Goal: Task Accomplishment & Management: Contribute content

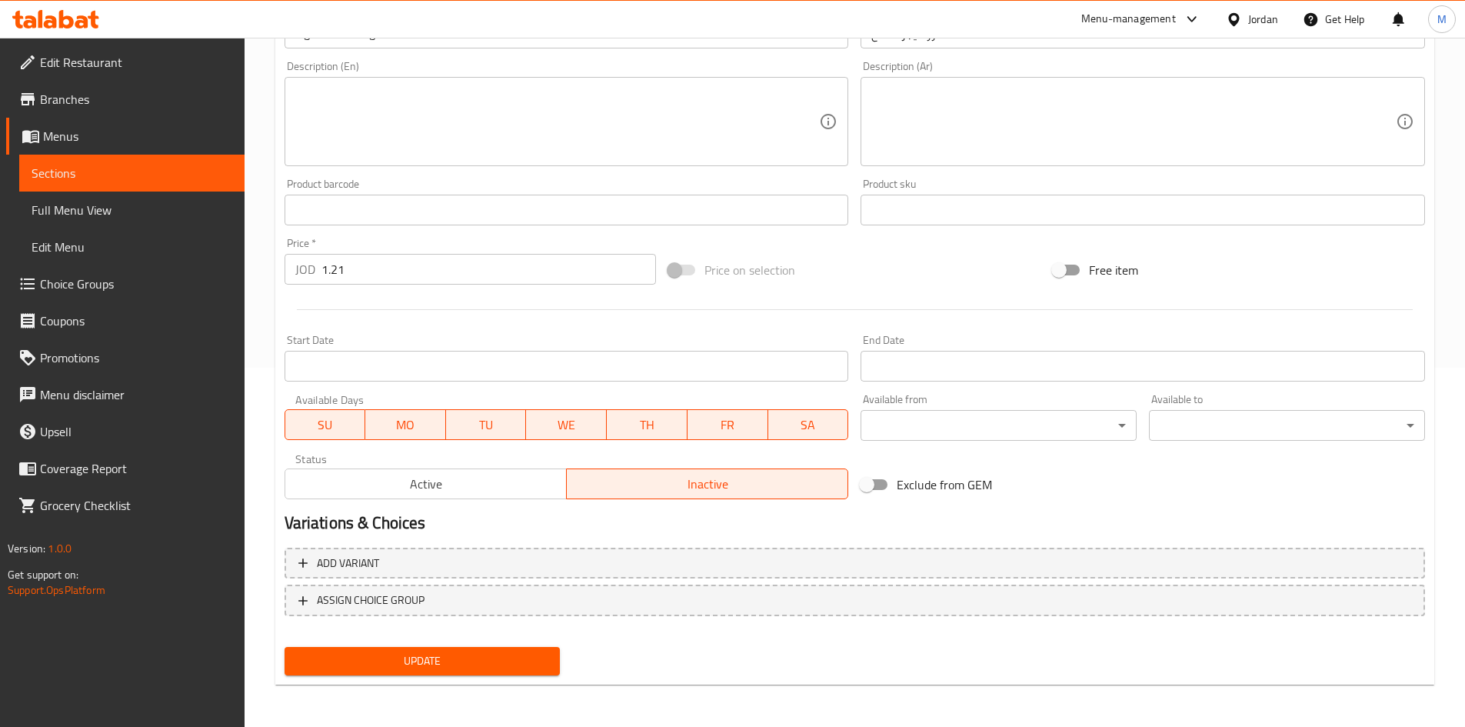
scroll to position [360, 0]
click at [493, 649] on button "Update" at bounding box center [423, 660] width 276 height 28
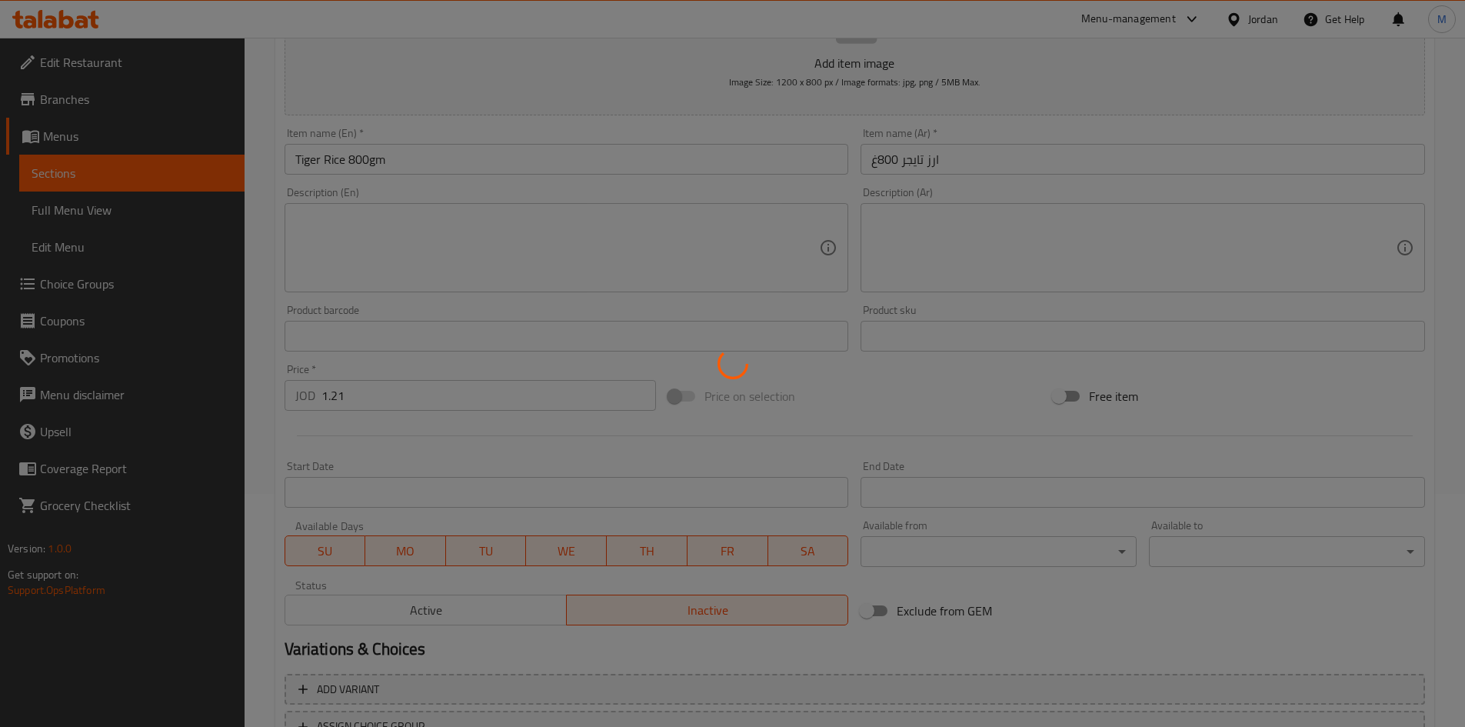
scroll to position [0, 0]
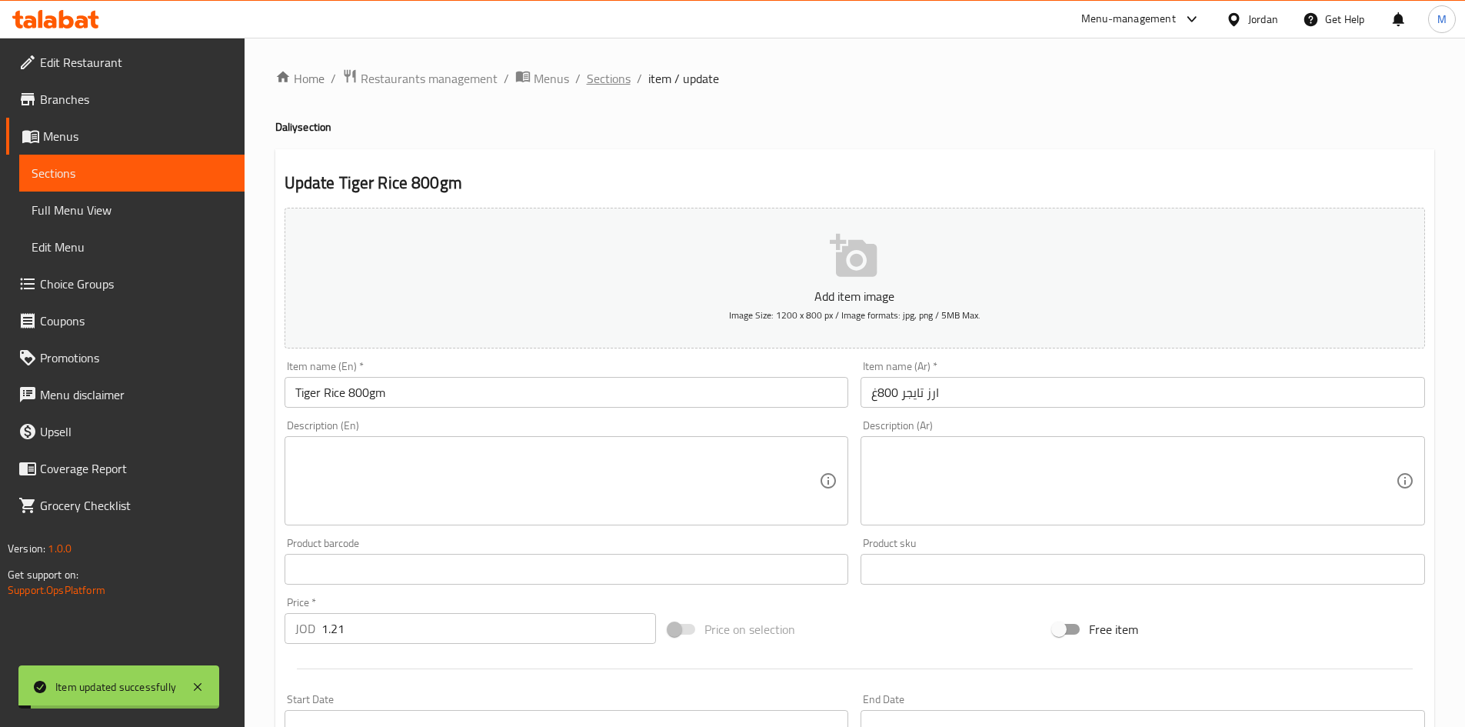
click at [606, 80] on span "Sections" at bounding box center [609, 78] width 44 height 18
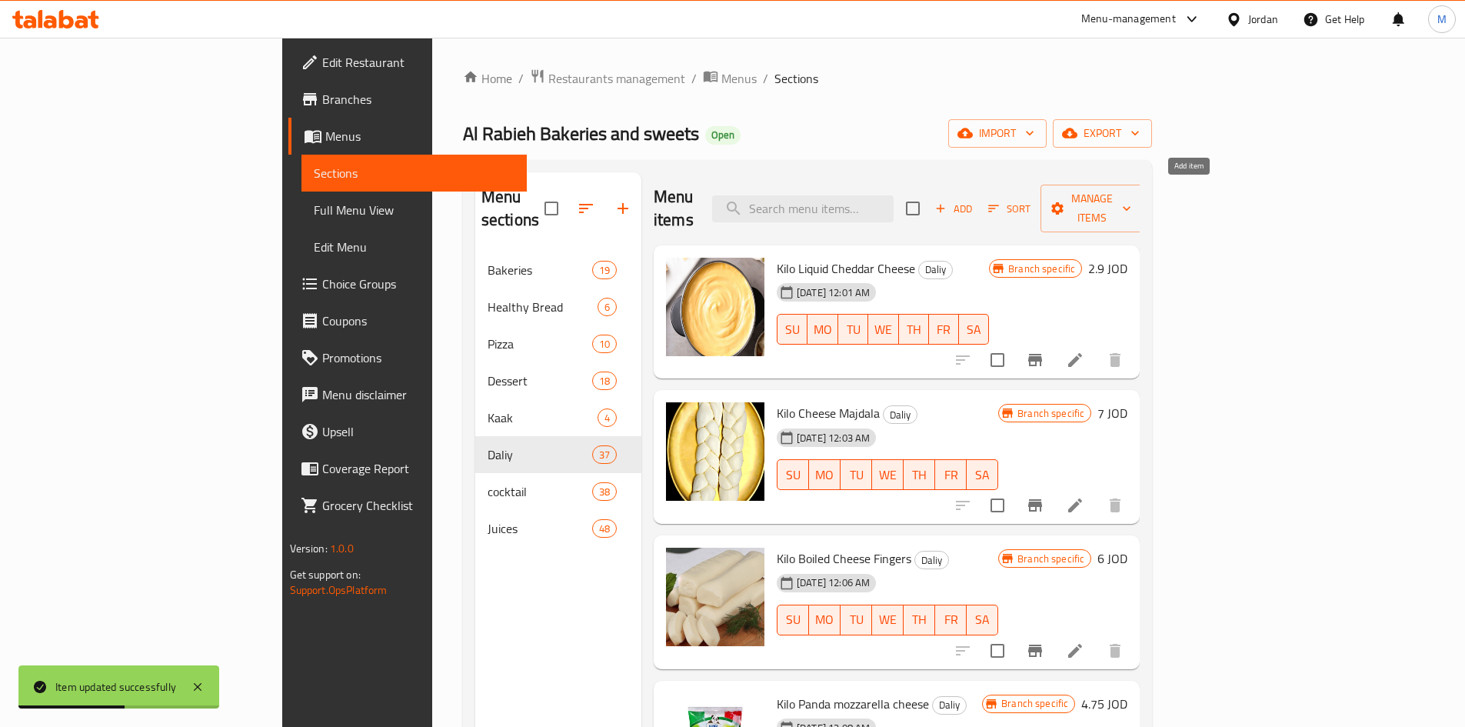
click at [979, 197] on button "Add" at bounding box center [953, 209] width 49 height 24
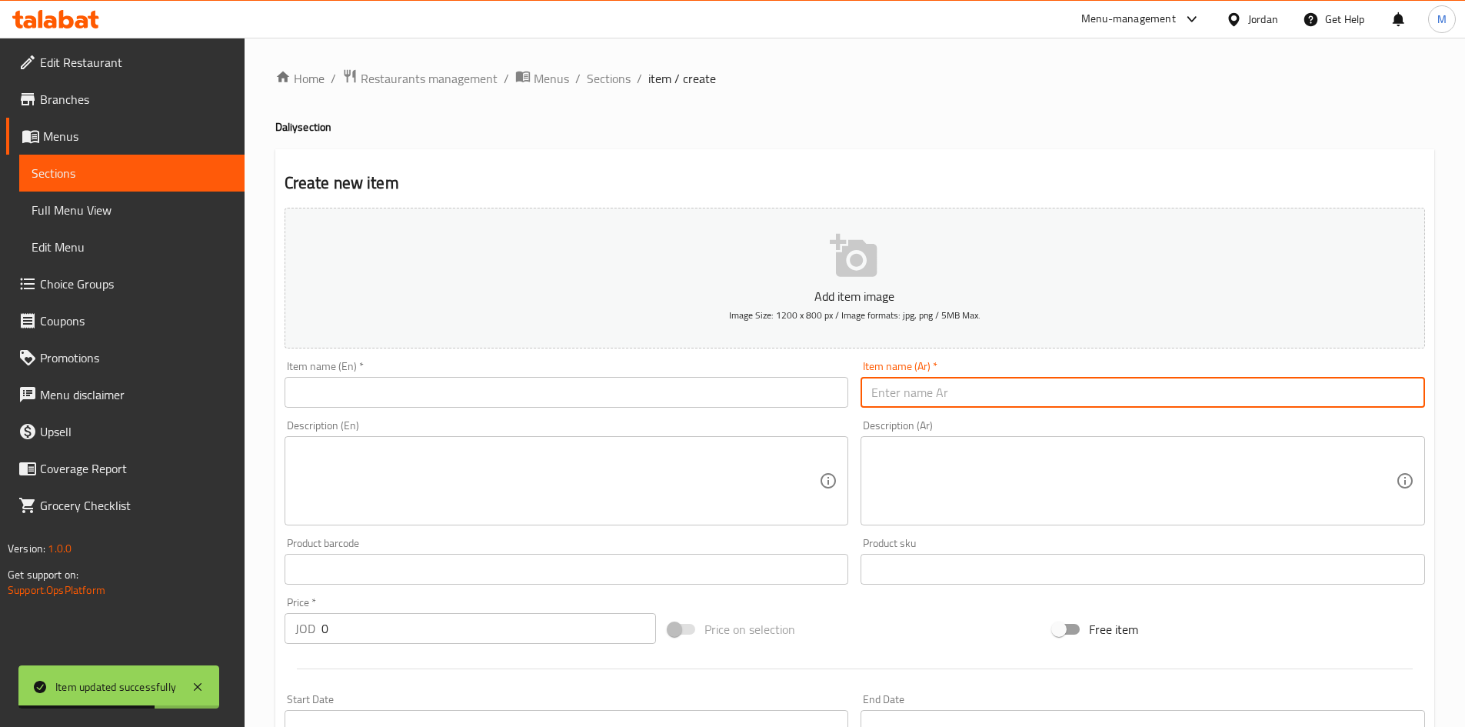
click at [892, 390] on input "text" at bounding box center [1143, 392] width 565 height 31
paste input "[PERSON_NAME]"
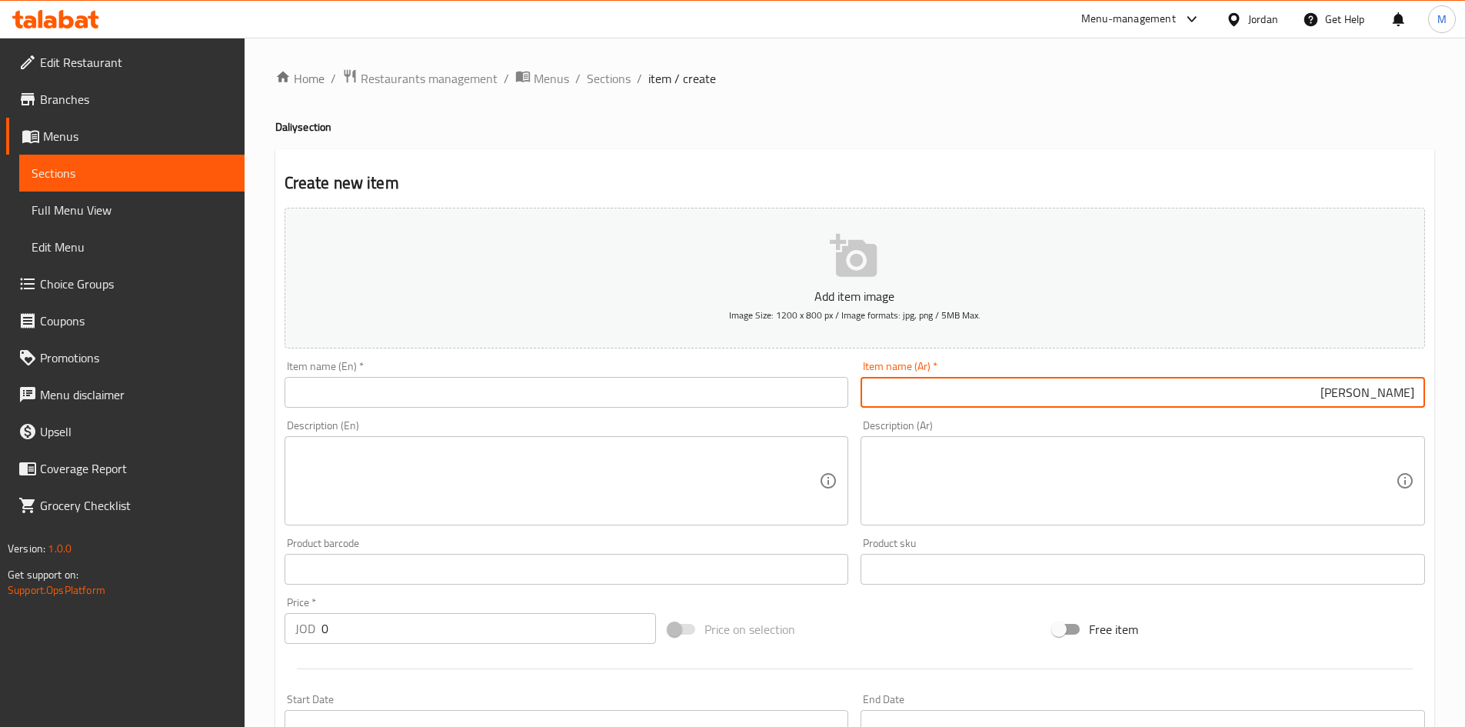
paste input "1كيلو"
type input "ارز شعلان 1كيلو"
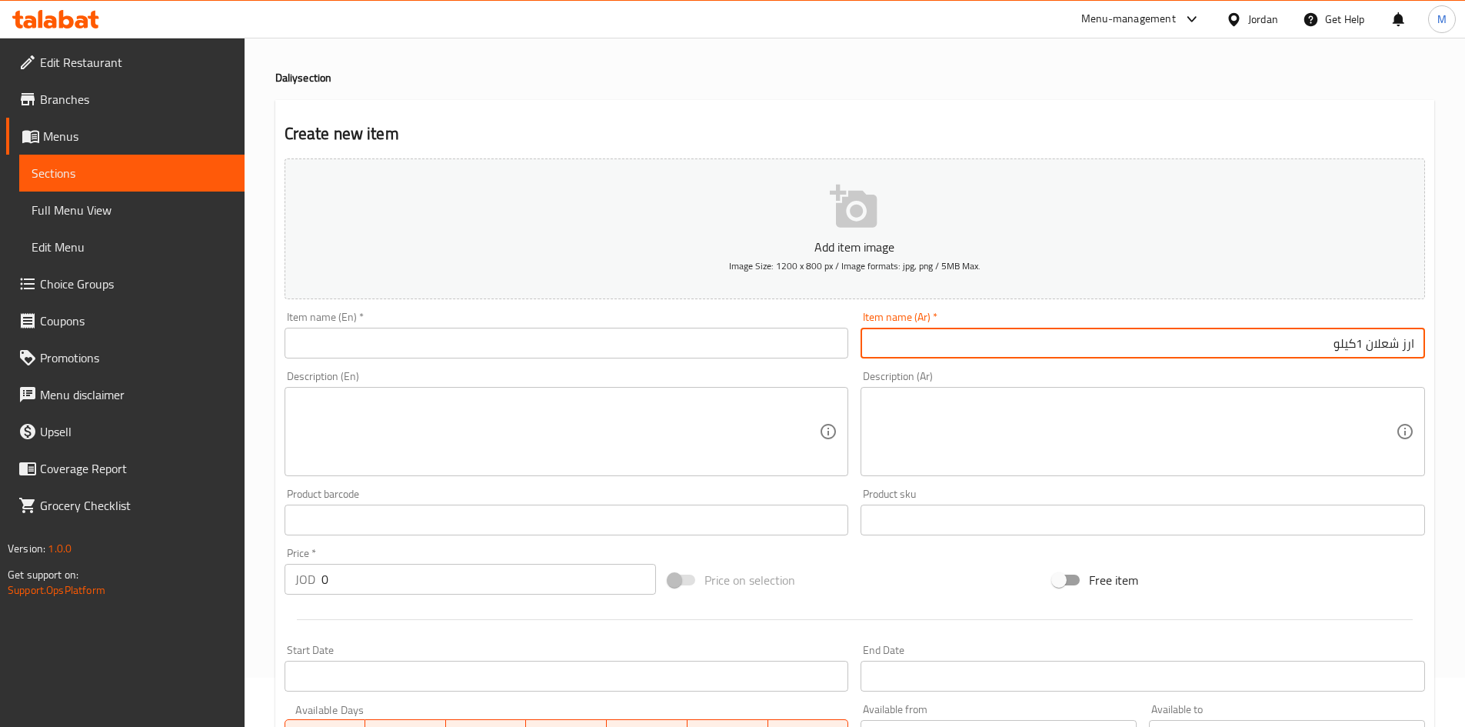
scroll to position [77, 0]
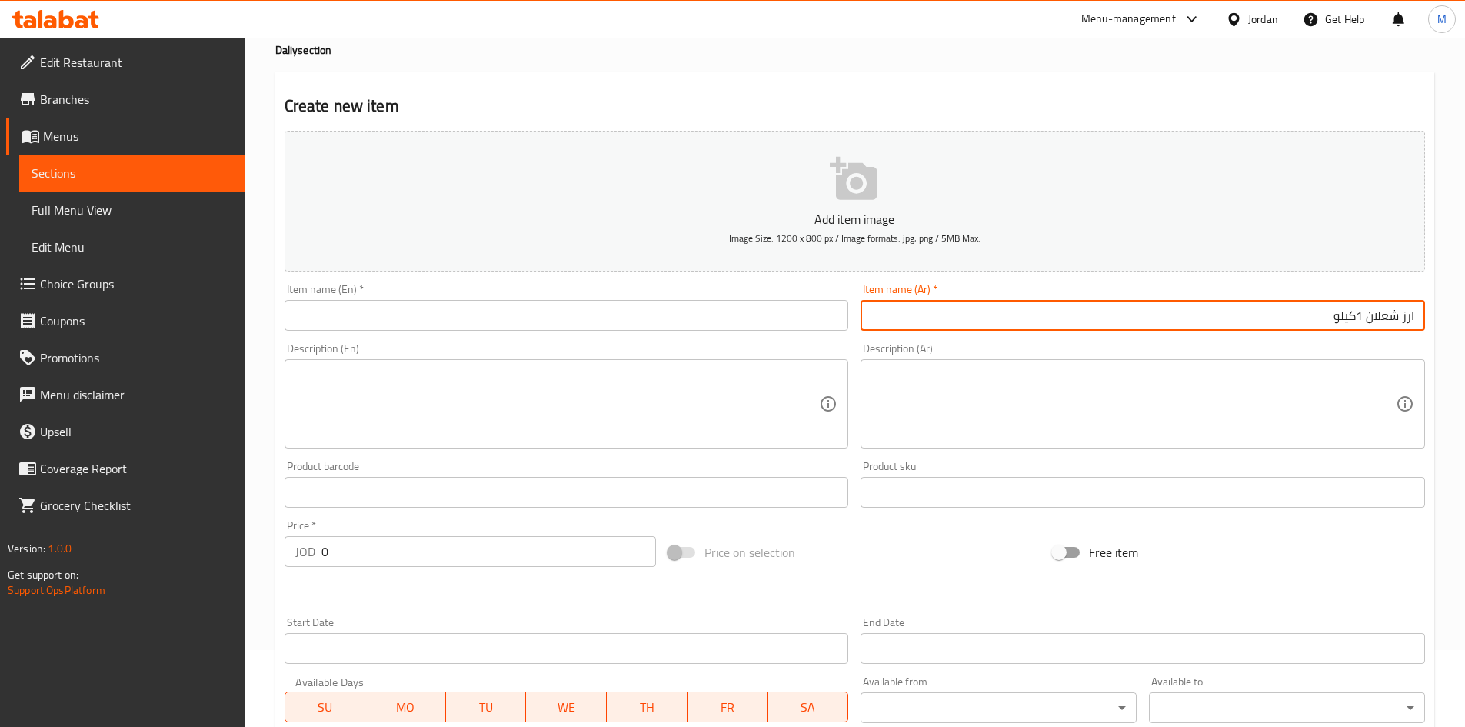
click at [424, 564] on input "0" at bounding box center [489, 551] width 335 height 31
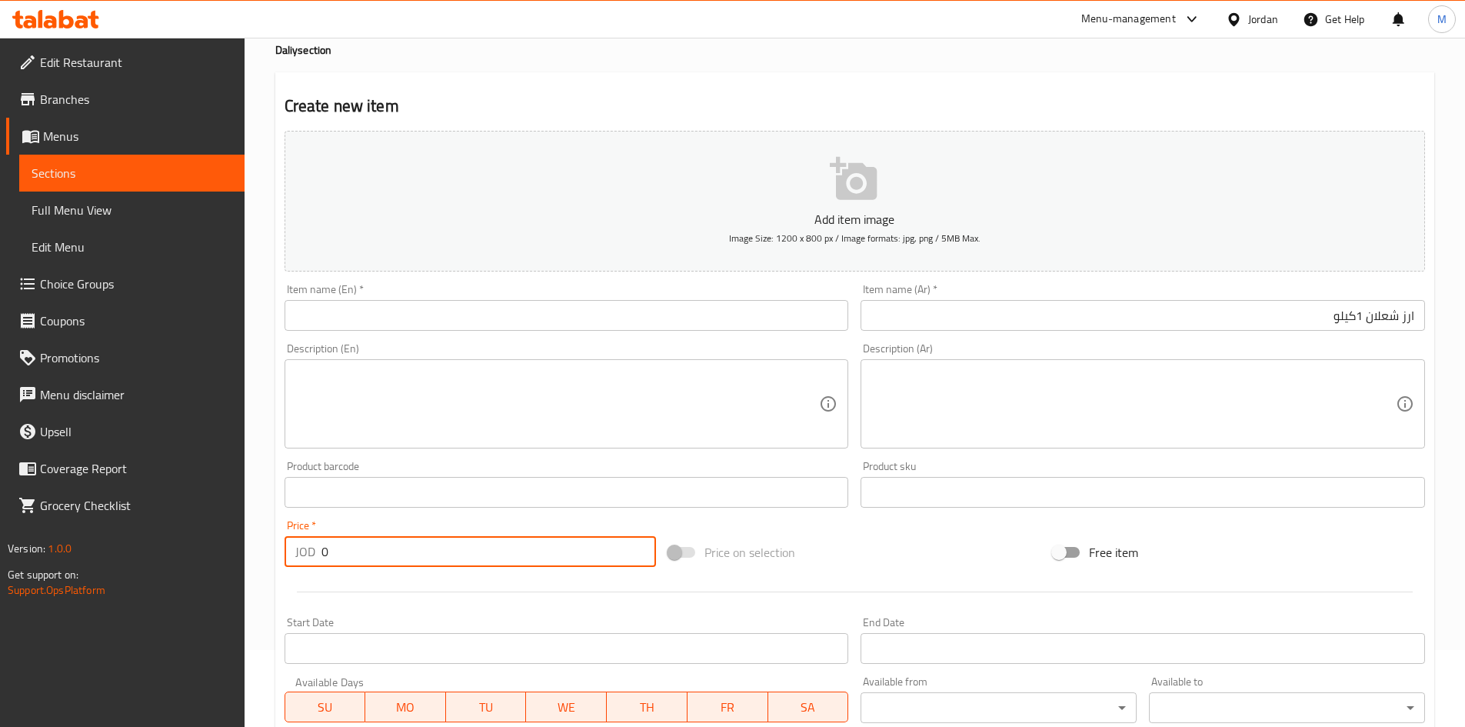
click at [424, 564] on input "0" at bounding box center [489, 551] width 335 height 31
click at [423, 564] on input "0" at bounding box center [489, 551] width 335 height 31
paste input "1.76"
type input "1.76"
click at [1371, 318] on input "ارز شعلان 1كيلو" at bounding box center [1143, 315] width 565 height 31
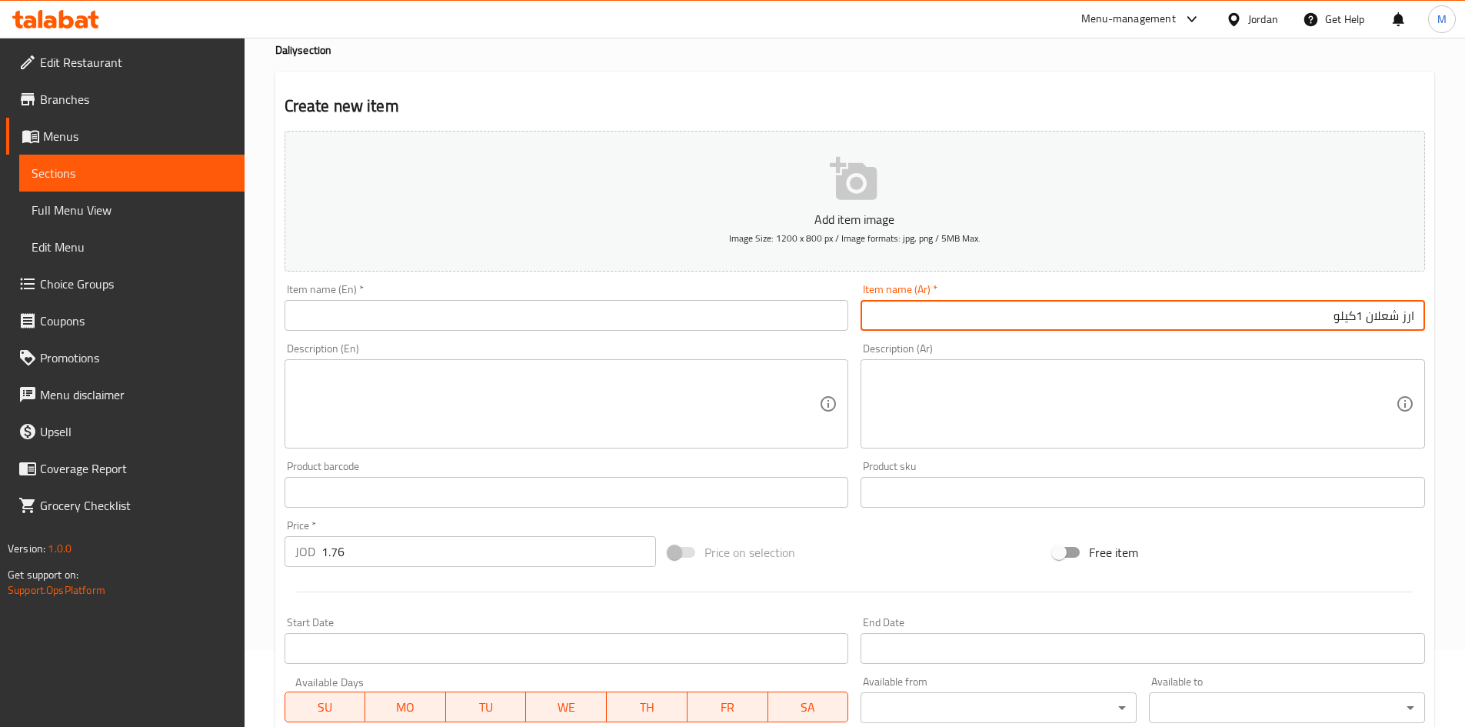
click at [1371, 318] on input "ارز شعلان 1كيلو" at bounding box center [1143, 315] width 565 height 31
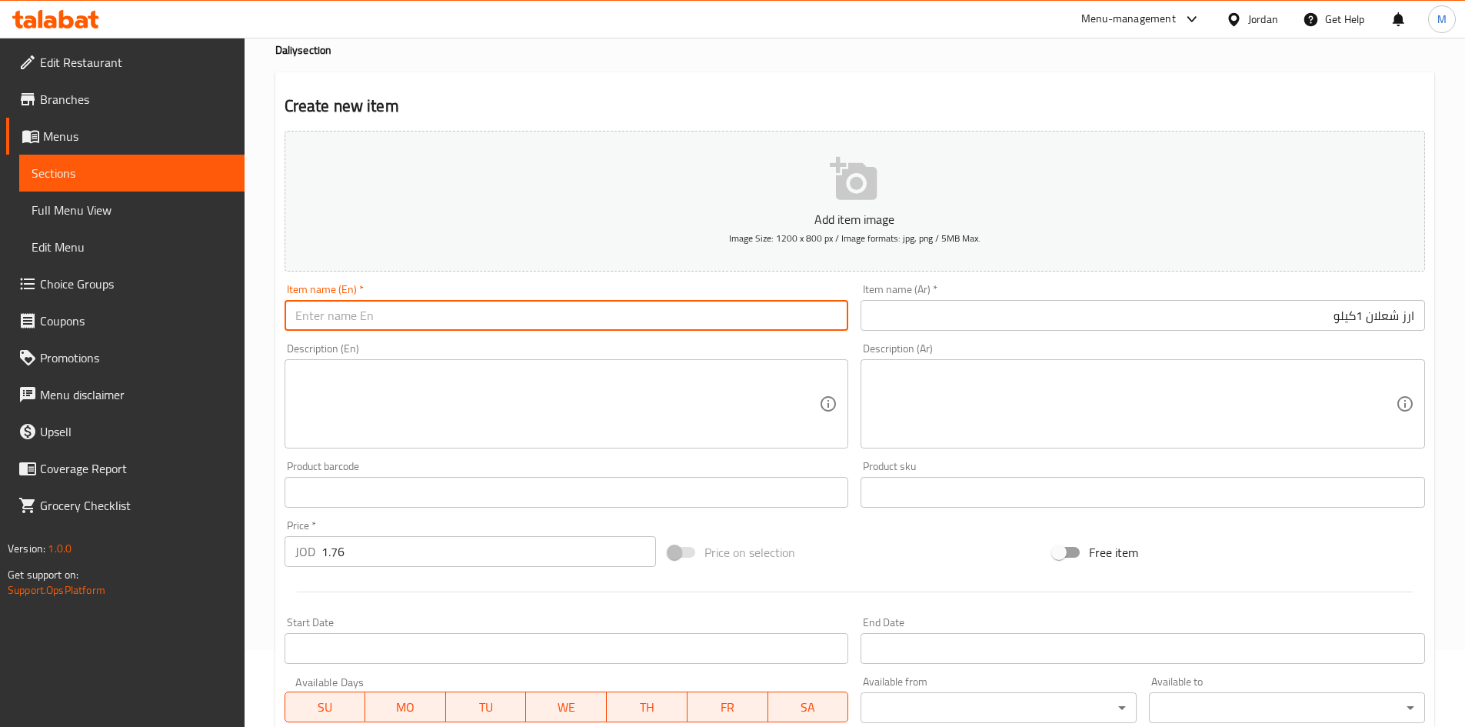
click at [662, 324] on input "text" at bounding box center [567, 315] width 565 height 31
paste input "Shaalan rice 1 kg"
click at [428, 315] on input "Shaalan rice 1 kg" at bounding box center [567, 315] width 565 height 31
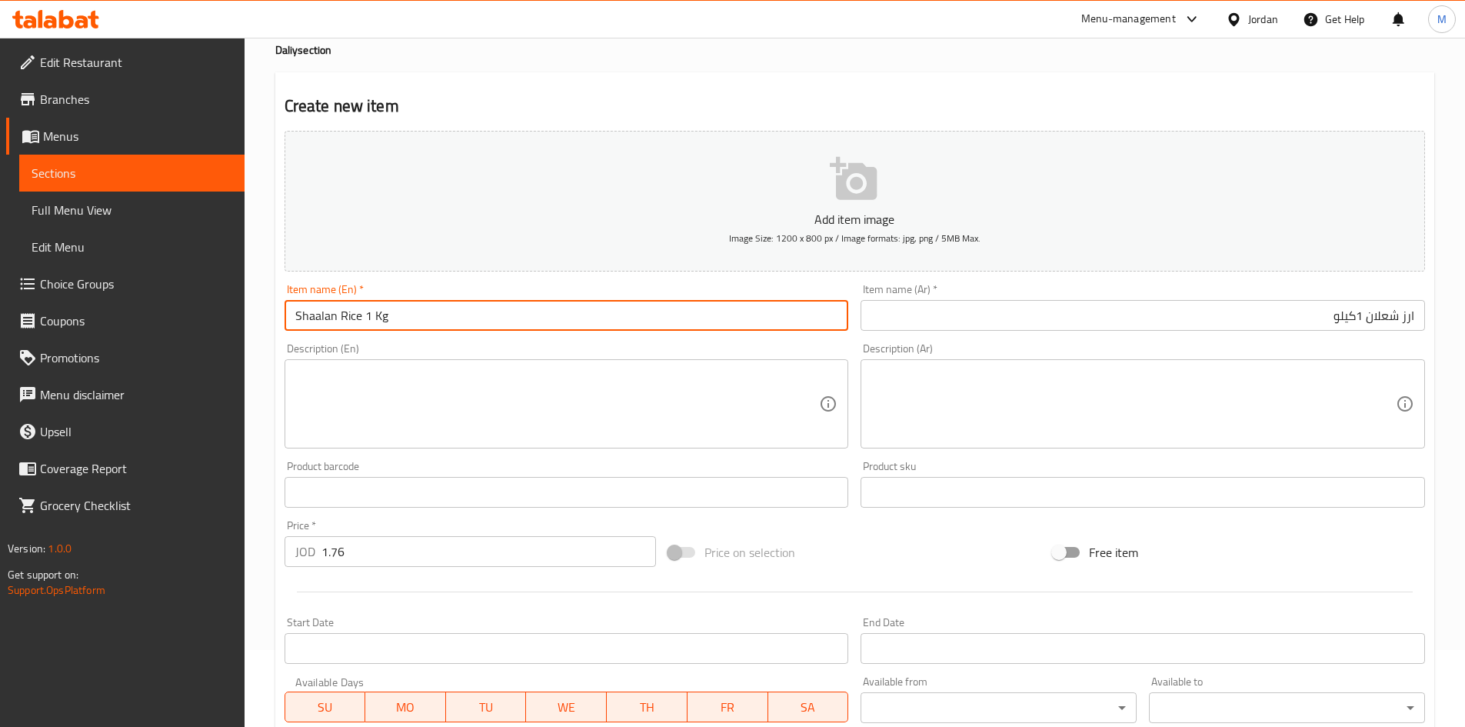
click at [435, 316] on input "Shaalan Rice 1 Kg" at bounding box center [567, 315] width 565 height 31
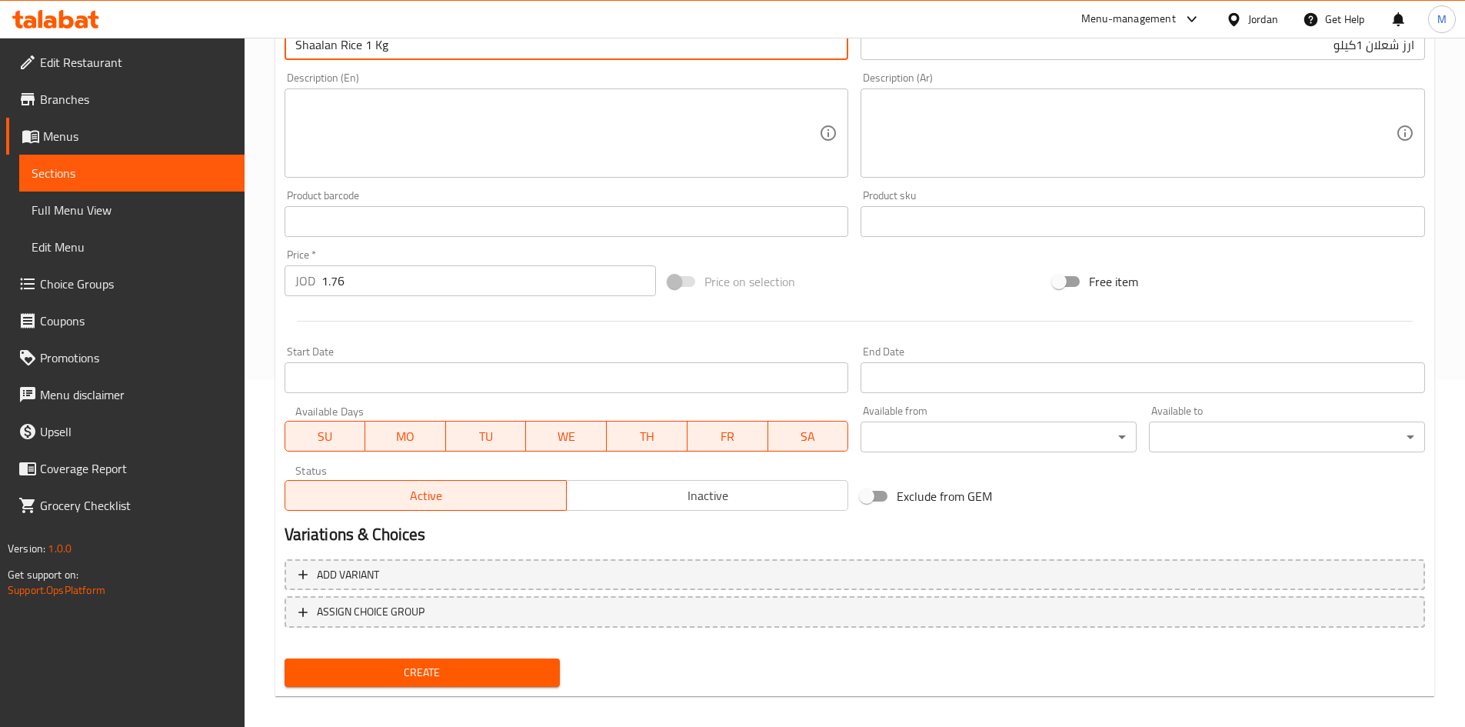
scroll to position [360, 0]
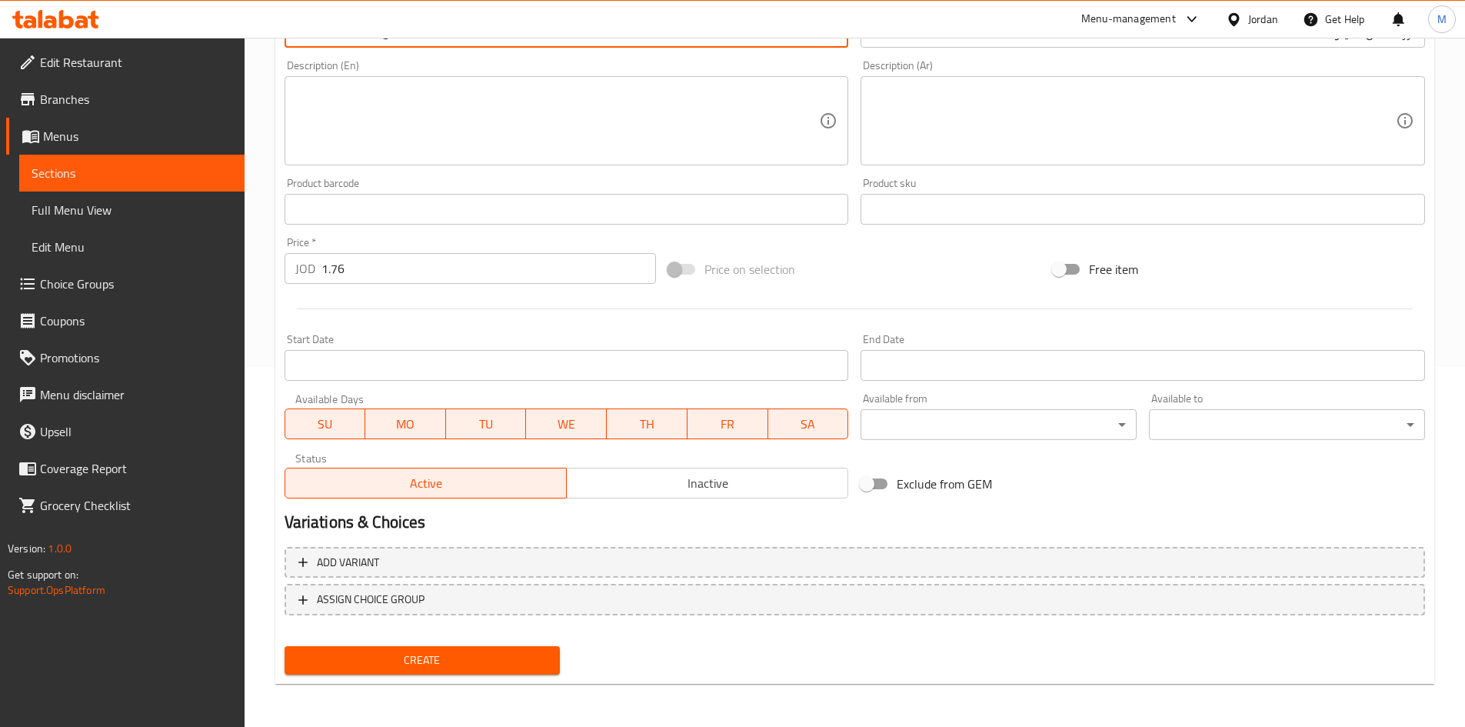
type input "Shaalan Rice 1 Kg"
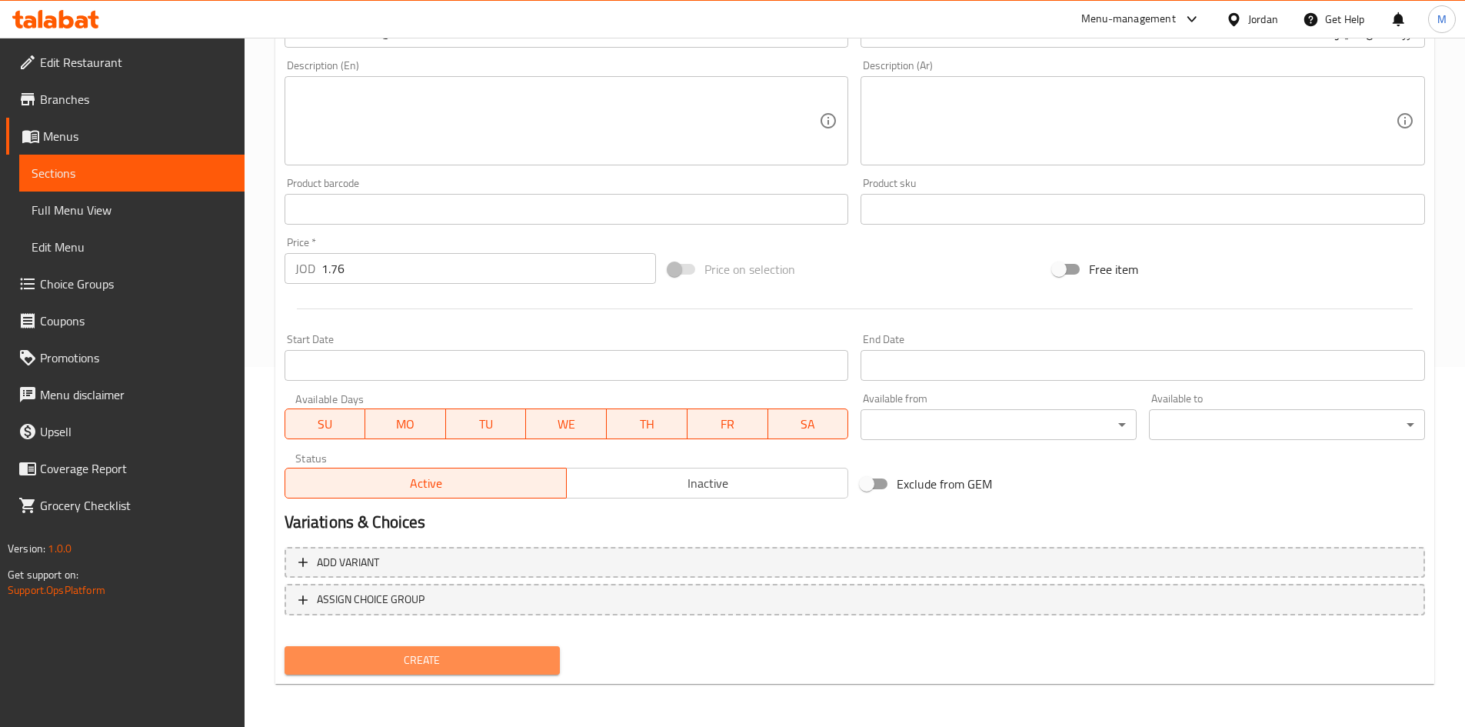
click at [454, 660] on span "Create" at bounding box center [423, 660] width 252 height 19
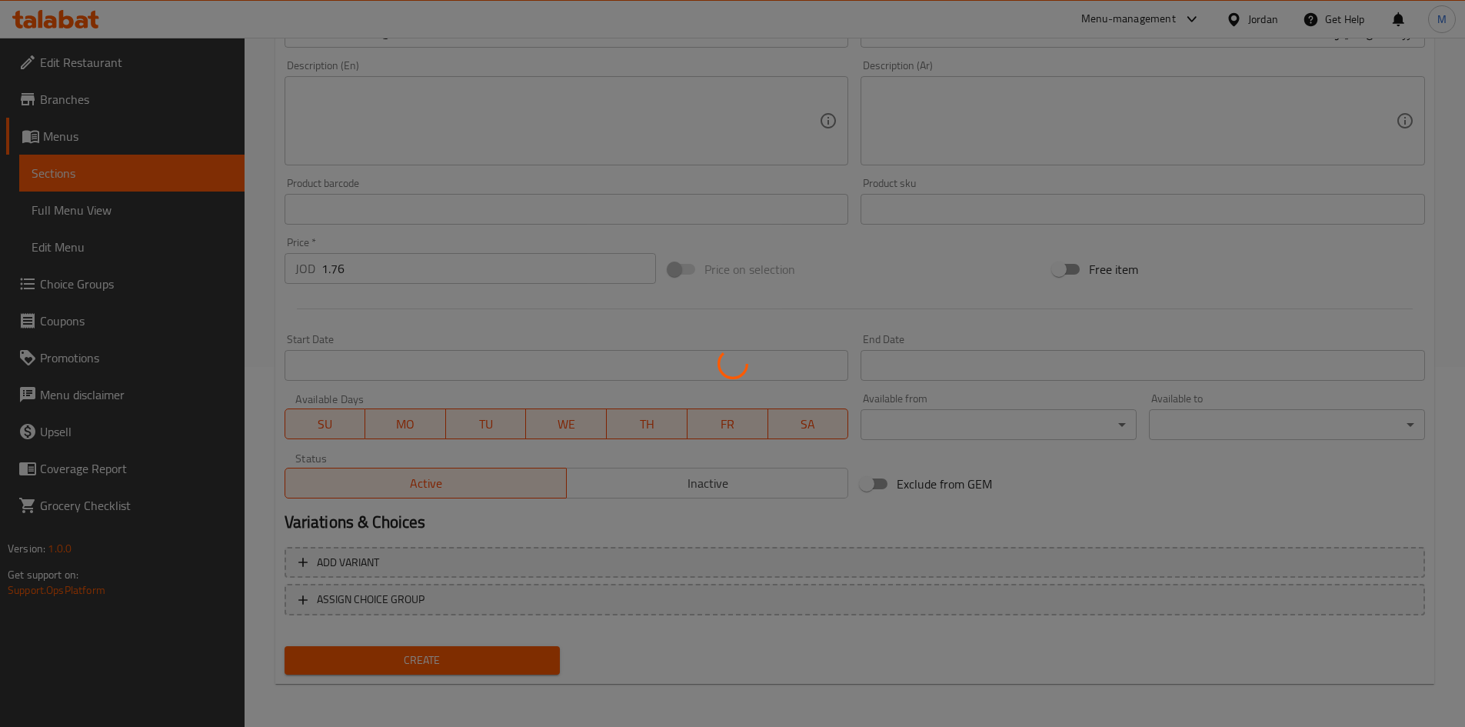
type input "0"
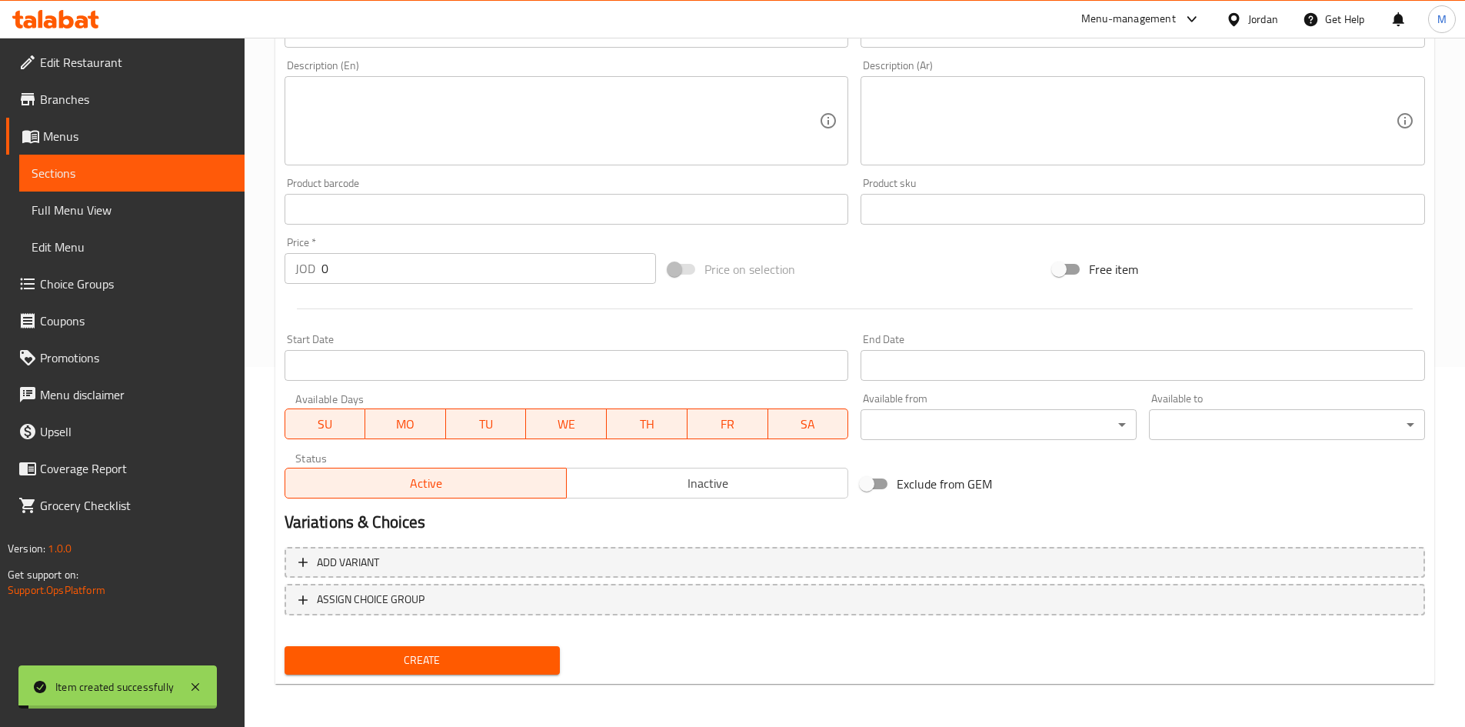
click at [648, 477] on span "Inactive" at bounding box center [707, 483] width 269 height 22
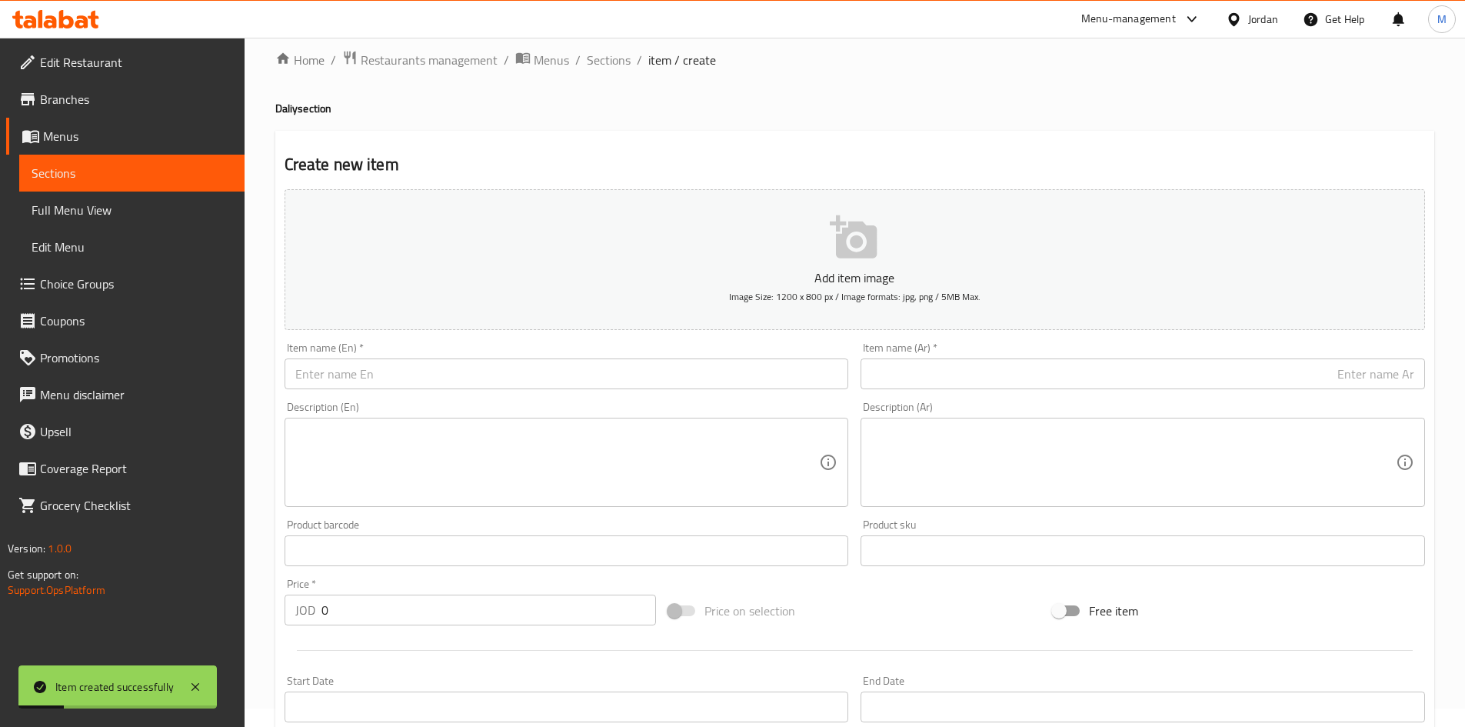
scroll to position [0, 0]
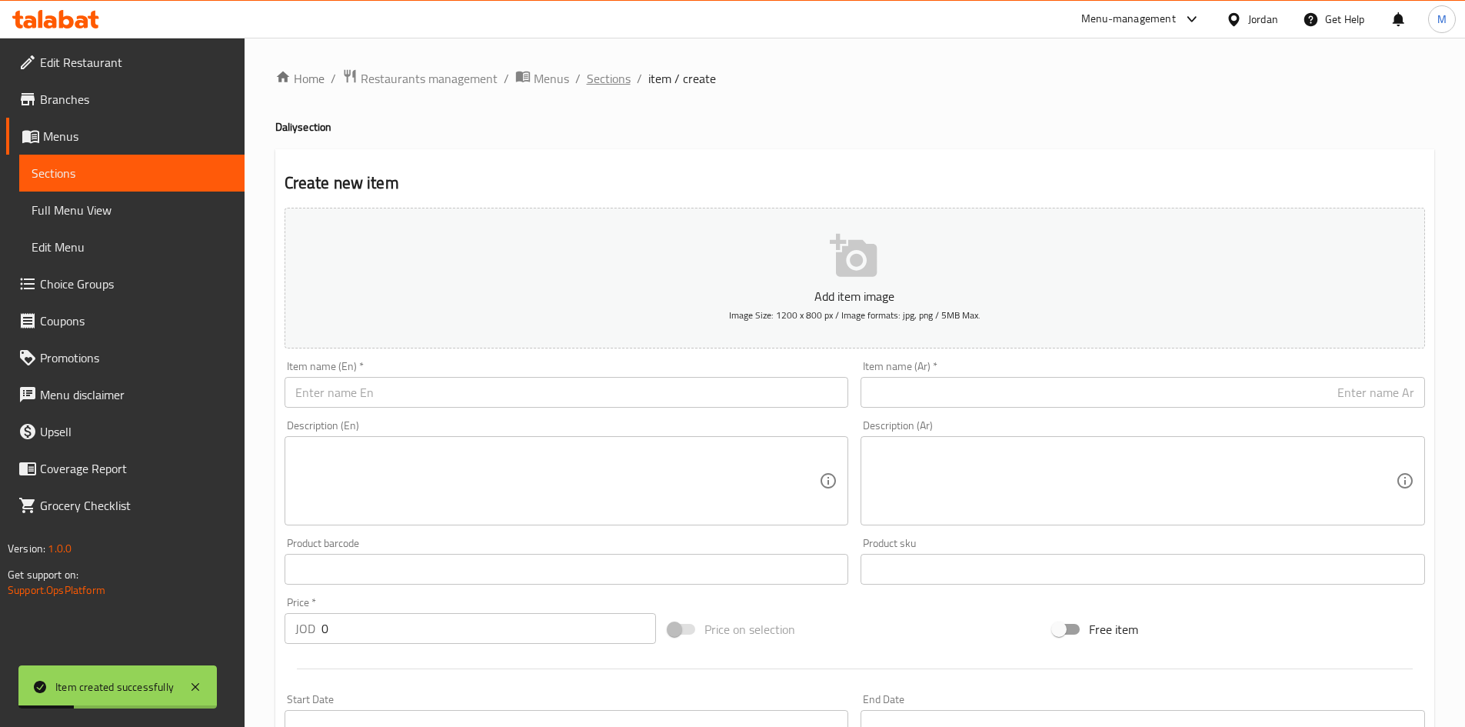
click at [602, 74] on span "Sections" at bounding box center [609, 78] width 44 height 18
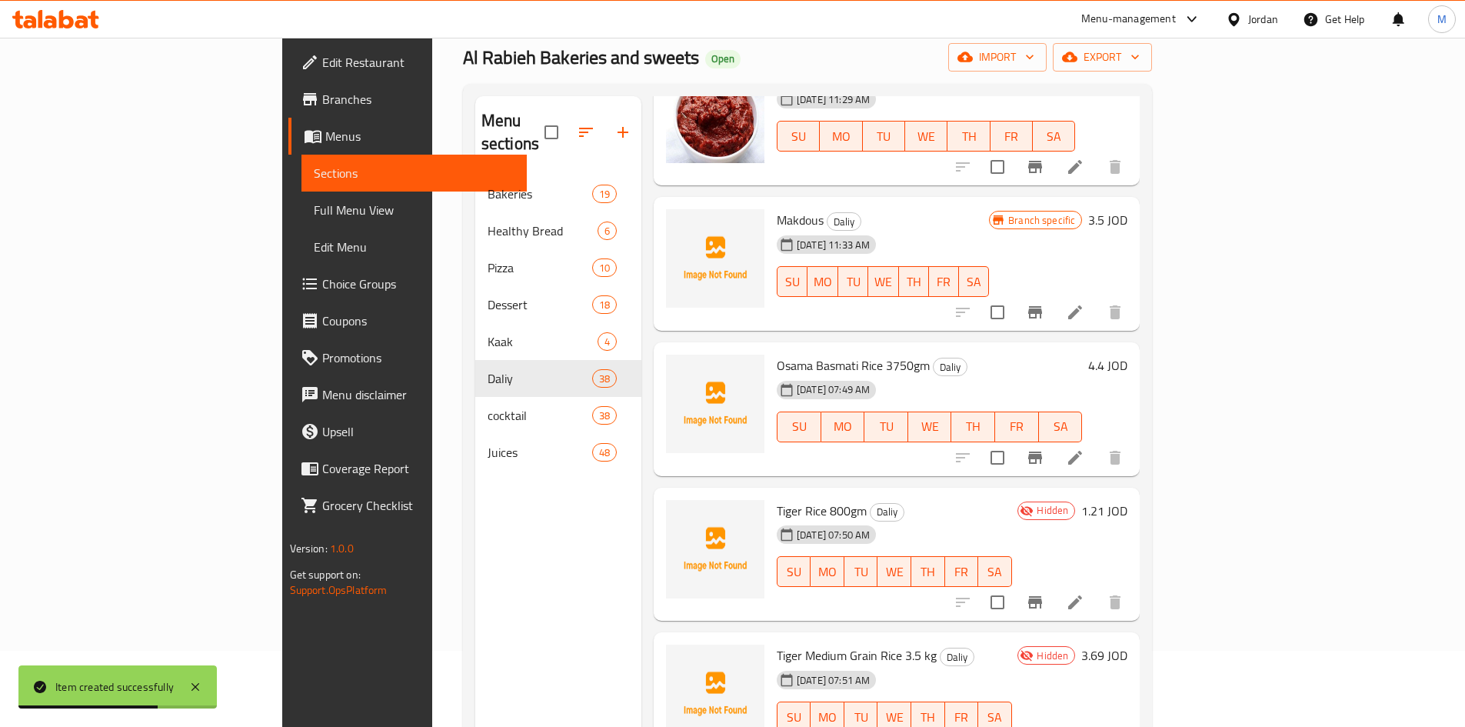
scroll to position [215, 0]
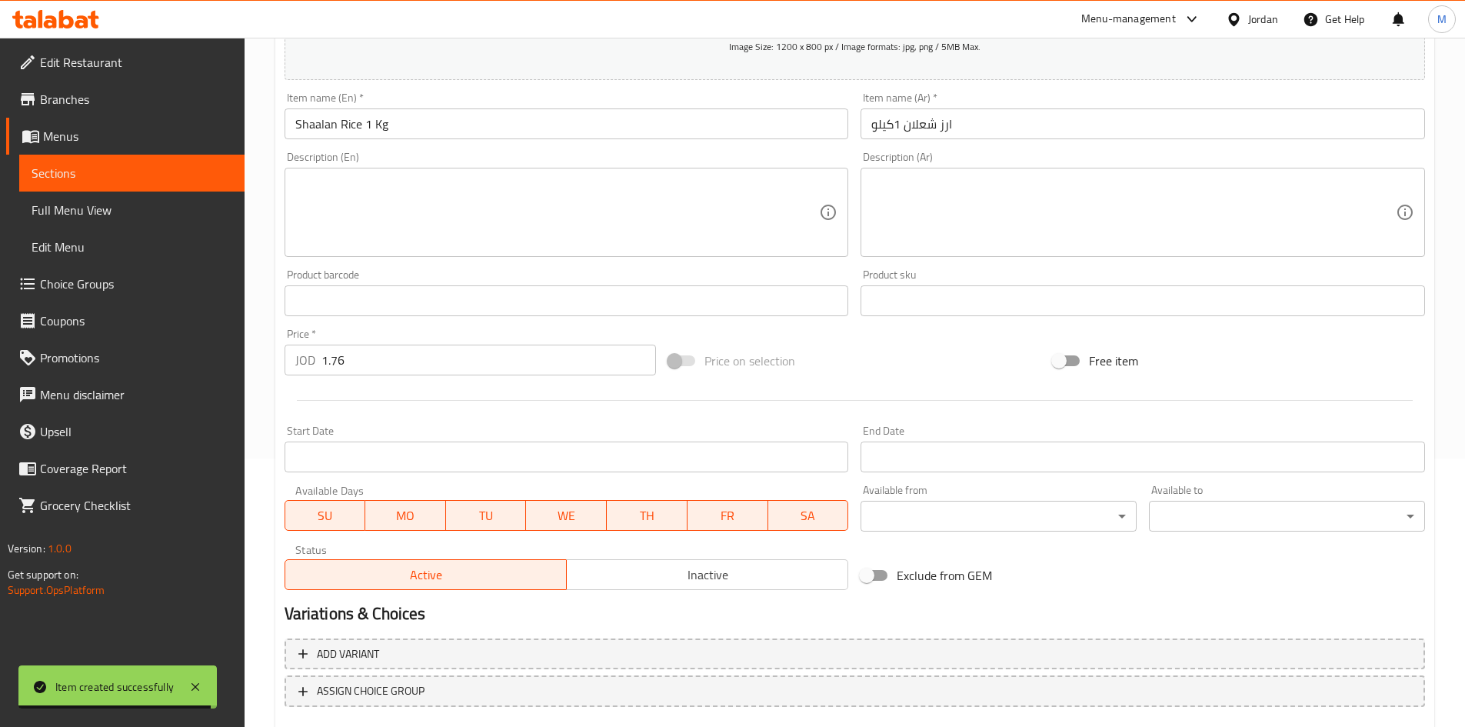
scroll to position [360, 0]
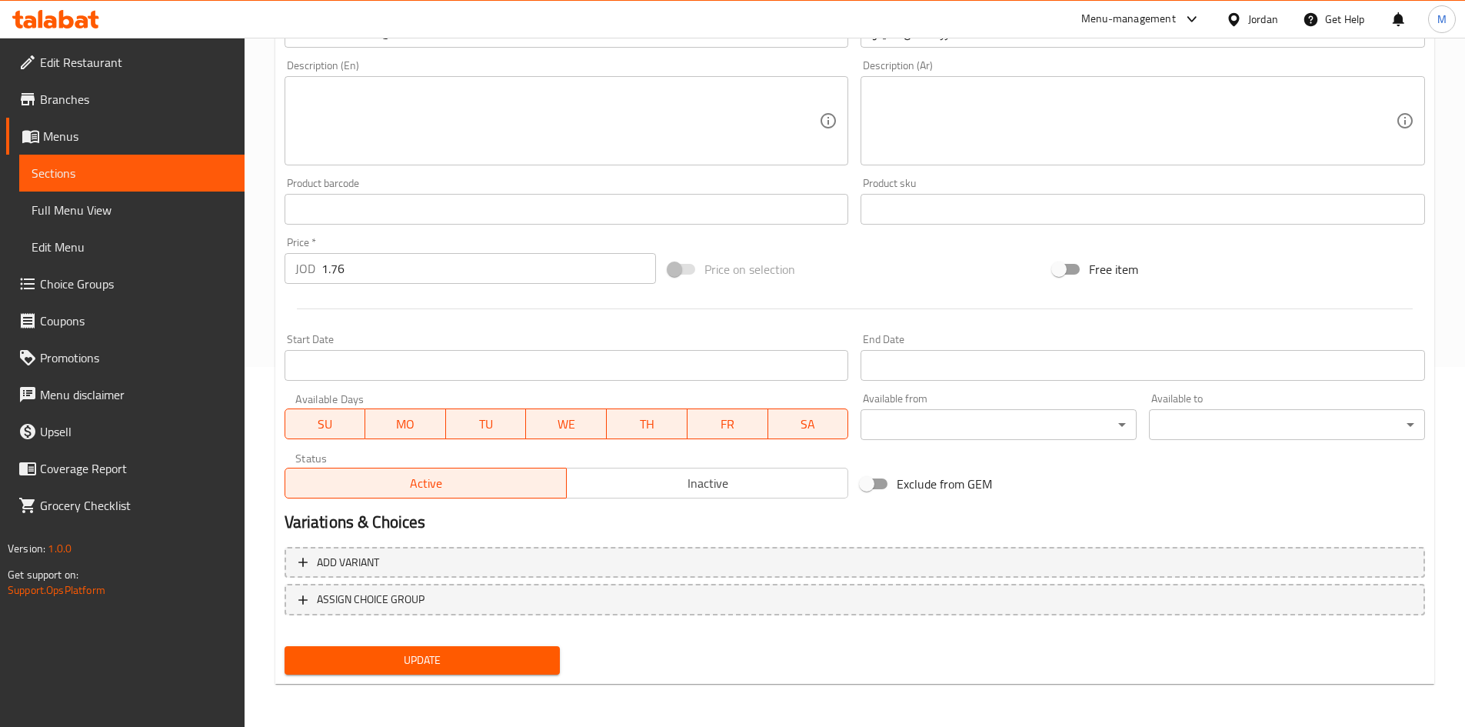
click at [660, 495] on button "Inactive" at bounding box center [707, 483] width 282 height 31
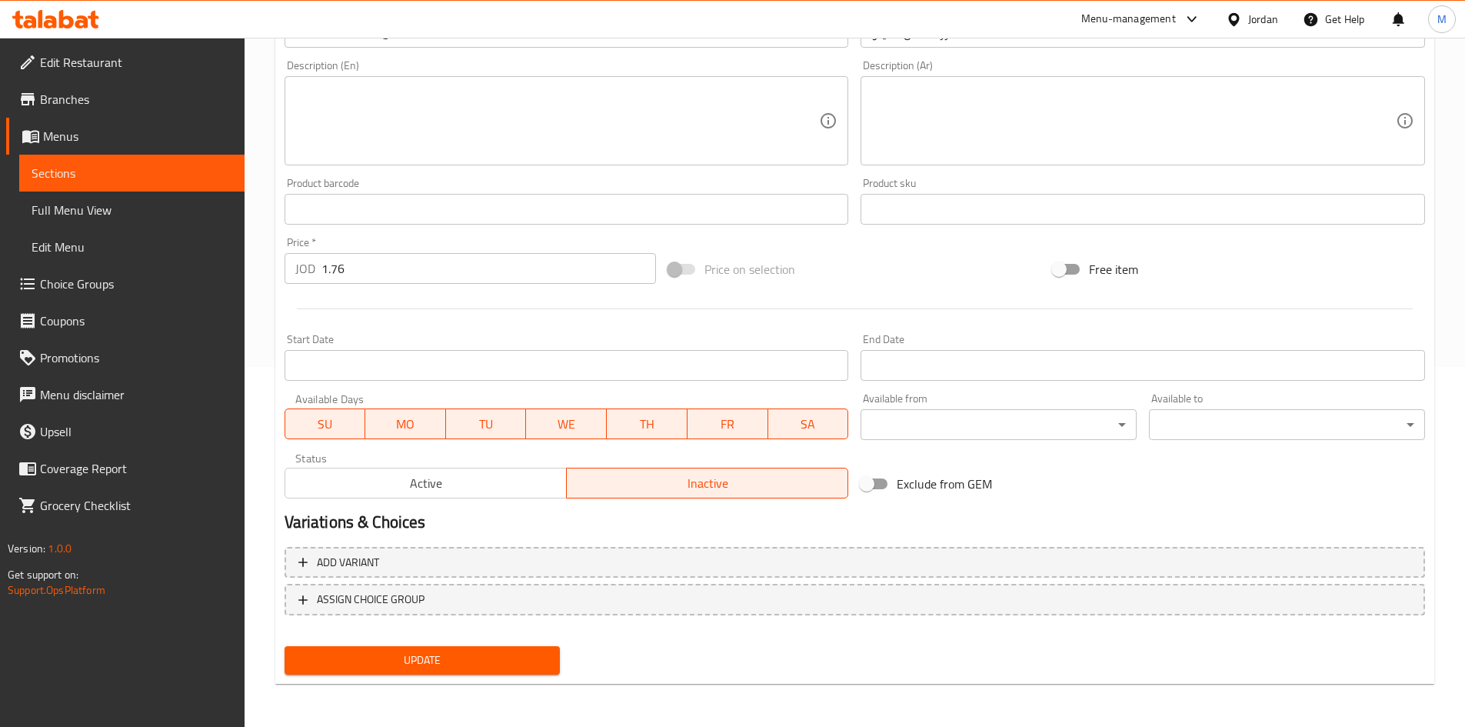
click at [526, 649] on button "Update" at bounding box center [423, 660] width 276 height 28
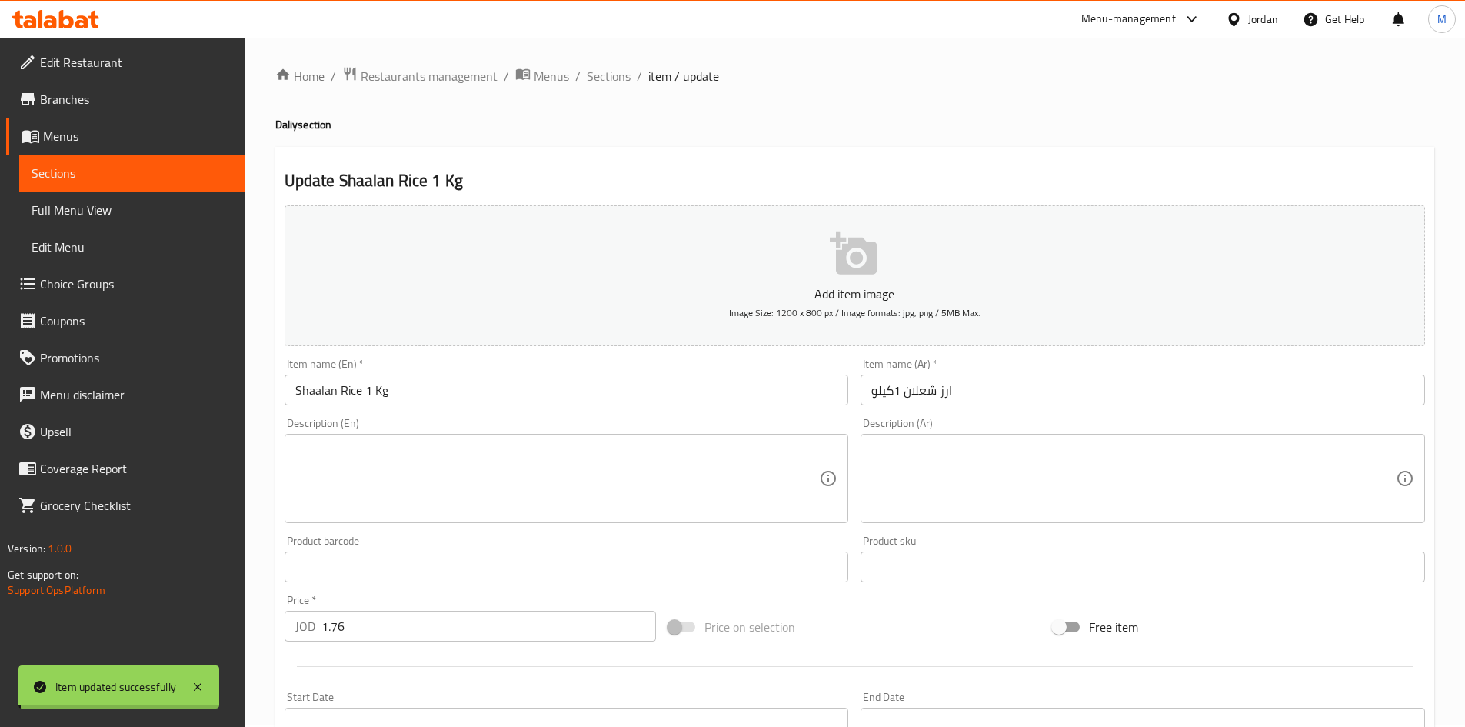
scroll to position [0, 0]
click at [596, 85] on span "Sections" at bounding box center [609, 78] width 44 height 18
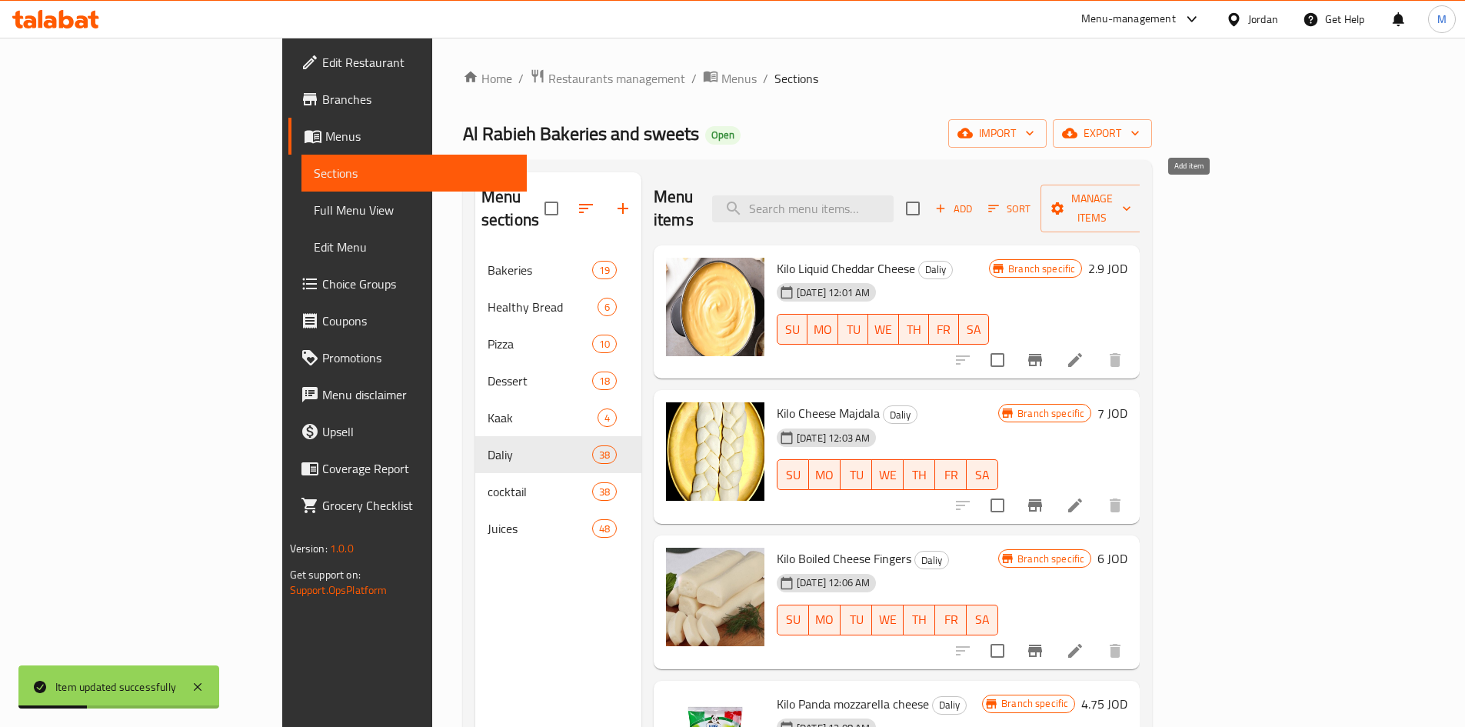
click at [975, 200] on span "Add" at bounding box center [954, 209] width 42 height 18
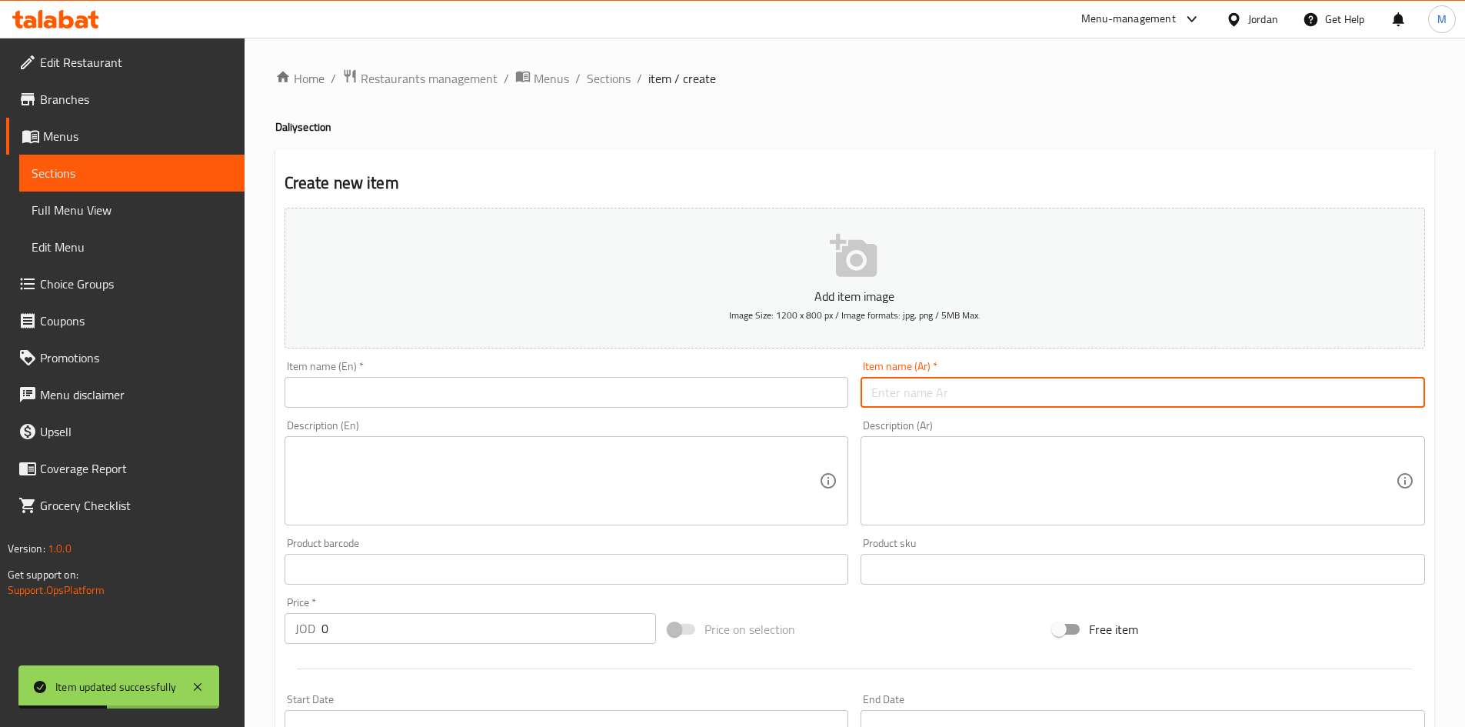
click at [1135, 392] on input "text" at bounding box center [1143, 392] width 565 height 31
paste input "ارز صن بيرد"
type input "ارز صن بيرد 800غ"
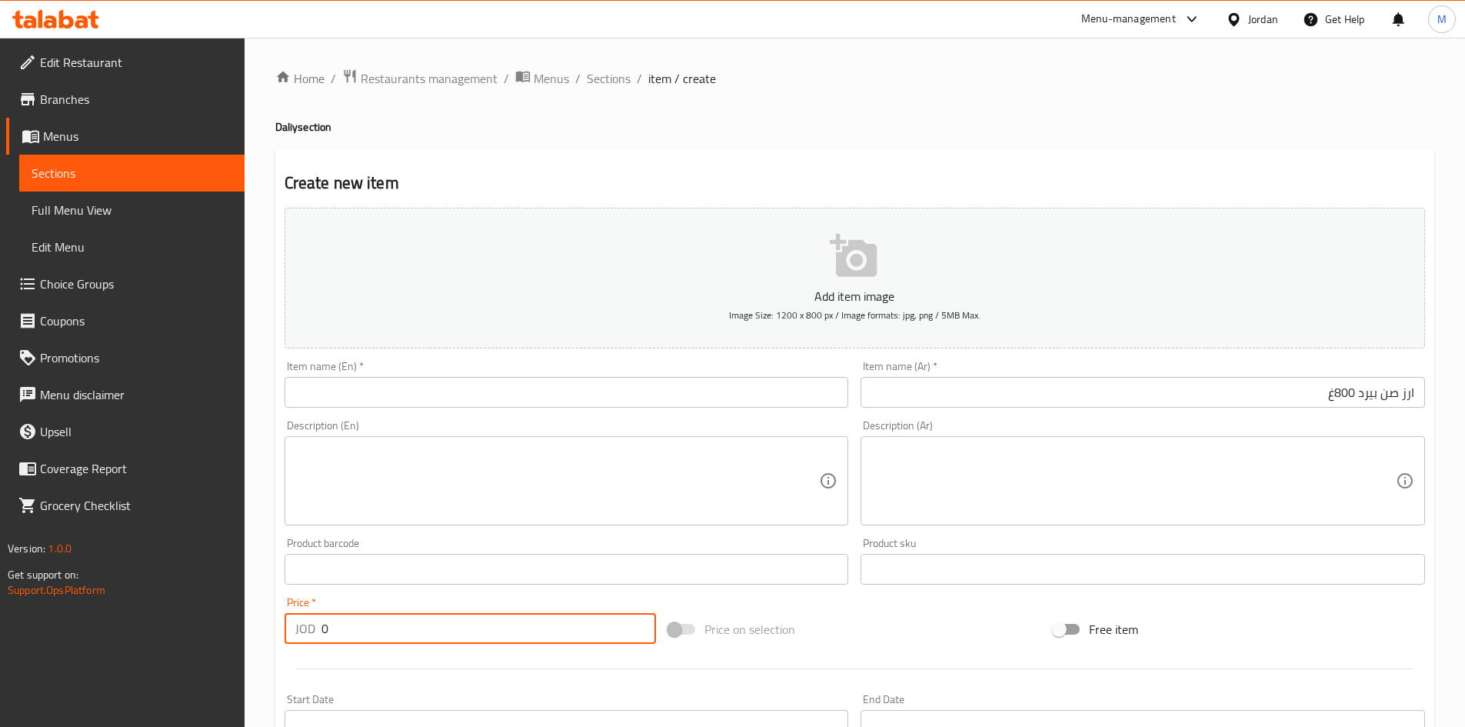
click at [462, 642] on input "0" at bounding box center [489, 628] width 335 height 31
paste input "1.1"
type input "1.1"
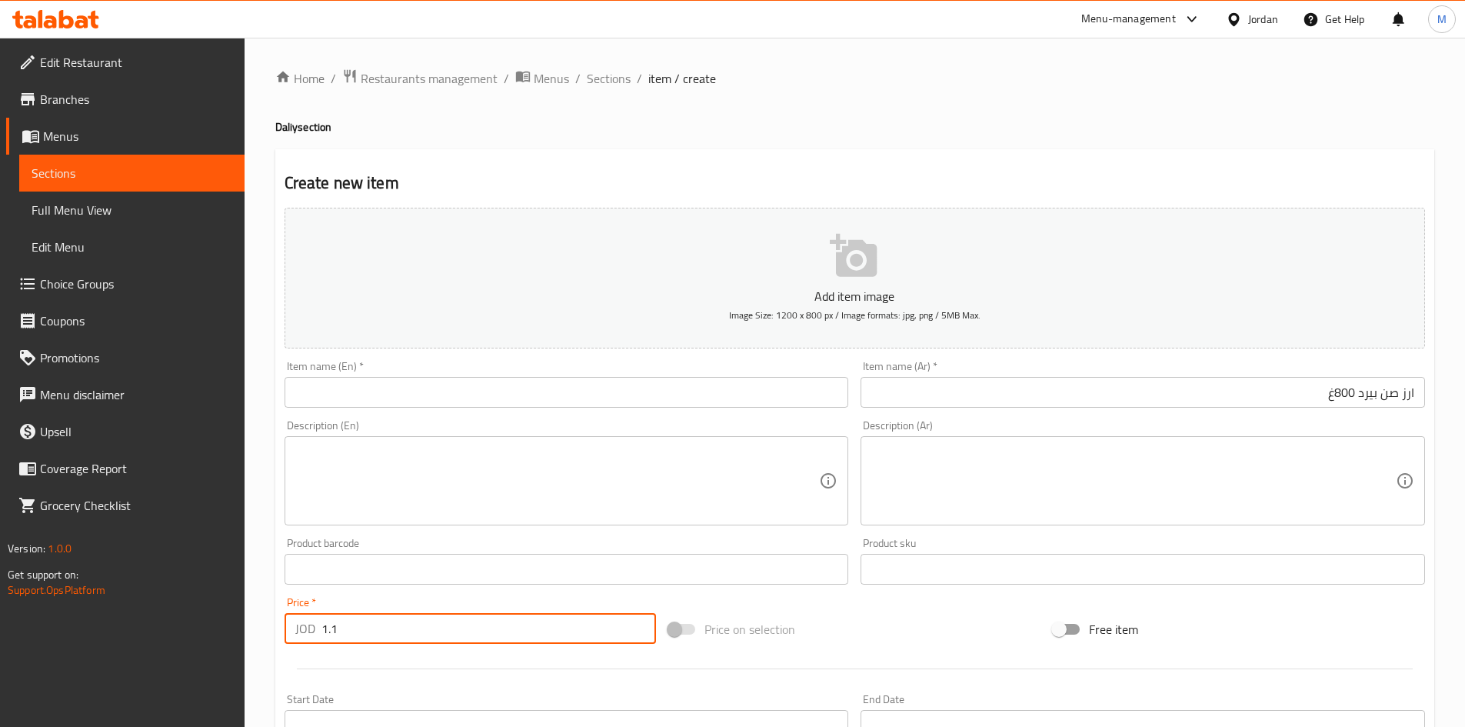
click at [1377, 394] on input "ارز صن بيرد 800غ" at bounding box center [1143, 392] width 565 height 31
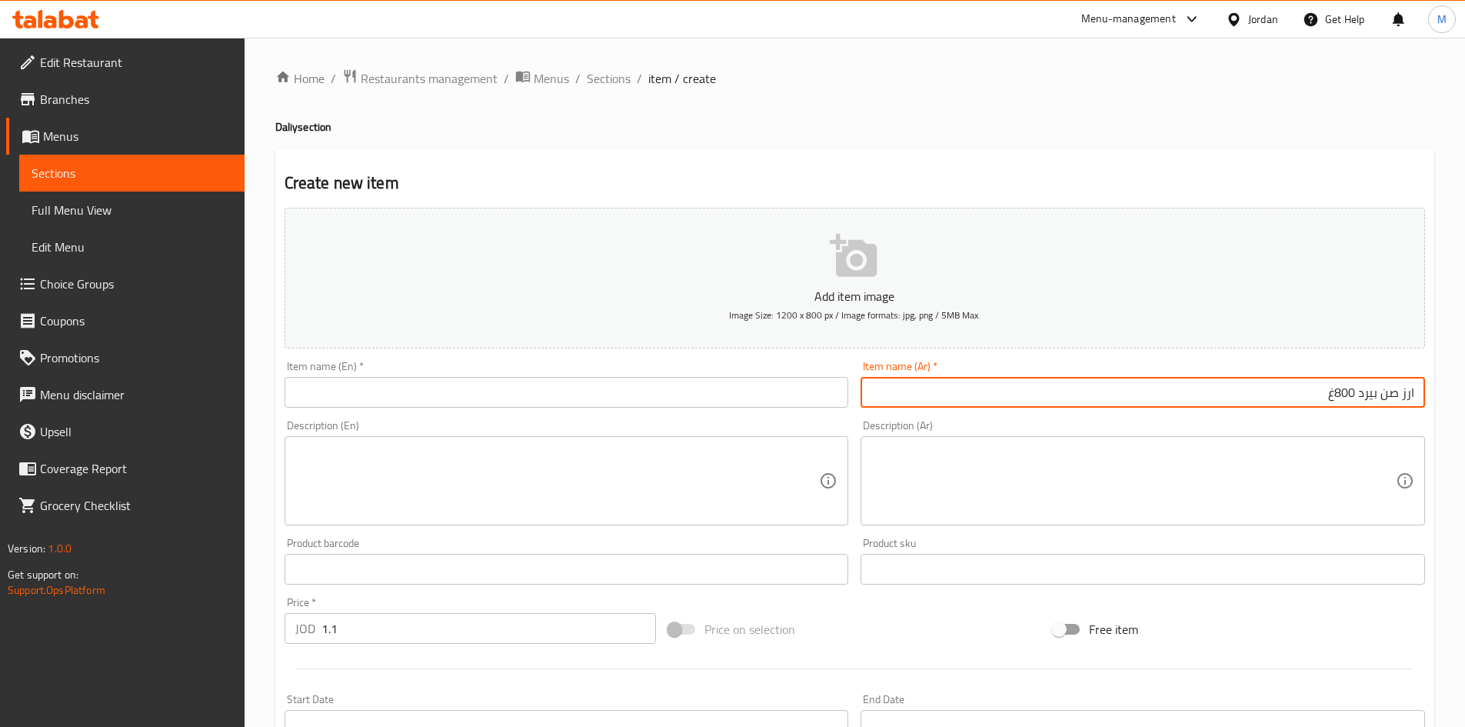
click at [1377, 394] on input "ارز صن بيرد 800غ" at bounding box center [1143, 392] width 565 height 31
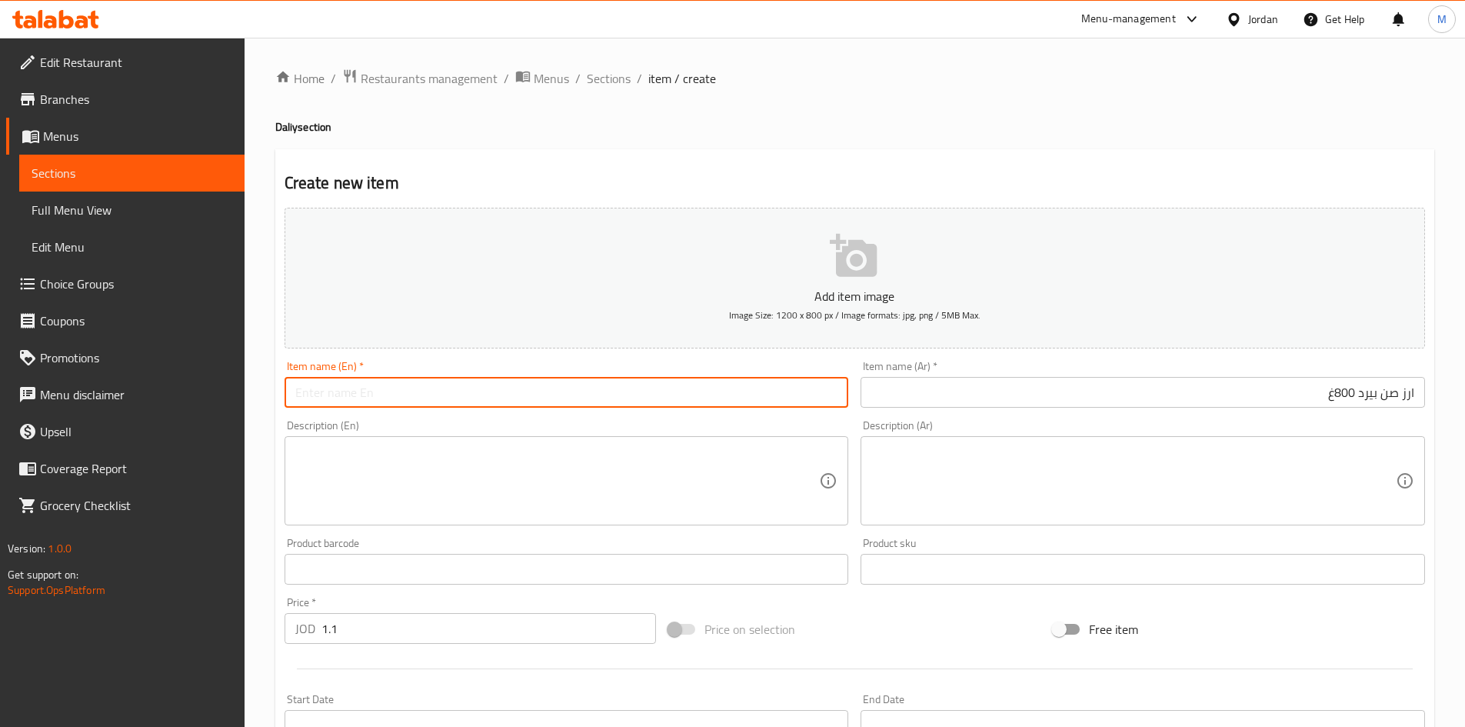
click at [553, 389] on input "text" at bounding box center [567, 392] width 565 height 31
paste input "Sunbird Rice 800g"
type input "Sunbird Rice 800gm"
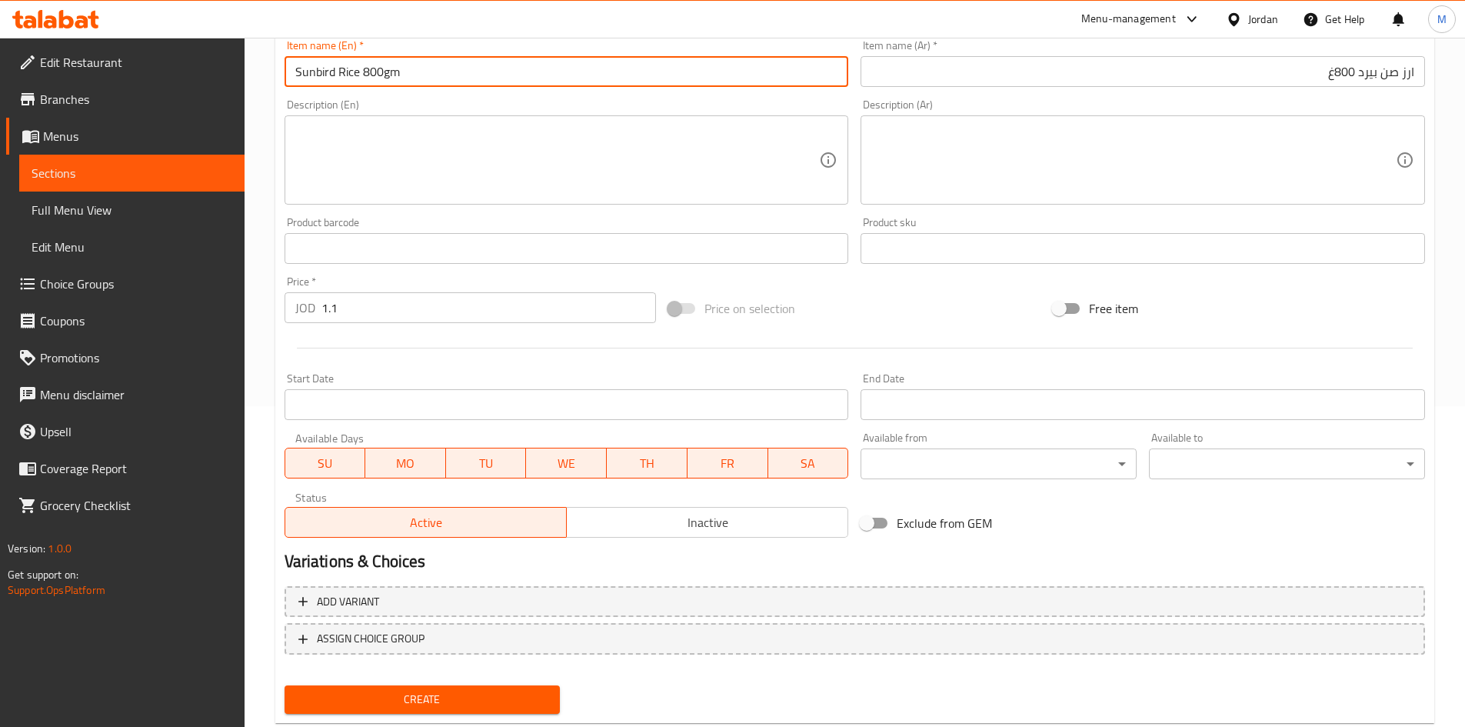
scroll to position [360, 0]
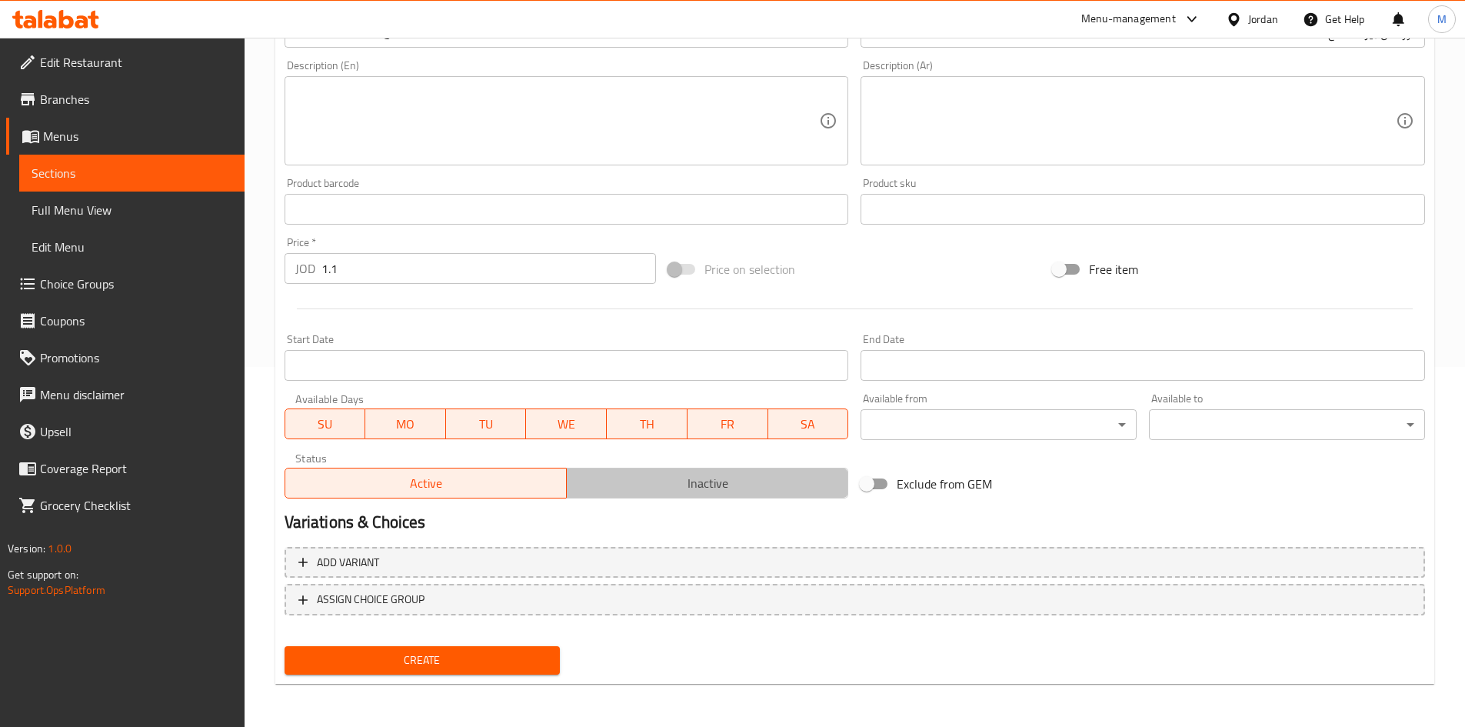
click at [683, 487] on span "Inactive" at bounding box center [707, 483] width 269 height 22
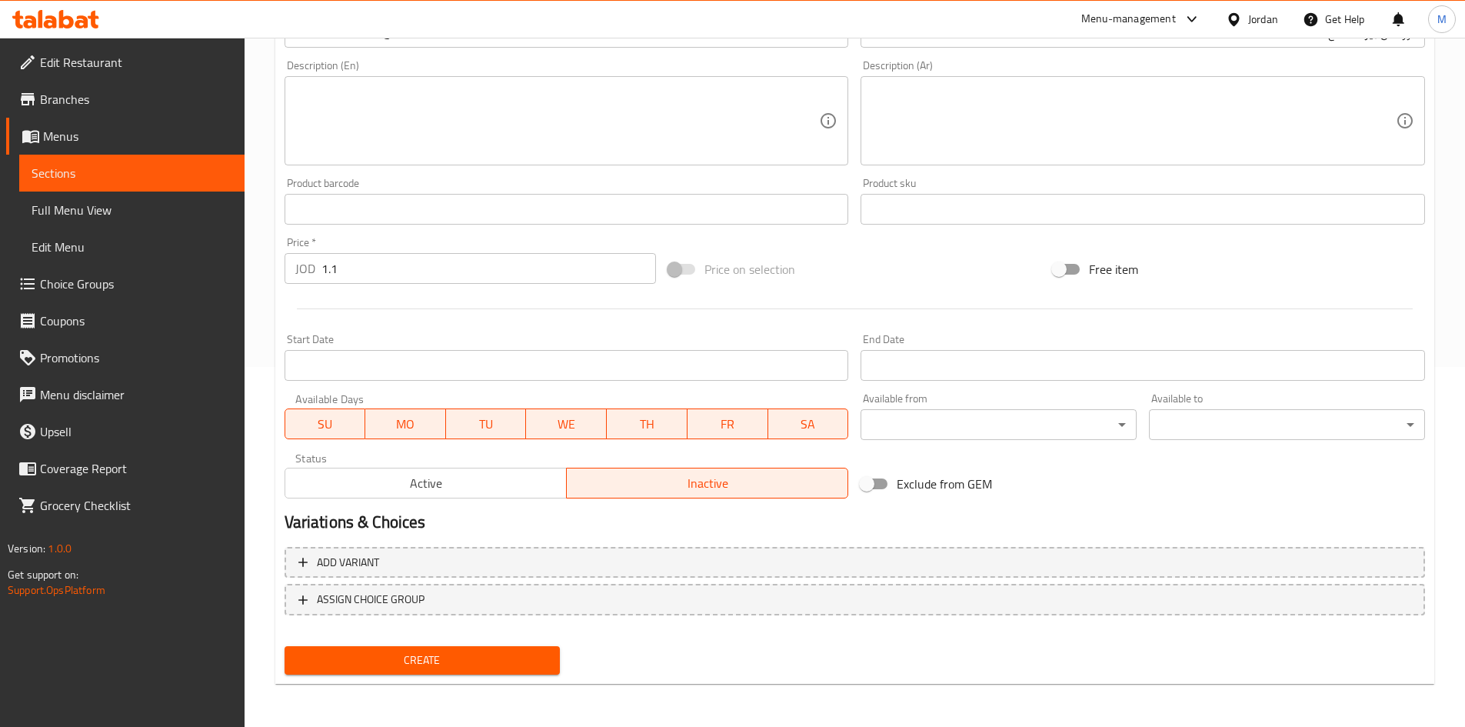
click at [515, 657] on span "Create" at bounding box center [423, 660] width 252 height 19
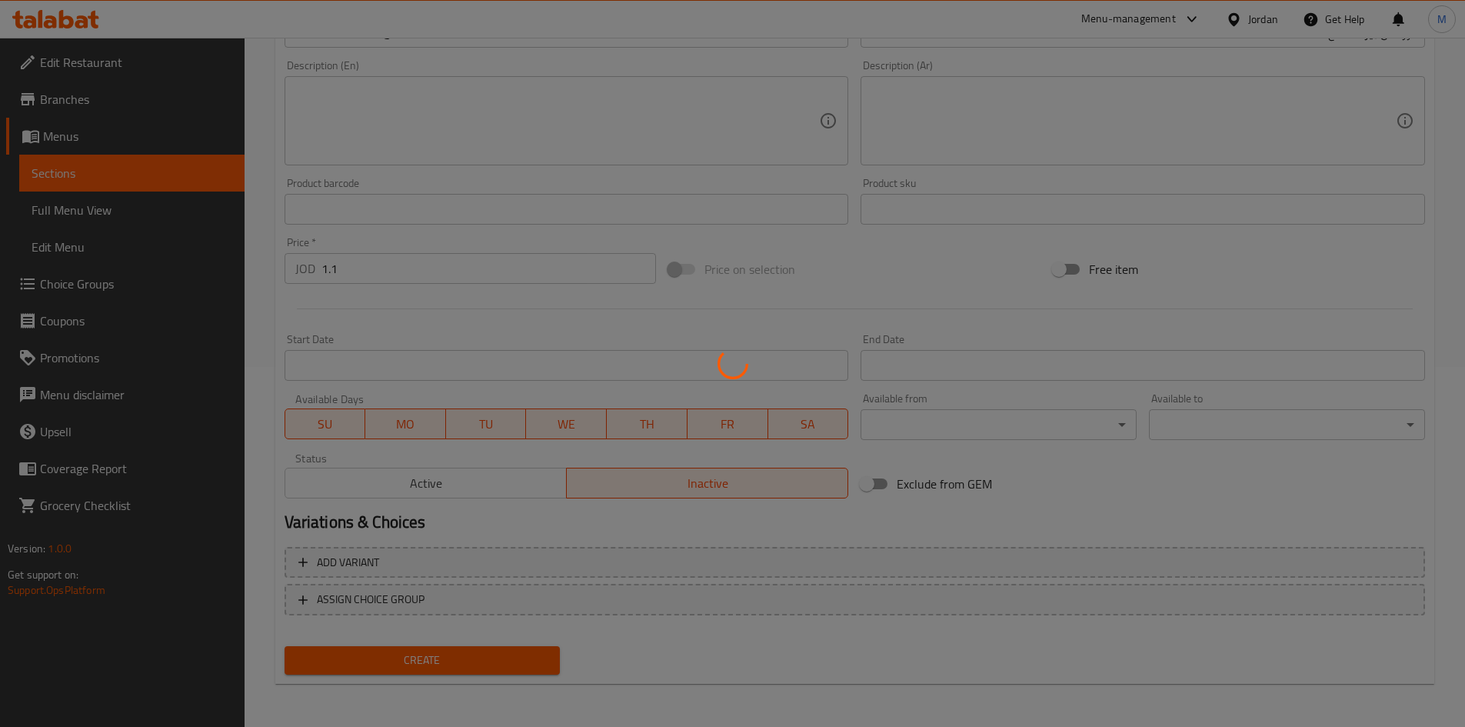
type input "0"
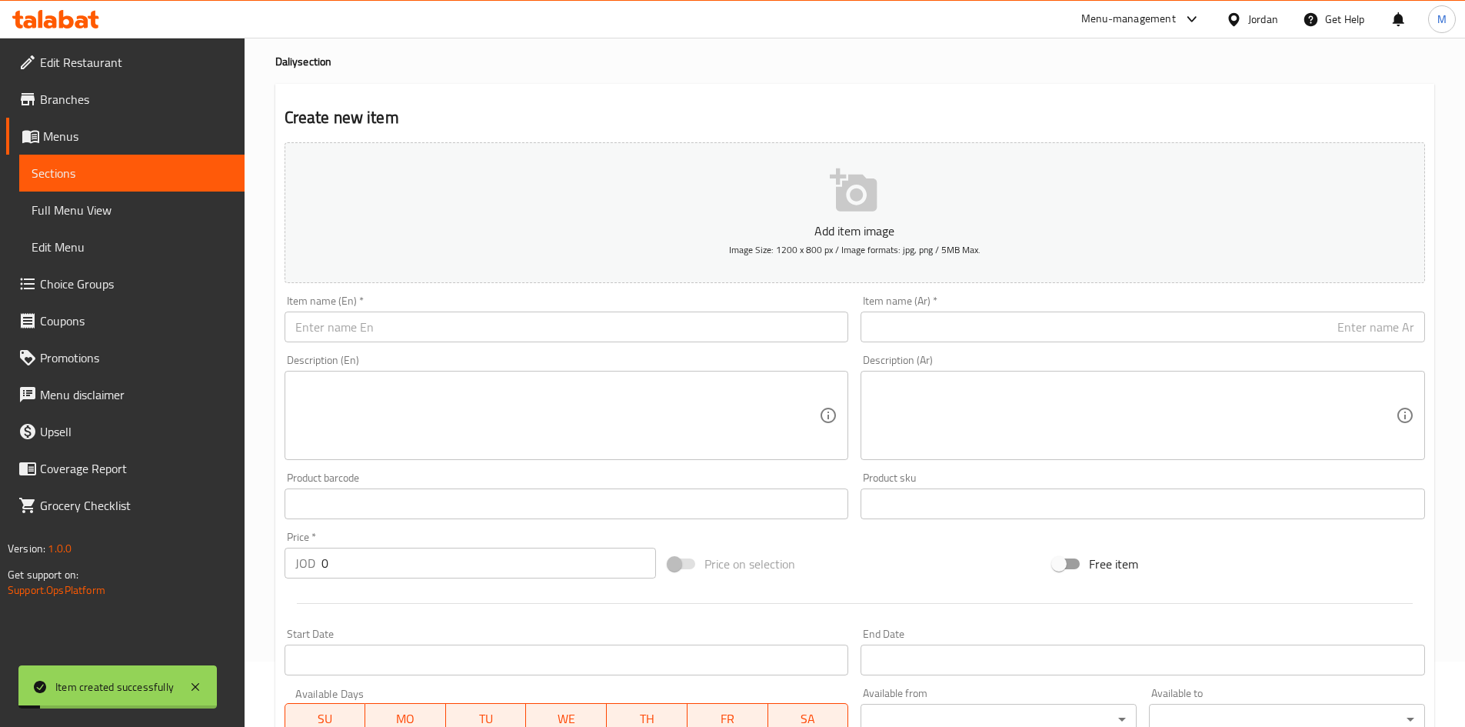
scroll to position [0, 0]
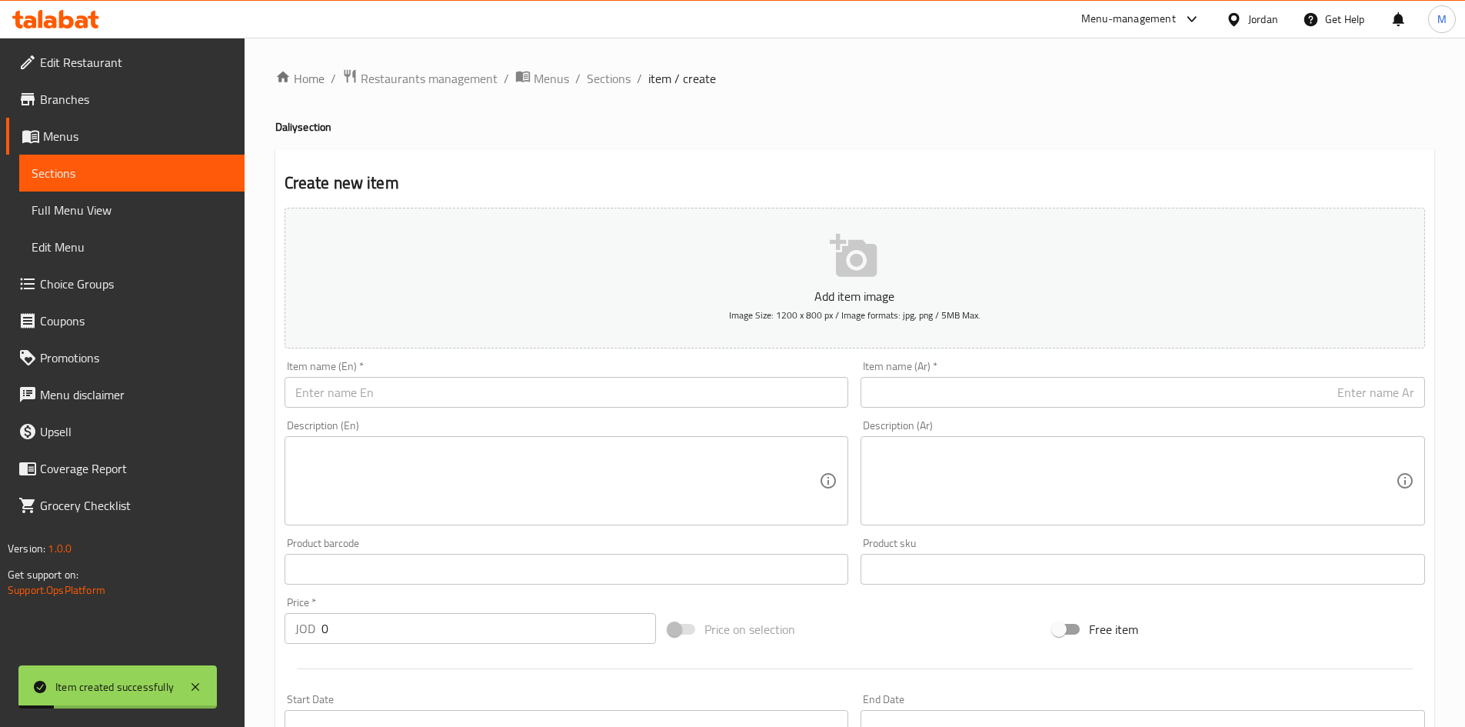
click at [1119, 407] on input "text" at bounding box center [1143, 392] width 565 height 31
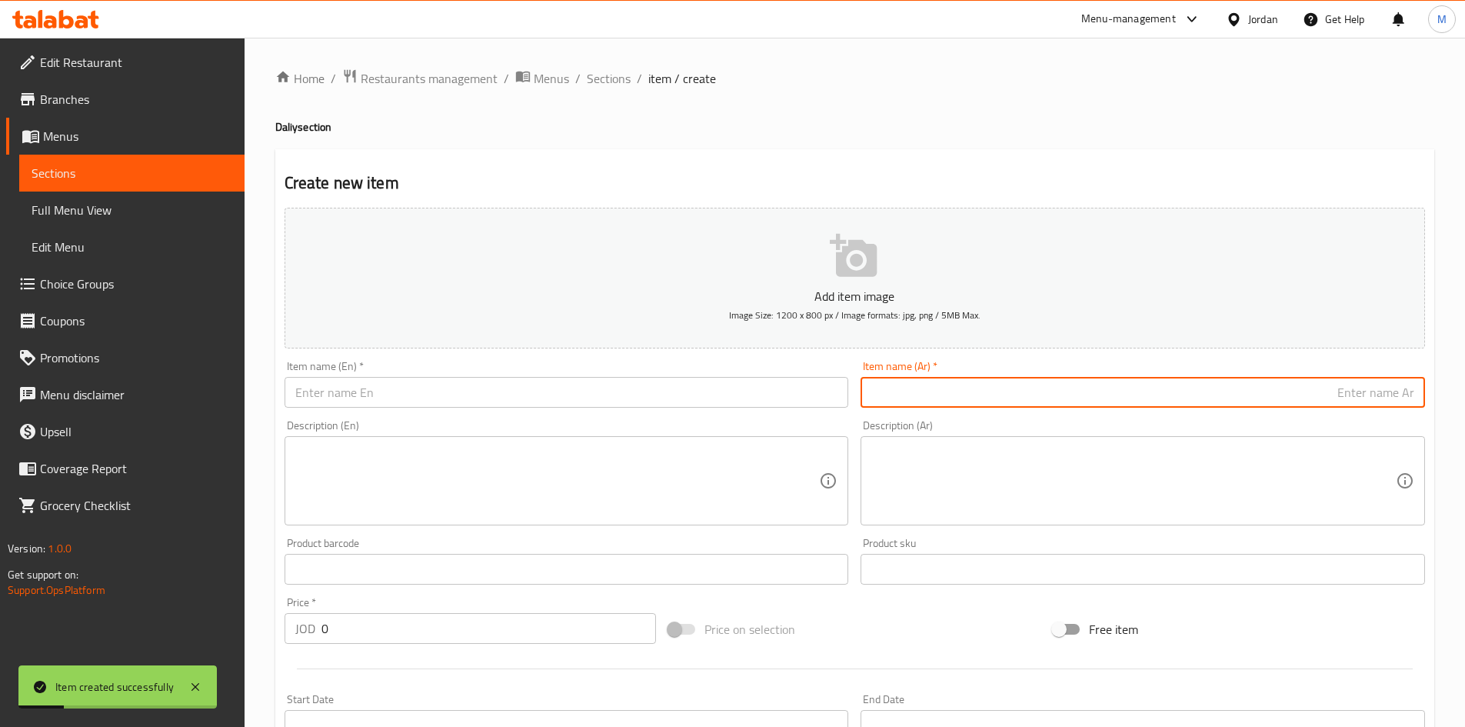
paste input "ارز قطاف بسمتي"
paste input "4كيلو"
click at [1395, 399] on input "ارز قطاف بسمتي 4كيلو" at bounding box center [1143, 392] width 565 height 31
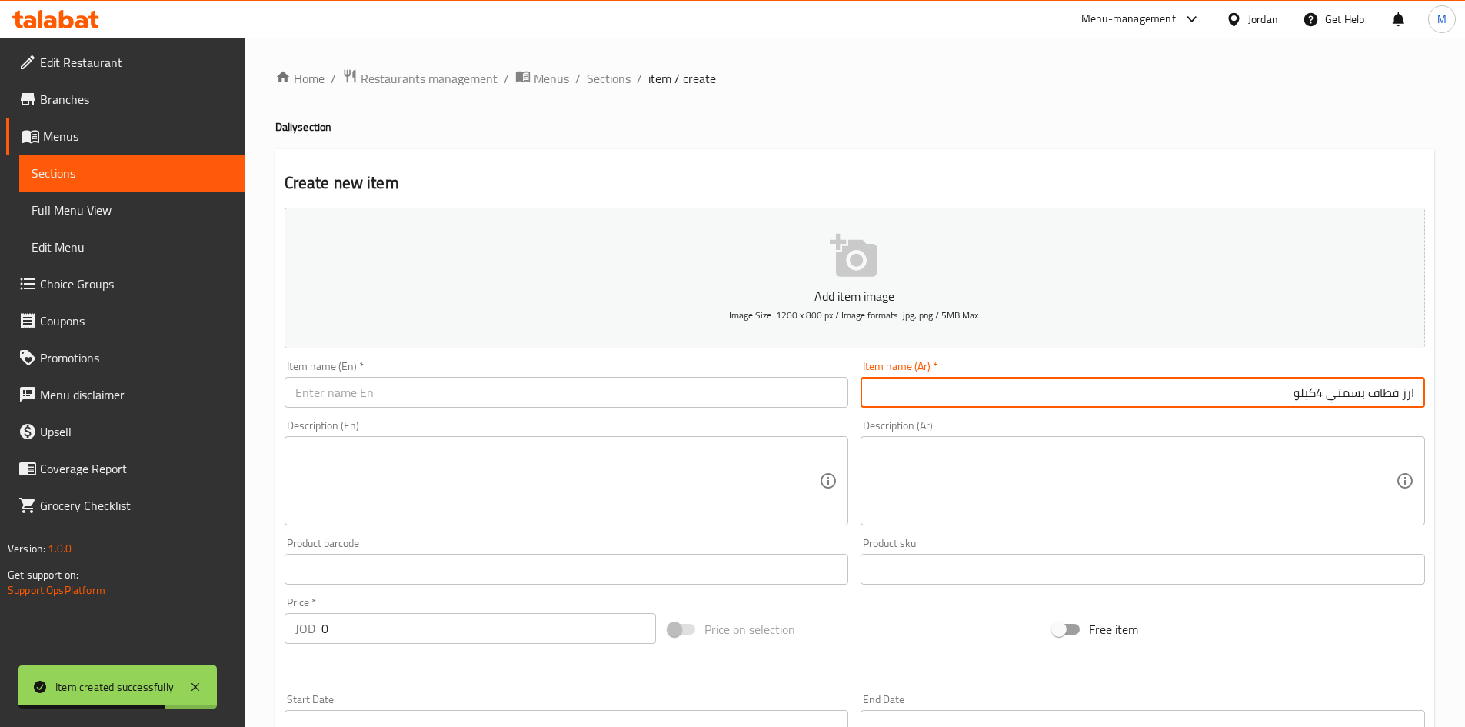
type input "ارز قطاف بسمتي 4كيلو"
click at [546, 393] on input "text" at bounding box center [567, 392] width 565 height 31
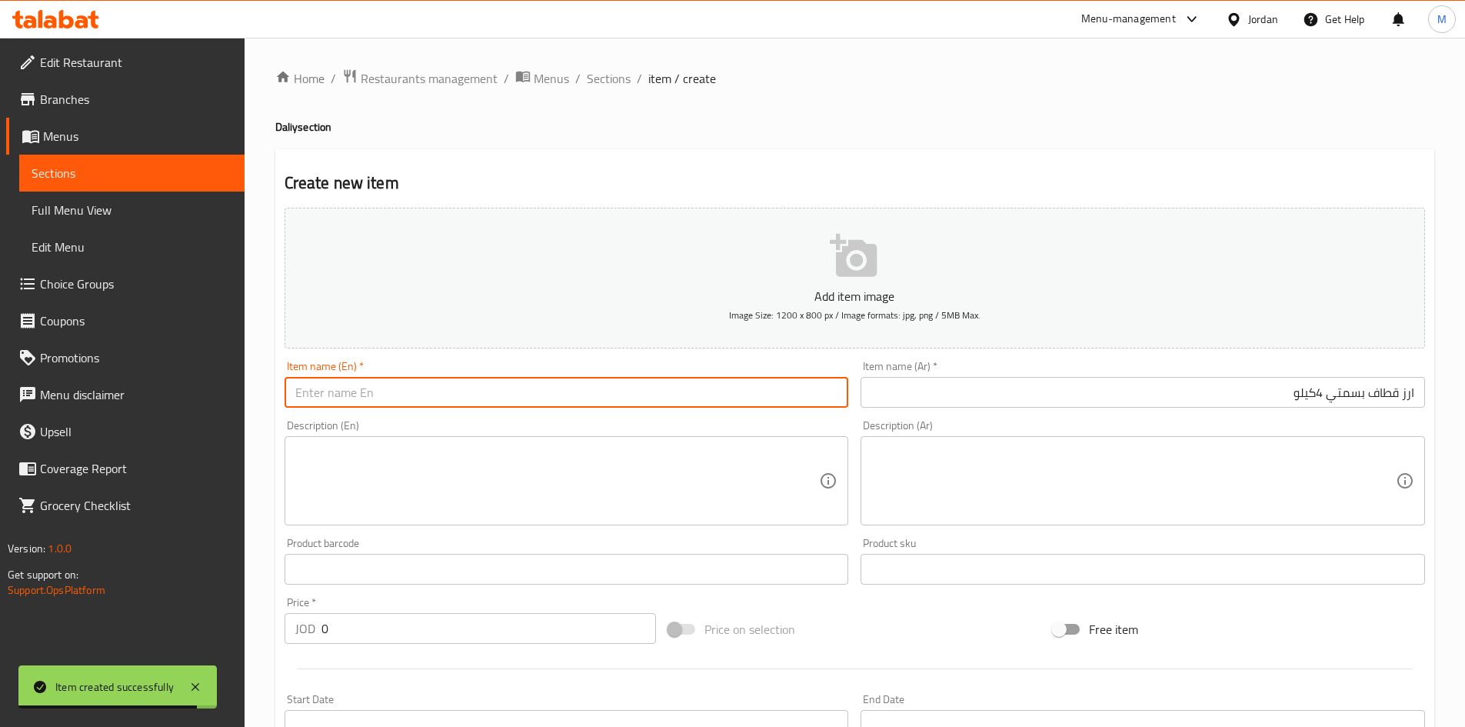
paste input "Qataf Basmati Rice 4 kg"
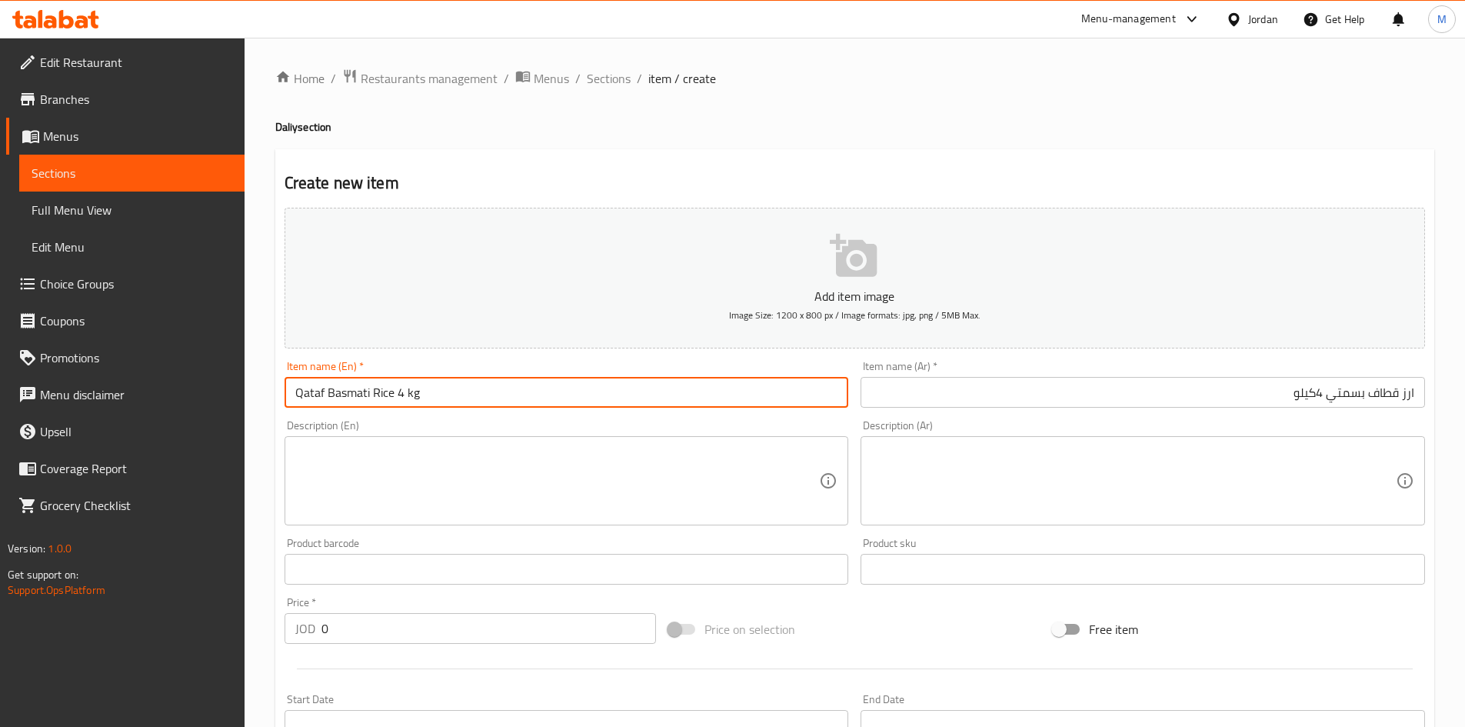
type input "Qataf Basmati Rice 4 kg"
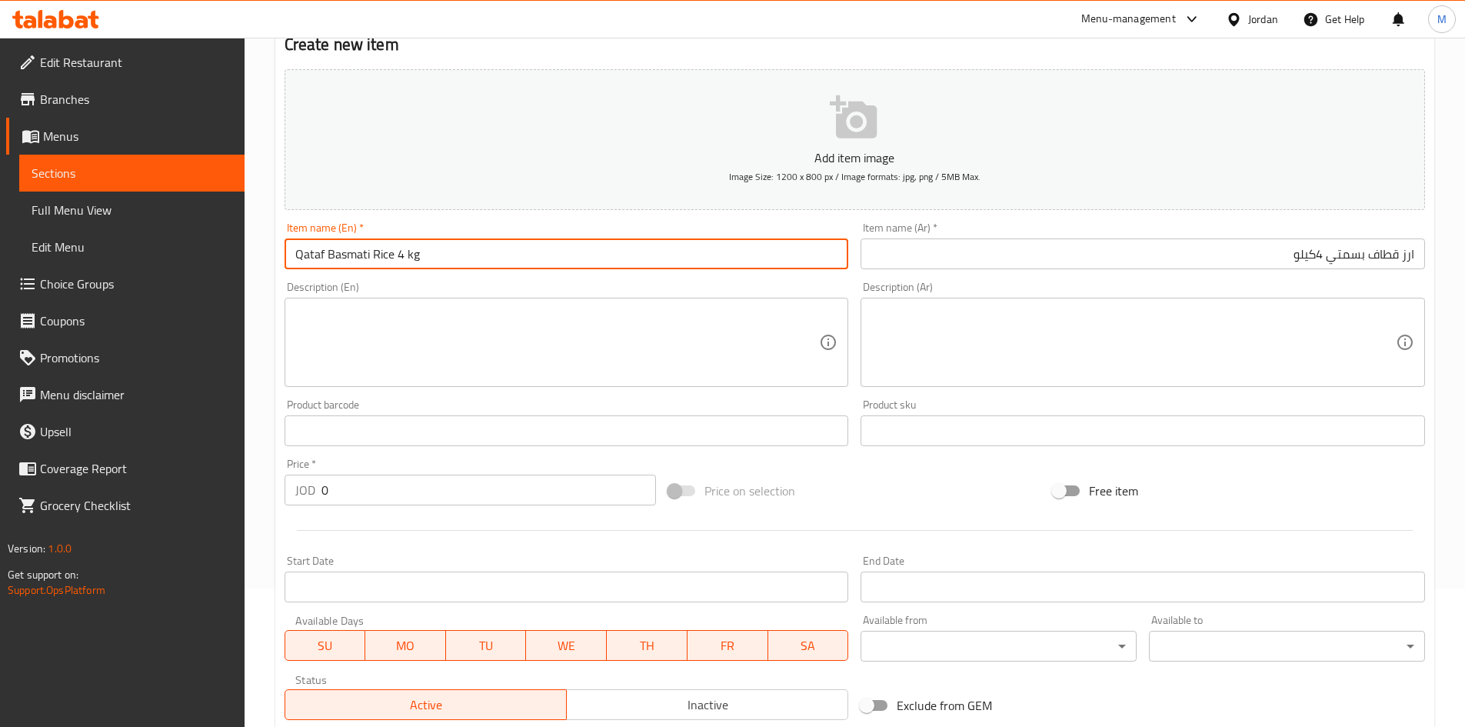
scroll to position [154, 0]
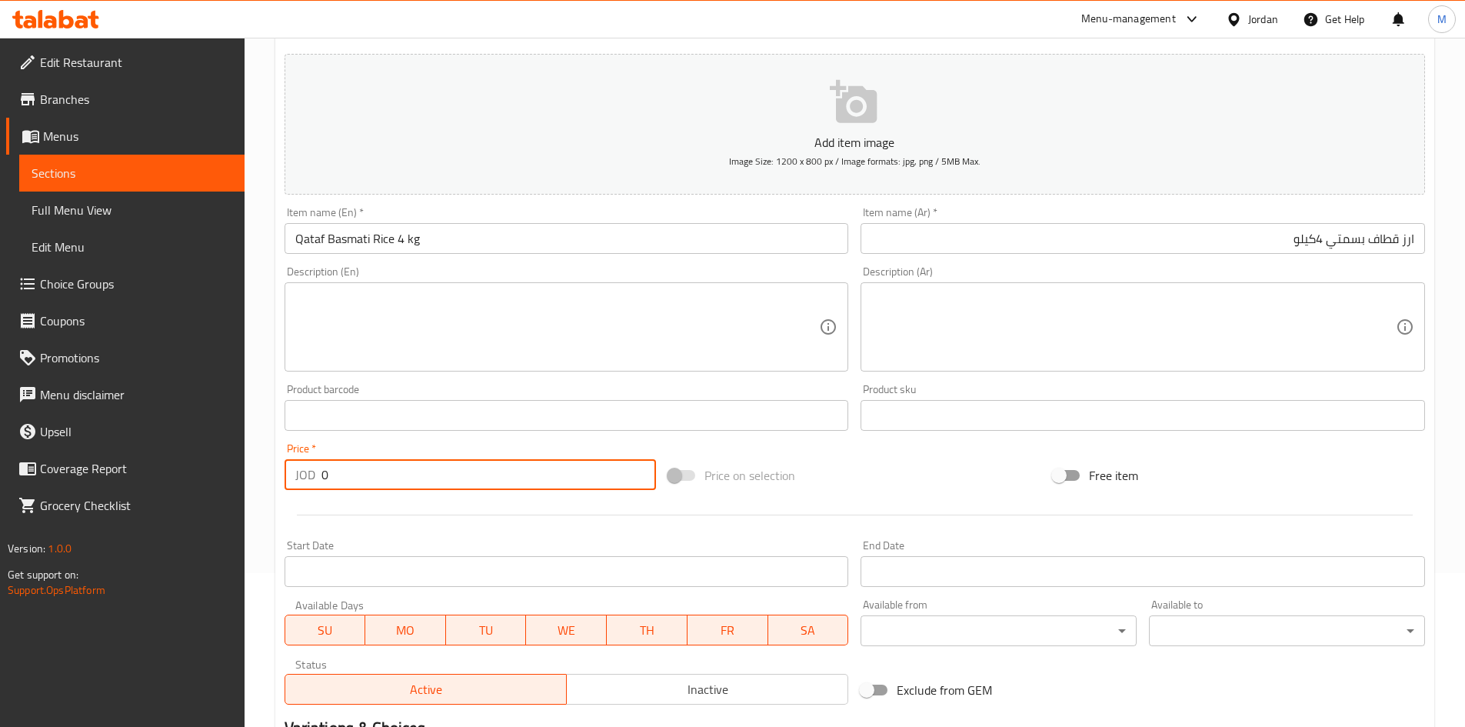
click at [432, 480] on input "0" at bounding box center [489, 474] width 335 height 31
paste input "4.4"
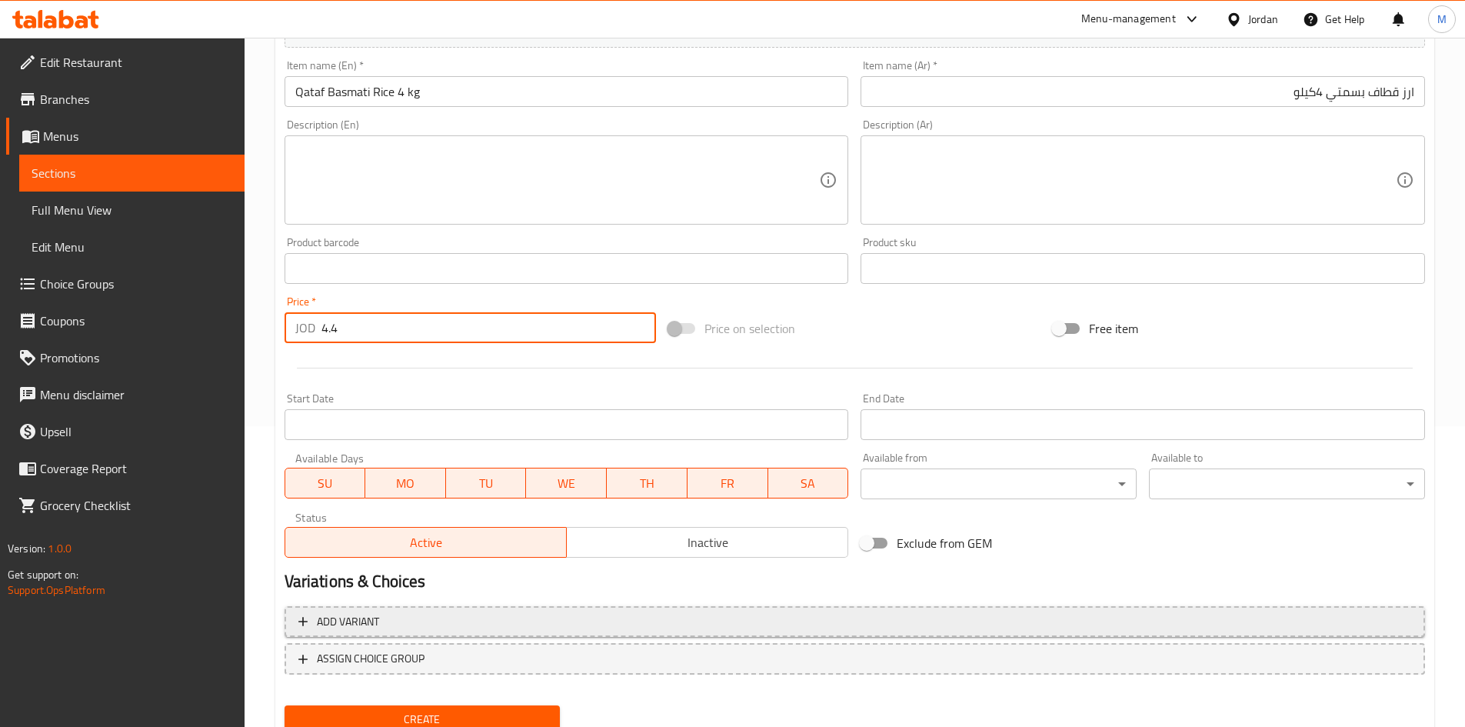
scroll to position [308, 0]
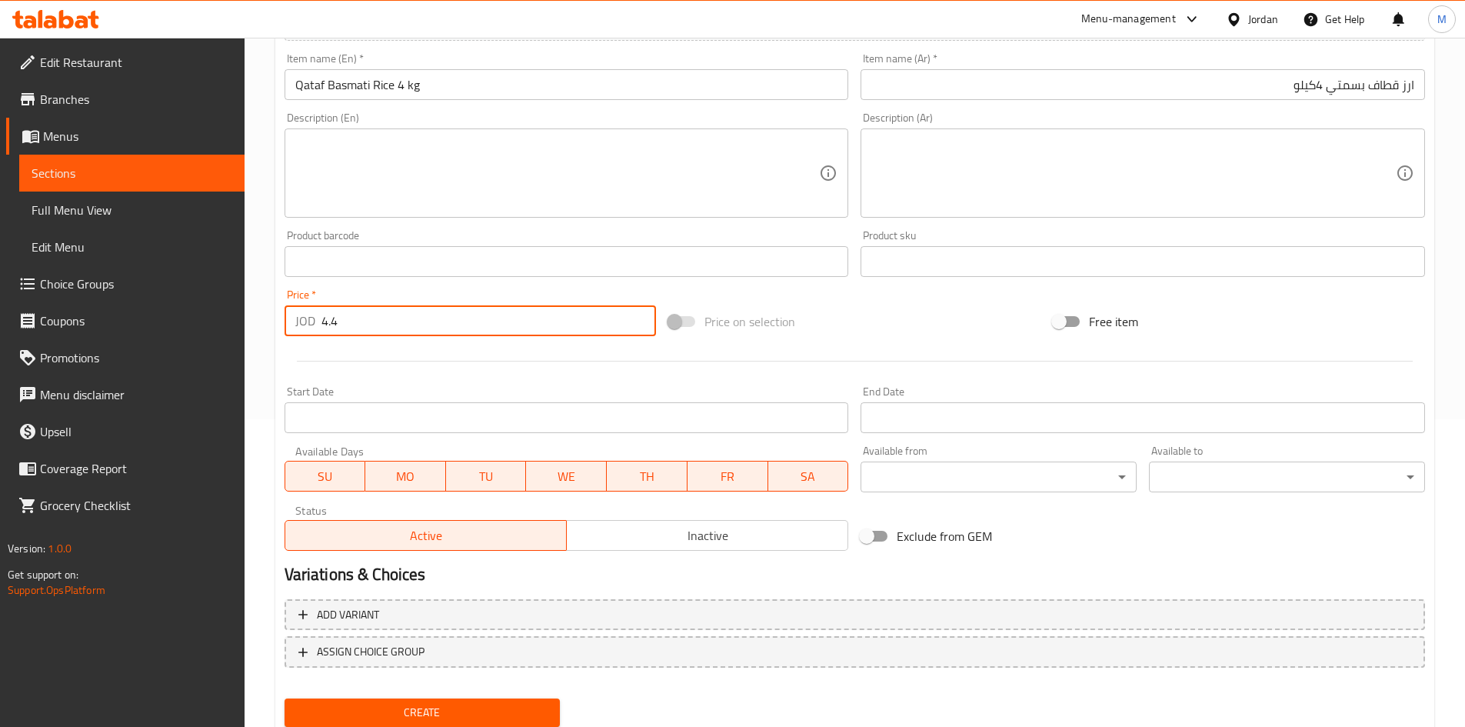
type input "4.4"
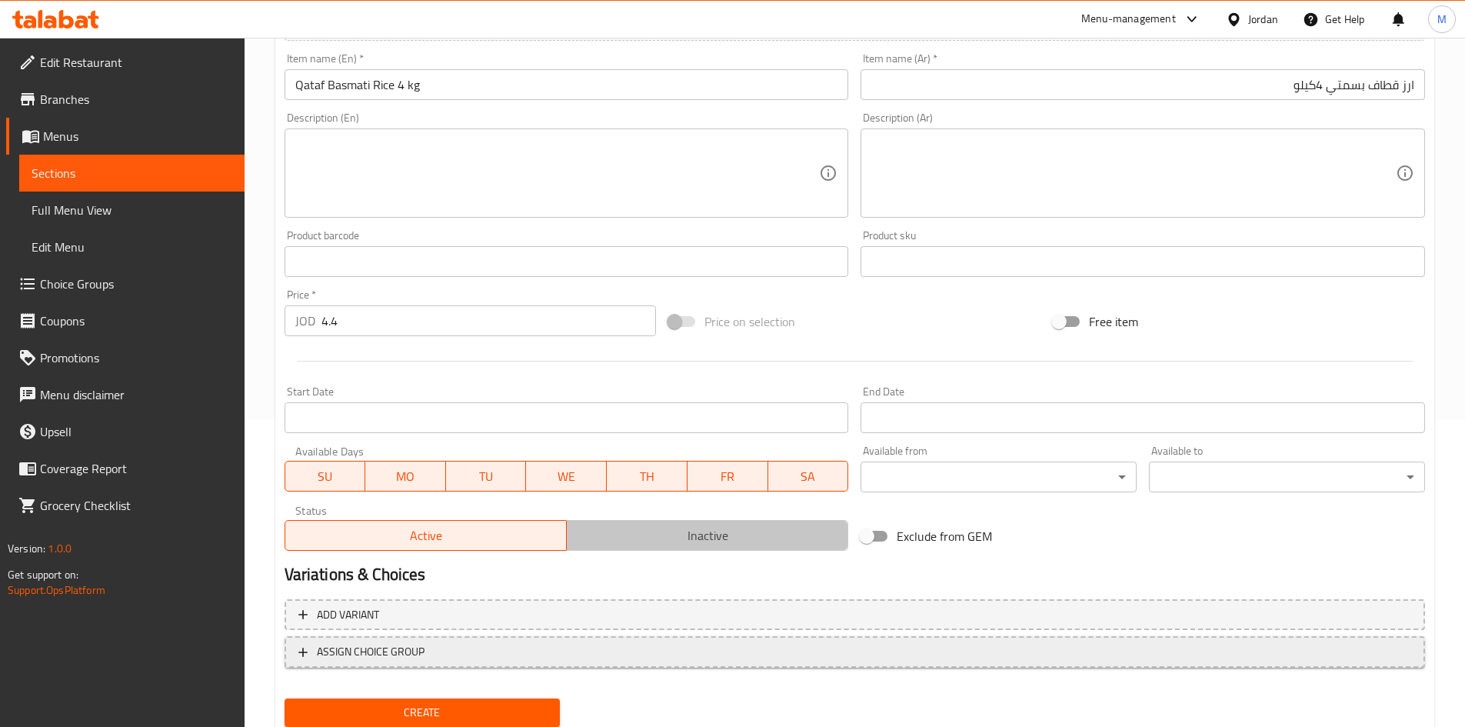
drag, startPoint x: 672, startPoint y: 528, endPoint x: 596, endPoint y: 644, distance: 138.9
click at [672, 528] on span "Inactive" at bounding box center [707, 536] width 269 height 22
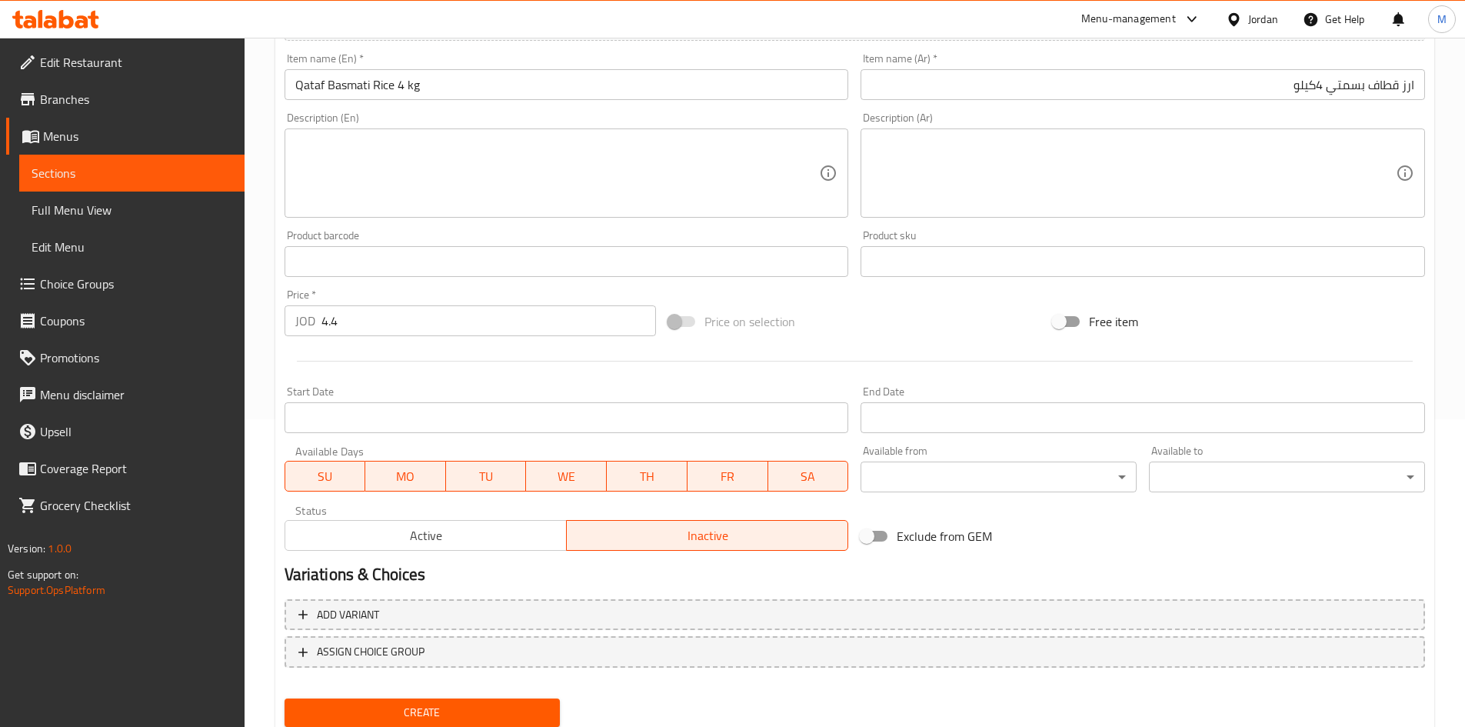
click at [528, 698] on div "Create" at bounding box center [422, 712] width 288 height 41
click at [526, 702] on button "Create" at bounding box center [423, 712] width 276 height 28
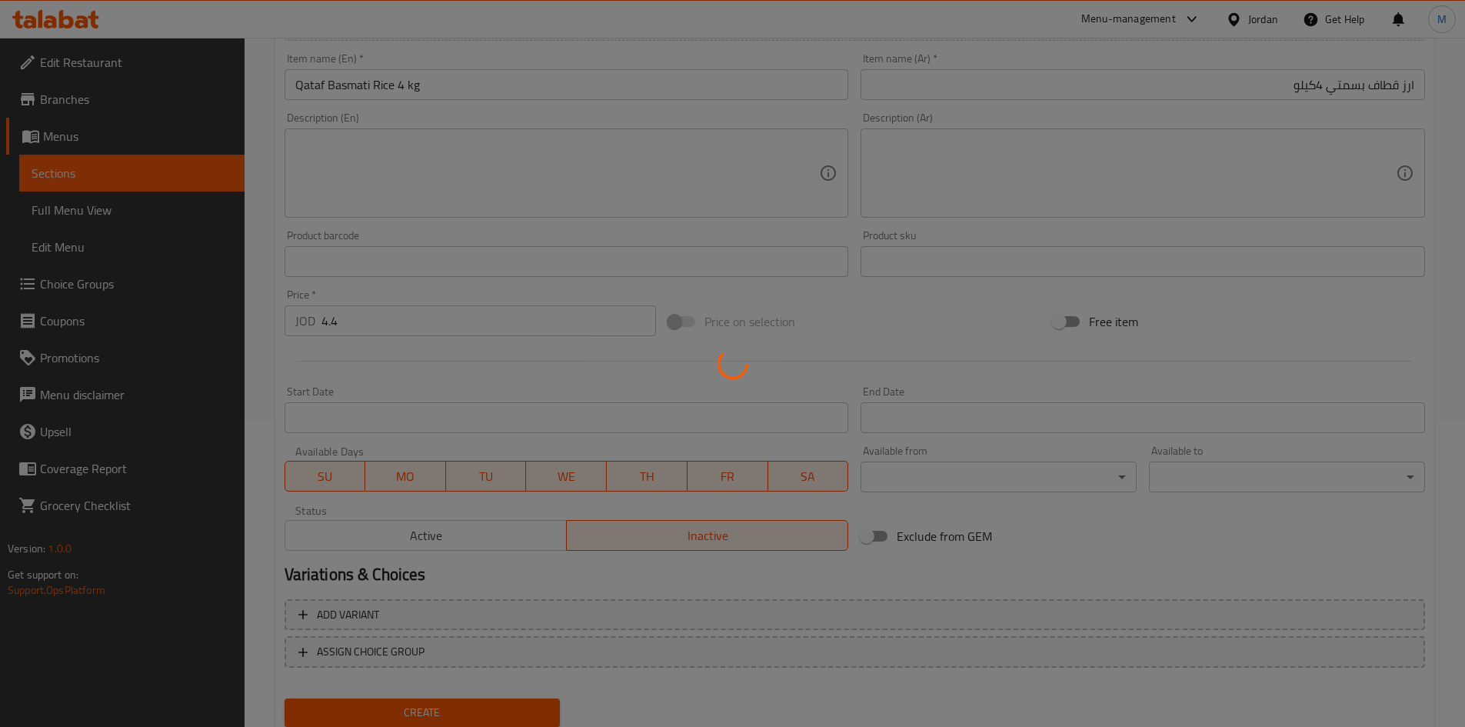
type input "0"
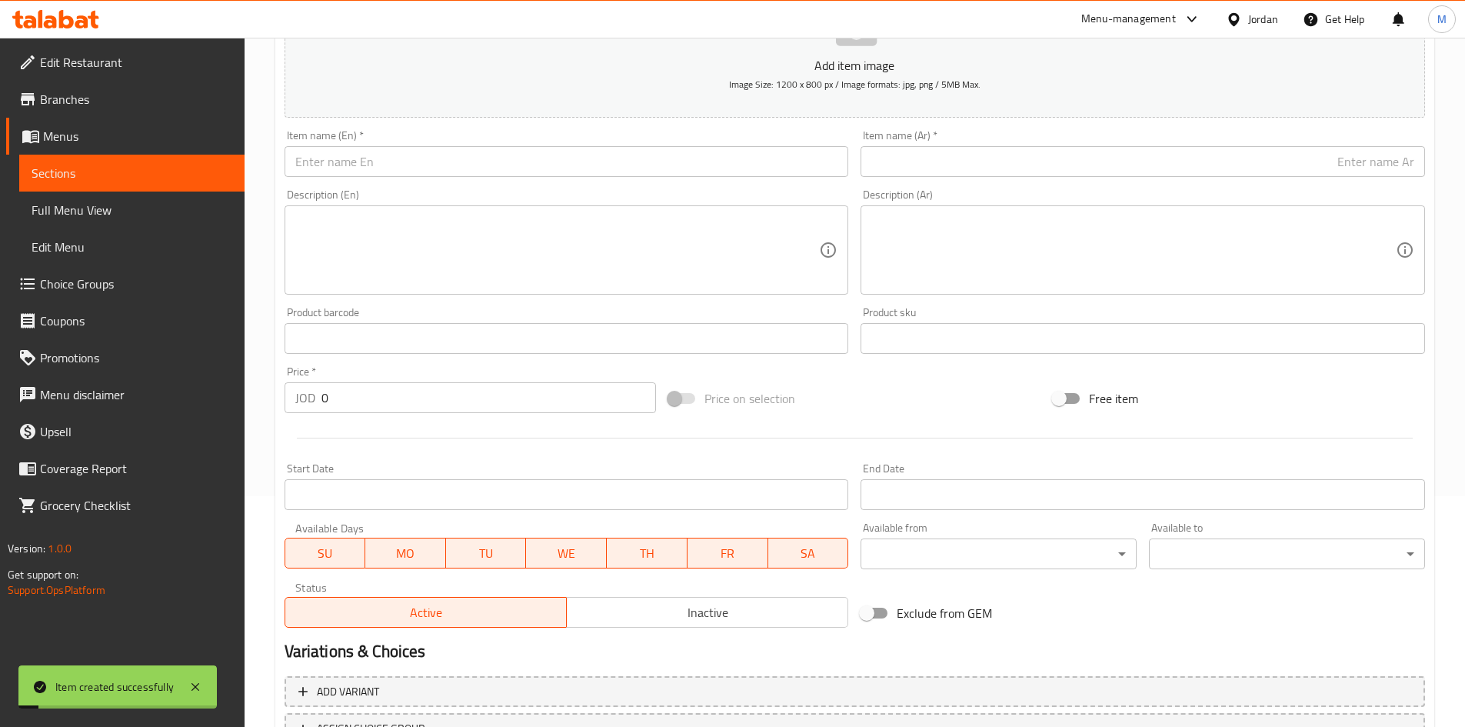
scroll to position [154, 0]
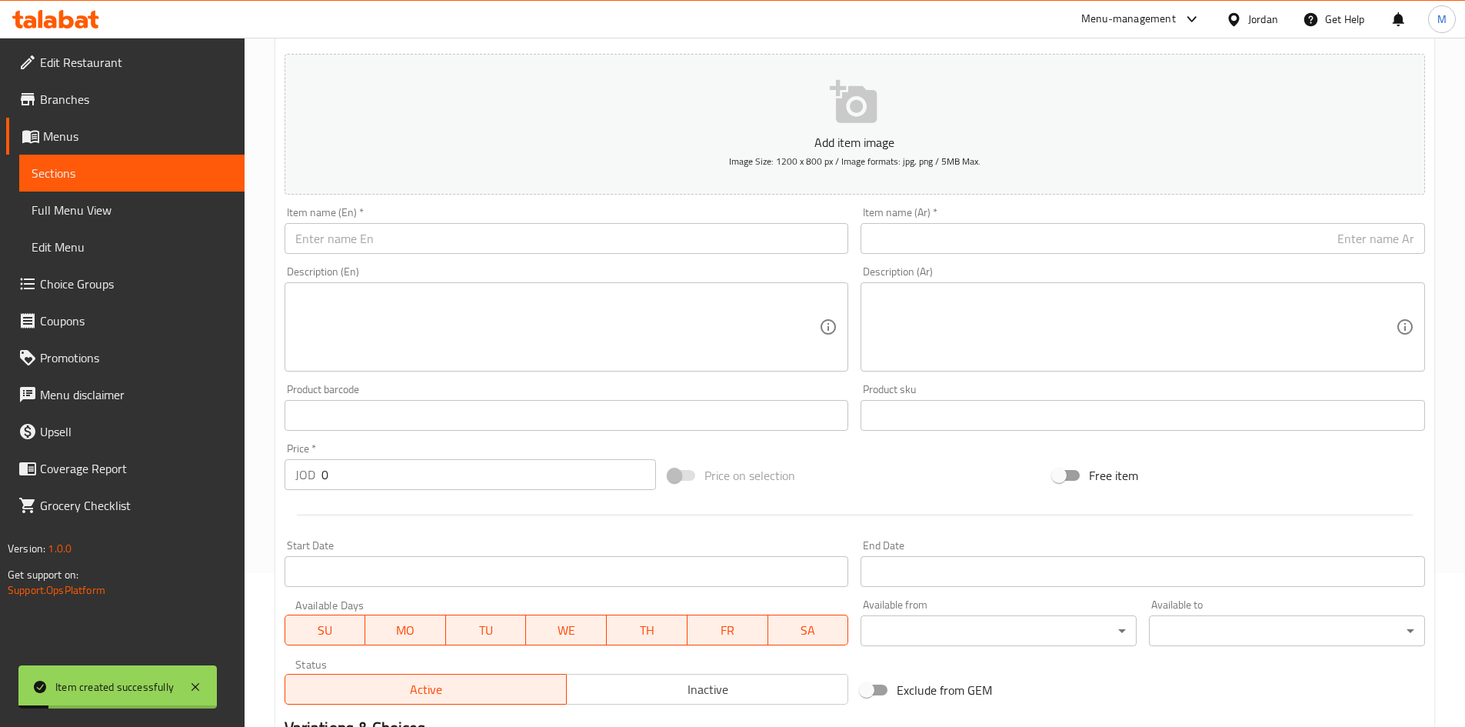
click at [1173, 262] on div "Description (Ar) Description (Ar)" at bounding box center [1143, 319] width 577 height 118
click at [1179, 240] on input "text" at bounding box center [1143, 238] width 565 height 31
paste input "ارز قطاف متوسط الحبة"
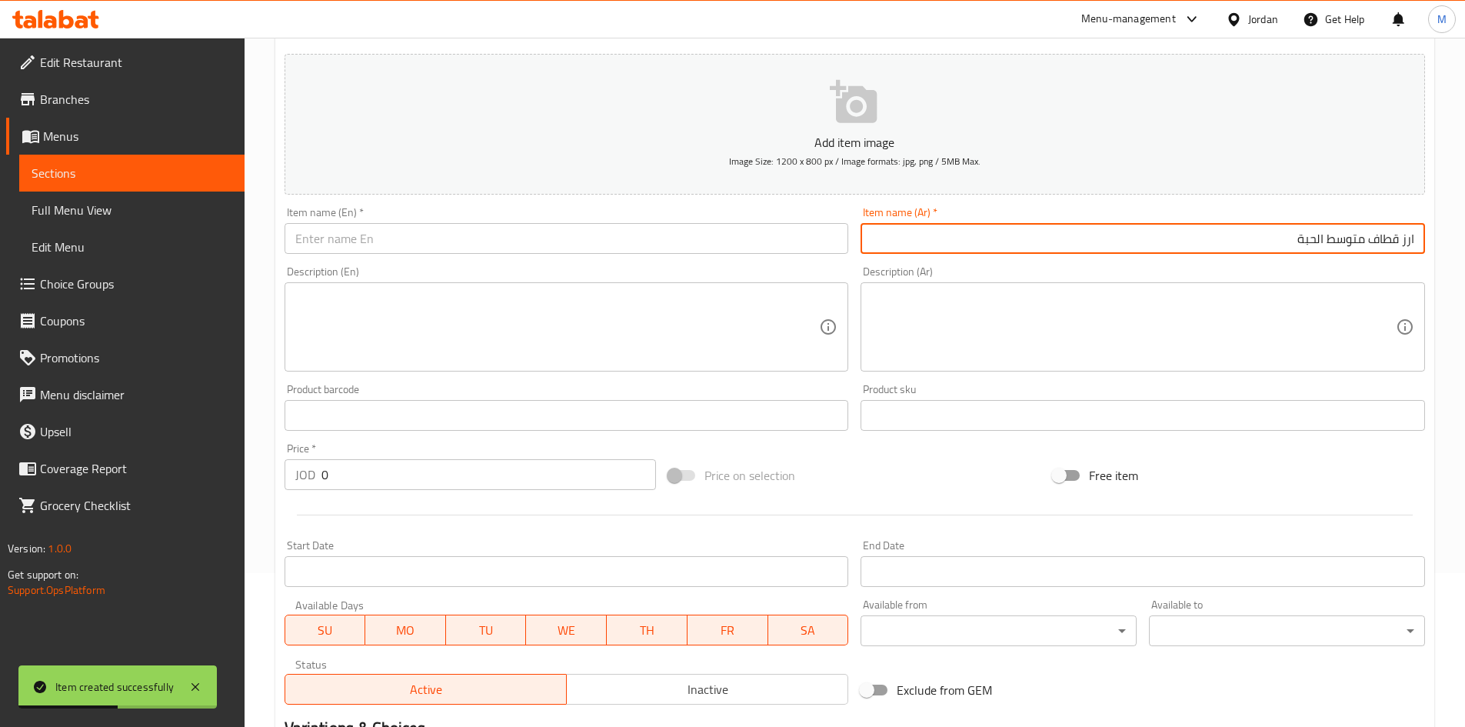
paste input "3.5كيلو"
click at [1279, 240] on input "ارز قطاف متوسط الحبة 3.5كيلو" at bounding box center [1143, 238] width 565 height 31
click at [1279, 240] on input "ارز قطاف متوسط الحبة 3.5 كيلو" at bounding box center [1143, 238] width 565 height 31
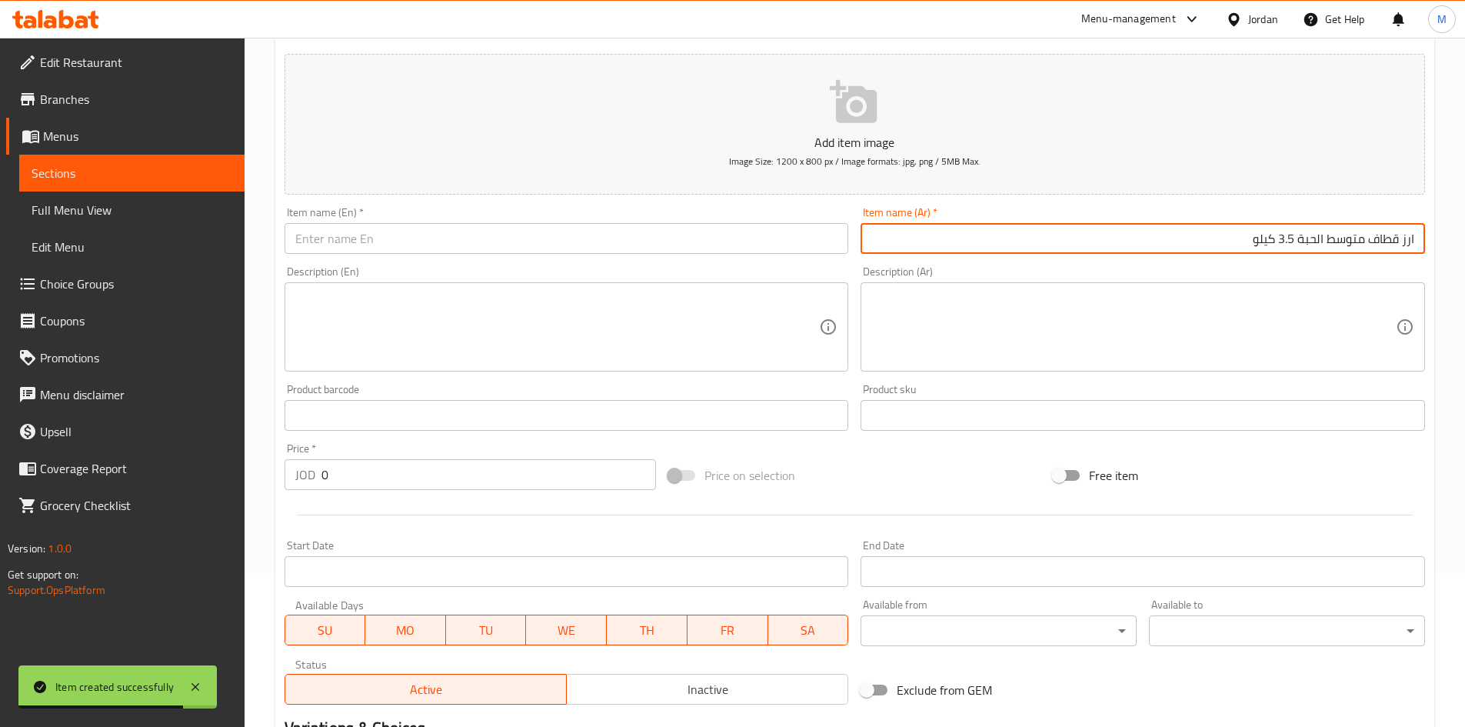
type input "ارز قطاف متوسط الحبة 3.5 كيلو"
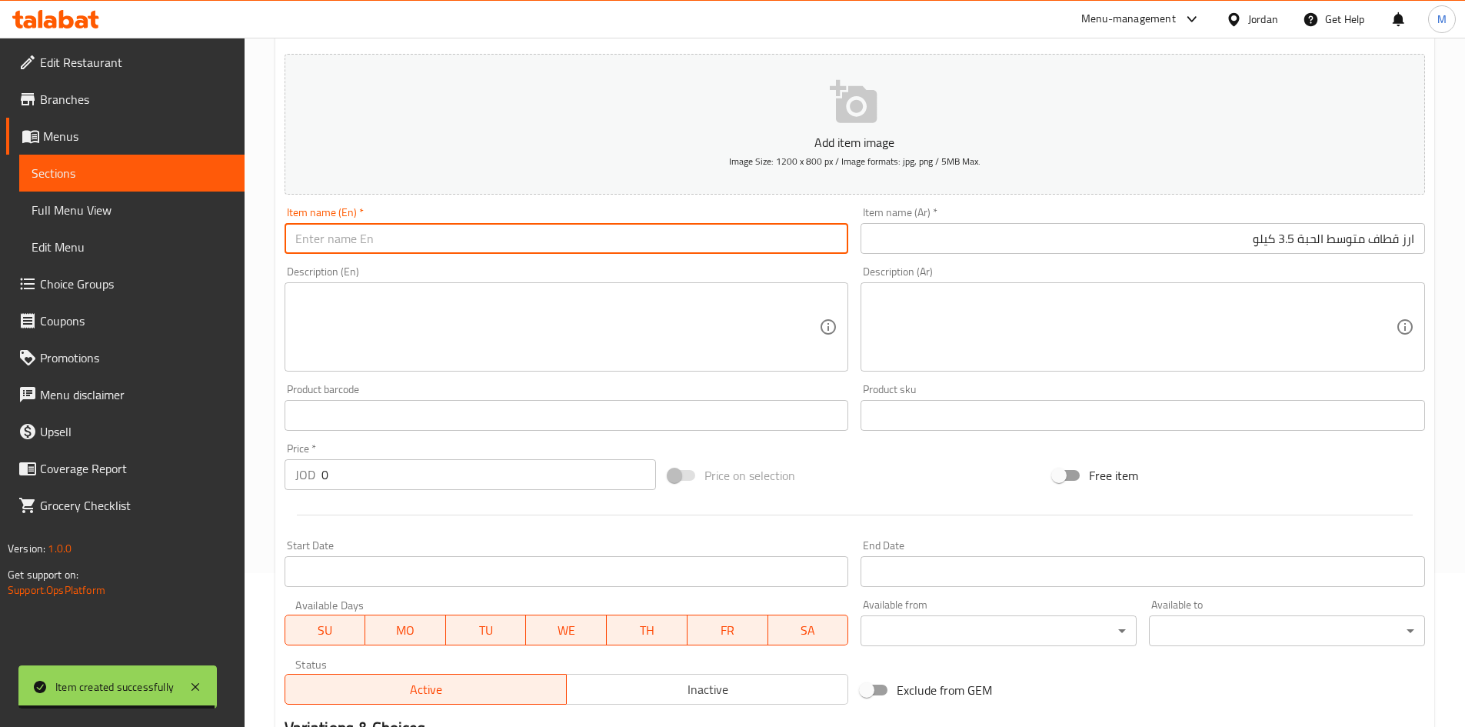
click at [517, 231] on input "text" at bounding box center [567, 238] width 565 height 31
paste input "Medium grain Qataf rice 3.5 kg"
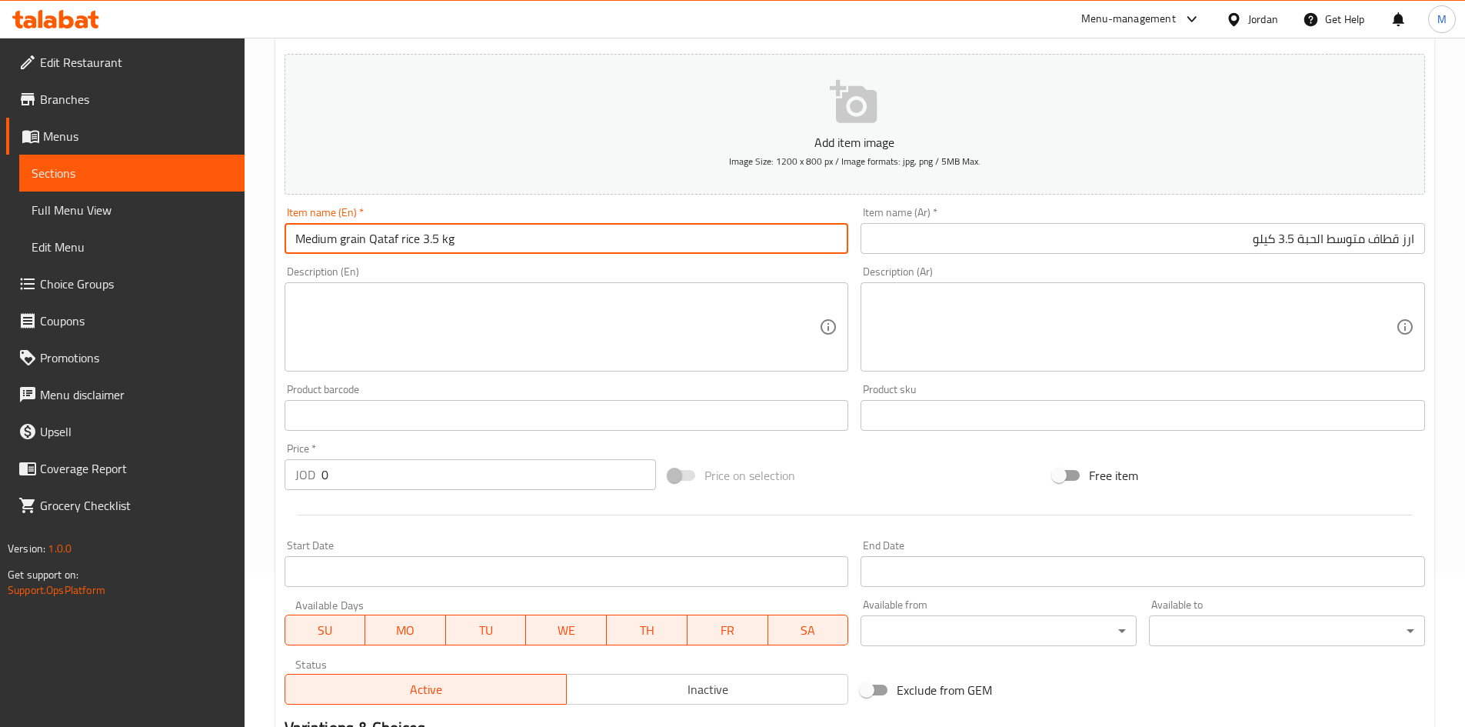
click at [511, 238] on input "Medium grain Qataf rice 3.5 kg" at bounding box center [567, 238] width 565 height 31
type input "Medium Grain Qataf Rice 3.5 Kg"
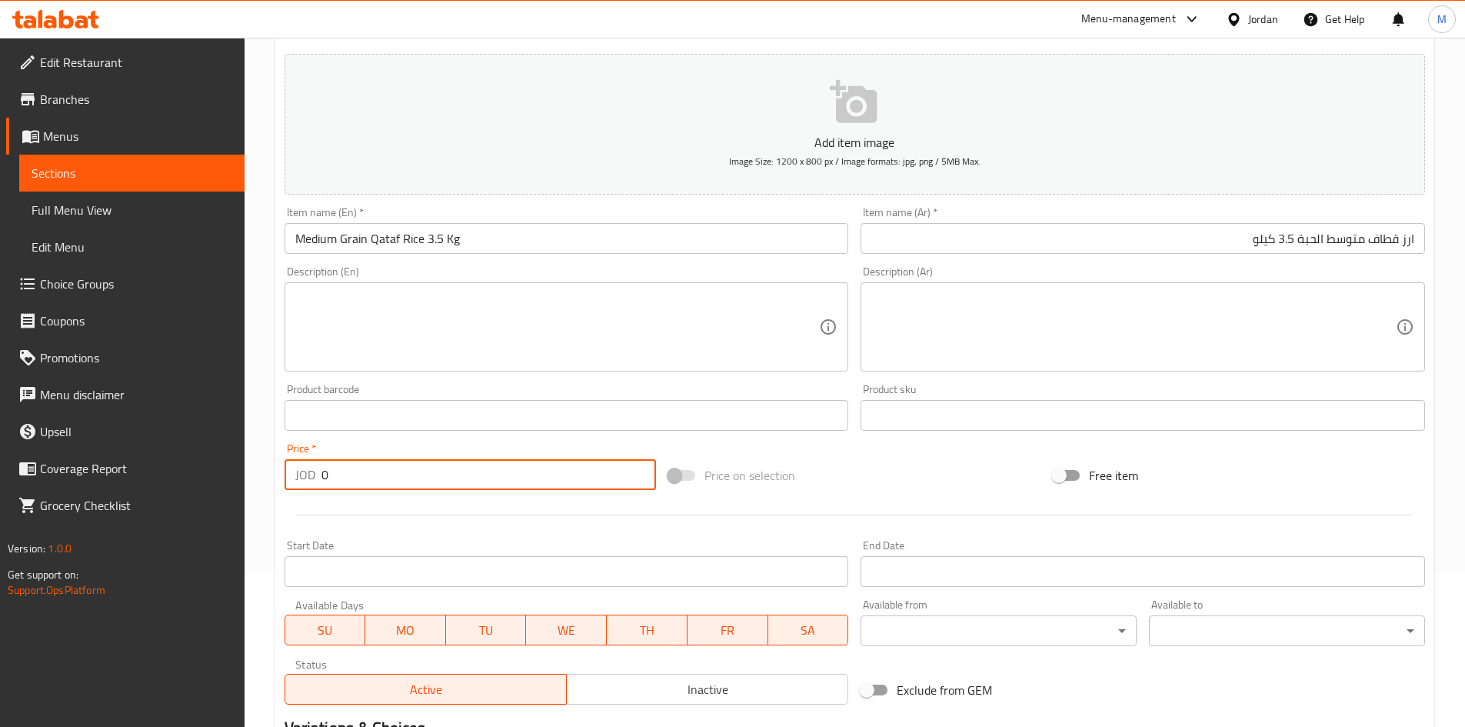
click at [427, 475] on input "0" at bounding box center [489, 474] width 335 height 31
paste input "4.12"
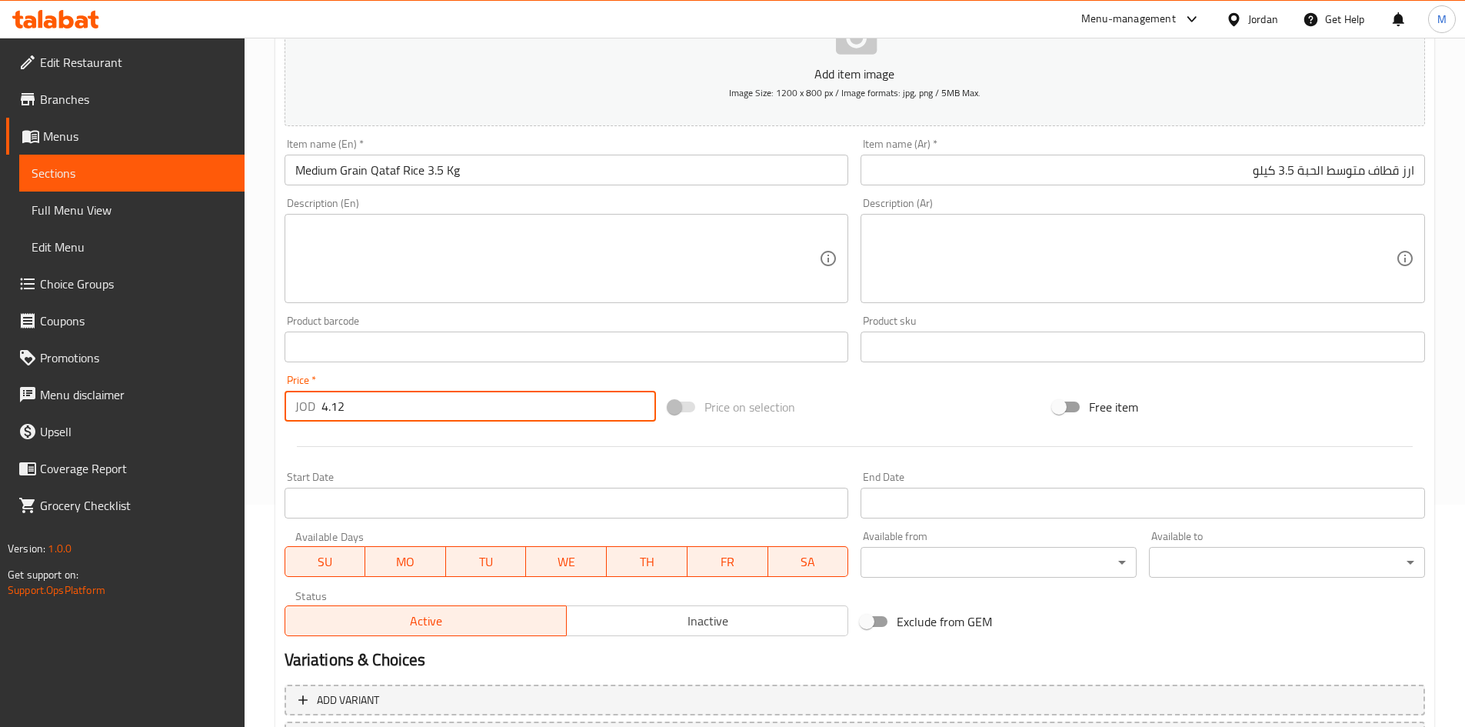
scroll to position [308, 0]
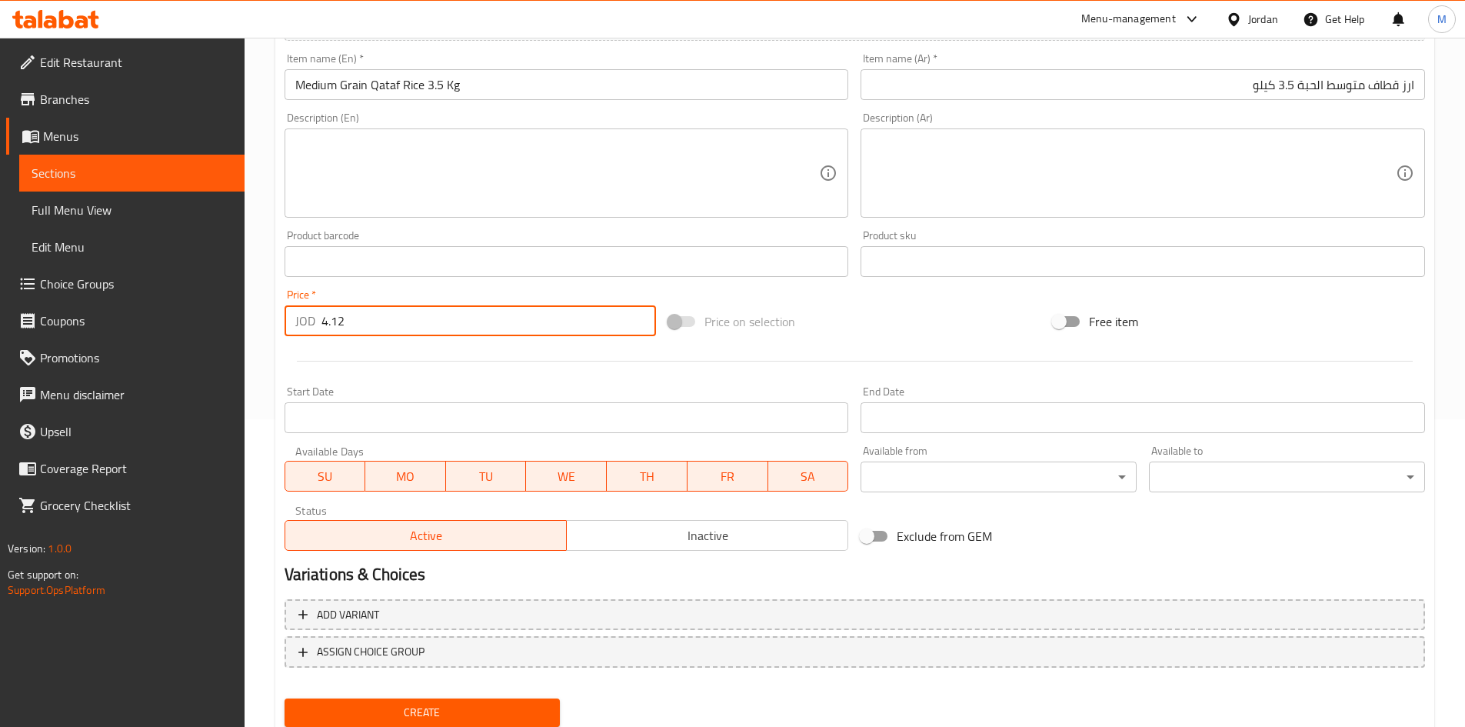
type input "4.12"
click at [671, 544] on span "Inactive" at bounding box center [707, 536] width 269 height 22
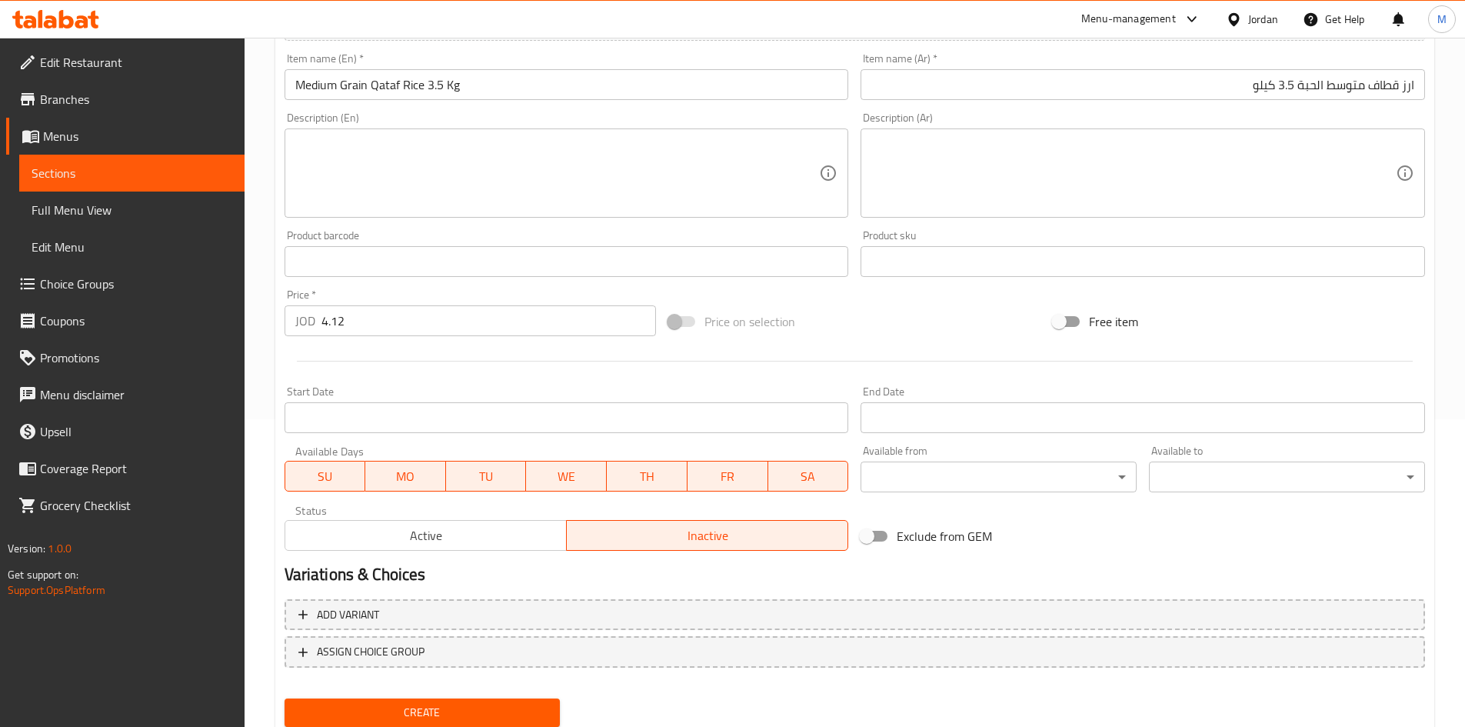
click at [527, 711] on span "Create" at bounding box center [423, 712] width 252 height 19
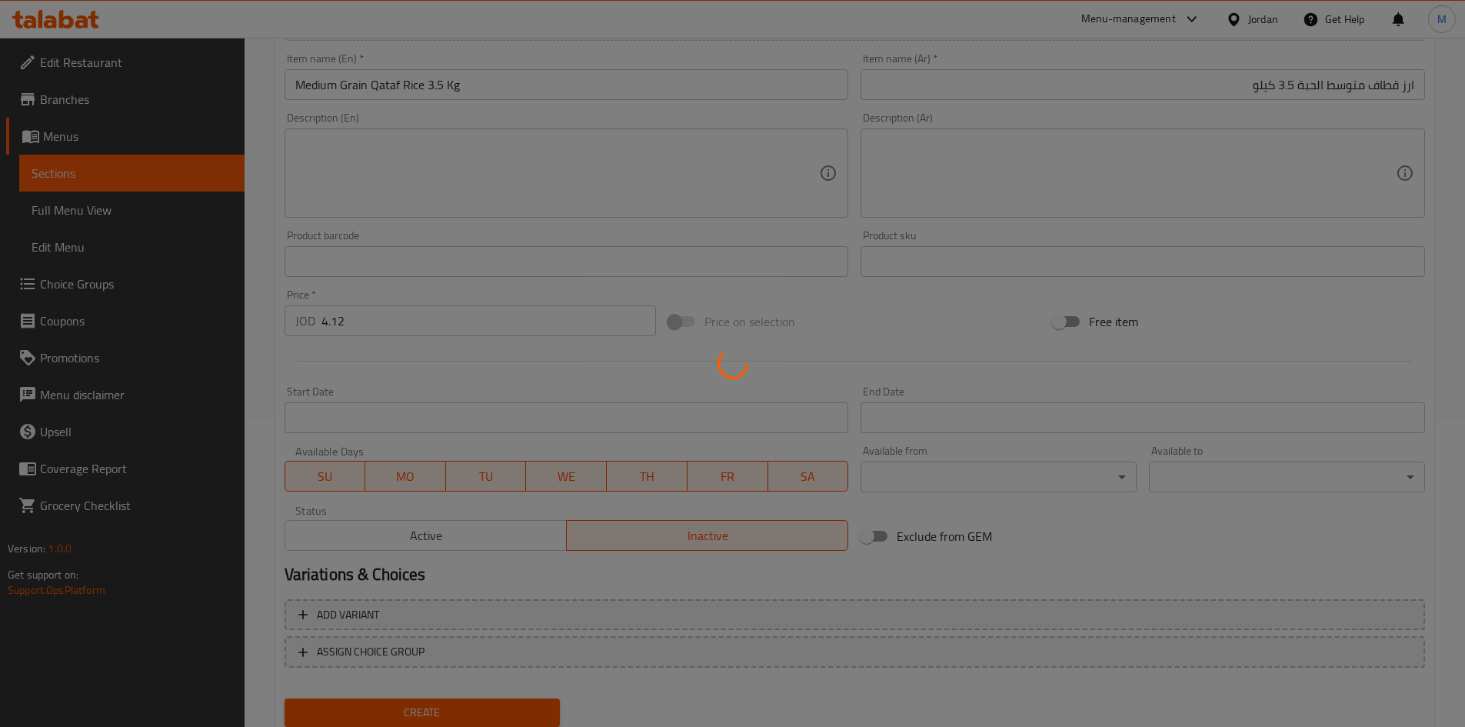
type input "0"
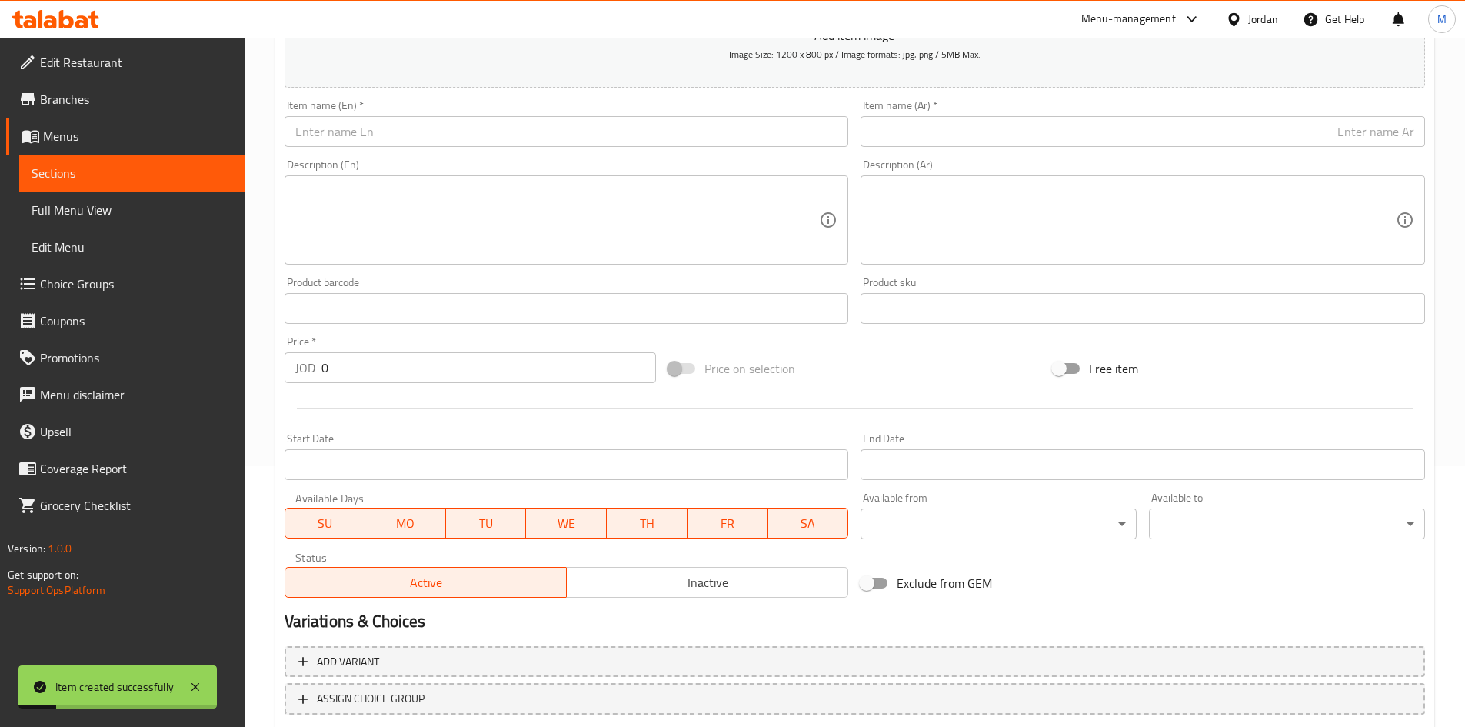
scroll to position [129, 0]
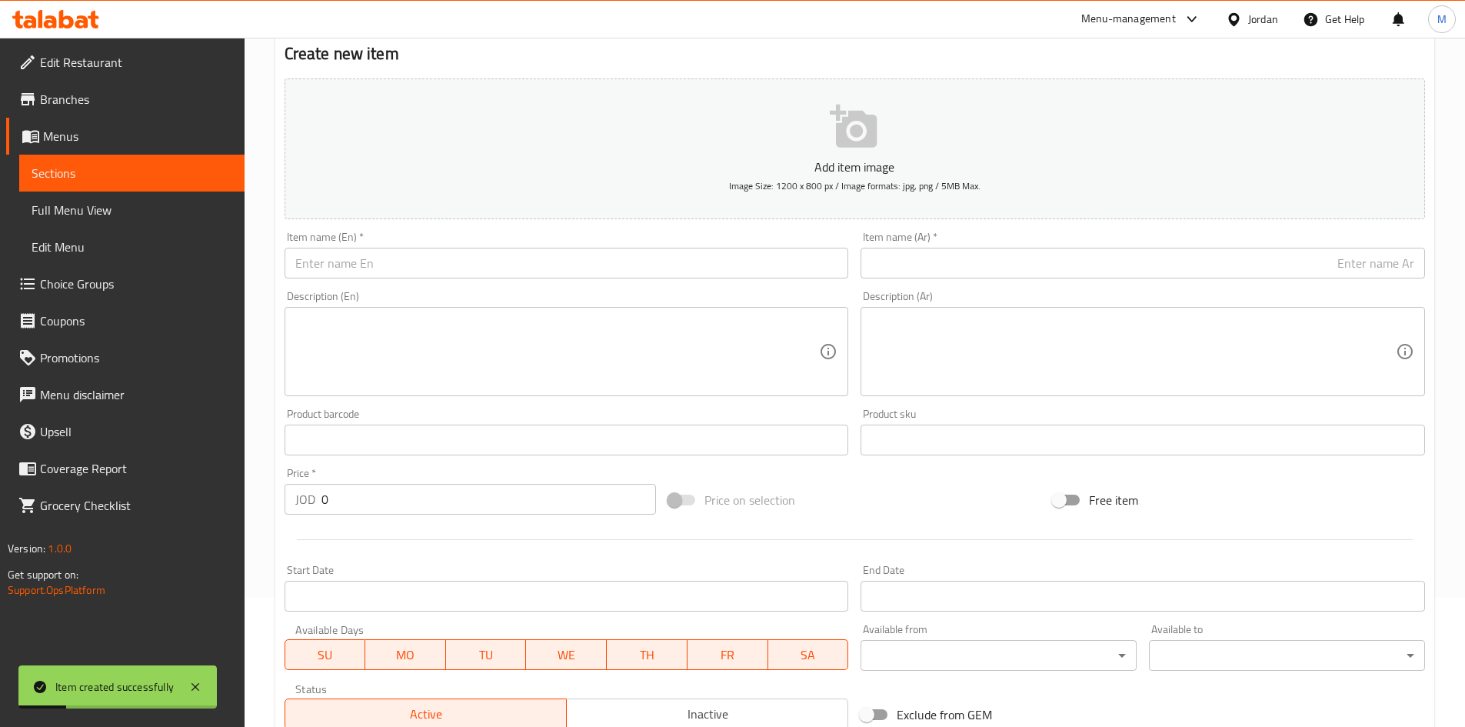
click at [1083, 255] on input "text" at bounding box center [1143, 263] width 565 height 31
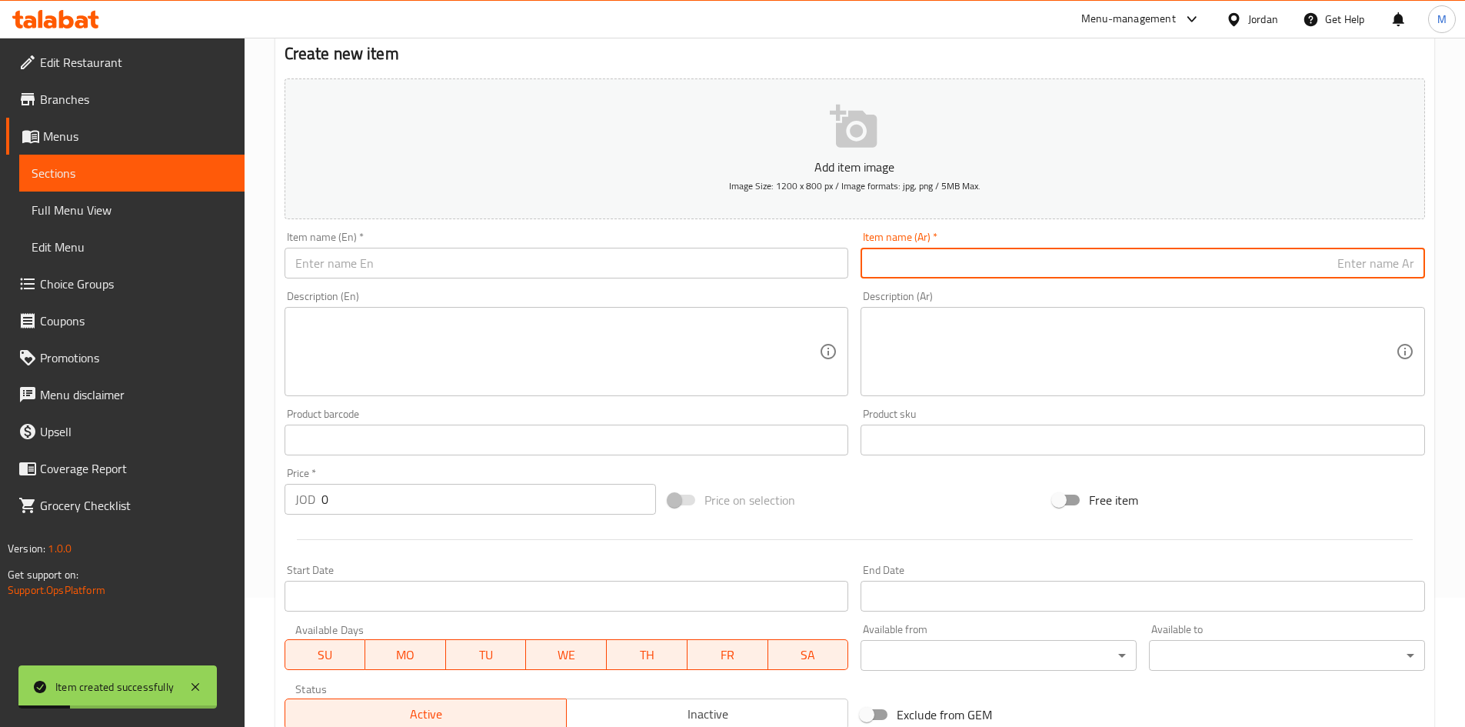
paste input "ارز كرمان"
paste input "900غ"
click at [1382, 263] on input "ارز كرمان 900غ" at bounding box center [1143, 263] width 565 height 31
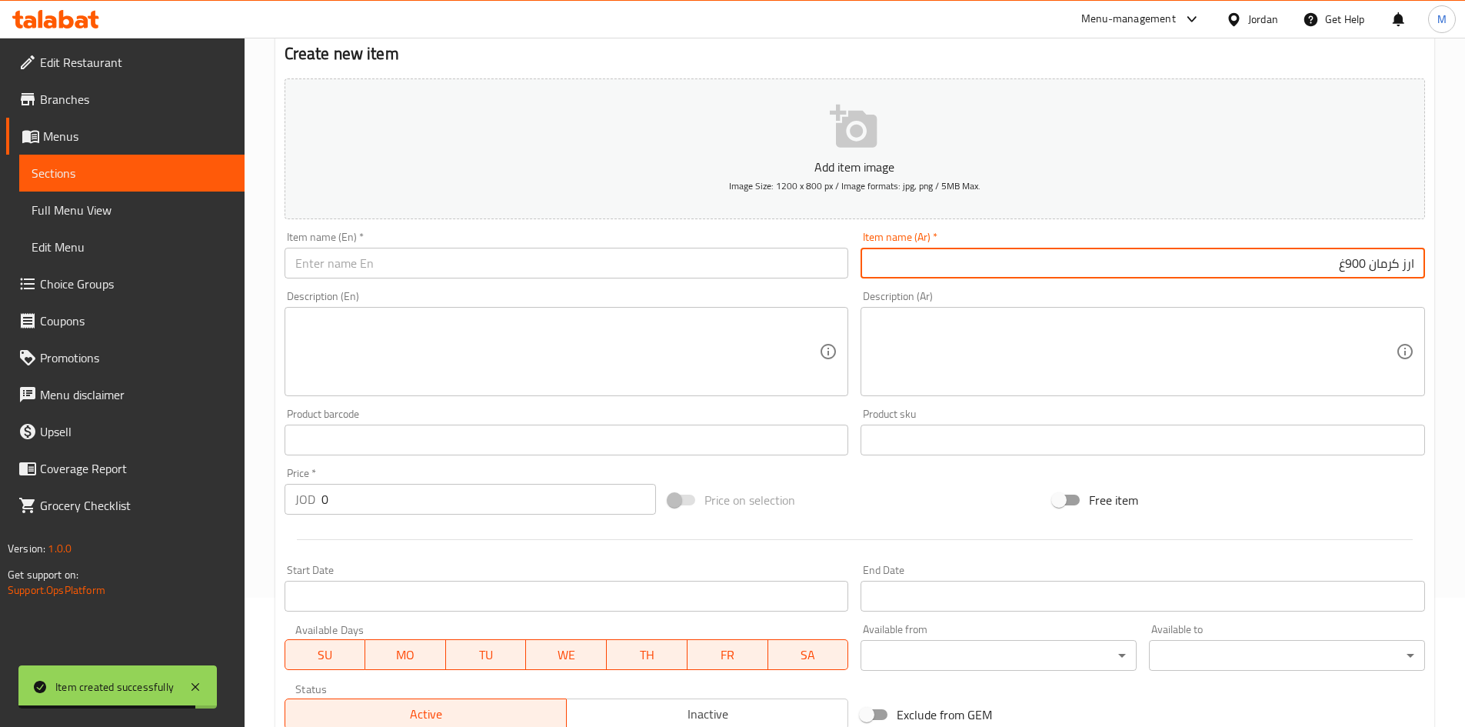
type input "ارز كرمان 900غ"
click at [495, 268] on input "text" at bounding box center [567, 263] width 565 height 31
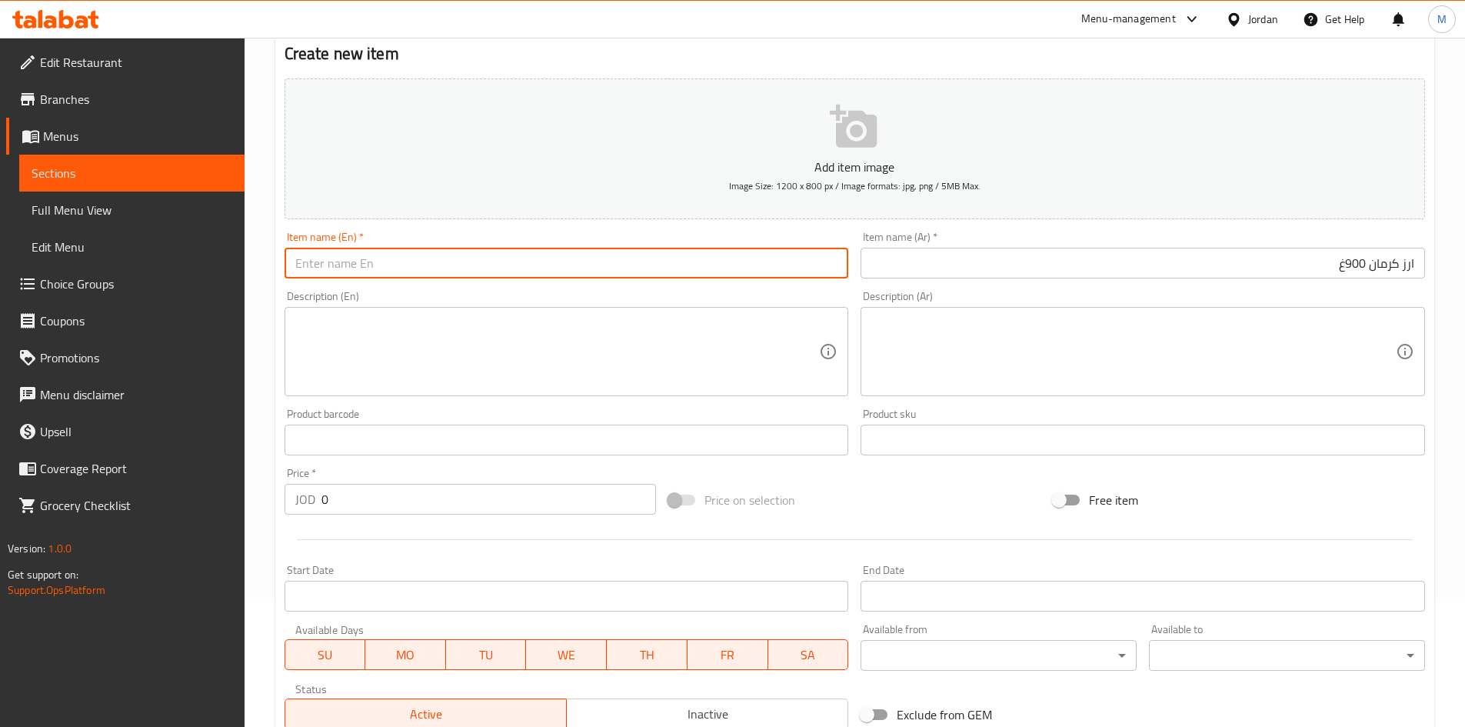
paste input "[PERSON_NAME] 900g"
click at [496, 268] on input "[PERSON_NAME] 900g" at bounding box center [567, 263] width 565 height 31
type input "Kerman Rice 900g"
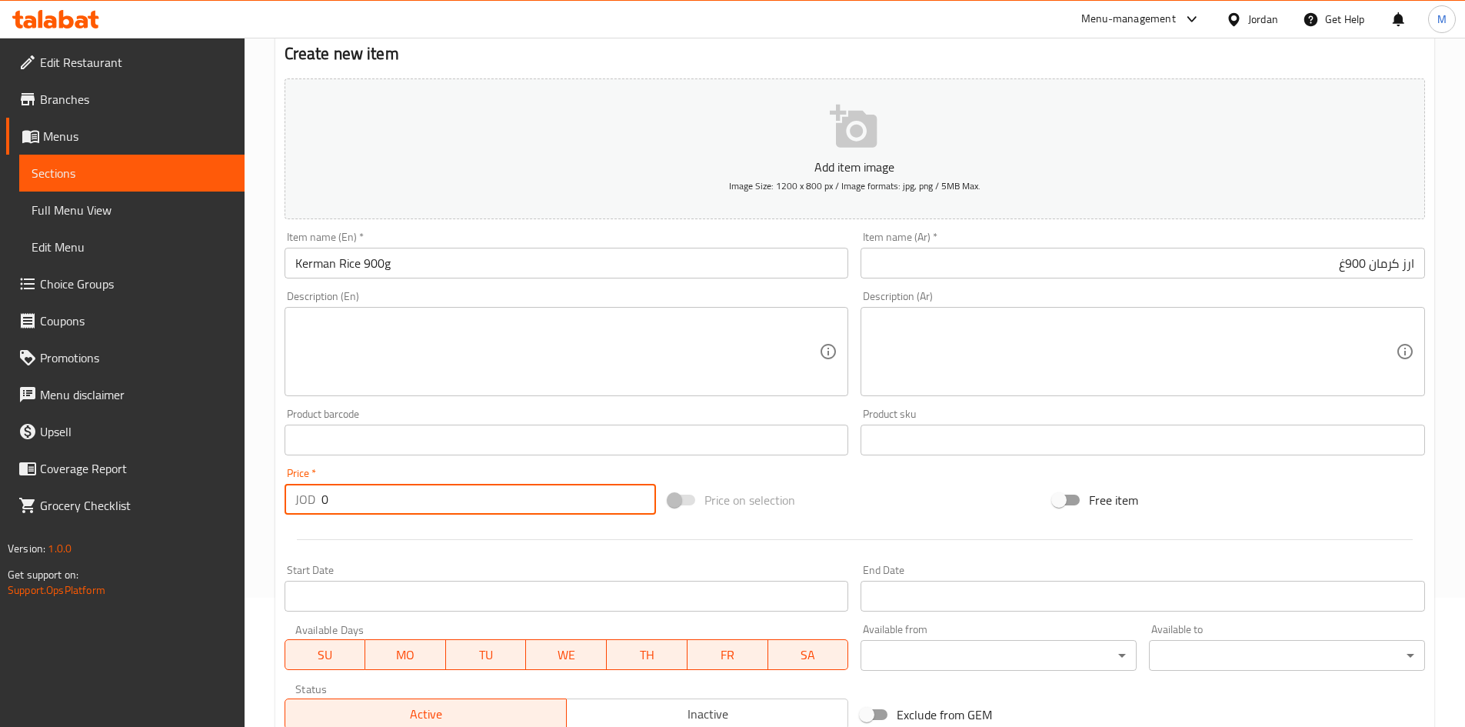
click at [403, 494] on input "0" at bounding box center [489, 499] width 335 height 31
paste input "1.38"
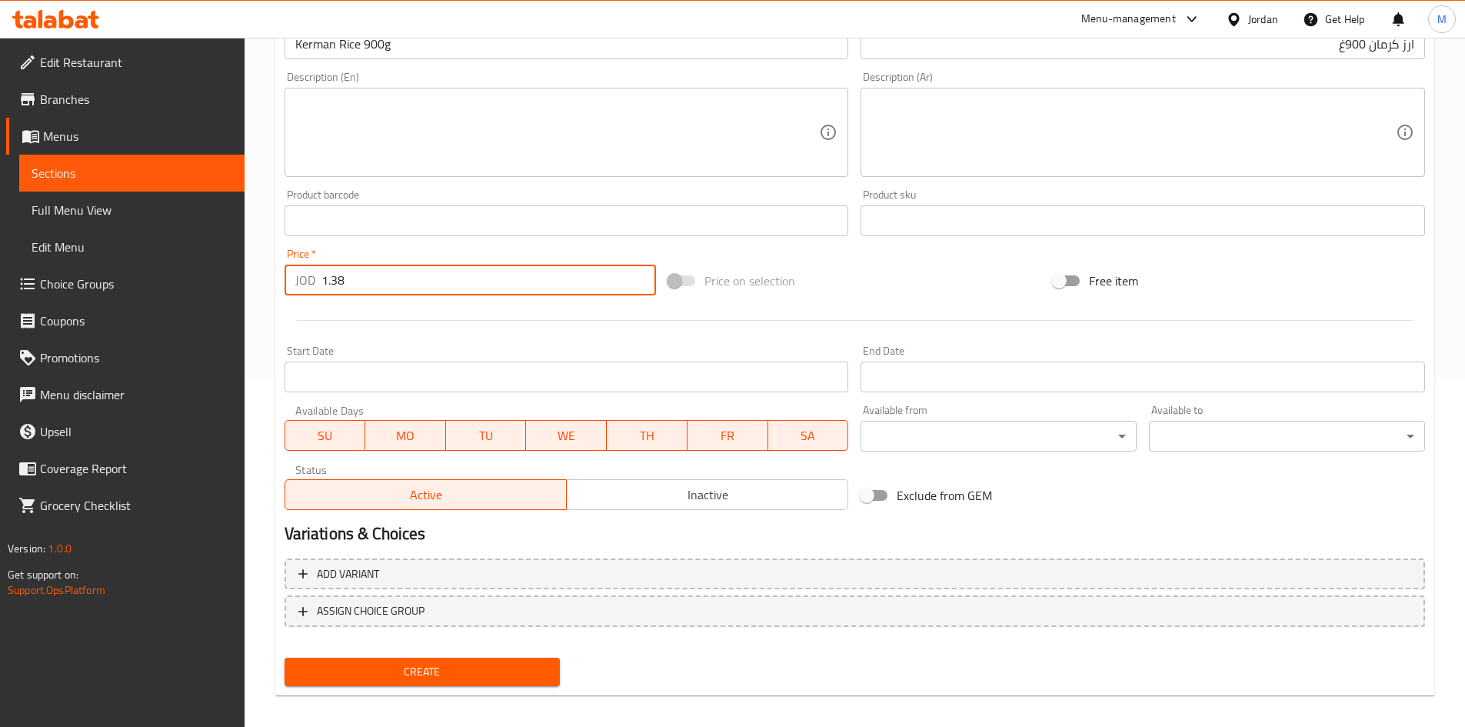
scroll to position [360, 0]
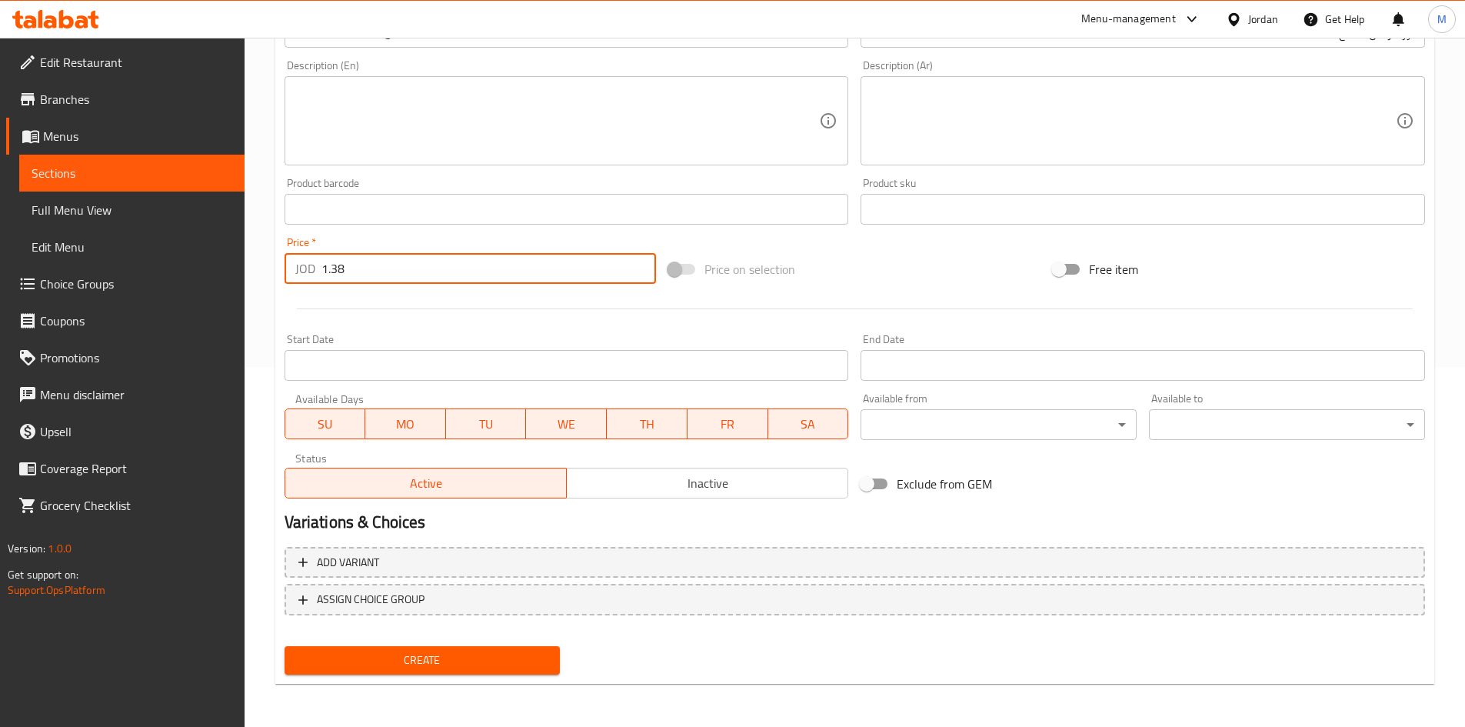
type input "1.38"
click at [448, 638] on div "Add variant ASSIGN CHOICE GROUP" at bounding box center [854, 591] width 1153 height 100
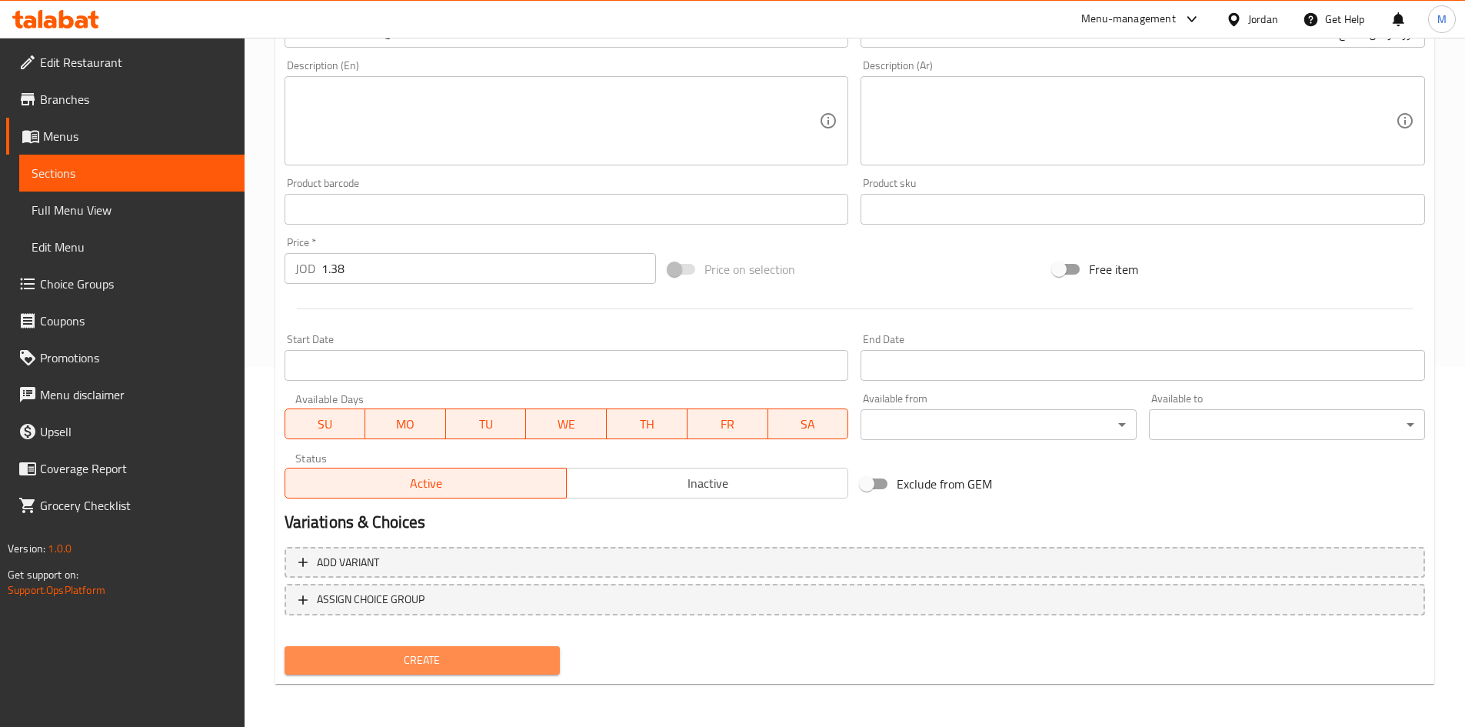
click at [462, 658] on span "Create" at bounding box center [423, 660] width 252 height 19
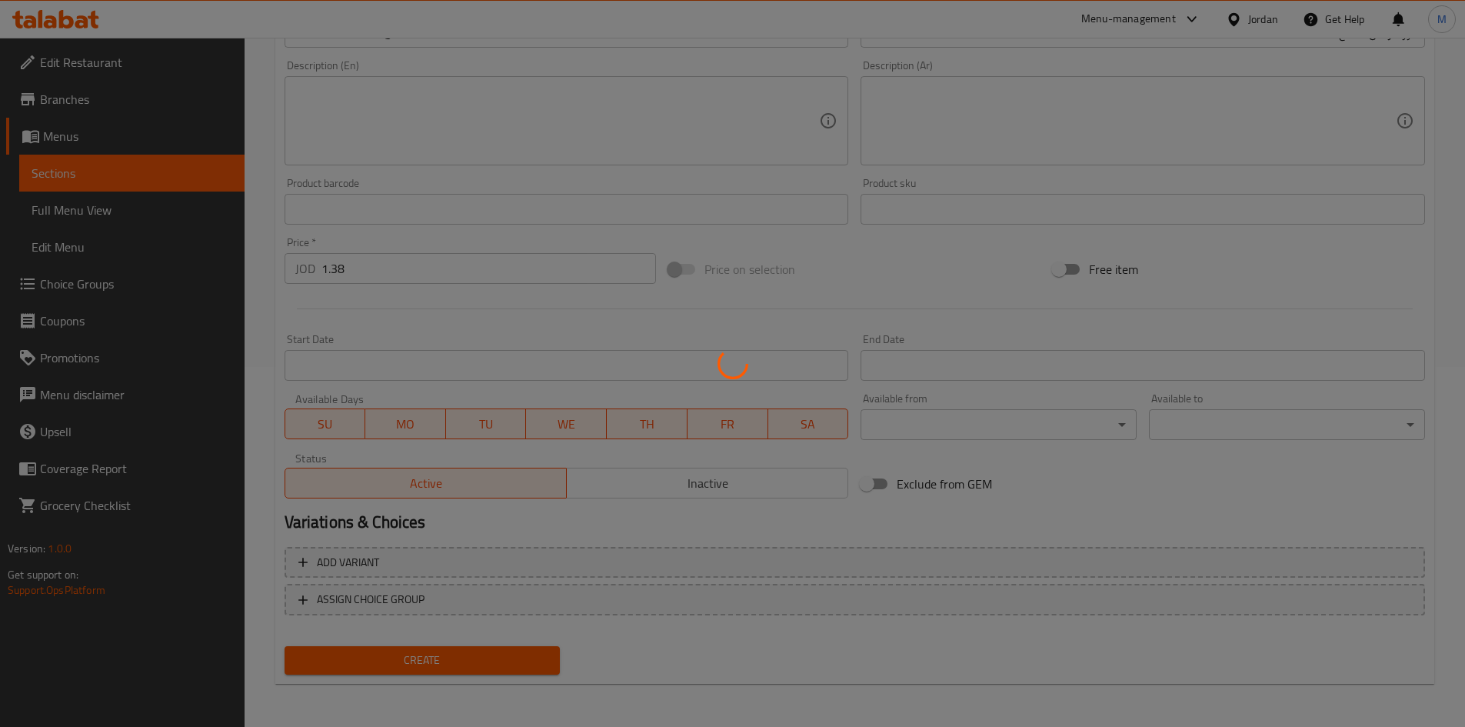
type input "0"
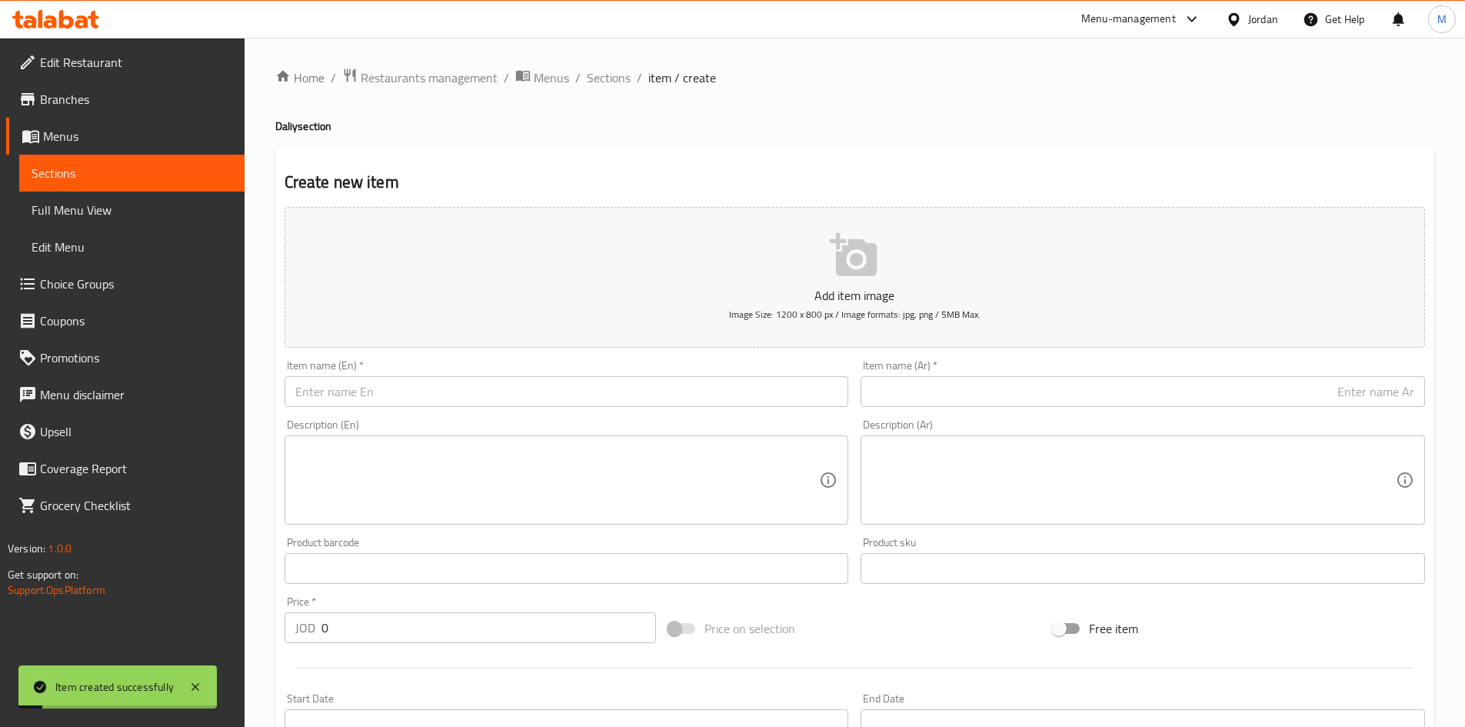
scroll to position [0, 0]
click at [616, 72] on span "Sections" at bounding box center [609, 78] width 44 height 18
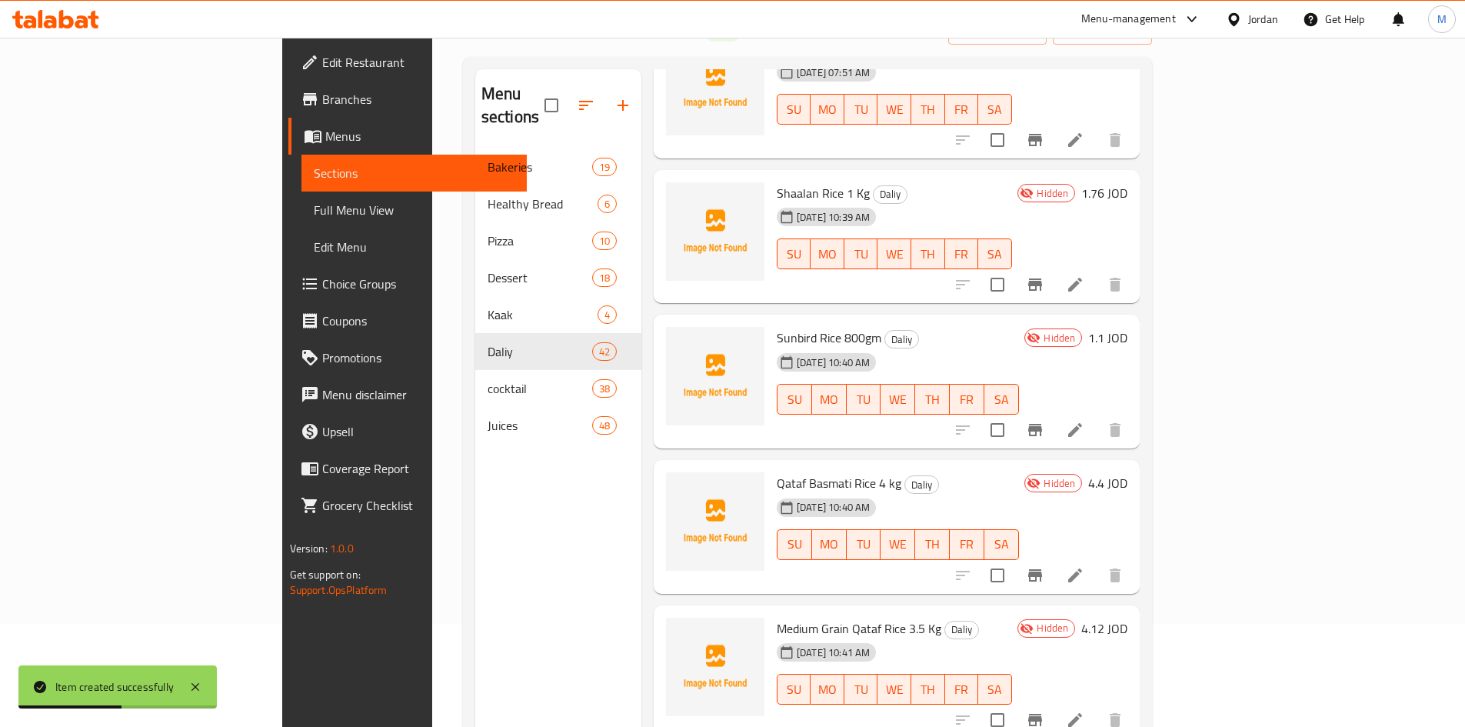
scroll to position [215, 0]
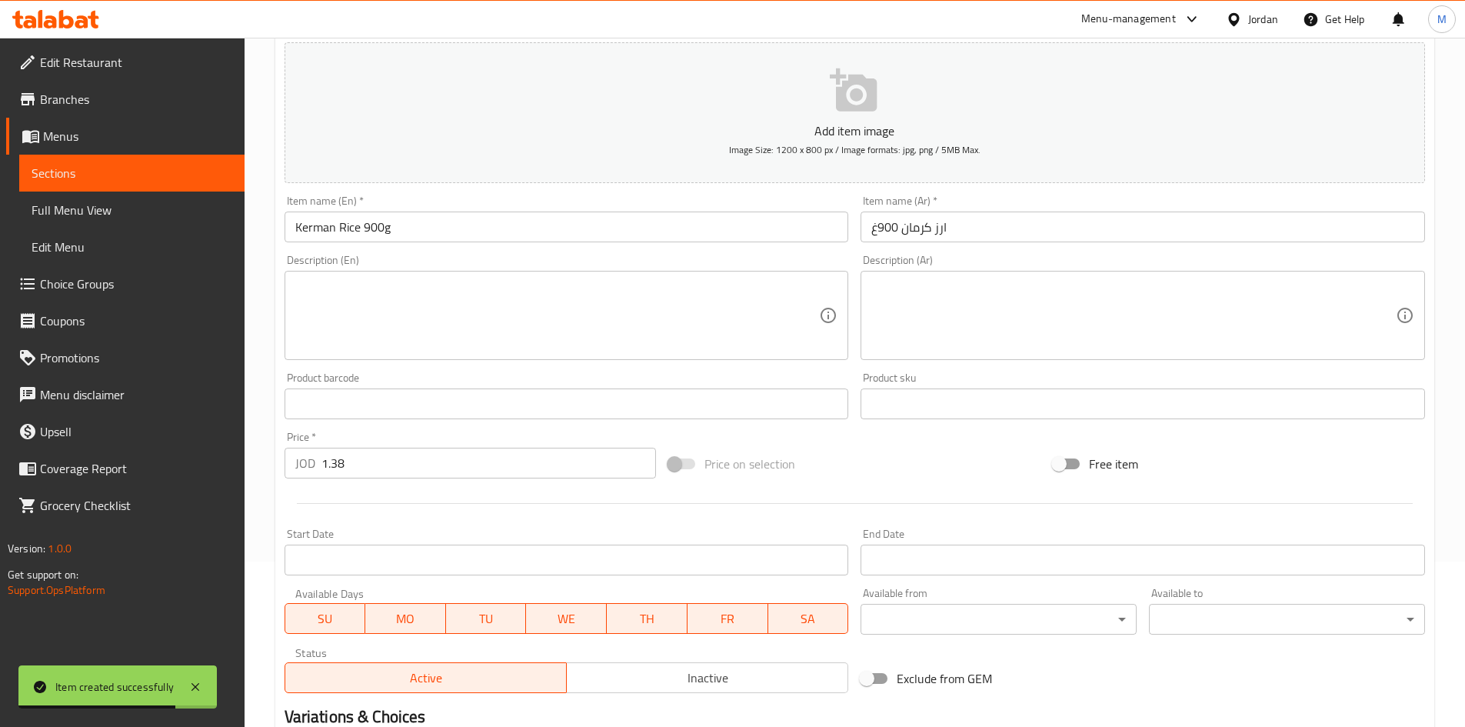
scroll to position [308, 0]
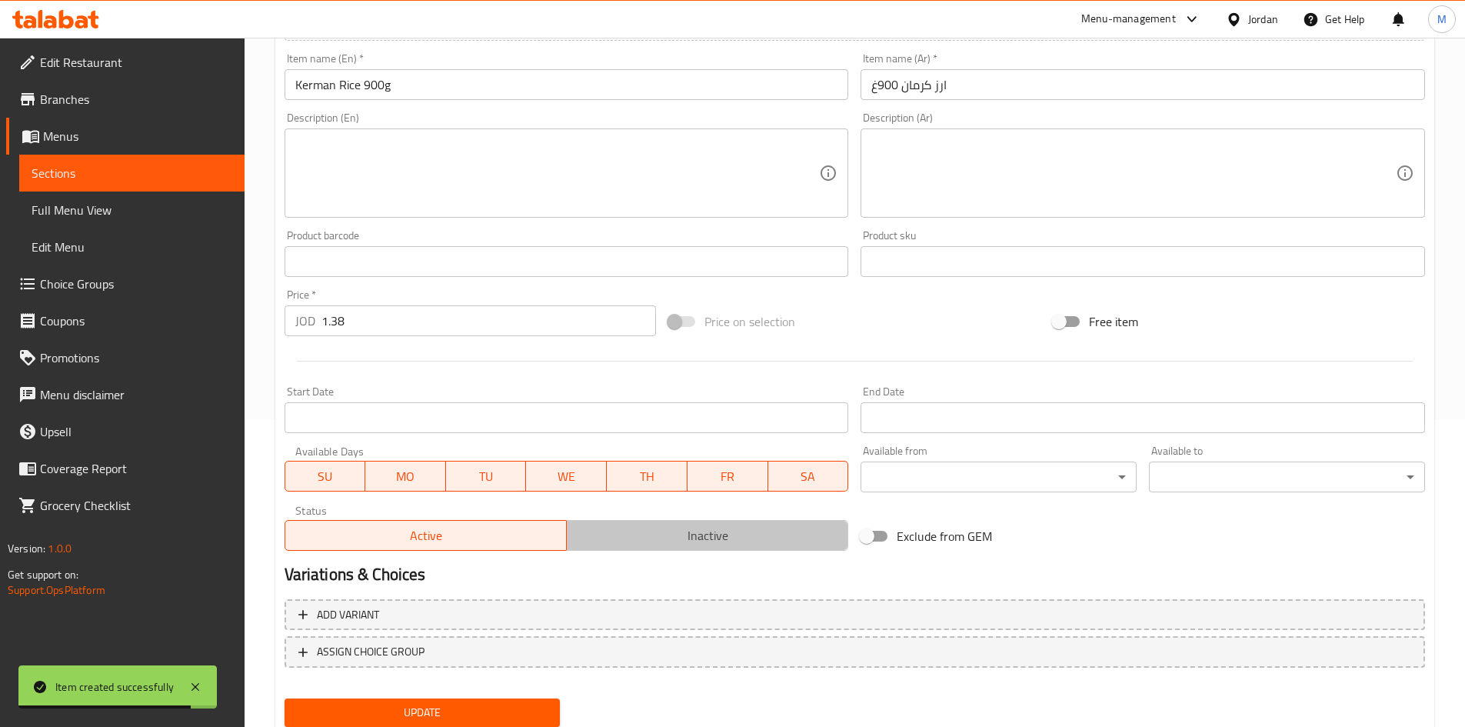
click at [636, 532] on span "Inactive" at bounding box center [707, 536] width 269 height 22
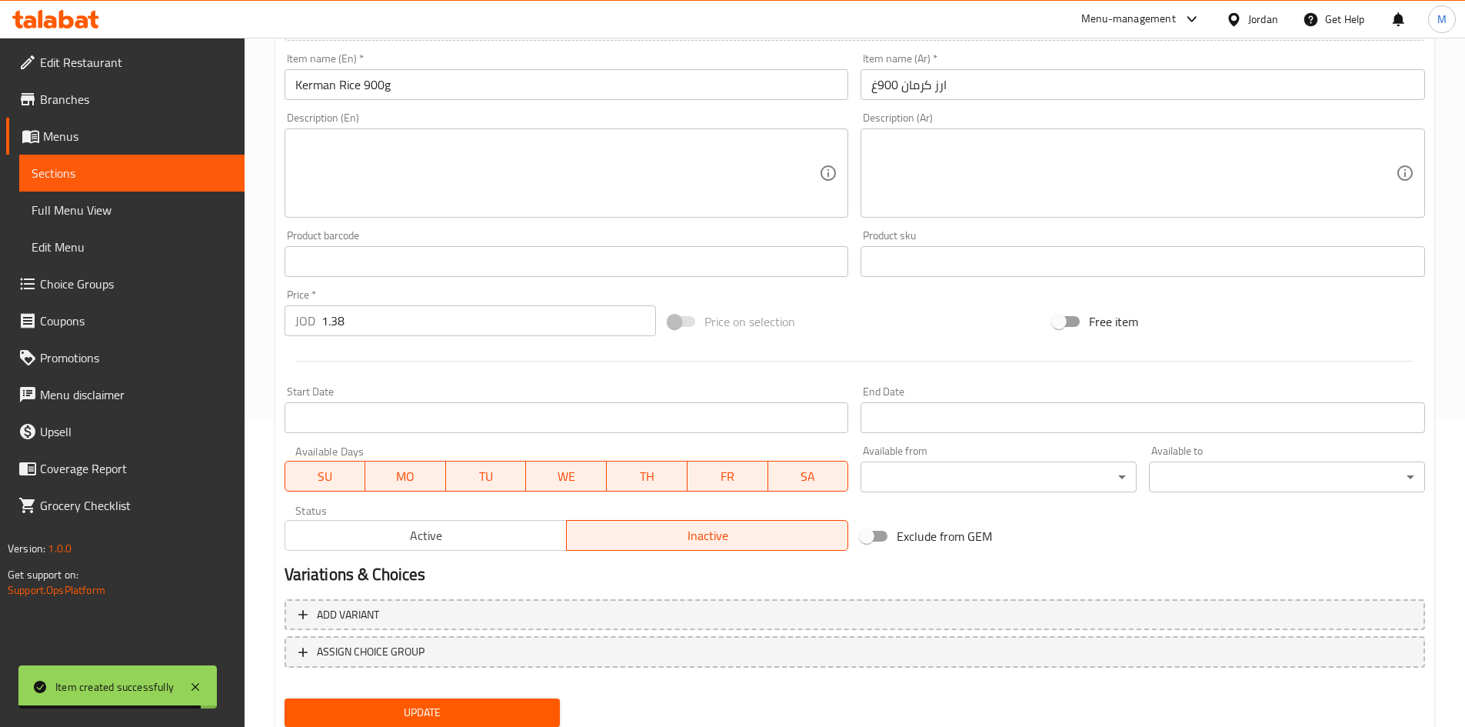
click at [499, 708] on span "Update" at bounding box center [423, 712] width 252 height 19
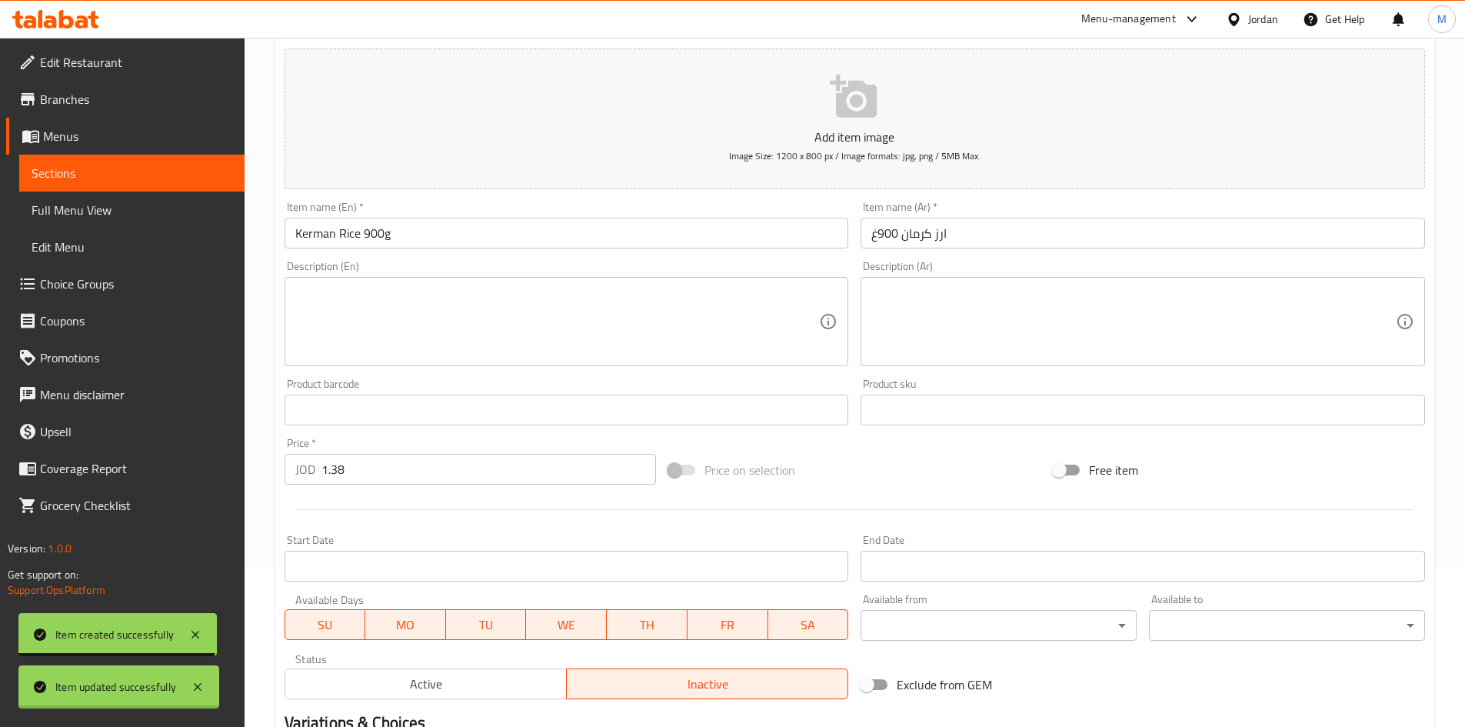
scroll to position [0, 0]
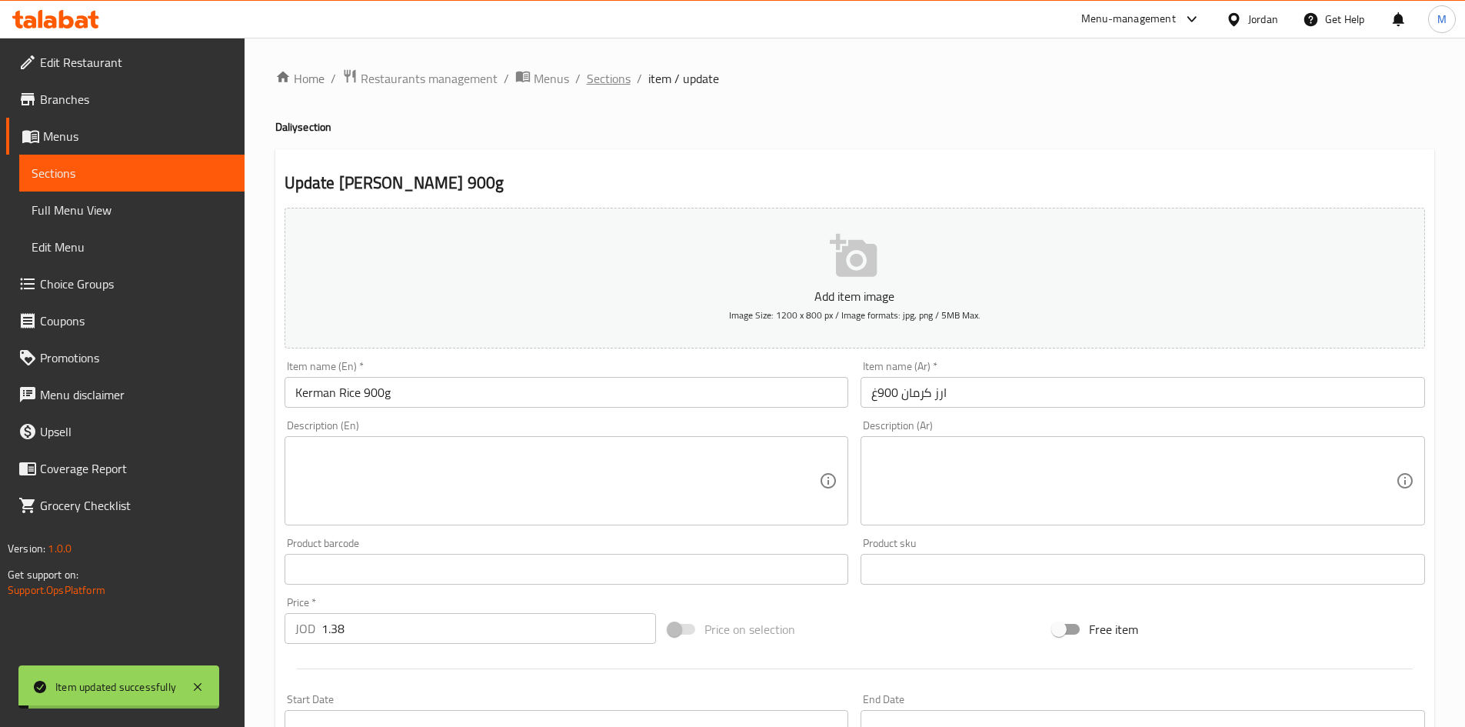
click at [610, 85] on span "Sections" at bounding box center [609, 78] width 44 height 18
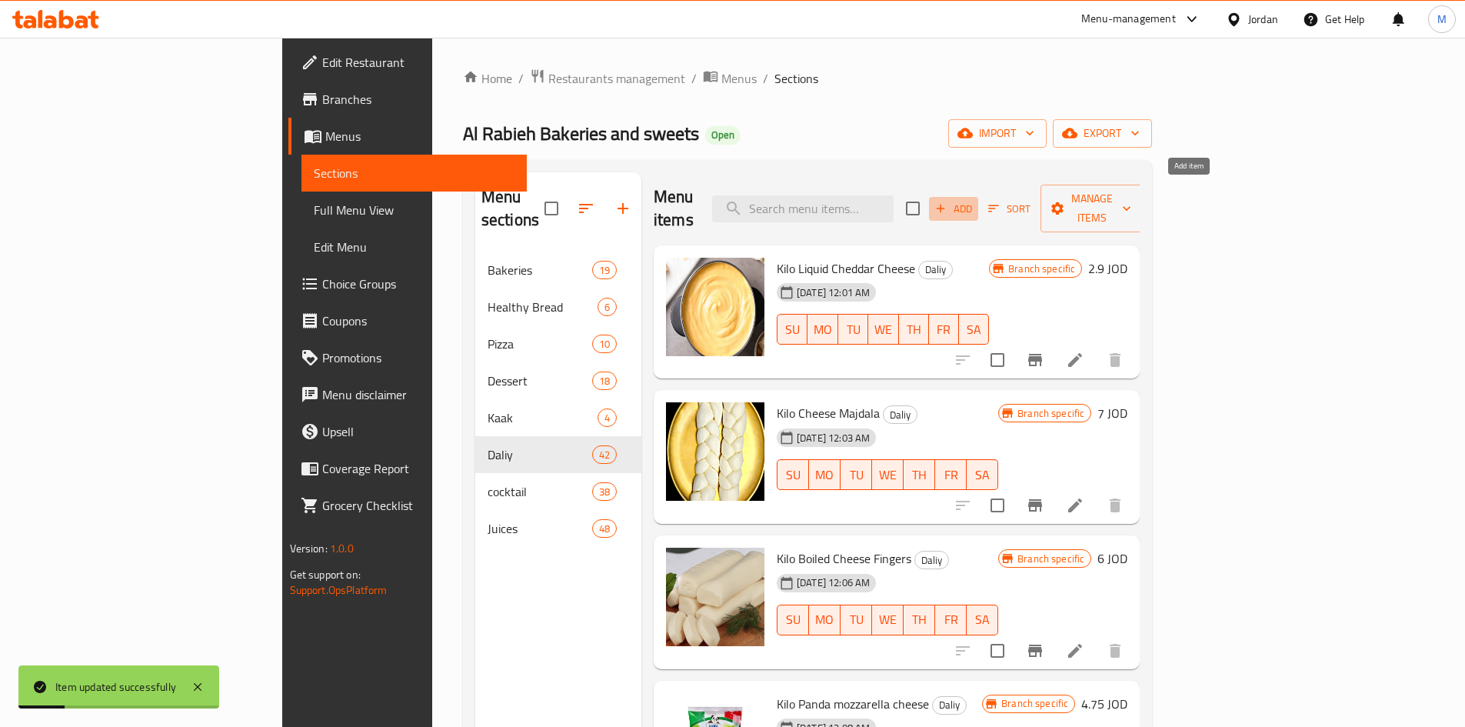
click at [975, 201] on span "Add" at bounding box center [954, 209] width 42 height 18
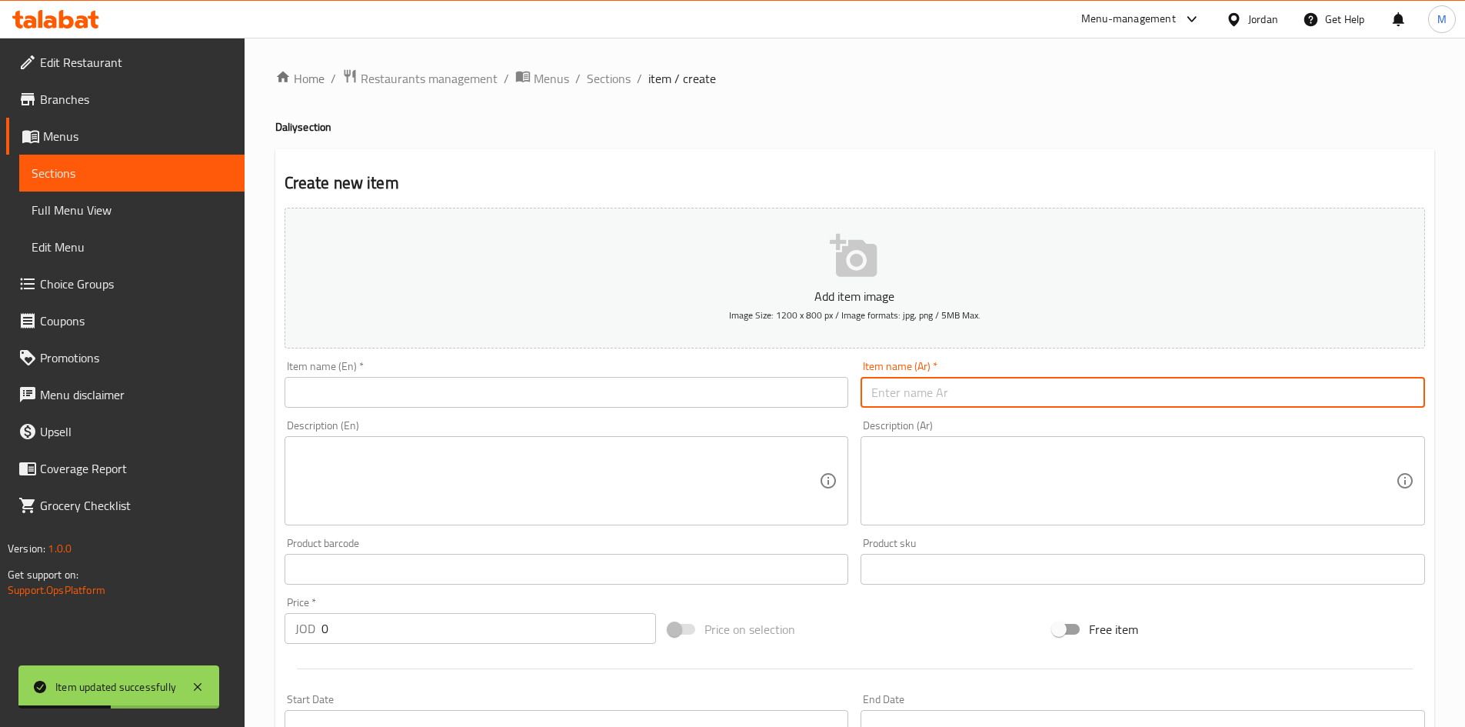
click at [1031, 399] on input "text" at bounding box center [1143, 392] width 565 height 31
paste input "ارز [PERSON_NAME]"
click at [984, 397] on input "ارز [PERSON_NAME]" at bounding box center [1143, 392] width 565 height 31
paste input "4كيلو"
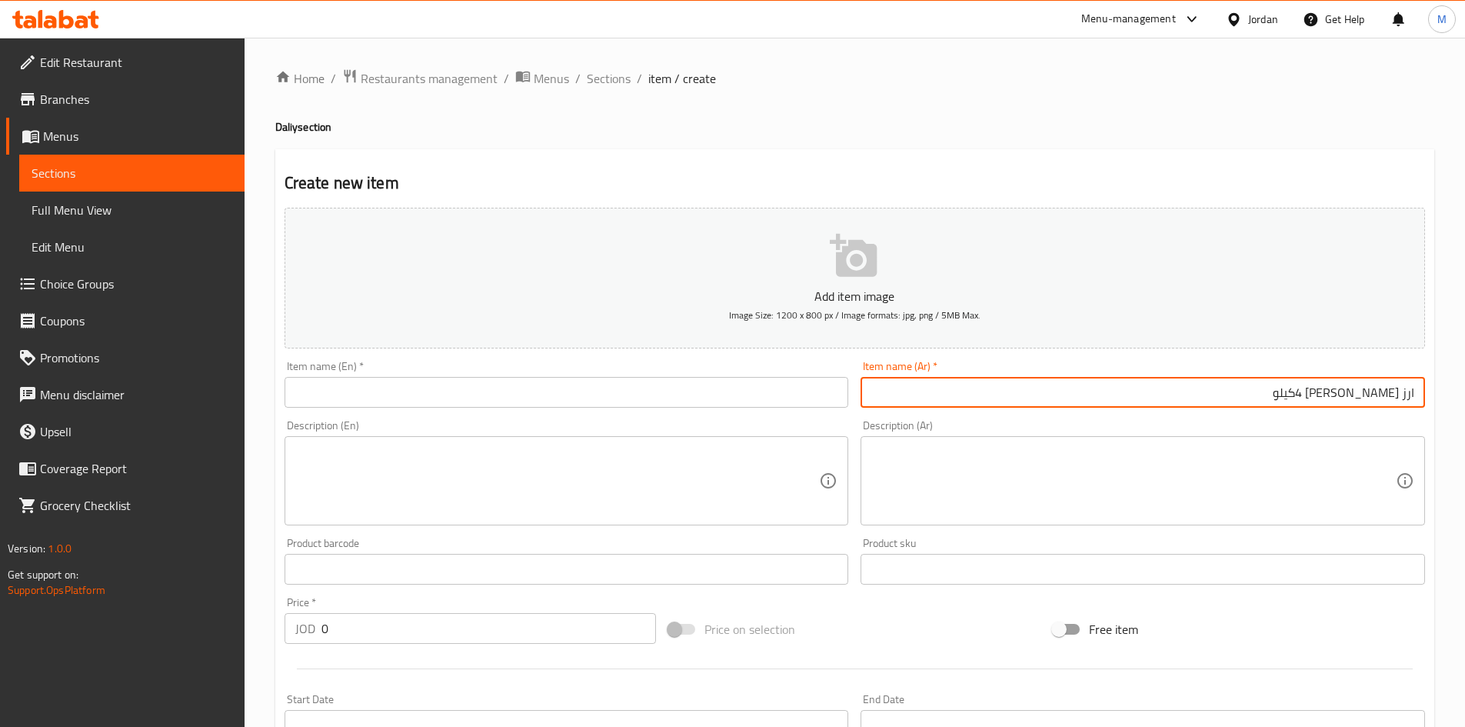
type input "ارز [PERSON_NAME] 4كيلو"
click at [425, 633] on input "0" at bounding box center [489, 628] width 335 height 31
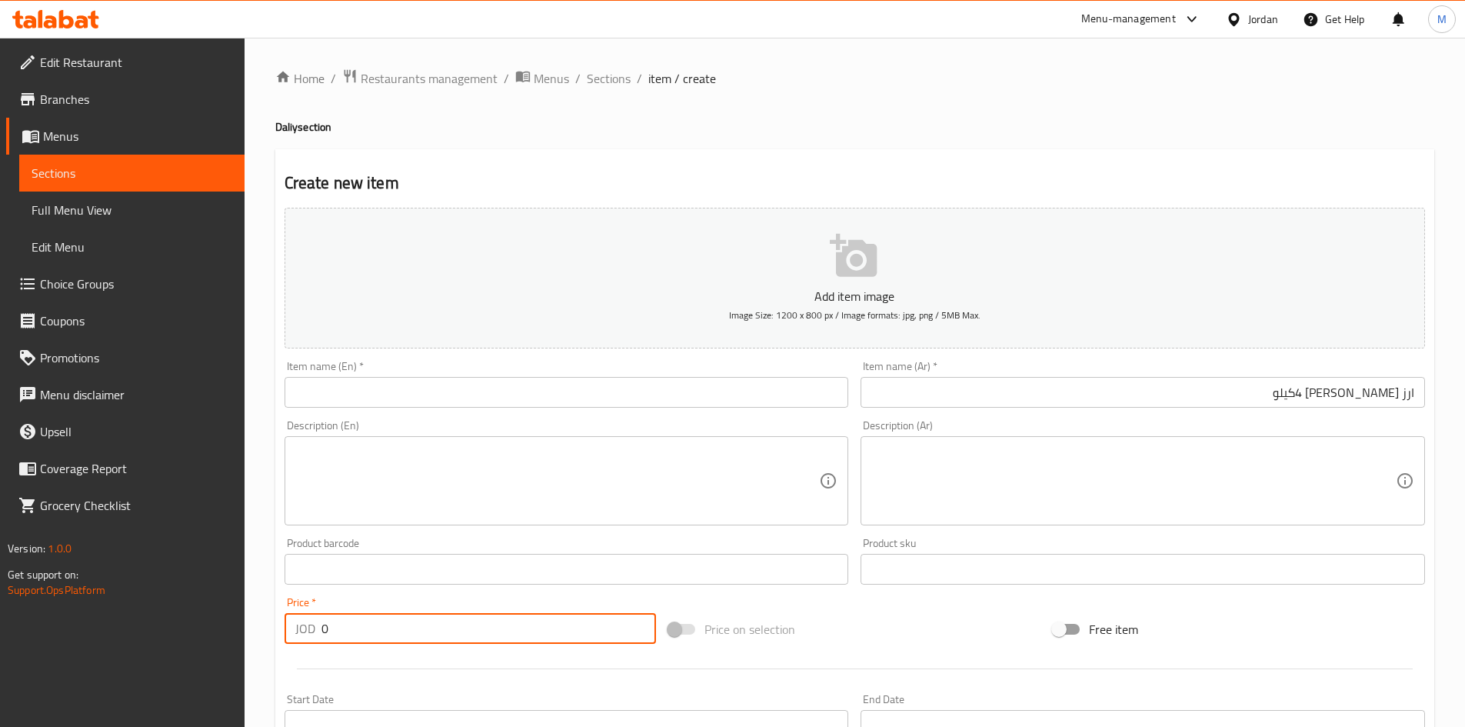
click at [425, 633] on input "0" at bounding box center [489, 628] width 335 height 31
paste input "6"
type input "6"
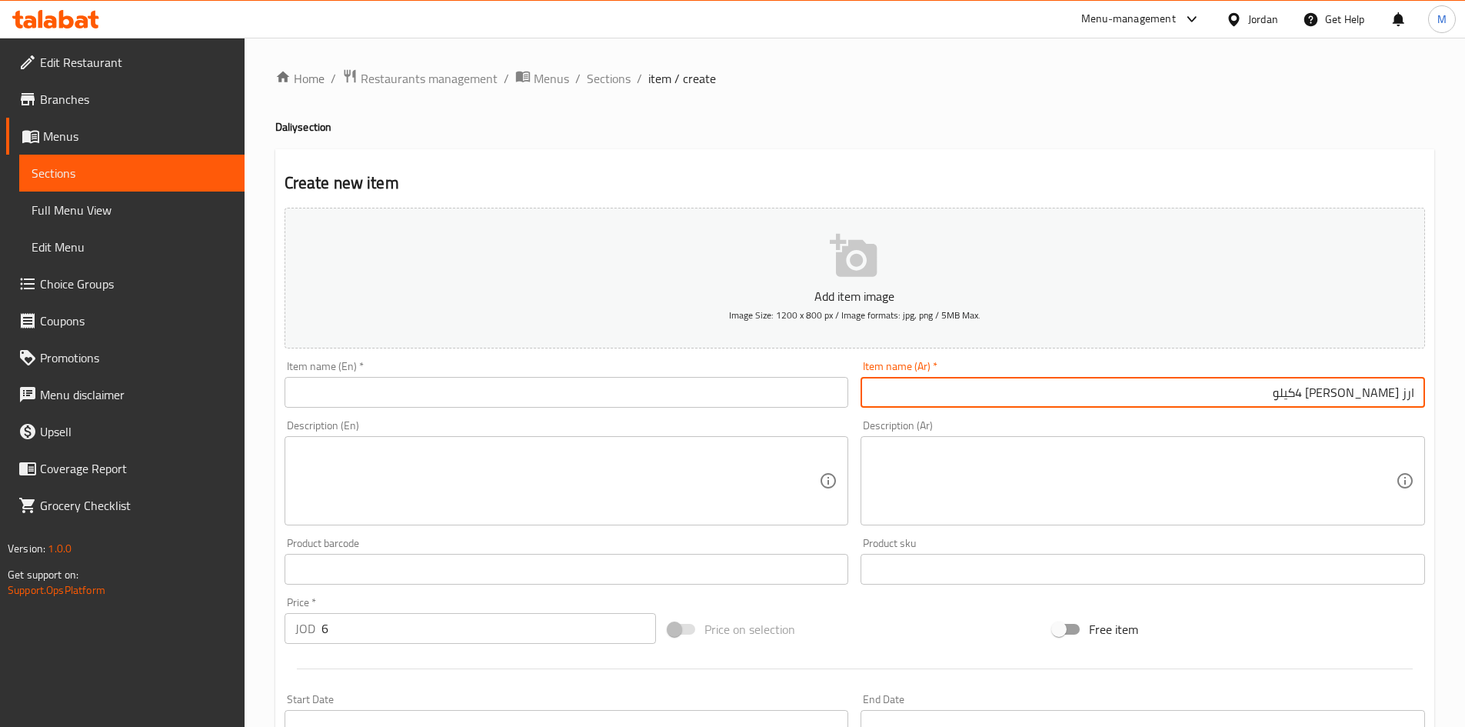
click at [1397, 395] on input "ارز [PERSON_NAME] 4كيلو" at bounding box center [1143, 392] width 565 height 31
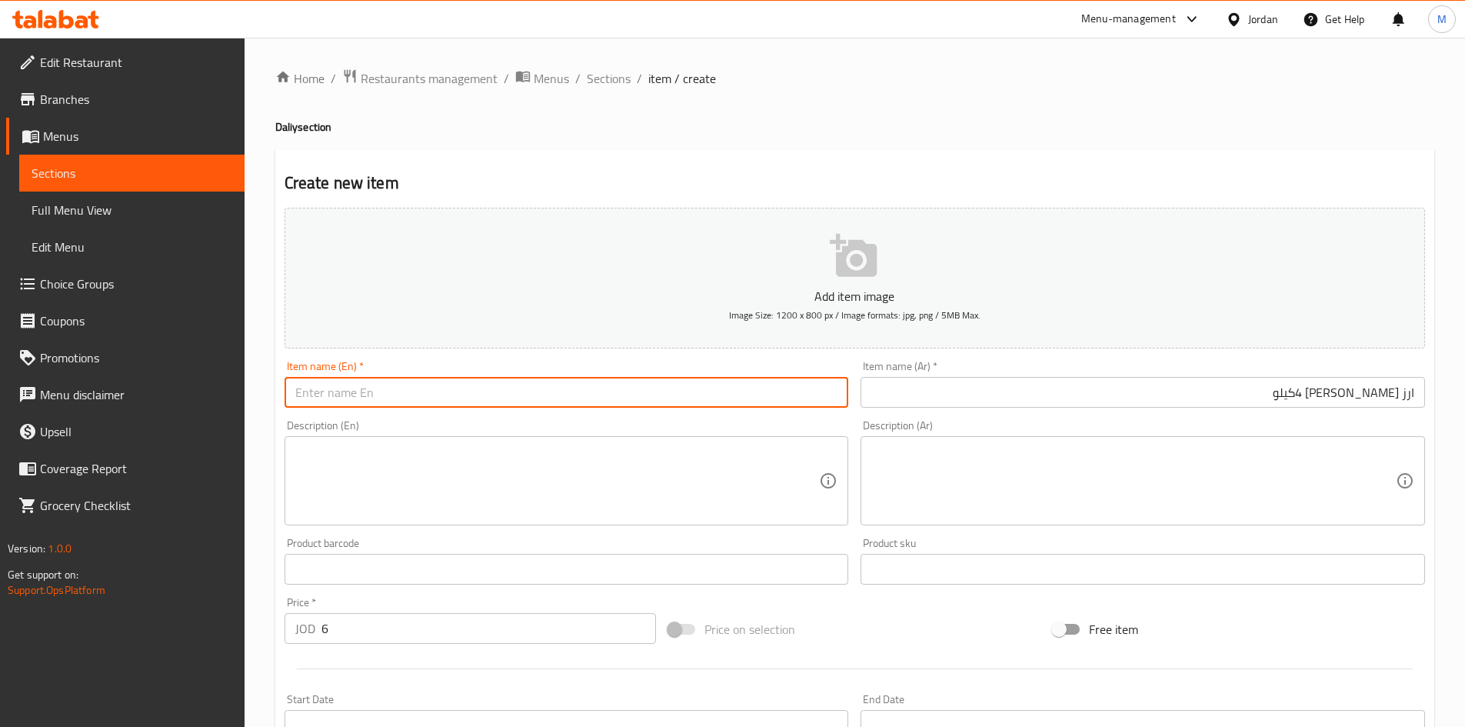
click at [550, 392] on input "text" at bounding box center [567, 392] width 565 height 31
paste input "[PERSON_NAME] [PERSON_NAME] 4 kg"
type input "[PERSON_NAME] [PERSON_NAME] 4 kg"
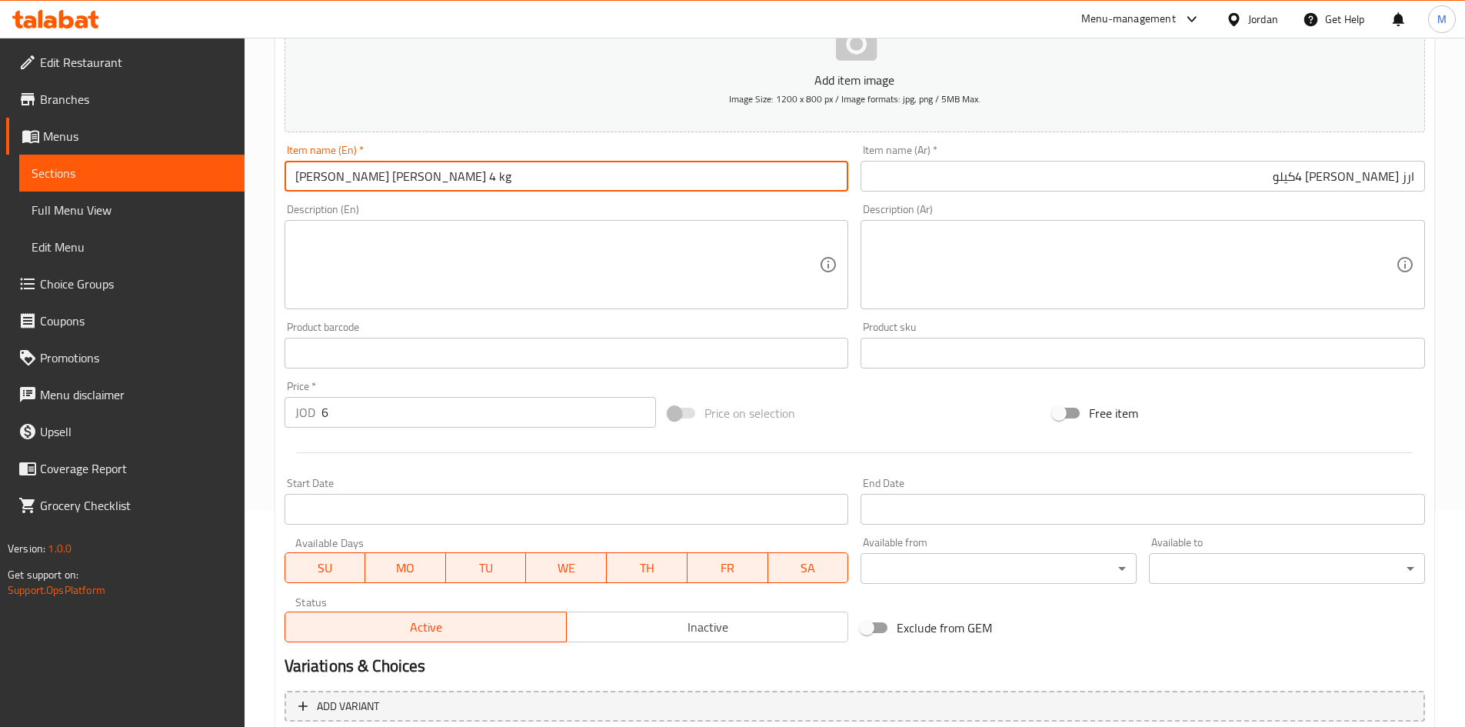
scroll to position [308, 0]
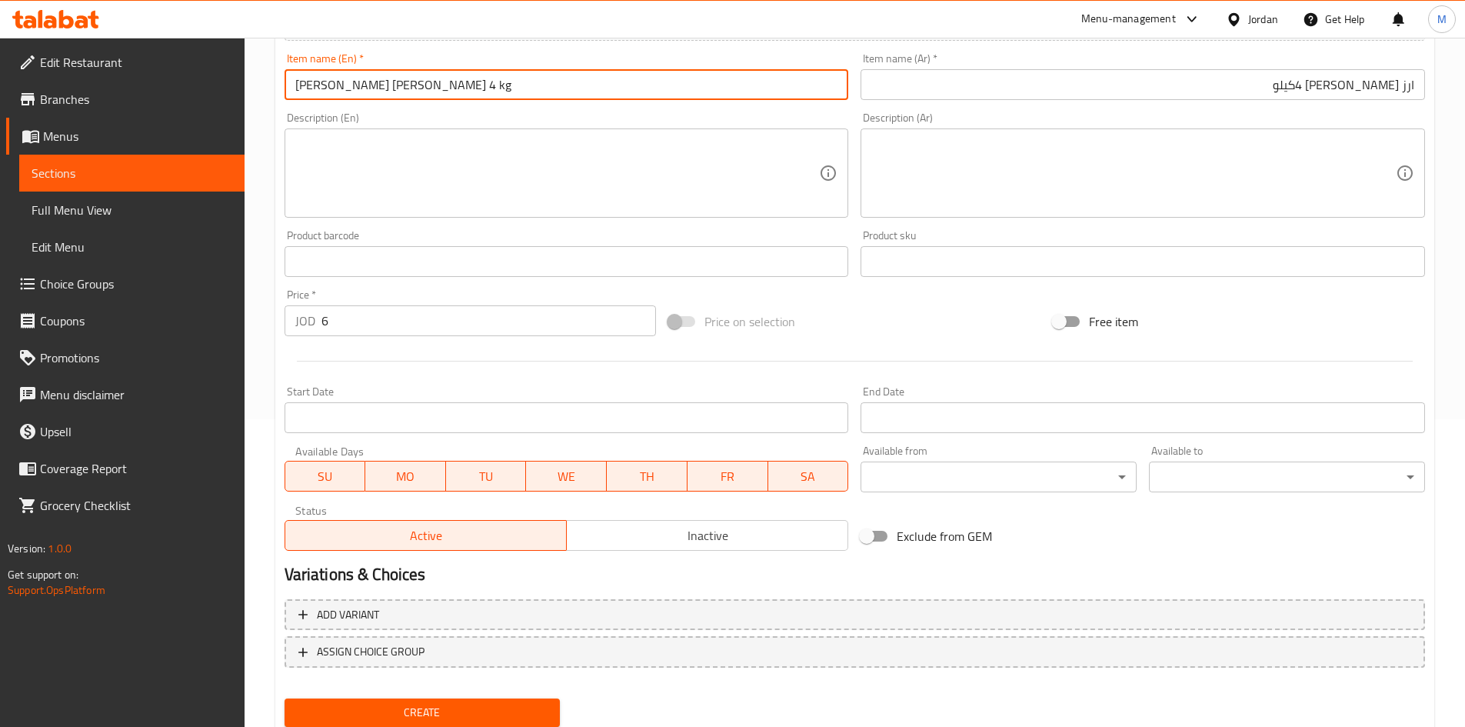
click at [703, 539] on span "Inactive" at bounding box center [707, 536] width 269 height 22
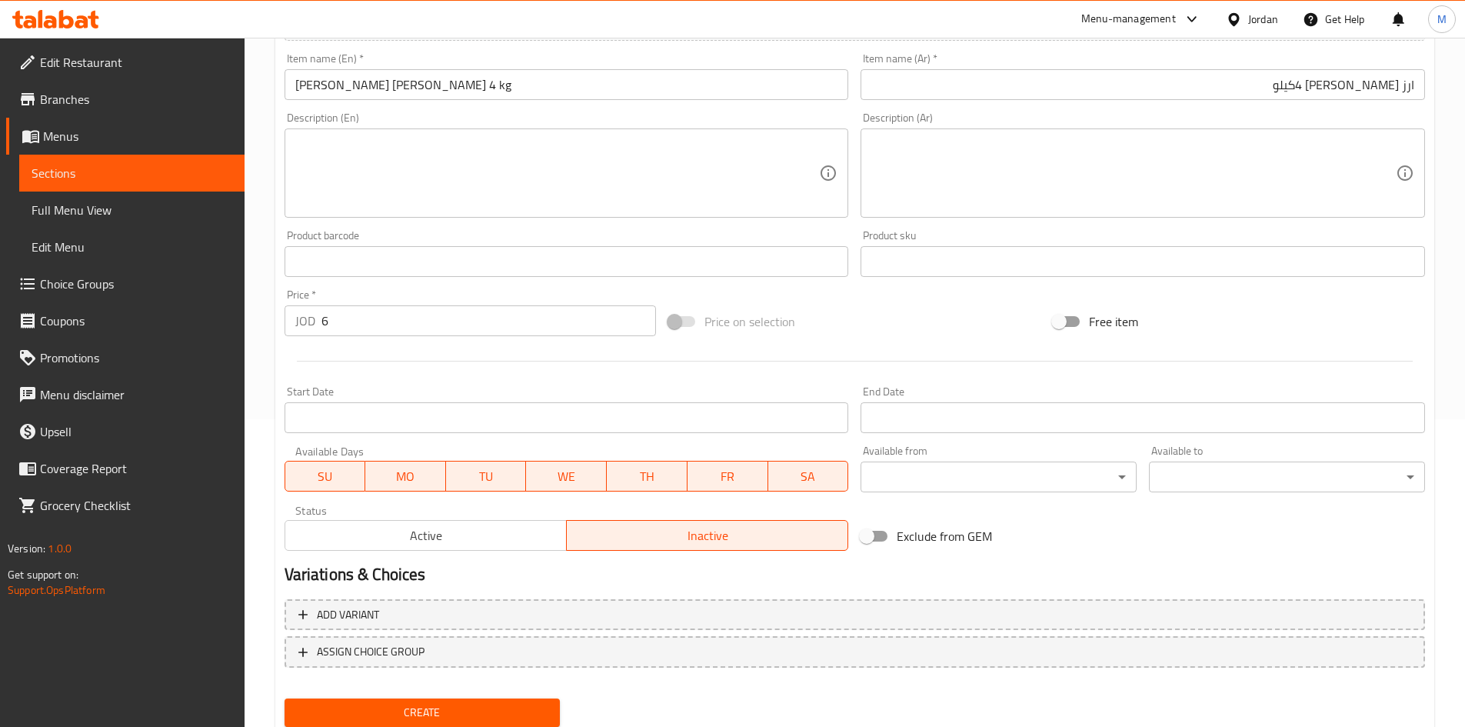
click at [475, 713] on span "Create" at bounding box center [423, 712] width 252 height 19
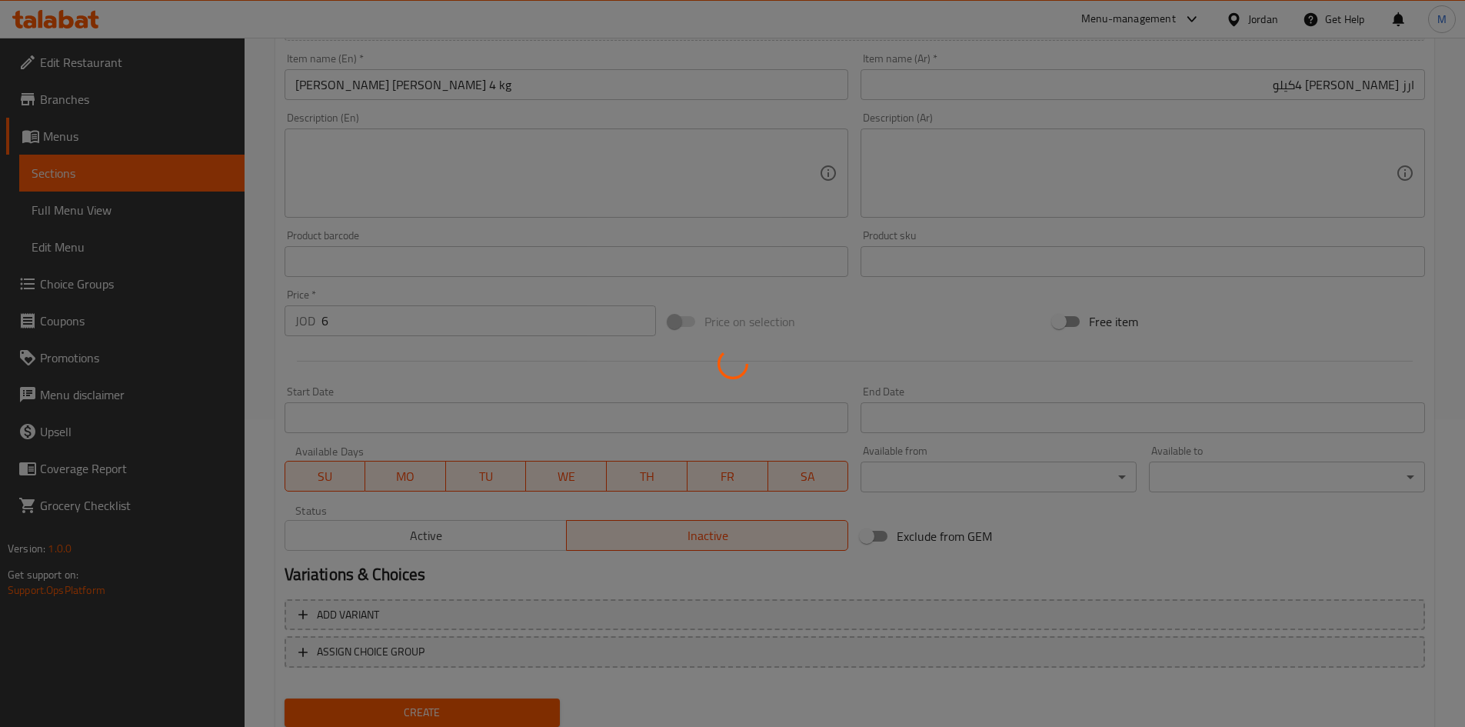
type input "0"
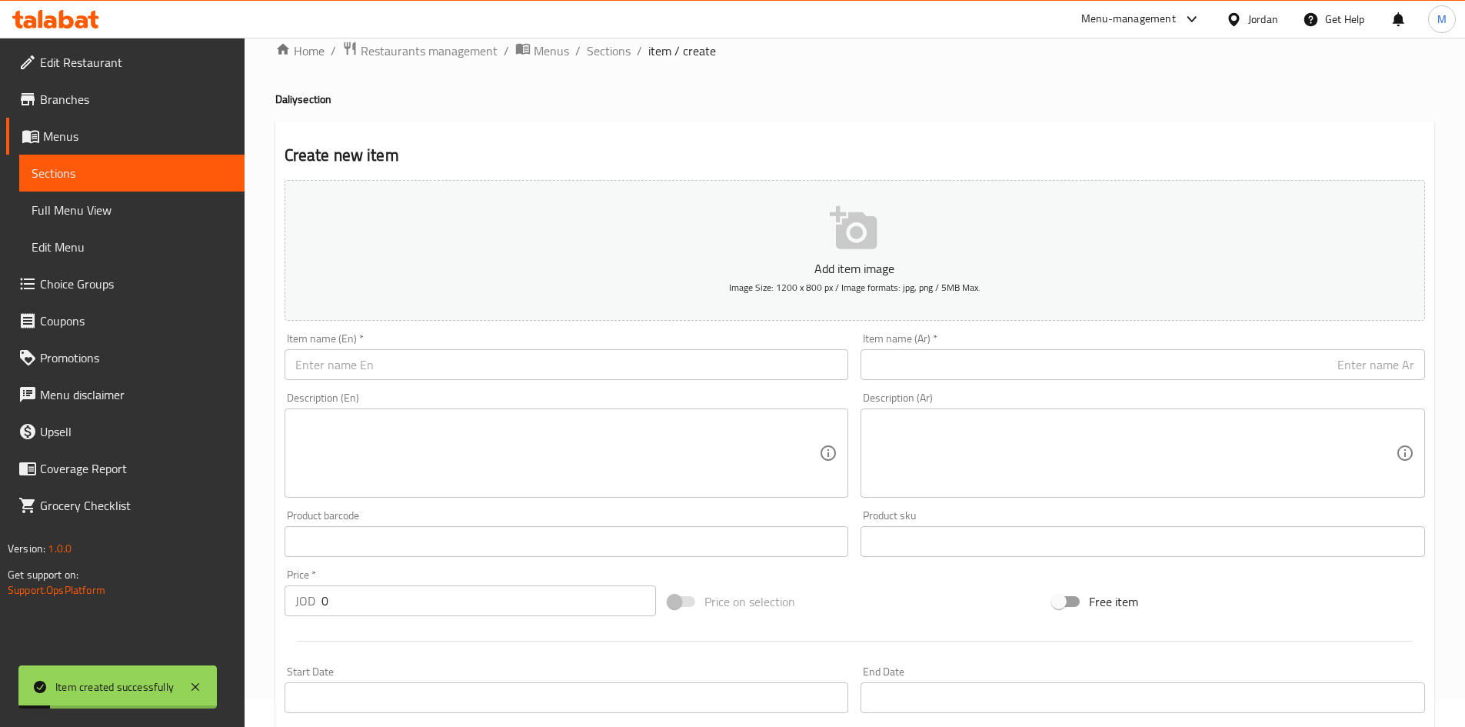
scroll to position [0, 0]
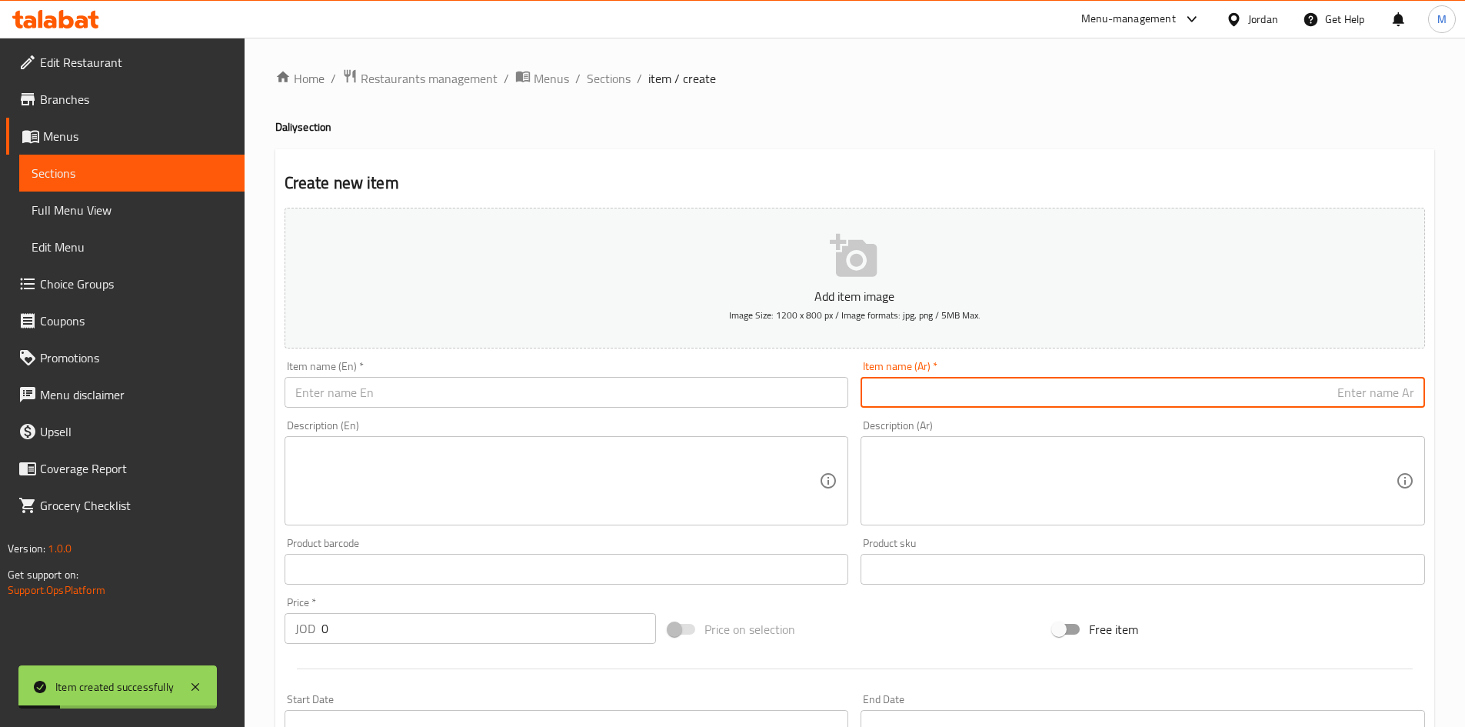
click at [1155, 393] on input "text" at bounding box center [1143, 392] width 565 height 31
paste input "ارز [PERSON_NAME]"
paste input "1كيلو"
click at [1389, 392] on input "ارز [PERSON_NAME] 1كيلو" at bounding box center [1143, 392] width 565 height 31
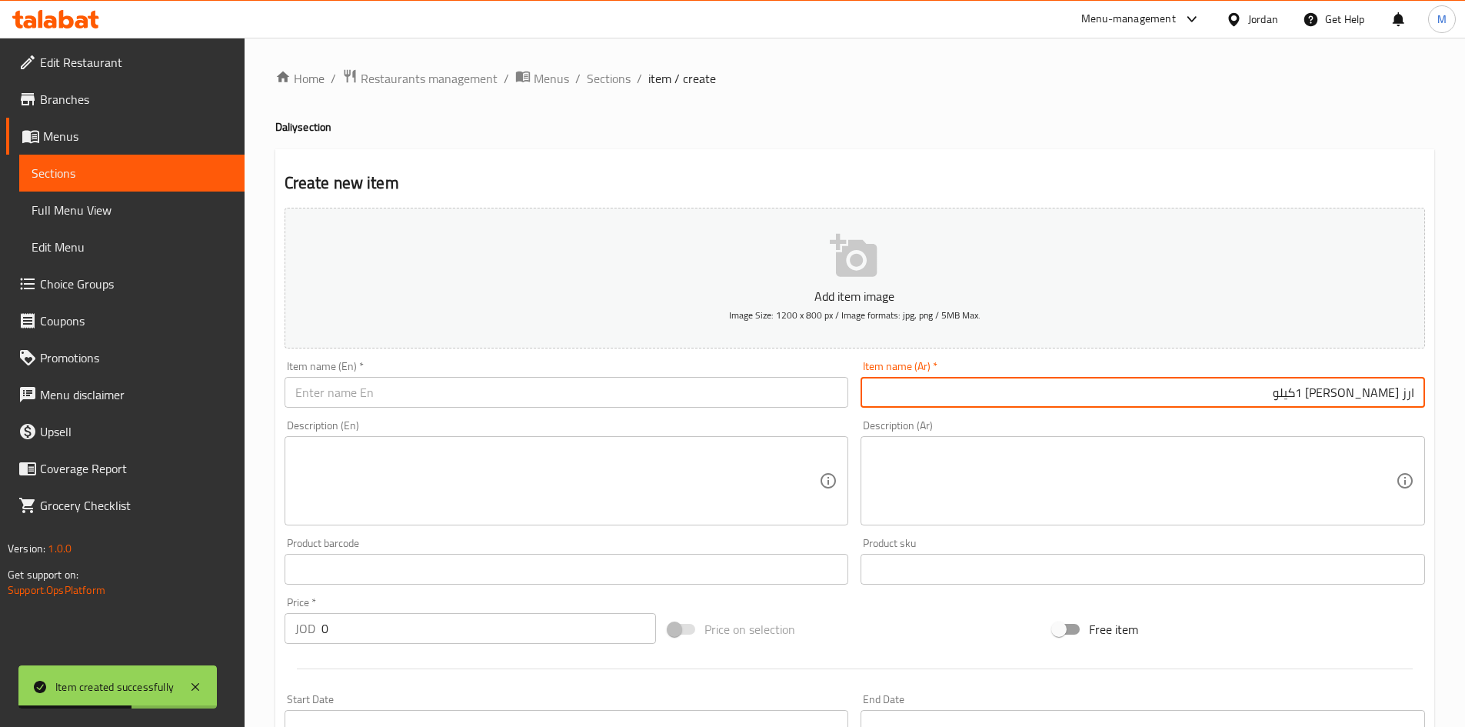
click at [1389, 392] on input "ارز [PERSON_NAME] 1كيلو" at bounding box center [1143, 392] width 565 height 31
type input "ارز [PERSON_NAME] 1كيلو"
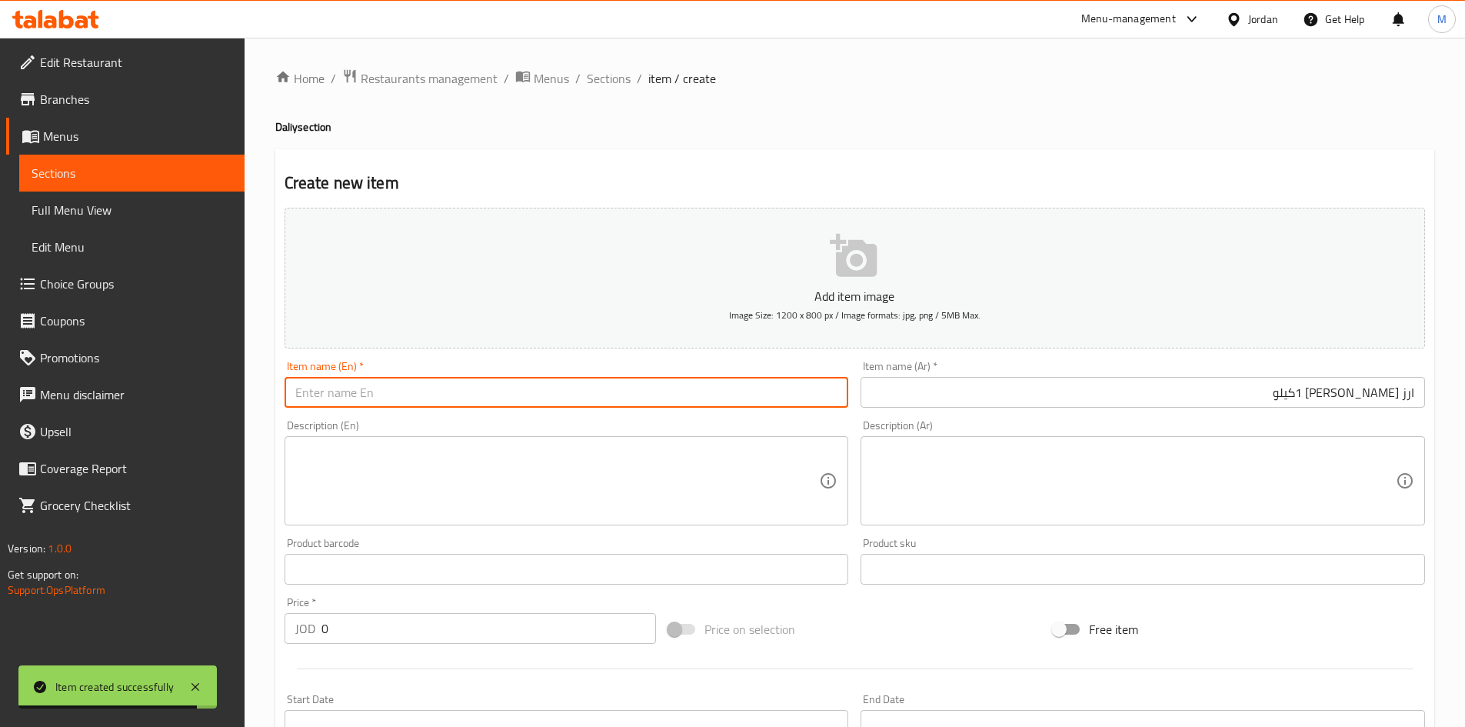
click at [663, 399] on input "text" at bounding box center [567, 392] width 565 height 31
paste input "[PERSON_NAME] [PERSON_NAME] 1 kg"
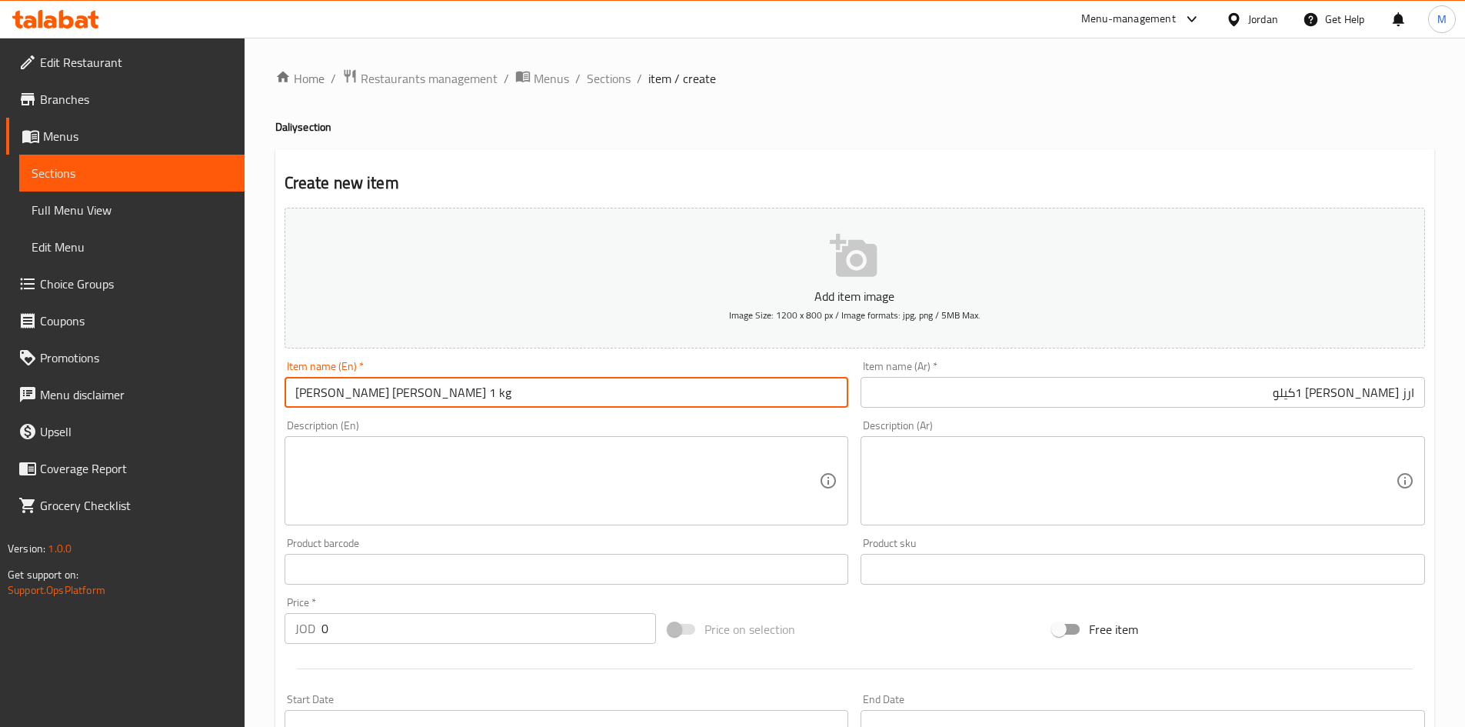
type input "[PERSON_NAME] [PERSON_NAME] 1 kg"
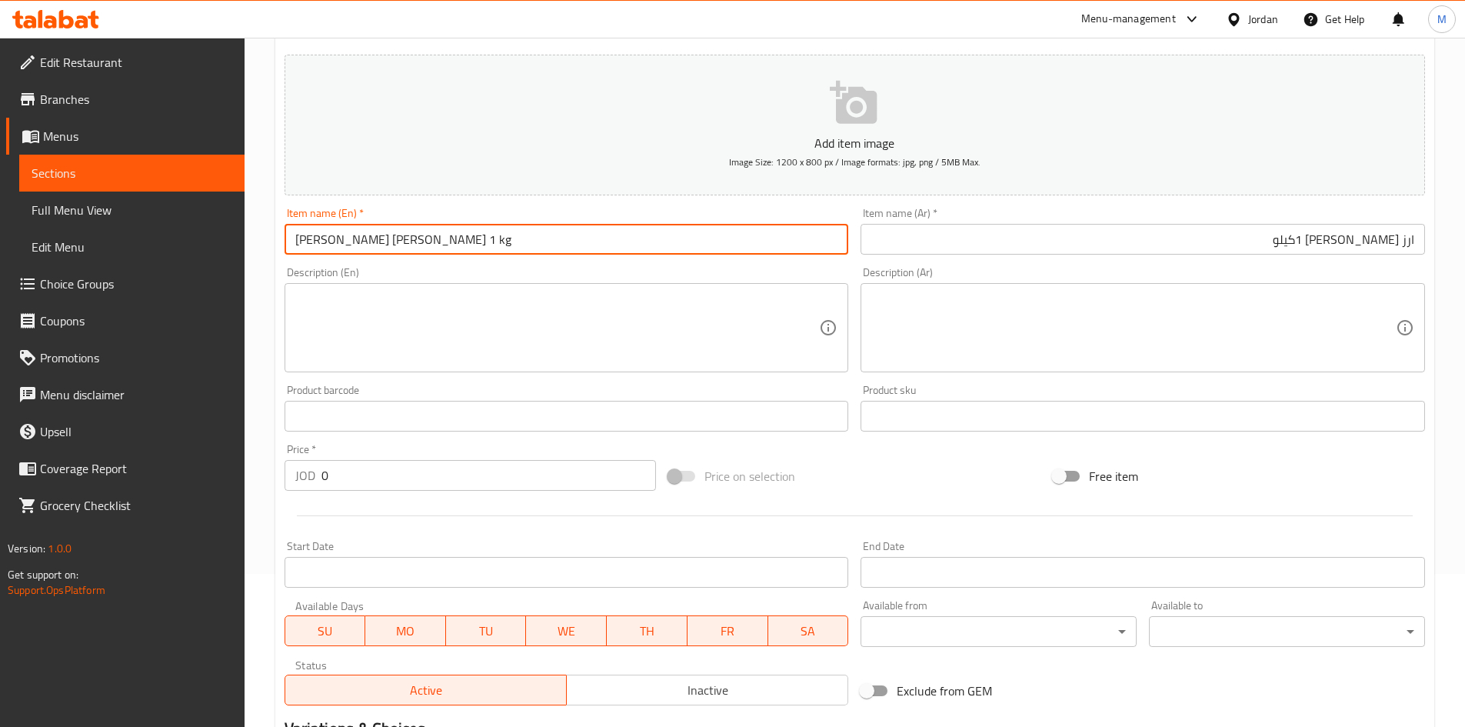
scroll to position [154, 0]
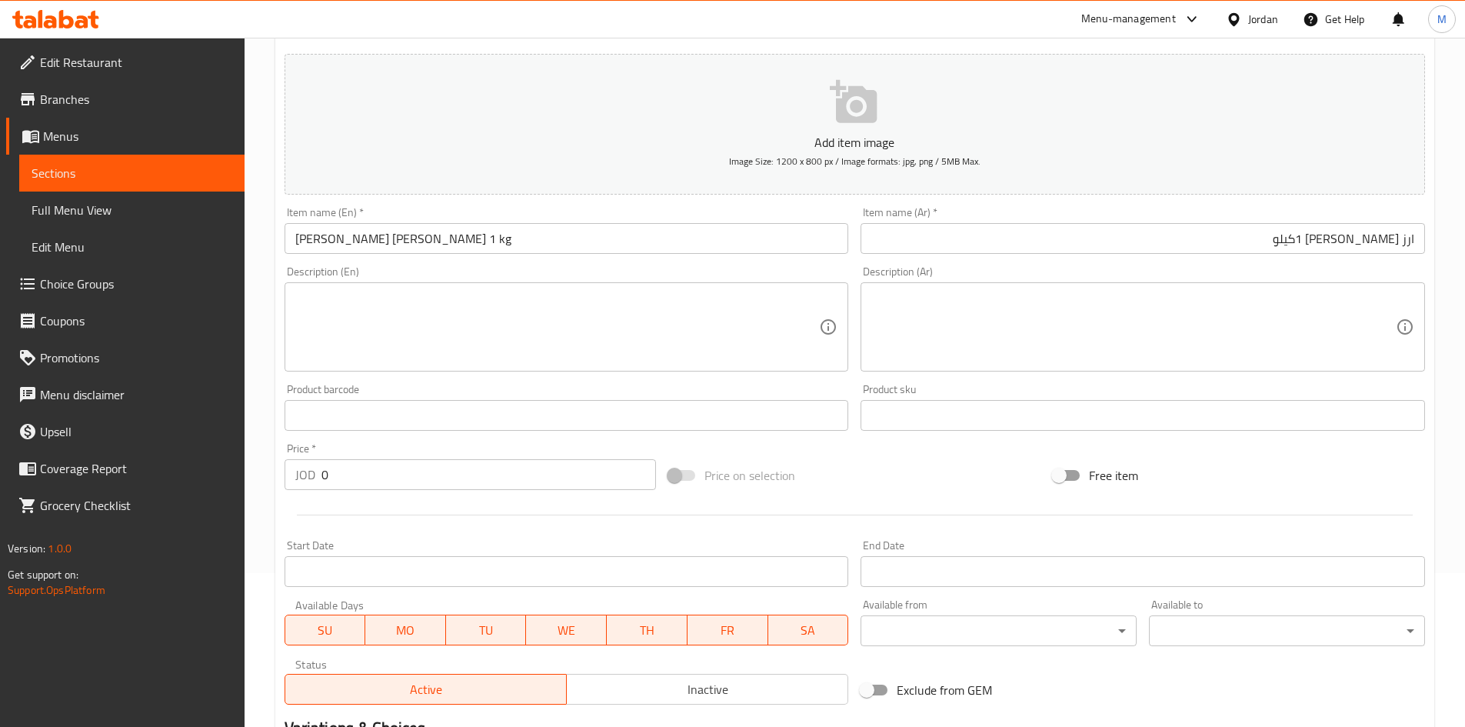
click at [380, 491] on div "Price   * JOD 0 Price *" at bounding box center [470, 466] width 385 height 59
click at [382, 480] on input "0" at bounding box center [489, 474] width 335 height 31
paste input "1.75"
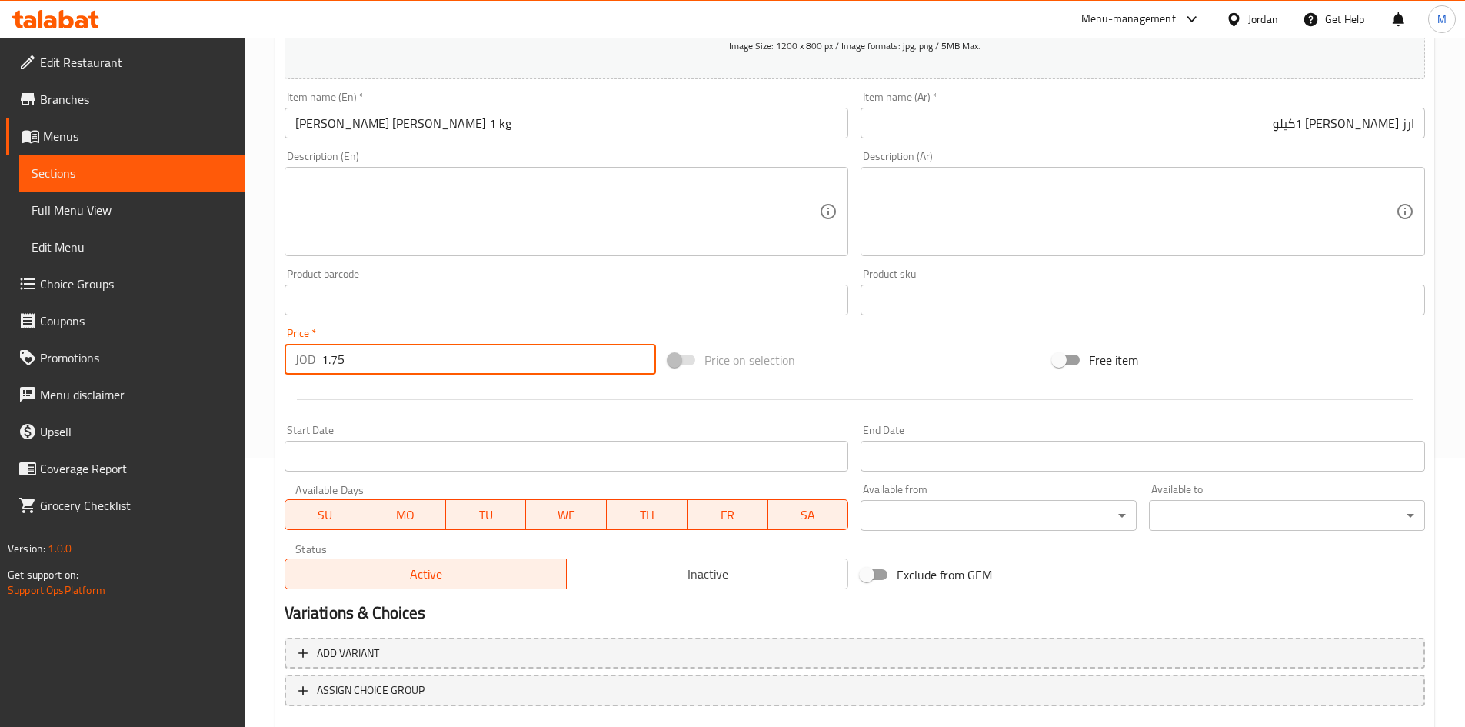
scroll to position [308, 0]
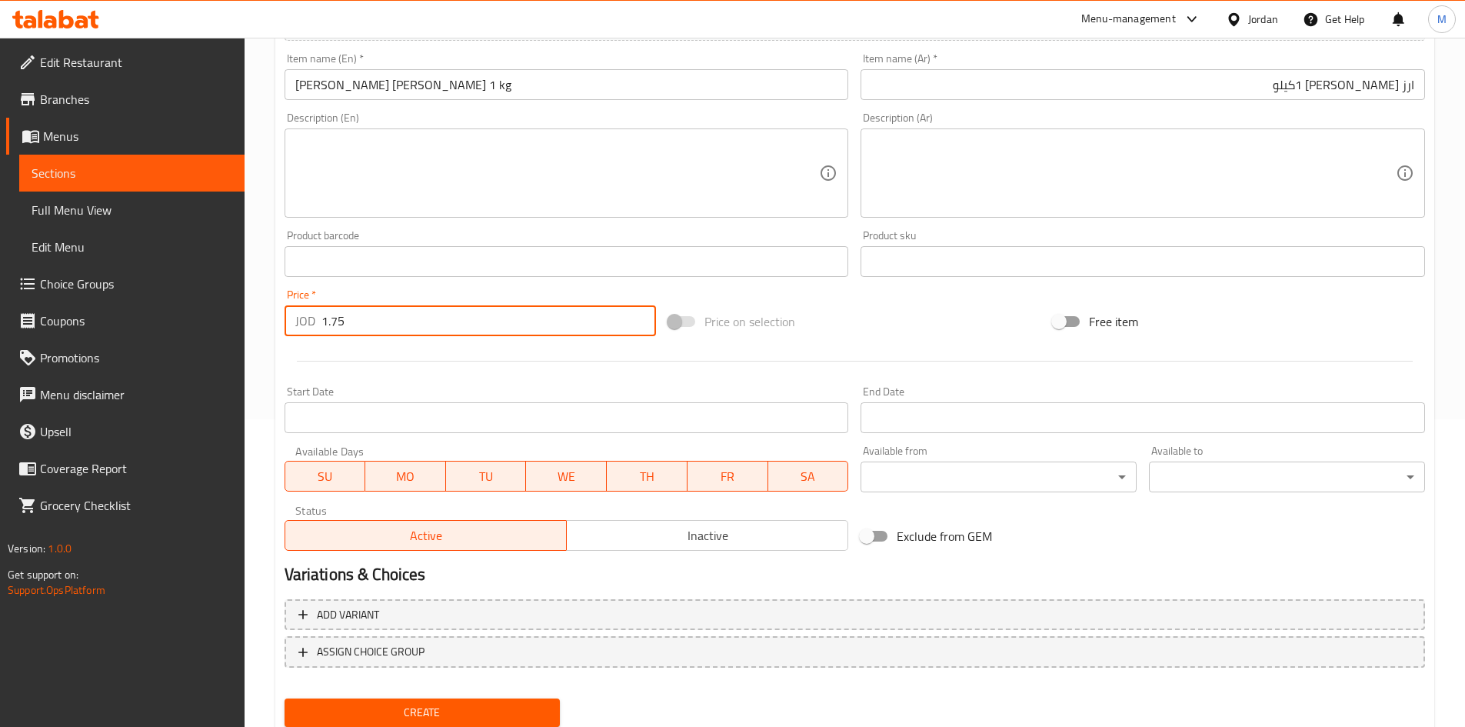
type input "1.75"
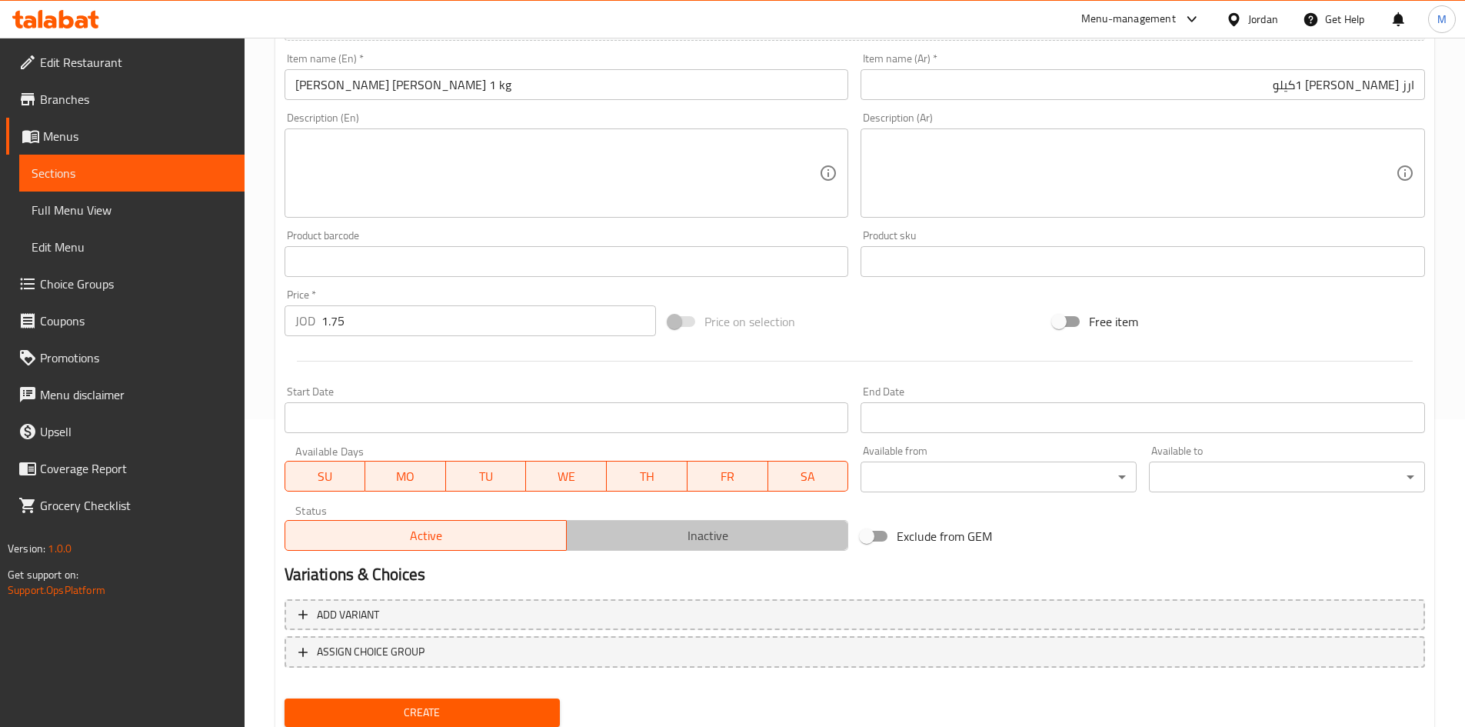
click at [680, 535] on span "Inactive" at bounding box center [707, 536] width 269 height 22
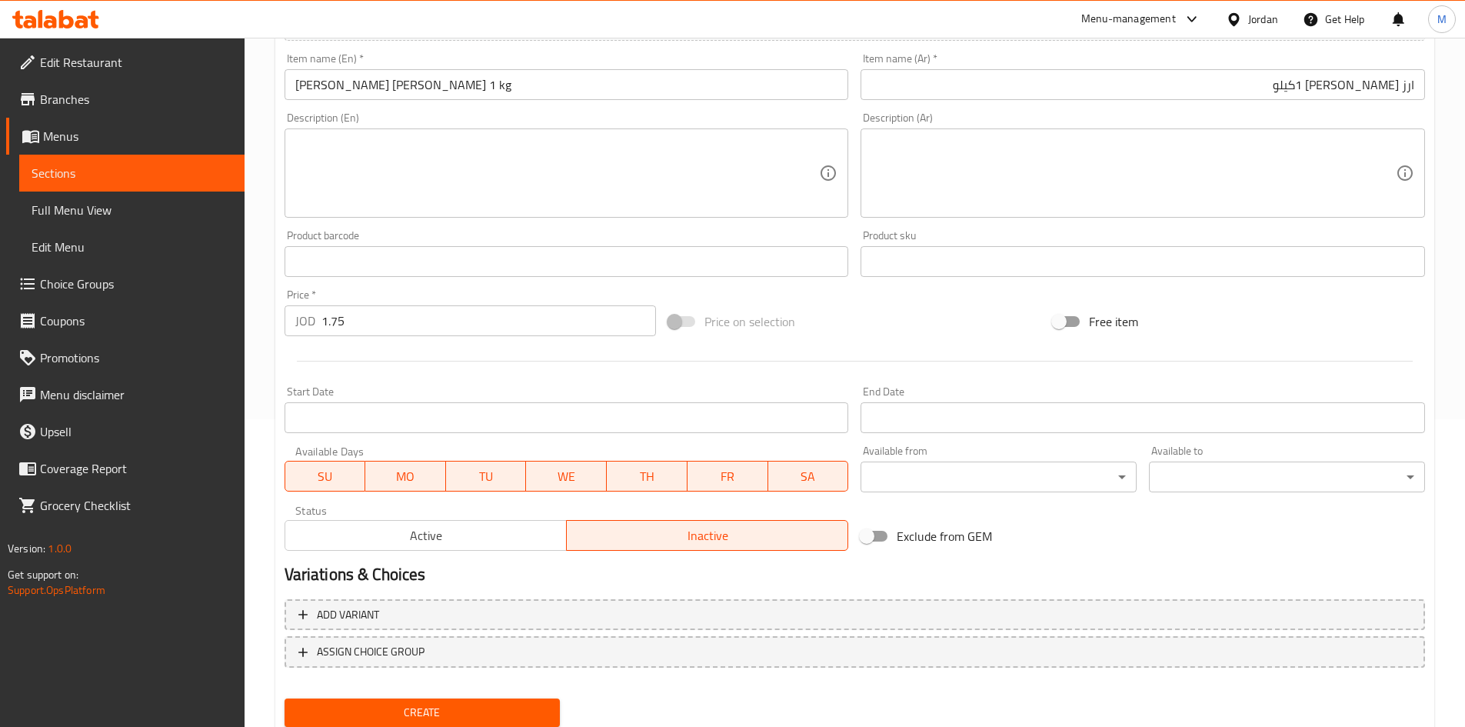
click at [508, 706] on span "Create" at bounding box center [423, 712] width 252 height 19
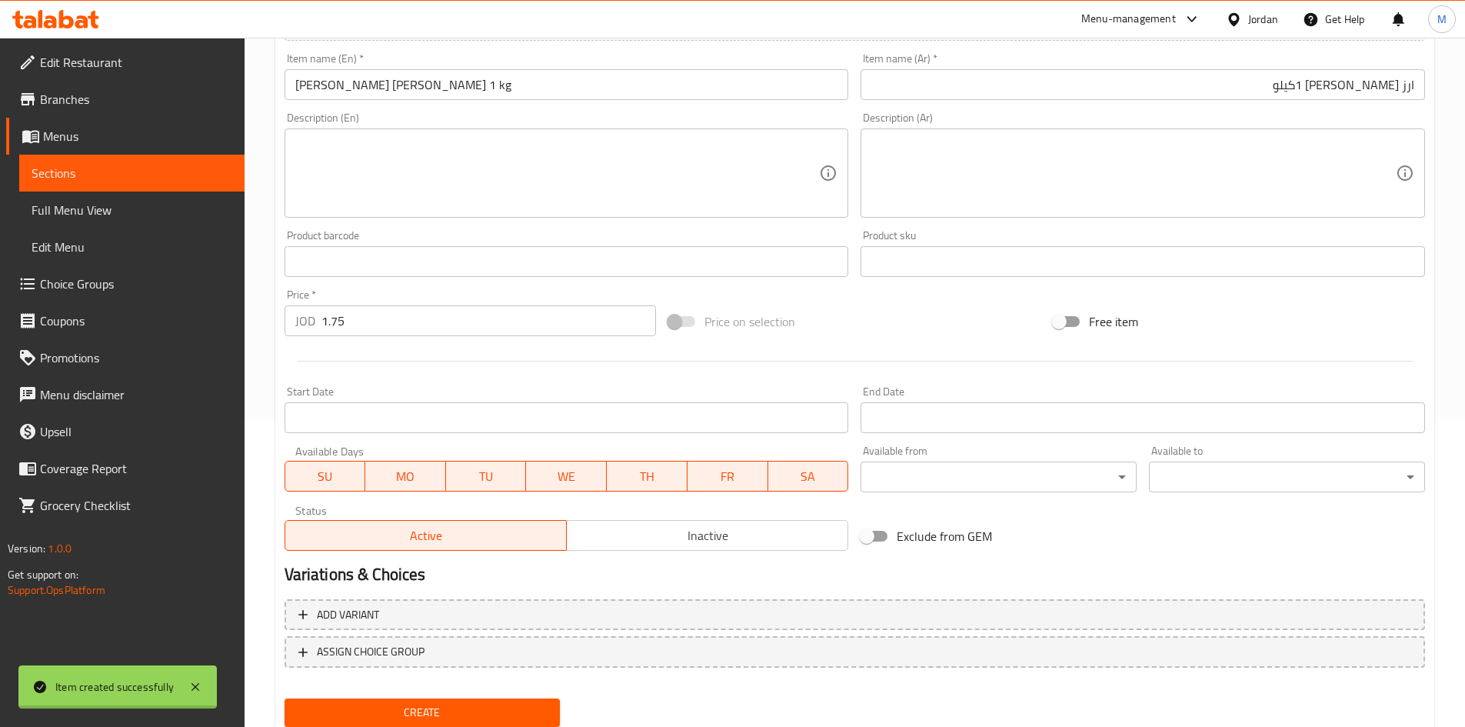
type input "0"
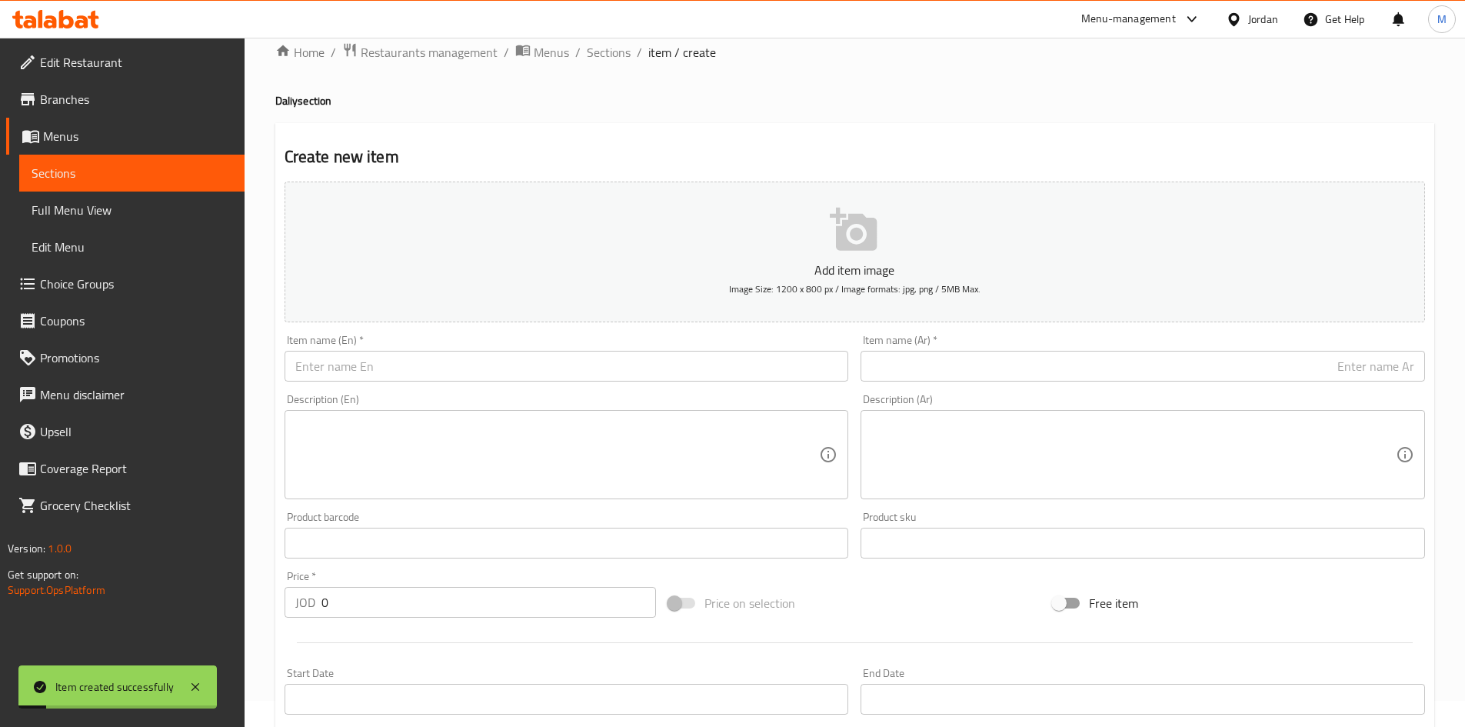
scroll to position [0, 0]
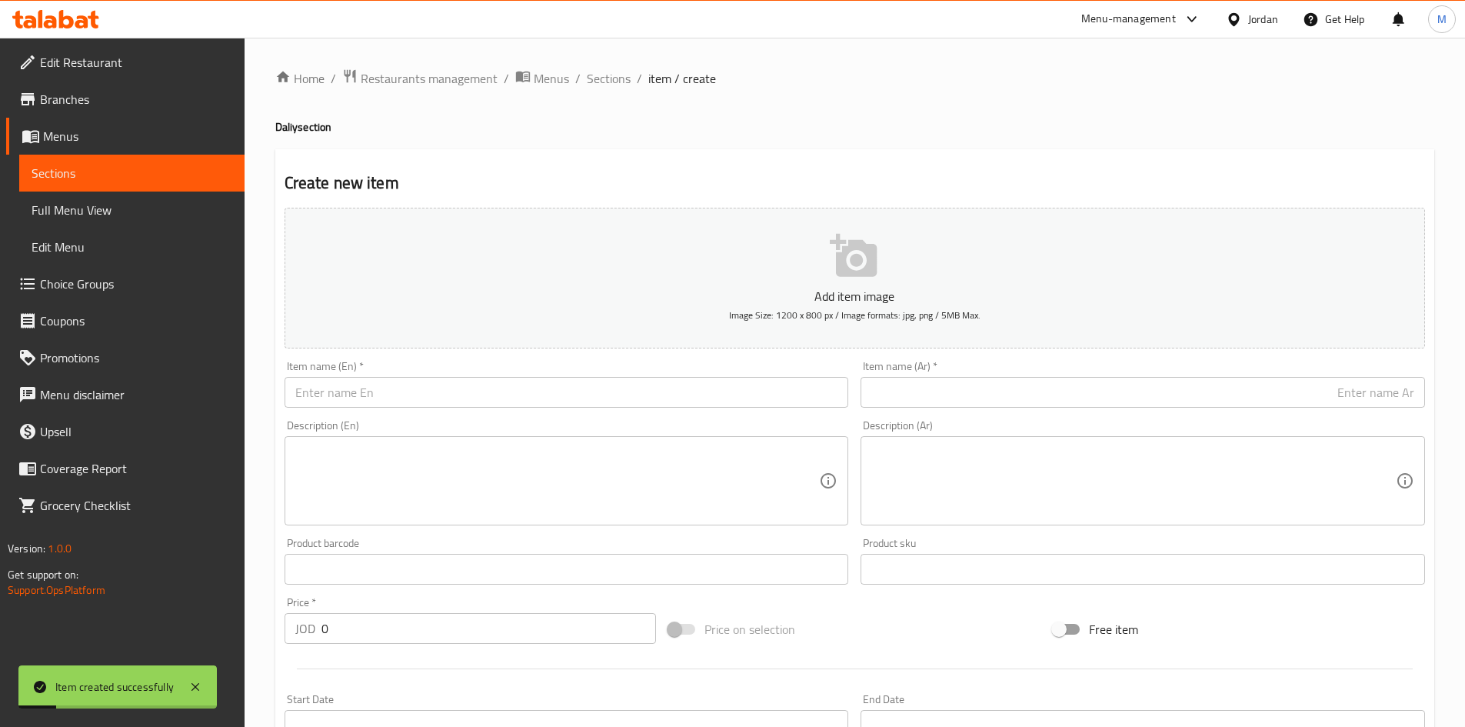
click at [603, 65] on div "Home / Restaurants management / Menus / Sections / item / create Daliy section …" at bounding box center [855, 562] width 1221 height 1049
click at [607, 71] on span "Sections" at bounding box center [609, 78] width 44 height 18
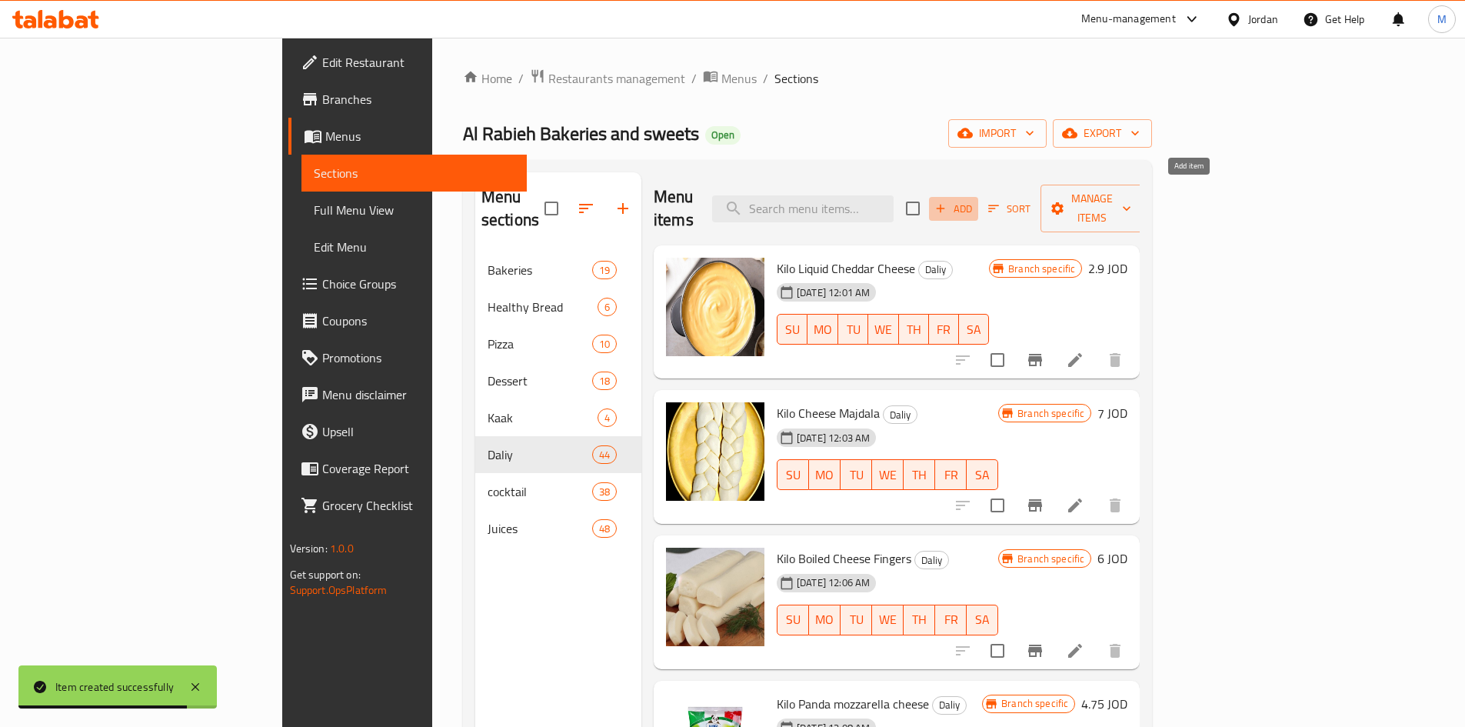
click at [975, 200] on span "Add" at bounding box center [954, 209] width 42 height 18
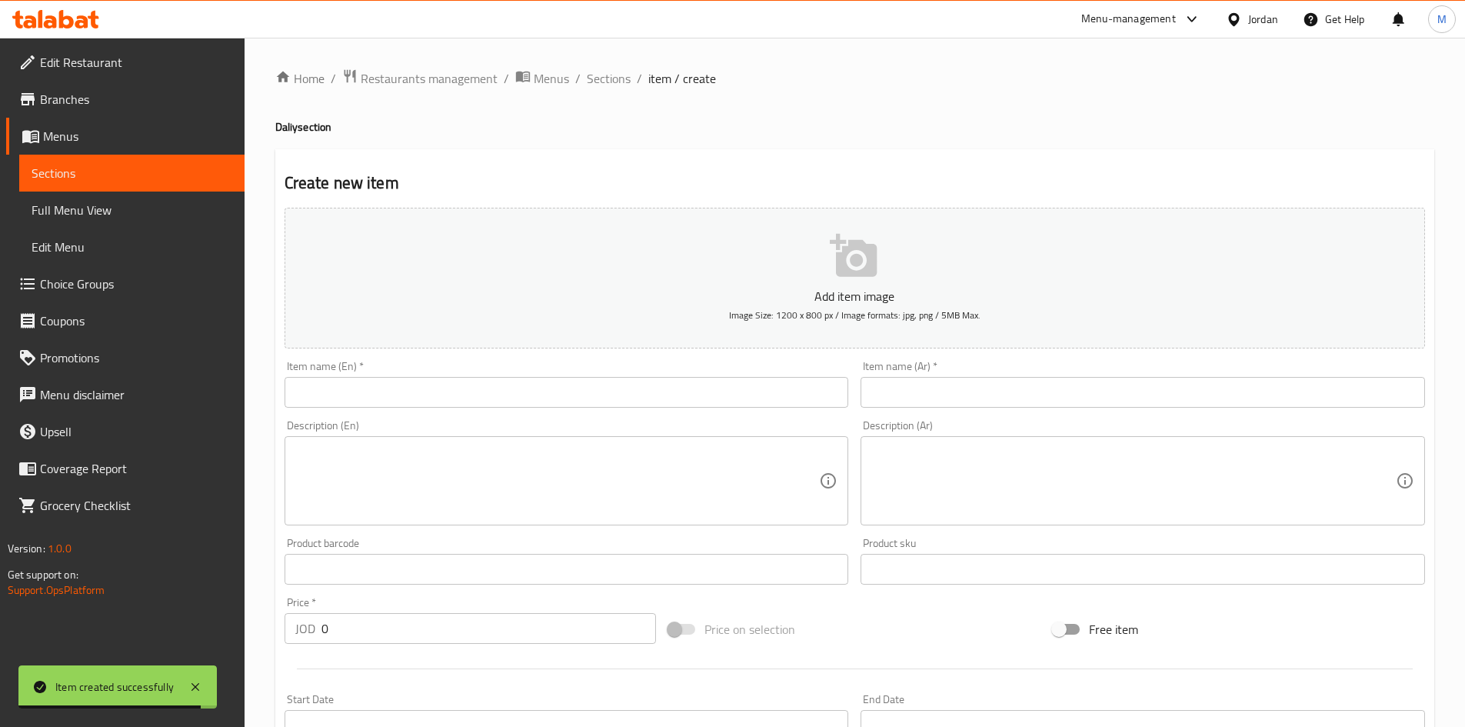
click at [931, 387] on input "text" at bounding box center [1143, 392] width 565 height 31
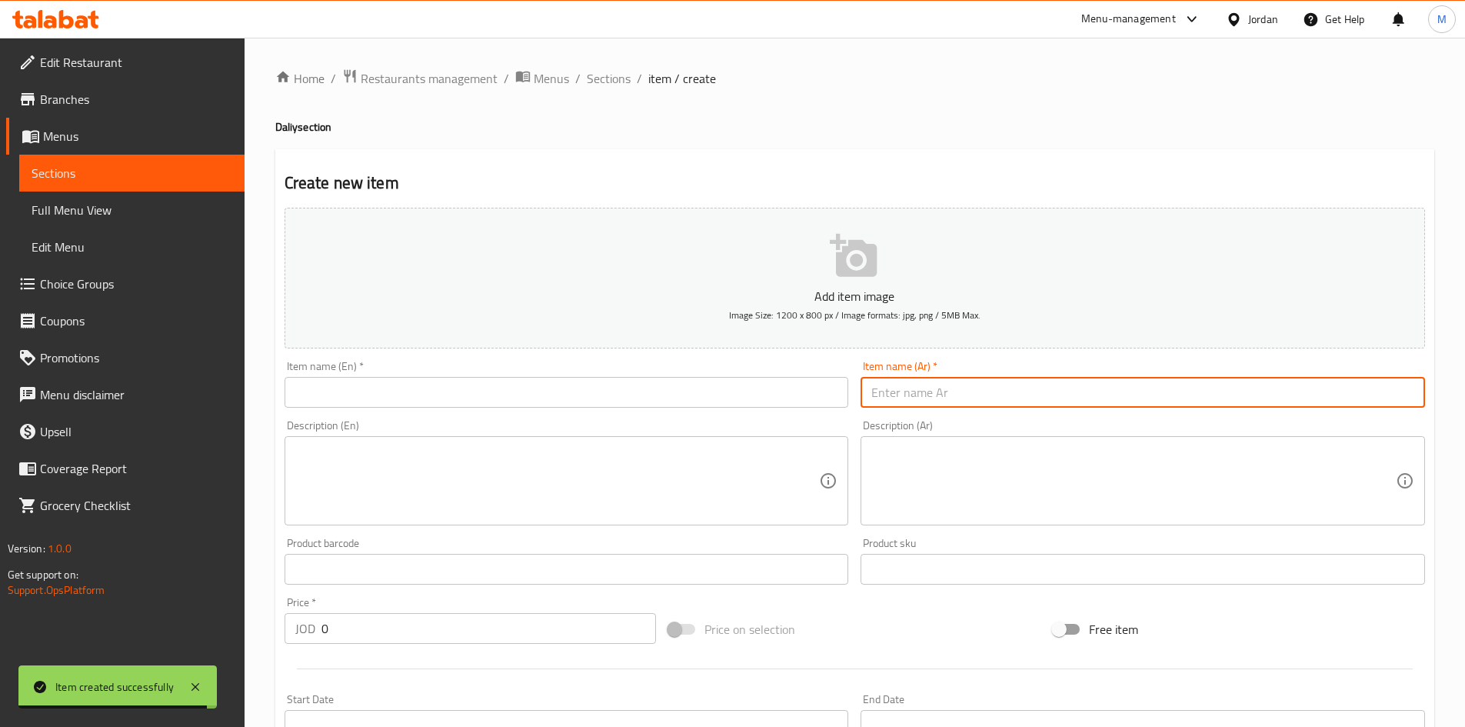
paste input "افكو تونا"
paste input "3حبات"
click at [1361, 395] on input "افكو تونا 3حبات" at bounding box center [1143, 392] width 565 height 31
click at [1361, 385] on input "افكو تونا 3 حبات" at bounding box center [1143, 392] width 565 height 31
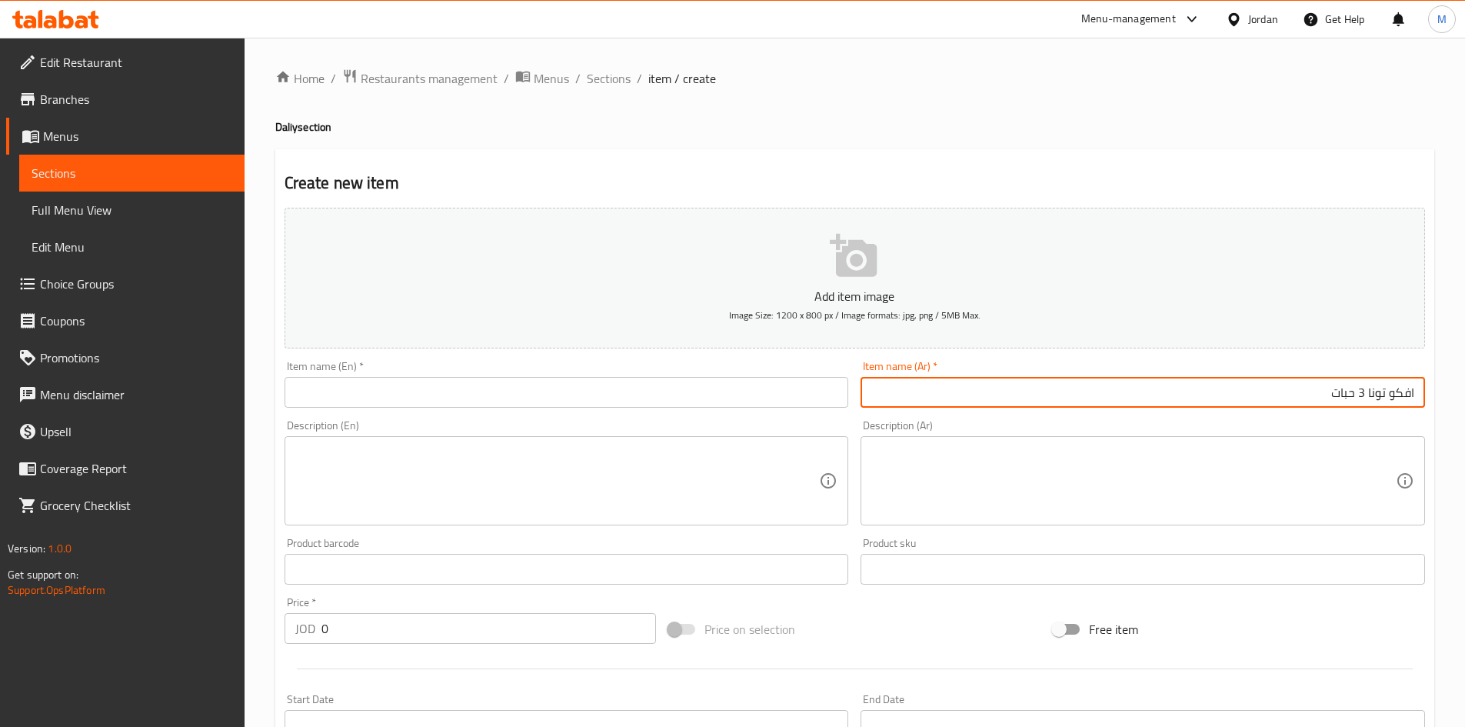
click at [1361, 385] on input "افكو تونا 3 حبات" at bounding box center [1143, 392] width 565 height 31
type input "افكو تونا 3 حبات"
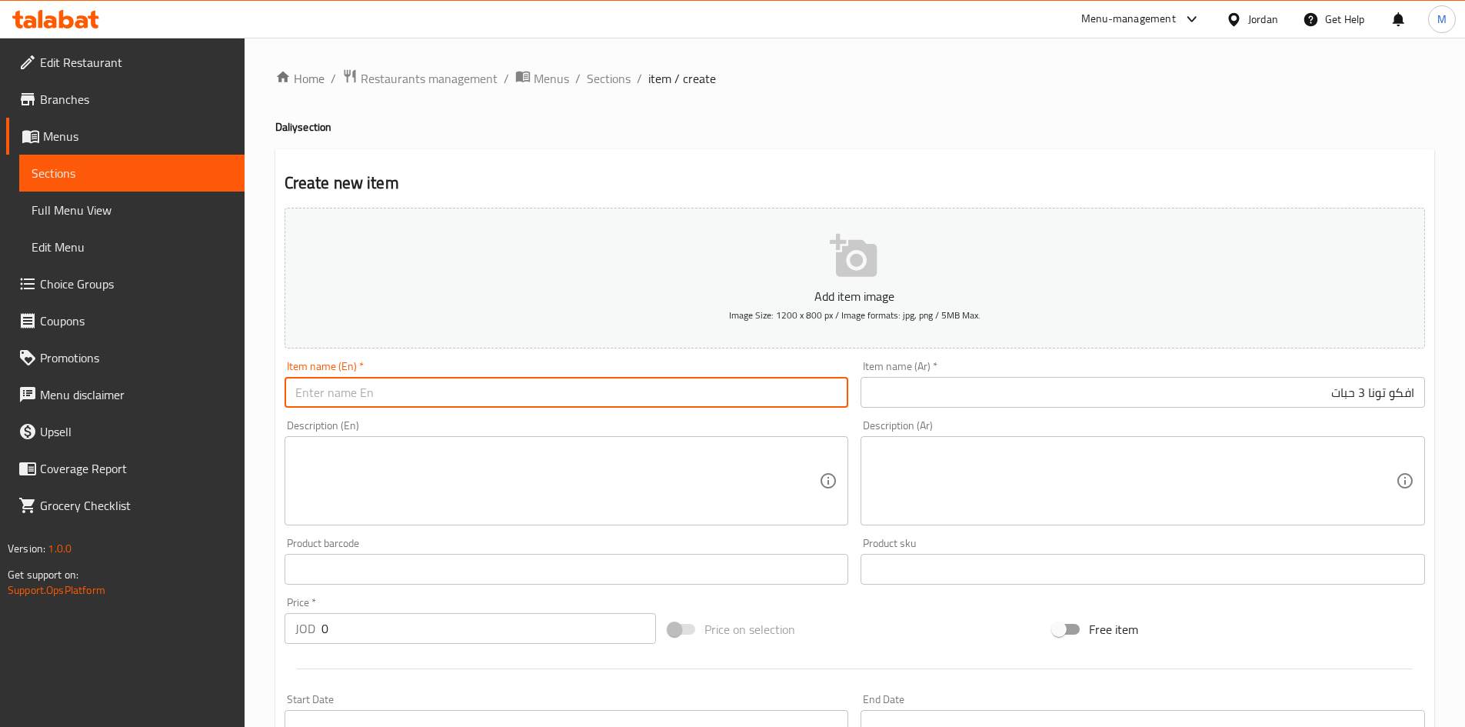
click at [650, 394] on input "text" at bounding box center [567, 392] width 565 height 31
paste input "Afko Tuna 3 pieces"
type input "Afko Tuna 3 pieces"
click at [449, 625] on input "0" at bounding box center [489, 628] width 335 height 31
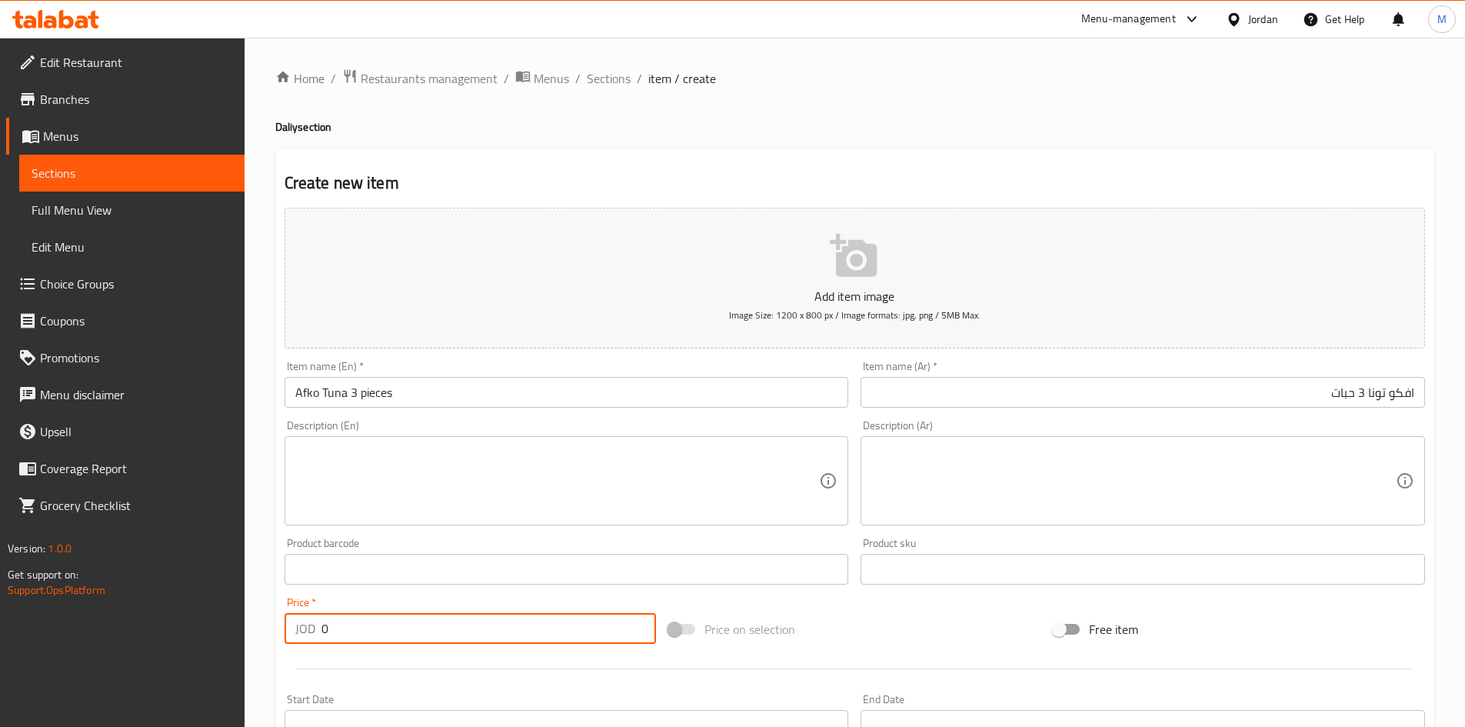
click at [449, 625] on input "0" at bounding box center [489, 628] width 335 height 31
paste input "2.48"
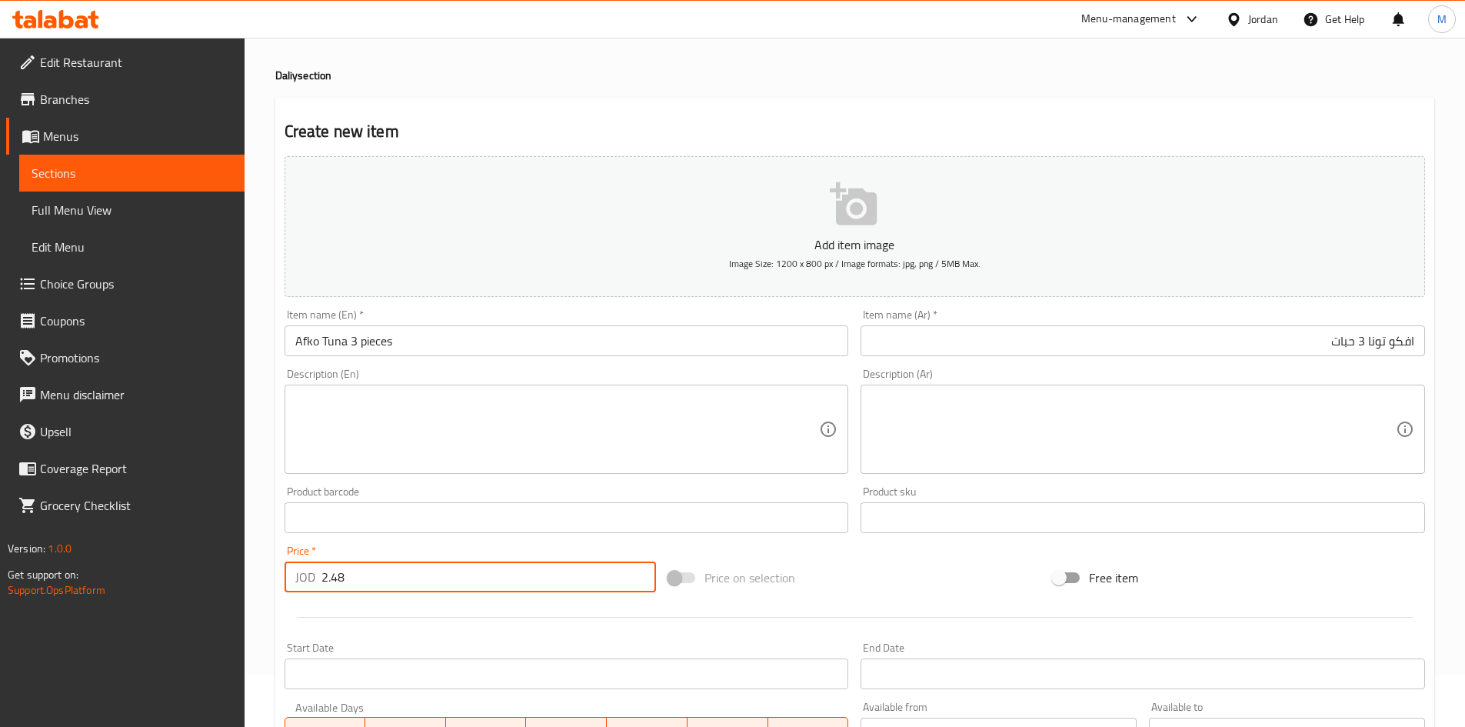
scroll to position [154, 0]
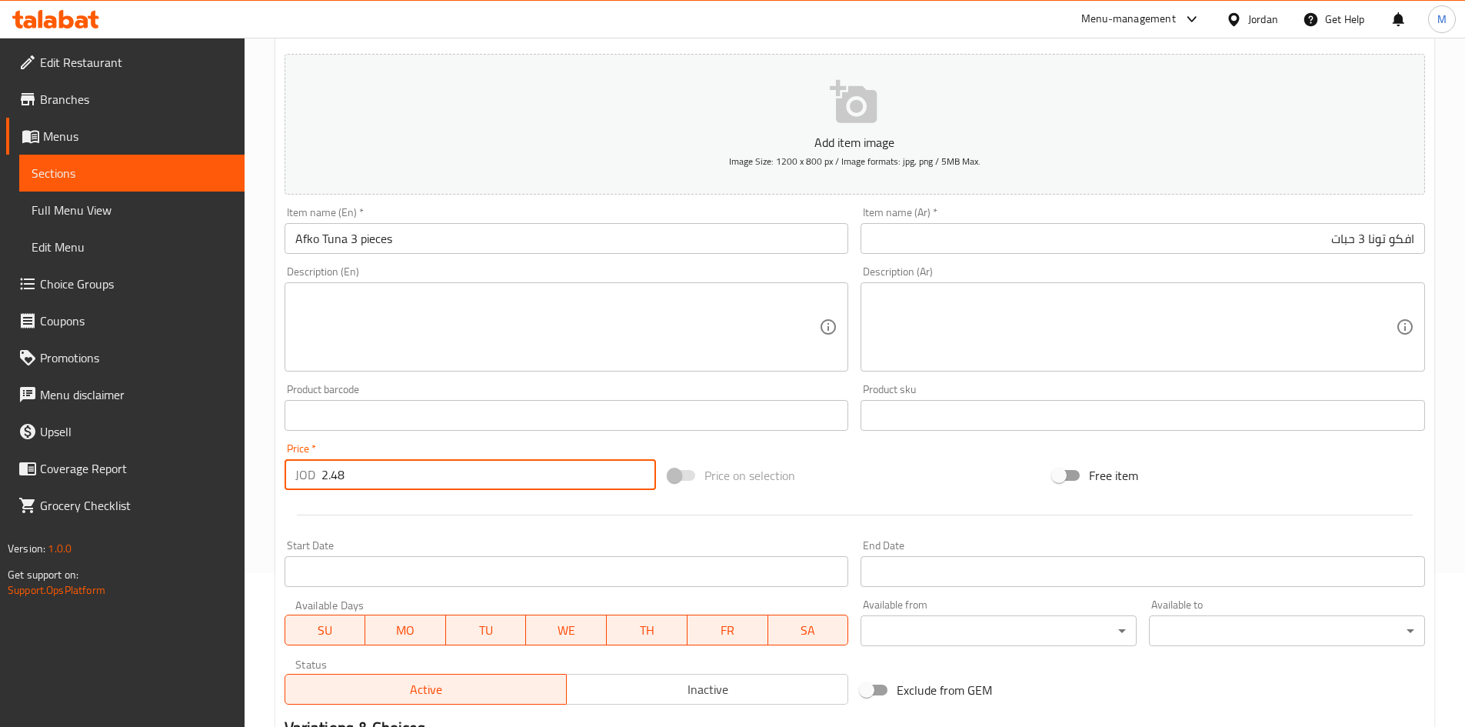
type input "2.48"
click at [673, 680] on span "Inactive" at bounding box center [707, 689] width 269 height 22
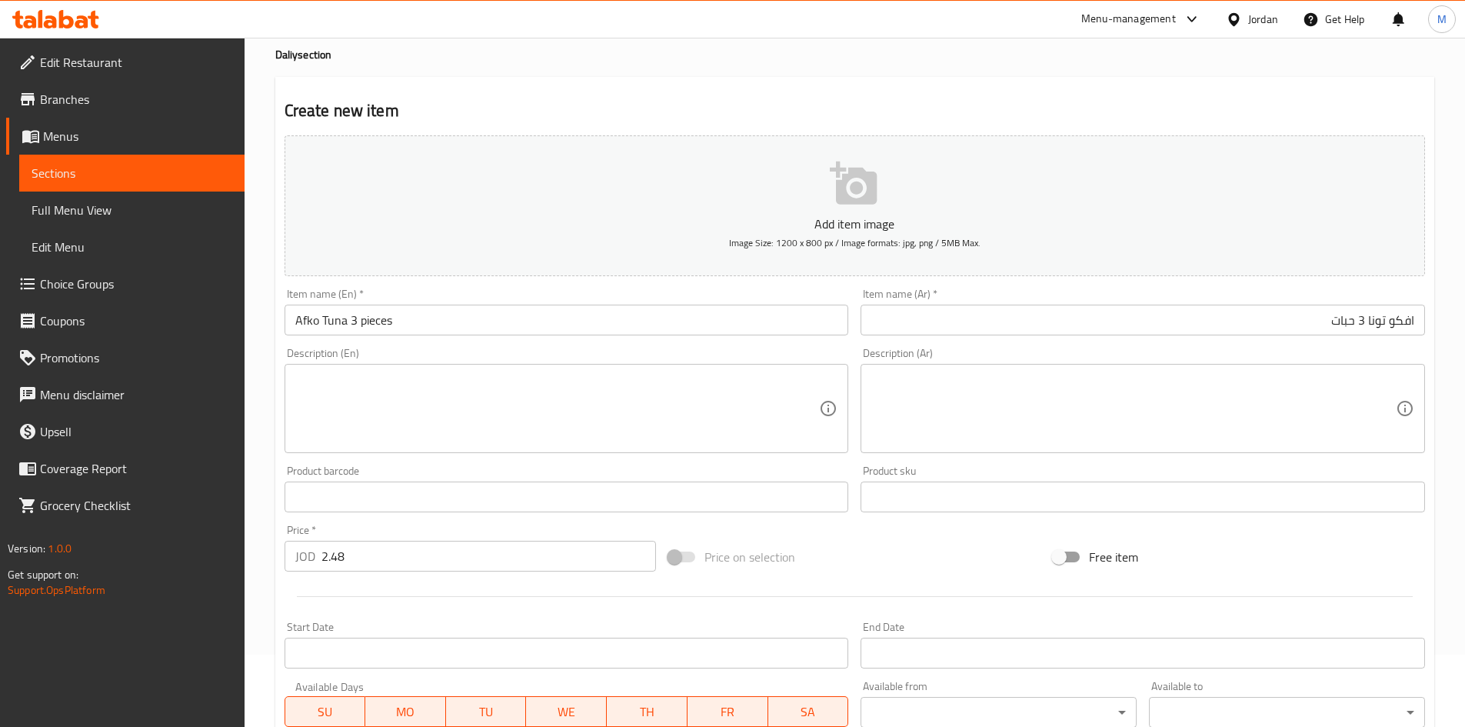
scroll to position [0, 0]
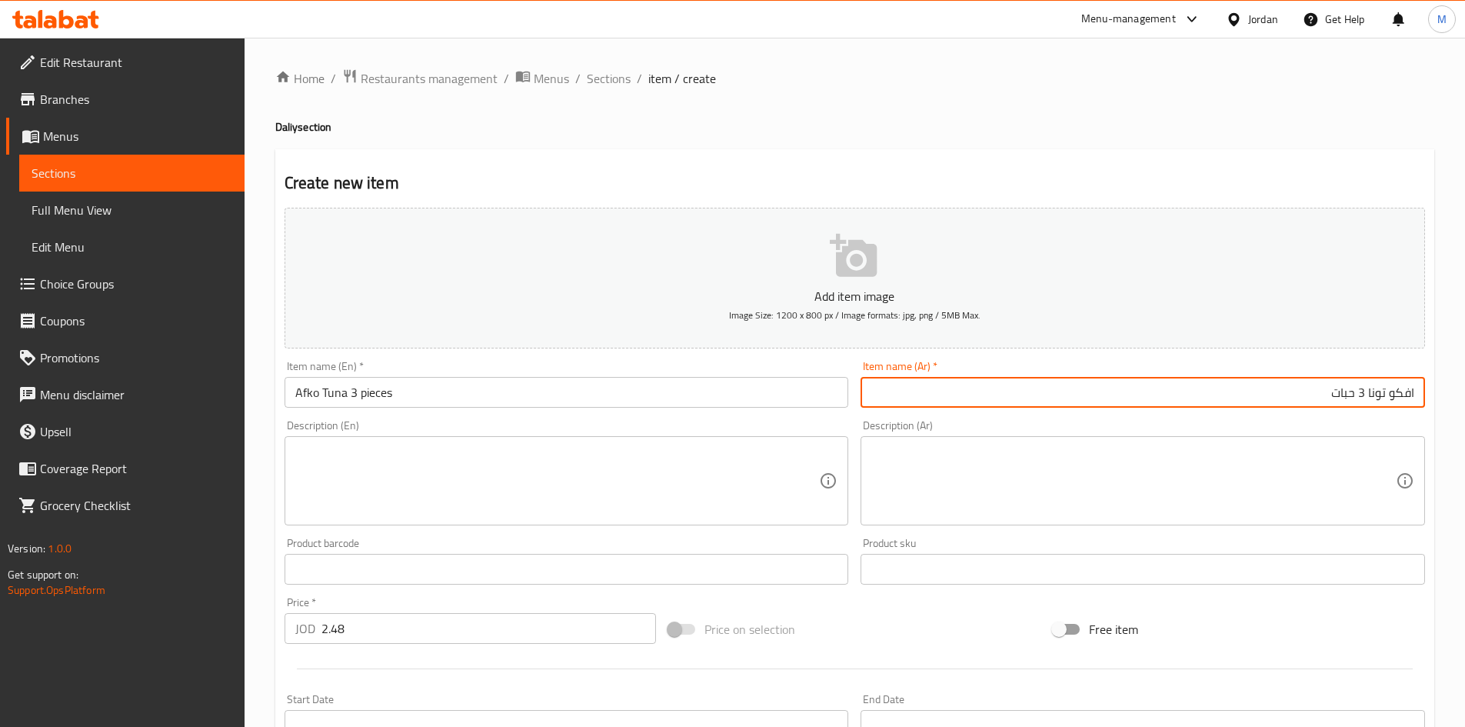
click at [1404, 389] on input "افكو تونا 3 حبات" at bounding box center [1143, 392] width 565 height 31
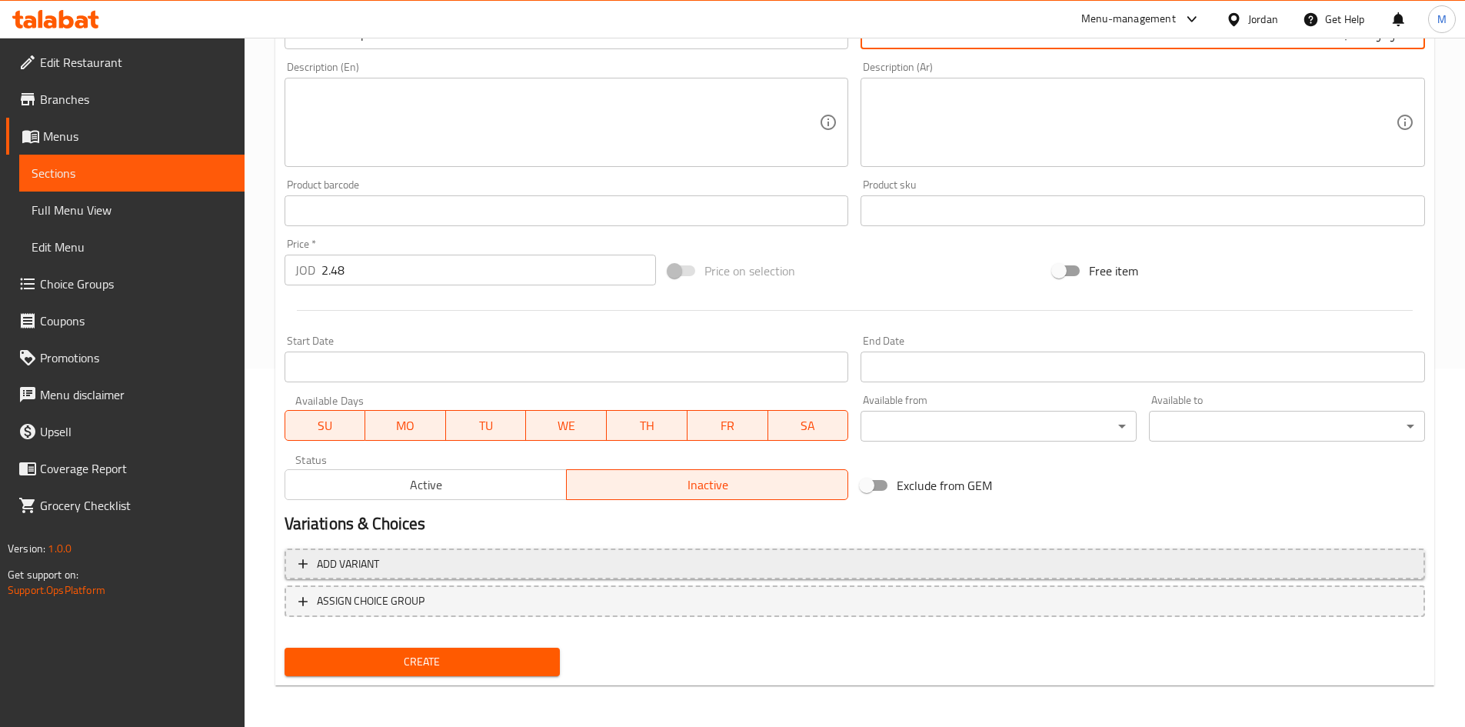
scroll to position [360, 0]
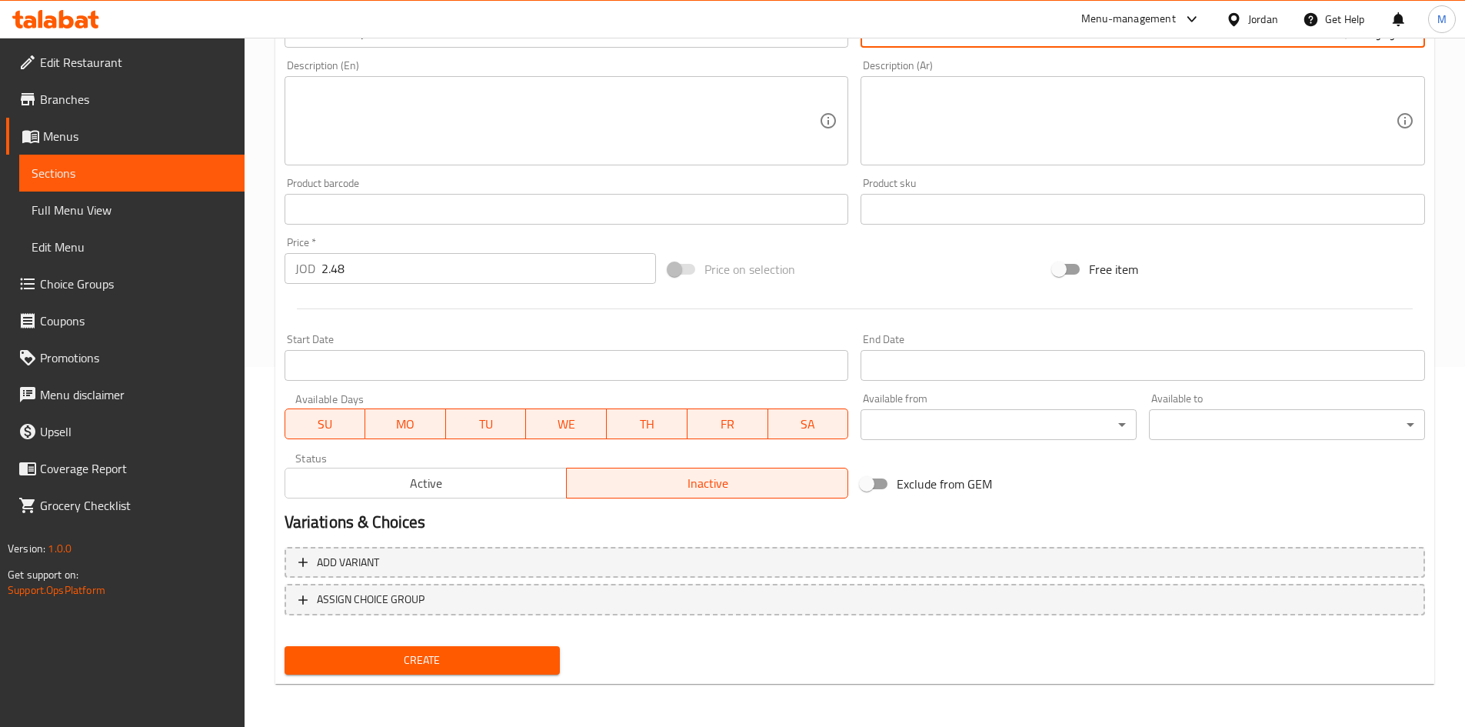
drag, startPoint x: 448, startPoint y: 663, endPoint x: 445, endPoint y: 622, distance: 41.7
click at [447, 662] on span "Create" at bounding box center [423, 660] width 252 height 19
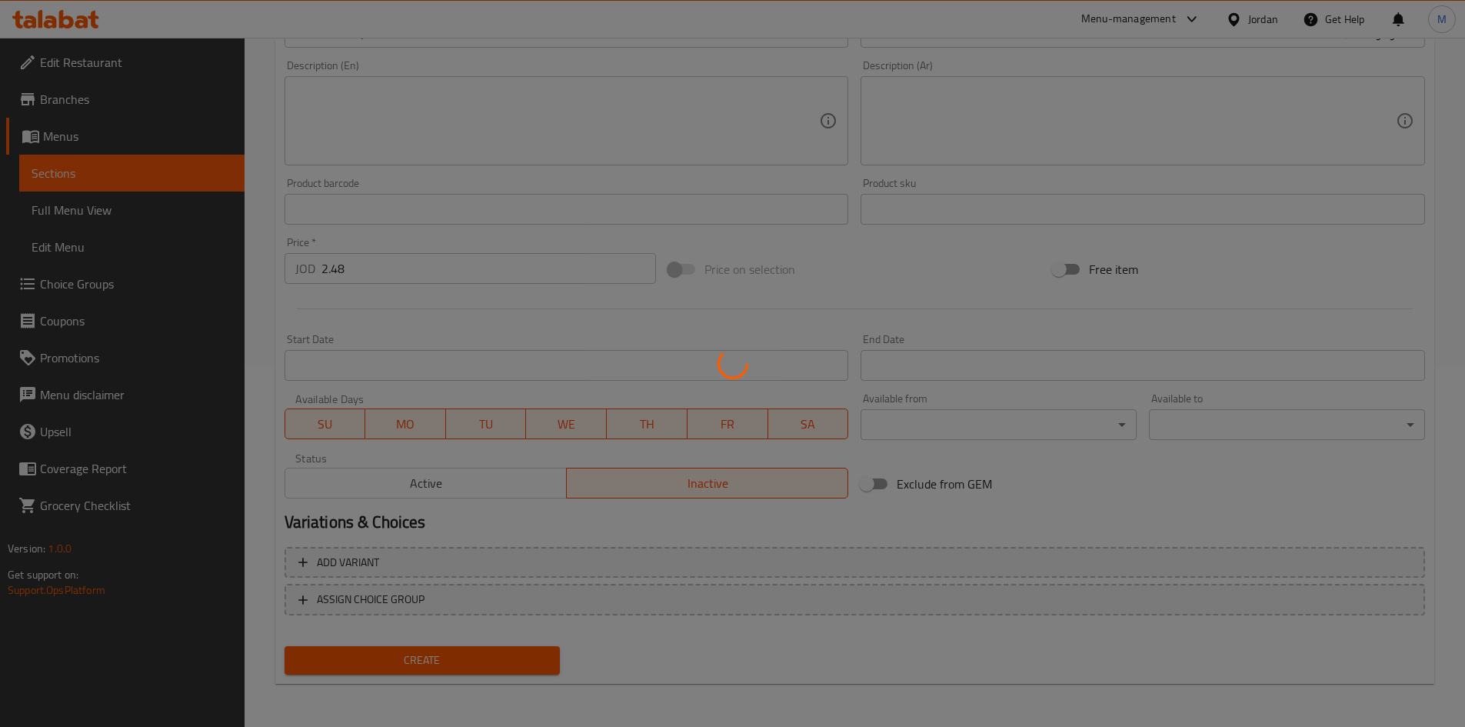
type input "0"
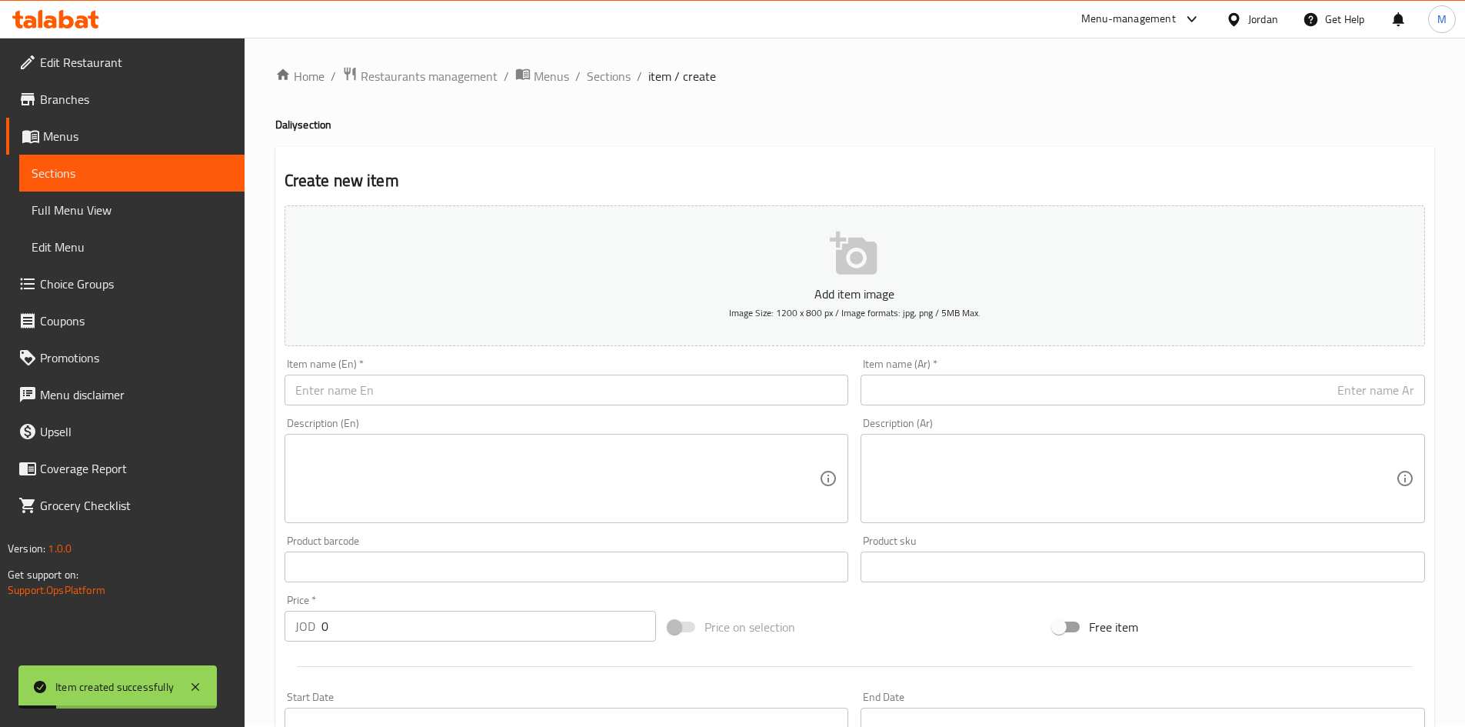
scroll to position [0, 0]
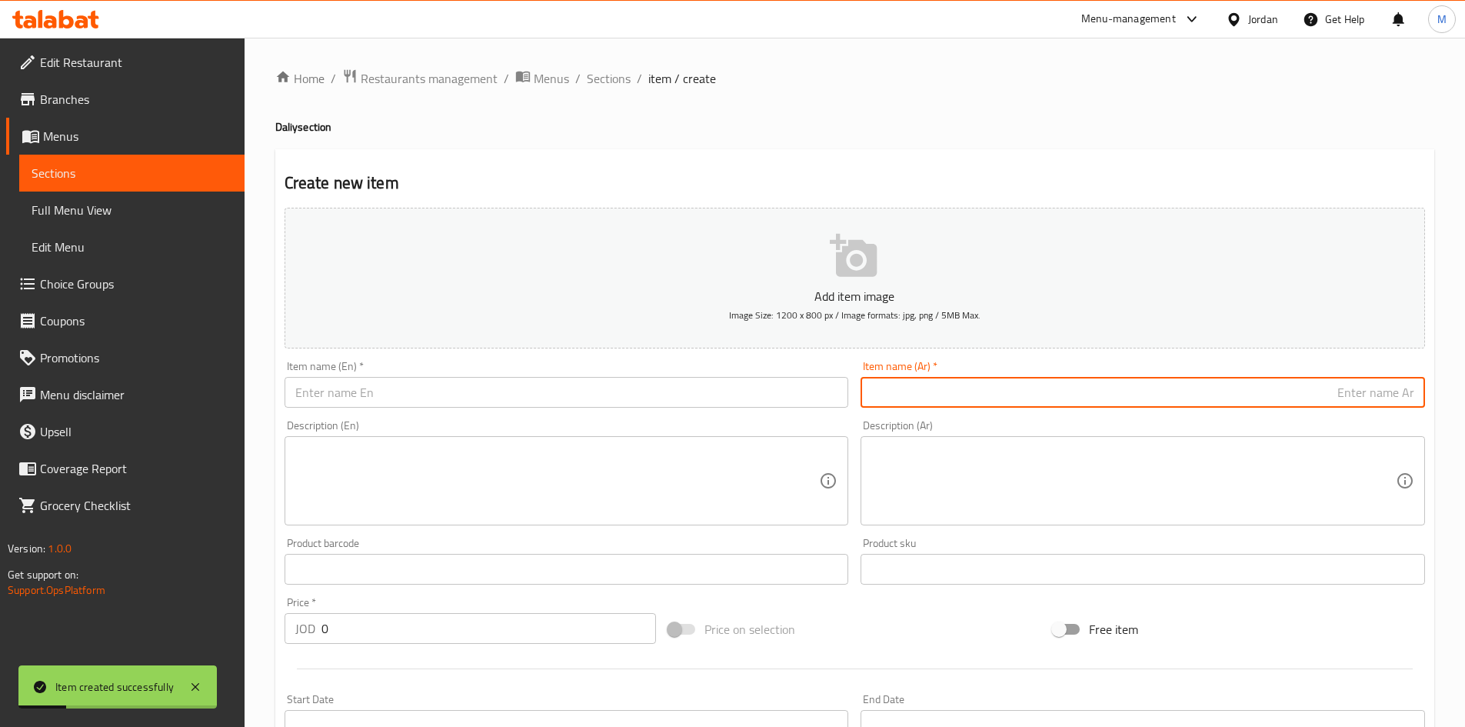
click at [1327, 388] on input "text" at bounding box center [1143, 392] width 565 height 31
paste input "افكو تونا"
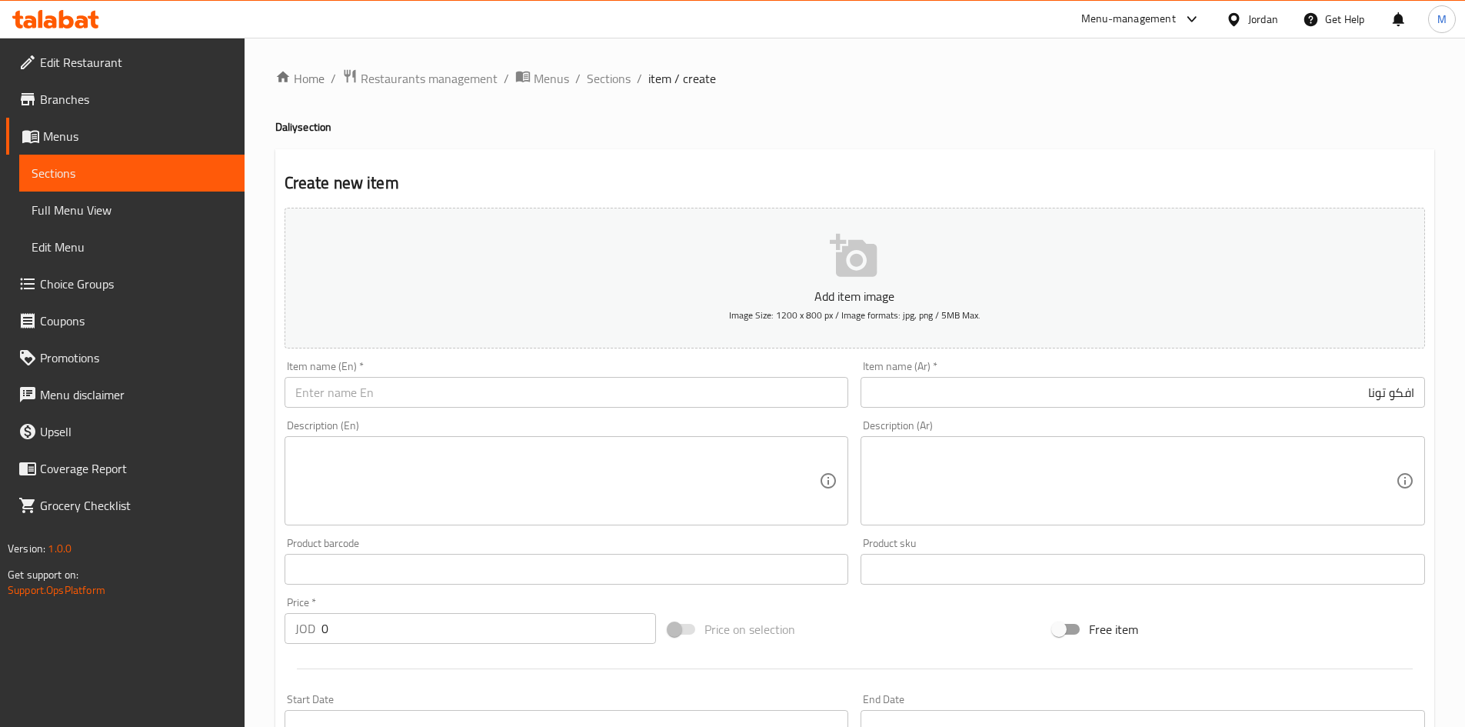
click at [1085, 370] on div "Item name (Ar)   * [PERSON_NAME] Item name (Ar) *" at bounding box center [1143, 384] width 565 height 47
click at [1095, 376] on div "Item name (Ar)   * [PERSON_NAME] Item name (Ar) *" at bounding box center [1143, 384] width 565 height 47
click at [1105, 388] on input "افكو تونا" at bounding box center [1143, 392] width 565 height 31
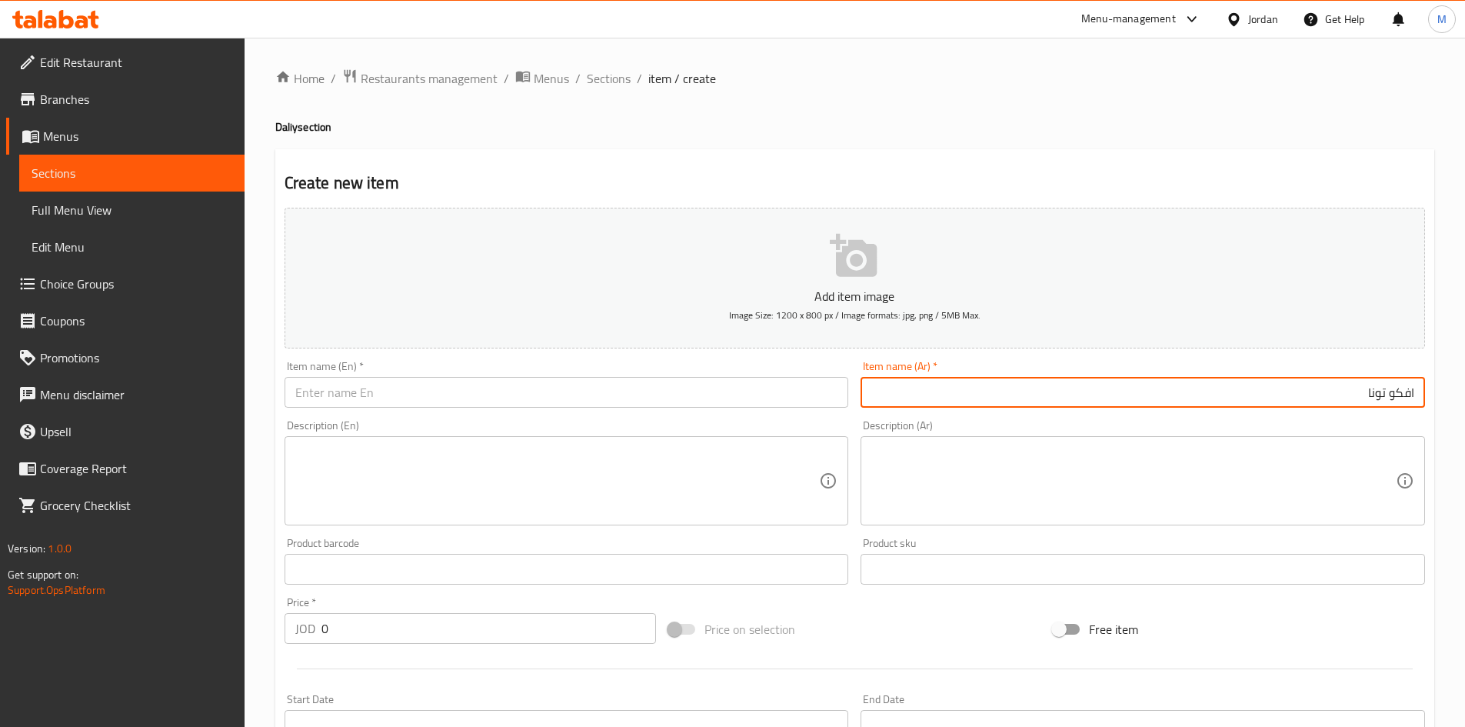
click at [1105, 388] on input "افكو تونا" at bounding box center [1143, 392] width 565 height 31
paste input "قشطة"
paste input "4باكيت"
click at [1372, 396] on input "افكو قشطة 4باكيت" at bounding box center [1143, 392] width 565 height 31
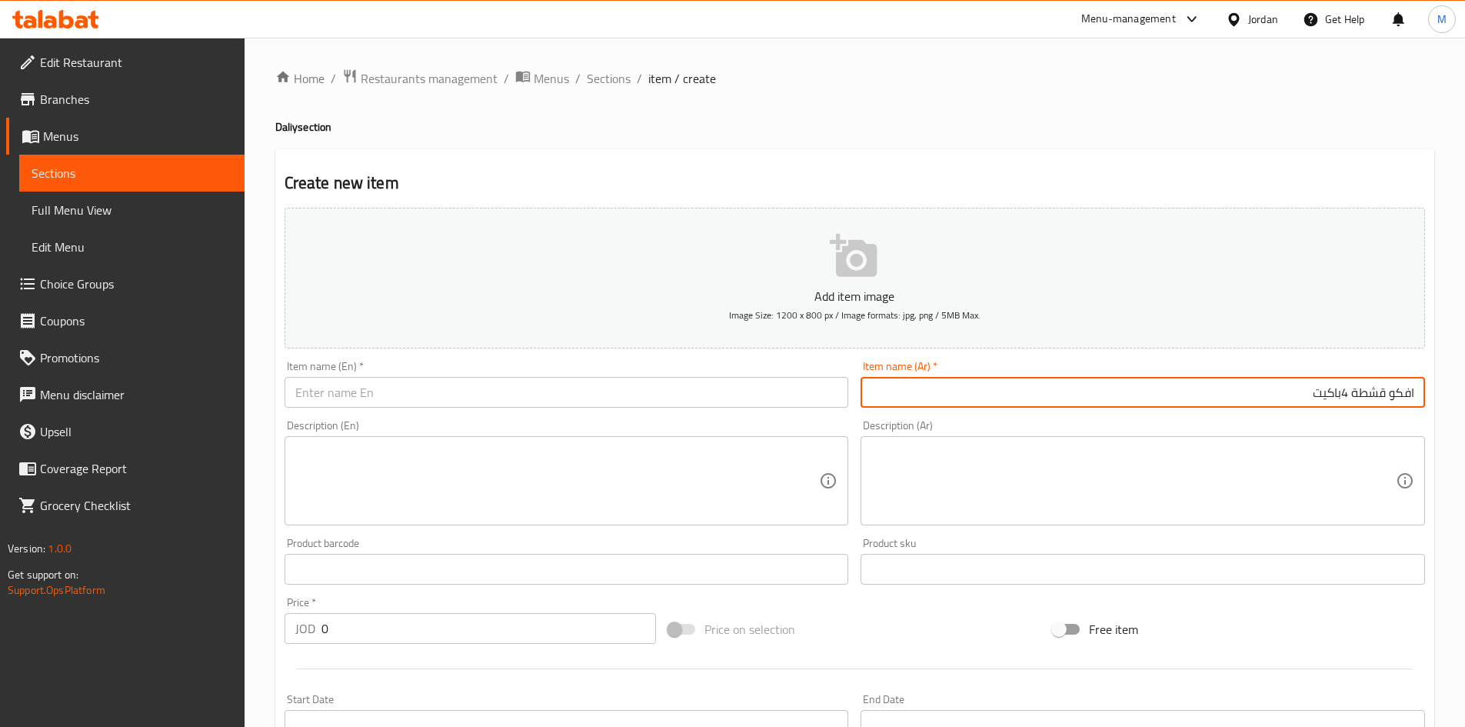
click at [1372, 396] on input "افكو قشطة 4باكيت" at bounding box center [1143, 392] width 565 height 31
type input "افكو قشطة 4باكيت"
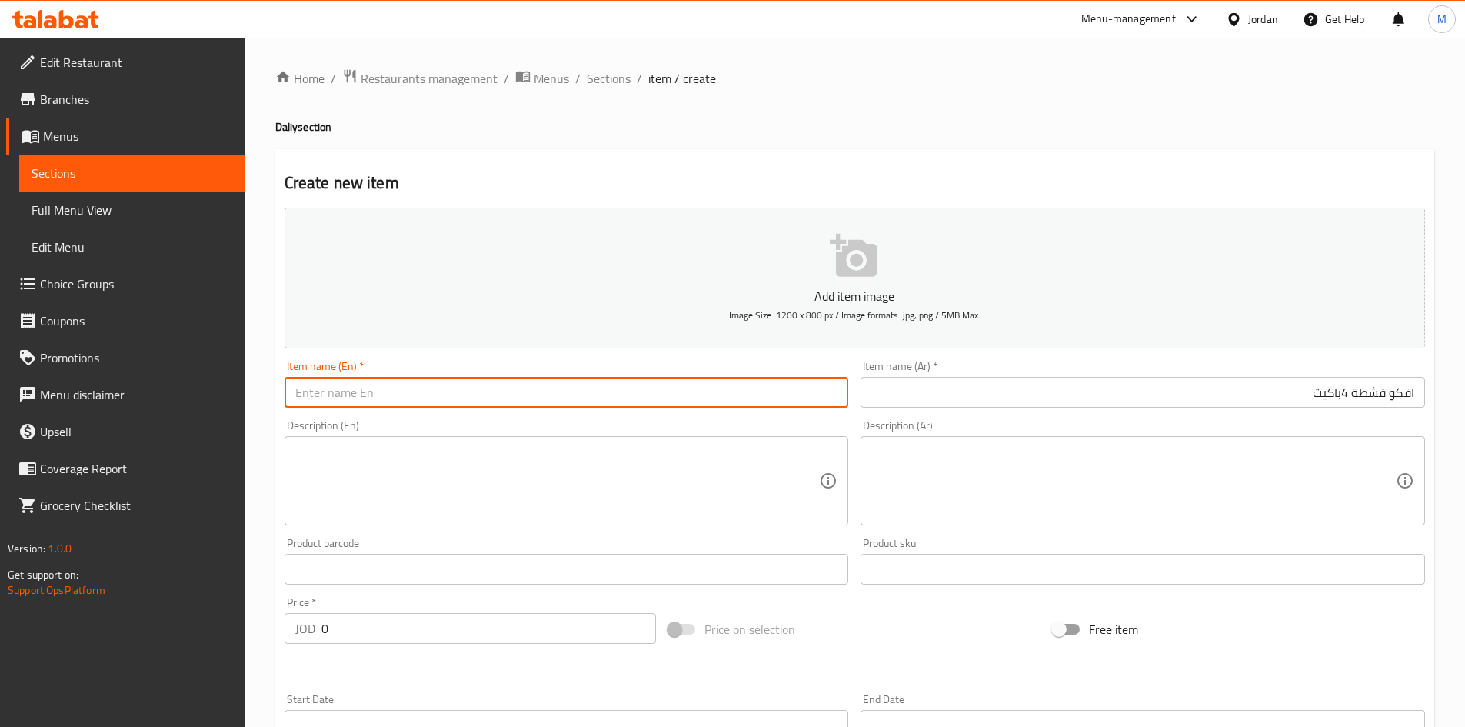
click at [588, 392] on input "text" at bounding box center [567, 392] width 565 height 31
paste input "Afco Cream 4 Packets"
click at [582, 392] on input "Afco Cream 4 Packets" at bounding box center [567, 392] width 565 height 31
click at [583, 391] on input "Afco Cream 4 Packets" at bounding box center [567, 392] width 565 height 31
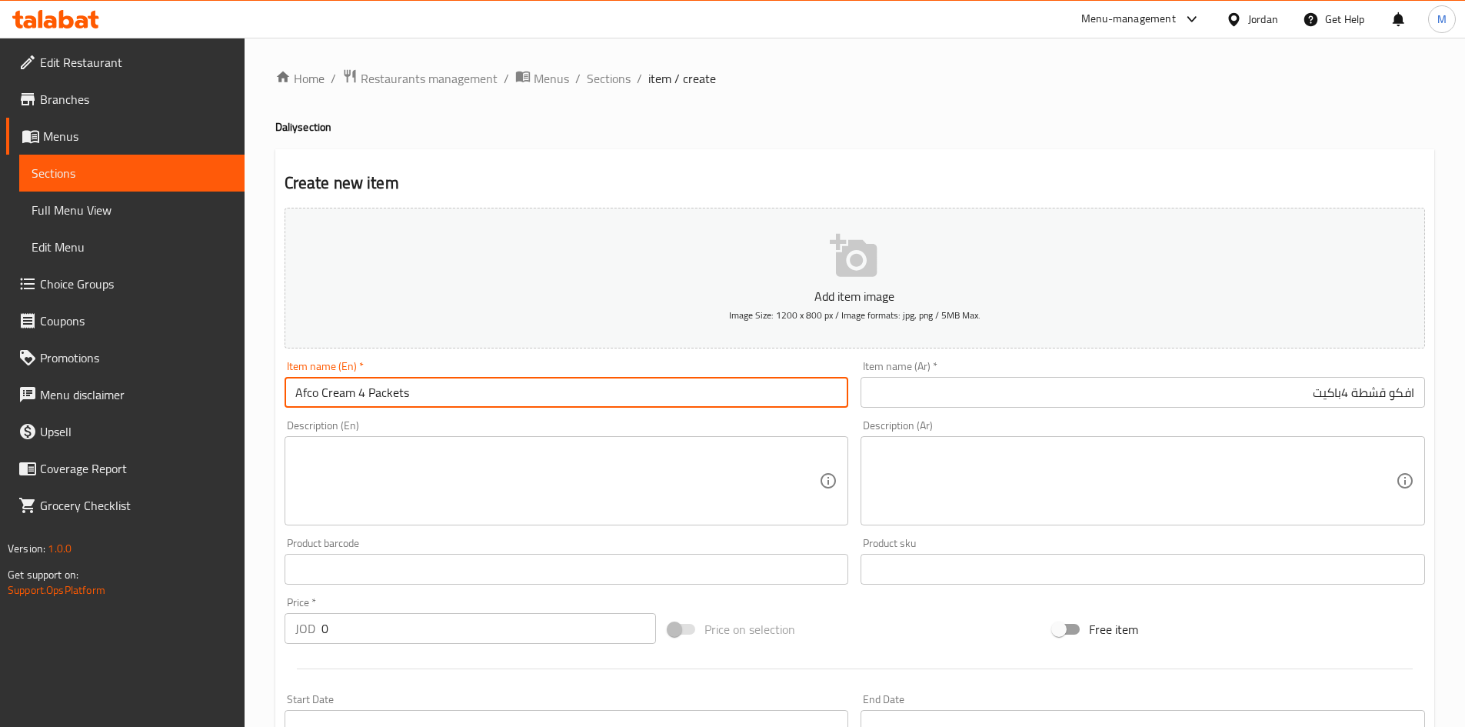
type input "Afco Cream 4 Packets"
click at [418, 636] on input "0" at bounding box center [489, 628] width 335 height 31
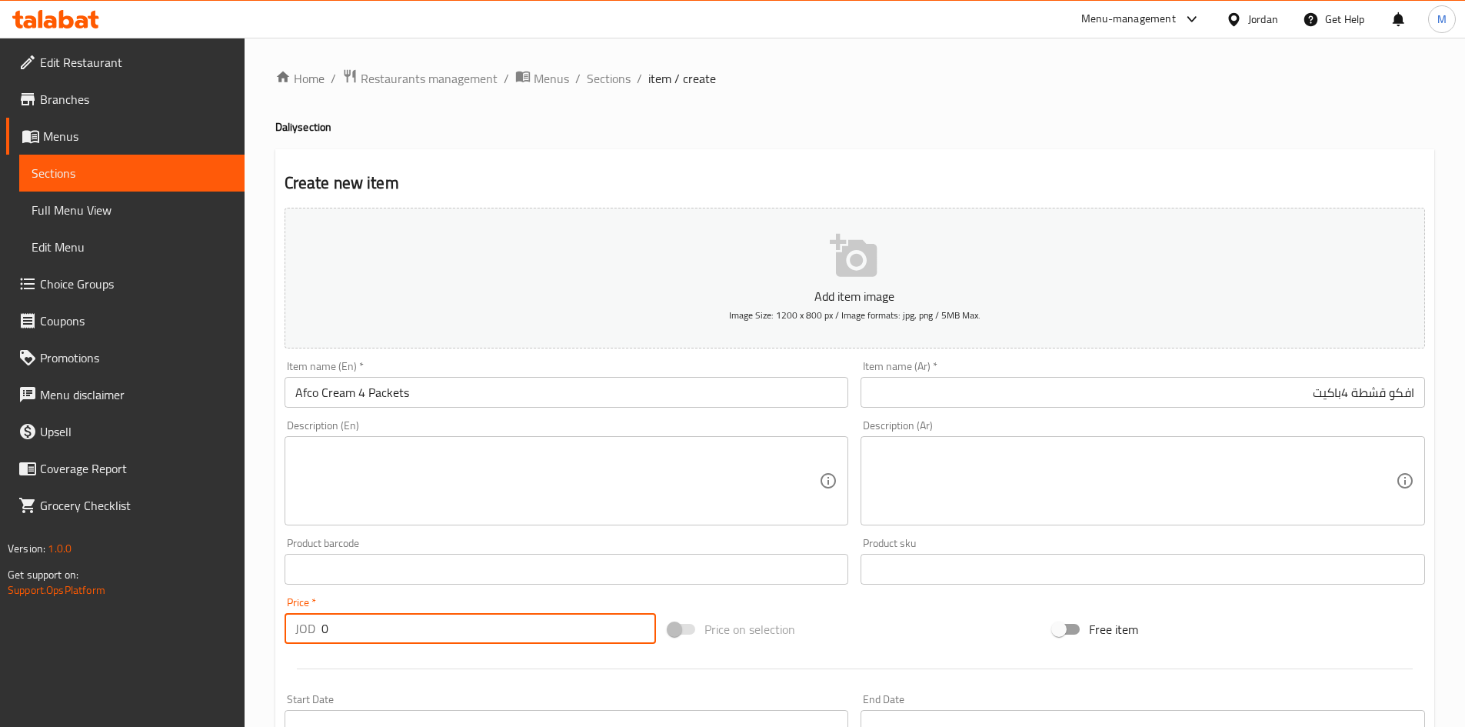
click at [418, 635] on input "0" at bounding box center [489, 628] width 335 height 31
paste input "1.54"
click at [417, 634] on input "01.54" at bounding box center [489, 628] width 335 height 31
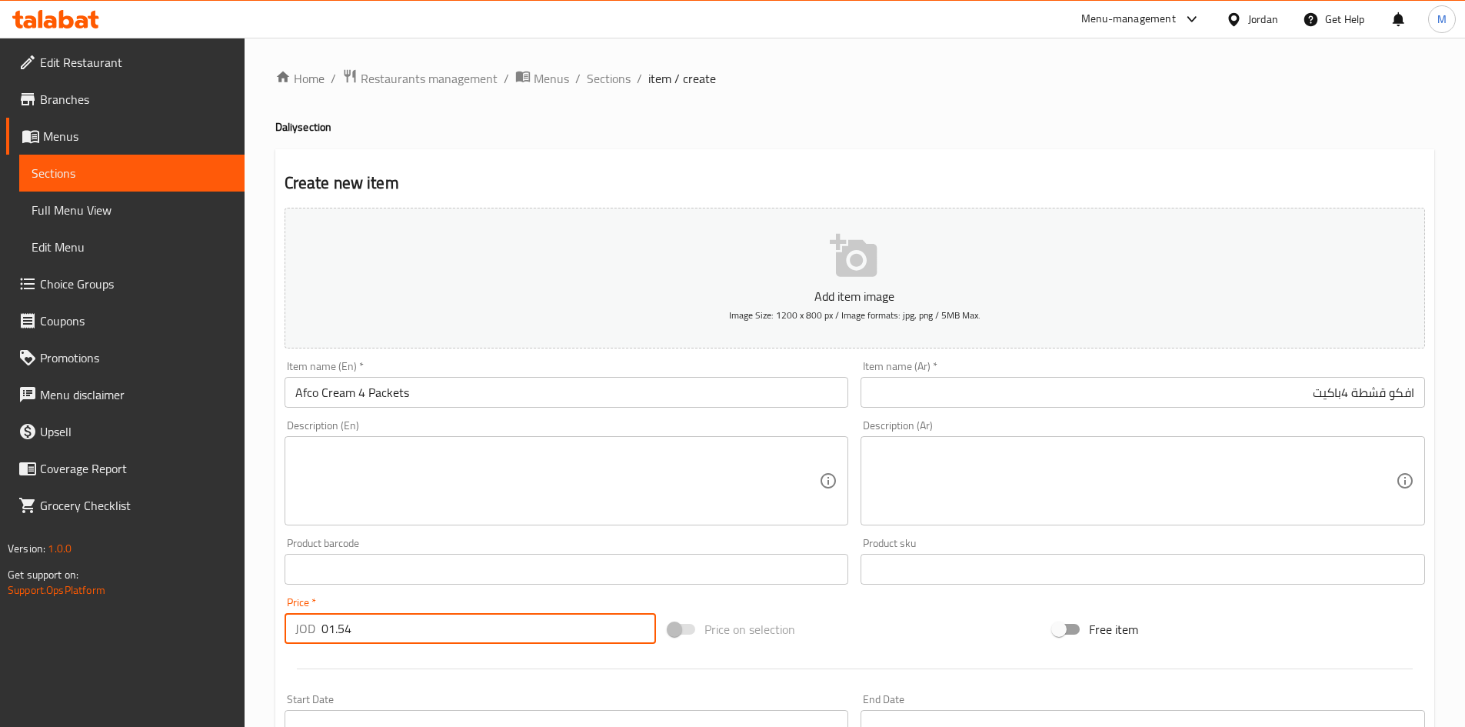
paste input "number"
type input "1.54"
click at [418, 599] on div "Price   * JOD 1.54 Price *" at bounding box center [471, 620] width 372 height 47
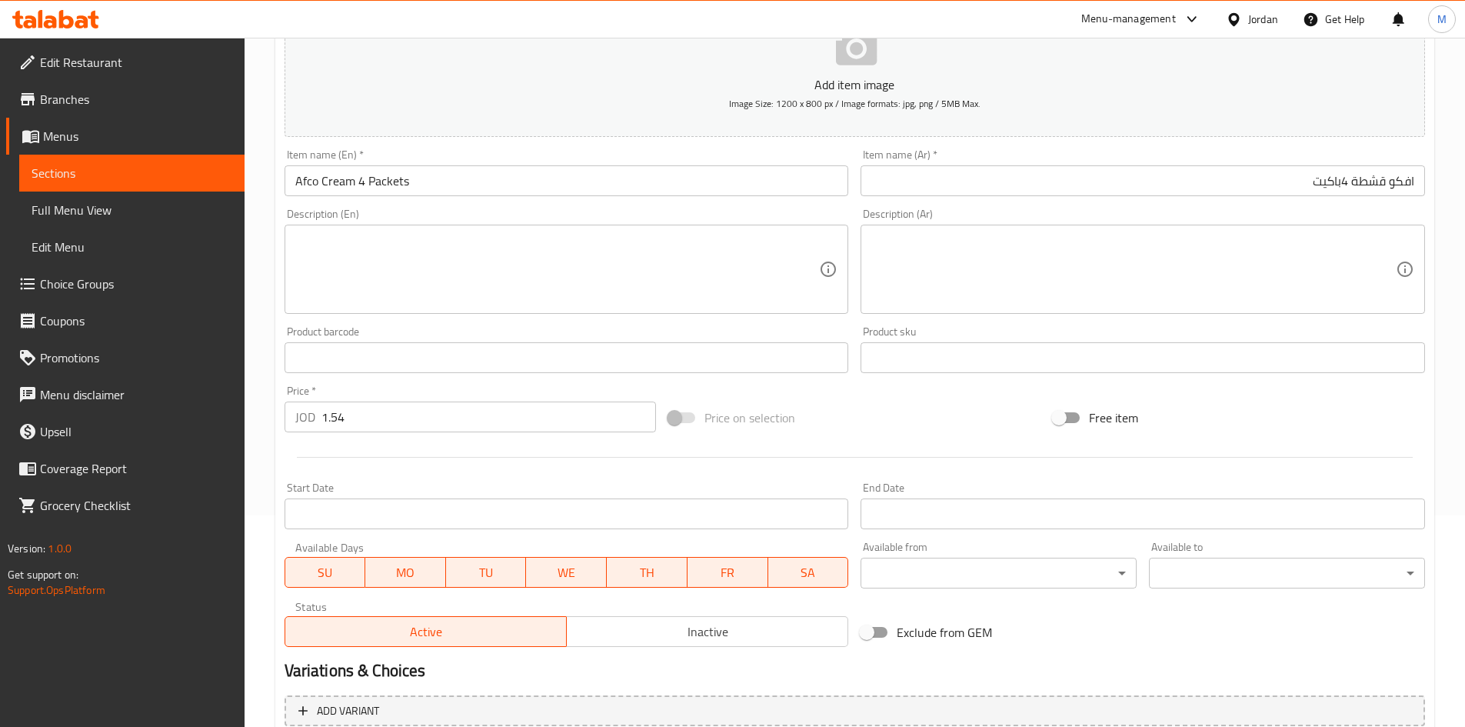
scroll to position [360, 0]
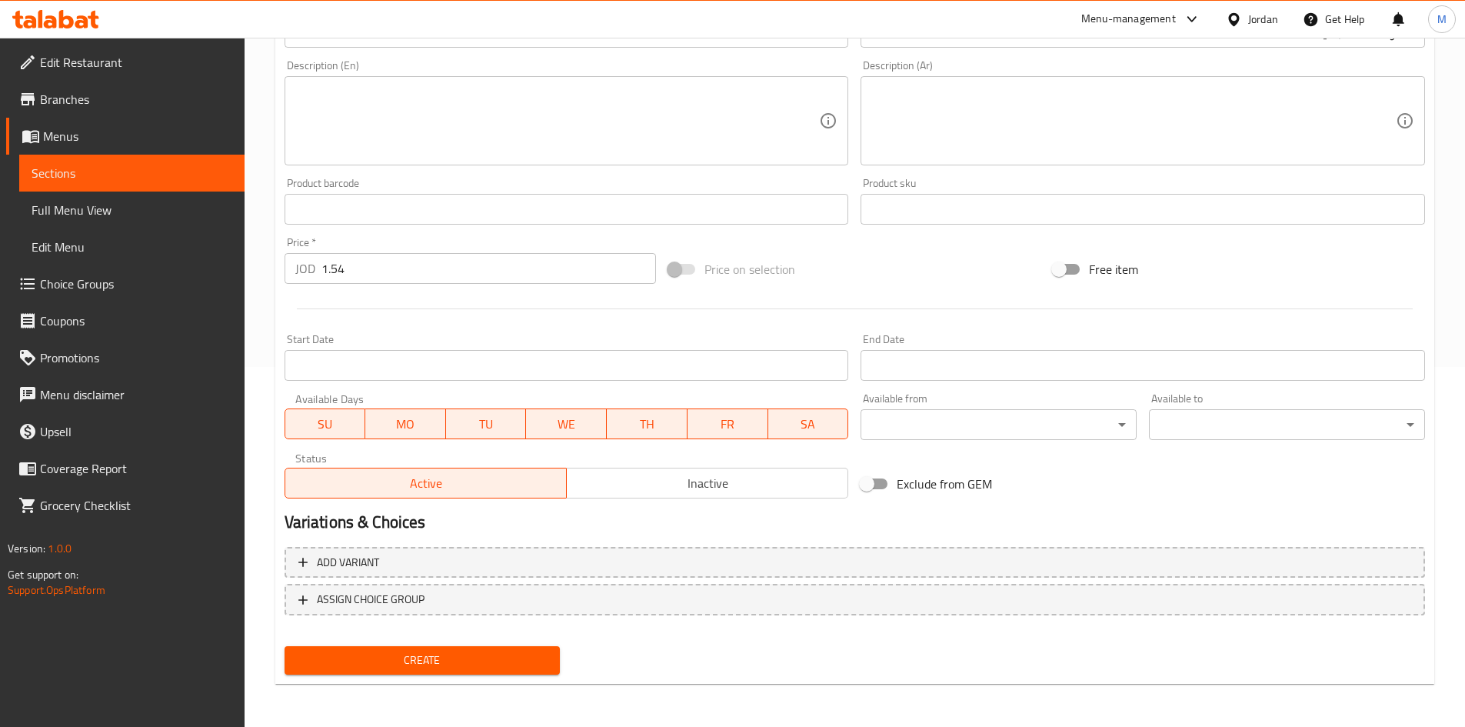
click at [696, 489] on span "Inactive" at bounding box center [707, 483] width 269 height 22
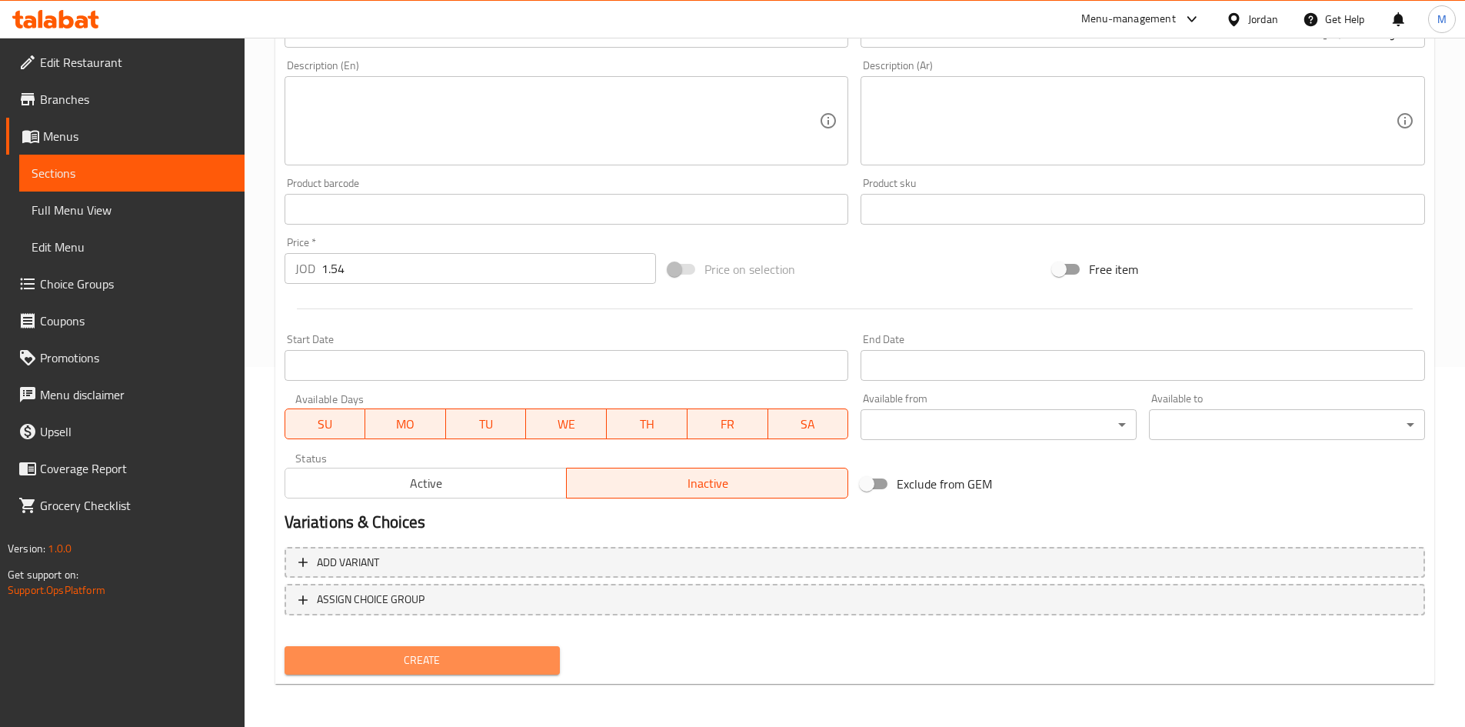
click at [544, 648] on button "Create" at bounding box center [423, 660] width 276 height 28
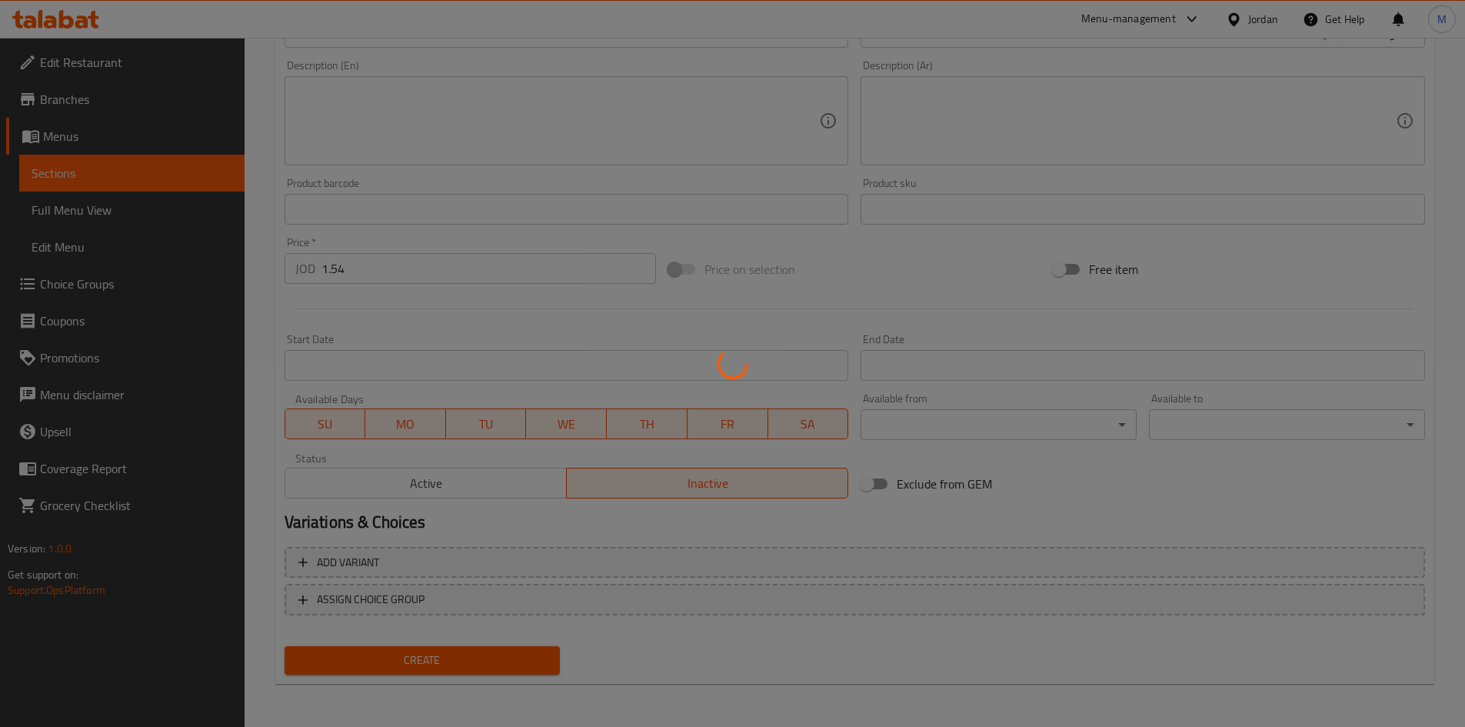
type input "0"
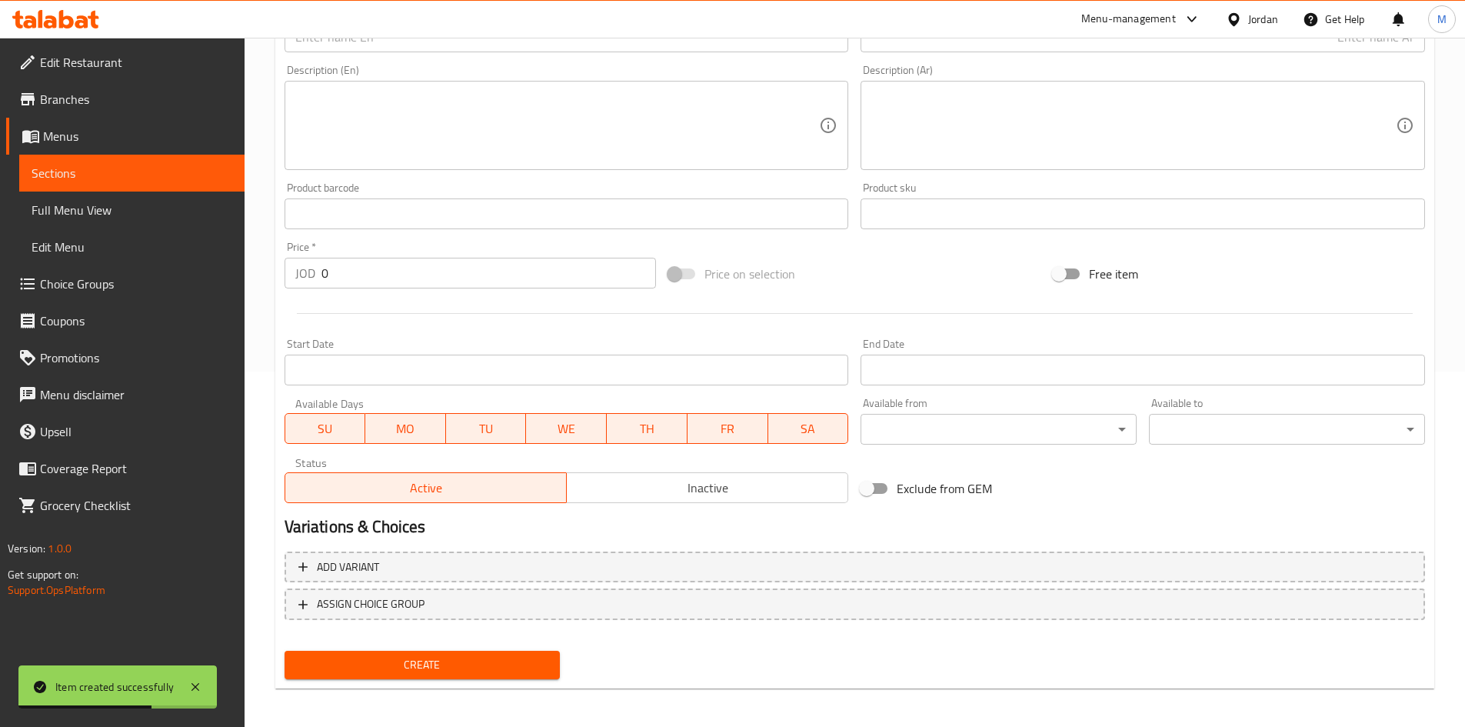
scroll to position [129, 0]
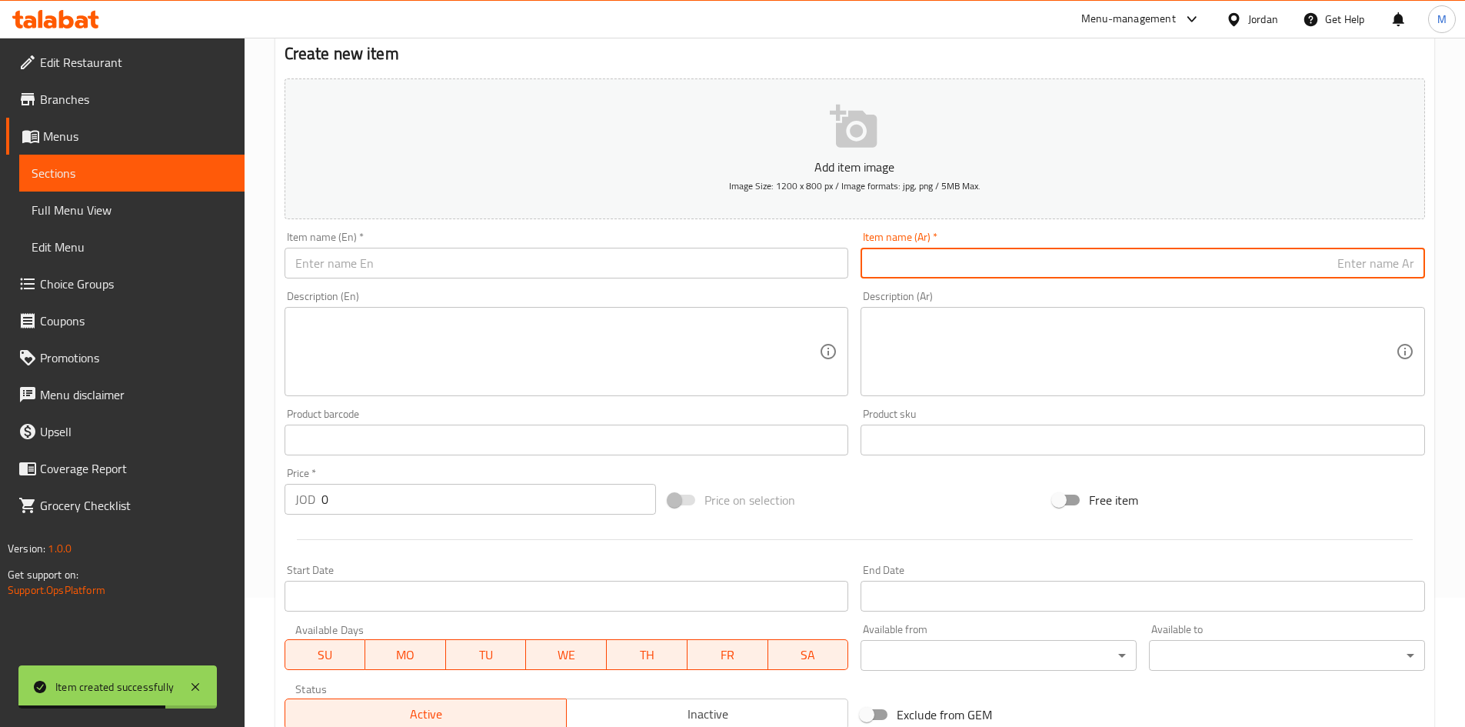
click at [1219, 260] on input "text" at bounding box center [1143, 263] width 565 height 31
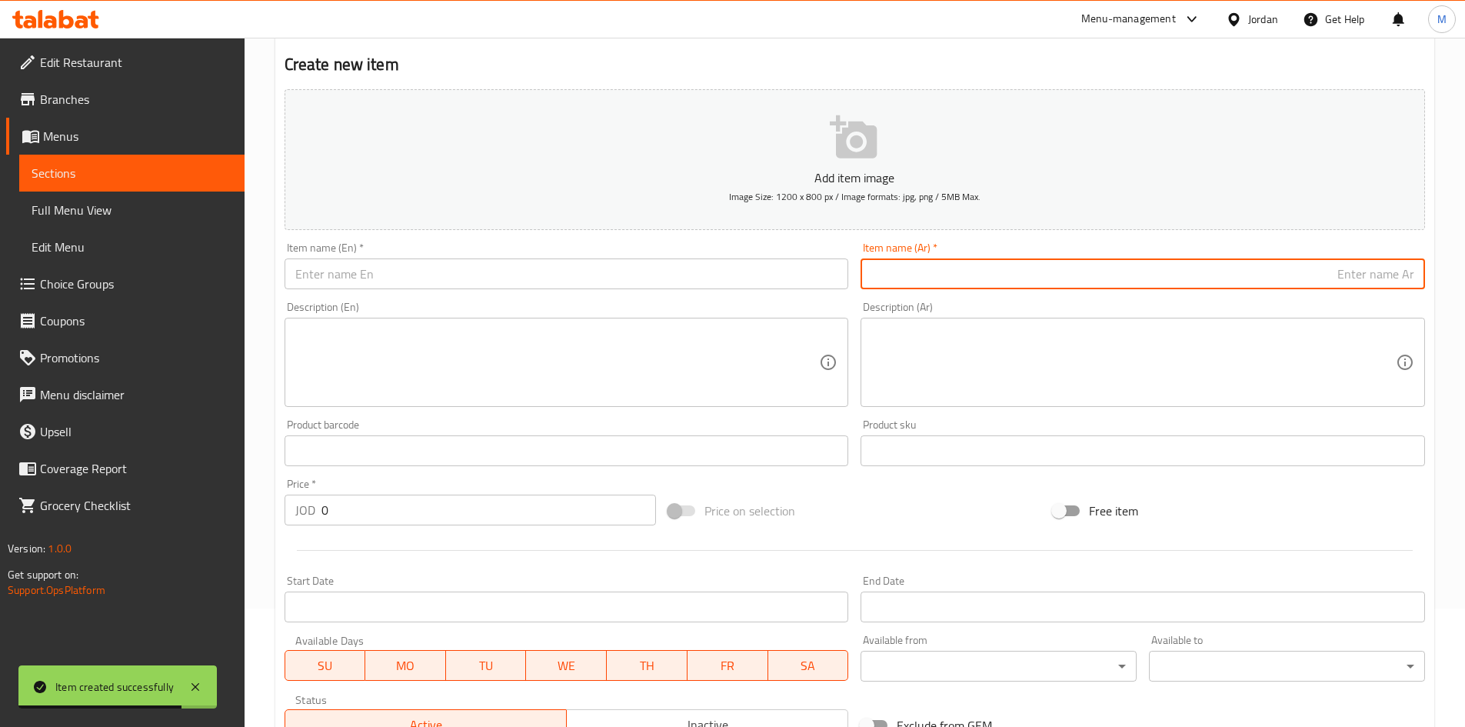
scroll to position [0, 0]
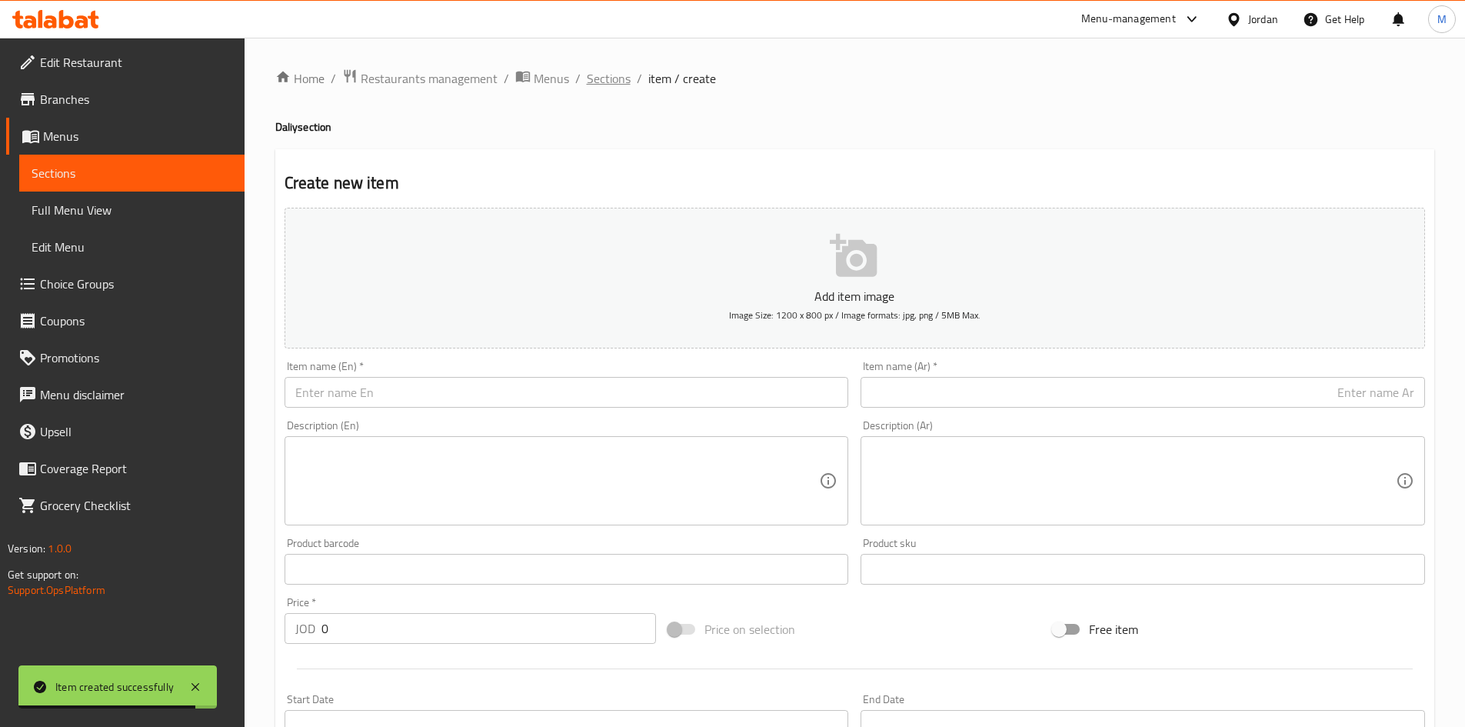
click at [592, 84] on span "Sections" at bounding box center [609, 78] width 44 height 18
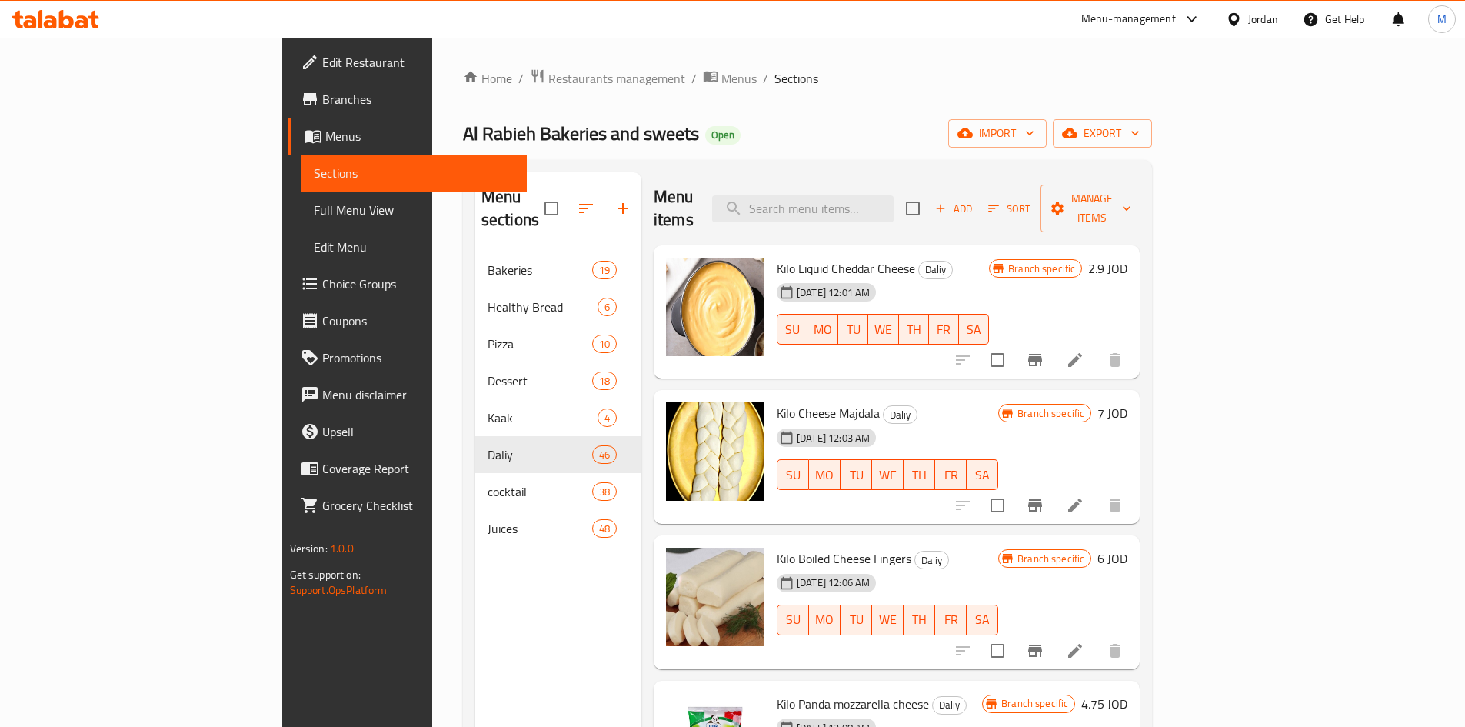
click at [975, 202] on span "Add" at bounding box center [954, 209] width 42 height 18
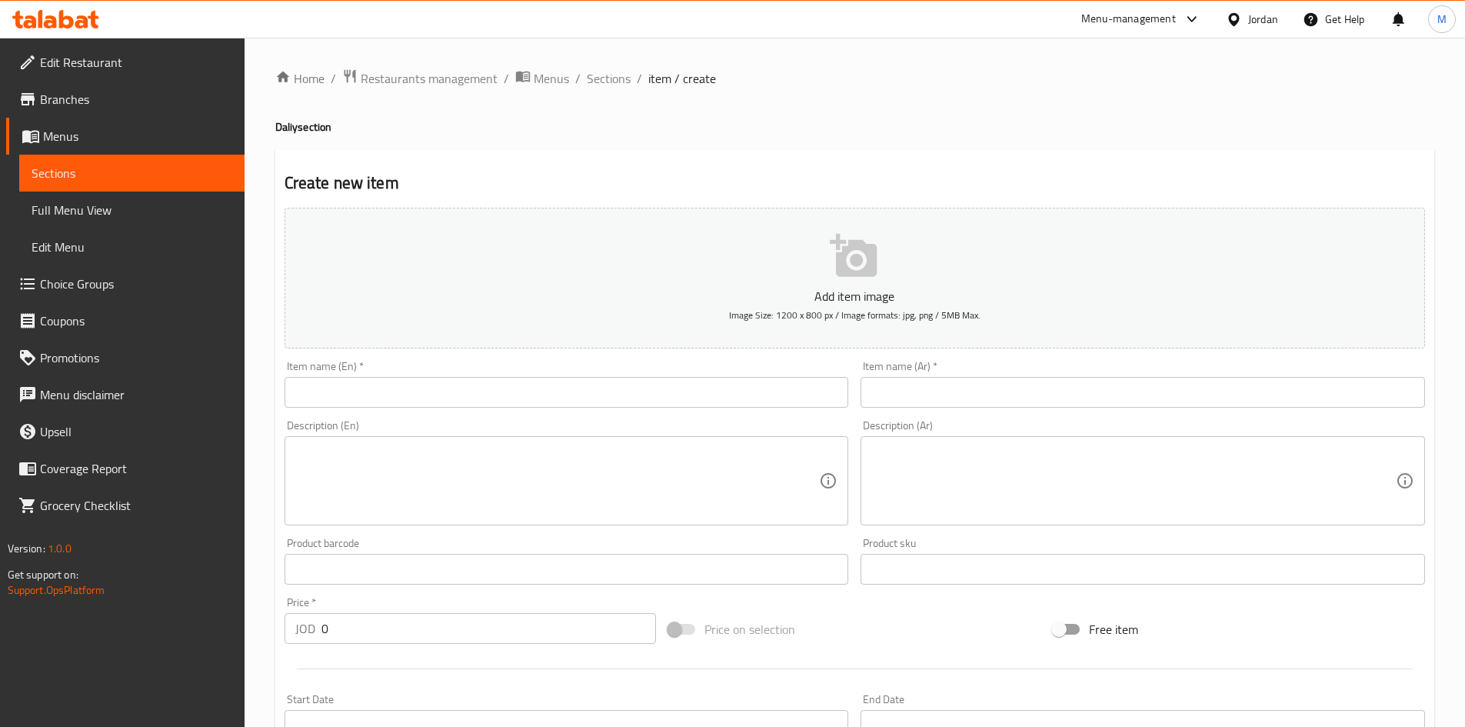
click at [1033, 404] on input "text" at bounding box center [1143, 392] width 565 height 31
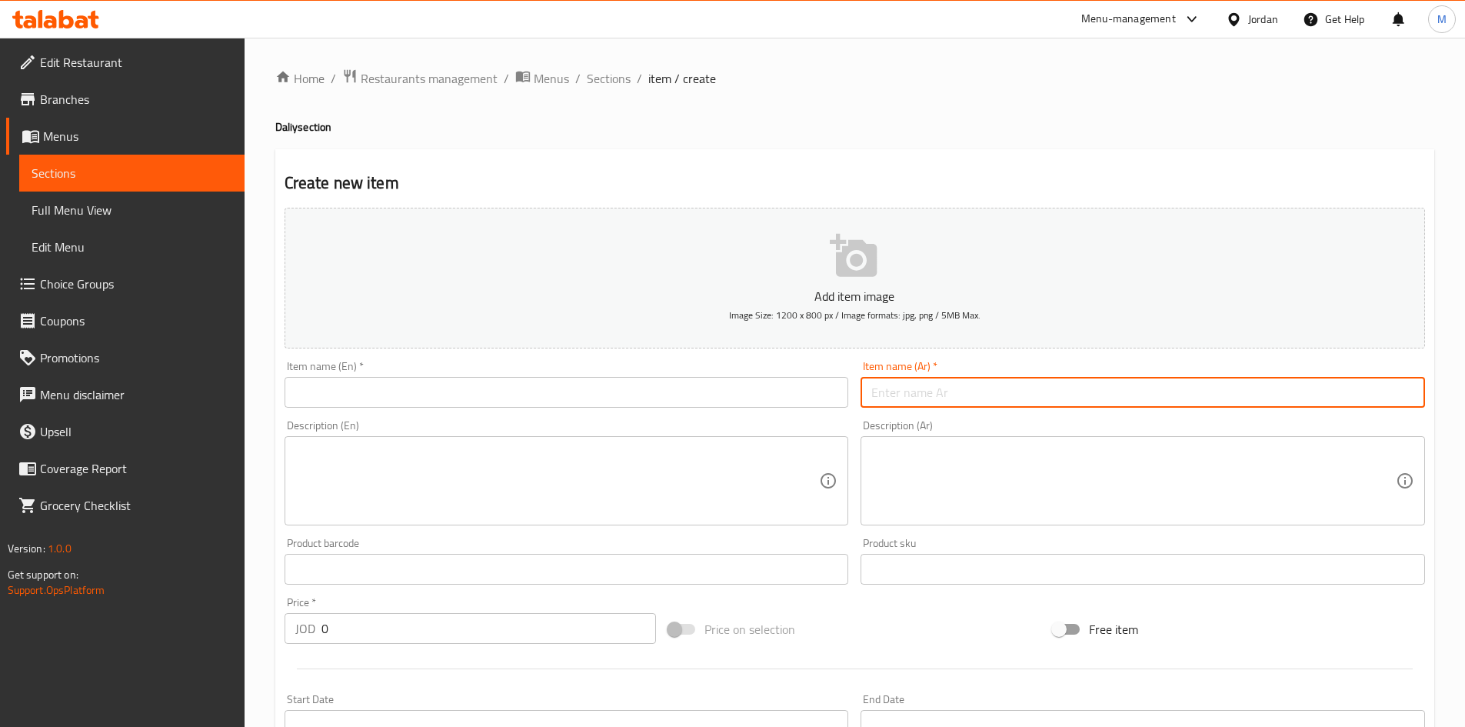
paste input "البارون سردين"
paste input "3حبات"
drag, startPoint x: 1337, startPoint y: 391, endPoint x: 1352, endPoint y: 413, distance: 27.1
click at [1337, 391] on input "البارون سردين 3حبات" at bounding box center [1143, 392] width 565 height 31
type input "البارون سردين 3 حبات"
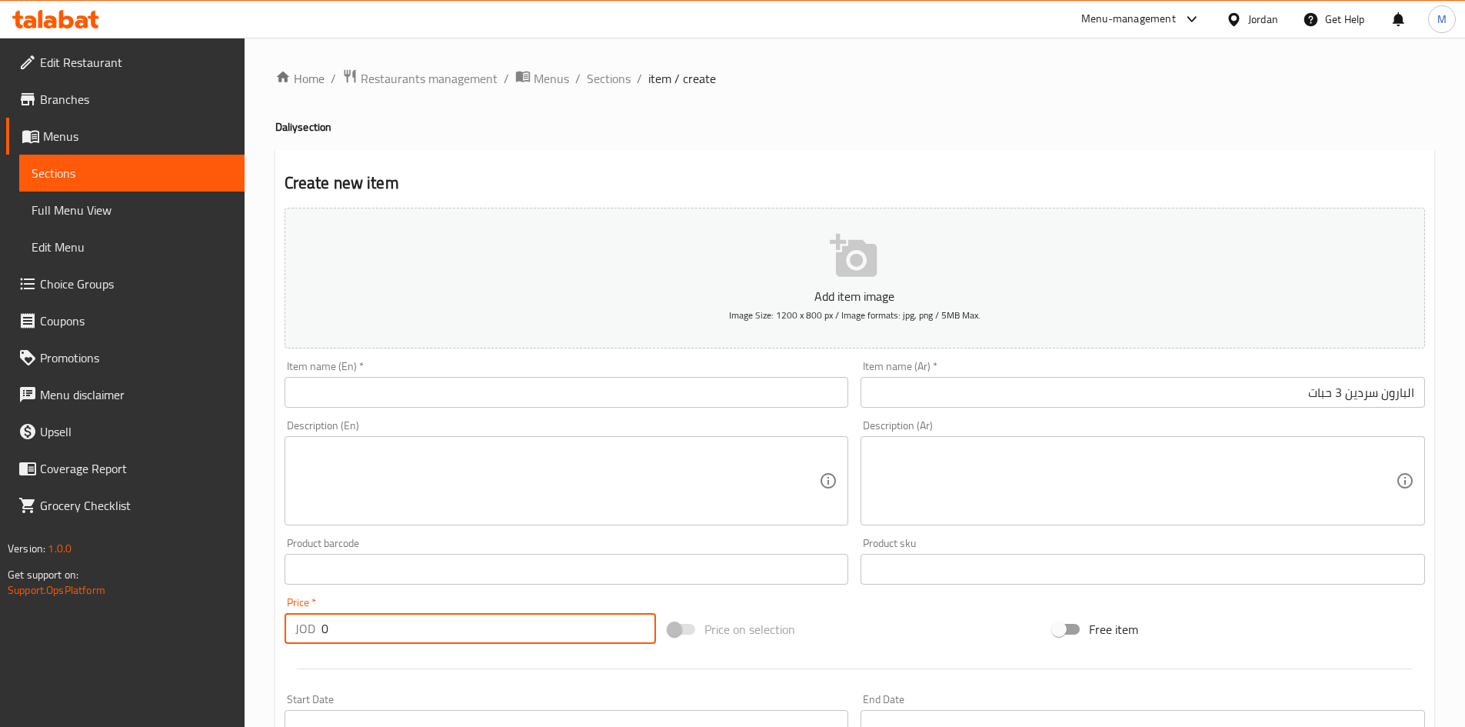
click at [462, 625] on input "0" at bounding box center [489, 628] width 335 height 31
paste input "1.1"
type input "1.1"
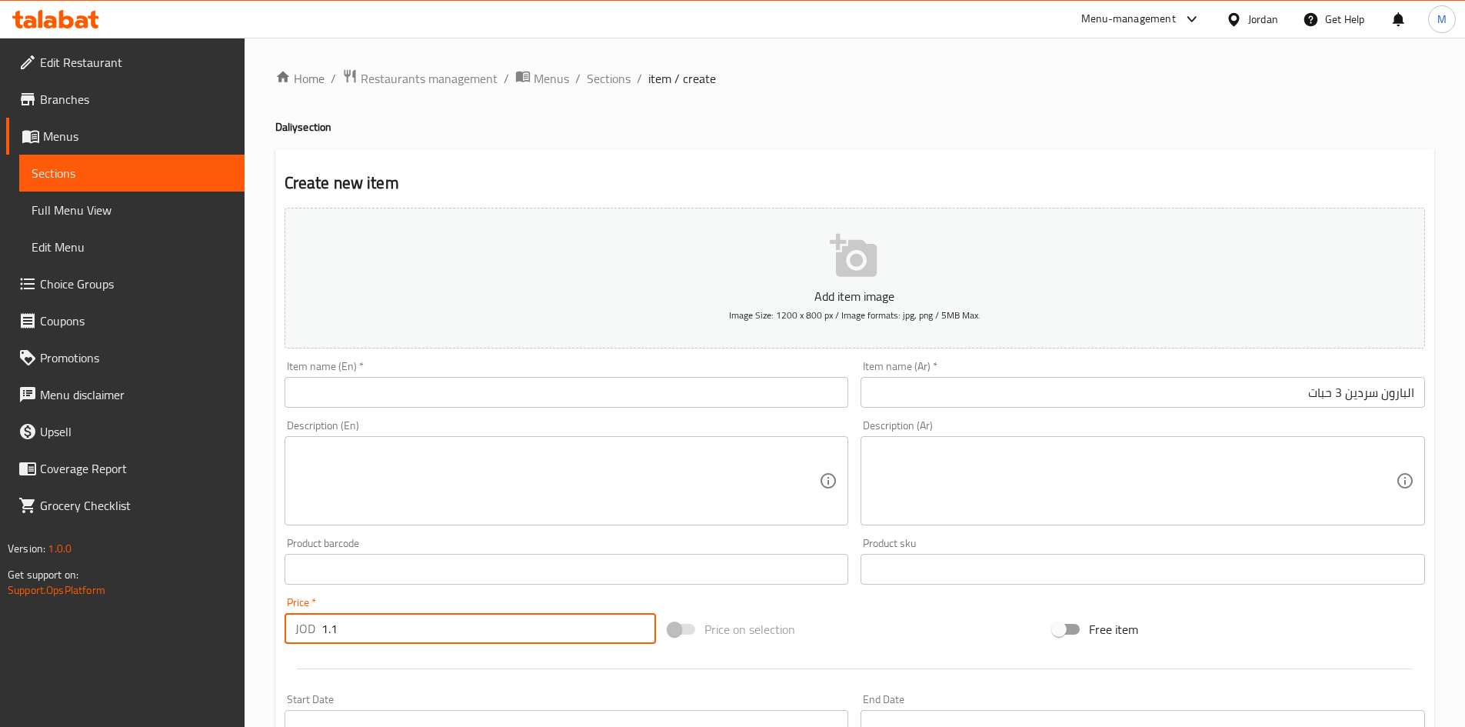
click at [1392, 391] on input "البارون سردين 3 حبات" at bounding box center [1143, 392] width 565 height 31
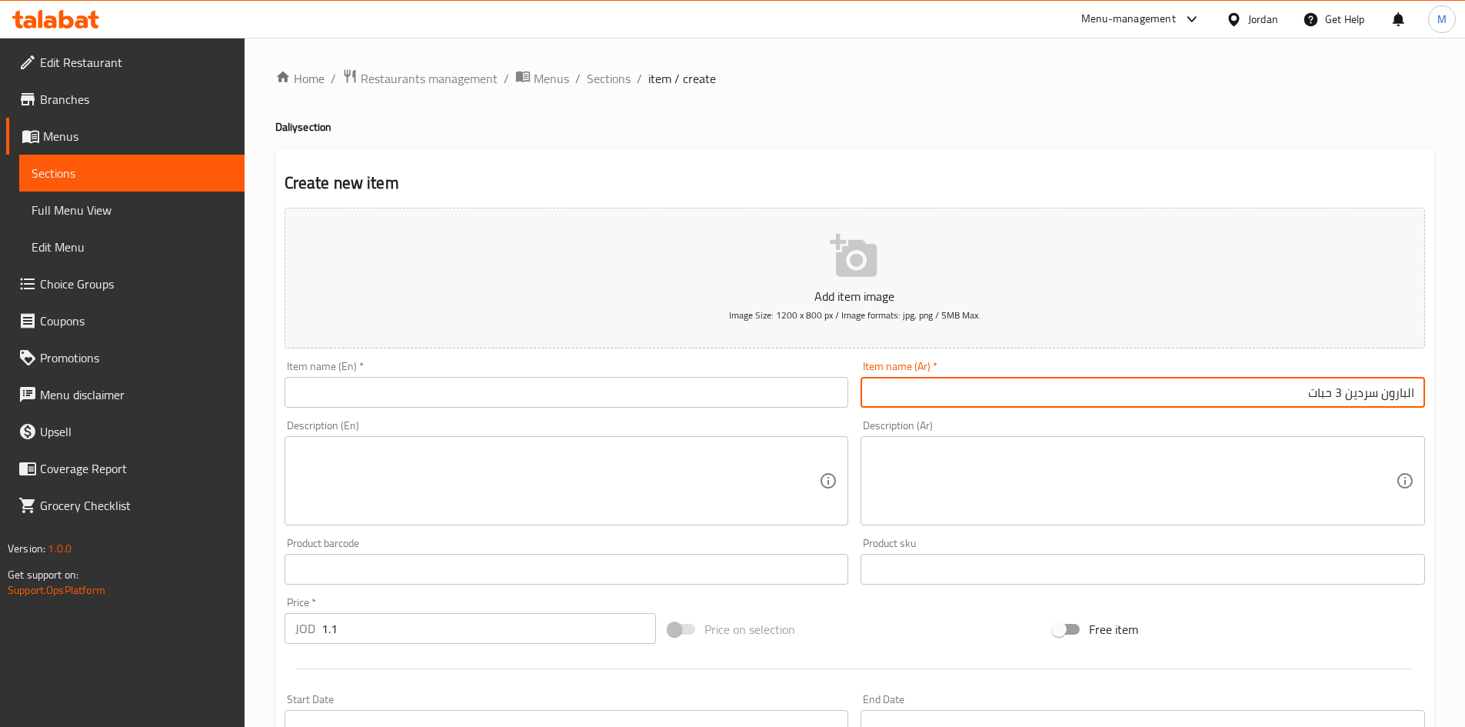
click at [1392, 391] on input "البارون سردين 3 حبات" at bounding box center [1143, 392] width 565 height 31
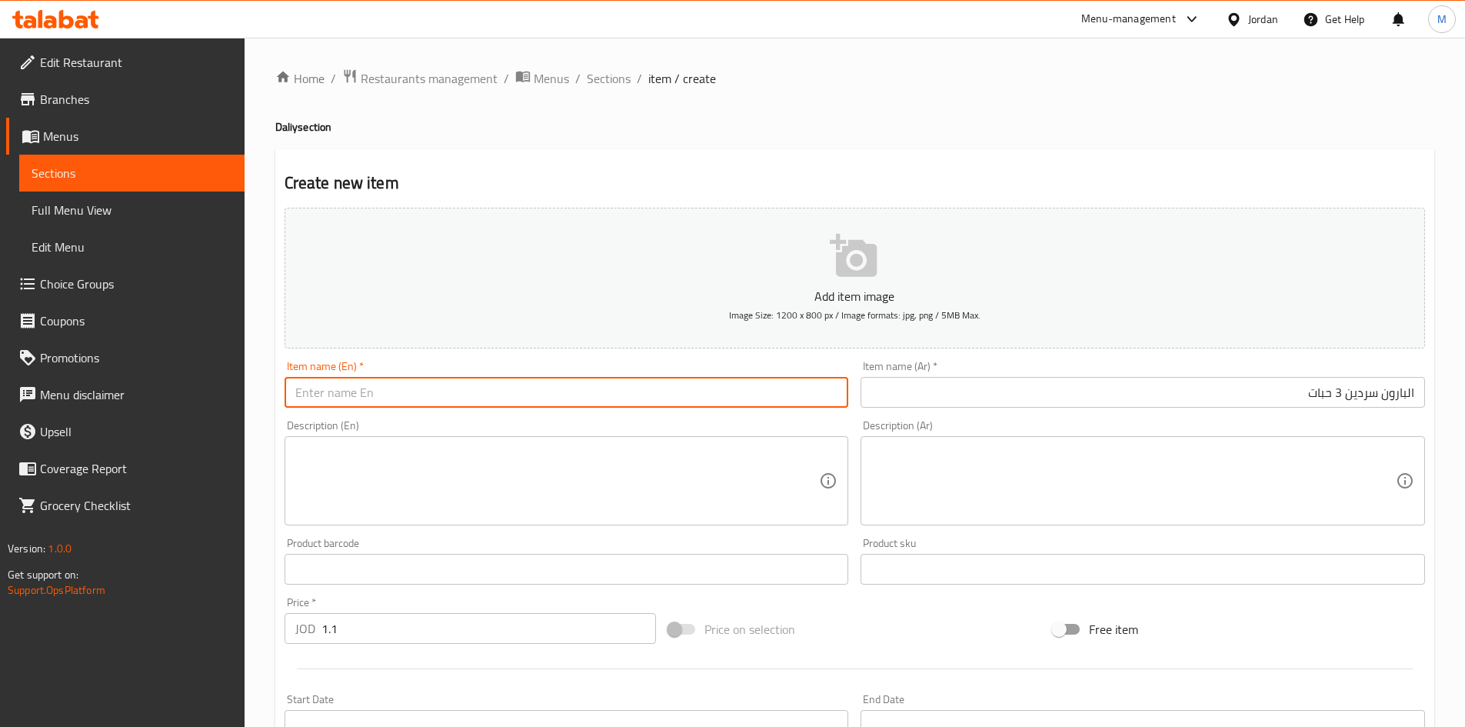
click at [688, 392] on input "text" at bounding box center [567, 392] width 565 height 31
paste input "Baron Sardines 3 pieces"
click at [573, 384] on input "Baron Sardines 3 pieces" at bounding box center [567, 392] width 565 height 31
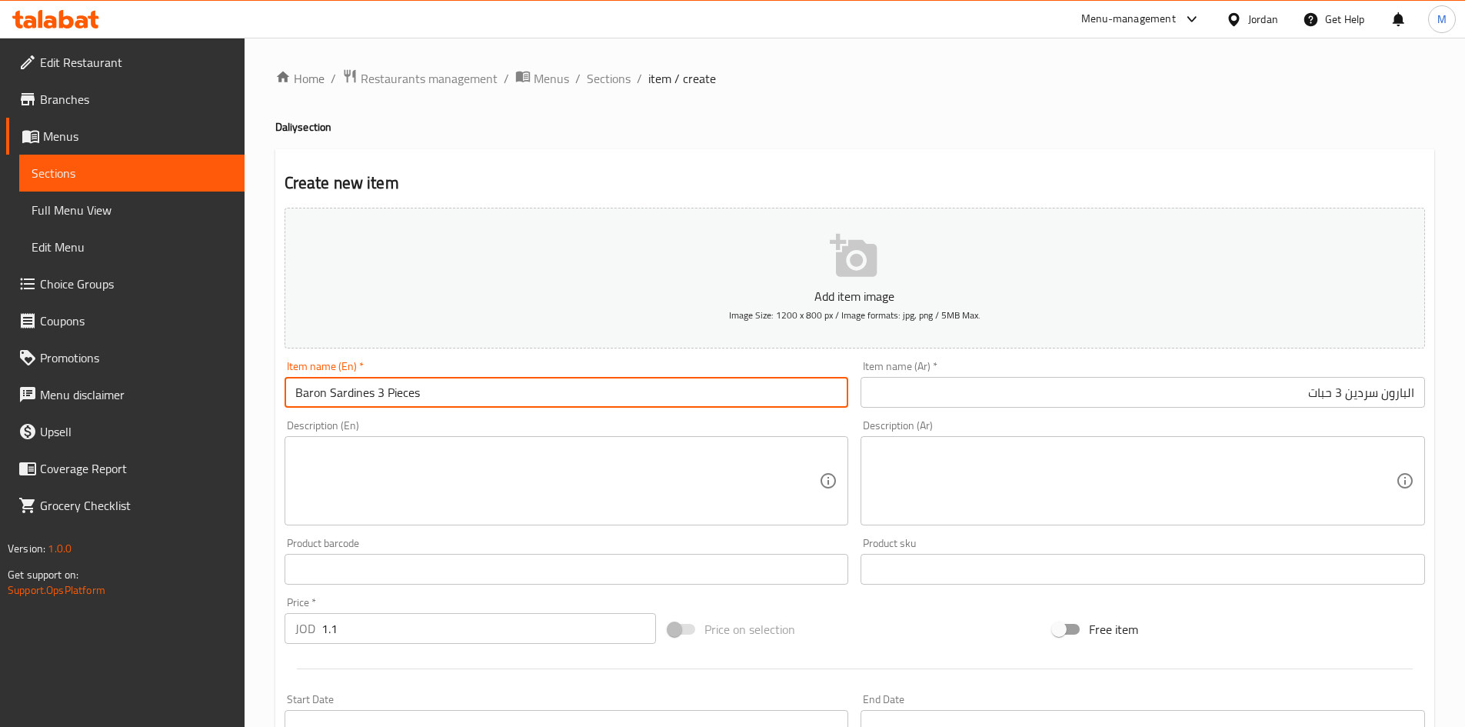
click at [573, 384] on input "Baron Sardines 3 Pieces" at bounding box center [567, 392] width 565 height 31
type input "Baron Sardines 3 Pieces"
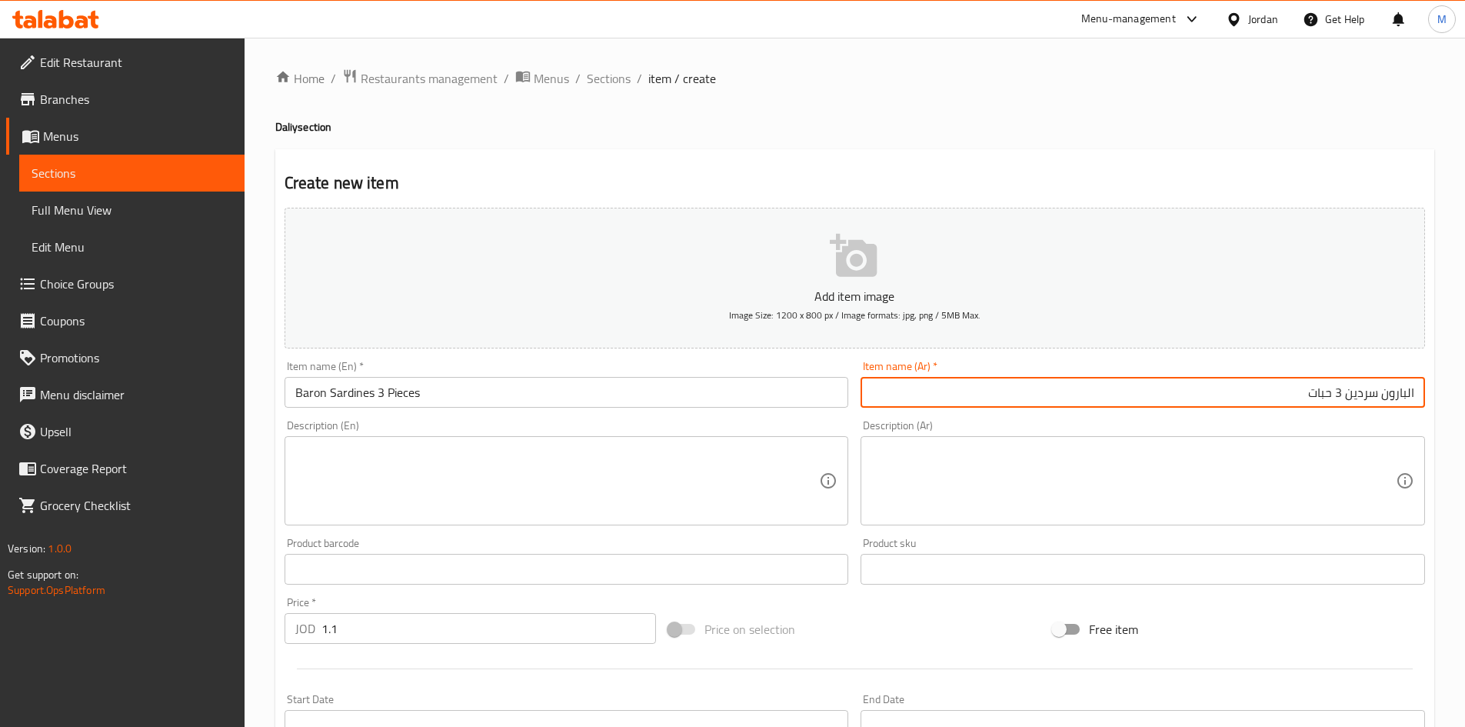
click at [1357, 395] on input "البارون سردين 3 حبات" at bounding box center [1143, 392] width 565 height 31
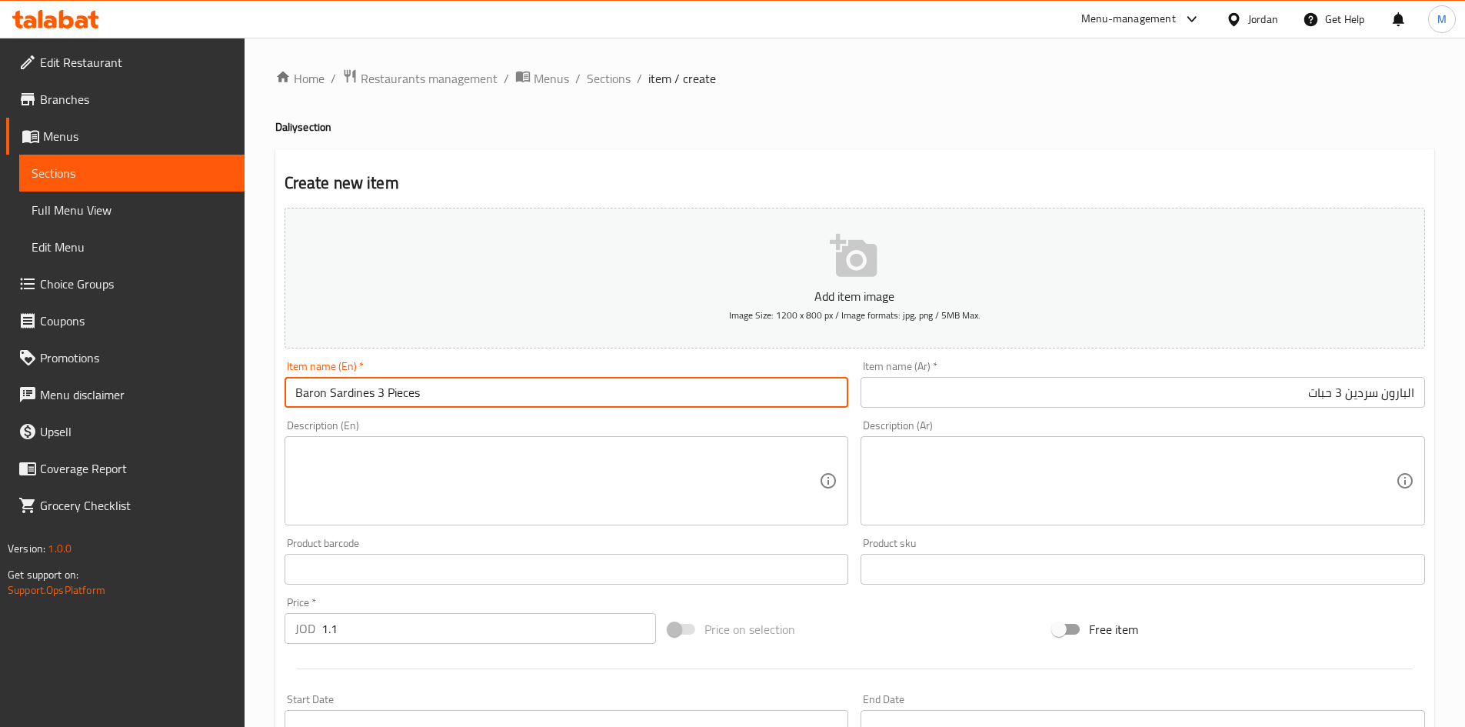
click at [440, 395] on input "Baron Sardines 3 Pieces" at bounding box center [567, 392] width 565 height 31
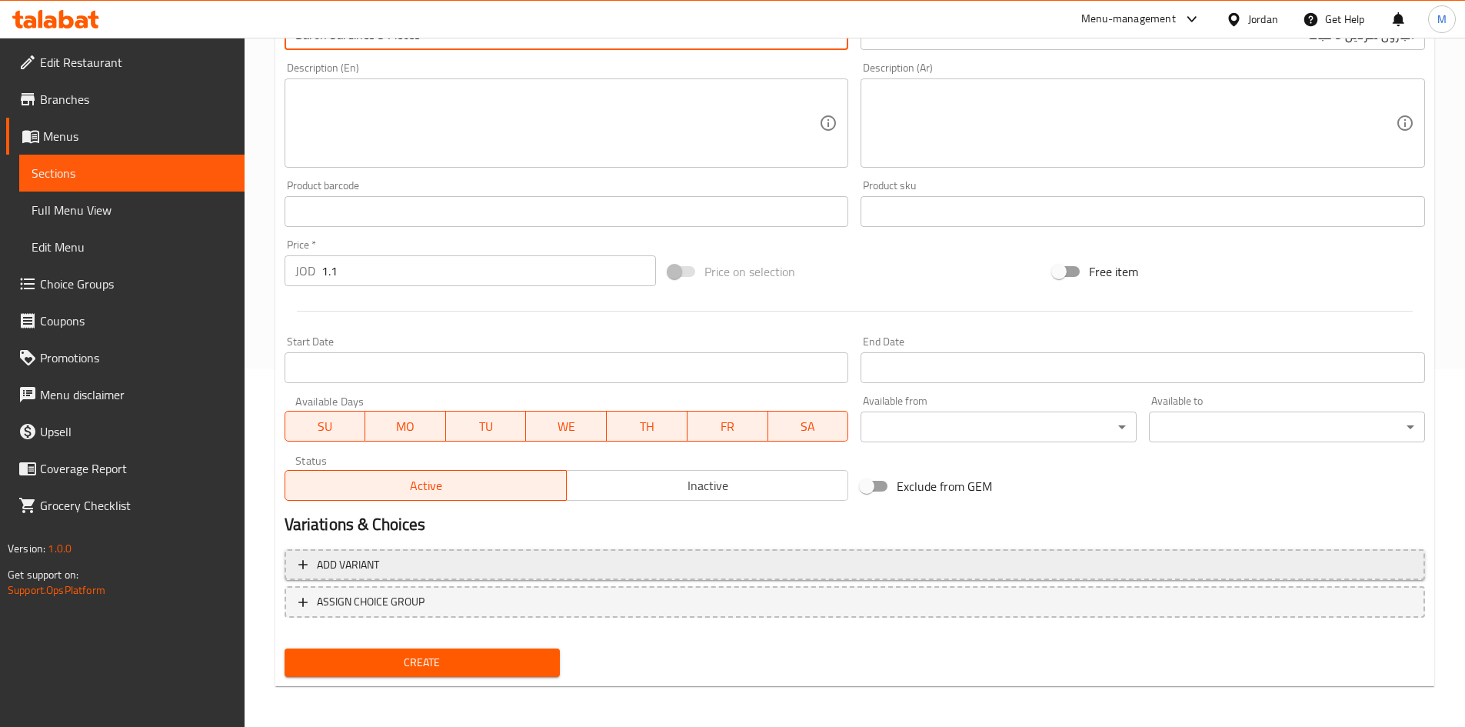
scroll to position [360, 0]
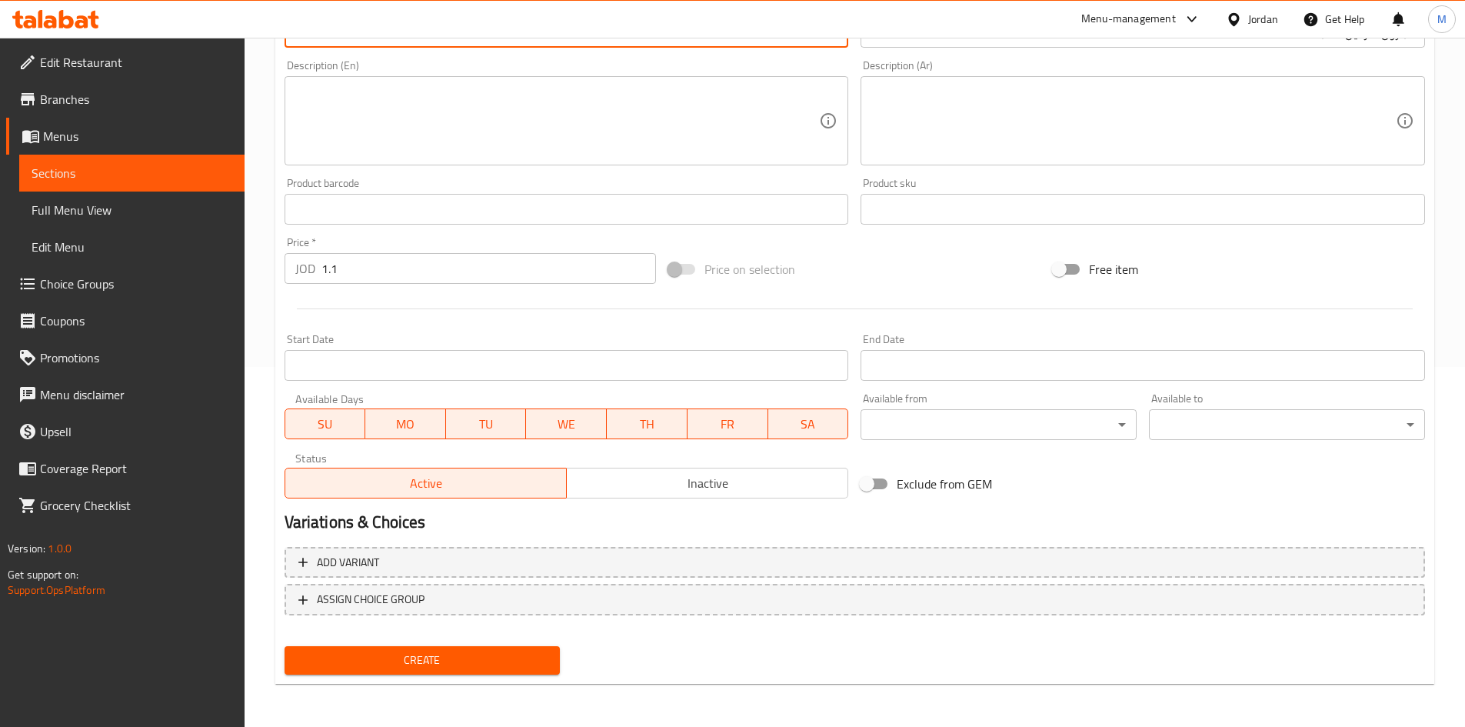
drag, startPoint x: 638, startPoint y: 488, endPoint x: 633, endPoint y: 505, distance: 17.0
click at [638, 488] on span "Inactive" at bounding box center [707, 483] width 269 height 22
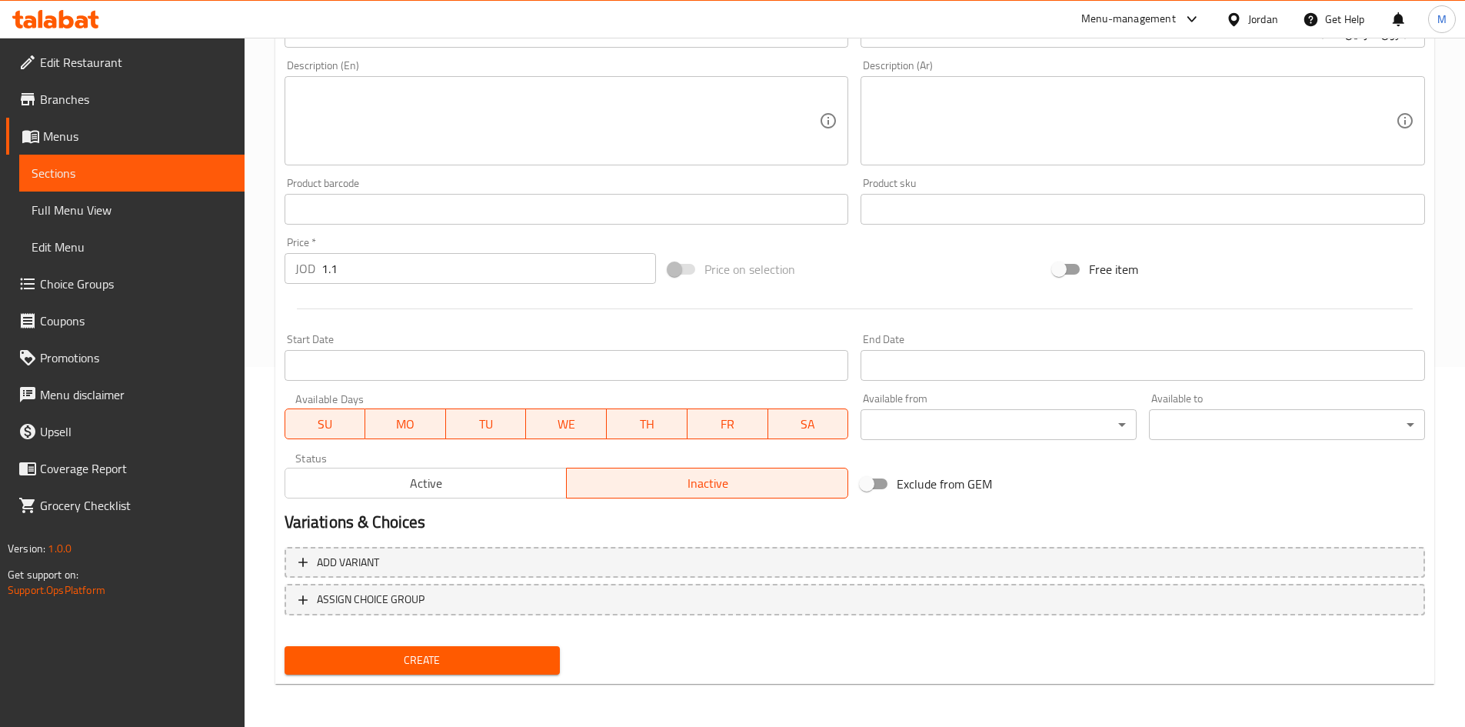
click at [509, 673] on button "Create" at bounding box center [423, 660] width 276 height 28
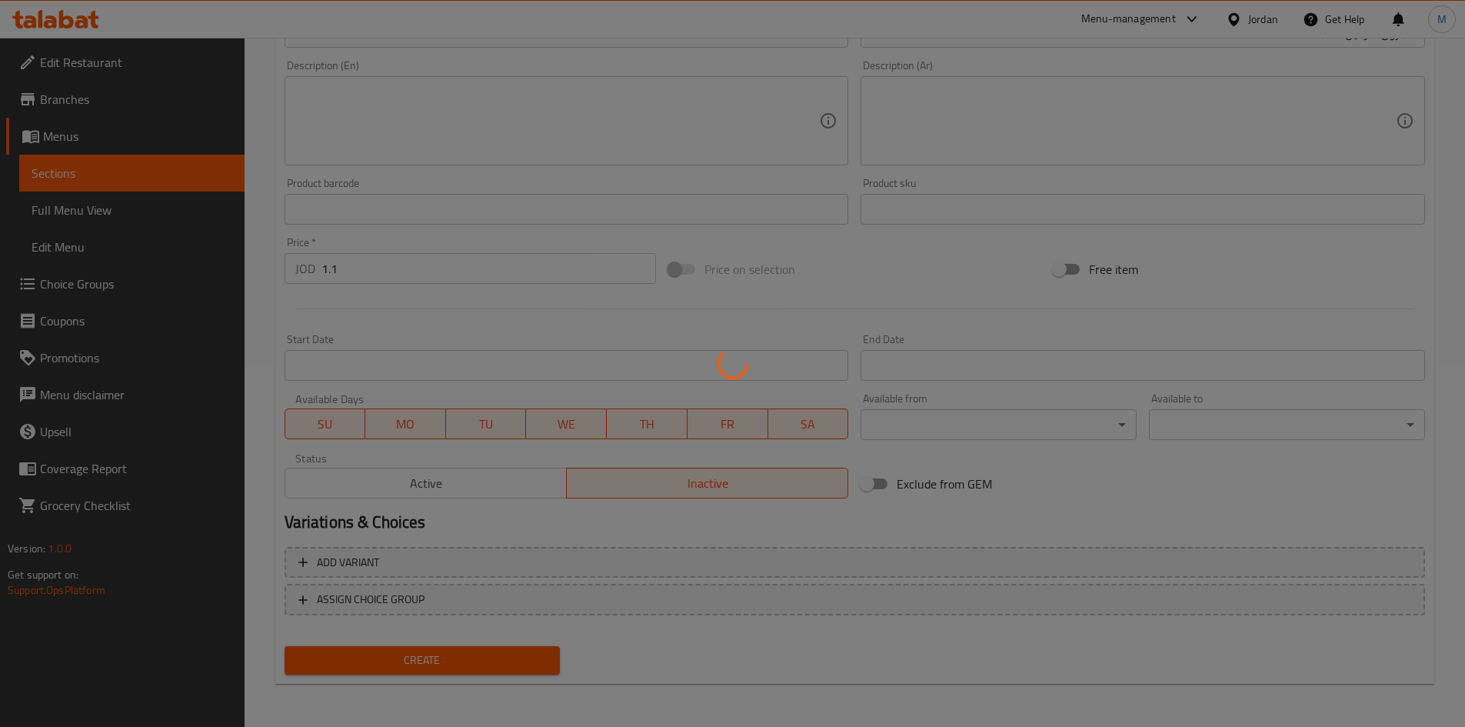
click at [509, 669] on div at bounding box center [732, 363] width 1465 height 727
type input "0"
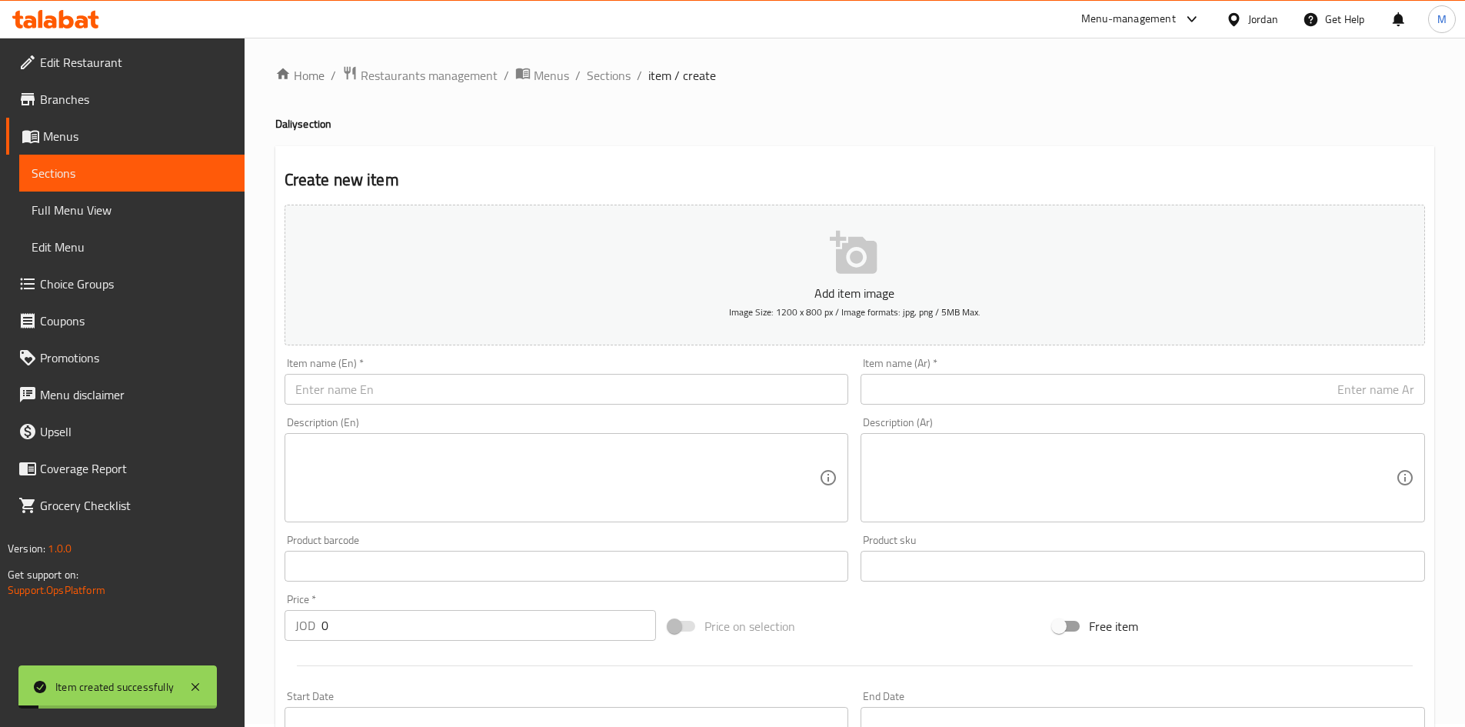
scroll to position [0, 0]
click at [975, 373] on div "Item name (Ar)   * Item name (Ar) *" at bounding box center [1143, 384] width 565 height 47
click at [1000, 393] on input "text" at bounding box center [1143, 392] width 565 height 31
paste input "الدرة [GEOGRAPHIC_DATA]"
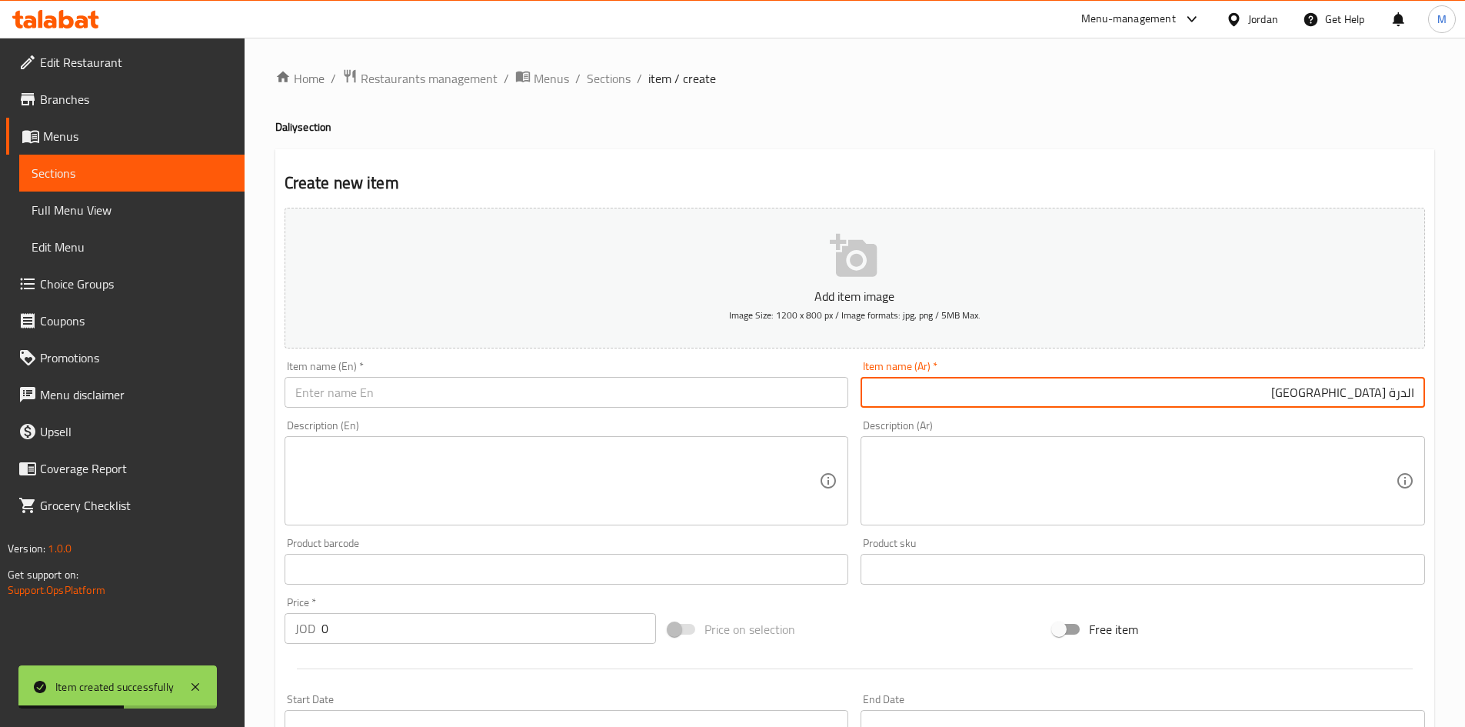
paste input "حبة"
type input "الدرة اناناس حبة"
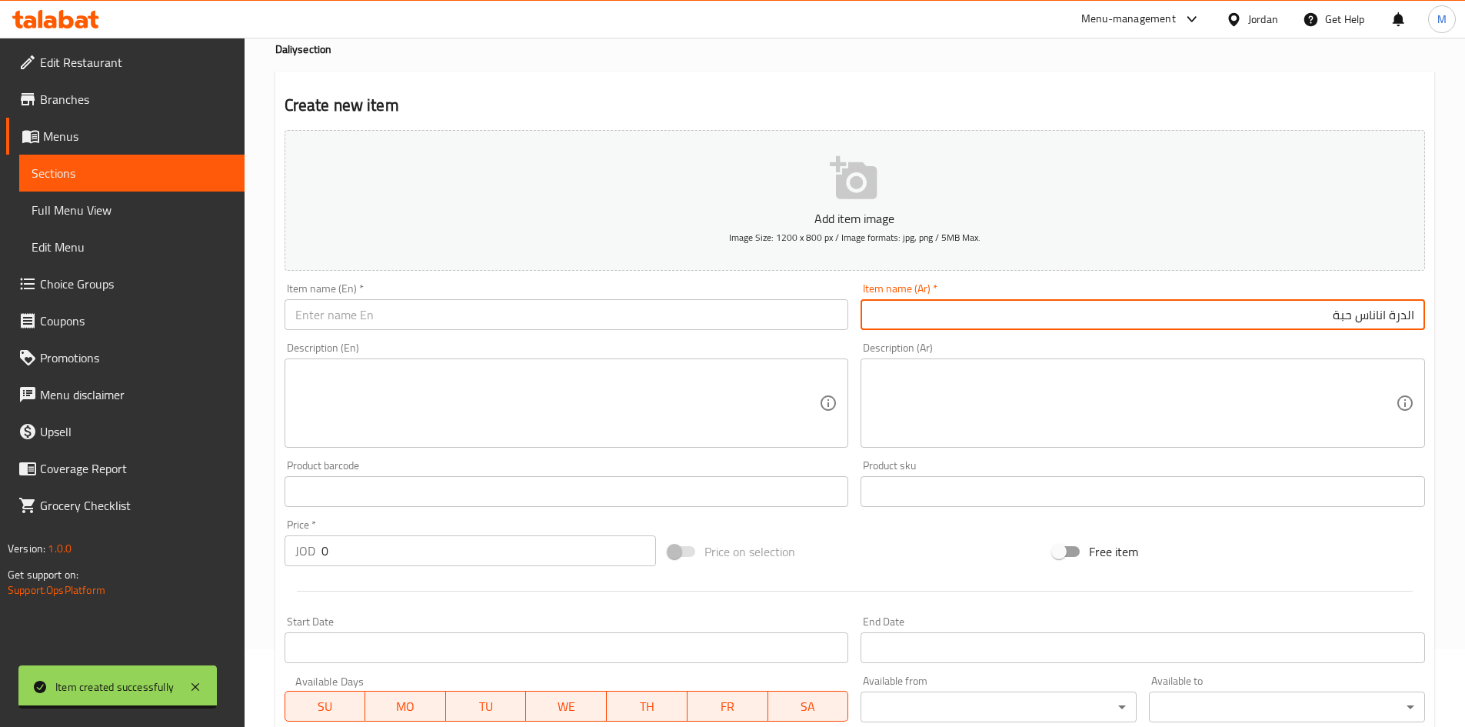
scroll to position [154, 0]
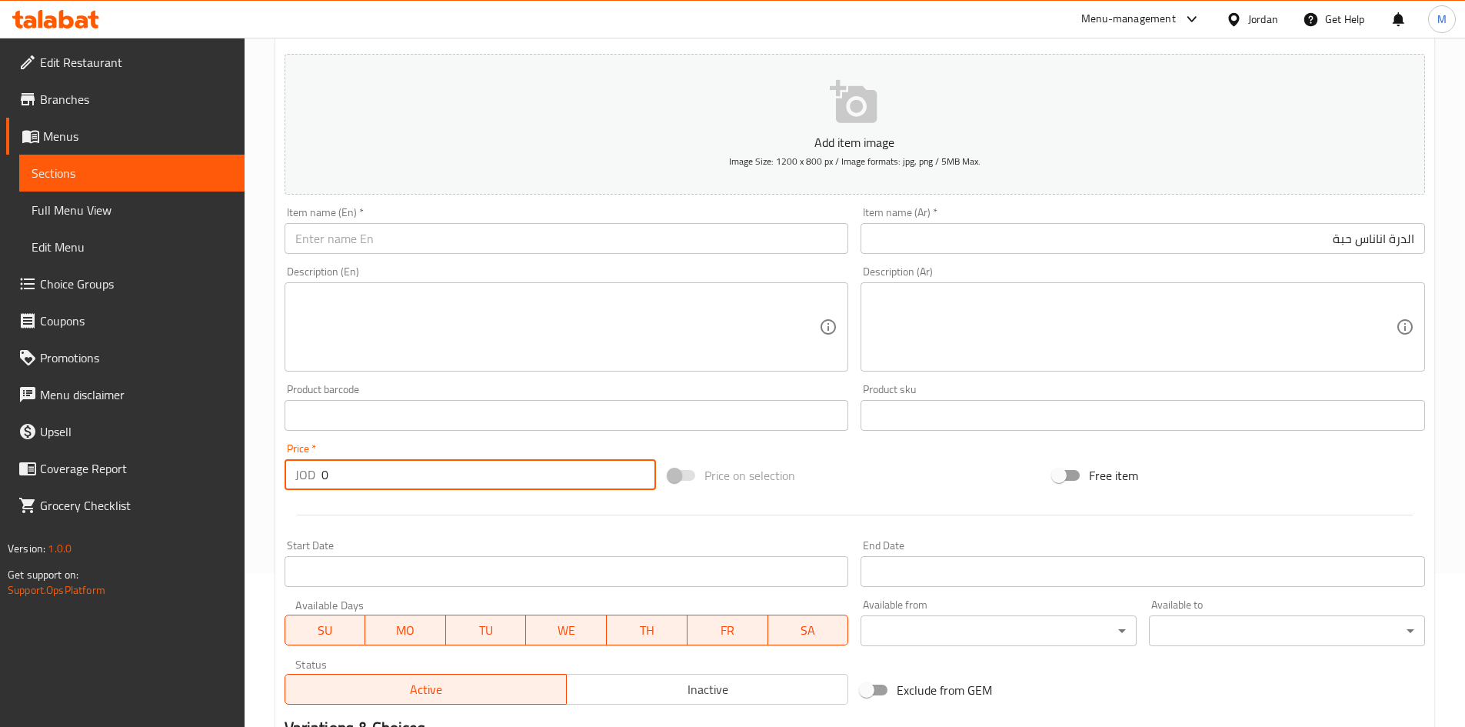
click at [448, 474] on input "0" at bounding box center [489, 474] width 335 height 31
paste input "1.81"
type input "1.81"
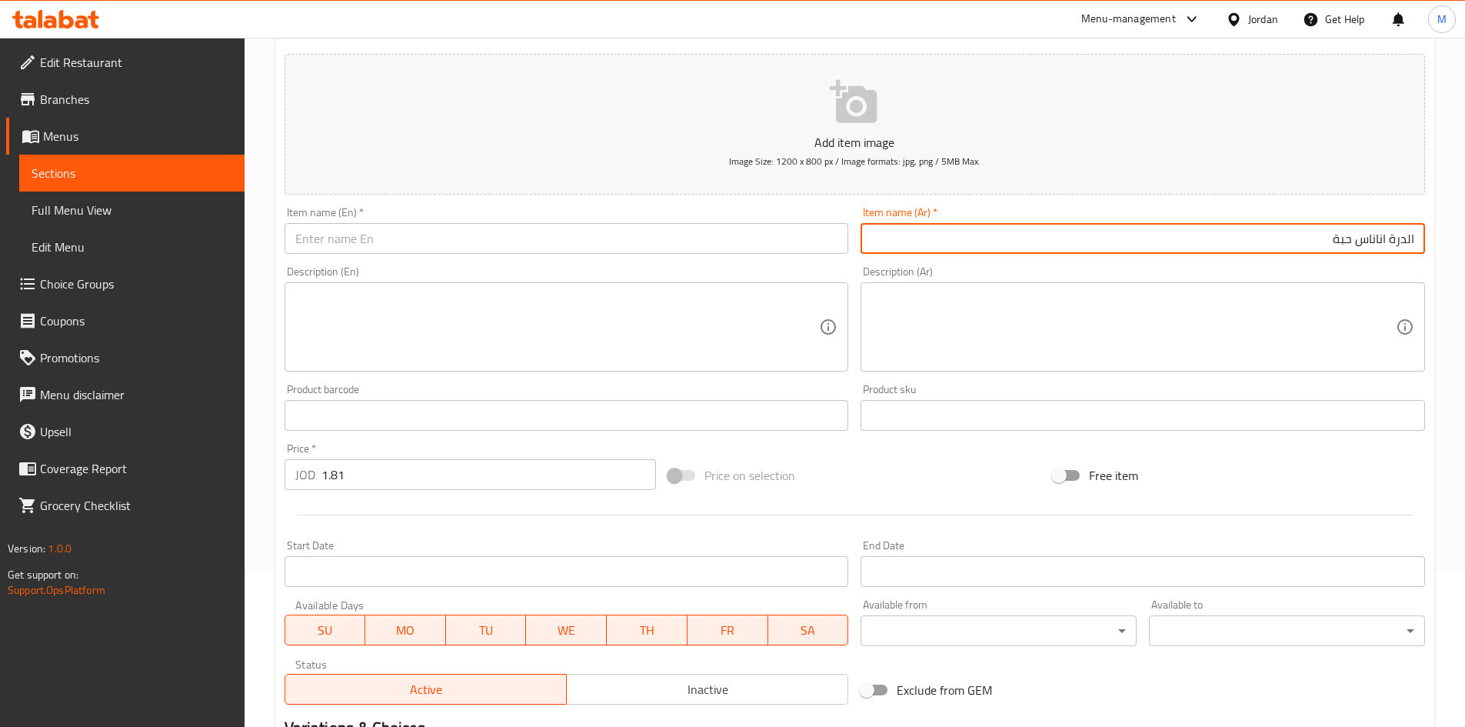
click at [1389, 235] on input "الدرة اناناس حبة" at bounding box center [1143, 238] width 565 height 31
click at [656, 262] on div "Description (En) Description (En)" at bounding box center [566, 319] width 577 height 118
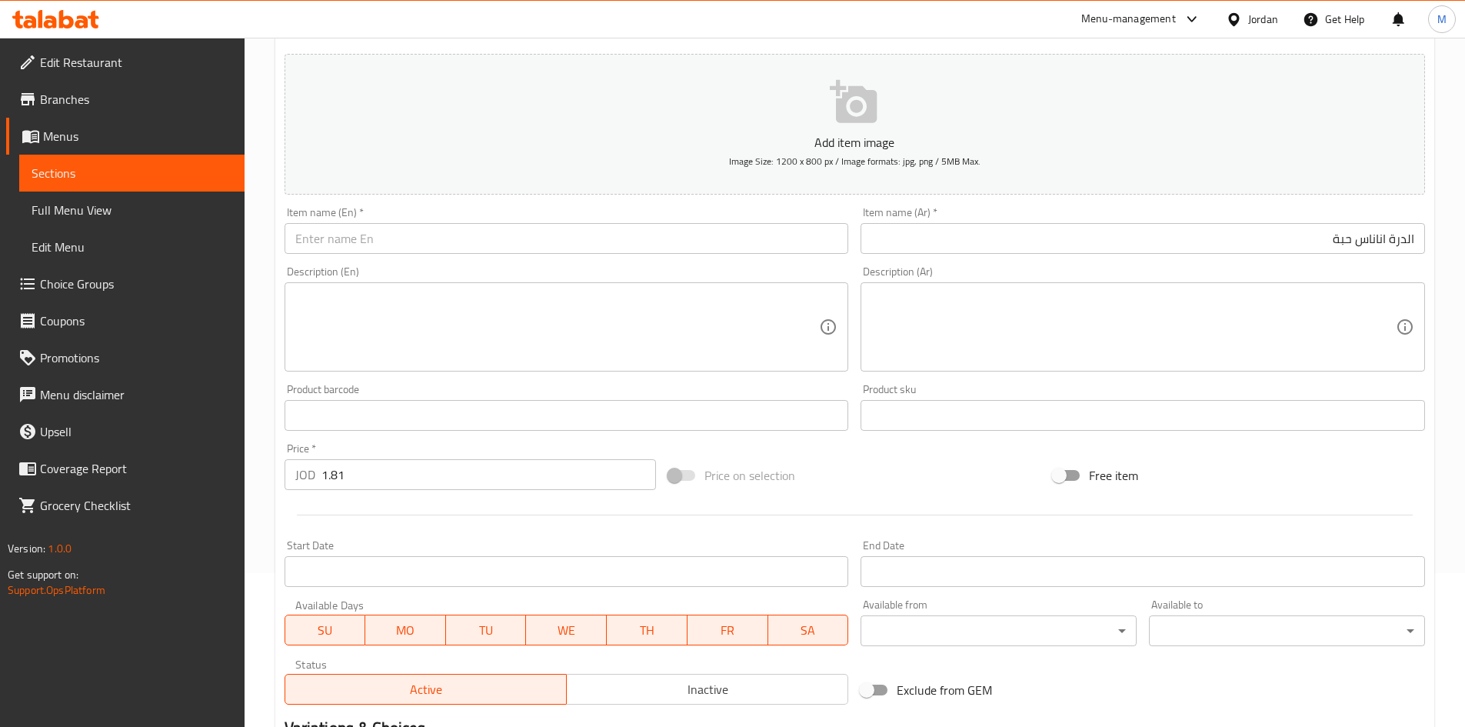
click at [632, 238] on input "text" at bounding box center [567, 238] width 565 height 31
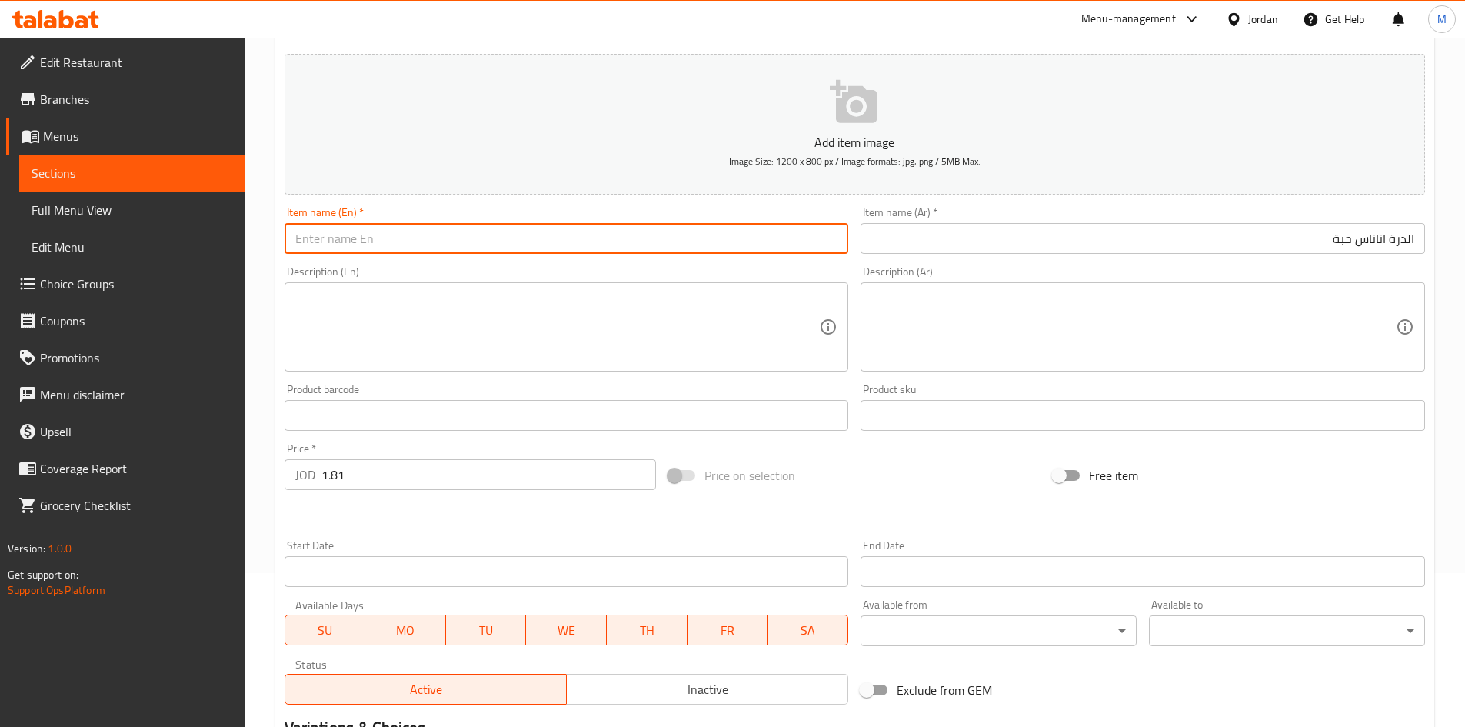
paste input "Pineapple"
click at [293, 235] on input "Pineapple" at bounding box center [567, 238] width 565 height 31
click at [1402, 242] on input "الدرة اناناس حبة" at bounding box center [1143, 238] width 565 height 31
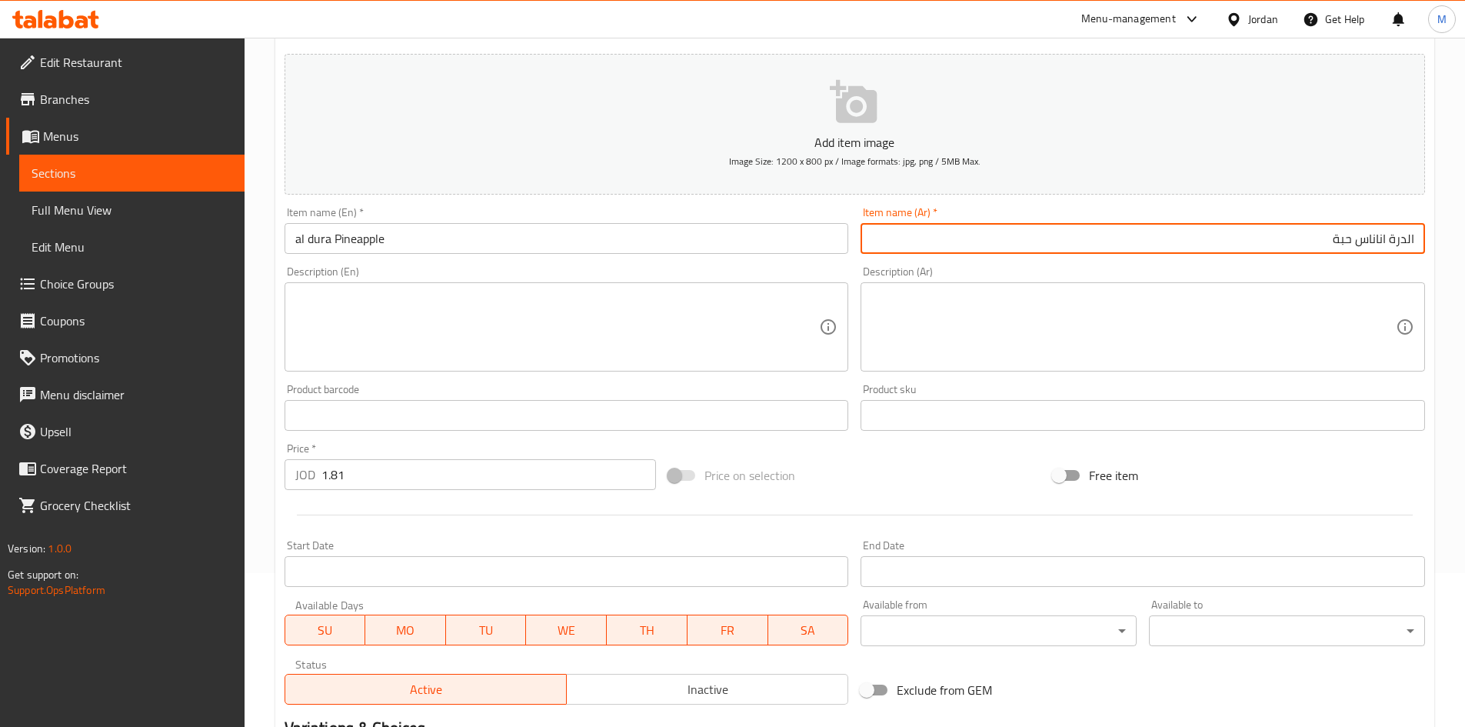
drag, startPoint x: 1402, startPoint y: 242, endPoint x: 1381, endPoint y: 248, distance: 21.7
click at [1381, 248] on input "الدرة اناناس حبة" at bounding box center [1143, 238] width 565 height 31
click at [324, 237] on input "al dura Pineapple" at bounding box center [567, 238] width 565 height 31
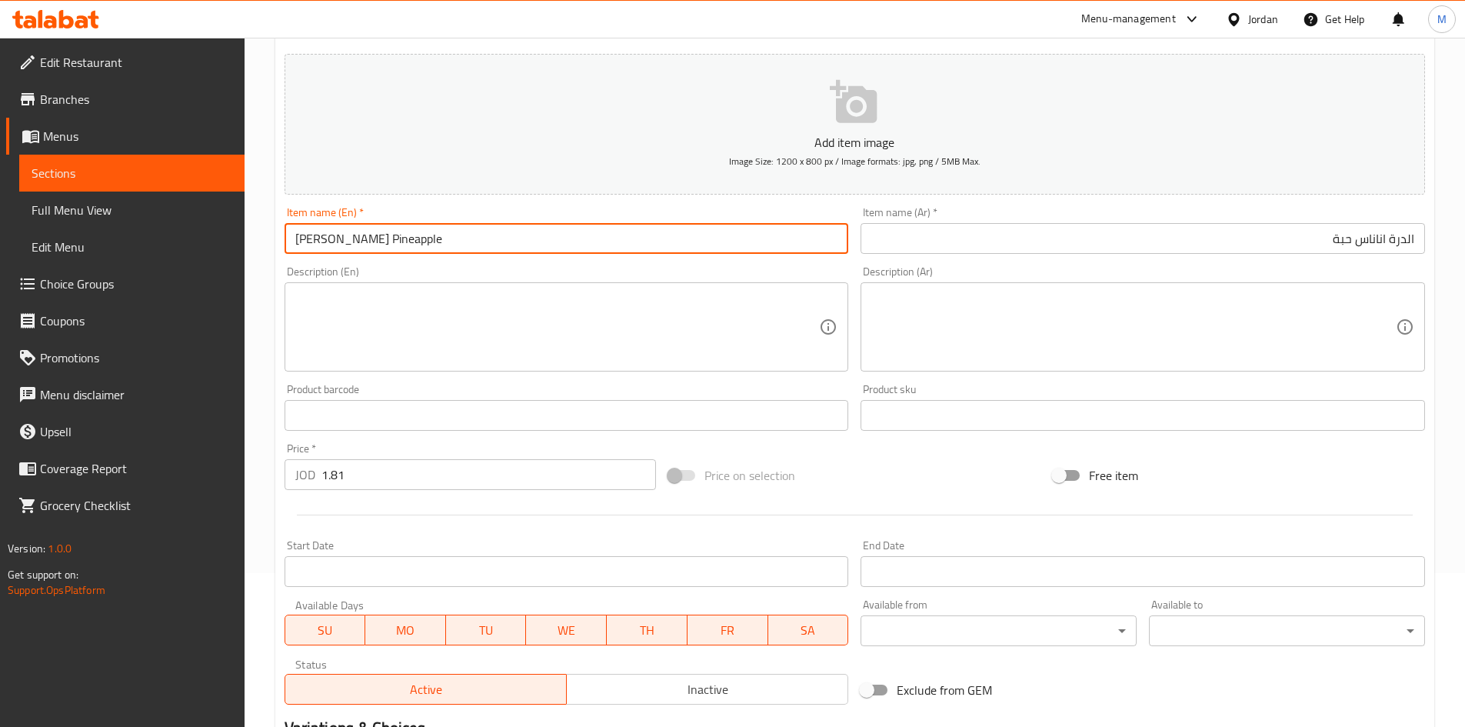
click at [419, 238] on input "[PERSON_NAME] Pineapple" at bounding box center [567, 238] width 565 height 31
click at [413, 241] on input "[PERSON_NAME] Pineapple 1 piece" at bounding box center [567, 238] width 565 height 31
click at [414, 242] on input "[PERSON_NAME] Pineapple 1 piece" at bounding box center [567, 238] width 565 height 31
click at [488, 223] on input "Al Durra Pineapple 1 Piece" at bounding box center [567, 238] width 565 height 31
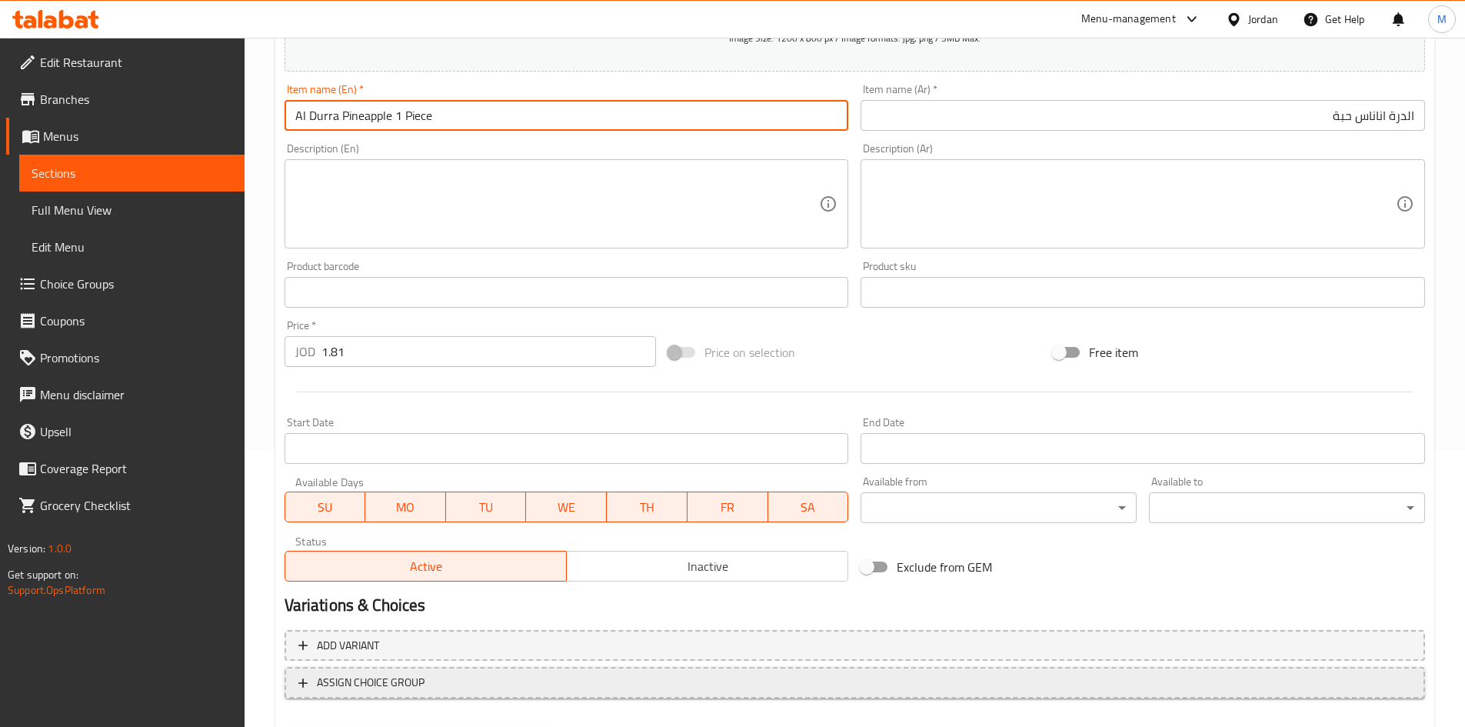
scroll to position [360, 0]
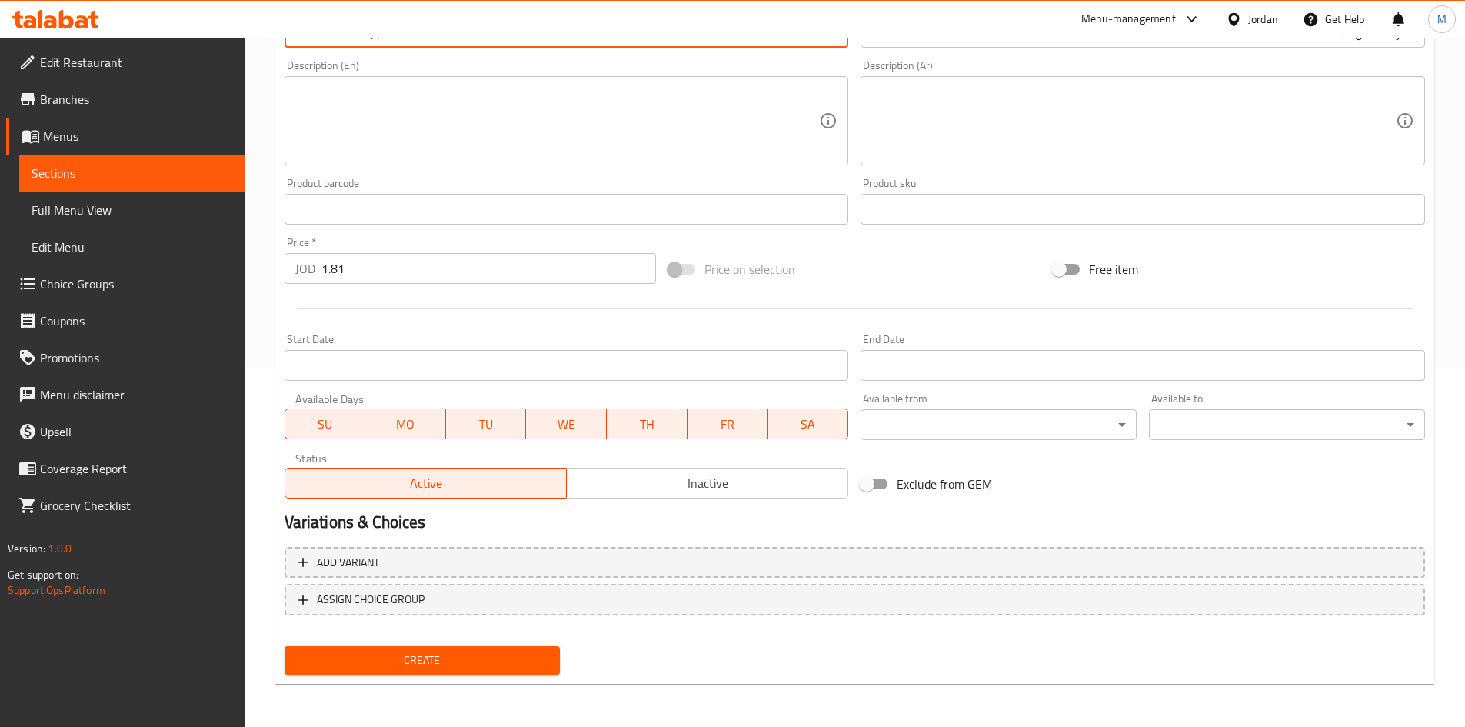
type input "Al Durra Pineapple 1 Piece"
click at [679, 496] on button "Inactive" at bounding box center [707, 483] width 282 height 31
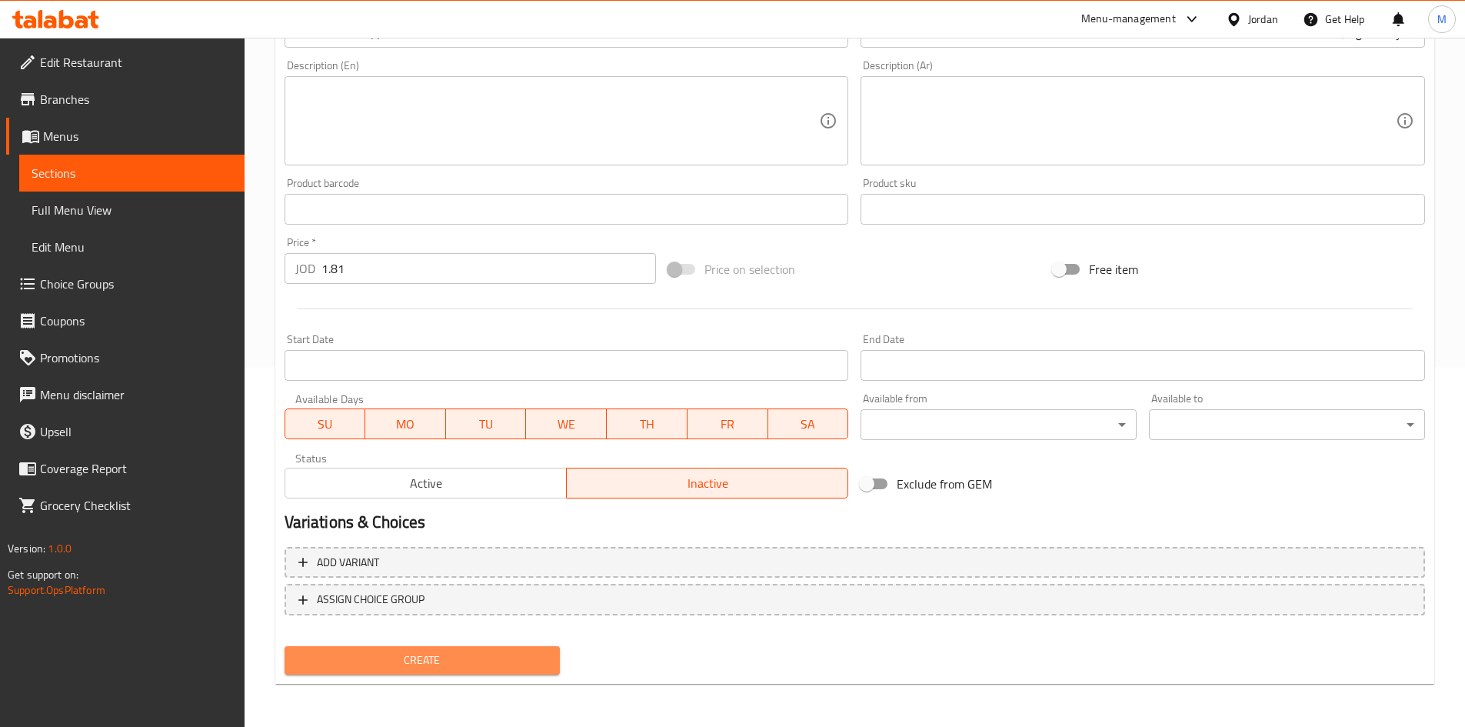
click at [507, 666] on span "Create" at bounding box center [423, 660] width 252 height 19
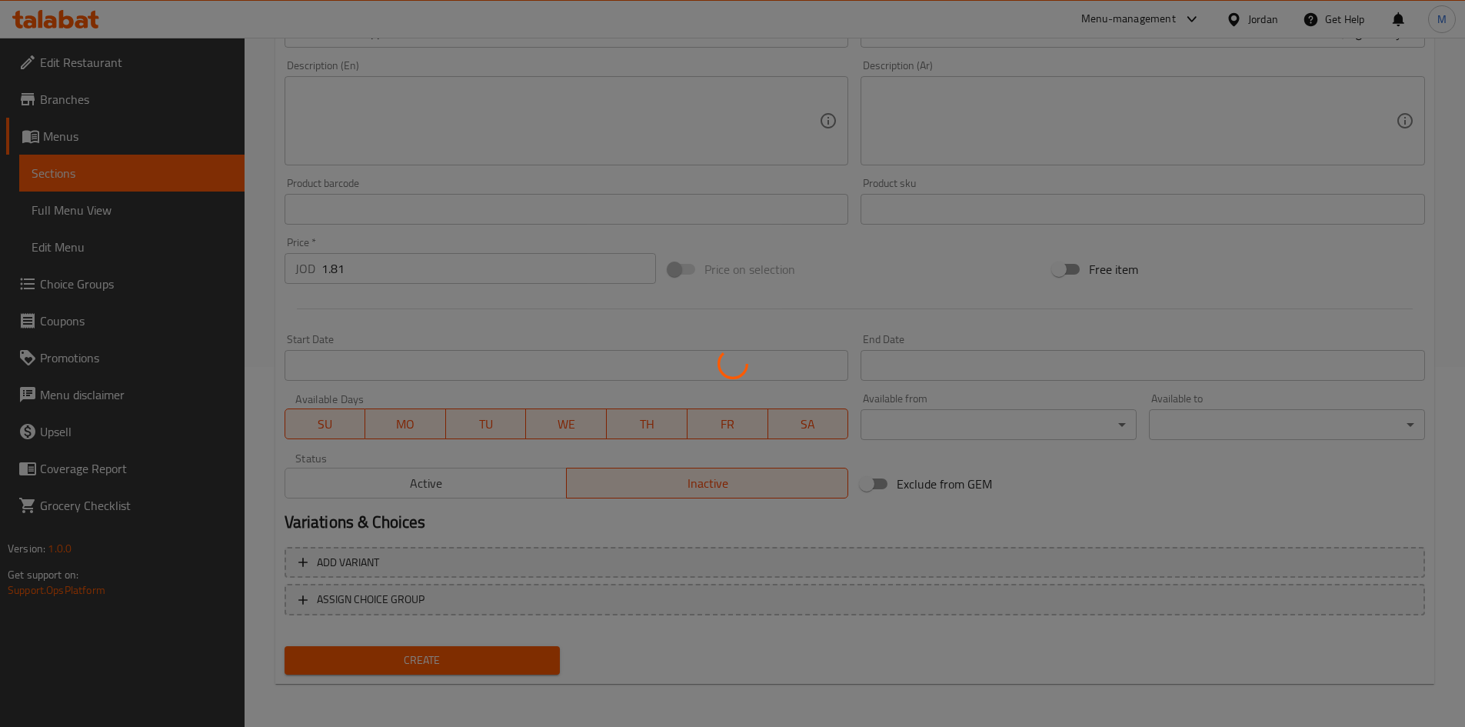
type input "0"
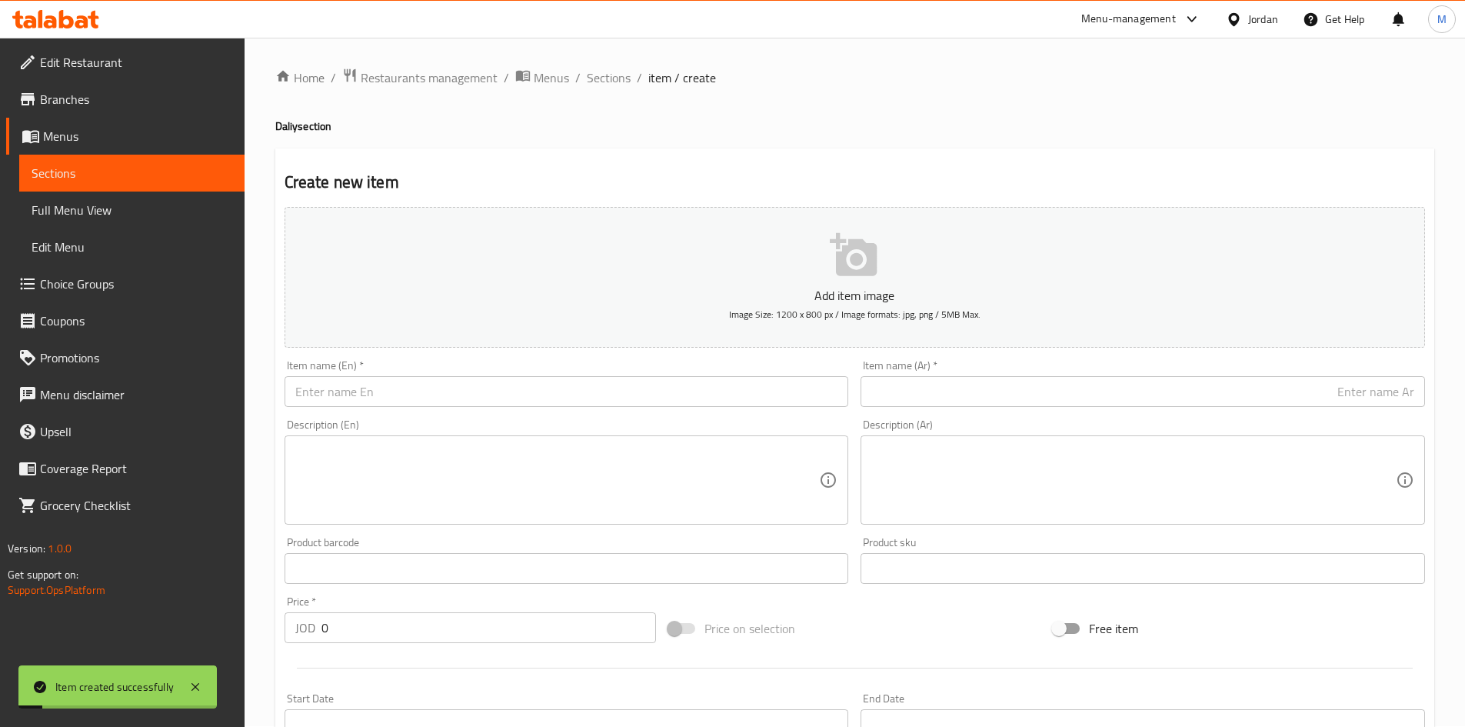
scroll to position [0, 0]
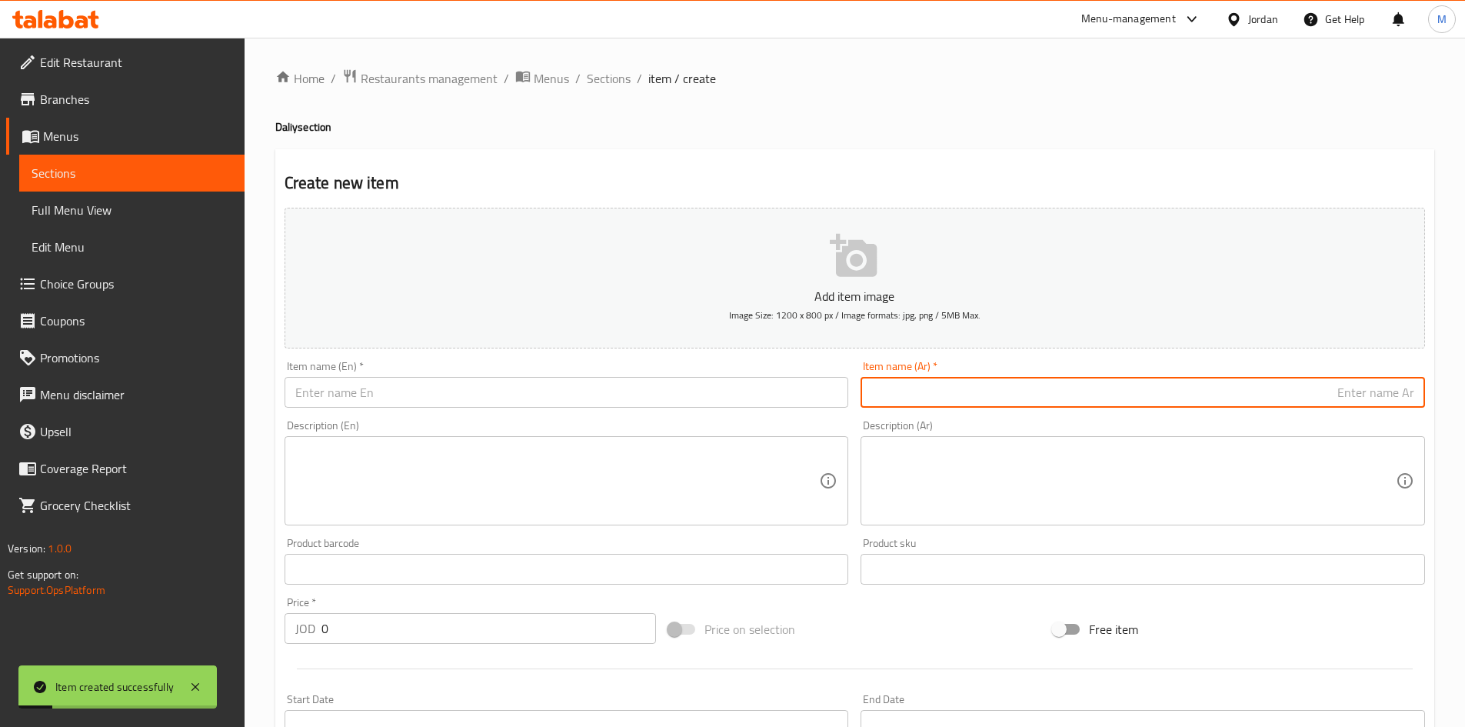
click at [1283, 404] on input "text" at bounding box center [1143, 392] width 565 height 31
paste input "الدرة باربيكيو"
click at [1047, 395] on input "الدرة باربيكيو" at bounding box center [1143, 392] width 565 height 31
paste input "حبة"
click at [1383, 392] on input "الدرة باربيكيو حبة" at bounding box center [1143, 392] width 565 height 31
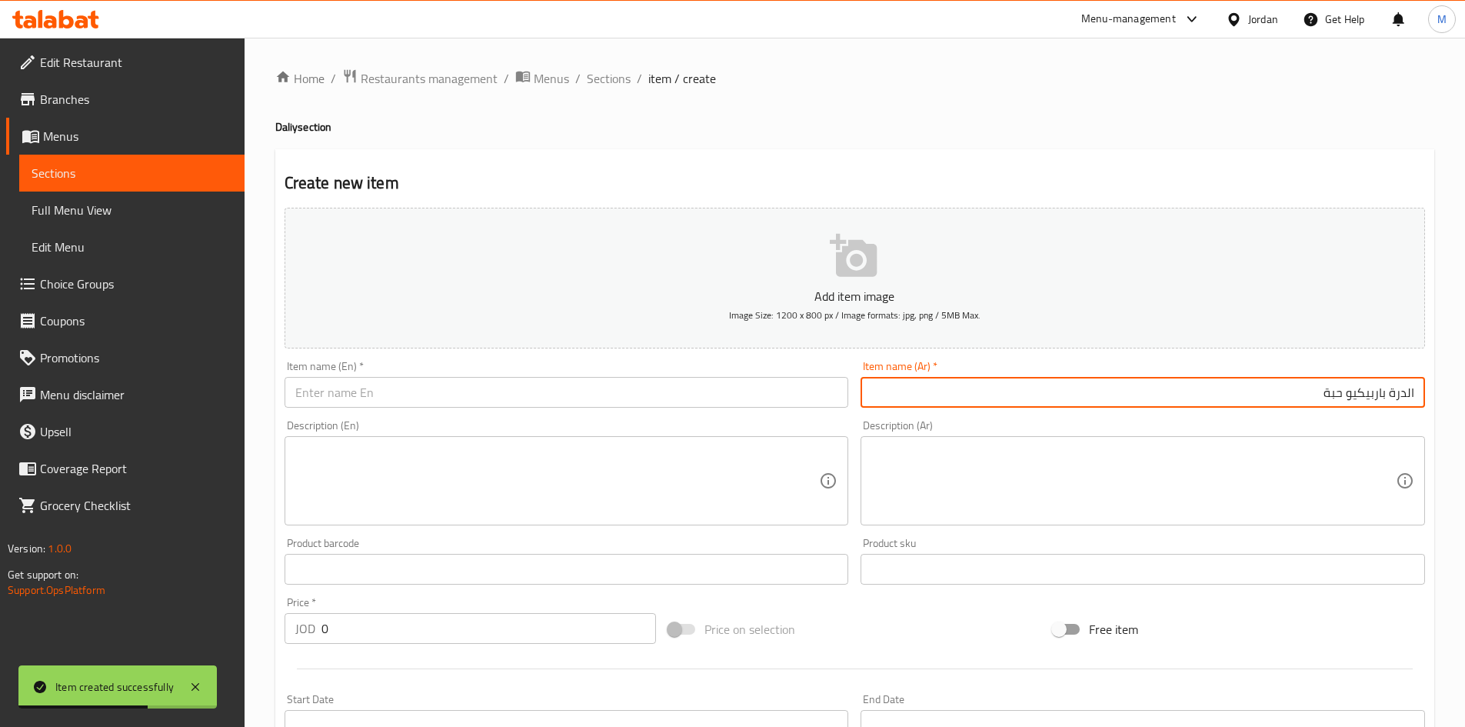
click at [1383, 392] on input "الدرة باربيكيو حبة" at bounding box center [1143, 392] width 565 height 31
type input "الدرة باربيكيو حبة"
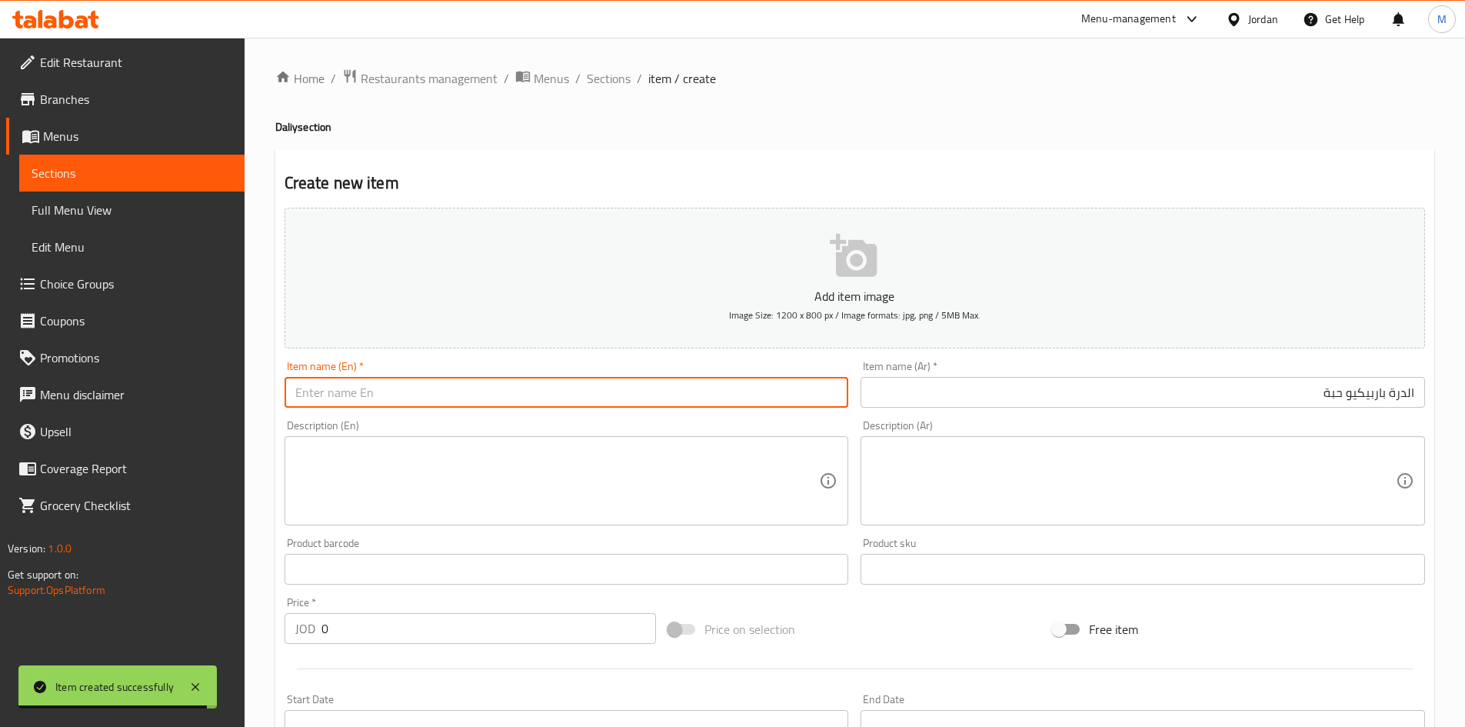
click at [479, 382] on input "text" at bounding box center [567, 392] width 565 height 31
paste input "Durra Barbecue Bean"
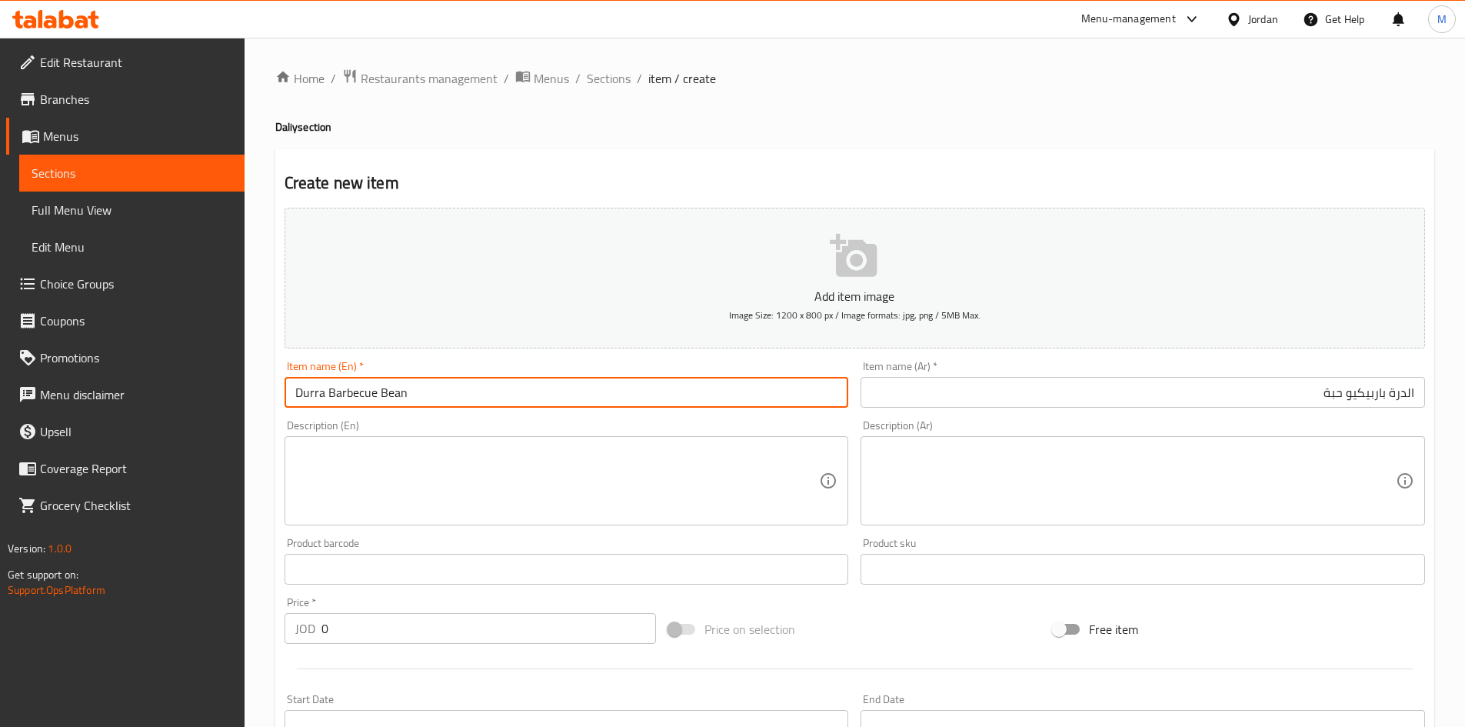
click at [397, 400] on input "Durra Barbecue Bean" at bounding box center [567, 392] width 565 height 31
click at [398, 399] on input "Durra Barbecue Bean" at bounding box center [567, 392] width 565 height 31
click at [468, 384] on input "Durra Barbecue 1 piece" at bounding box center [567, 392] width 565 height 31
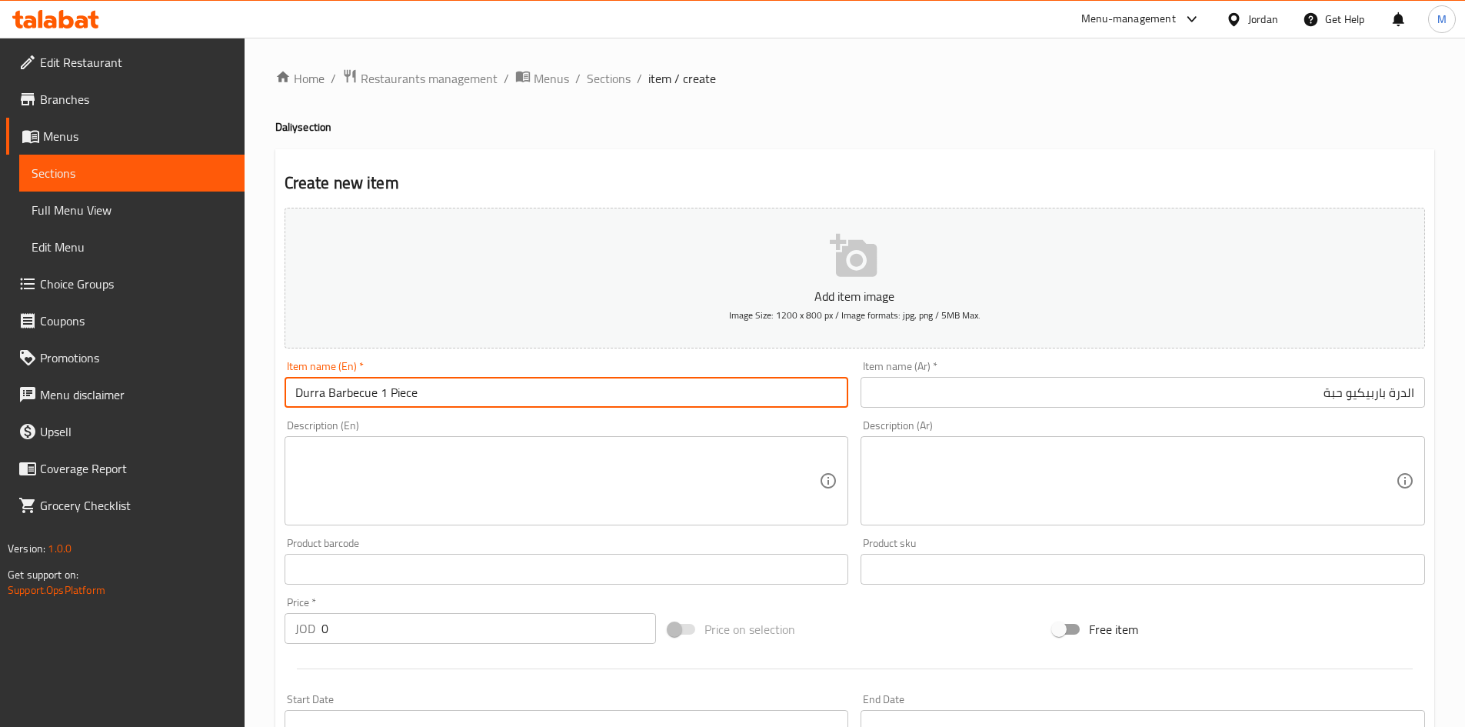
type input "Durra Barbecue 1 Piece"
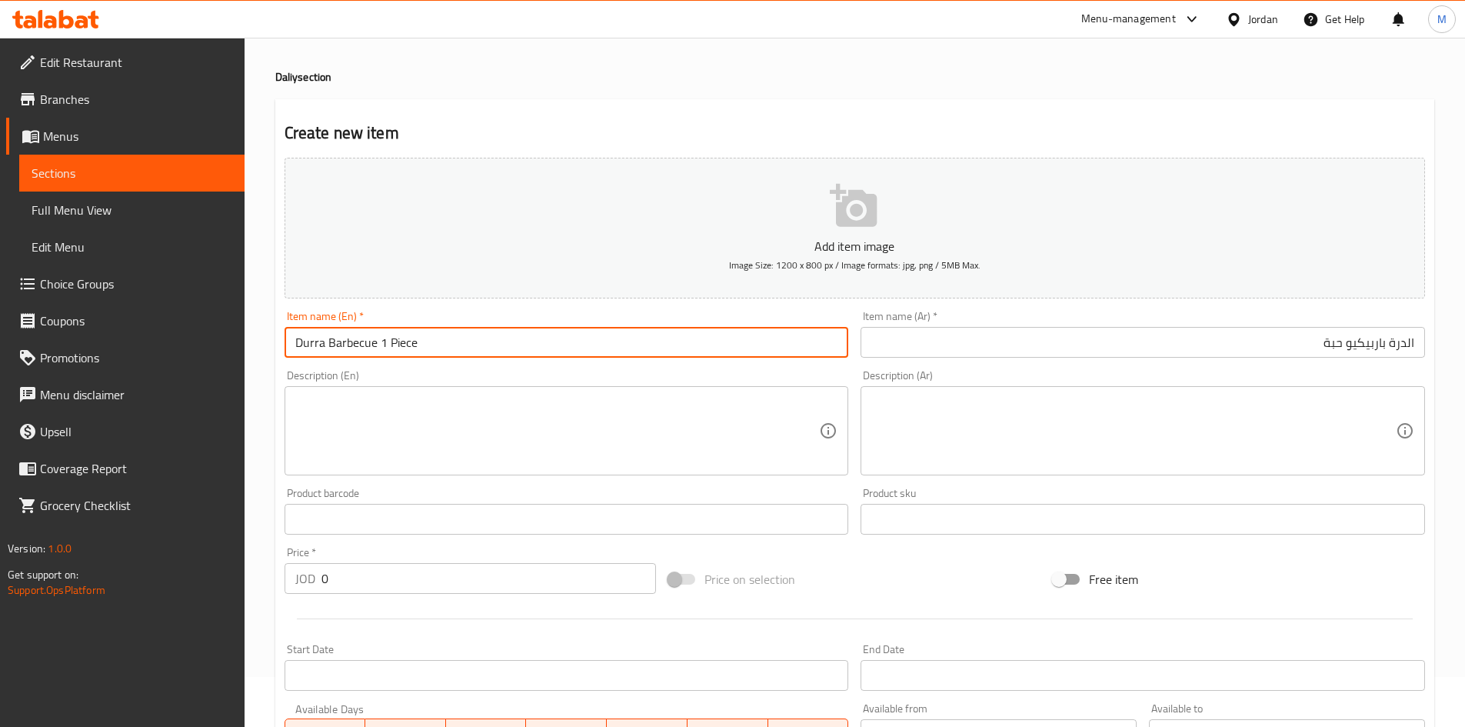
scroll to position [77, 0]
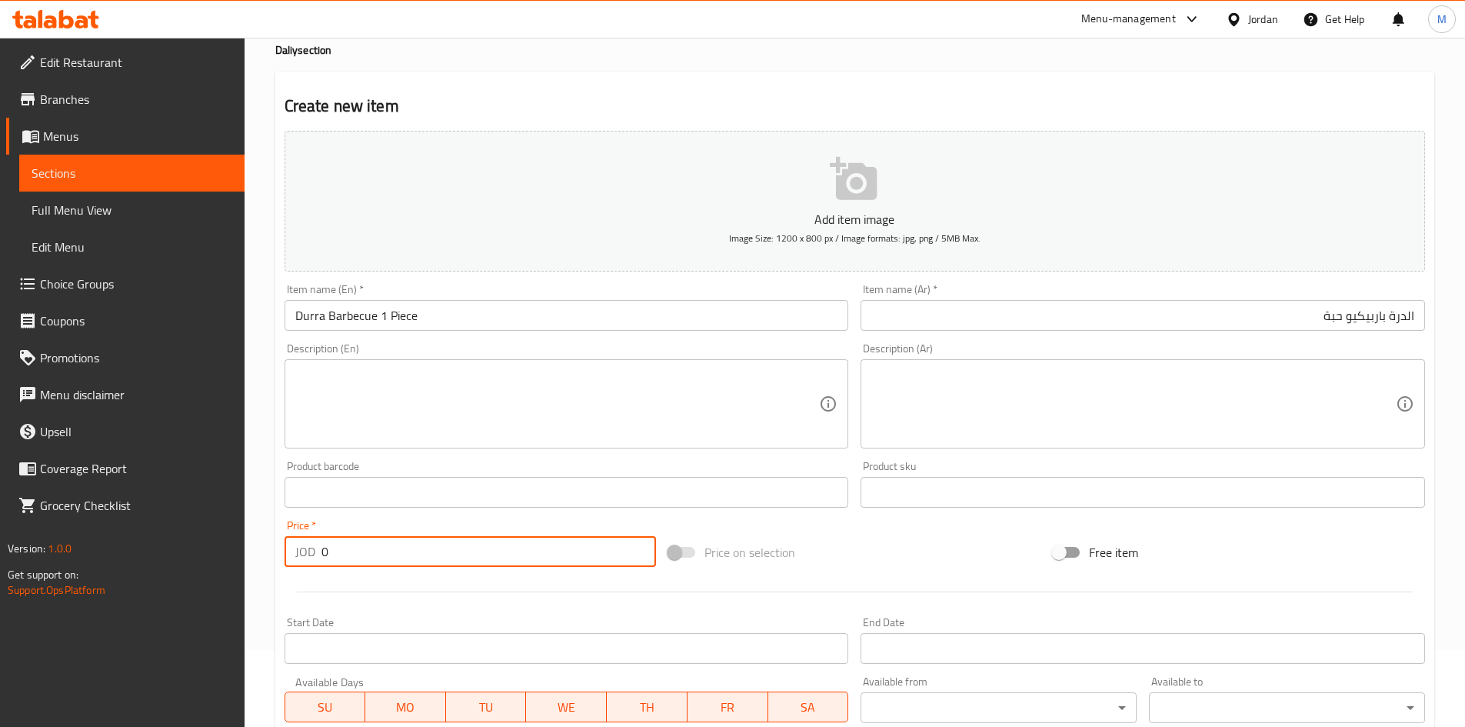
click at [421, 554] on input "0" at bounding box center [489, 551] width 335 height 31
paste input "1.37"
type input "1.37"
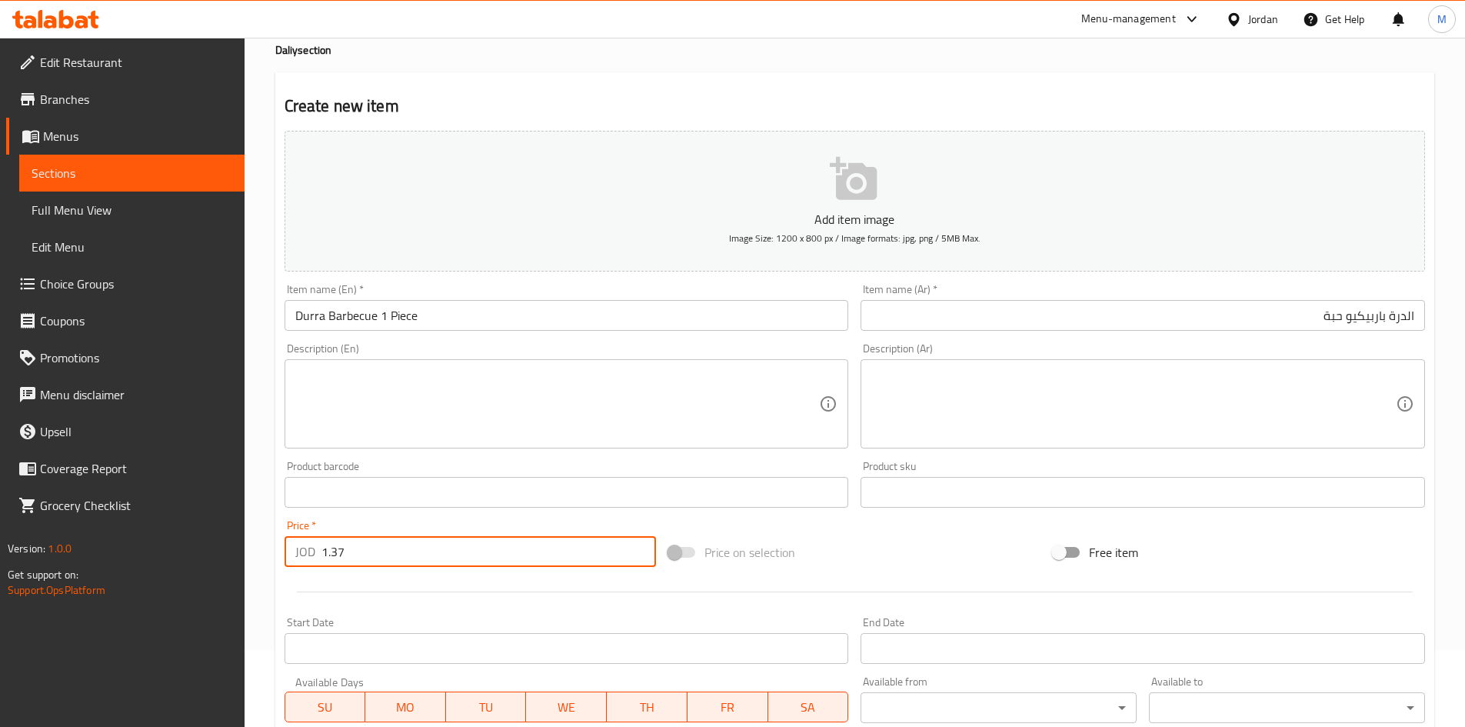
click at [417, 520] on div "Price   * JOD 1.37 Price *" at bounding box center [471, 543] width 372 height 47
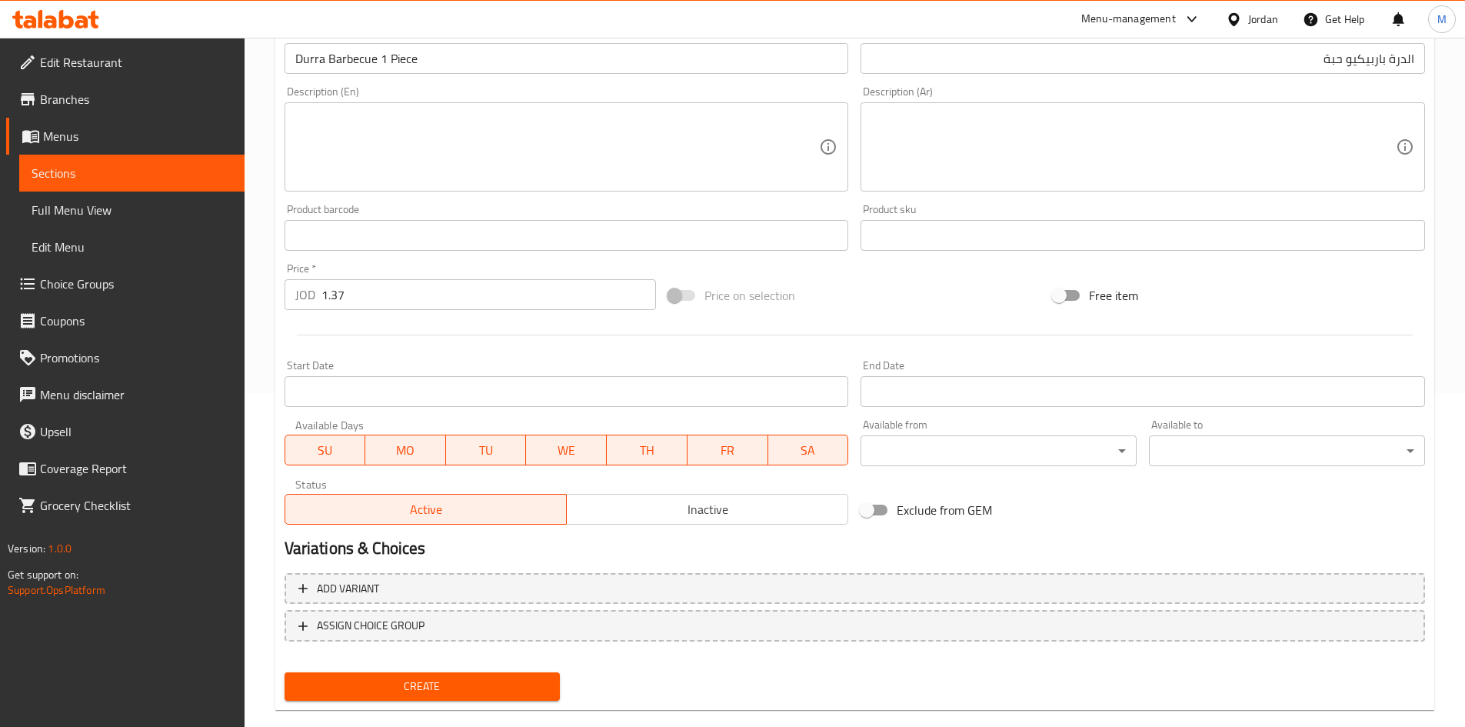
scroll to position [360, 0]
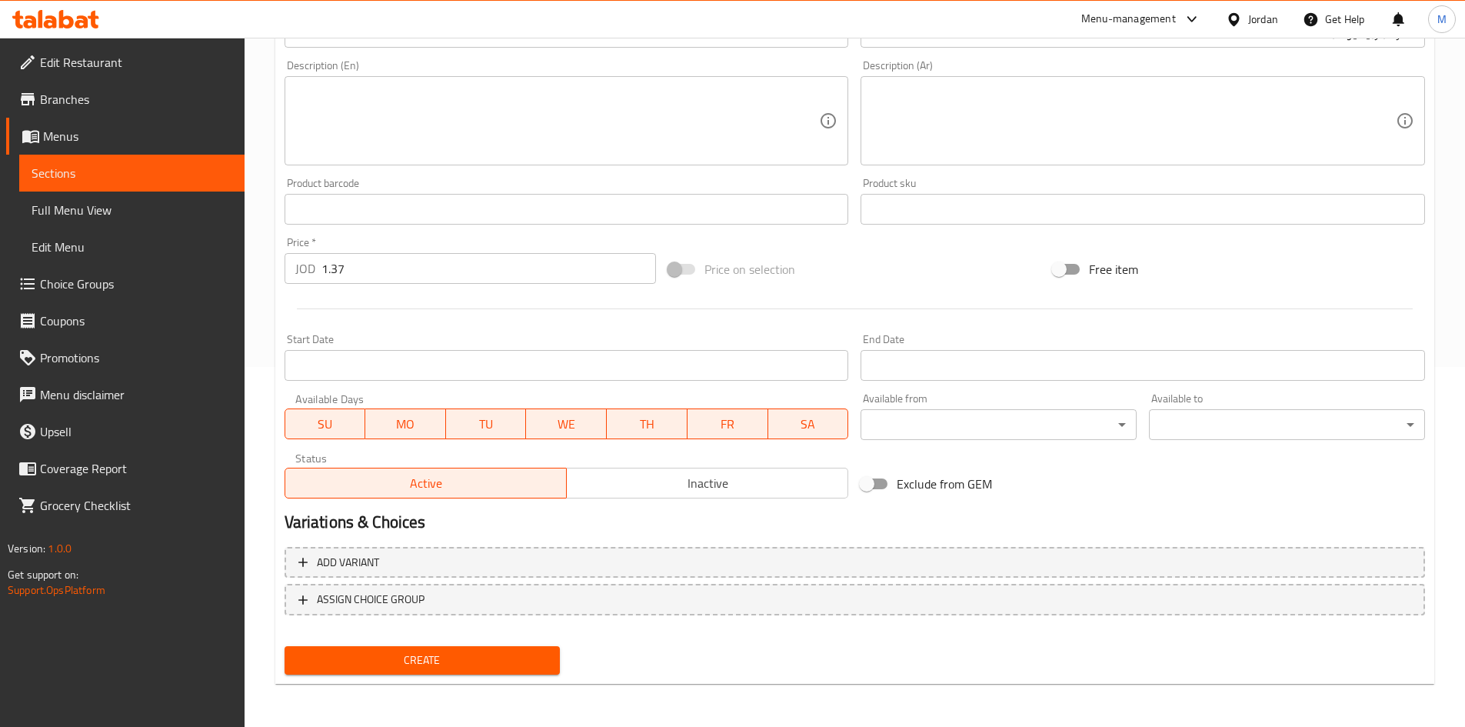
click at [771, 475] on span "Inactive" at bounding box center [707, 483] width 269 height 22
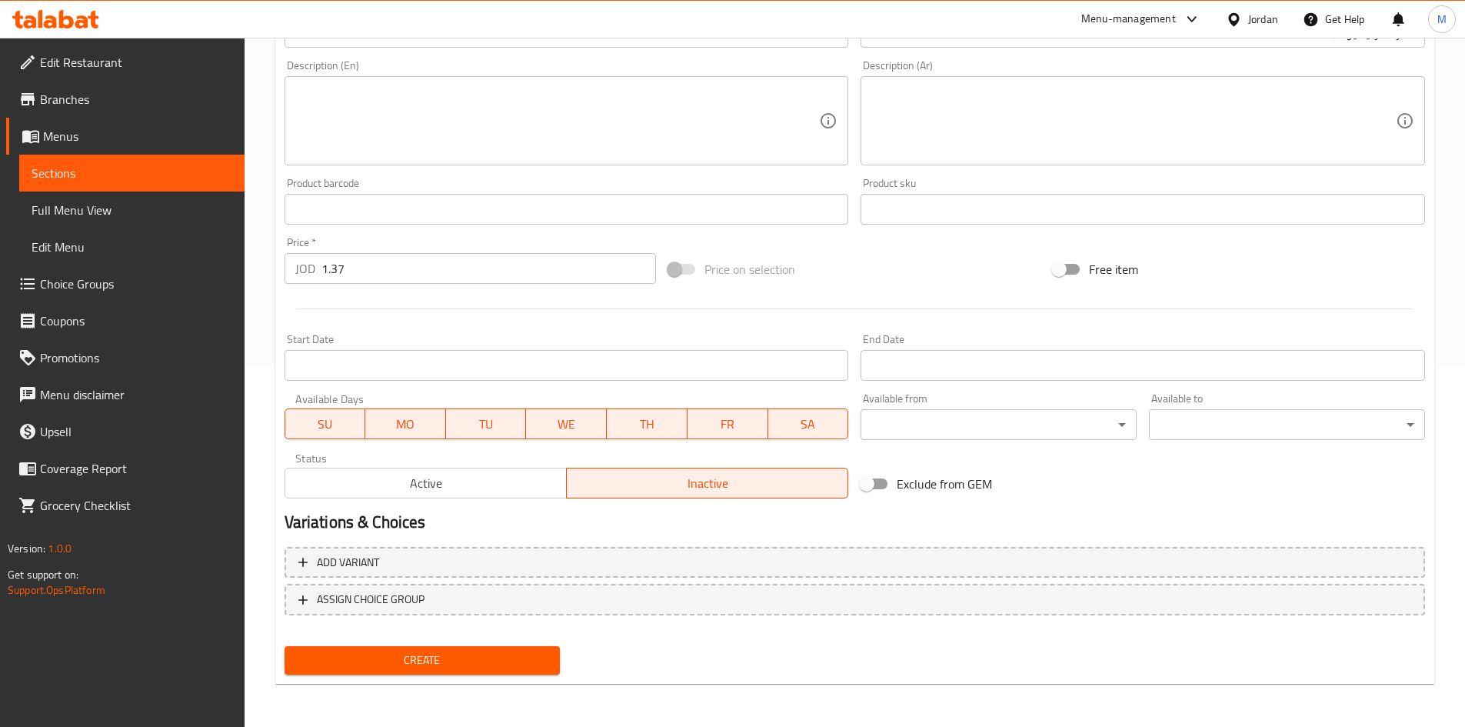
click at [521, 645] on div "Create" at bounding box center [422, 660] width 288 height 41
click at [520, 659] on span "Create" at bounding box center [423, 660] width 252 height 19
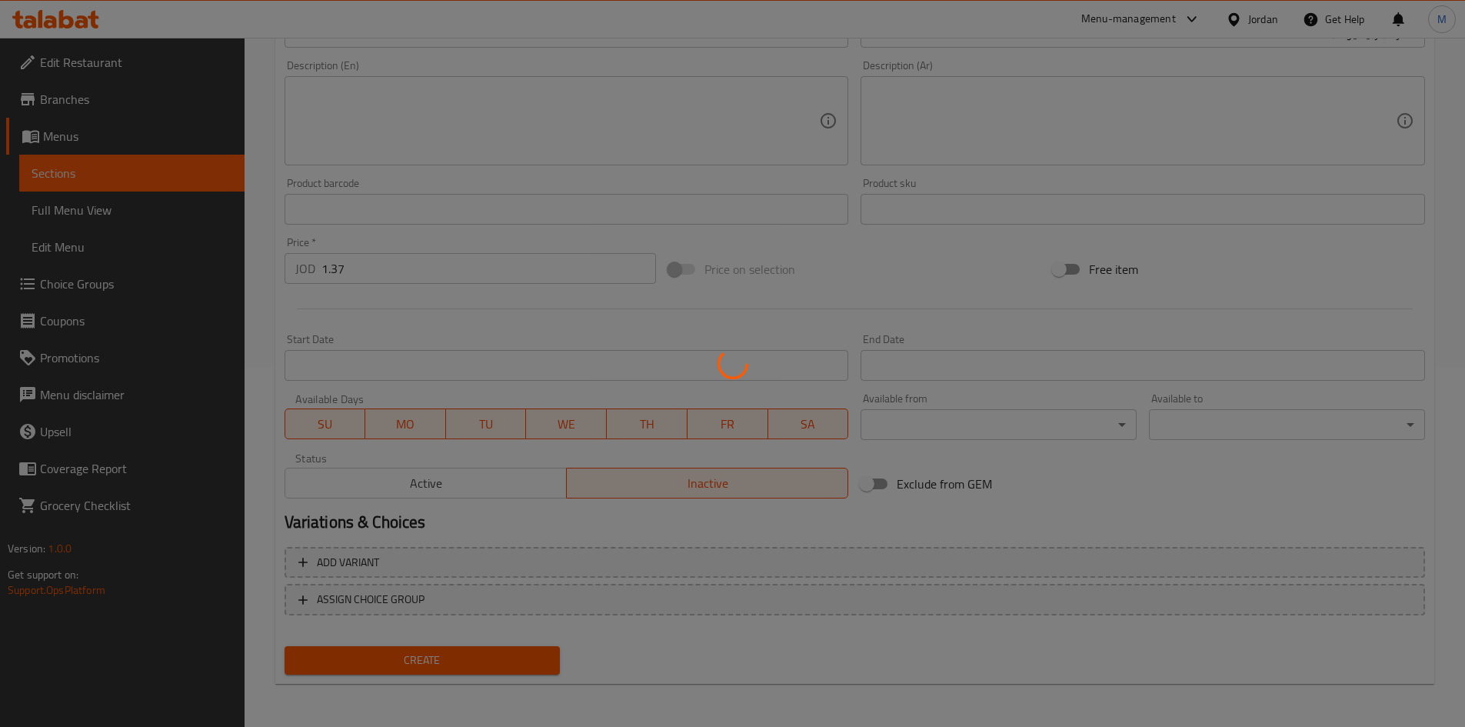
type input "0"
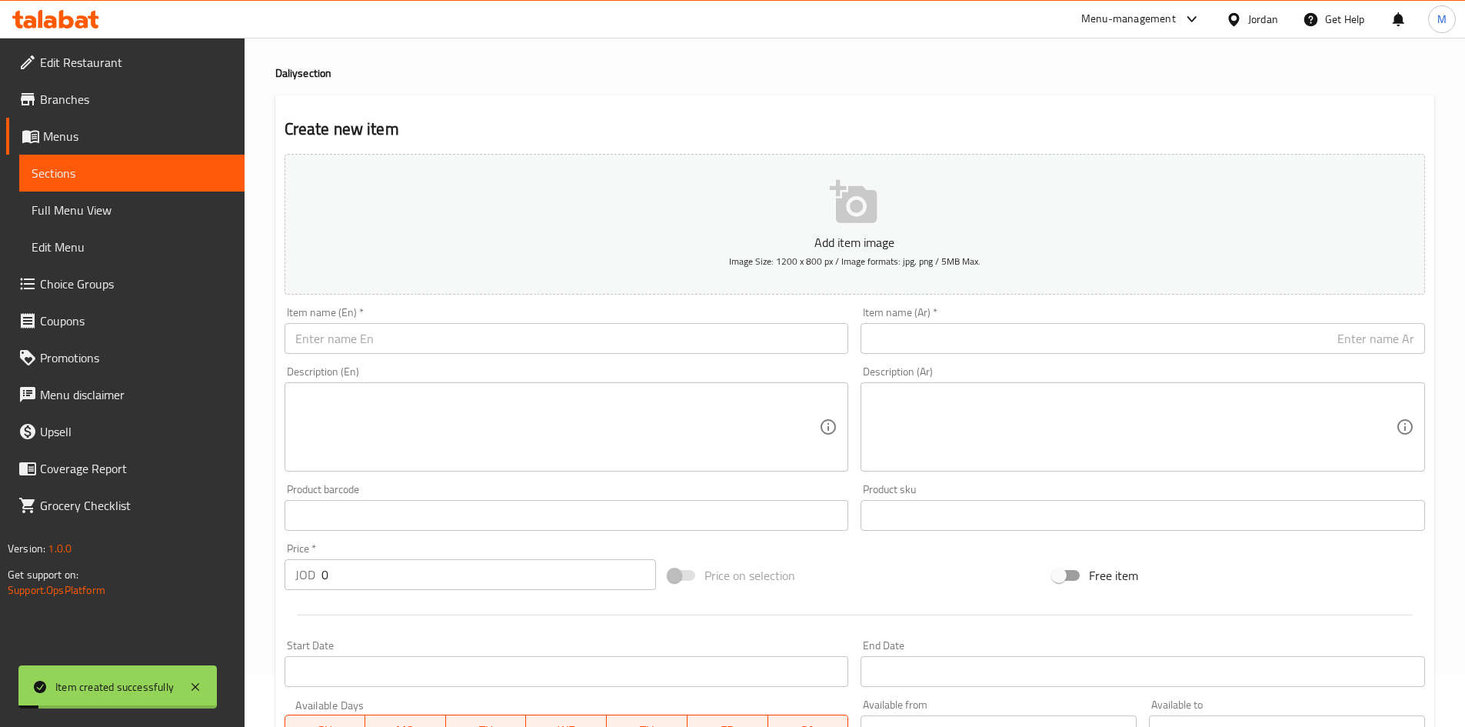
scroll to position [52, 0]
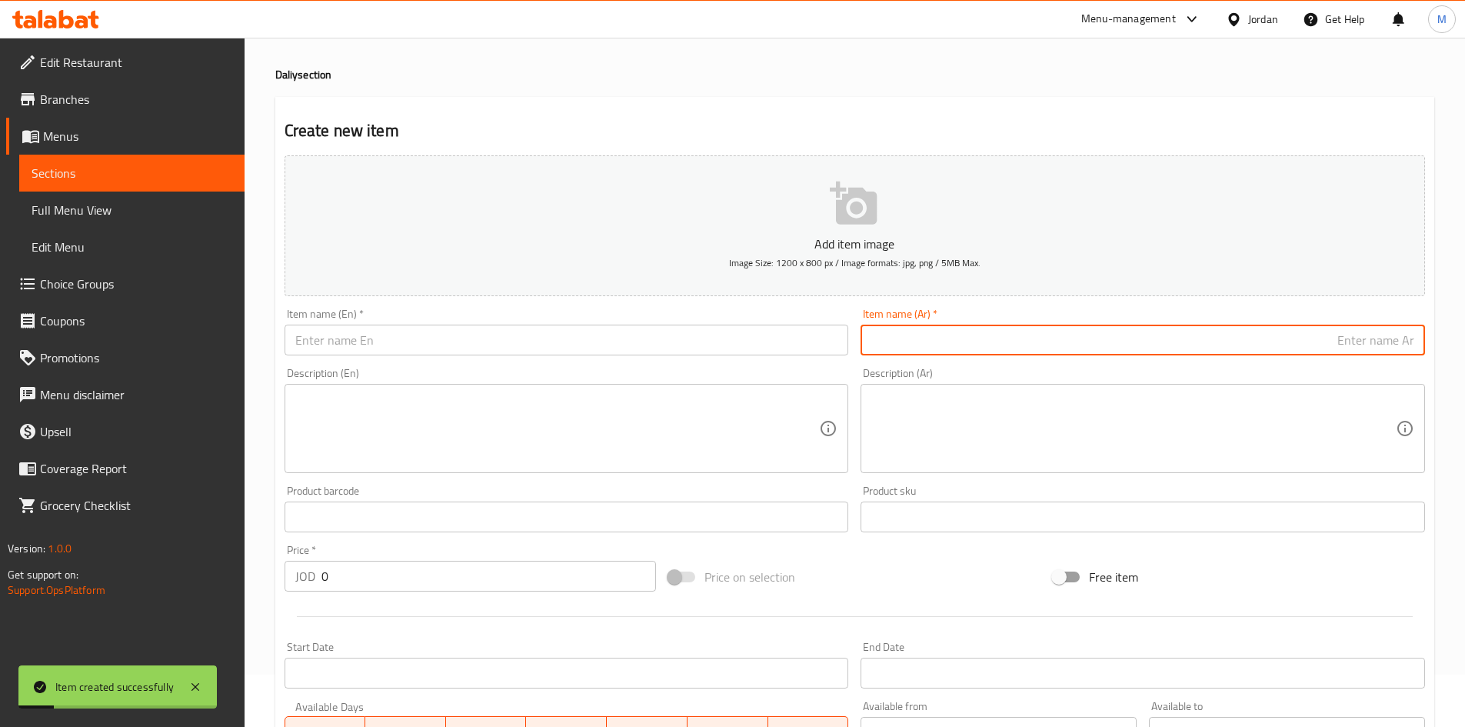
click at [1249, 340] on input "text" at bounding box center [1143, 340] width 565 height 31
paste input "الدرة بيكجباودر"
click at [1367, 342] on input "الدرة بيكجباودر" at bounding box center [1143, 340] width 565 height 31
click at [1366, 342] on input "الدرة بيكجباودر" at bounding box center [1143, 340] width 565 height 31
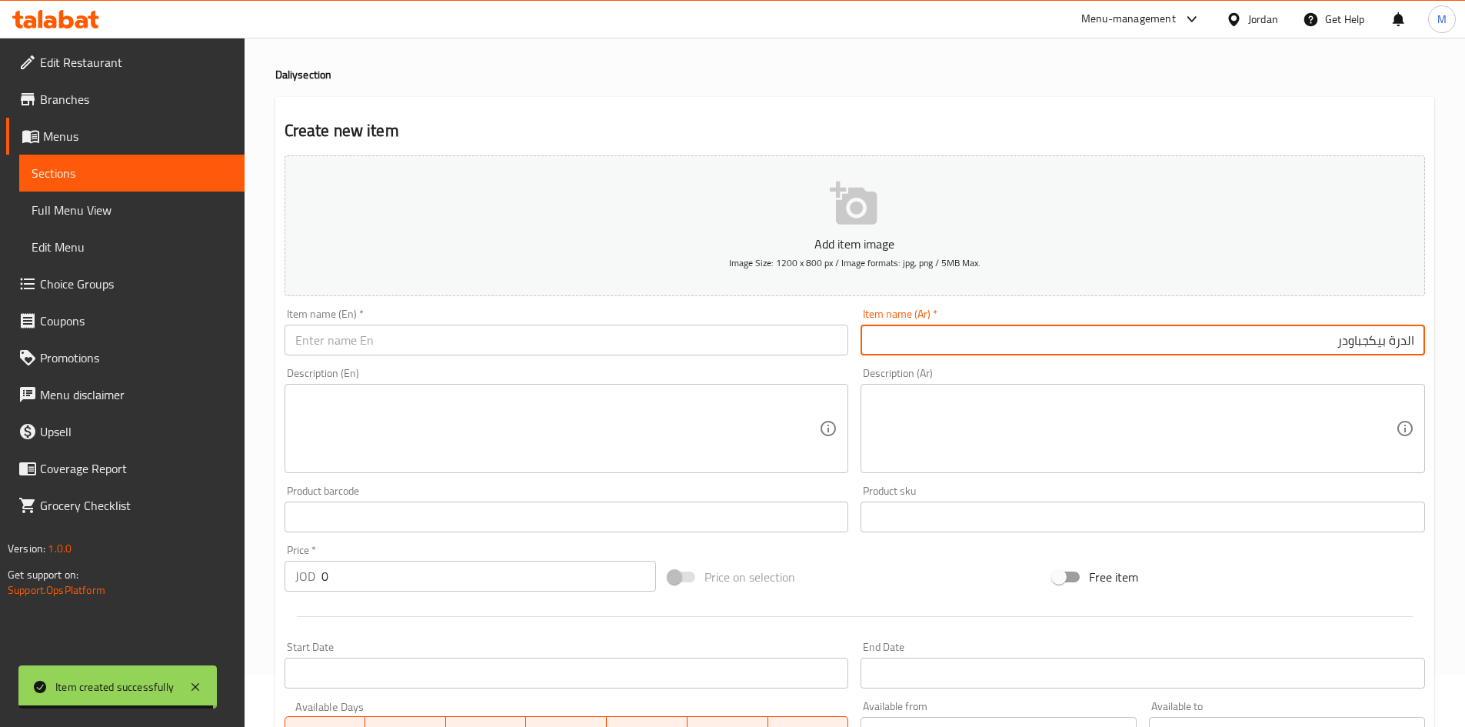
click at [1305, 335] on input "الدرة بيكجباودر" at bounding box center [1143, 340] width 565 height 31
paste input "حبة"
click at [1362, 334] on input "الدرة بيكجباودر حبة" at bounding box center [1143, 340] width 565 height 31
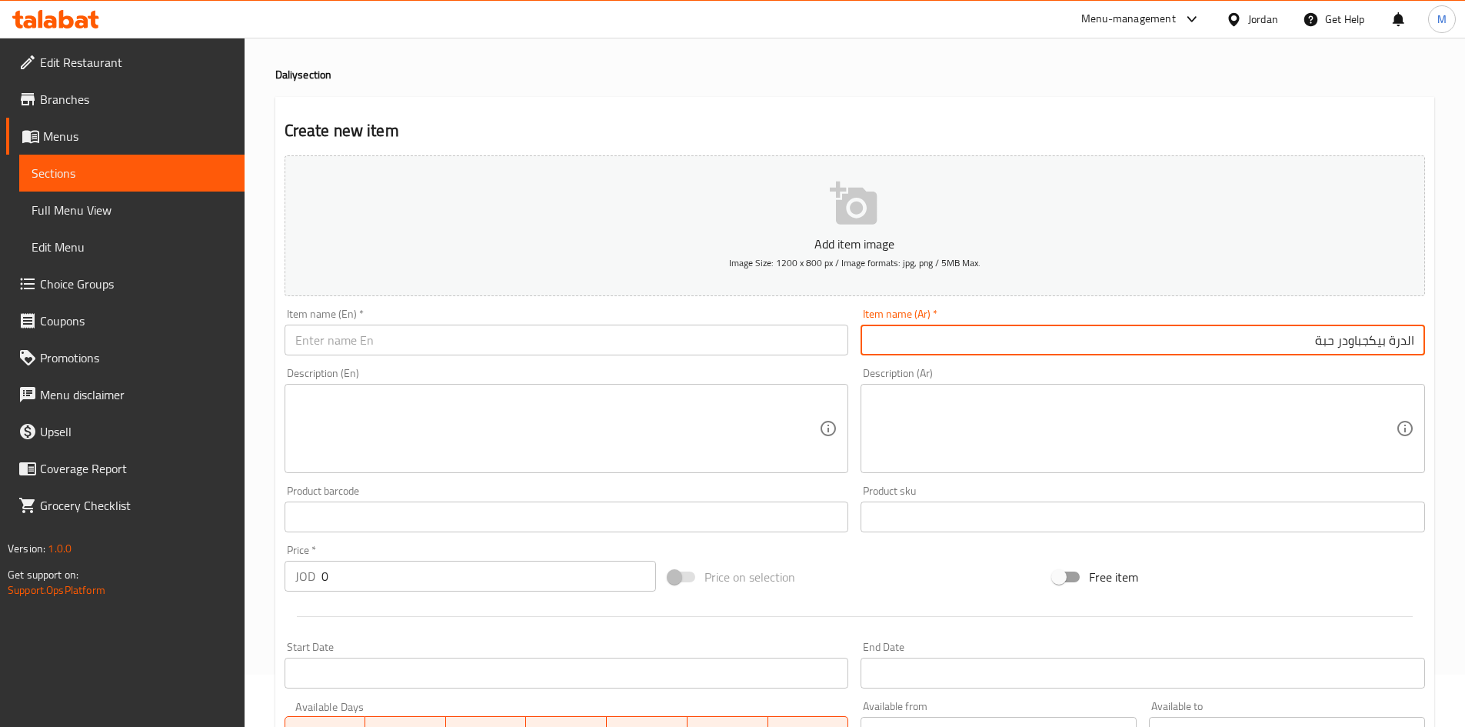
type input "الدرة بيكجباودر حبة"
click at [546, 333] on input "text" at bounding box center [567, 340] width 565 height 31
paste input "[PERSON_NAME] baking powder, one grain"
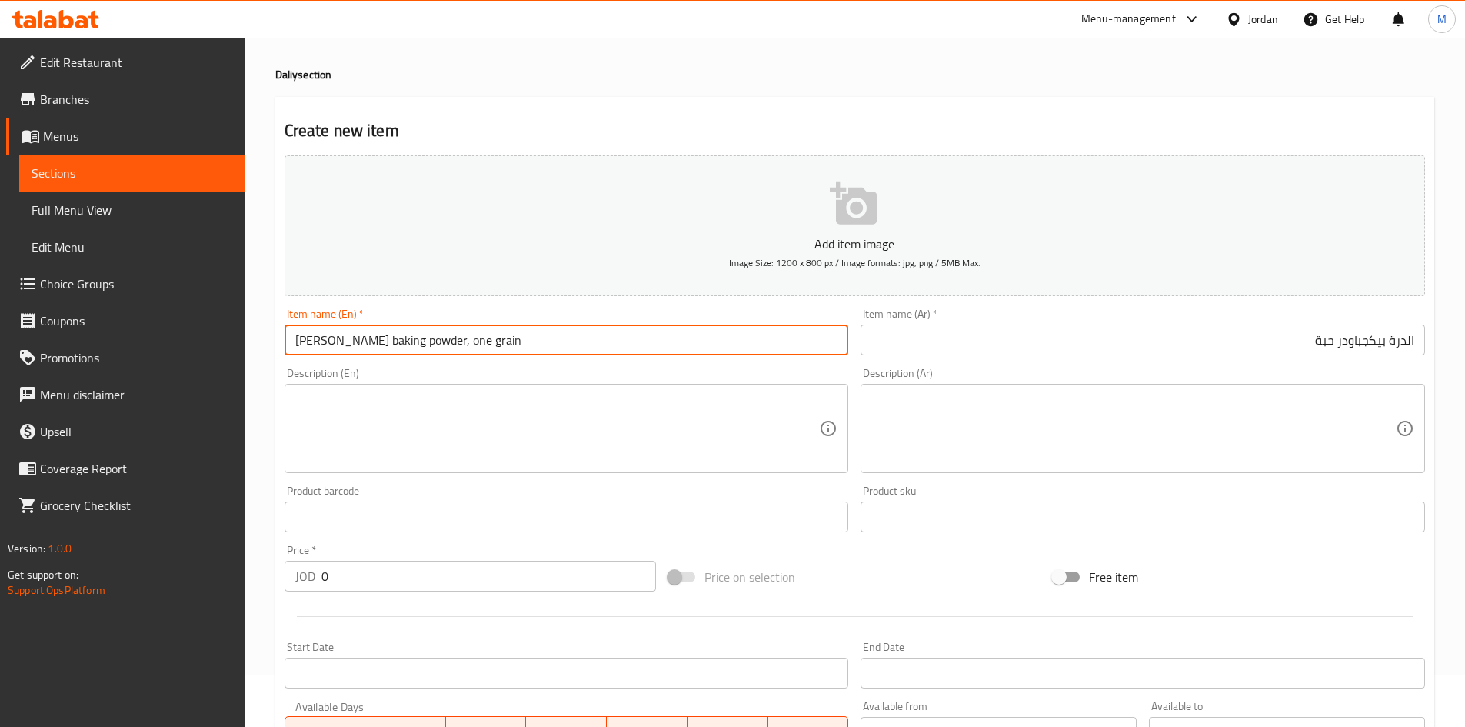
click at [311, 335] on input "[PERSON_NAME] baking powder, one grain" at bounding box center [567, 340] width 565 height 31
click at [372, 348] on input "AlDurra baking powder, one grain" at bounding box center [567, 340] width 565 height 31
click at [484, 337] on input "[PERSON_NAME] Baking Powder, One Grain" at bounding box center [567, 340] width 565 height 31
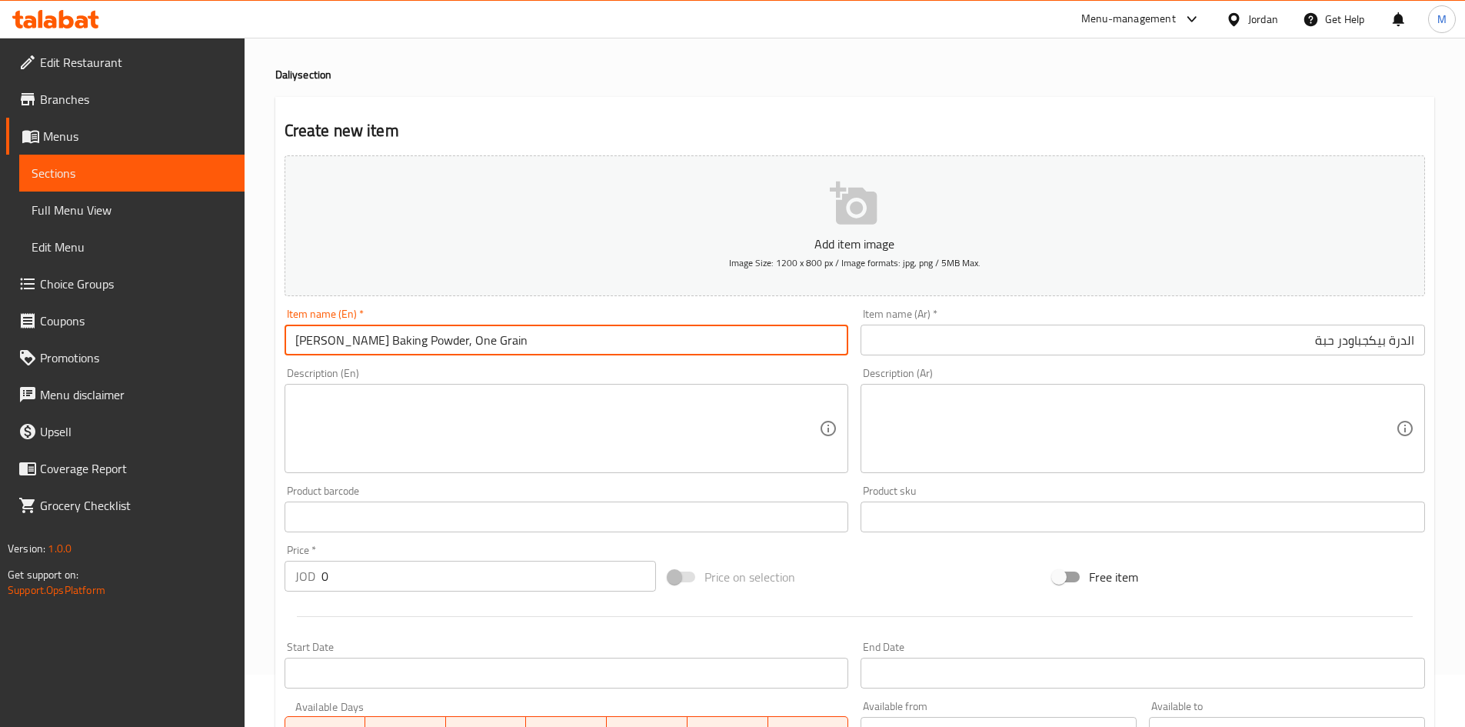
click at [464, 338] on input "[PERSON_NAME] Baking Powder, One Grain" at bounding box center [567, 340] width 565 height 31
click at [504, 342] on input "[PERSON_NAME] Baking Powder 1 piece" at bounding box center [567, 340] width 565 height 31
click at [505, 342] on input "[PERSON_NAME] Baking Powder 1 piece" at bounding box center [567, 340] width 565 height 31
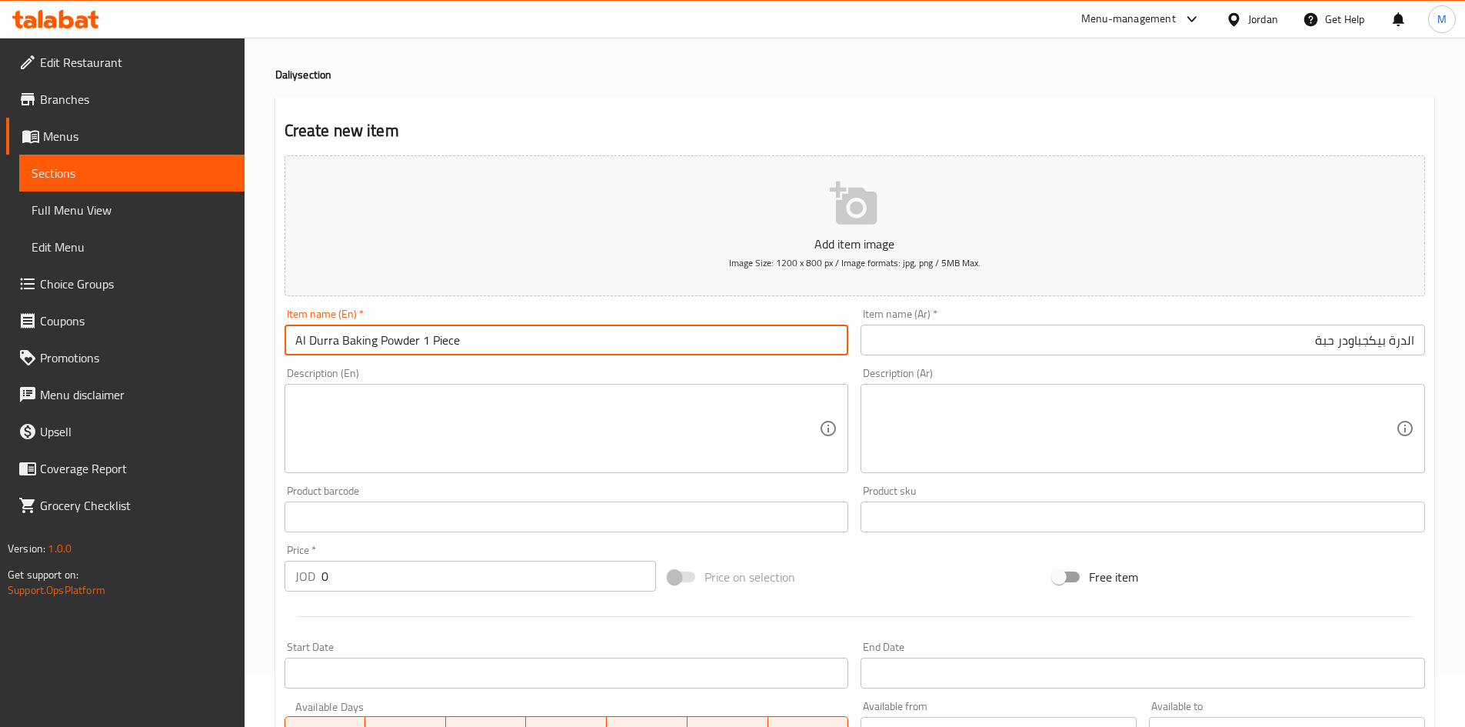
type input "Al Durra Baking Powder 1 Piece"
click at [388, 583] on input "0" at bounding box center [489, 576] width 335 height 31
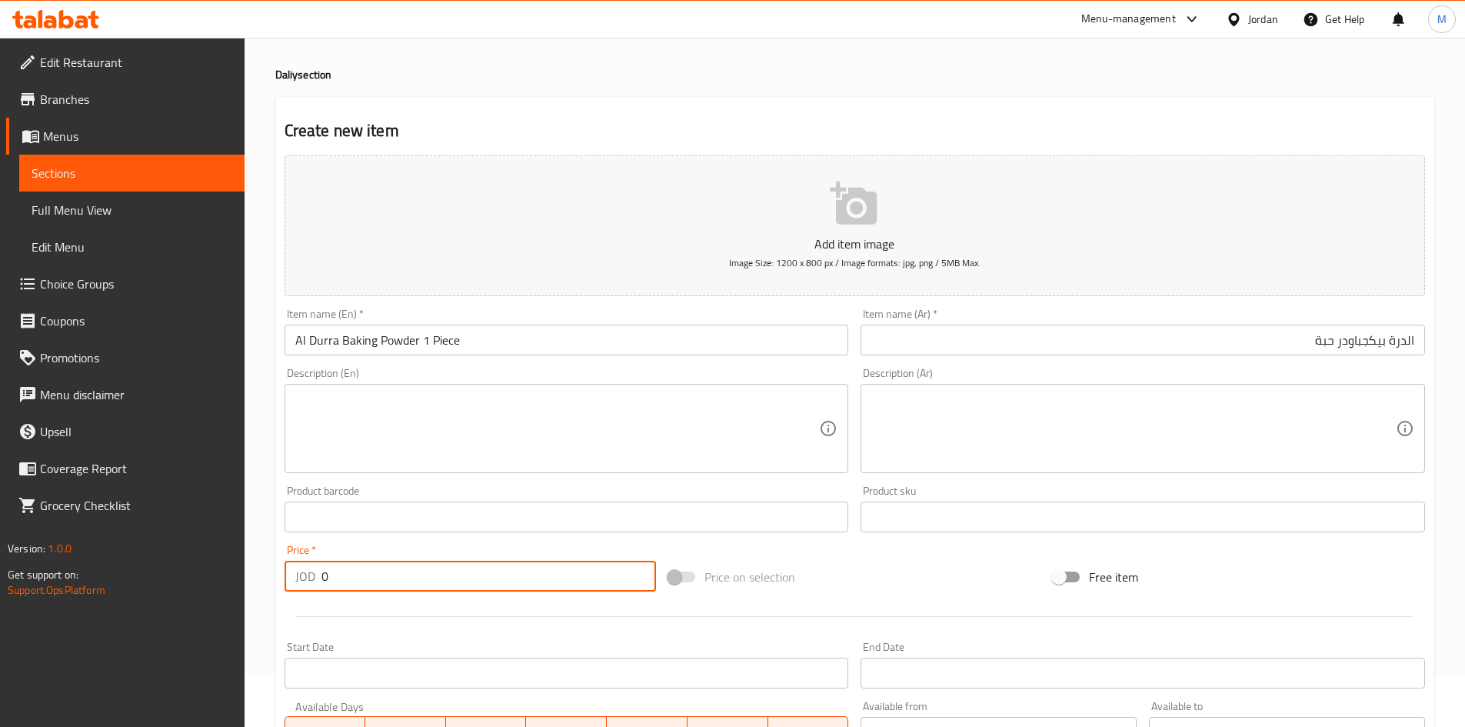
click at [390, 583] on input "0" at bounding box center [489, 576] width 335 height 31
click at [391, 582] on input "0" at bounding box center [489, 576] width 335 height 31
paste input ".65"
type input "0.65"
click at [408, 543] on div "Price   * JOD 0.65 Price *" at bounding box center [470, 567] width 385 height 59
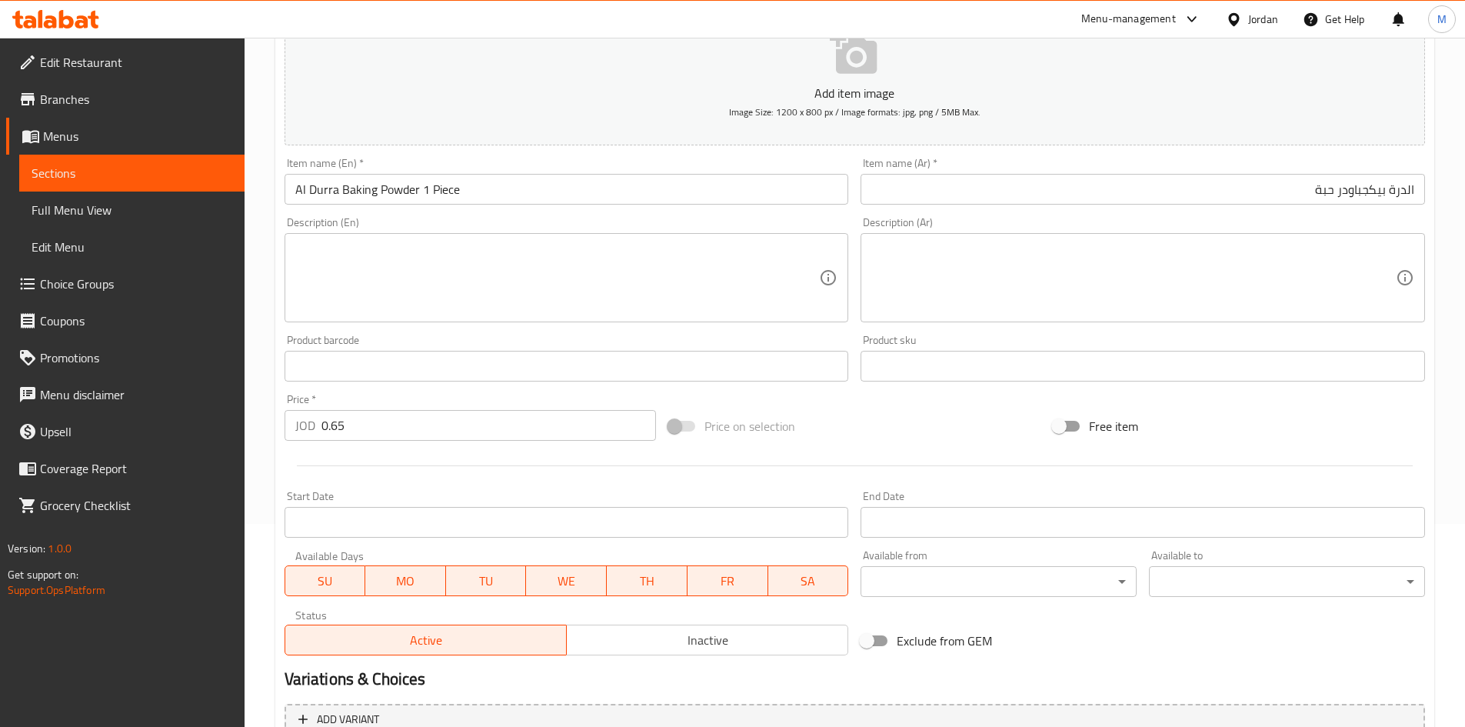
scroll to position [360, 0]
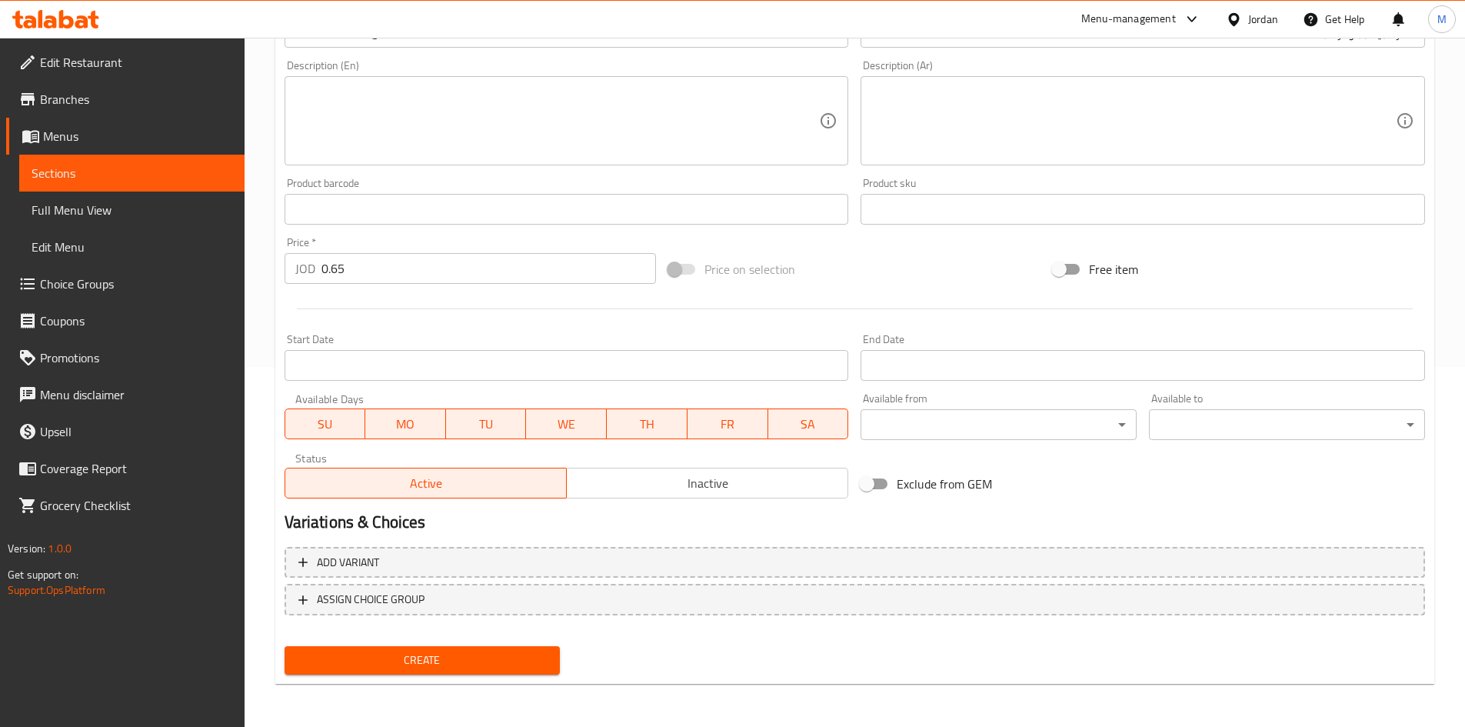
click at [733, 488] on span "Inactive" at bounding box center [707, 483] width 269 height 22
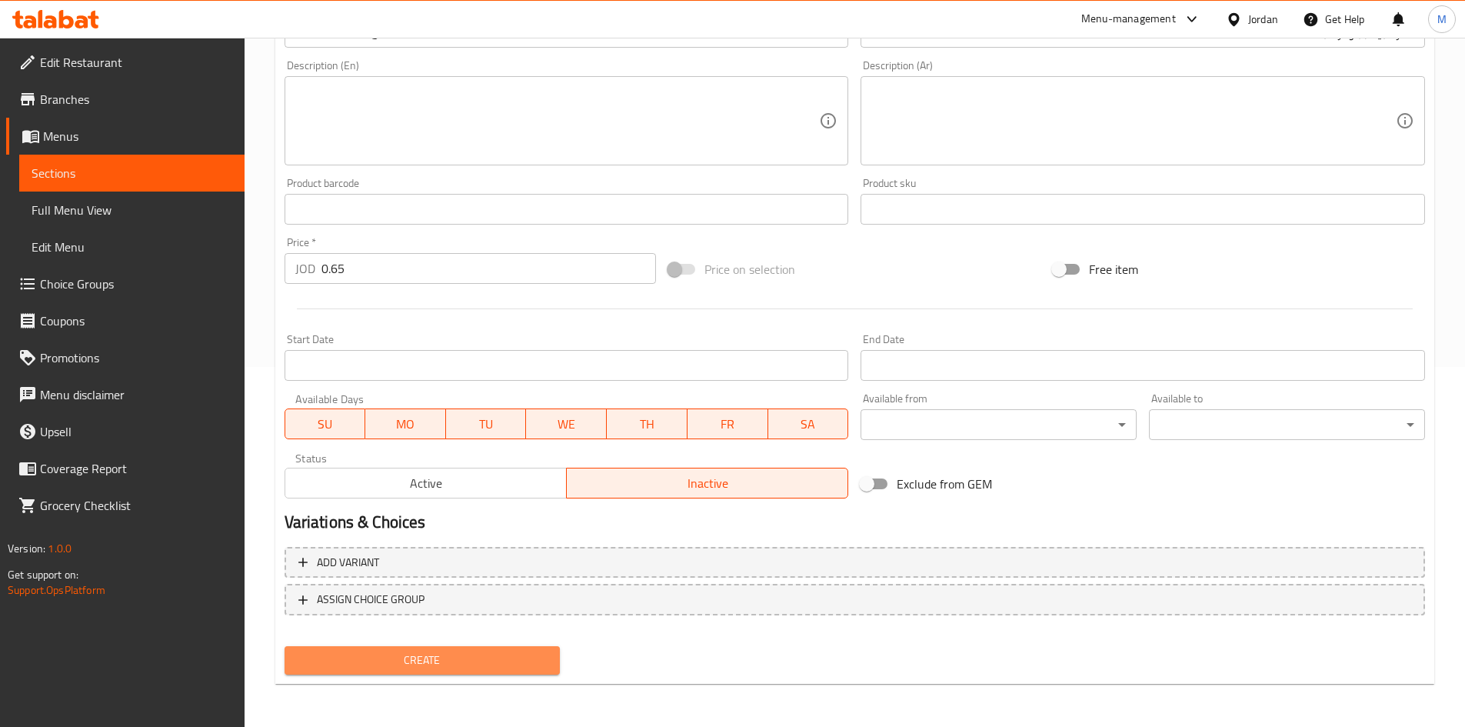
click at [524, 651] on span "Create" at bounding box center [423, 660] width 252 height 19
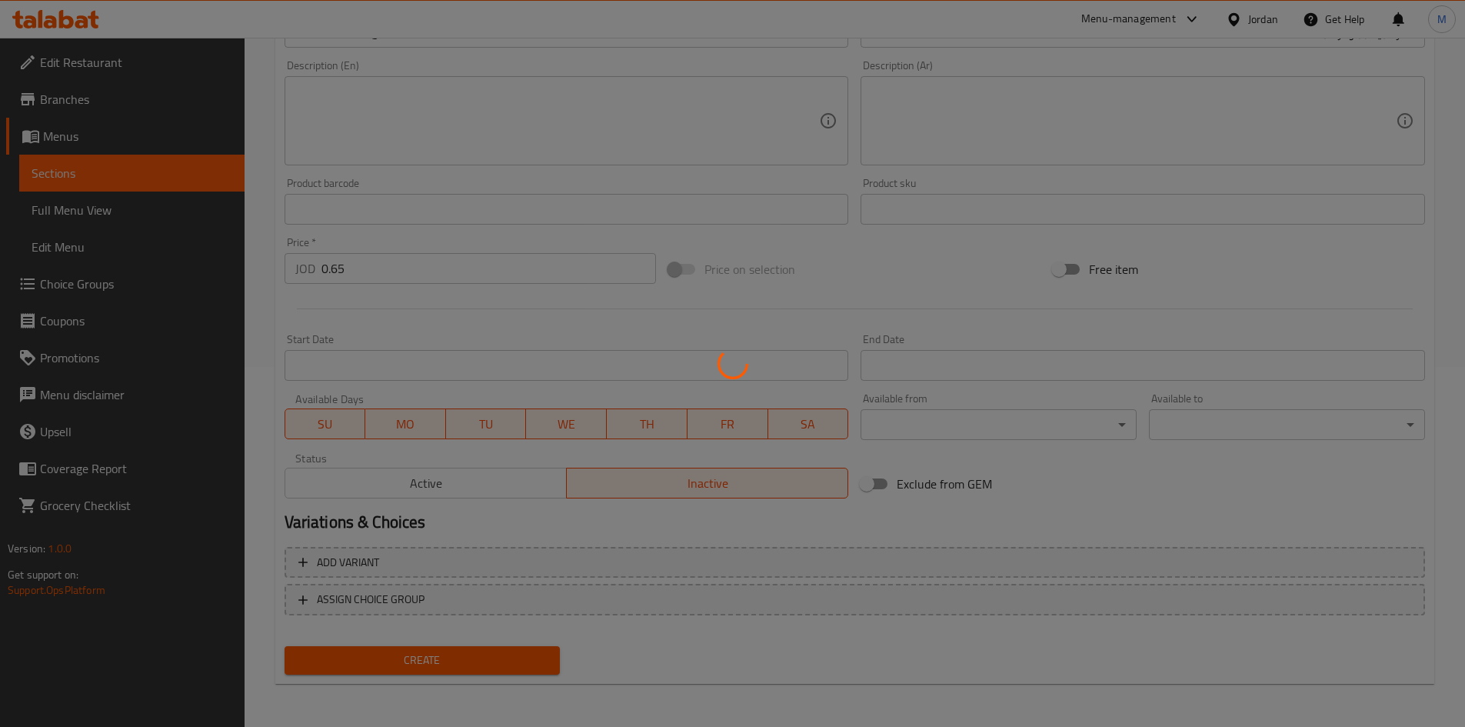
type input "0"
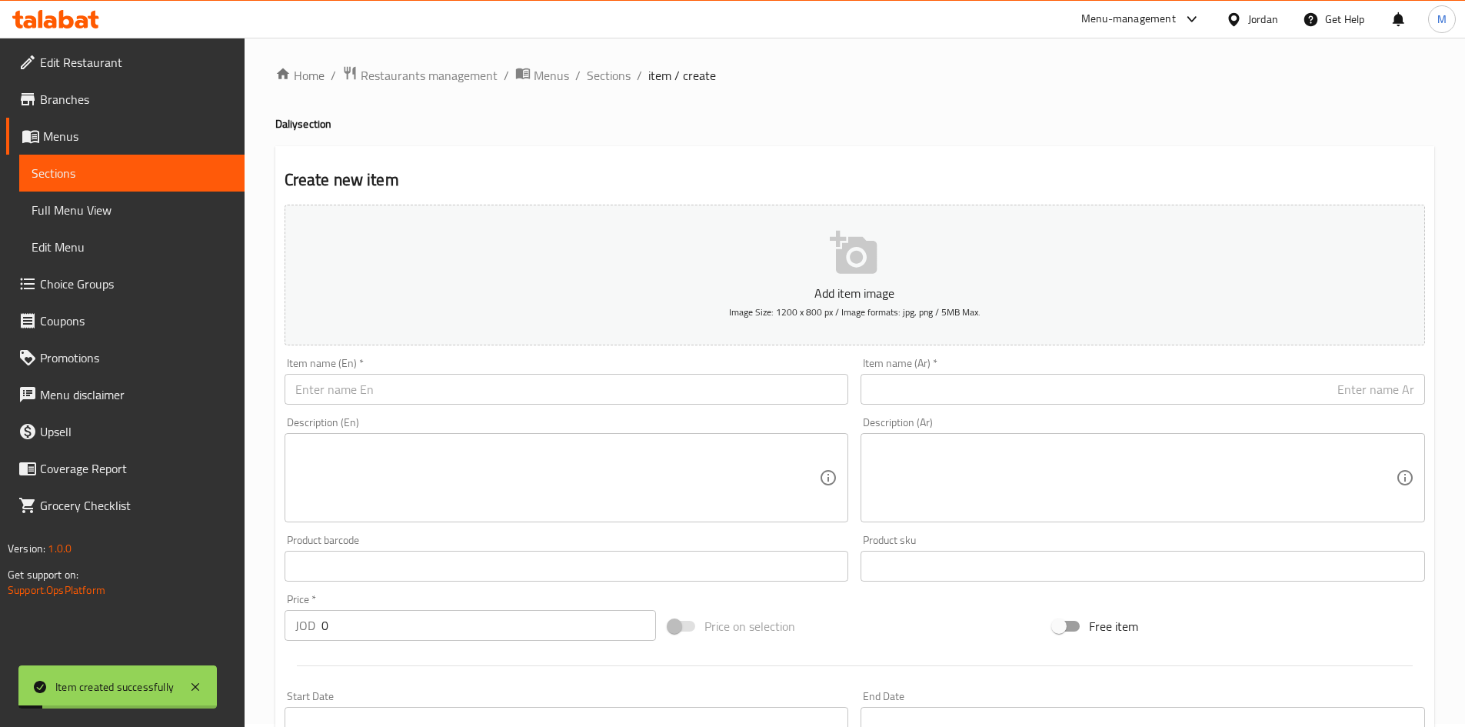
scroll to position [0, 0]
click at [1279, 388] on input "text" at bounding box center [1143, 392] width 565 height 31
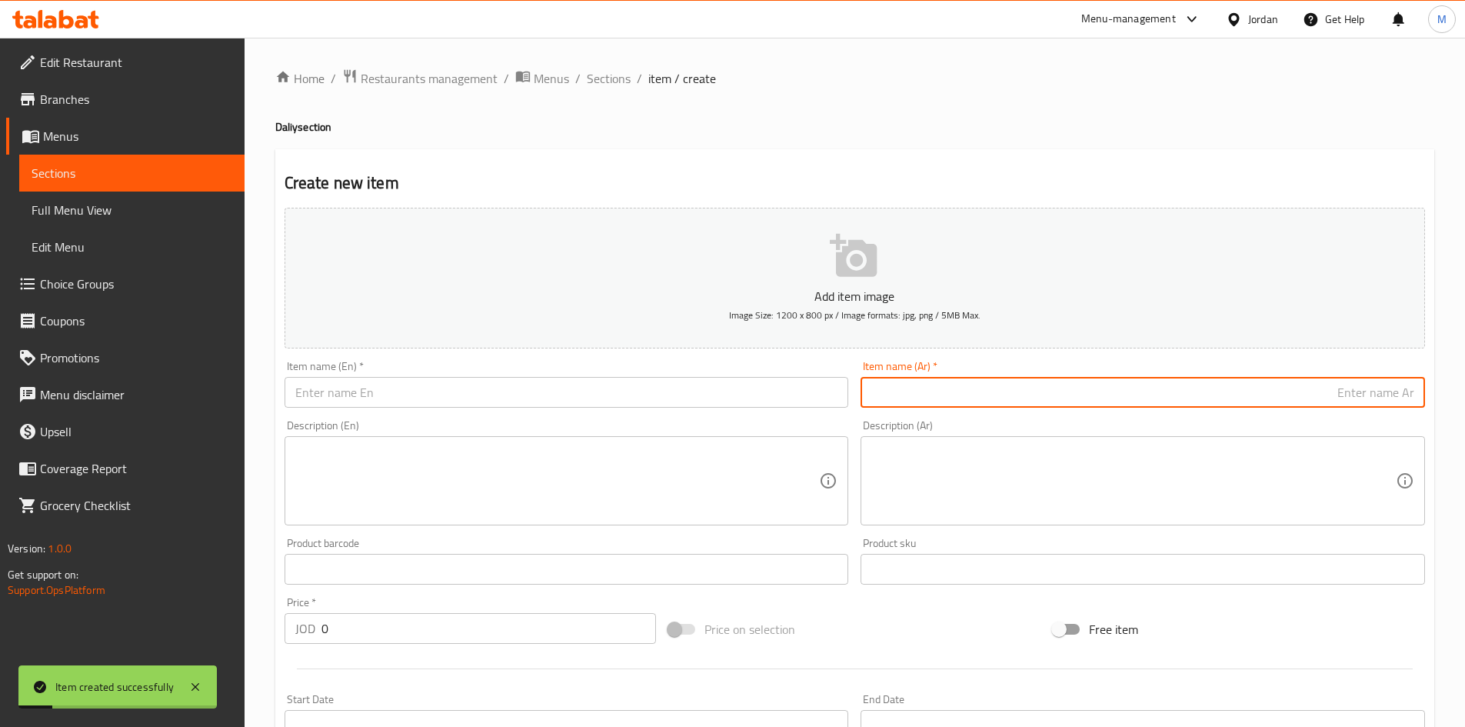
paste input "الدرة تونا"
paste input "3حبات"
click at [1256, 397] on input "الدرة تونا 3حبات" at bounding box center [1143, 392] width 565 height 31
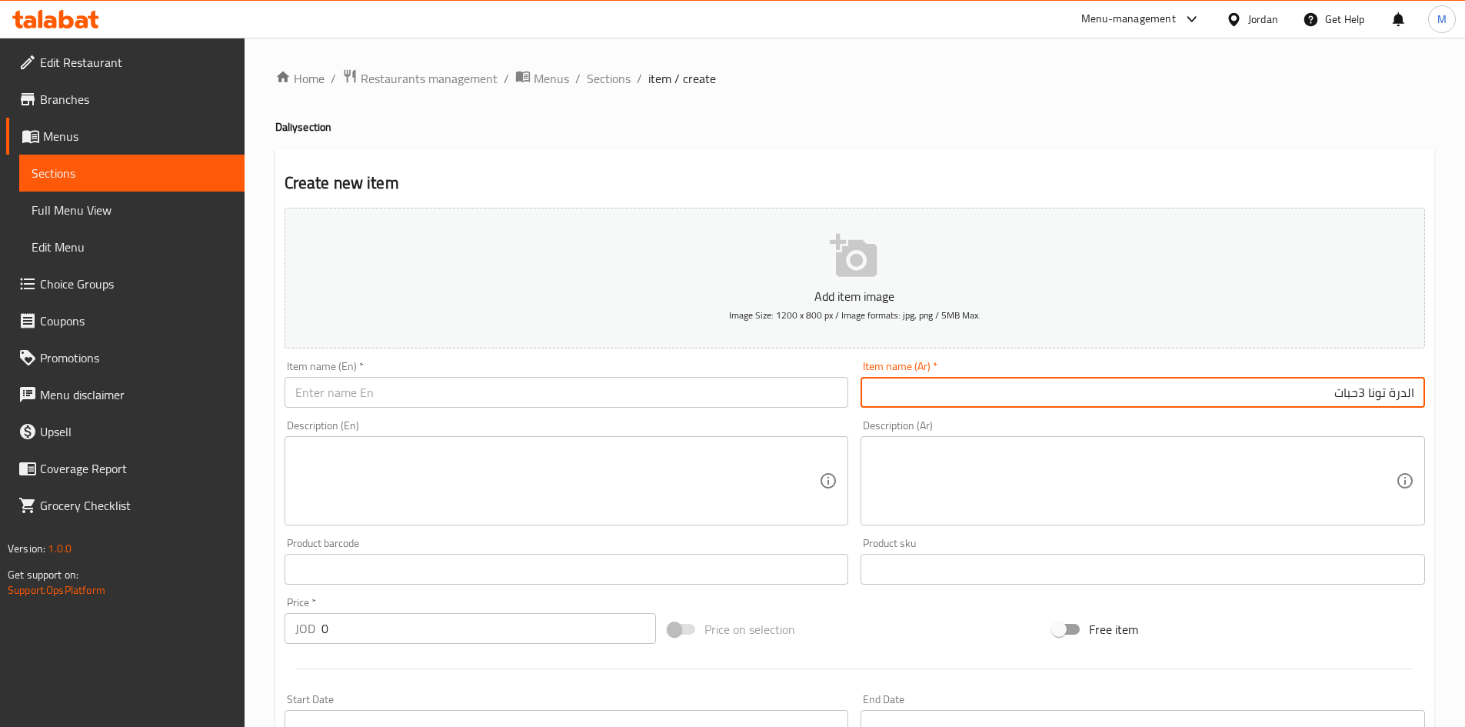
paste input "وم مايونيز"
paste input "حبة"
click at [1359, 383] on input "الدرة ثوم مايونيز حبة" at bounding box center [1143, 392] width 565 height 31
click at [1359, 384] on input "الدرة ثوم مايونيز حبة" at bounding box center [1143, 392] width 565 height 31
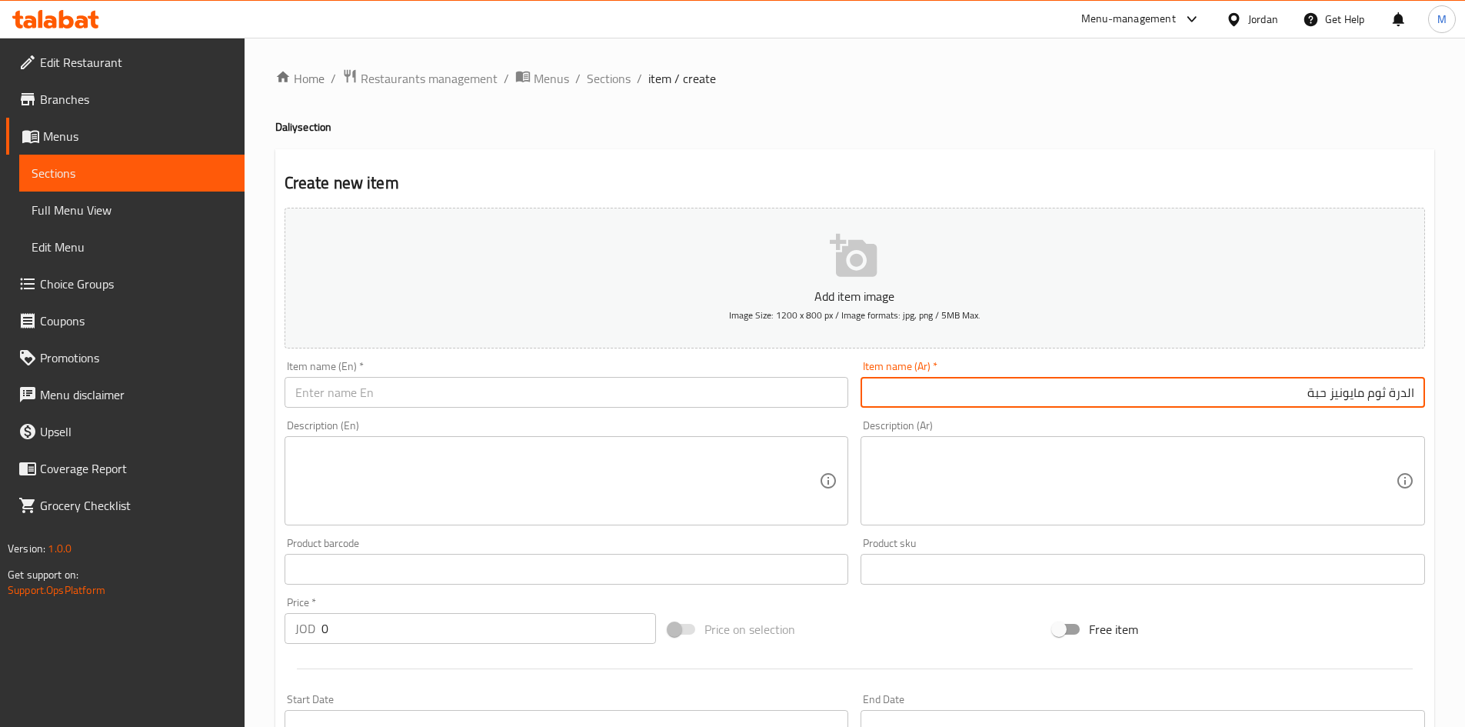
type input "الدرة ثوم مايونيز حبة"
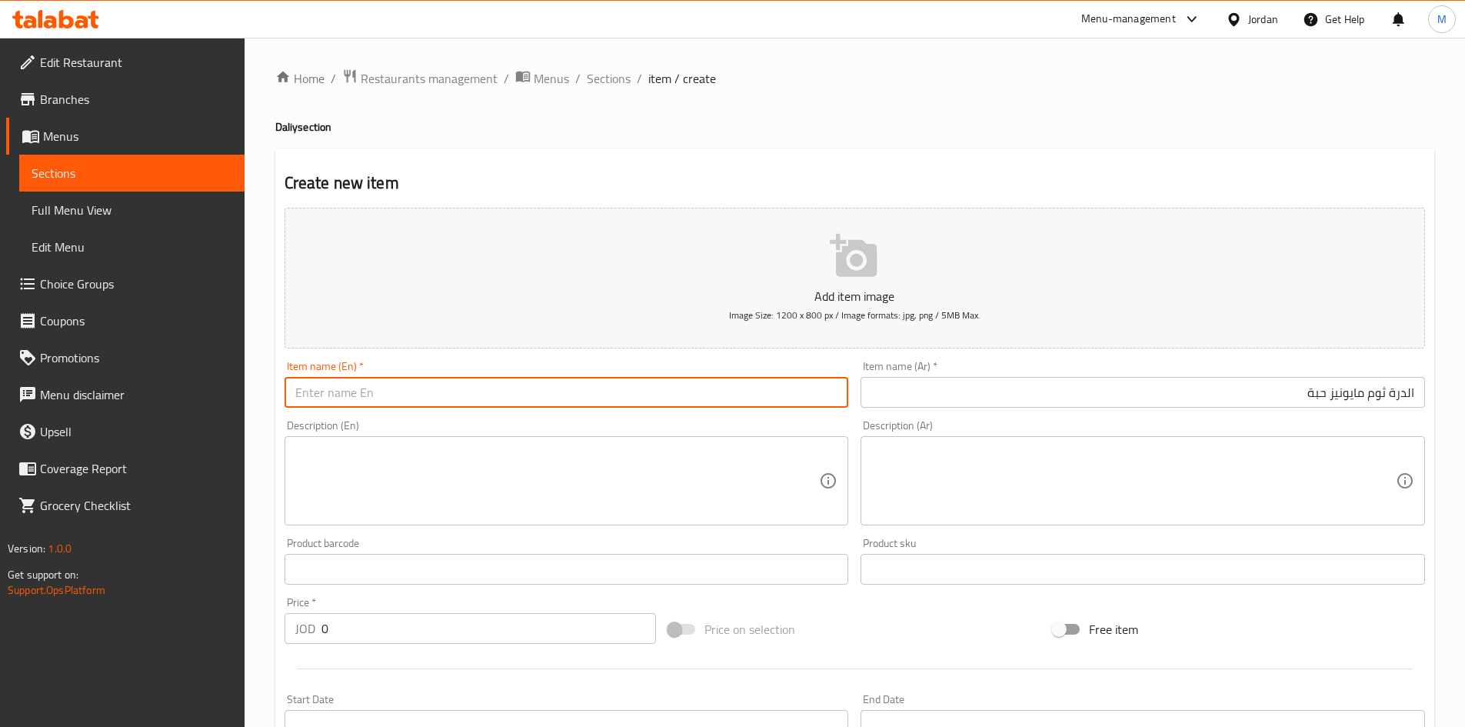
click at [442, 398] on input "text" at bounding box center [567, 392] width 565 height 31
paste input "Garlic mayonnaise"
click at [483, 398] on input "aldurra Garlic mayonnaise 1 piece" at bounding box center [567, 392] width 565 height 31
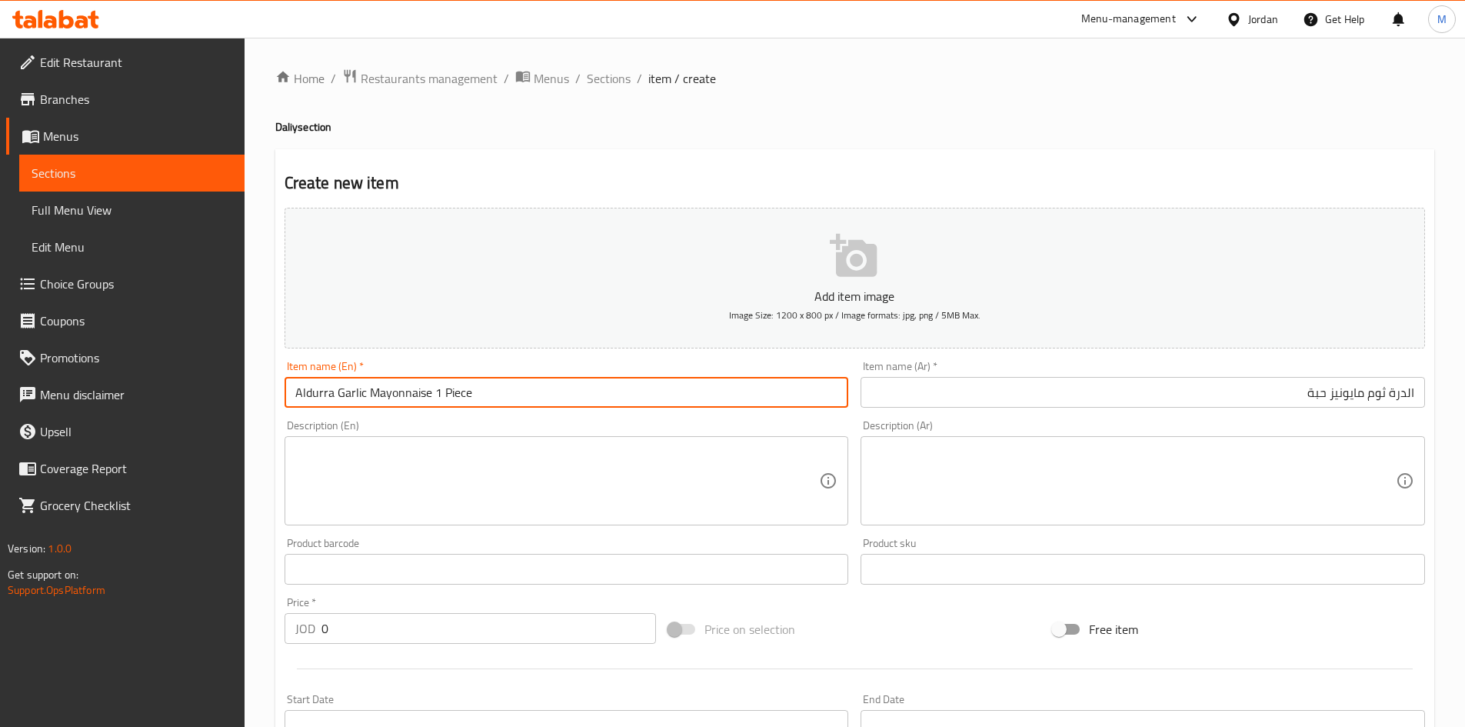
type input "Aldurra Garlic Mayonnaise 1 Piece"
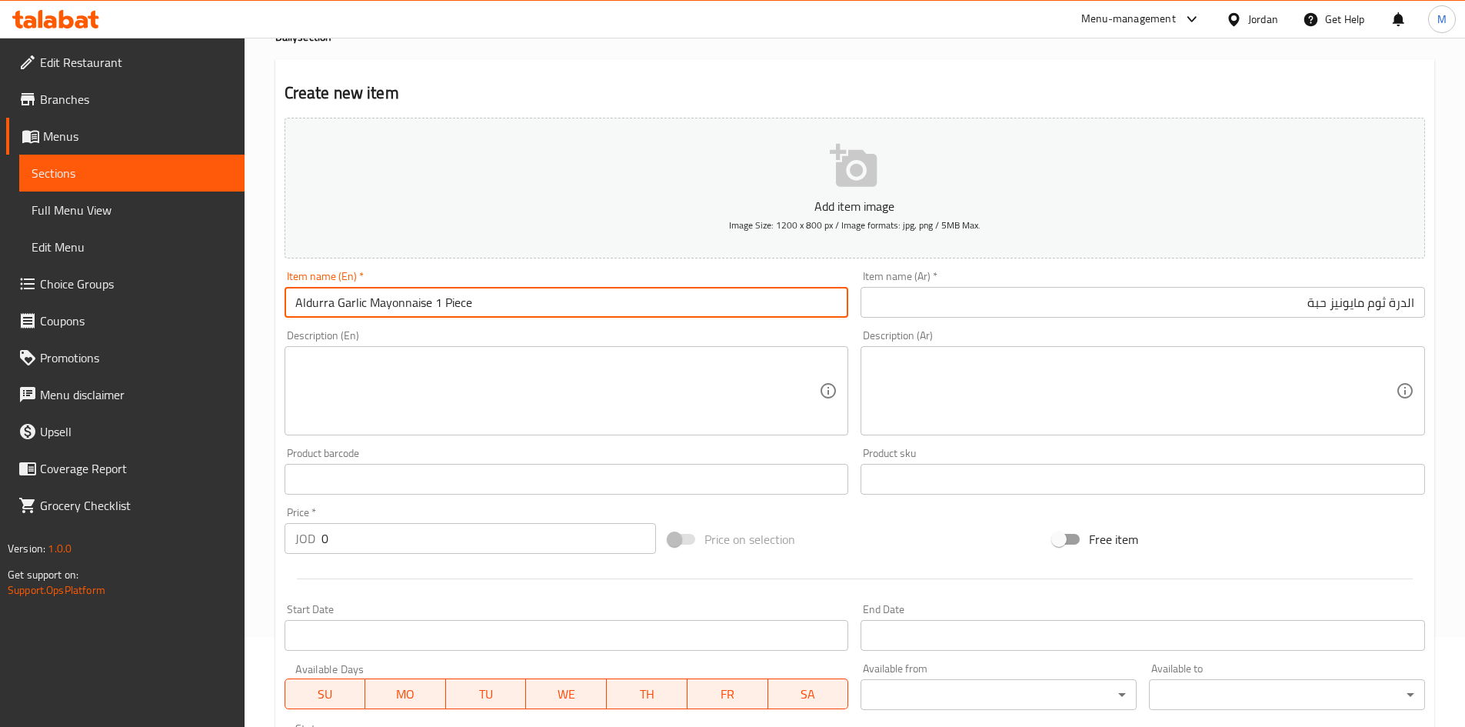
scroll to position [308, 0]
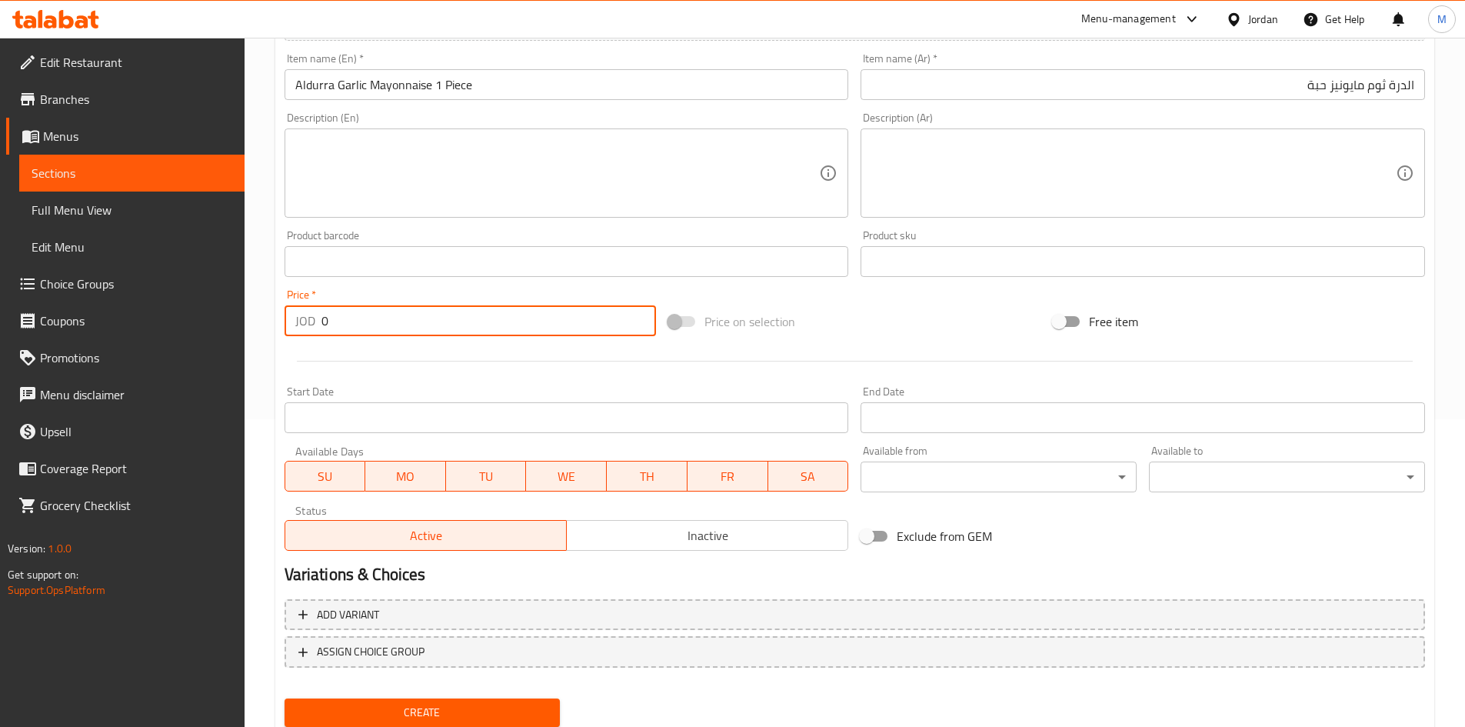
click at [413, 322] on input "0" at bounding box center [489, 320] width 335 height 31
paste input "1.38"
type input "1.38"
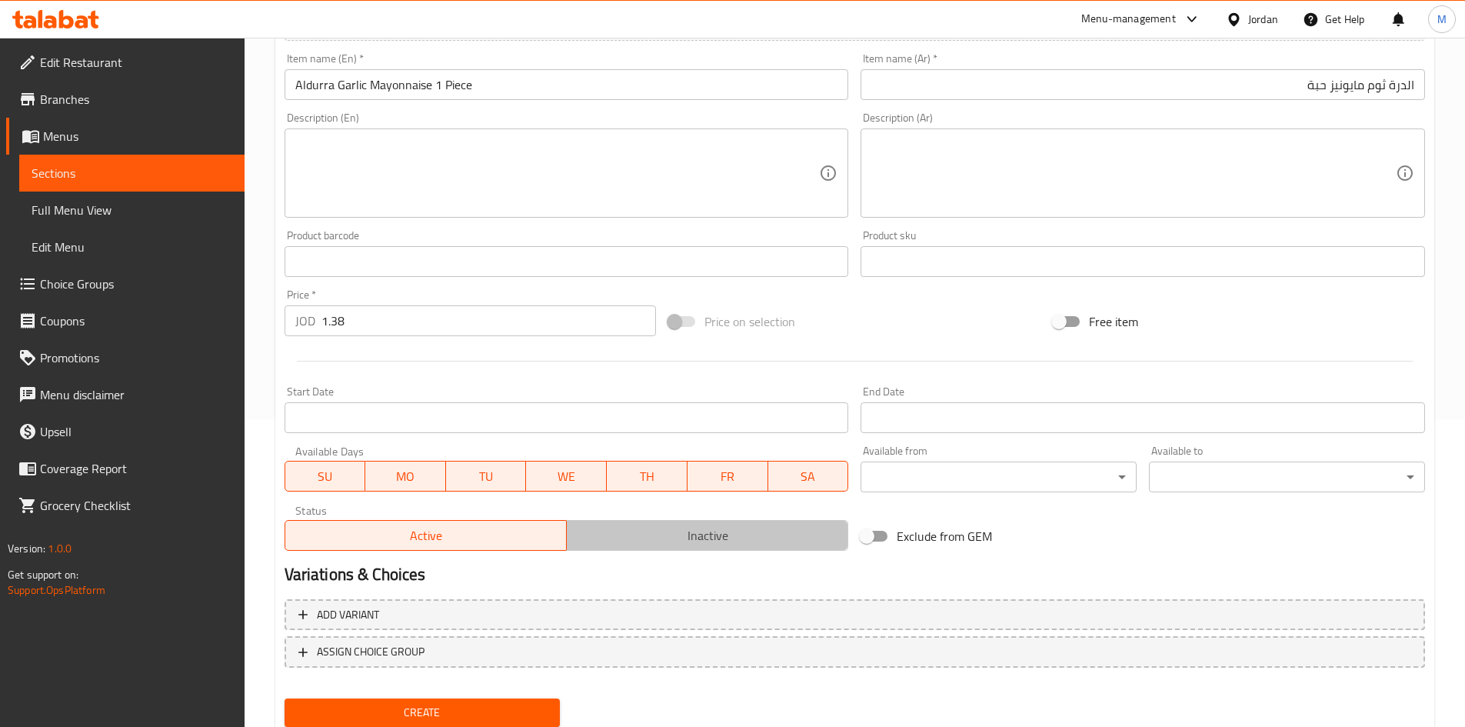
click at [682, 524] on button "Inactive" at bounding box center [707, 535] width 282 height 31
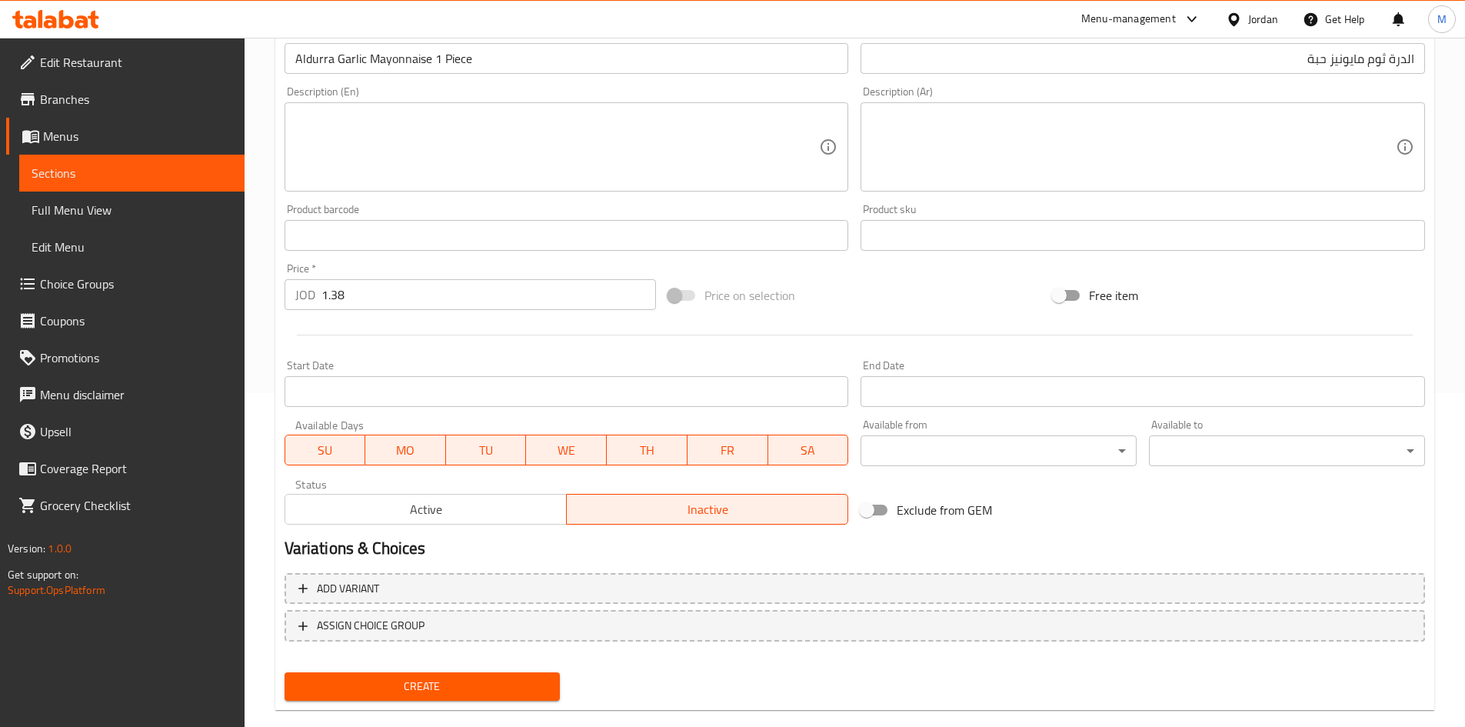
scroll to position [360, 0]
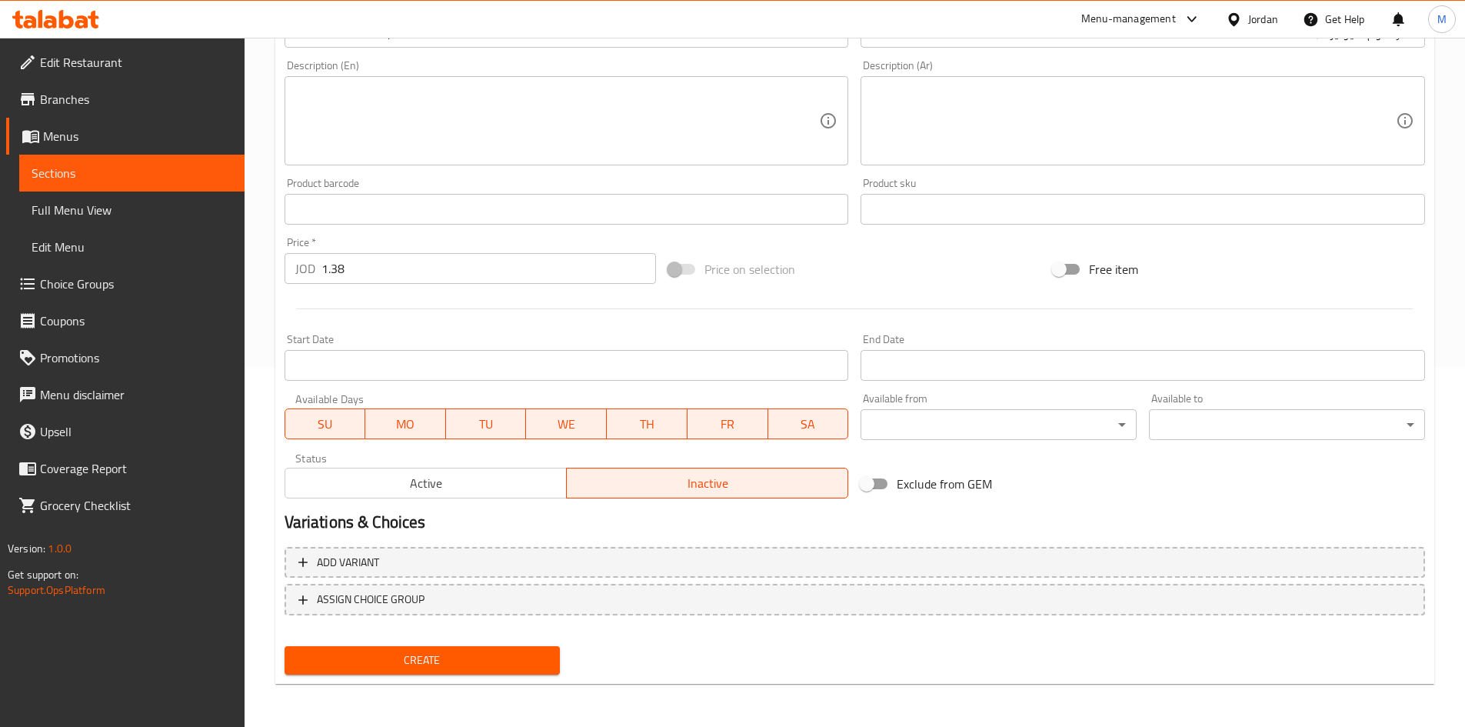
click at [524, 656] on span "Create" at bounding box center [423, 660] width 252 height 19
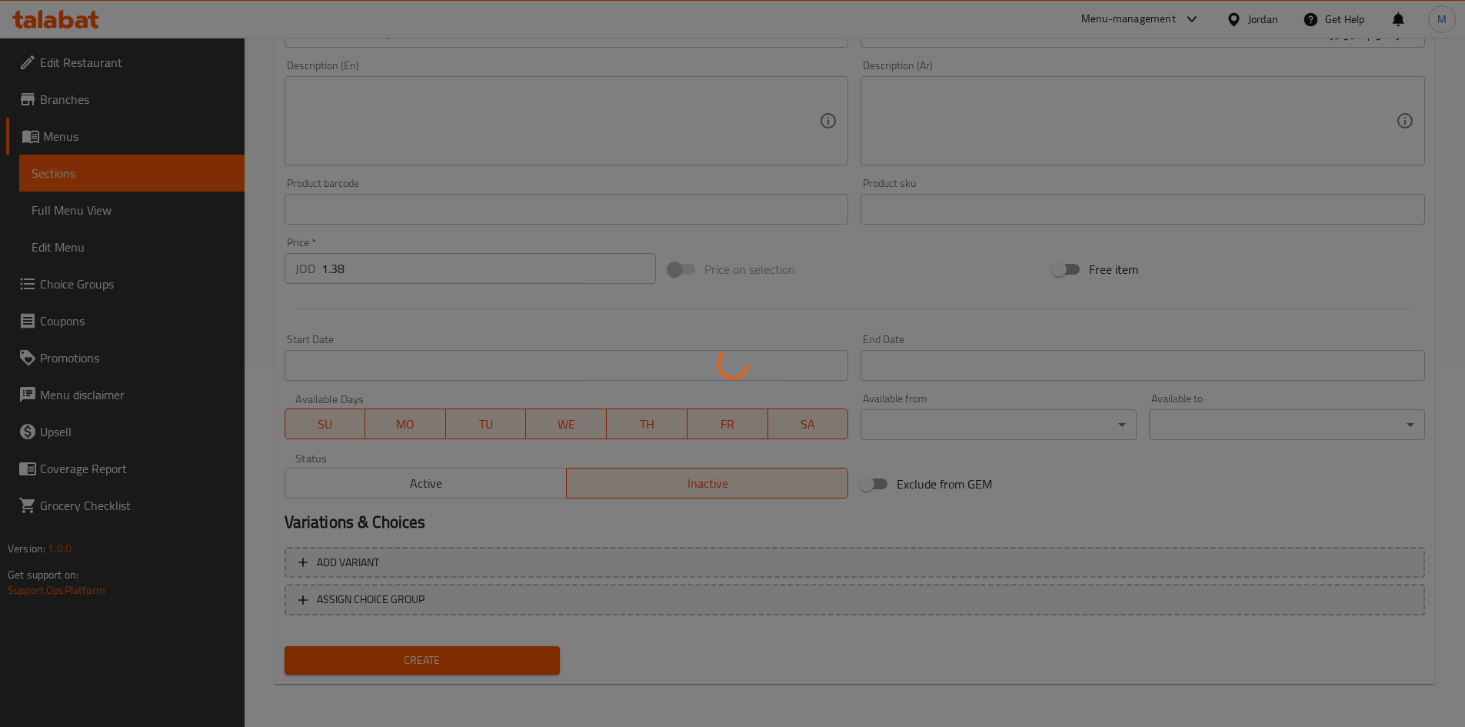
type input "0"
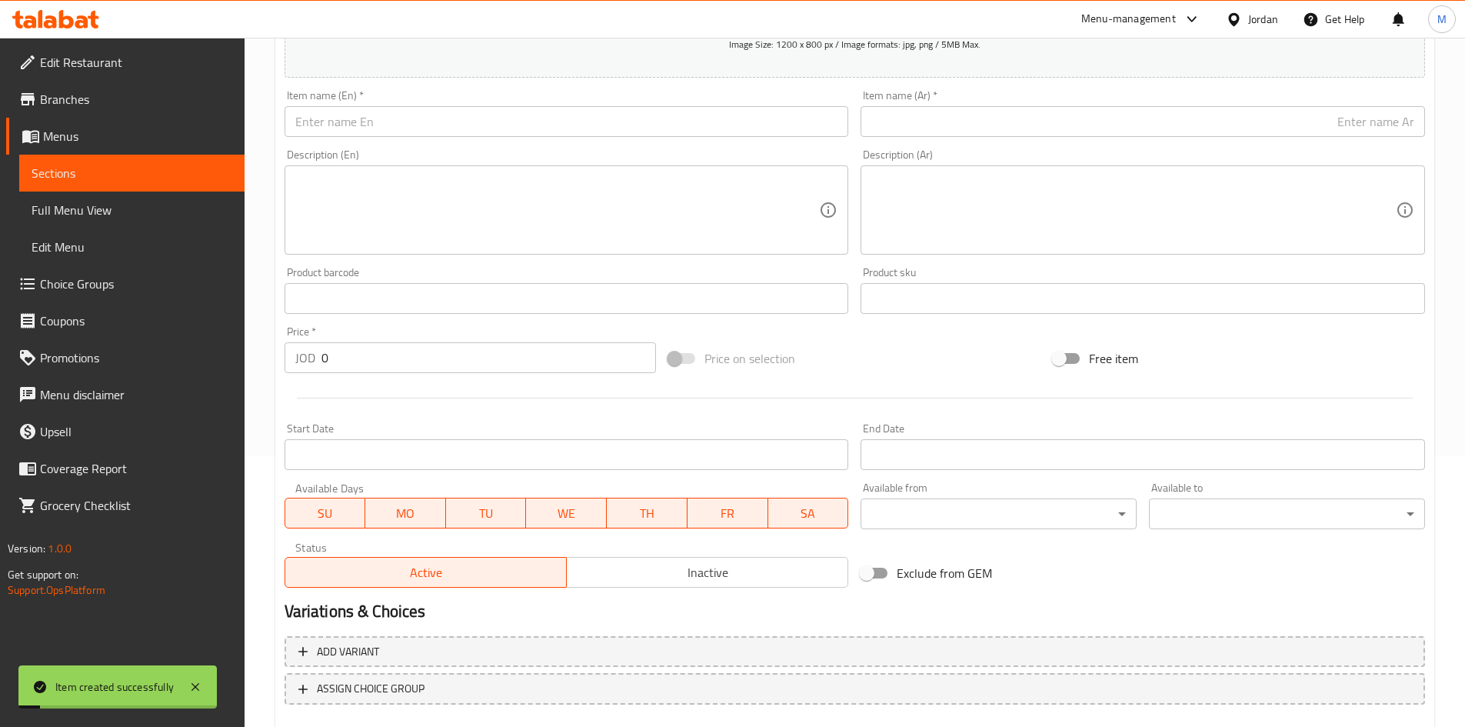
scroll to position [129, 0]
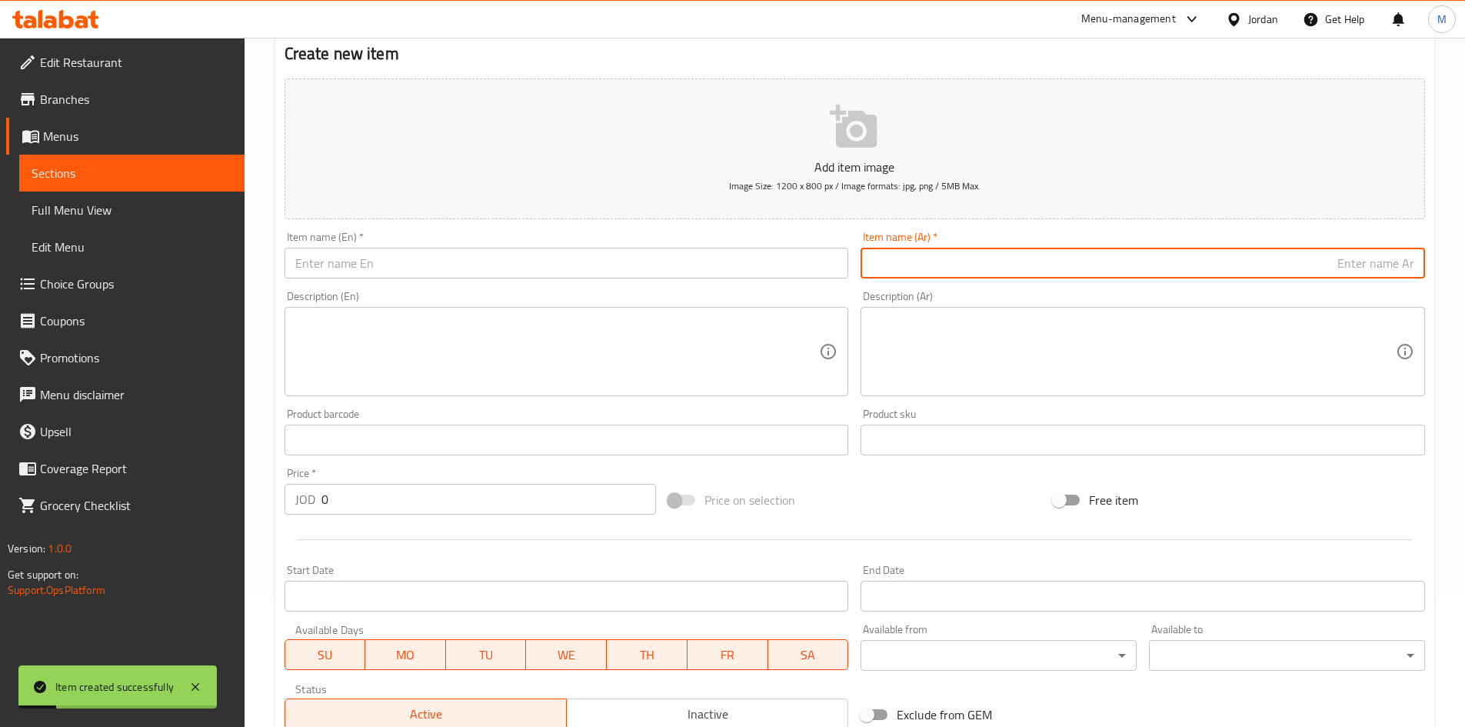
click at [1286, 262] on input "text" at bounding box center [1143, 263] width 565 height 31
paste input "الدرة جميد"
paste input "حبة"
click at [1373, 257] on input "الدرة جميد حبة" at bounding box center [1143, 263] width 565 height 31
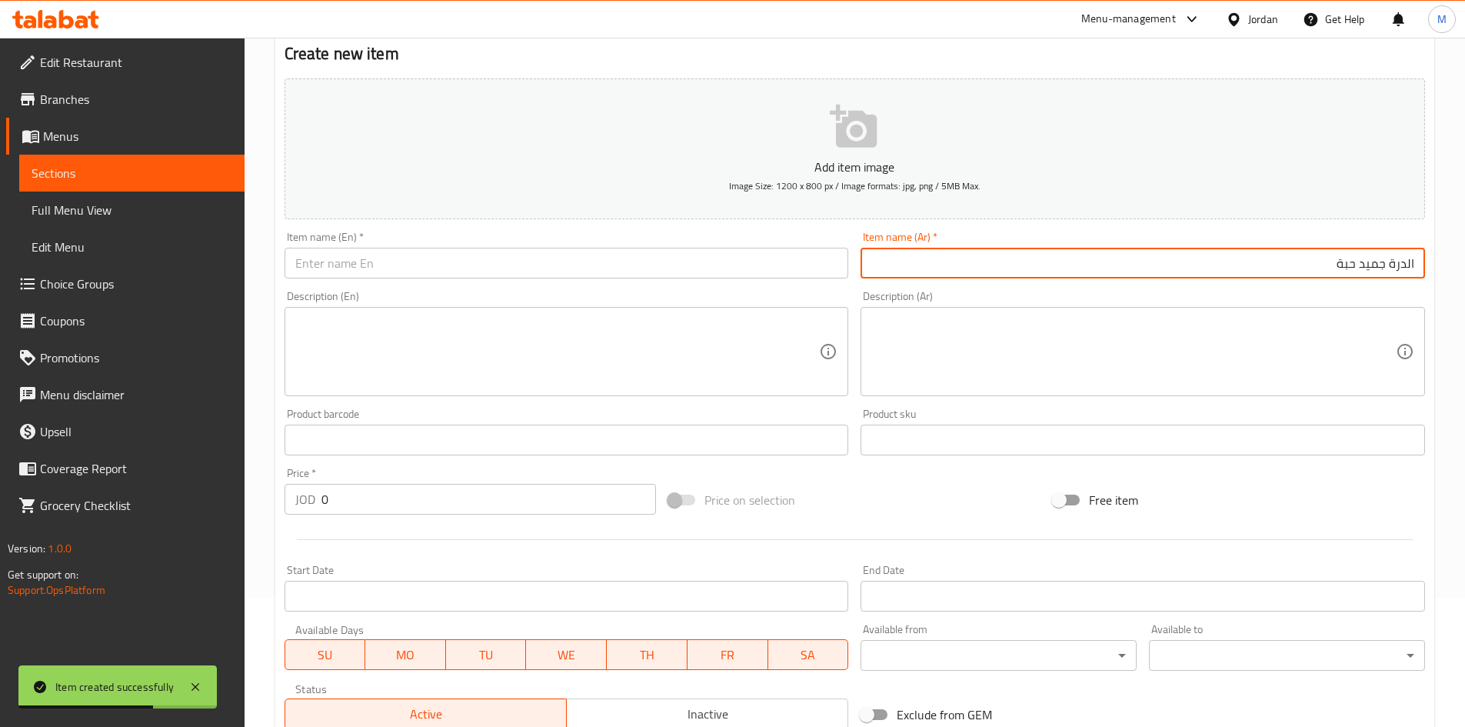
click at [1373, 257] on input "الدرة جميد حبة" at bounding box center [1143, 263] width 565 height 31
type input "الدرة جميد حبة"
click at [457, 270] on input "text" at bounding box center [567, 263] width 565 height 31
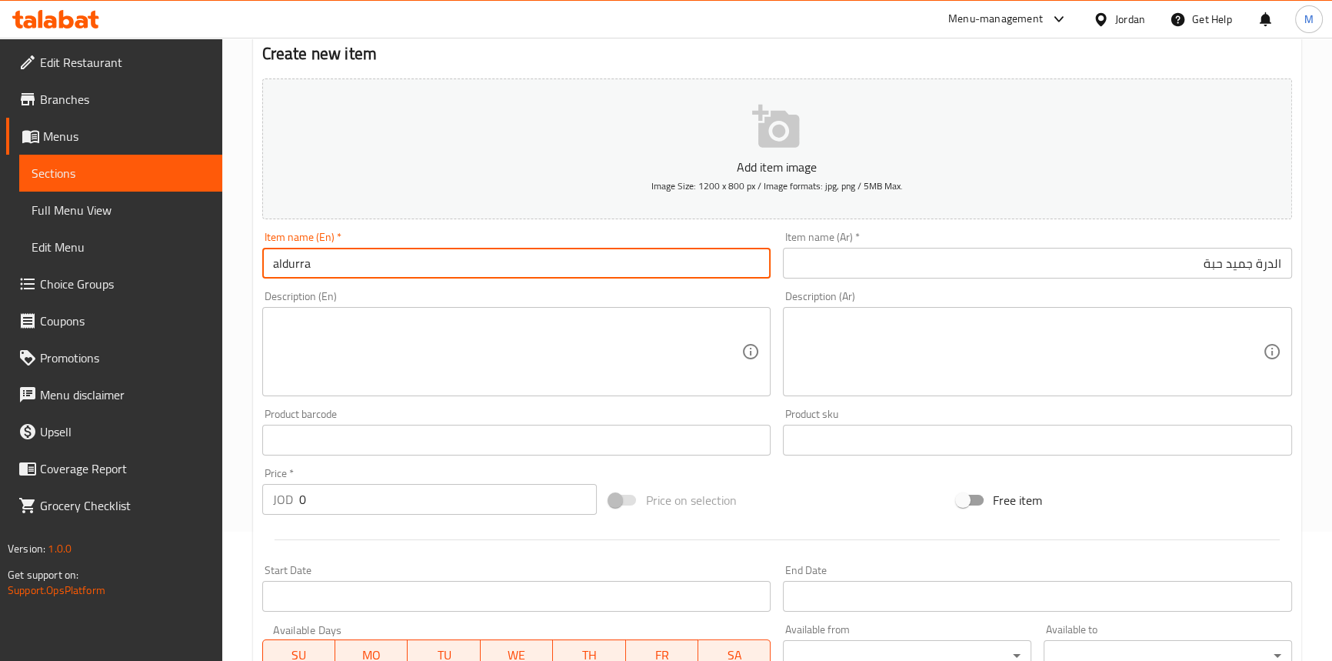
paste input "Jameed"
click at [422, 264] on input "aldurra Jameed 1 piece" at bounding box center [516, 263] width 509 height 31
click at [422, 264] on input "Aldurra Jameed 1 Piece" at bounding box center [516, 263] width 509 height 31
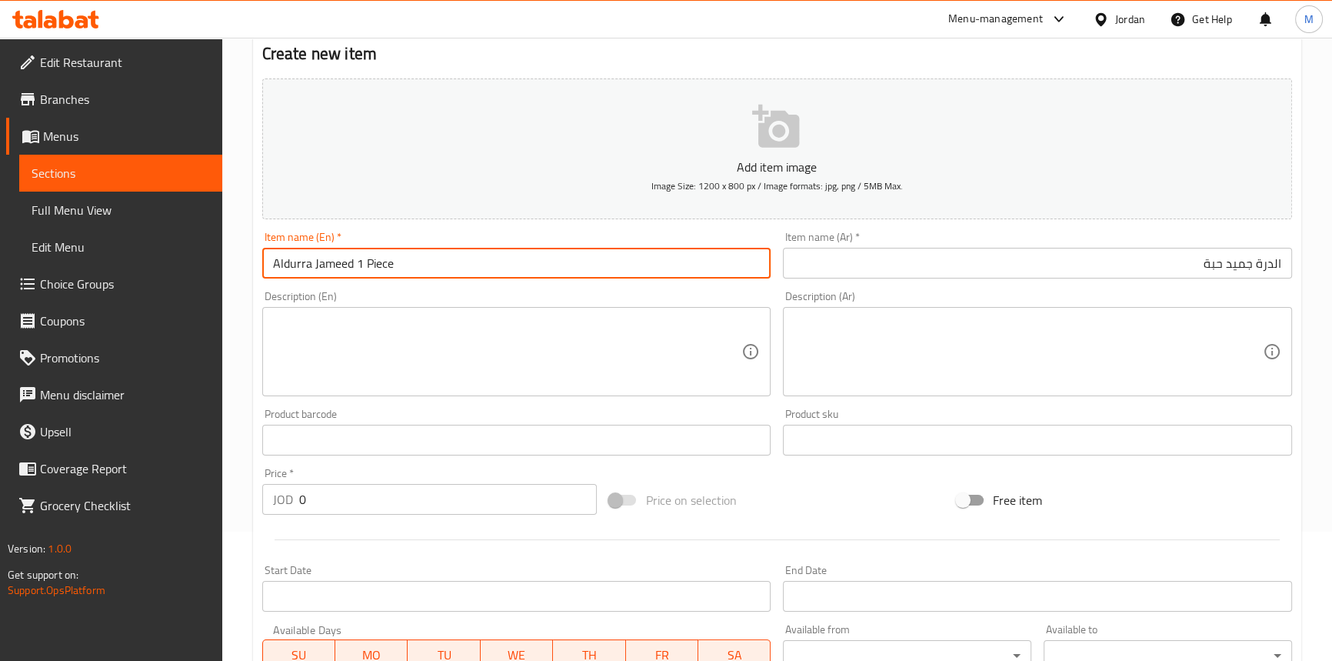
type input "Aldurra Jameed 1 Piece"
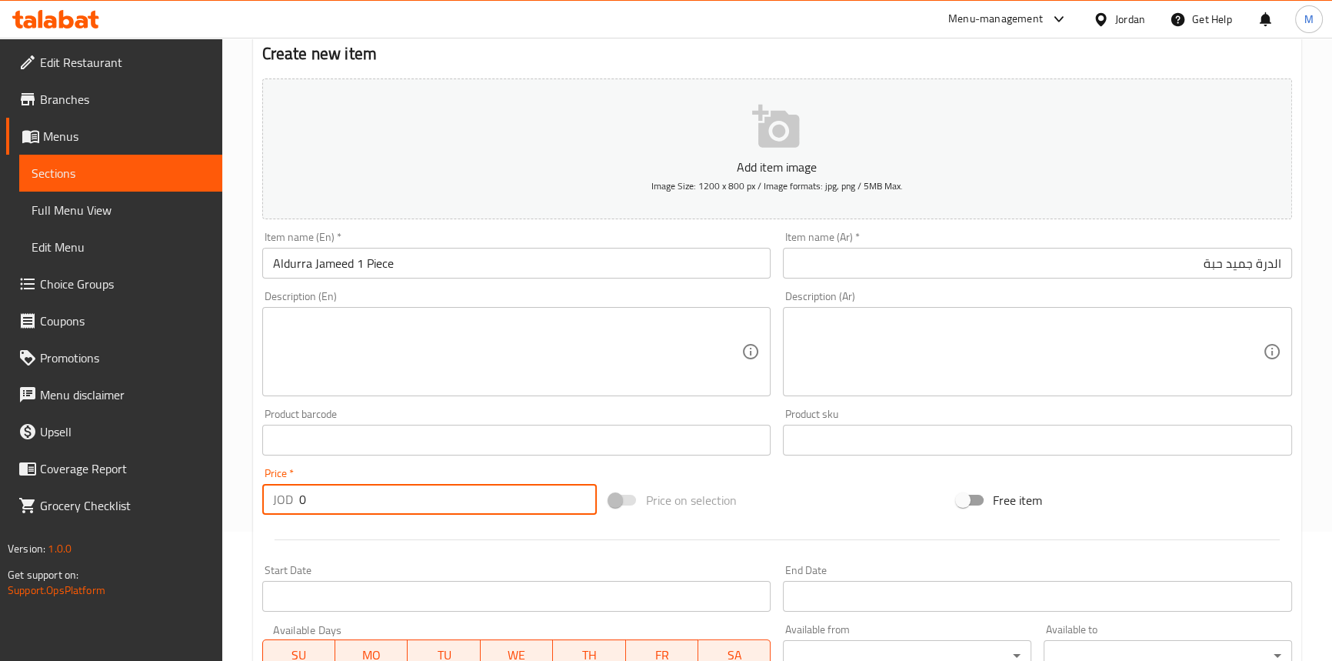
click at [408, 495] on input "0" at bounding box center [448, 499] width 298 height 31
paste input "1.37"
type input "1.37"
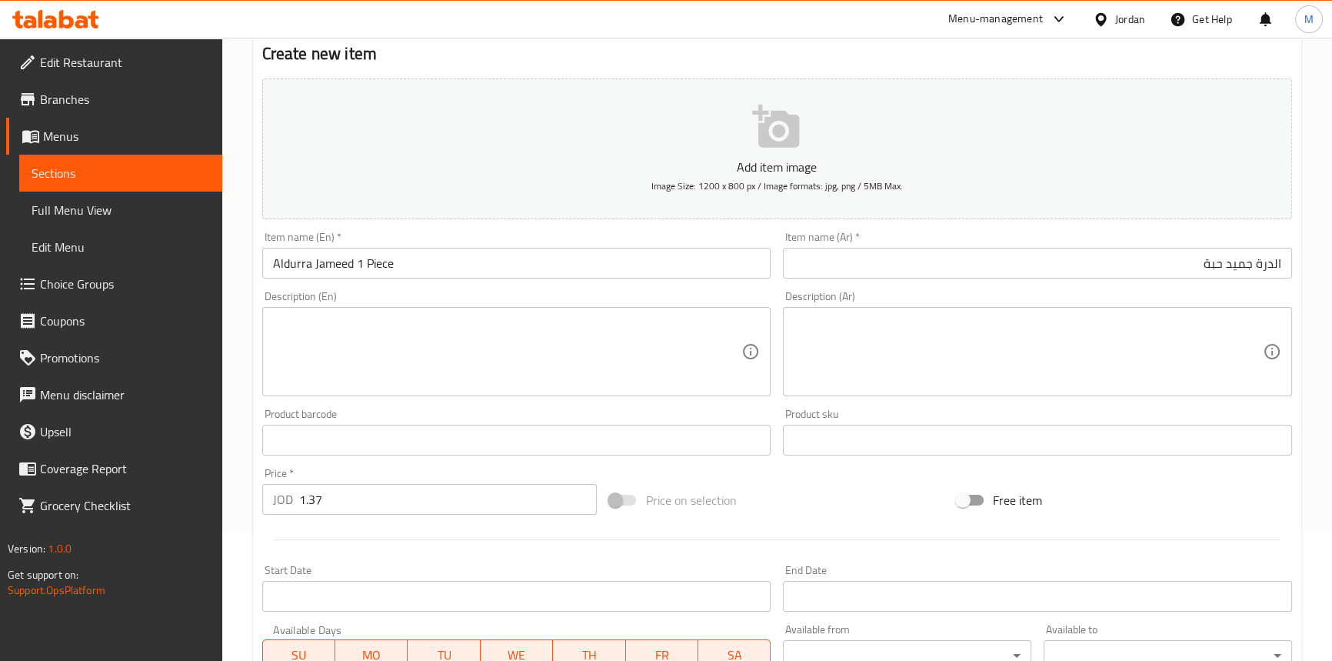
click at [392, 471] on div "Price   * JOD 1.37 Price *" at bounding box center [429, 491] width 335 height 47
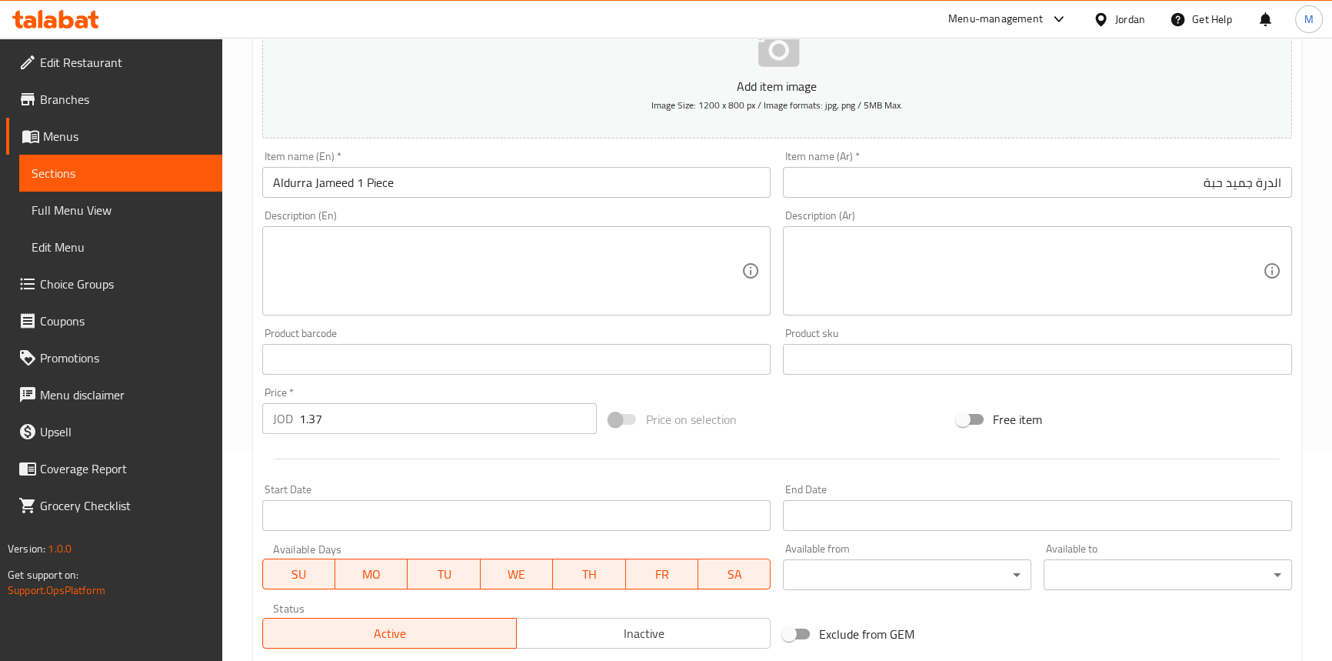
scroll to position [408, 0]
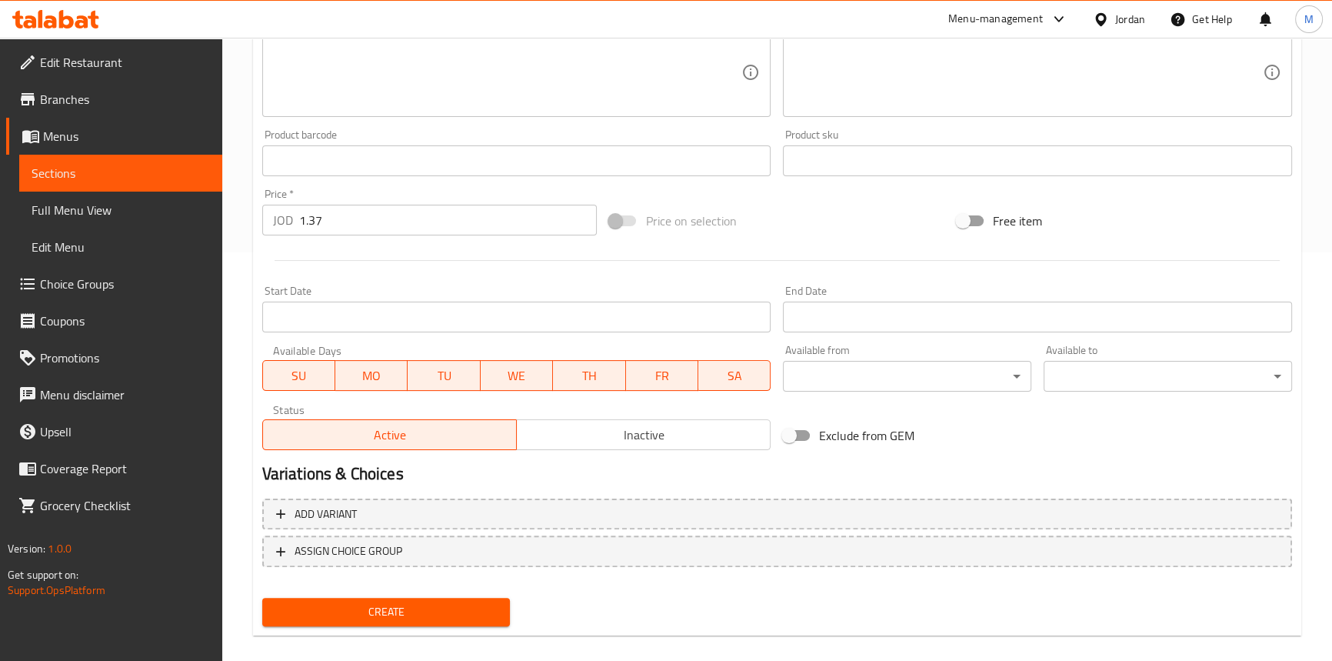
drag, startPoint x: 421, startPoint y: 601, endPoint x: 417, endPoint y: 582, distance: 19.6
click at [422, 602] on span "Create" at bounding box center [387, 611] width 224 height 19
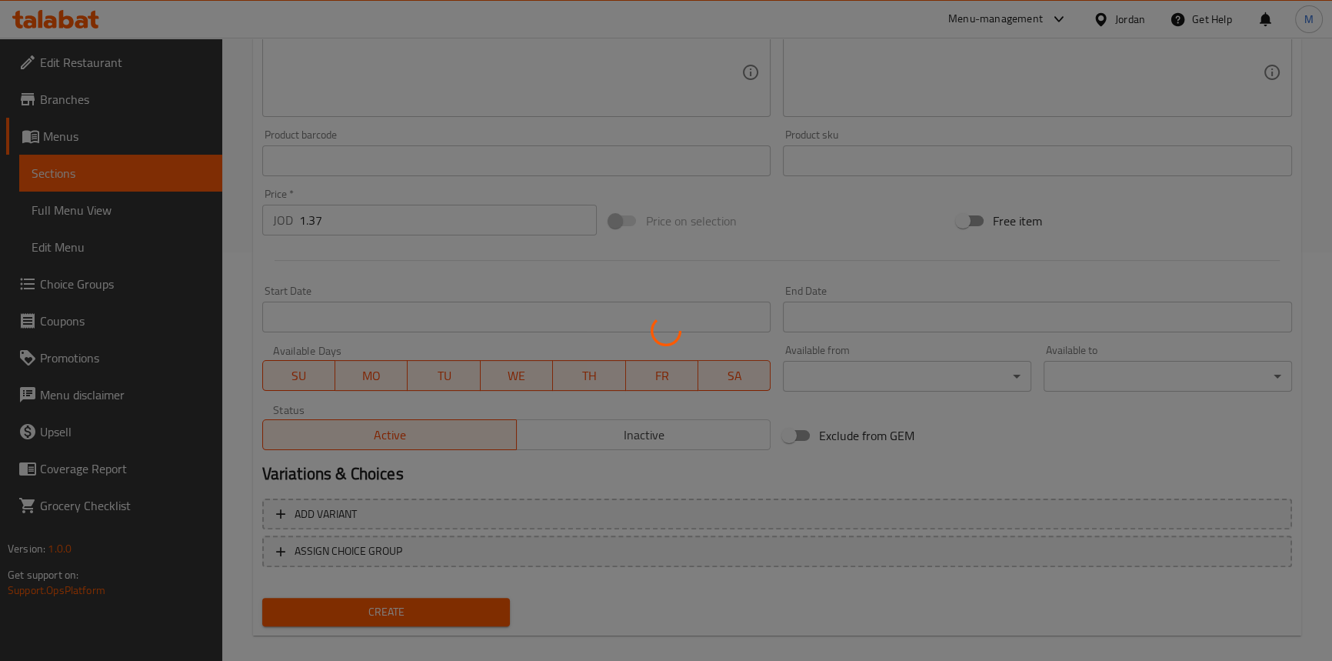
type input "0"
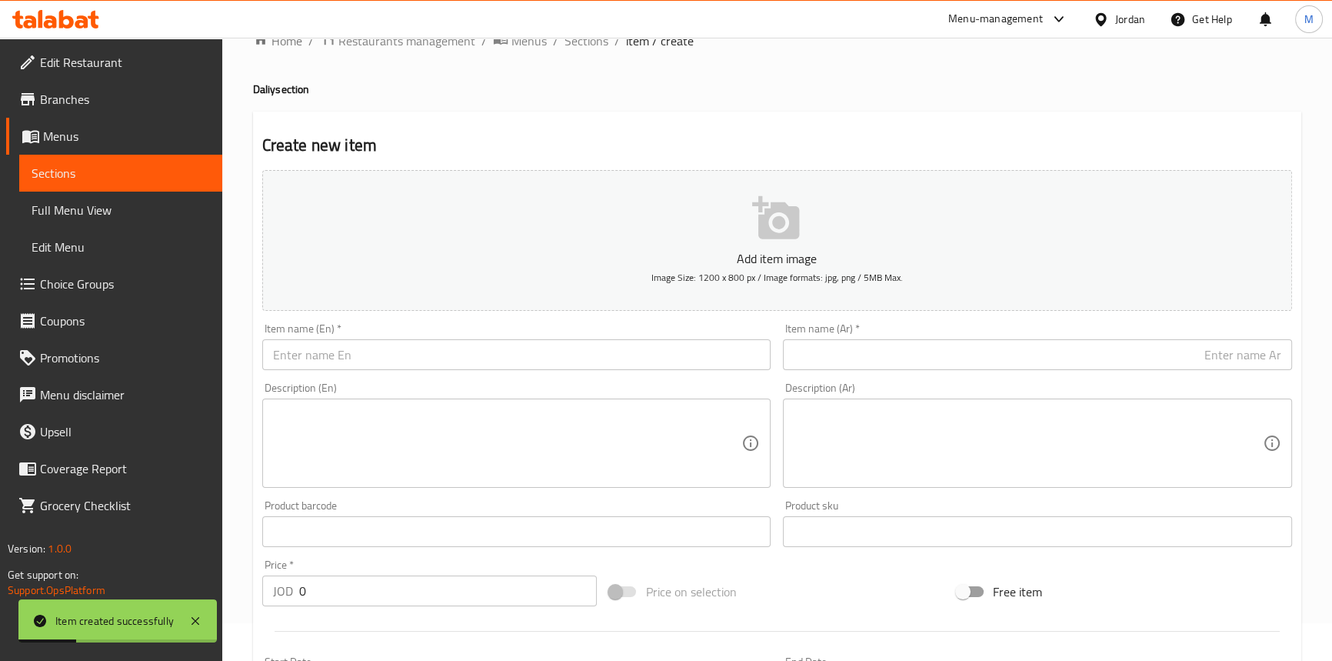
scroll to position [0, 0]
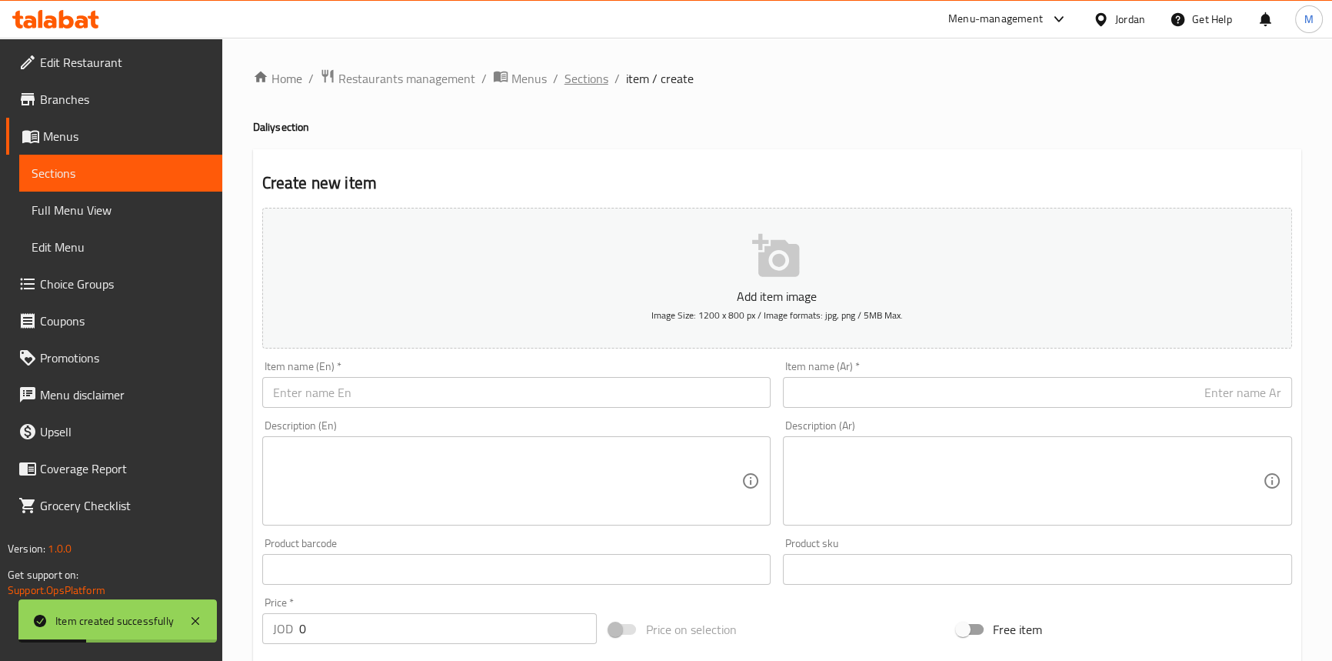
click at [586, 77] on span "Sections" at bounding box center [587, 78] width 44 height 18
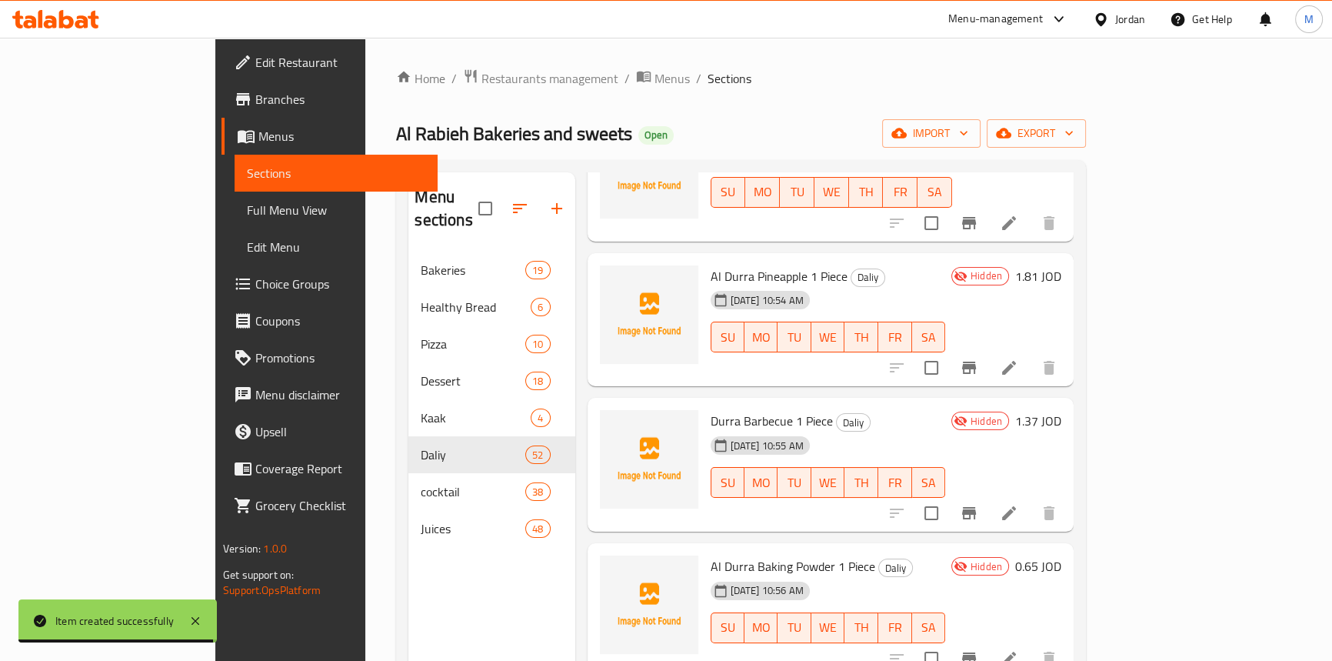
scroll to position [215, 0]
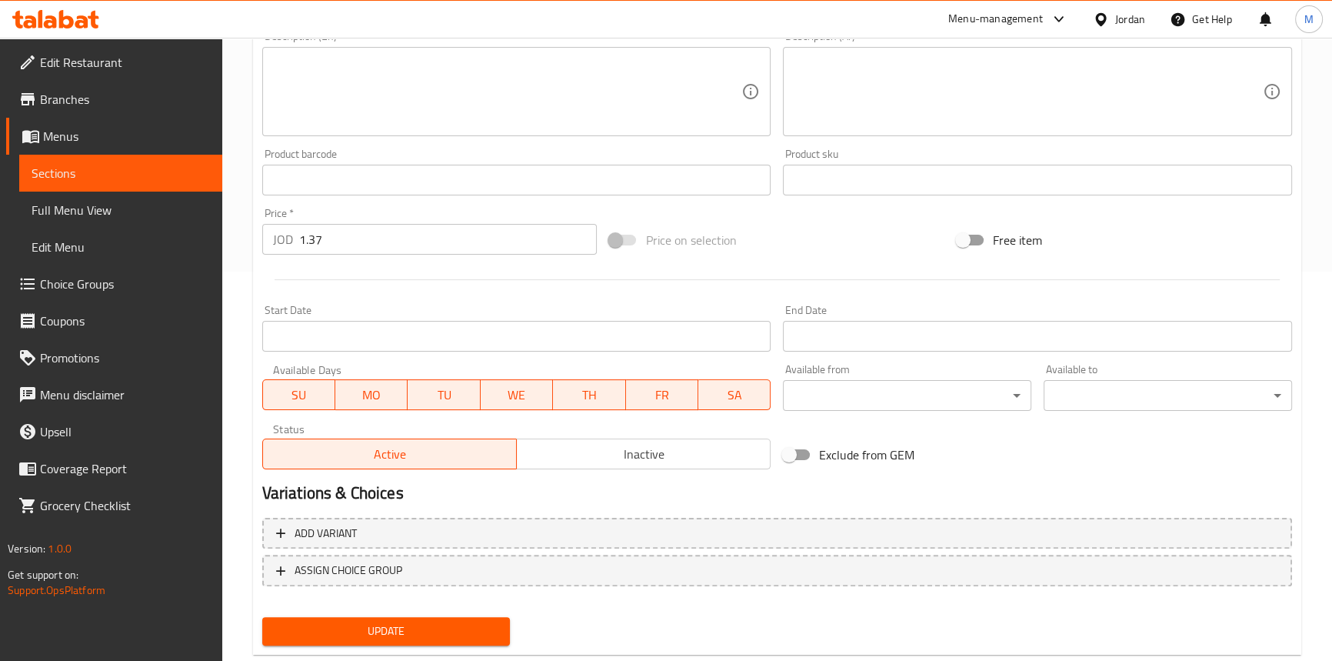
scroll to position [425, 0]
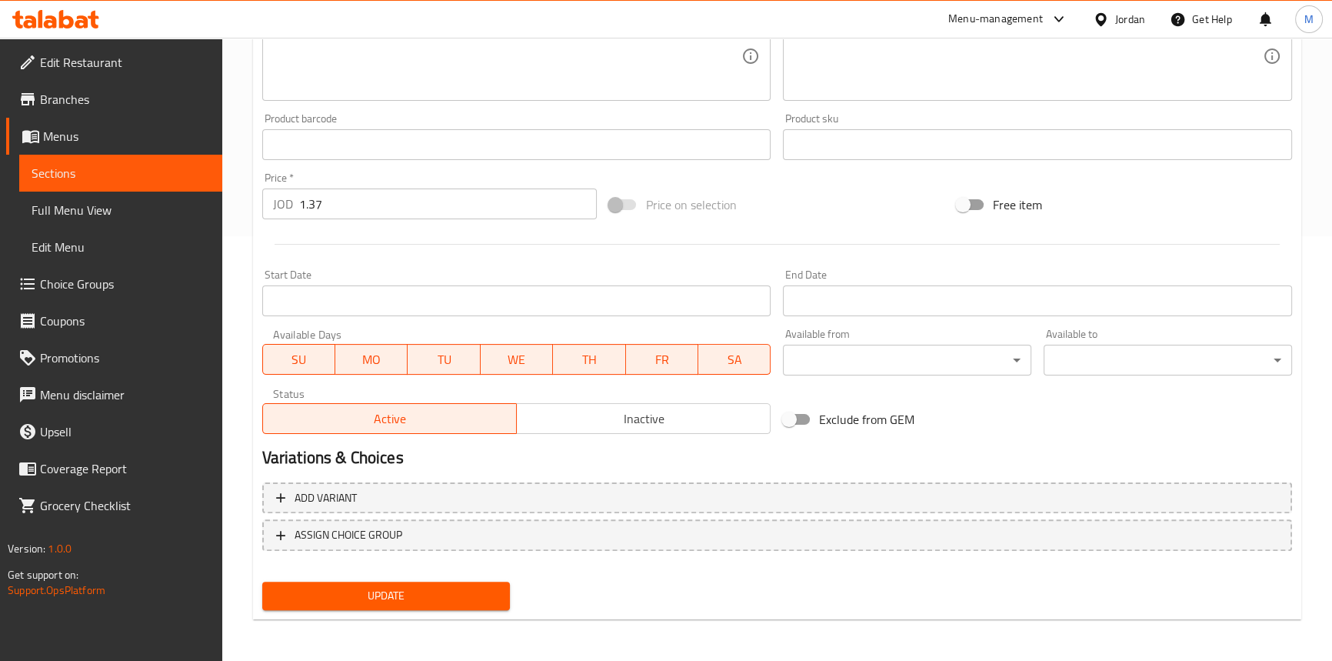
click at [720, 420] on span "Inactive" at bounding box center [644, 419] width 242 height 22
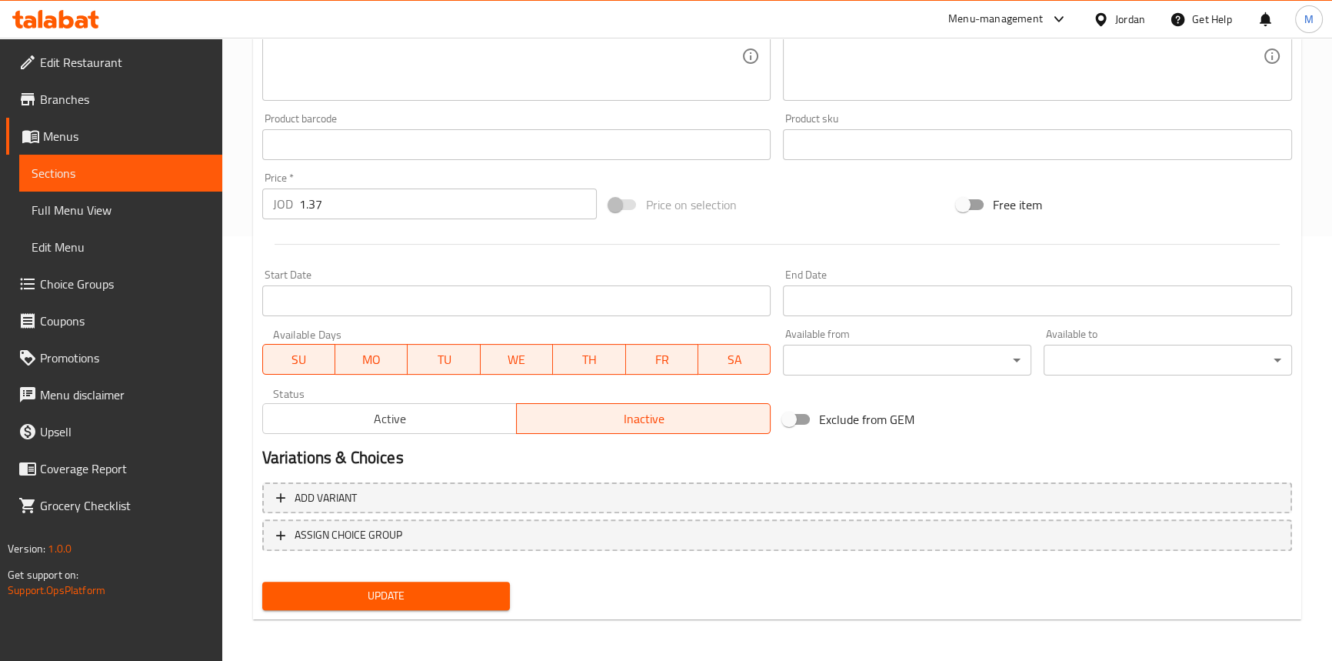
click at [408, 582] on button "Update" at bounding box center [386, 596] width 248 height 28
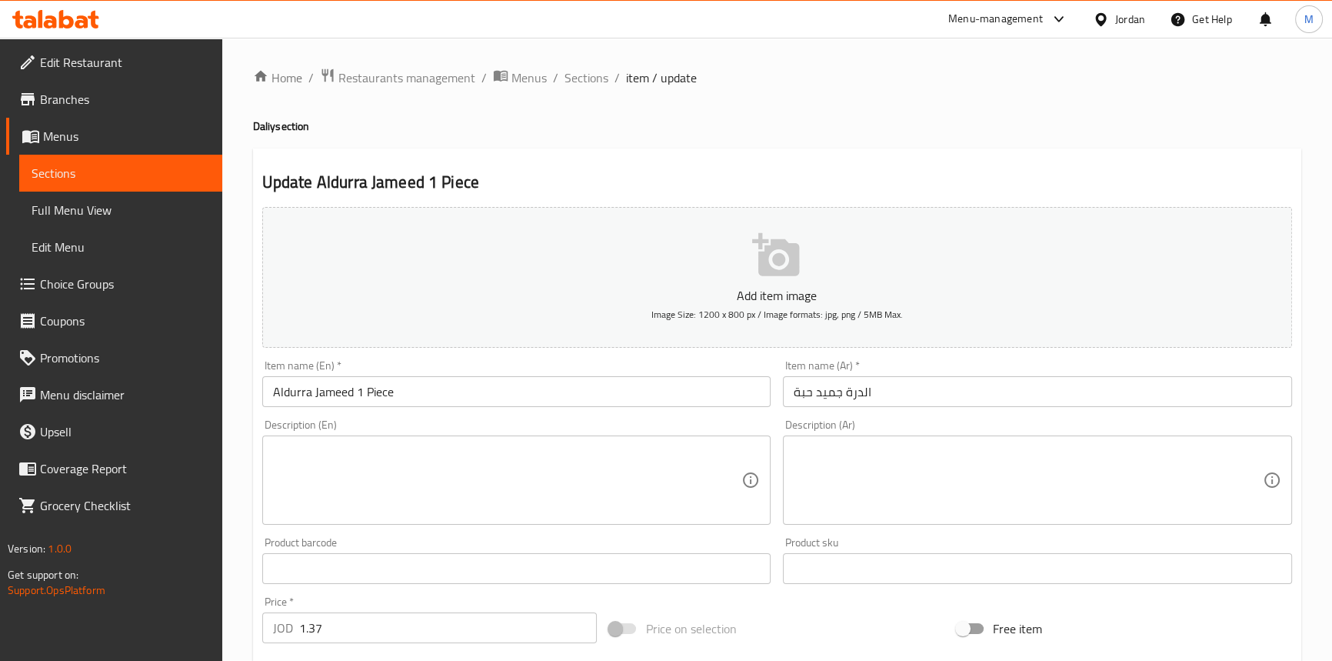
scroll to position [0, 0]
click at [573, 77] on span "Sections" at bounding box center [587, 78] width 44 height 18
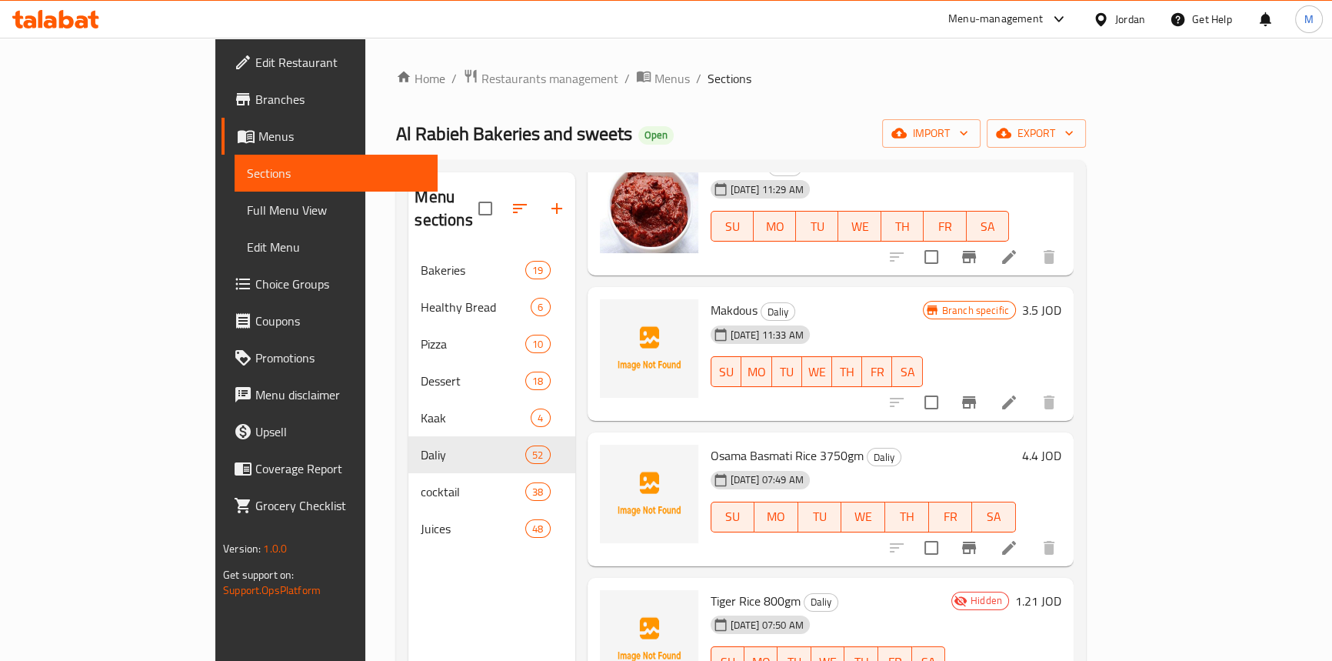
scroll to position [4685, 0]
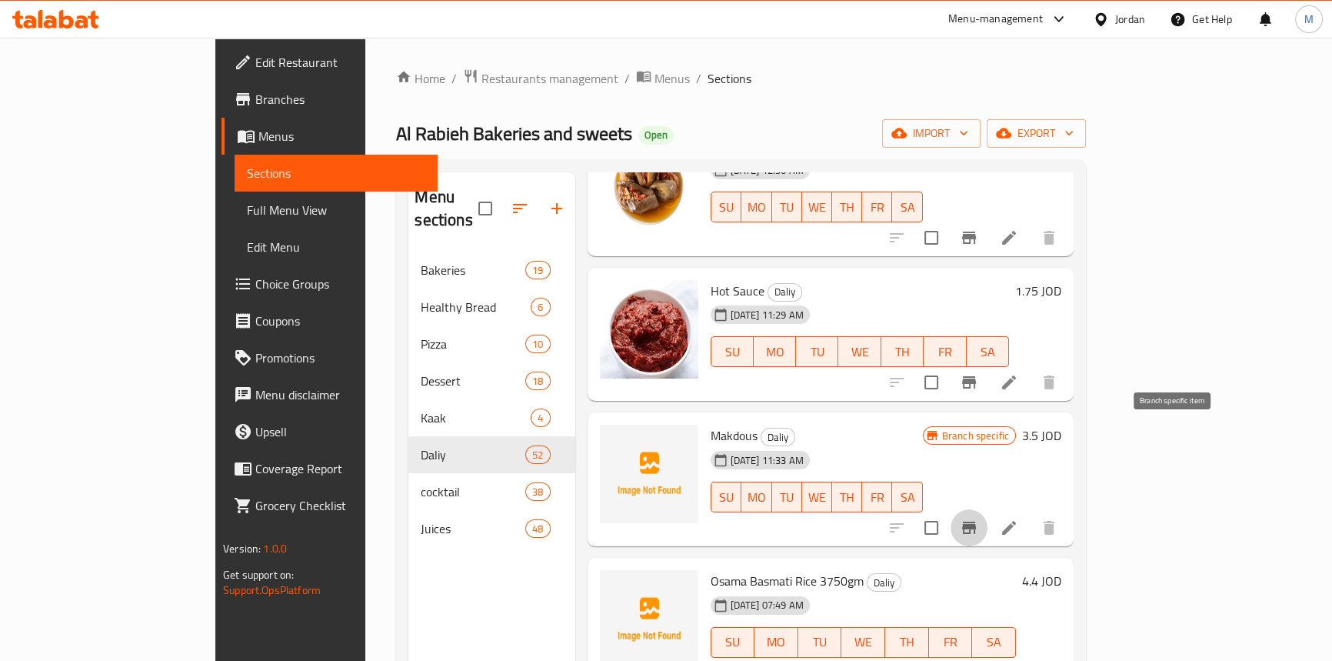
click at [979, 518] on icon "Branch-specific-item" at bounding box center [969, 527] width 18 height 18
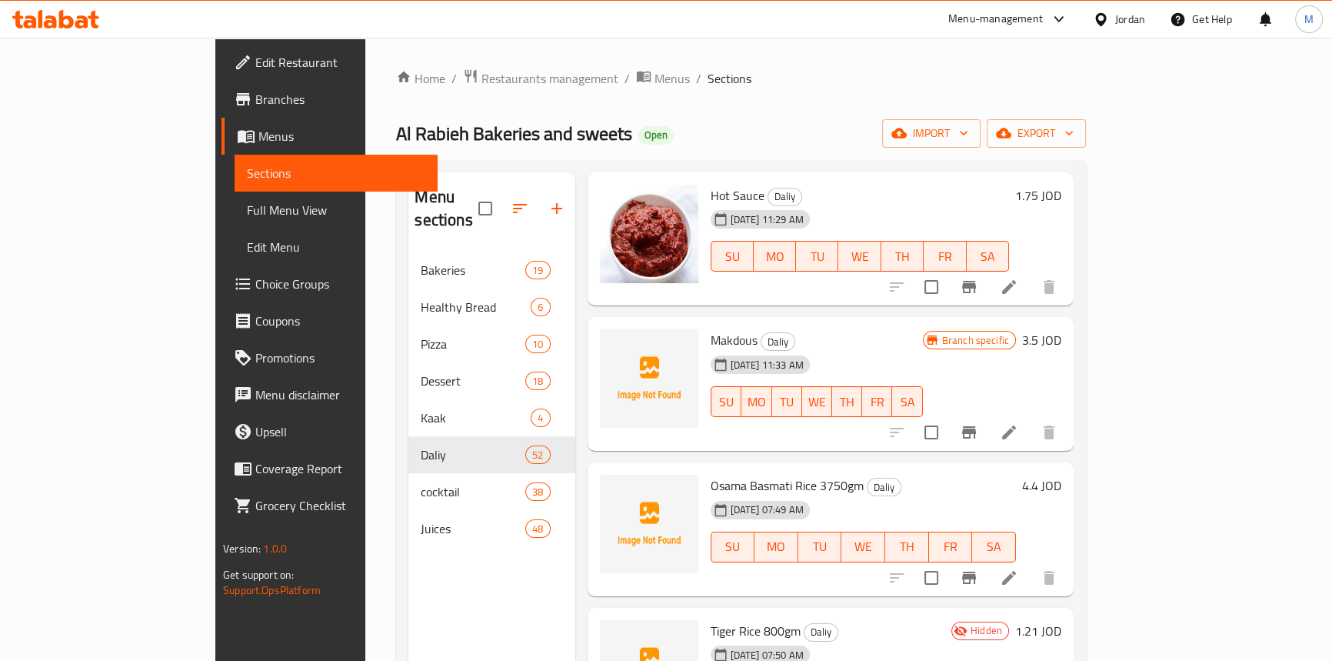
scroll to position [4755, 0]
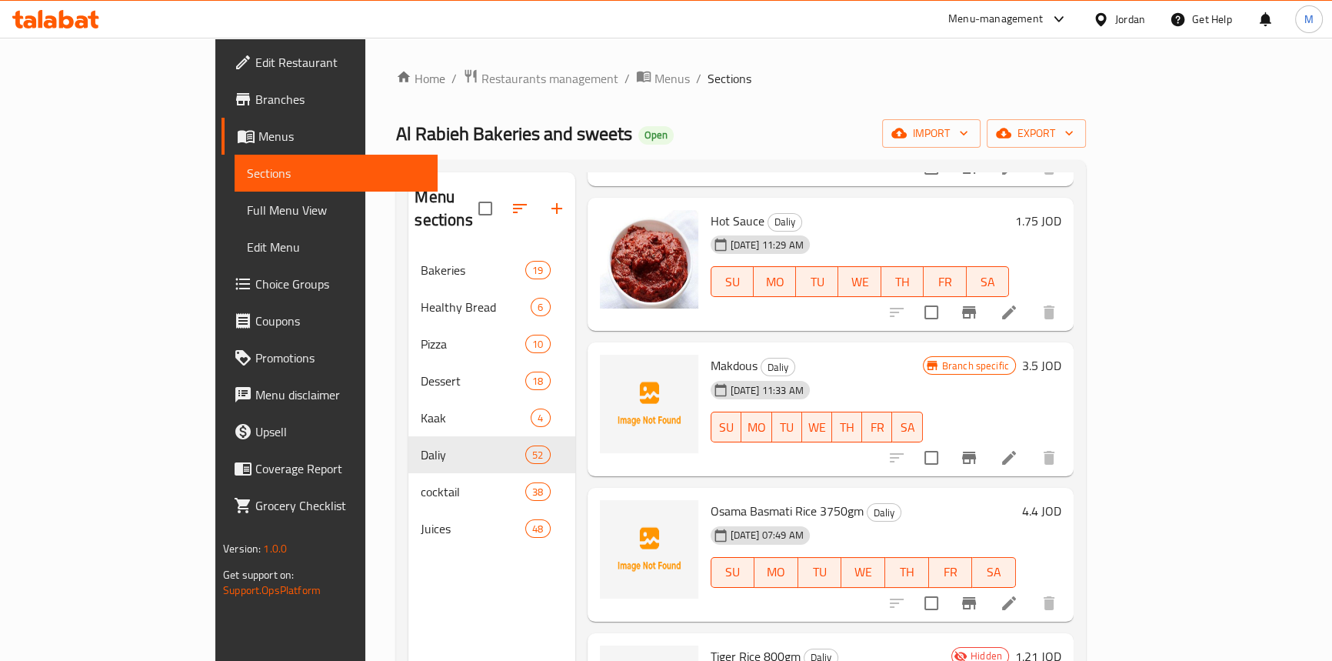
click at [1019, 448] on icon at bounding box center [1009, 457] width 18 height 18
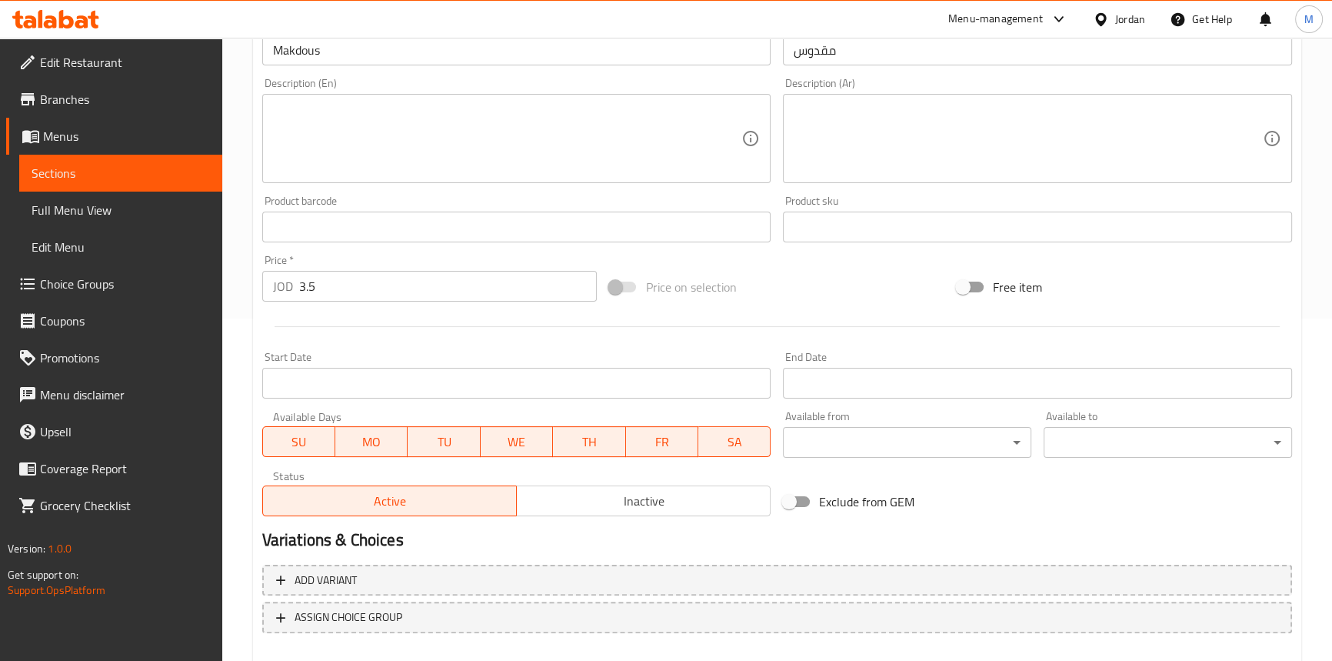
scroll to position [419, 0]
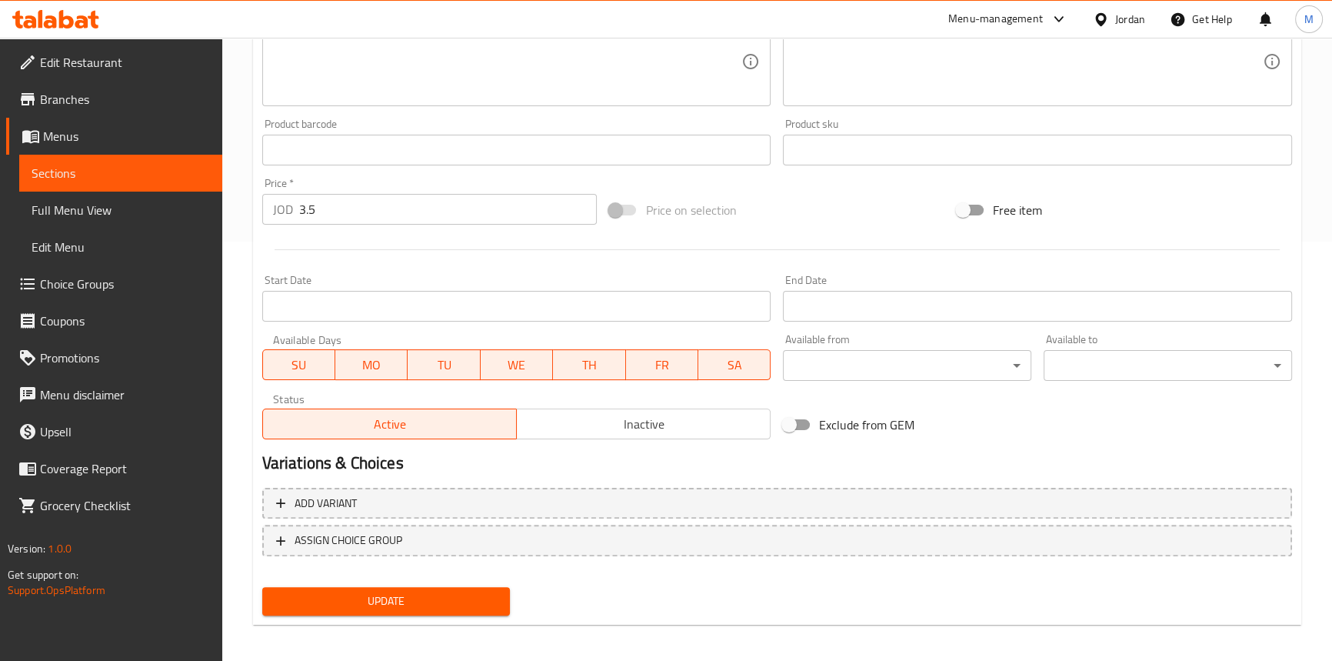
click at [631, 409] on button "Inactive" at bounding box center [643, 423] width 255 height 31
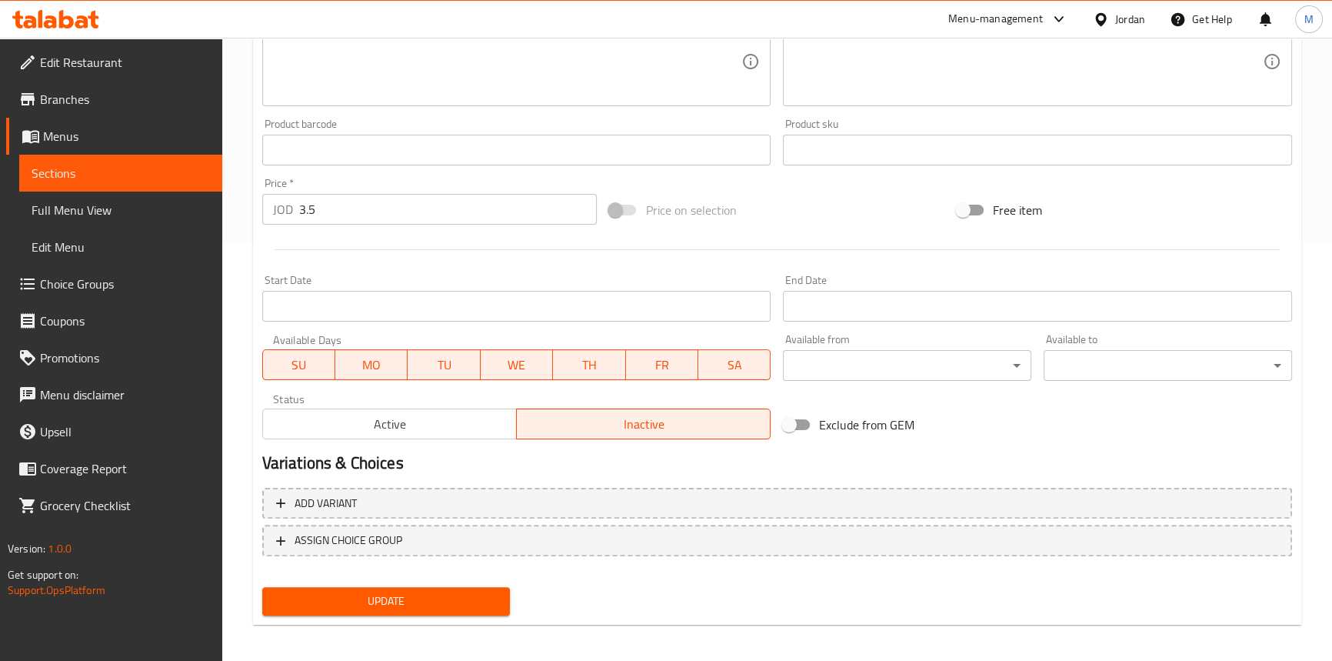
click at [457, 588] on button "Update" at bounding box center [386, 601] width 248 height 28
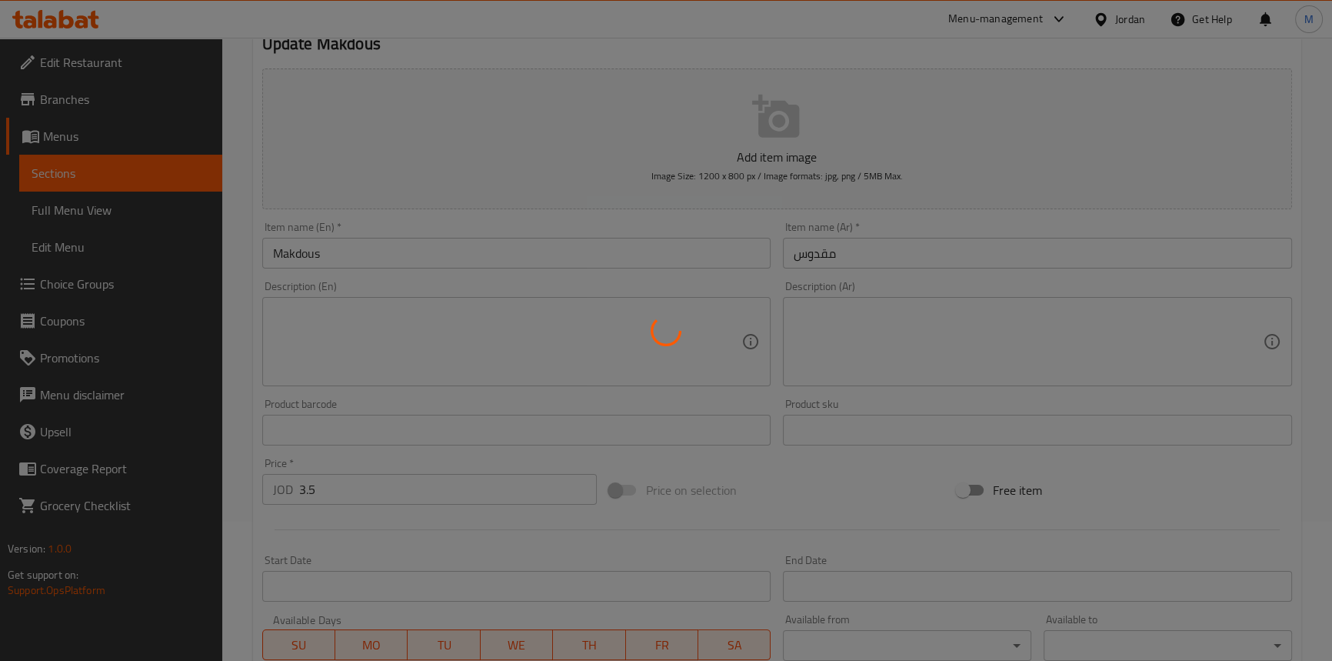
scroll to position [0, 0]
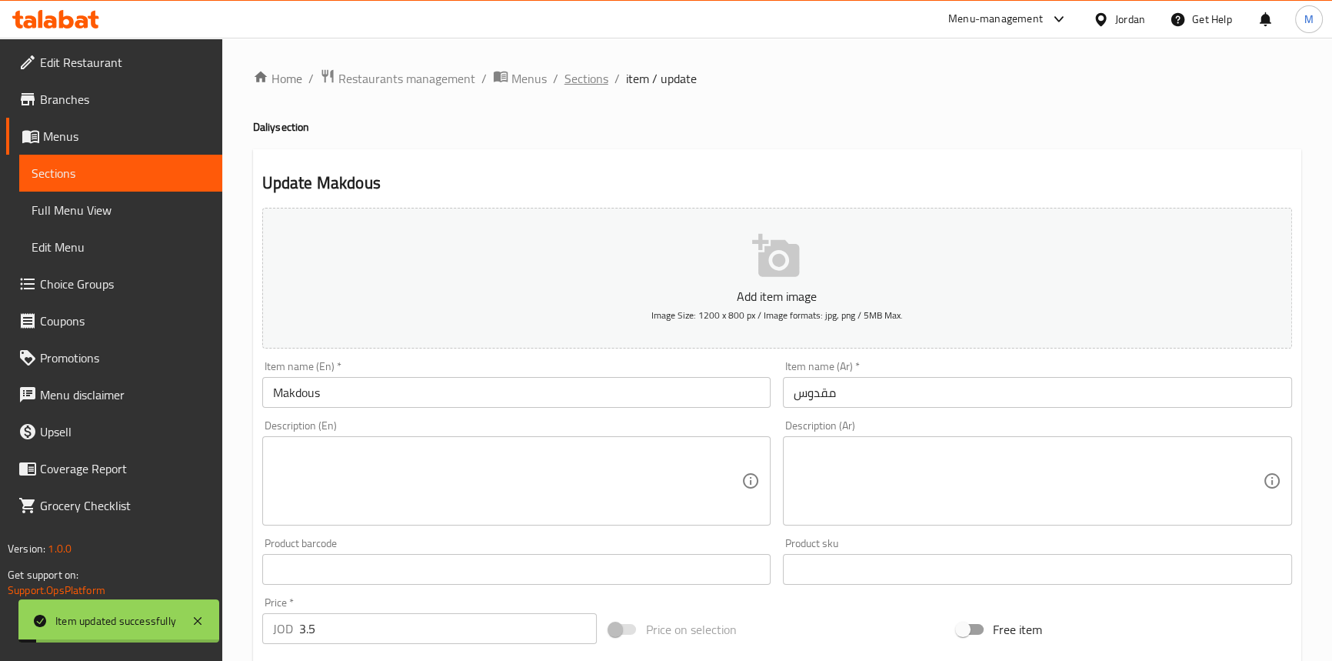
click at [589, 78] on span "Sections" at bounding box center [587, 78] width 44 height 18
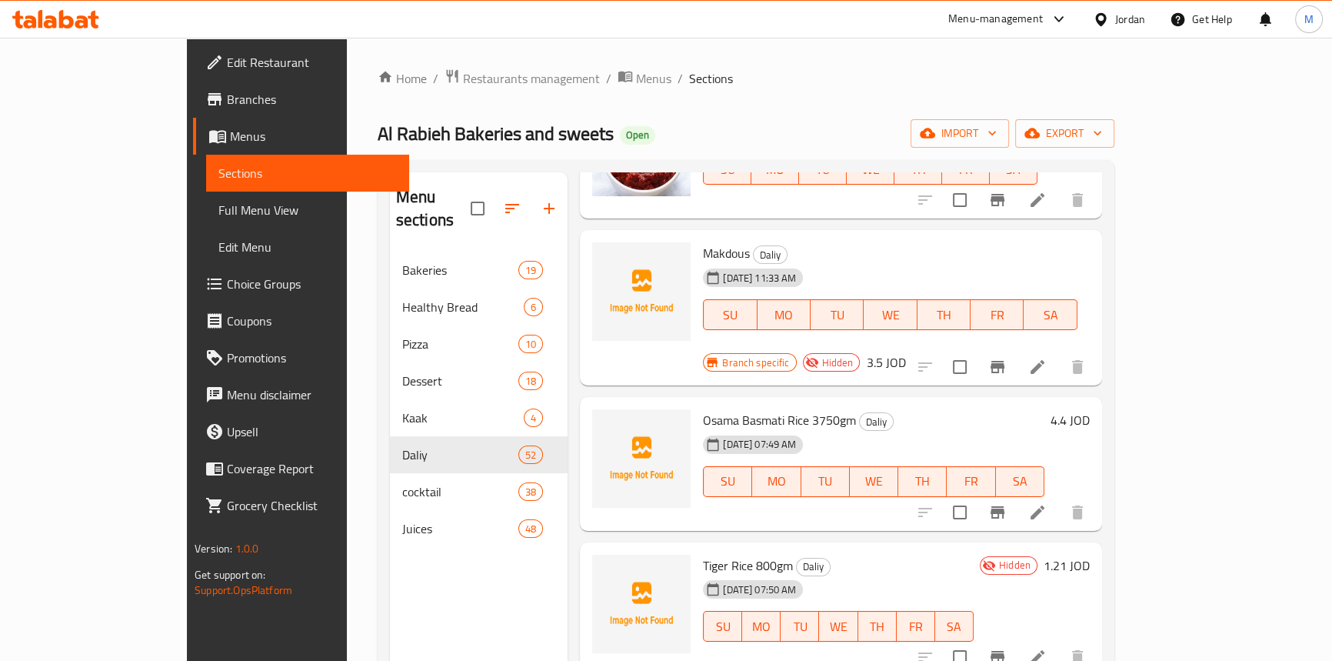
scroll to position [4825, 0]
click at [1047, 502] on icon at bounding box center [1038, 511] width 18 height 18
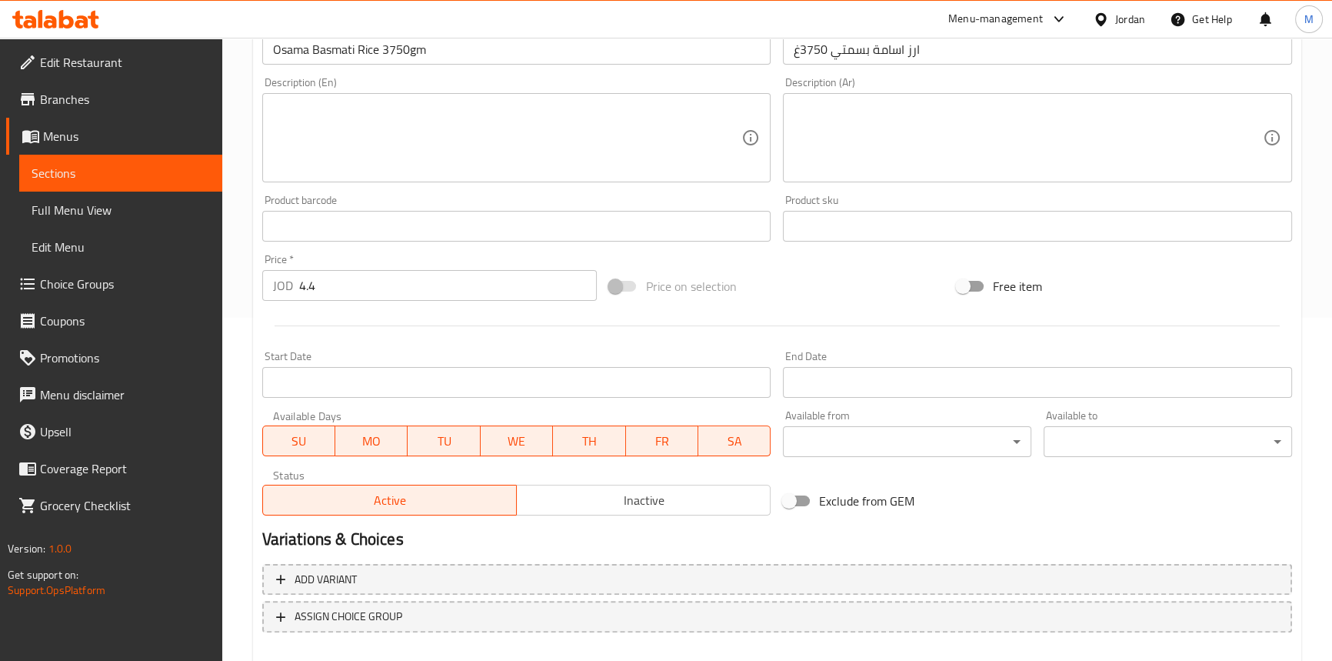
scroll to position [419, 0]
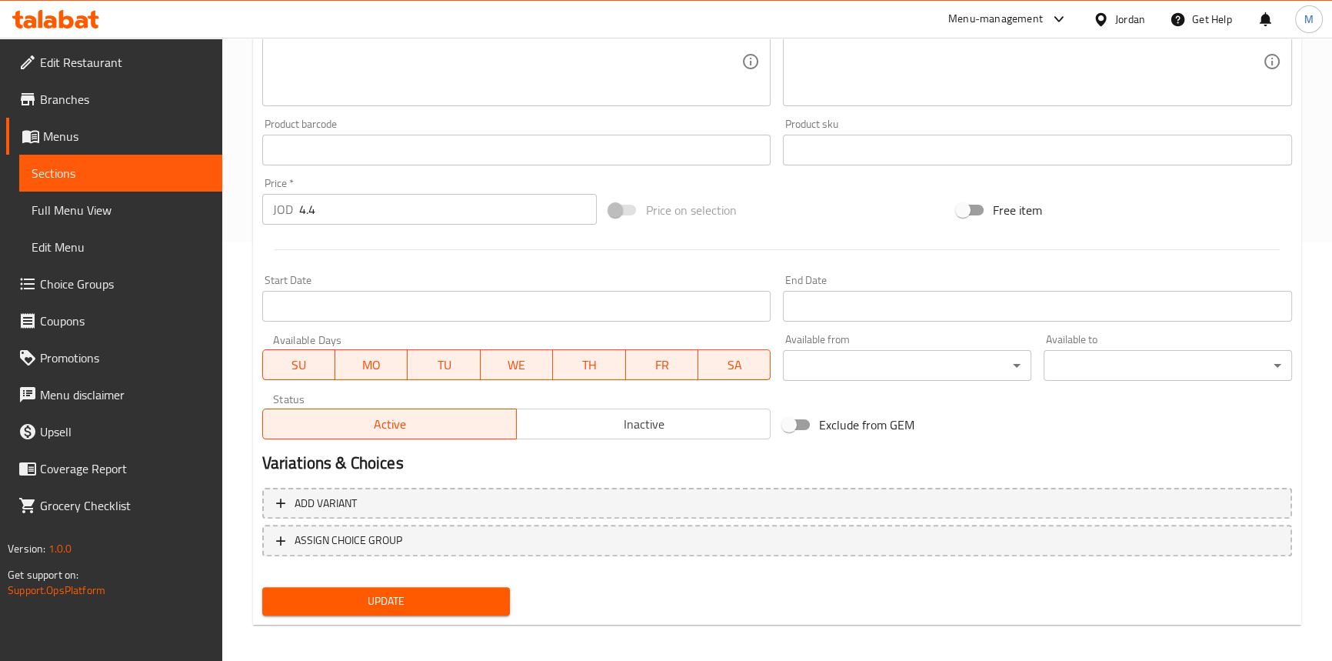
click at [635, 420] on span "Inactive" at bounding box center [644, 424] width 242 height 22
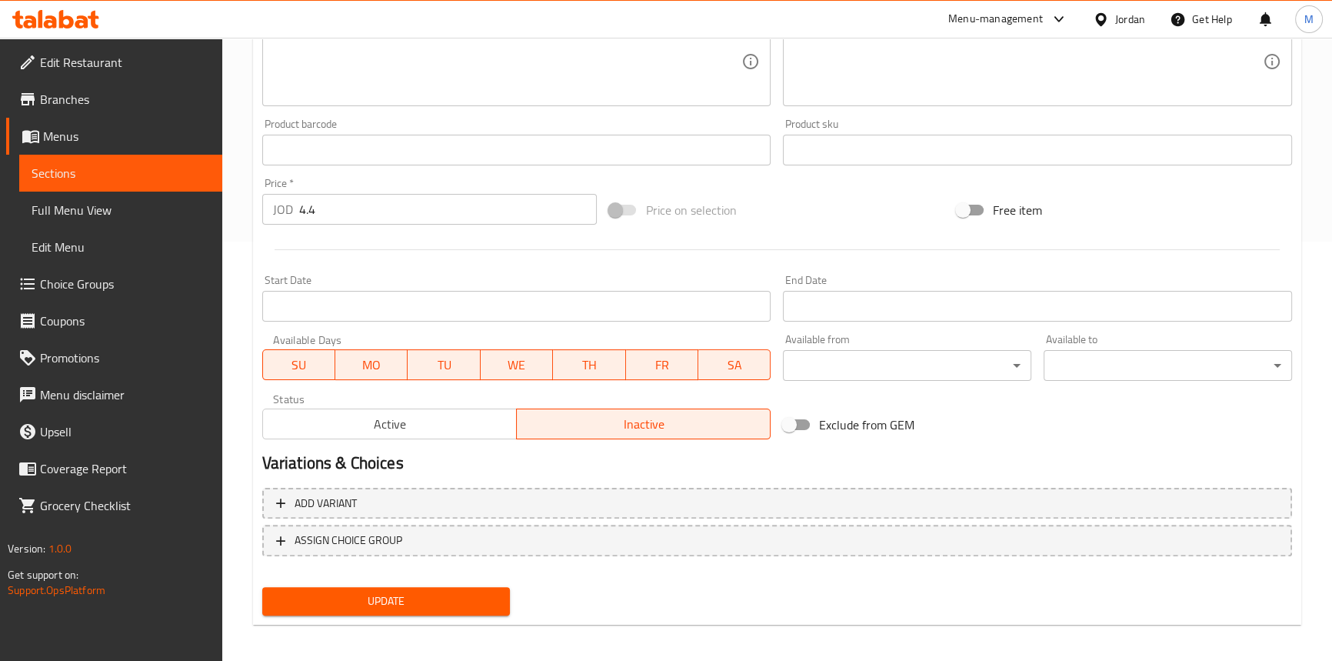
click at [471, 602] on span "Update" at bounding box center [387, 601] width 224 height 19
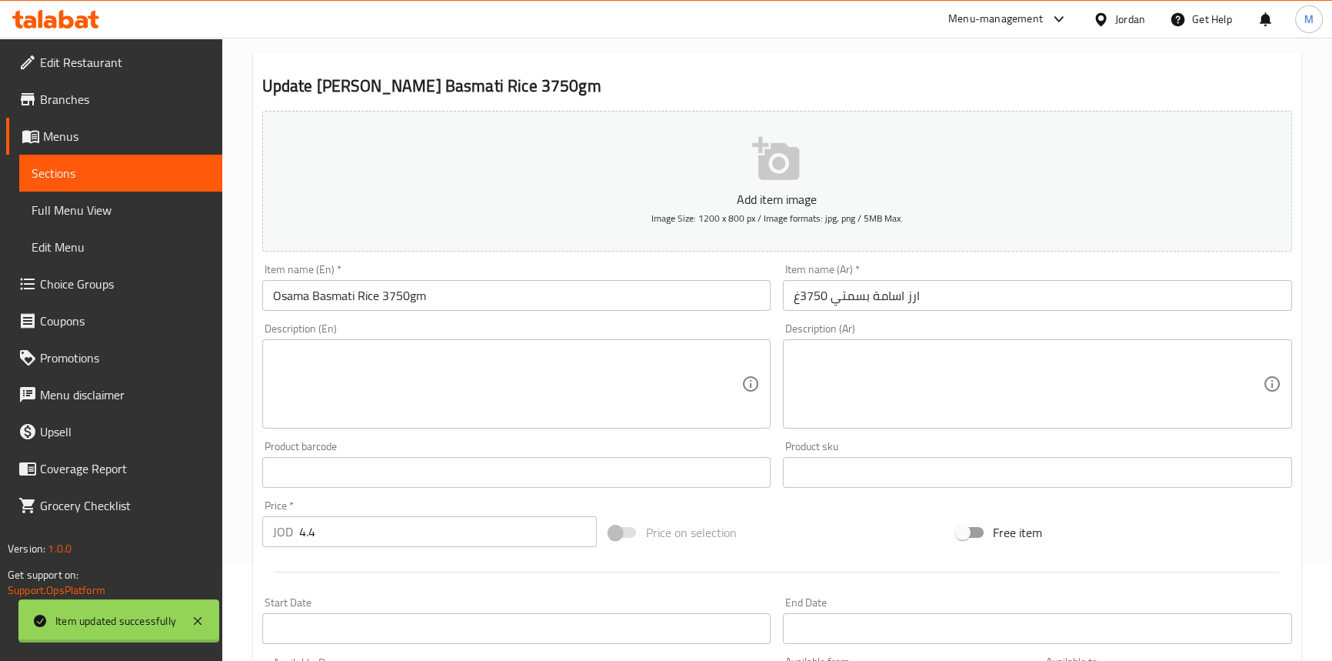
scroll to position [0, 0]
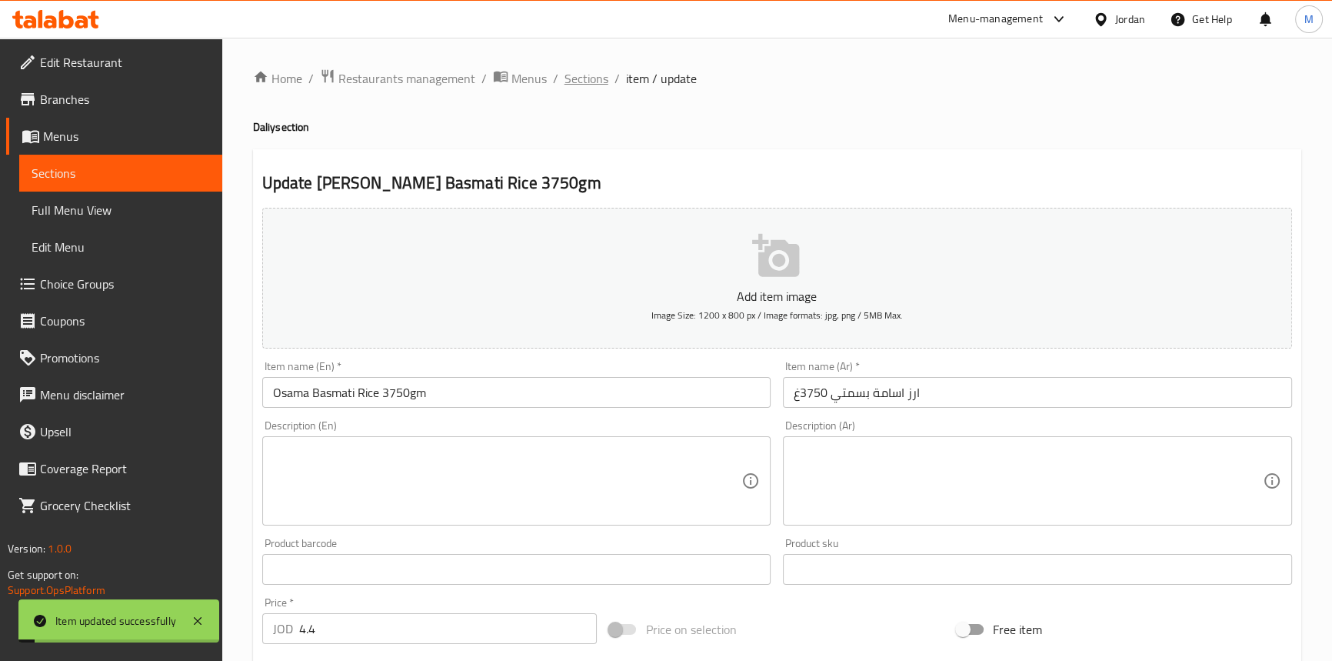
click at [597, 78] on span "Sections" at bounding box center [587, 78] width 44 height 18
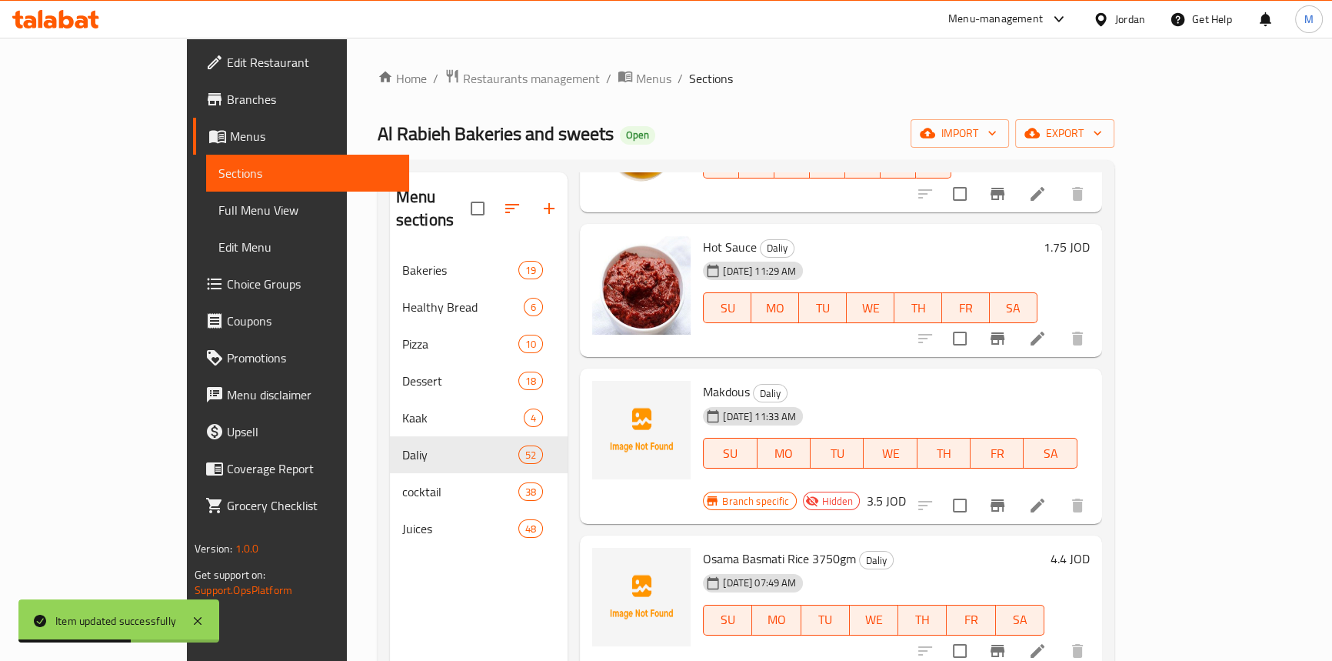
scroll to position [4755, 0]
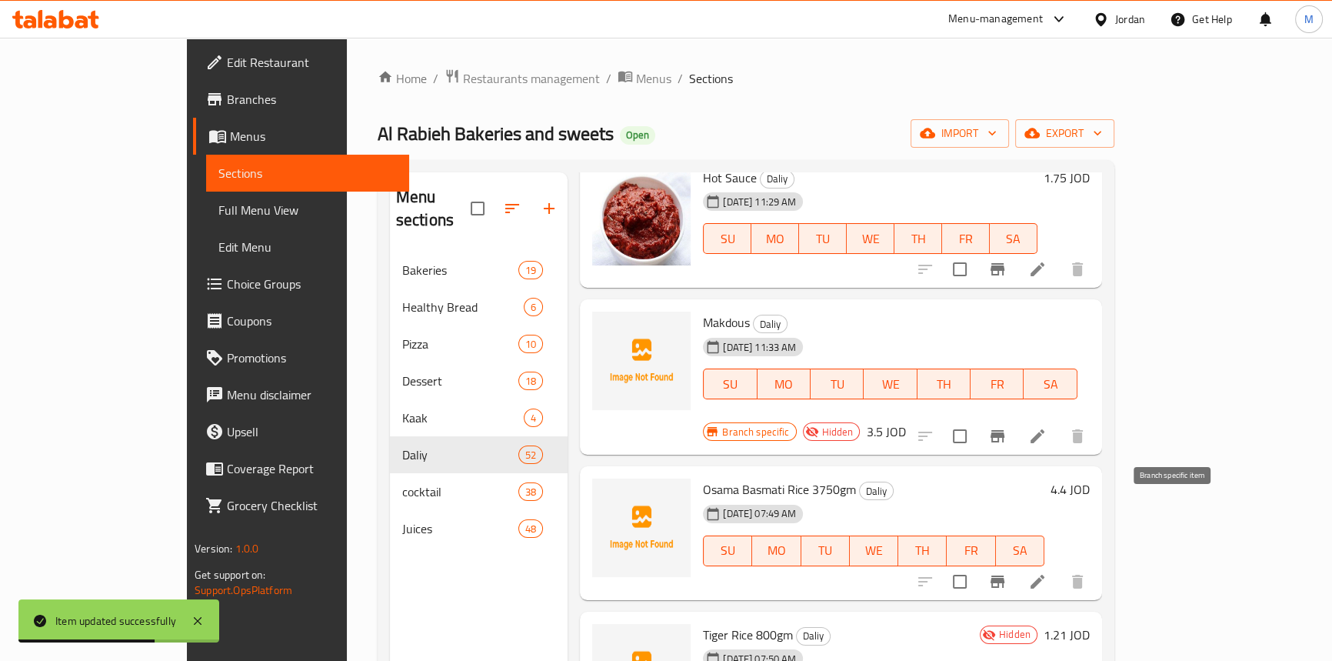
click at [1007, 572] on icon "Branch-specific-item" at bounding box center [998, 581] width 18 height 18
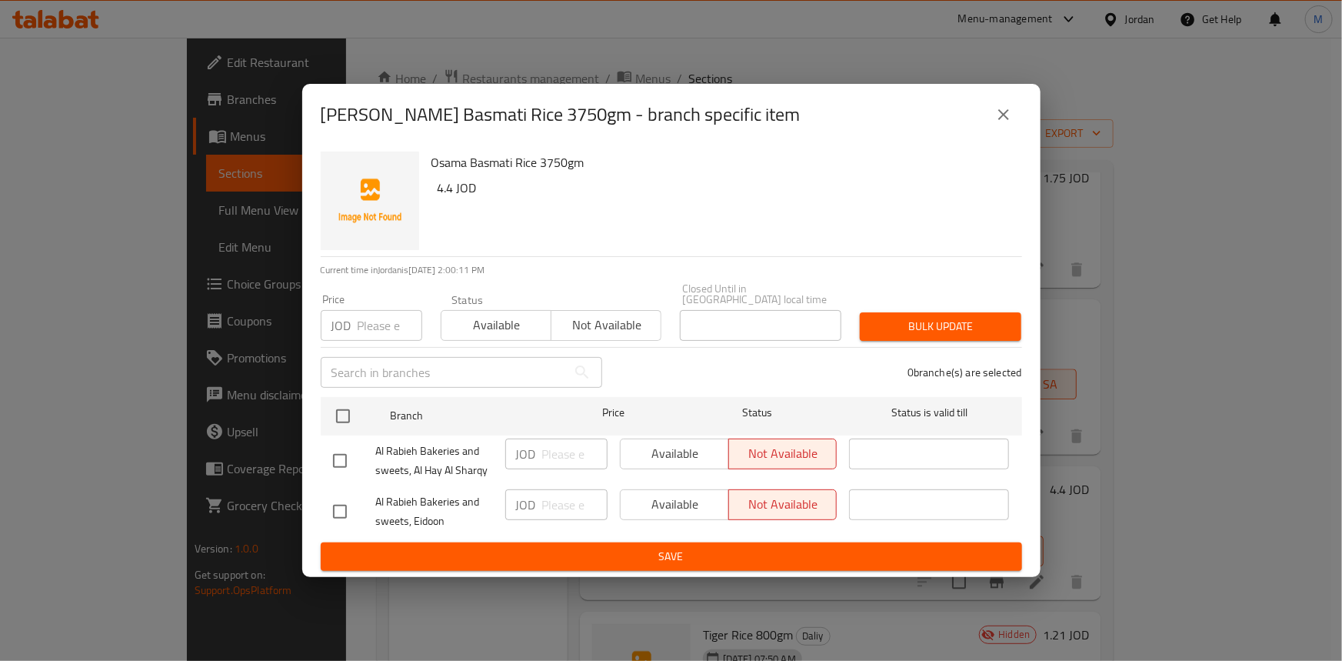
click at [341, 454] on input "checkbox" at bounding box center [340, 461] width 32 height 32
checkbox input "true"
click at [661, 454] on span "Available" at bounding box center [675, 453] width 96 height 22
click at [812, 548] on span "Save" at bounding box center [671, 556] width 677 height 19
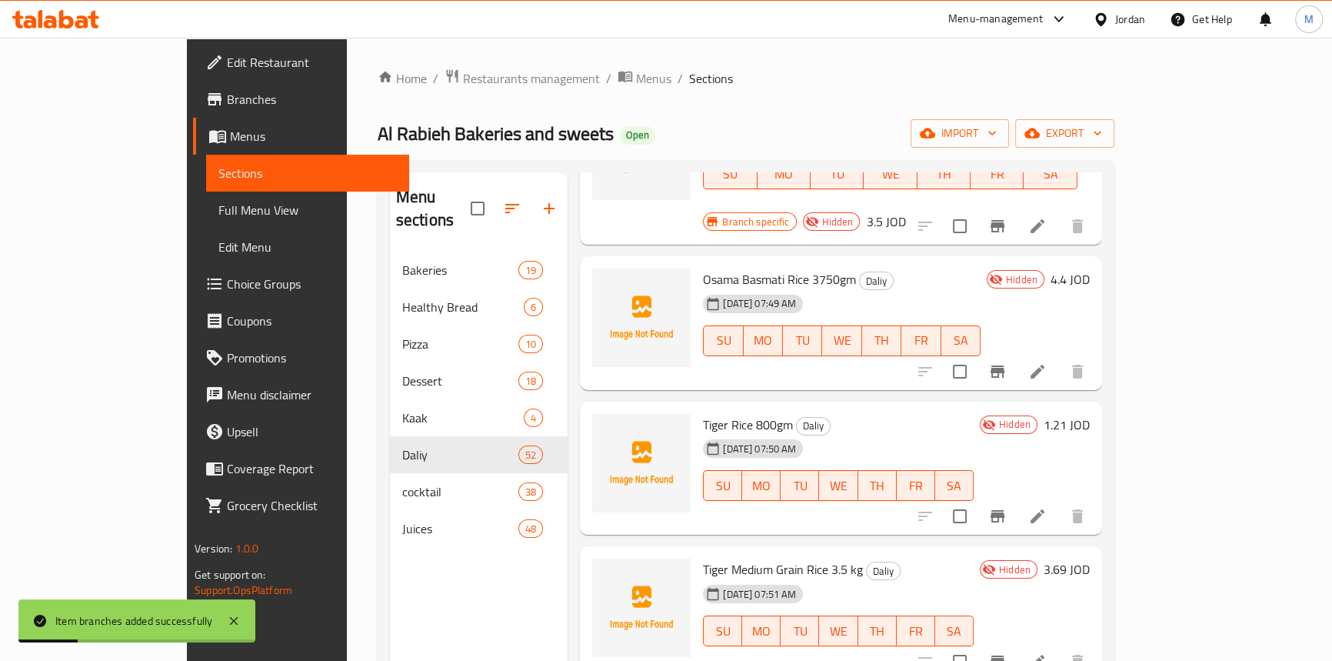
scroll to position [4895, 0]
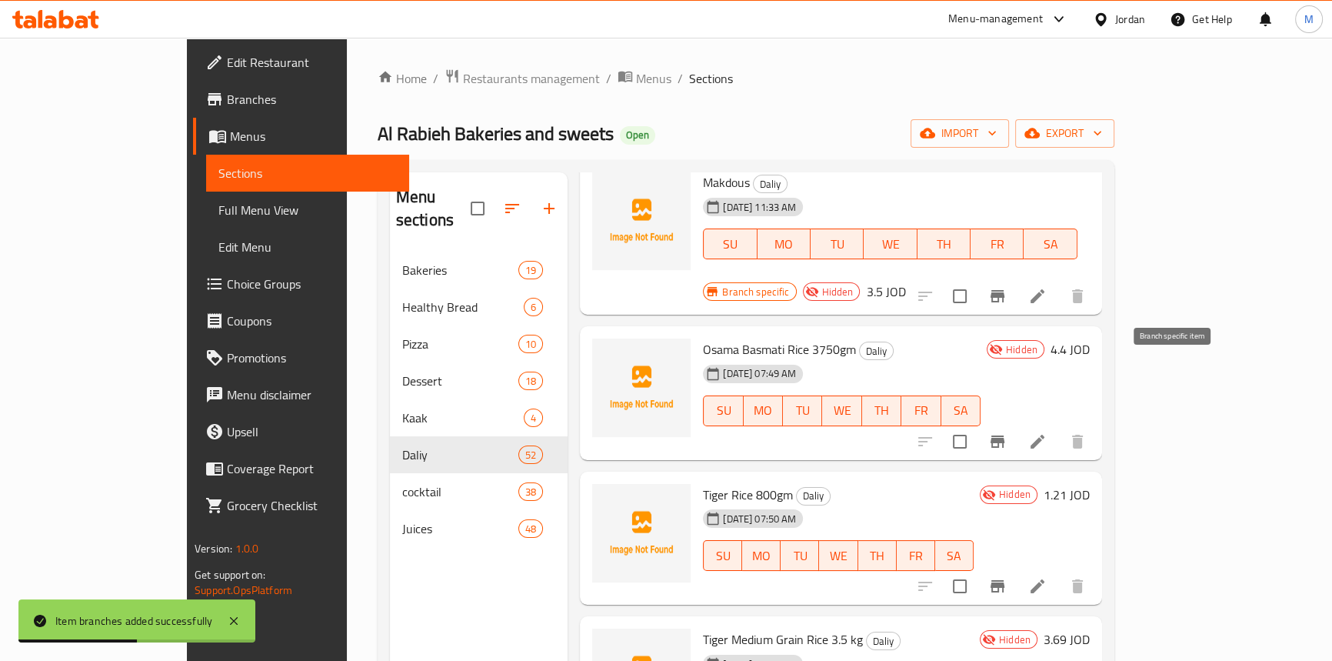
click at [1007, 432] on icon "Branch-specific-item" at bounding box center [998, 441] width 18 height 18
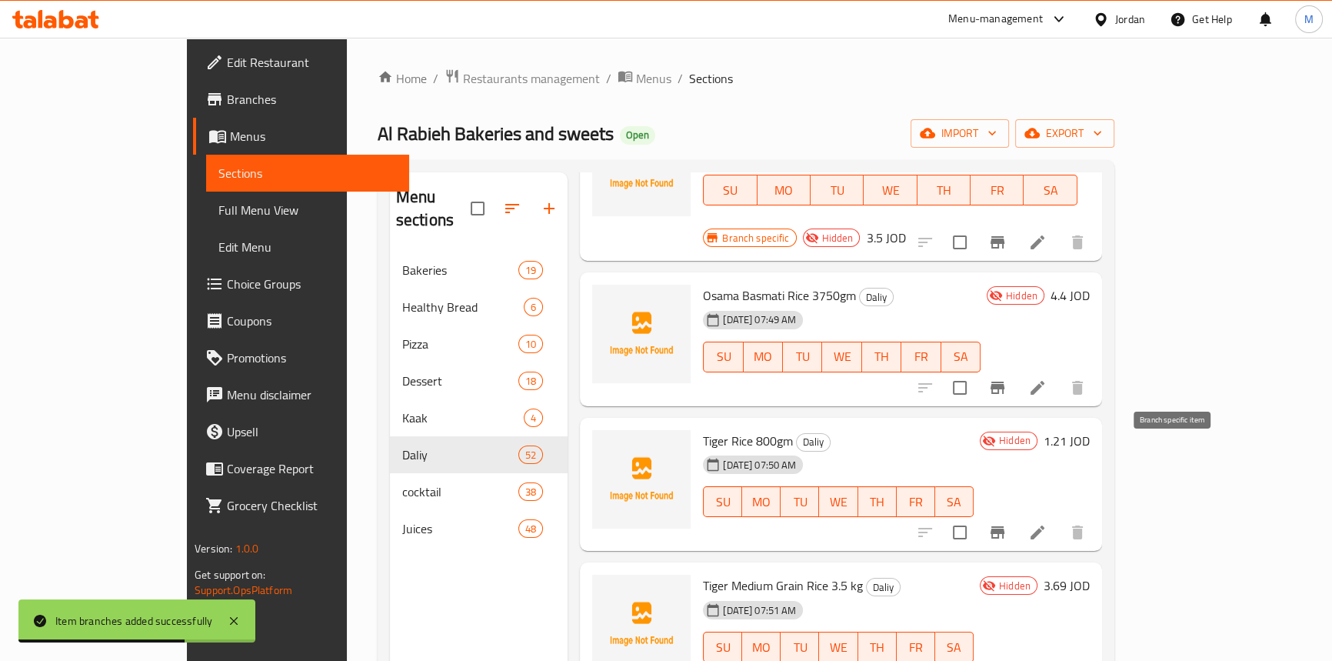
scroll to position [4965, 0]
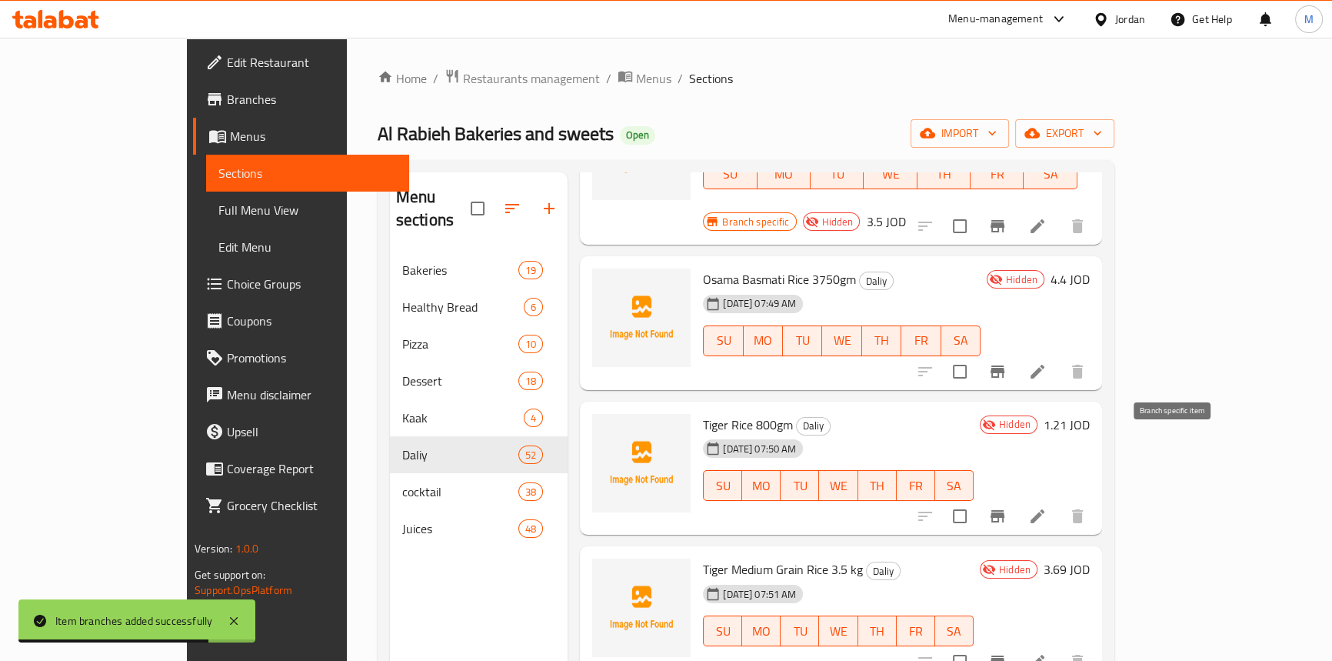
click at [1005, 510] on icon "Branch-specific-item" at bounding box center [998, 516] width 14 height 12
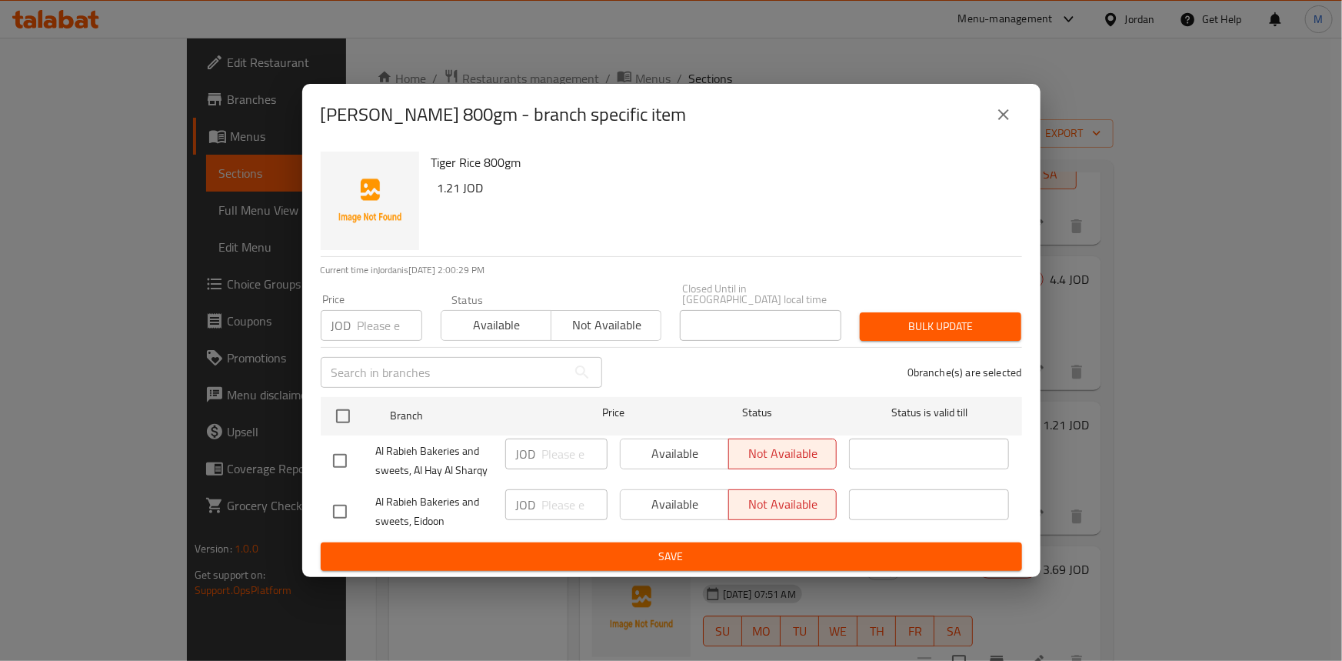
click at [332, 448] on input "checkbox" at bounding box center [340, 461] width 32 height 32
checkbox input "true"
click at [713, 449] on span "Available" at bounding box center [675, 453] width 96 height 22
click at [753, 548] on span "Save" at bounding box center [671, 556] width 677 height 19
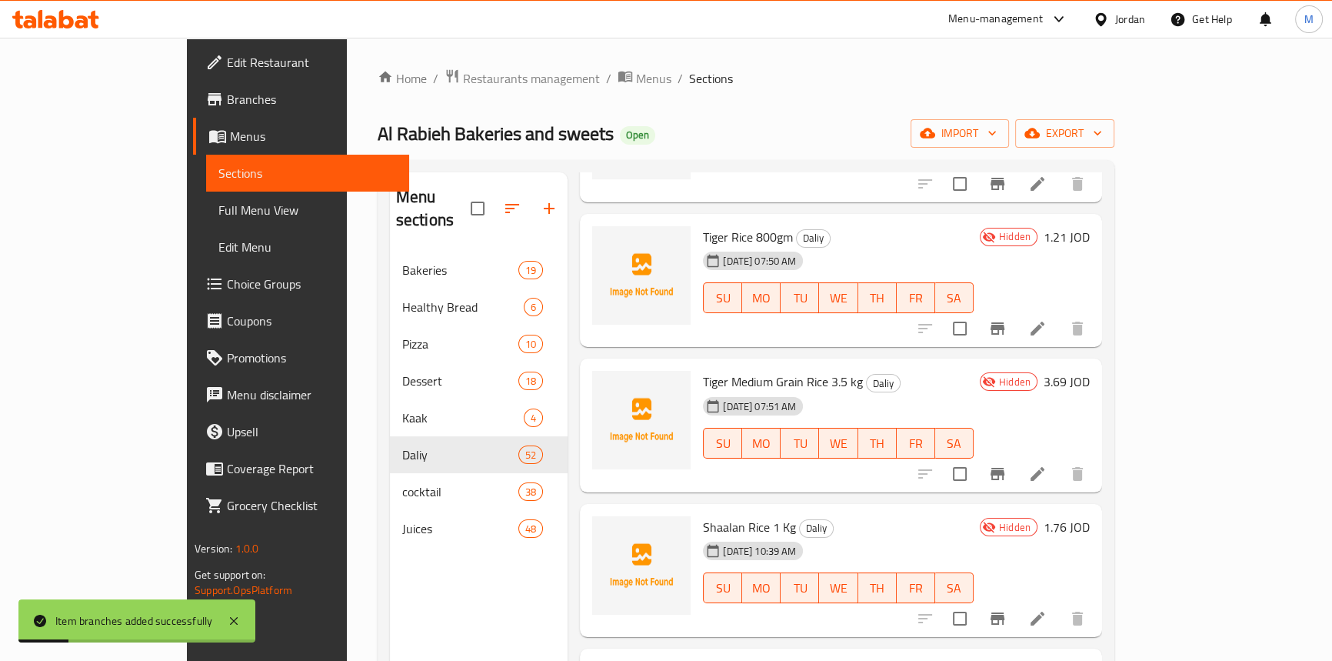
scroll to position [5175, 0]
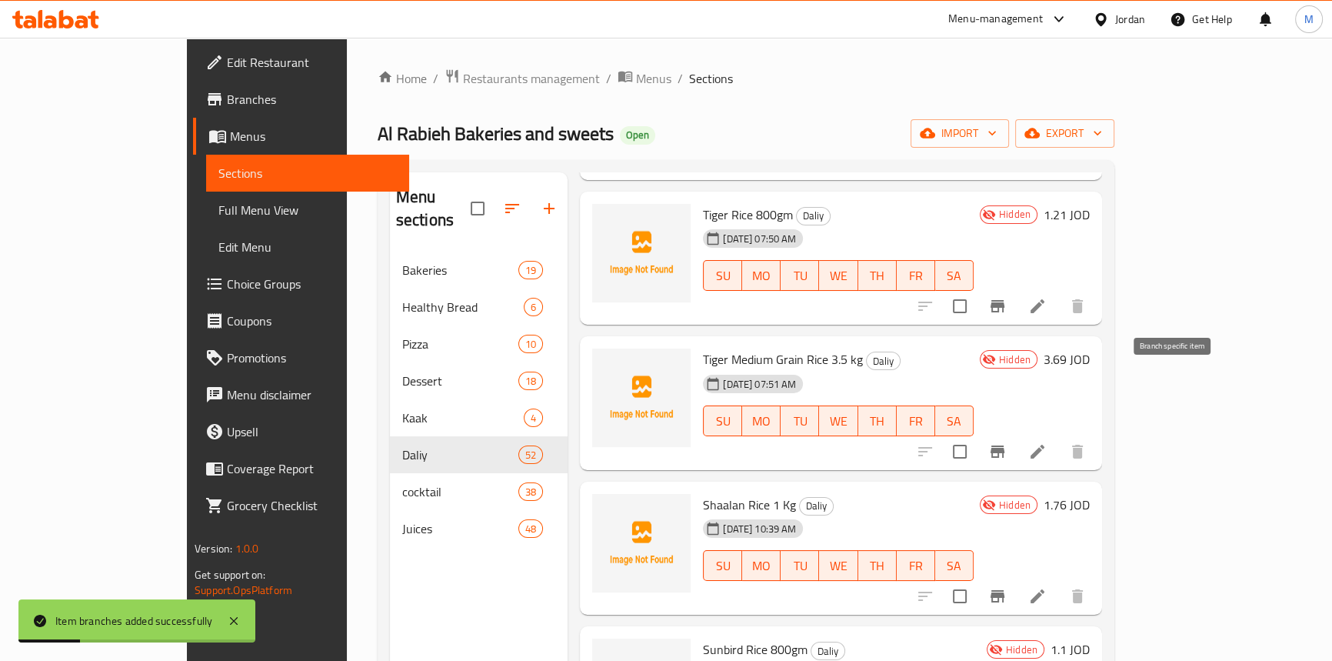
click at [1005, 445] on icon "Branch-specific-item" at bounding box center [998, 451] width 14 height 12
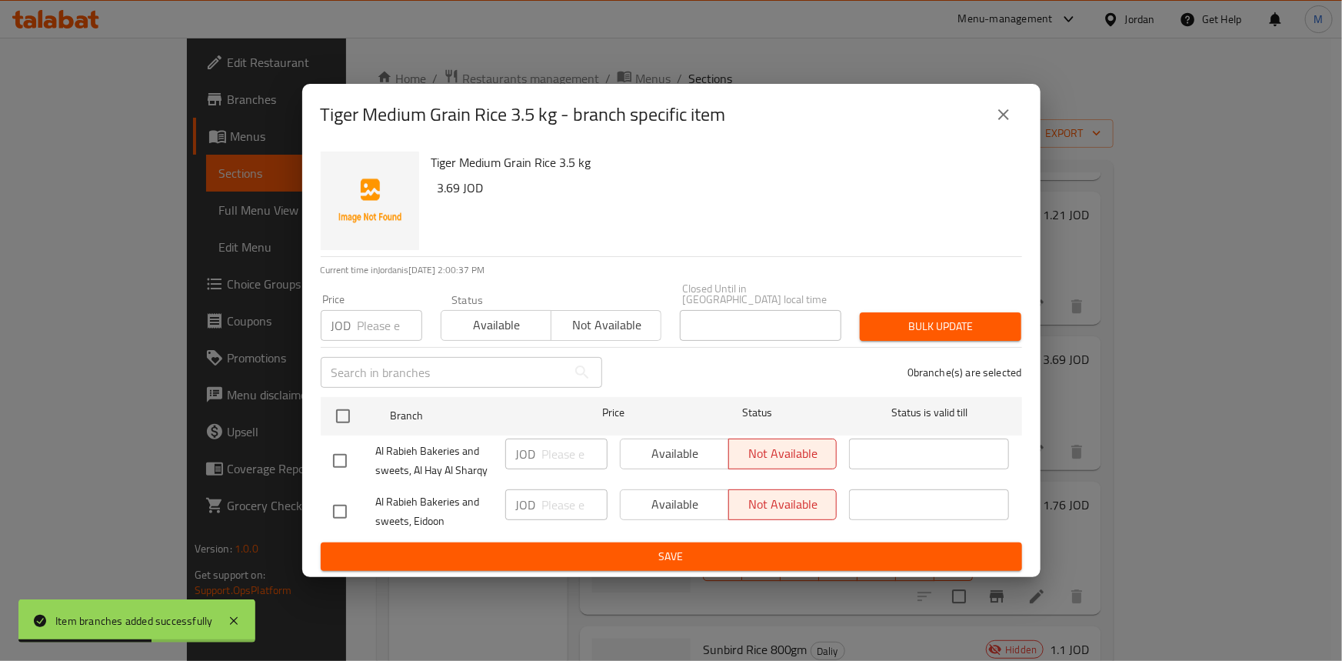
click at [332, 449] on input "checkbox" at bounding box center [340, 461] width 32 height 32
checkbox input "true"
click at [698, 443] on span "Available" at bounding box center [675, 453] width 96 height 22
click at [755, 555] on span "Save" at bounding box center [671, 556] width 677 height 19
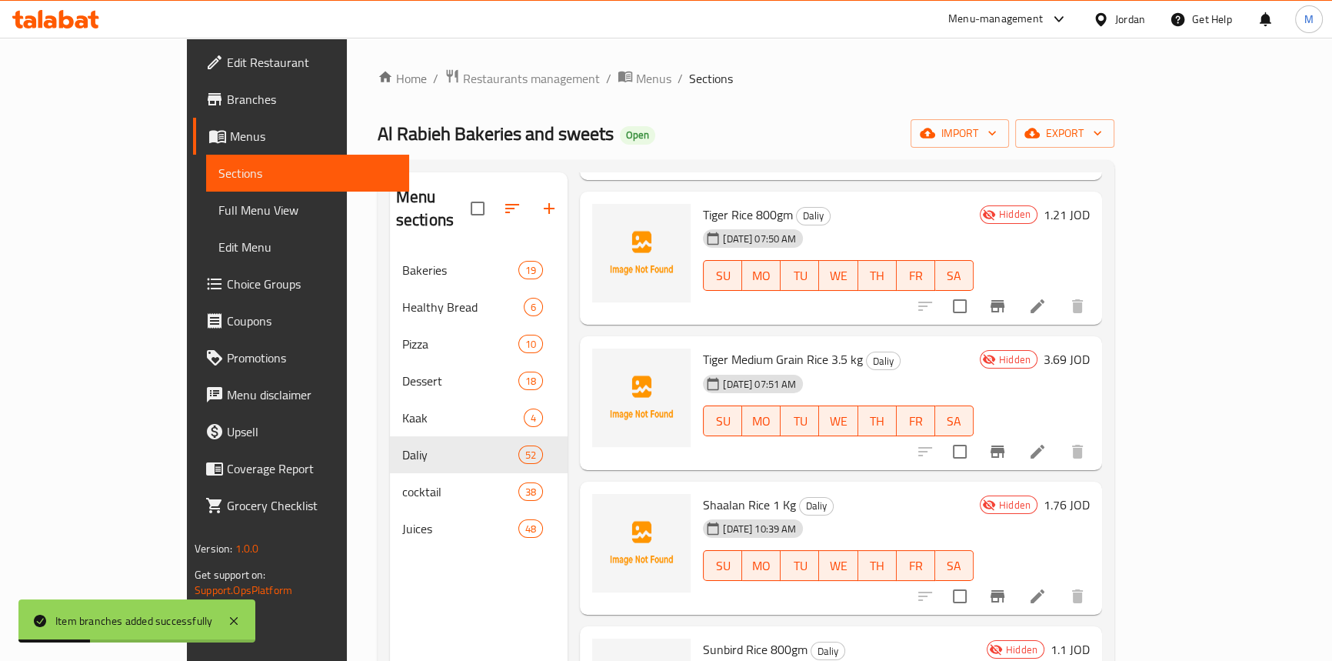
click at [1005, 445] on icon "Branch-specific-item" at bounding box center [998, 451] width 14 height 12
click at [1005, 590] on icon "Branch-specific-item" at bounding box center [998, 596] width 14 height 12
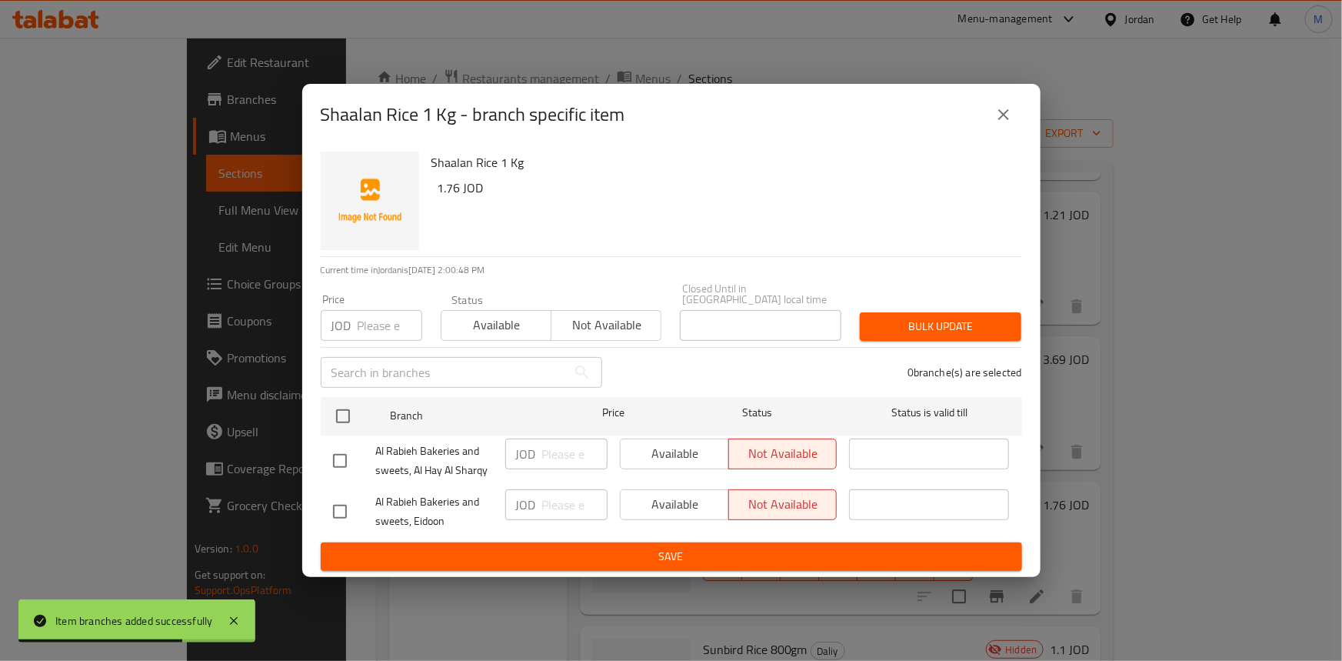
click at [332, 445] on input "checkbox" at bounding box center [340, 461] width 32 height 32
checkbox input "true"
click at [700, 451] on span "Available" at bounding box center [675, 453] width 96 height 22
click at [760, 555] on span "Save" at bounding box center [671, 556] width 677 height 19
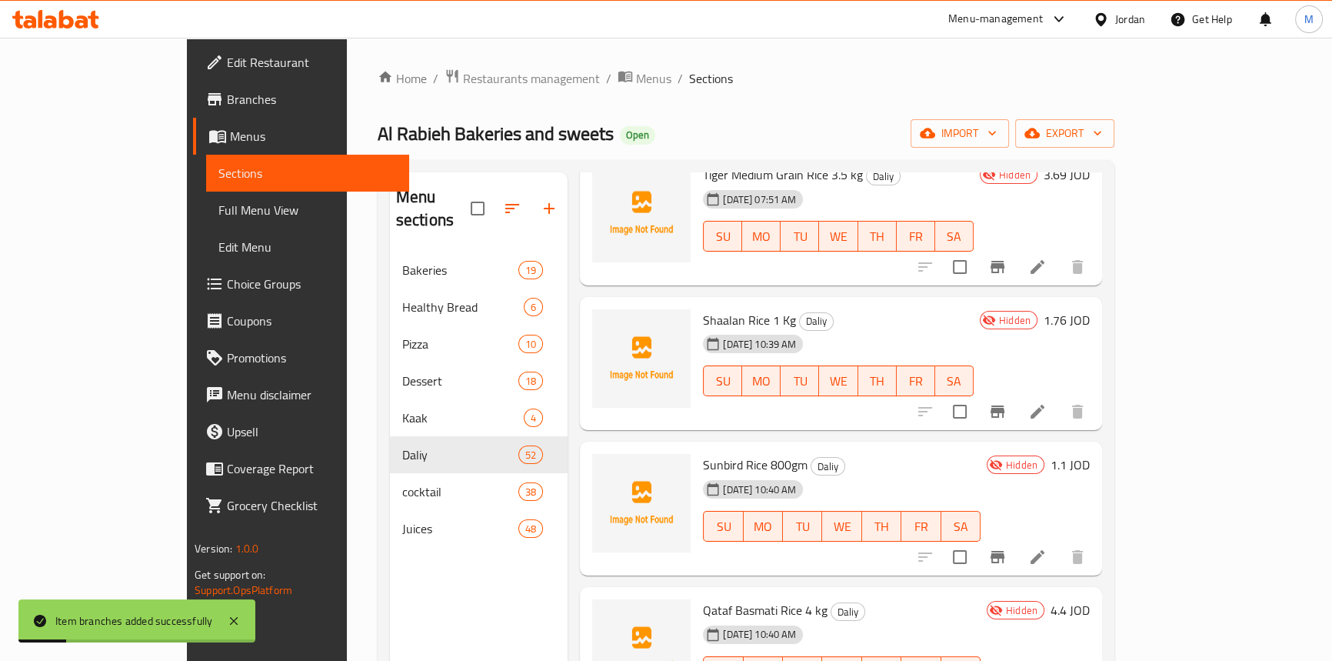
scroll to position [5385, 0]
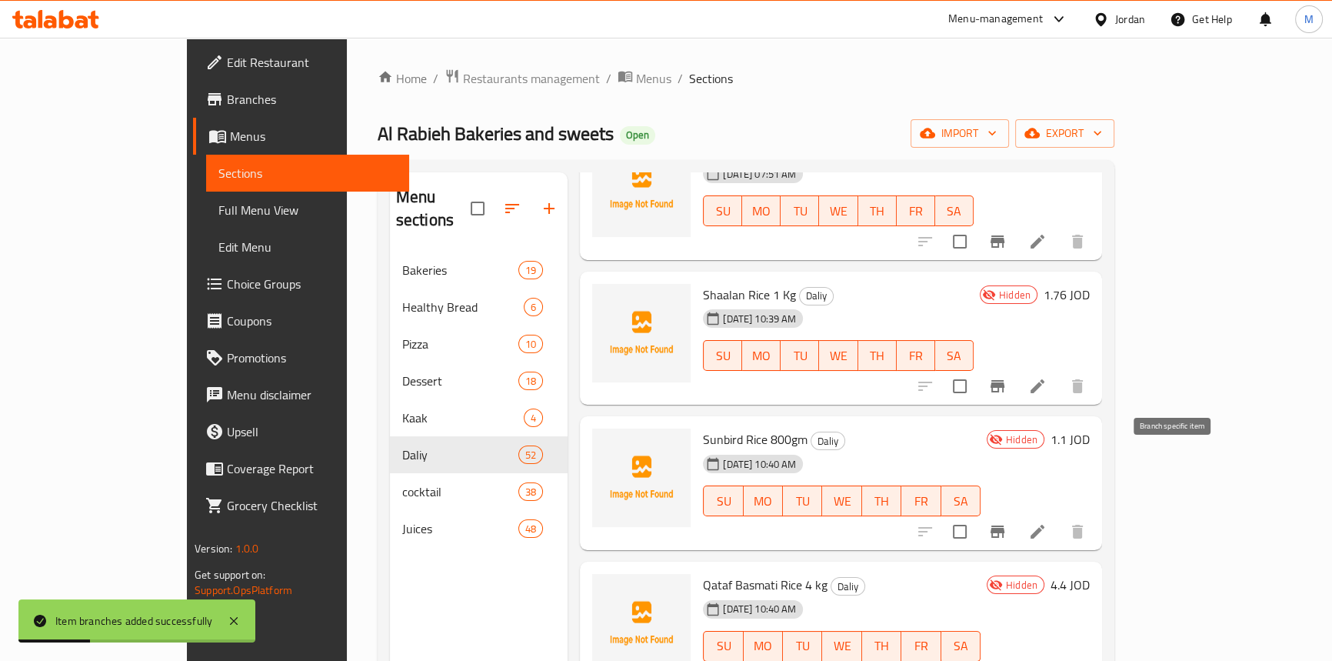
click at [1005, 525] on icon "Branch-specific-item" at bounding box center [998, 531] width 14 height 12
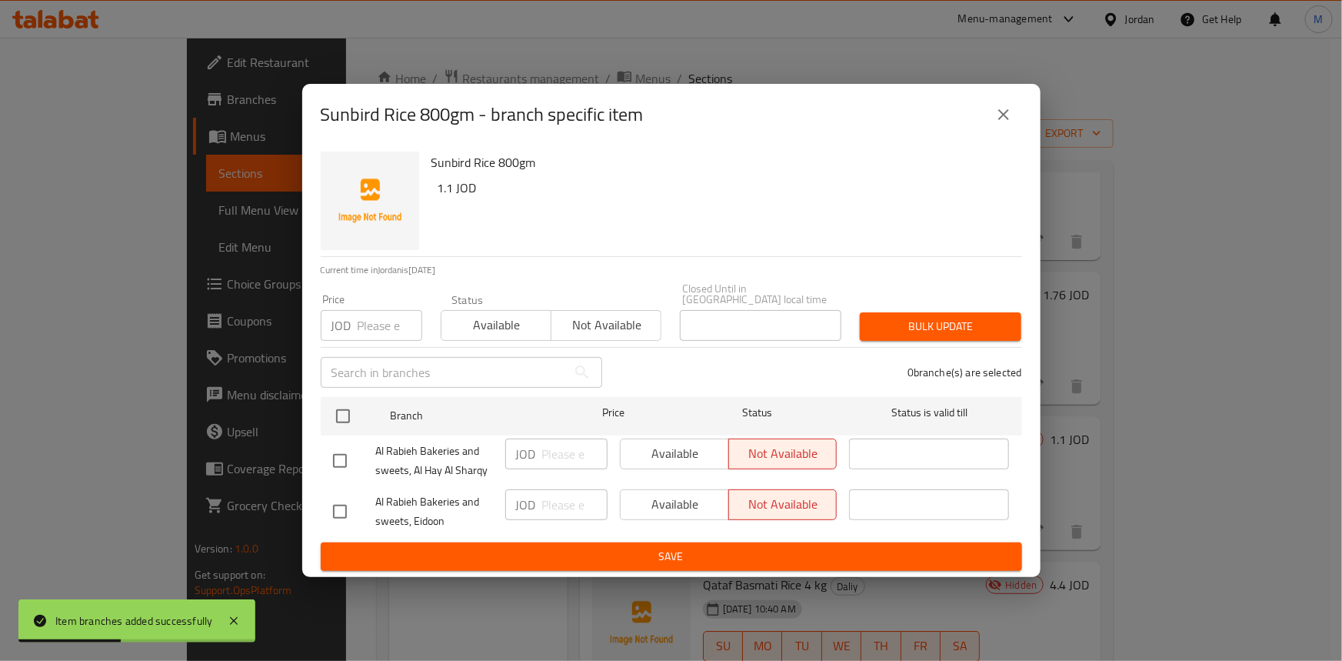
click at [332, 452] on input "checkbox" at bounding box center [340, 461] width 32 height 32
checkbox input "true"
click at [662, 450] on span "Available" at bounding box center [675, 453] width 96 height 22
click at [791, 548] on span "Save" at bounding box center [671, 556] width 677 height 19
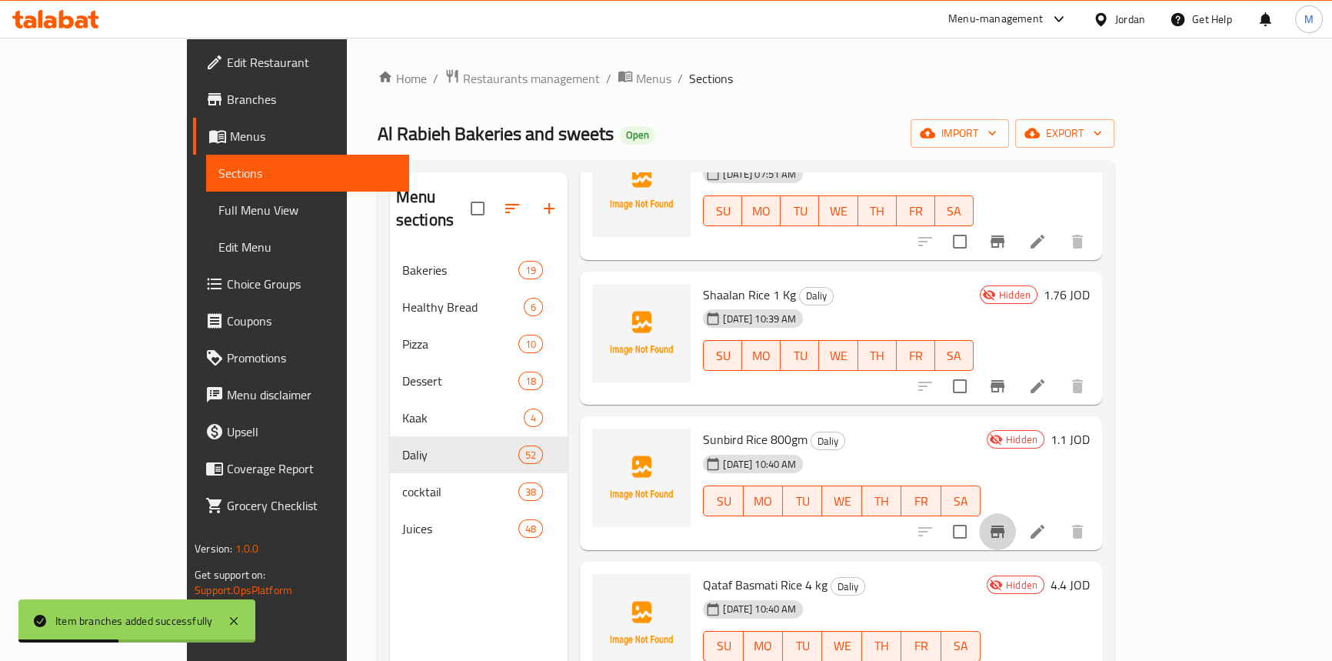
click at [1007, 522] on icon "Branch-specific-item" at bounding box center [998, 531] width 18 height 18
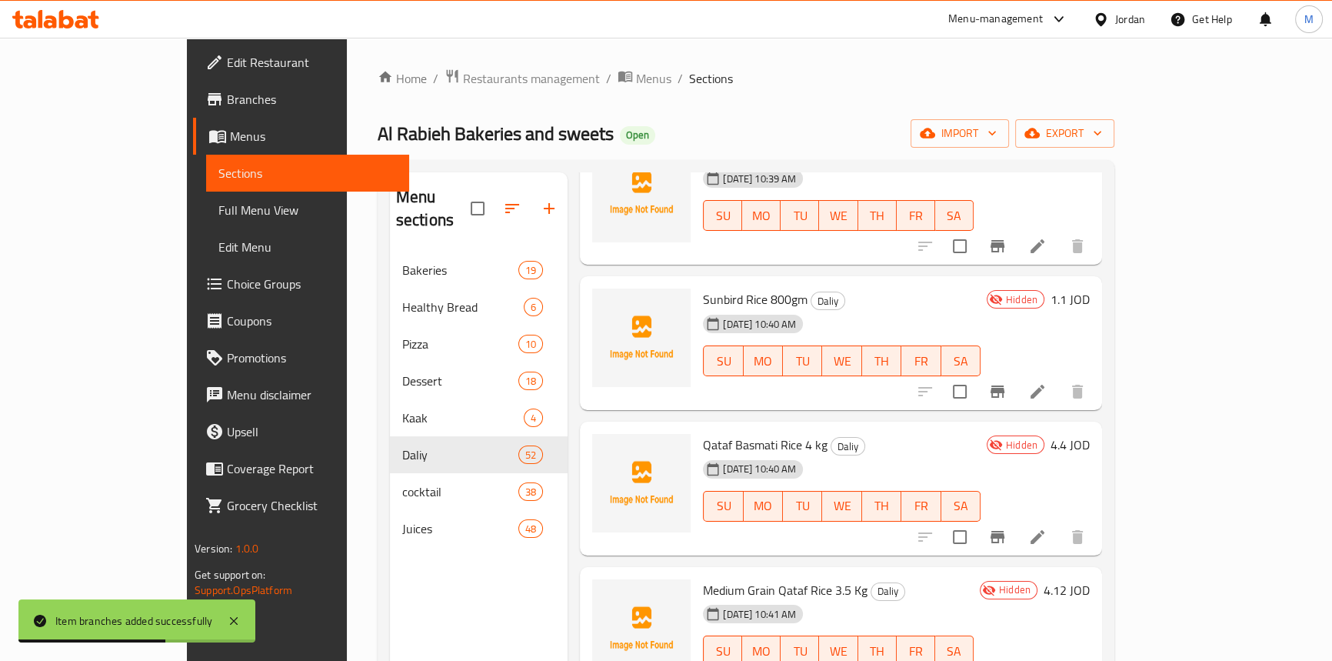
scroll to position [5594, 0]
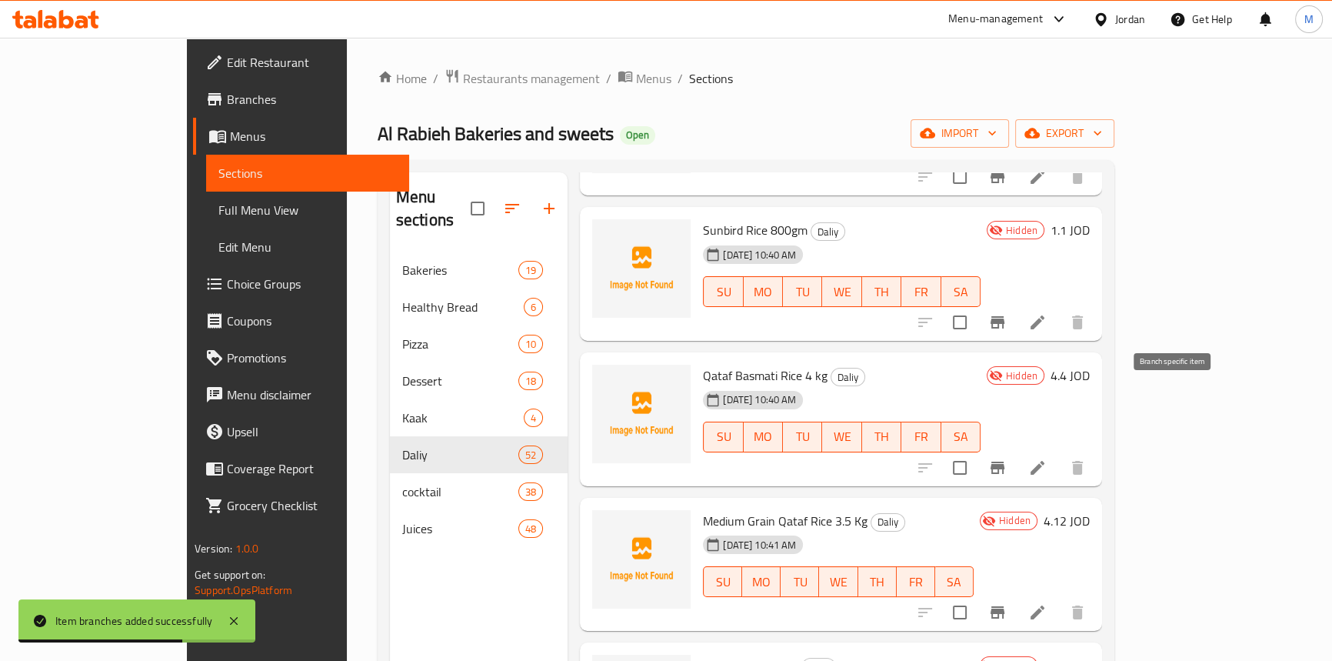
click at [1007, 458] on icon "Branch-specific-item" at bounding box center [998, 467] width 18 height 18
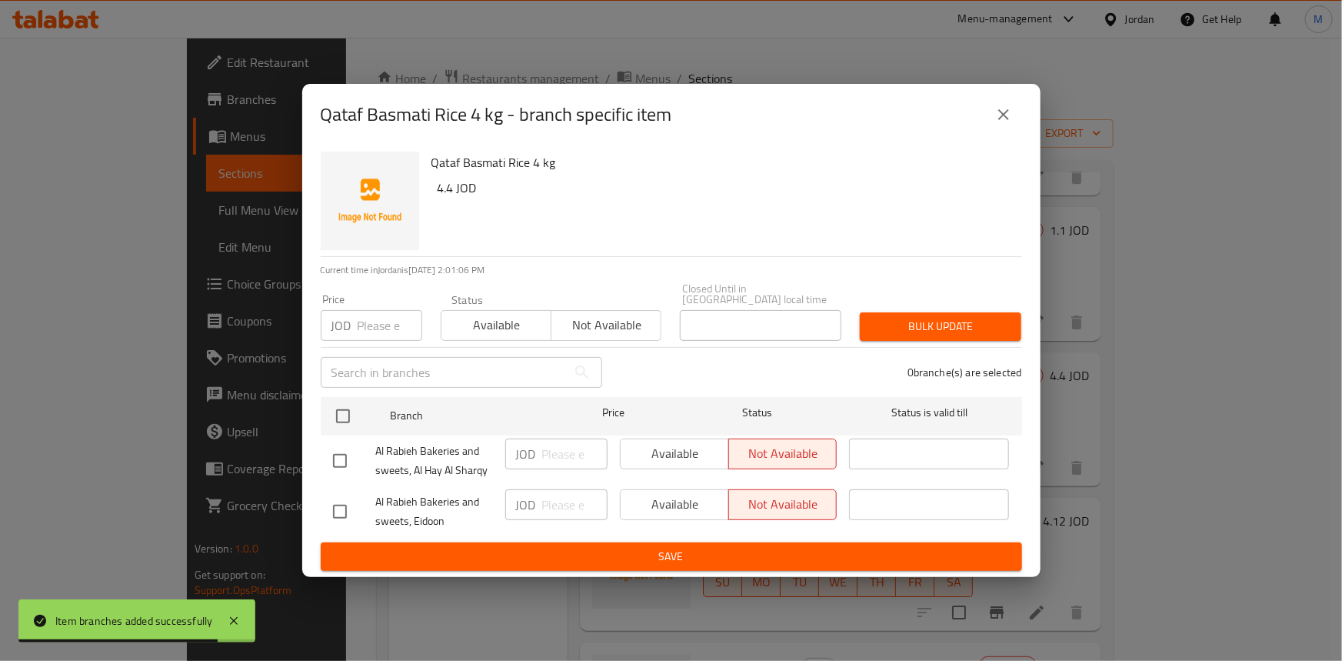
click at [332, 454] on input "checkbox" at bounding box center [340, 461] width 32 height 32
checkbox input "true"
click at [646, 446] on span "Available" at bounding box center [675, 453] width 96 height 22
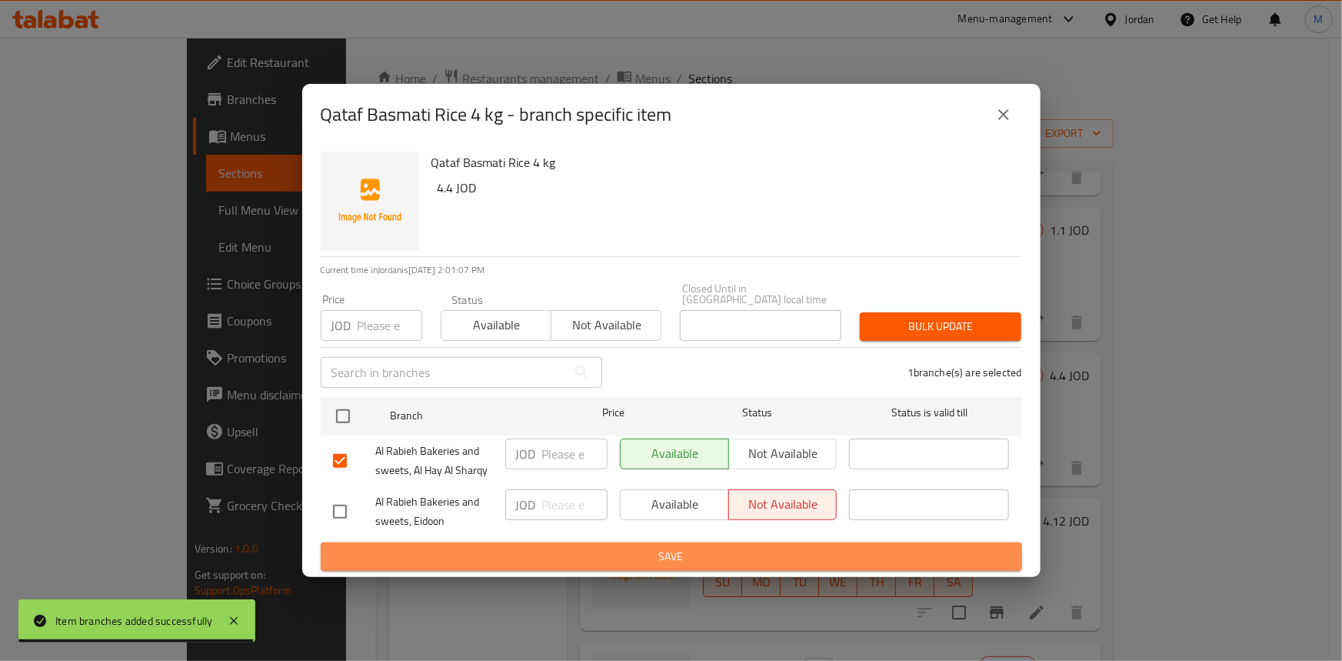
click at [712, 550] on span "Save" at bounding box center [671, 556] width 677 height 19
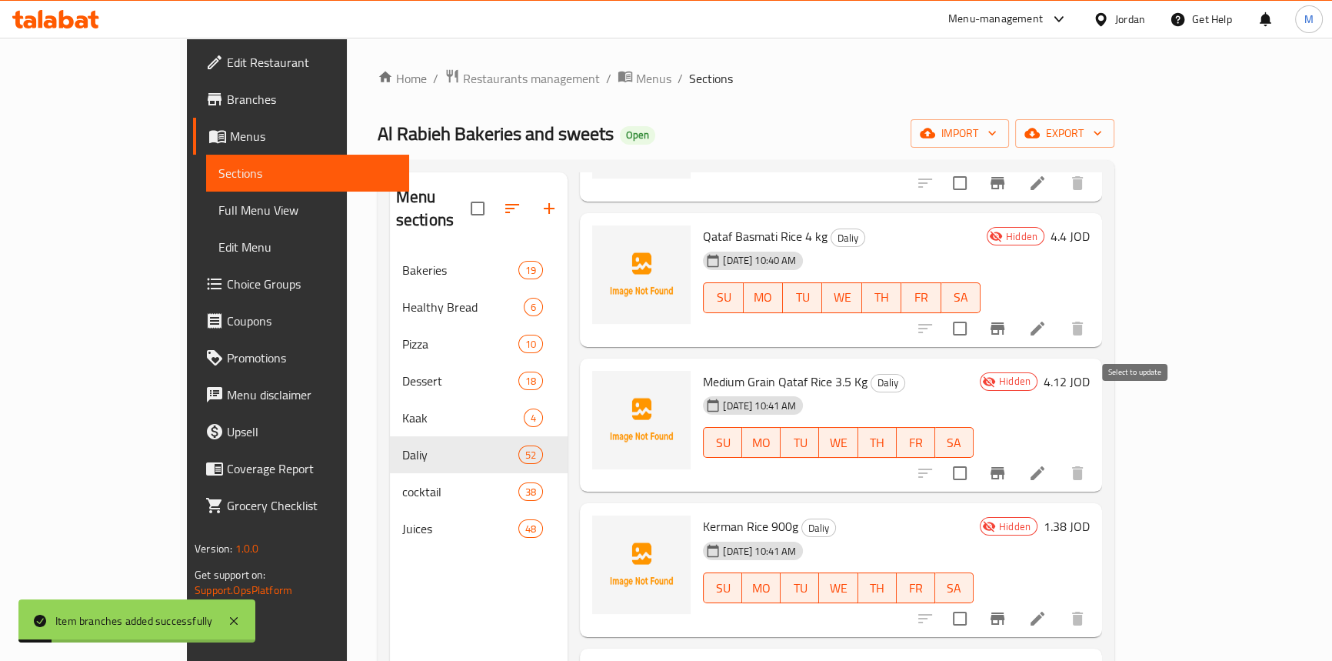
scroll to position [5734, 0]
click at [1005, 466] on icon "Branch-specific-item" at bounding box center [998, 472] width 14 height 12
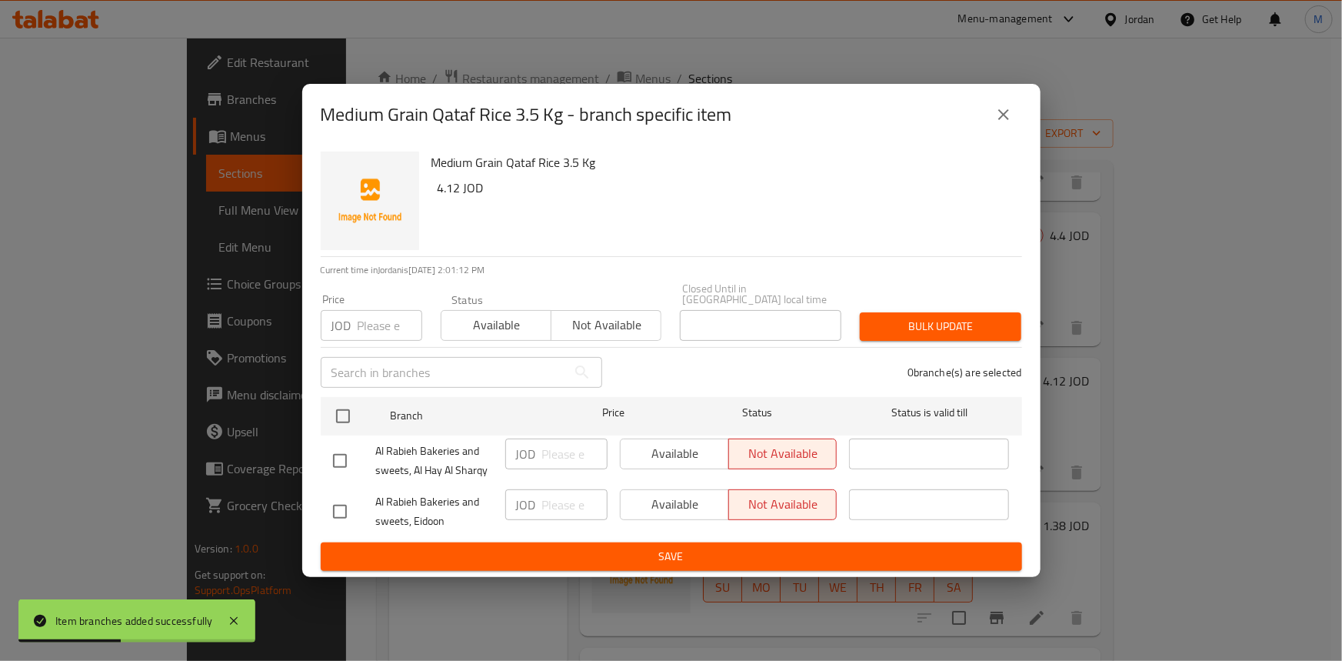
click at [324, 453] on input "checkbox" at bounding box center [340, 461] width 32 height 32
checkbox input "true"
click at [700, 453] on span "Available" at bounding box center [675, 453] width 96 height 22
click at [740, 542] on button "Save" at bounding box center [672, 556] width 702 height 28
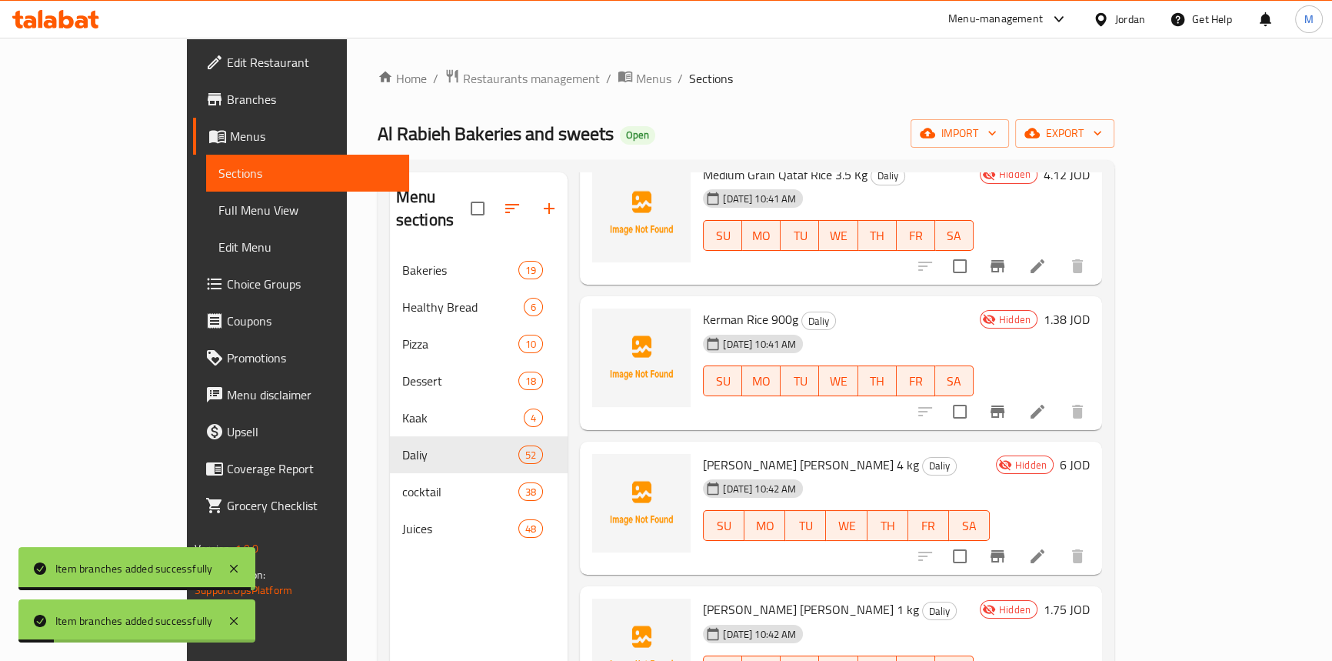
scroll to position [5944, 0]
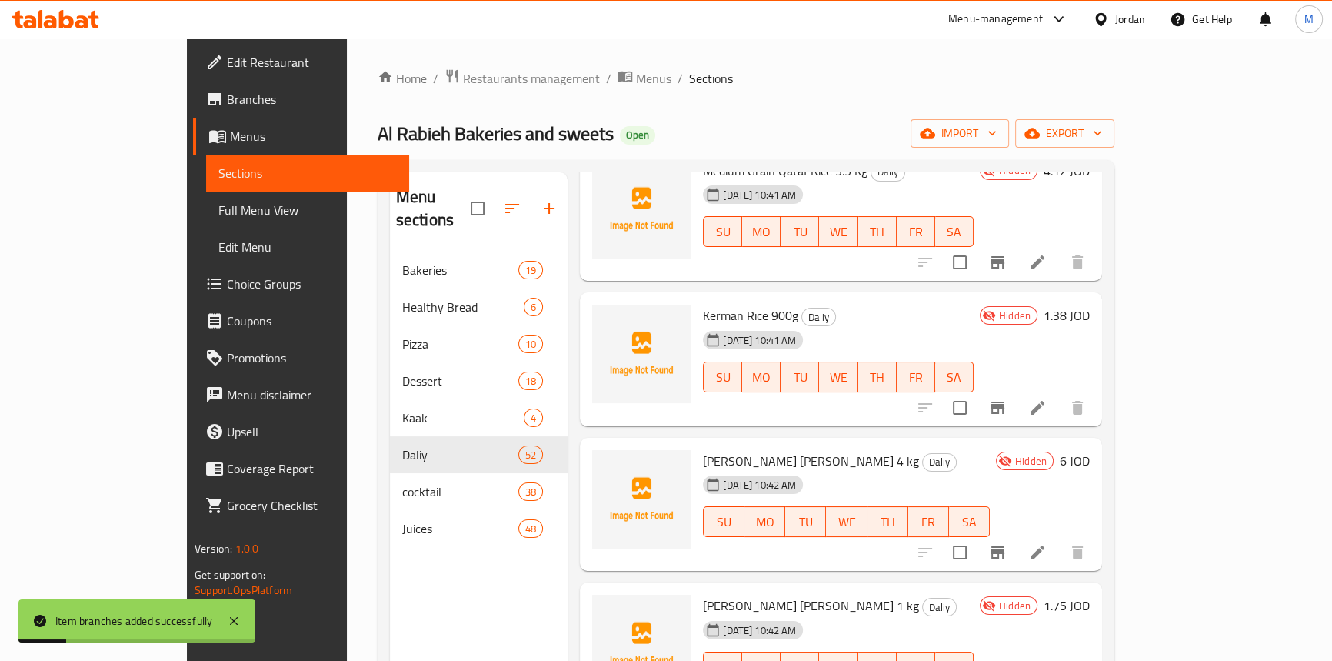
click at [1007, 398] on icon "Branch-specific-item" at bounding box center [998, 407] width 18 height 18
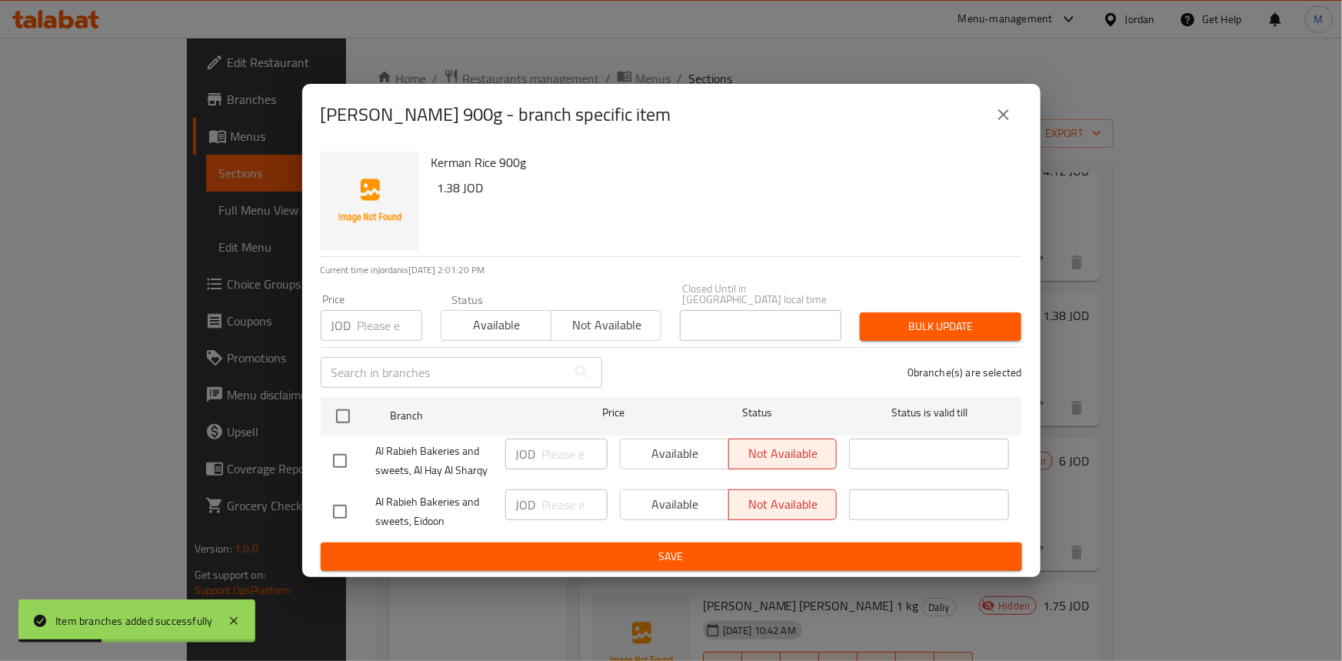
click at [327, 452] on input "checkbox" at bounding box center [340, 461] width 32 height 32
checkbox input "true"
click at [546, 536] on ul "Branch Price Status Status is valid till [PERSON_NAME] Bakeries and sweets, [PE…" at bounding box center [672, 467] width 702 height 152
click at [554, 547] on span "Save" at bounding box center [671, 556] width 677 height 19
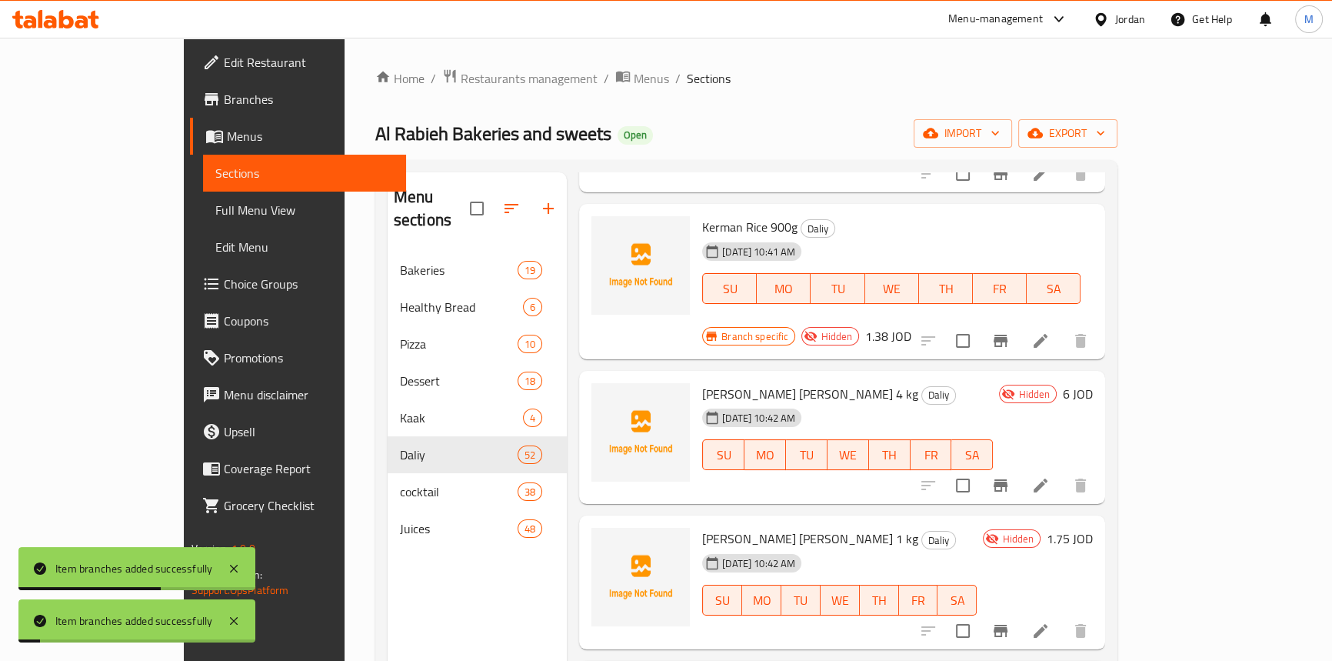
scroll to position [6084, 0]
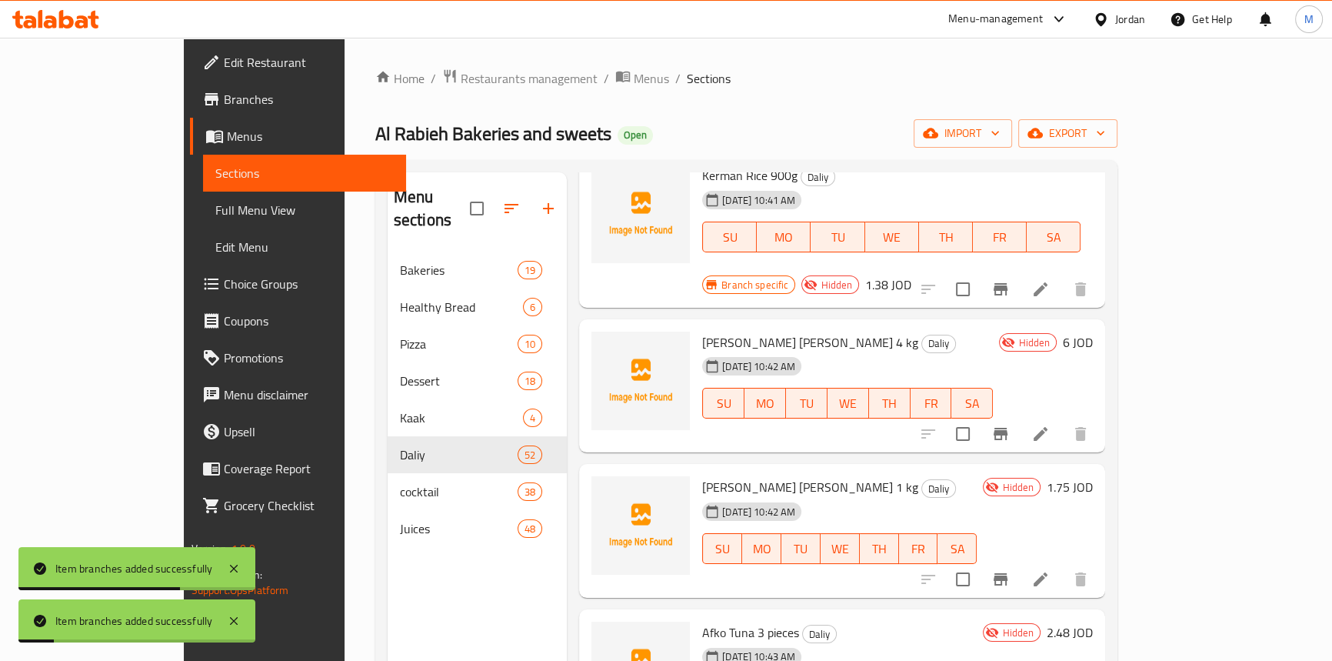
click at [1008, 428] on icon "Branch-specific-item" at bounding box center [1001, 434] width 14 height 12
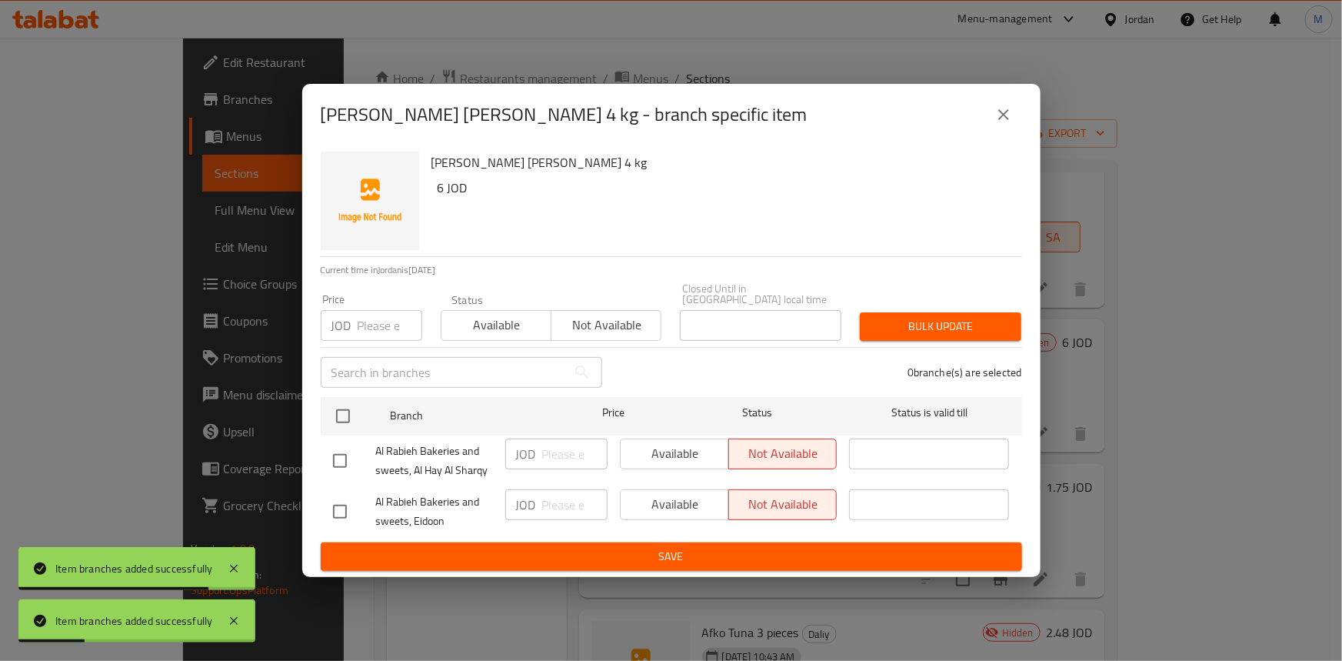
click at [342, 450] on input "checkbox" at bounding box center [340, 461] width 32 height 32
checkbox input "true"
click at [672, 453] on span "Available" at bounding box center [675, 453] width 96 height 22
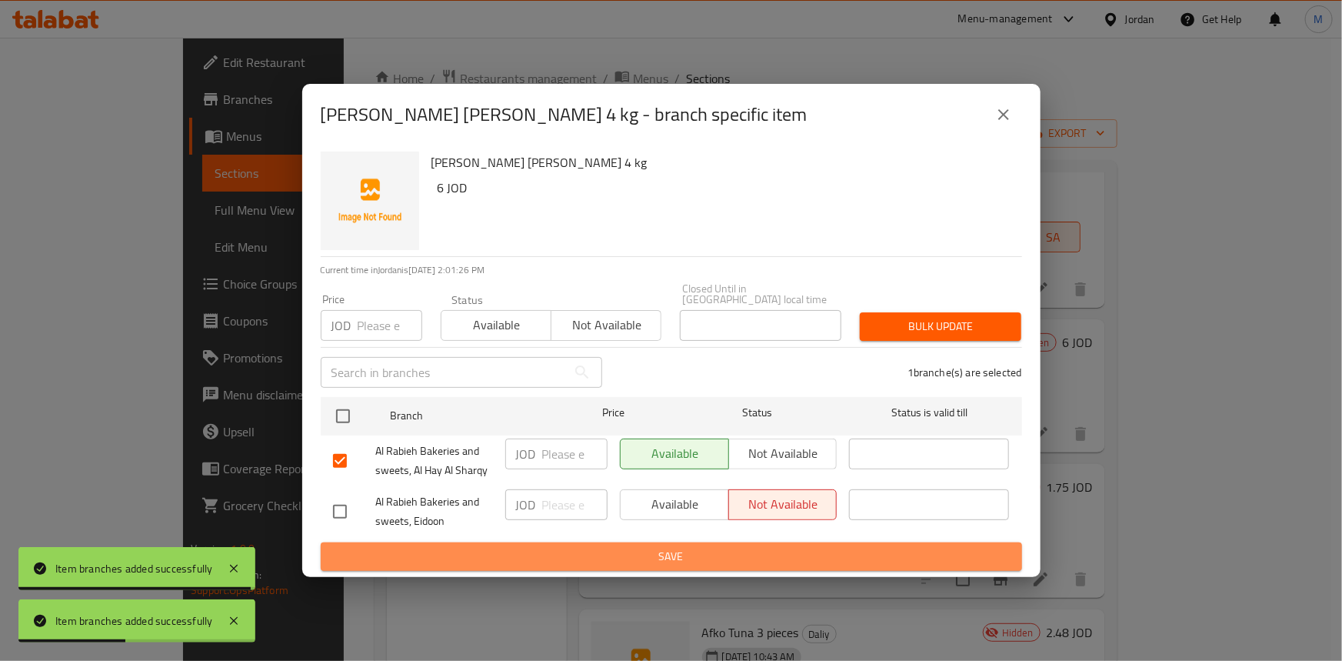
click at [688, 547] on span "Save" at bounding box center [671, 556] width 677 height 19
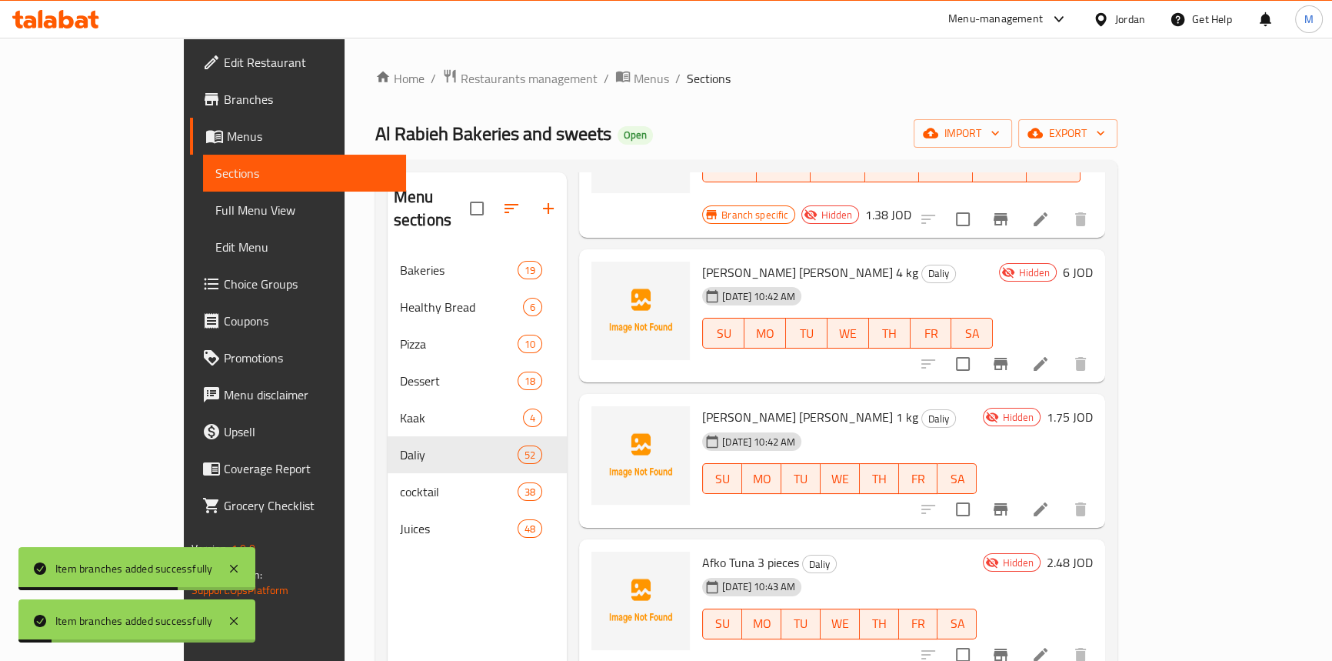
scroll to position [6223, 0]
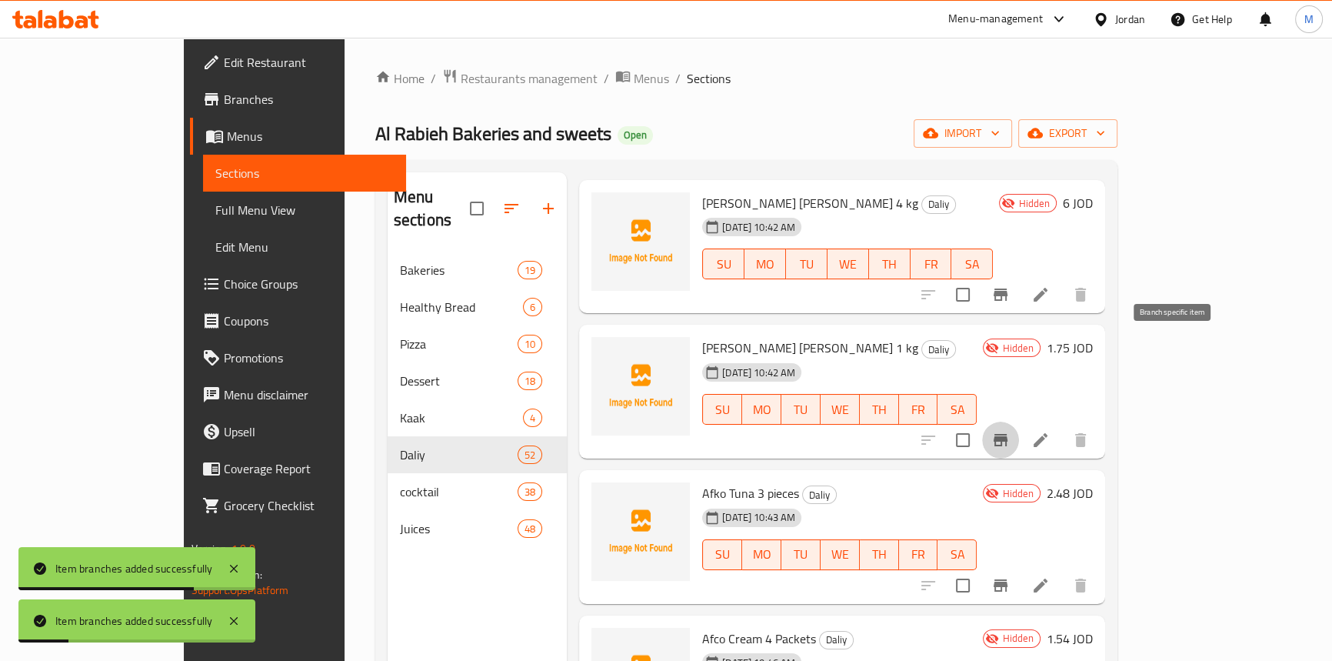
click at [1008, 434] on icon "Branch-specific-item" at bounding box center [1001, 440] width 14 height 12
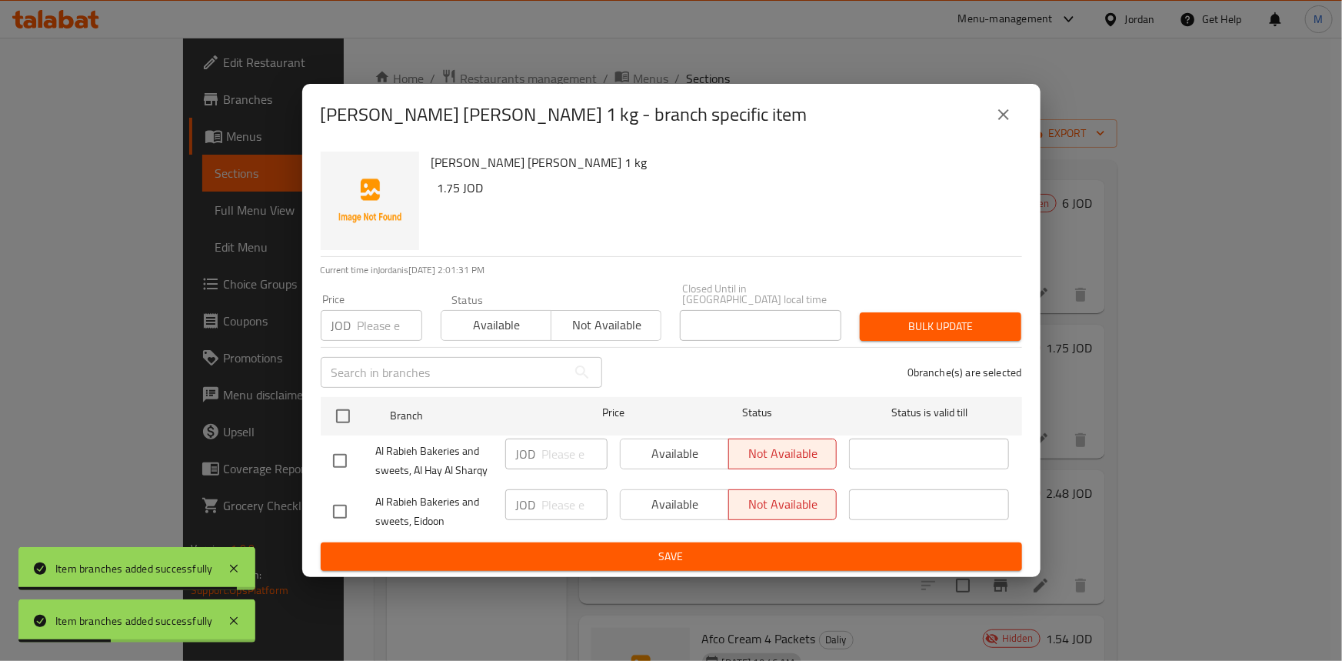
click at [342, 448] on input "checkbox" at bounding box center [340, 461] width 32 height 32
checkbox input "true"
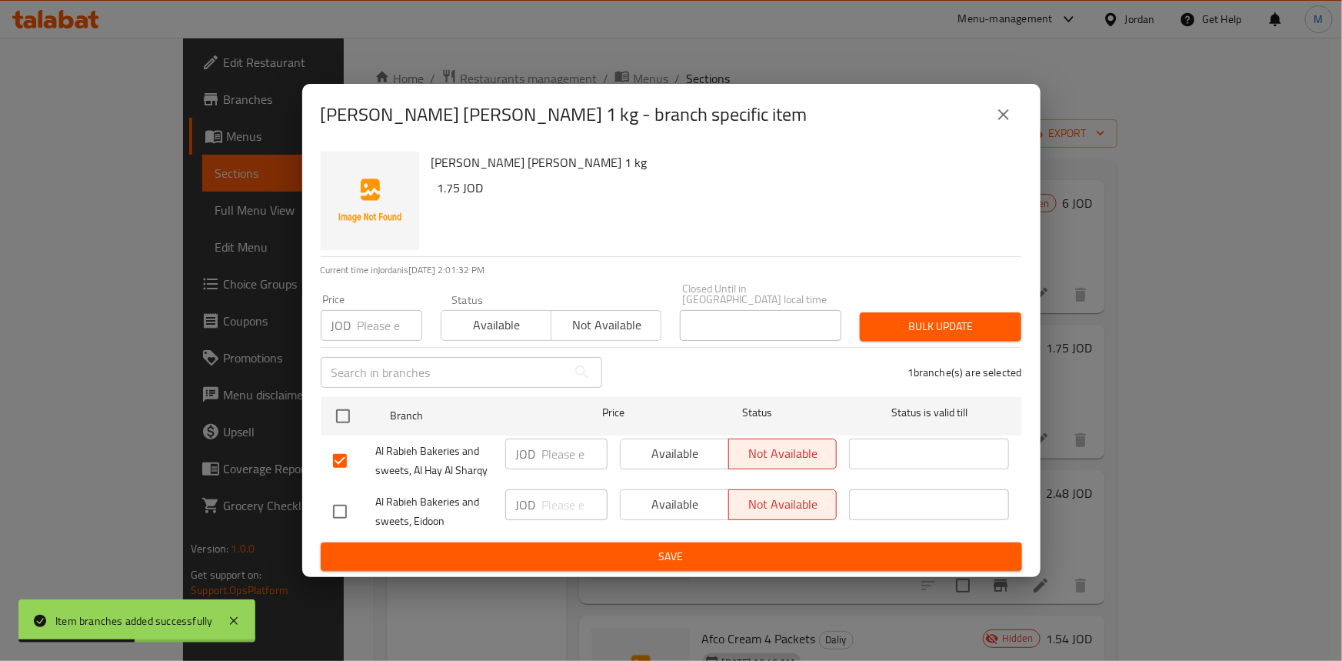
click at [670, 448] on span "Available" at bounding box center [675, 453] width 96 height 22
click at [702, 552] on span "Save" at bounding box center [671, 556] width 677 height 19
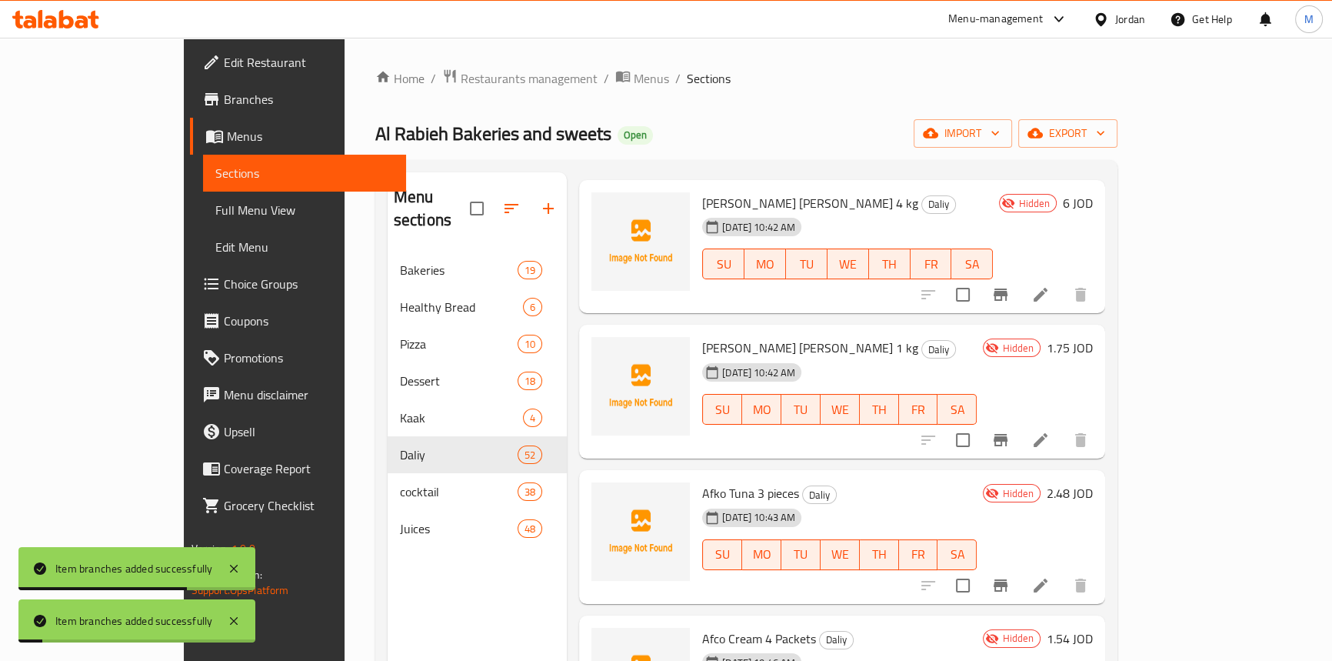
scroll to position [6293, 0]
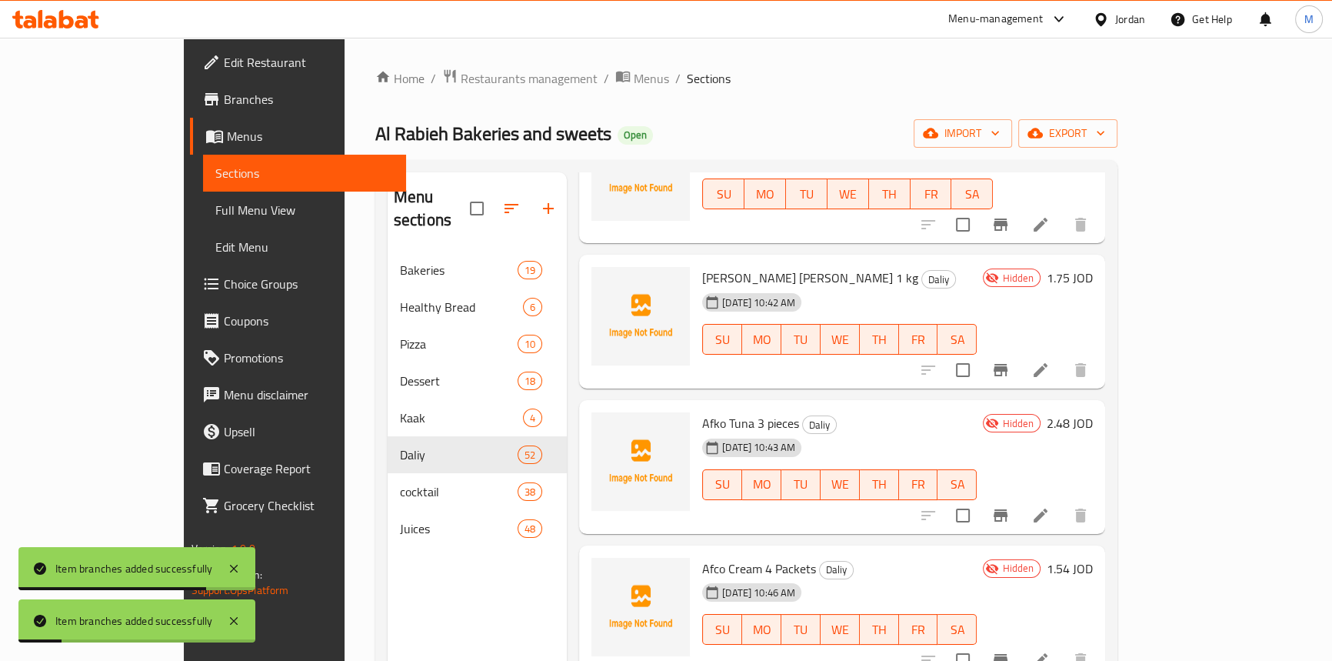
click at [1008, 509] on icon "Branch-specific-item" at bounding box center [1001, 515] width 14 height 12
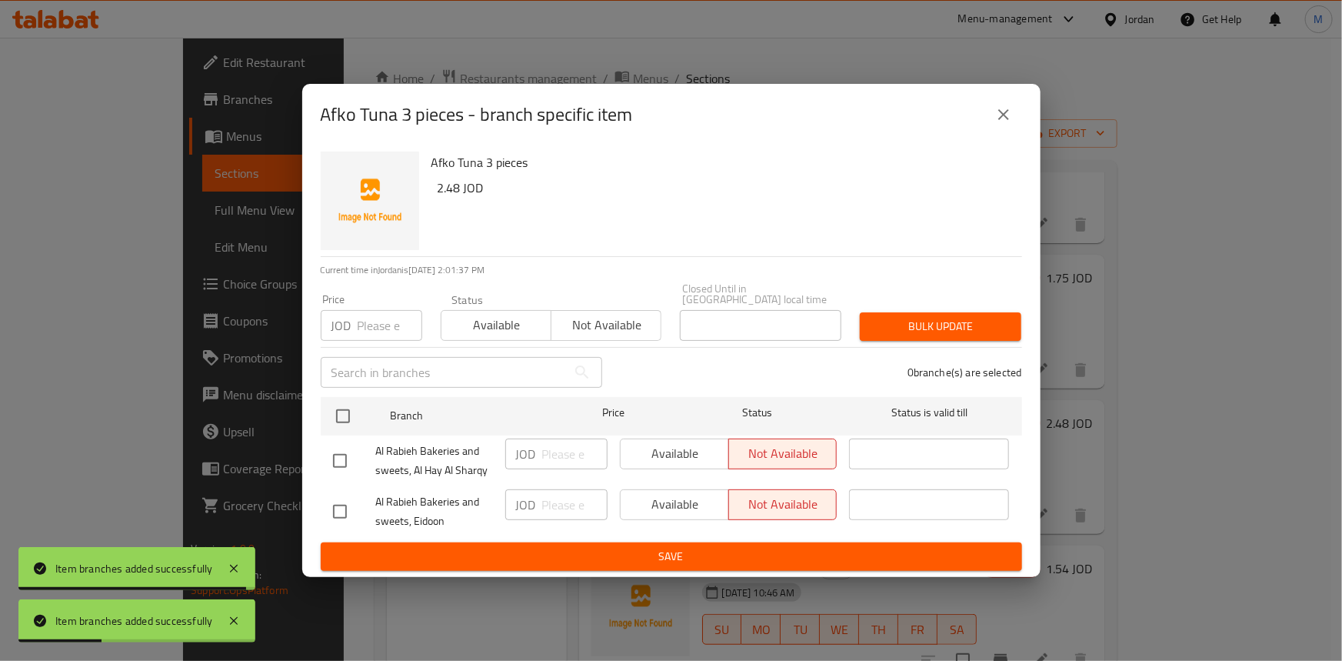
click at [338, 453] on input "checkbox" at bounding box center [340, 461] width 32 height 32
checkbox input "true"
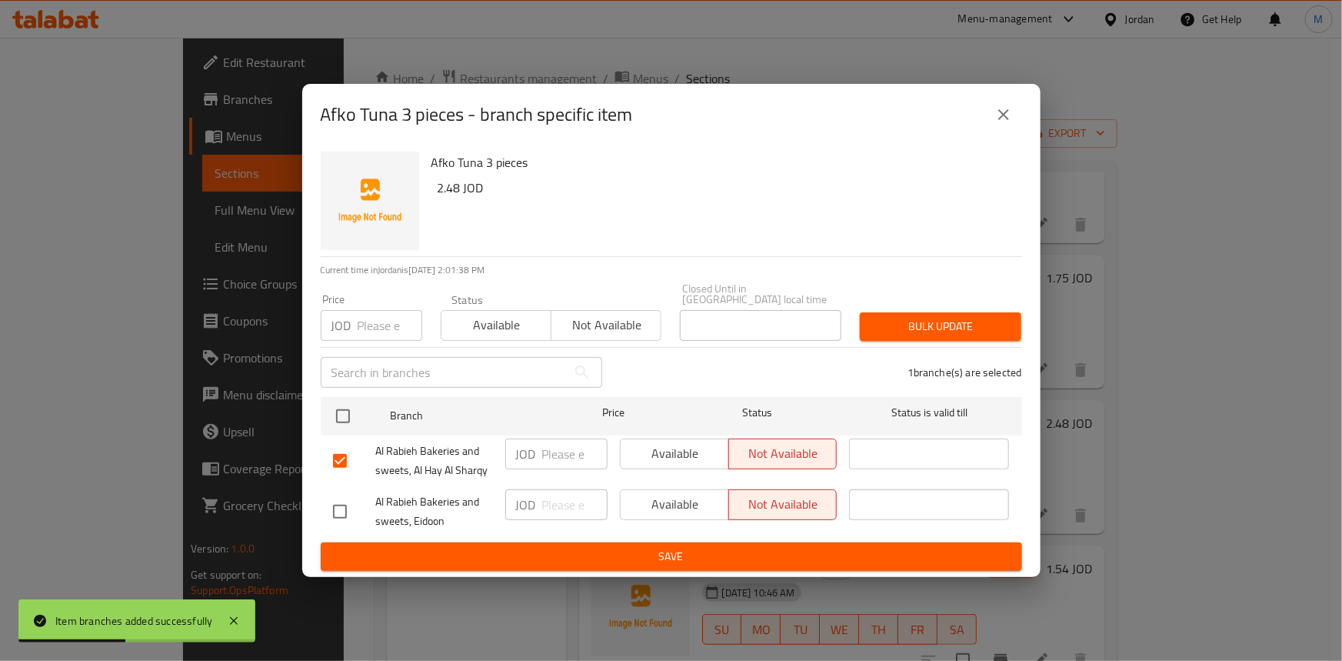
click at [653, 442] on span "Available" at bounding box center [675, 453] width 96 height 22
click at [705, 542] on button "Save" at bounding box center [672, 556] width 702 height 28
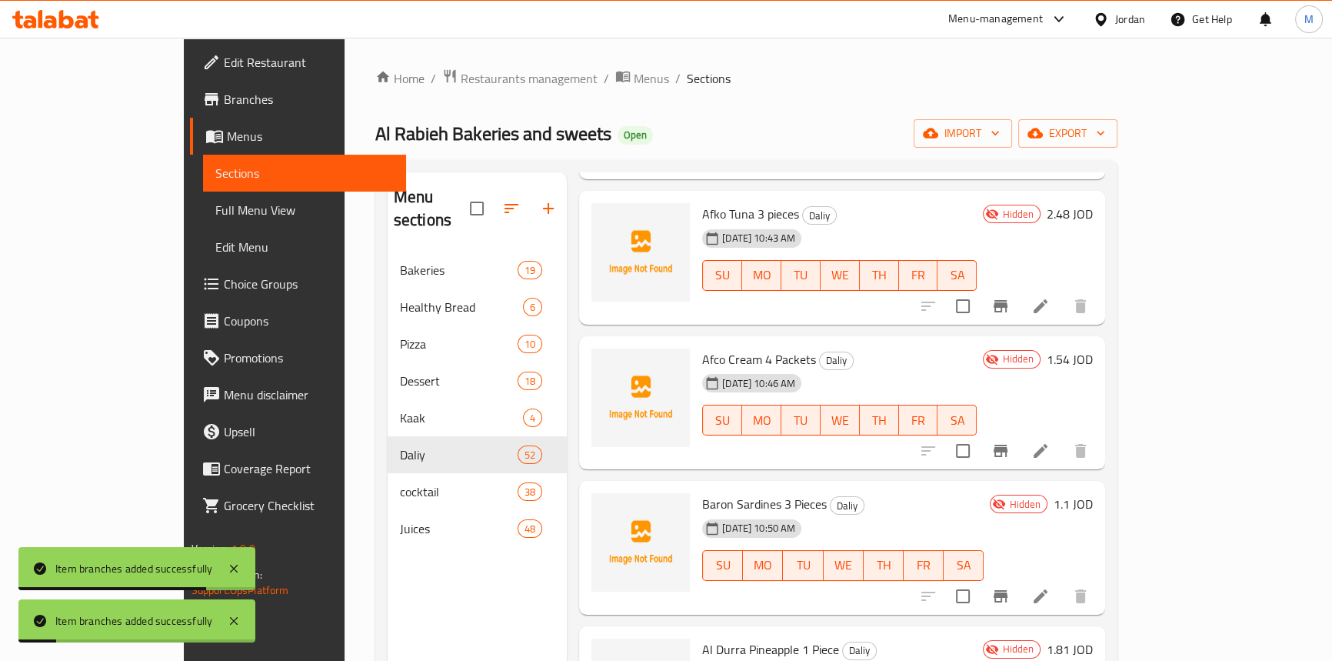
scroll to position [6503, 0]
click at [1010, 441] on icon "Branch-specific-item" at bounding box center [1001, 450] width 18 height 18
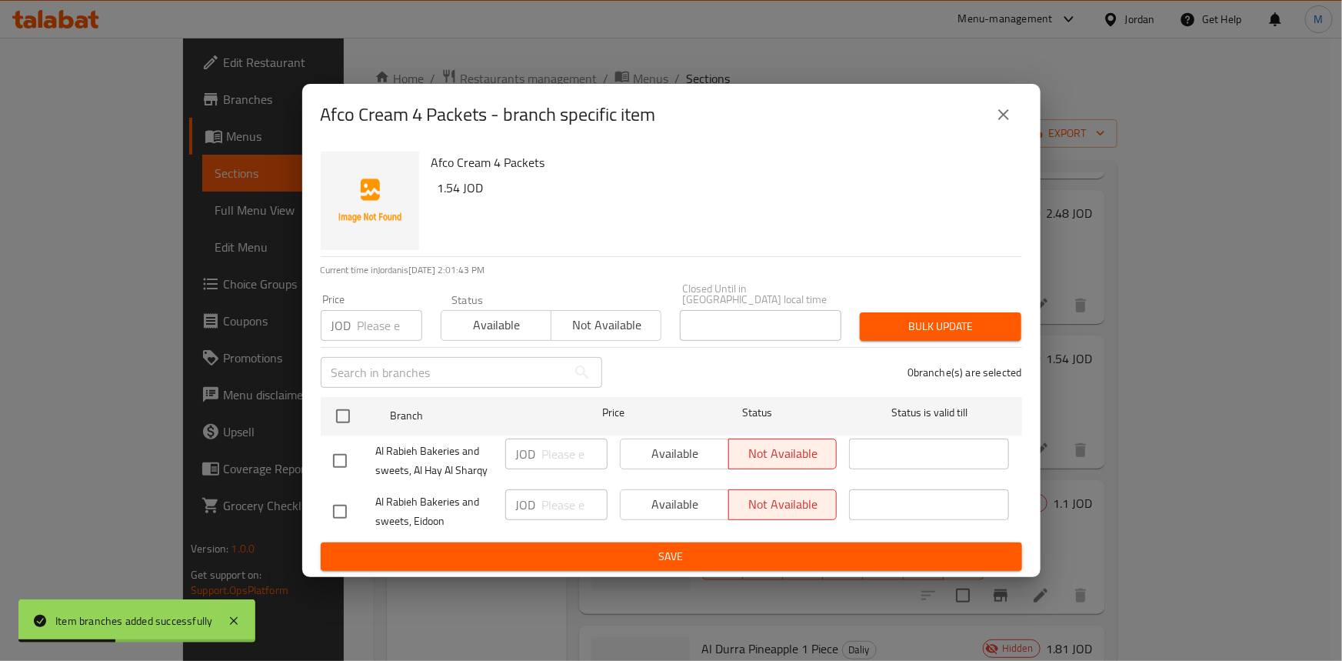
click at [343, 458] on input "checkbox" at bounding box center [340, 461] width 32 height 32
checkbox input "true"
click at [692, 448] on span "Available" at bounding box center [675, 453] width 96 height 22
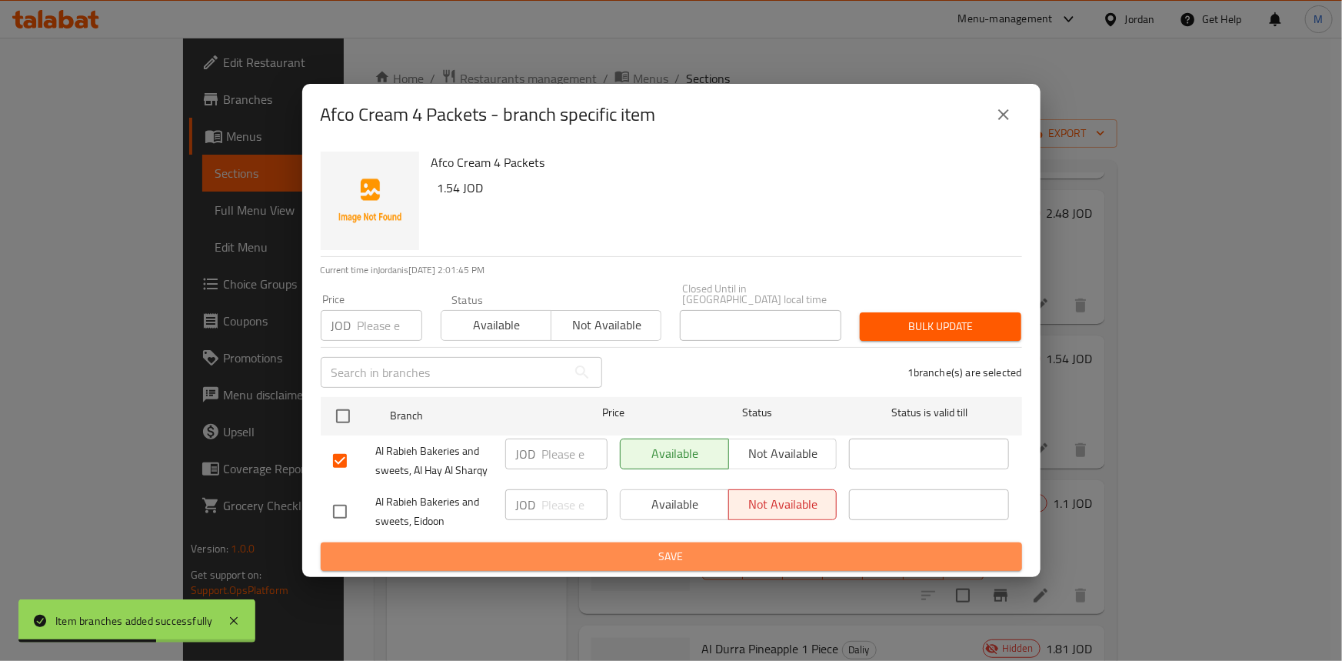
click at [730, 547] on span "Save" at bounding box center [671, 556] width 677 height 19
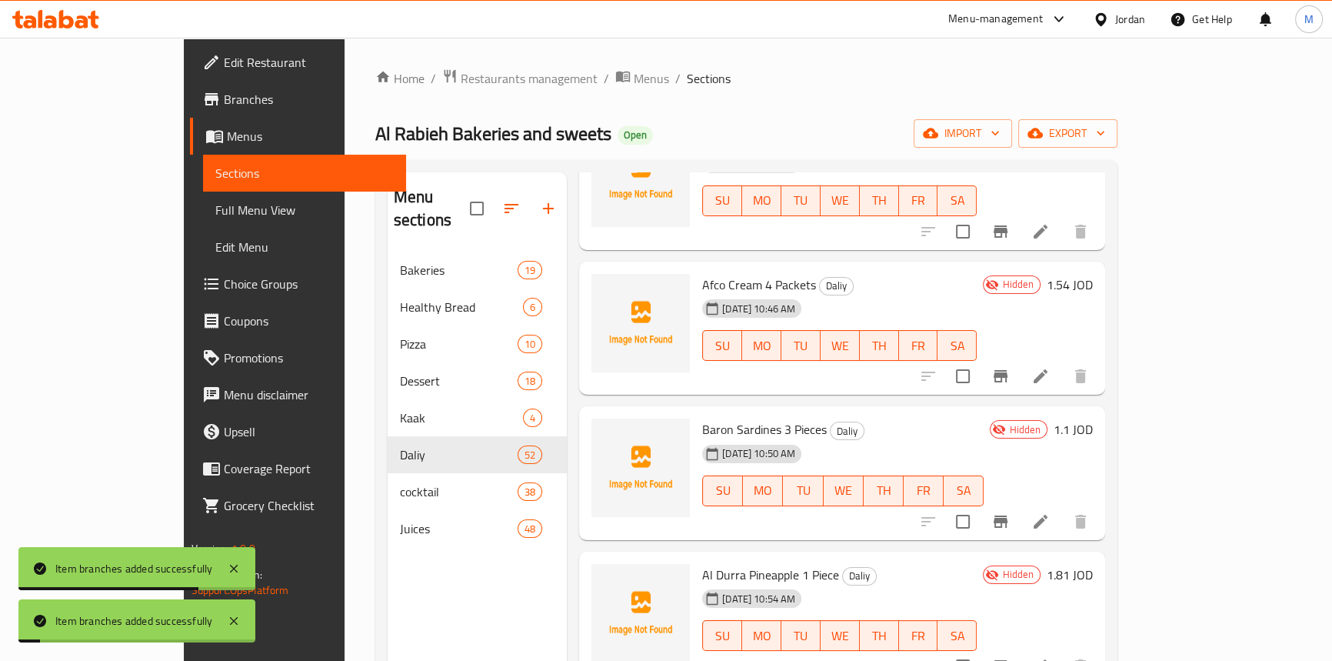
scroll to position [6643, 0]
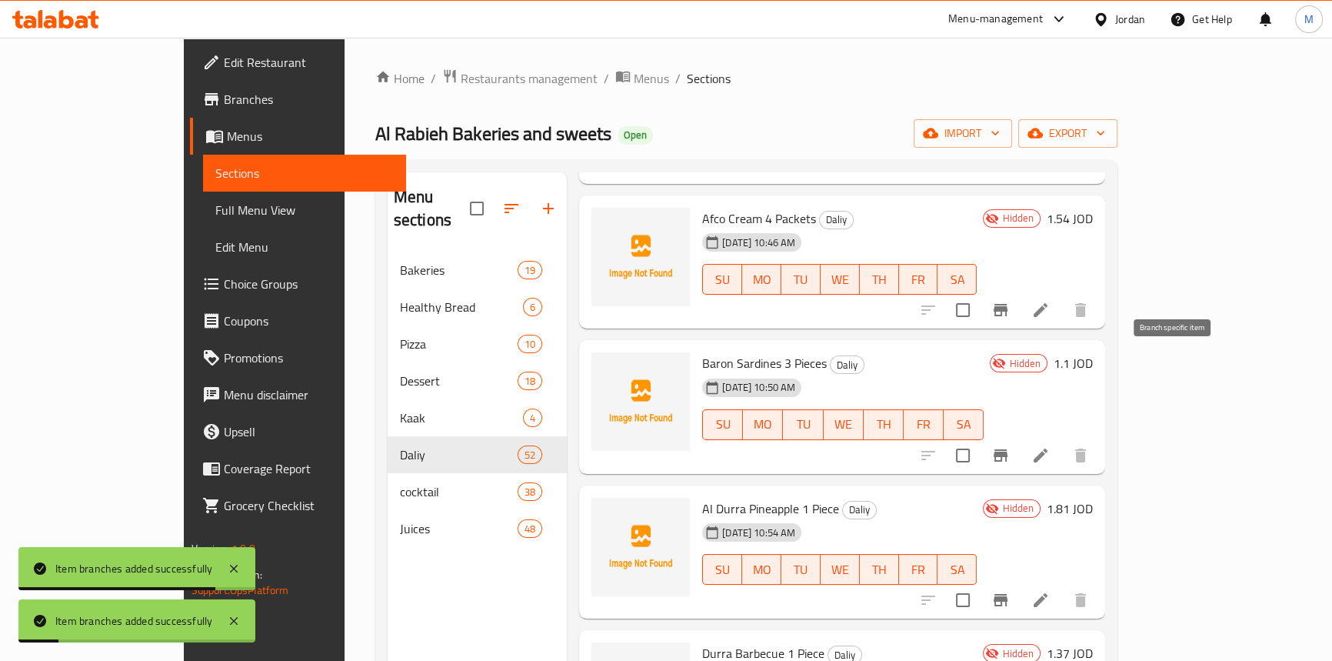
click at [1008, 449] on icon "Branch-specific-item" at bounding box center [1001, 455] width 14 height 12
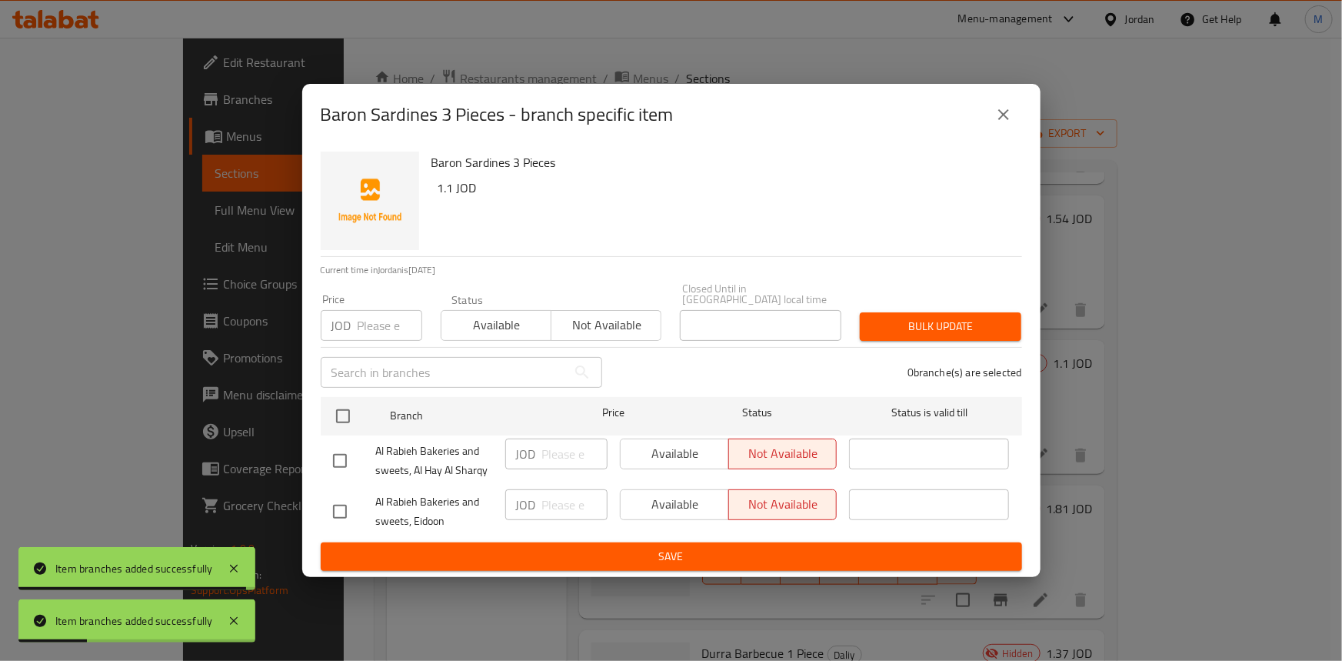
click at [332, 448] on input "checkbox" at bounding box center [340, 461] width 32 height 32
checkbox input "true"
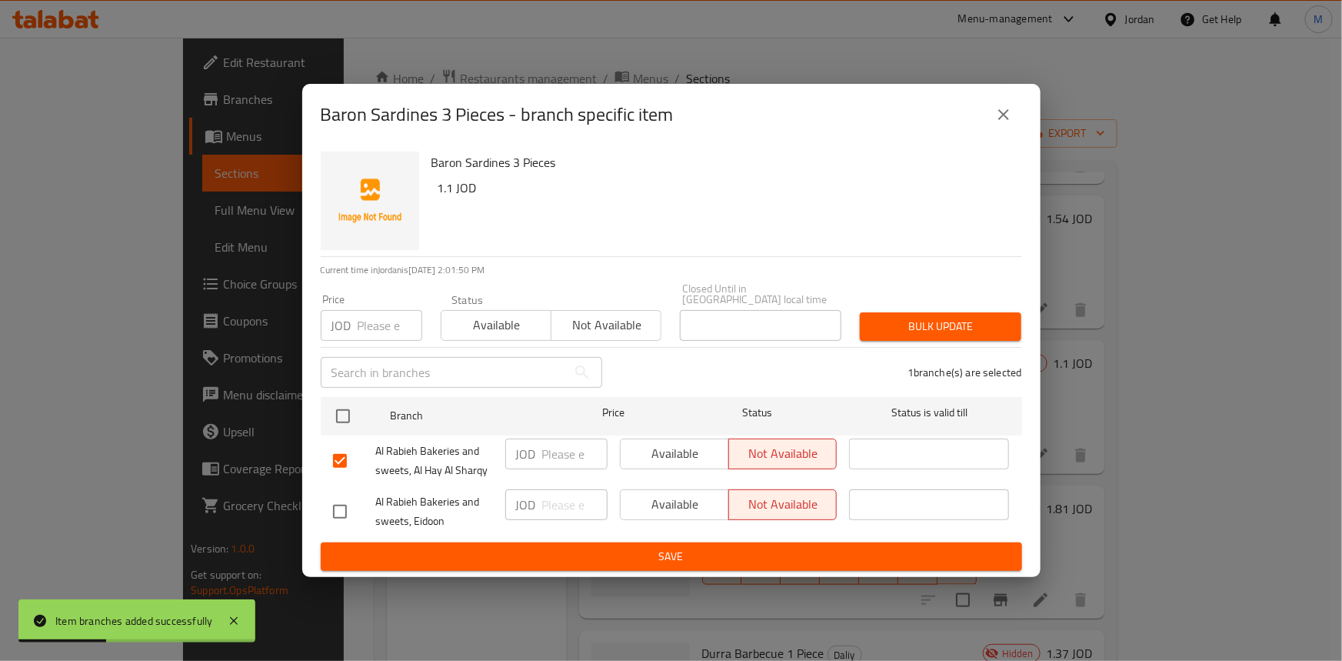
click at [646, 442] on span "Available" at bounding box center [675, 453] width 96 height 22
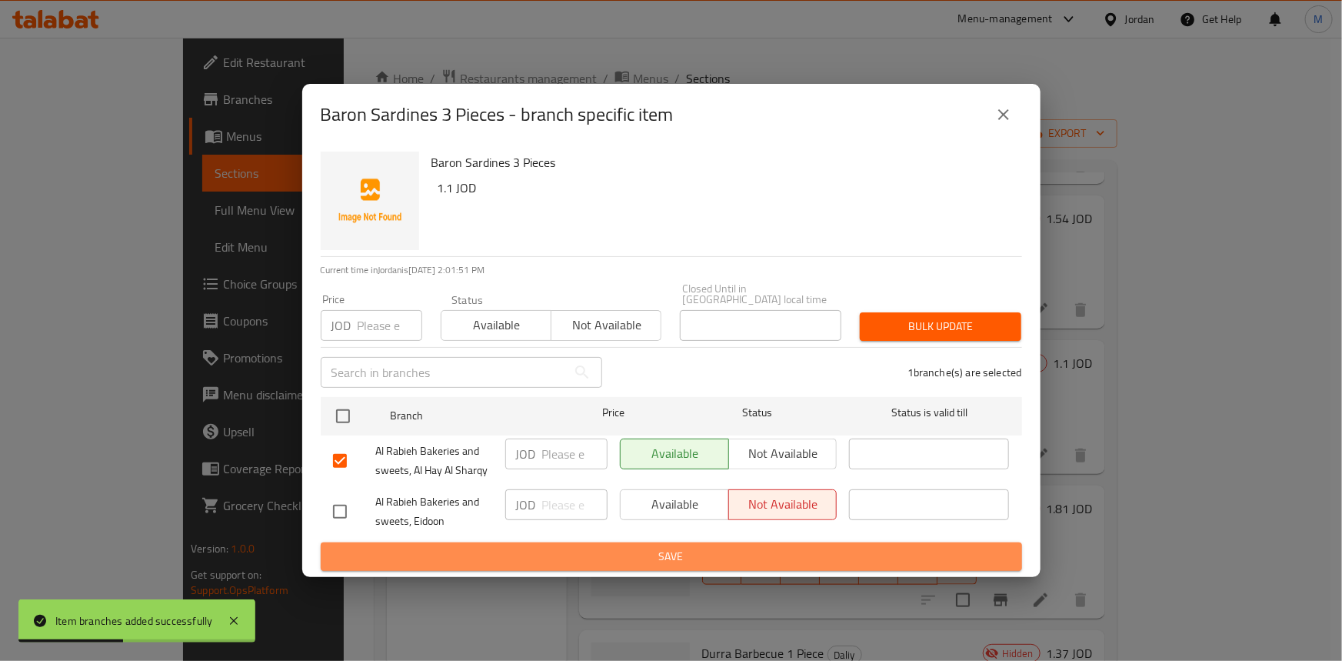
click at [700, 556] on span "Save" at bounding box center [671, 556] width 677 height 19
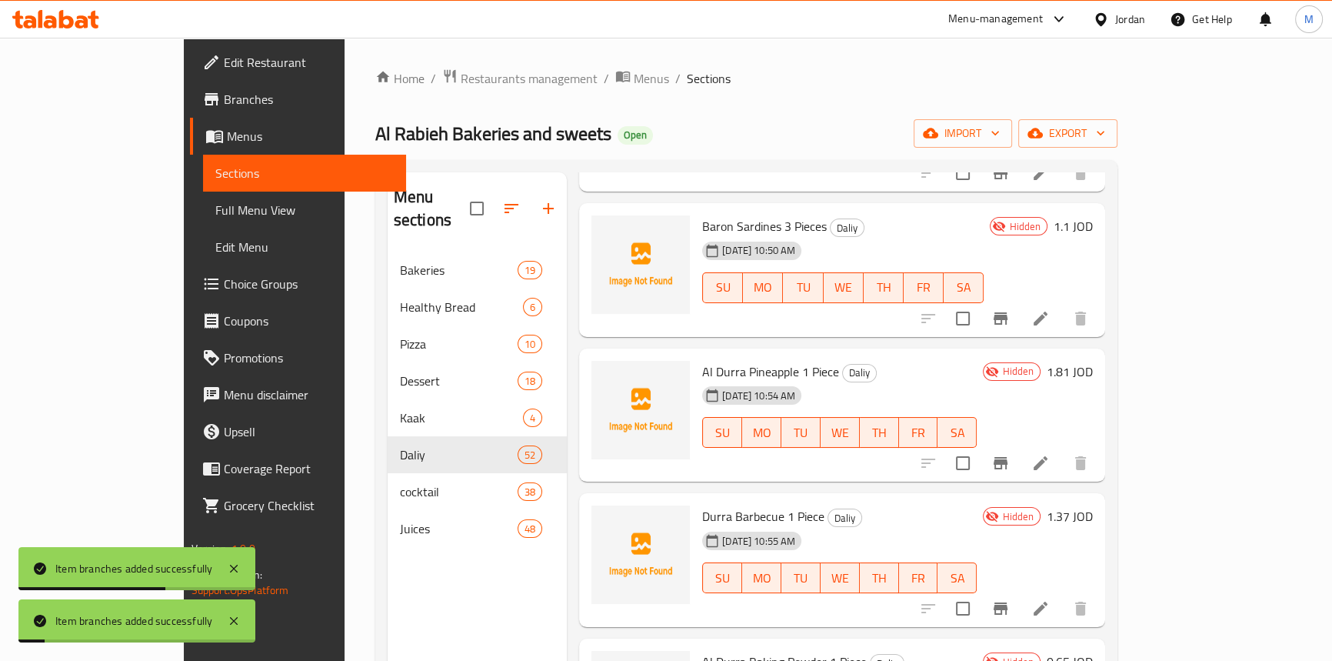
scroll to position [6783, 0]
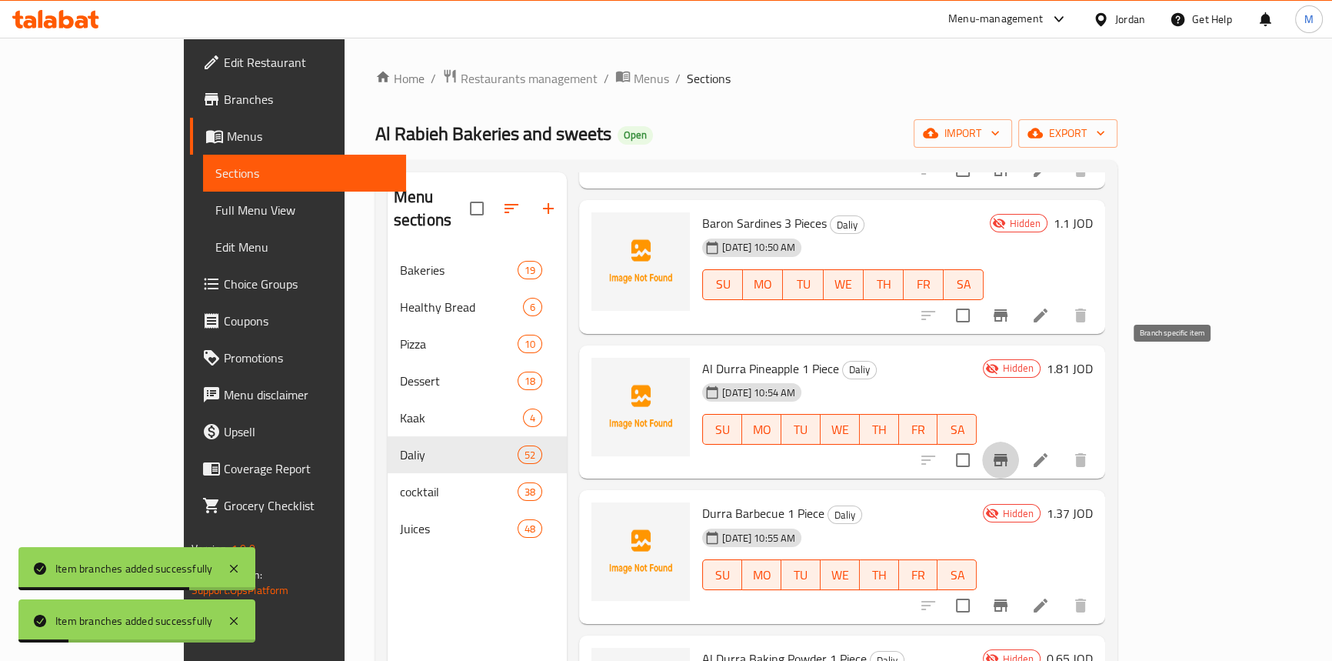
click at [1010, 451] on icon "Branch-specific-item" at bounding box center [1001, 460] width 18 height 18
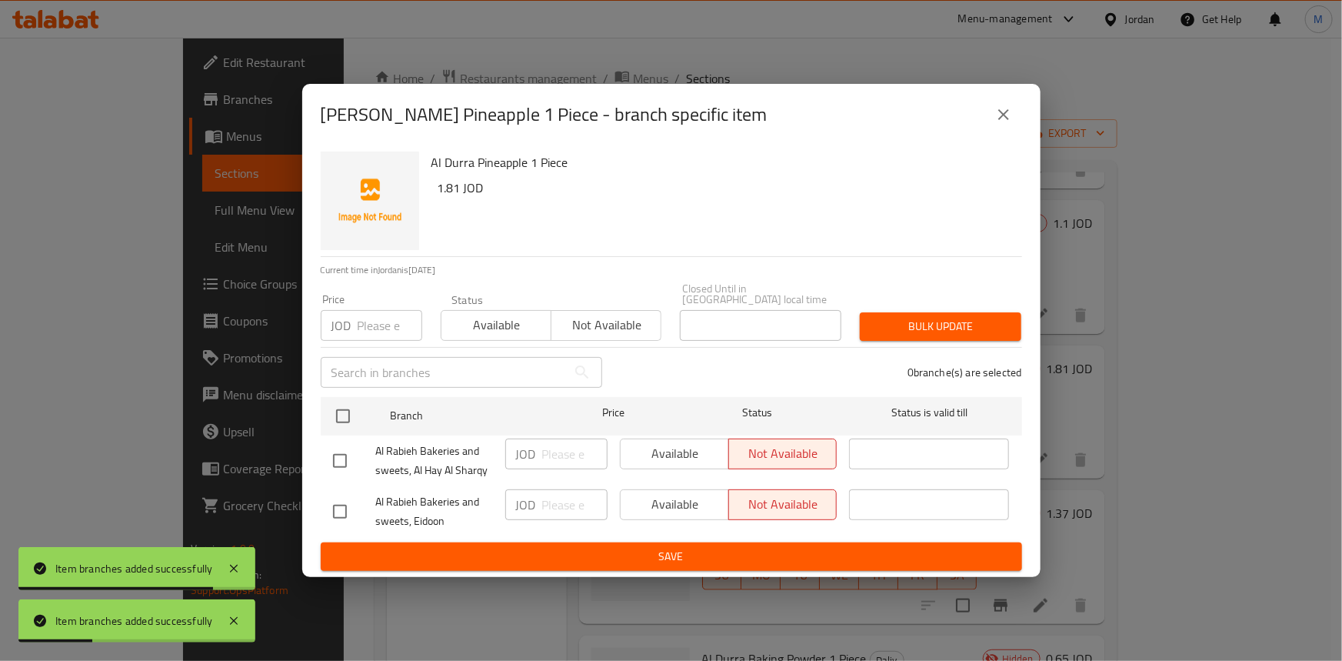
click at [342, 456] on input "checkbox" at bounding box center [340, 461] width 32 height 32
checkbox input "true"
click at [682, 449] on span "Available" at bounding box center [675, 453] width 96 height 22
click at [690, 547] on span "Save" at bounding box center [671, 556] width 677 height 19
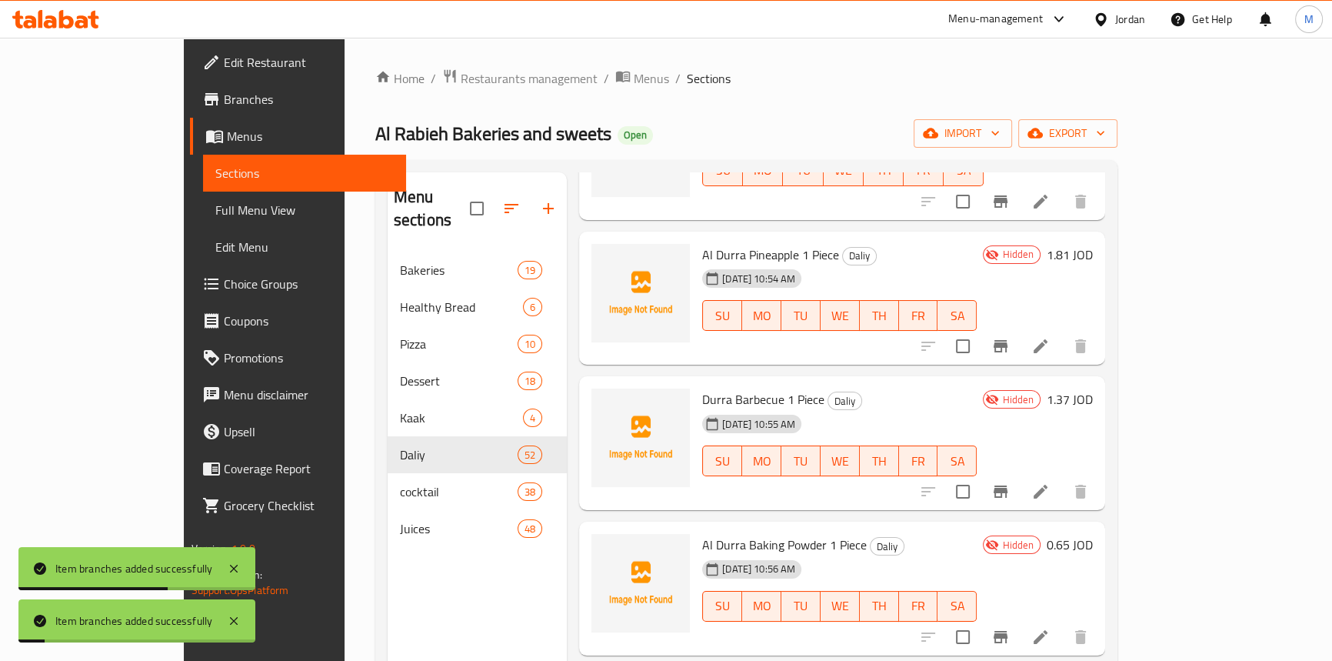
scroll to position [6919, 0]
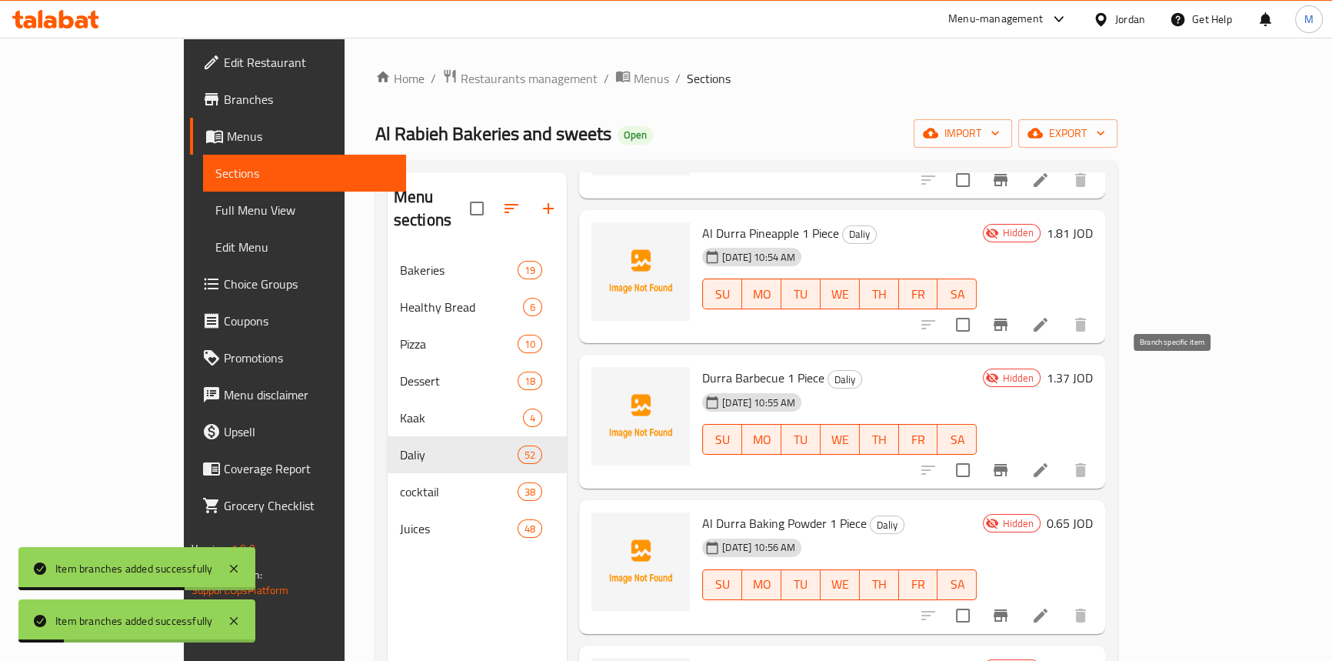
click at [1008, 464] on icon "Branch-specific-item" at bounding box center [1001, 470] width 14 height 12
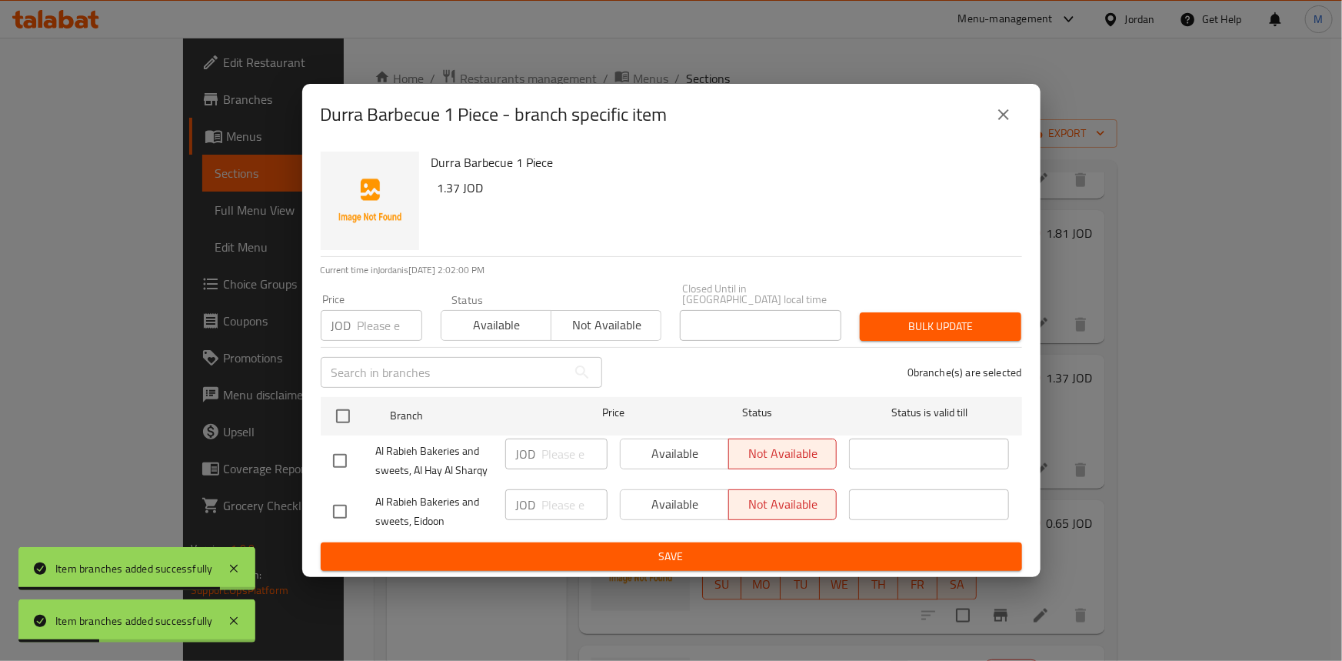
click at [339, 452] on input "checkbox" at bounding box center [340, 461] width 32 height 32
checkbox input "true"
click at [684, 453] on span "Available" at bounding box center [675, 453] width 96 height 22
click at [738, 547] on span "Save" at bounding box center [671, 556] width 677 height 19
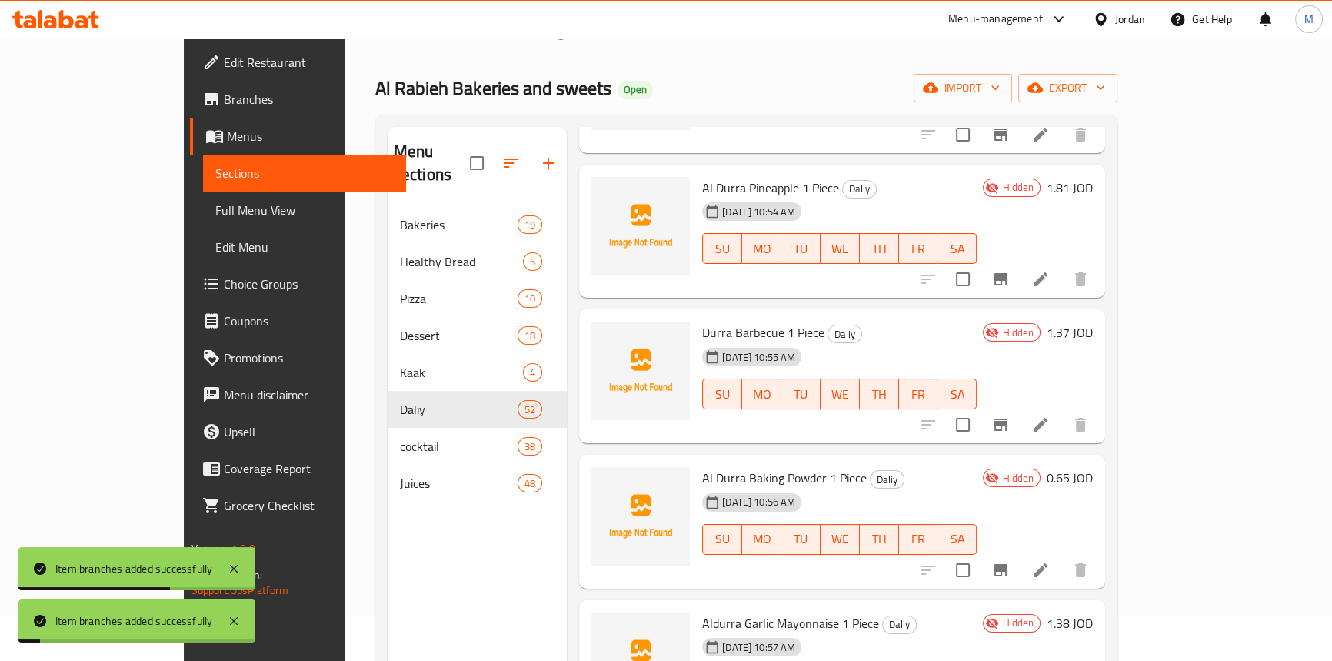
scroll to position [69, 0]
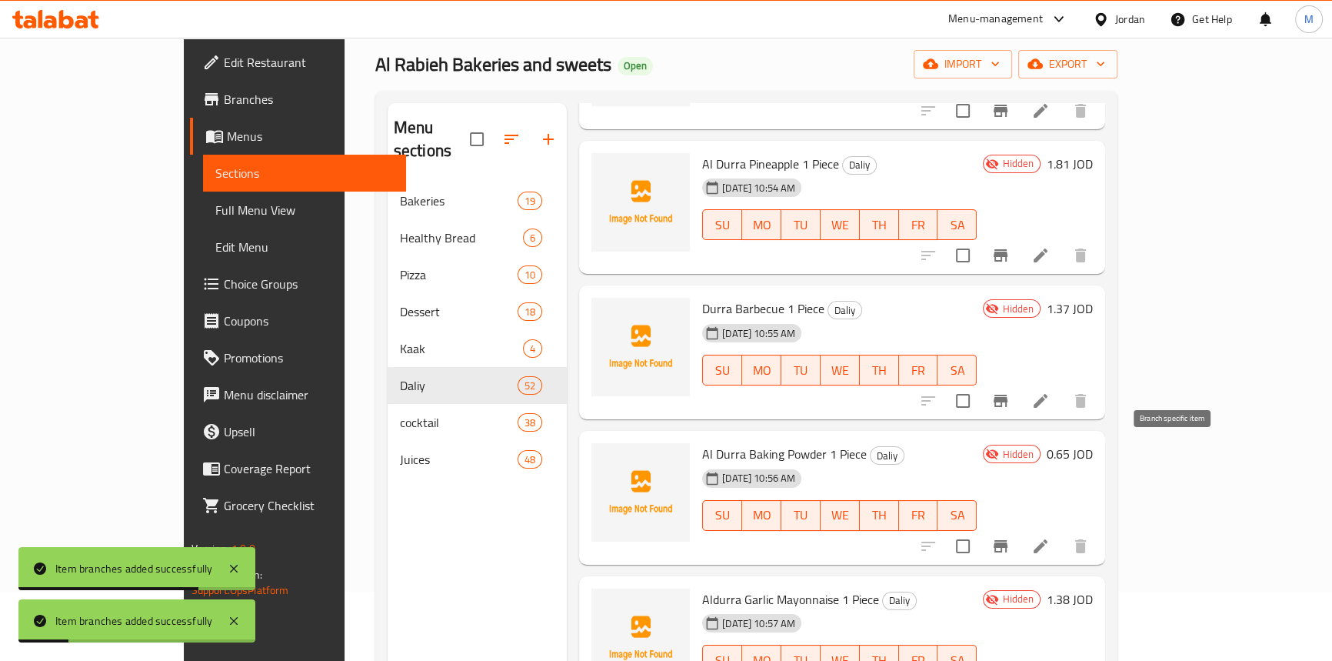
click at [1010, 537] on icon "Branch-specific-item" at bounding box center [1001, 546] width 18 height 18
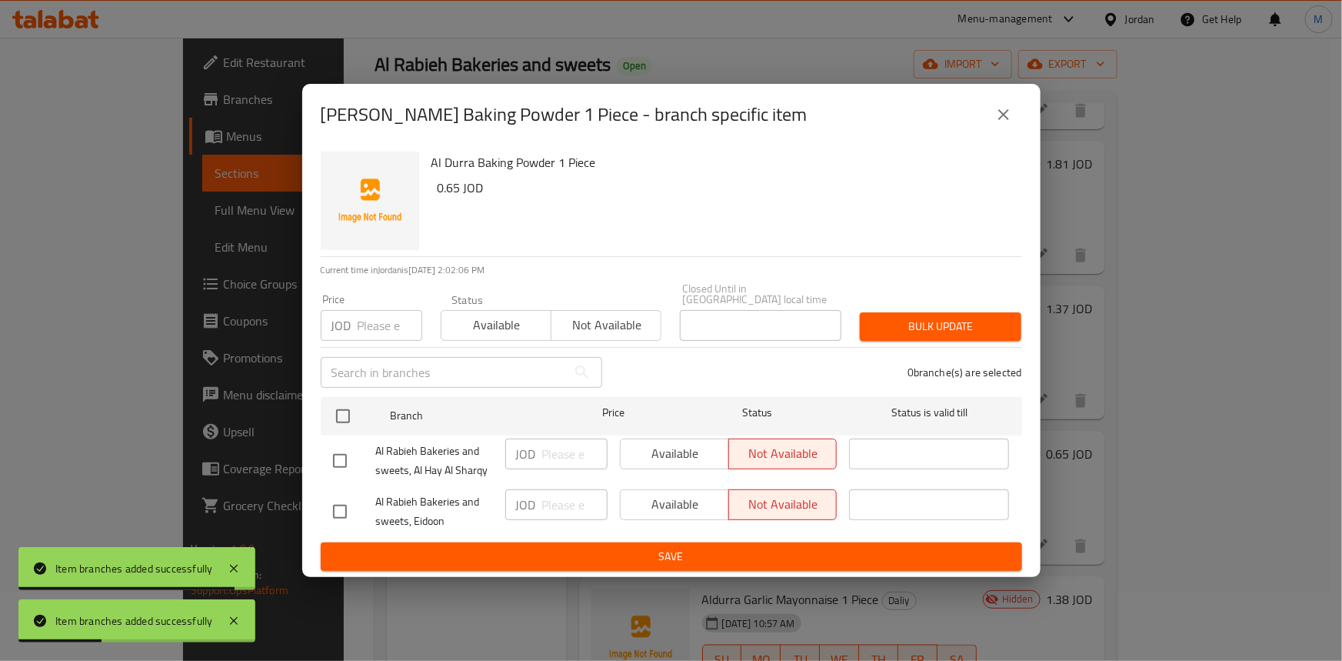
click at [338, 455] on input "checkbox" at bounding box center [340, 461] width 32 height 32
checkbox input "true"
click at [695, 447] on span "Available" at bounding box center [675, 453] width 96 height 22
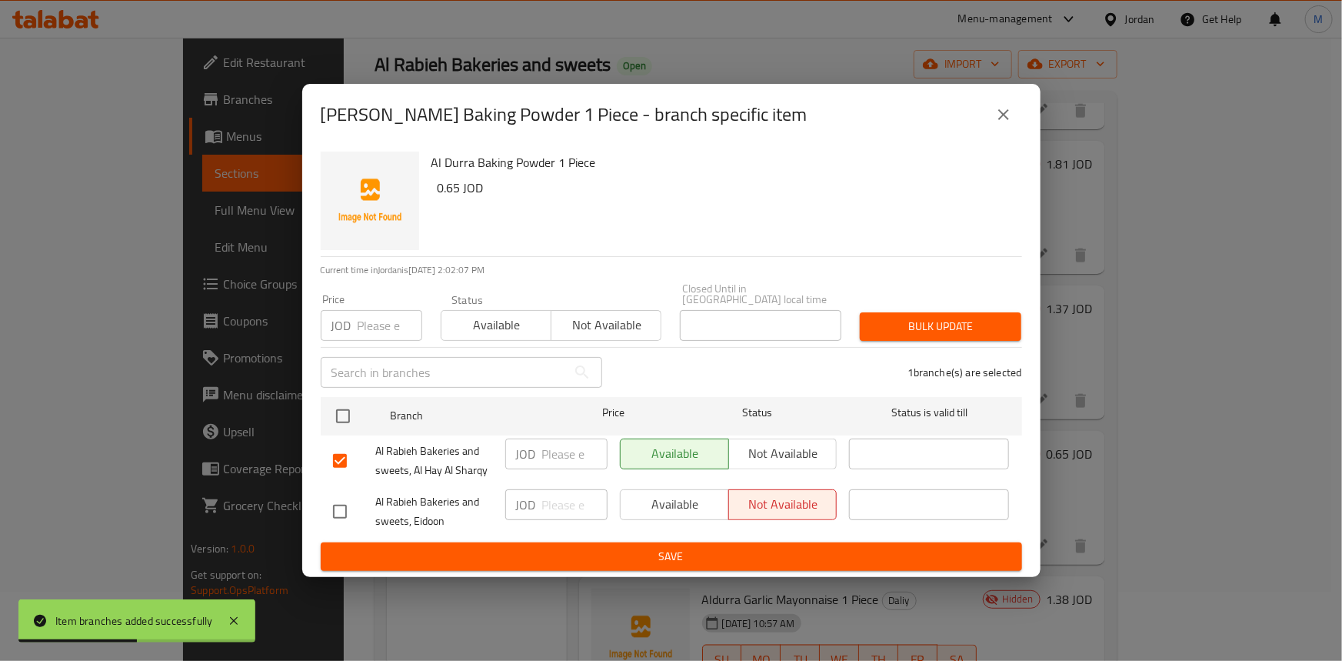
click at [722, 551] on span "Save" at bounding box center [671, 556] width 677 height 19
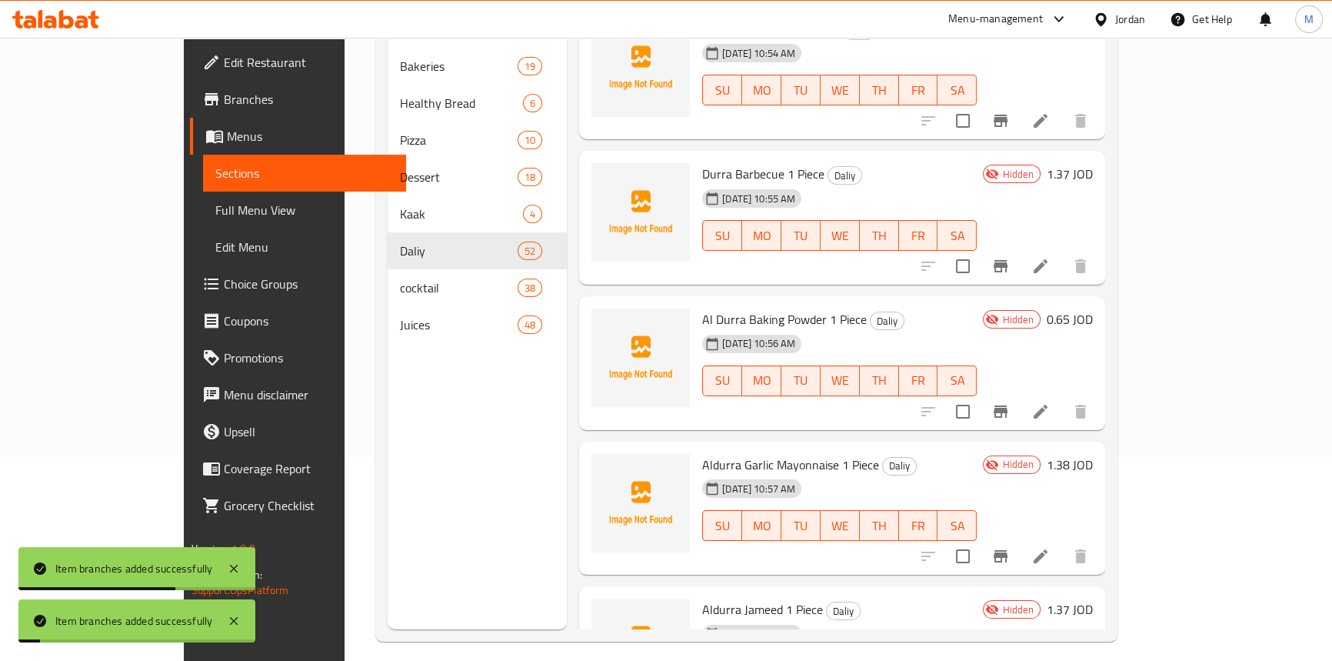
scroll to position [209, 0]
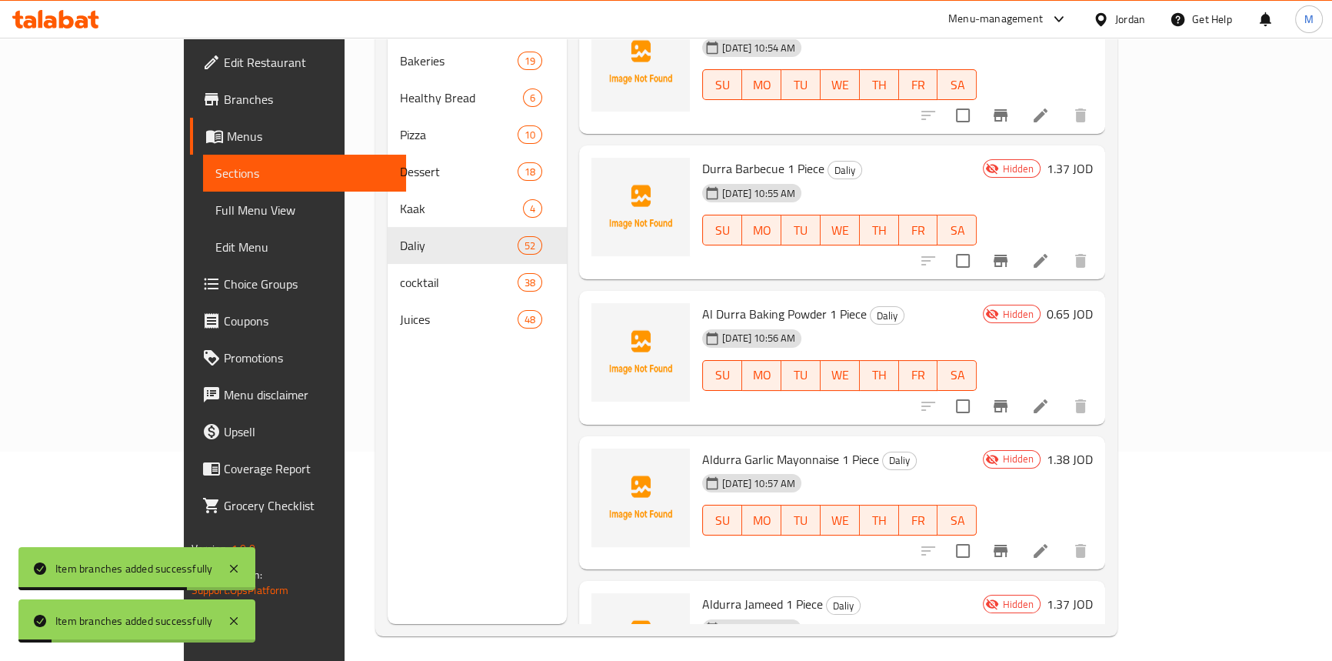
click at [1008, 545] on icon "Branch-specific-item" at bounding box center [1001, 551] width 14 height 12
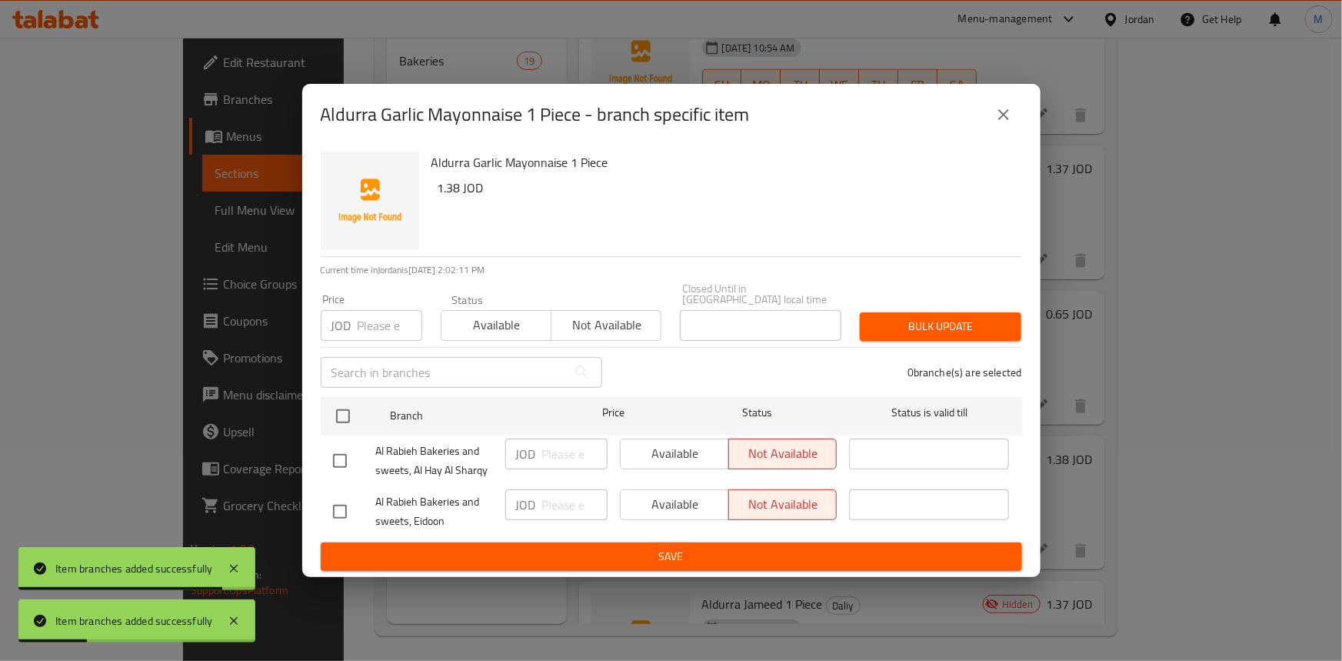
click at [346, 452] on input "checkbox" at bounding box center [340, 461] width 32 height 32
checkbox input "true"
click at [646, 457] on span "Available" at bounding box center [675, 453] width 96 height 22
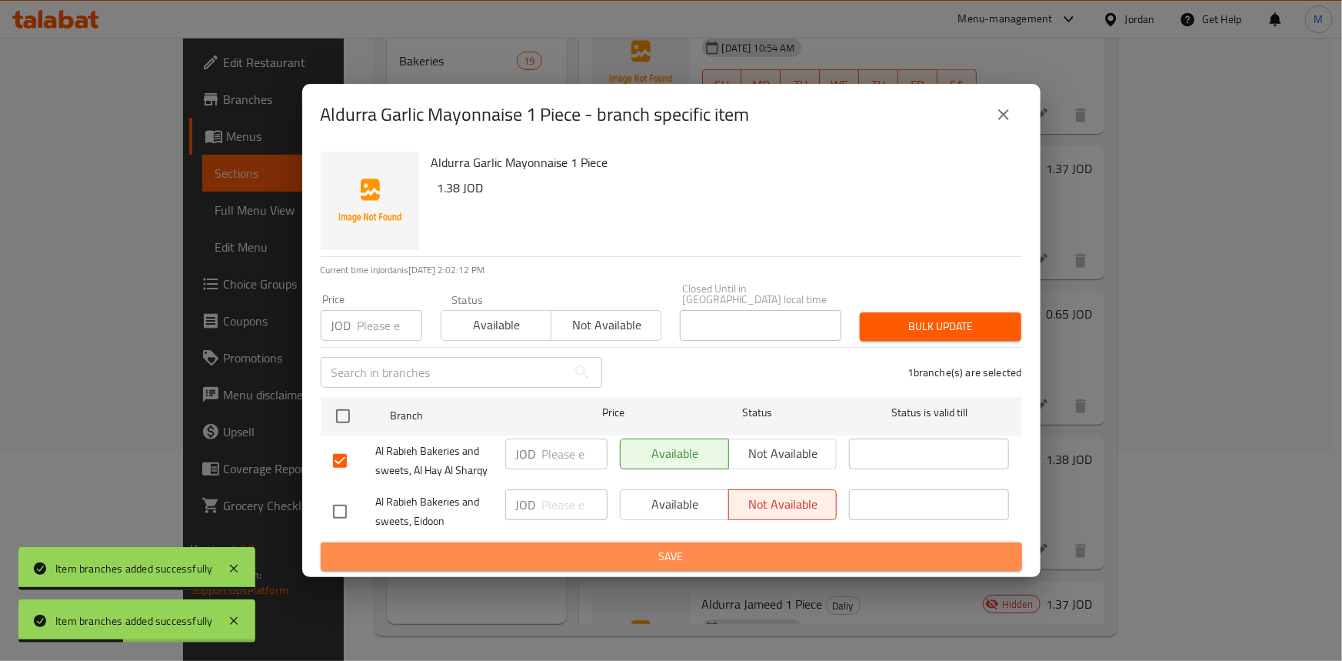
click at [683, 550] on span "Save" at bounding box center [671, 556] width 677 height 19
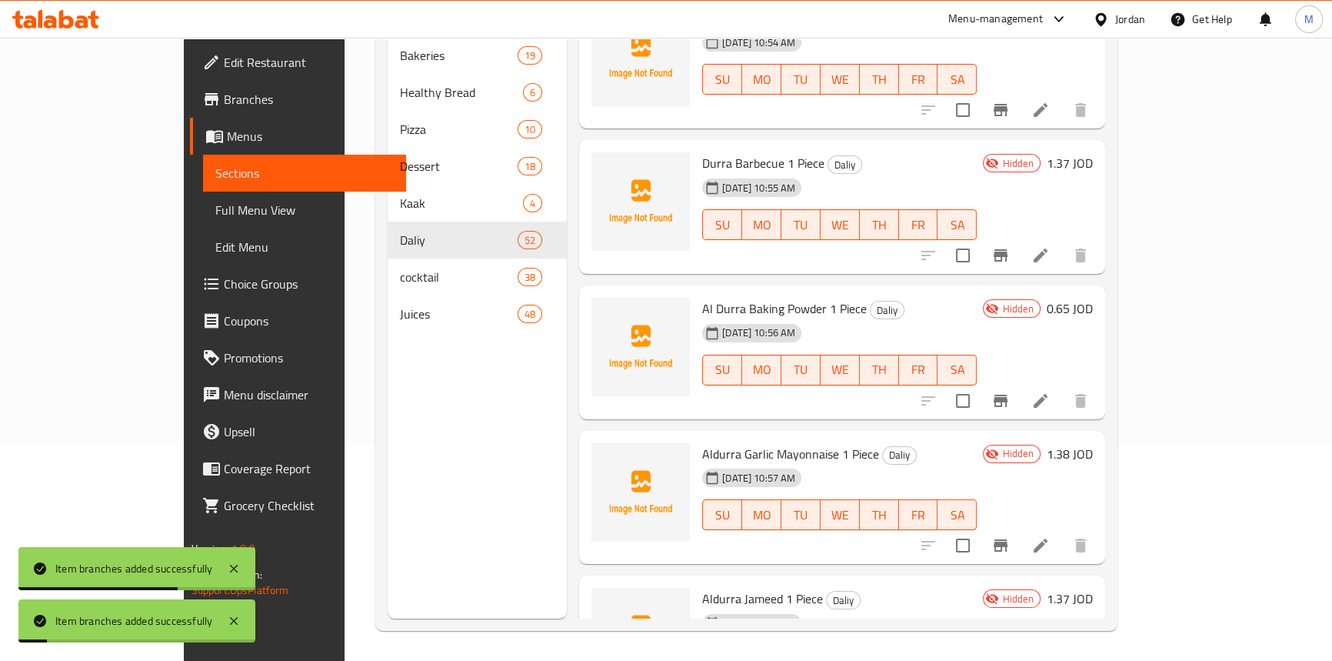
scroll to position [215, 0]
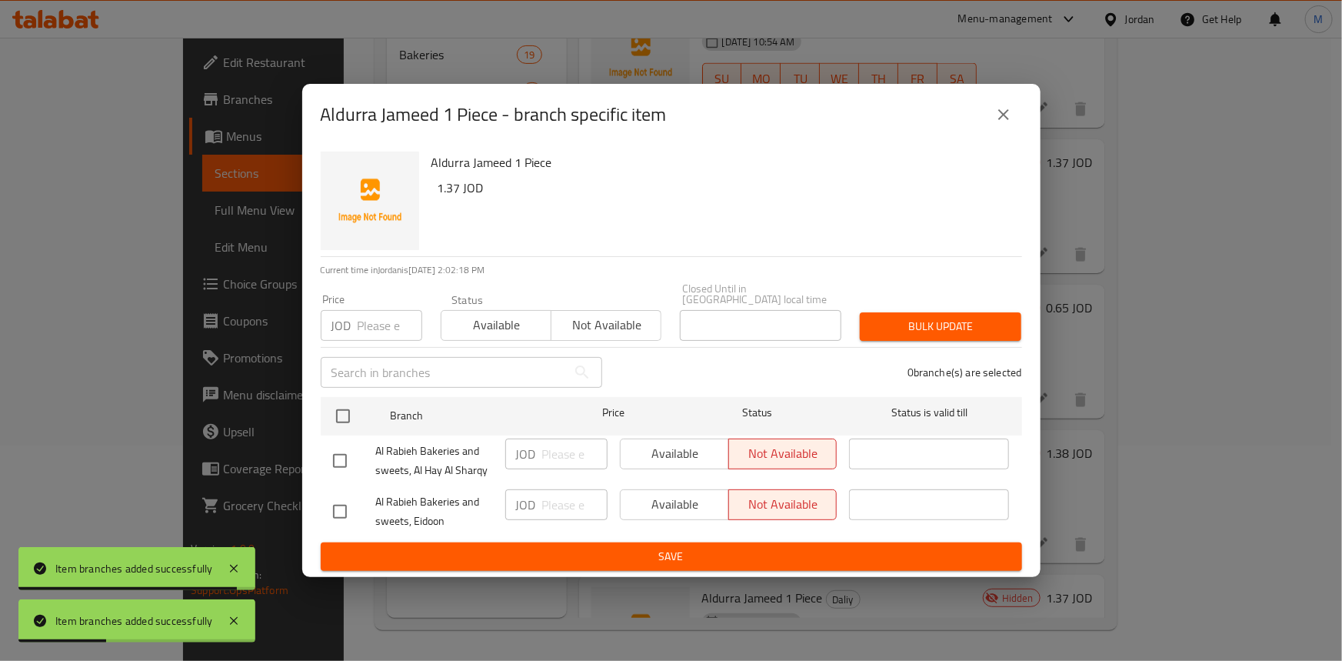
click at [339, 456] on input "checkbox" at bounding box center [340, 461] width 32 height 32
checkbox input "true"
click at [671, 449] on span "Available" at bounding box center [675, 453] width 96 height 22
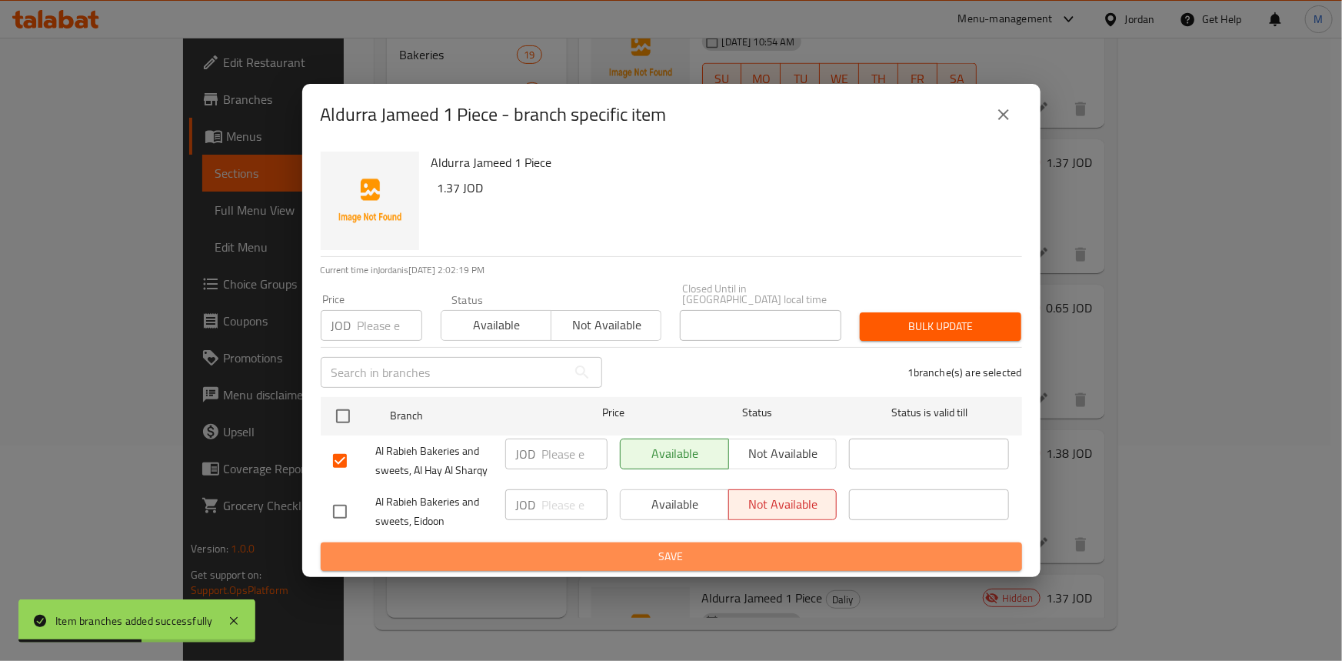
click at [701, 547] on span "Save" at bounding box center [671, 556] width 677 height 19
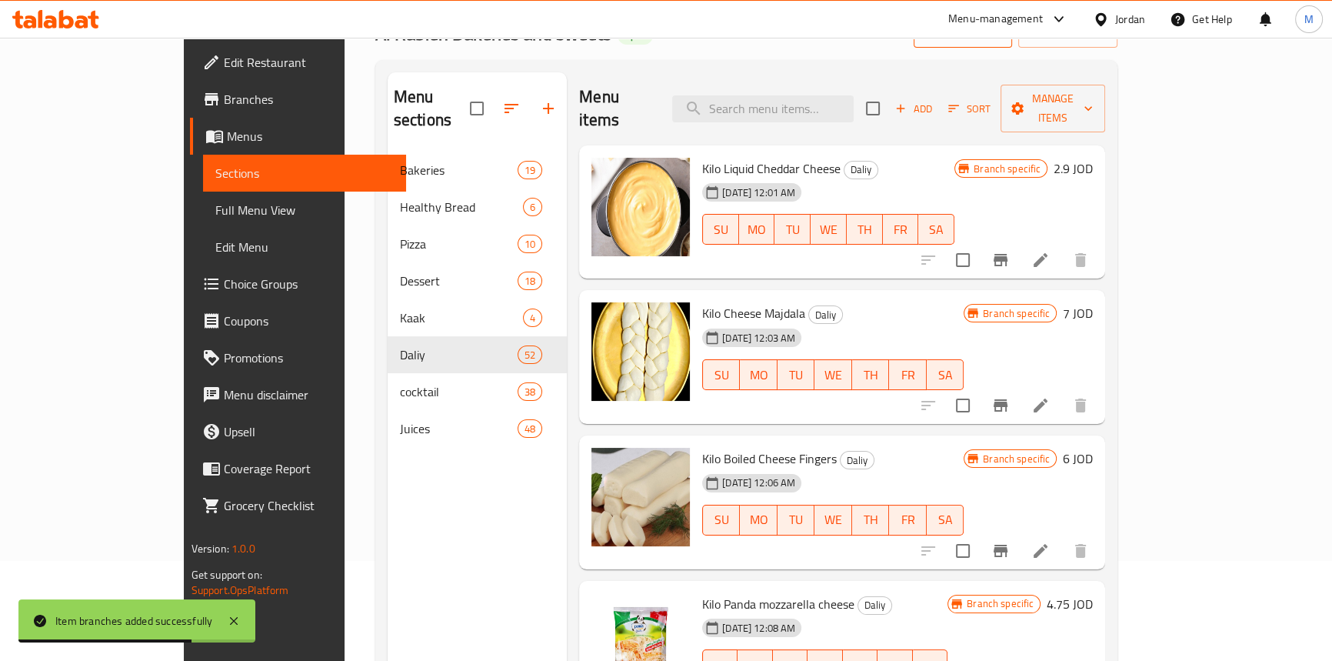
scroll to position [0, 0]
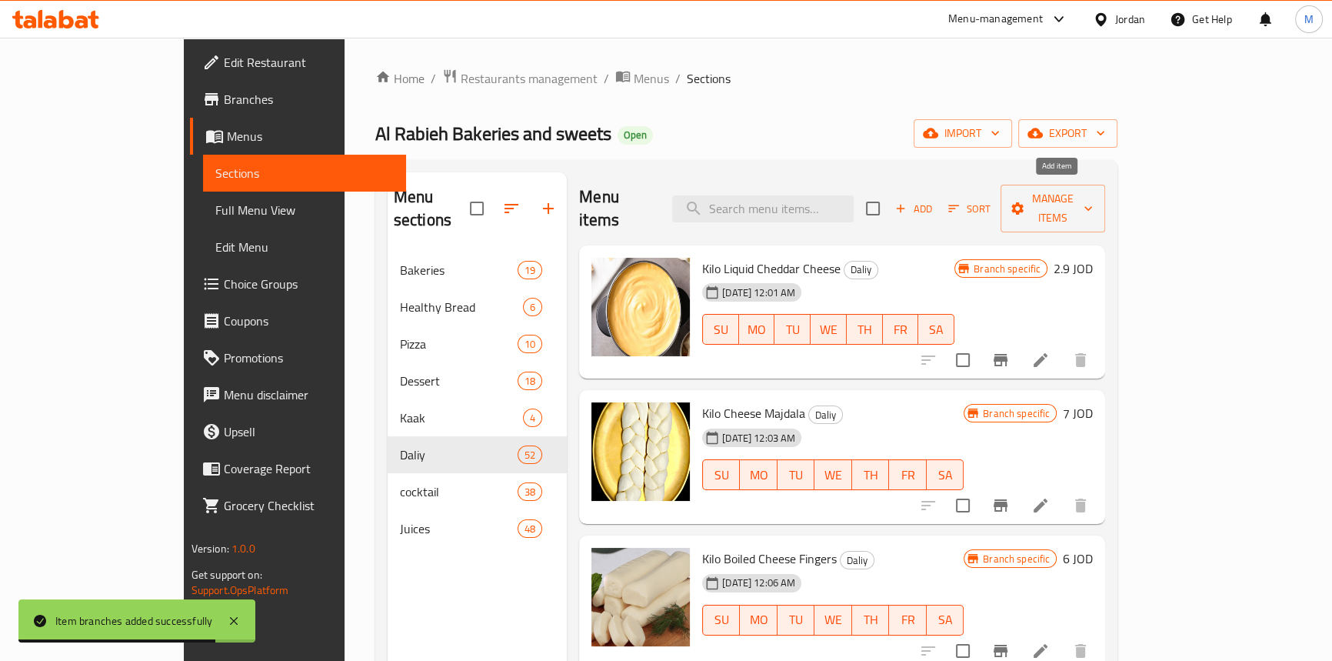
click at [935, 200] on span "Add" at bounding box center [914, 209] width 42 height 18
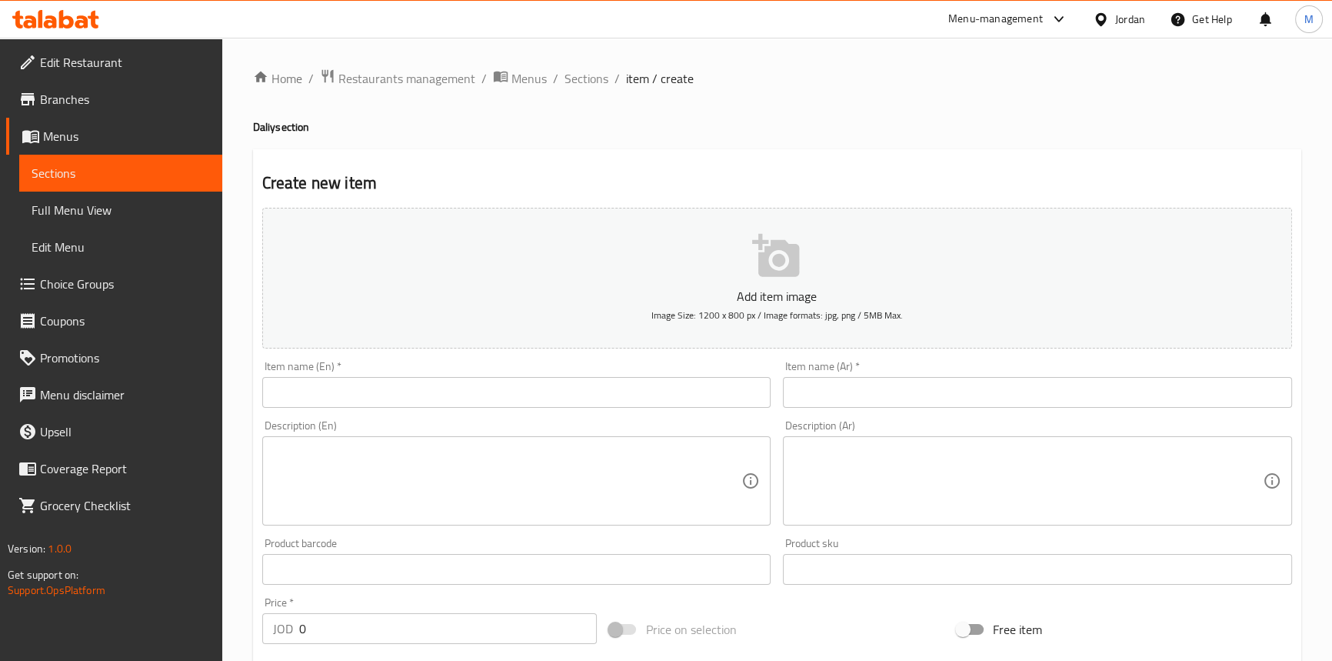
click at [1002, 392] on input "text" at bounding box center [1037, 392] width 509 height 31
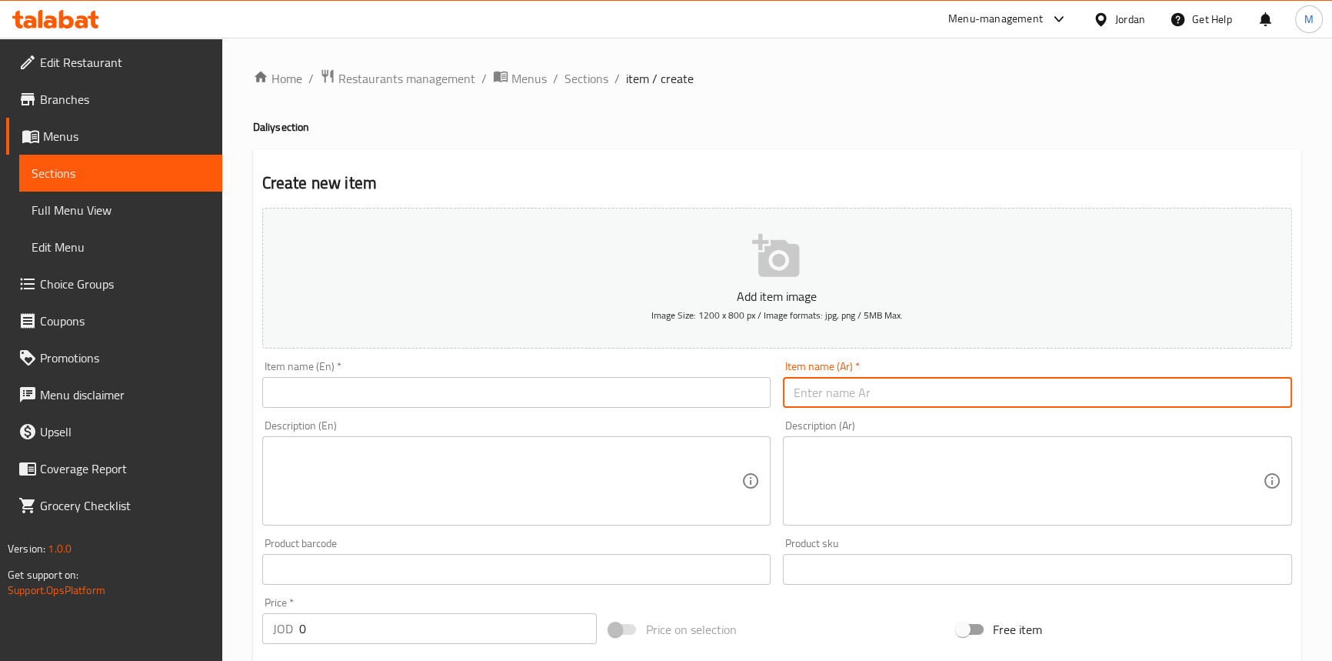
paste input "الدرة خردل"
paste input "حبة"
click at [1255, 391] on input "الدرة خردل حبة" at bounding box center [1037, 392] width 509 height 31
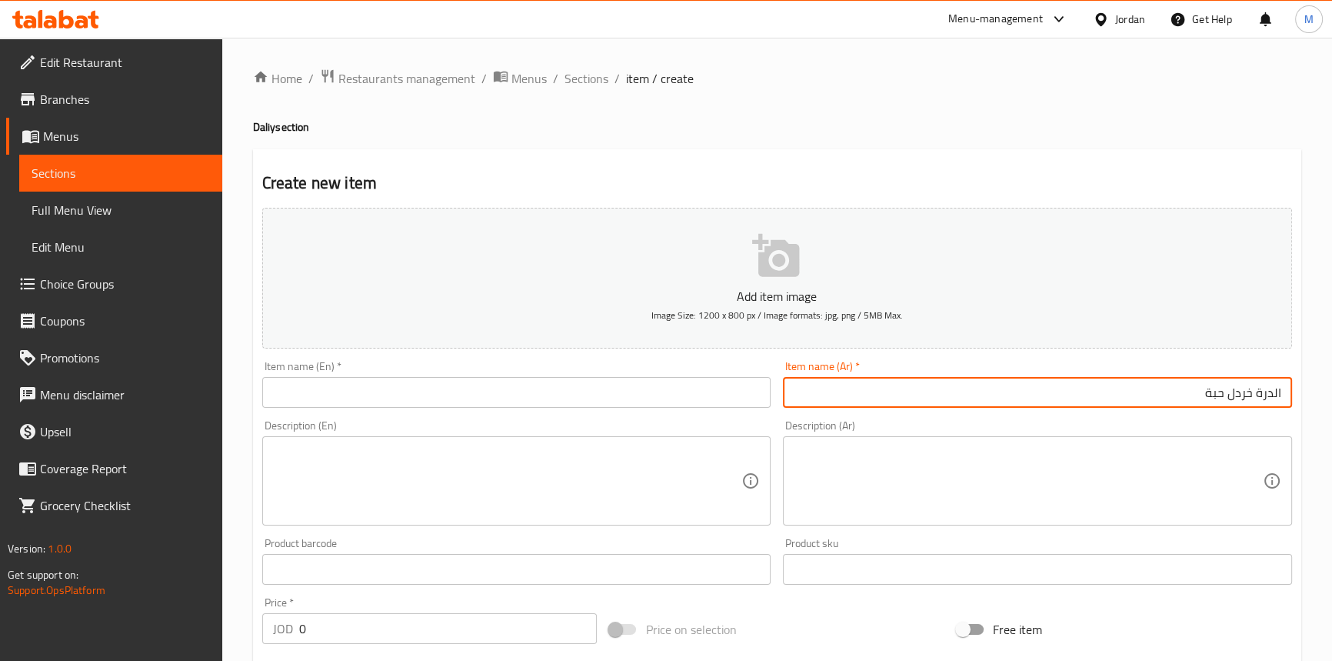
type input "الدرة خردل حبة"
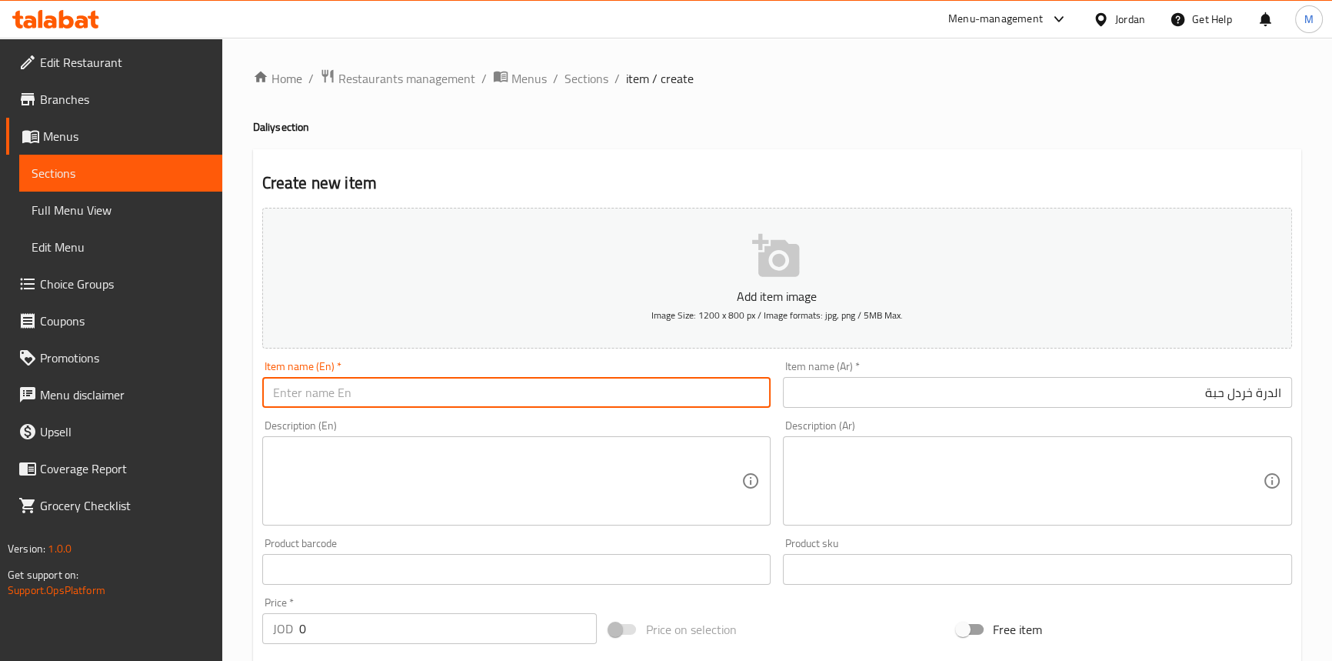
click at [531, 390] on input "text" at bounding box center [516, 392] width 509 height 31
paste input "mustard"
click at [530, 389] on input "aldurra mustard 1 piece" at bounding box center [516, 392] width 509 height 31
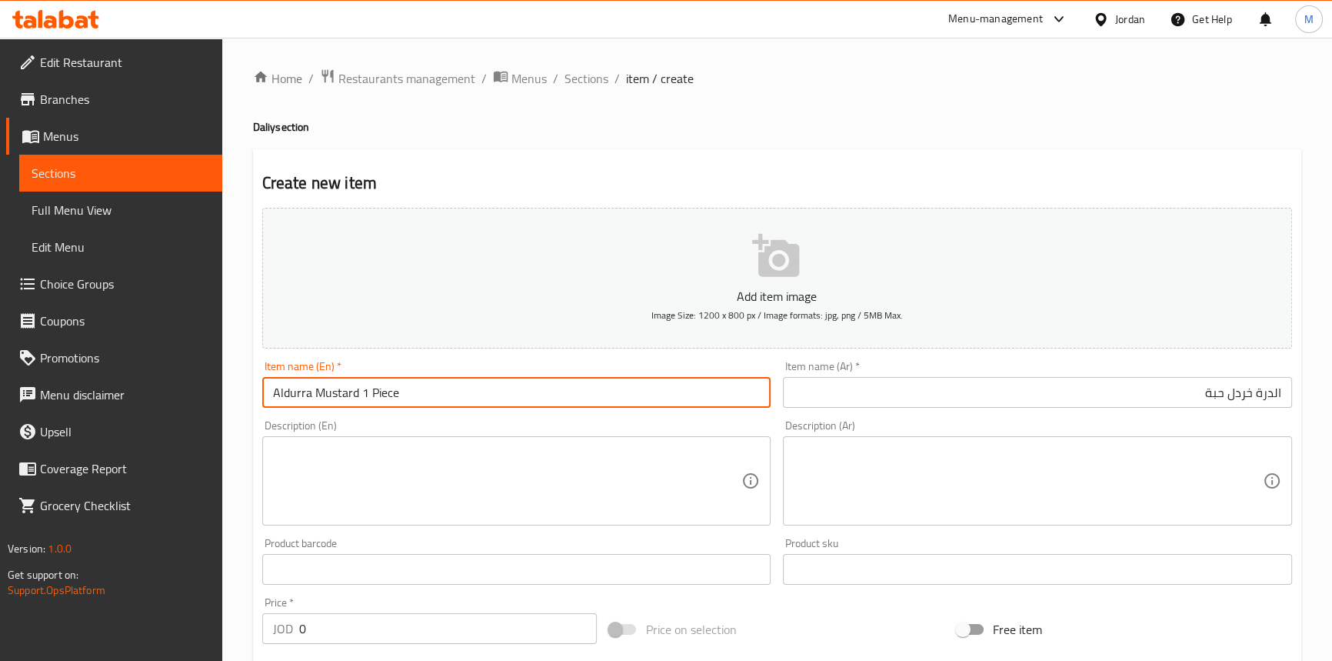
type input "Aldurra Mustard 1 Piece"
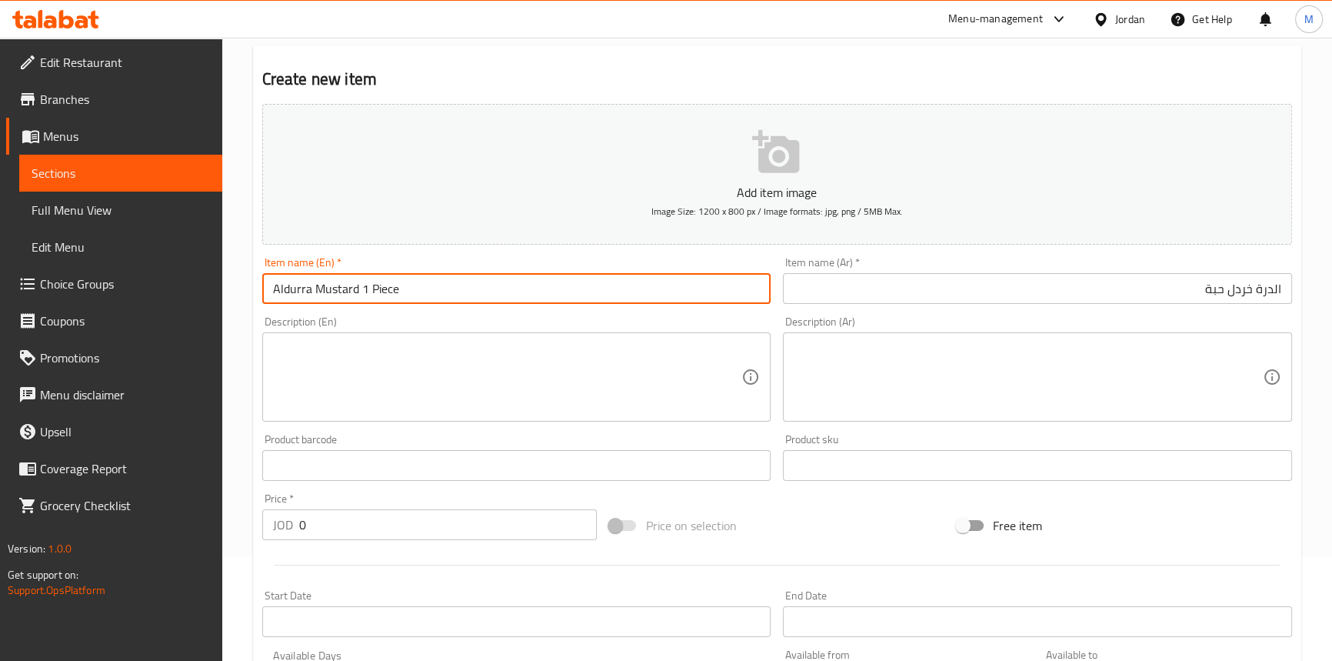
scroll to position [209, 0]
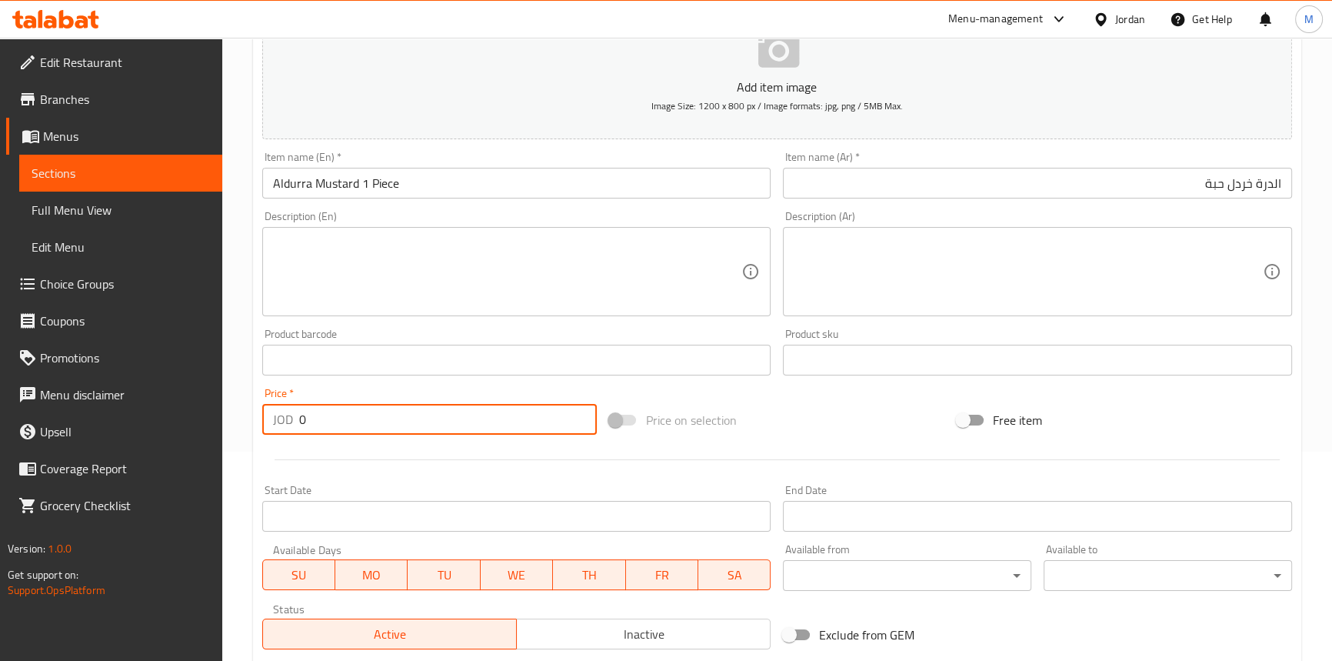
click at [377, 407] on input "0" at bounding box center [448, 419] width 298 height 31
paste input "1.92"
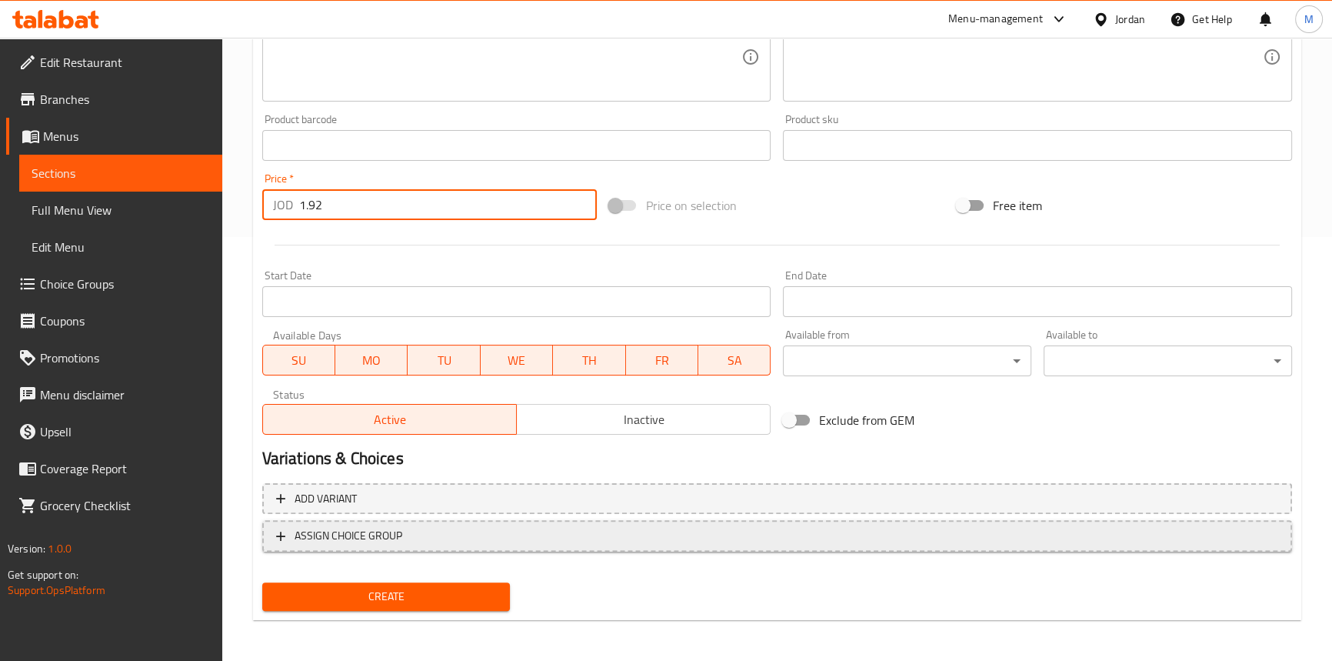
scroll to position [425, 0]
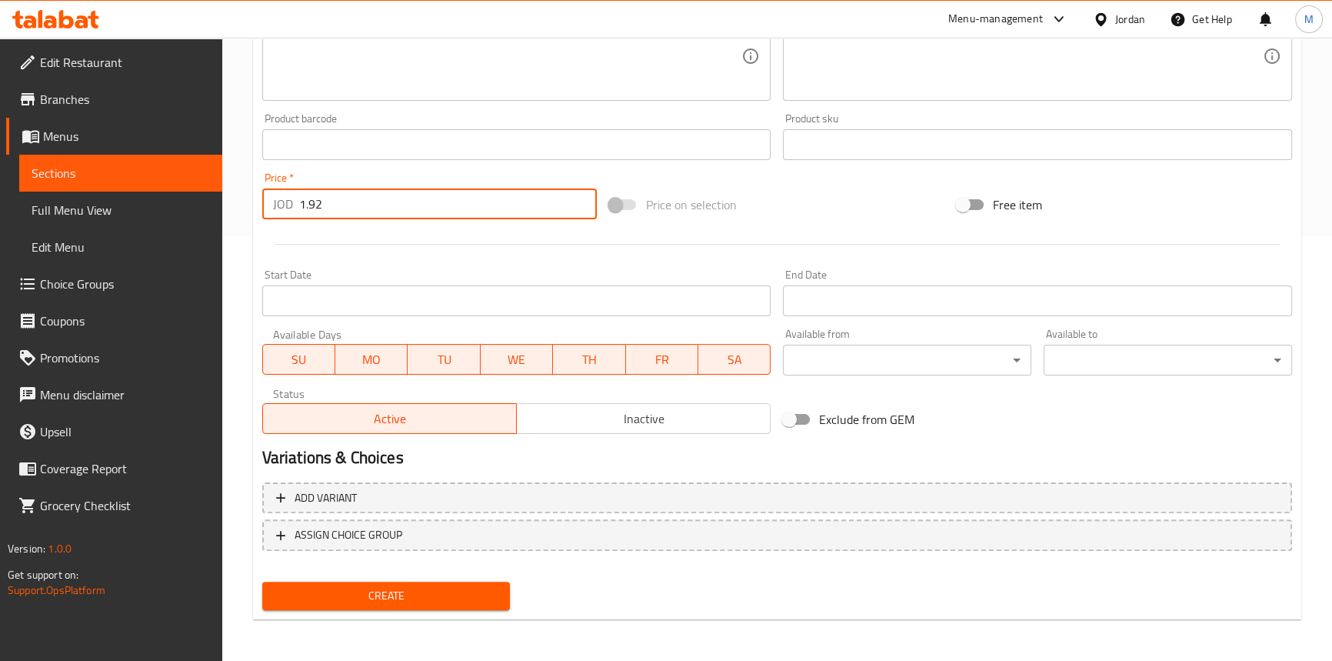
type input "1.92"
click at [636, 423] on span "Inactive" at bounding box center [644, 419] width 242 height 22
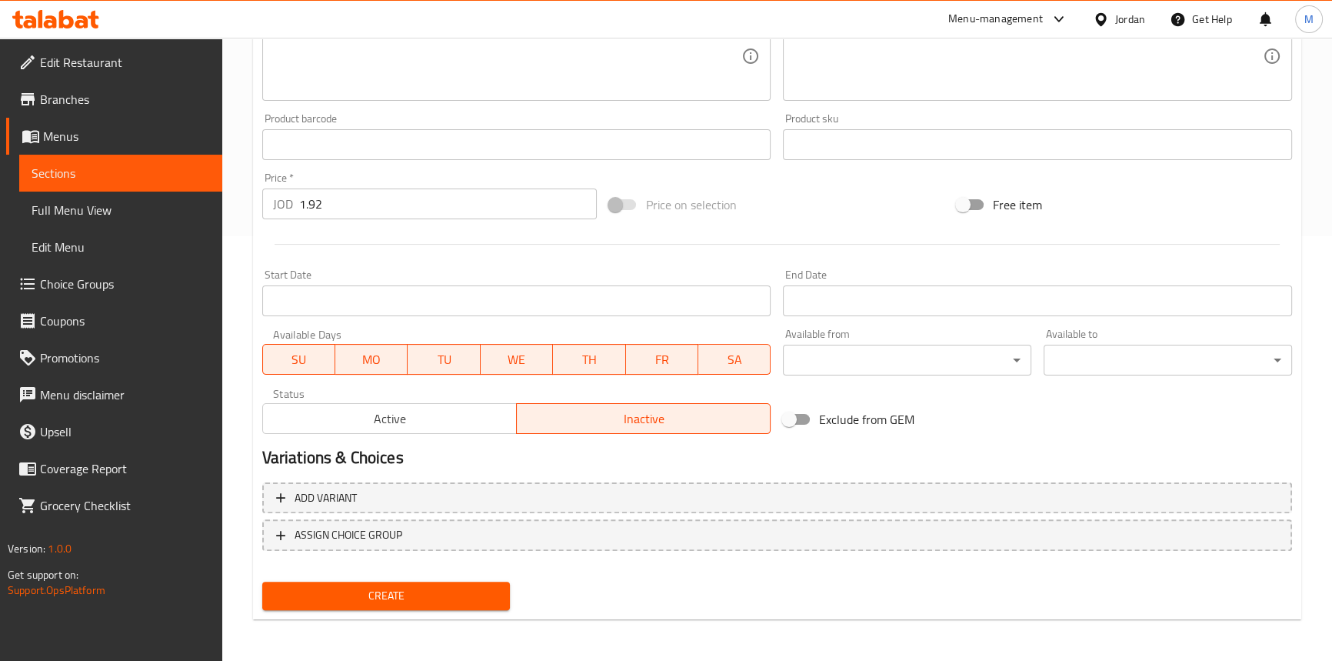
click at [476, 586] on span "Create" at bounding box center [387, 595] width 224 height 19
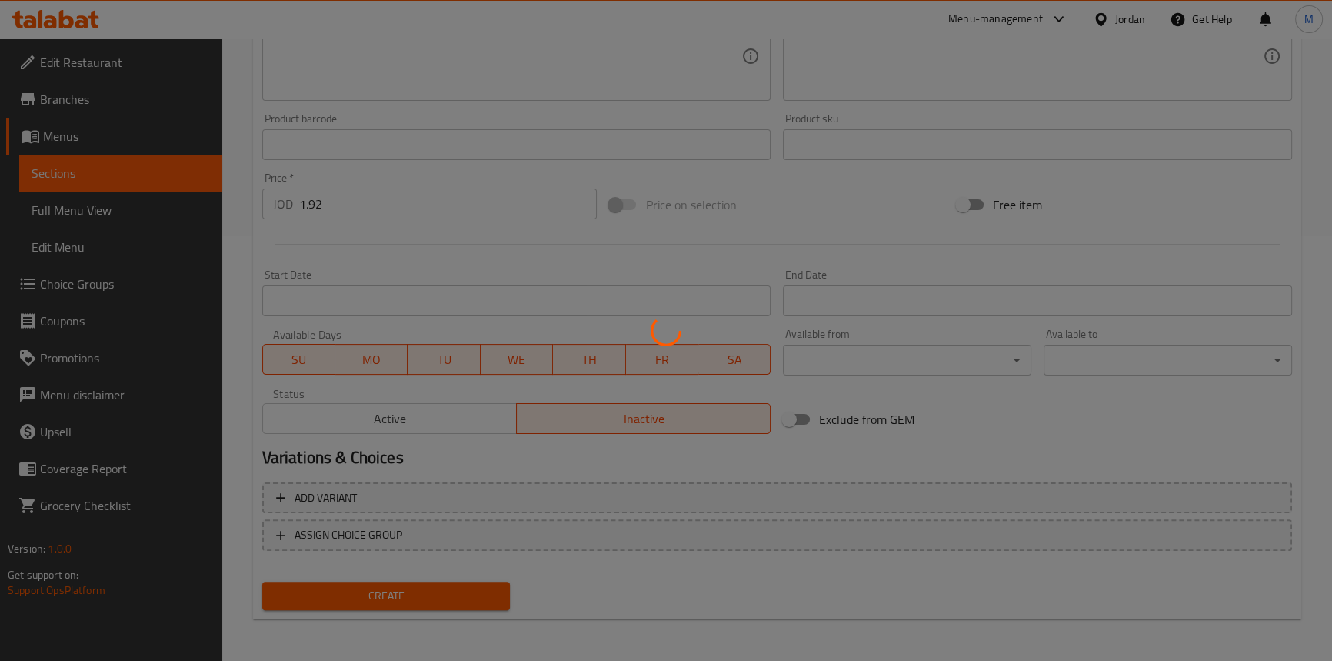
type input "0"
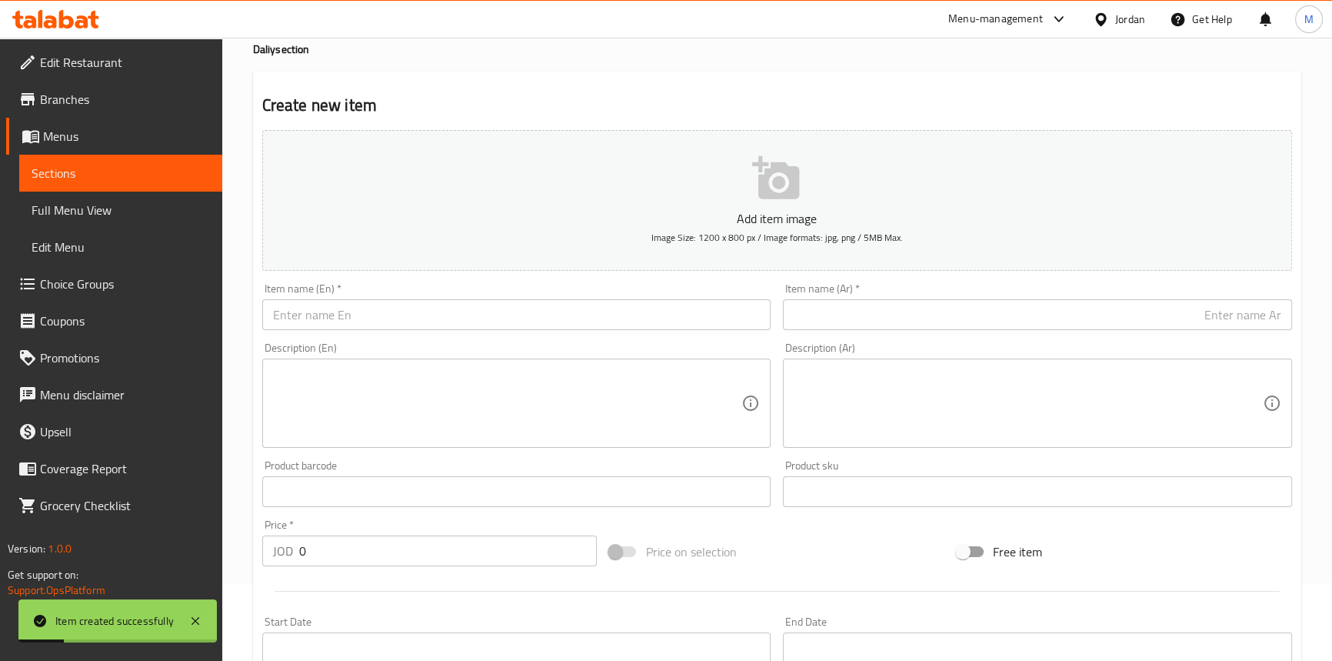
scroll to position [0, 0]
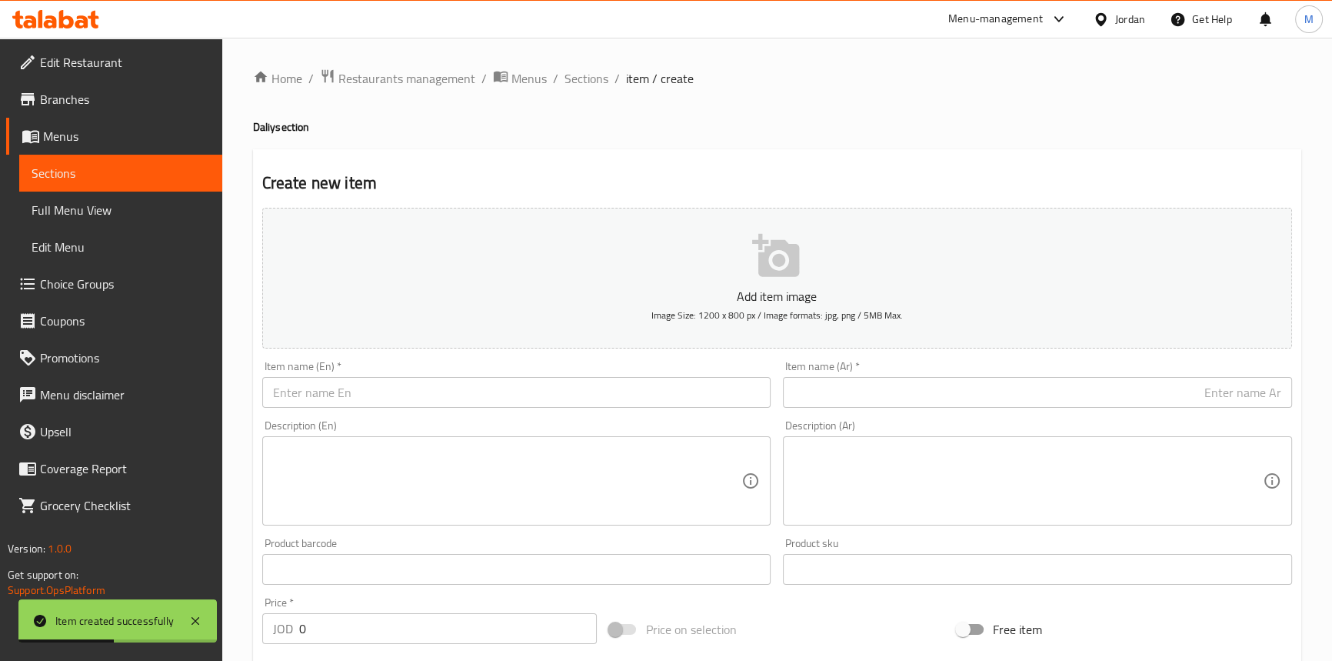
click at [892, 374] on div "Item name (Ar)   * Item name (Ar) *" at bounding box center [1037, 384] width 509 height 47
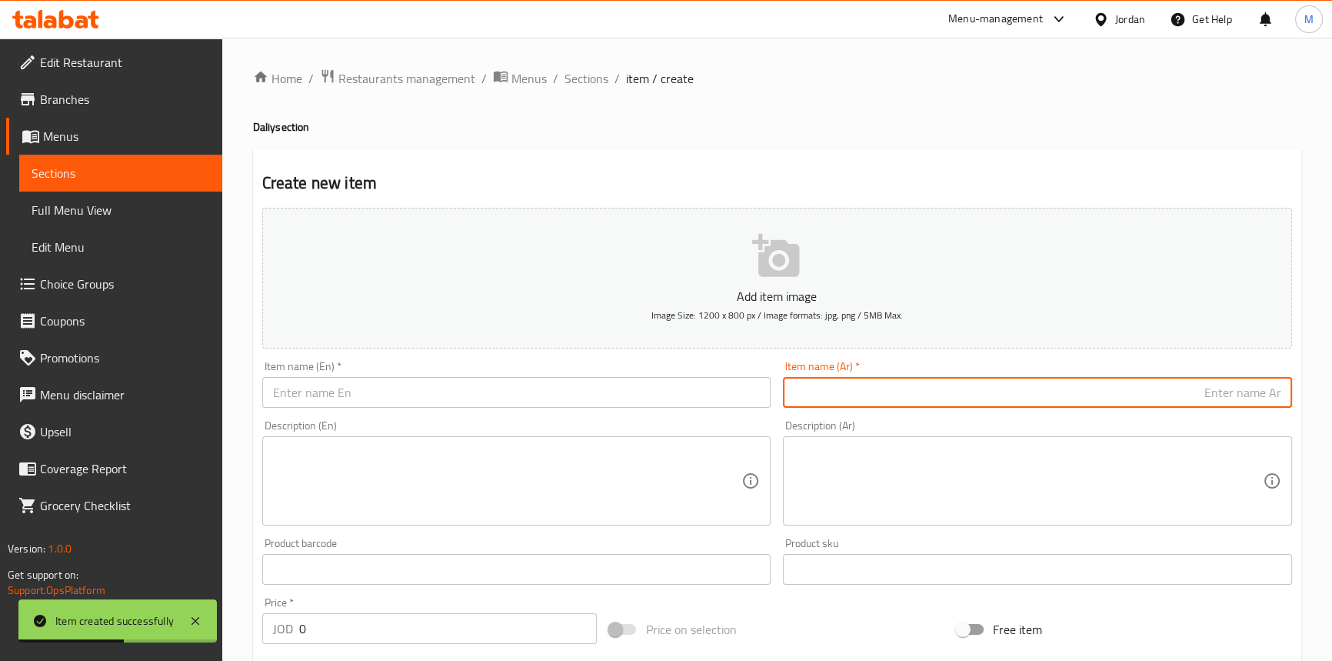
click at [907, 392] on input "text" at bounding box center [1037, 392] width 509 height 31
paste input "الدرة شوكولاتة دهن"
paste input "300غ"
click at [1156, 392] on input "الدرة شوكولاتة دهن 300غ" at bounding box center [1037, 392] width 509 height 31
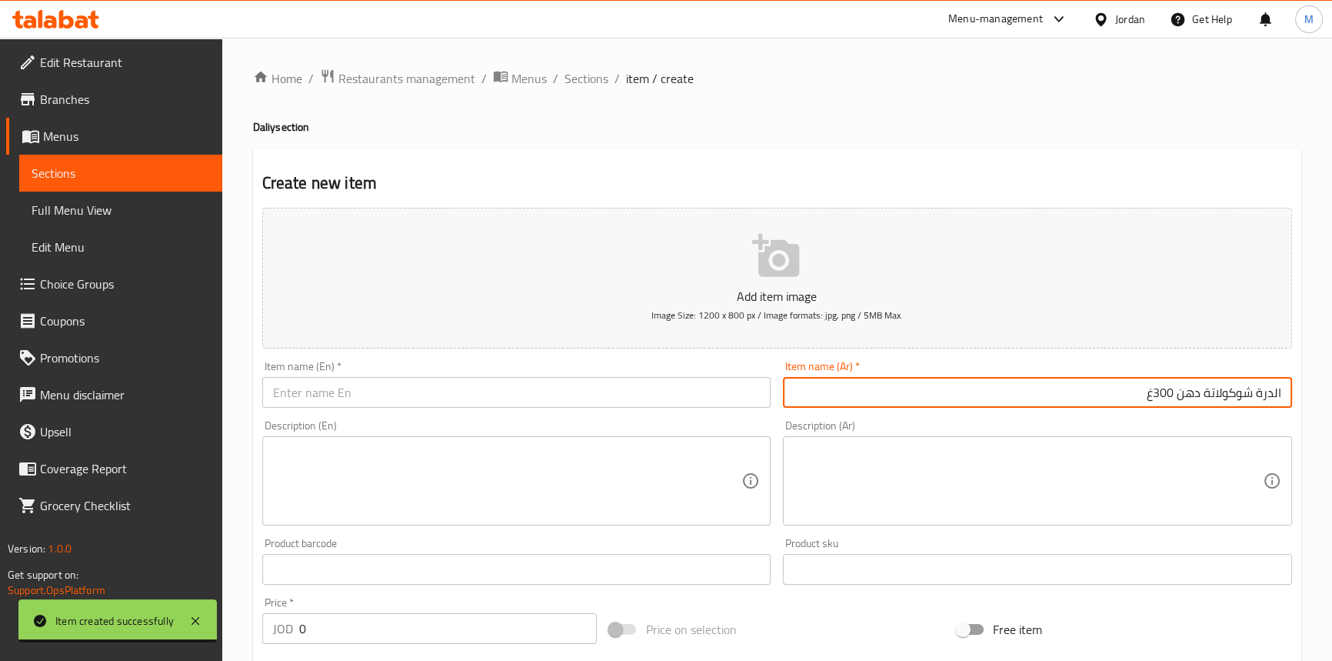
click at [1156, 392] on input "الدرة شوكولاتة دهن 300غ" at bounding box center [1037, 392] width 509 height 31
type input "الدرة شوكولاتة دهن 300غ"
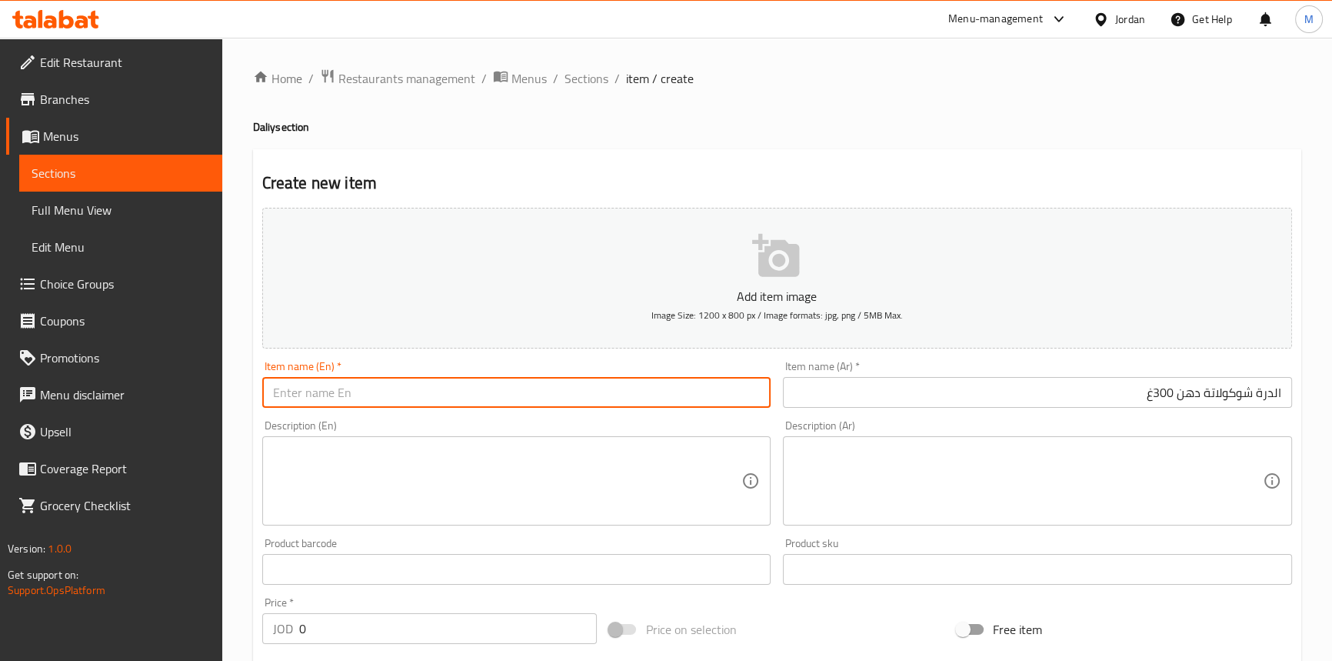
click at [522, 396] on input "text" at bounding box center [516, 392] width 509 height 31
paste input "Al Durra Chocolate Spread 300g"
type input "Al Durra Chocolate Spread 300g"
click at [416, 621] on input "0" at bounding box center [448, 628] width 298 height 31
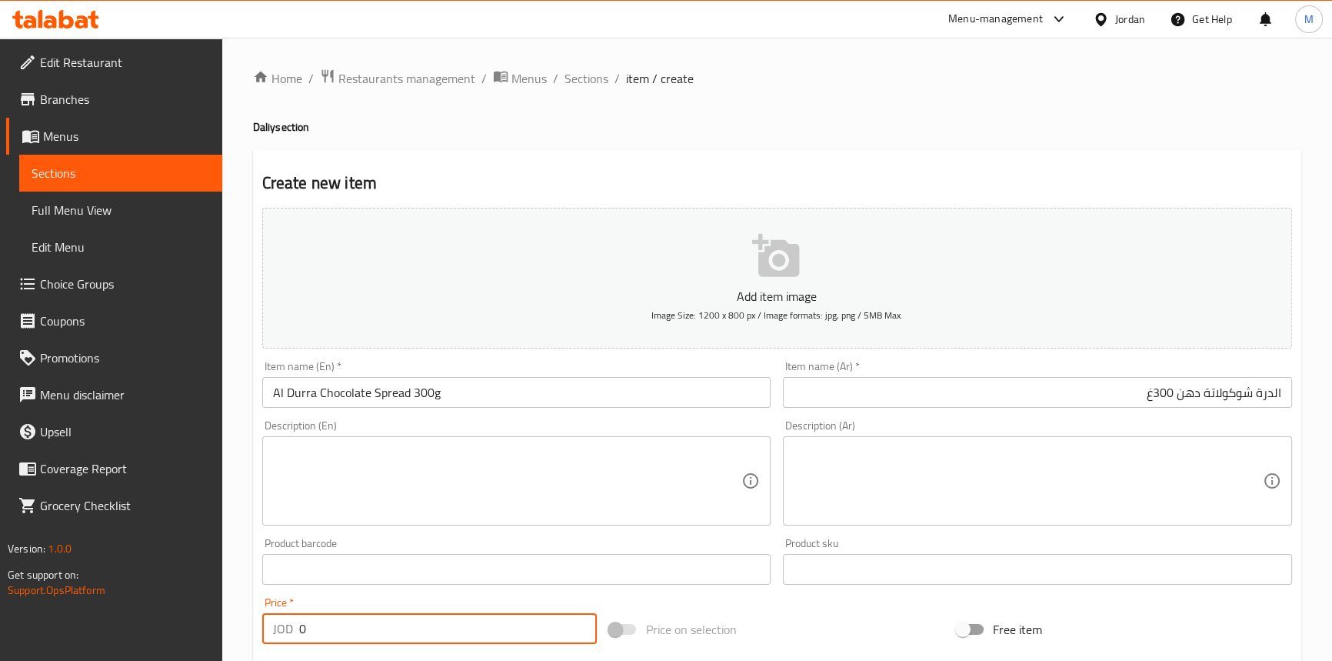
click at [416, 621] on input "0" at bounding box center [448, 628] width 298 height 31
paste input "1.1"
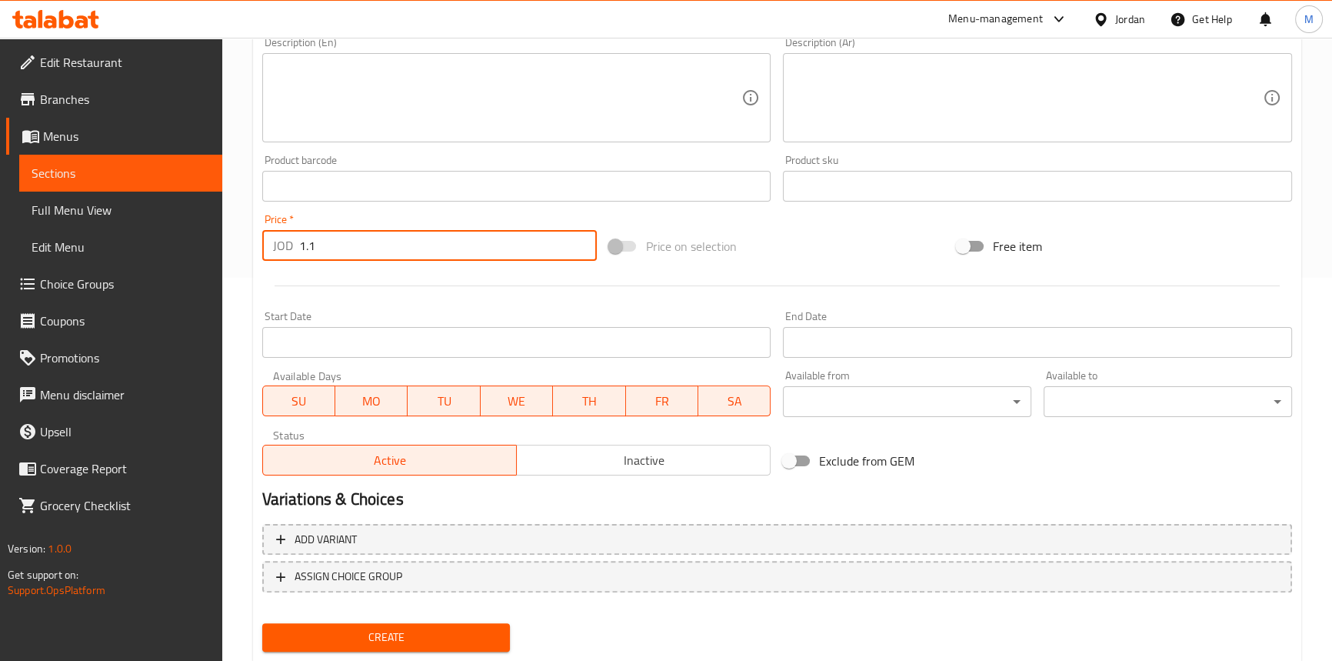
scroll to position [419, 0]
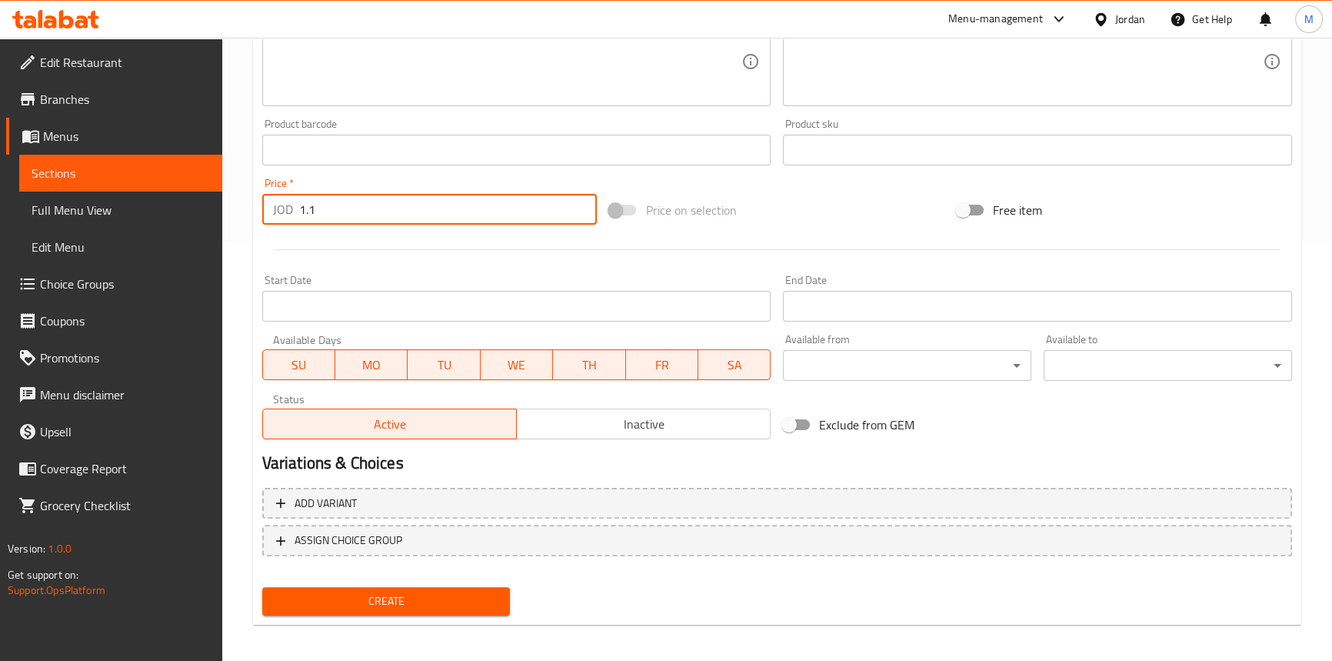
type input "1.1"
drag, startPoint x: 621, startPoint y: 415, endPoint x: 593, endPoint y: 457, distance: 49.9
click at [621, 416] on span "Inactive" at bounding box center [644, 424] width 242 height 22
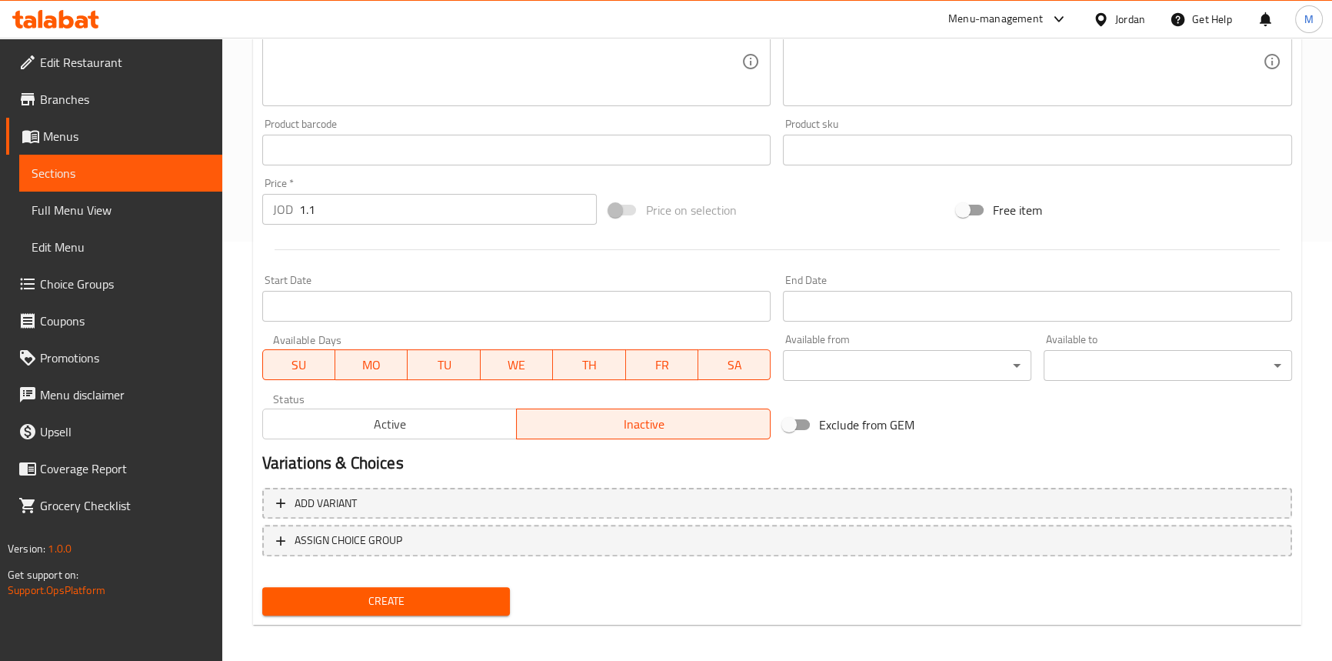
click at [477, 606] on span "Create" at bounding box center [387, 601] width 224 height 19
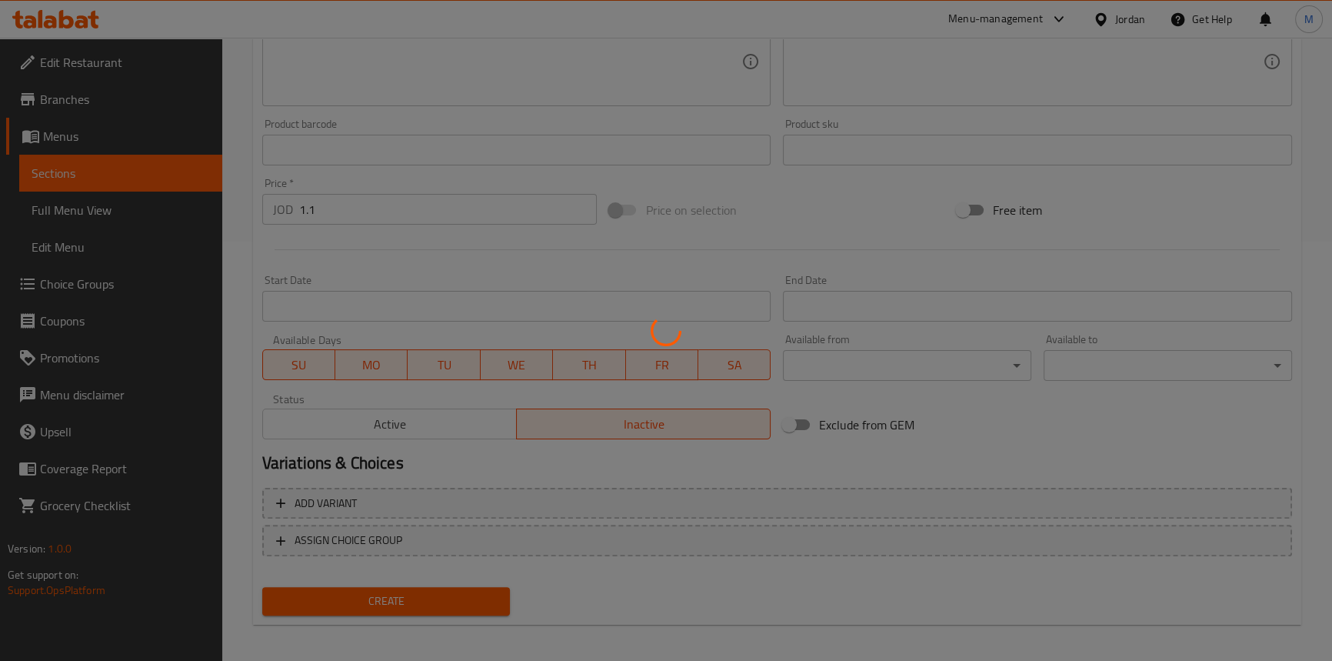
type input "0"
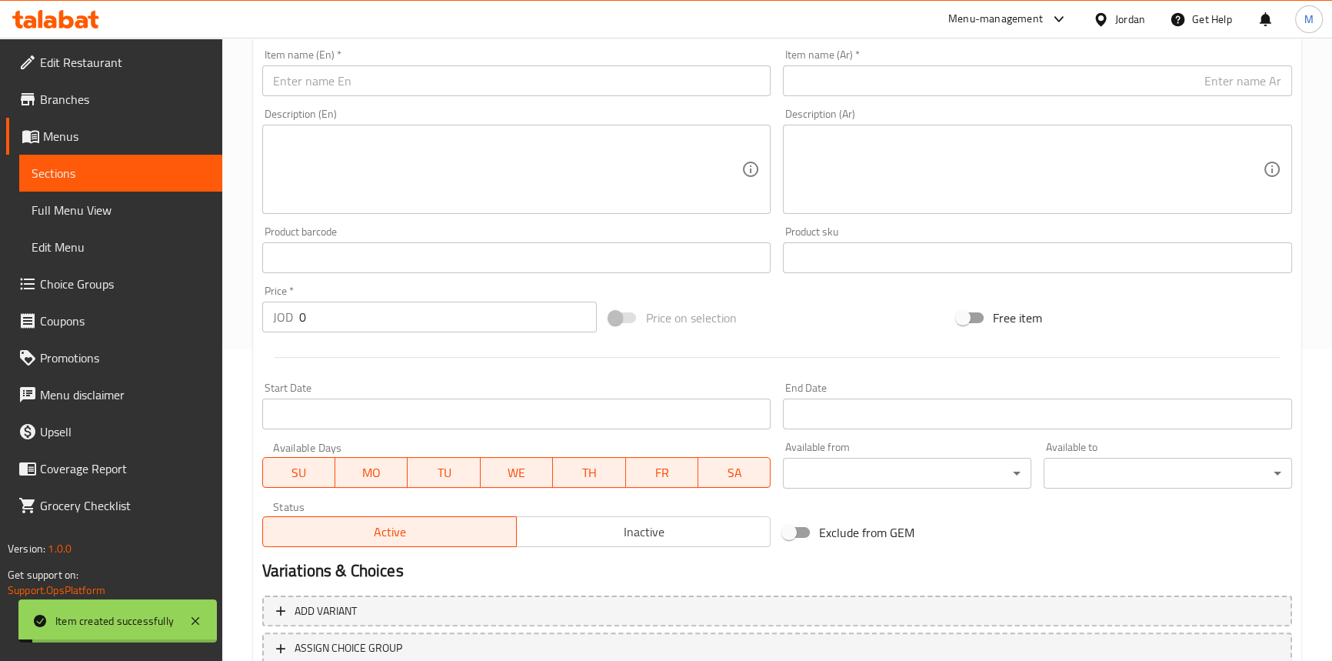
scroll to position [209, 0]
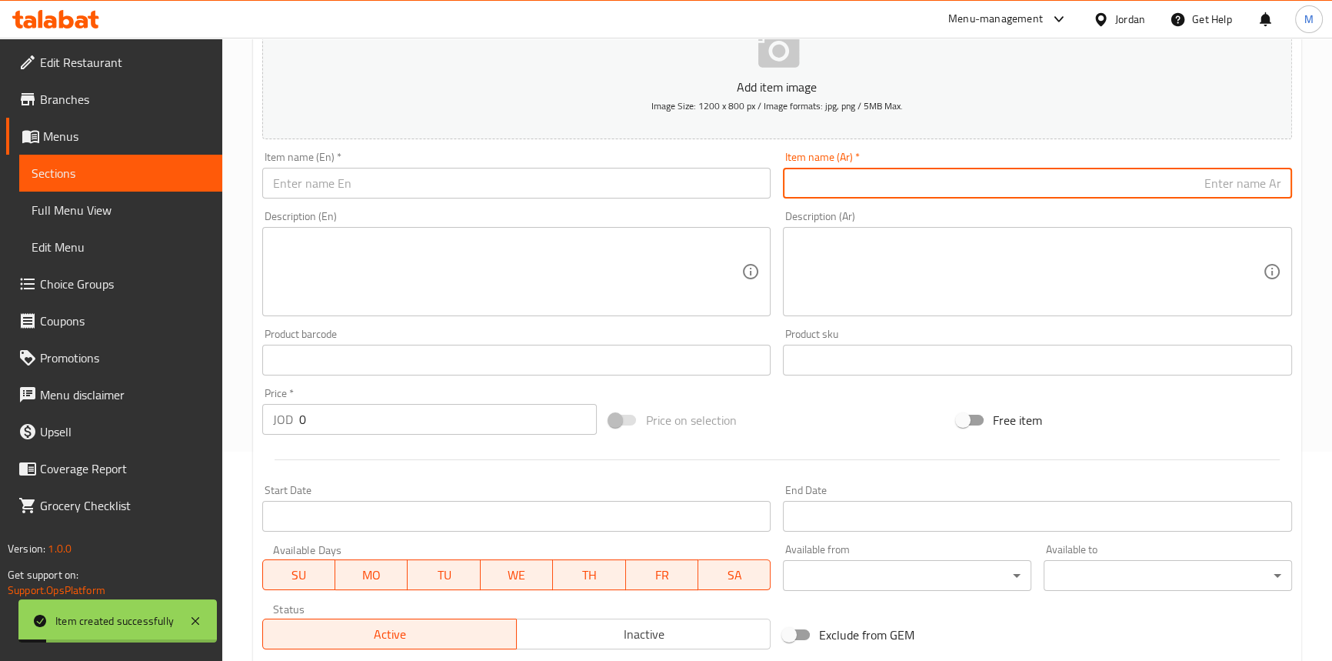
click at [1122, 178] on input "text" at bounding box center [1037, 183] width 509 height 31
paste input "الدرة صلصة بيتزا"
paste input "حبة"
click at [1208, 173] on input "الدرة صلصة بيتزا حبة" at bounding box center [1037, 183] width 509 height 31
click at [1208, 174] on input "الدرة صلصة بيتزا حبة" at bounding box center [1037, 183] width 509 height 31
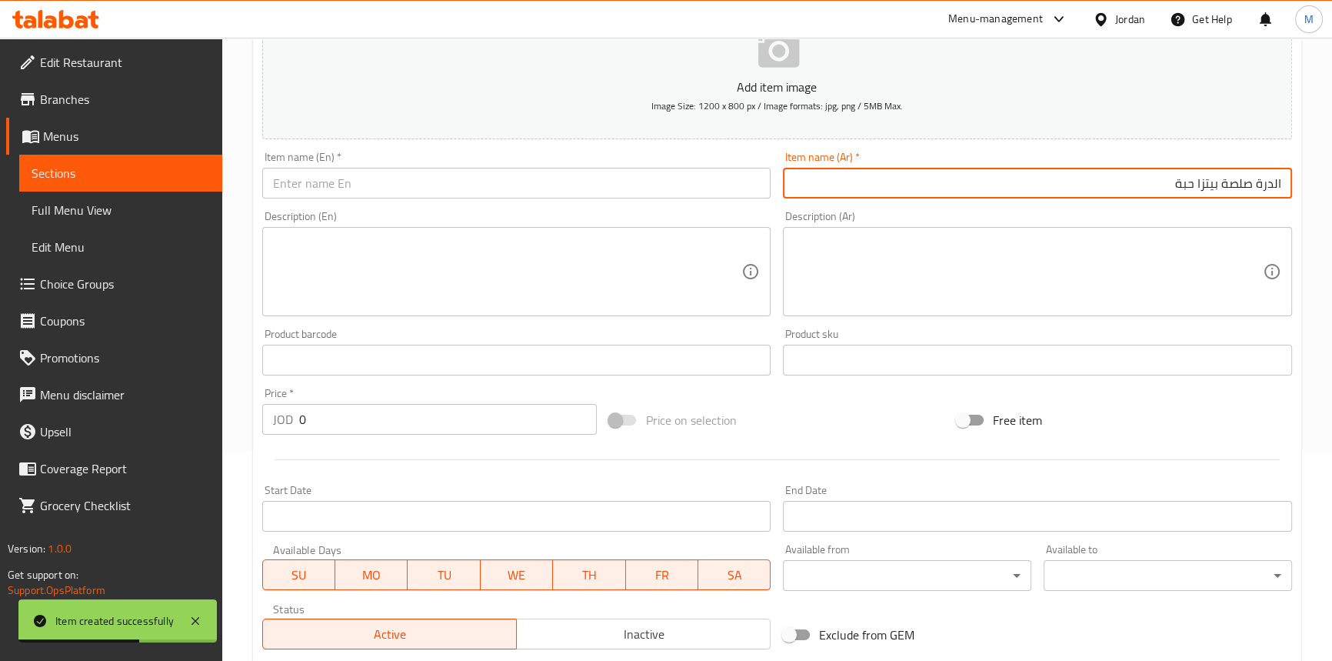
click at [1208, 174] on input "الدرة صلصة بيتزا حبة" at bounding box center [1037, 183] width 509 height 31
type input "الدرة صلصة بيتزا حبة"
click at [451, 186] on input "text" at bounding box center [516, 183] width 509 height 31
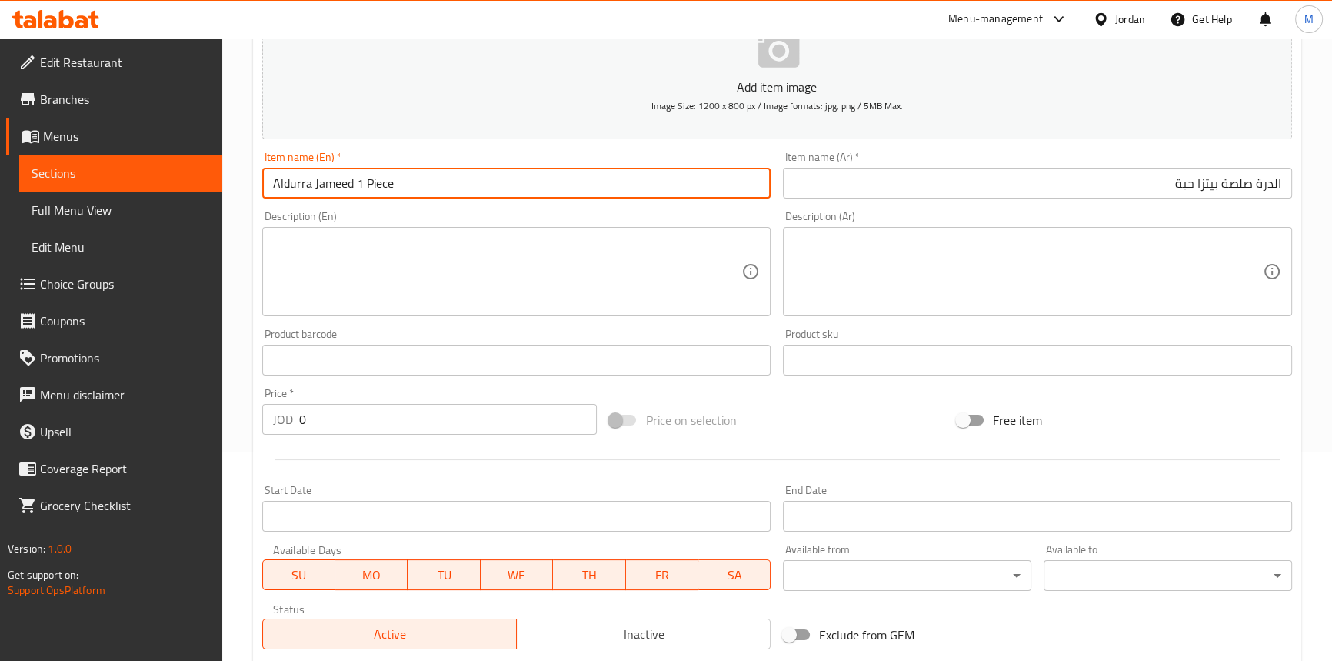
click at [338, 184] on input "Aldurra Jameed 1 Piece" at bounding box center [516, 183] width 509 height 31
drag, startPoint x: 338, startPoint y: 184, endPoint x: 385, endPoint y: 168, distance: 50.4
click at [385, 168] on input "Aldurra Jameed 1 Piece" at bounding box center [516, 183] width 509 height 31
paste input "pizza sau"
click at [440, 171] on input "Aldurra pizza sauce 1 piece" at bounding box center [516, 183] width 509 height 31
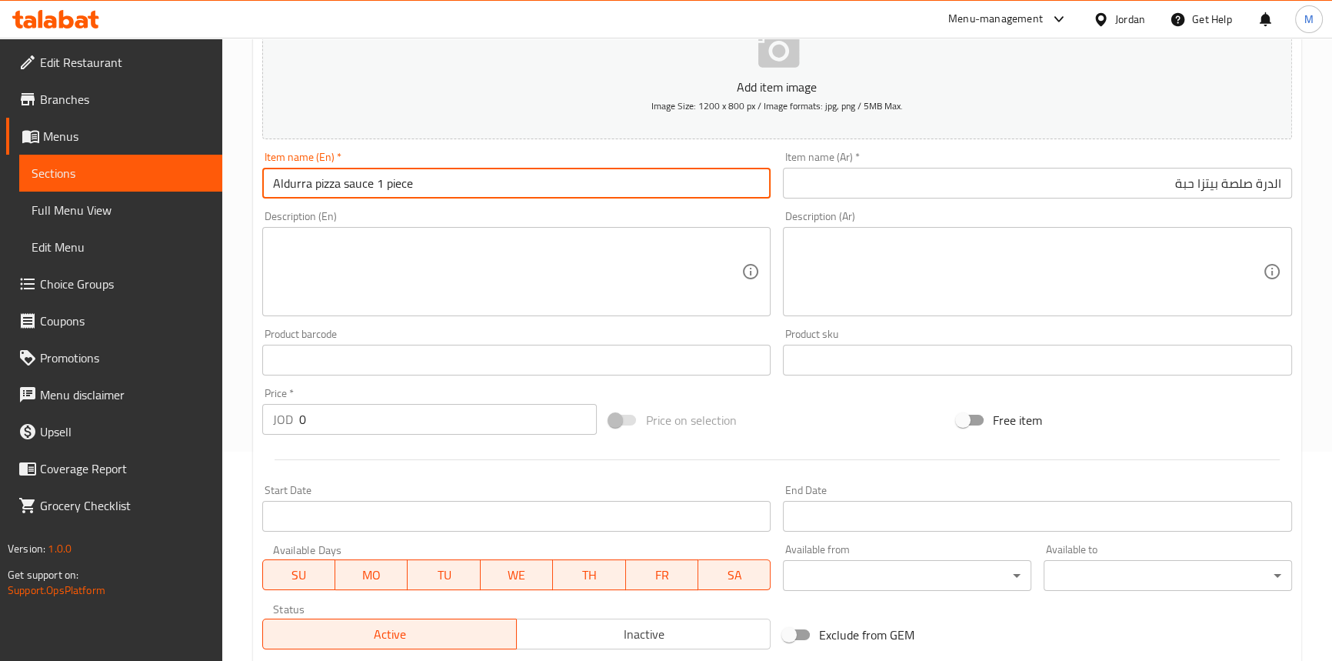
click at [440, 171] on input "Aldurra pizza sauce 1 piece" at bounding box center [516, 183] width 509 height 31
type input "Aldurra Pizza Sauce 1 Piece"
click at [422, 423] on input "0" at bounding box center [448, 419] width 298 height 31
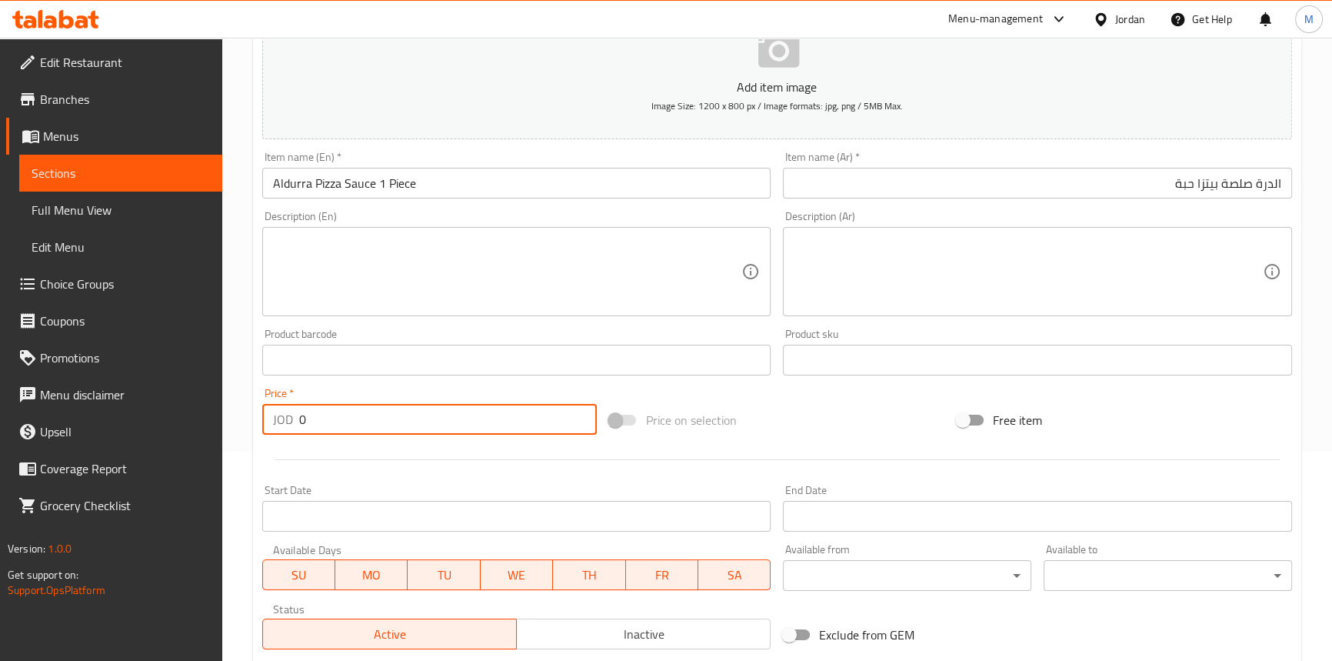
click at [422, 423] on input "0" at bounding box center [448, 419] width 298 height 31
paste input "2.2"
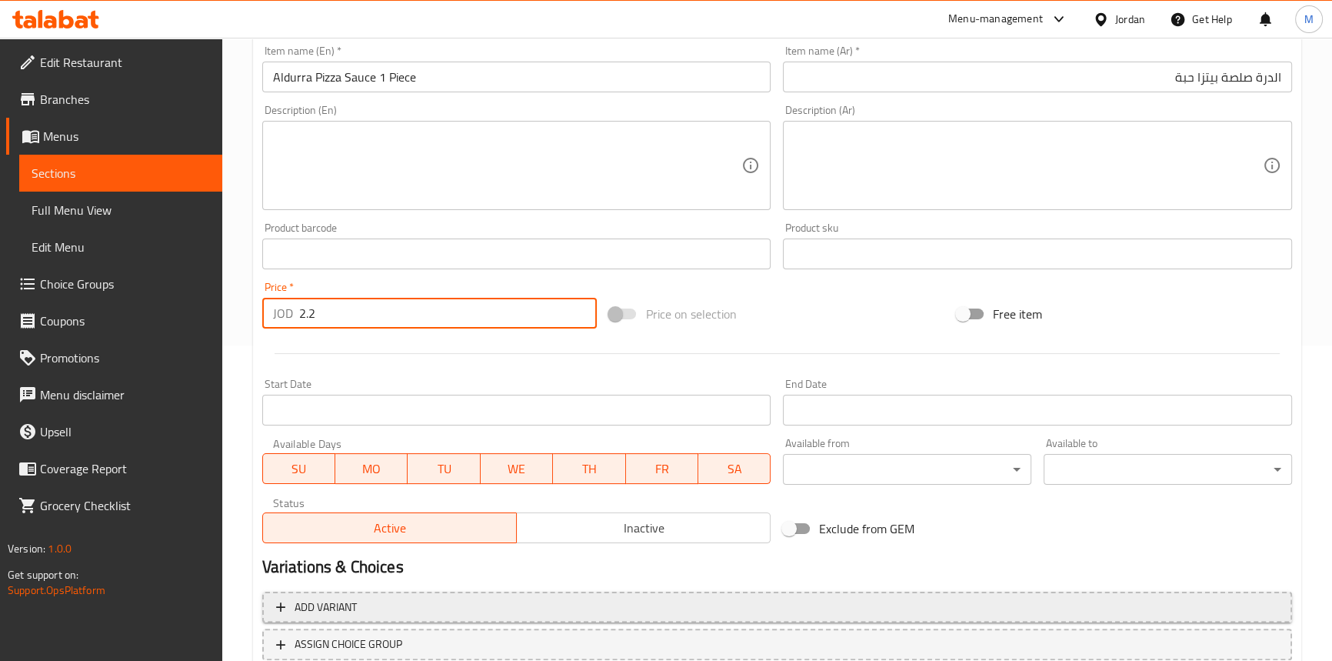
scroll to position [425, 0]
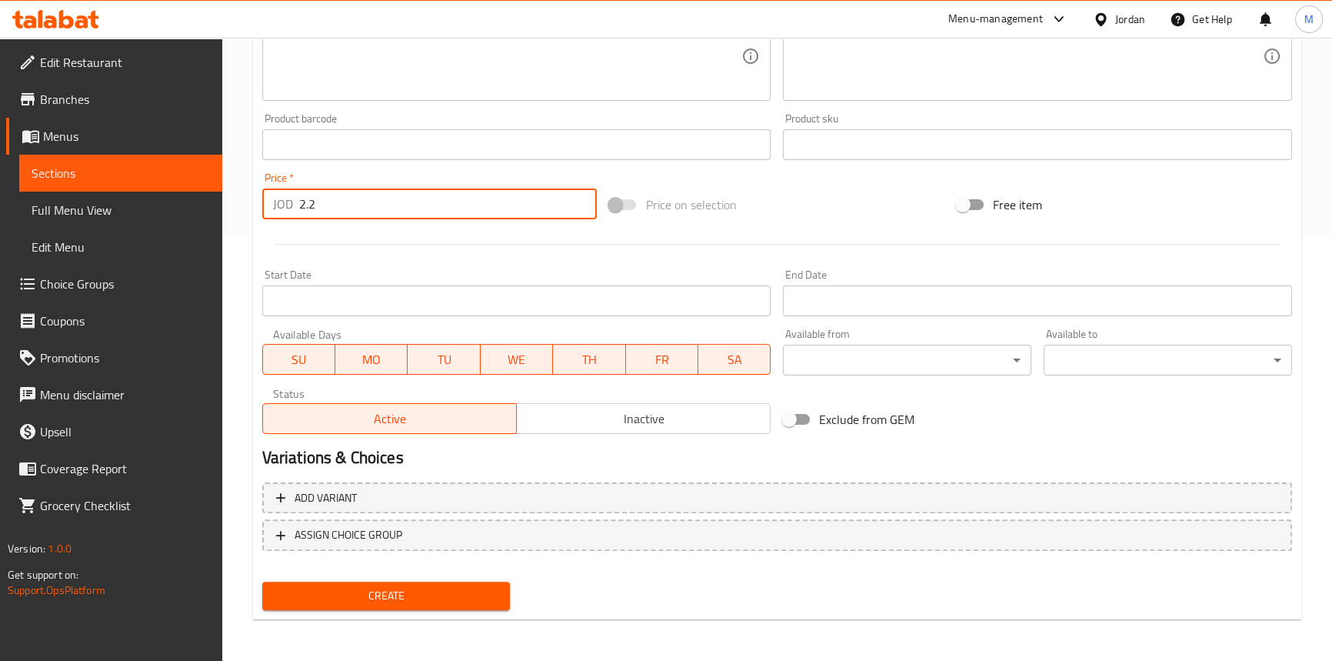
type input "2.2"
click at [598, 426] on span "Inactive" at bounding box center [644, 419] width 242 height 22
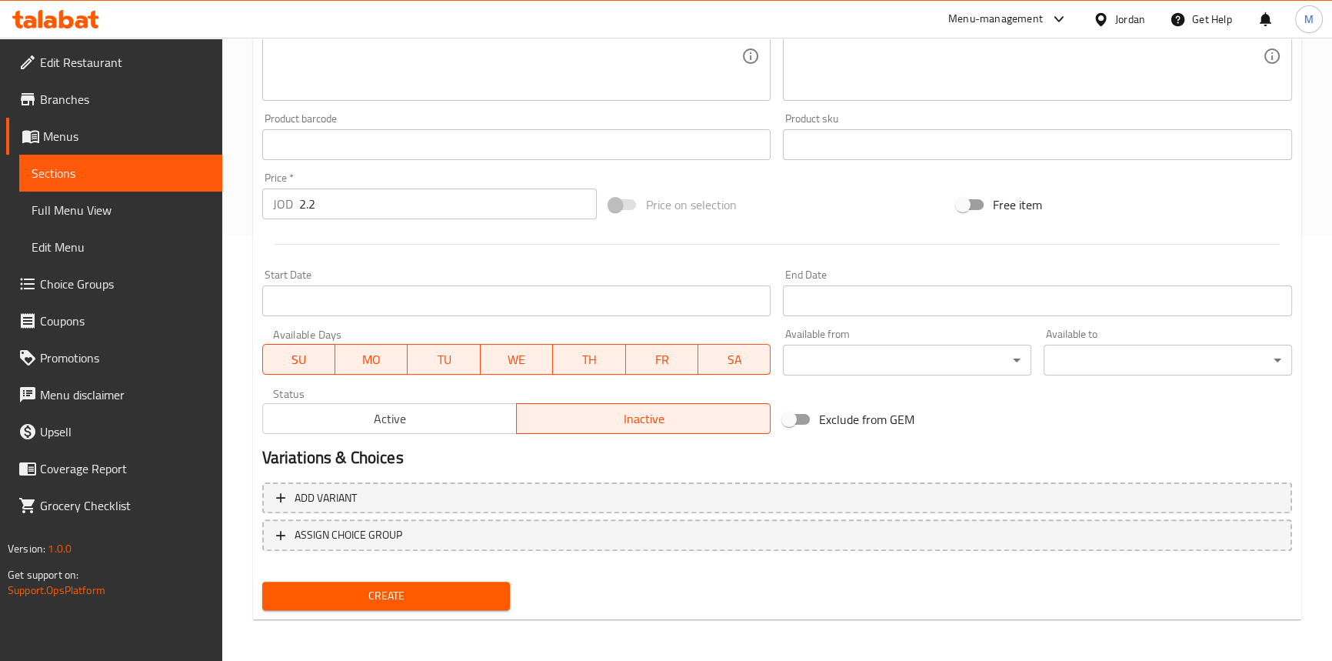
click at [445, 584] on button "Create" at bounding box center [386, 596] width 248 height 28
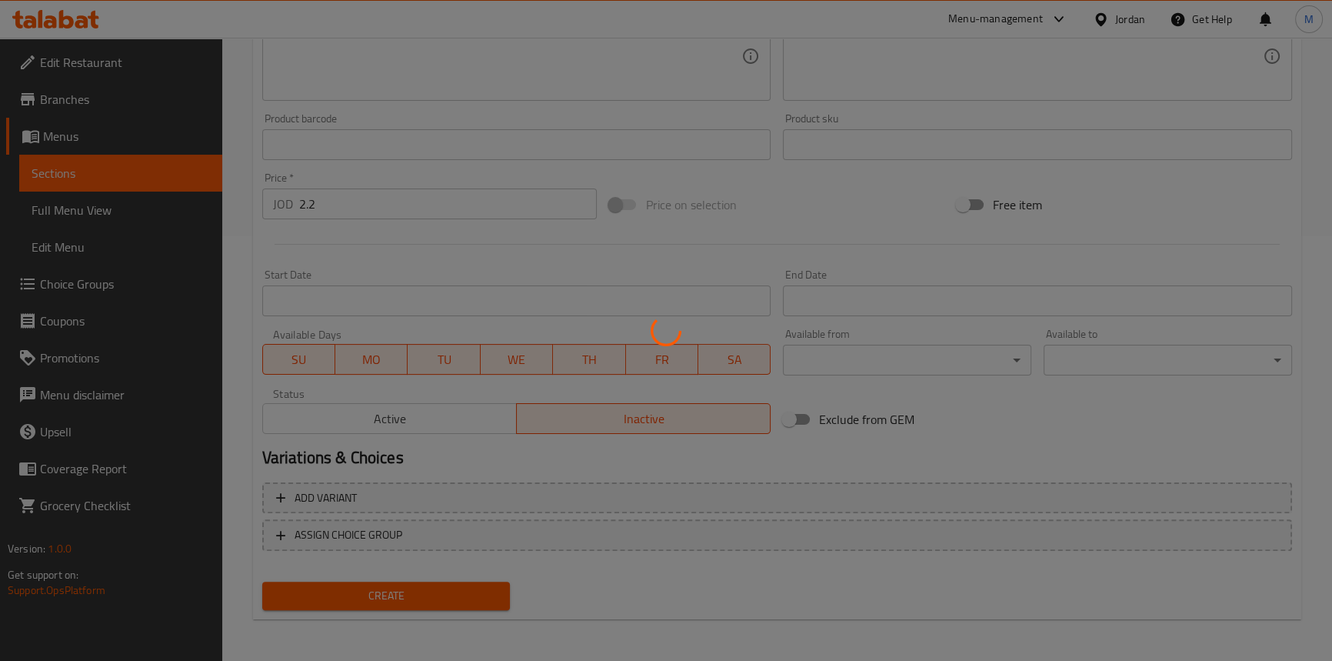
type input "0"
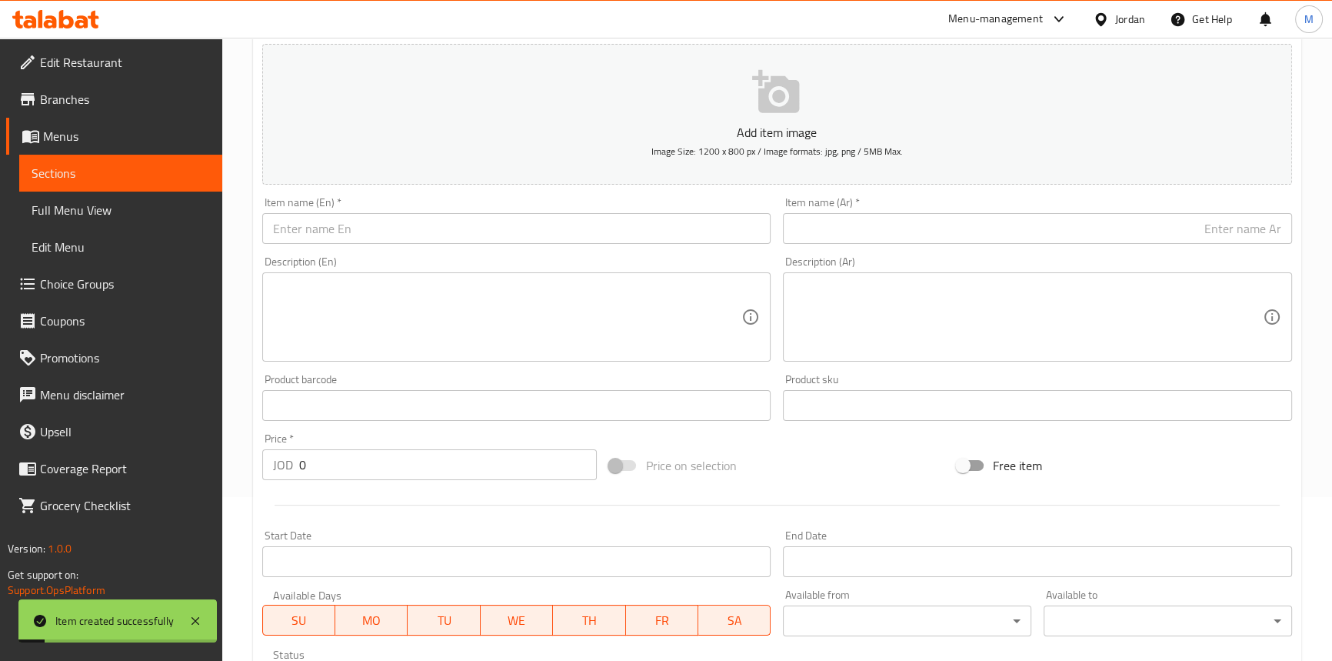
scroll to position [75, 0]
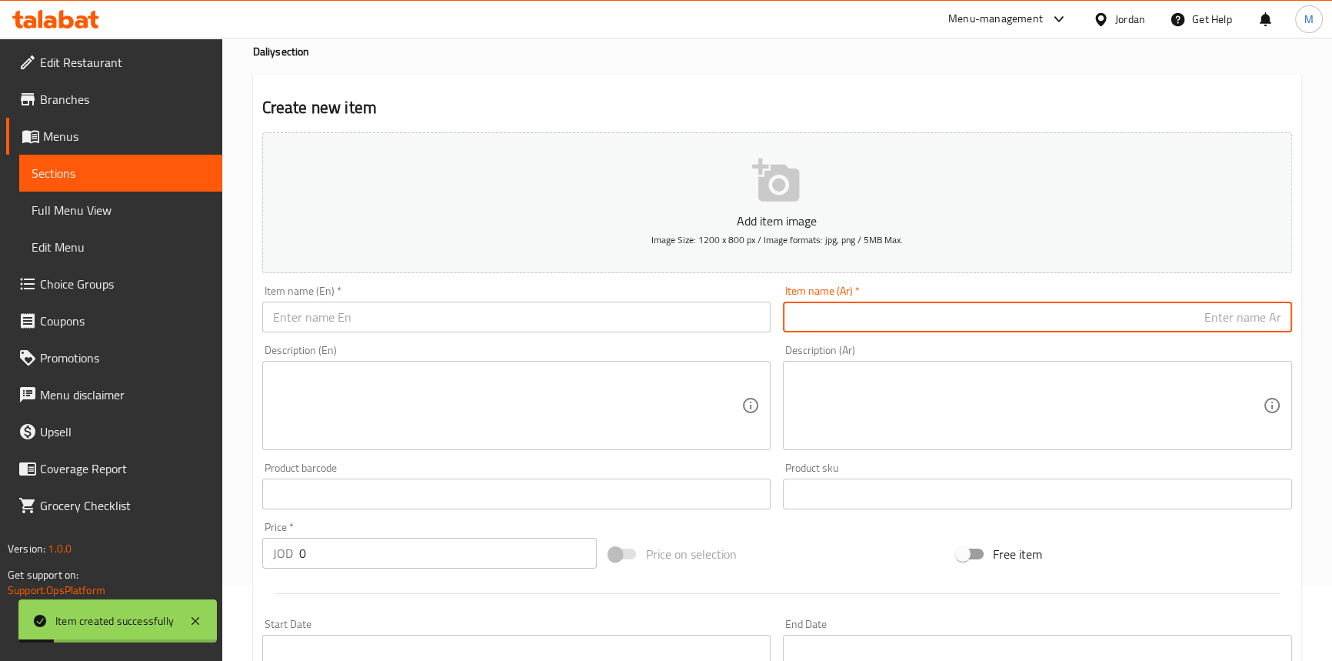
click at [1164, 326] on input "text" at bounding box center [1037, 317] width 509 height 31
paste input "الدرة عسل حلويات"
paste input "حبة"
click at [1189, 309] on input "الدرة عسل حلويات حبة" at bounding box center [1037, 317] width 509 height 31
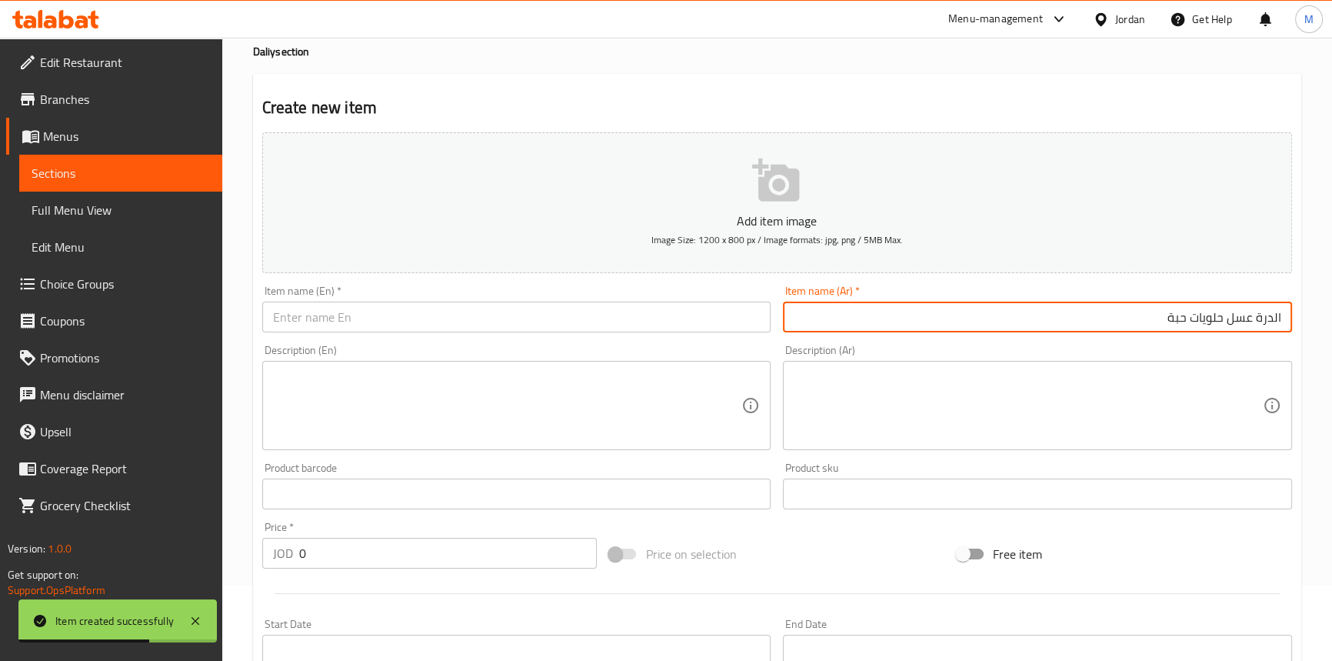
drag, startPoint x: 1189, startPoint y: 309, endPoint x: 1185, endPoint y: 298, distance: 11.4
click at [1189, 308] on input "الدرة عسل حلويات حبة" at bounding box center [1037, 317] width 509 height 31
type input "الدرة عسل حلويات حبة"
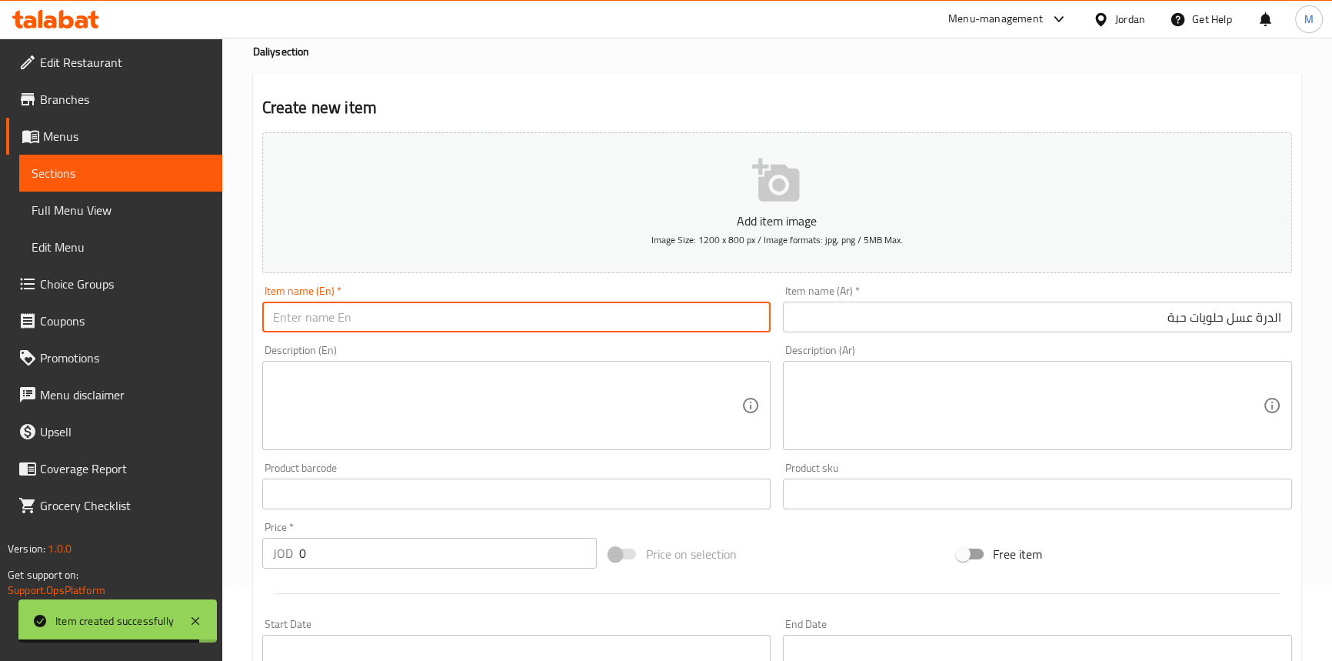
click at [509, 319] on input "text" at bounding box center [516, 317] width 509 height 31
paste input "Durra honey sweets"
click at [274, 315] on input "Durra honey sweets" at bounding box center [516, 317] width 509 height 31
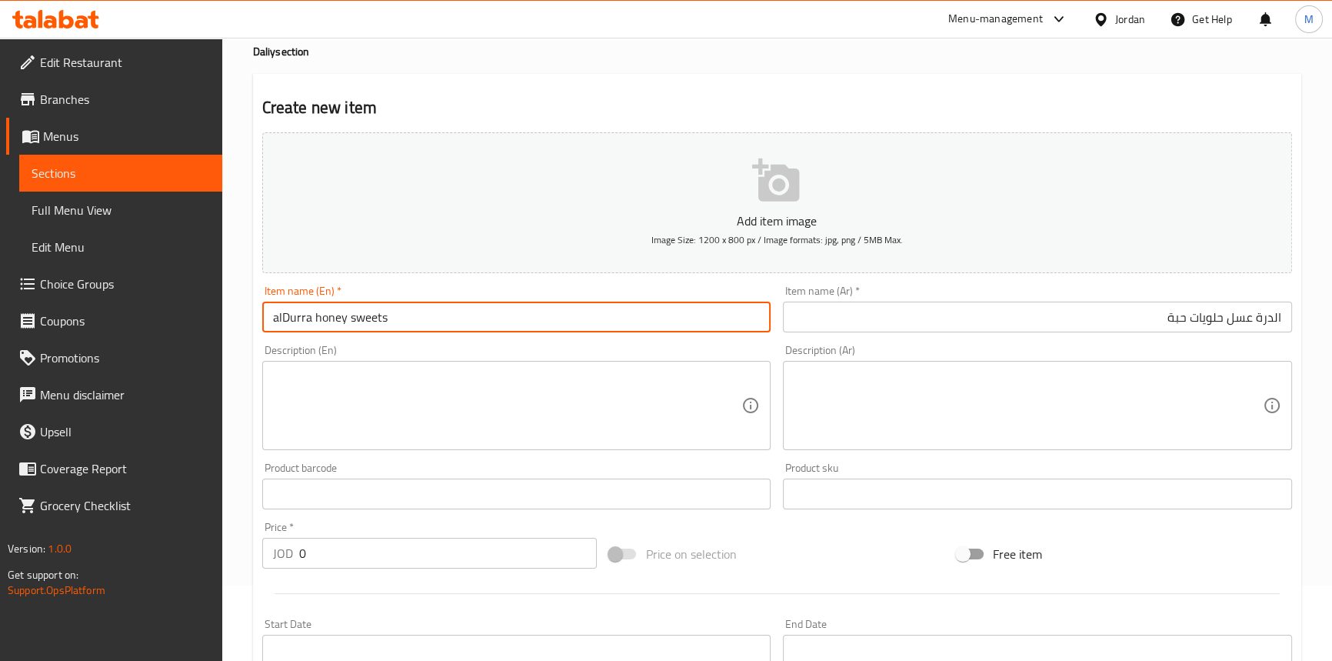
click at [400, 315] on input "alDurra honey sweets" at bounding box center [516, 317] width 509 height 31
click at [384, 317] on input "alDurra honey sweets 1 piece" at bounding box center [516, 317] width 509 height 31
click at [384, 318] on input "alDurra honey sweets 1 piece" at bounding box center [516, 317] width 509 height 31
click at [454, 315] on input "Al Durra Honey Sweets 1 Piece" at bounding box center [516, 317] width 509 height 31
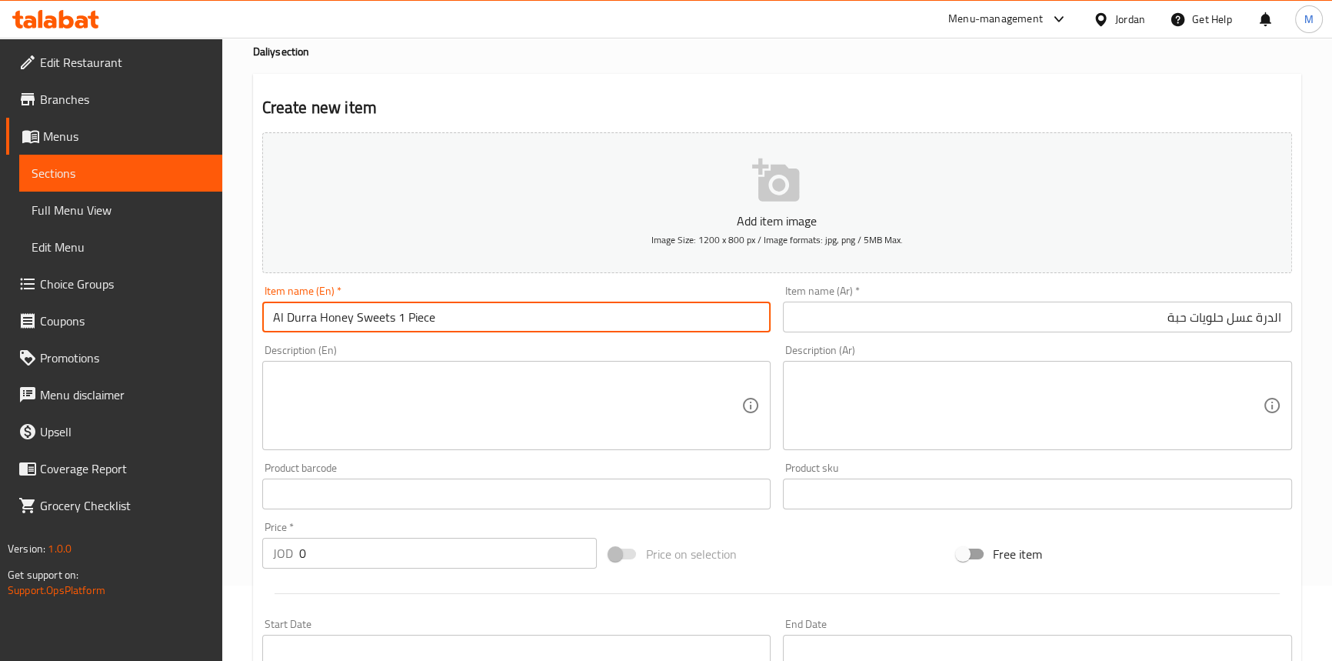
click at [452, 315] on input "Al Durra Honey Sweets 1 Piece" at bounding box center [516, 317] width 509 height 31
type input "Al Durra Honey Sweets 1 Piece"
click at [392, 538] on input "0" at bounding box center [448, 553] width 298 height 31
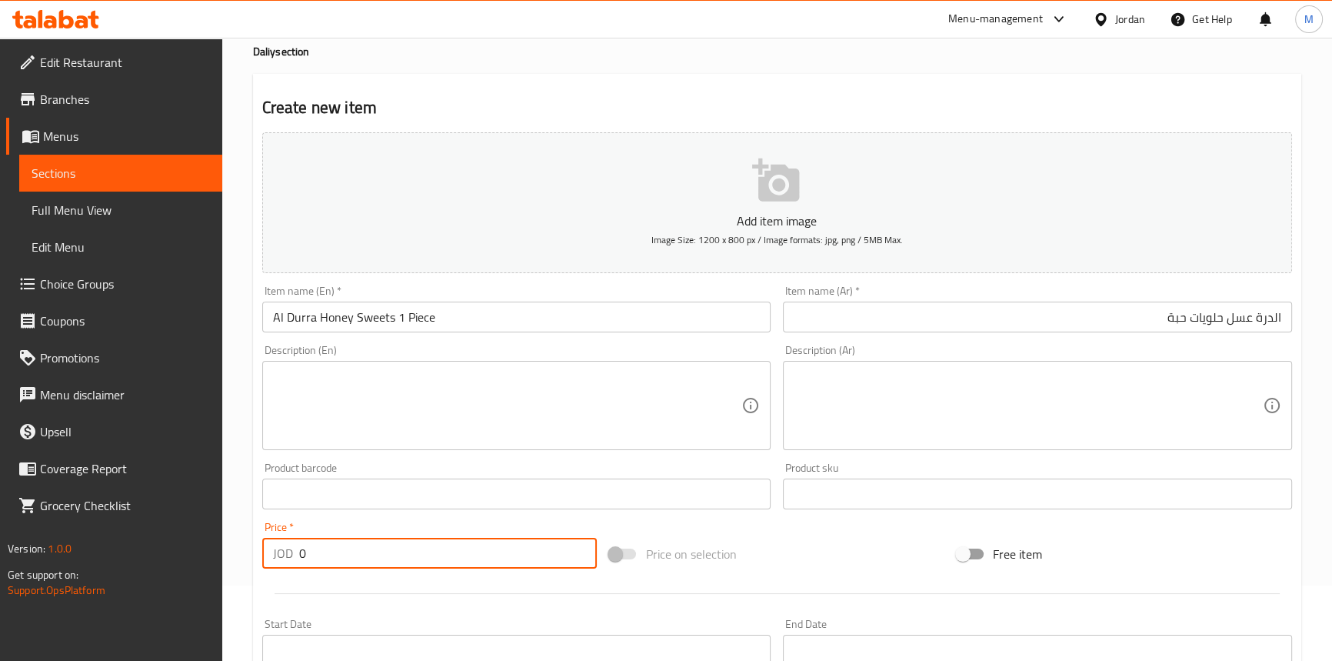
click at [392, 538] on input "0" at bounding box center [448, 553] width 298 height 31
paste input "2.75"
type input "2.75"
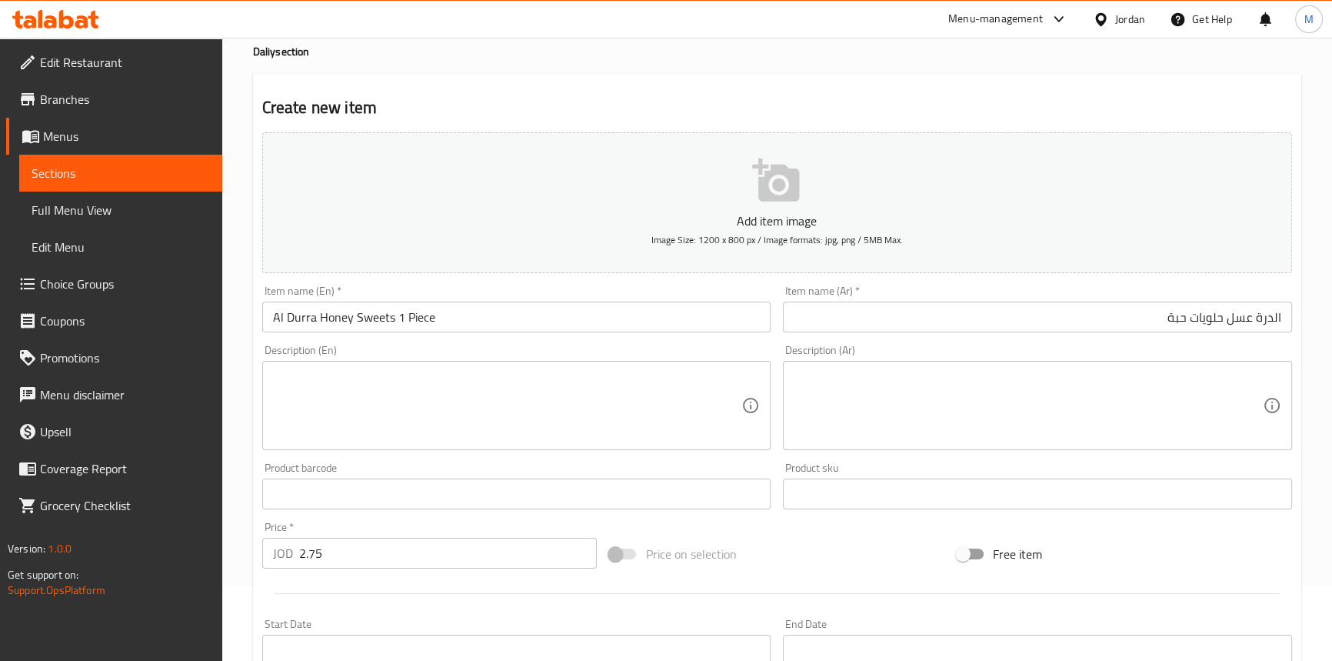
click at [394, 518] on div "Price   * JOD 2.75 Price *" at bounding box center [430, 544] width 348 height 59
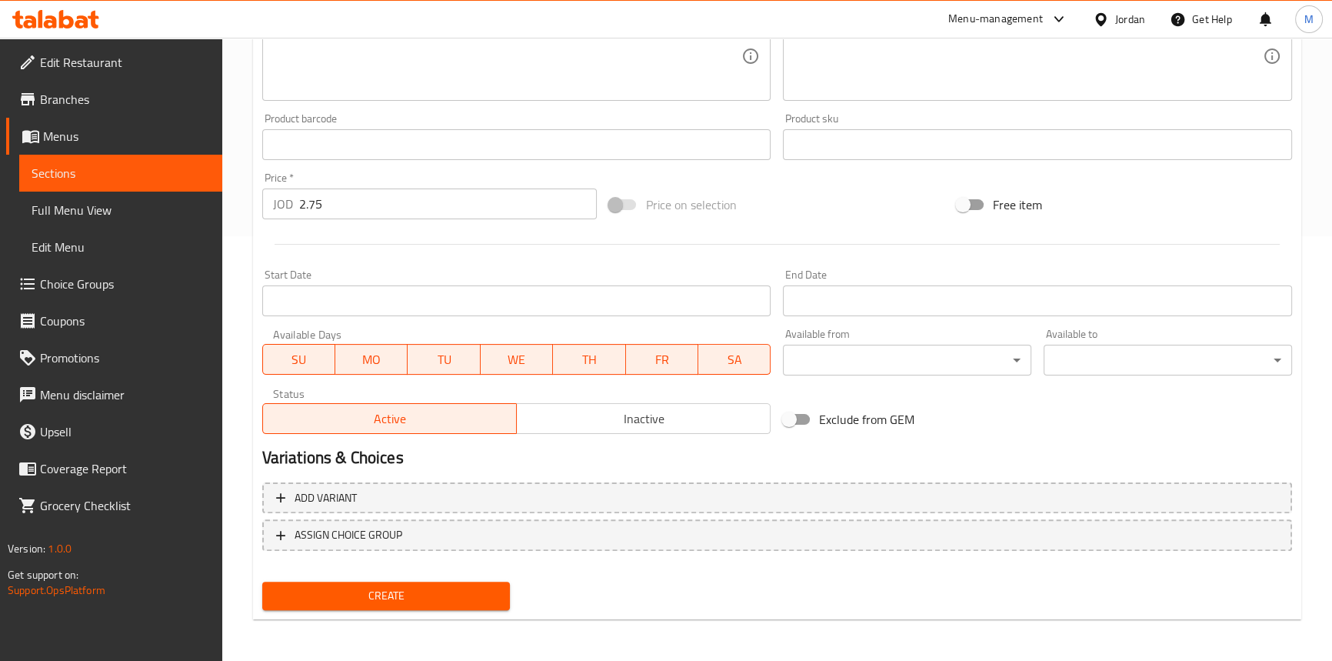
click at [401, 592] on span "Create" at bounding box center [387, 595] width 224 height 19
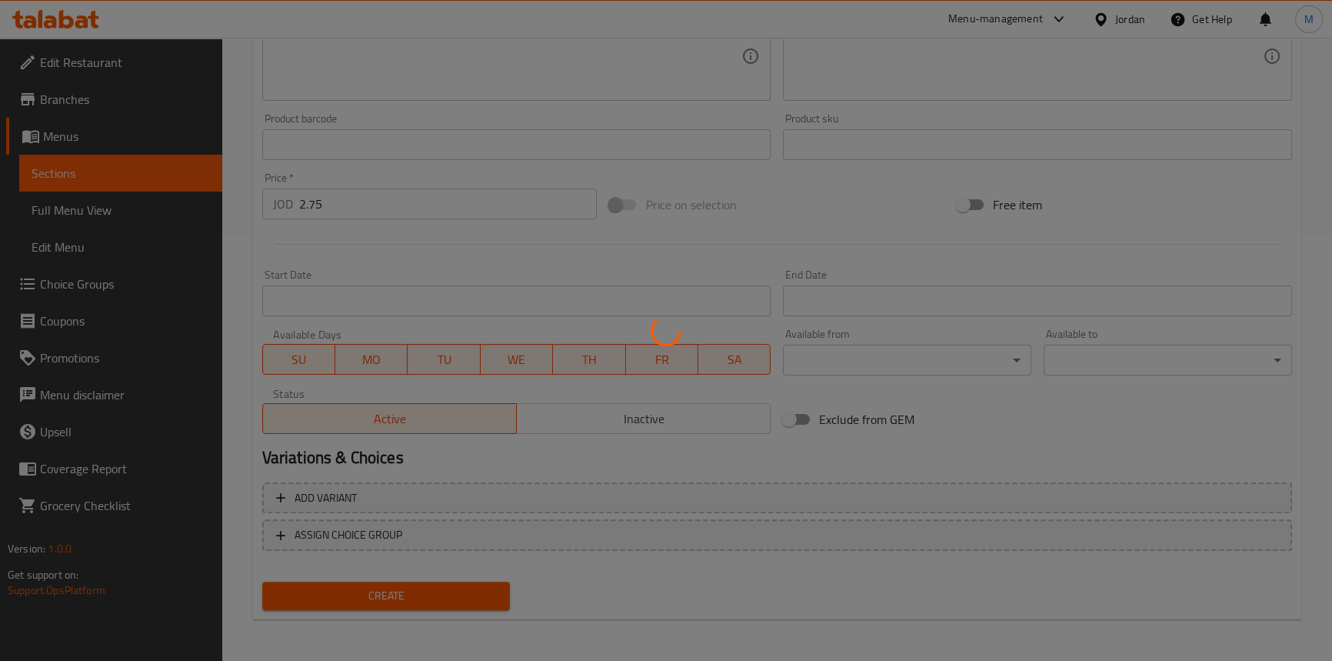
click at [611, 425] on div at bounding box center [666, 330] width 1332 height 661
type input "0"
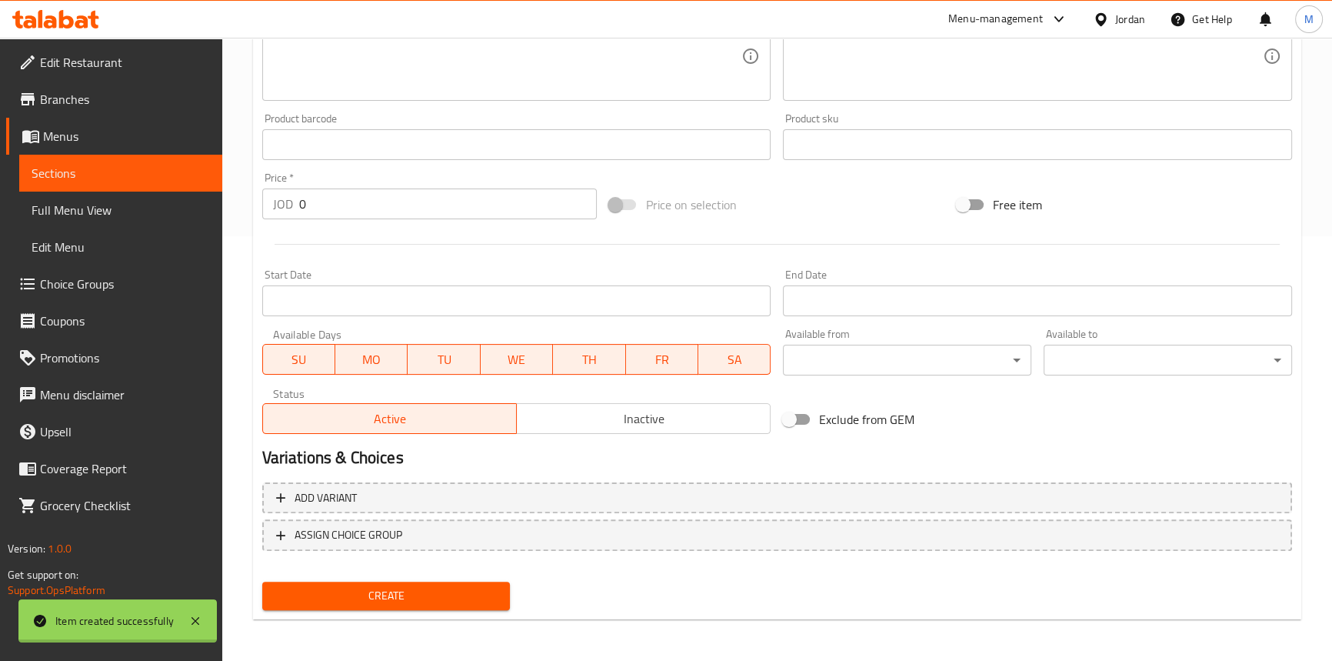
click at [611, 425] on div "Home / Restaurants management / Menus / Sections / item / create Daliy section …" at bounding box center [777, 138] width 1049 height 988
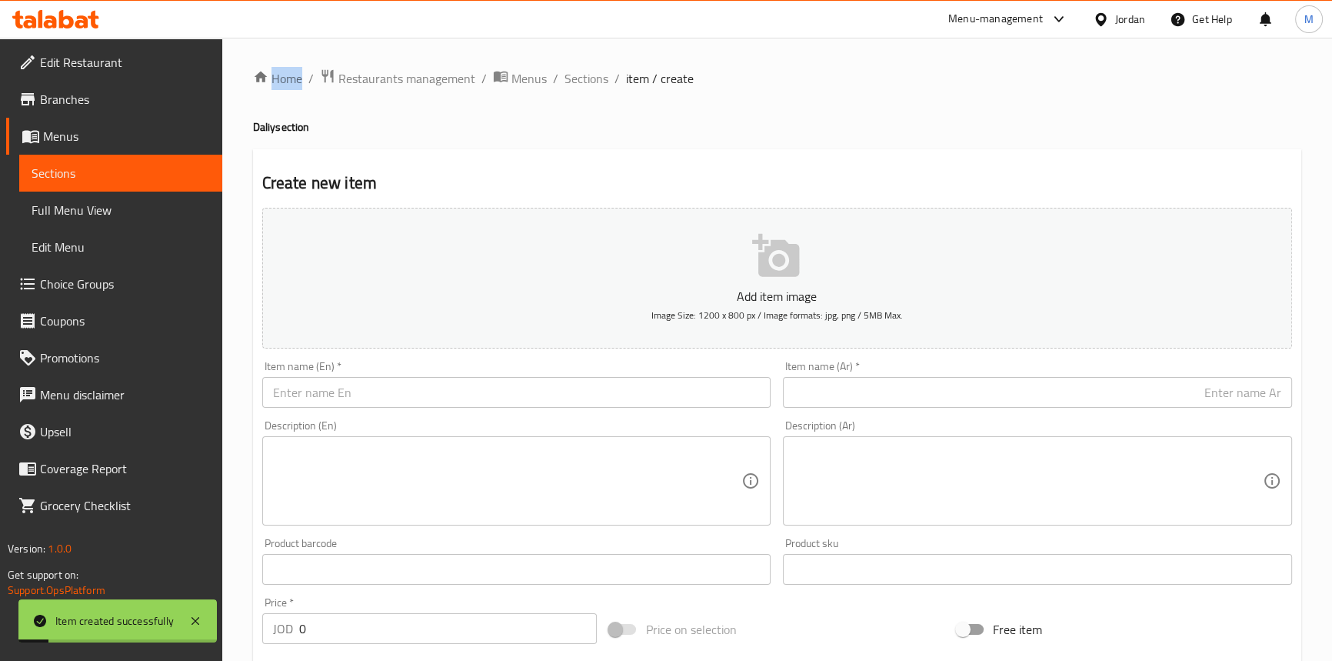
scroll to position [0, 0]
click at [565, 75] on span "Sections" at bounding box center [587, 78] width 44 height 18
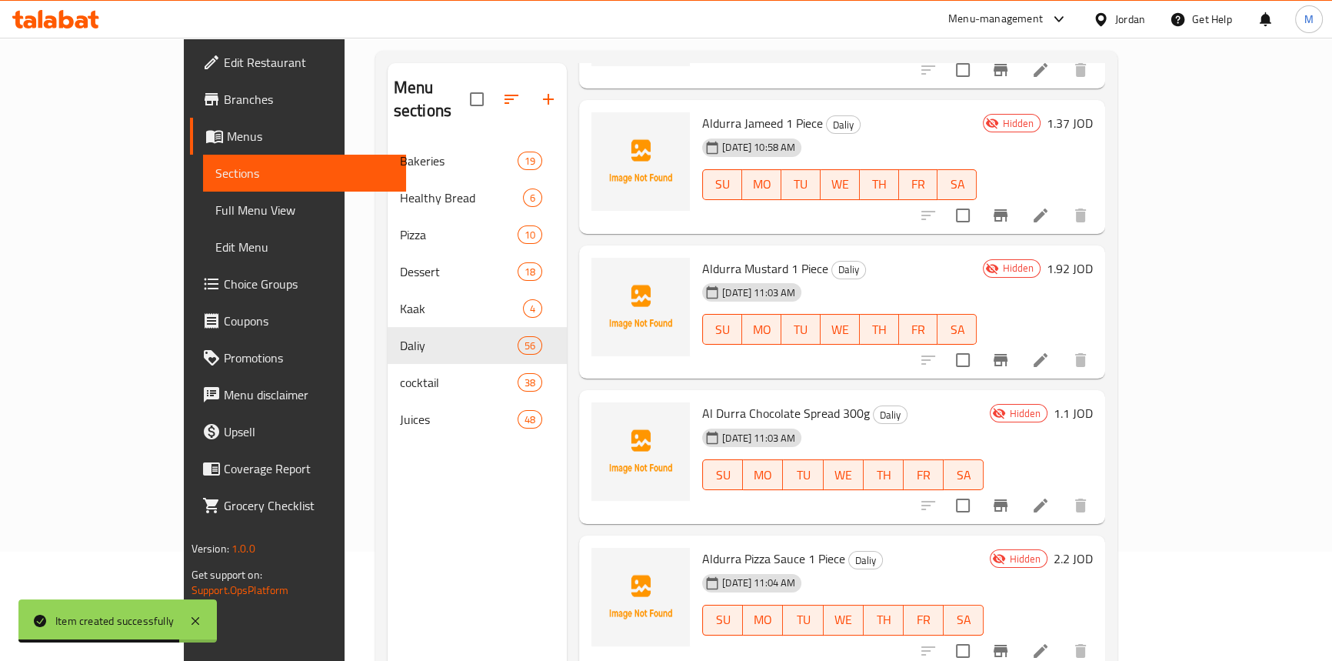
scroll to position [215, 0]
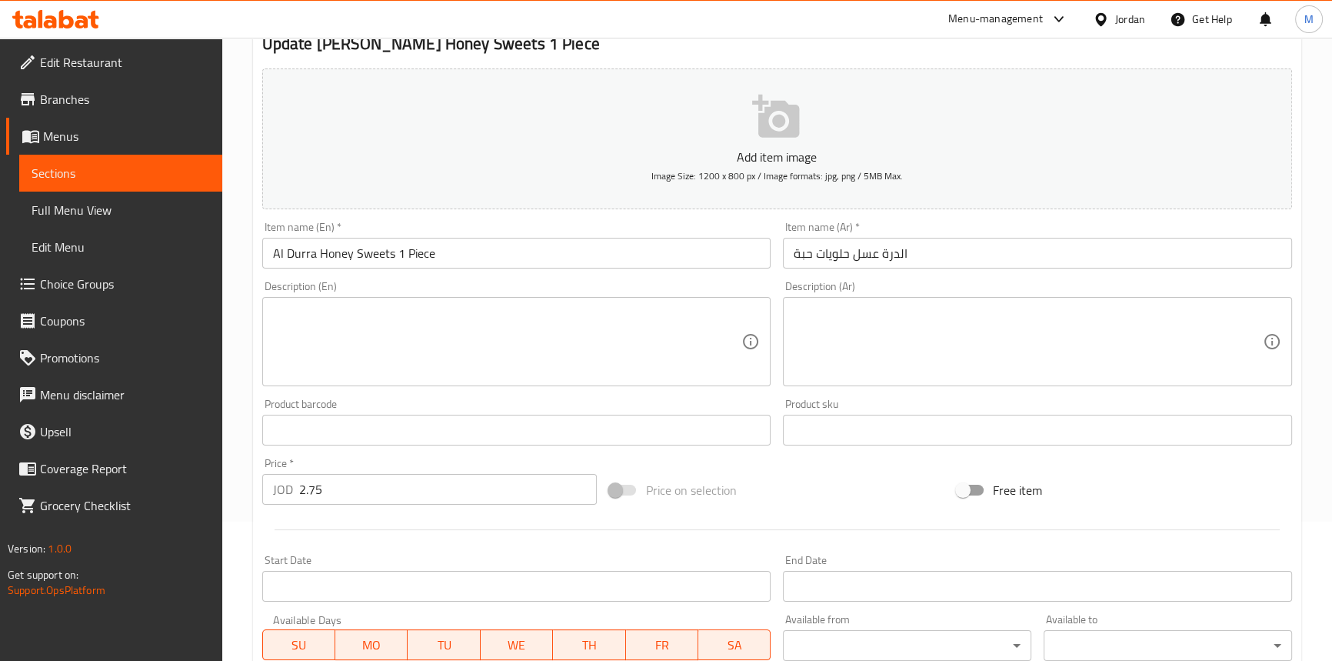
scroll to position [279, 0]
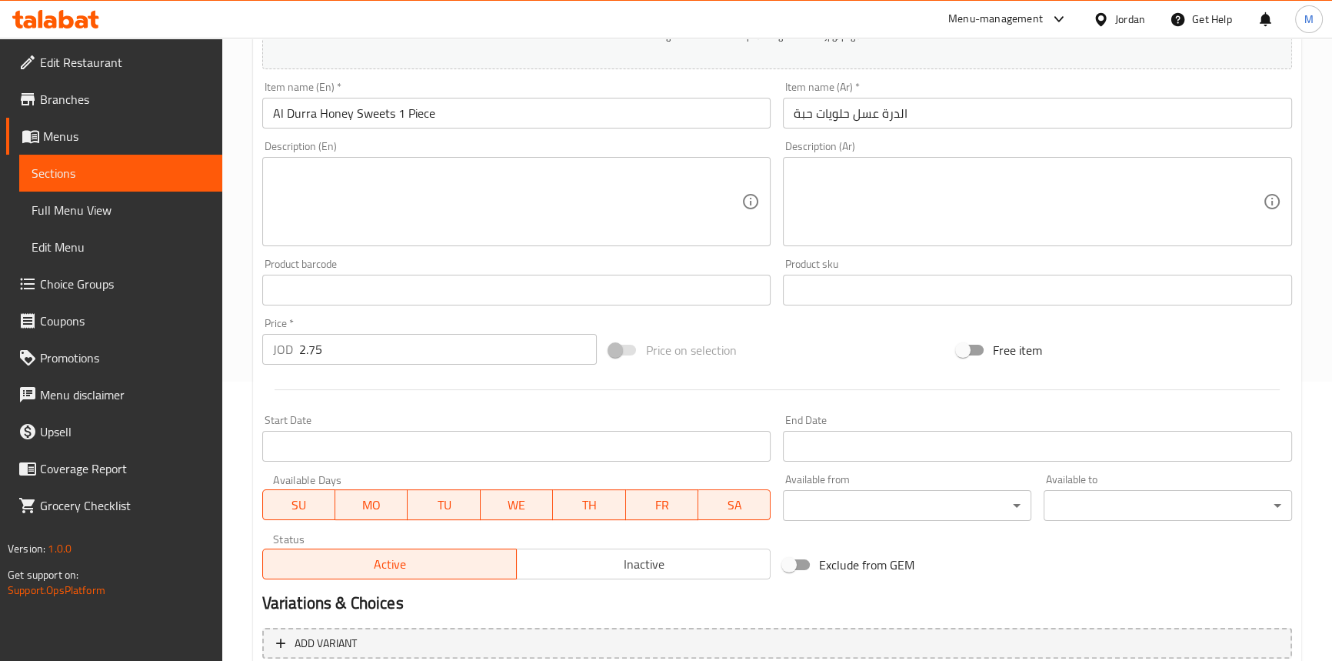
click at [632, 565] on span "Inactive" at bounding box center [644, 564] width 242 height 22
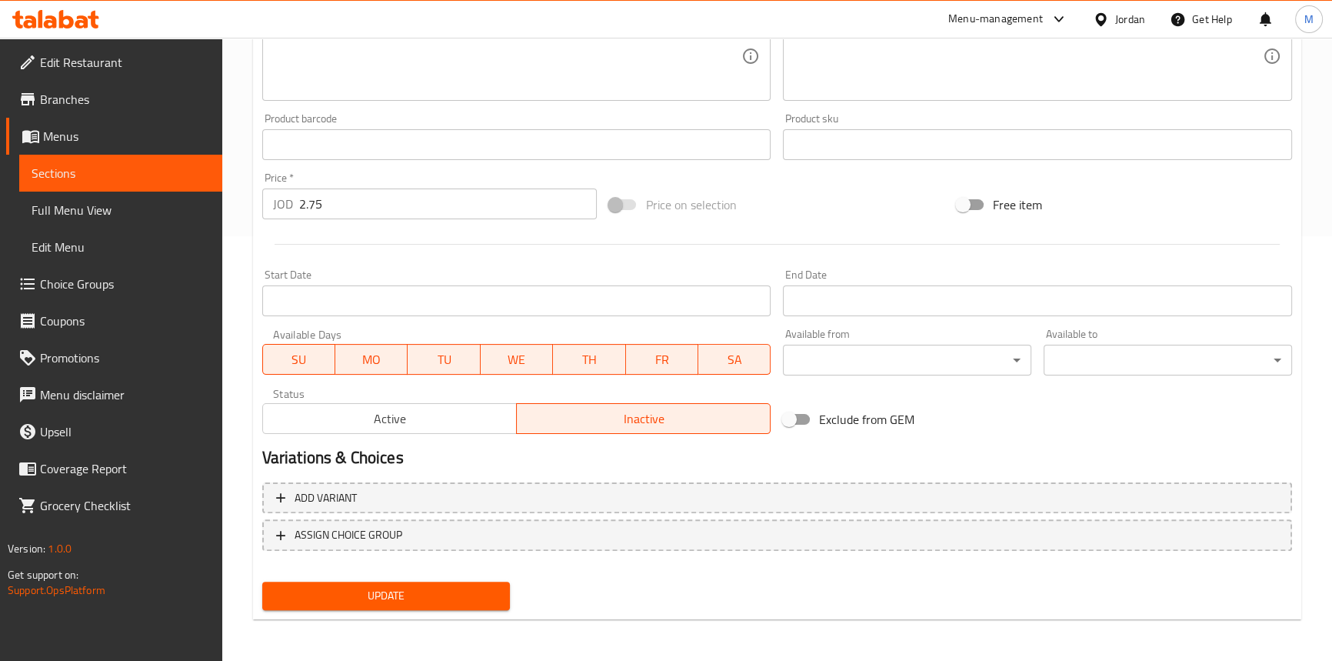
click at [408, 586] on span "Update" at bounding box center [387, 595] width 224 height 19
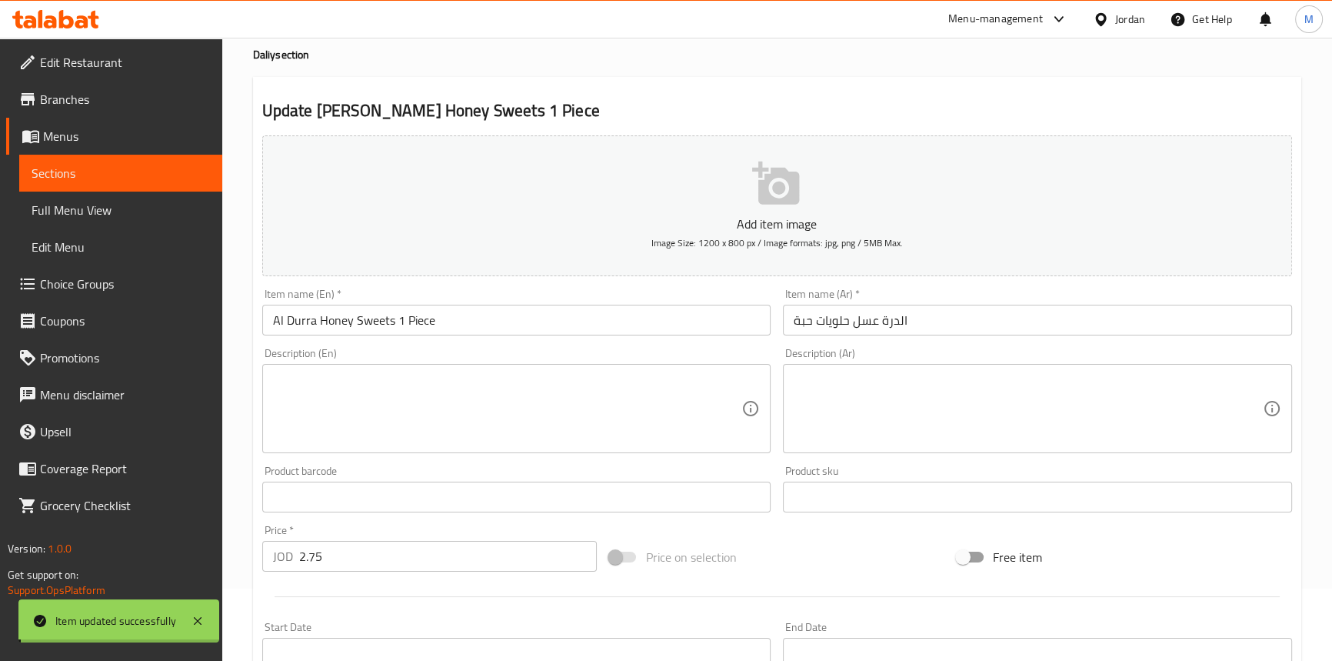
scroll to position [0, 0]
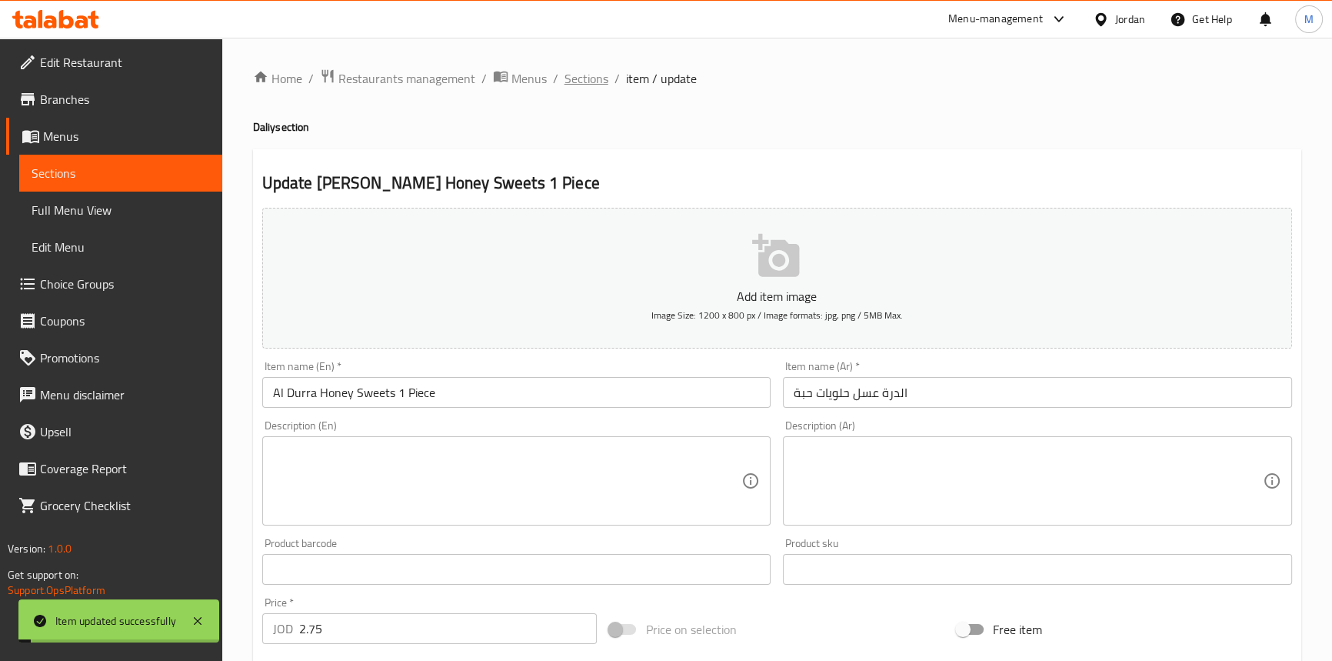
click at [575, 86] on span "Sections" at bounding box center [587, 78] width 44 height 18
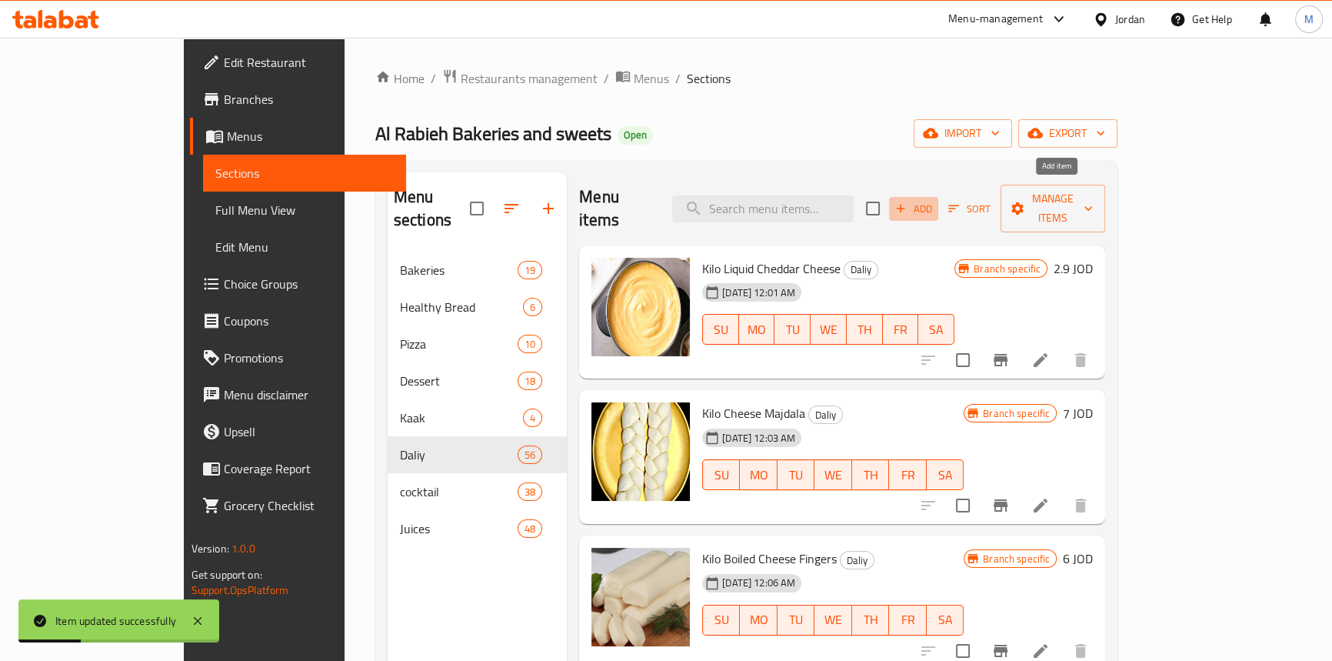
click at [935, 200] on span "Add" at bounding box center [914, 209] width 42 height 18
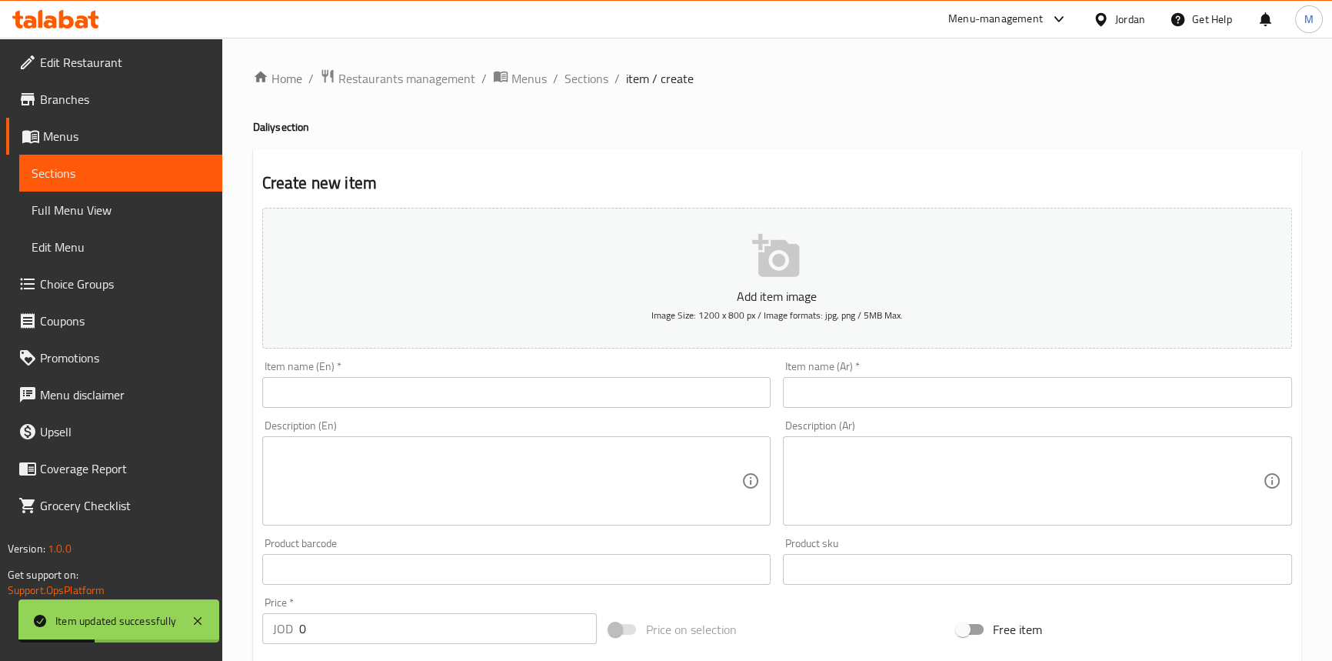
click at [900, 378] on input "text" at bounding box center [1037, 392] width 509 height 31
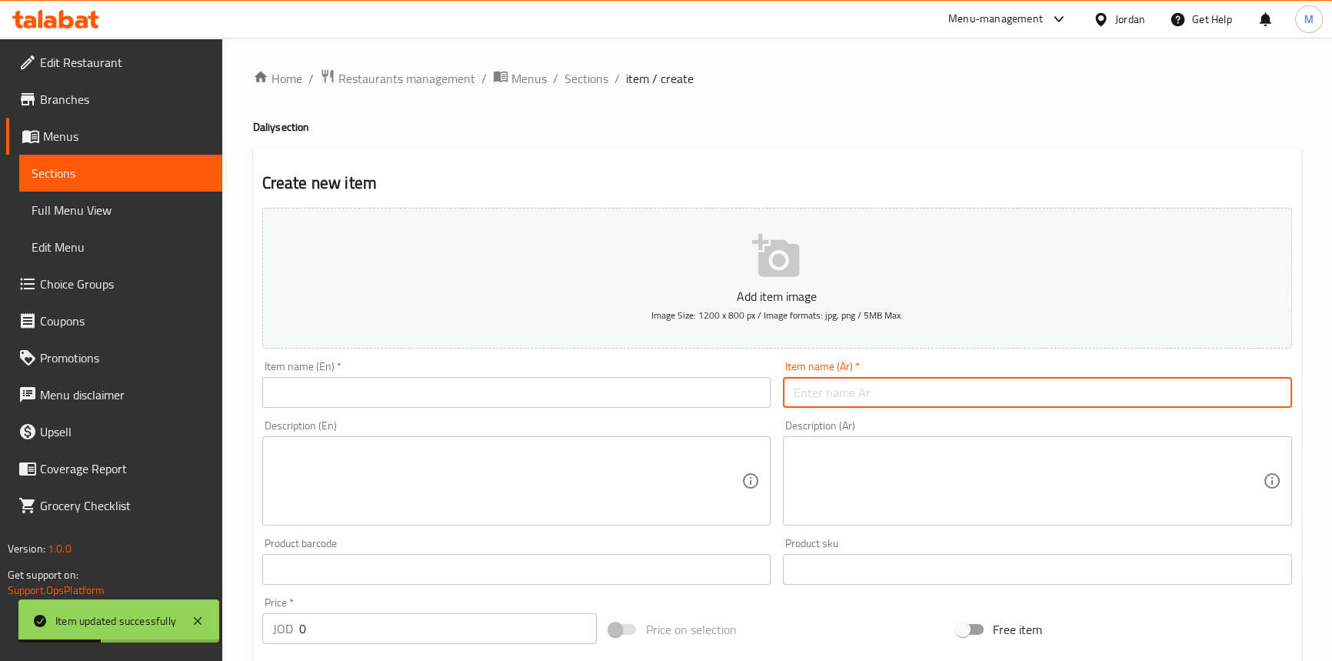
paste input "الدرة [GEOGRAPHIC_DATA]"
paste input "حبة"
type input "الدرة فانيلا حبة"
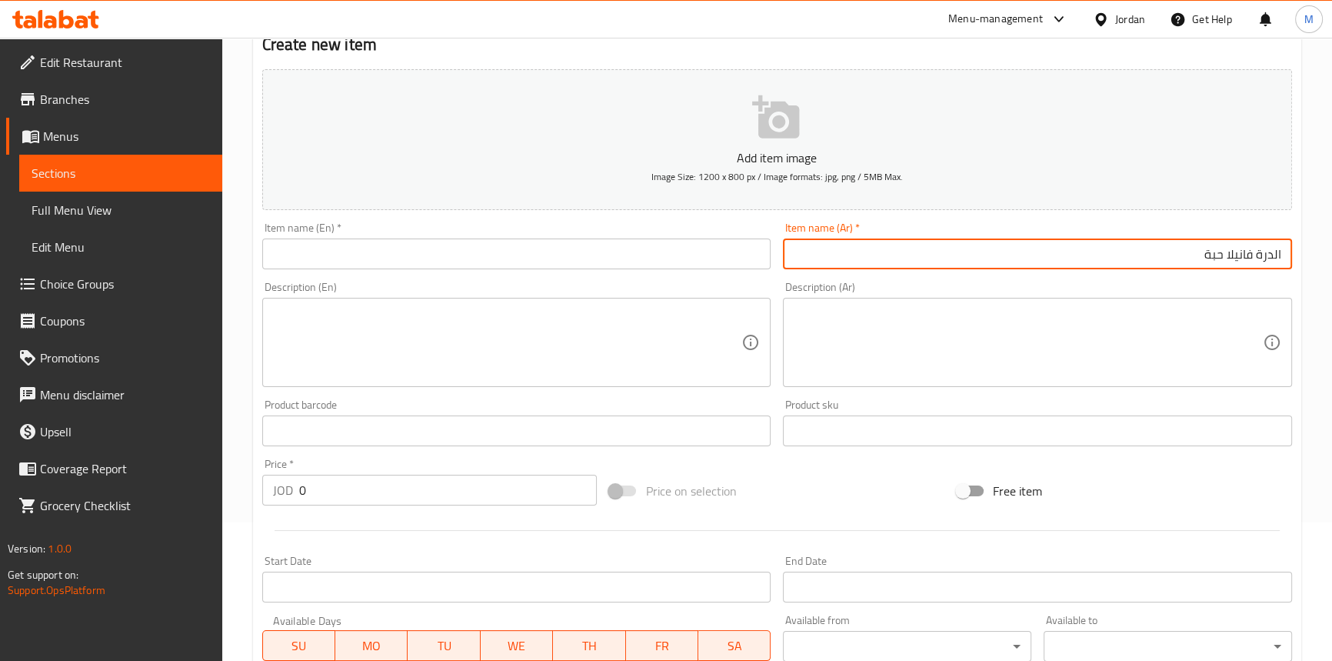
scroll to position [139, 0]
click at [403, 494] on input "0" at bounding box center [448, 489] width 298 height 31
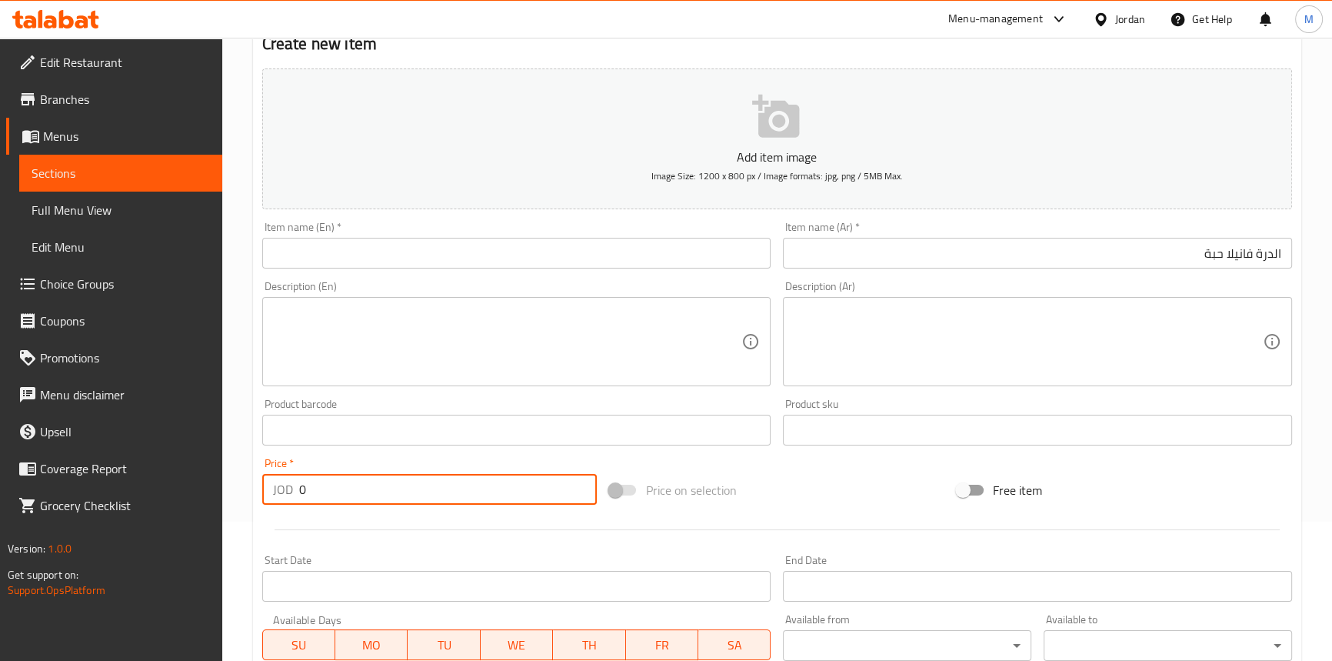
click at [403, 494] on input "0" at bounding box center [448, 489] width 298 height 31
paste input ".83"
type input "0.83"
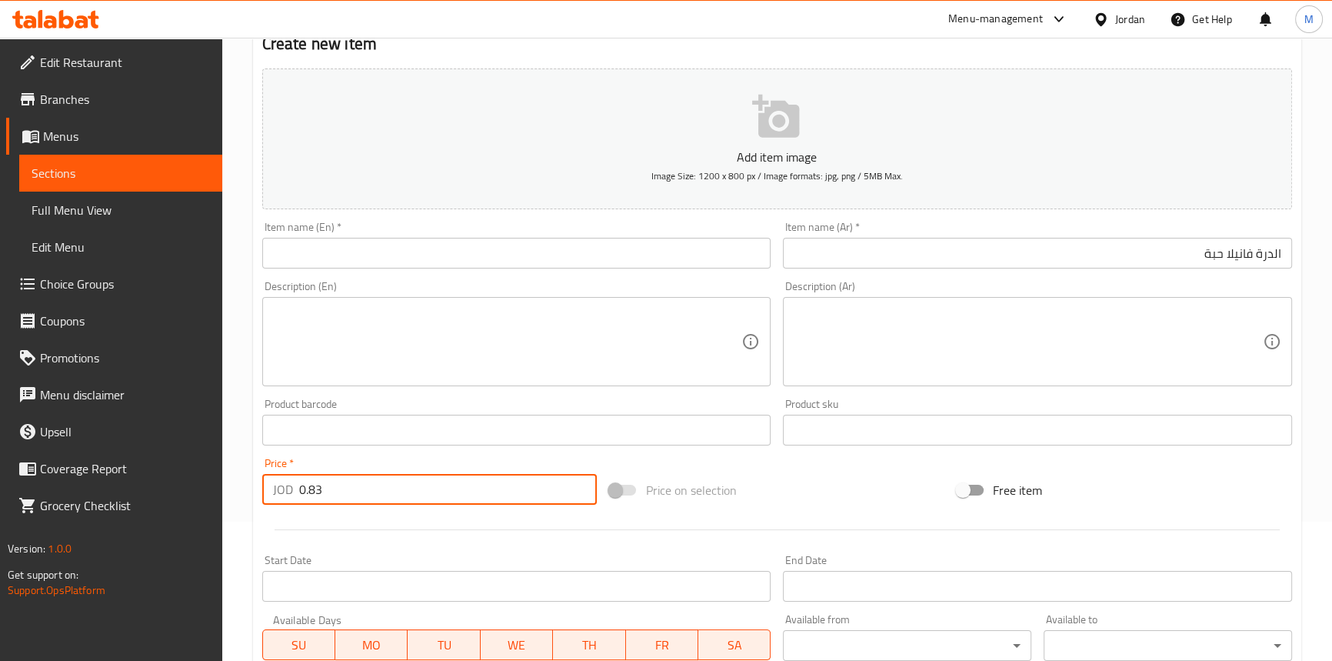
click at [408, 464] on div "Price   * JOD 0.83 Price *" at bounding box center [429, 481] width 335 height 47
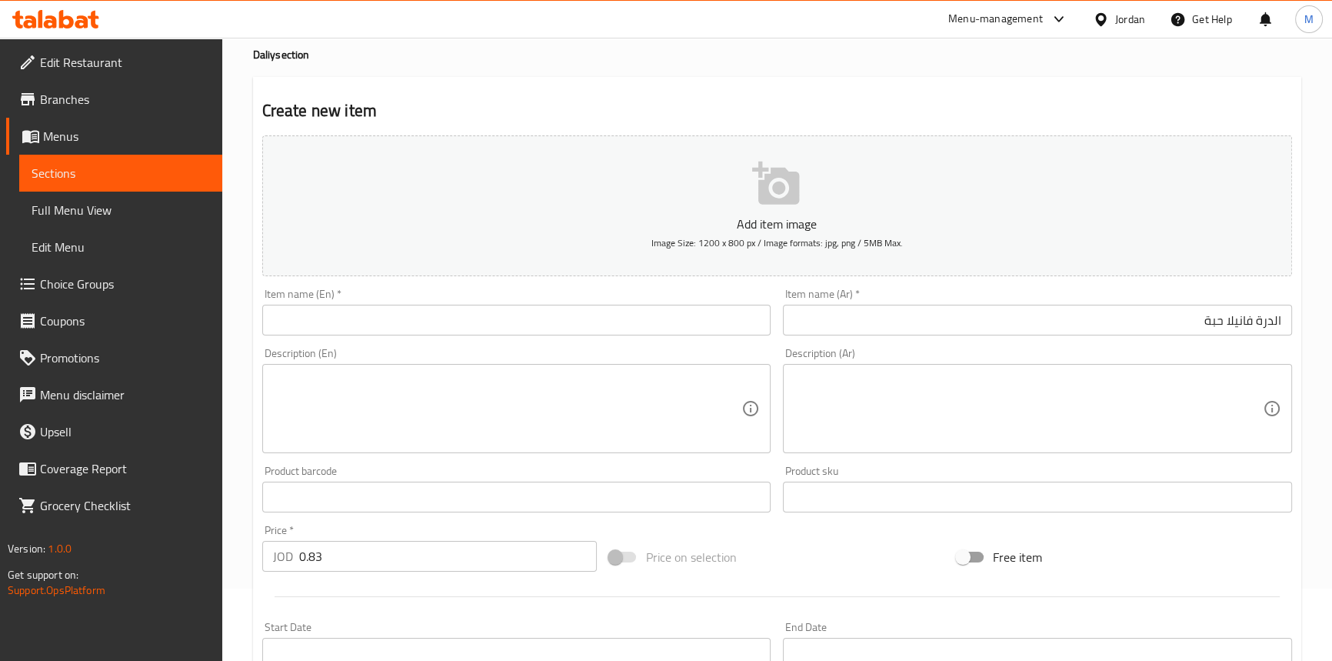
scroll to position [0, 0]
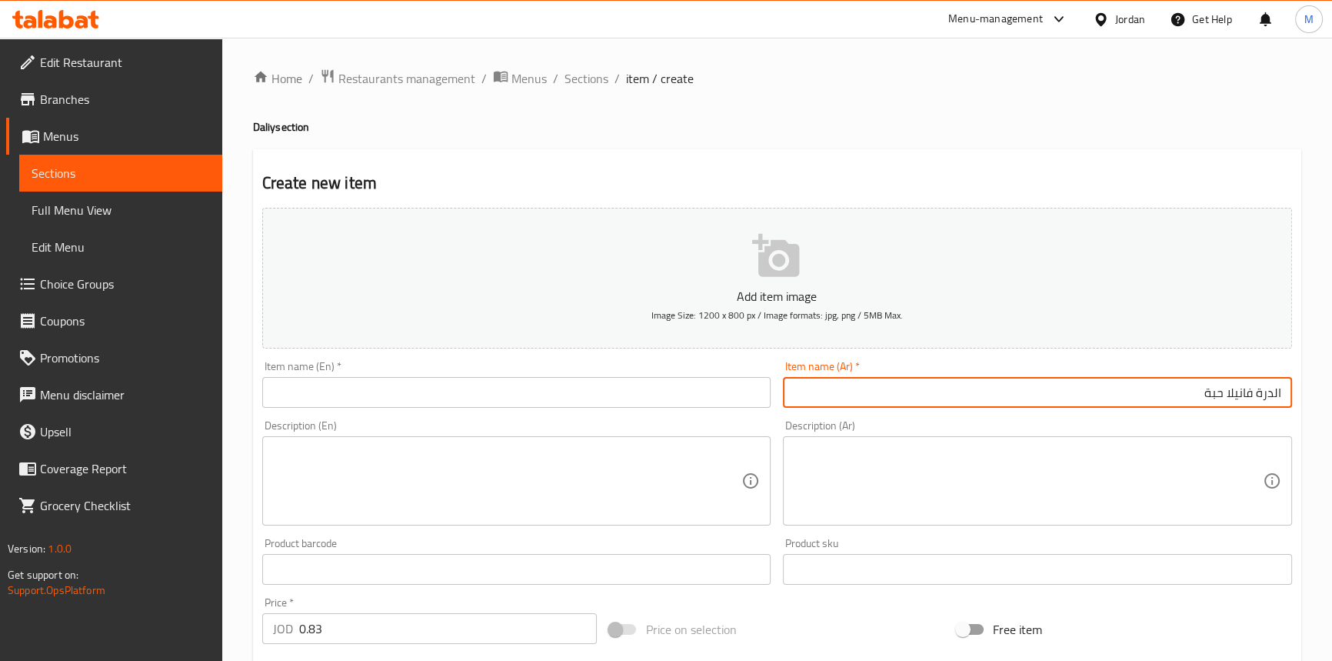
click at [1245, 392] on input "الدرة فانيلا حبة" at bounding box center [1037, 392] width 509 height 31
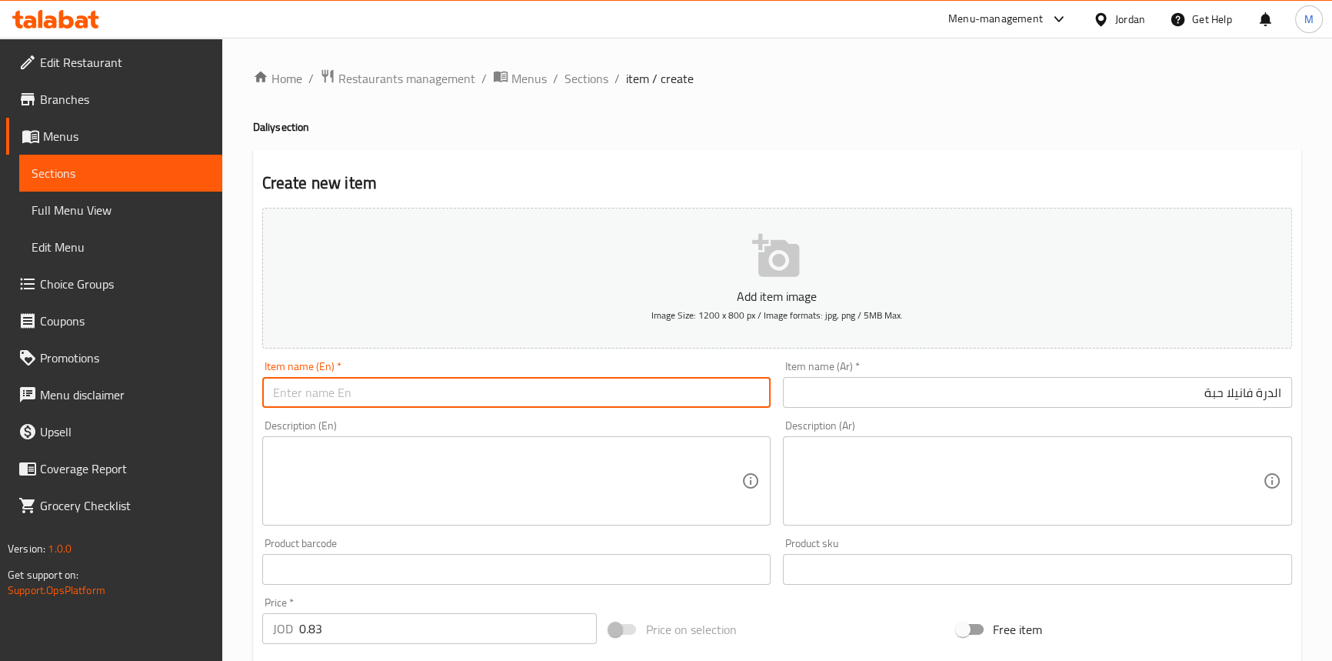
click at [471, 391] on input "text" at bounding box center [516, 392] width 509 height 31
paste input "Vanilla"
click at [470, 393] on input "aldurra Vanilla 1 piece" at bounding box center [516, 392] width 509 height 31
click at [469, 394] on input "aldurra Vanilla 1 piece" at bounding box center [516, 392] width 509 height 31
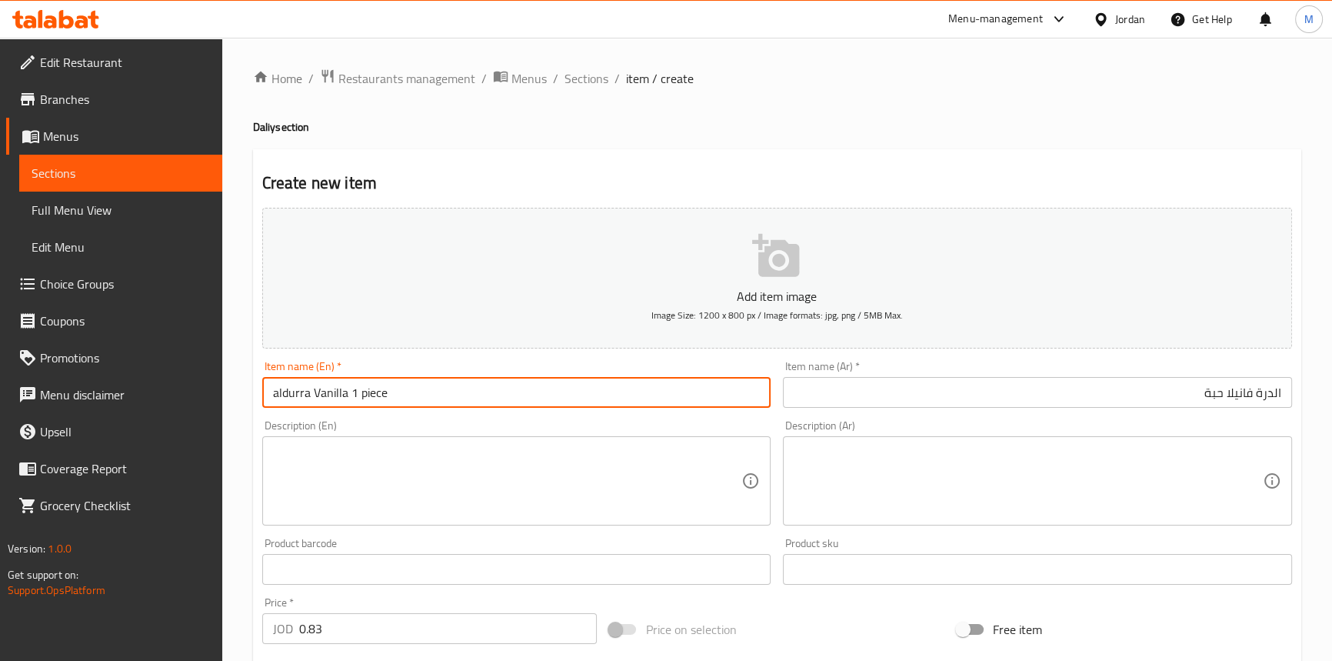
click at [469, 395] on input "aldurra Vanilla 1 piece" at bounding box center [516, 392] width 509 height 31
click at [469, 395] on input "[PERSON_NAME] 1 Piece" at bounding box center [516, 392] width 509 height 31
type input "[PERSON_NAME] 1 Piece"
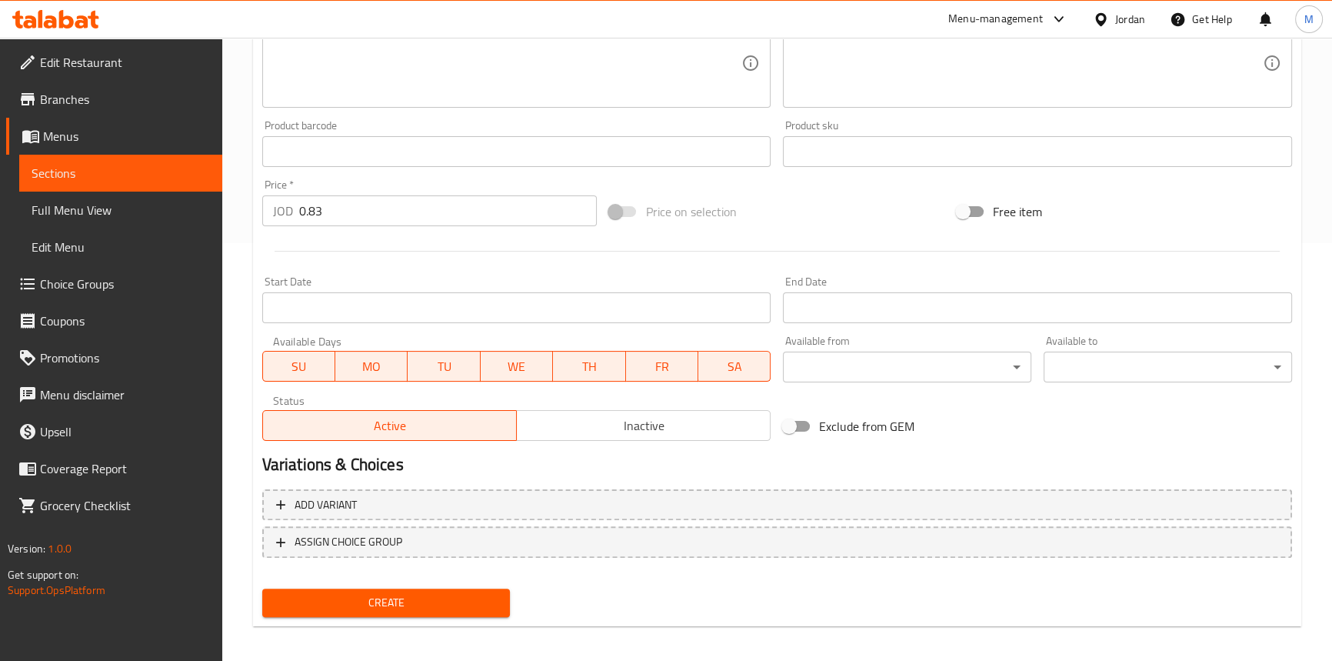
scroll to position [419, 0]
click at [572, 414] on span "Inactive" at bounding box center [644, 424] width 242 height 22
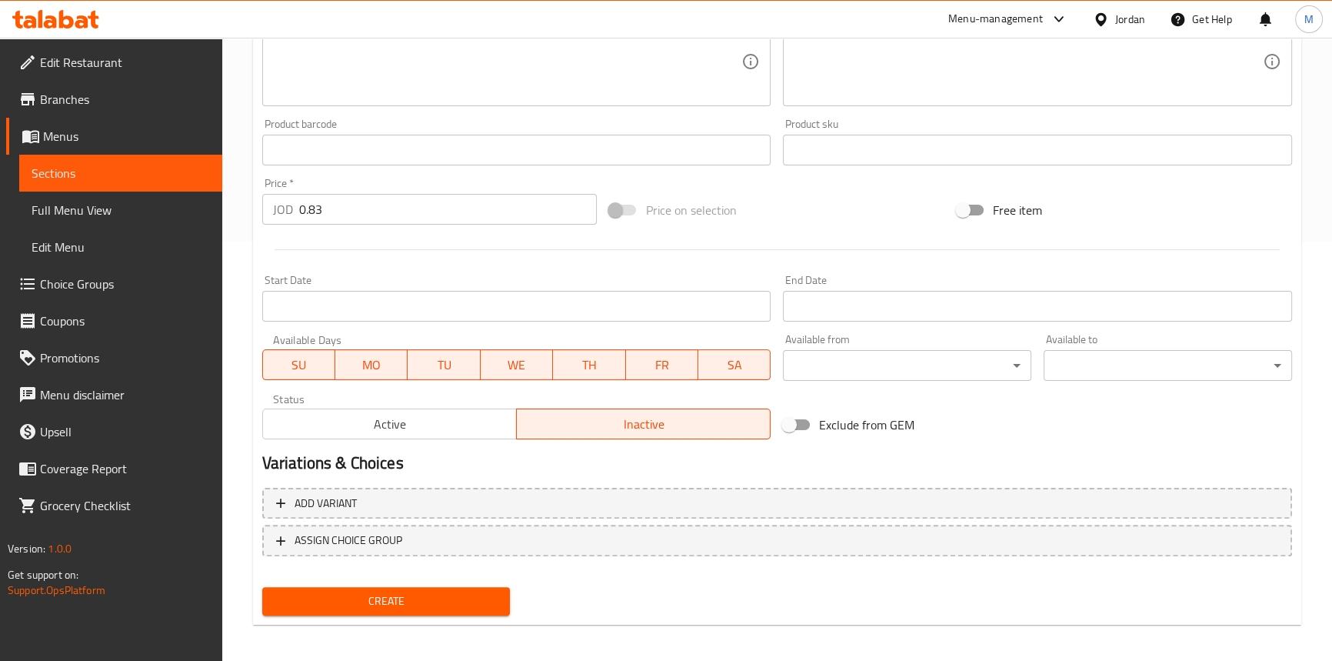
click at [460, 589] on button "Create" at bounding box center [386, 601] width 248 height 28
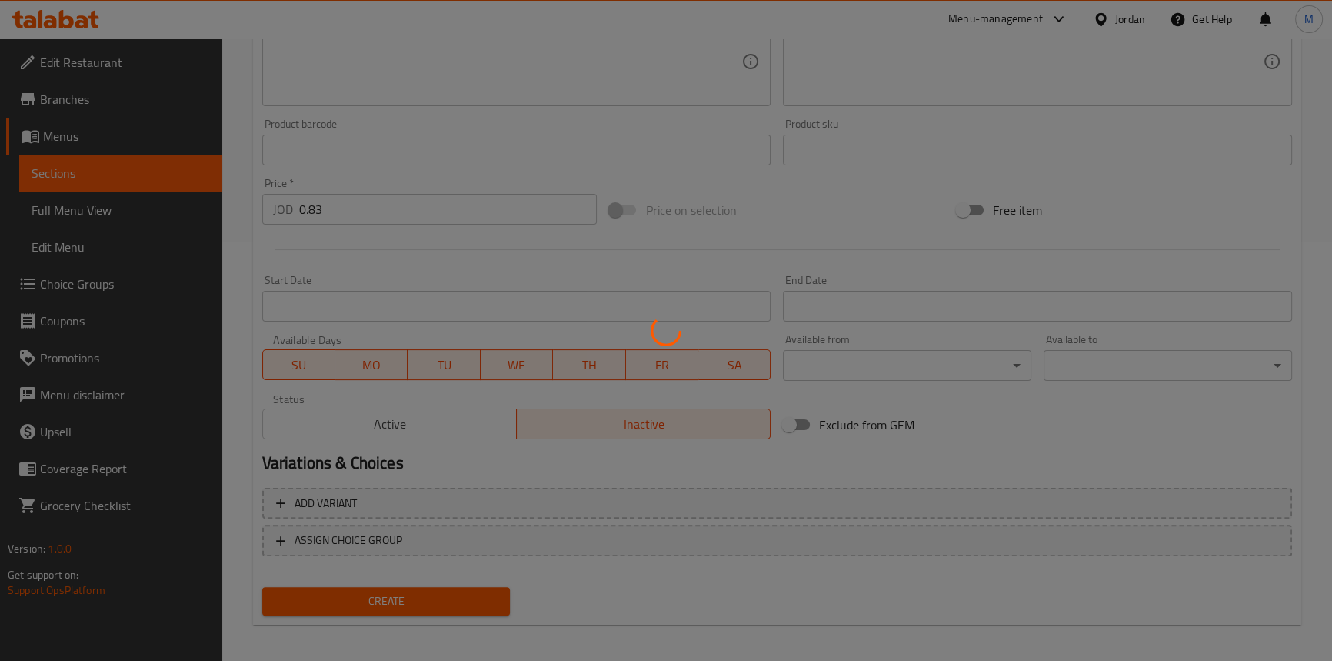
type input "0"
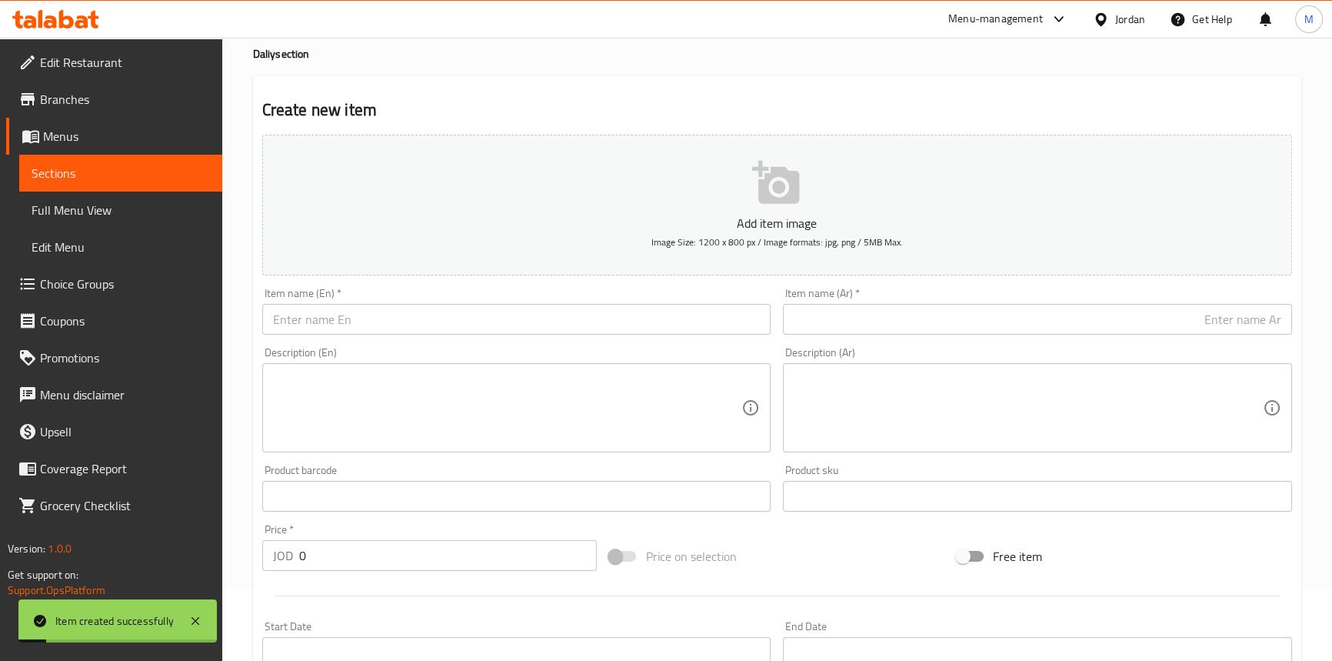
scroll to position [0, 0]
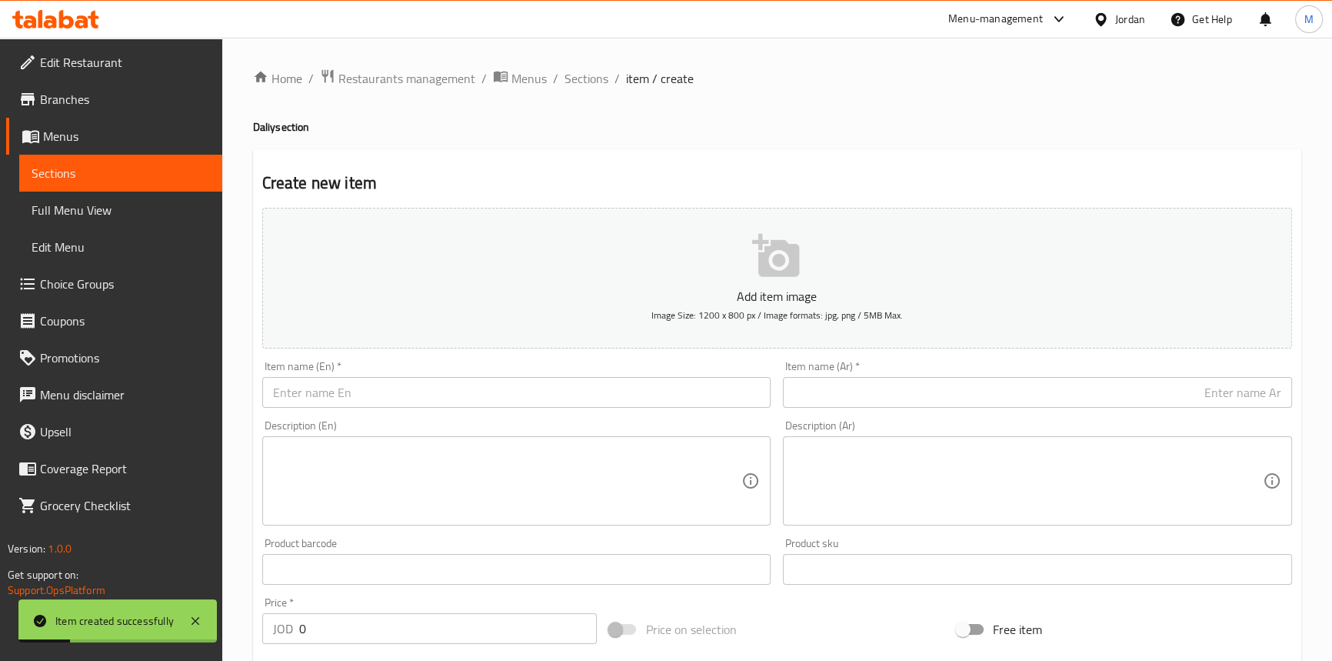
click at [1081, 392] on input "text" at bounding box center [1037, 392] width 509 height 31
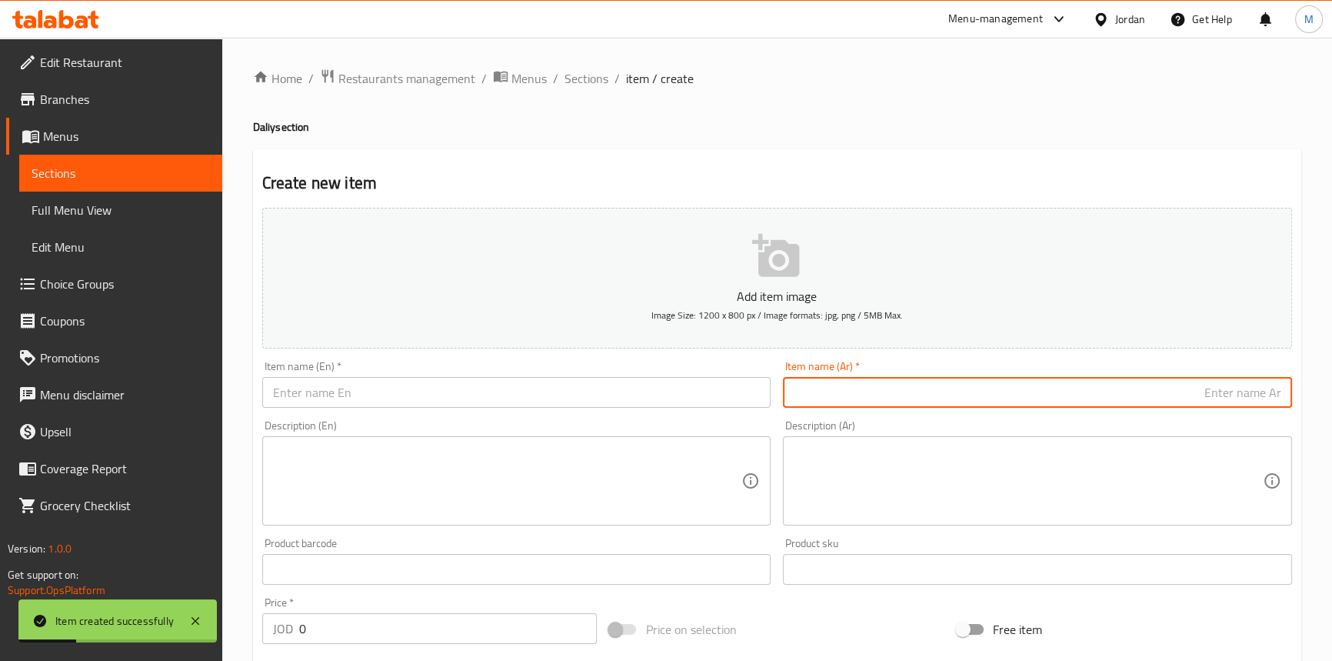
paste input "الدرة لانشون"
paste input "حبة"
click at [1223, 386] on input "الدرة لانشون حبة" at bounding box center [1037, 392] width 509 height 31
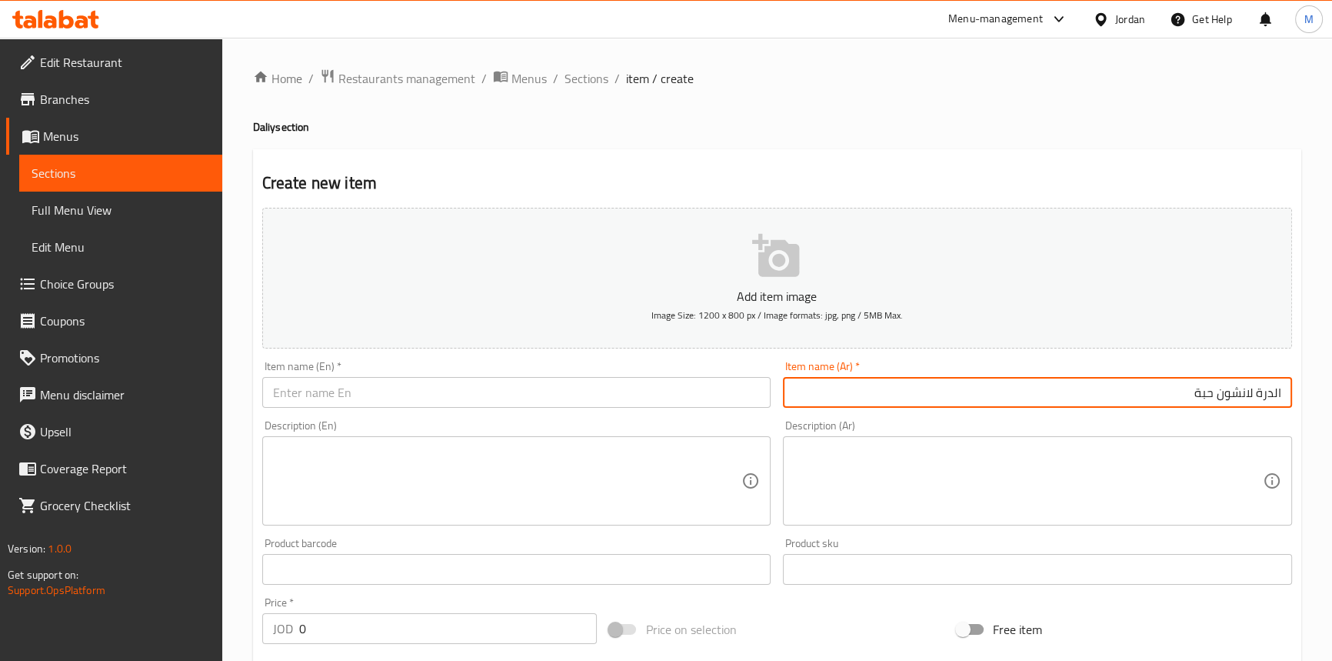
type input "الدرة لانشون حبة"
click at [1236, 397] on input "الدرة لانشون حبة" at bounding box center [1037, 392] width 509 height 31
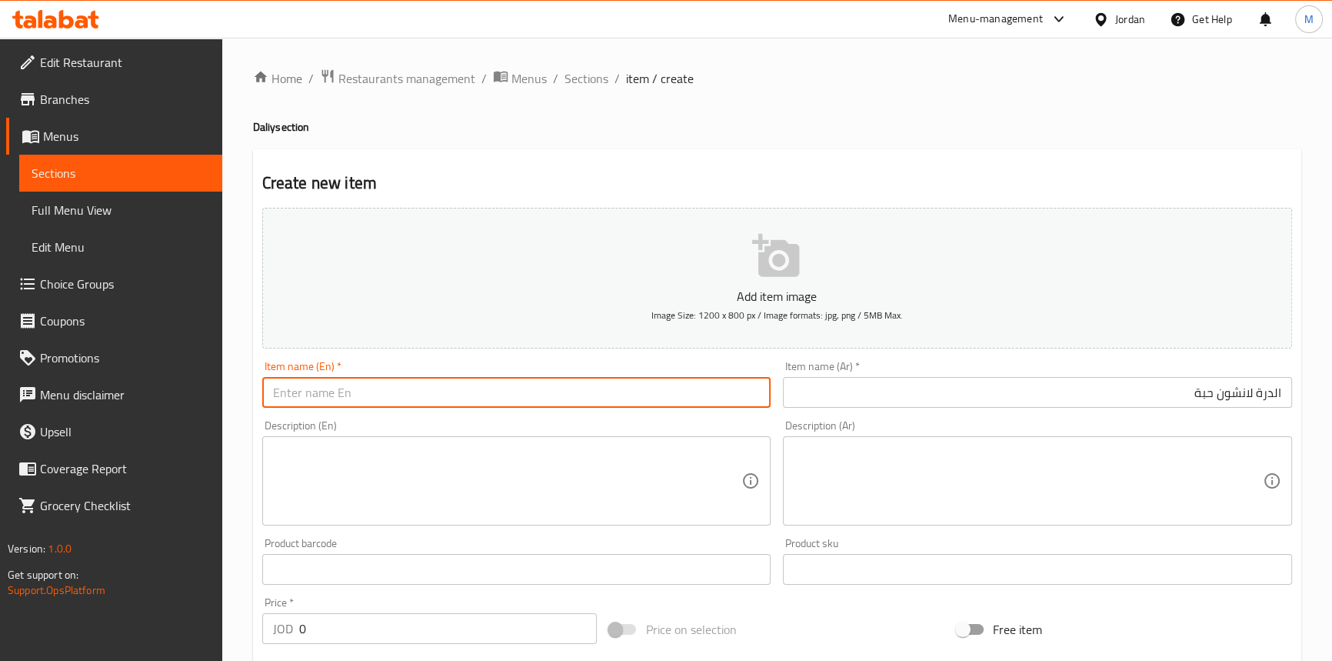
click at [528, 383] on input "text" at bounding box center [516, 392] width 509 height 31
paste input "[PERSON_NAME] luncheon meat"
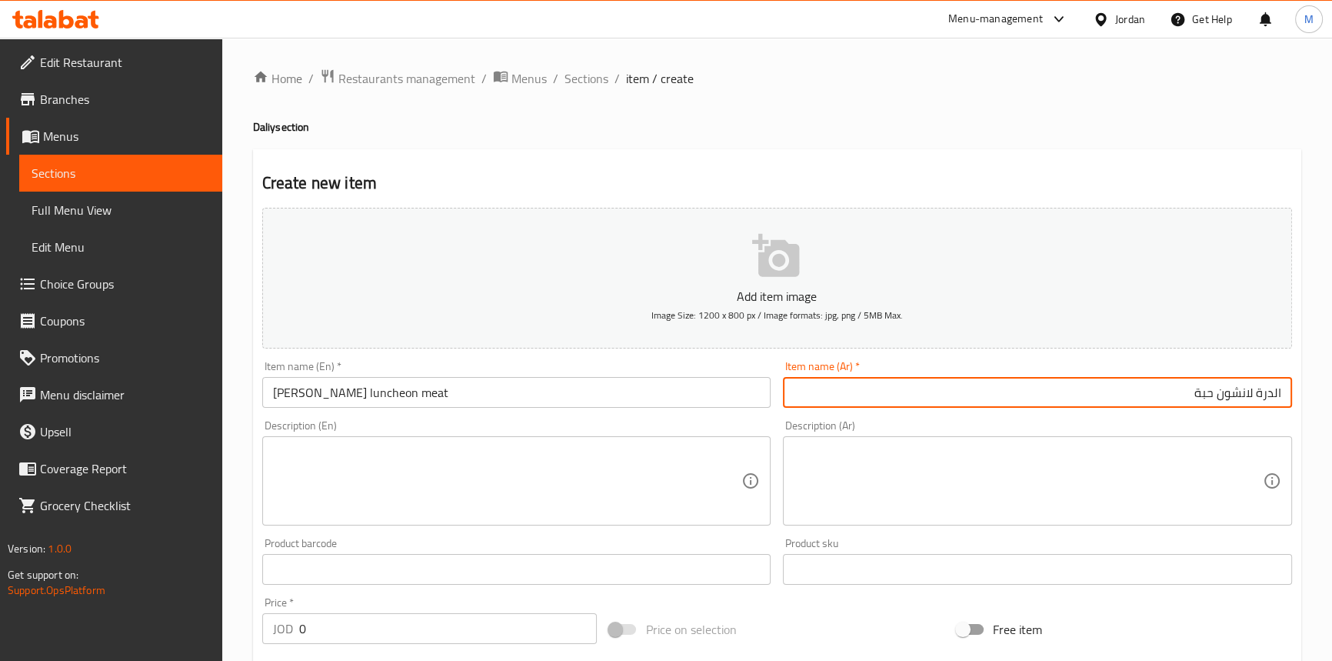
click at [1234, 384] on input "الدرة لانشون حبة" at bounding box center [1037, 392] width 509 height 31
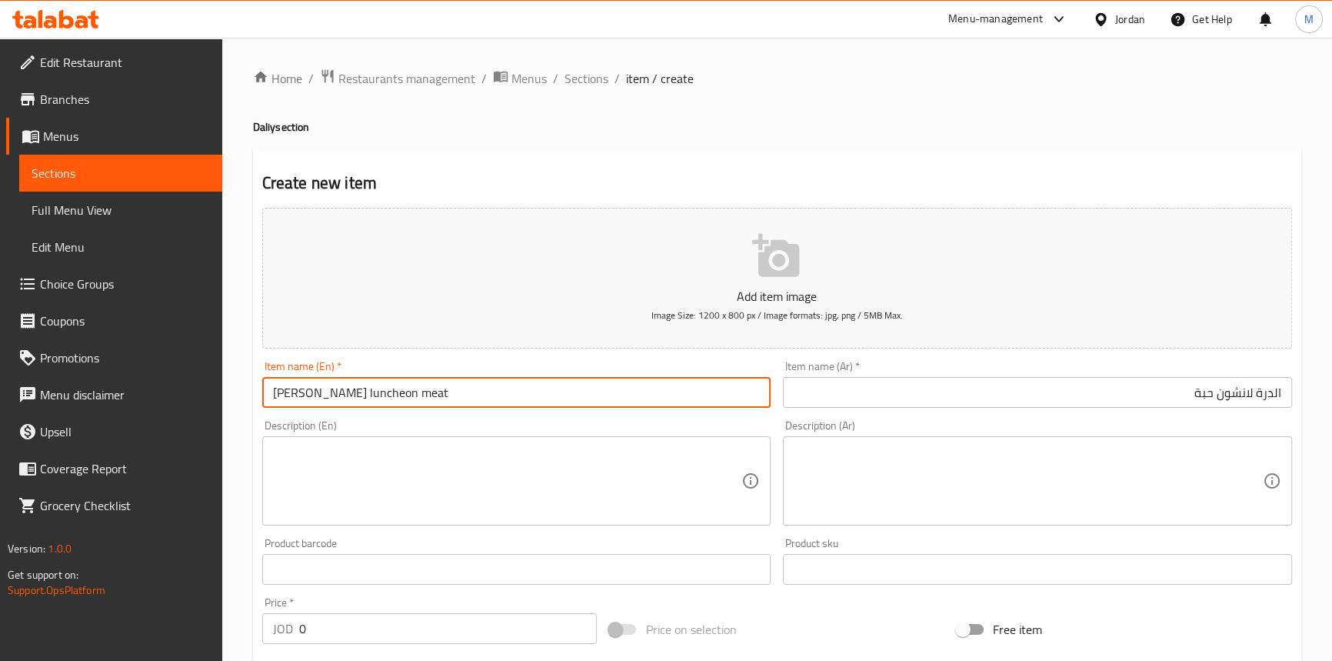
click at [385, 395] on input "[PERSON_NAME] luncheon meat" at bounding box center [516, 392] width 509 height 31
click at [448, 399] on input "[PERSON_NAME] luncheon 1 piece" at bounding box center [516, 392] width 509 height 31
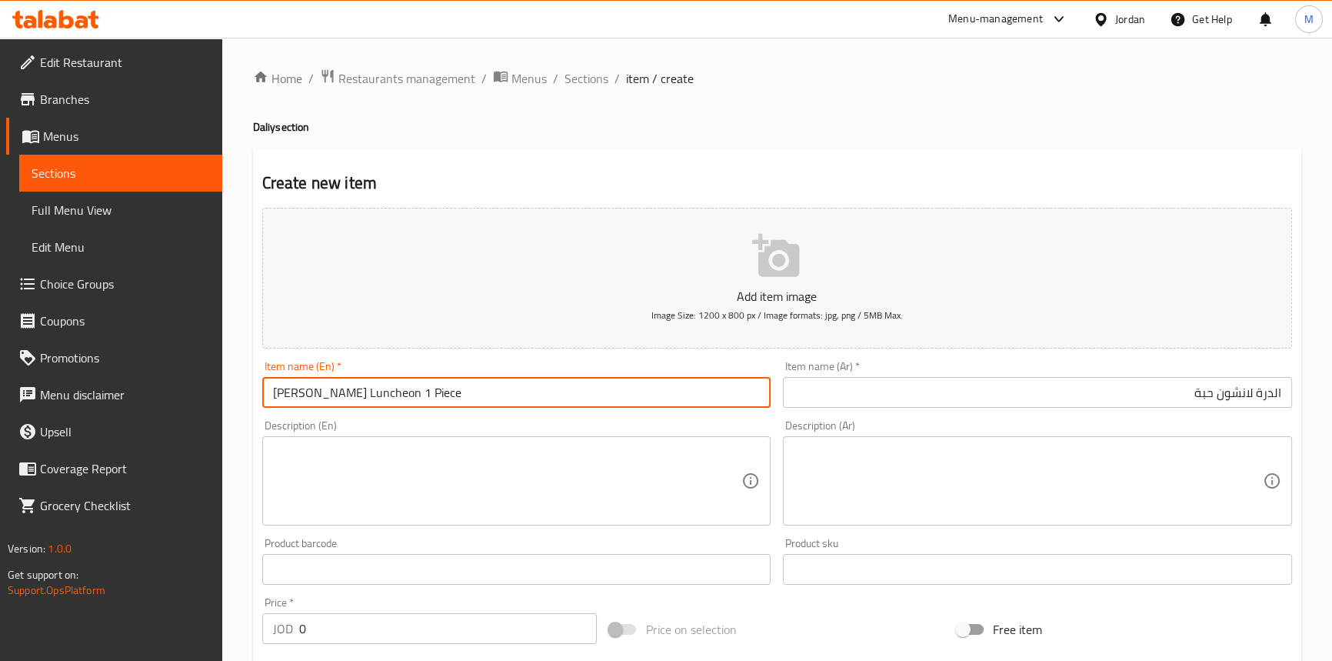
type input "[PERSON_NAME] Luncheon 1 Piece"
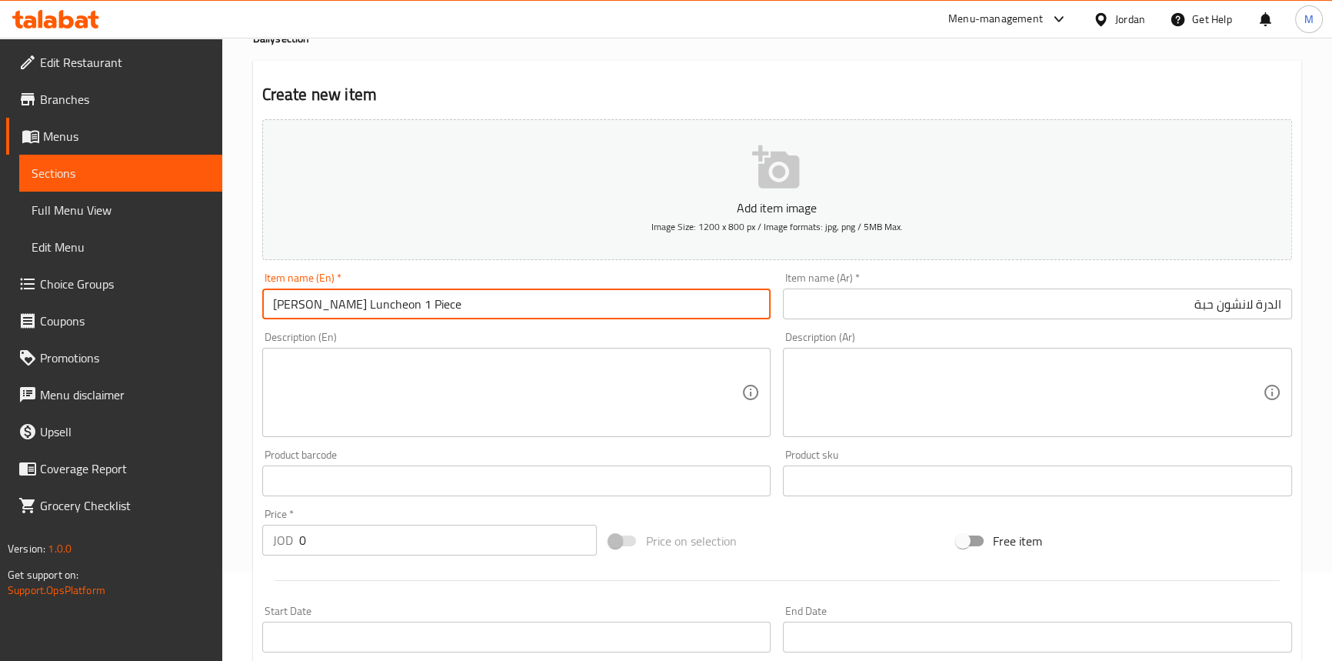
scroll to position [279, 0]
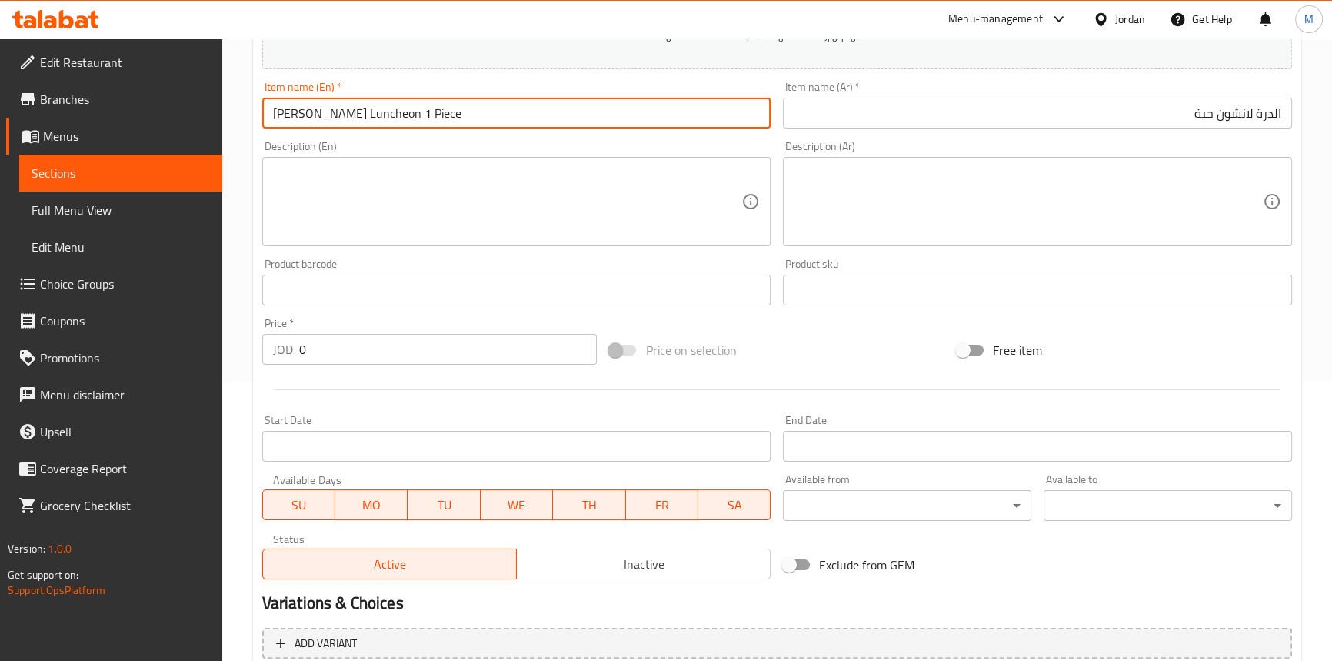
click at [465, 338] on input "0" at bounding box center [448, 349] width 298 height 31
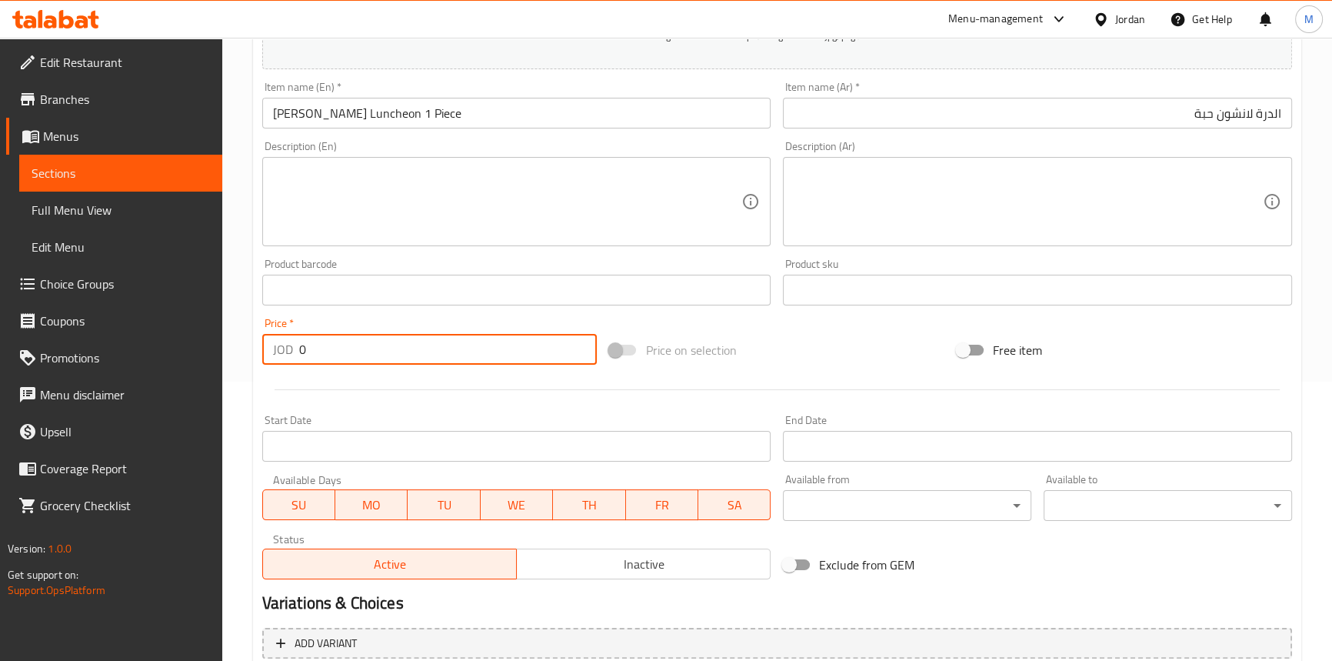
click at [465, 338] on input "0" at bounding box center [448, 349] width 298 height 31
paste input "1.92"
type input "1.92"
click at [458, 320] on div "Price   * JOD 1.92 Price *" at bounding box center [429, 341] width 335 height 47
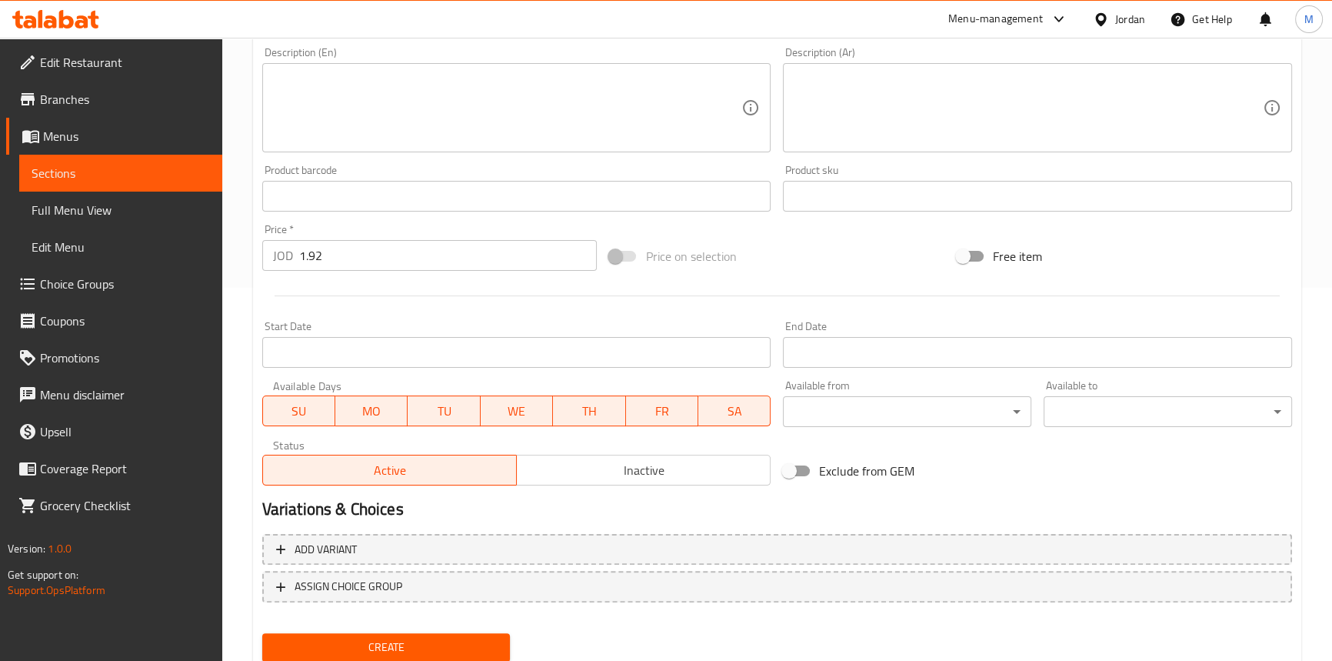
scroll to position [425, 0]
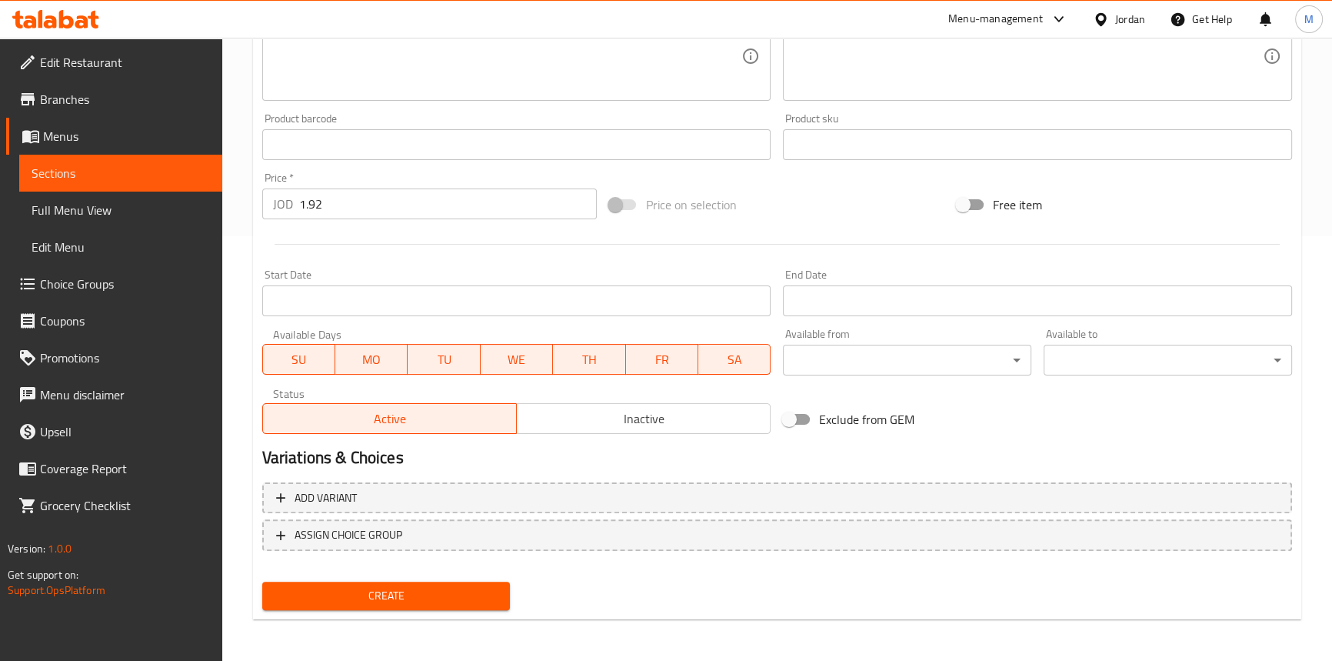
click at [600, 415] on span "Inactive" at bounding box center [644, 419] width 242 height 22
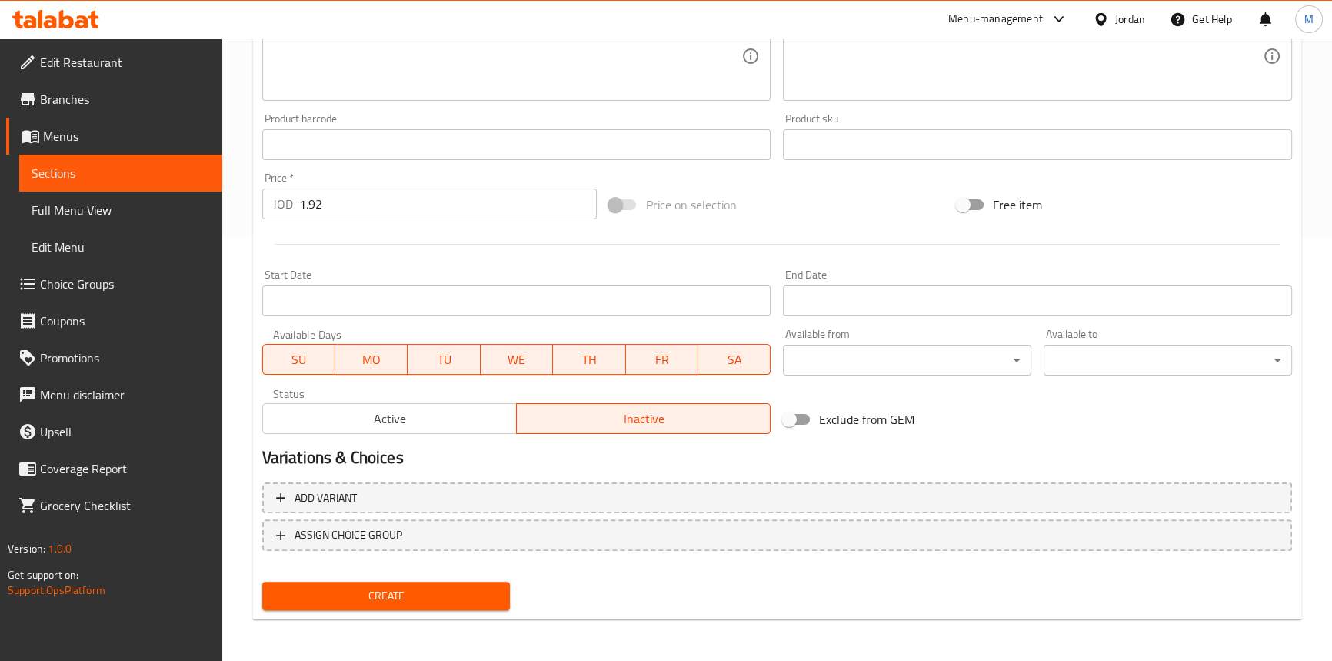
click at [483, 586] on span "Create" at bounding box center [387, 595] width 224 height 19
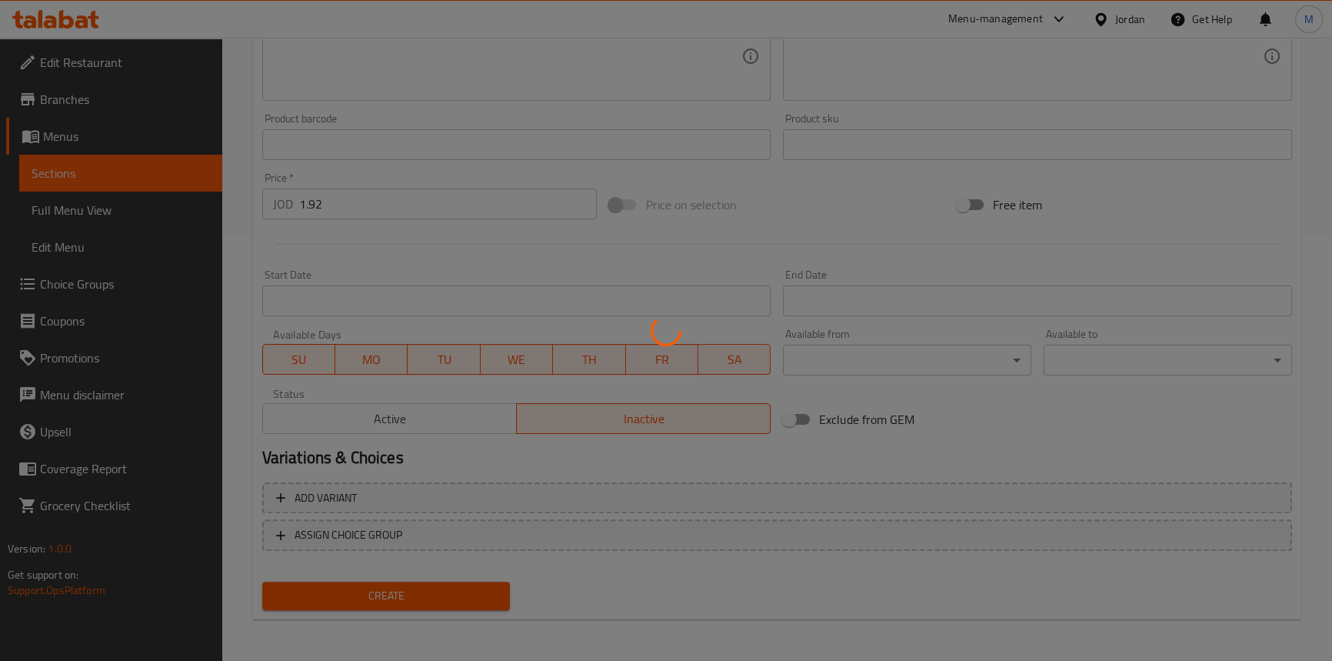
type input "0"
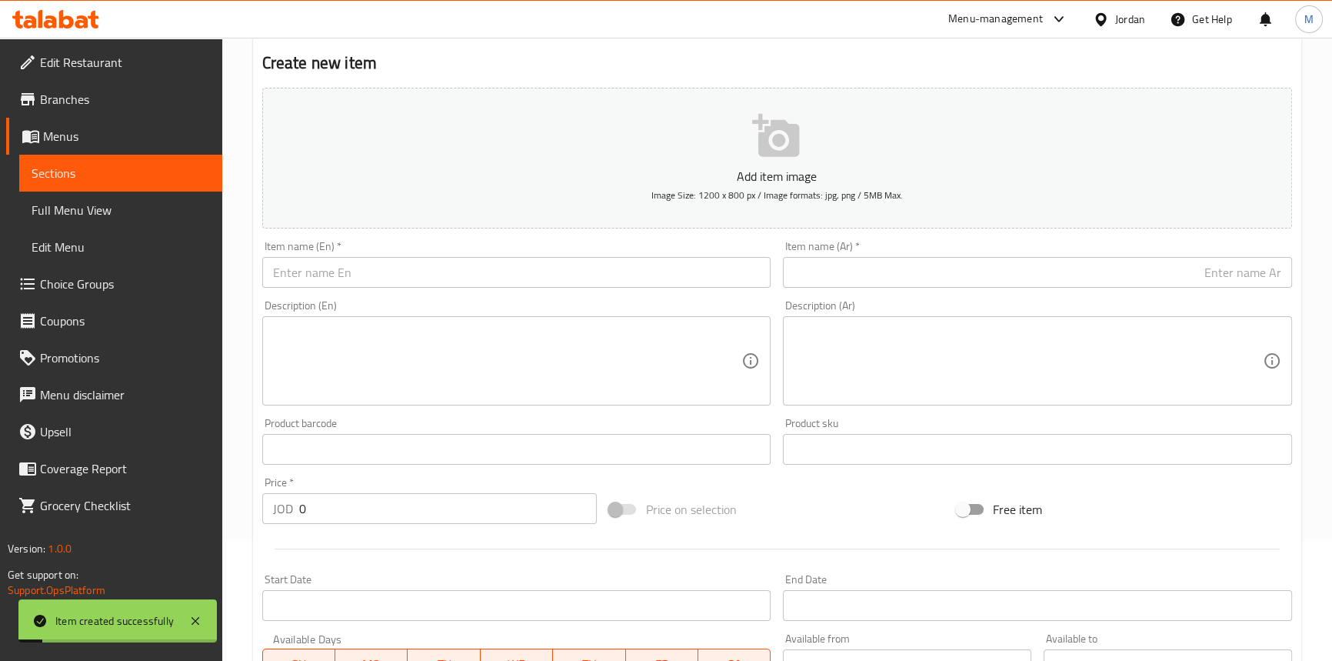
scroll to position [5, 0]
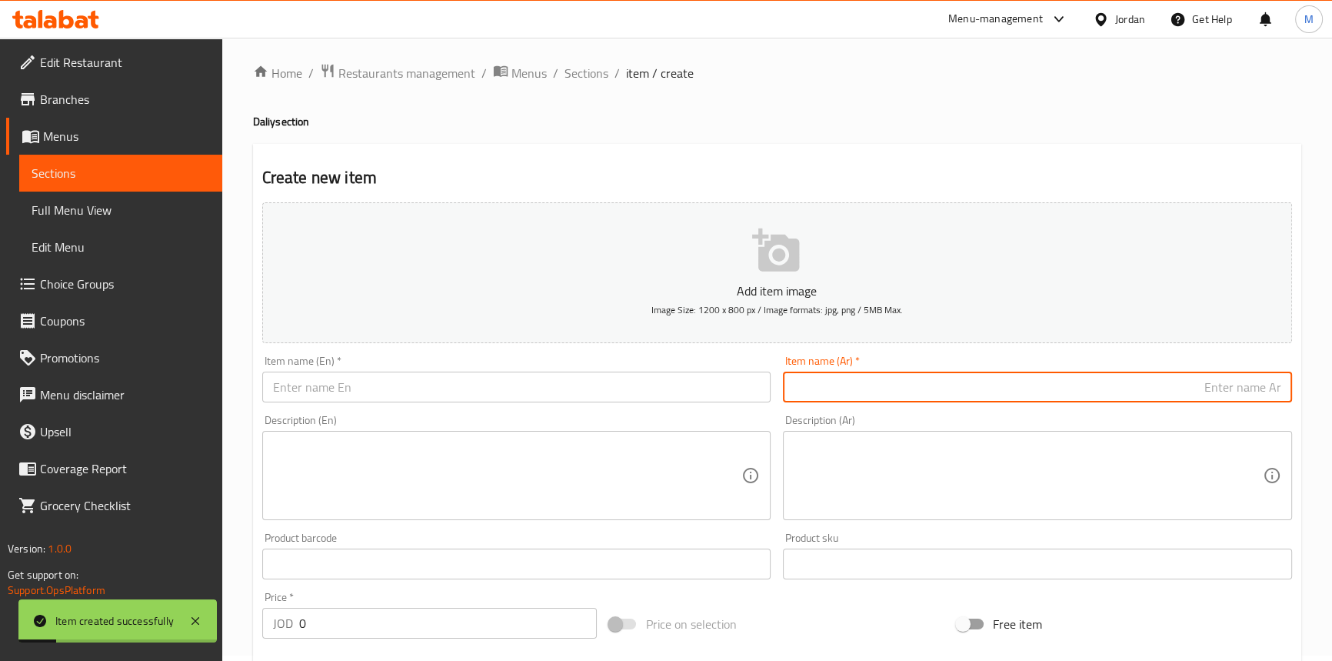
click at [1134, 384] on input "text" at bounding box center [1037, 387] width 509 height 31
paste input "الدرة مايوكاتشب"
paste input "حبة"
click at [1247, 385] on input "الدرة مايوكاتشب حبة" at bounding box center [1037, 387] width 509 height 31
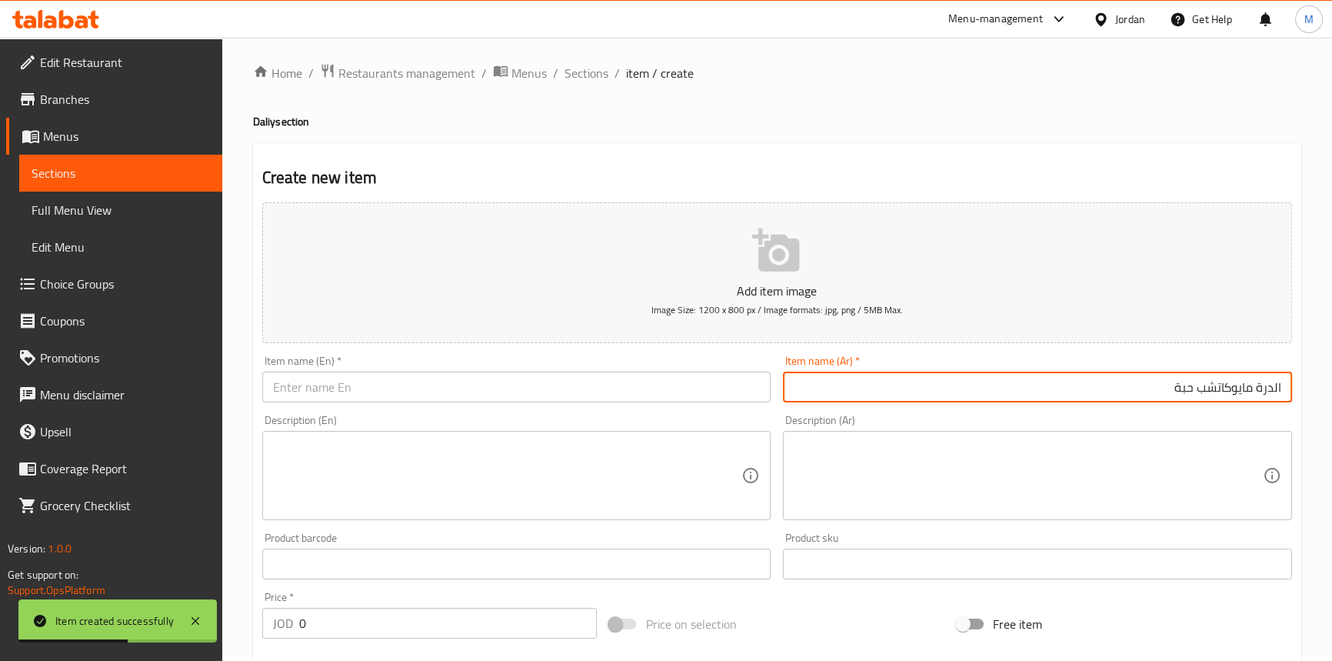
click at [1247, 385] on input "الدرة مايوكاتشب حبة" at bounding box center [1037, 387] width 509 height 31
type input "الدرة مايوكاتشب حبة"
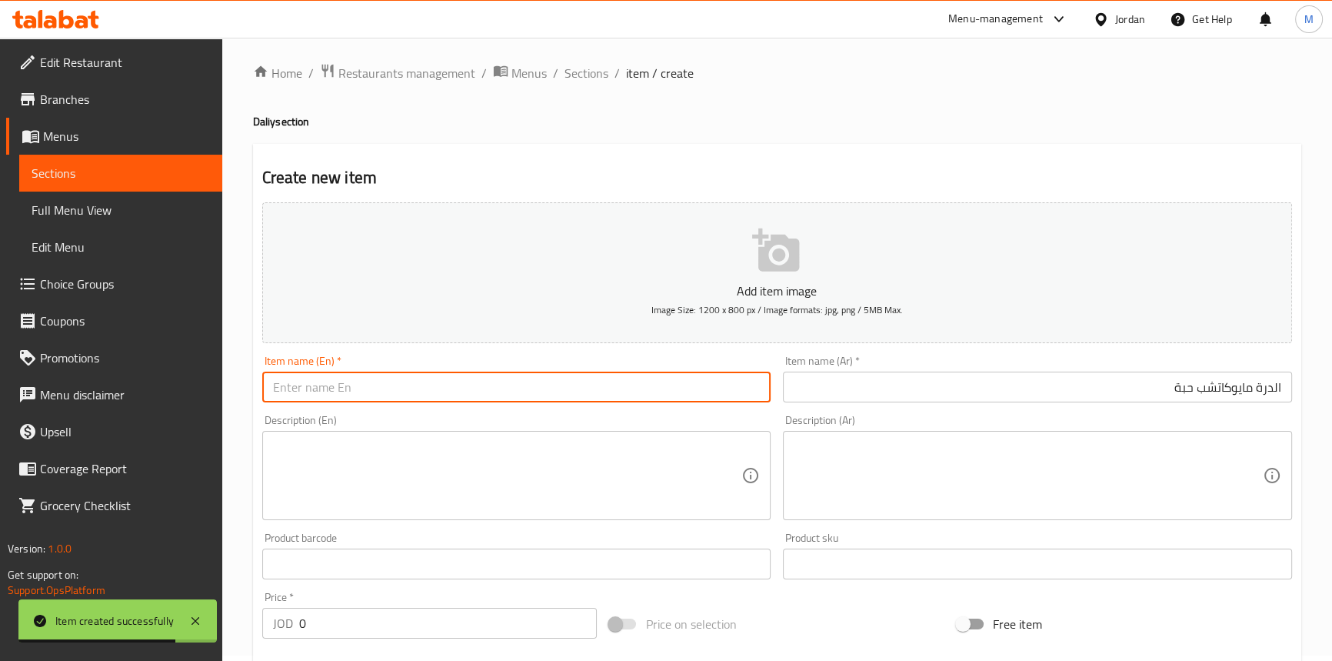
drag, startPoint x: 617, startPoint y: 385, endPoint x: 608, endPoint y: 385, distance: 9.2
click at [617, 385] on input "text" at bounding box center [516, 387] width 509 height 31
paste input "Durra mayonnaise ketchup"
click at [275, 388] on input "Durra mayonnaise ketchup" at bounding box center [516, 387] width 509 height 31
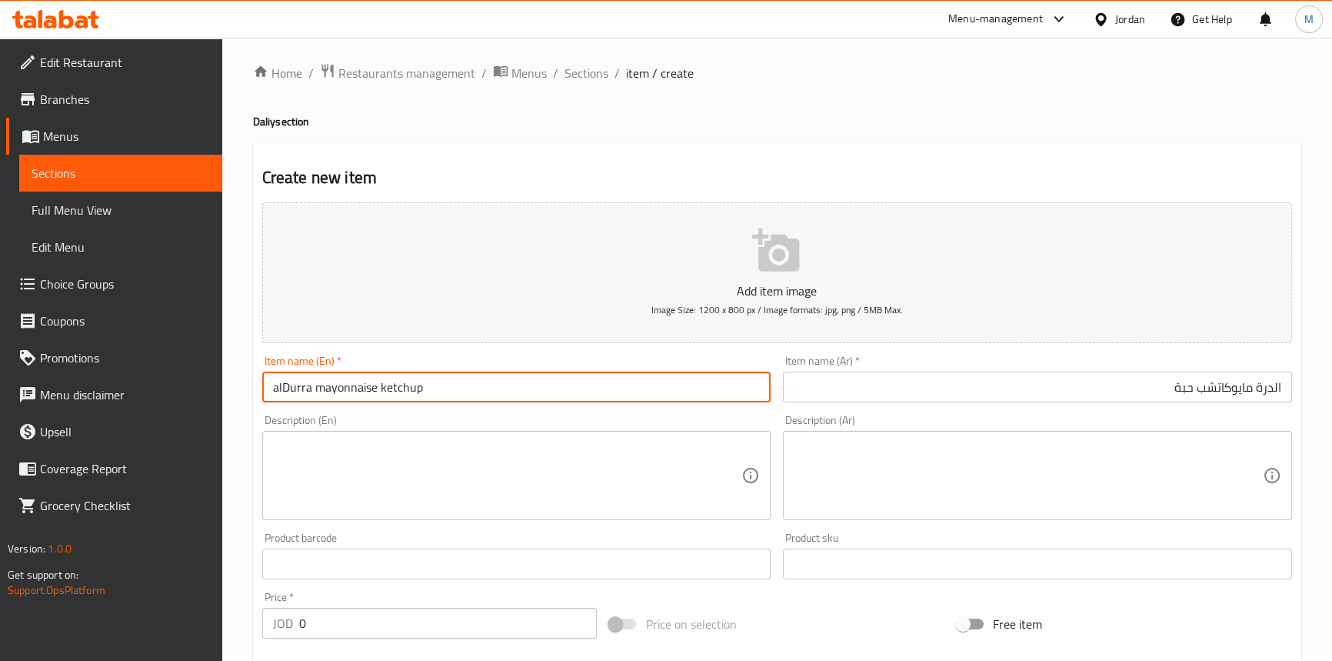
click at [284, 380] on input "alDurra mayonnaise ketchup" at bounding box center [516, 387] width 509 height 31
click at [469, 382] on input "[PERSON_NAME] Mayonnaise Ketchup" at bounding box center [516, 387] width 509 height 31
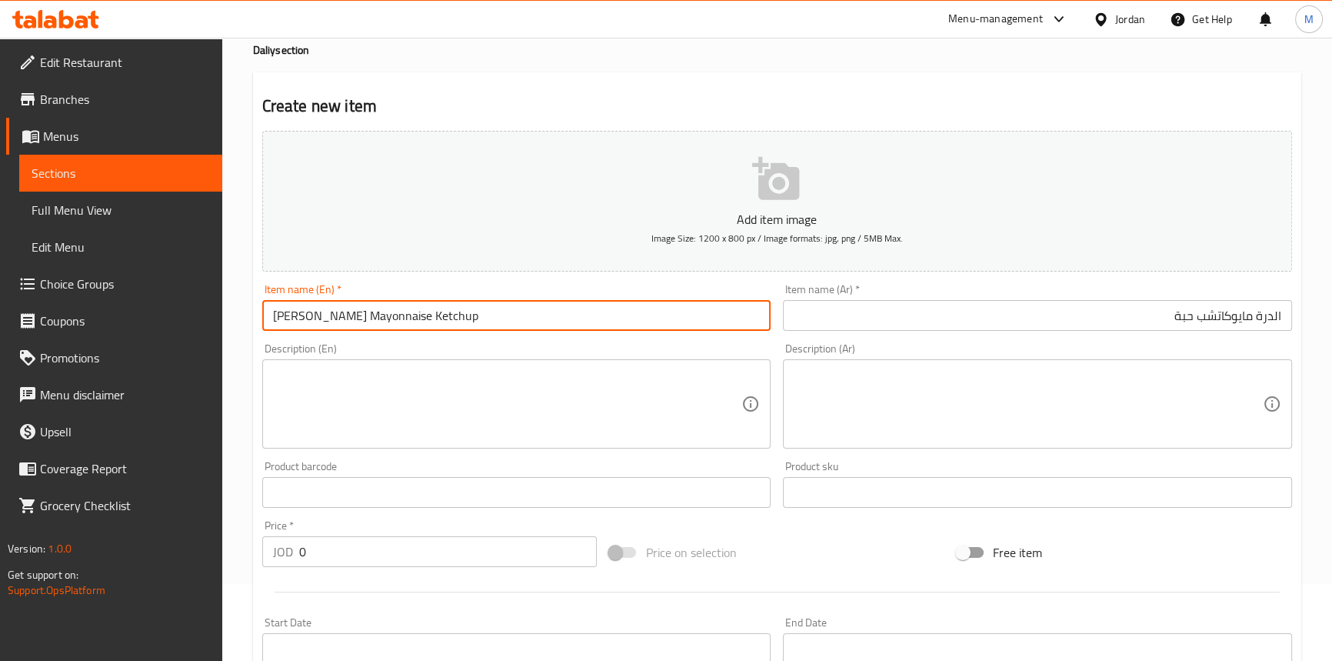
scroll to position [145, 0]
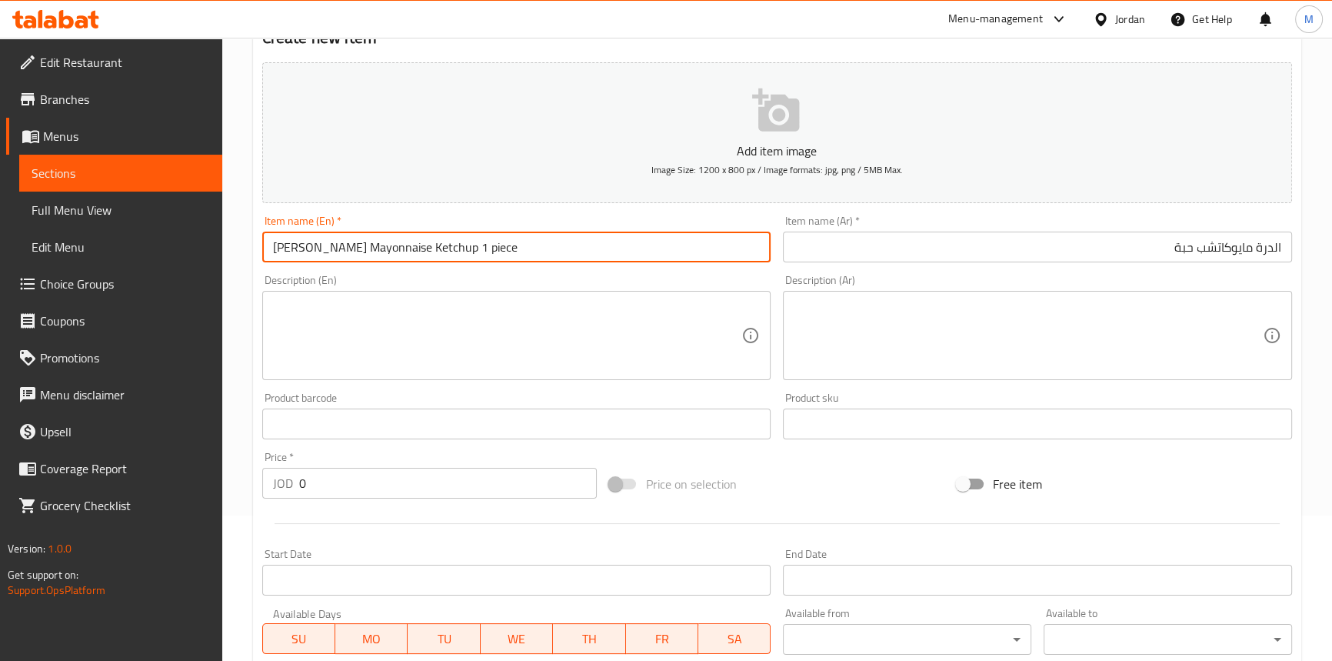
click at [498, 237] on input "[PERSON_NAME] Mayonnaise Ketchup 1 piece" at bounding box center [516, 247] width 509 height 31
type input "Al Durra Mayonnaise Ketchup 1 Piece"
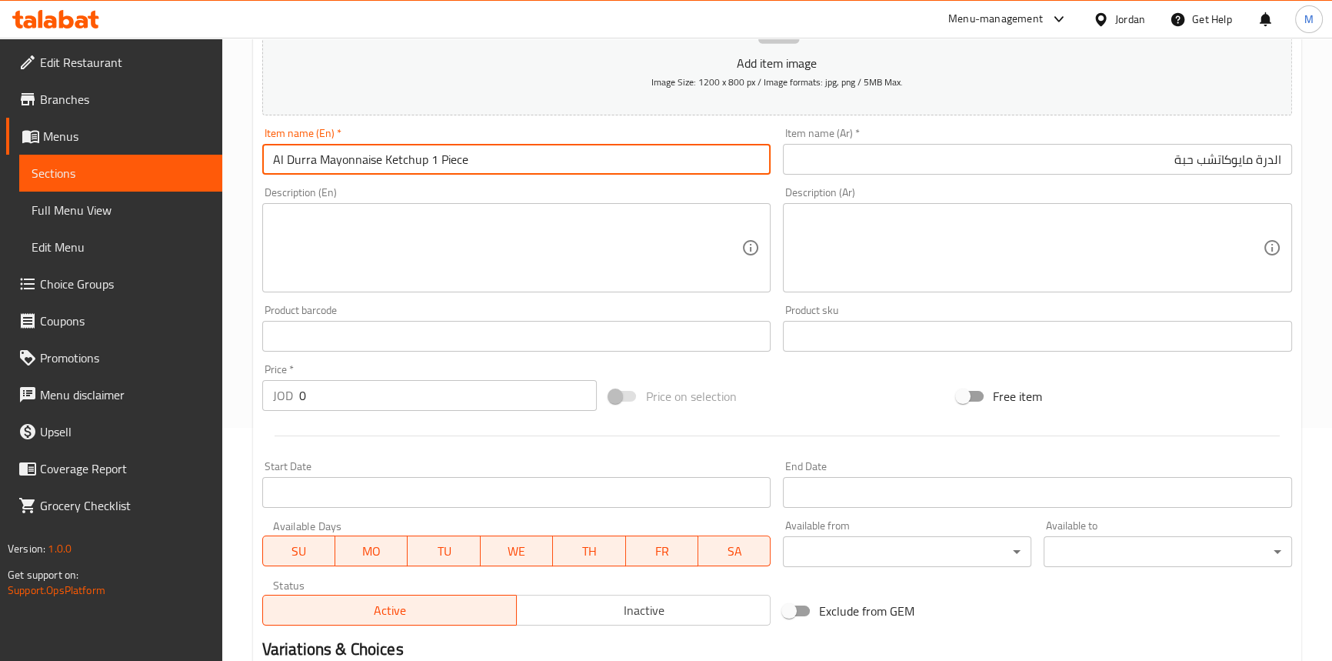
scroll to position [285, 0]
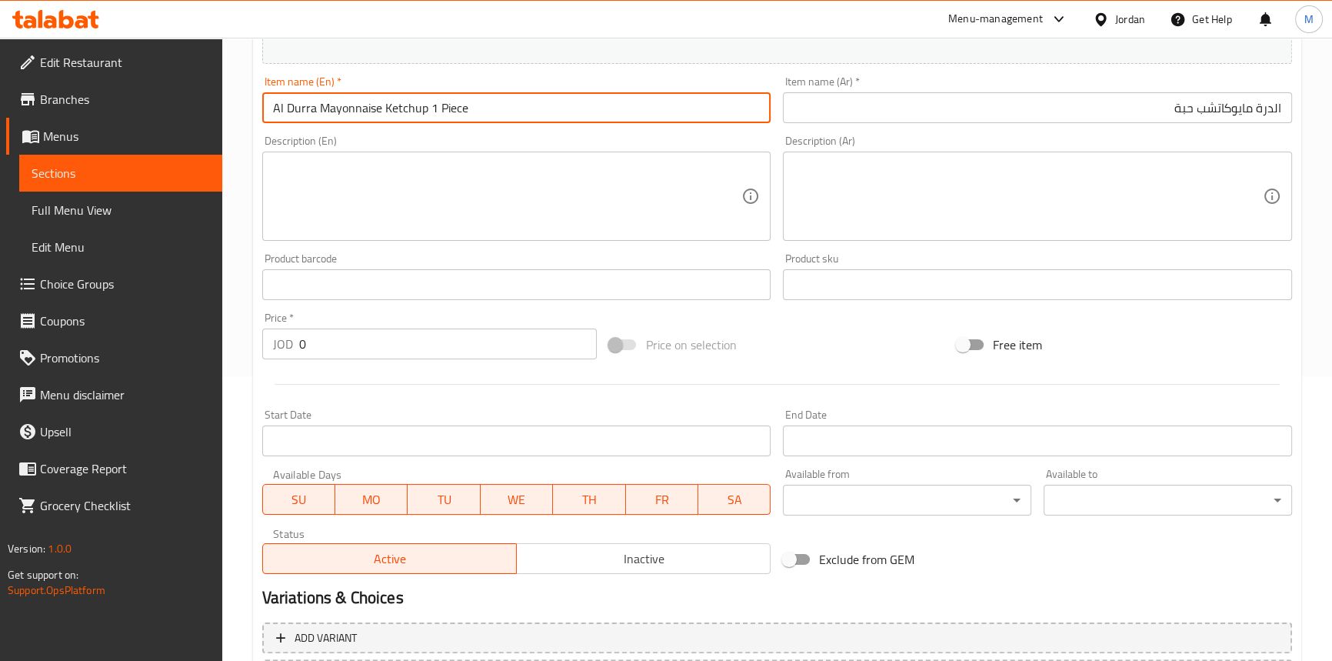
click at [410, 340] on input "0" at bounding box center [448, 343] width 298 height 31
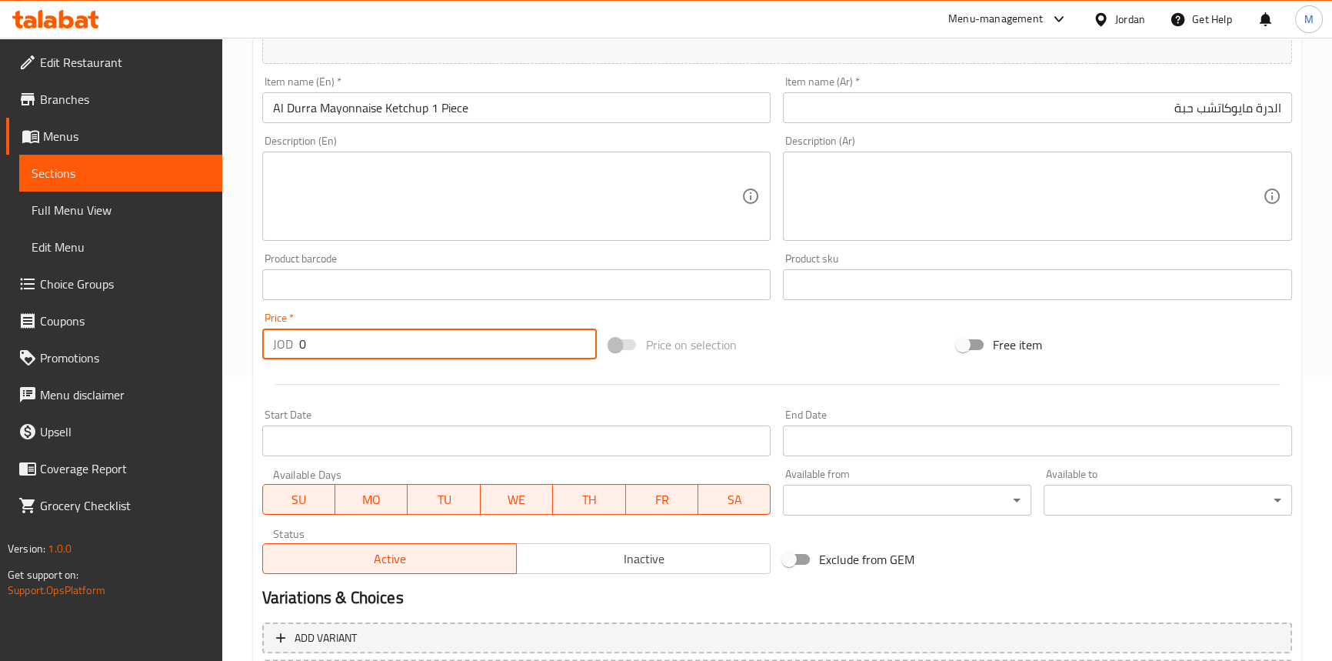
click at [410, 340] on input "0" at bounding box center [448, 343] width 298 height 31
paste input "1.76"
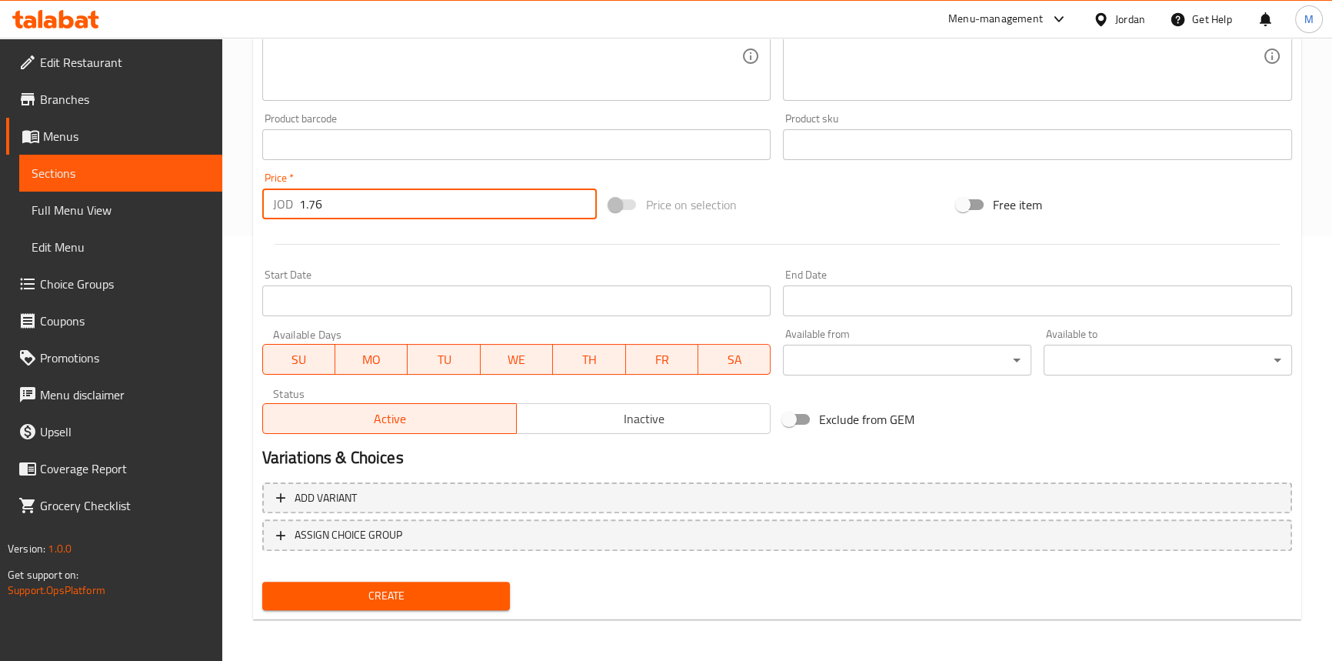
type input "1.76"
click at [442, 591] on span "Create" at bounding box center [387, 595] width 224 height 19
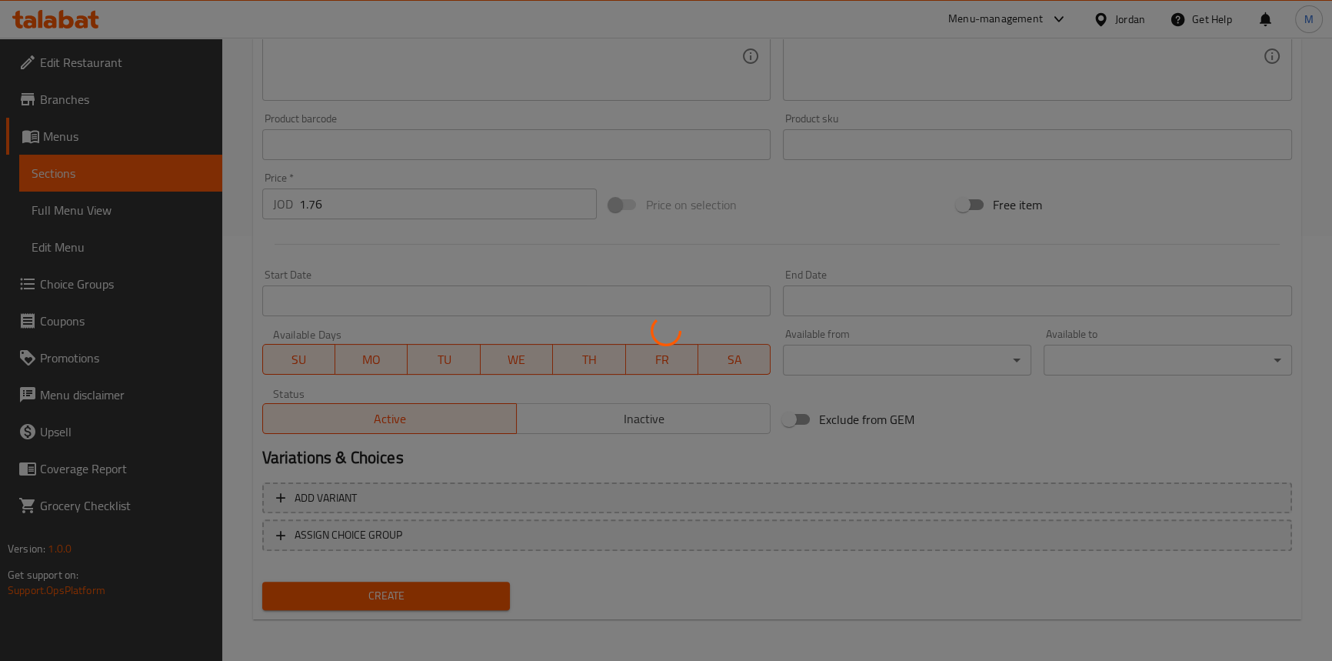
type input "0"
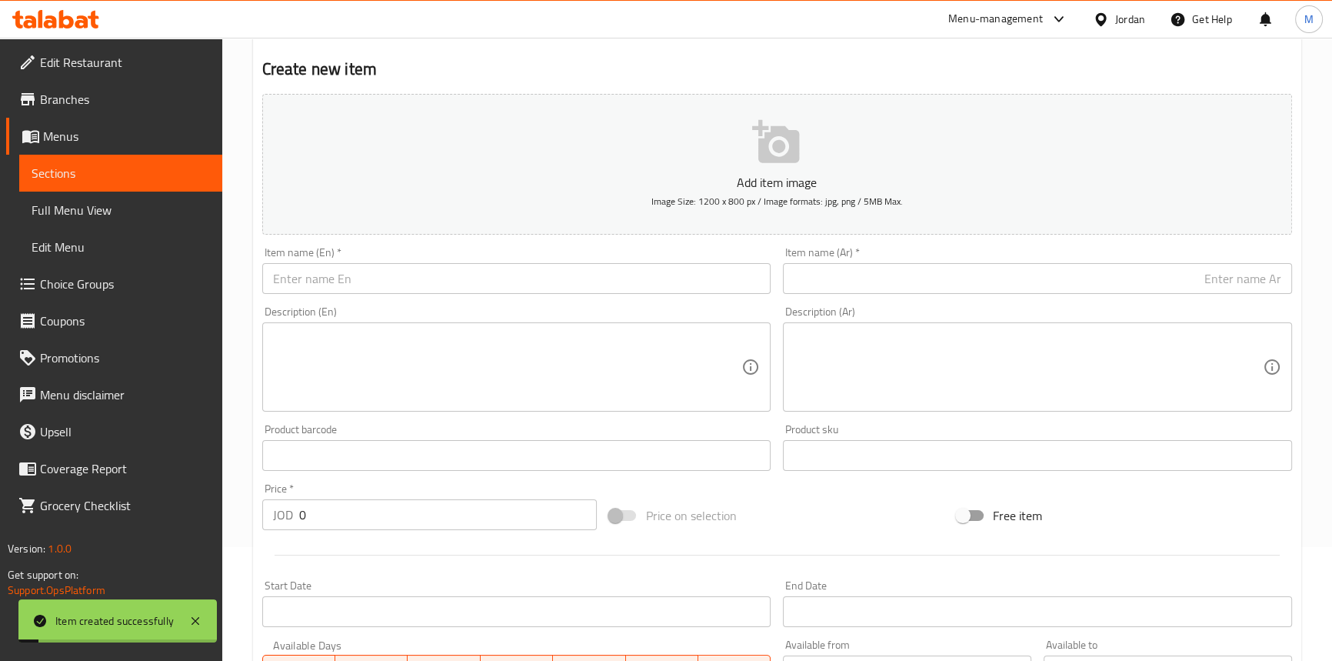
scroll to position [5, 0]
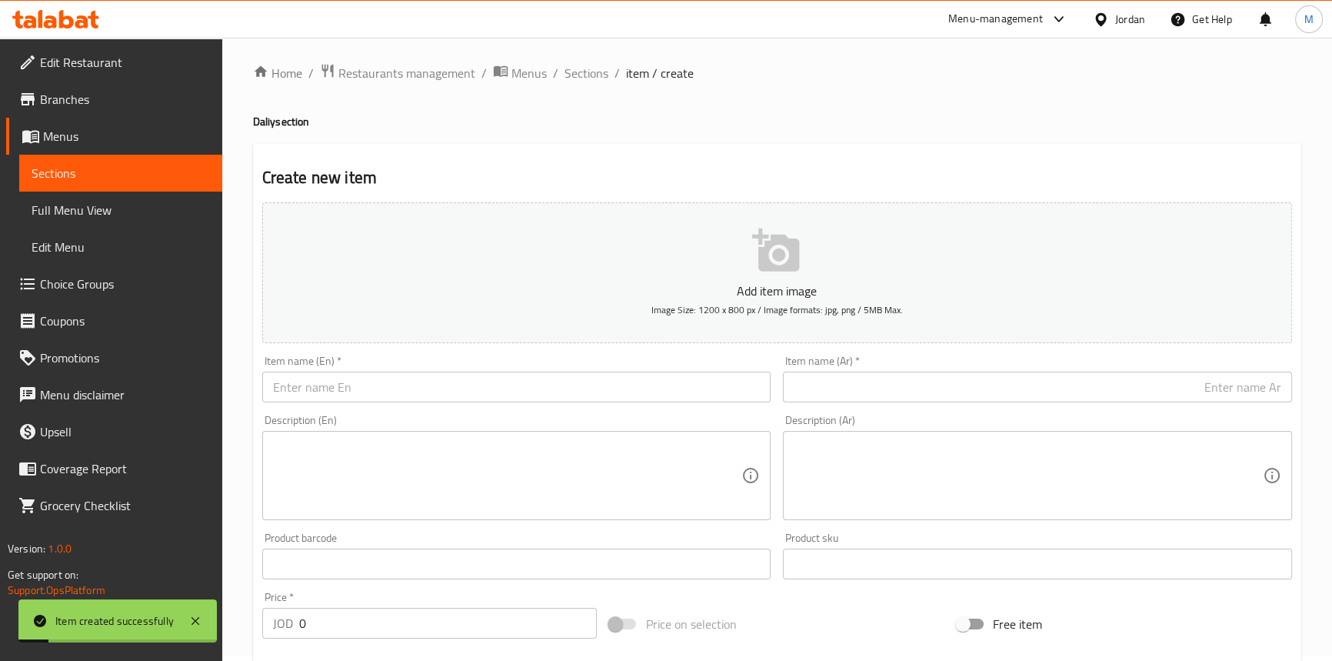
click at [1127, 390] on input "text" at bounding box center [1037, 387] width 509 height 31
paste input "الدرة مايونيز"
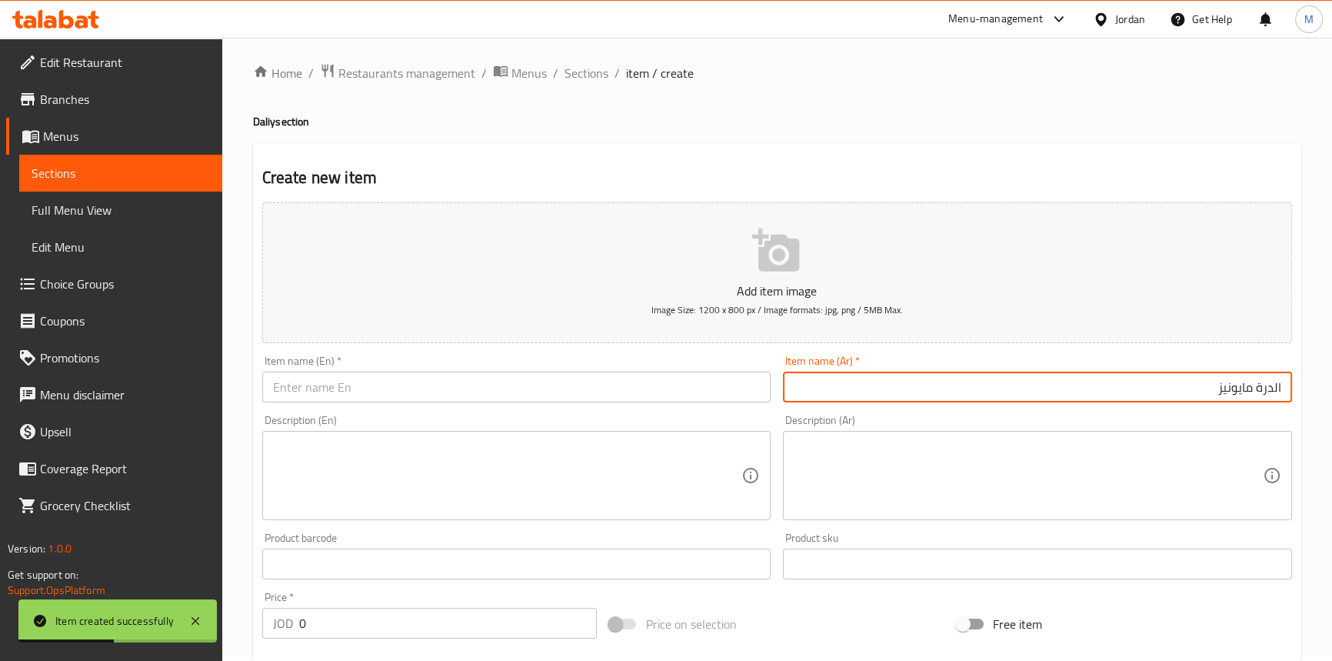
paste input "حبة"
click at [1235, 384] on input "الدرة مايونيز حبة" at bounding box center [1037, 387] width 509 height 31
type input "الدرة مايونيز حبة"
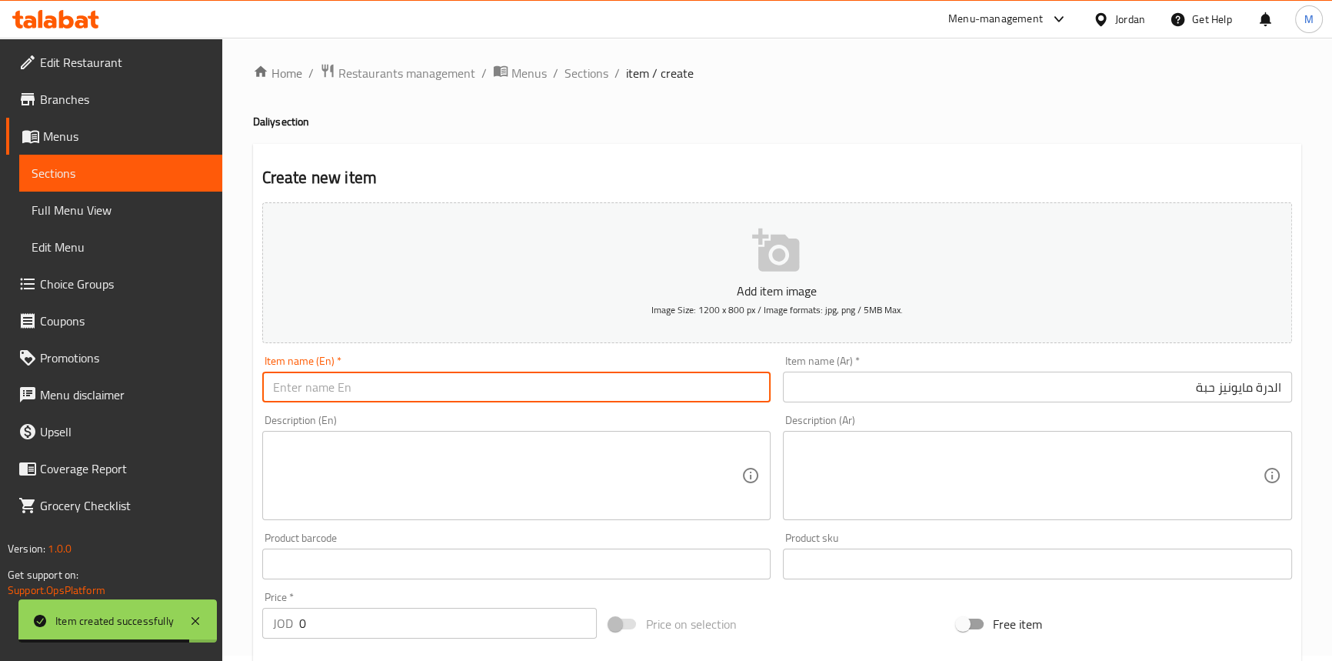
click at [422, 387] on input "text" at bounding box center [516, 387] width 509 height 31
paste input "Durra mayonnaise"
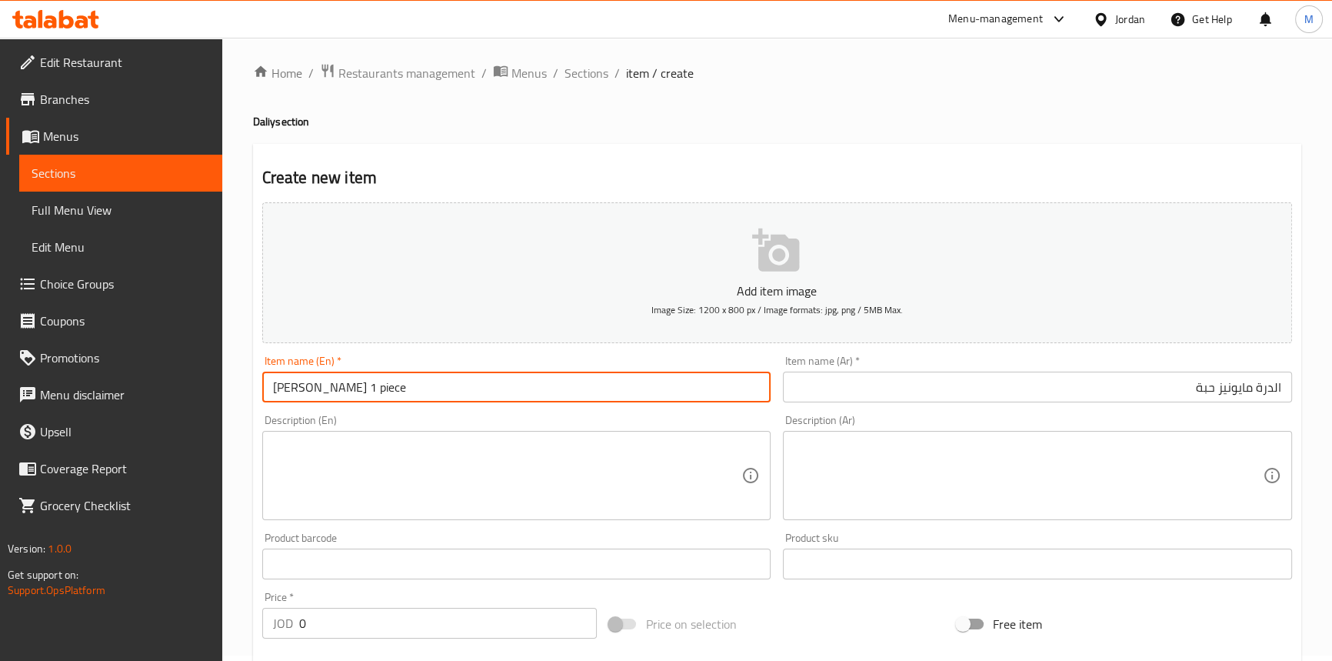
click at [422, 385] on input "[PERSON_NAME] 1 piece" at bounding box center [516, 387] width 509 height 31
type input "Durra Mayonnaise 1 Piece"
click at [386, 608] on input "0" at bounding box center [448, 623] width 298 height 31
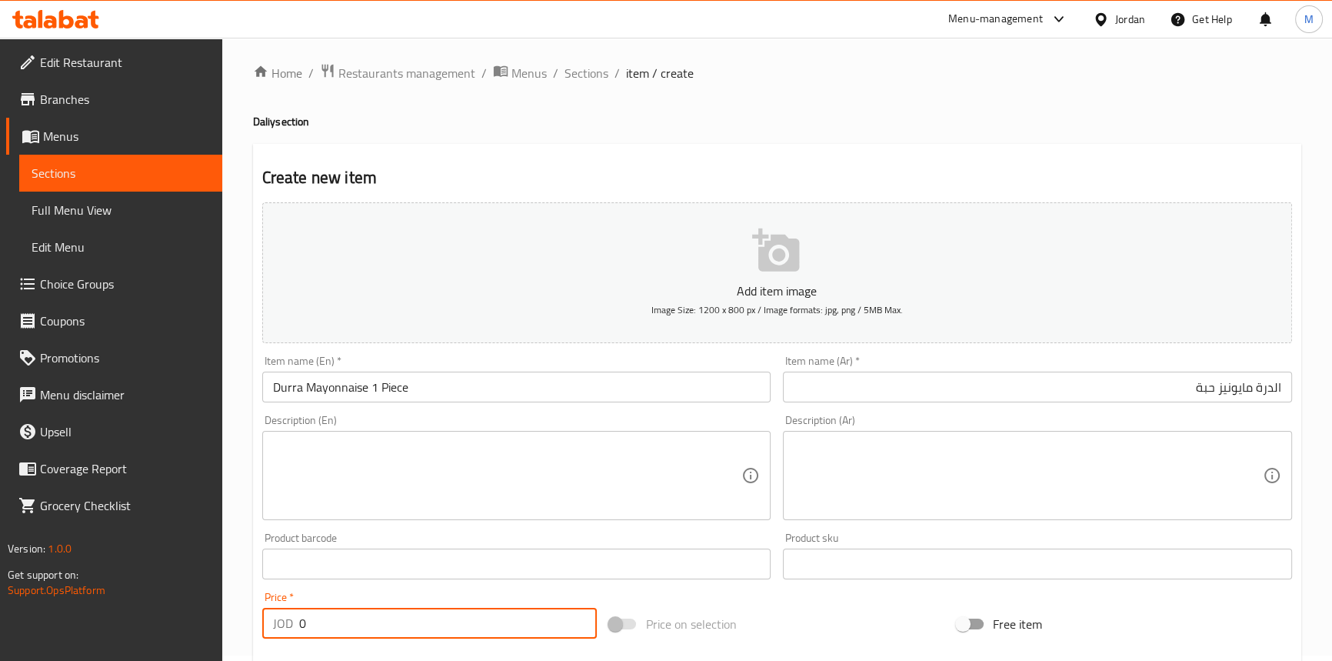
click at [386, 608] on input "0" at bounding box center [448, 623] width 298 height 31
paste input "1.21"
type input "1.21"
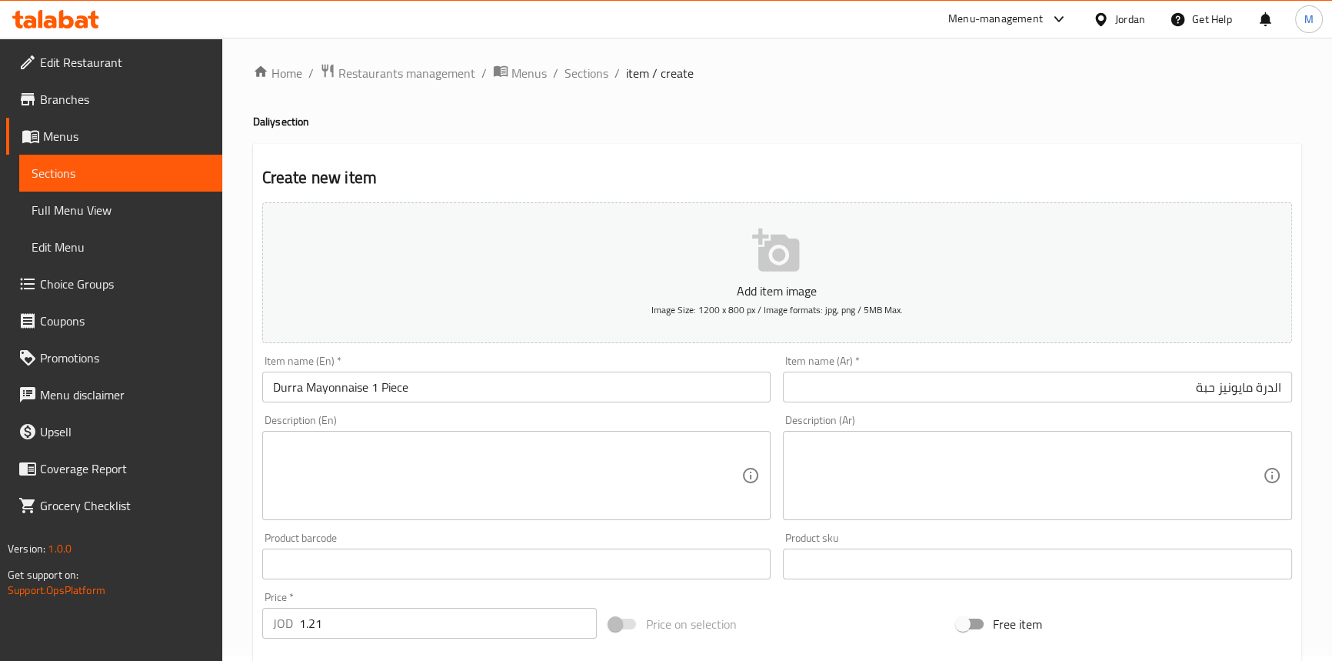
click at [383, 592] on div "Price   * JOD 1.21 Price *" at bounding box center [429, 615] width 335 height 47
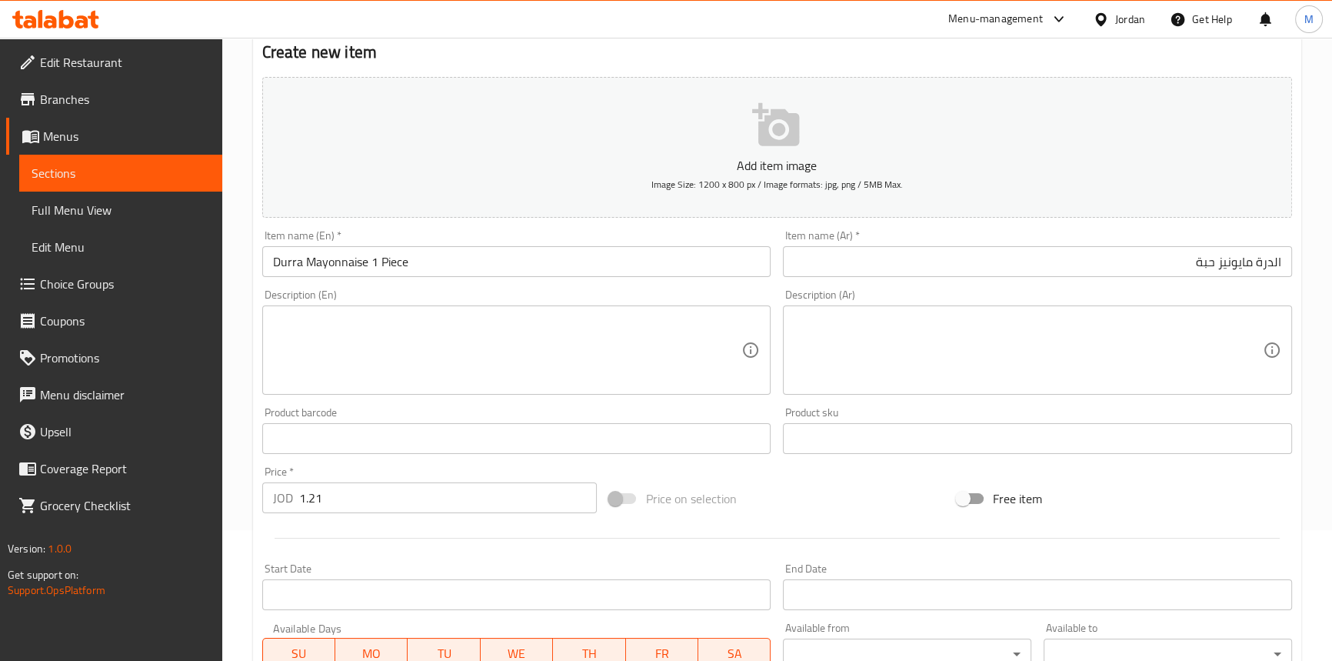
scroll to position [285, 0]
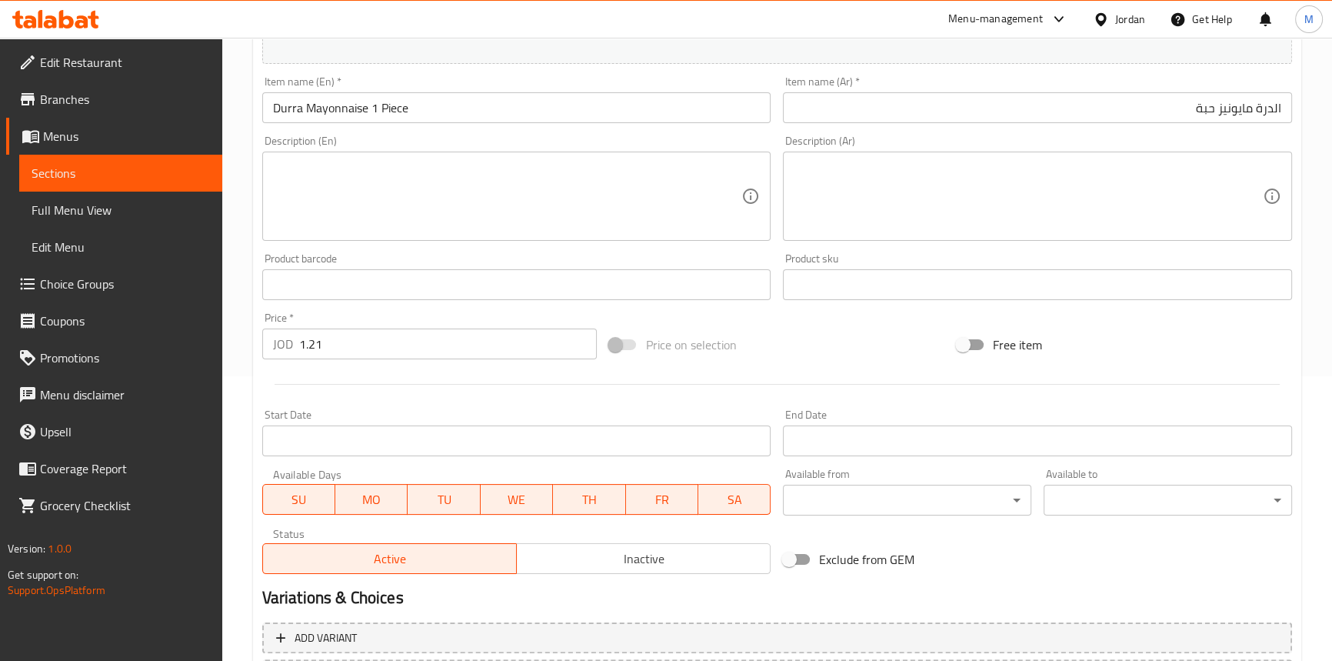
click at [675, 572] on button "Inactive" at bounding box center [643, 558] width 255 height 31
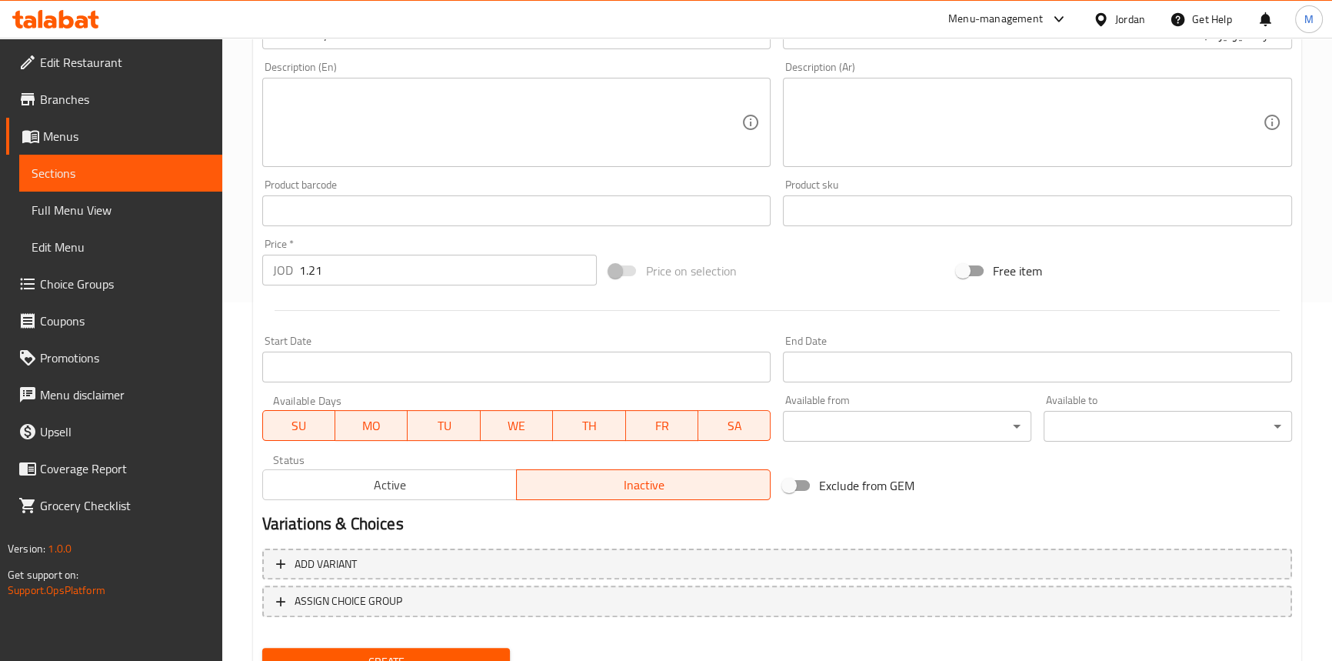
scroll to position [425, 0]
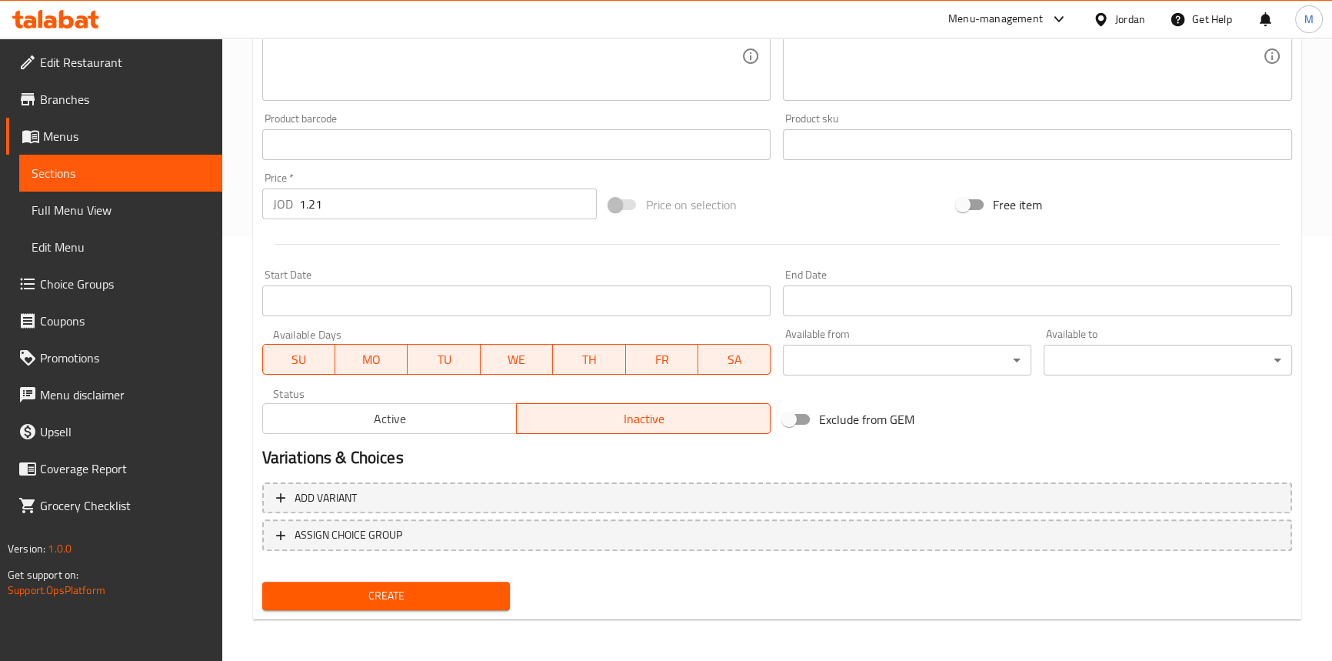
drag, startPoint x: 482, startPoint y: 575, endPoint x: 480, endPoint y: 586, distance: 11.6
click at [482, 577] on div "Create" at bounding box center [386, 595] width 261 height 41
click at [480, 588] on span "Create" at bounding box center [387, 595] width 224 height 19
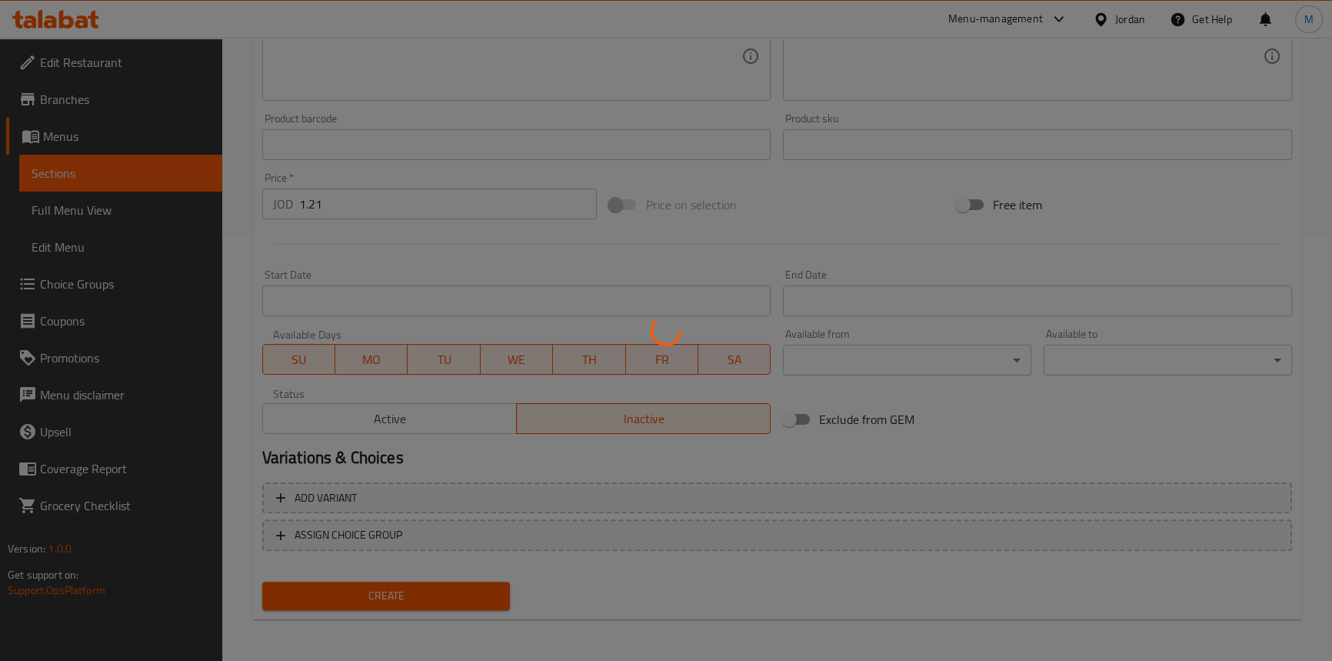
type input "0"
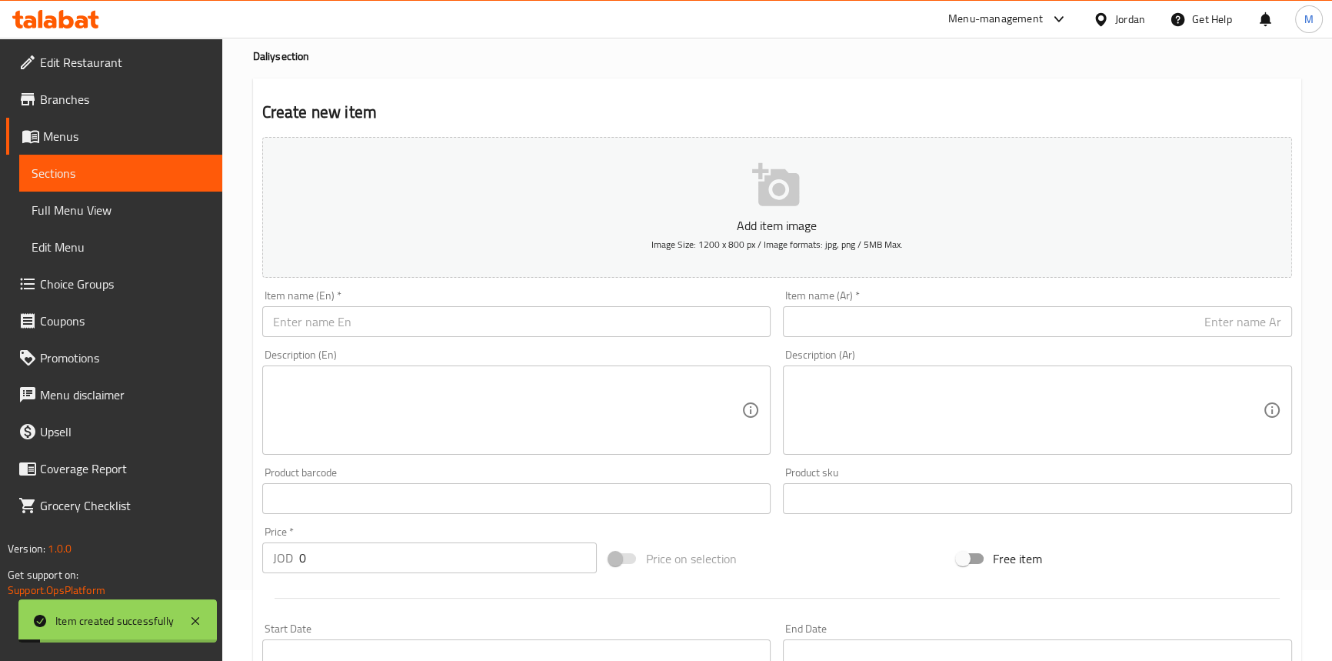
scroll to position [5, 0]
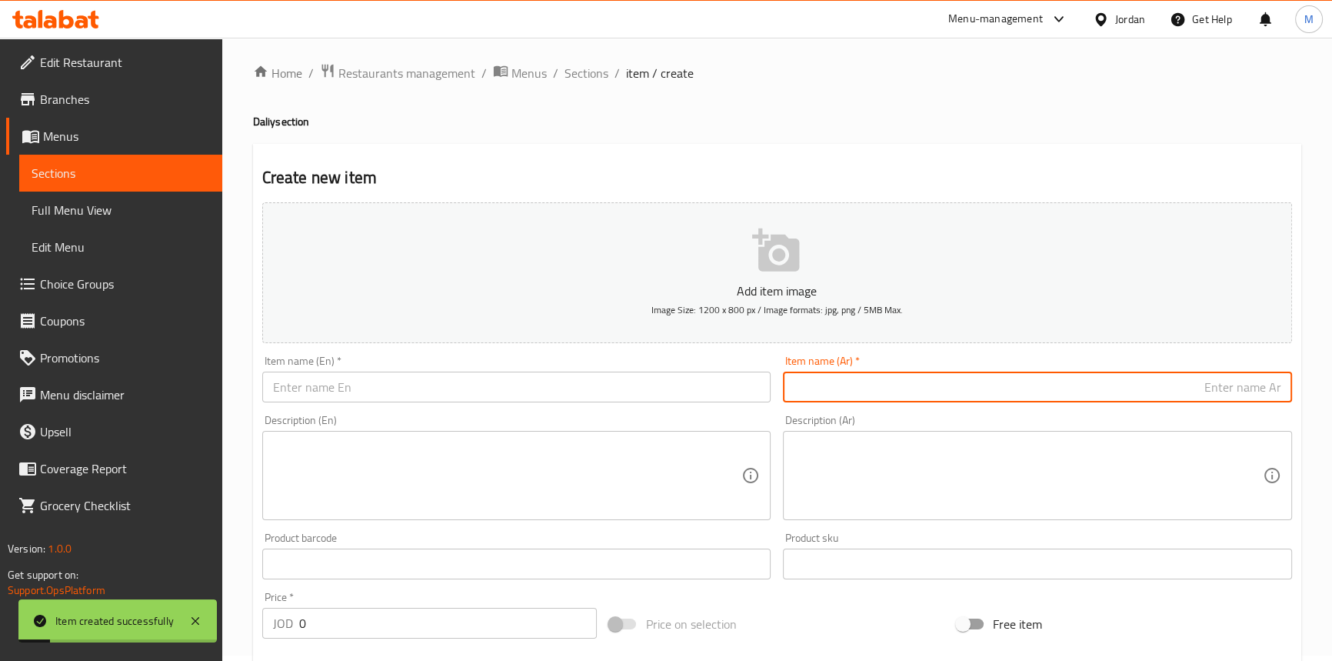
click at [1049, 392] on input "text" at bounding box center [1037, 387] width 509 height 31
paste input "الدرة مربى"
paste input "875غ"
click at [1264, 397] on input "الدرة مربى 875غ" at bounding box center [1037, 387] width 509 height 31
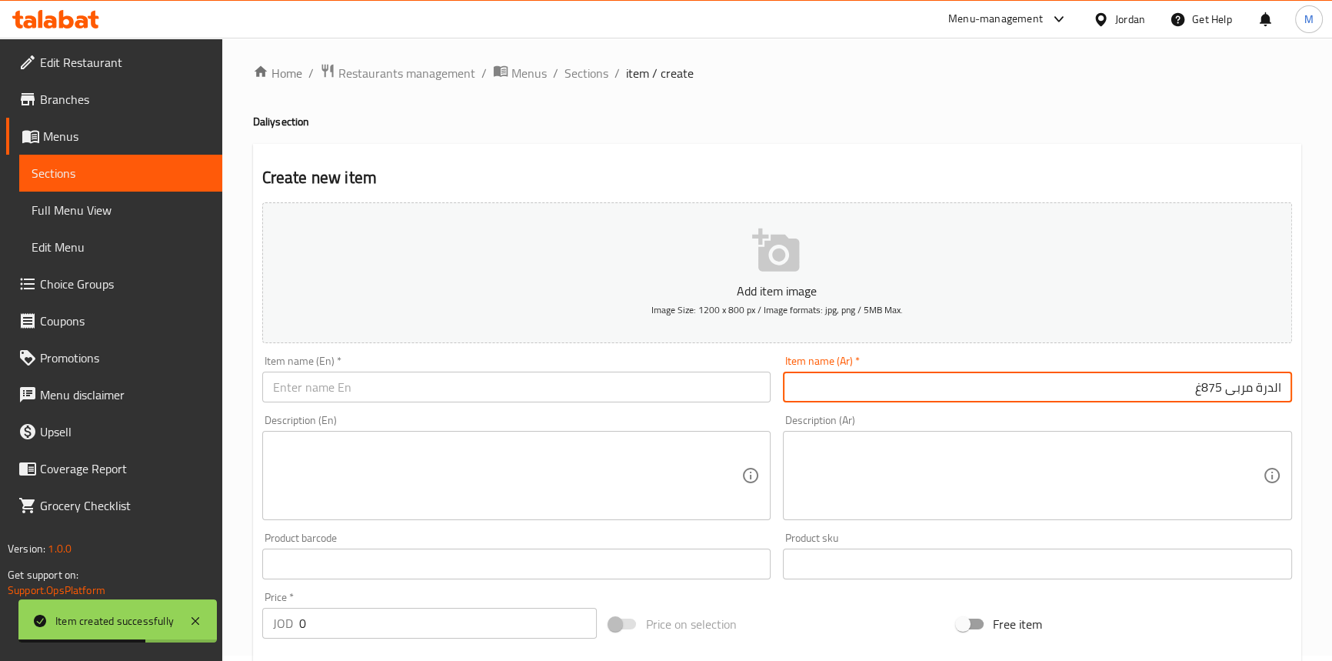
click at [1264, 397] on input "الدرة مربى 875غ" at bounding box center [1037, 387] width 509 height 31
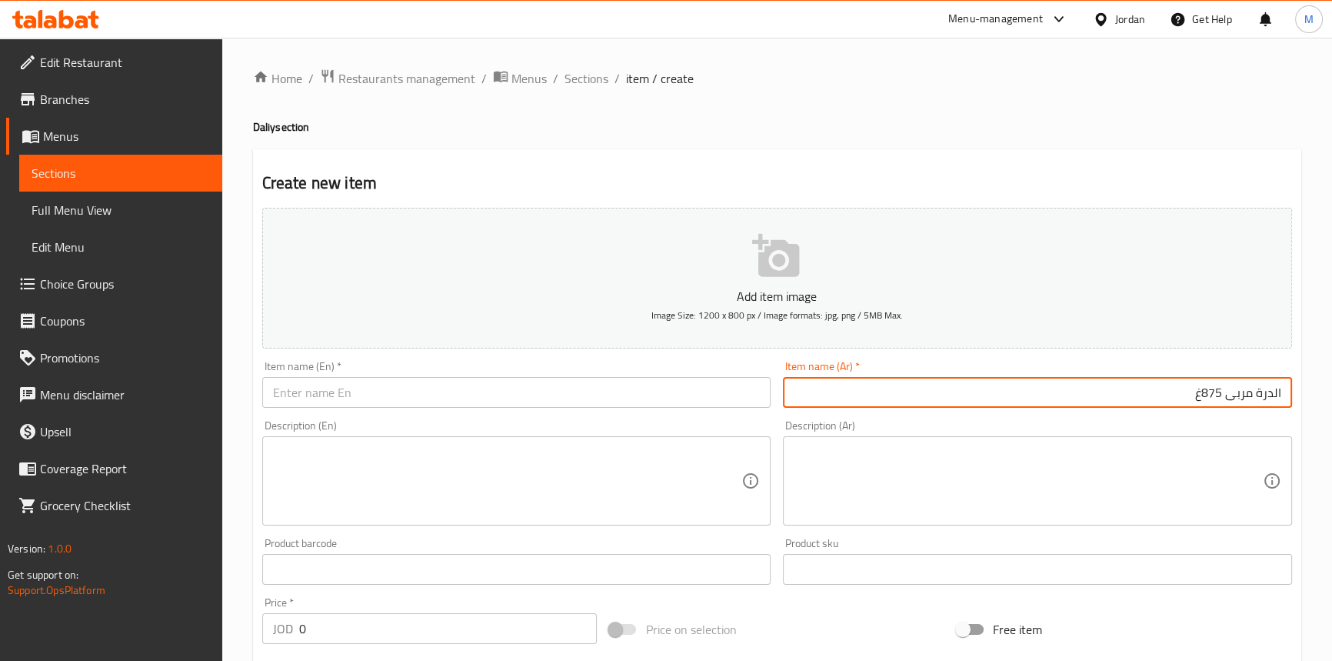
scroll to position [0, 0]
click at [1131, 391] on input "الدرة مربى 875غ" at bounding box center [1037, 392] width 509 height 31
paste input "تين"
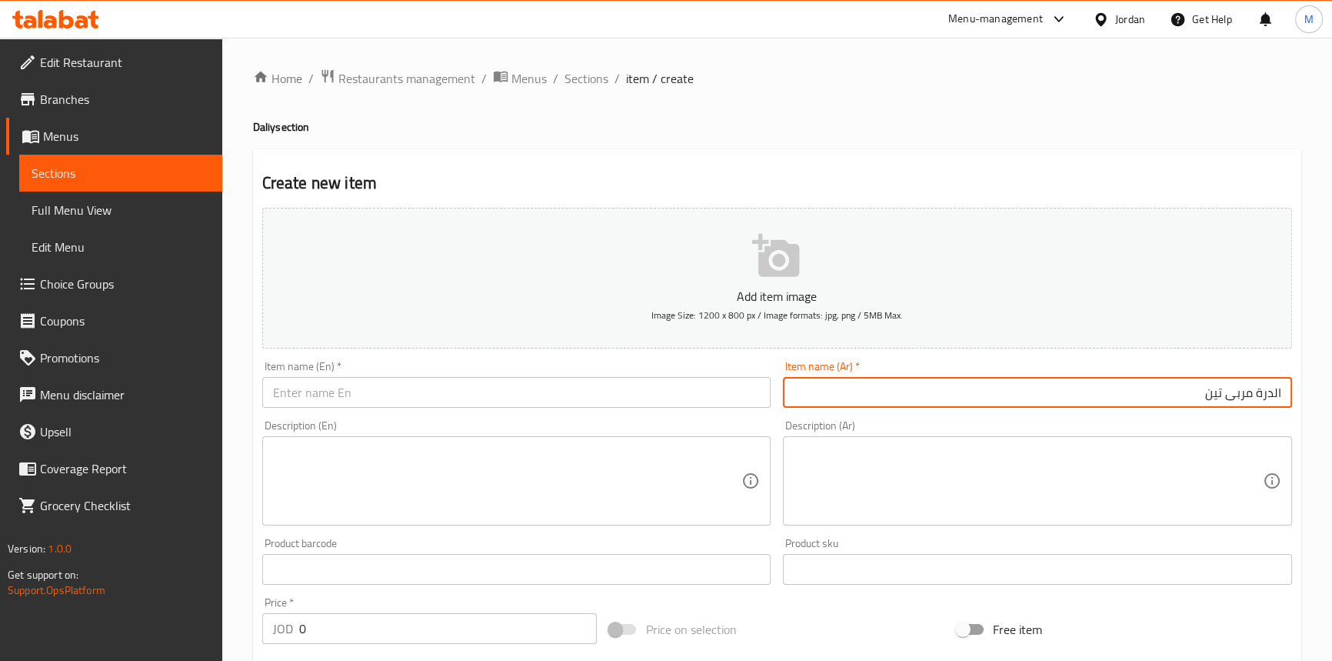
paste input "875غ"
click at [1271, 395] on input "الدرة مربى تين 875غ" at bounding box center [1037, 392] width 509 height 31
type input "الدرة مربى تين 875غ"
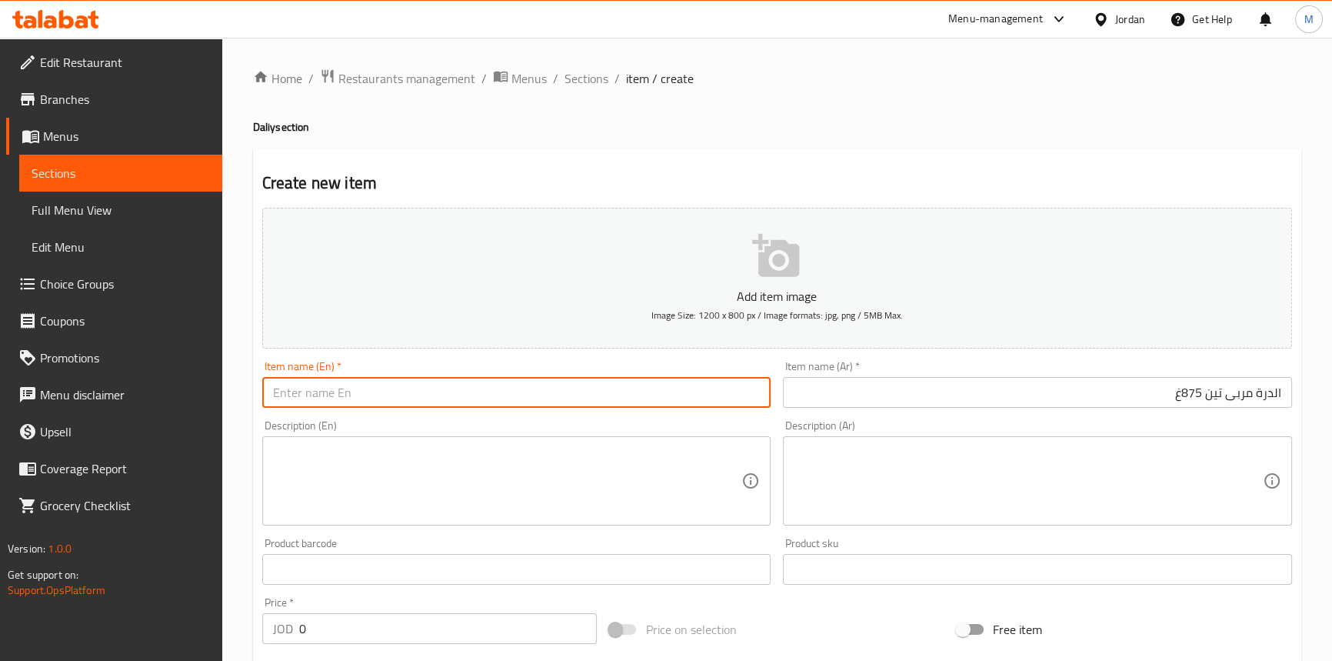
click at [532, 382] on input "text" at bounding box center [516, 392] width 509 height 31
paste input "Al Durra Fig Jam 875g"
type input "Al Durra Fig Jam 875g"
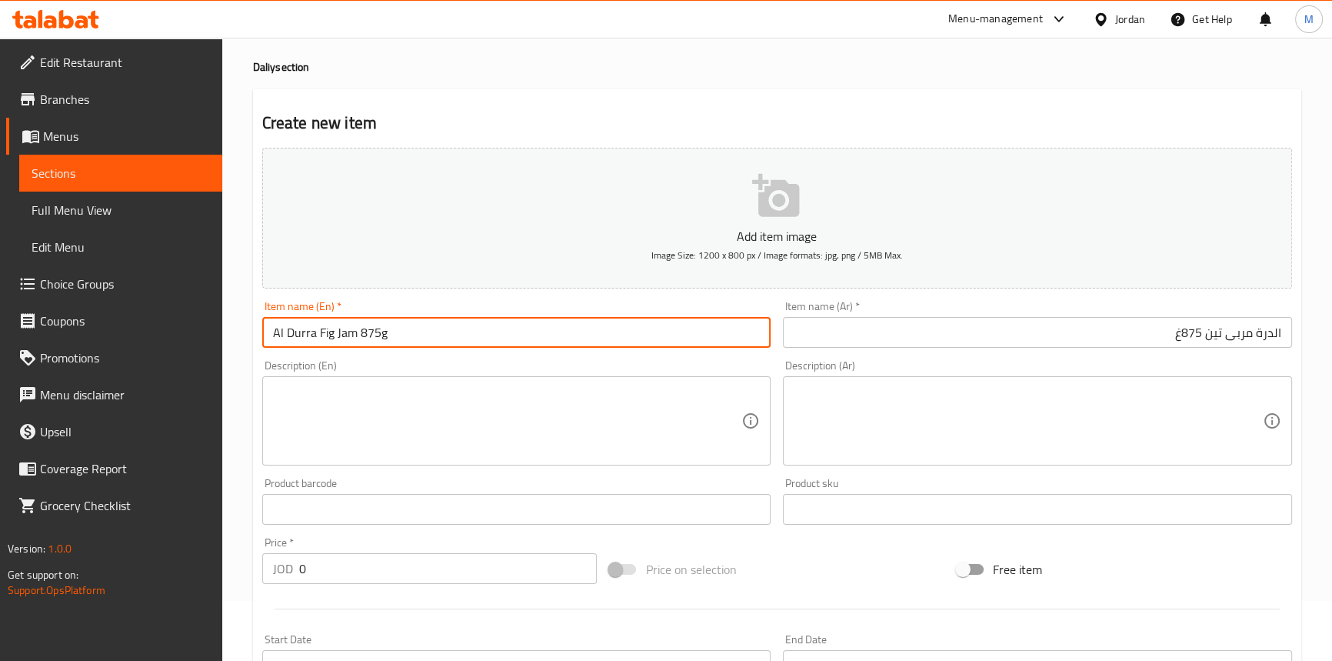
scroll to position [209, 0]
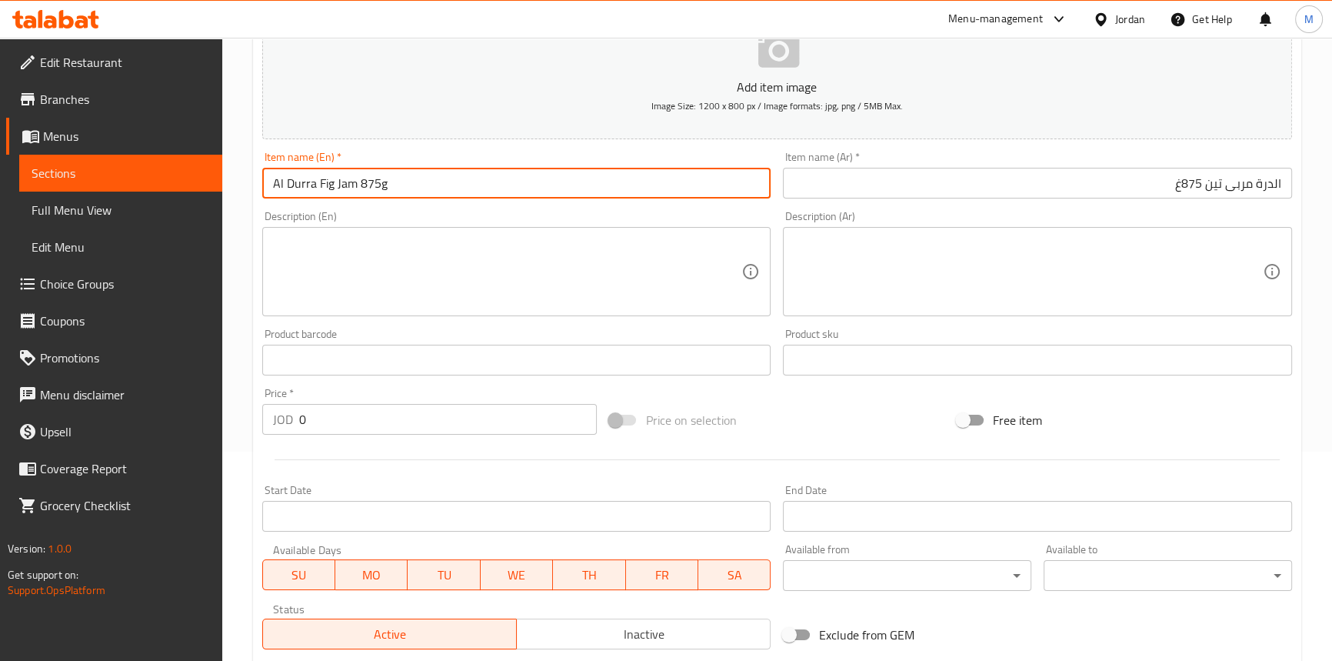
click at [395, 415] on input "0" at bounding box center [448, 419] width 298 height 31
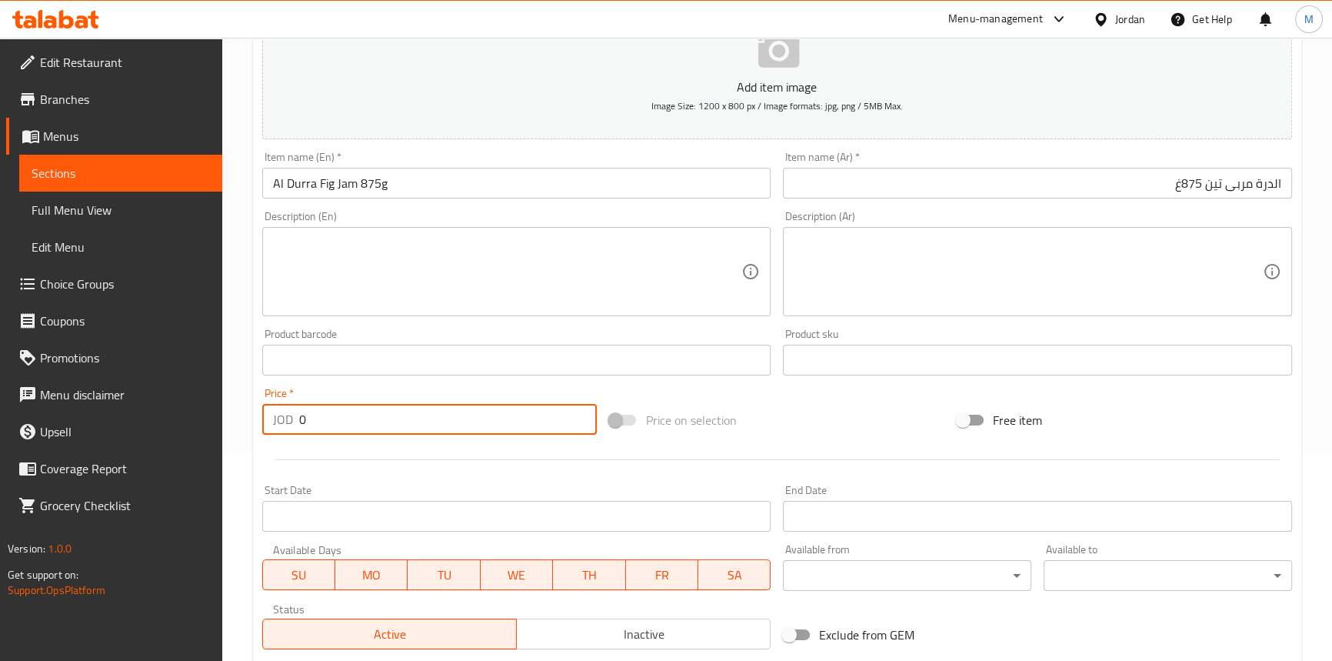
click at [395, 415] on input "0" at bounding box center [448, 419] width 298 height 31
paste
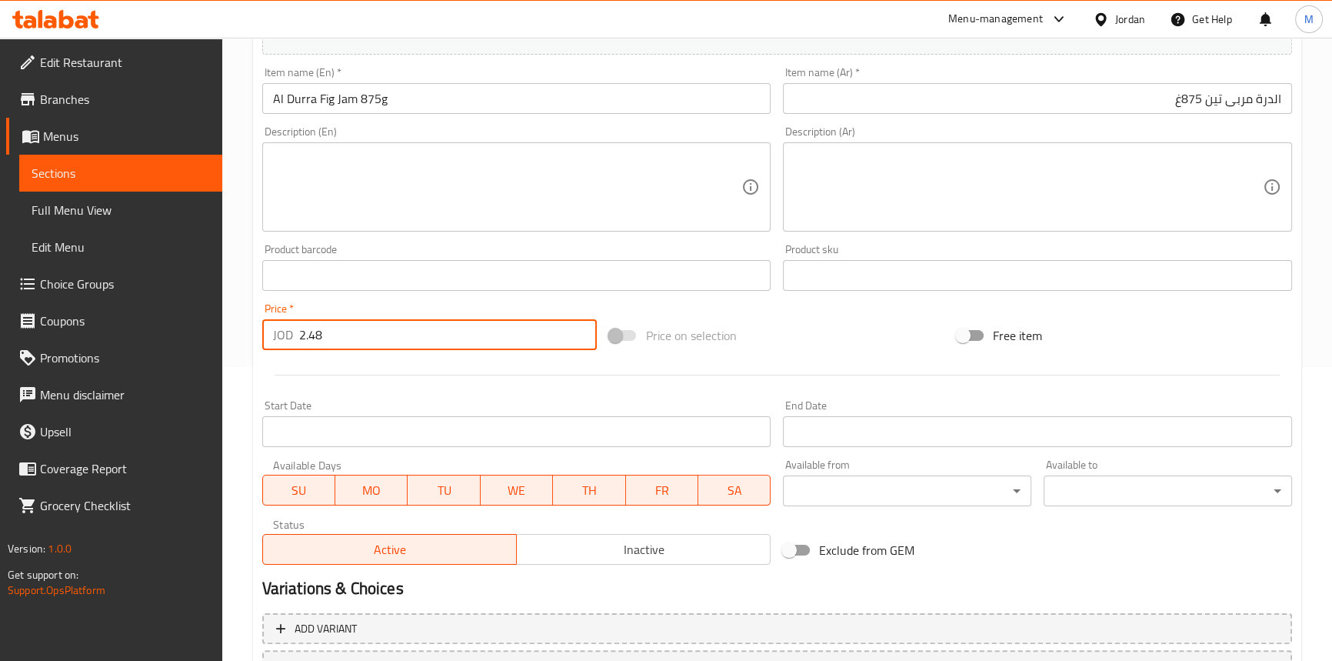
scroll to position [425, 0]
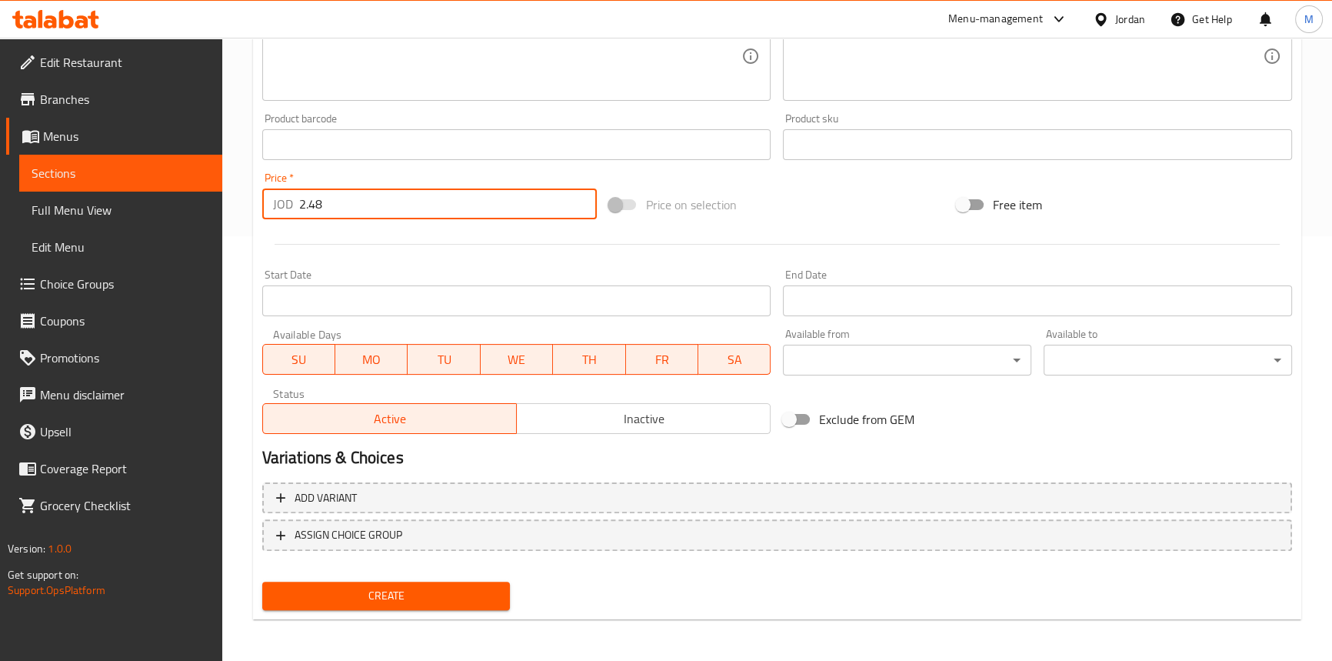
type input "2.48"
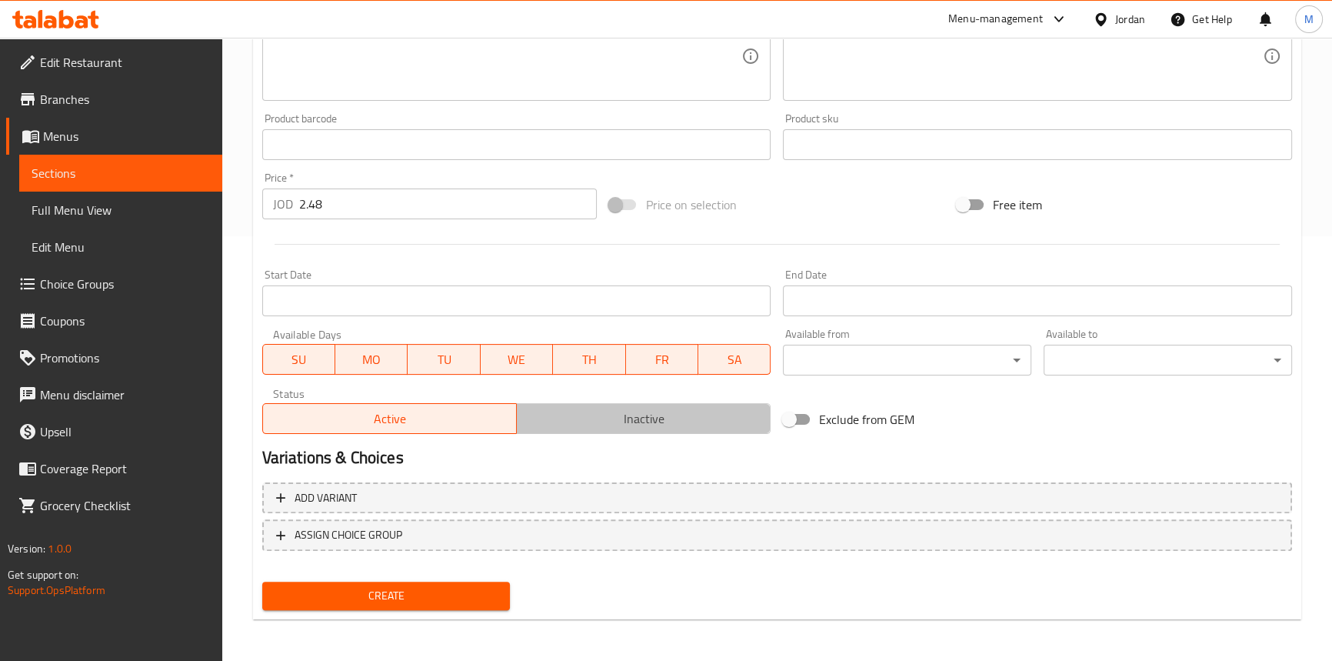
click at [635, 404] on button "Inactive" at bounding box center [643, 418] width 255 height 31
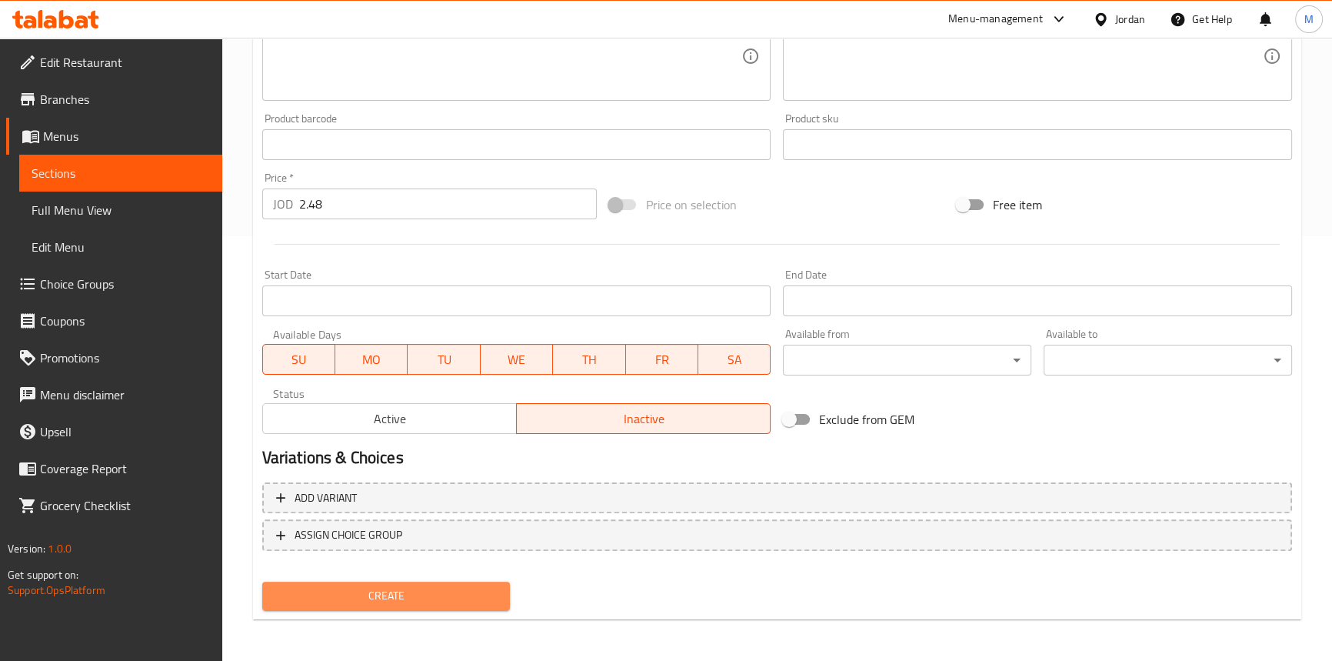
click at [479, 587] on span "Create" at bounding box center [387, 595] width 224 height 19
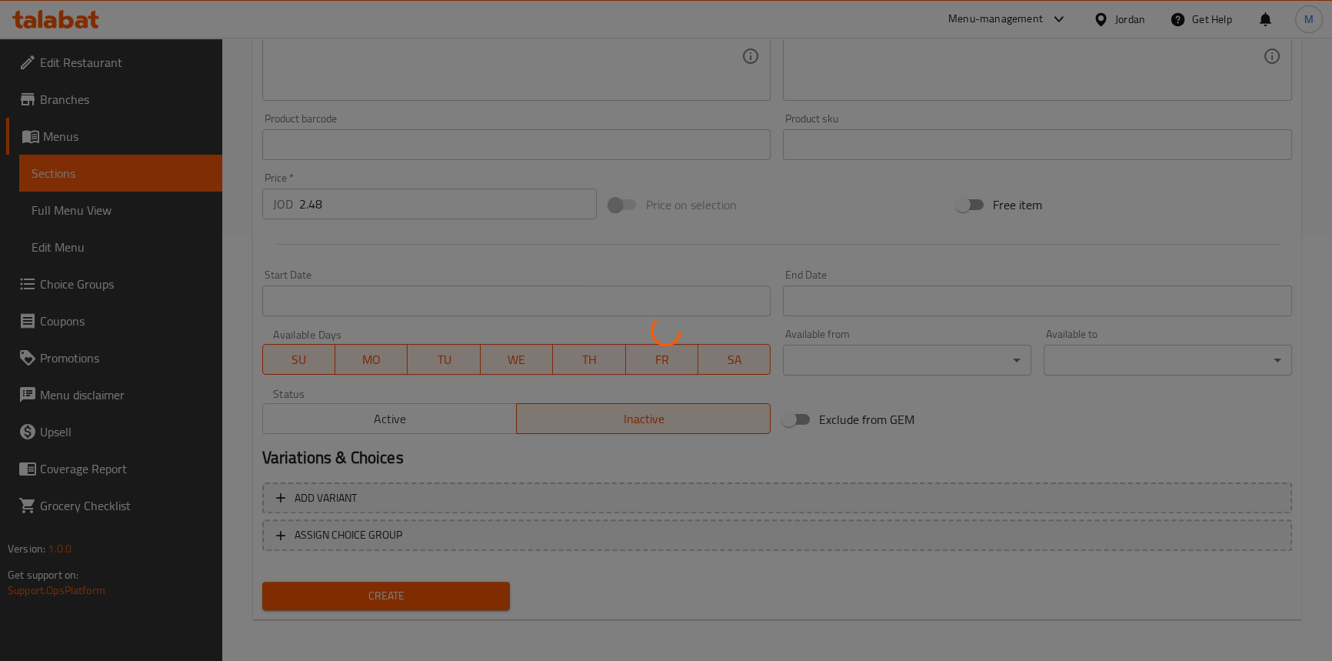
type input "0"
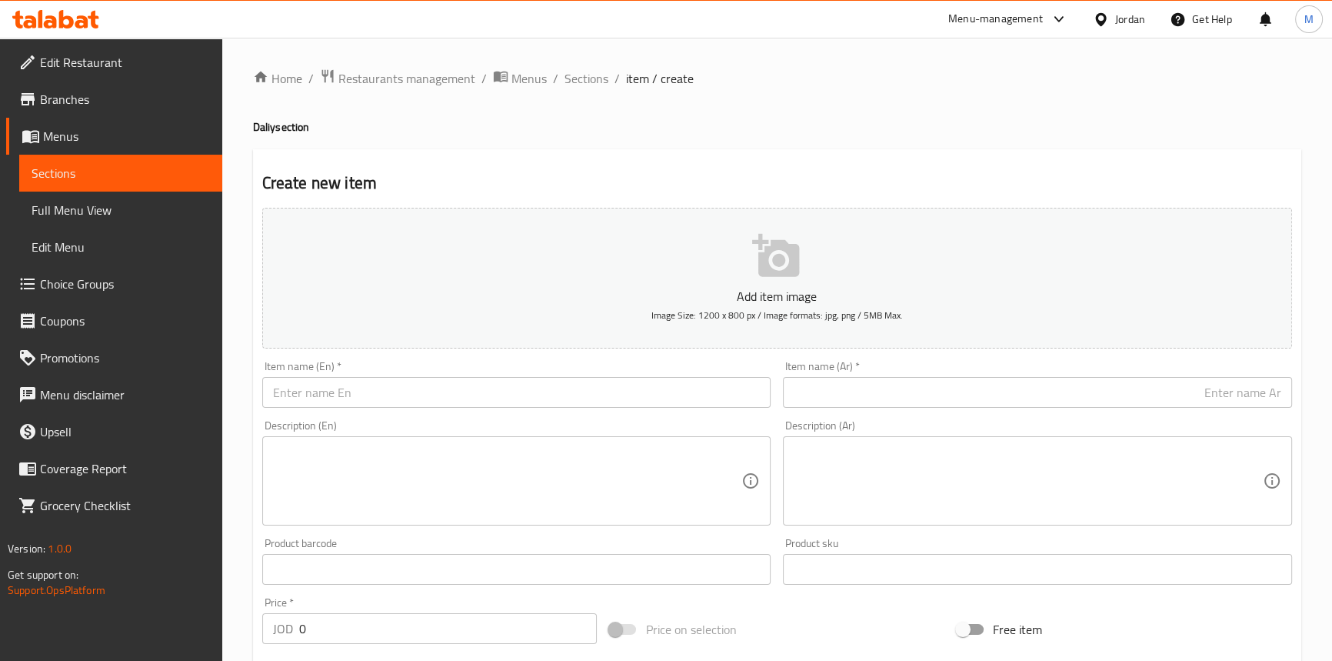
scroll to position [0, 0]
click at [1111, 391] on input "text" at bounding box center [1037, 392] width 509 height 31
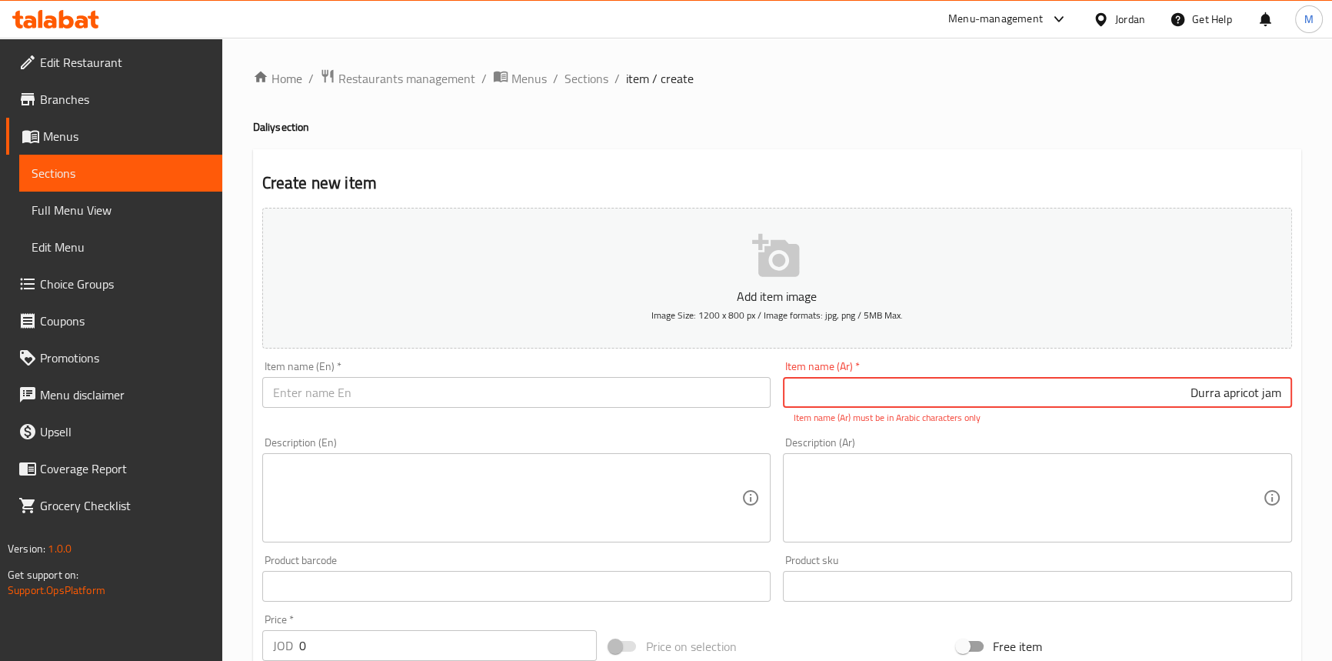
type input "Durra apricot jam"
click at [625, 395] on input "text" at bounding box center [516, 392] width 509 height 31
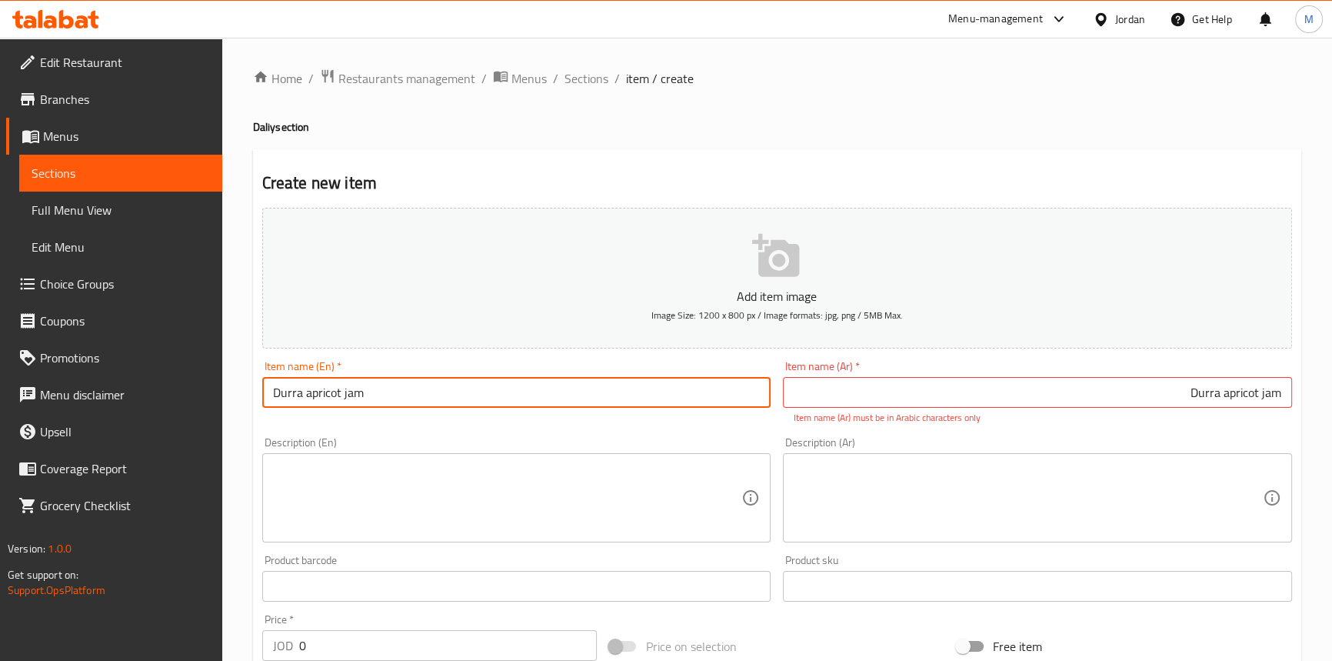
type input "Durra apricot jam"
click at [1157, 385] on input "Durra apricot jam" at bounding box center [1037, 392] width 509 height 31
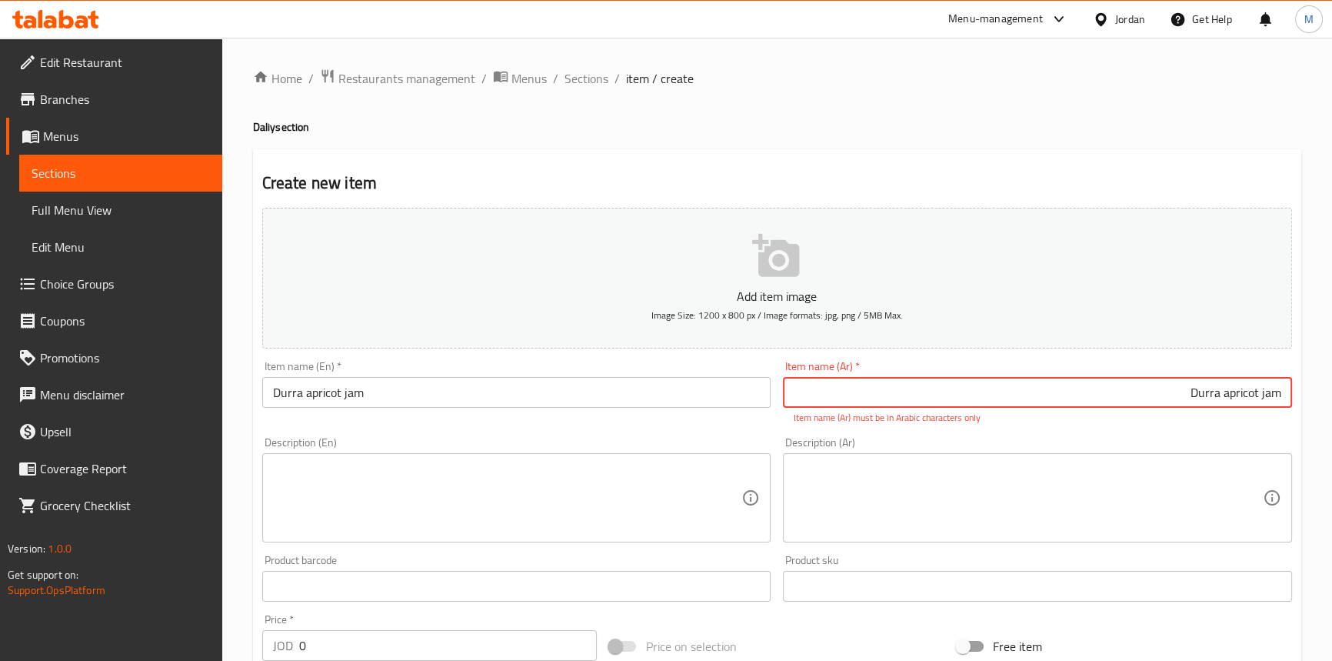
click at [1157, 385] on input "Durra apricot jam" at bounding box center [1037, 392] width 509 height 31
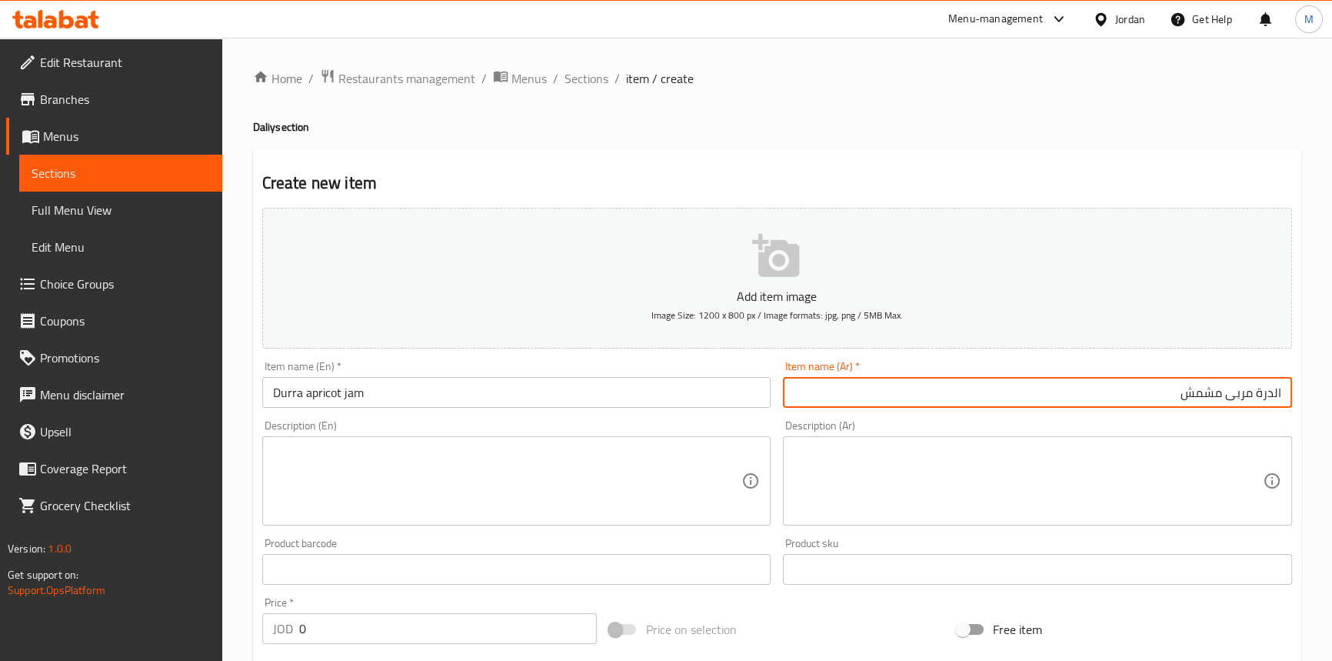
click at [986, 398] on input "الدرة مربى مشمش" at bounding box center [1037, 392] width 509 height 31
type input "الدرة مربى مشمش 875غ"
click at [505, 386] on input "Durra apricot jam" at bounding box center [516, 392] width 509 height 31
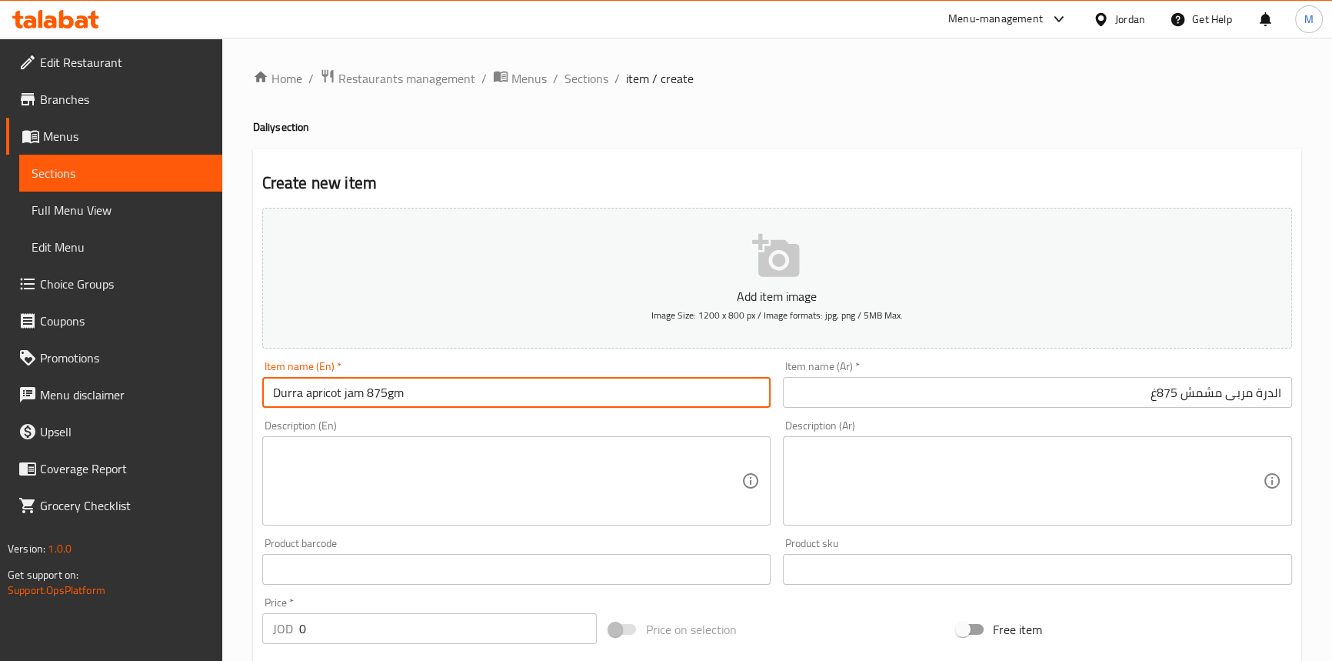
click at [510, 384] on input "Durra apricot jam 875gm" at bounding box center [516, 392] width 509 height 31
click at [510, 384] on input "Durra Apricot Jam 875gm" at bounding box center [516, 392] width 509 height 31
click at [275, 392] on input "Durra Apricot Jam 875gm" at bounding box center [516, 392] width 509 height 31
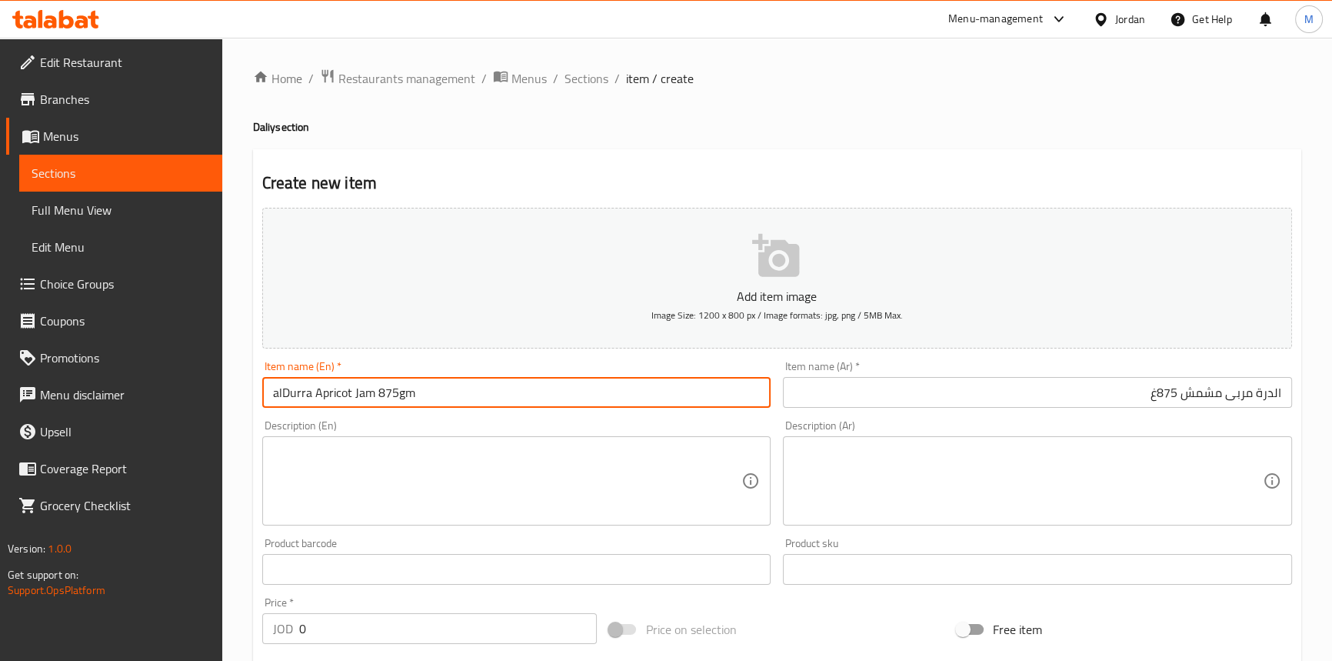
click at [371, 392] on input "alDurra Apricot Jam 875gm" at bounding box center [516, 392] width 509 height 31
click at [460, 405] on input "Al Durra Apricot Jam 875gm" at bounding box center [516, 392] width 509 height 31
type input "Al Durra Apricot Jam 875gm"
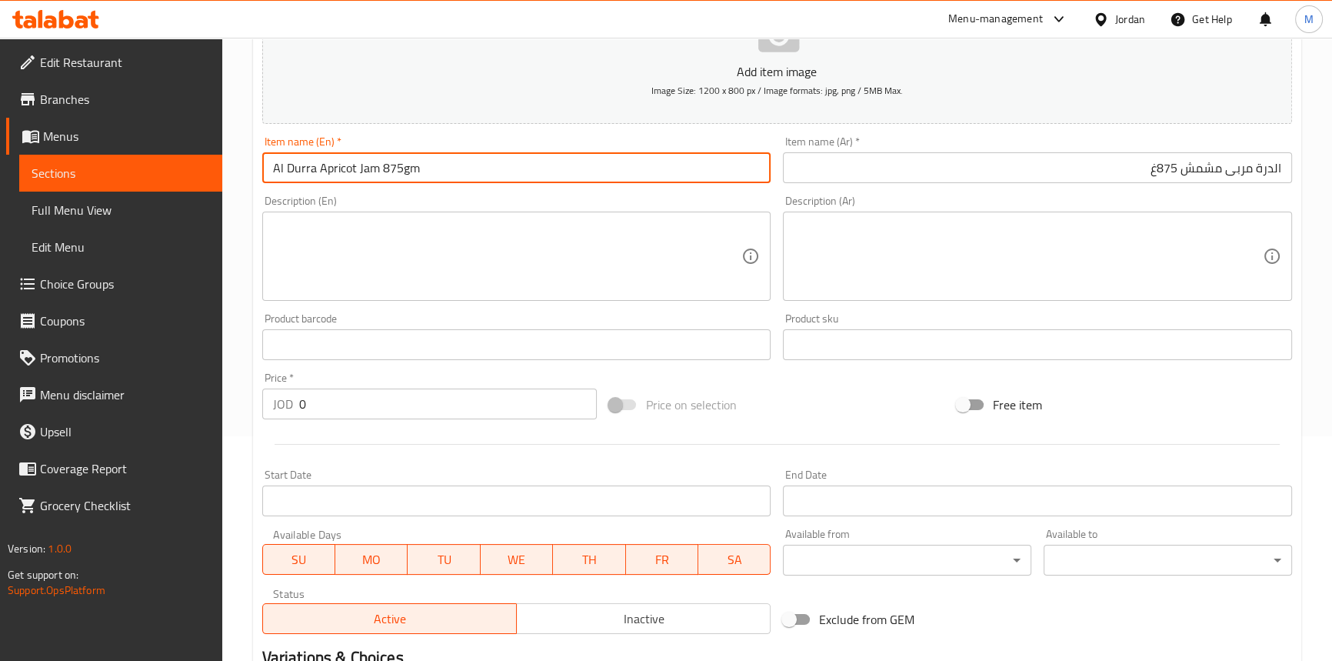
scroll to position [69, 0]
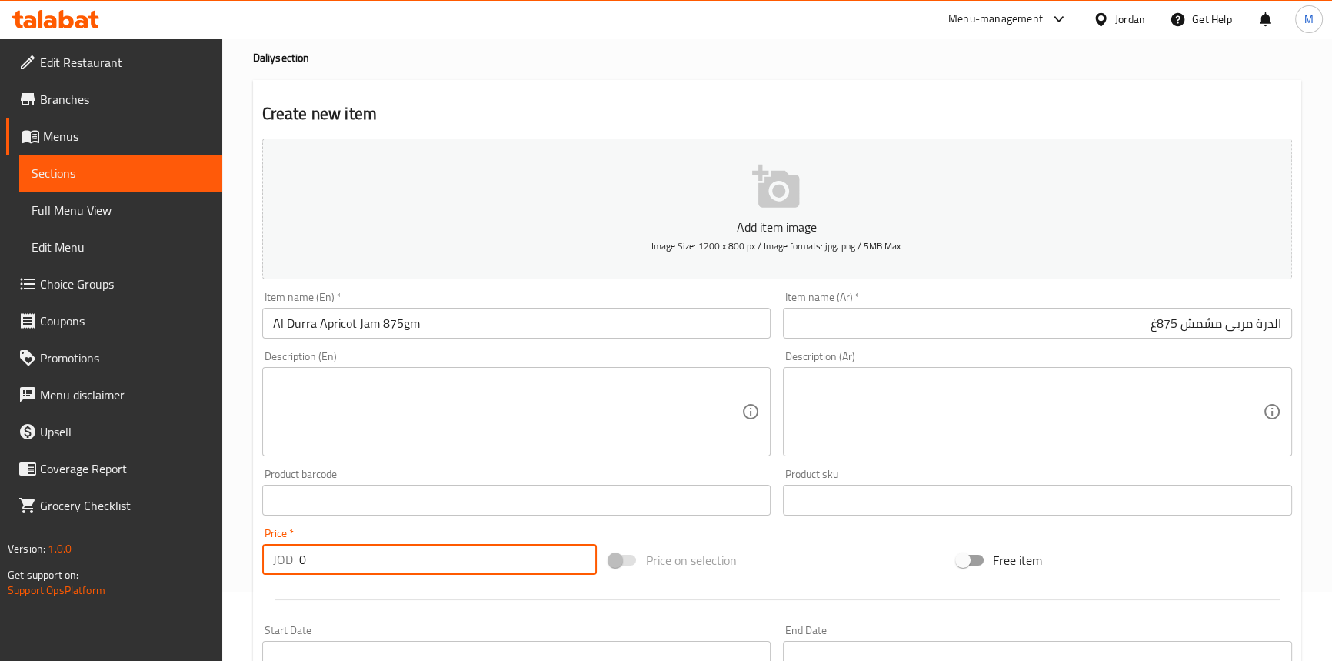
click at [384, 556] on input "0" at bounding box center [448, 559] width 298 height 31
click at [385, 556] on input "0" at bounding box center [448, 559] width 298 height 31
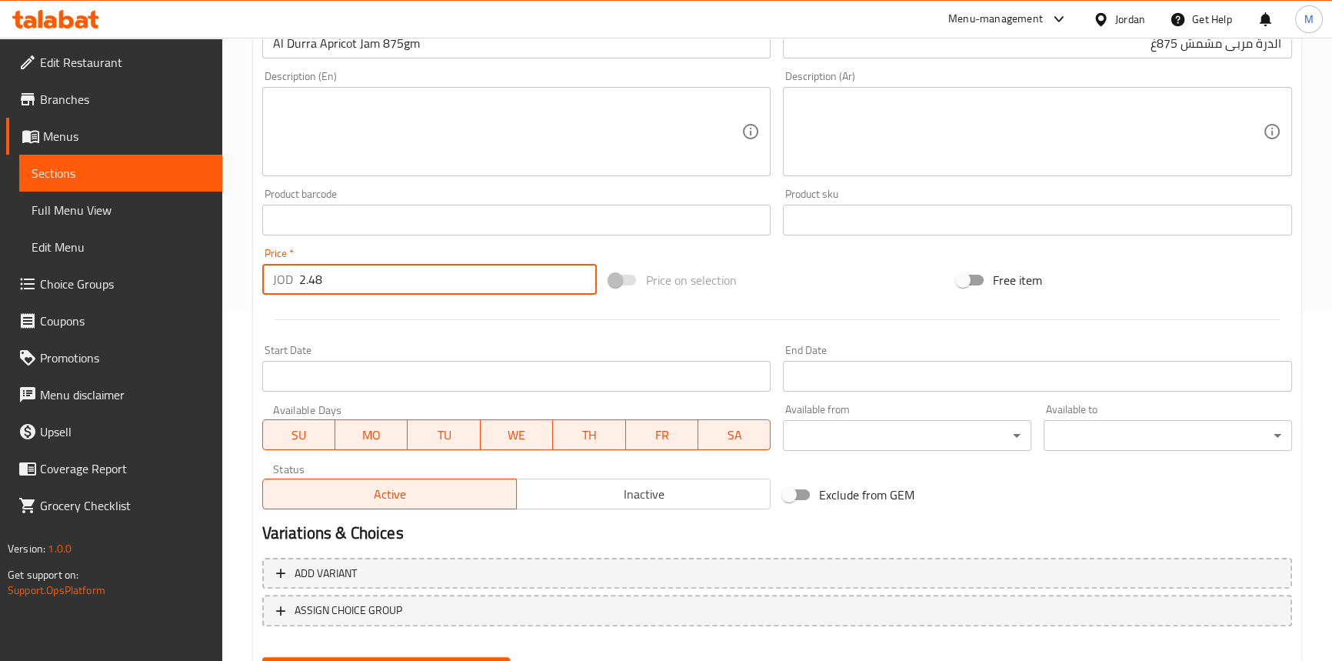
type input "2.48"
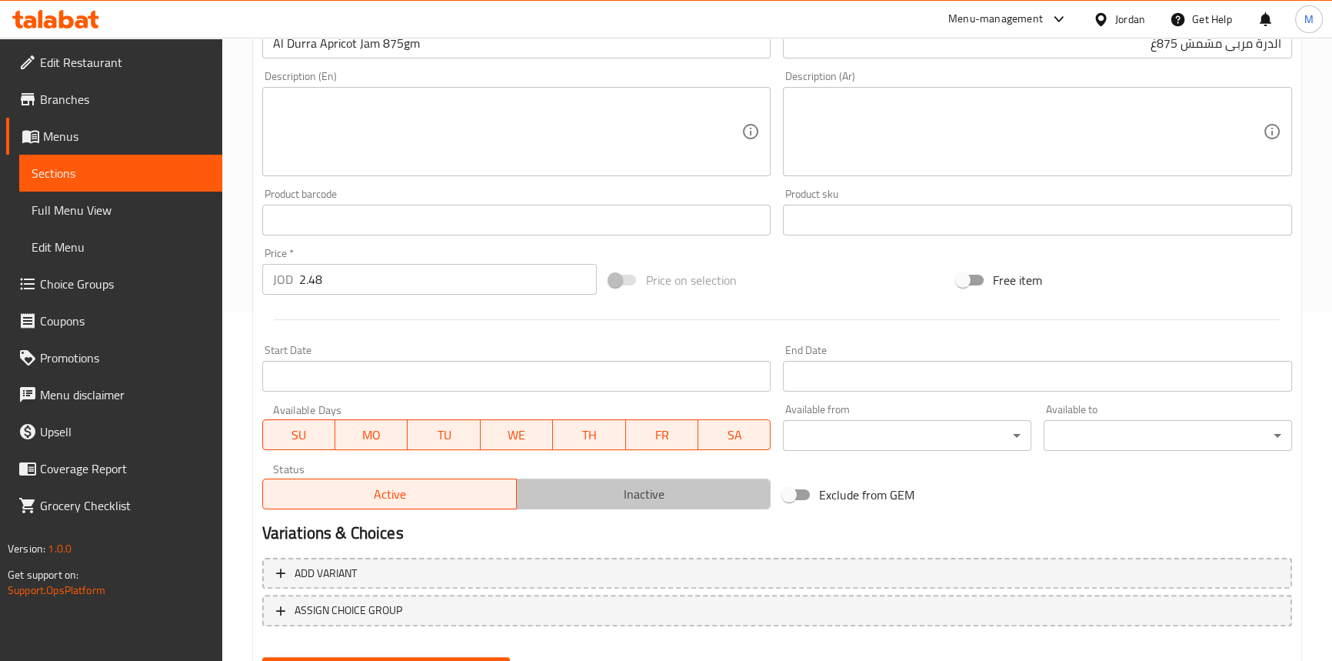
click at [643, 488] on span "Inactive" at bounding box center [644, 494] width 242 height 22
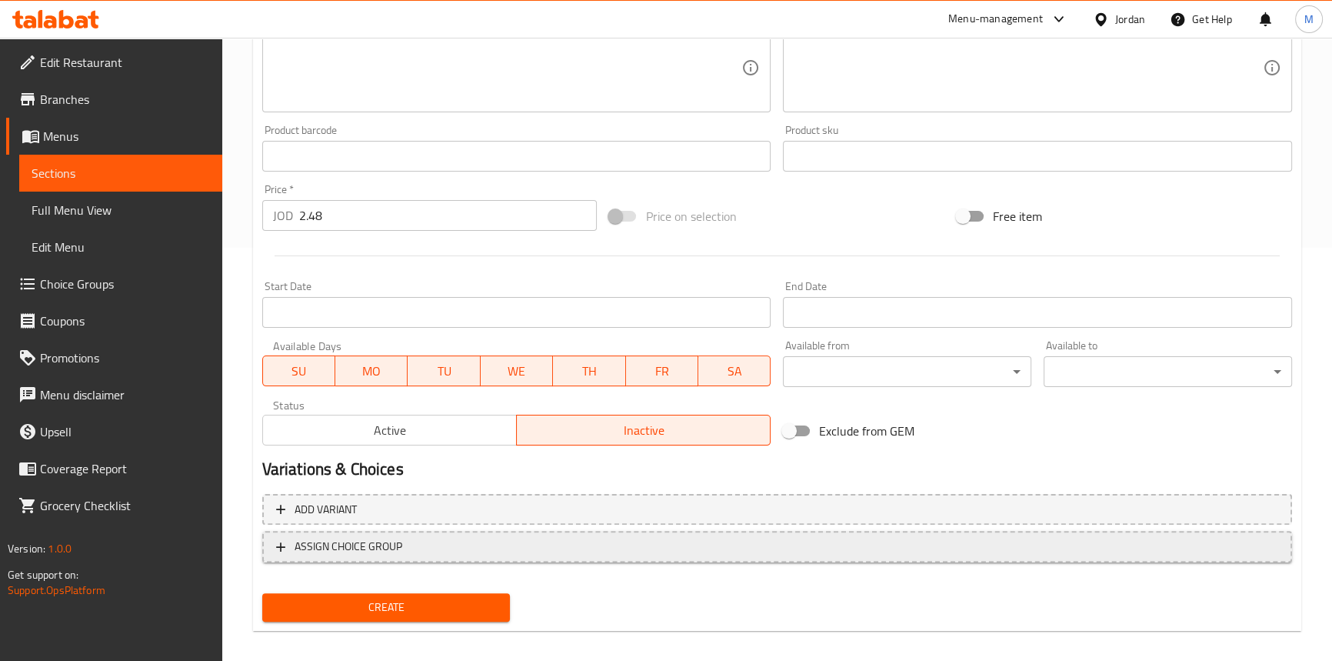
scroll to position [425, 0]
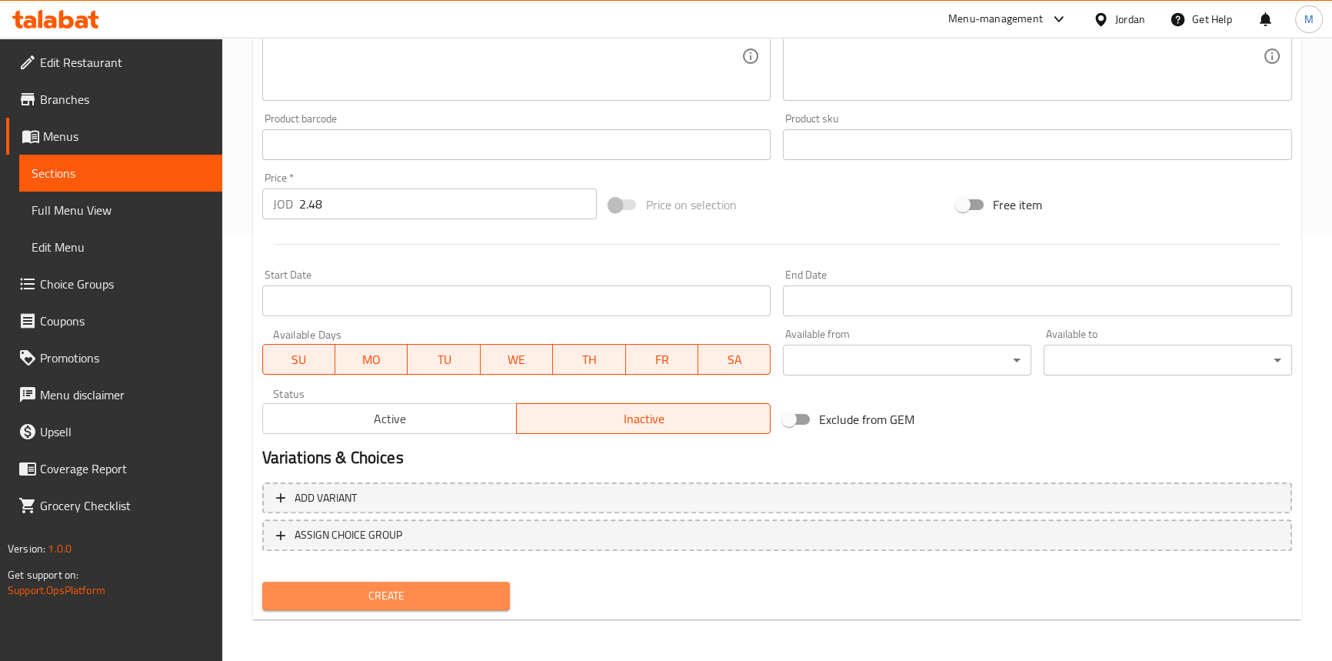
click at [472, 589] on span "Create" at bounding box center [387, 595] width 224 height 19
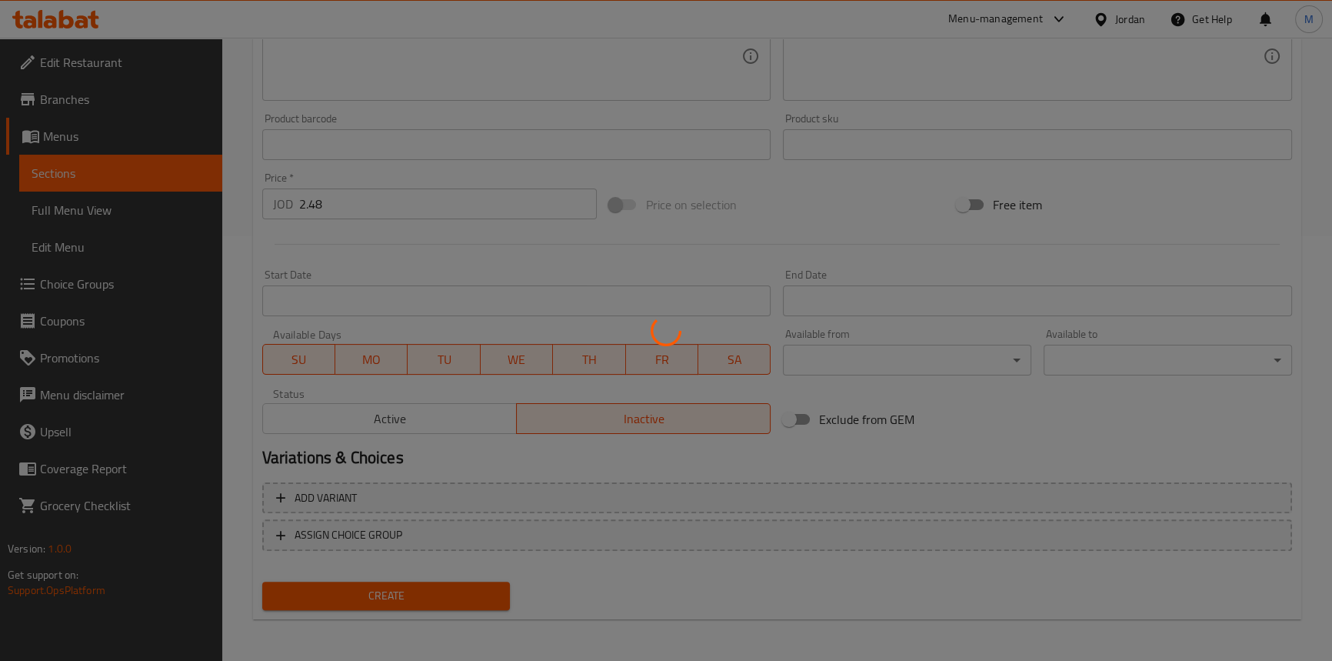
type input "0"
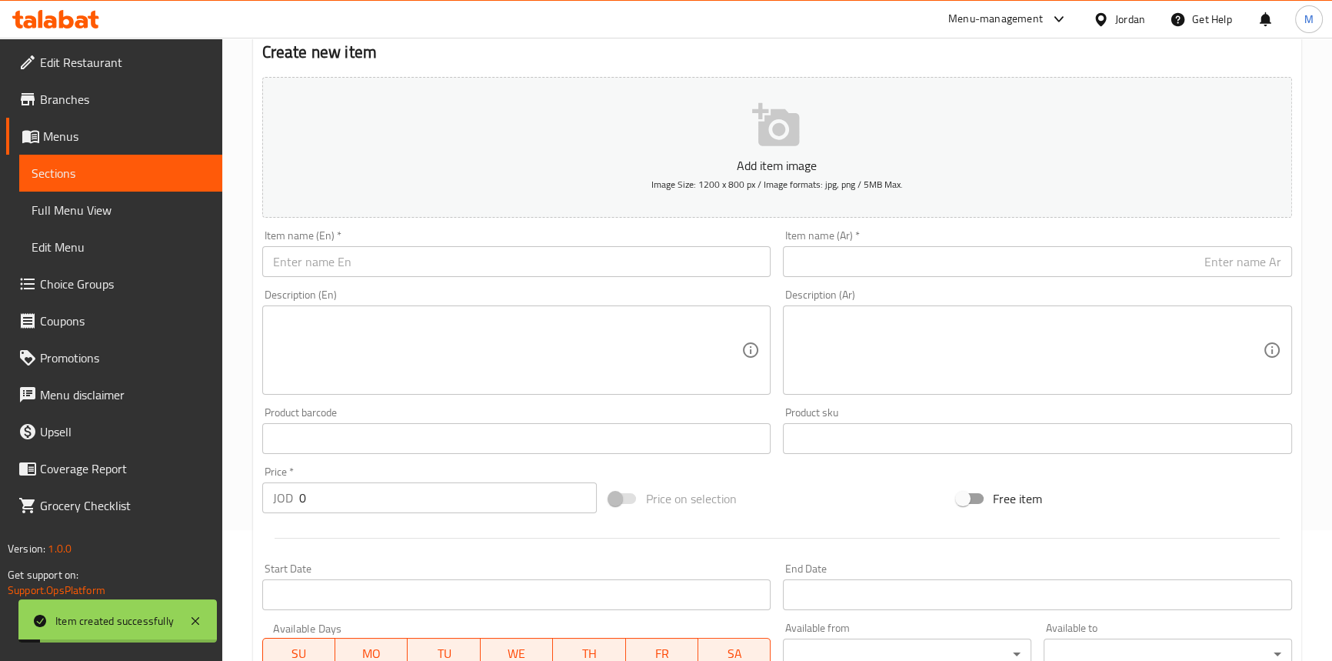
scroll to position [0, 0]
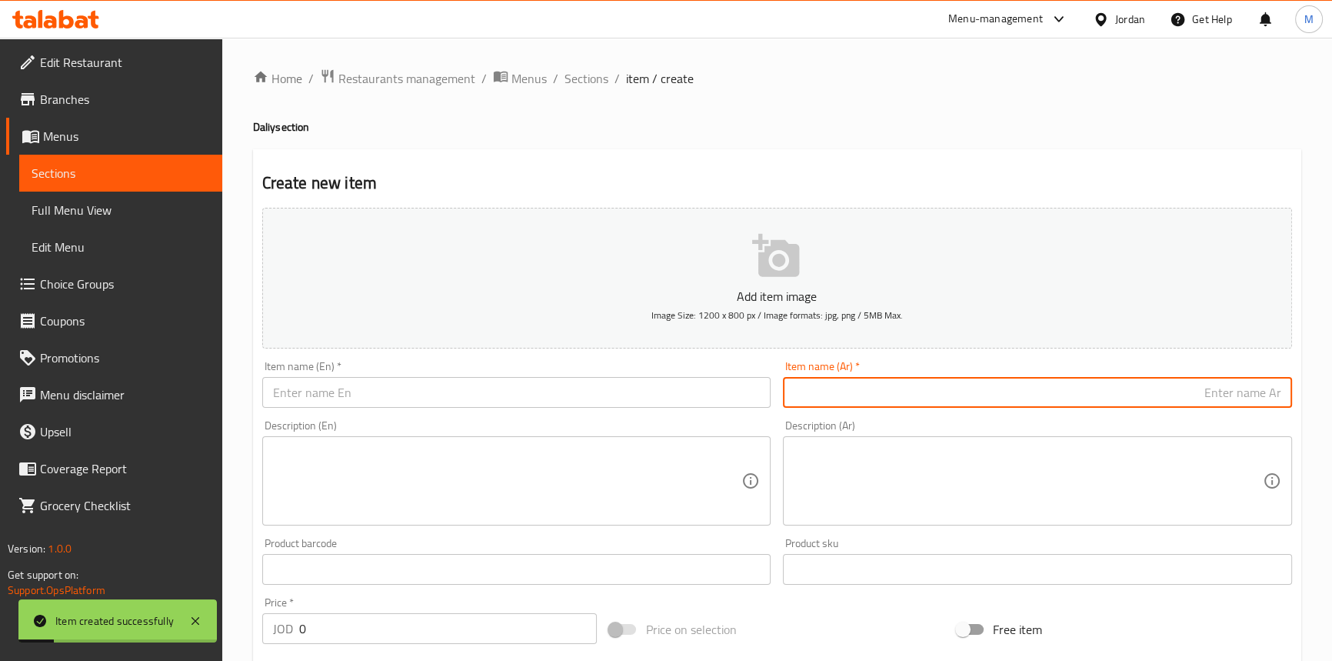
click at [1038, 401] on input "text" at bounding box center [1037, 392] width 509 height 31
click at [1204, 395] on input "الدرة مربى مشمش 430غ" at bounding box center [1037, 392] width 509 height 31
type input "الدرة مربى مشمش 430غ"
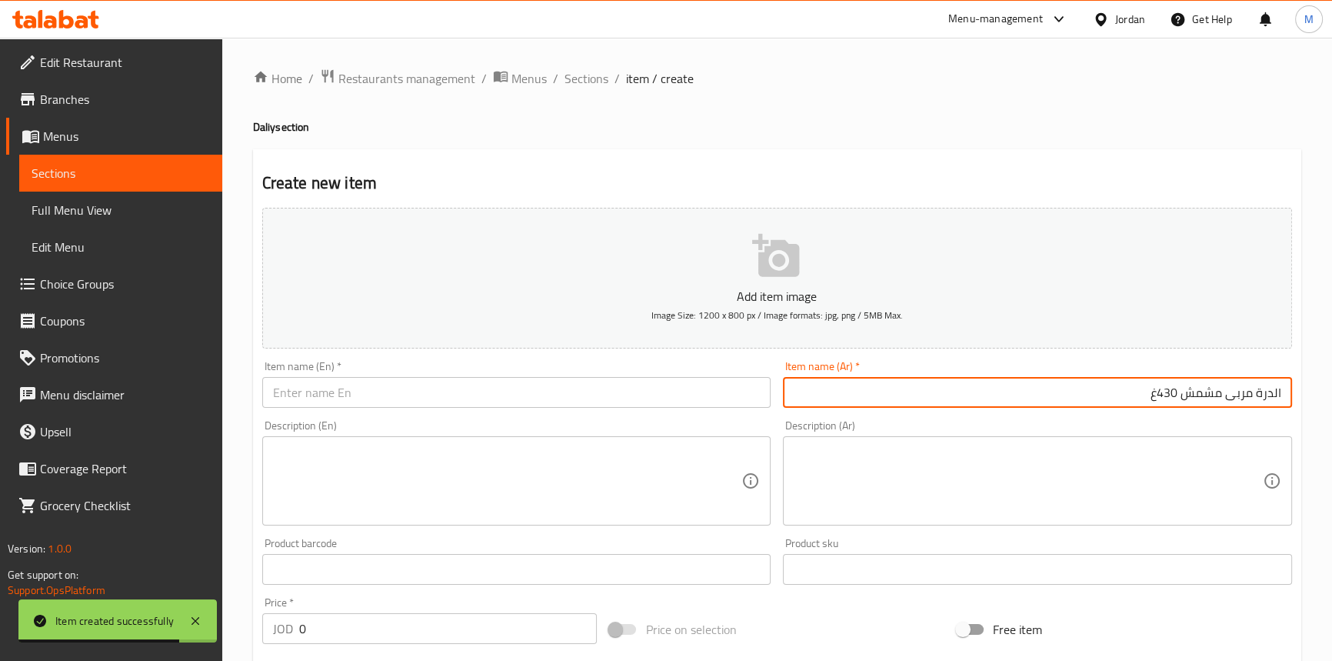
click at [501, 405] on input "text" at bounding box center [516, 392] width 509 height 31
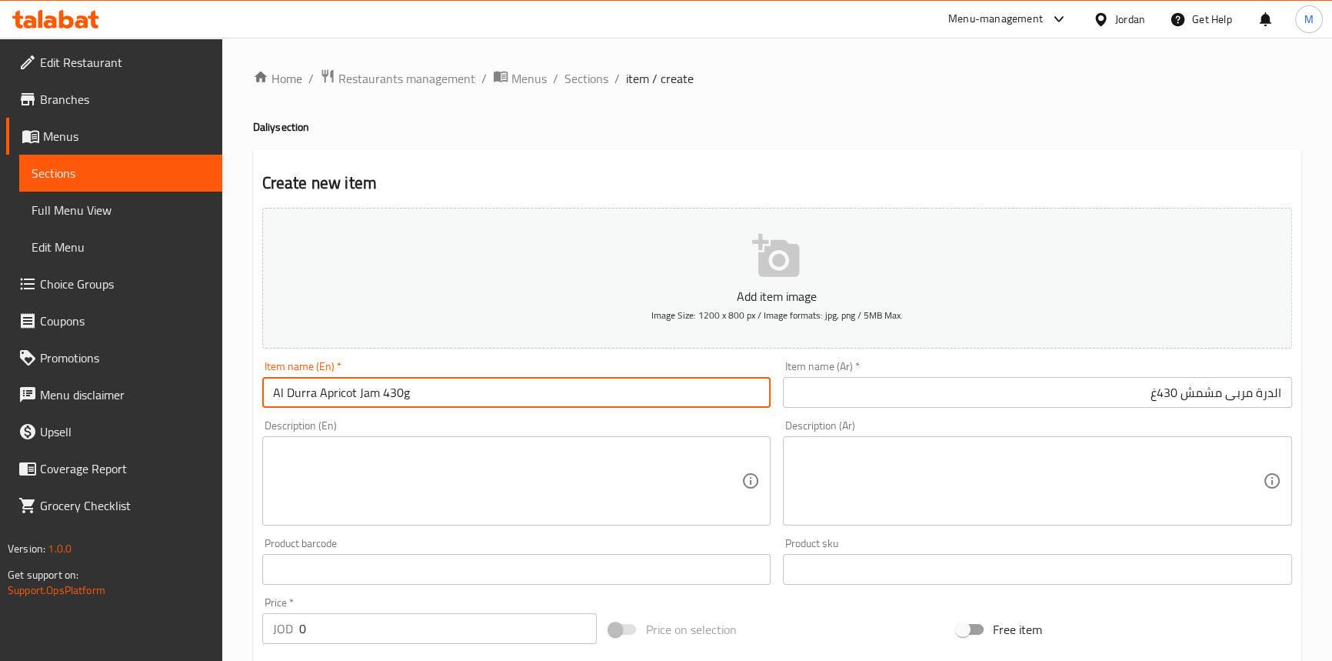
type input "Al Durra Apricot Jam 430g"
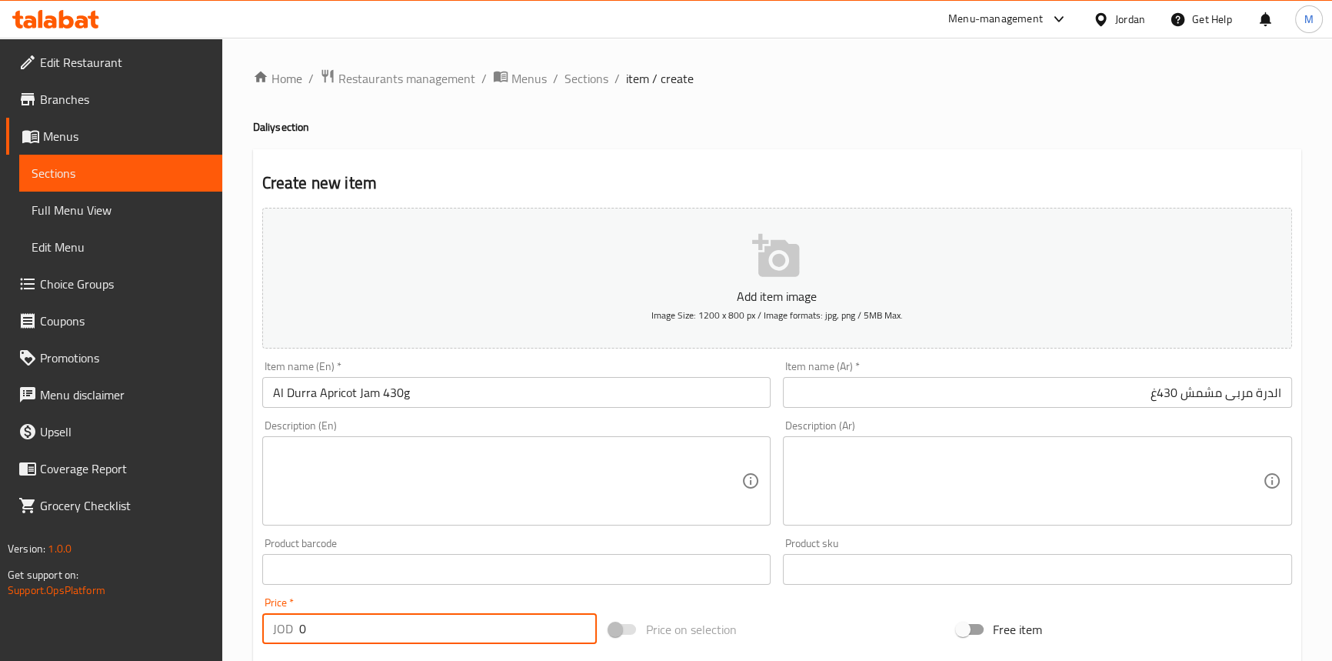
click at [366, 625] on input "0" at bounding box center [448, 628] width 298 height 31
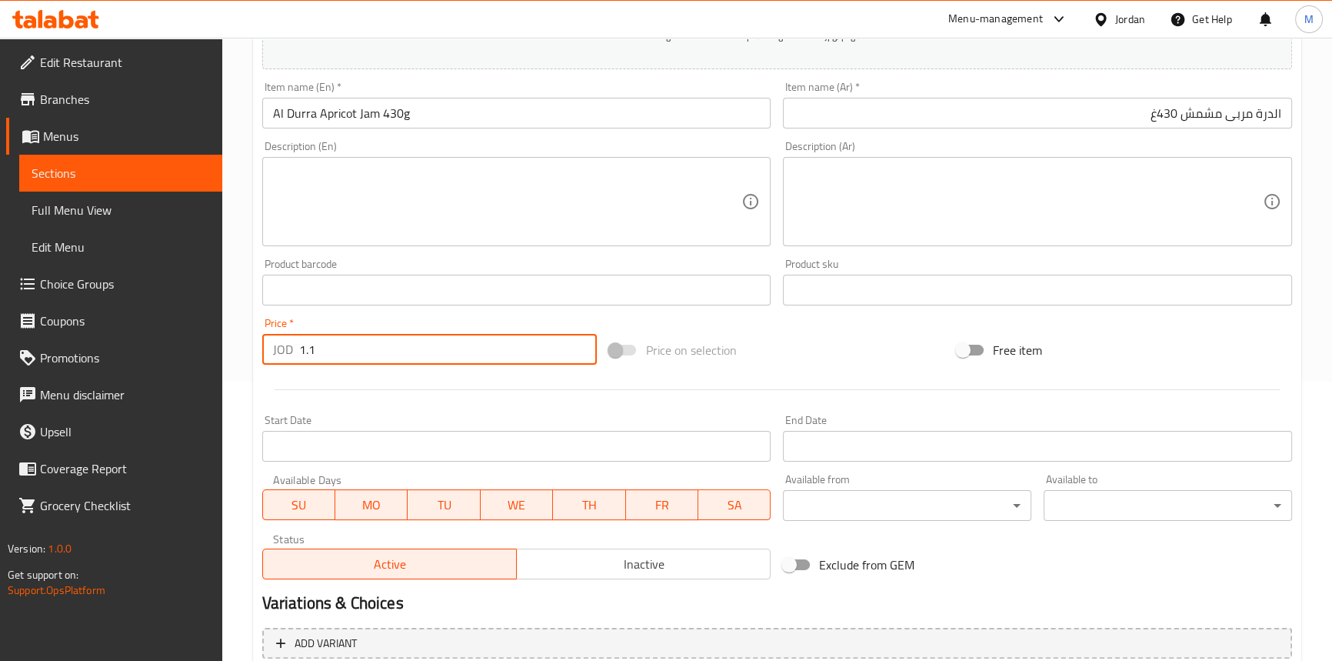
scroll to position [425, 0]
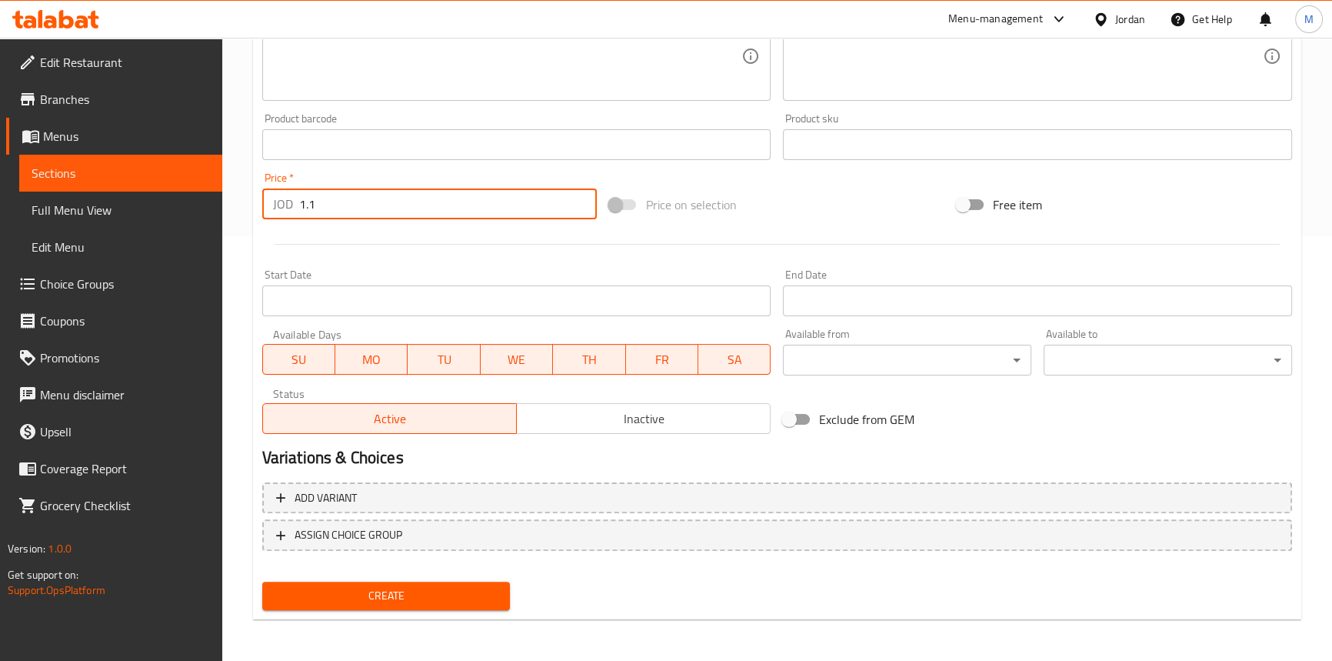
type input "1.1"
click at [351, 595] on span "Create" at bounding box center [387, 595] width 224 height 19
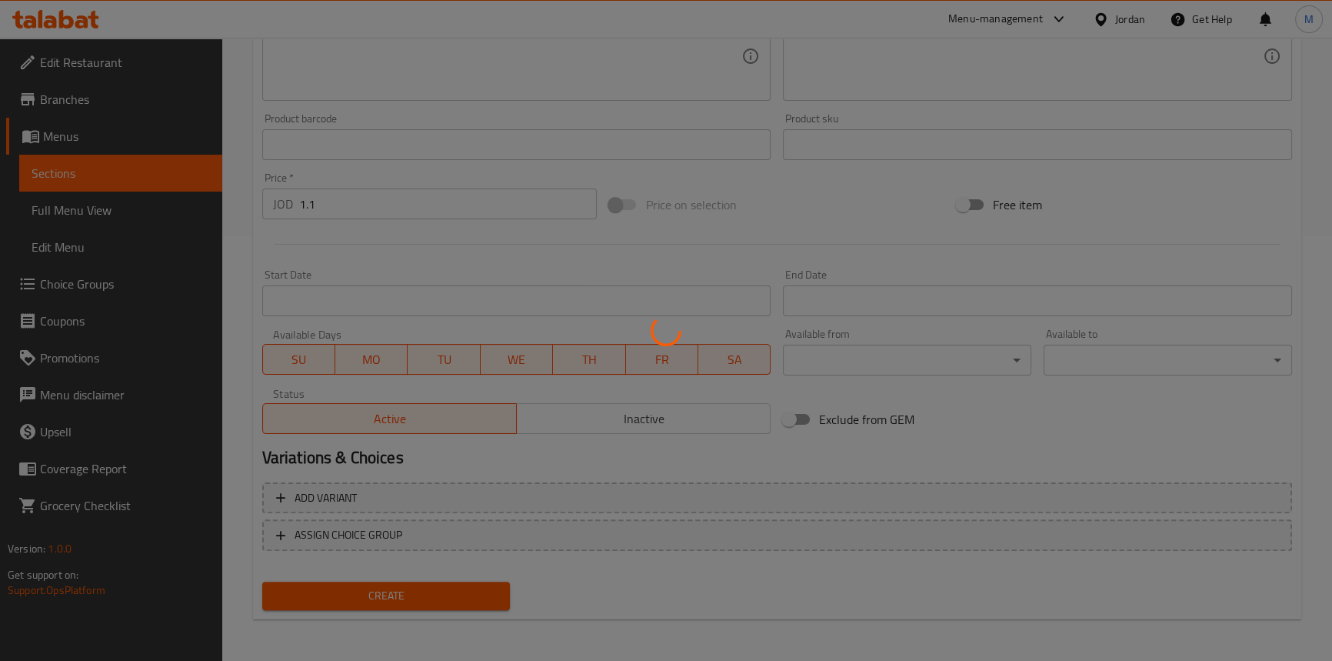
type input "0"
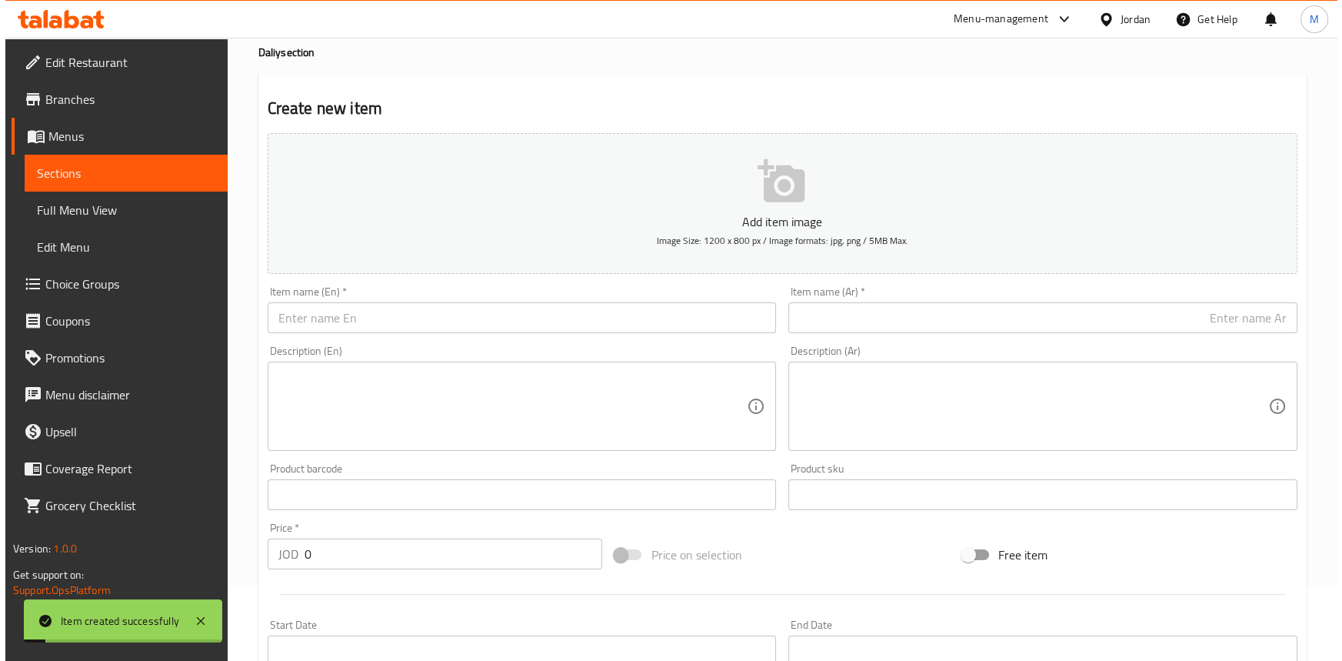
scroll to position [0, 0]
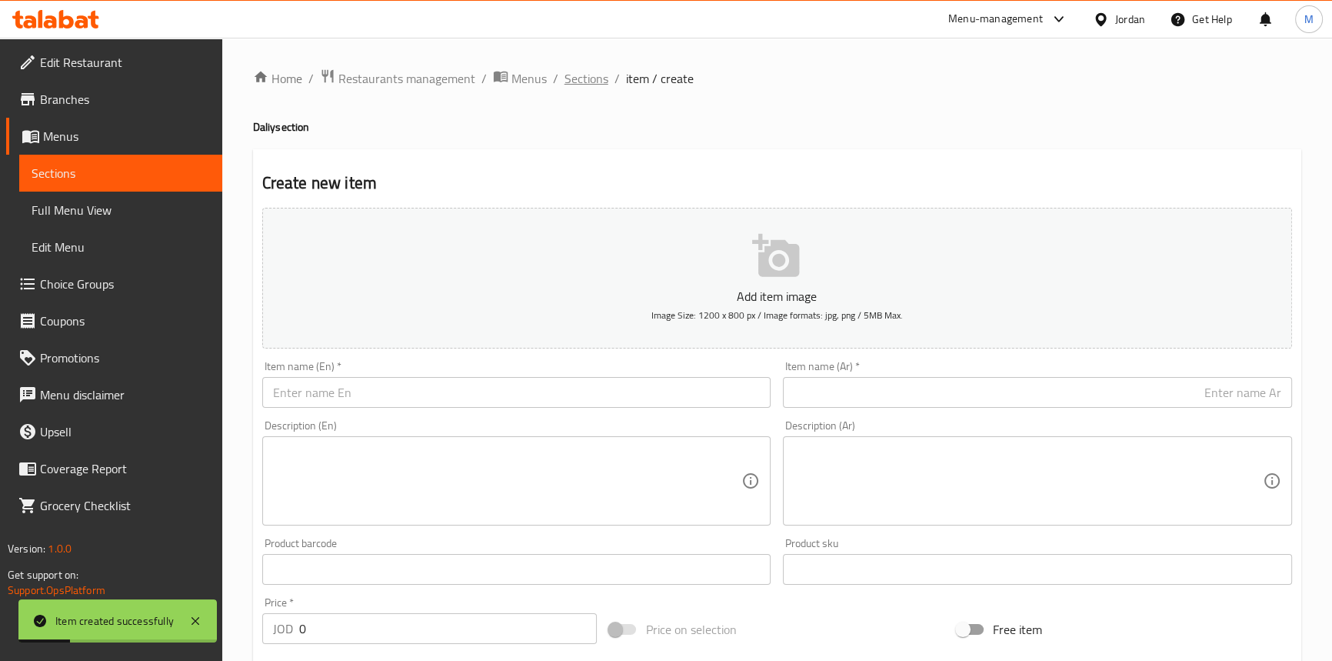
click at [585, 73] on span "Sections" at bounding box center [587, 78] width 44 height 18
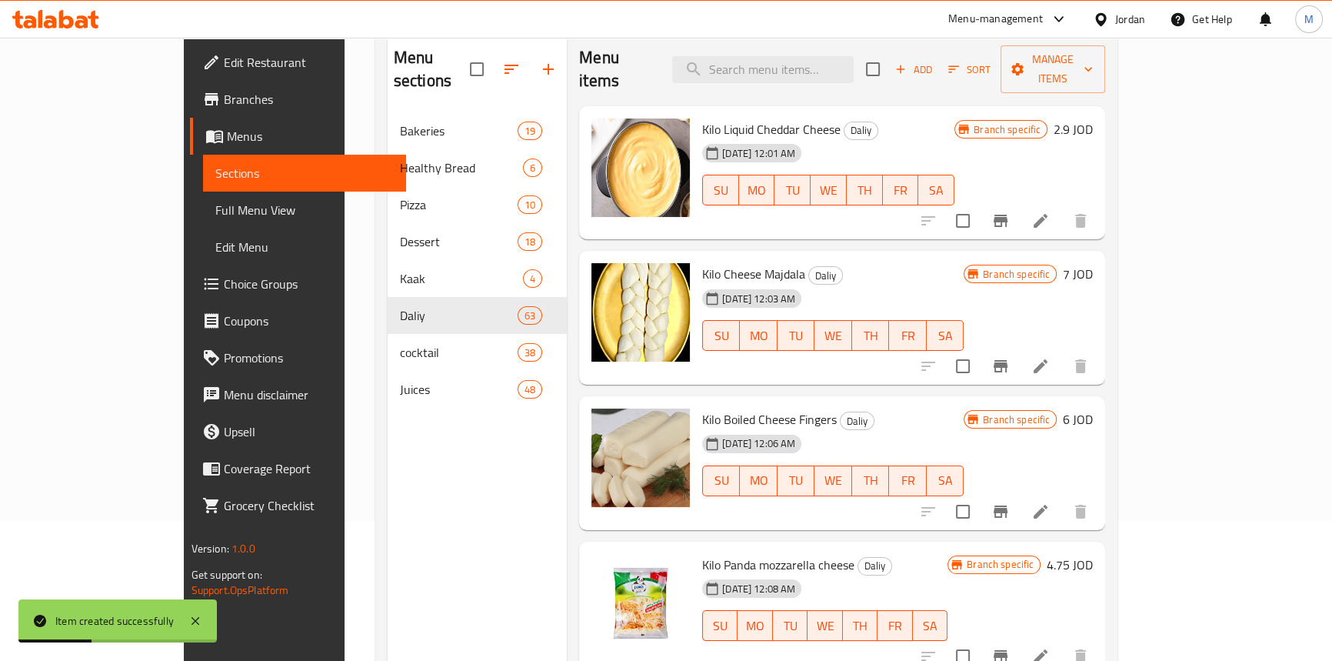
scroll to position [209, 0]
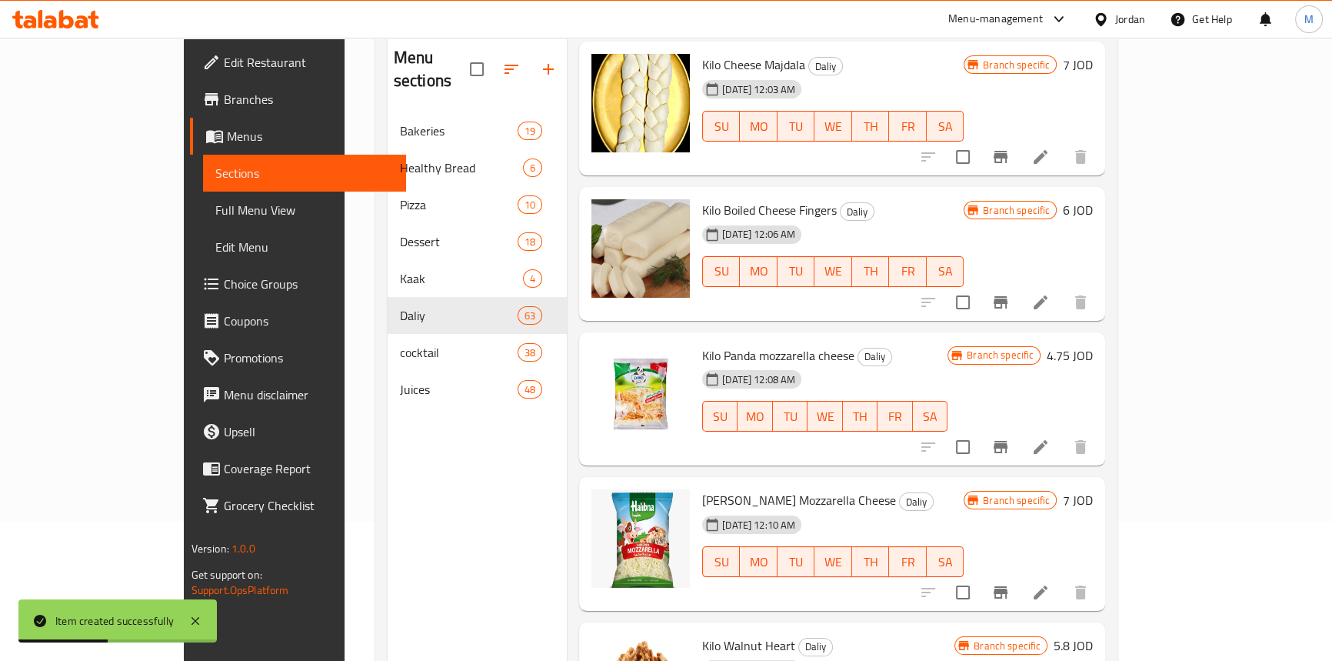
click at [1105, 98] on div "Menu items Add Sort Manage items Kilo Liquid Cheddar Cheese Daliy [DATE] 12:01 …" at bounding box center [836, 363] width 538 height 661
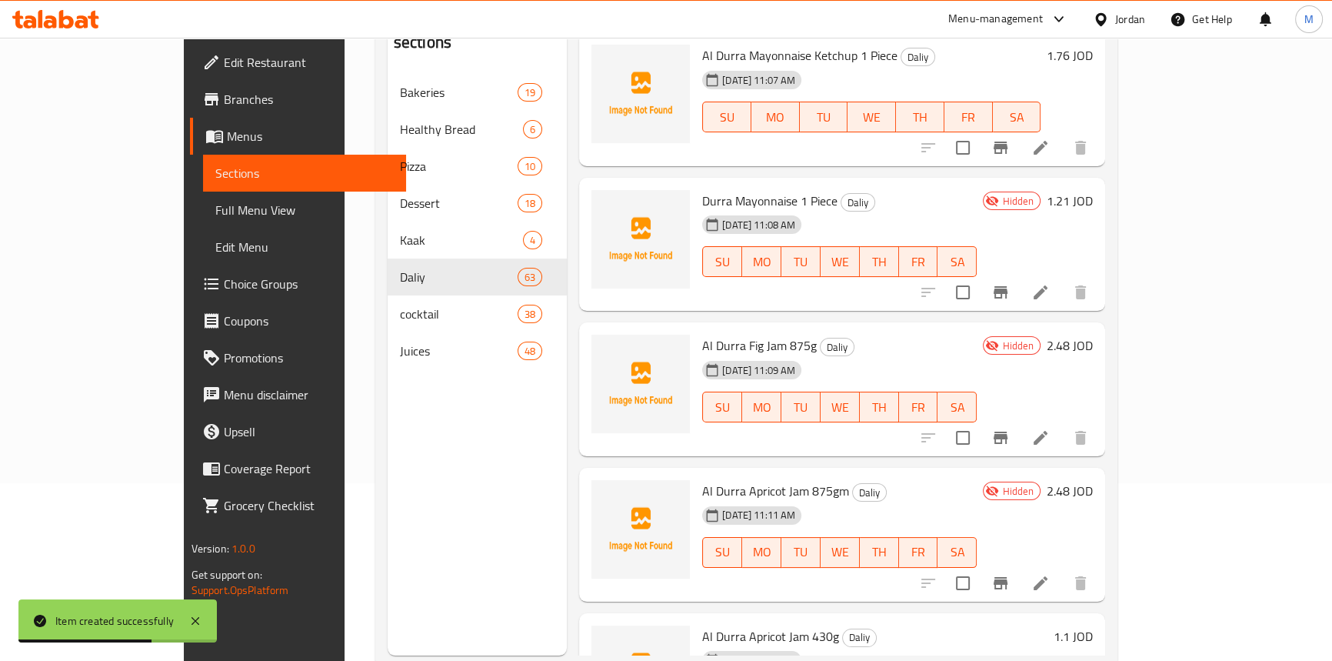
scroll to position [215, 0]
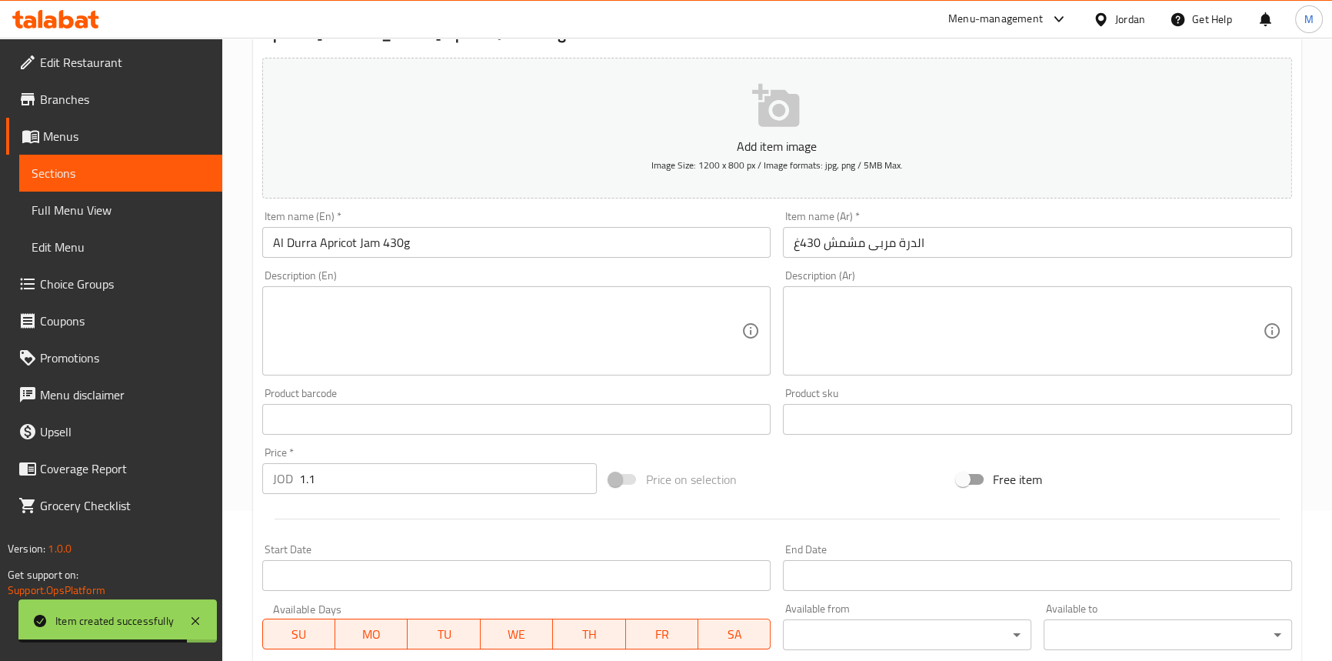
scroll to position [279, 0]
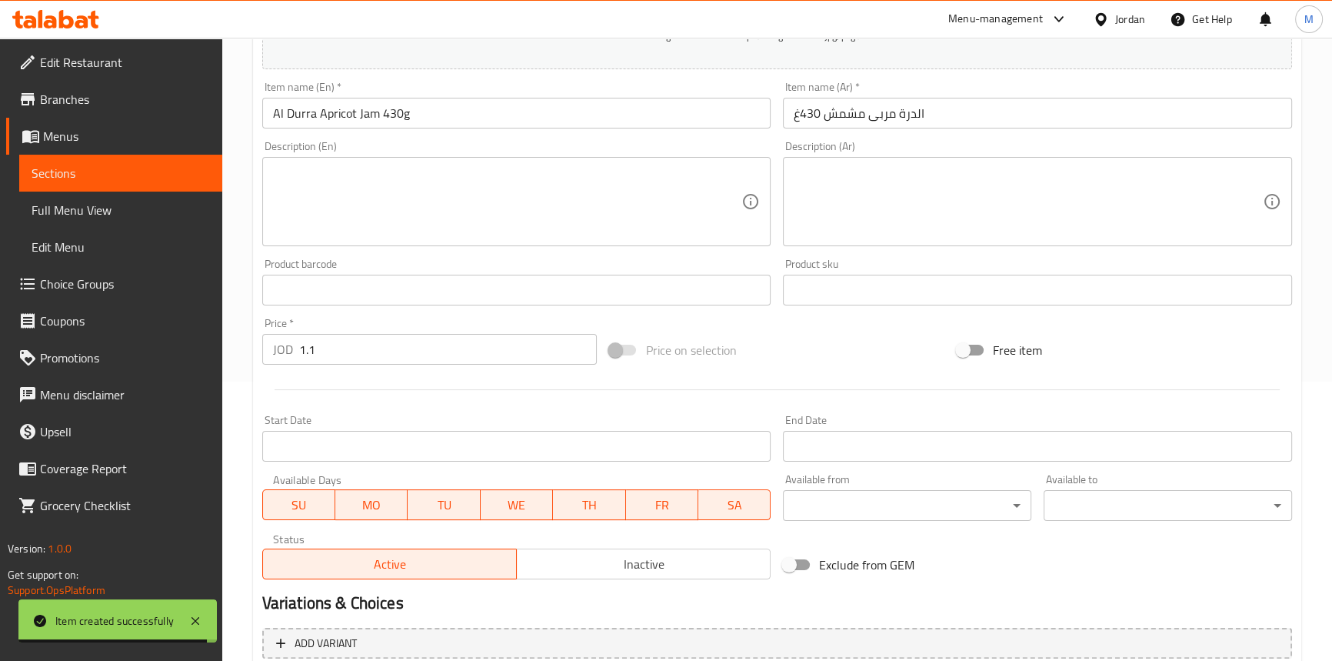
drag, startPoint x: 699, startPoint y: 565, endPoint x: 561, endPoint y: 548, distance: 139.6
click at [699, 565] on span "Inactive" at bounding box center [644, 564] width 242 height 22
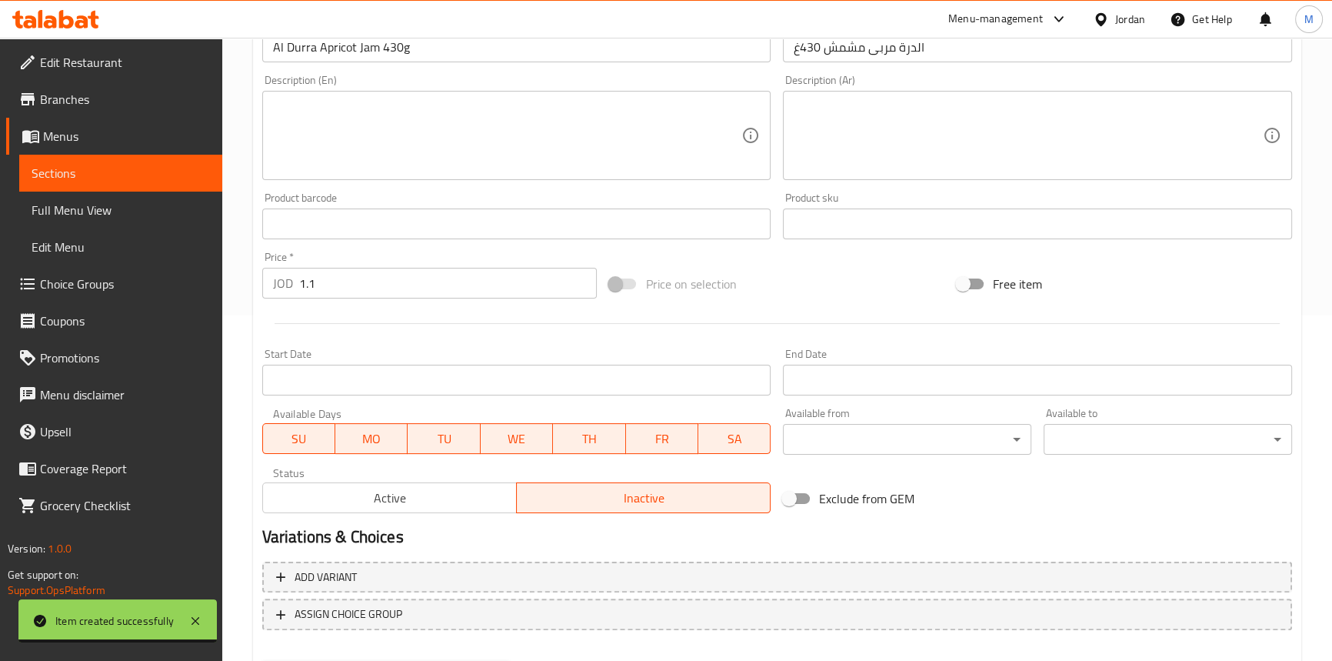
scroll to position [425, 0]
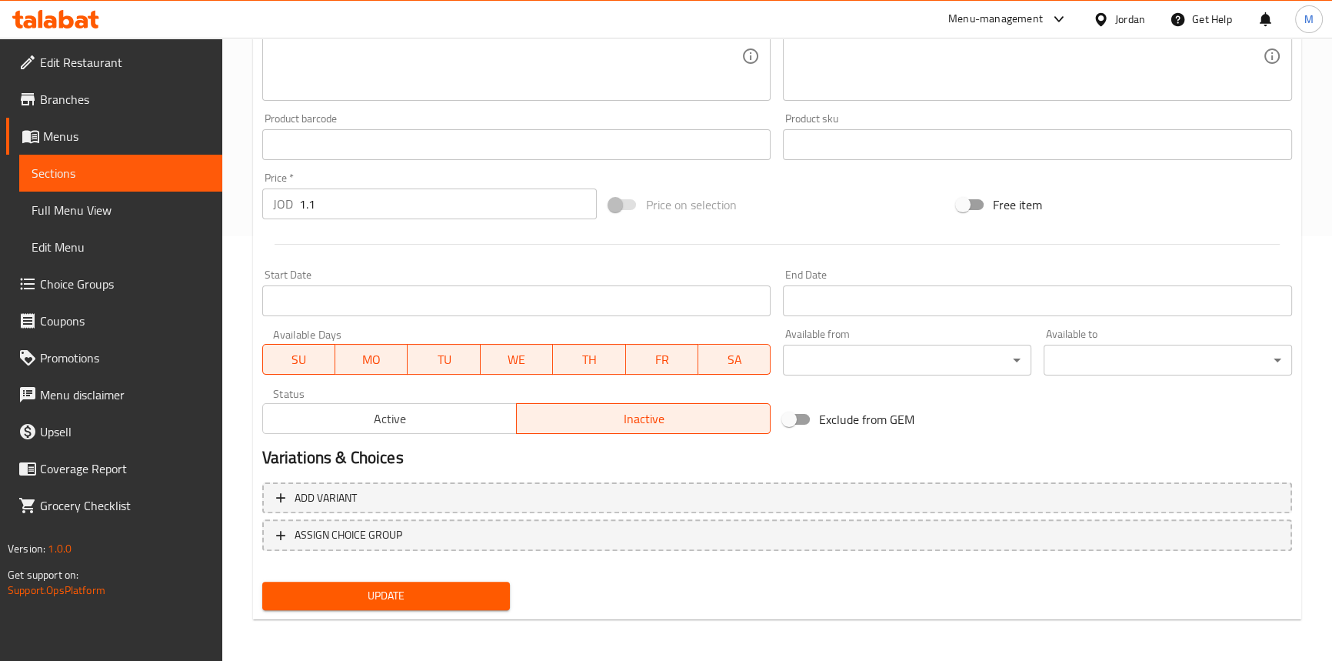
click at [472, 576] on div "Update" at bounding box center [386, 595] width 261 height 41
click at [473, 582] on button "Update" at bounding box center [386, 596] width 248 height 28
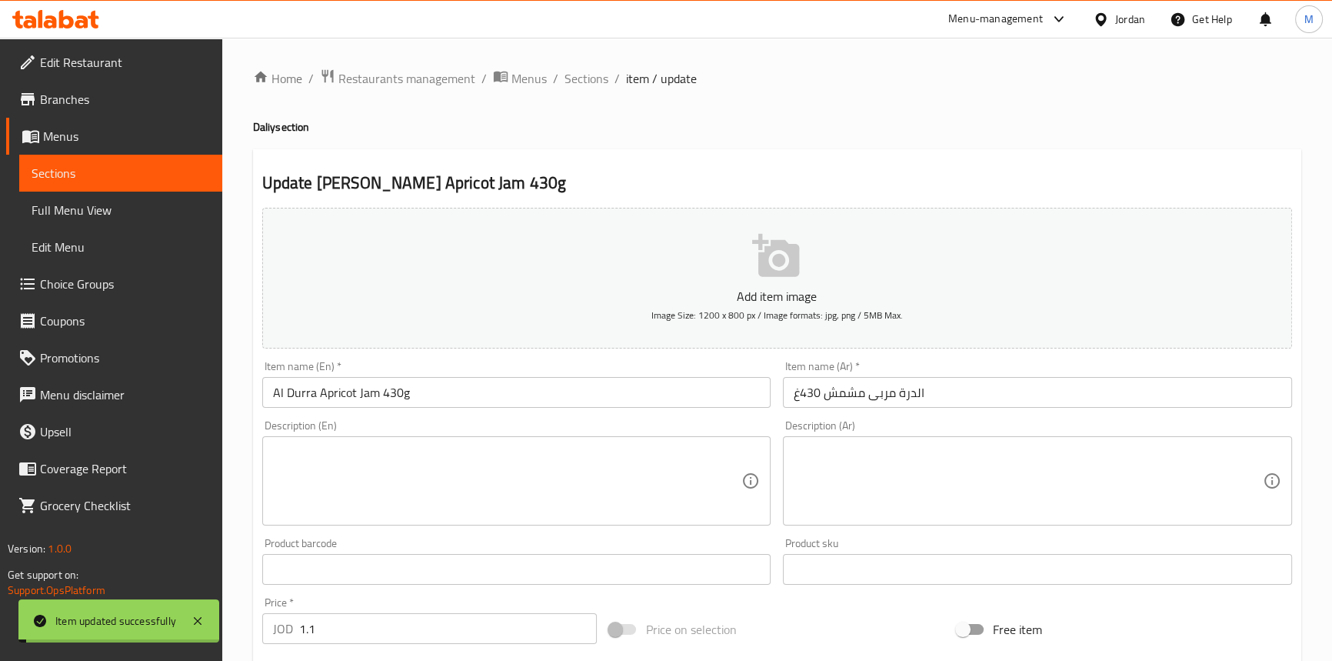
scroll to position [0, 0]
click at [588, 71] on span "Sections" at bounding box center [587, 78] width 44 height 18
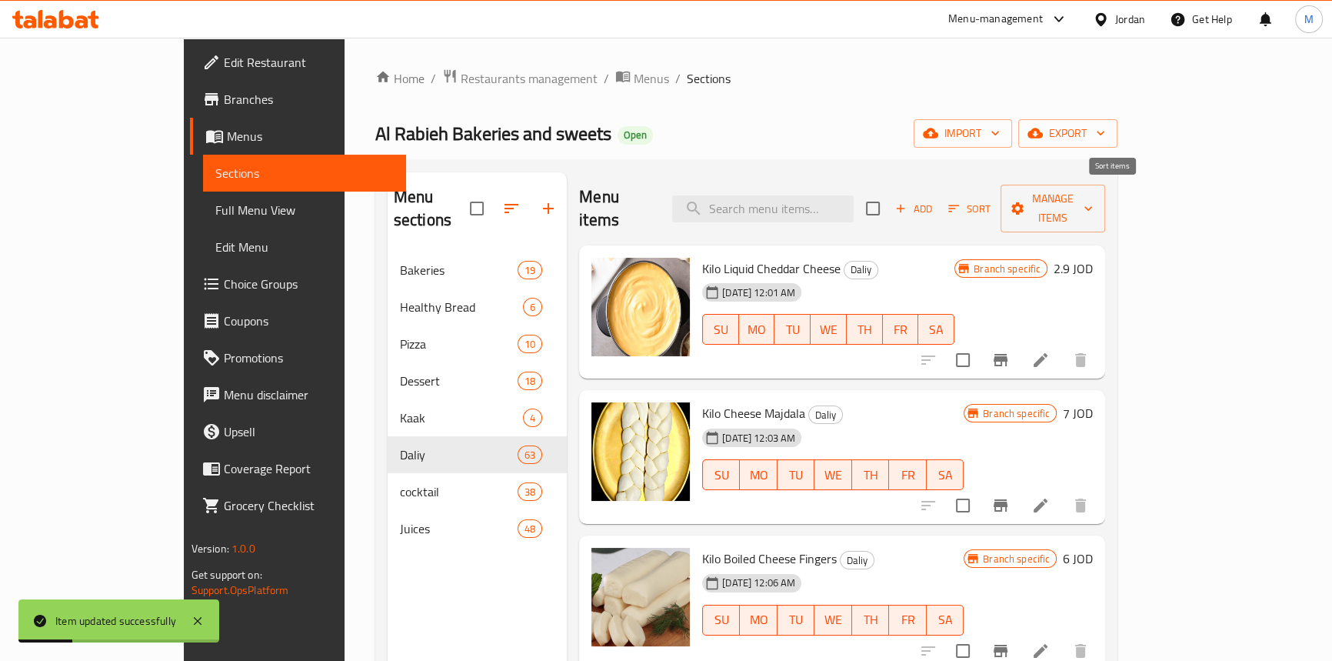
click at [935, 200] on span "Add" at bounding box center [914, 209] width 42 height 18
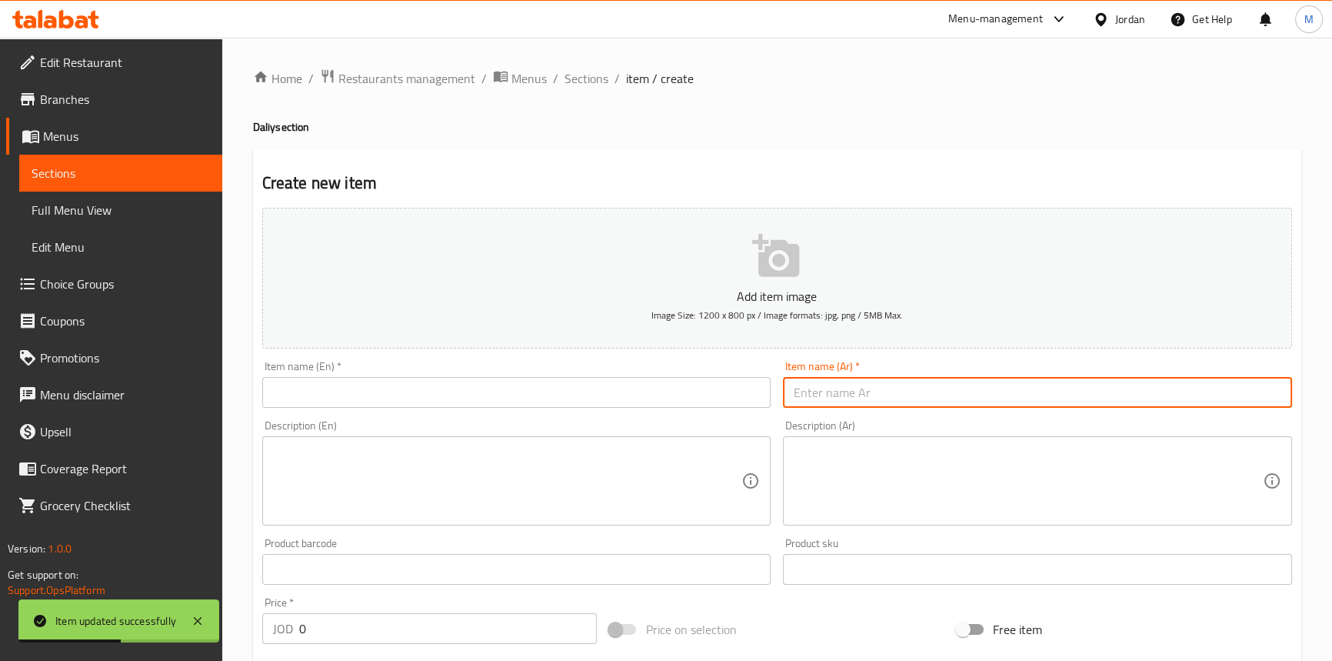
click at [1048, 397] on input "text" at bounding box center [1037, 392] width 509 height 31
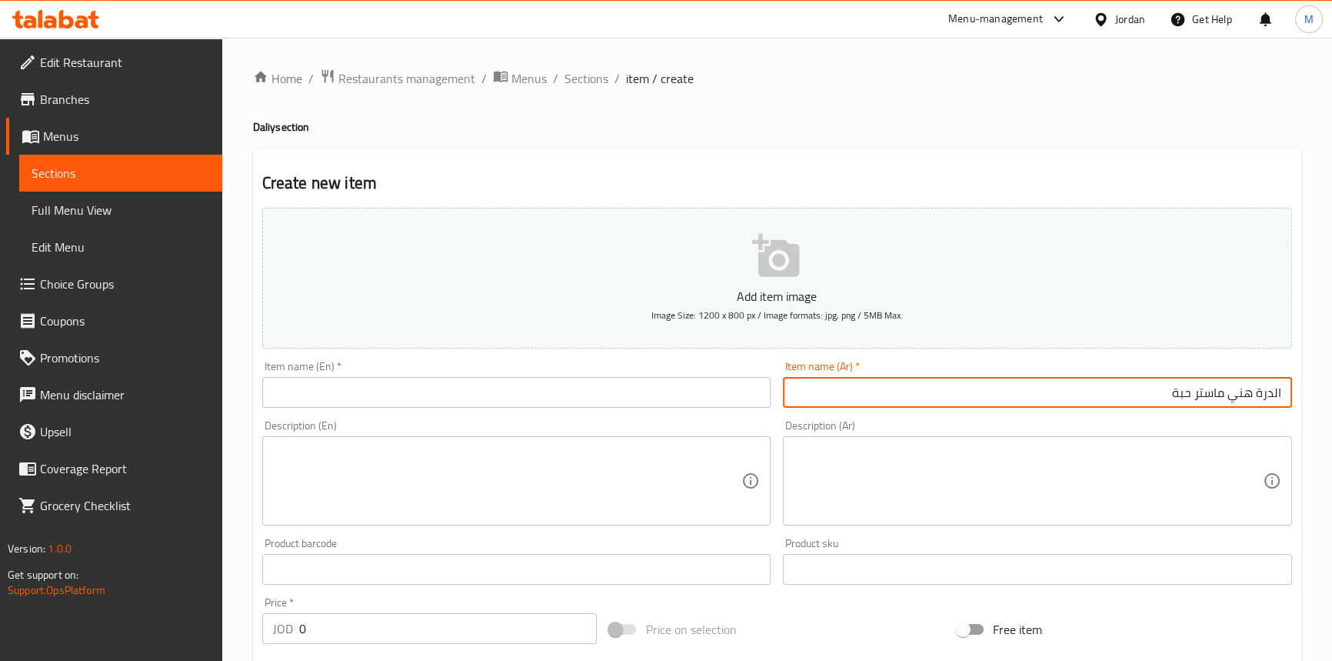
click at [1227, 389] on input "الدرة هني ماستر حبة" at bounding box center [1037, 392] width 509 height 31
click at [1227, 388] on input "الدرة هني ماستر حبة" at bounding box center [1037, 392] width 509 height 31
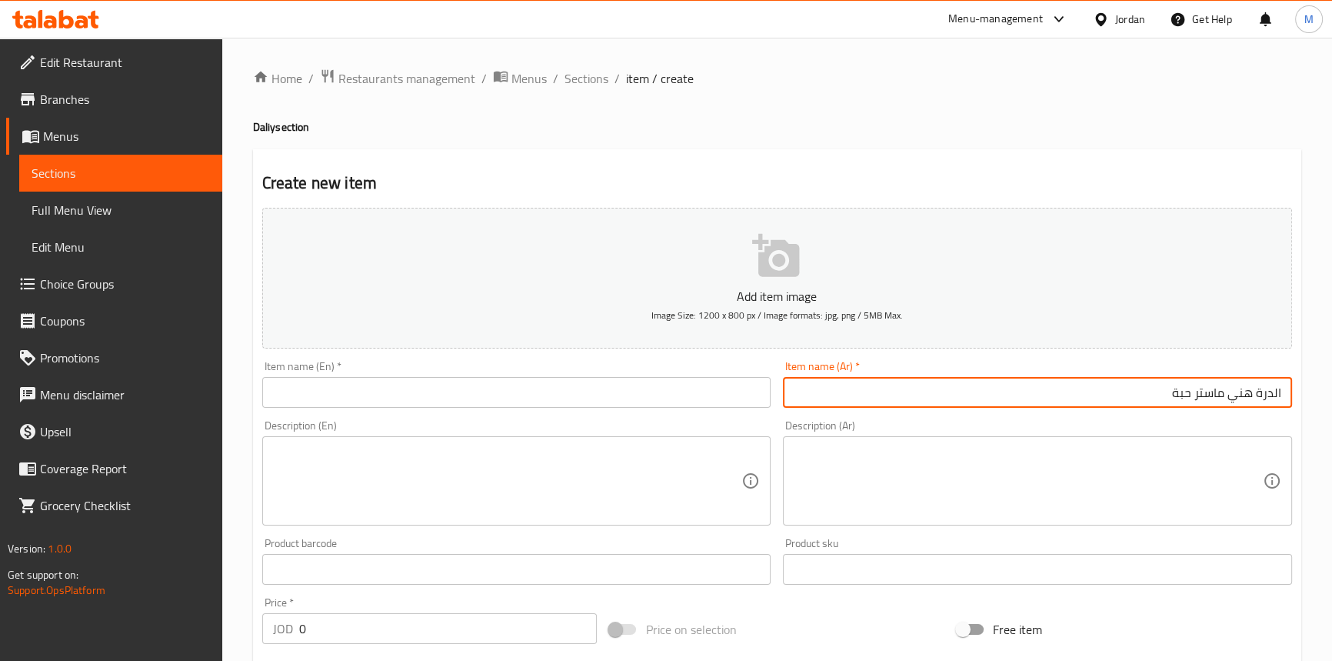
click at [1227, 388] on input "الدرة هني ماستر حبة" at bounding box center [1037, 392] width 509 height 31
type input "الدرة هني ماستر حبة"
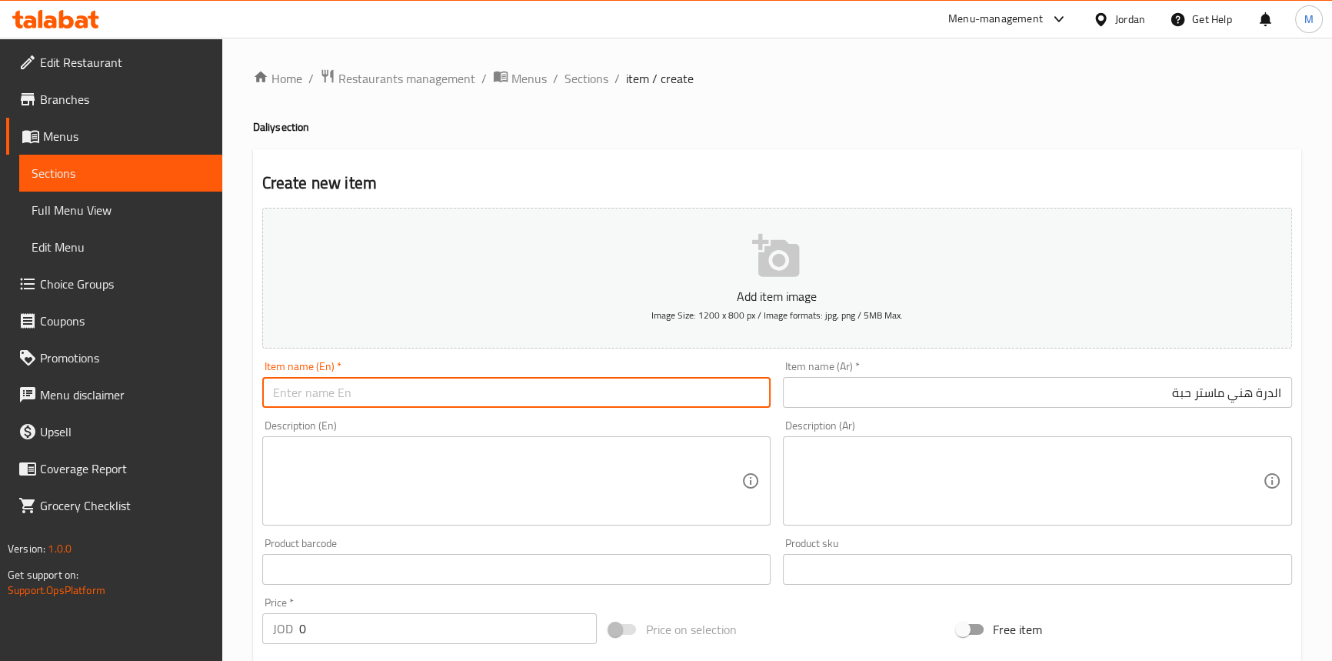
click at [479, 388] on input "text" at bounding box center [516, 392] width 509 height 31
click at [271, 393] on input "Durra Honey Master Bead" at bounding box center [516, 392] width 509 height 31
click at [306, 395] on input "alDurra Honey Master Bead" at bounding box center [516, 392] width 509 height 31
click at [307, 395] on input "alDurra Honey Master Bead" at bounding box center [516, 392] width 509 height 31
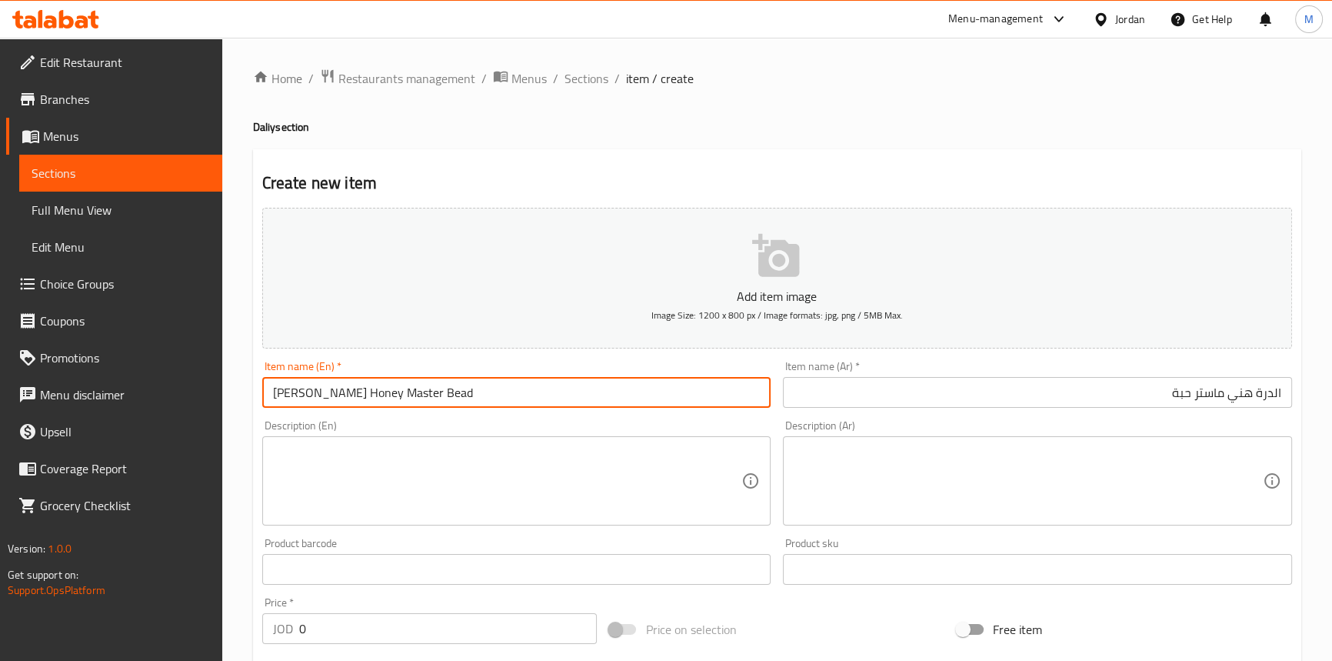
click at [408, 395] on input "[PERSON_NAME] Honey Master Bead" at bounding box center [516, 392] width 509 height 31
click at [407, 394] on input "[PERSON_NAME] Honey Master Bead" at bounding box center [516, 392] width 509 height 31
click at [402, 389] on input "[PERSON_NAME] Honey Master 1 piece" at bounding box center [516, 392] width 509 height 31
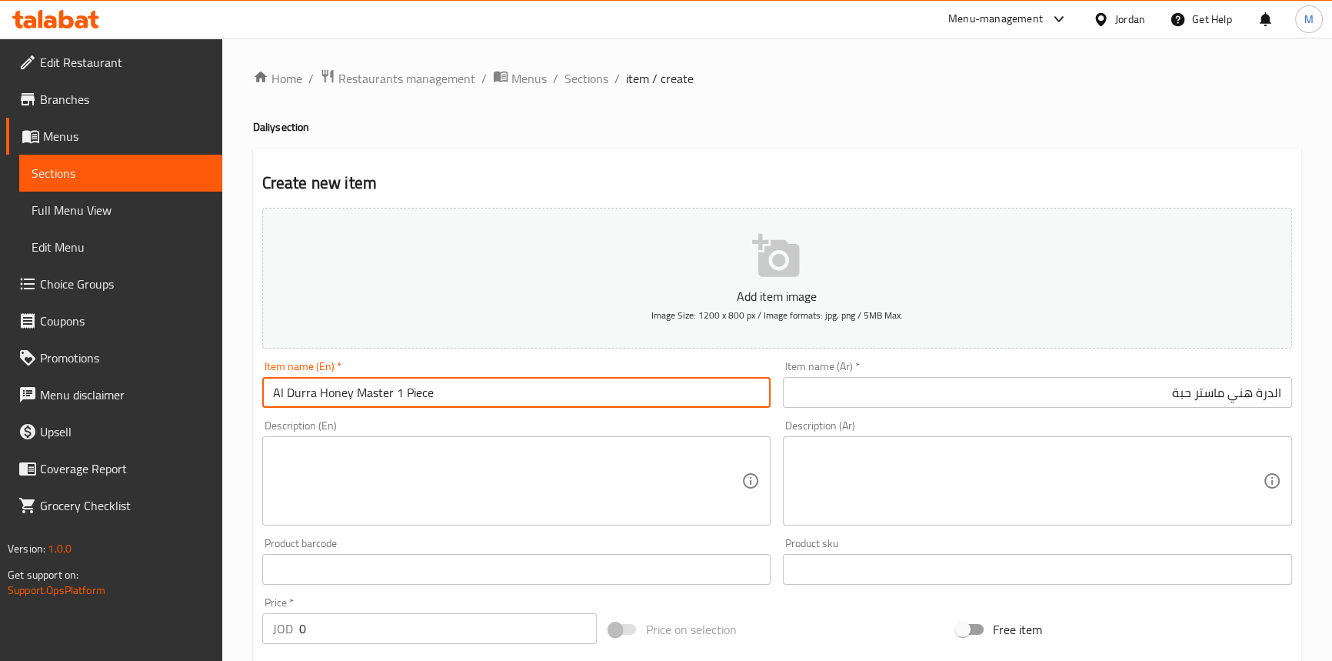
click at [479, 402] on input "Al Durra Honey Master 1 Piece" at bounding box center [516, 392] width 509 height 31
type input "Al Durra Honey Master 1 Piece"
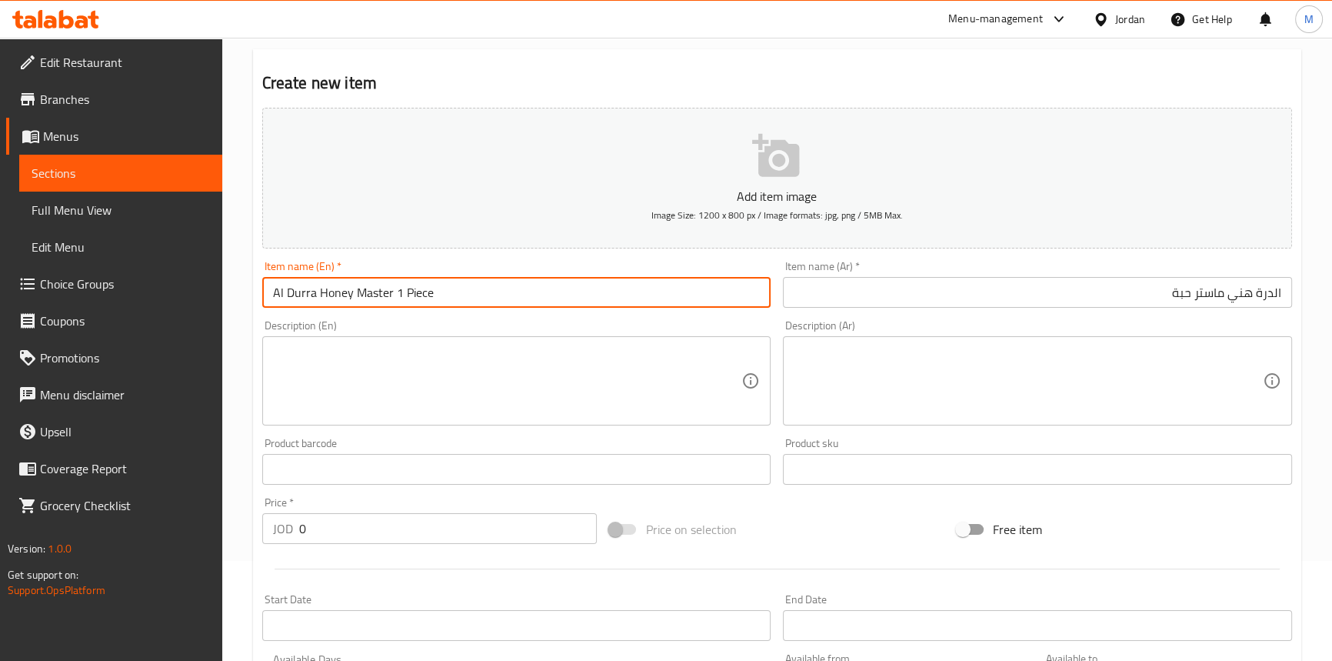
scroll to position [209, 0]
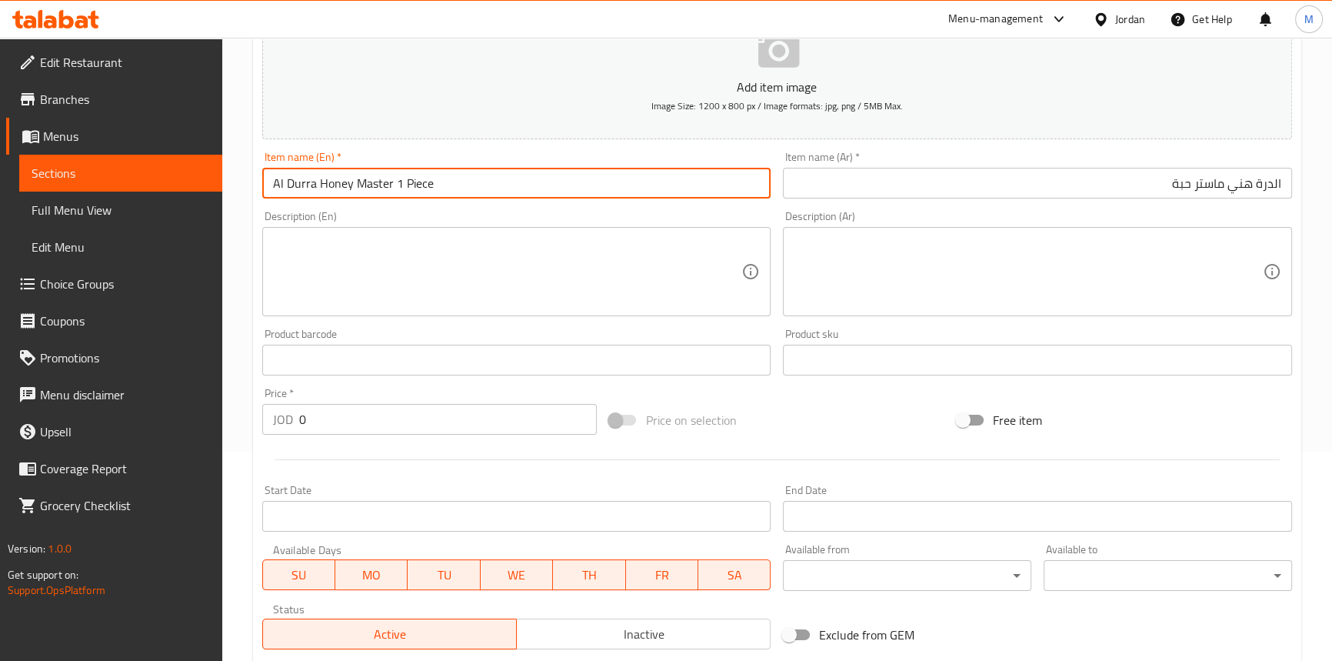
click at [363, 428] on input "0" at bounding box center [448, 419] width 298 height 31
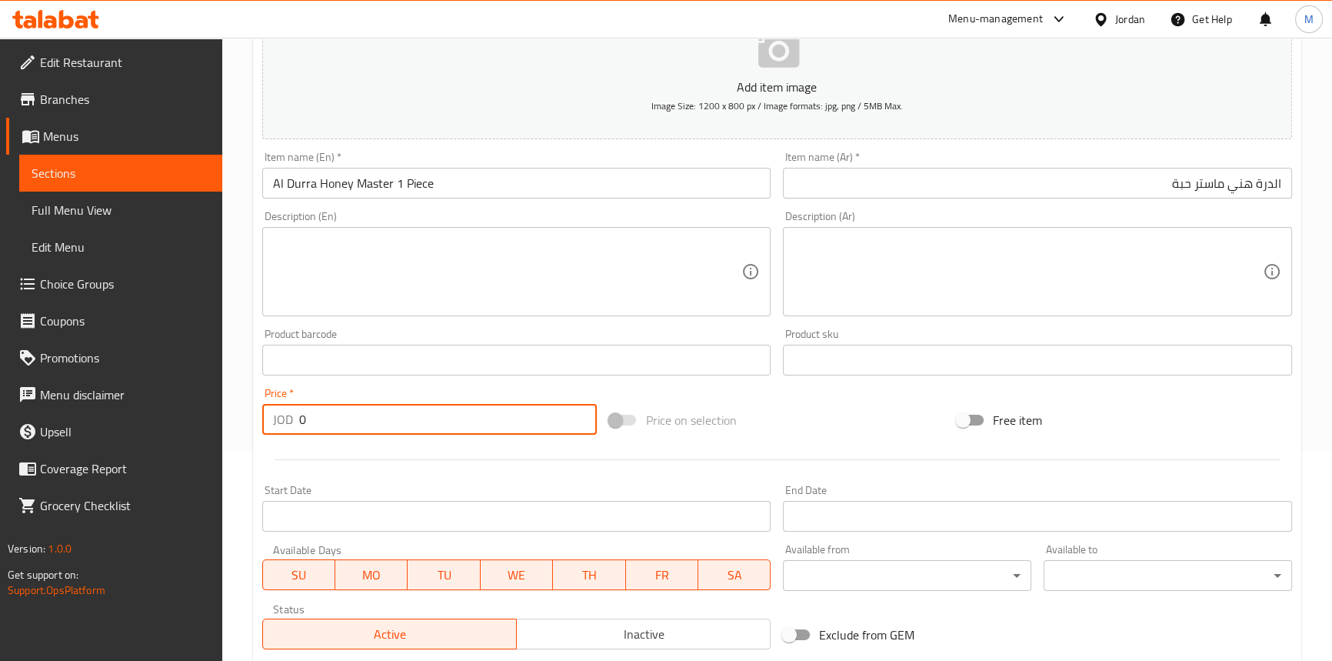
click at [363, 428] on input "0" at bounding box center [448, 419] width 298 height 31
type input "2.1"
click at [347, 384] on div "Price   * JOD 2.1 Price *" at bounding box center [430, 411] width 348 height 59
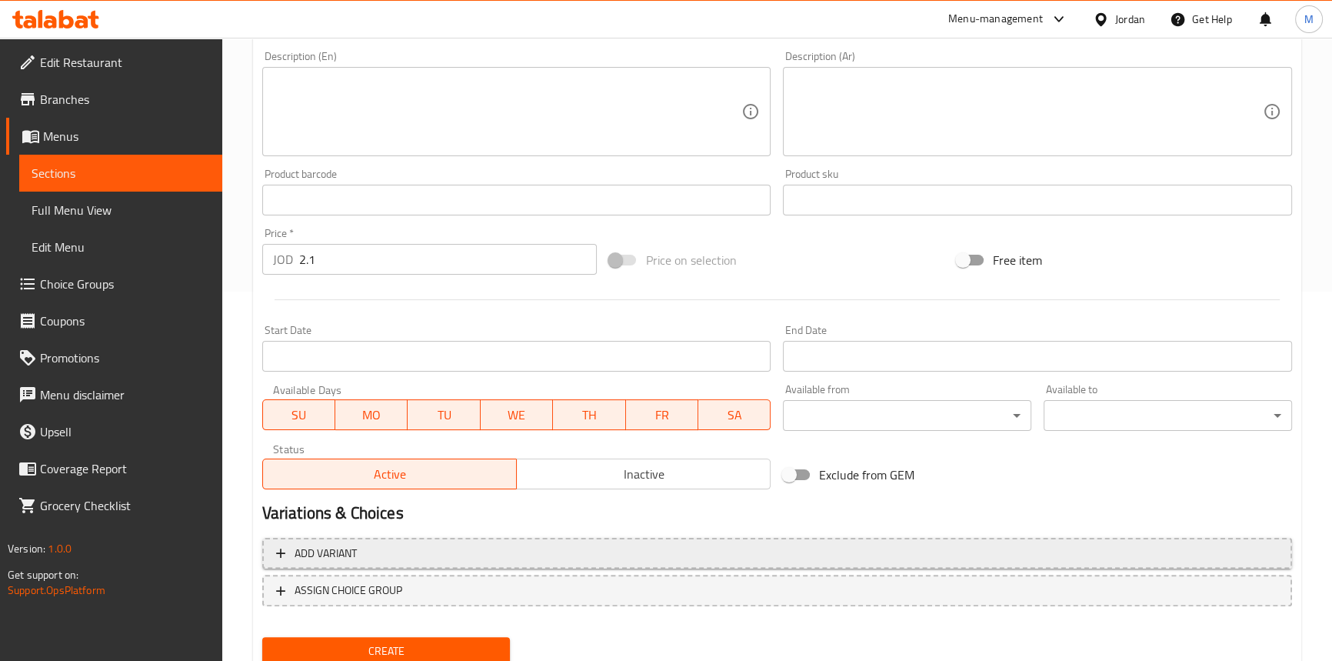
scroll to position [425, 0]
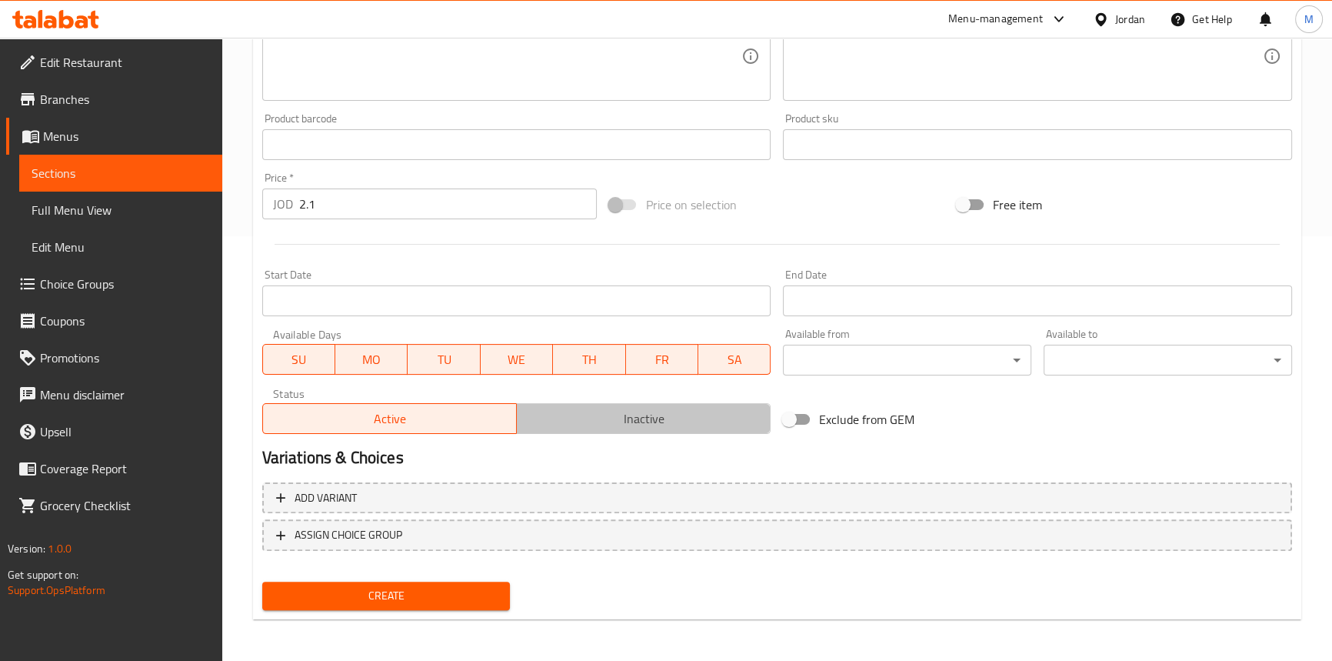
click at [590, 432] on button "Inactive" at bounding box center [643, 418] width 255 height 31
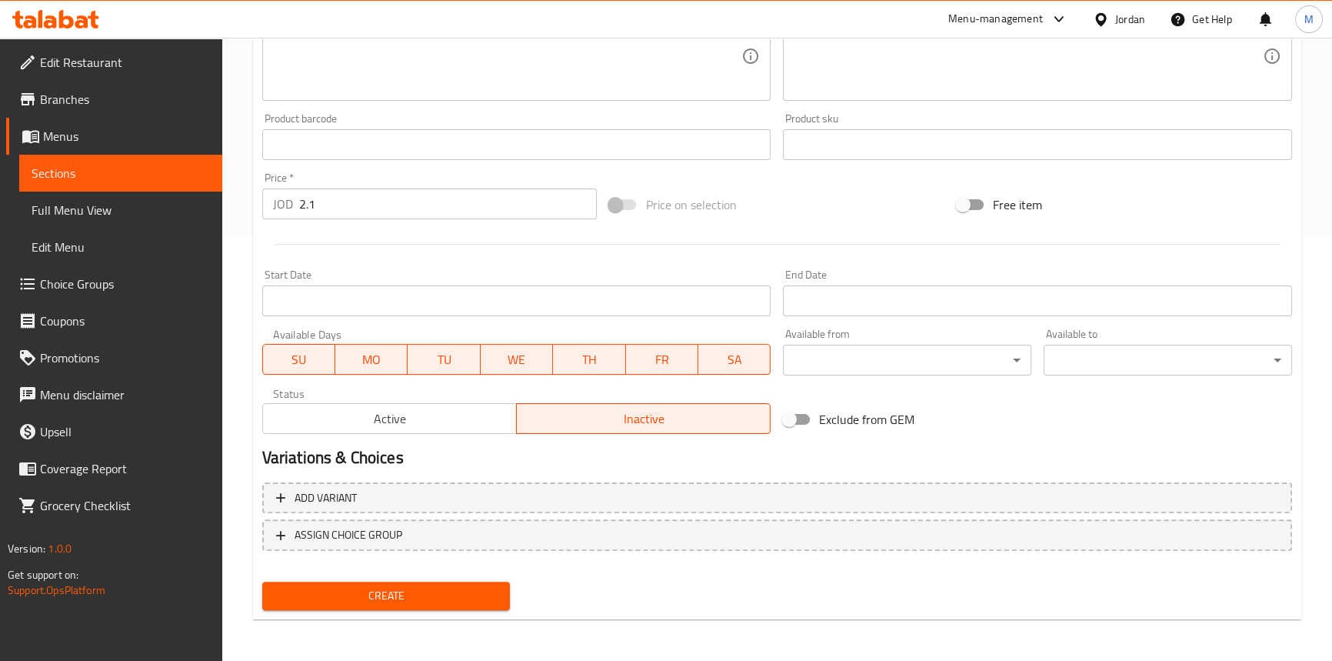
click at [489, 583] on button "Create" at bounding box center [386, 596] width 248 height 28
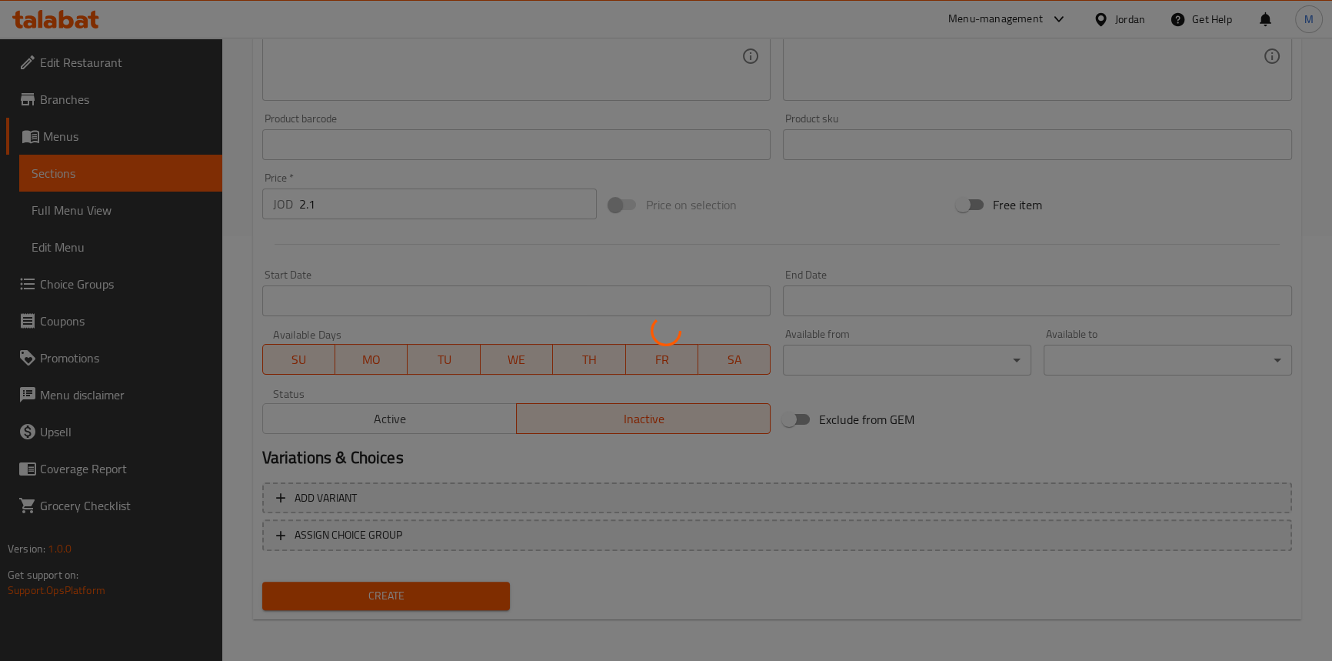
type input "0"
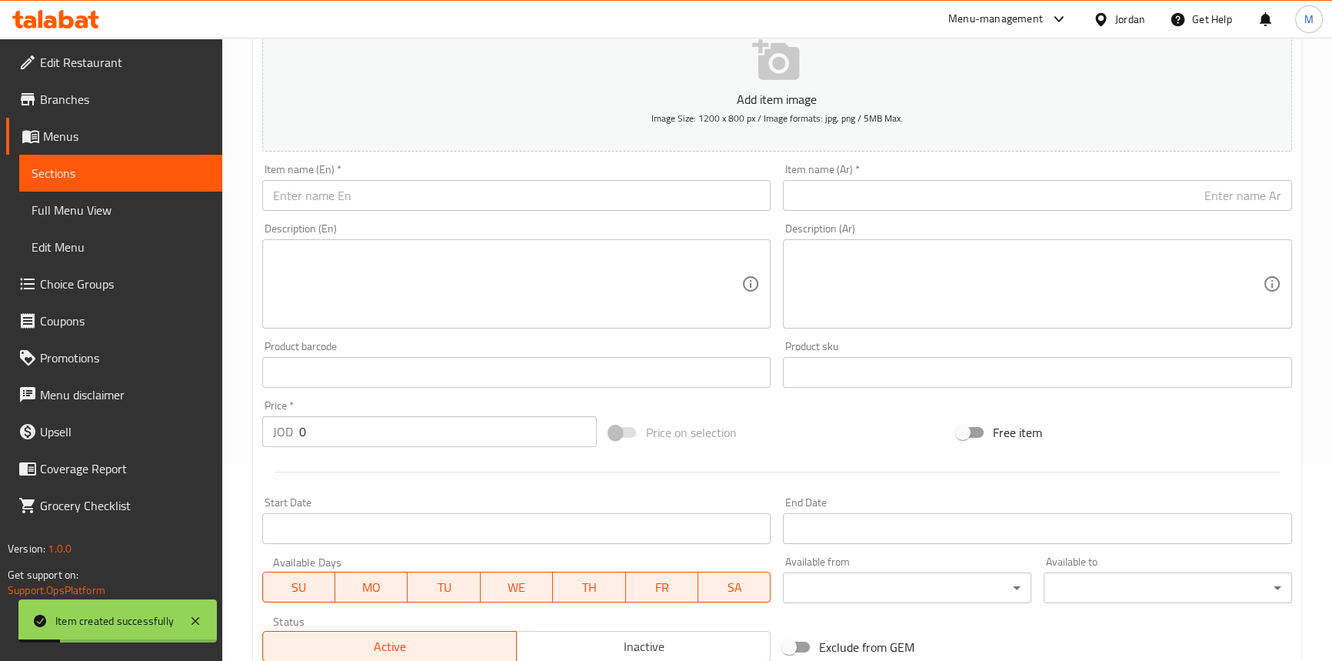
scroll to position [75, 0]
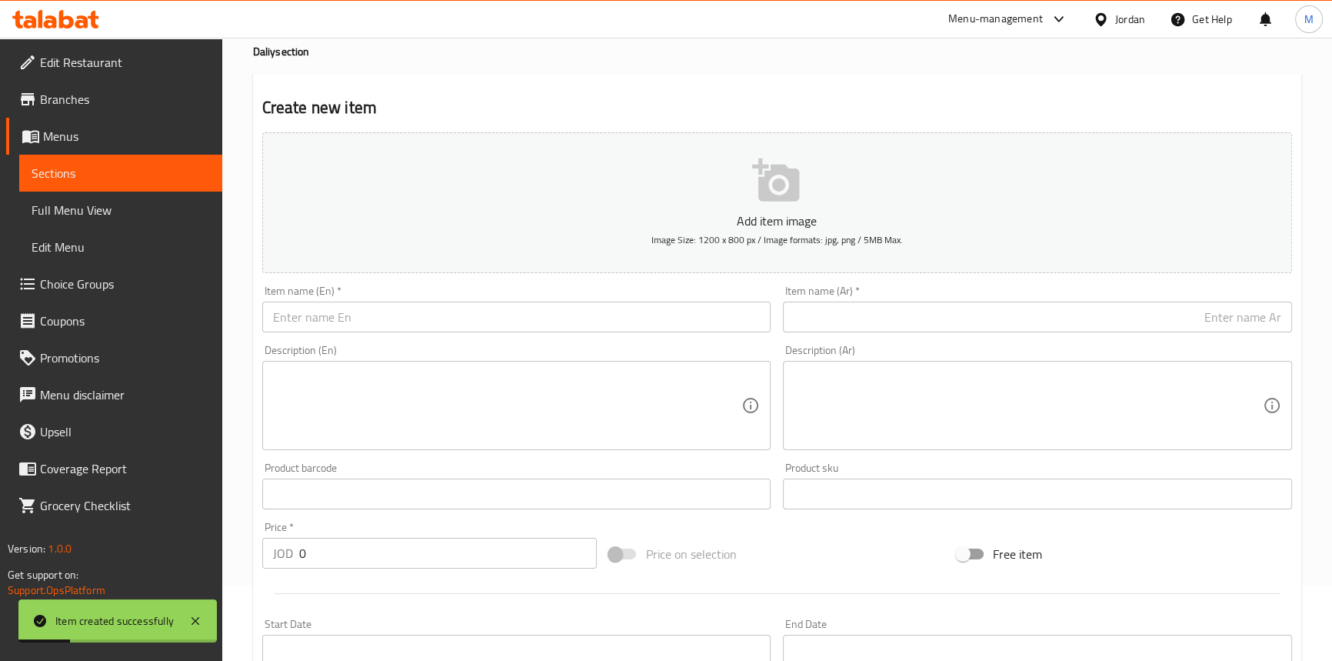
click at [1098, 327] on input "text" at bounding box center [1037, 317] width 509 height 31
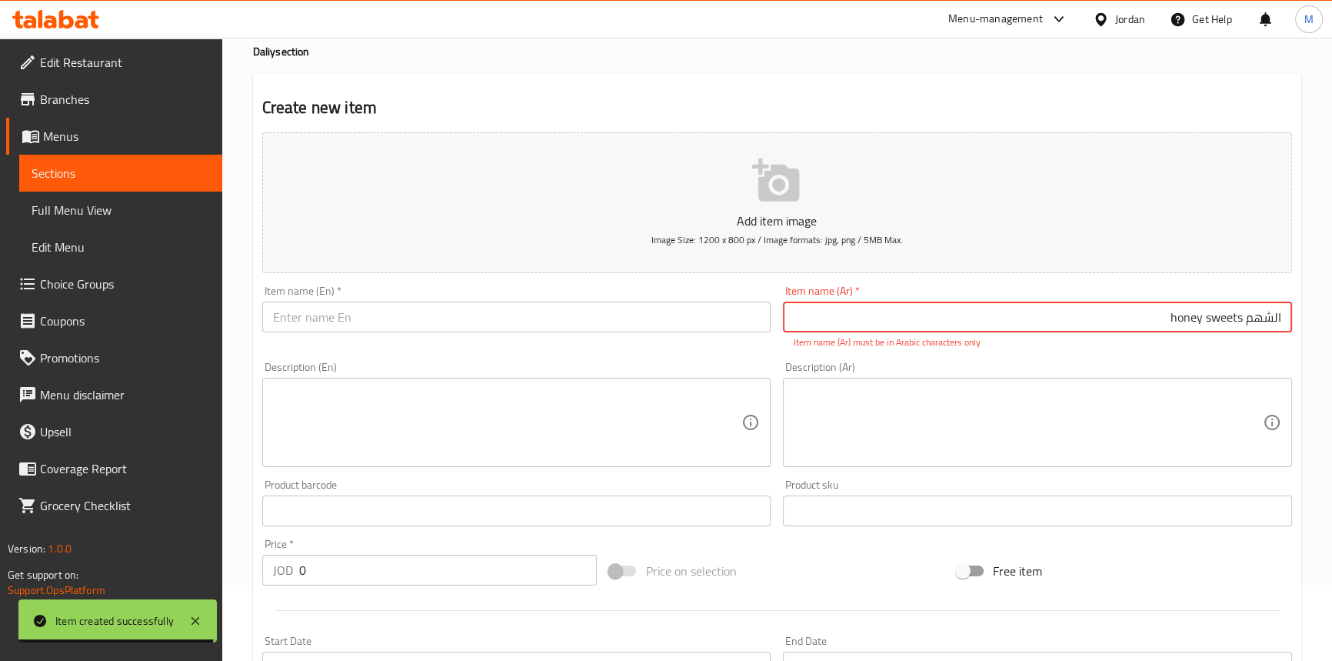
type input "الشهم honey sweets"
click at [588, 315] on input "text" at bounding box center [516, 317] width 509 height 31
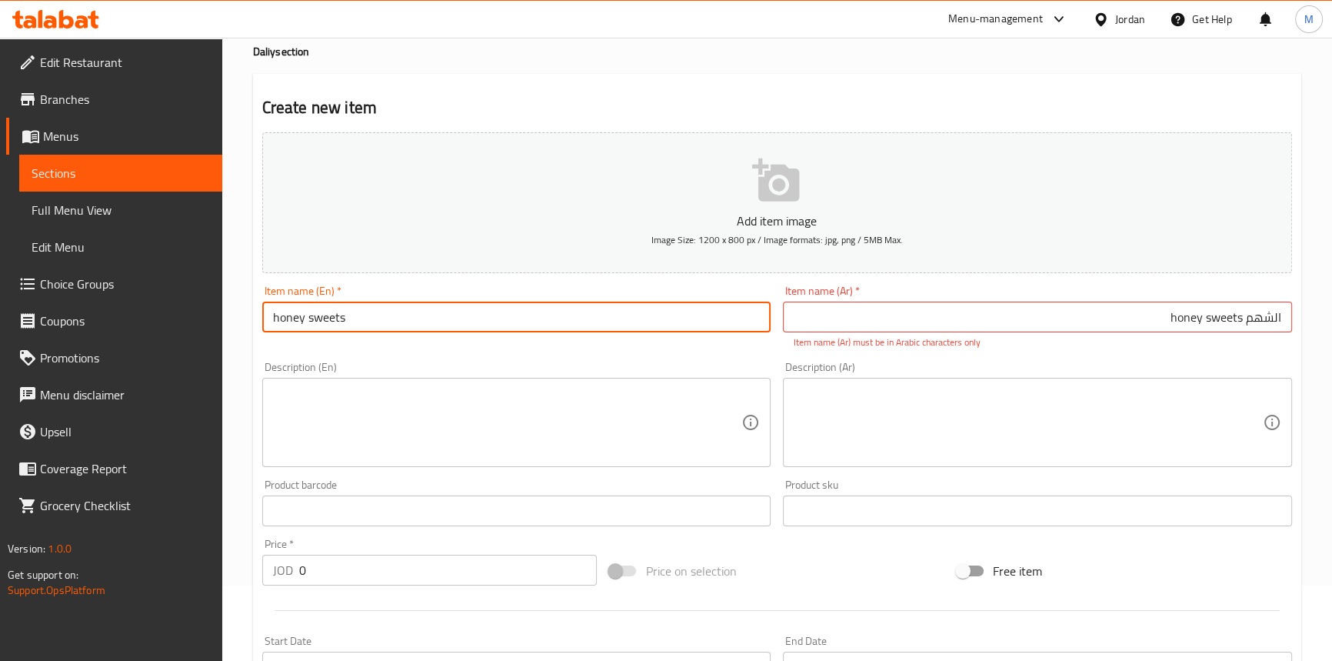
type input "honey sweets"
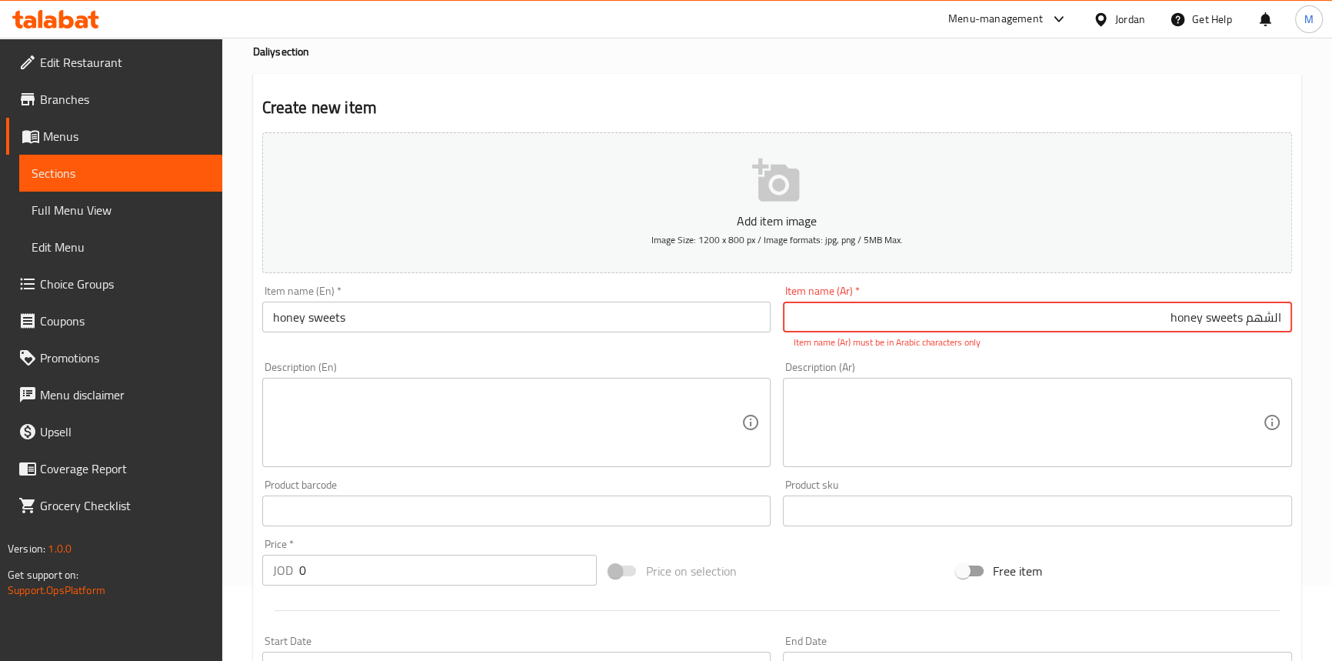
click at [1212, 314] on input "الشهم honey sweets" at bounding box center [1037, 317] width 509 height 31
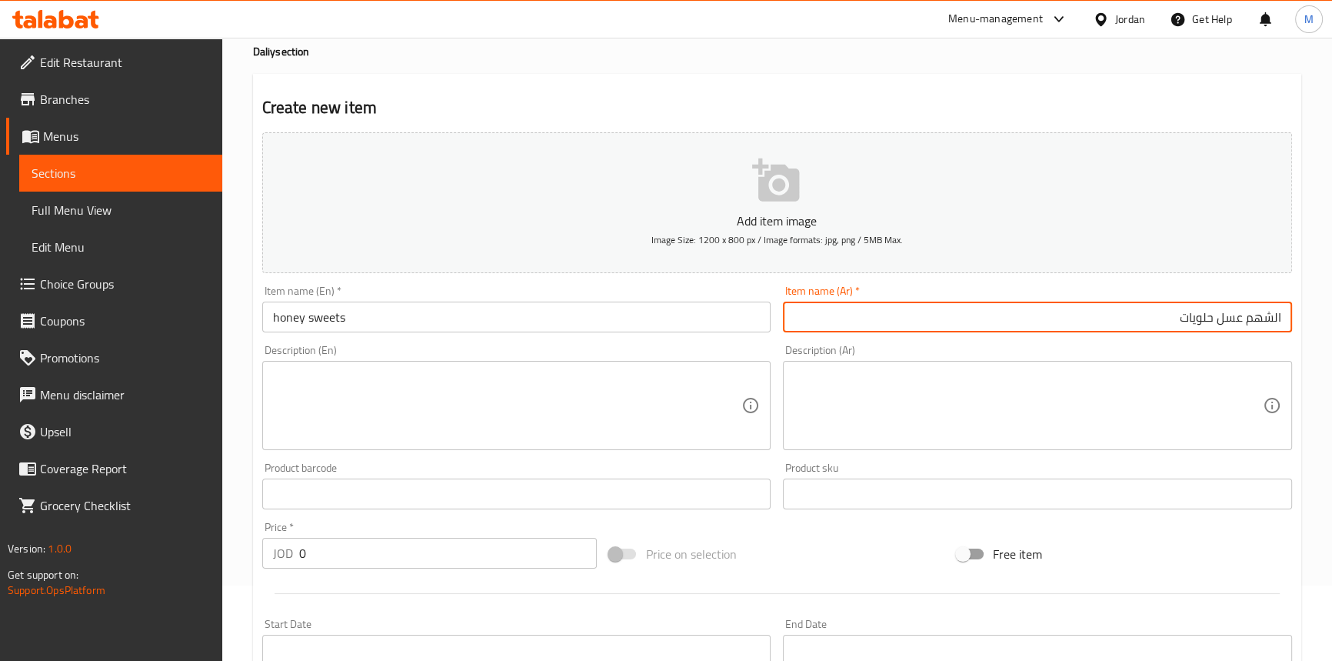
click at [1262, 323] on input "الشهم عسل حلويات" at bounding box center [1037, 317] width 509 height 31
type input "الشهم عسل حلويات"
click at [418, 320] on input "honey sweets" at bounding box center [516, 317] width 509 height 31
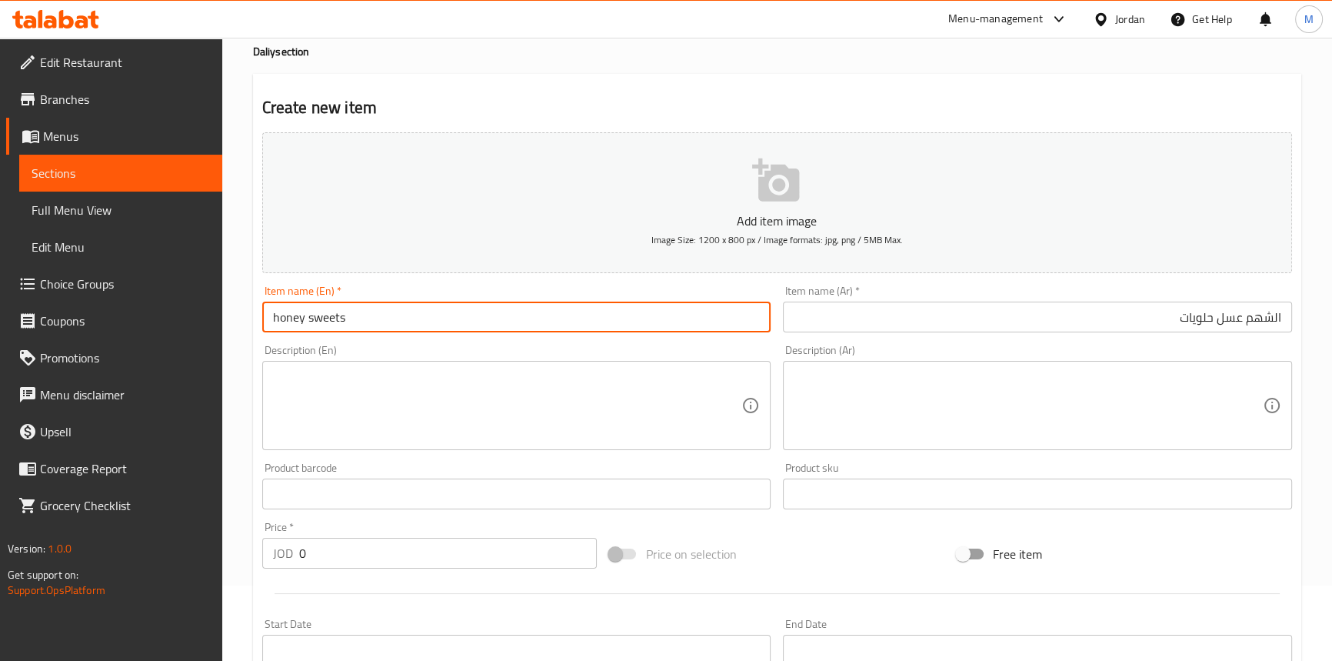
click at [270, 320] on input "honey sweets" at bounding box center [516, 317] width 509 height 31
click at [354, 321] on input "alshahm honey sweets" at bounding box center [516, 317] width 509 height 31
type input "Alshahm Honey Sweets"
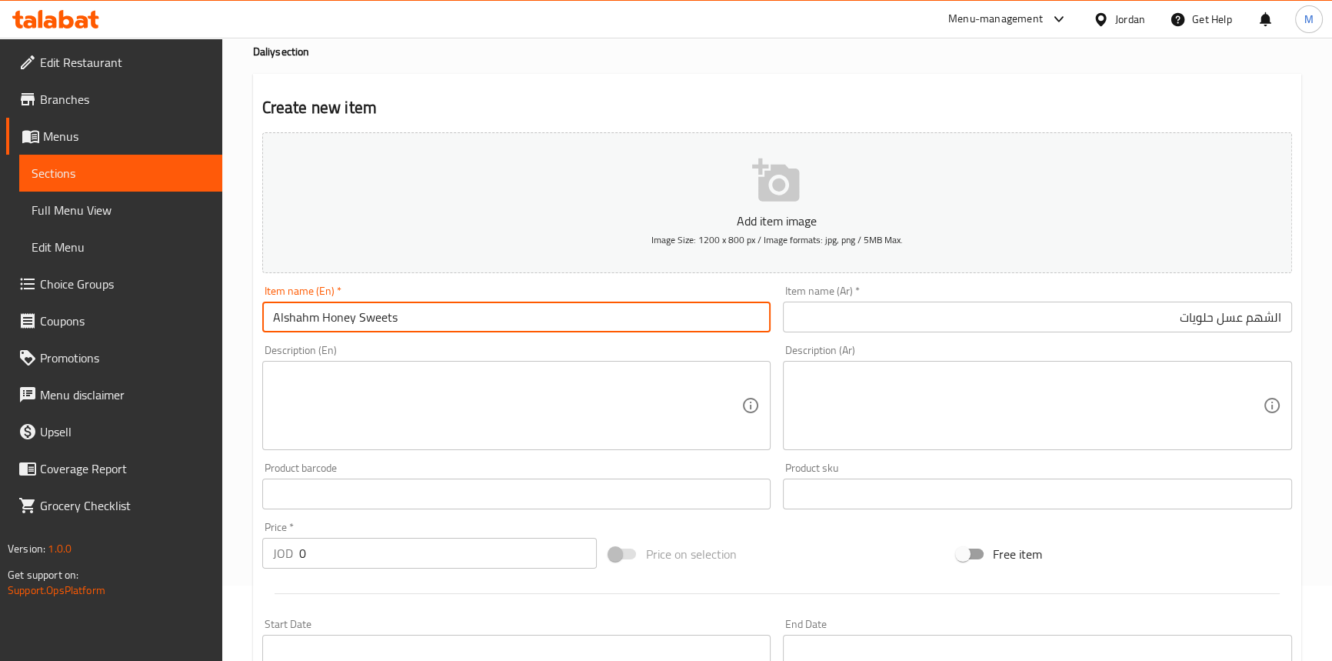
click at [454, 292] on div "Item name (En)   * Alshahm Honey Sweets Item name (En) *" at bounding box center [516, 308] width 509 height 47
click at [454, 313] on input "Alshahm Honey Sweets" at bounding box center [516, 317] width 509 height 31
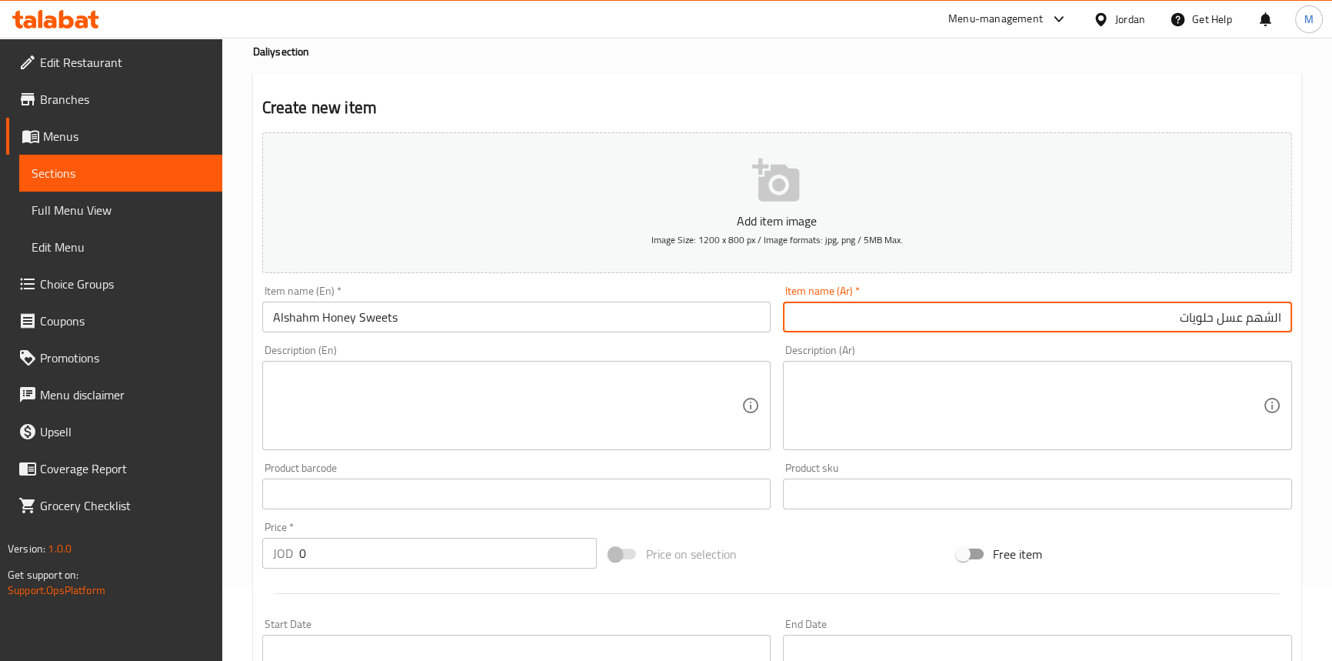
click at [1137, 315] on input "الشهم عسل حلويات" at bounding box center [1037, 317] width 509 height 31
type input "الشهم عسل حلويات حبة"
click at [521, 315] on input "Alshahm Honey Sweets" at bounding box center [516, 317] width 509 height 31
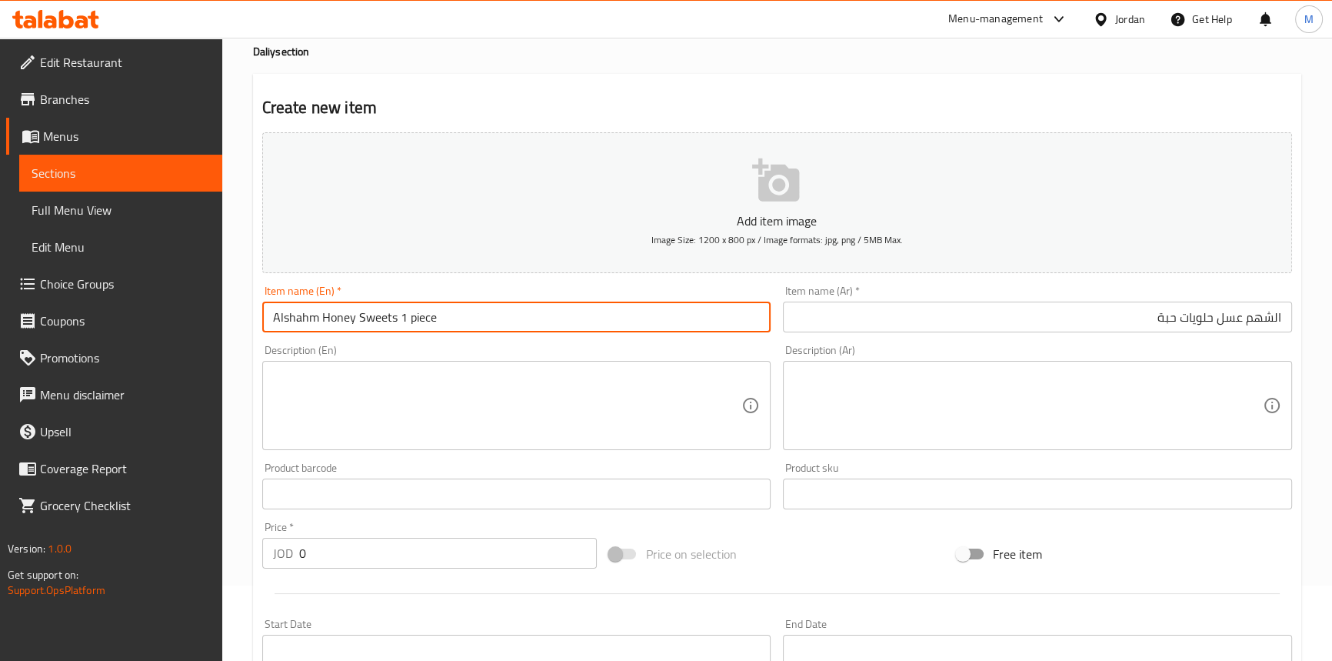
click at [527, 312] on input "Alshahm Honey Sweets 1 piece" at bounding box center [516, 317] width 509 height 31
type input "Alshahm Honey Sweets 1 Piece"
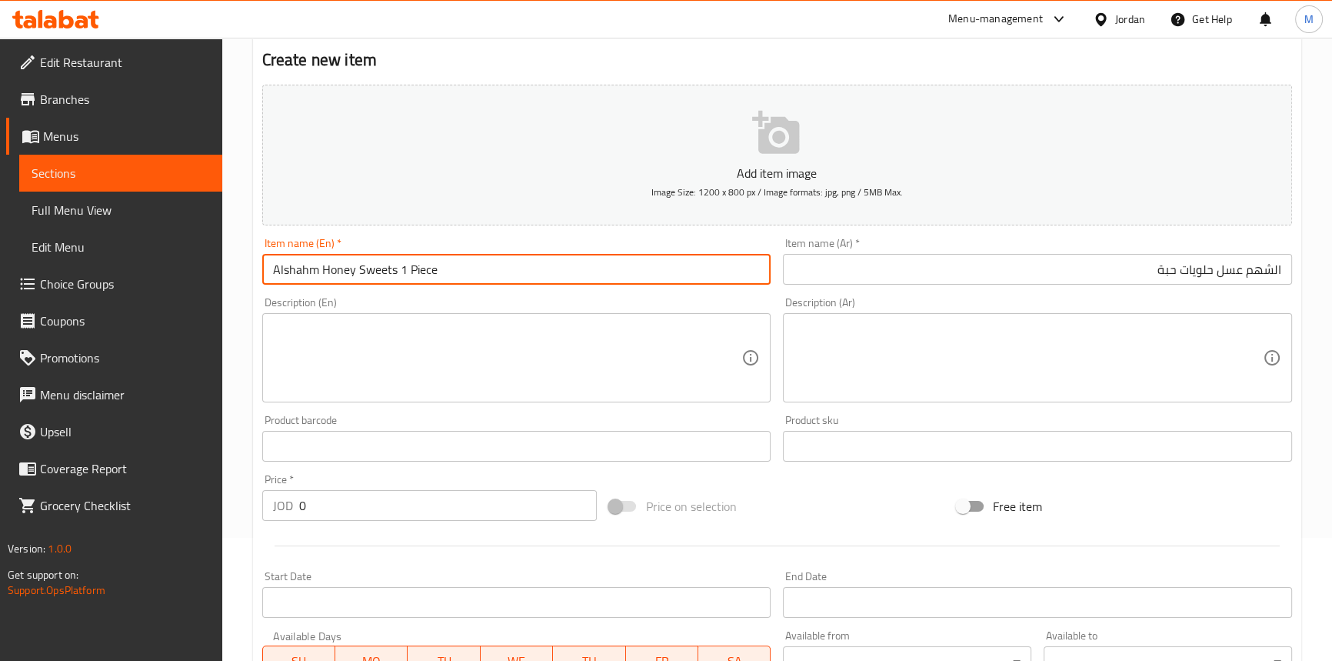
scroll to position [145, 0]
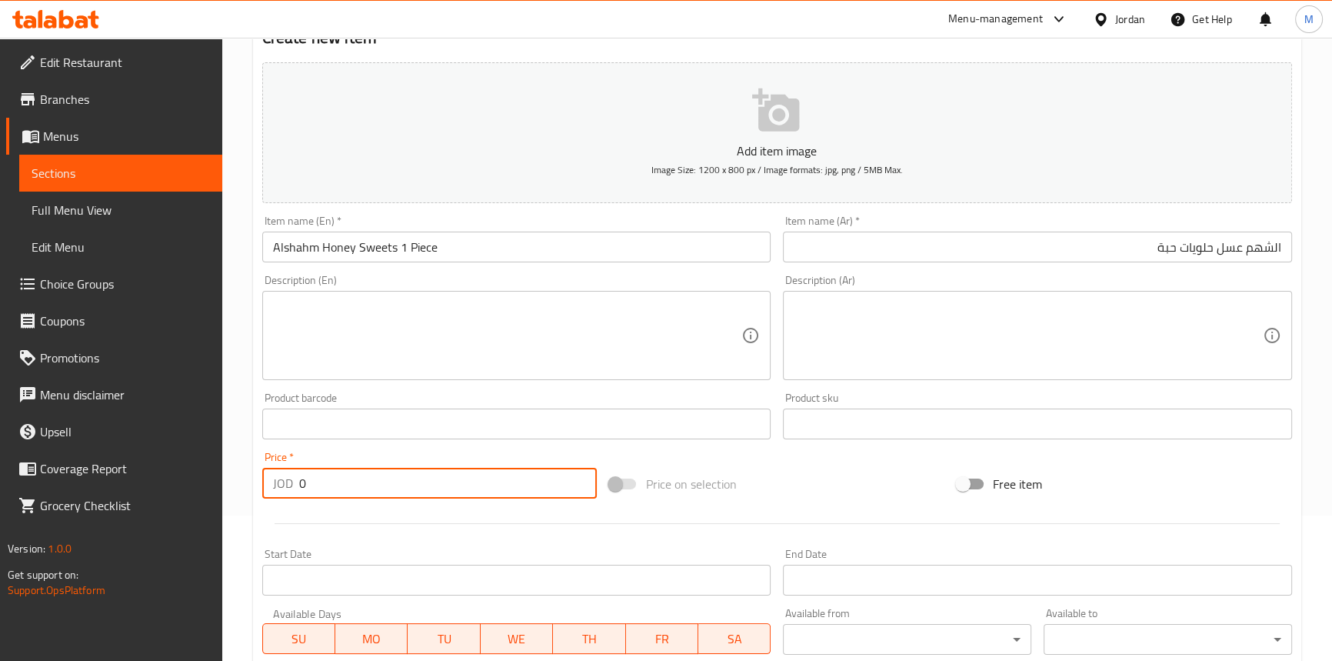
click at [392, 488] on input "0" at bounding box center [448, 483] width 298 height 31
type input "1.1"
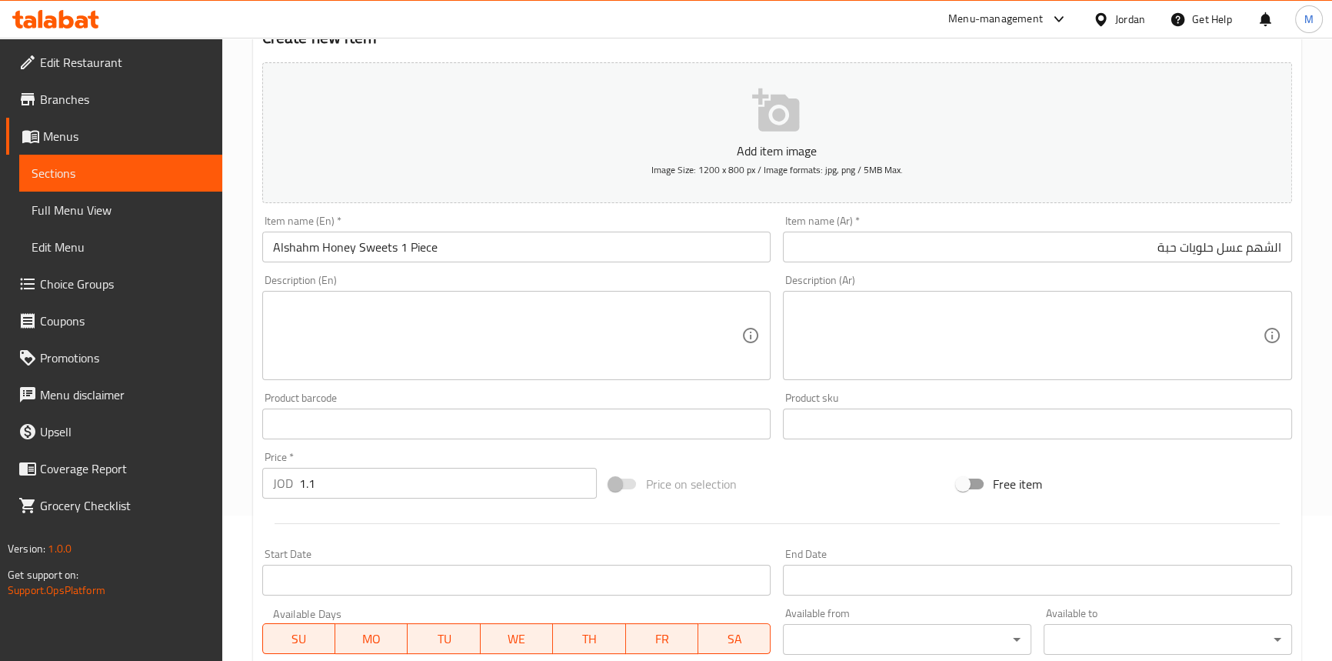
click at [373, 446] on div "Price   * JOD 1.1 Price *" at bounding box center [430, 474] width 348 height 59
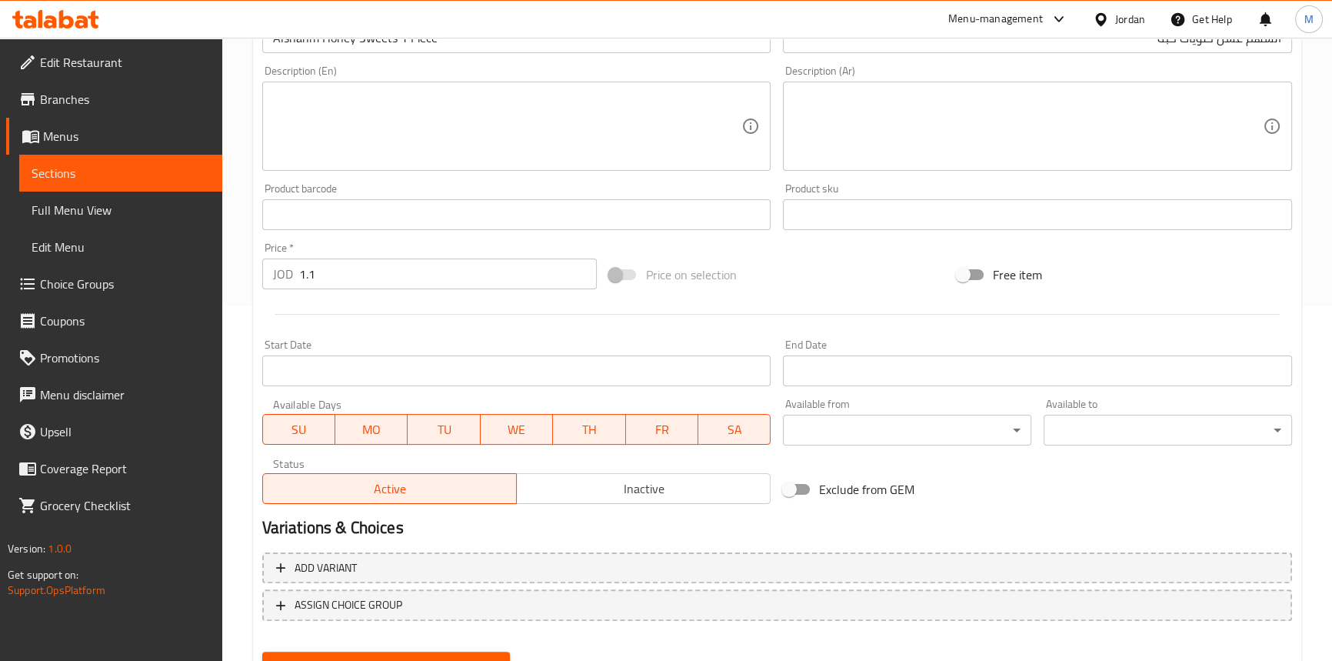
click at [628, 497] on span "Inactive" at bounding box center [644, 489] width 242 height 22
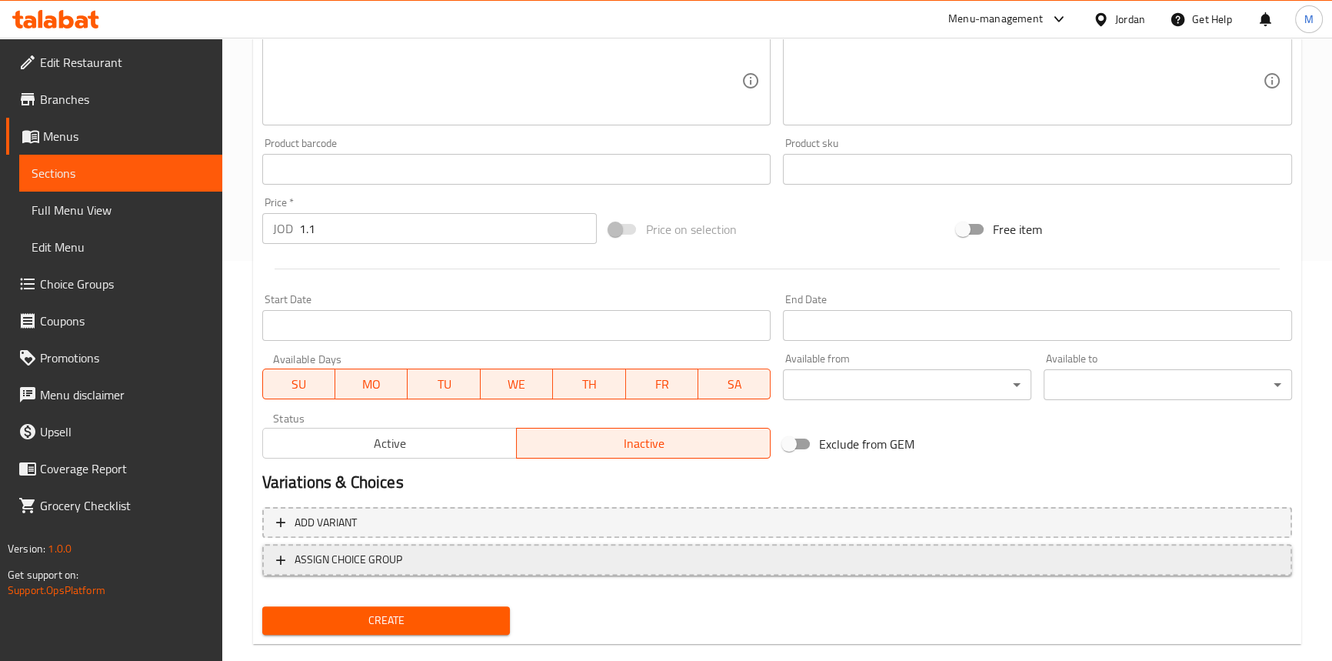
scroll to position [425, 0]
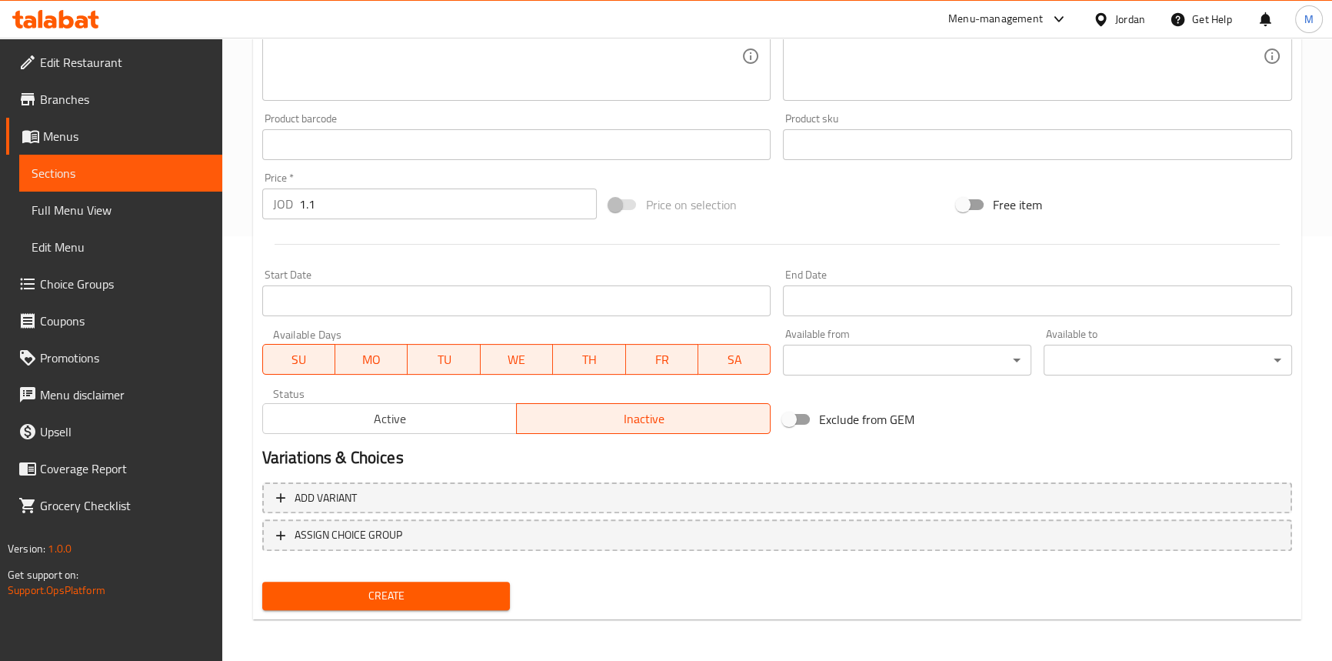
click at [438, 583] on button "Create" at bounding box center [386, 596] width 248 height 28
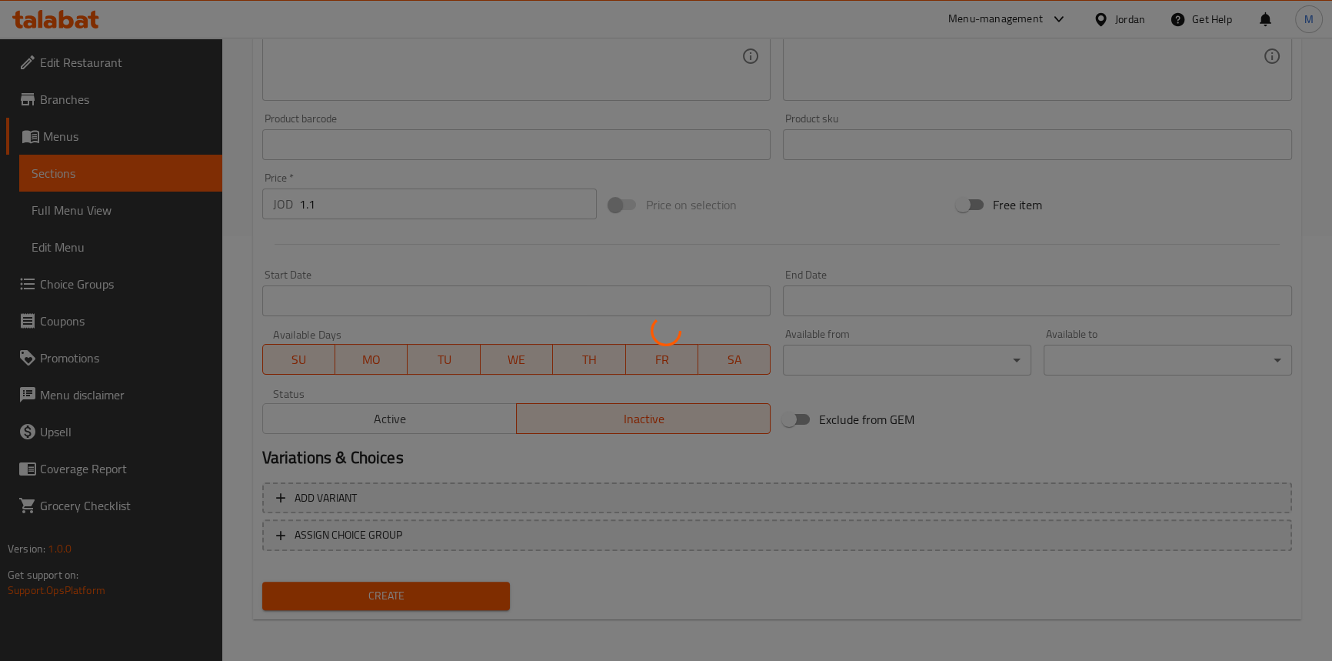
type input "0"
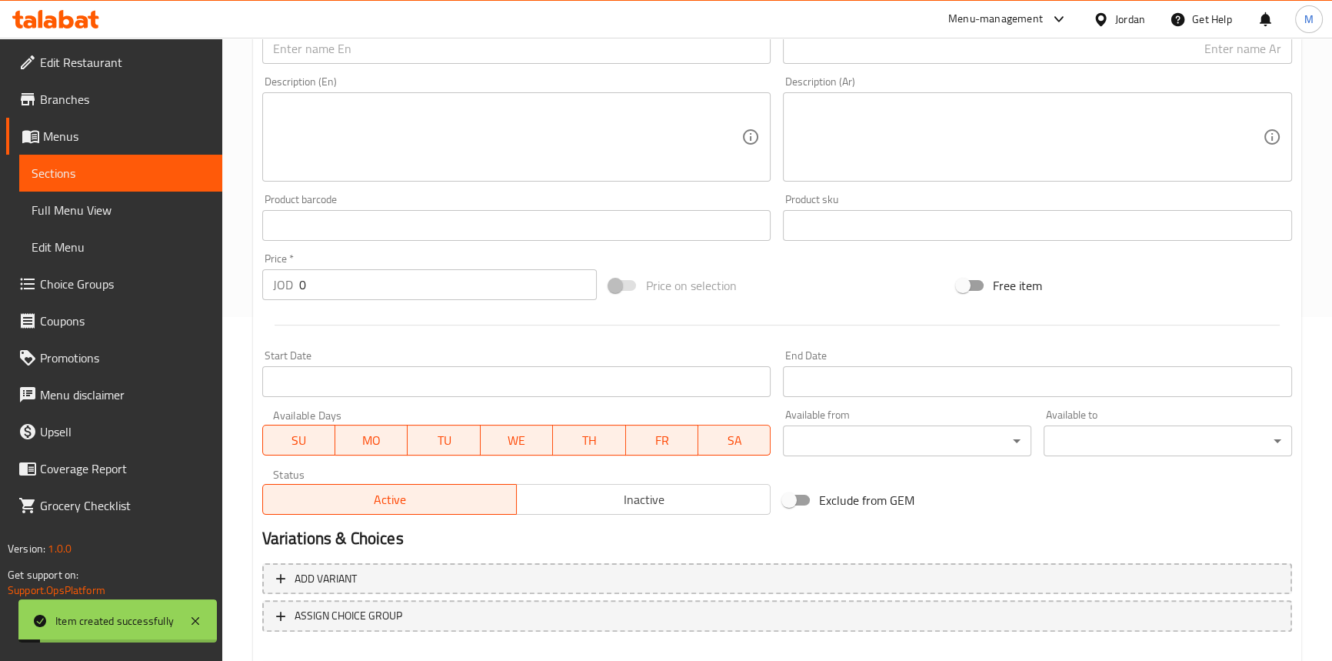
scroll to position [215, 0]
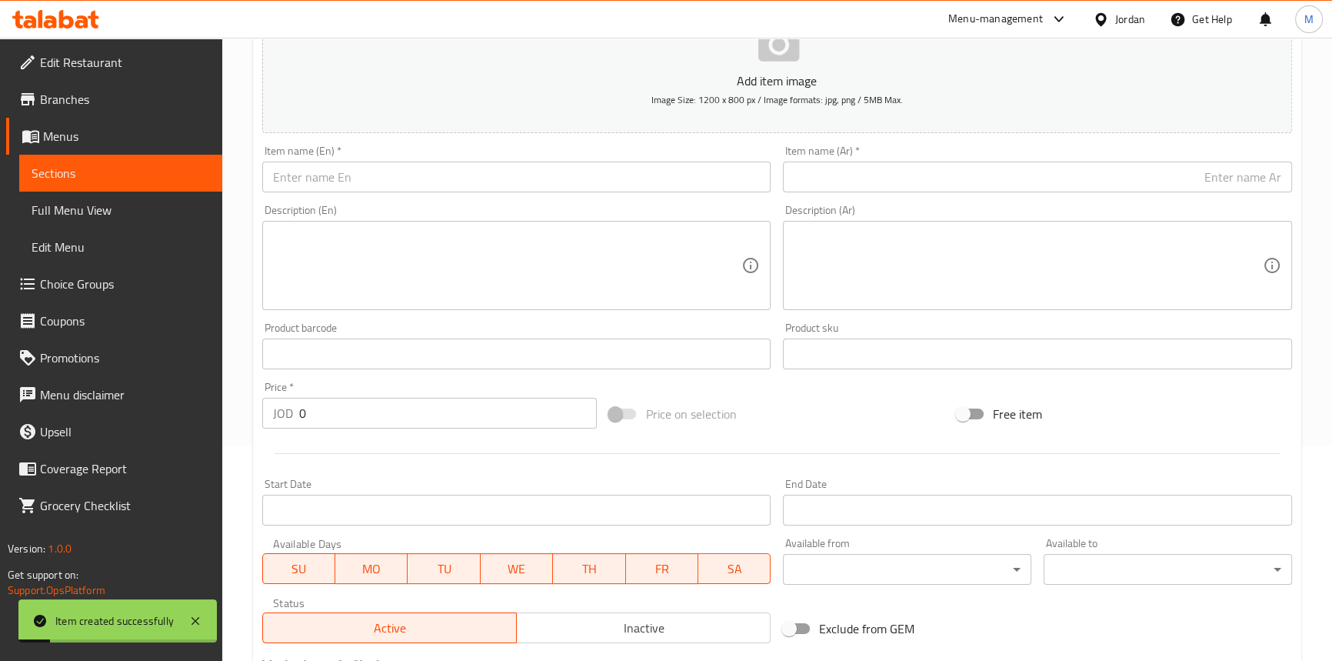
click at [1136, 175] on input "text" at bounding box center [1037, 177] width 509 height 31
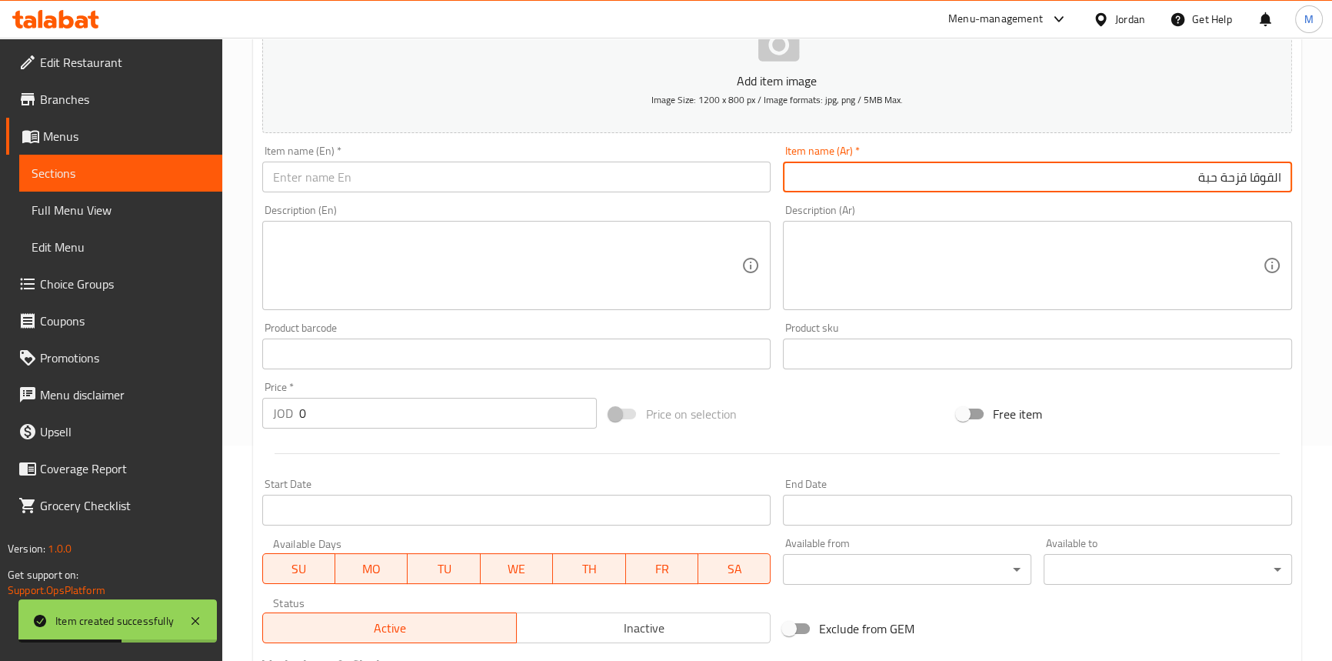
click at [1276, 173] on input "القوقا قزحة حبة" at bounding box center [1037, 177] width 509 height 31
drag, startPoint x: 1276, startPoint y: 173, endPoint x: 1245, endPoint y: 185, distance: 33.6
click at [1245, 185] on input "القوقا قزحة حبة" at bounding box center [1037, 177] width 509 height 31
type input "القوقا قزحة حبة"
click at [500, 166] on input "text" at bounding box center [516, 177] width 509 height 31
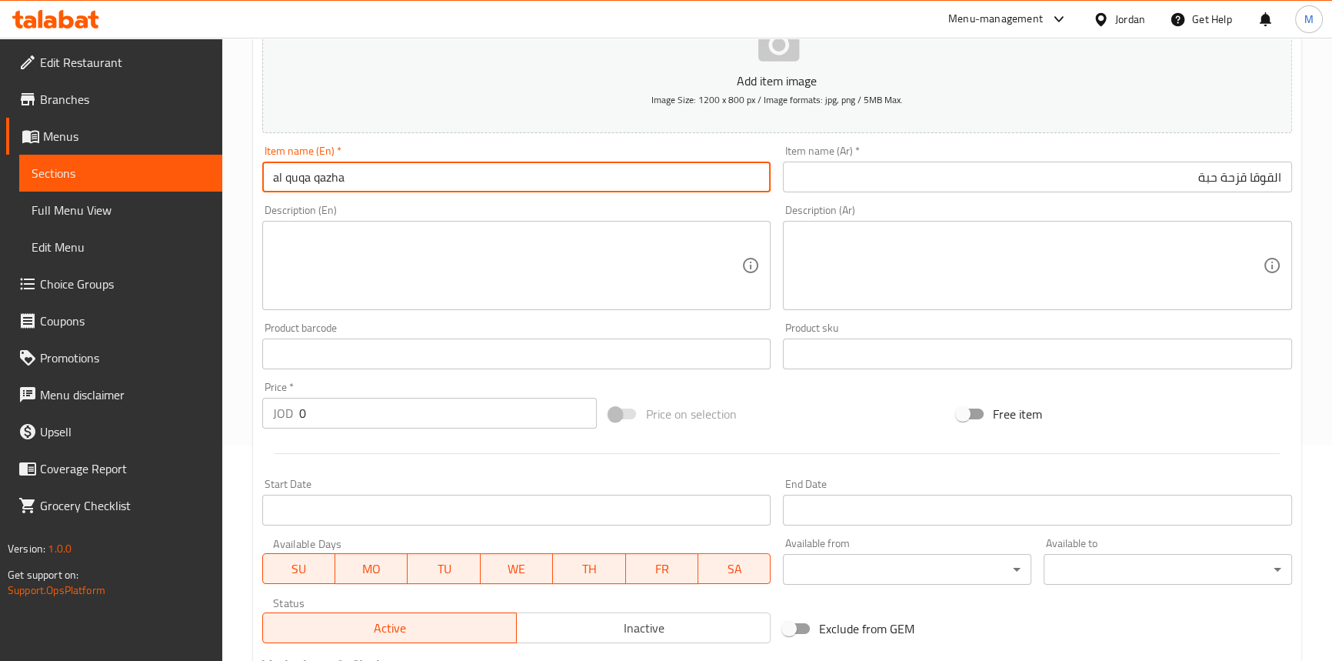
click at [340, 175] on input "al quqa qazha" at bounding box center [516, 177] width 509 height 31
click at [338, 175] on input "al quqa qazha" at bounding box center [516, 177] width 509 height 31
click at [368, 171] on input "Al Quqa Qazha" at bounding box center [516, 177] width 509 height 31
type input "Al Quqa Qazha 1 piece"
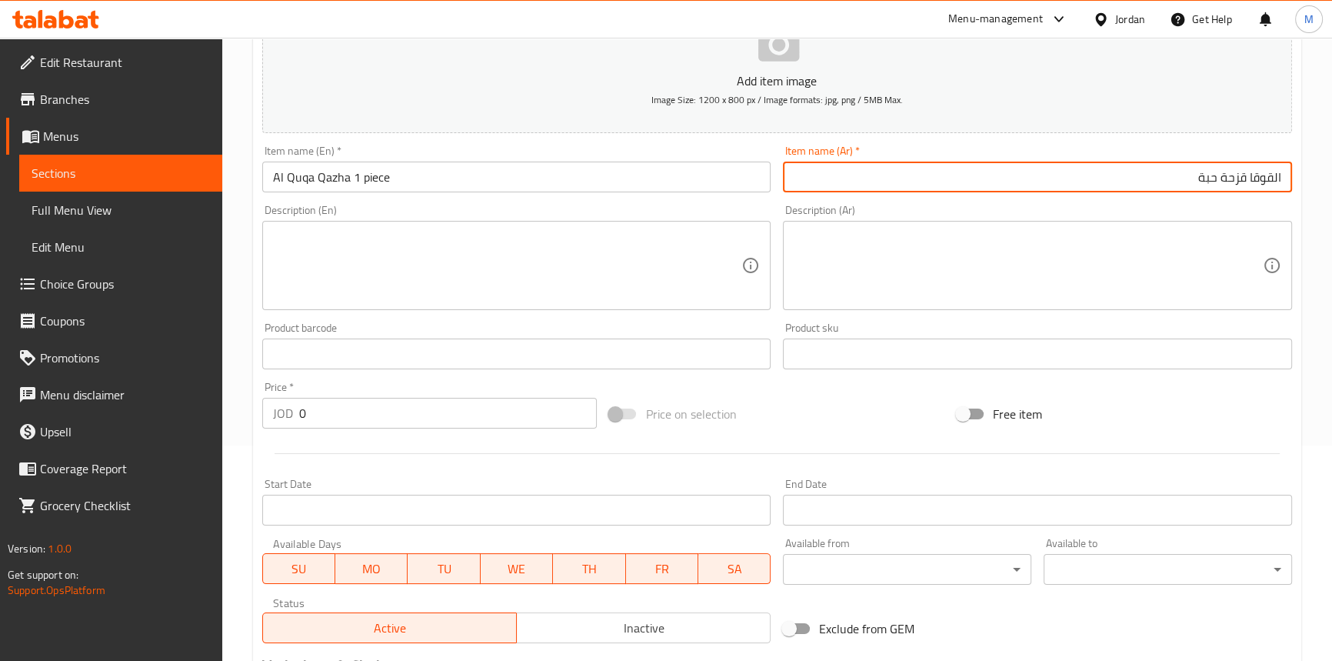
click at [1268, 175] on input "القوقا قزحة حبة" at bounding box center [1037, 177] width 509 height 31
drag, startPoint x: 1268, startPoint y: 175, endPoint x: 1240, endPoint y: 183, distance: 29.0
click at [1240, 183] on input "القوقا قزحة حبة" at bounding box center [1037, 177] width 509 height 31
click at [1166, 184] on input "القوقا قزحة حبة" at bounding box center [1037, 177] width 509 height 31
click at [388, 411] on input "0" at bounding box center [448, 413] width 298 height 31
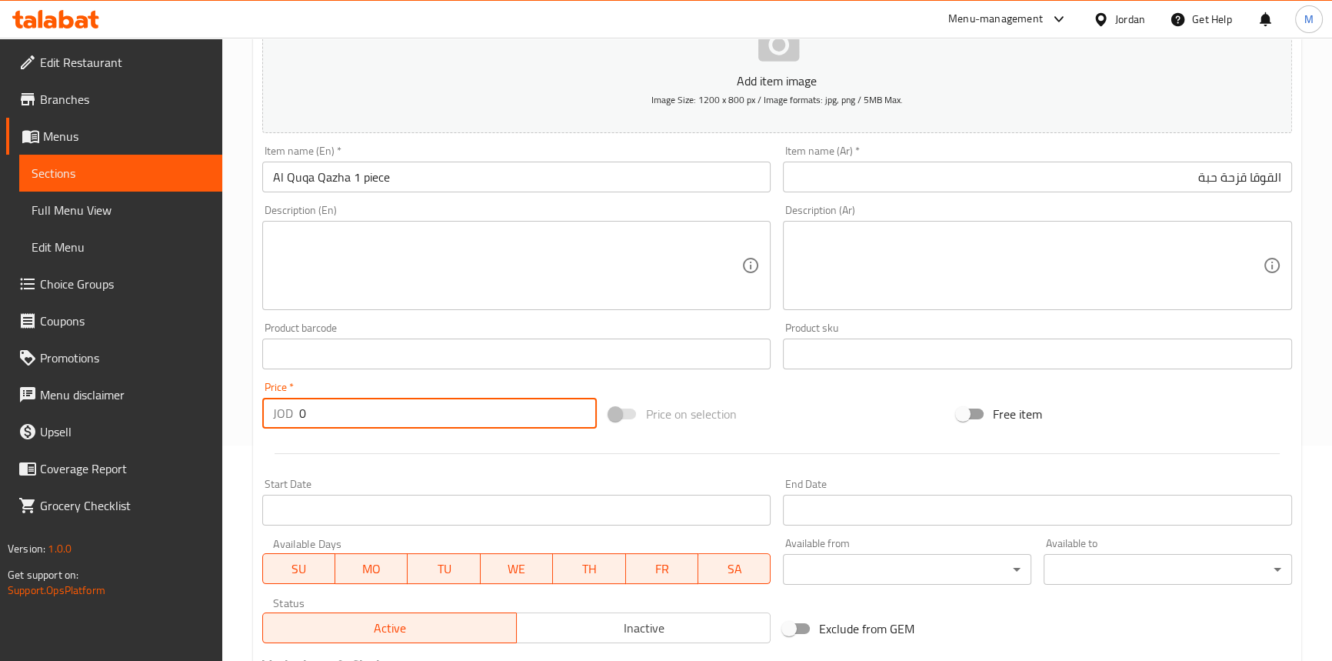
click at [388, 411] on input "0" at bounding box center [448, 413] width 298 height 31
type input "3.3"
click at [376, 374] on div "Product barcode Product barcode" at bounding box center [517, 345] width 522 height 59
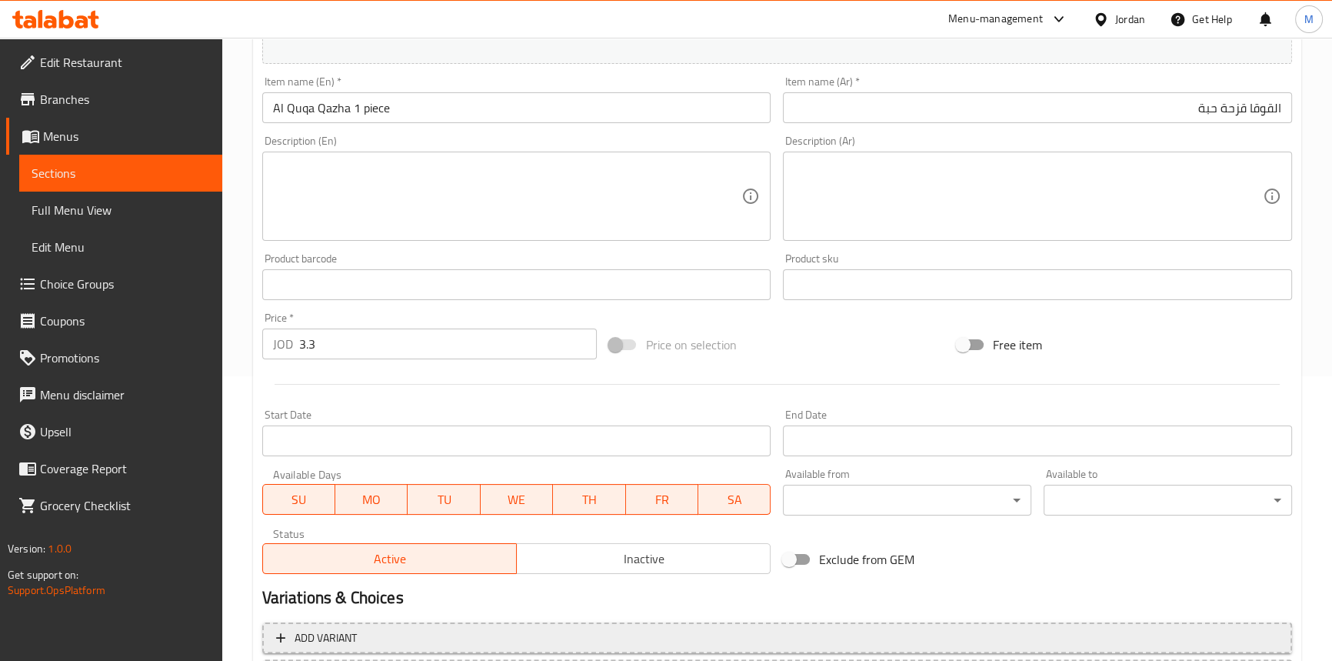
scroll to position [425, 0]
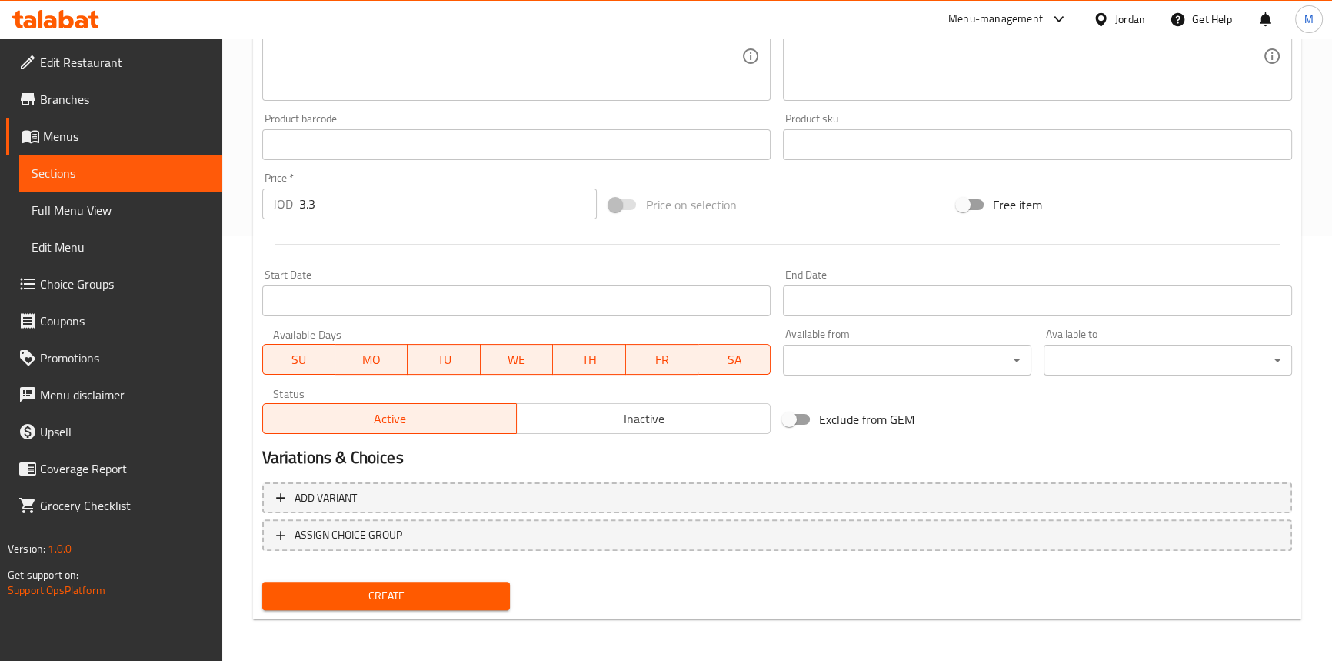
drag, startPoint x: 636, startPoint y: 425, endPoint x: 575, endPoint y: 478, distance: 80.2
click at [635, 425] on span "Inactive" at bounding box center [644, 419] width 242 height 22
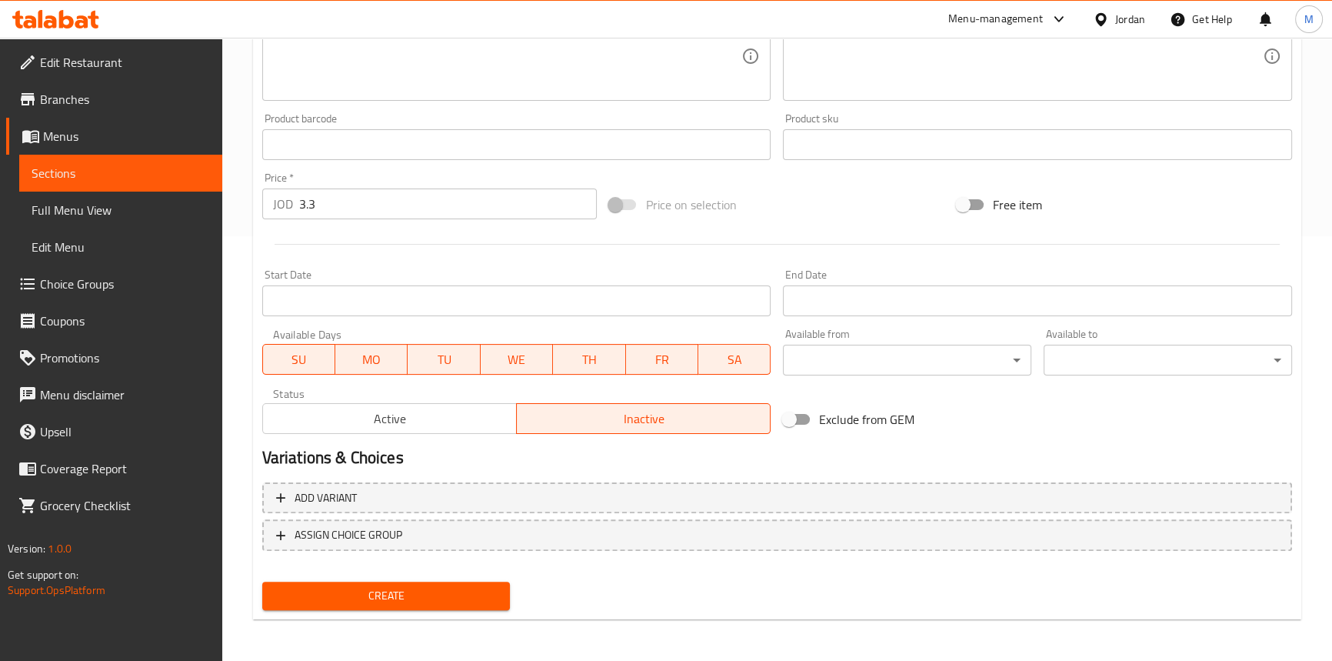
click at [454, 592] on span "Create" at bounding box center [387, 595] width 224 height 19
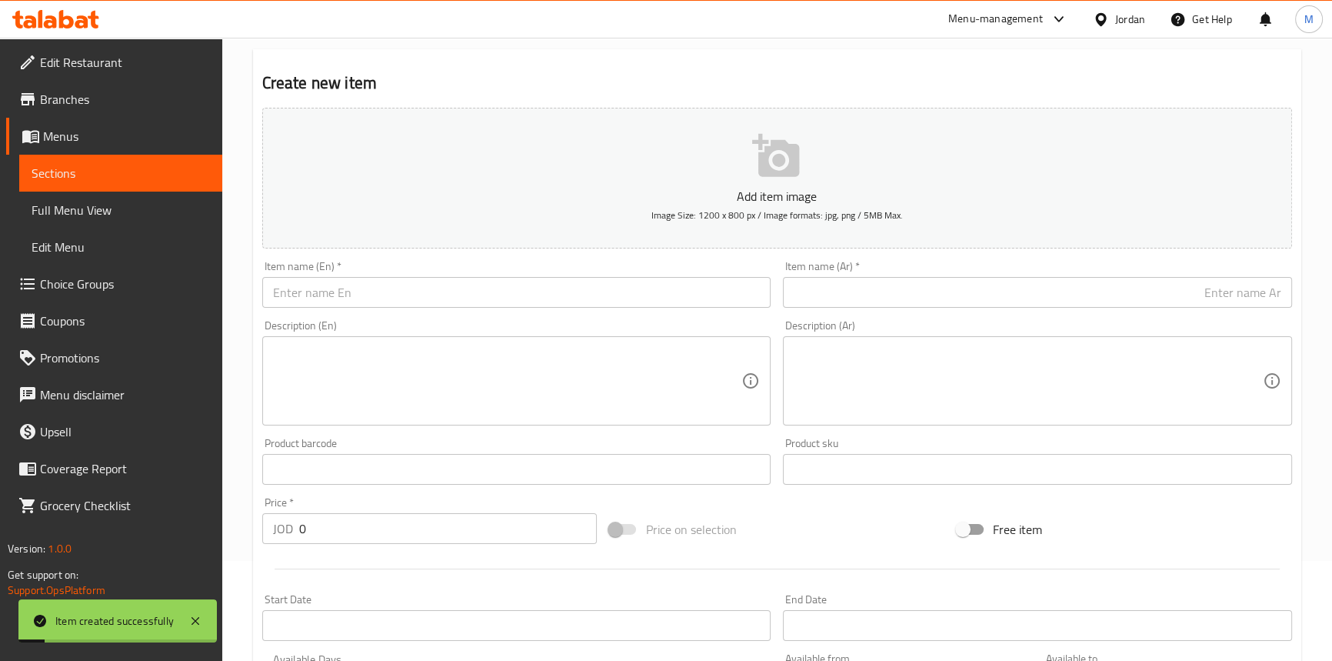
scroll to position [75, 0]
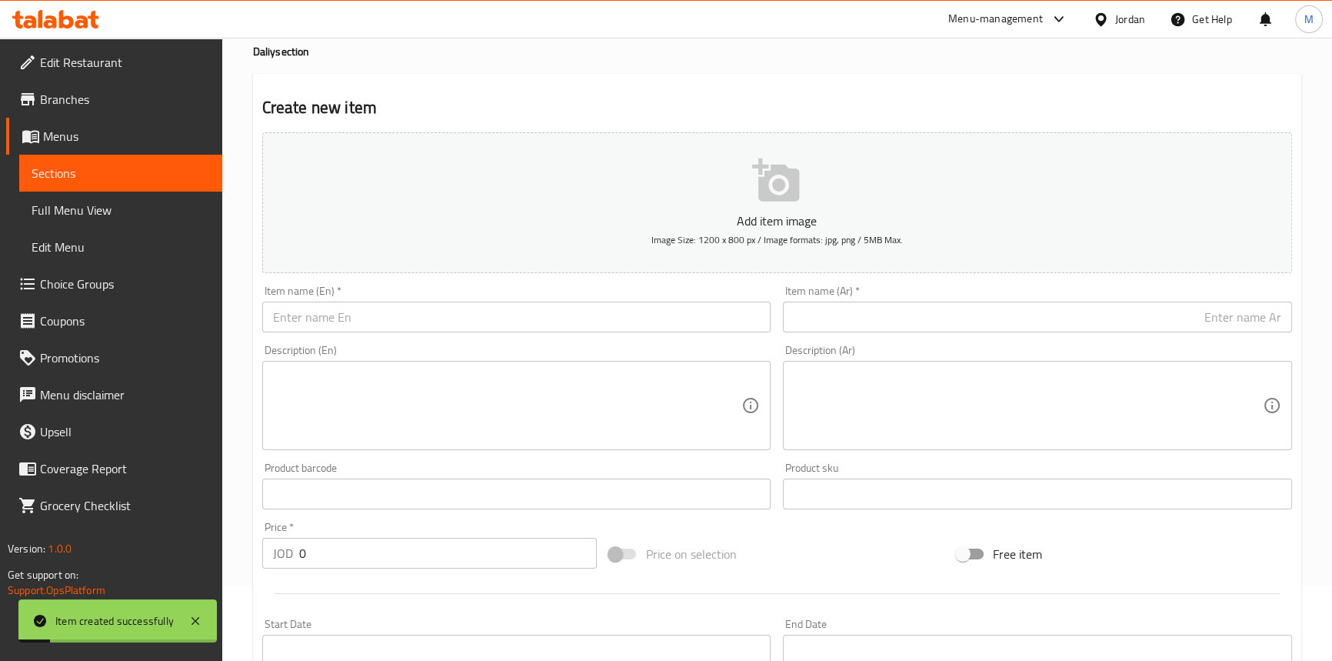
click at [1169, 299] on div "Item name (Ar)   * Item name (Ar) *" at bounding box center [1037, 308] width 509 height 47
click at [1169, 302] on input "text" at bounding box center [1037, 317] width 509 height 31
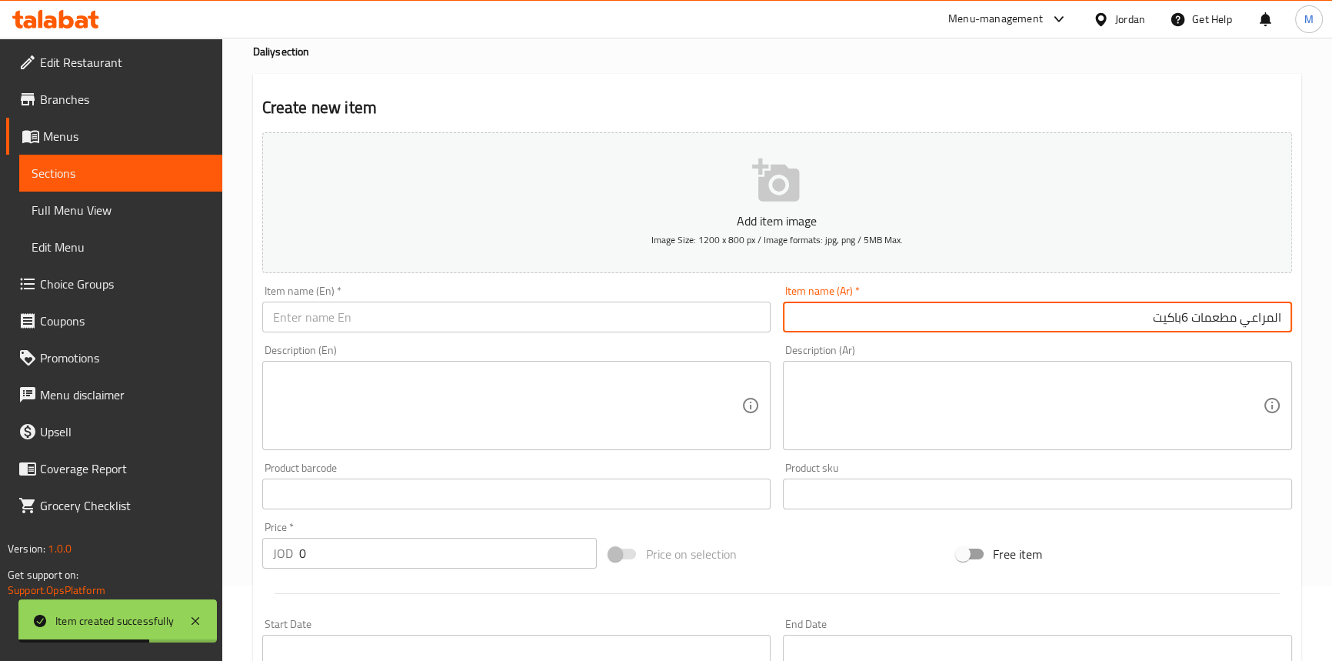
click at [1181, 315] on input "المراعي مطعمات 6باكيت" at bounding box center [1037, 317] width 509 height 31
click at [417, 555] on input "0" at bounding box center [448, 553] width 298 height 31
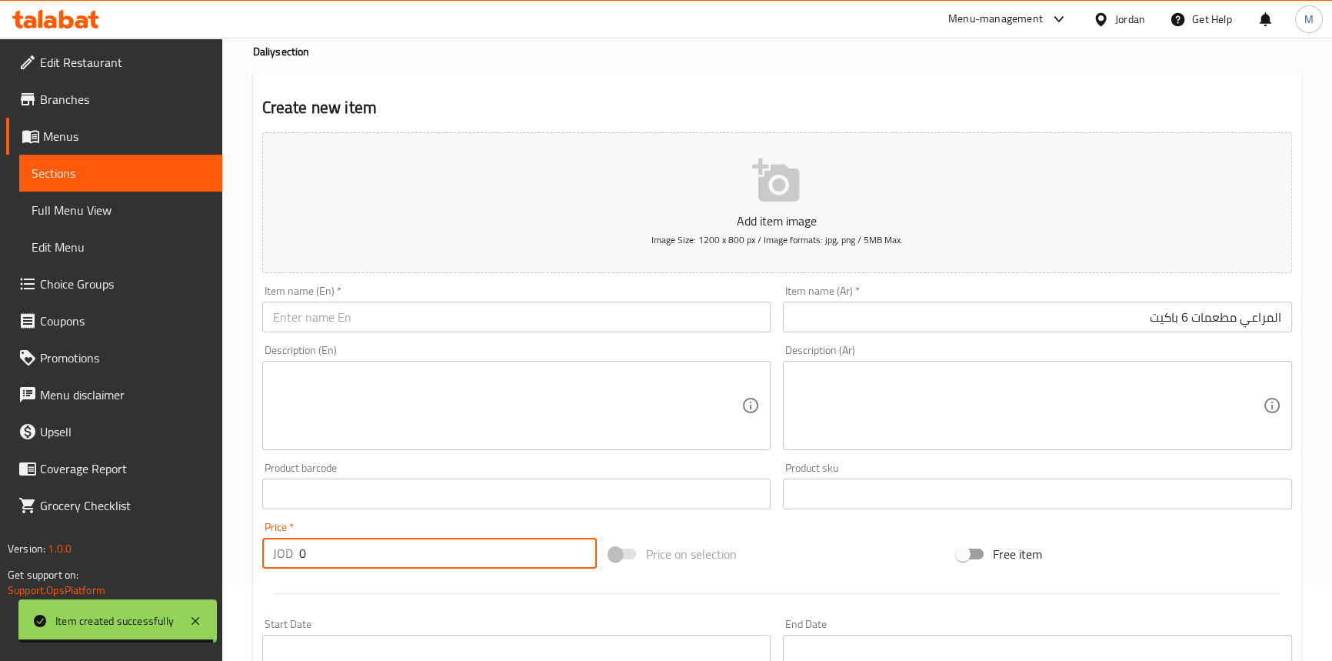
click at [417, 555] on input "0" at bounding box center [448, 553] width 298 height 31
click at [404, 527] on div "Price   * JOD 1.1 Price *" at bounding box center [429, 545] width 335 height 47
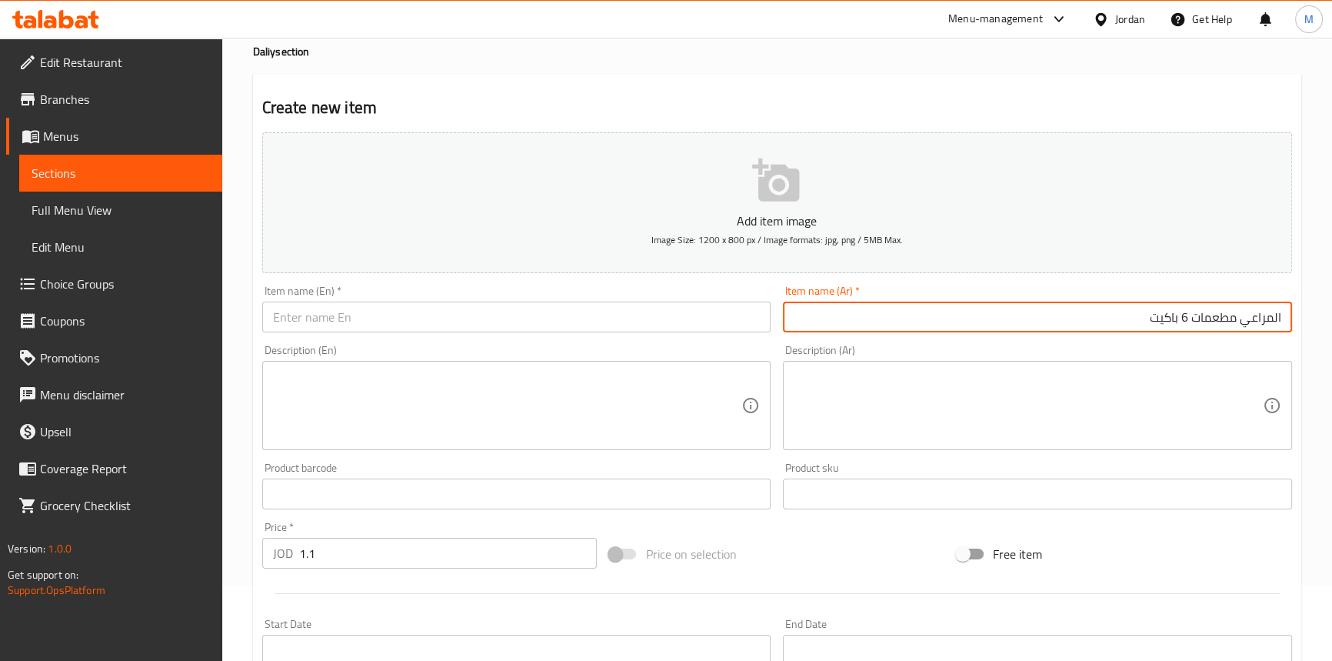
click at [1204, 302] on input "المراعي مطعمات 6 باكيت" at bounding box center [1037, 317] width 509 height 31
click at [1214, 321] on input "المراعي مطعمات 6 باكيت" at bounding box center [1037, 317] width 509 height 31
click at [1215, 321] on input "المراعي مطعمات 6 باكيت" at bounding box center [1037, 317] width 509 height 31
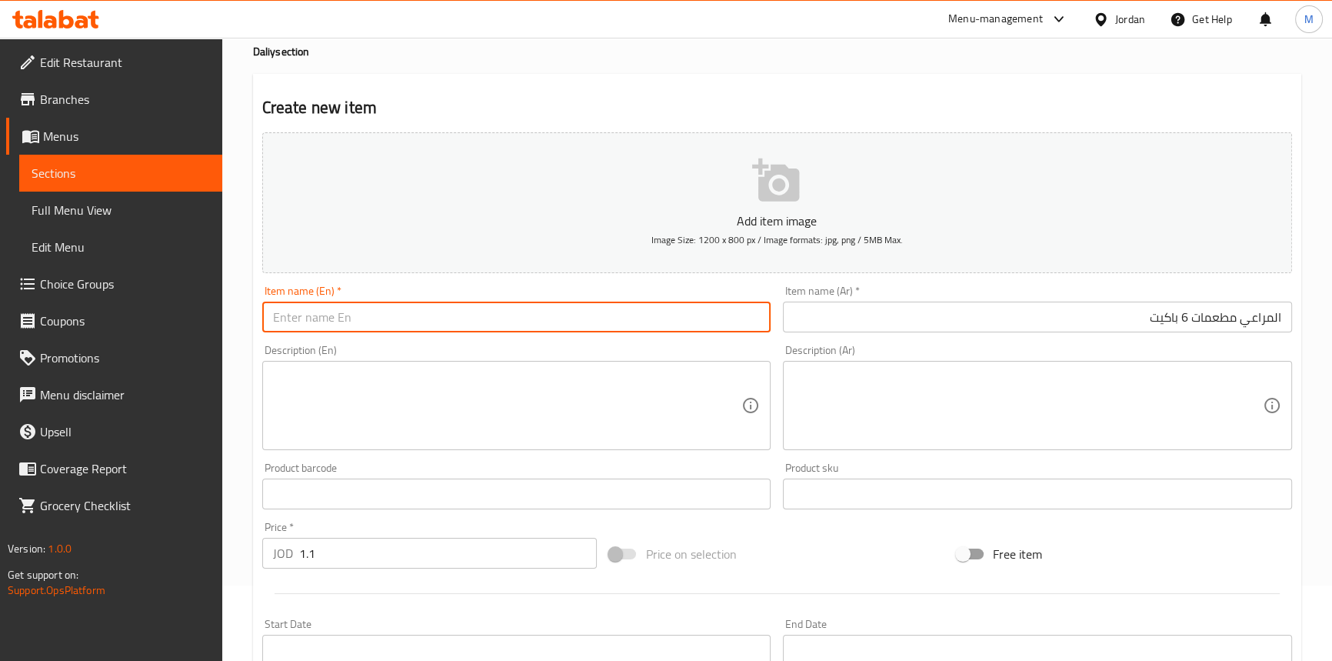
click at [533, 326] on input "text" at bounding box center [516, 317] width 509 height 31
click at [345, 312] on input "Almarai Restaurants 6 Packets" at bounding box center [516, 317] width 509 height 31
click at [424, 311] on input "Almarai mutaemat 6 Packets" at bounding box center [516, 317] width 509 height 31
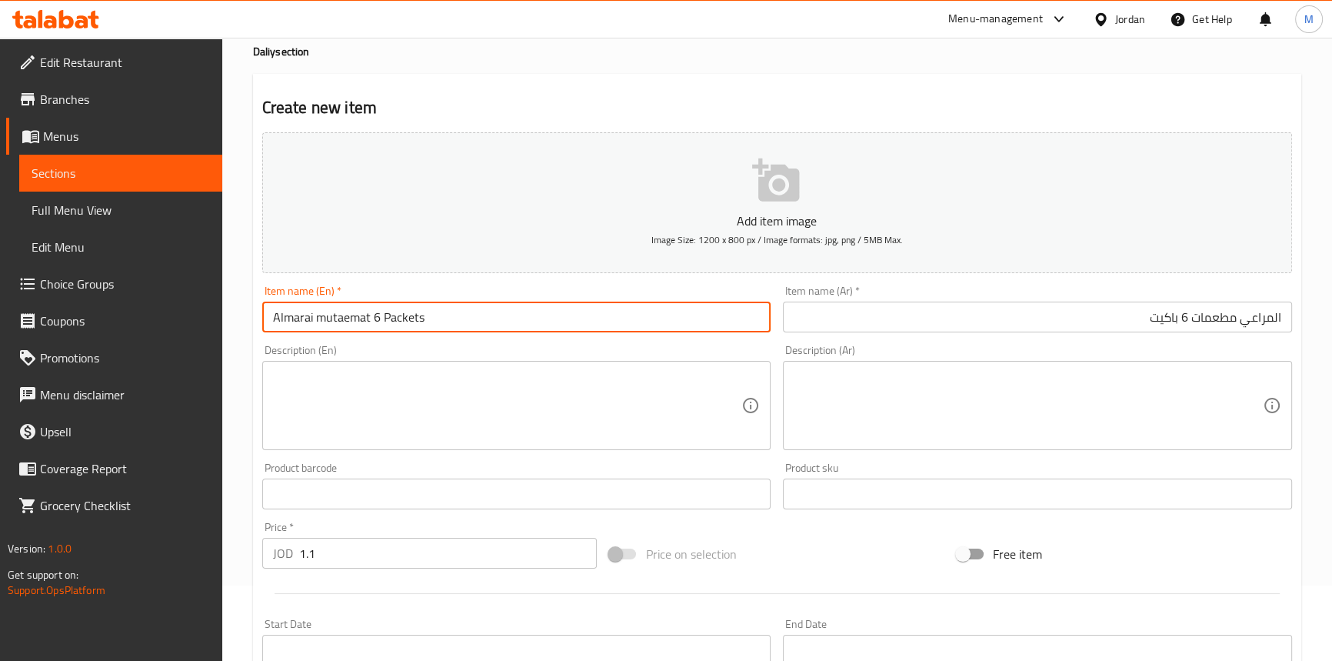
click at [424, 311] on input "Almarai mutaemat 6 Packets" at bounding box center [516, 317] width 509 height 31
click at [444, 315] on input "Almarai Mutaemat 6 Packets" at bounding box center [516, 317] width 509 height 31
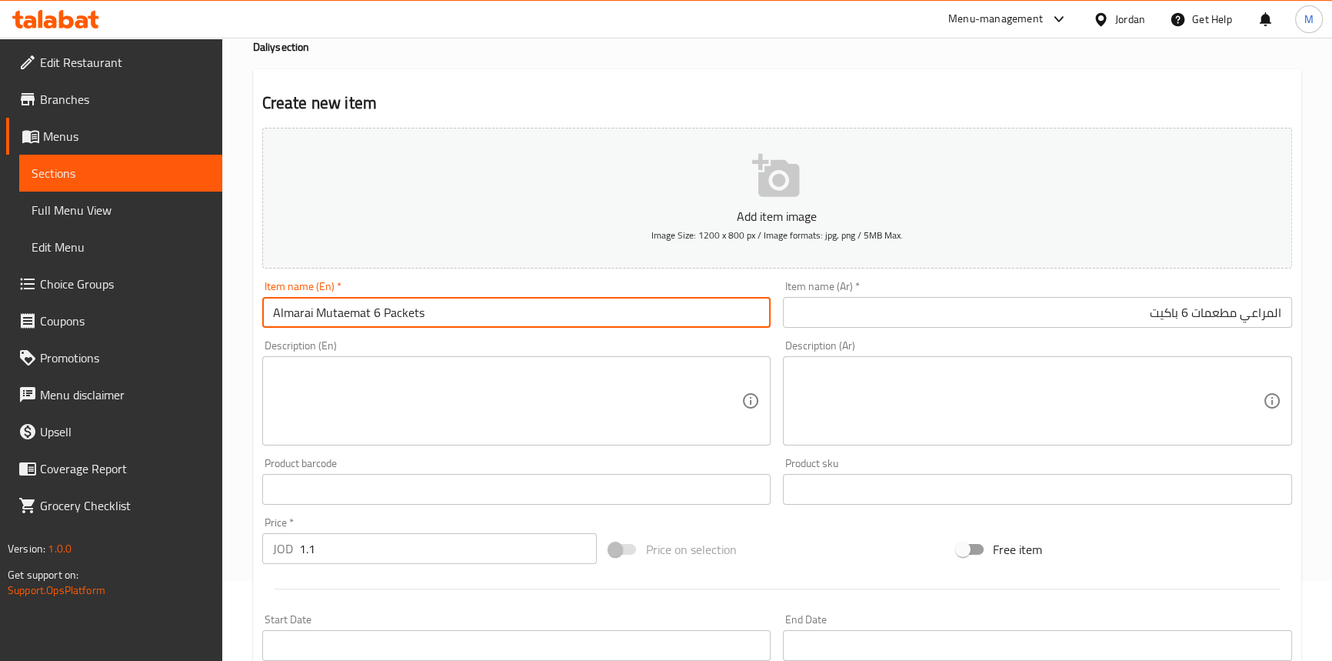
scroll to position [425, 0]
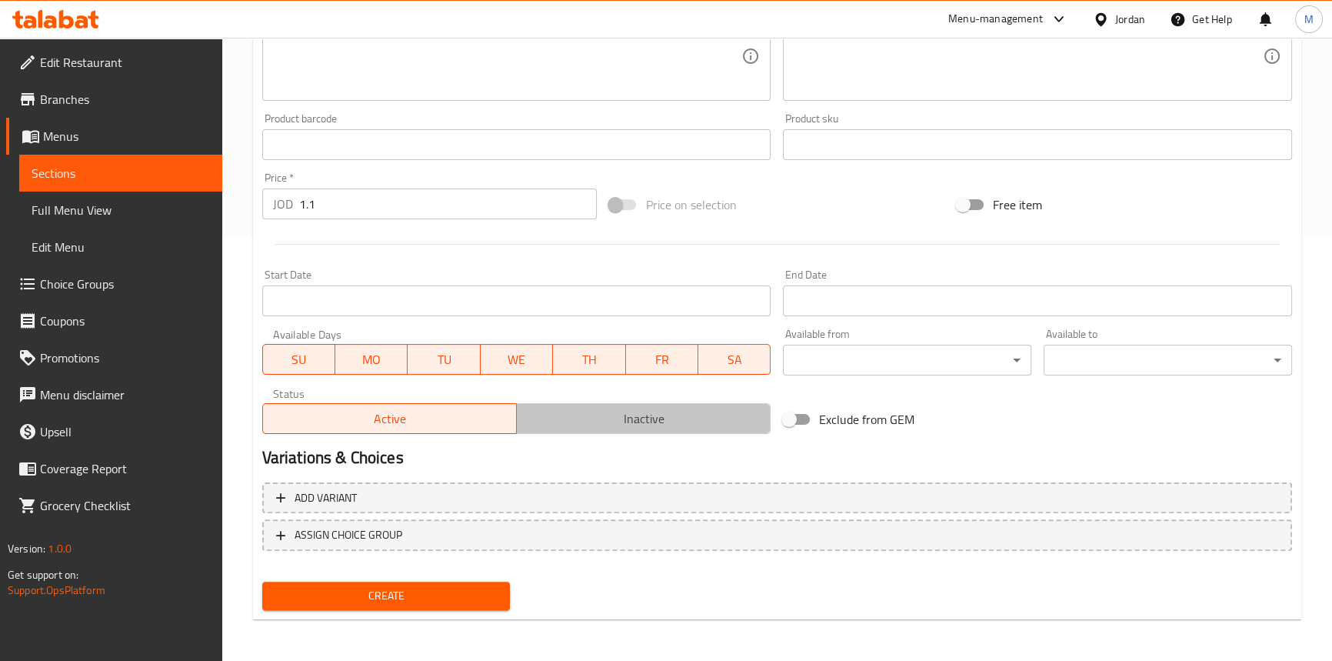
click at [646, 408] on span "Inactive" at bounding box center [644, 419] width 242 height 22
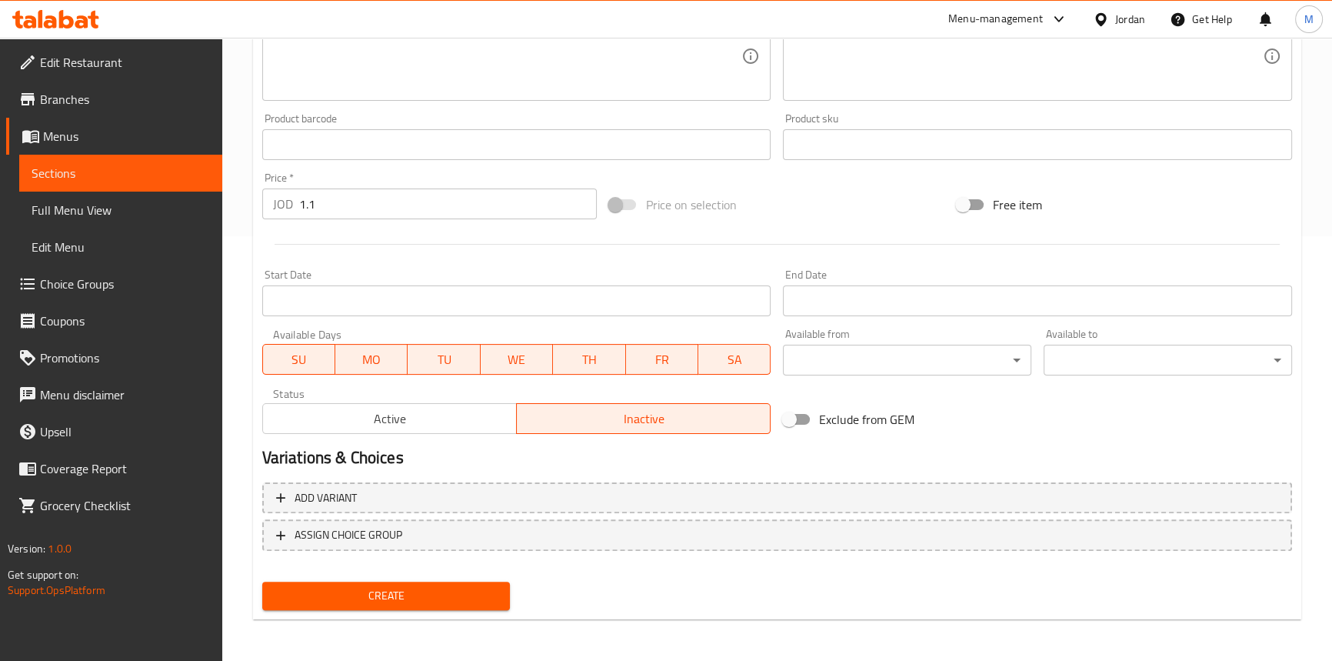
drag, startPoint x: 495, startPoint y: 585, endPoint x: 477, endPoint y: 532, distance: 55.5
click at [496, 583] on button "Create" at bounding box center [386, 596] width 248 height 28
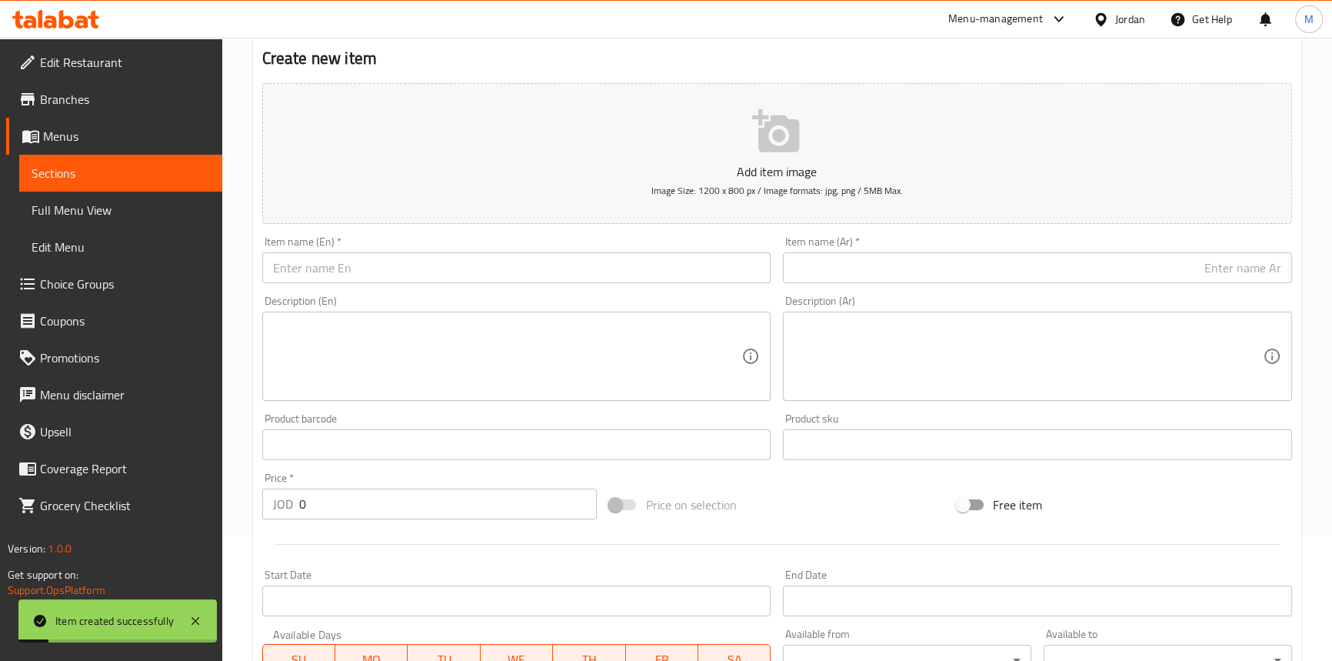
scroll to position [5, 0]
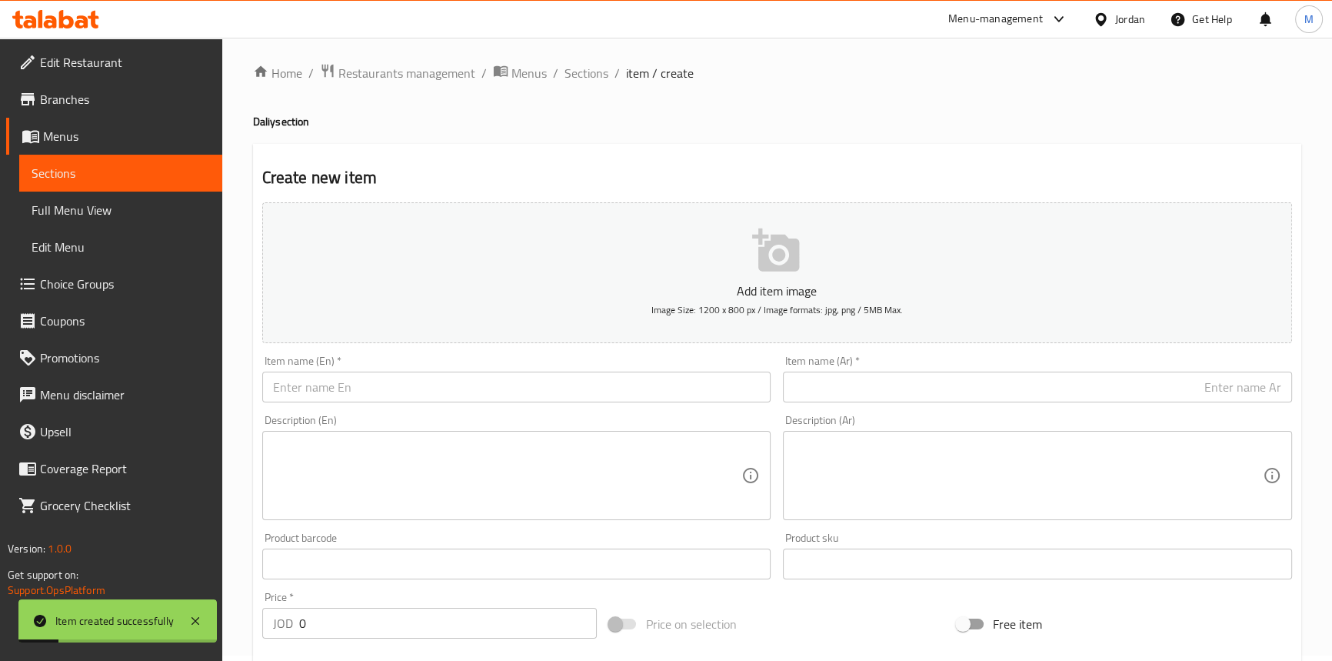
click at [1194, 382] on input "text" at bounding box center [1037, 387] width 509 height 31
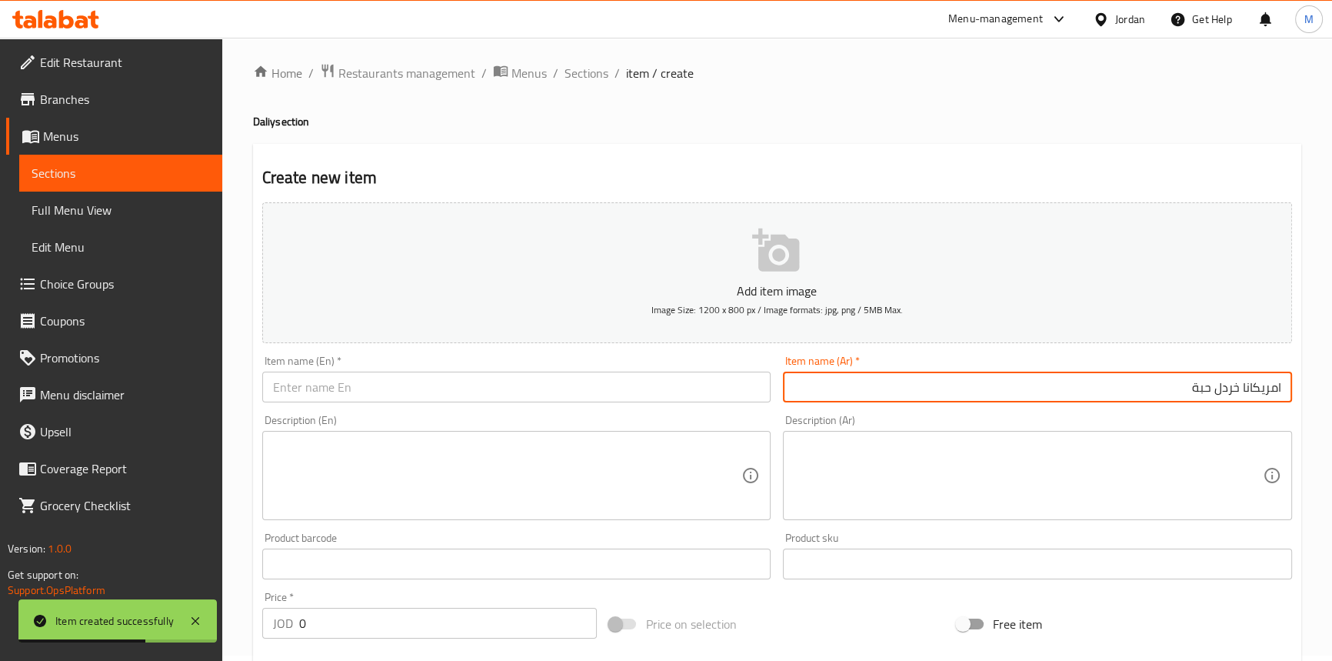
click at [1242, 382] on input "امريكانا خردل حبة" at bounding box center [1037, 387] width 509 height 31
click at [430, 381] on input "text" at bounding box center [516, 387] width 509 height 31
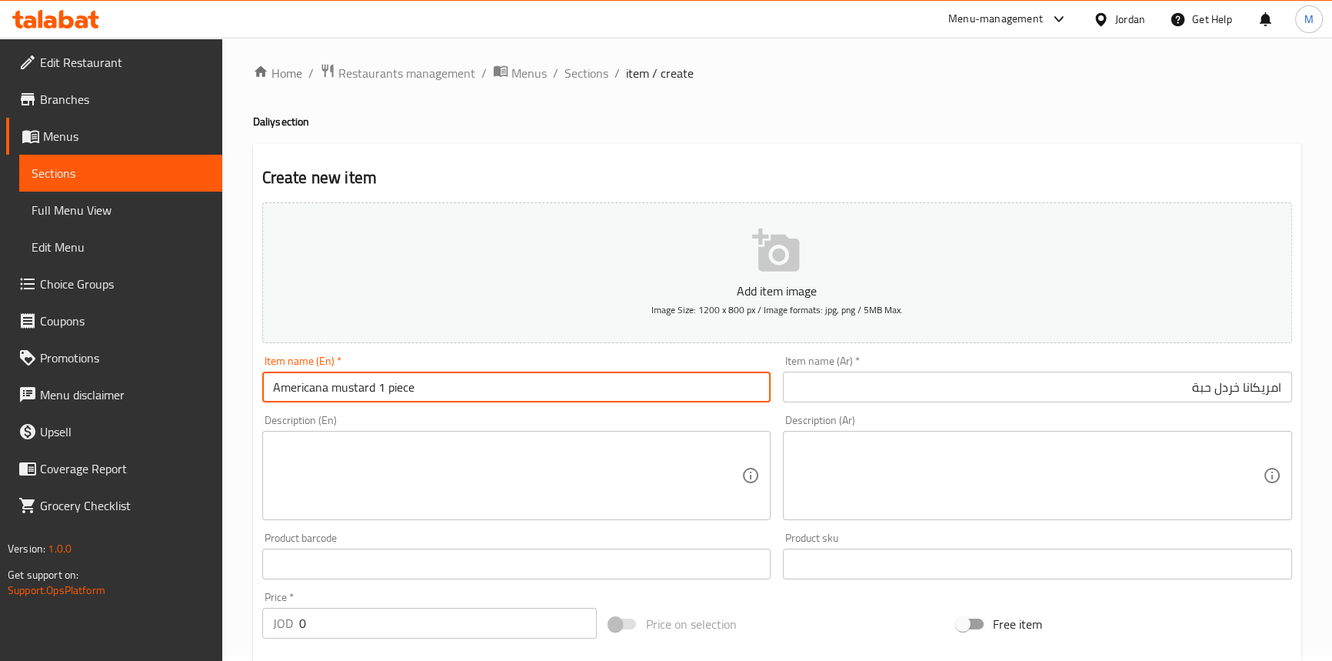
click at [425, 398] on input "Americana mustard 1 piece" at bounding box center [516, 387] width 509 height 31
click at [442, 421] on div "Description (En) Description (En)" at bounding box center [516, 467] width 509 height 105
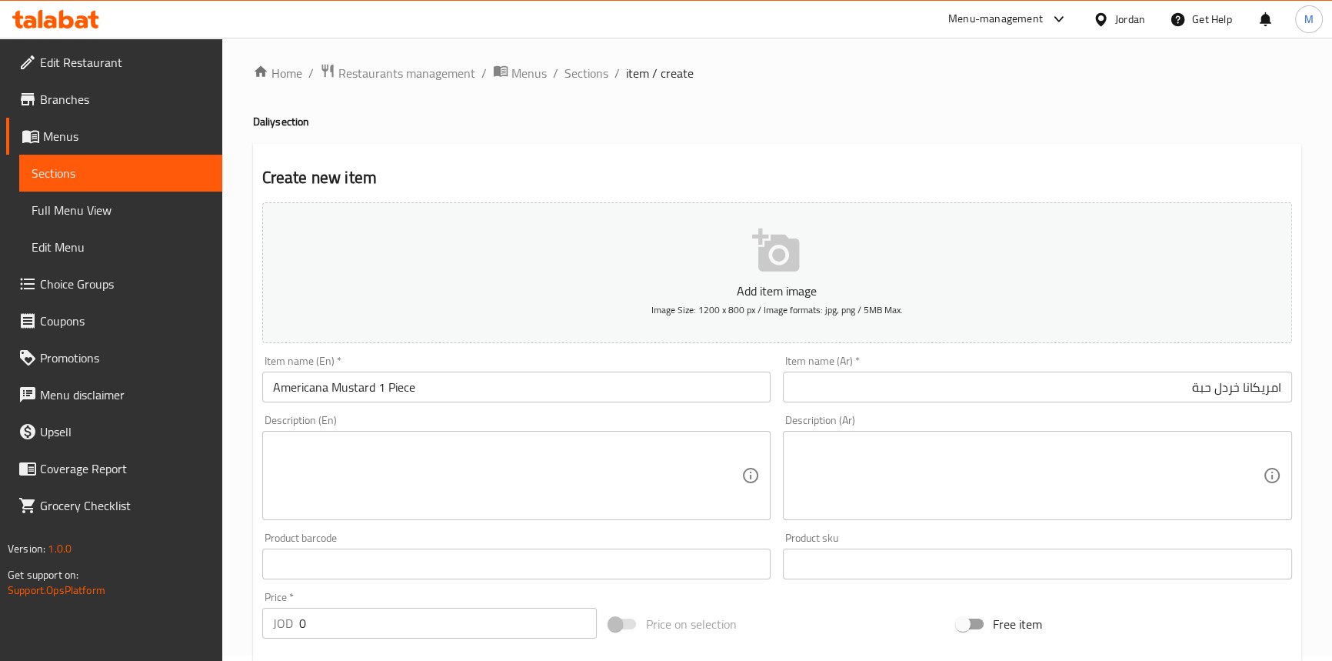
click at [351, 623] on input "0" at bounding box center [448, 623] width 298 height 31
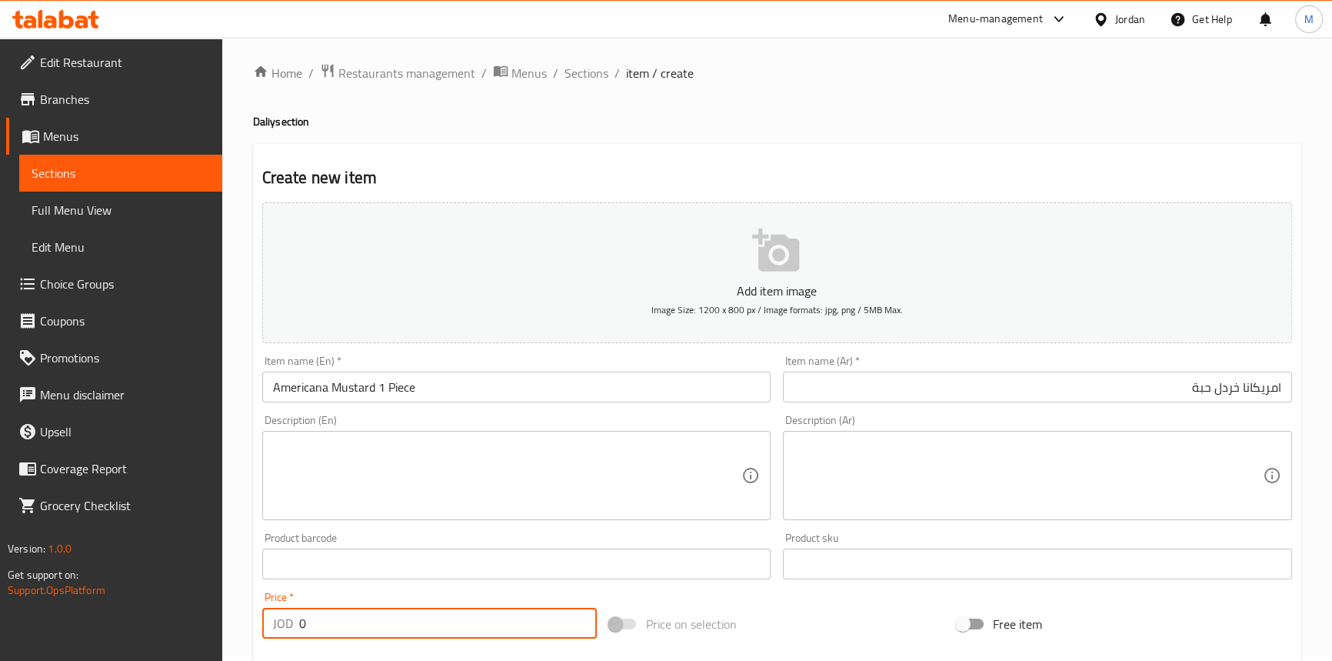
click at [351, 623] on input "0" at bounding box center [448, 623] width 298 height 31
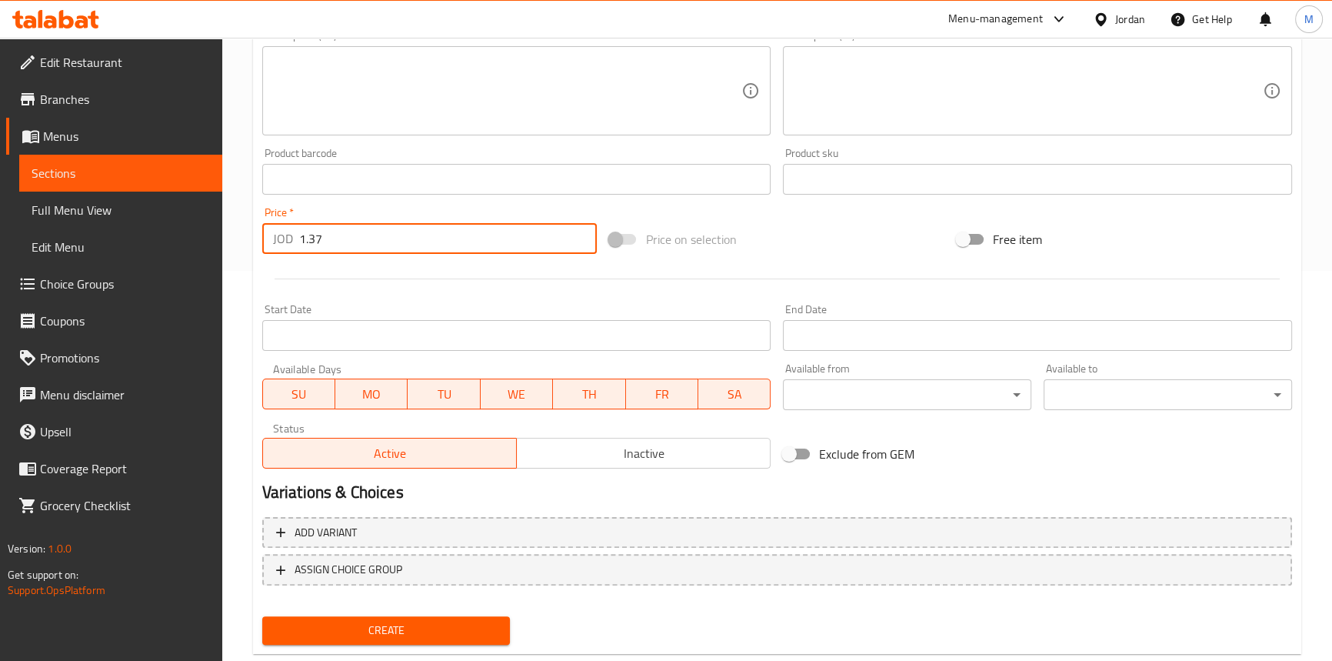
scroll to position [425, 0]
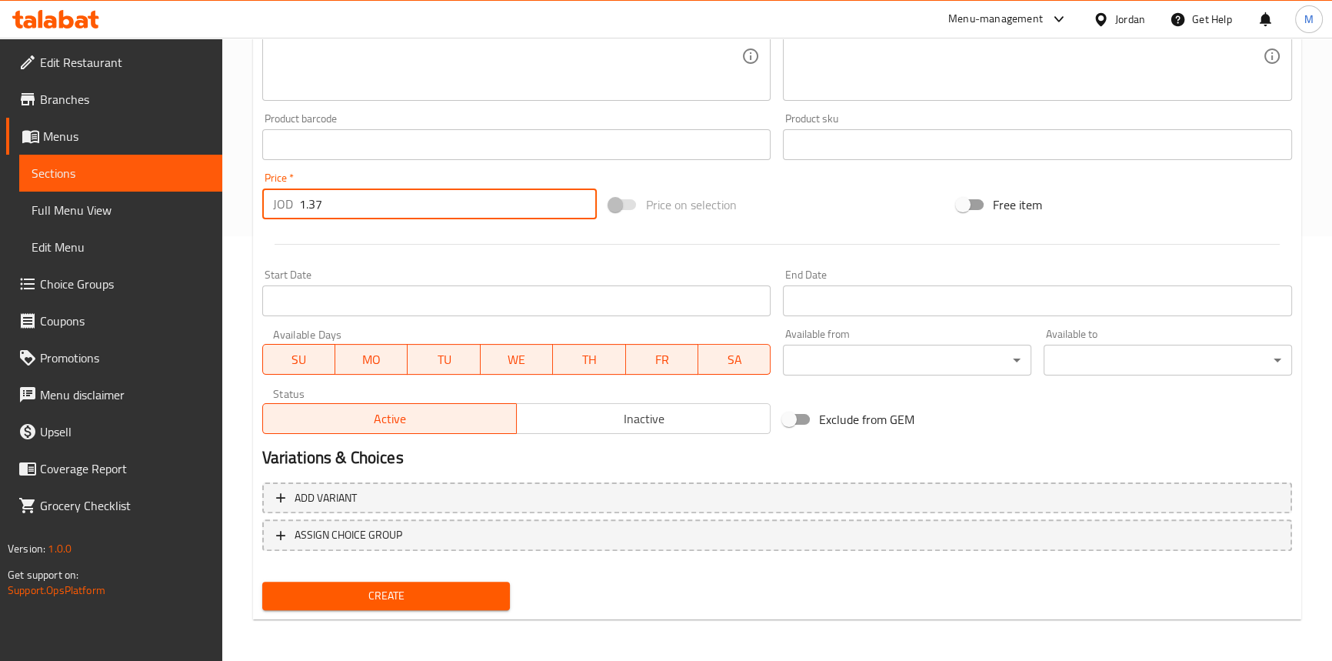
click at [319, 592] on span "Create" at bounding box center [387, 595] width 224 height 19
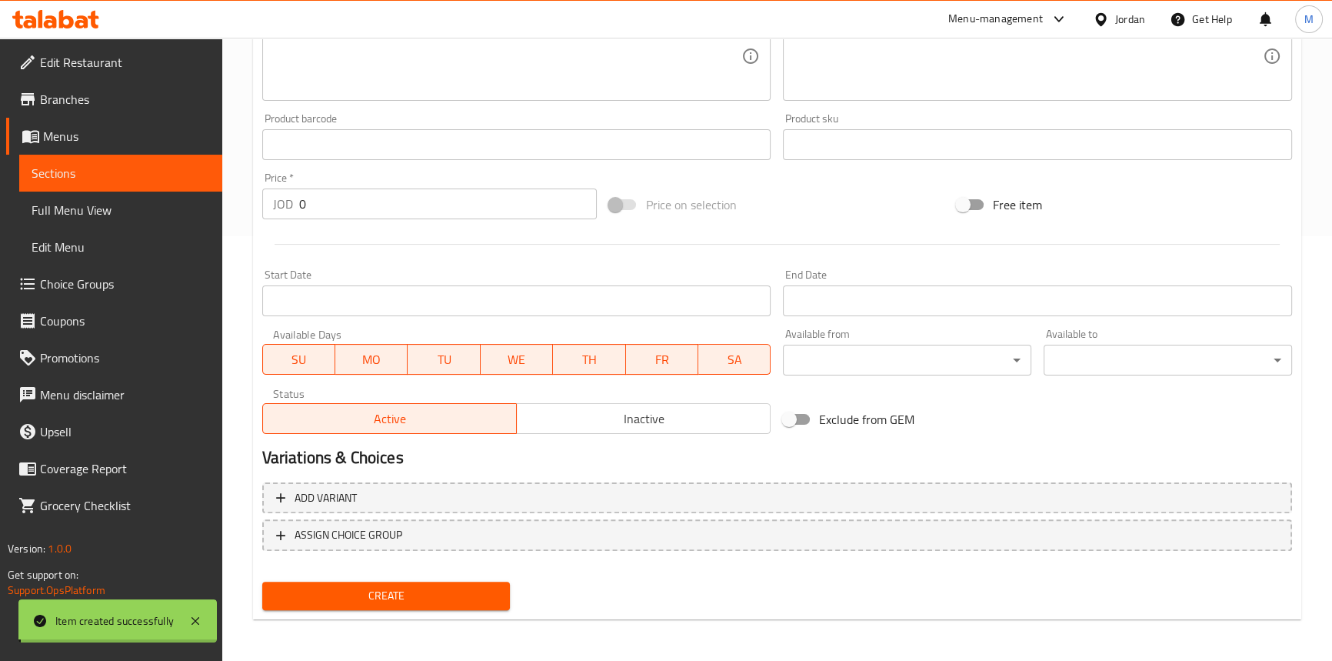
click at [708, 410] on span "Inactive" at bounding box center [644, 419] width 242 height 22
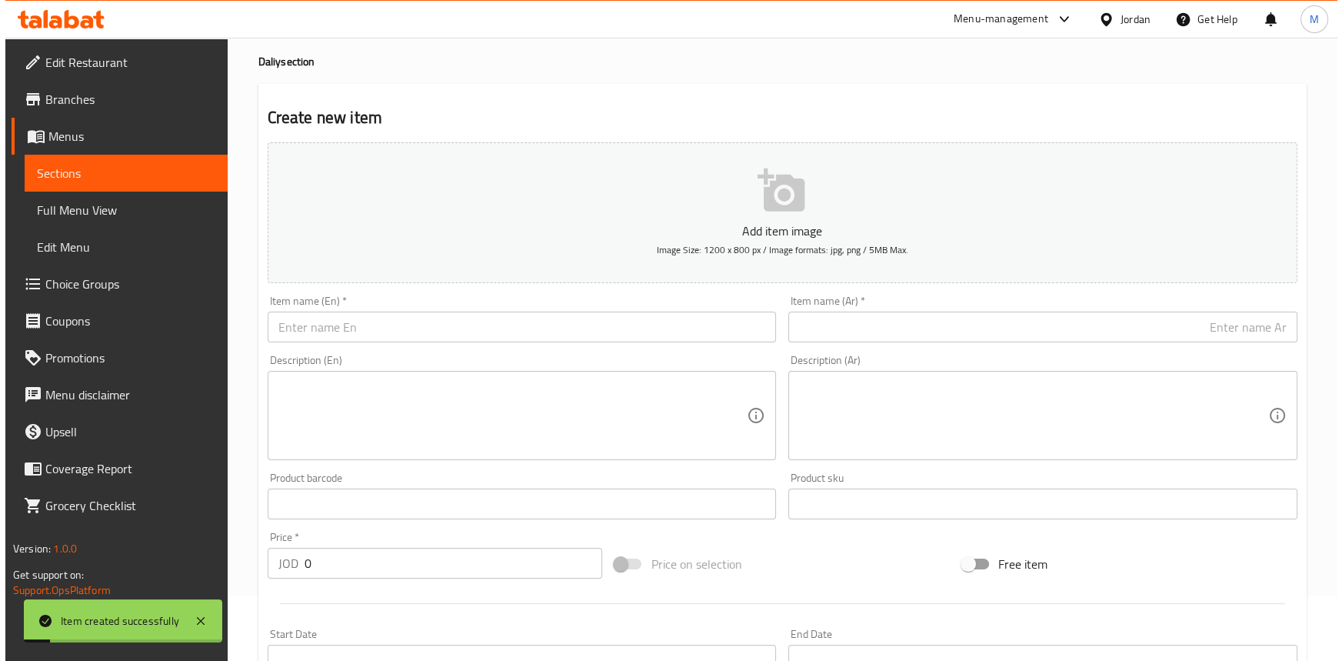
scroll to position [0, 0]
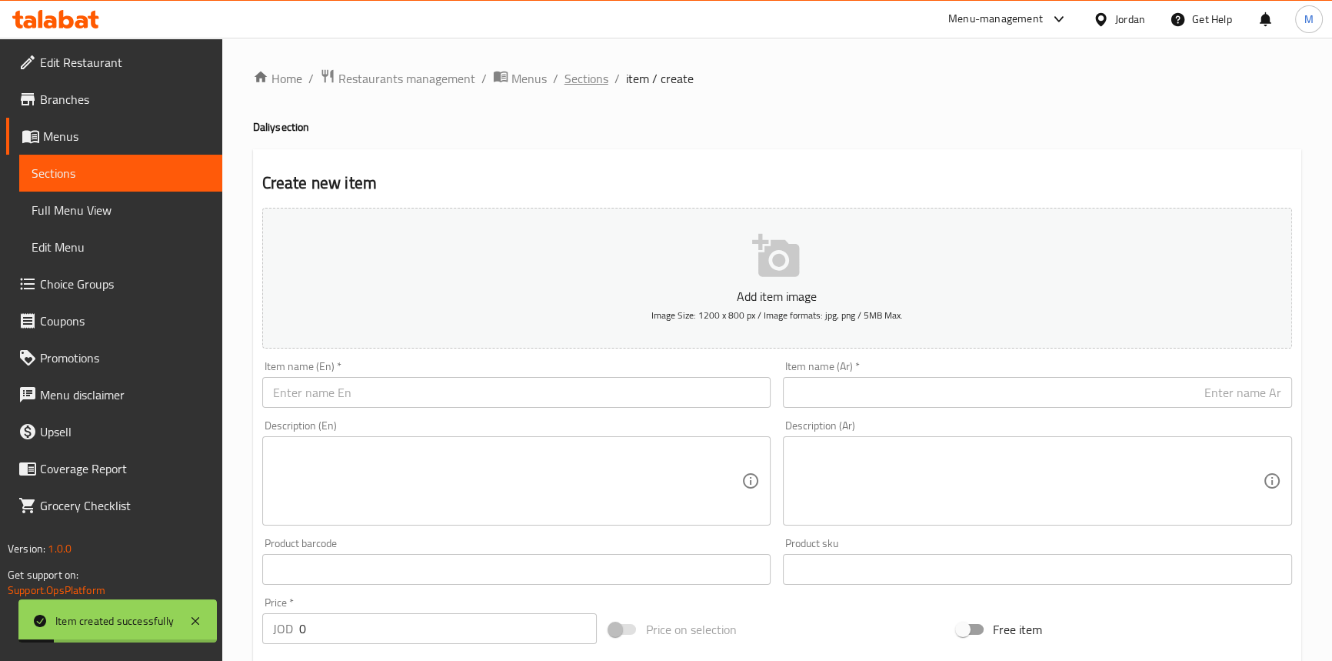
click at [596, 83] on span "Sections" at bounding box center [587, 78] width 44 height 18
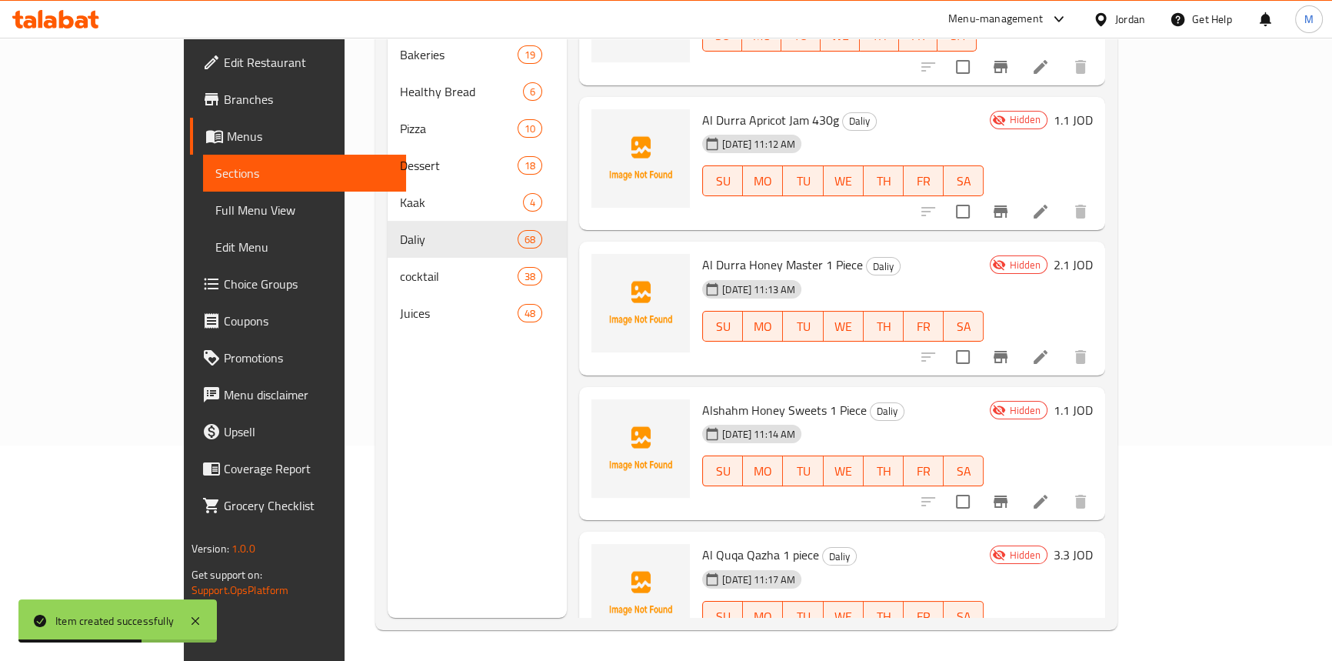
scroll to position [9239, 0]
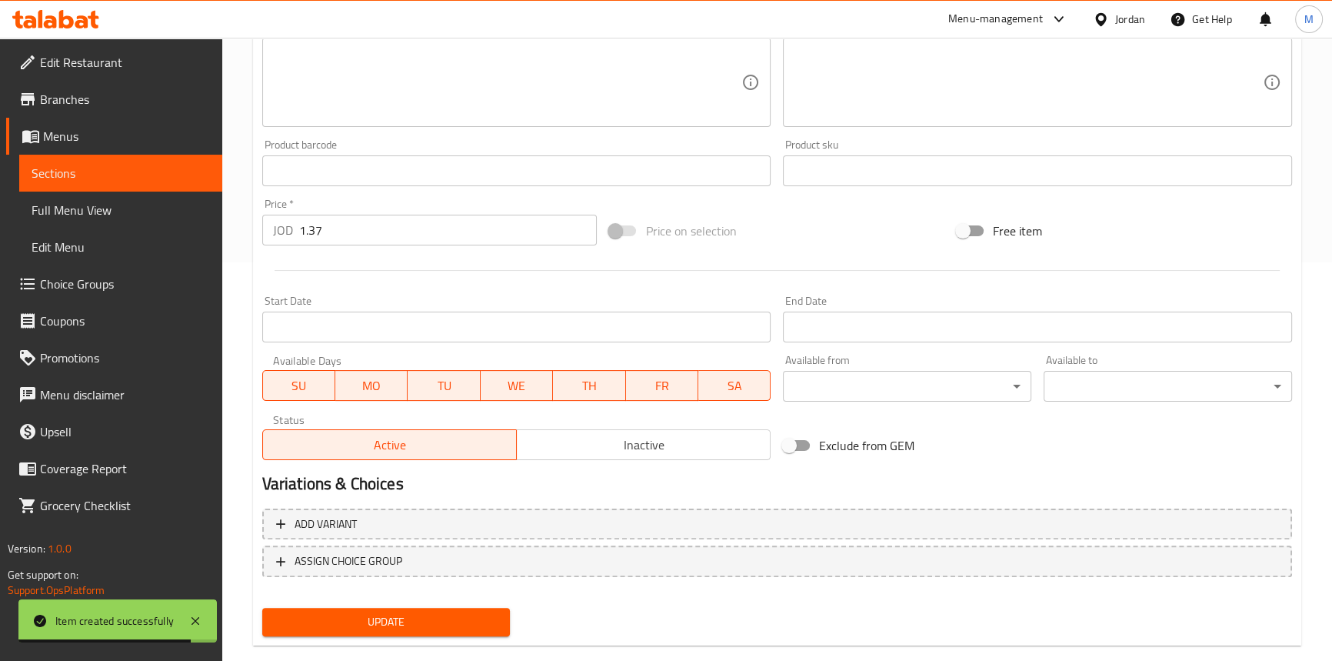
scroll to position [425, 0]
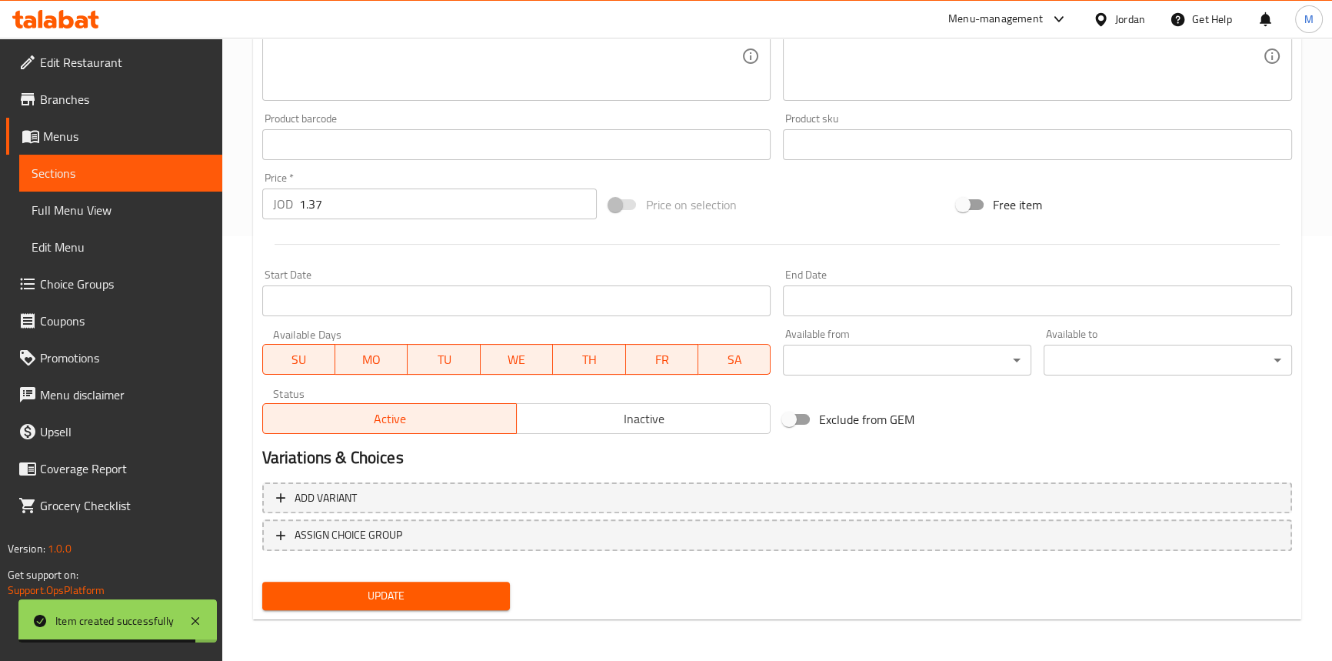
drag, startPoint x: 623, startPoint y: 415, endPoint x: 508, endPoint y: 515, distance: 152.1
click at [623, 415] on span "Inactive" at bounding box center [644, 419] width 242 height 22
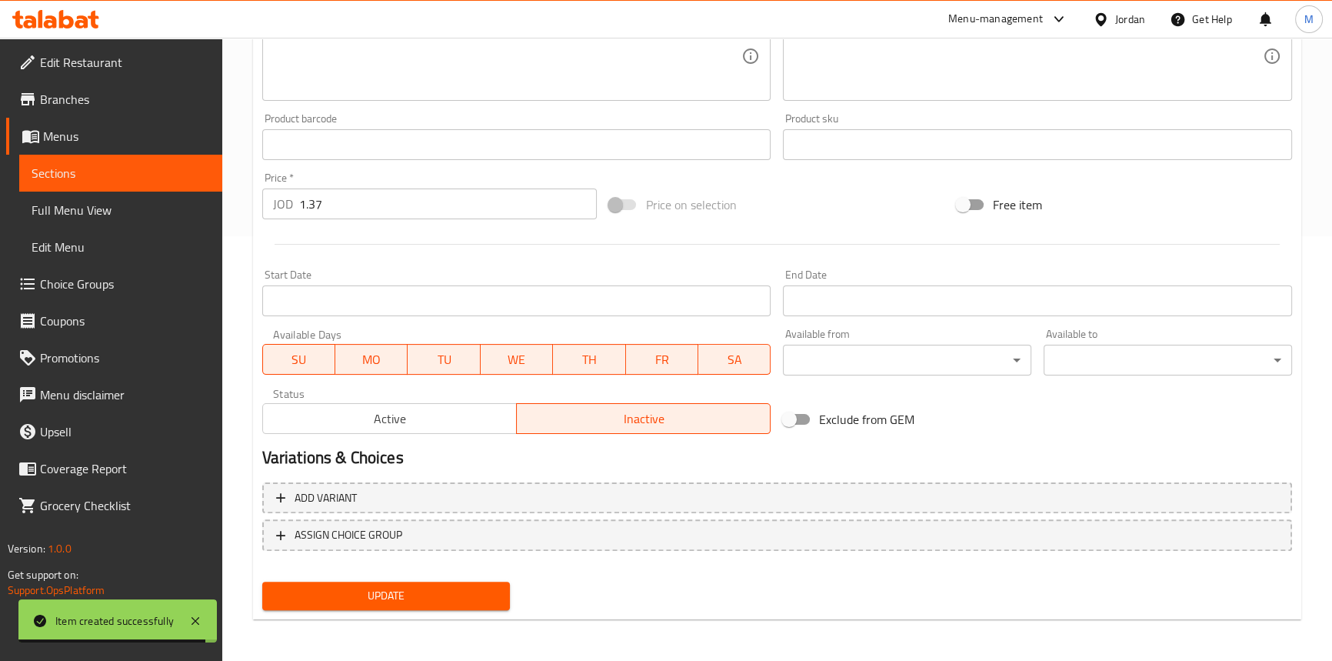
click at [438, 593] on span "Update" at bounding box center [387, 595] width 224 height 19
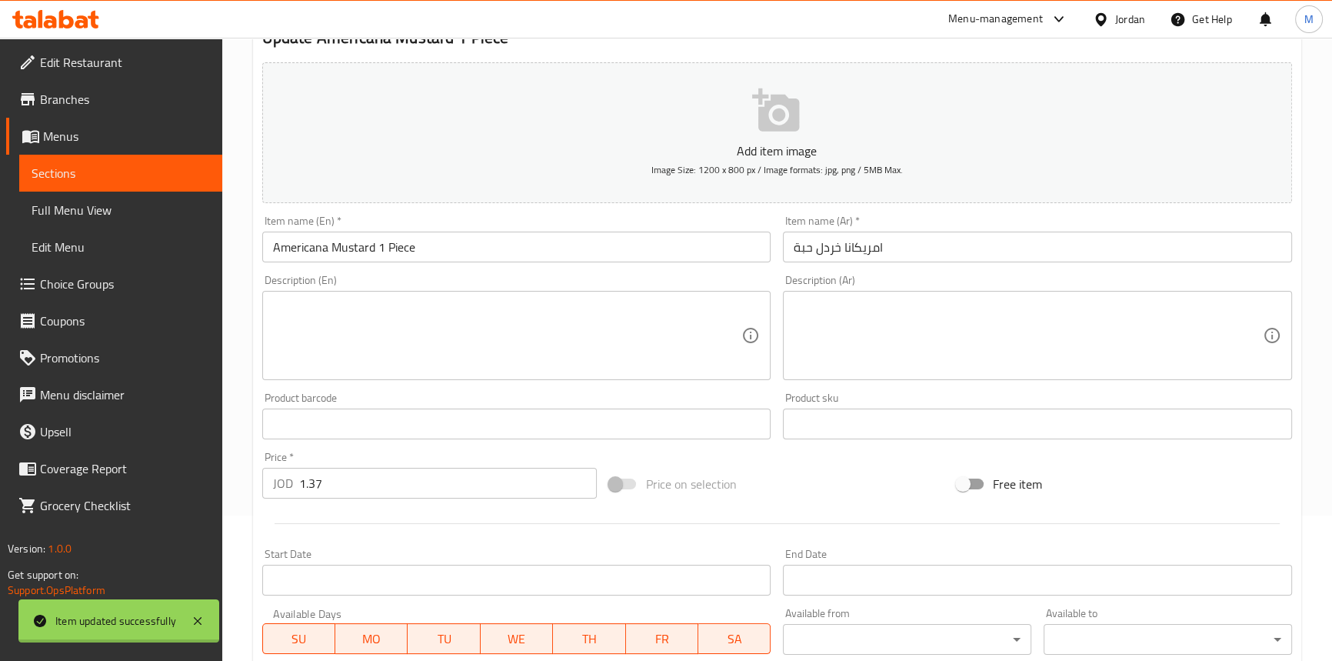
scroll to position [0, 0]
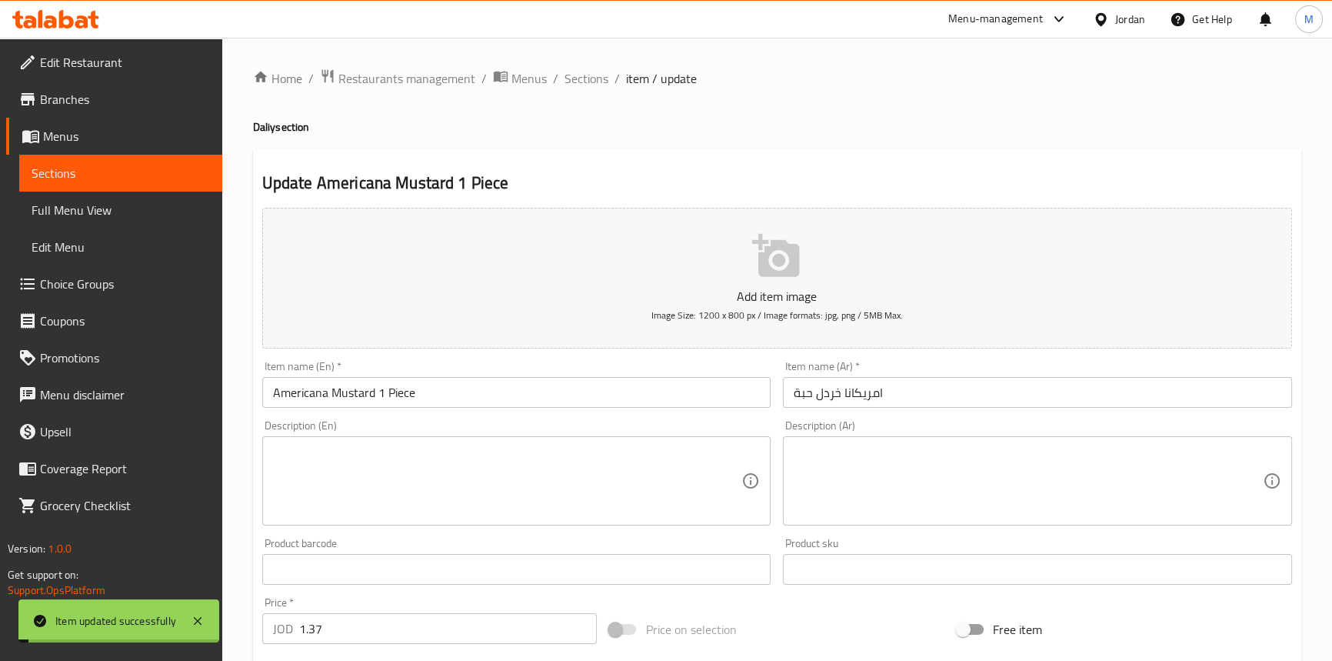
click at [592, 82] on span "Sections" at bounding box center [587, 78] width 44 height 18
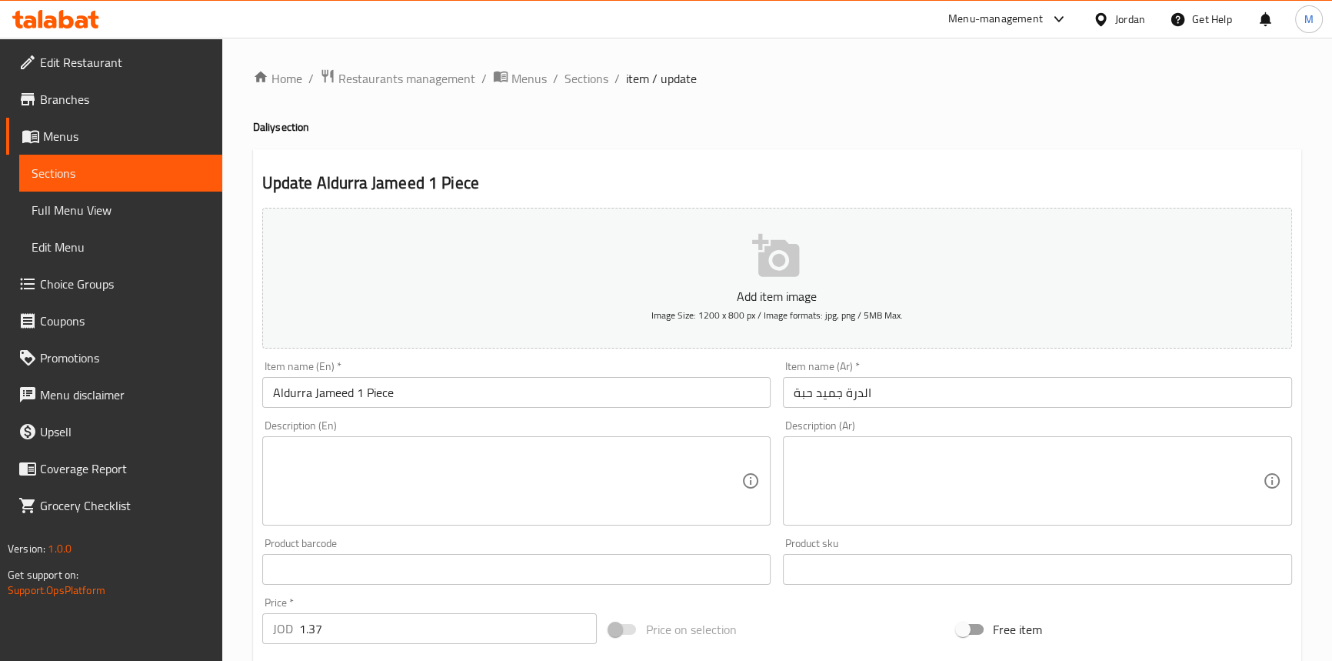
click at [75, 89] on div "Edit Restaurant Branches Menus Sections Full Menu View Edit Menu Choice Groups …" at bounding box center [666, 562] width 1332 height 1049
click at [75, 98] on span "Branches" at bounding box center [125, 99] width 170 height 18
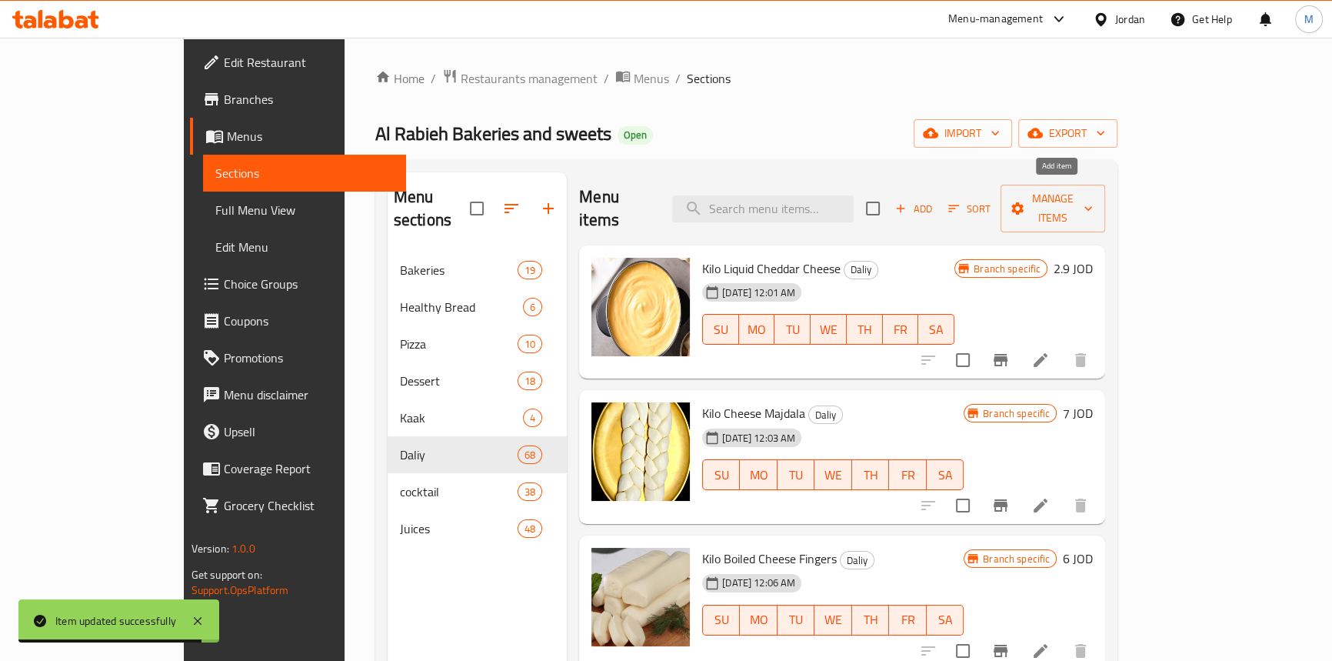
click at [935, 202] on span "Add" at bounding box center [914, 209] width 42 height 18
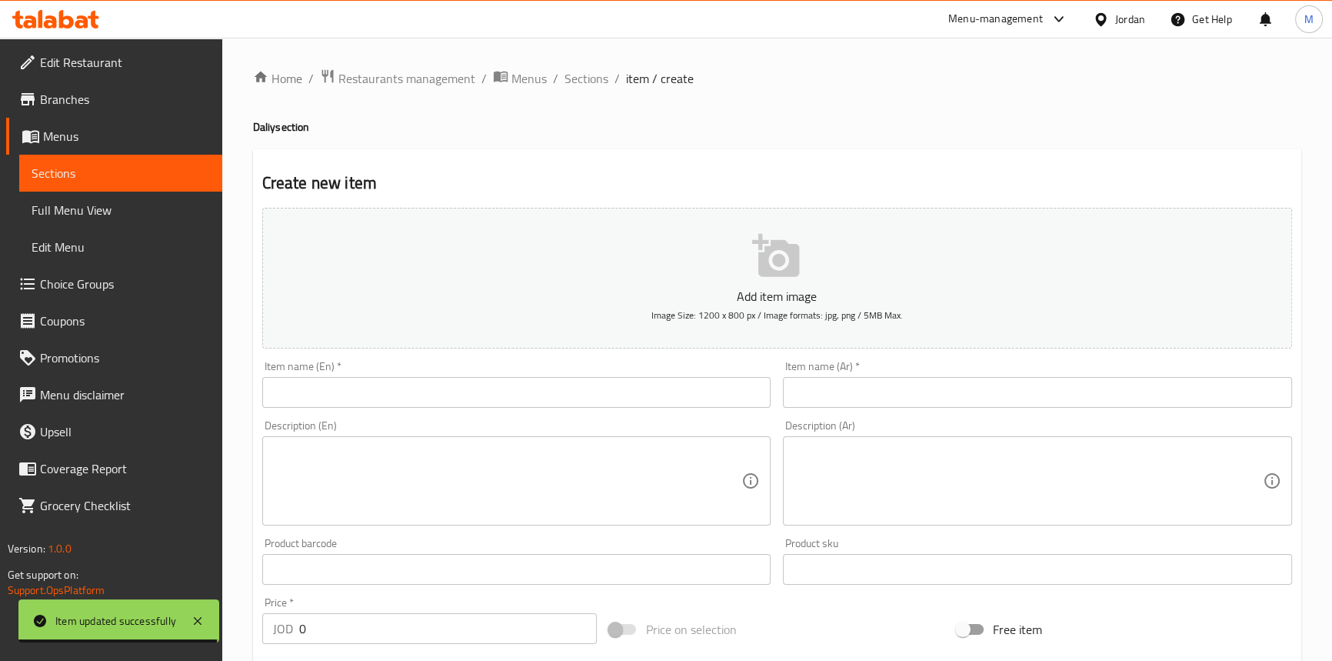
click at [1063, 395] on input "text" at bounding box center [1037, 392] width 509 height 31
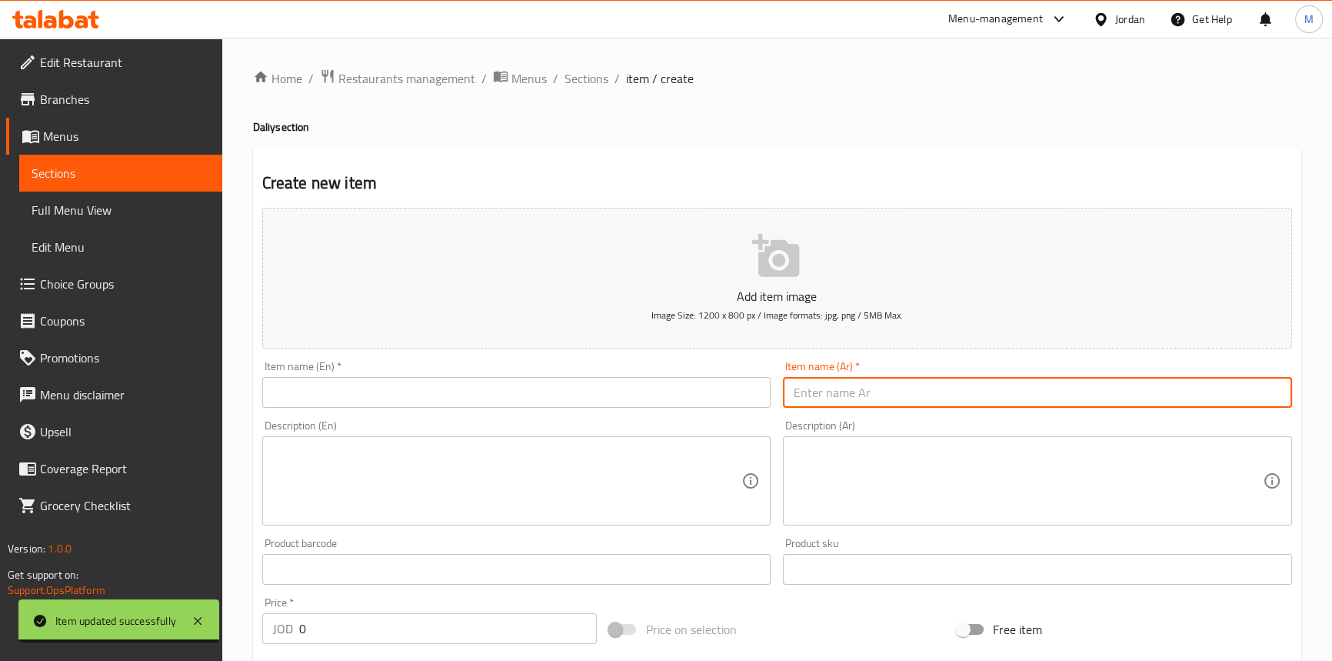
paste input "Panda Cheese Spread 230g"
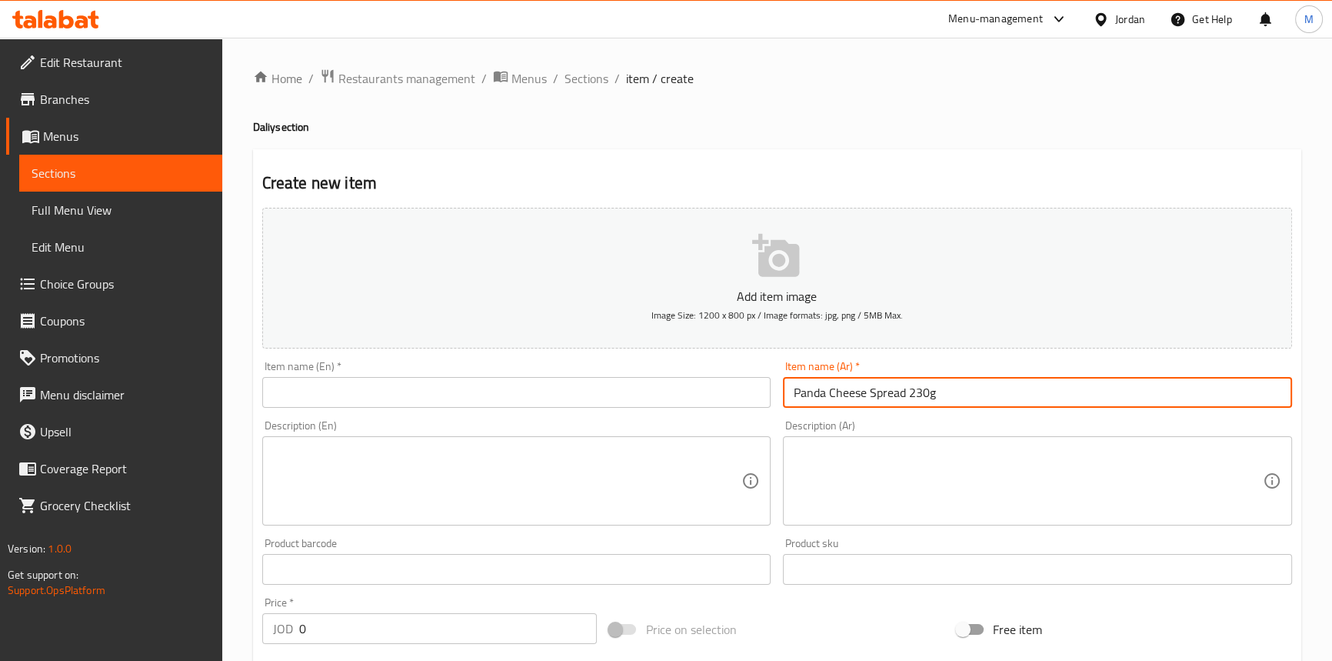
type input "Panda Cheese Spread 230g"
click at [592, 388] on input "text" at bounding box center [516, 392] width 509 height 31
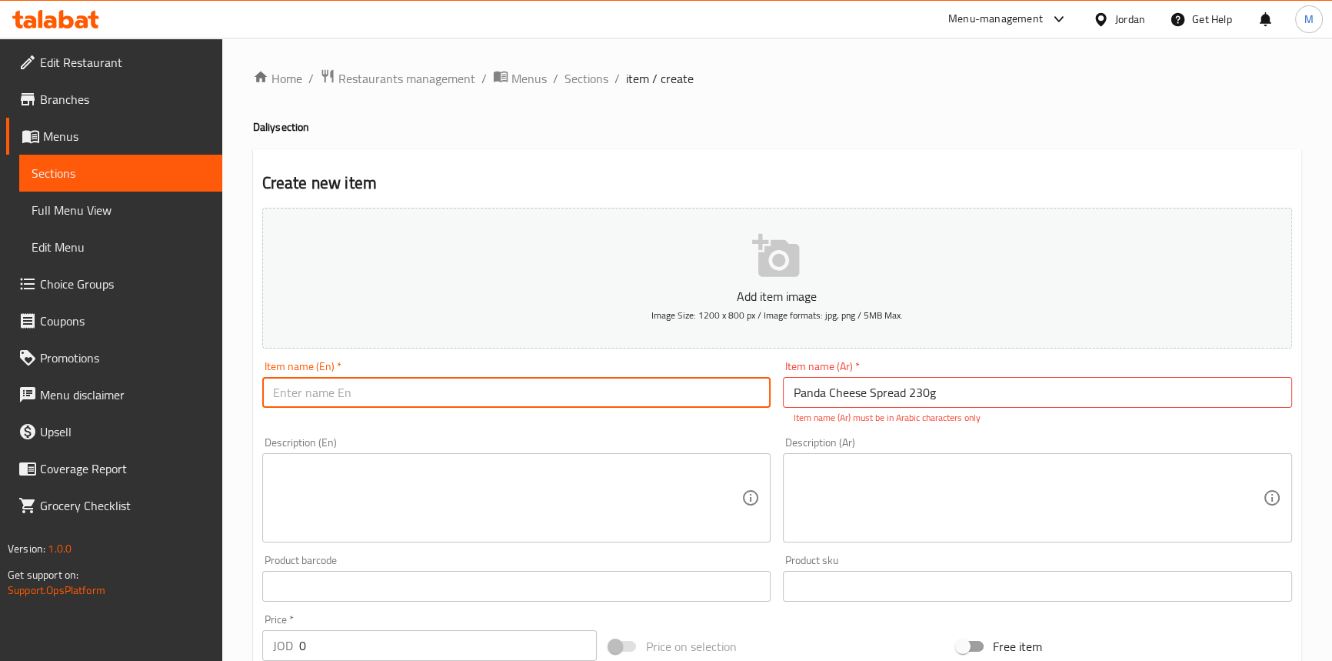
paste input "Panda Cheese Spread 230g"
type input "Panda Cheese Spread 230g"
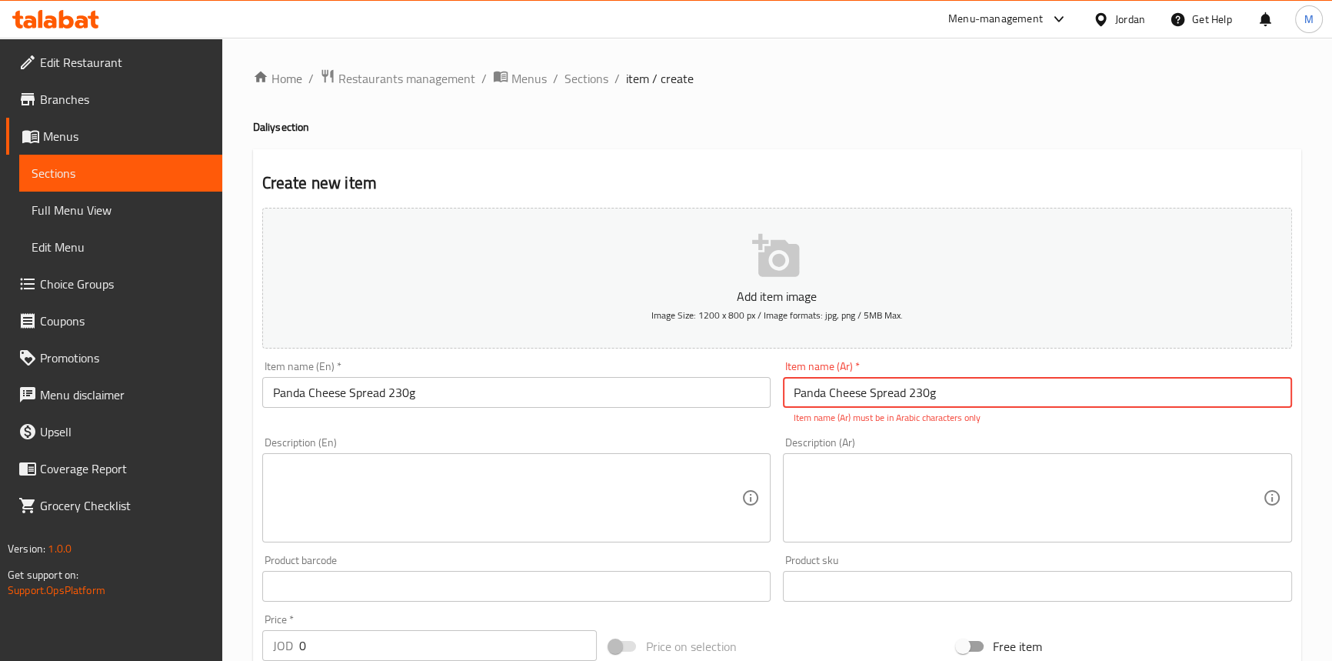
click at [948, 388] on input "Panda Cheese Spread 230g" at bounding box center [1037, 392] width 509 height 31
paste input "باندا جبنة دهن 230غ"
type input "باندا جبنة دهن 230غ"
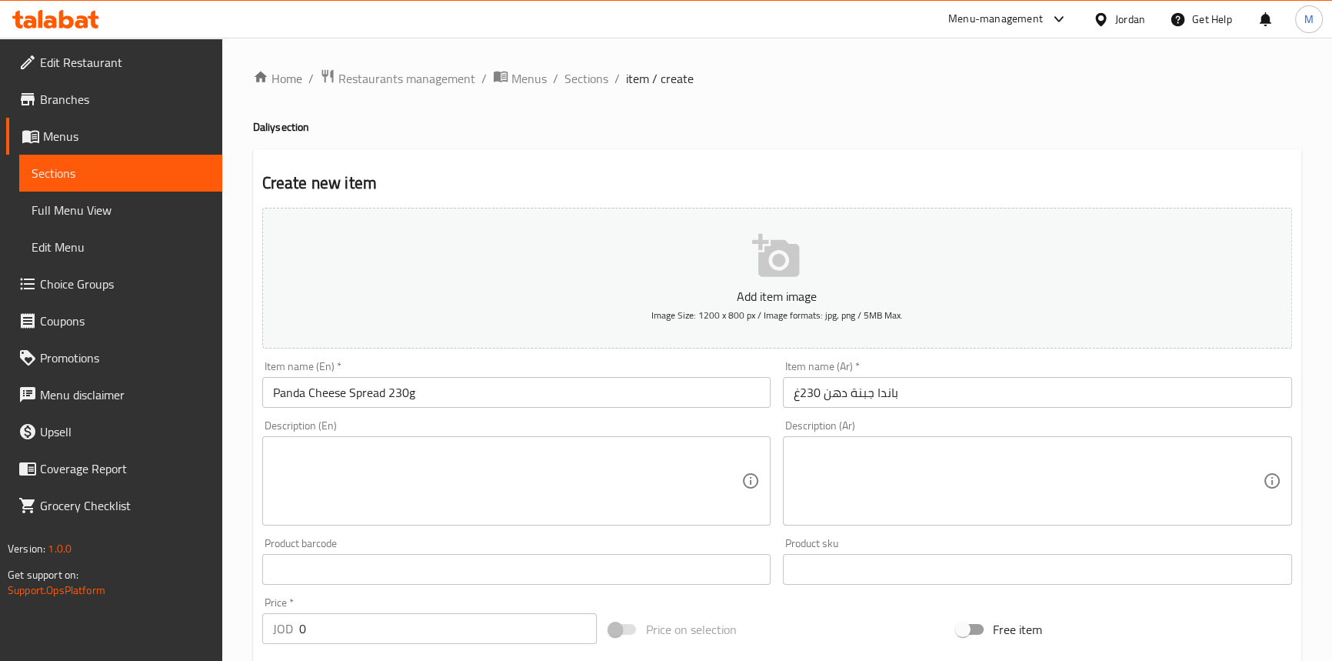
click at [899, 449] on div "Description (Ar) Description (Ar)" at bounding box center [1037, 472] width 509 height 105
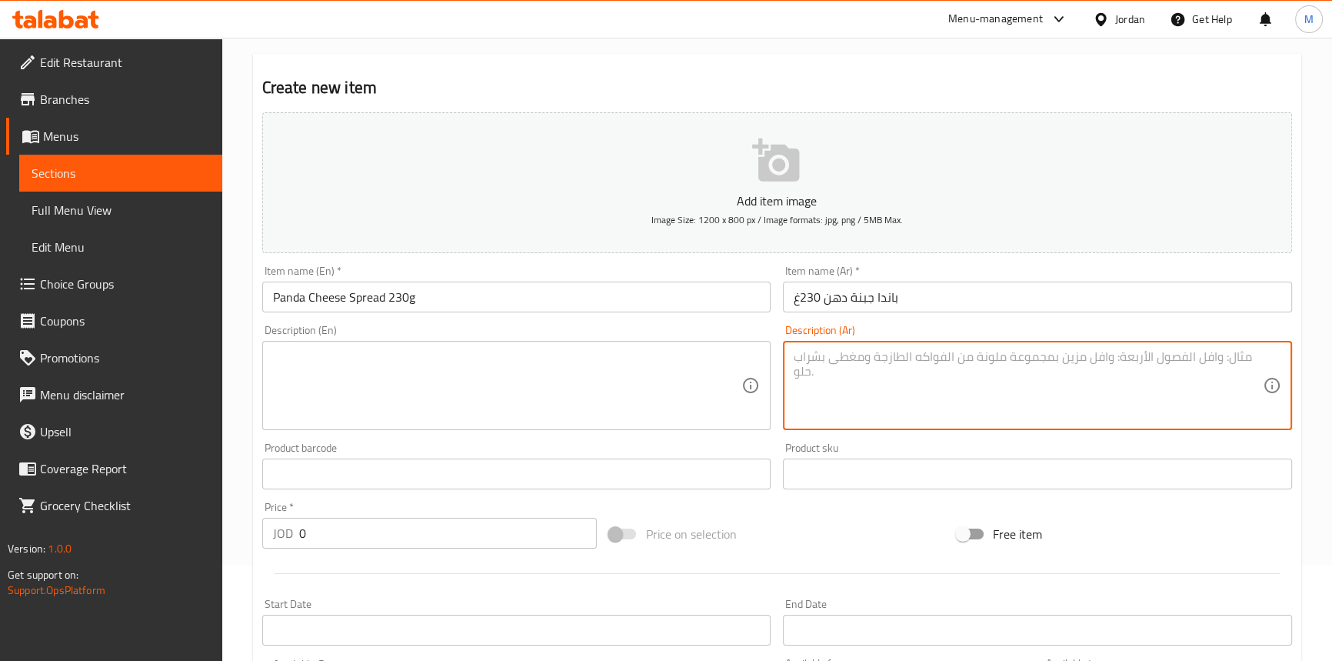
scroll to position [209, 0]
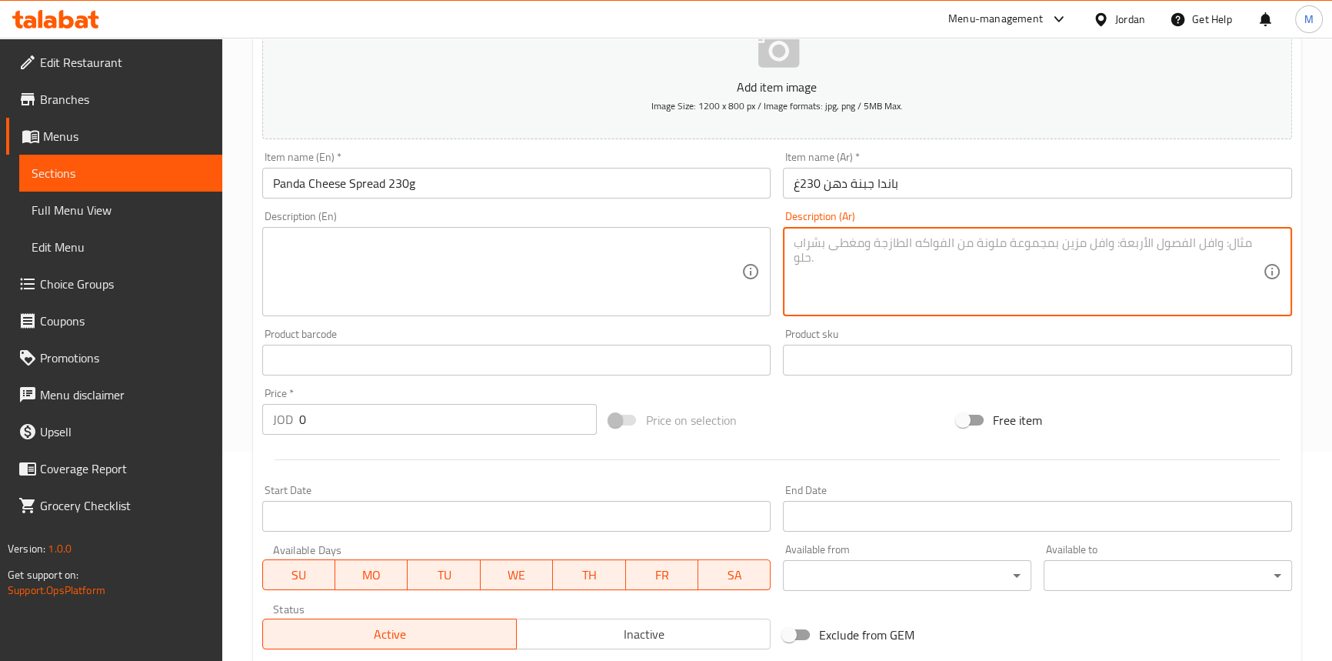
click at [439, 411] on input "0" at bounding box center [448, 419] width 298 height 31
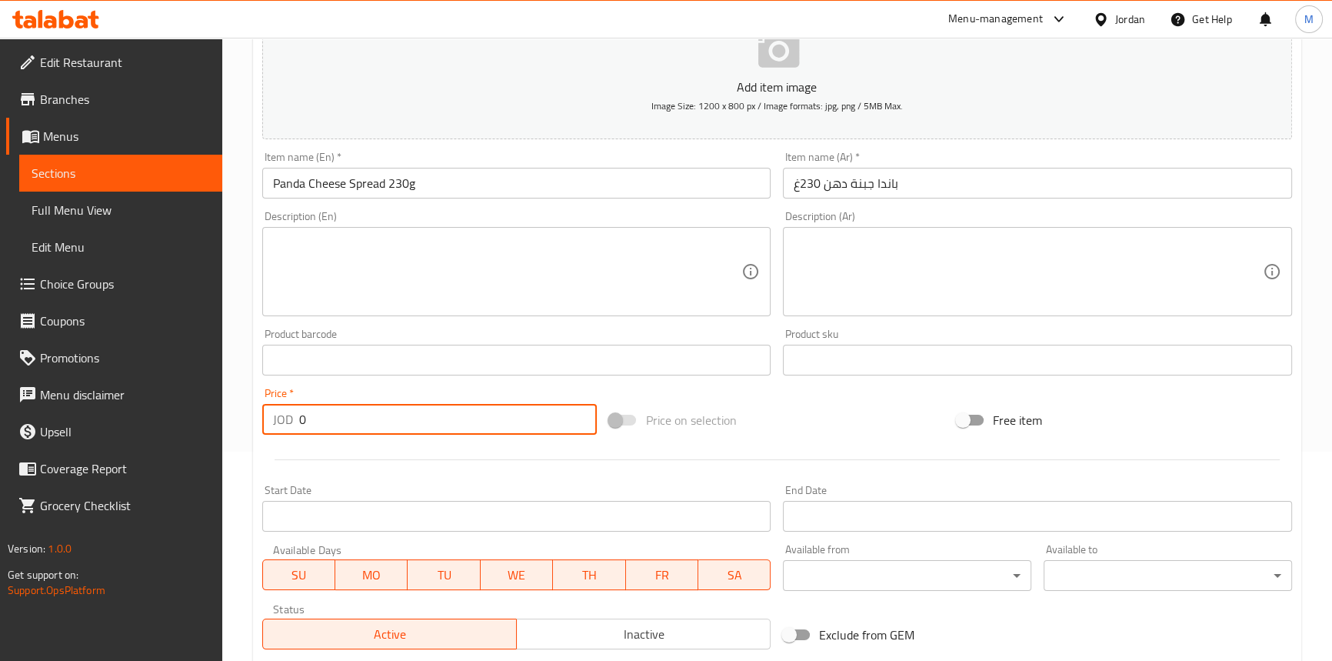
click at [439, 411] on input "0" at bounding box center [448, 419] width 298 height 31
paste input "1.37"
type input "1.37"
click at [431, 395] on div "Price   * JOD 1.37 Price *" at bounding box center [429, 411] width 335 height 47
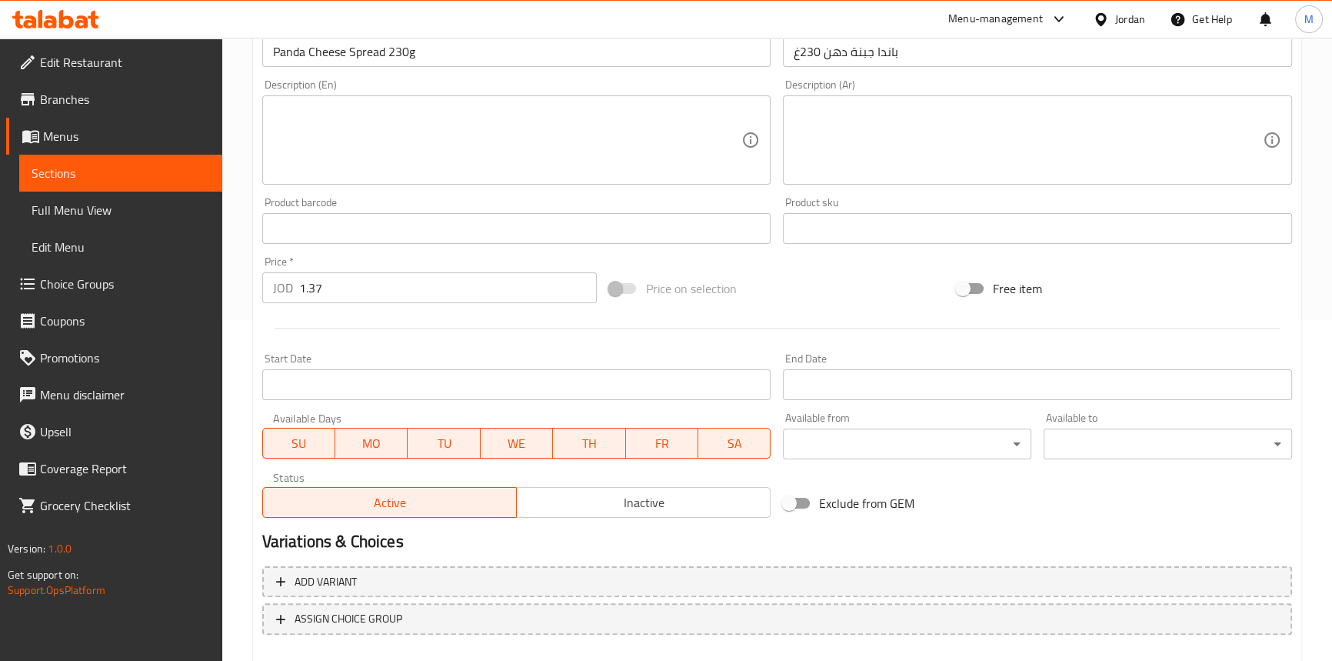
scroll to position [419, 0]
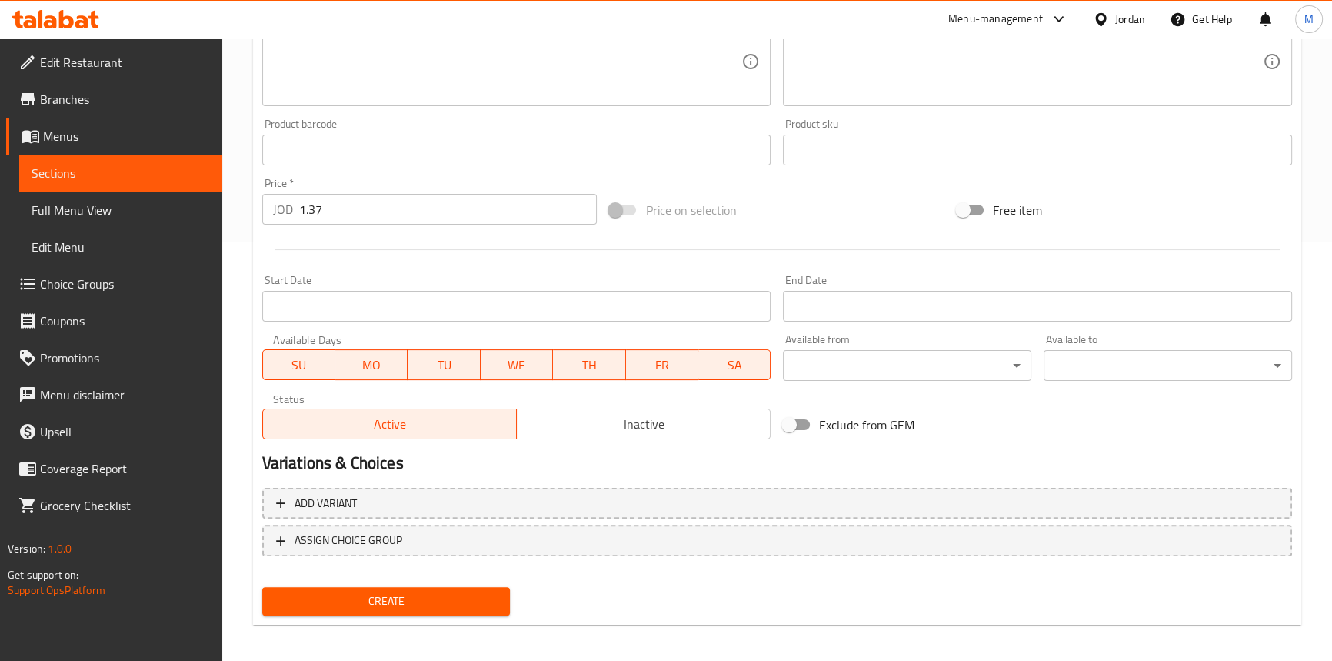
click at [648, 428] on span "Inactive" at bounding box center [644, 424] width 242 height 22
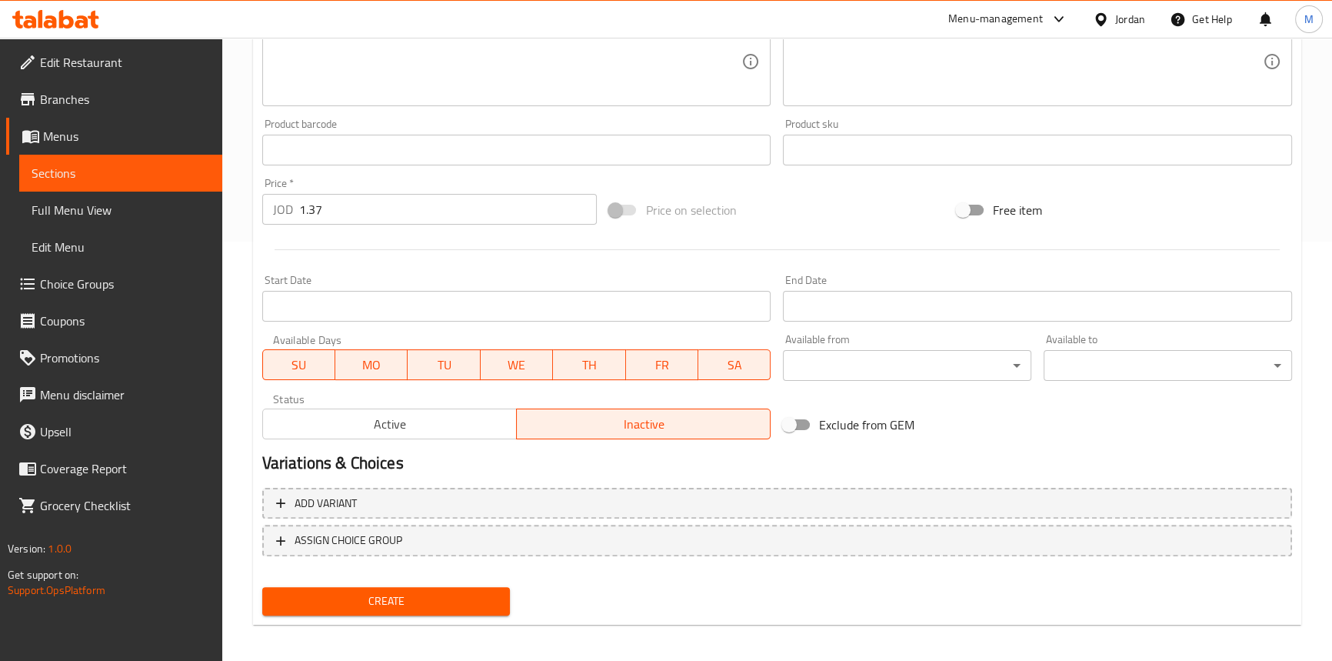
click at [488, 587] on button "Create" at bounding box center [386, 601] width 248 height 28
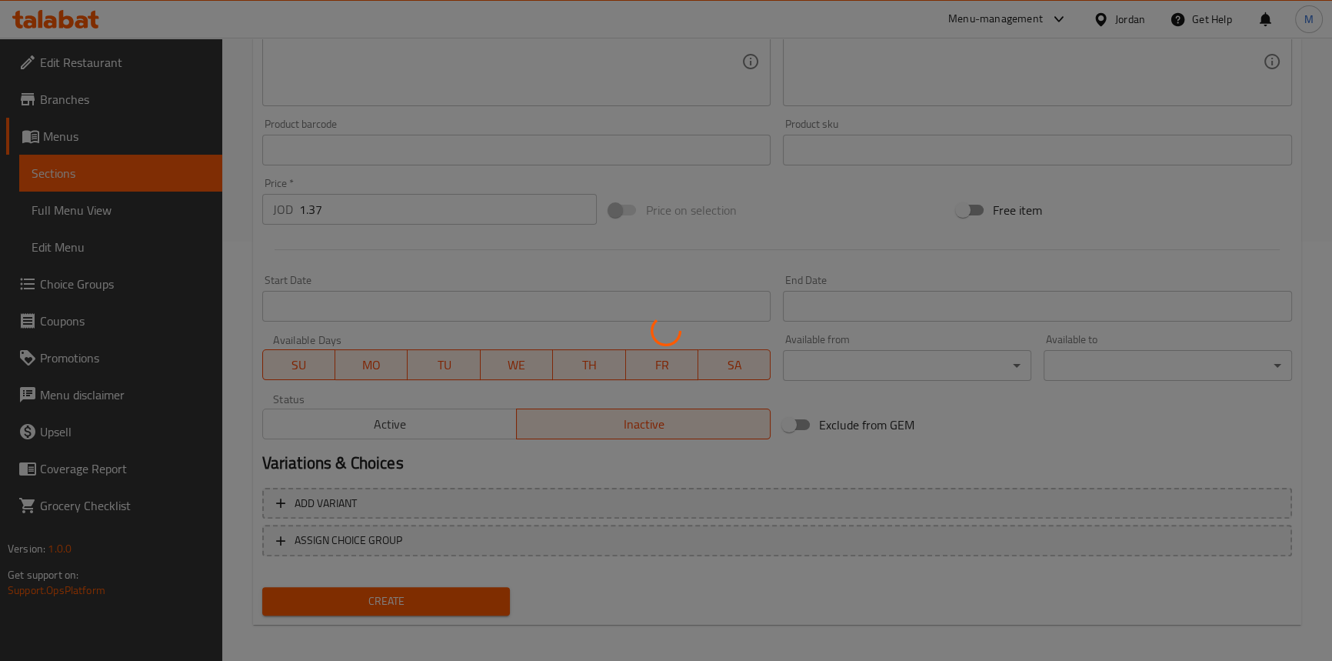
type input "0"
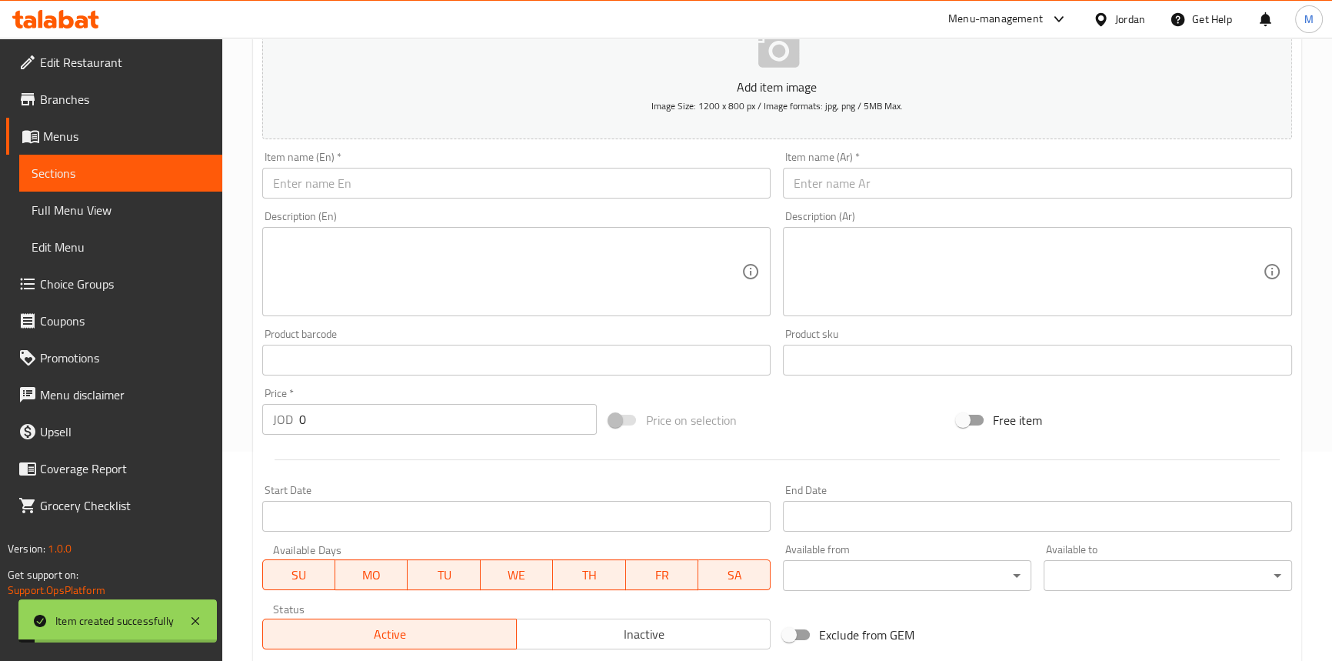
scroll to position [69, 0]
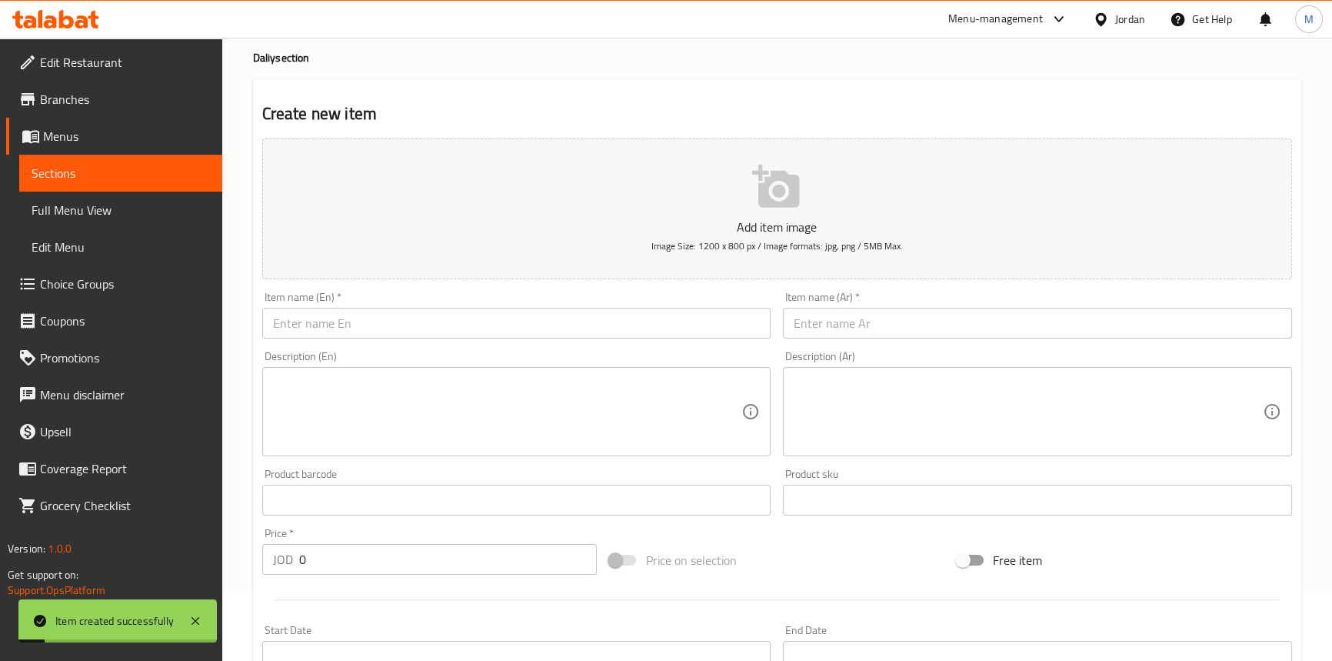
drag, startPoint x: 1146, startPoint y: 329, endPoint x: 1107, endPoint y: 330, distance: 39.2
click at [1146, 329] on input "text" at bounding box center [1037, 323] width 509 height 31
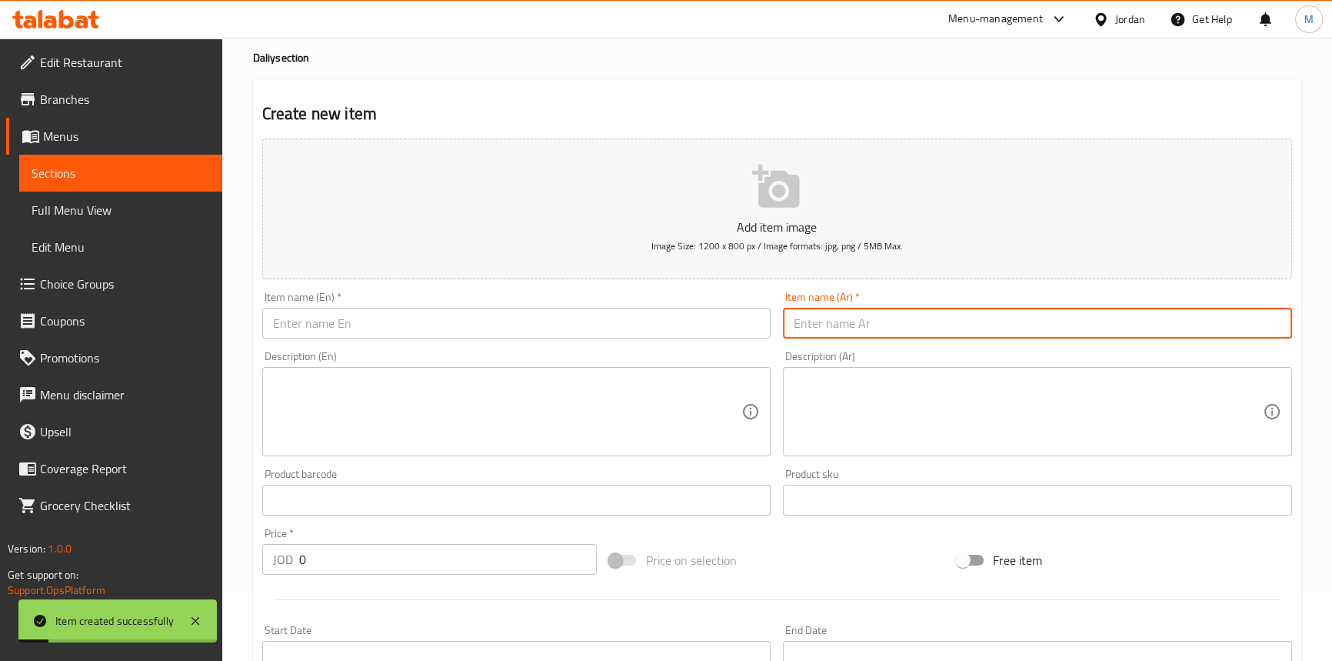
paste input "بزر العقاب"
paste input "500غ"
click at [1260, 318] on input "بزر العقاب 500غ" at bounding box center [1037, 323] width 509 height 31
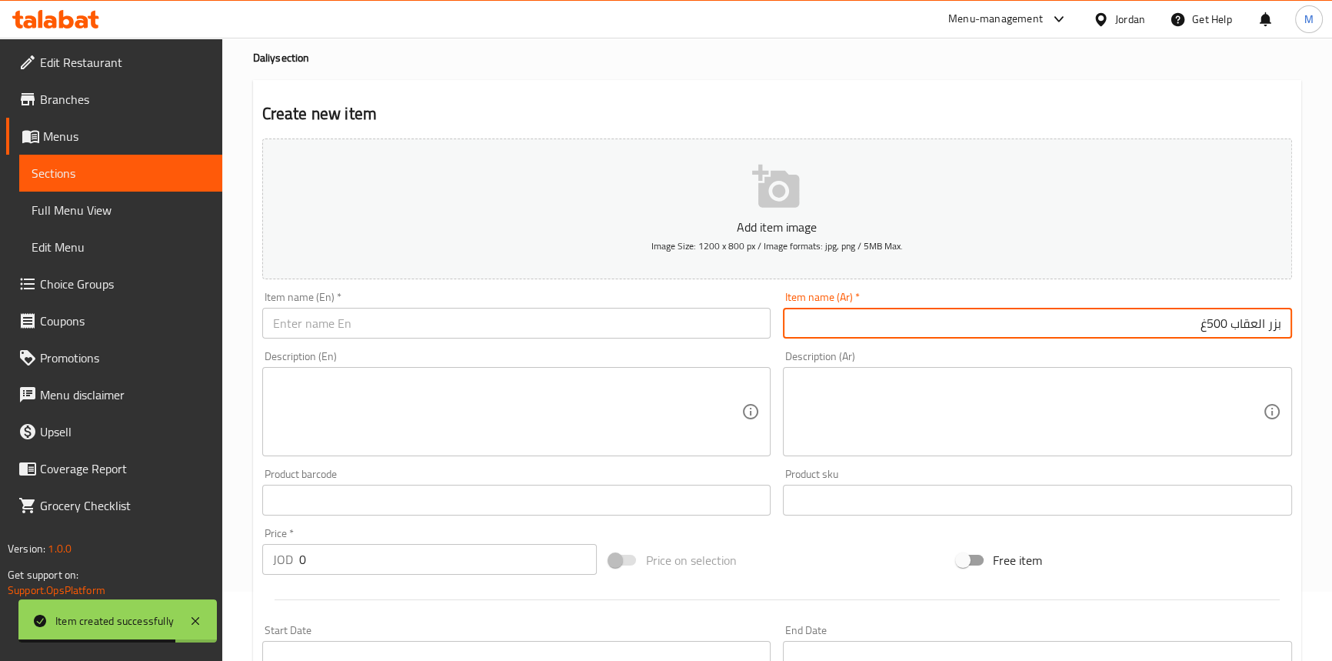
type input "بزر العقاب 500غ"
click at [573, 324] on input "text" at bounding box center [516, 323] width 509 height 31
paste input "Eagle seed 500g"
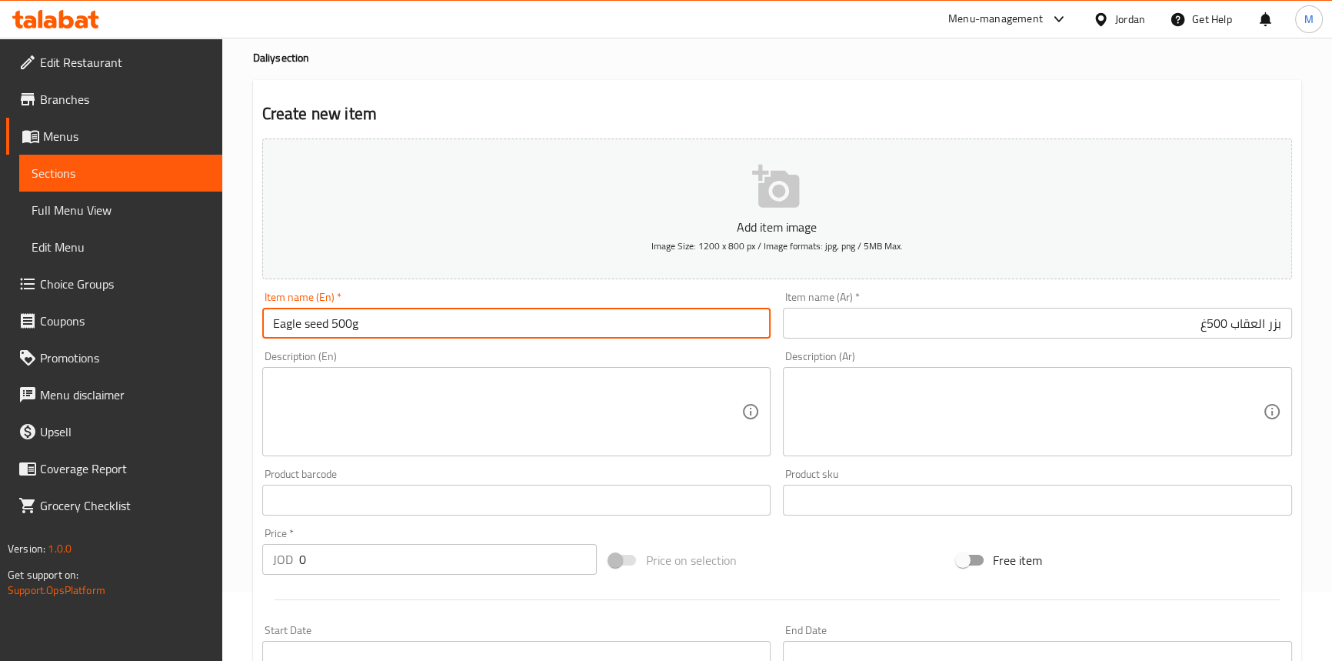
type input "Eagle seed 500g"
click at [510, 550] on input "0" at bounding box center [448, 559] width 298 height 31
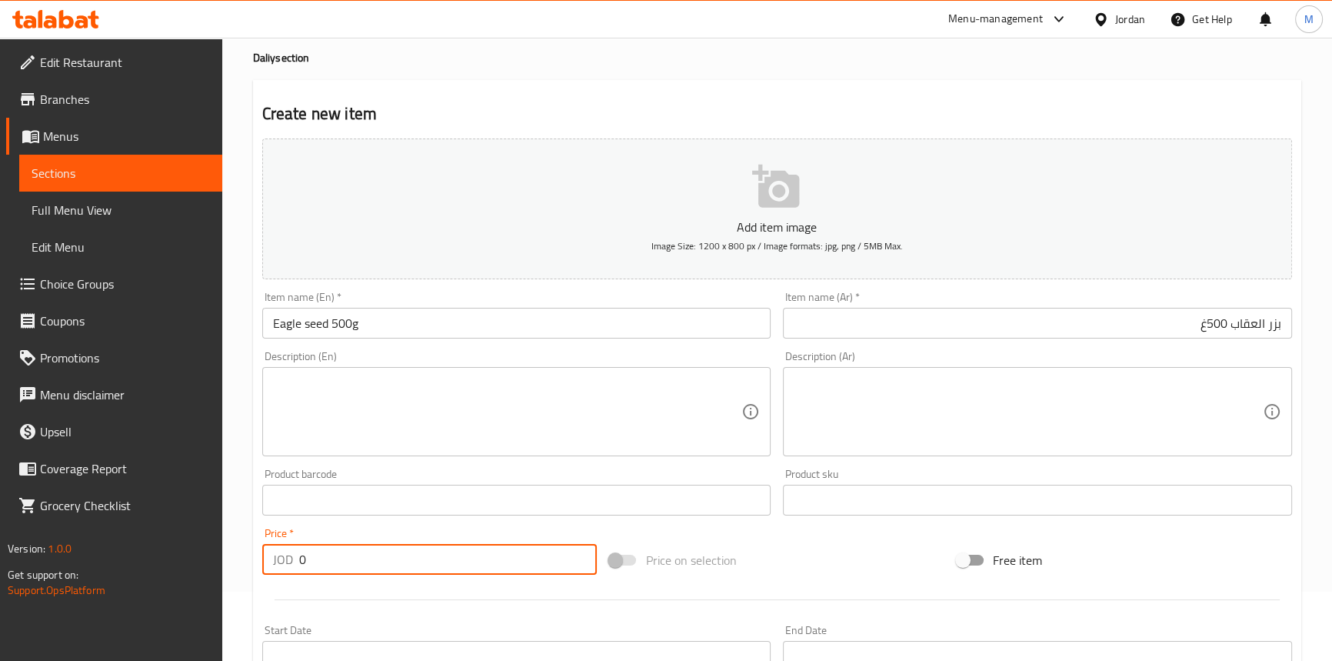
click at [511, 550] on input "0" at bounding box center [448, 559] width 298 height 31
click at [512, 550] on input "0" at bounding box center [448, 559] width 298 height 31
paste input "1.9"
type input "1.9"
click at [493, 522] on div "Price   * JOD 1.9 Price *" at bounding box center [430, 551] width 348 height 59
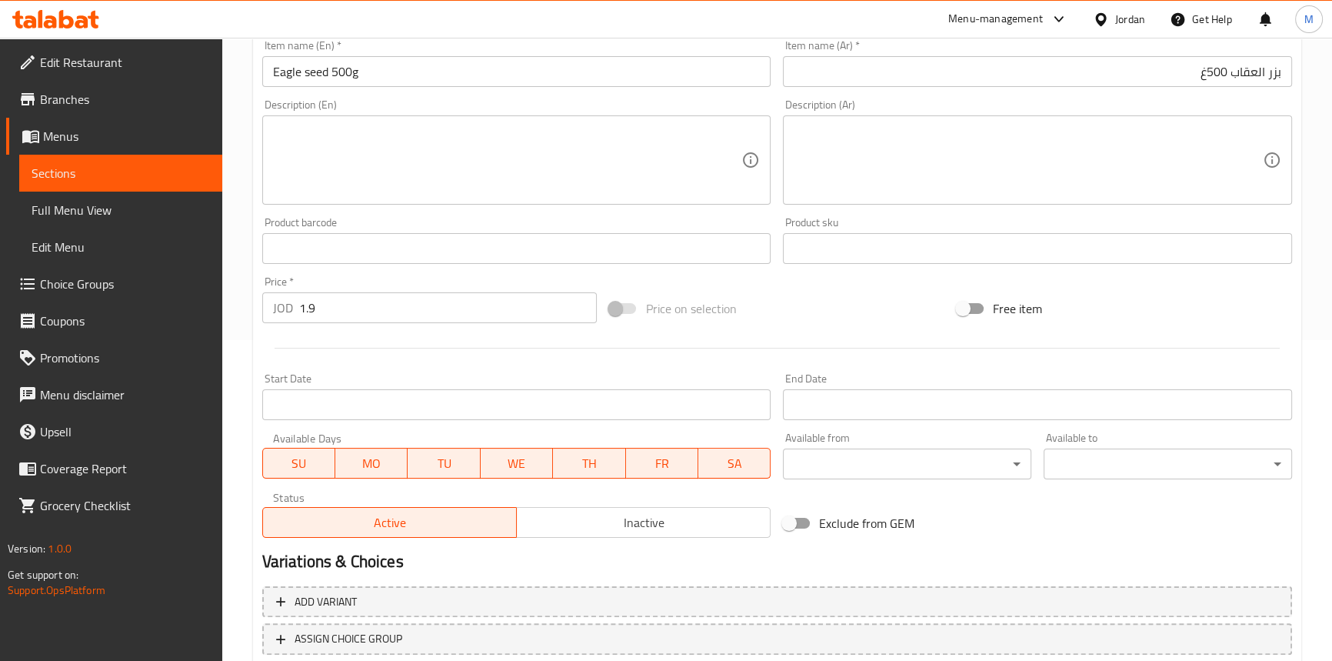
scroll to position [419, 0]
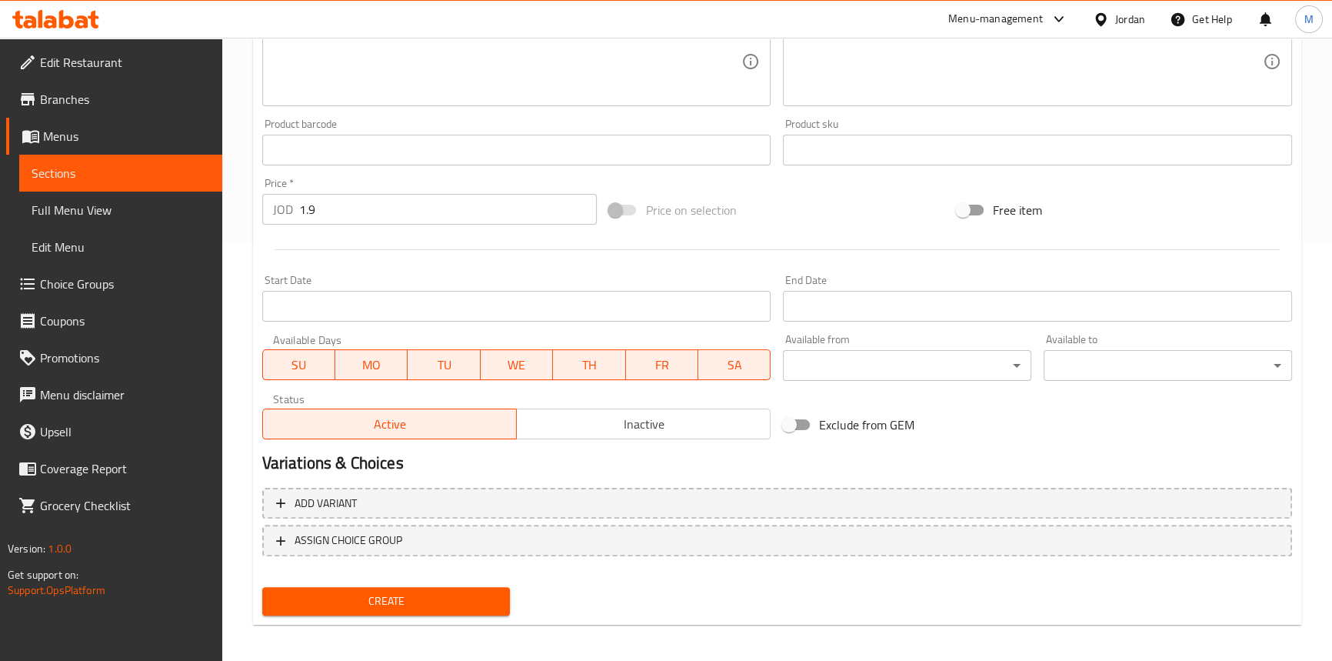
drag, startPoint x: 638, startPoint y: 415, endPoint x: 560, endPoint y: 528, distance: 137.8
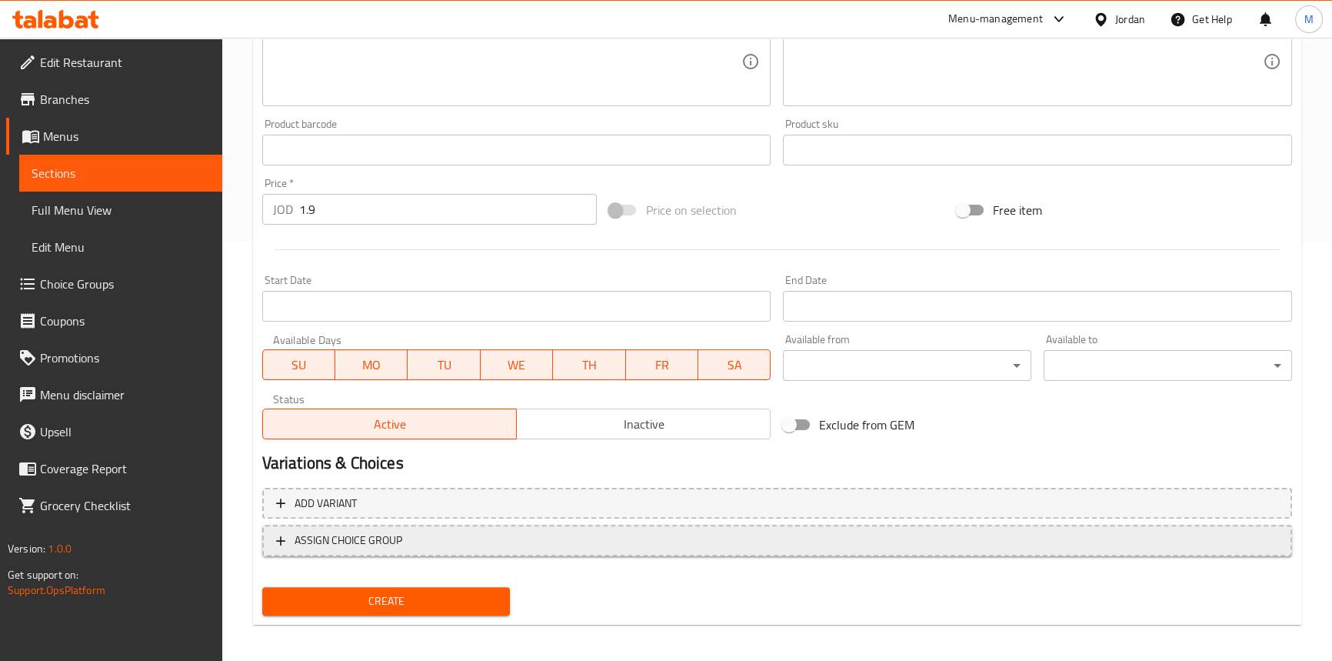
click at [638, 415] on span "Inactive" at bounding box center [644, 424] width 242 height 22
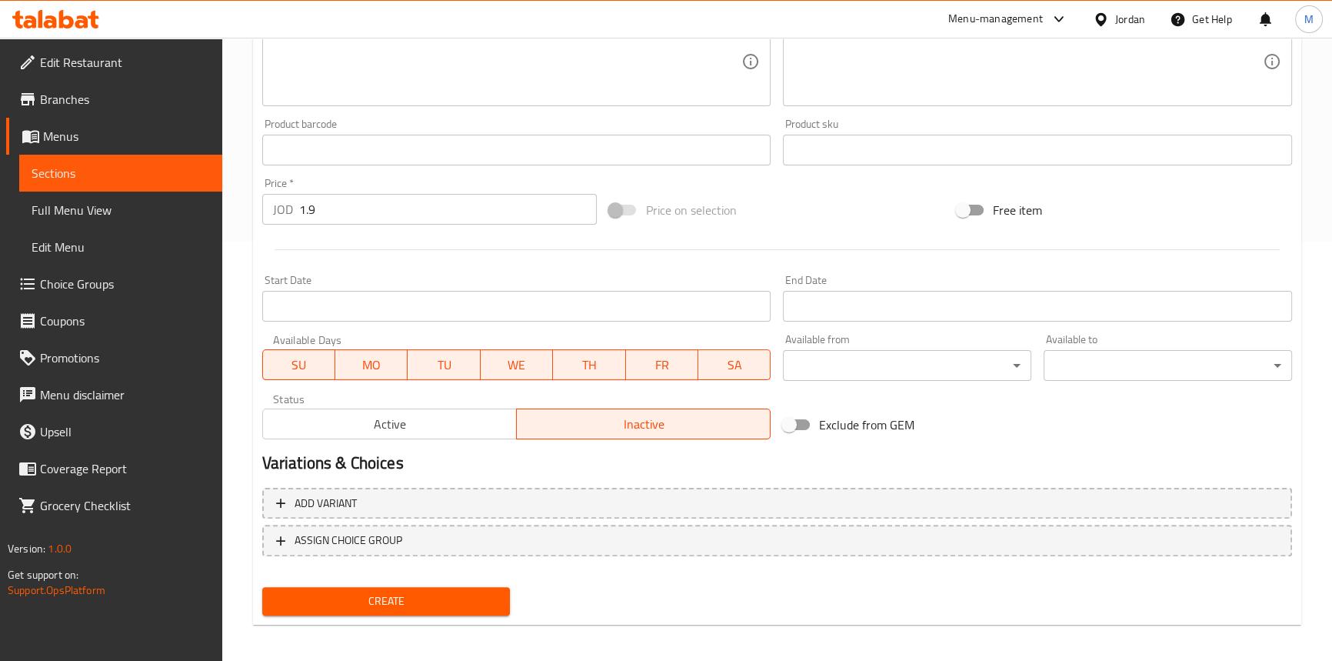
drag, startPoint x: 498, startPoint y: 595, endPoint x: 488, endPoint y: 294, distance: 301.7
click at [498, 595] on button "Create" at bounding box center [386, 601] width 248 height 28
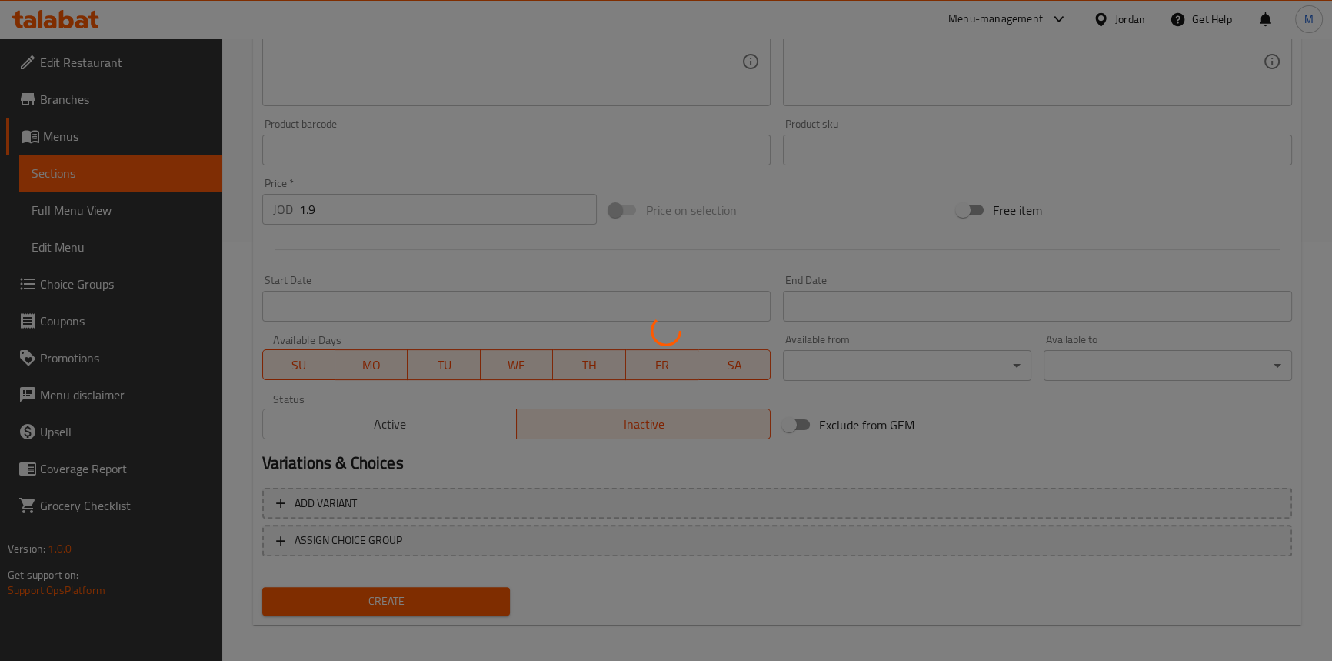
type input "0"
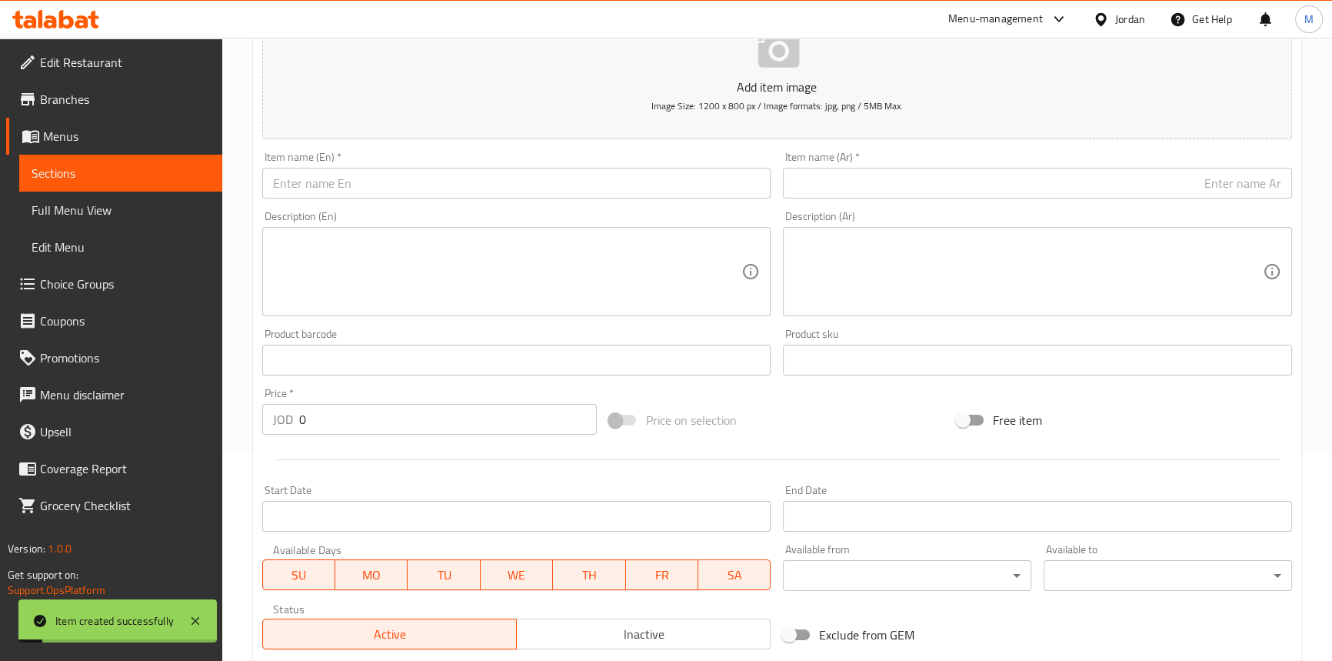
scroll to position [69, 0]
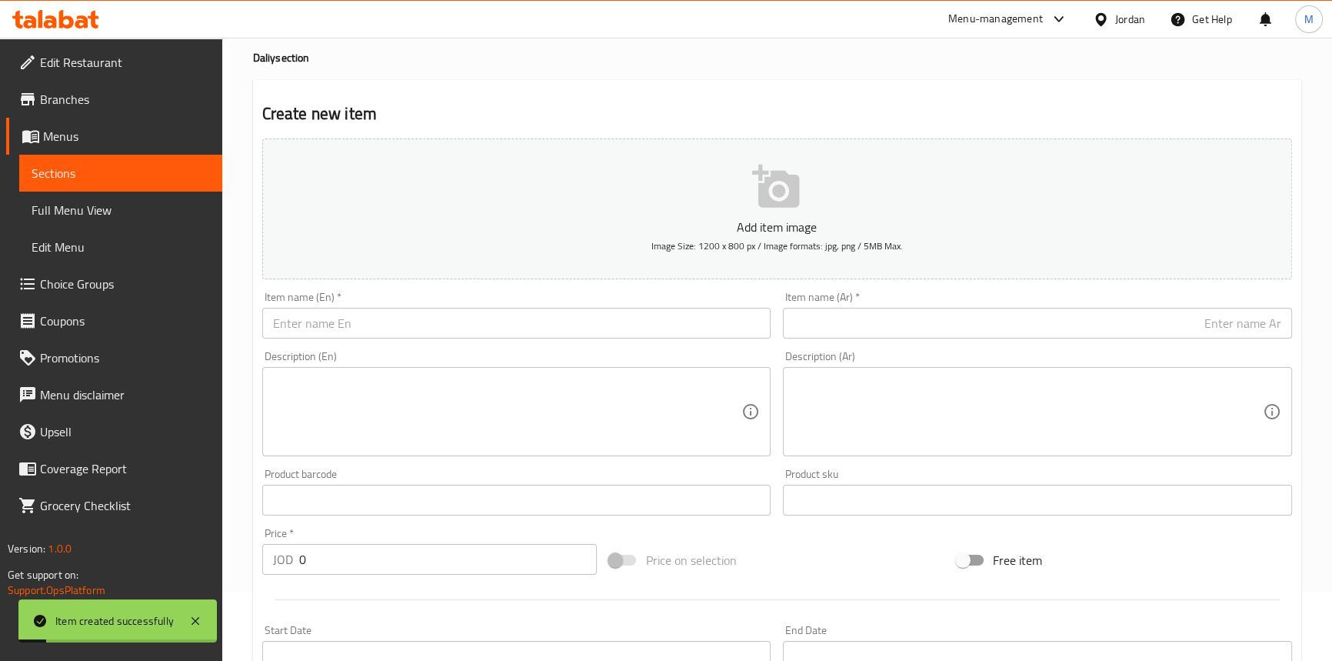
click at [1109, 313] on input "text" at bounding box center [1037, 323] width 509 height 31
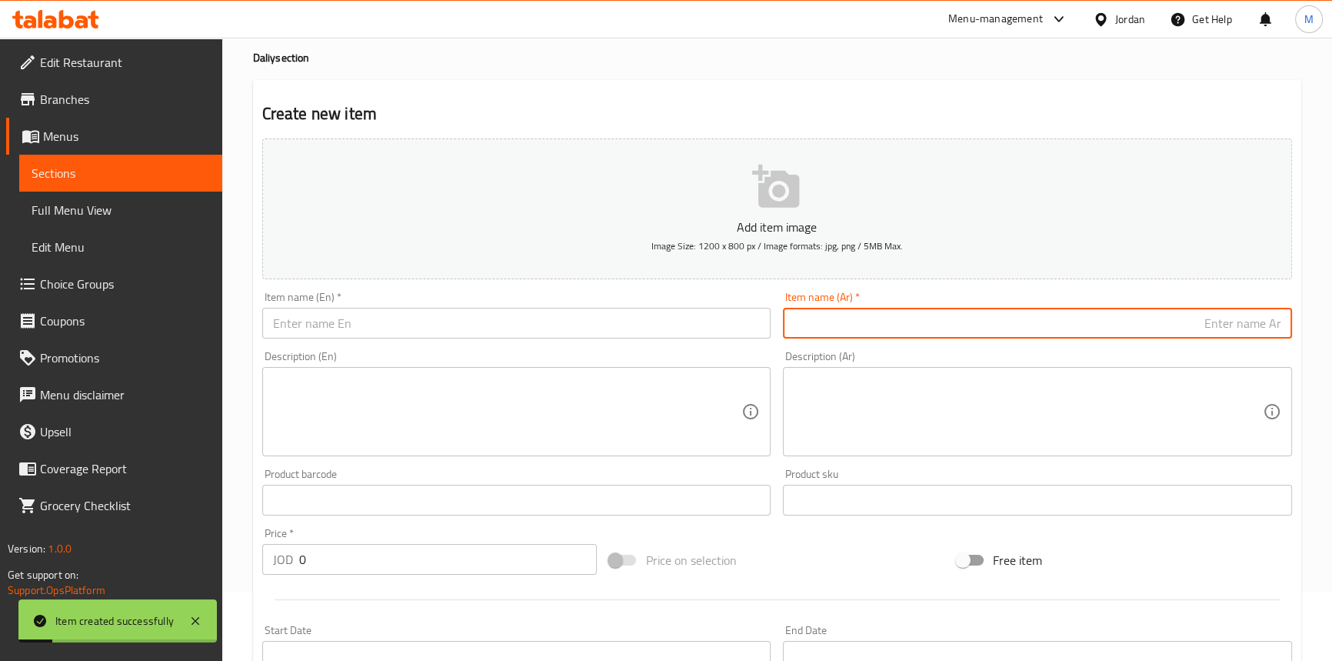
paste input "بسكويت العكش"
paste input "باكيت"
click at [1231, 320] on input "بسكويت العكش باكيت" at bounding box center [1037, 323] width 509 height 31
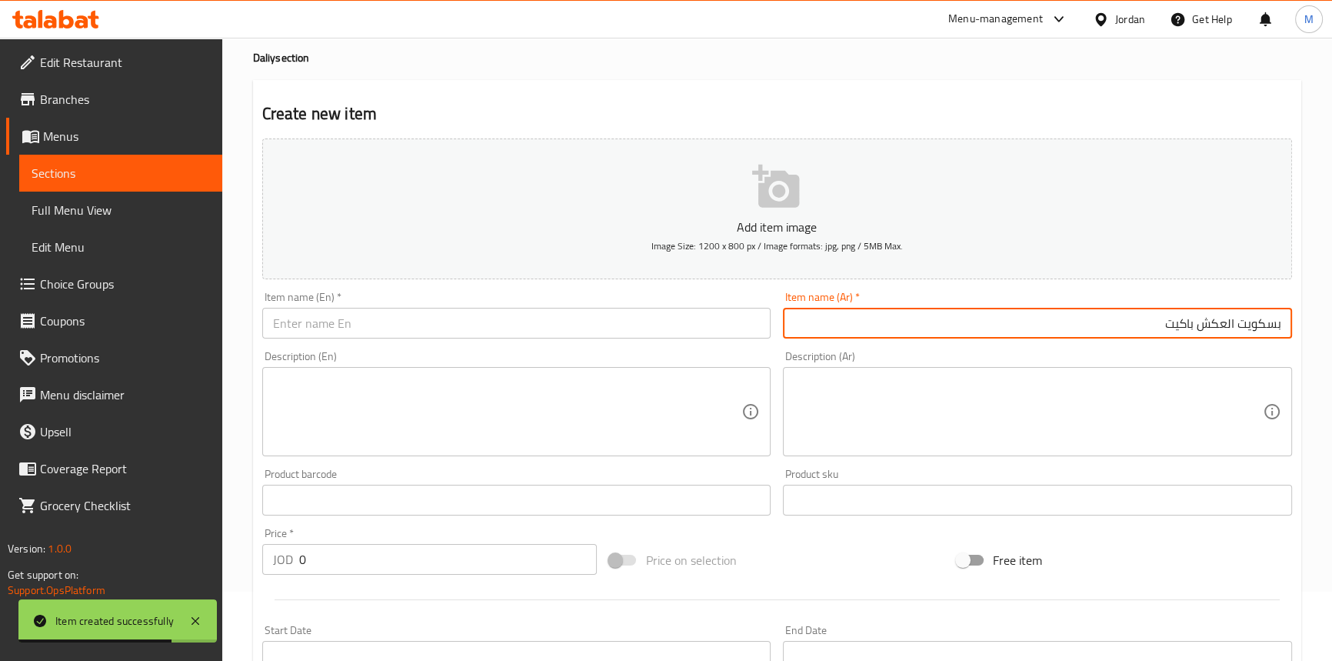
type input "بسكويت العكش باكيت"
click at [433, 319] on input "text" at bounding box center [516, 323] width 509 height 31
paste input "Akash biscuits packet"
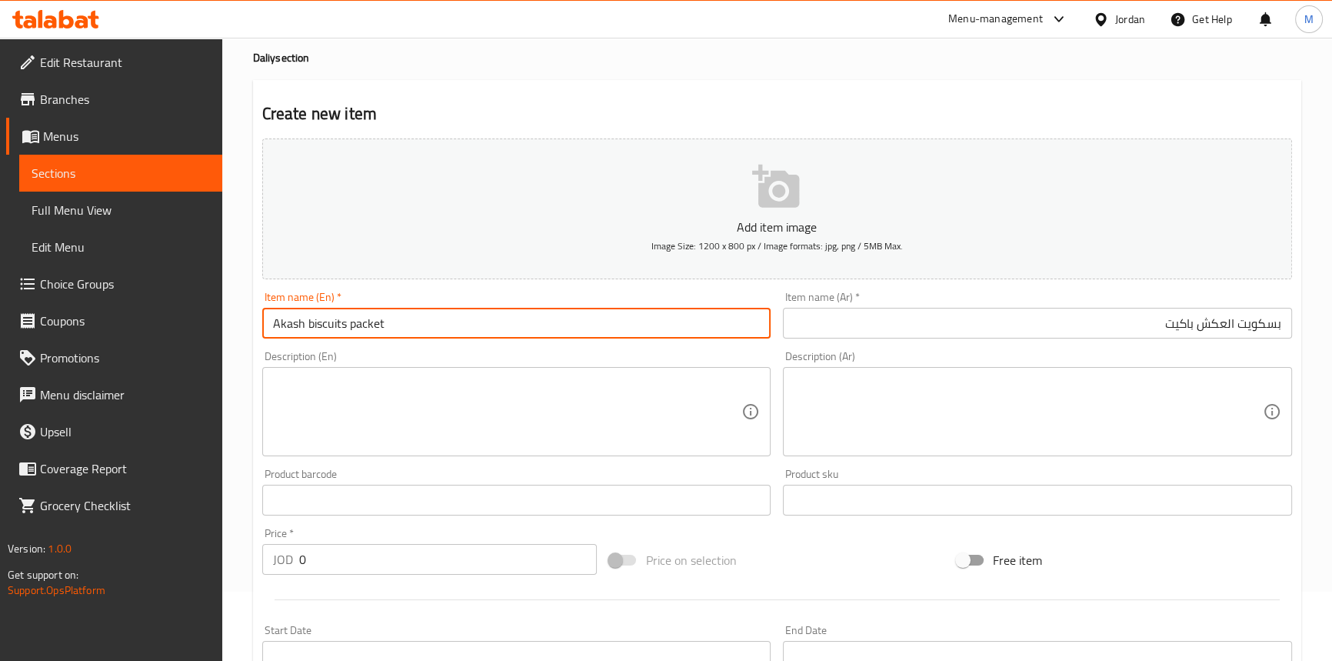
type input "Akash biscuits packet"
click at [378, 570] on input "0" at bounding box center [448, 559] width 298 height 31
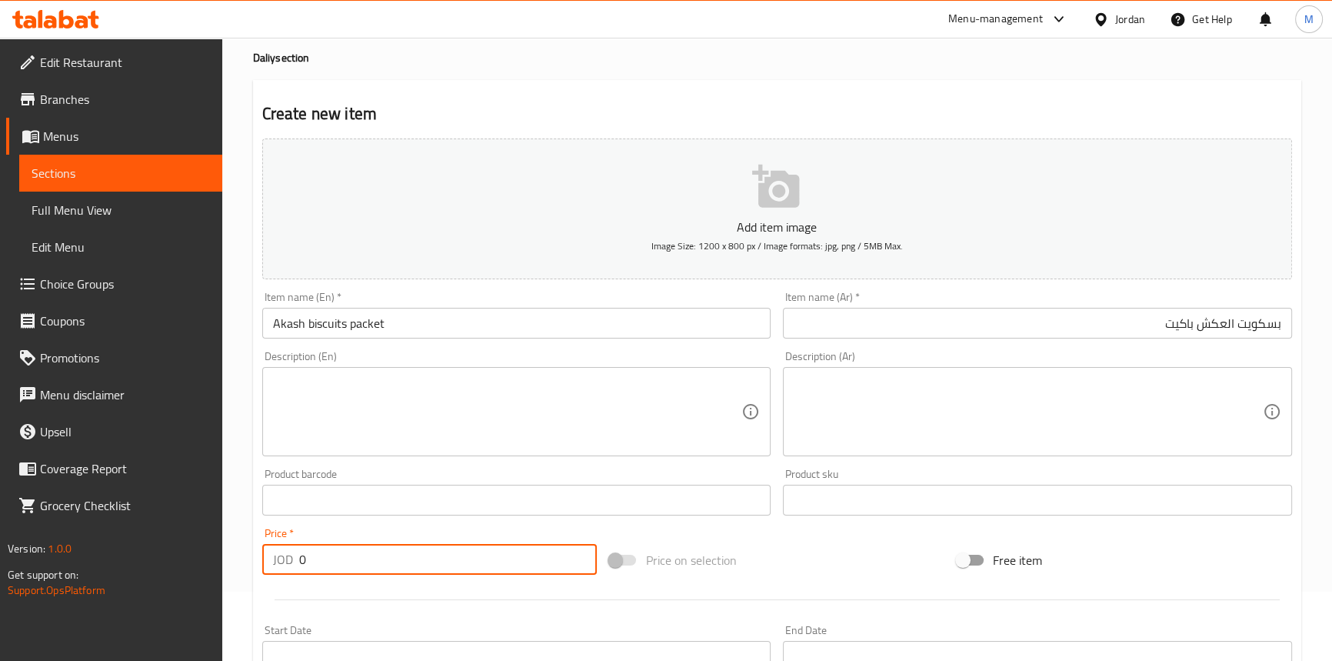
click at [377, 570] on input "0" at bounding box center [448, 559] width 298 height 31
paste input "1.65"
type input "1.65"
click at [363, 523] on div "Price   * JOD 1.65 Price *" at bounding box center [430, 551] width 348 height 59
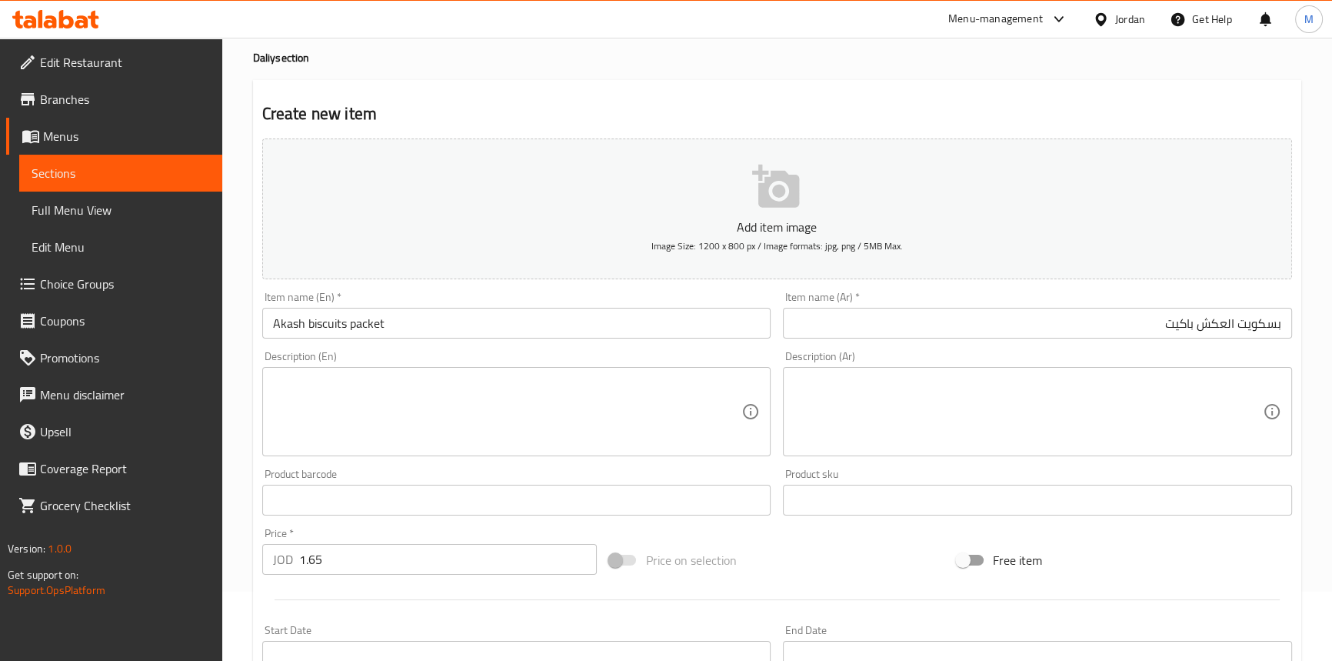
click at [1262, 321] on input "بسكويت العكش باكيت" at bounding box center [1037, 323] width 509 height 31
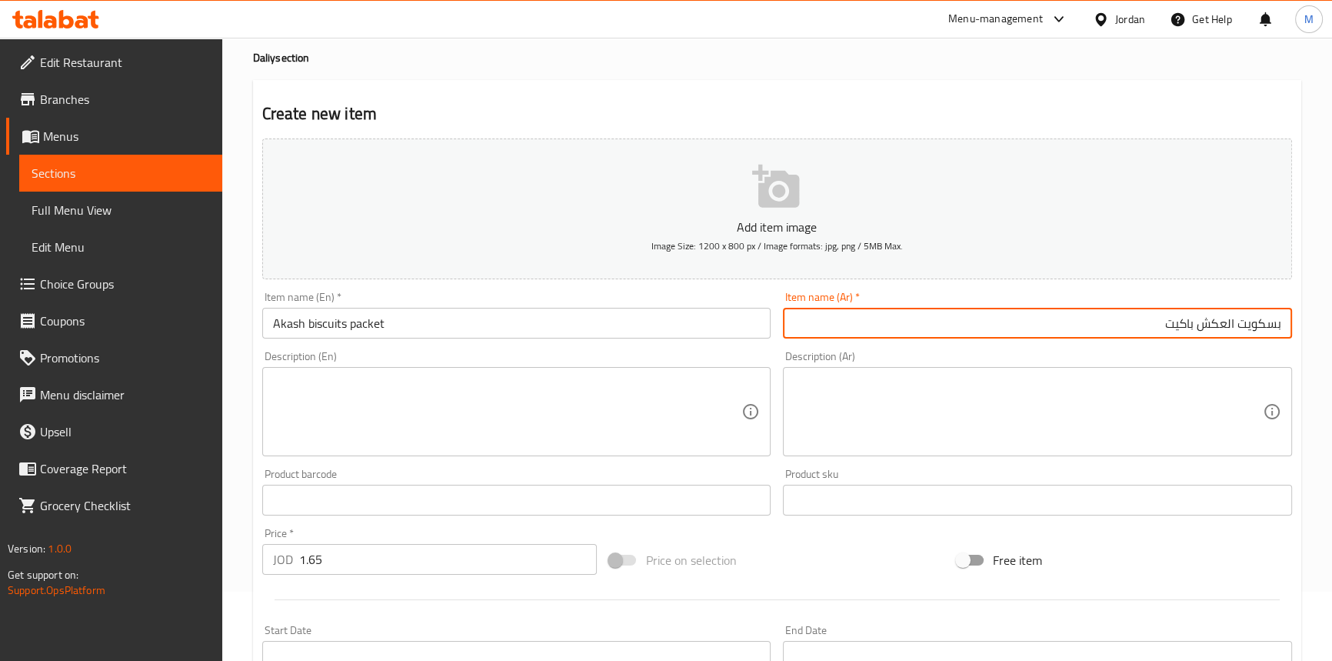
click at [1262, 321] on input "بسكويت العكش باكيت" at bounding box center [1037, 323] width 509 height 31
click at [276, 322] on input "Akash biscuits packet" at bounding box center [516, 323] width 509 height 31
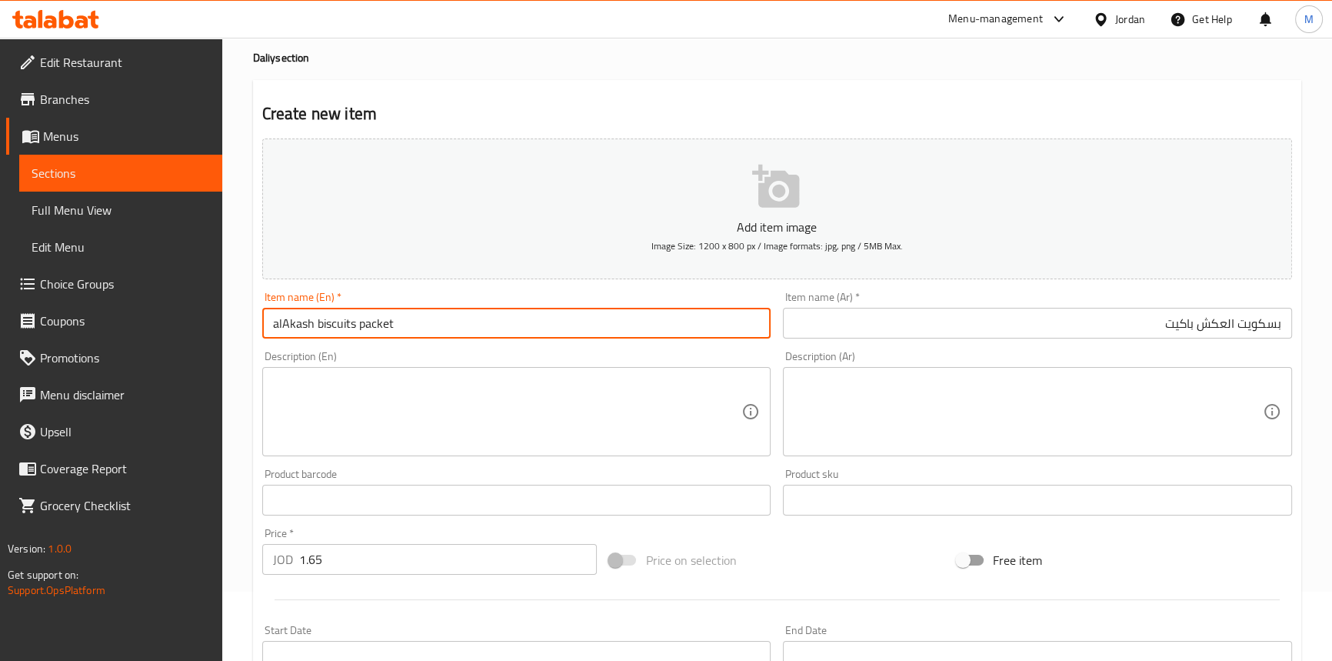
click at [343, 321] on input "alAkash biscuits packet" at bounding box center [516, 323] width 509 height 31
click at [415, 318] on input "Al Akash Biscuits Packet" at bounding box center [516, 323] width 509 height 31
type input "Al Akash Biscuits Packet"
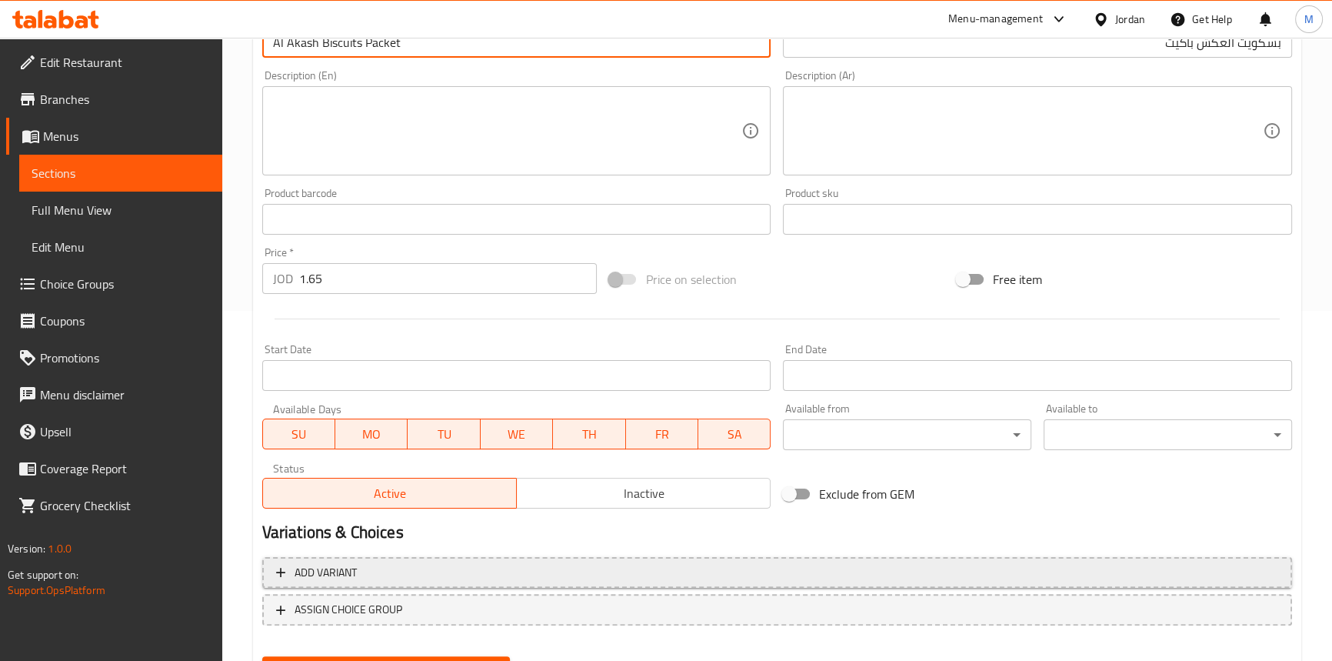
scroll to position [419, 0]
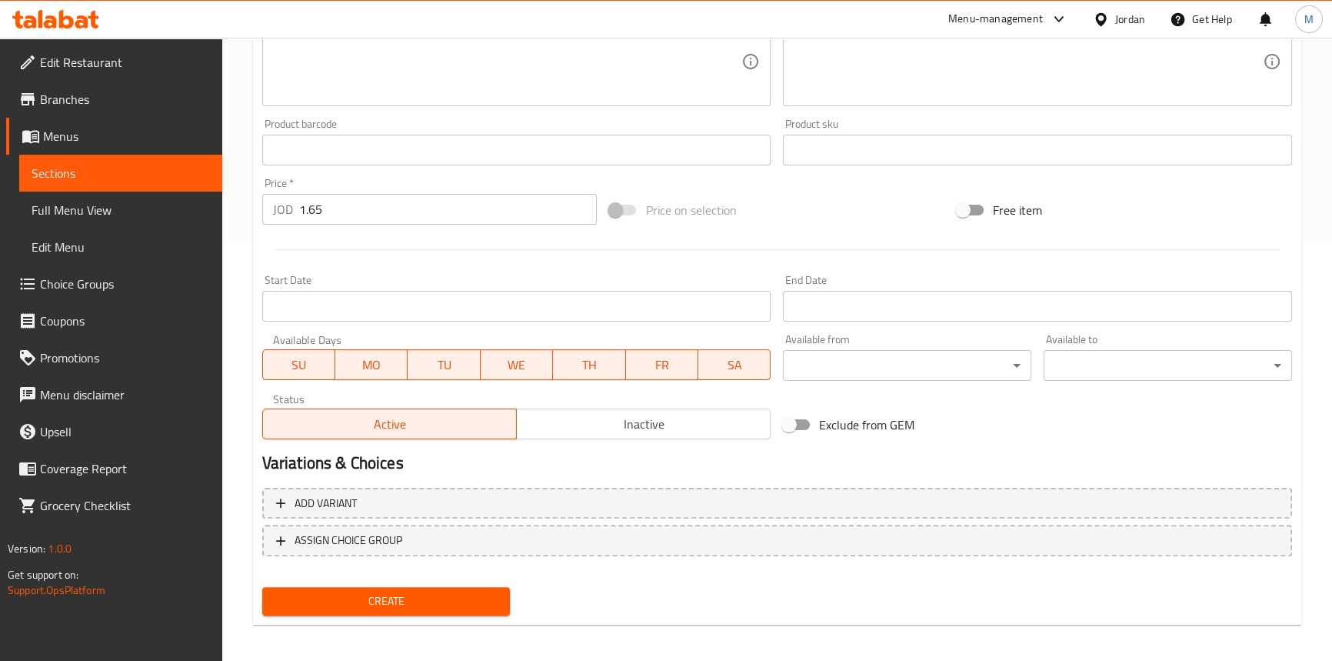
drag, startPoint x: 618, startPoint y: 430, endPoint x: 568, endPoint y: 500, distance: 86.5
click at [618, 430] on span "Inactive" at bounding box center [644, 424] width 242 height 22
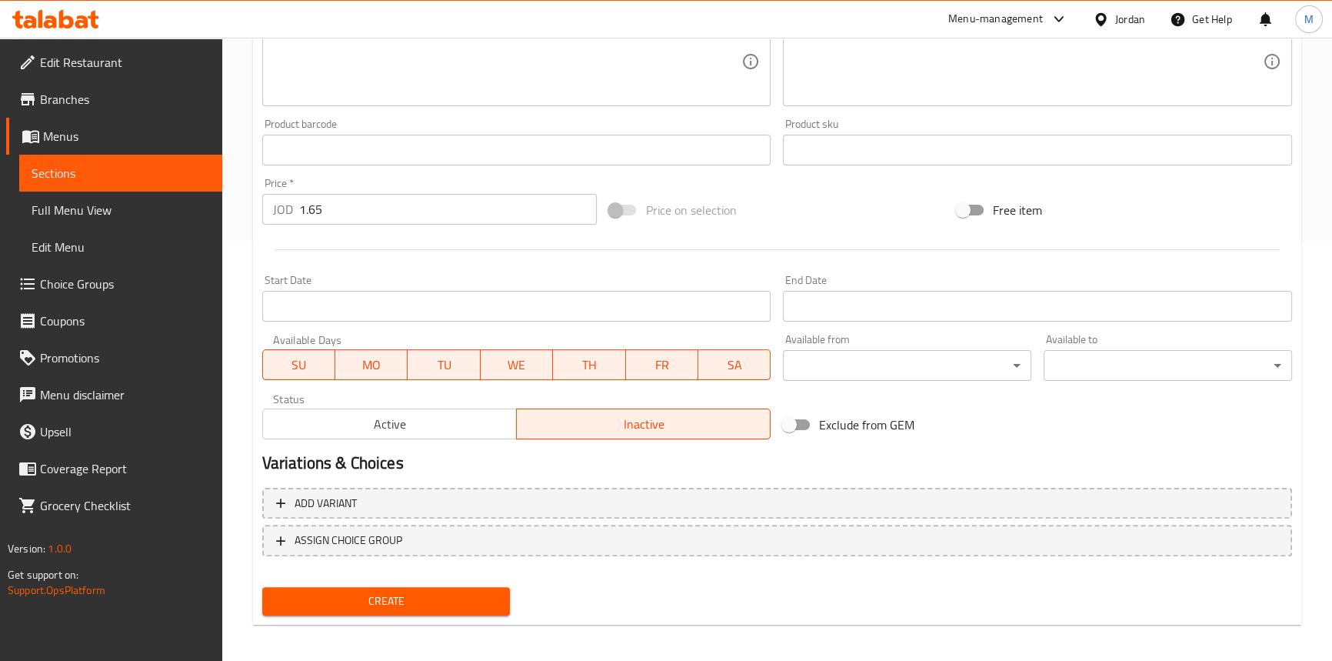
click at [480, 587] on button "Create" at bounding box center [386, 601] width 248 height 28
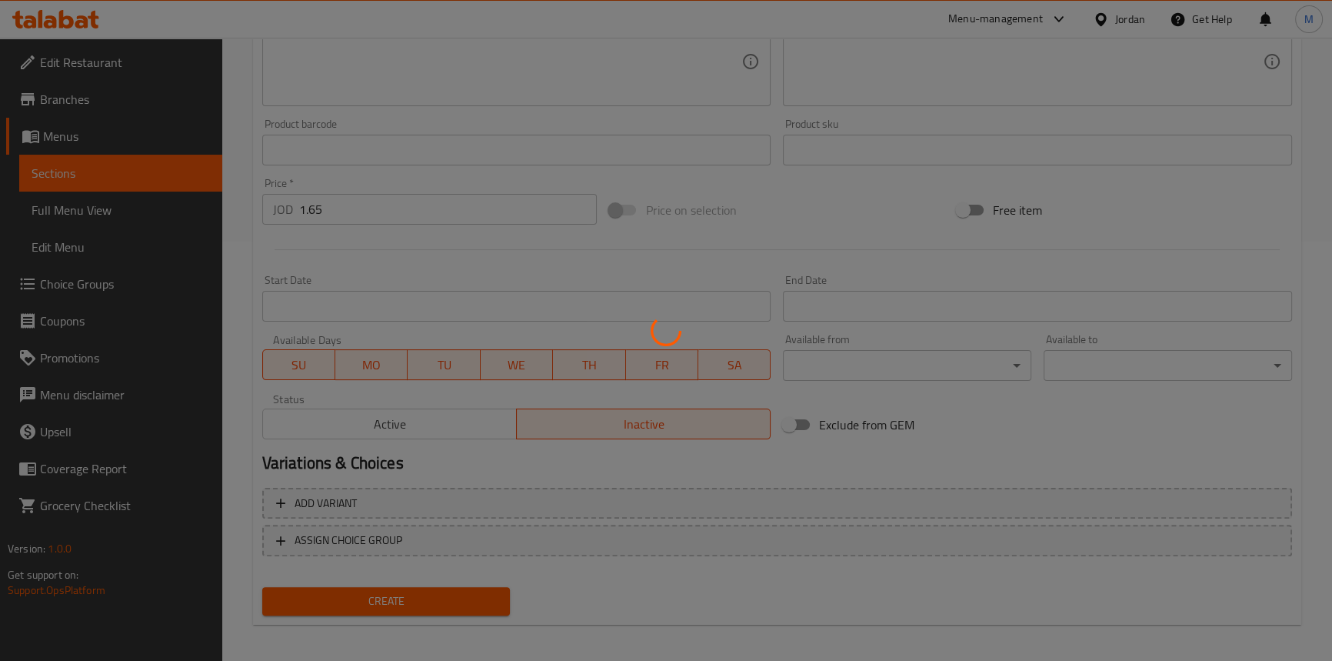
click at [482, 589] on div at bounding box center [666, 330] width 1332 height 661
type input "0"
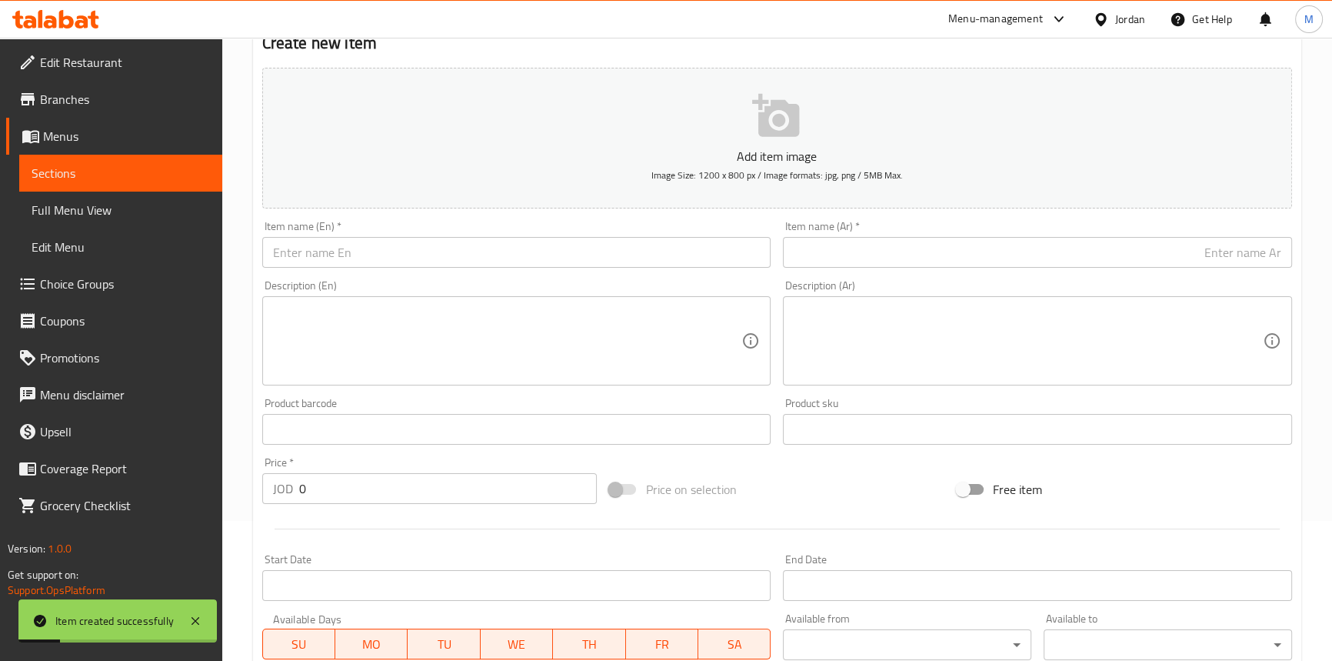
scroll to position [139, 0]
click at [1162, 262] on input "text" at bounding box center [1037, 253] width 509 height 31
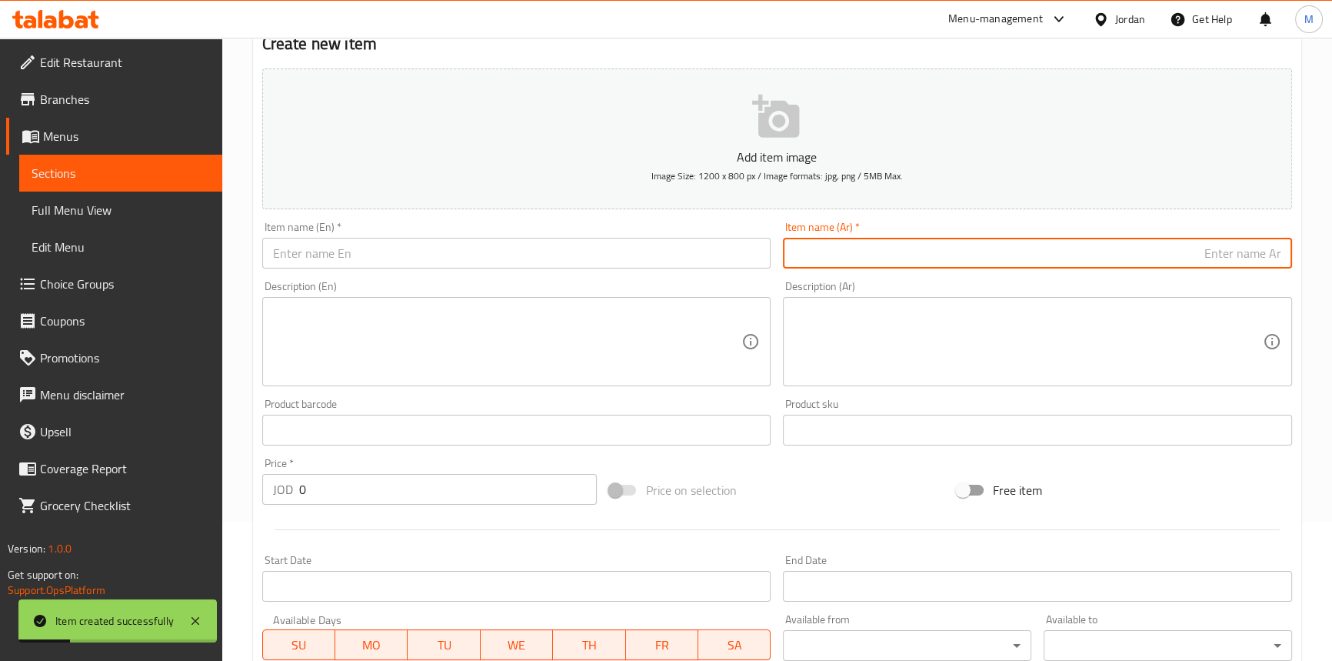
paste input "بسكويت مورنج"
paste input "3حبات"
click at [1200, 262] on input "بسكويت مورنج 3حبات" at bounding box center [1037, 253] width 509 height 31
click at [1200, 261] on input "بسكويت مورنج 3حبات" at bounding box center [1037, 253] width 509 height 31
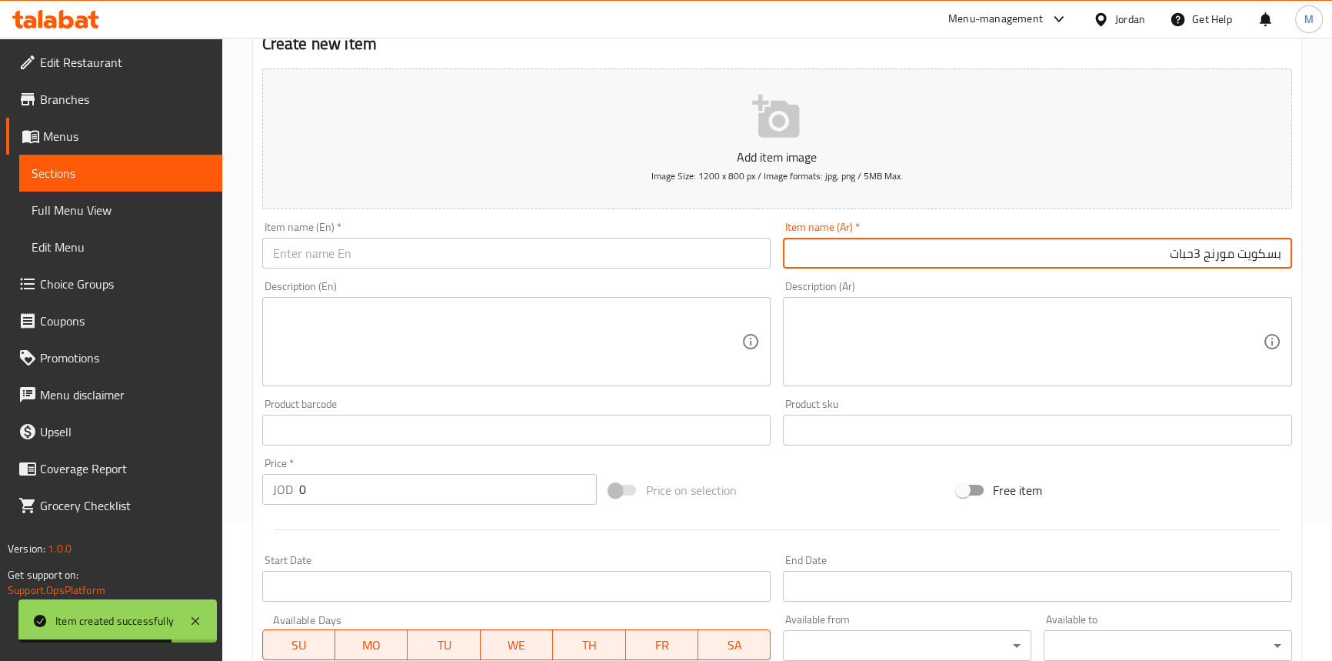
type input "بسكويت مورنج 3حبات"
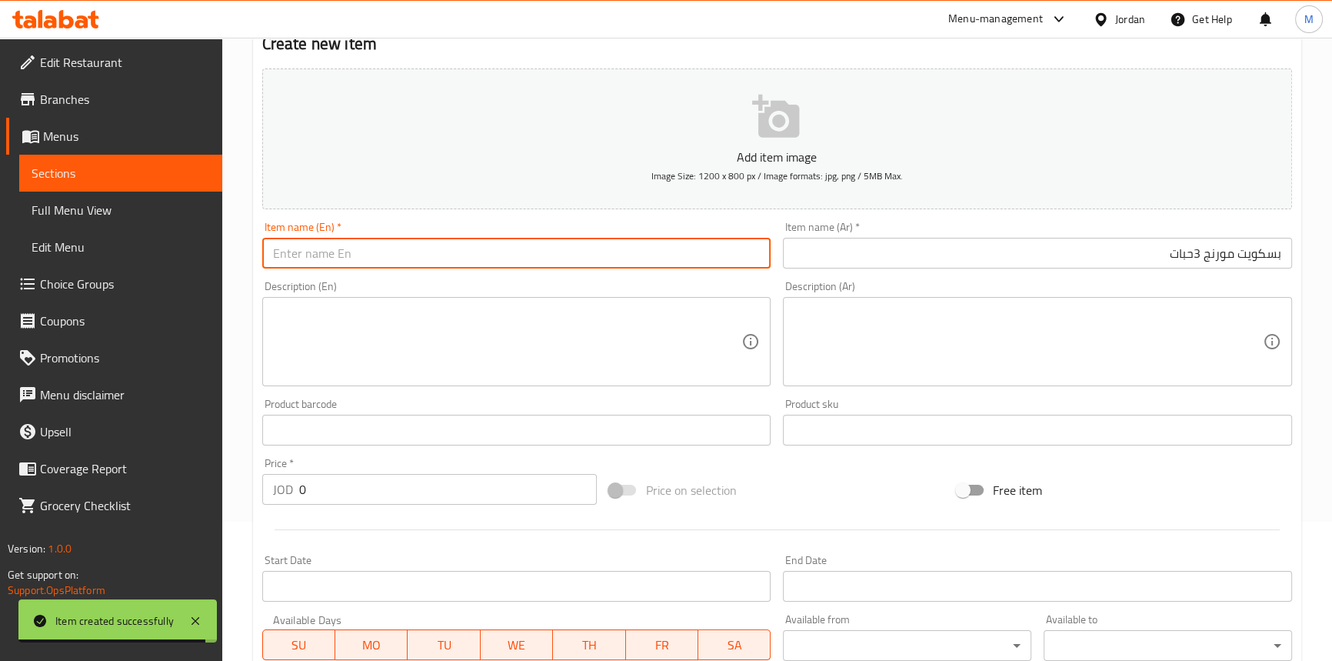
drag, startPoint x: 546, startPoint y: 249, endPoint x: 508, endPoint y: 252, distance: 37.8
click at [546, 249] on input "text" at bounding box center [516, 253] width 509 height 31
paste input "3 meringue biscuits"
click at [320, 258] on input "3 meringue biscuits" at bounding box center [516, 253] width 509 height 31
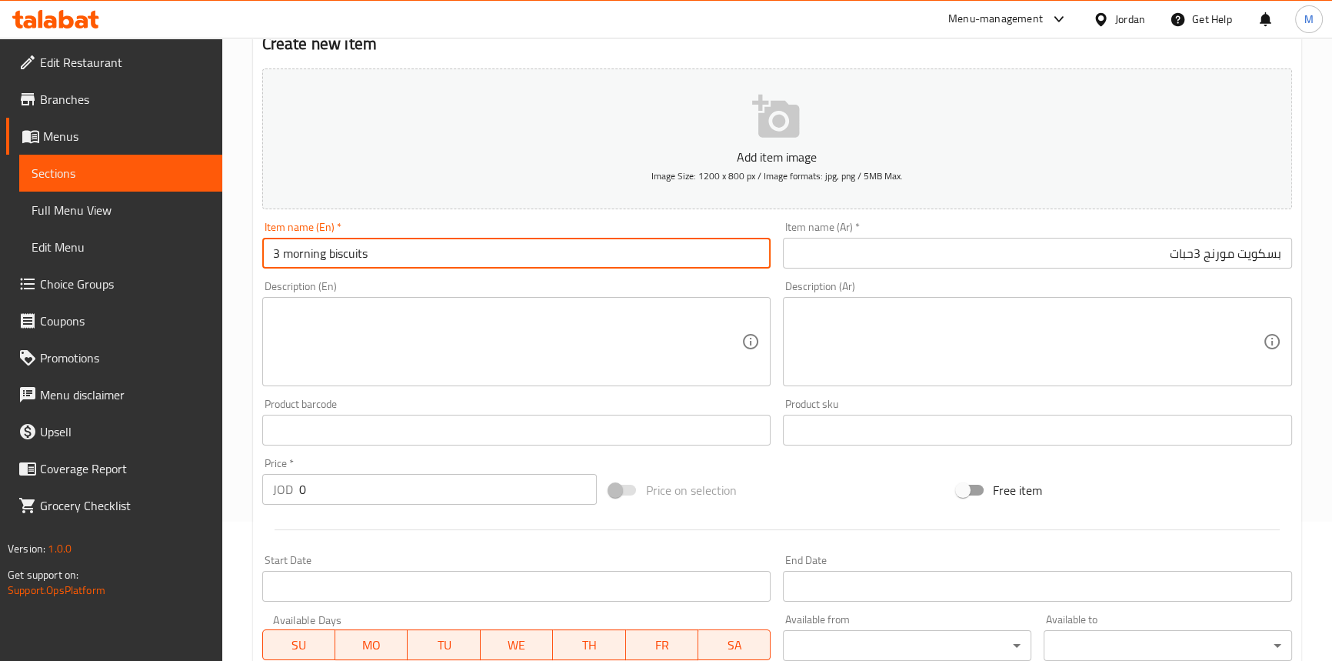
click at [369, 261] on input "3 morning biscuits" at bounding box center [516, 253] width 509 height 31
click at [379, 257] on input "3 morning biscuits" at bounding box center [516, 253] width 509 height 31
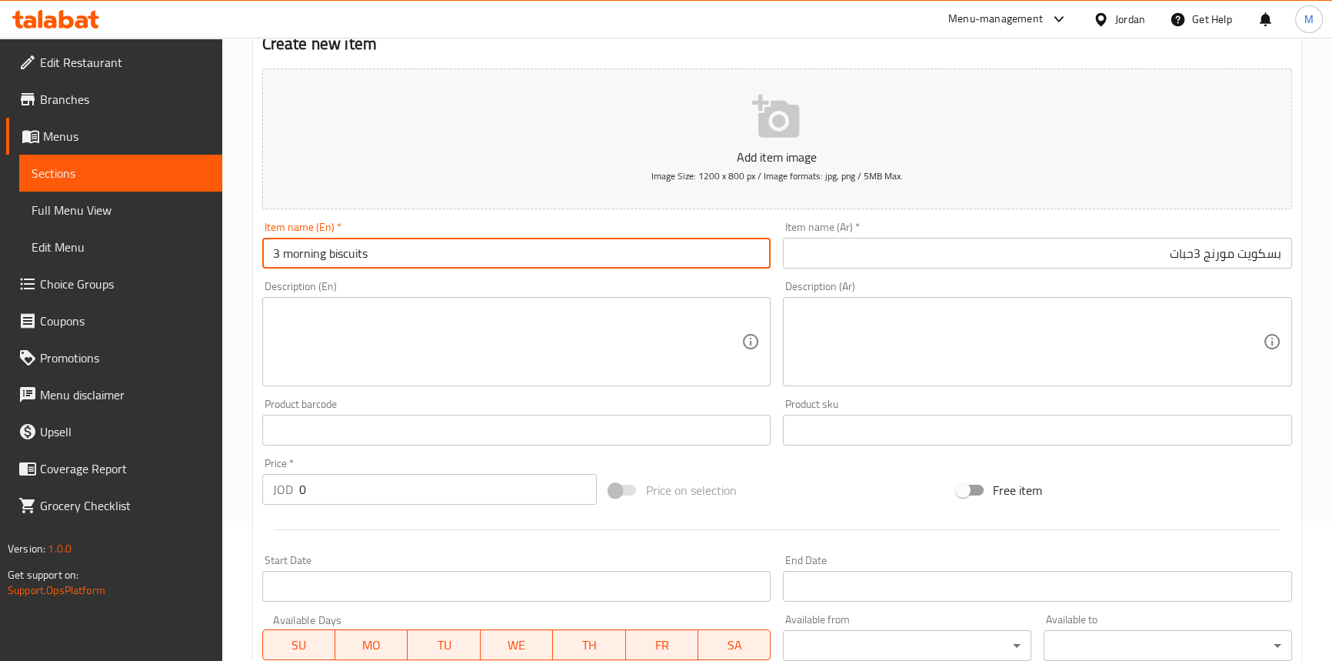
click at [379, 257] on input "3 morning biscuits" at bounding box center [516, 253] width 509 height 31
click at [384, 254] on input "3 Morning Biscuits" at bounding box center [516, 253] width 509 height 31
click at [279, 248] on input "3 Morning Biscuits" at bounding box center [516, 253] width 509 height 31
click at [277, 251] on input "Morning Biscuits" at bounding box center [516, 253] width 509 height 31
click at [431, 253] on input "Morning Biscuits" at bounding box center [516, 253] width 509 height 31
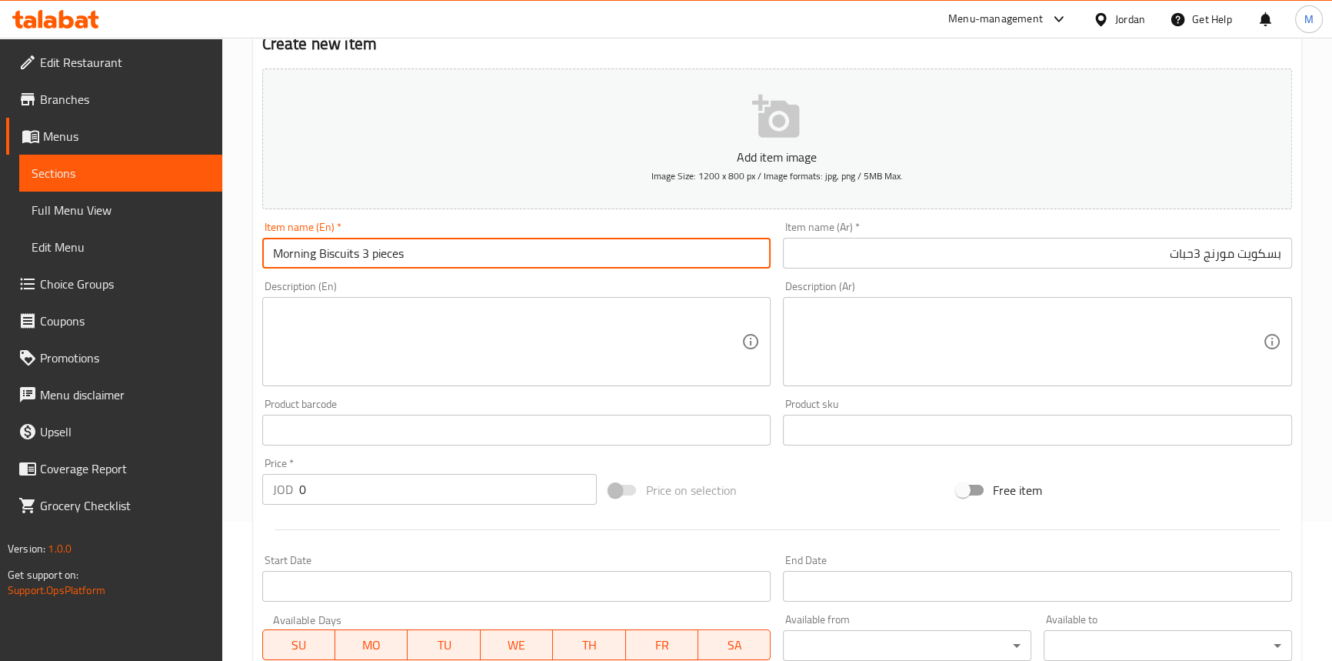
click at [431, 255] on input "Morning Biscuits 3 pieces" at bounding box center [516, 253] width 509 height 31
type input "Morning Biscuits 3 Pieces"
click at [399, 500] on input "0" at bounding box center [448, 489] width 298 height 31
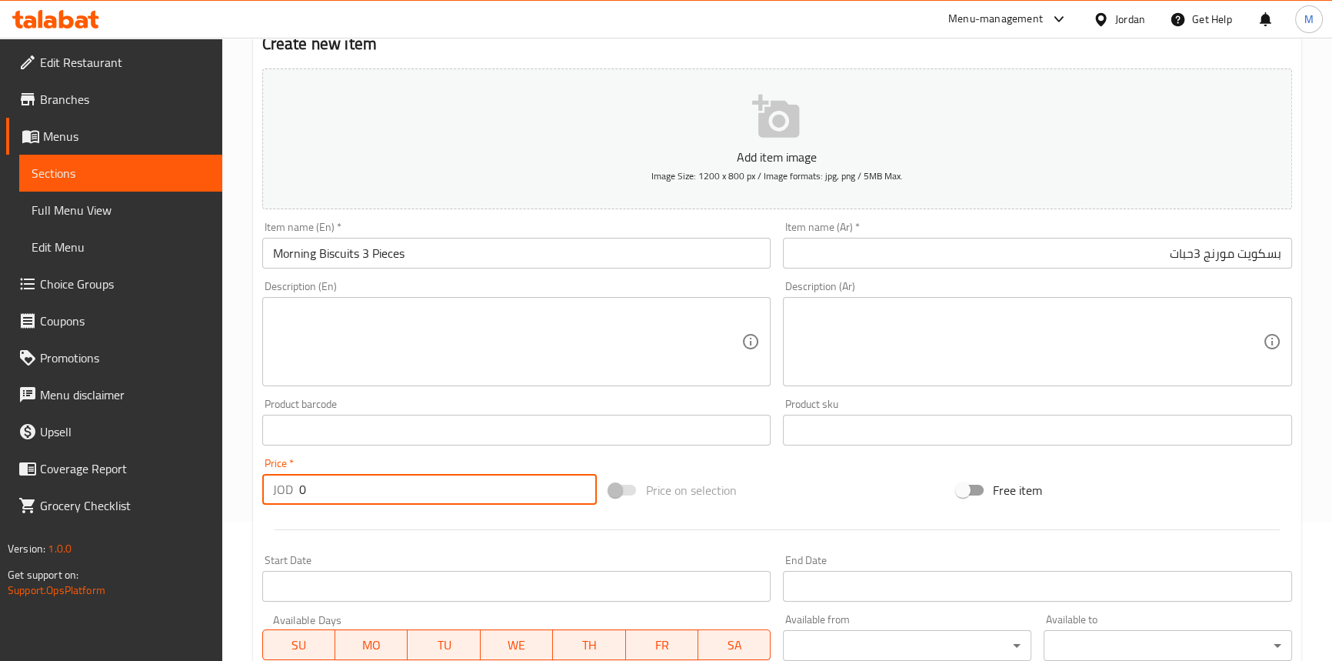
click at [399, 500] on input "0" at bounding box center [448, 489] width 298 height 31
click at [399, 499] on input "0" at bounding box center [448, 489] width 298 height 31
paste input "1.1"
type input "1.1"
click at [399, 466] on div "Price   * JOD 1.1 Price *" at bounding box center [429, 481] width 335 height 47
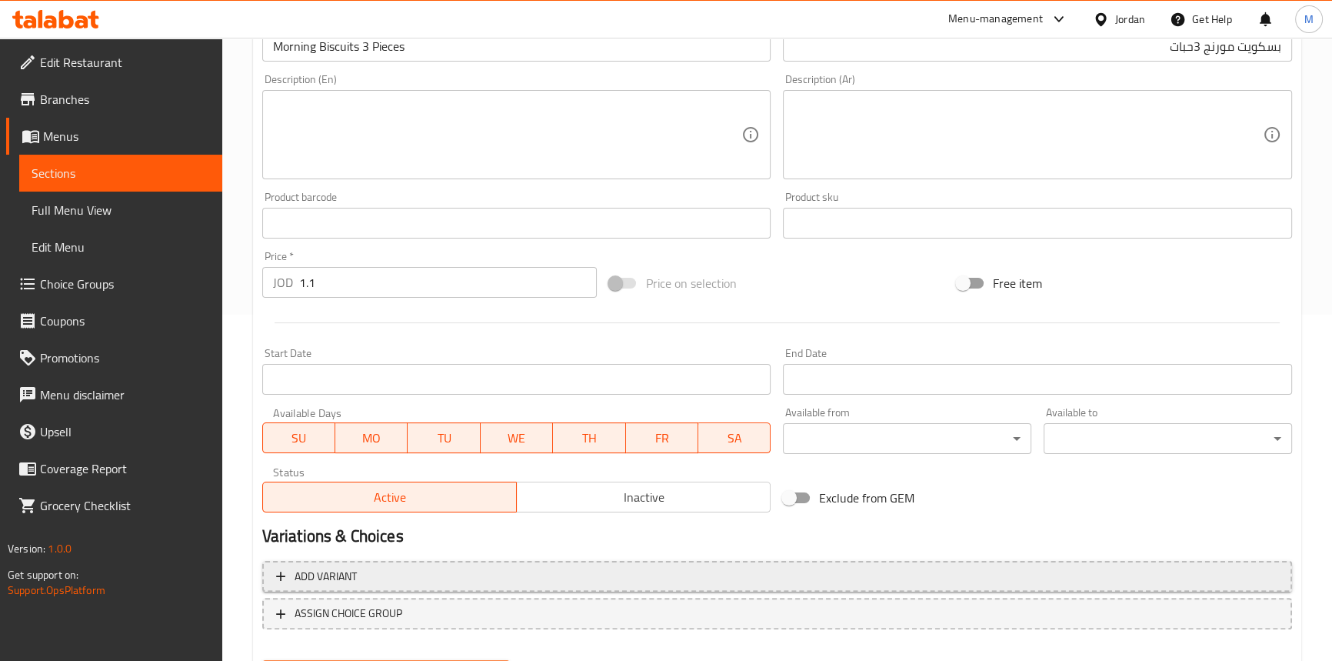
scroll to position [425, 0]
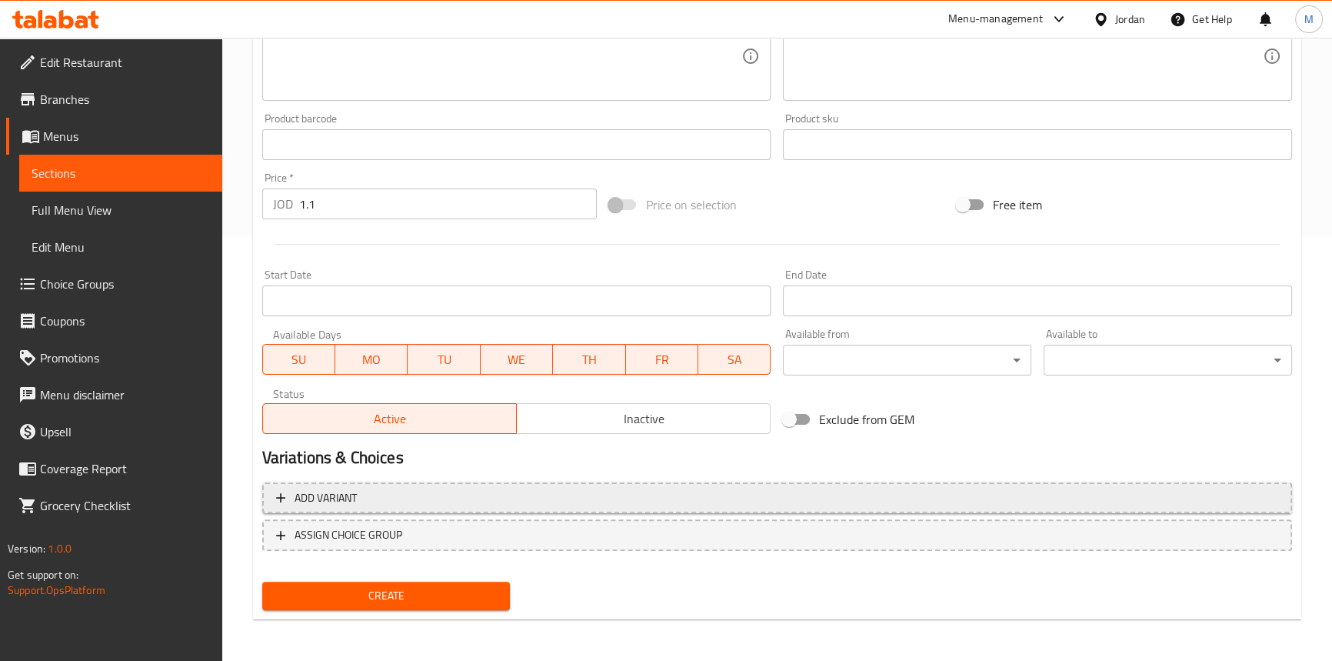
drag, startPoint x: 598, startPoint y: 412, endPoint x: 533, endPoint y: 496, distance: 106.9
click at [598, 413] on span "Inactive" at bounding box center [644, 419] width 242 height 22
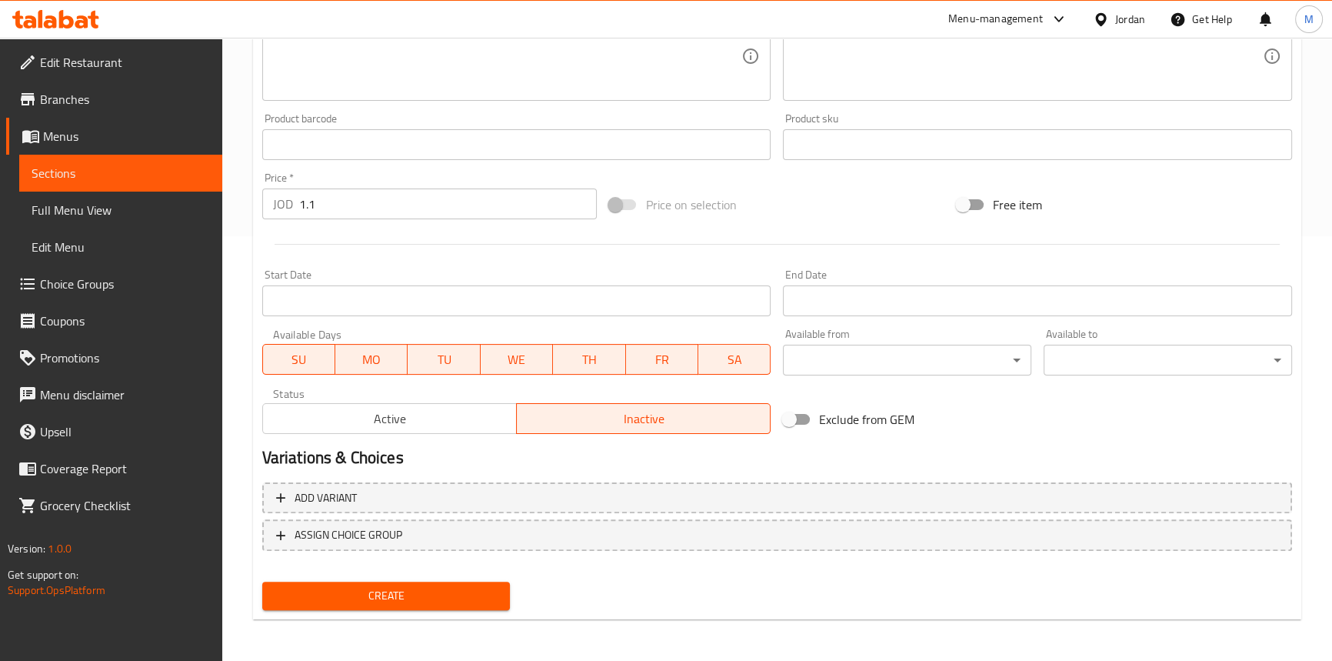
click at [462, 586] on span "Create" at bounding box center [387, 595] width 224 height 19
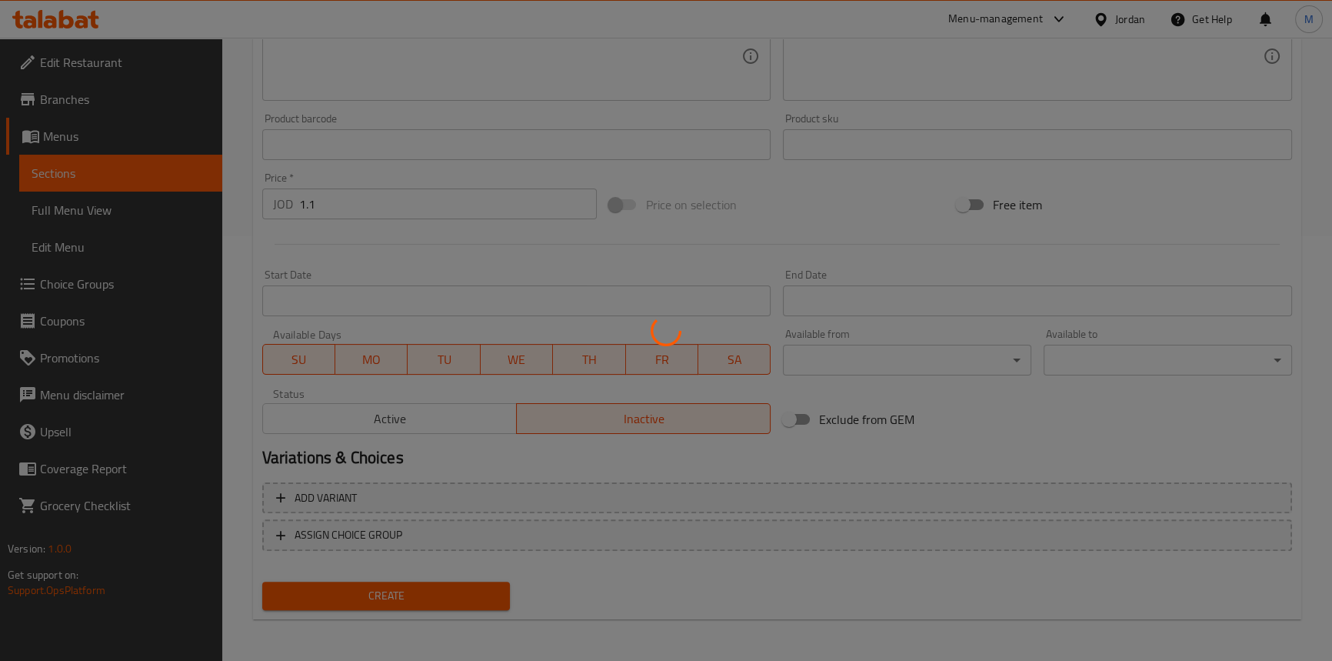
type input "0"
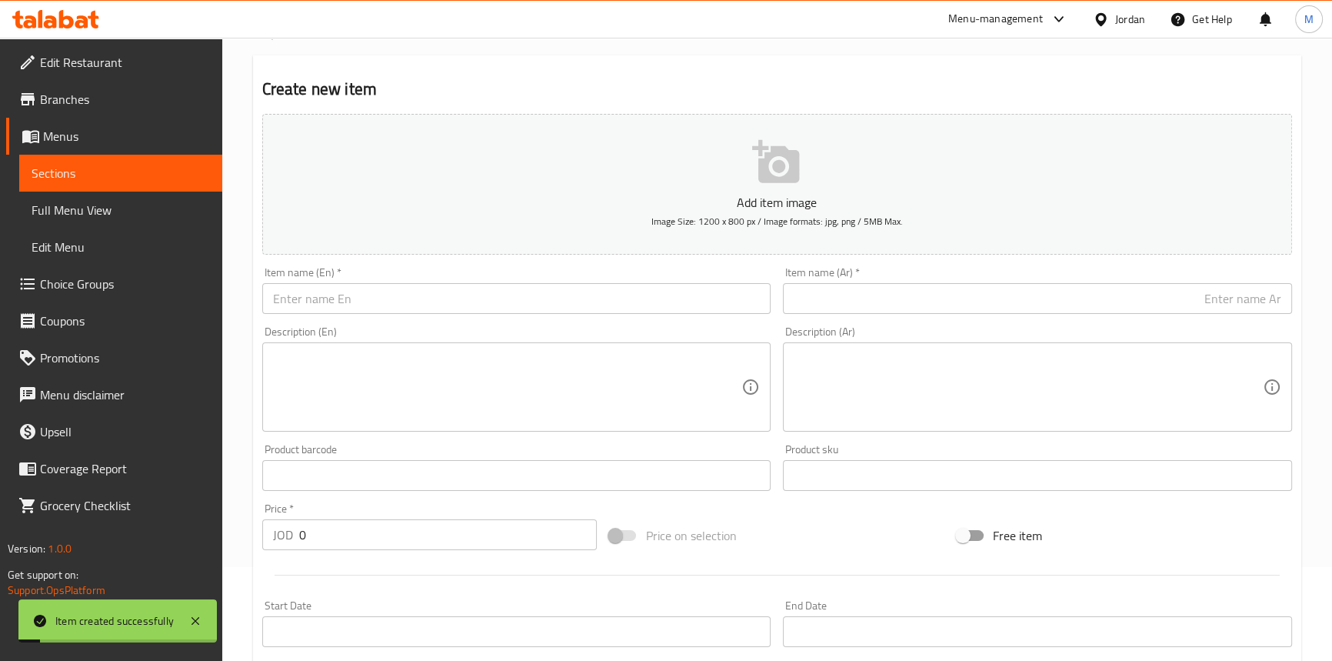
scroll to position [75, 0]
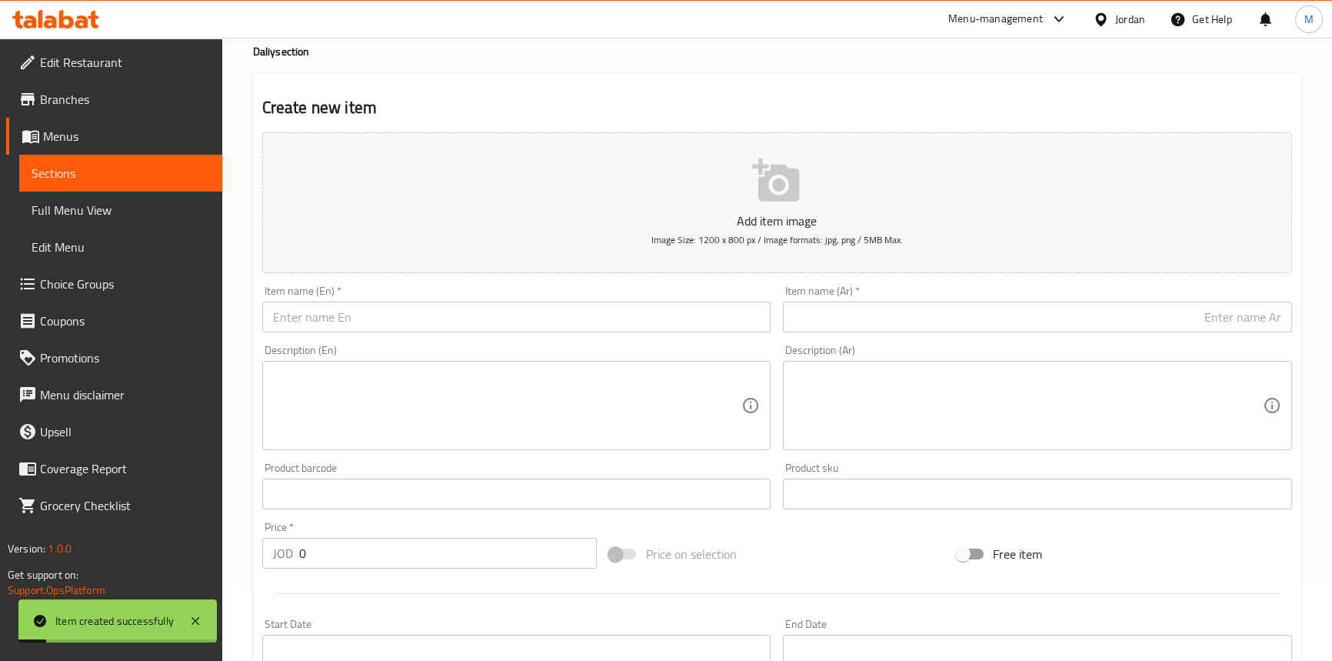
click at [1065, 317] on input "text" at bounding box center [1037, 317] width 509 height 31
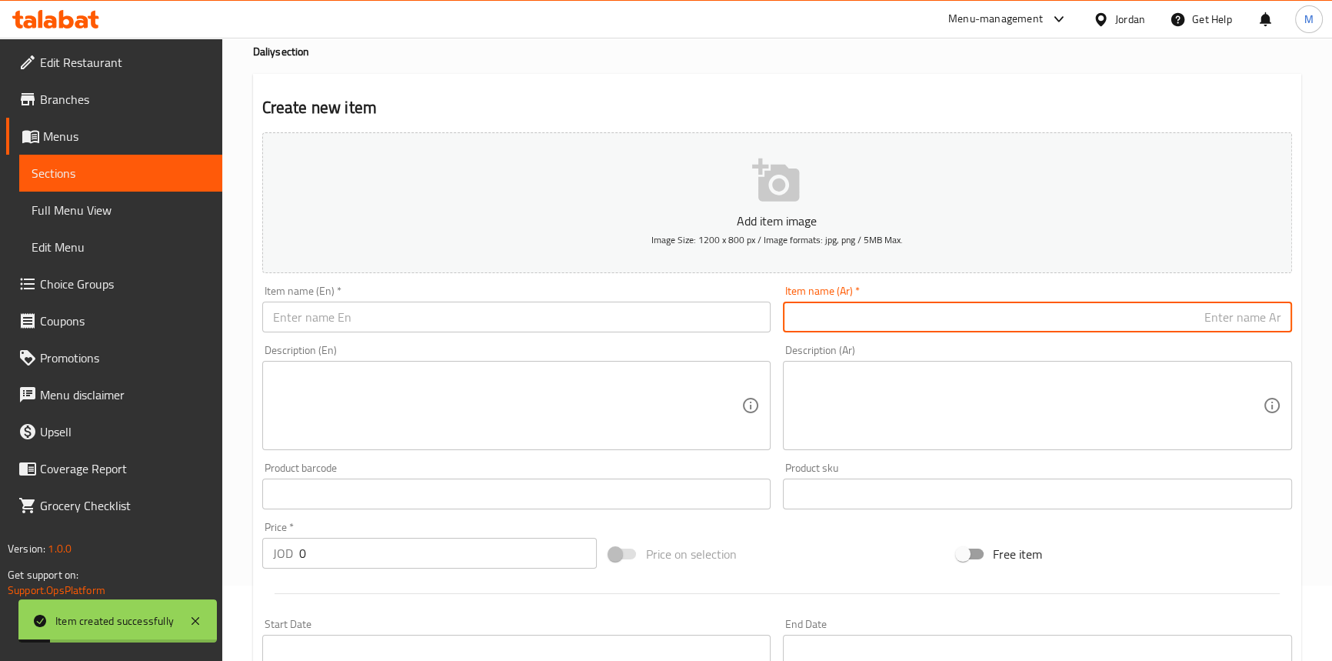
paste input "بوستمان تونا"
paste input "حبة"
click at [1235, 322] on input "بوستمان تونا حبة" at bounding box center [1037, 317] width 509 height 31
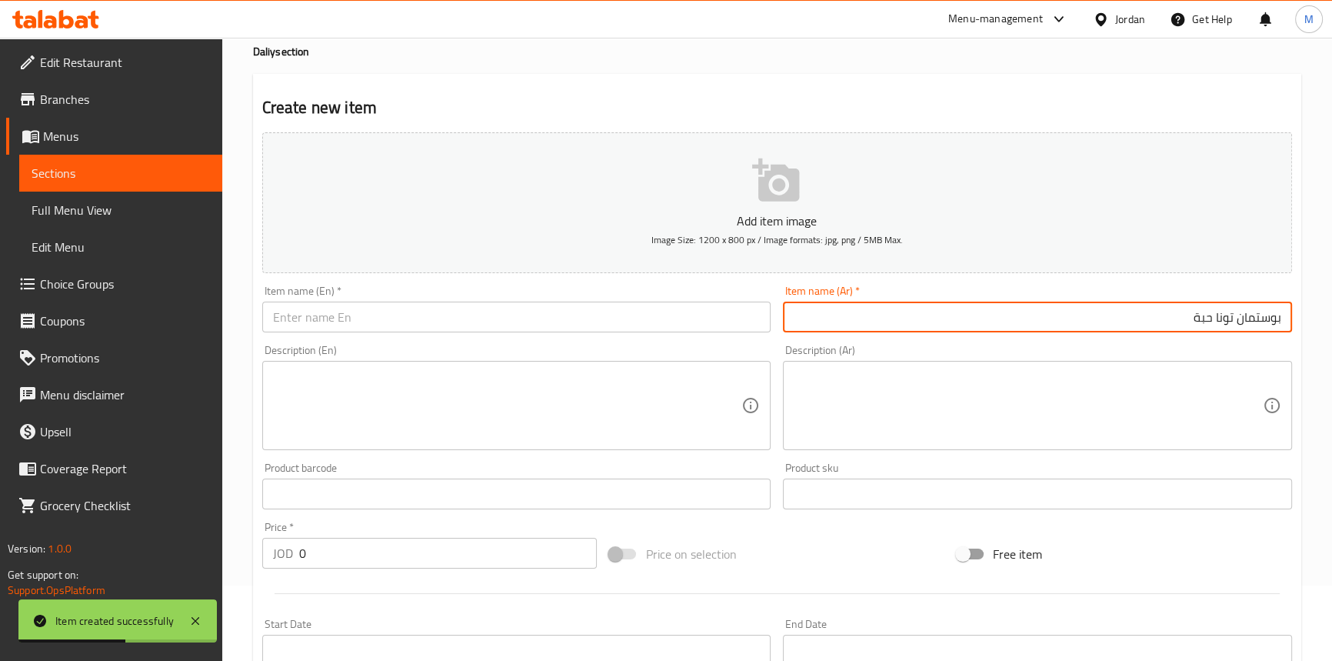
type input "بوستمان تونا حبة"
click at [628, 294] on div "Item name (En)   * Item name (En) *" at bounding box center [516, 308] width 509 height 47
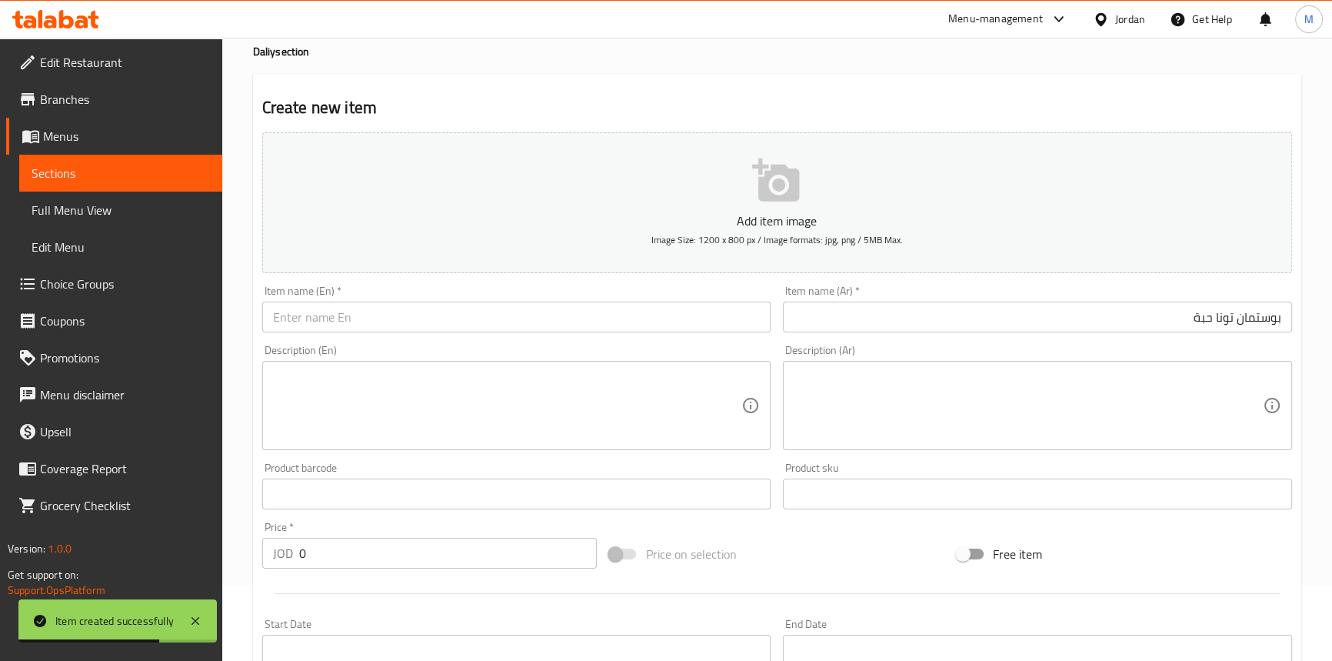
click at [613, 318] on input "text" at bounding box center [516, 317] width 509 height 31
paste input "Postman Tuna Lozenges"
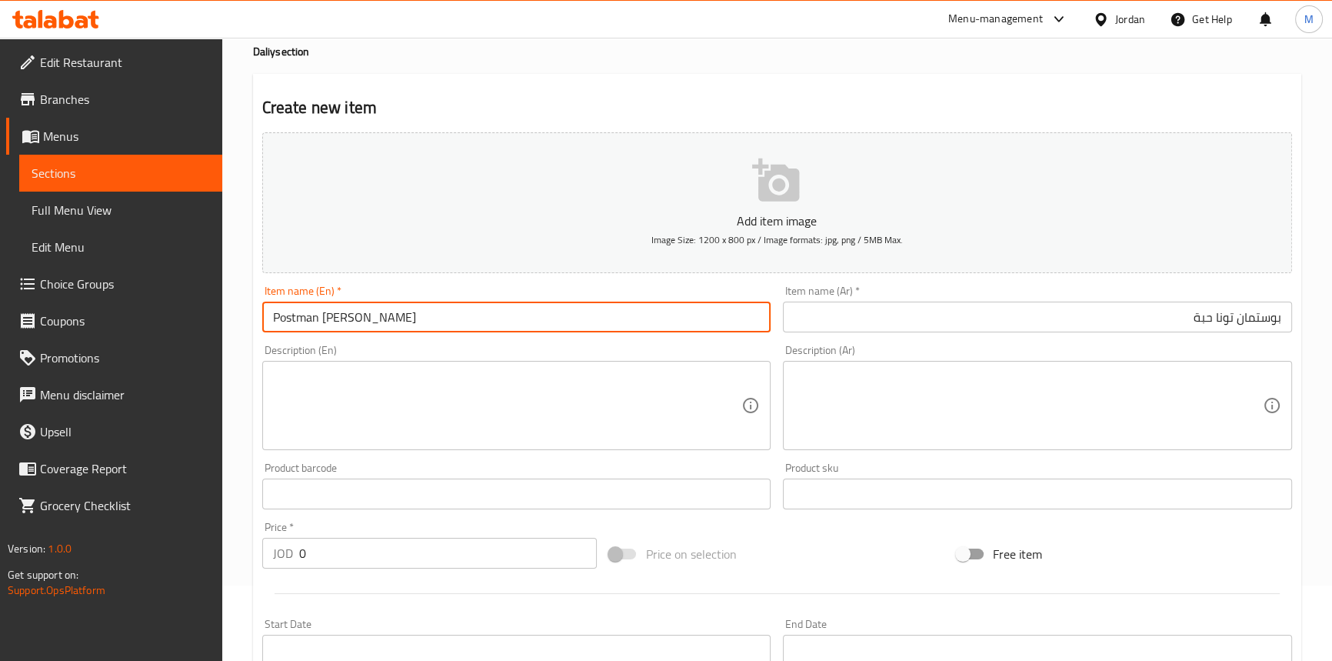
click at [386, 316] on input "Postman Tuna Lozenges" at bounding box center [516, 317] width 509 height 31
click at [392, 310] on input "Postman Tuna 1 piece" at bounding box center [516, 317] width 509 height 31
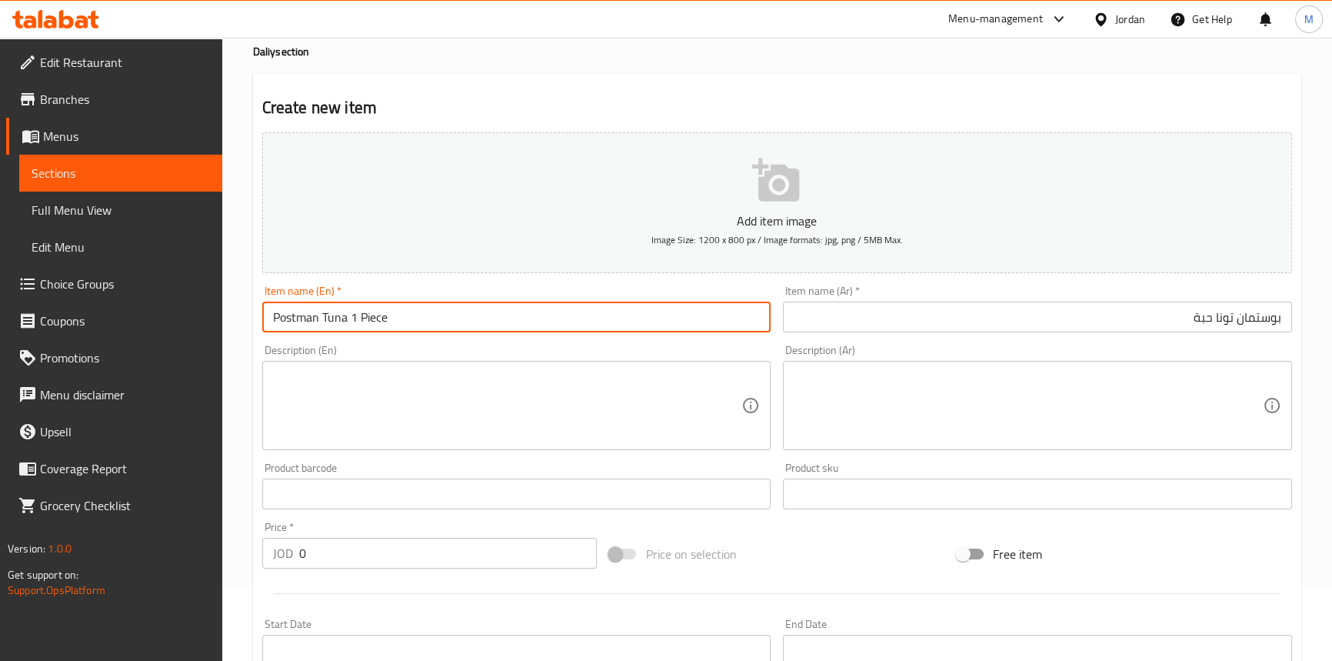
click at [412, 315] on input "Postman Tuna 1 Piece" at bounding box center [516, 317] width 509 height 31
type input "Postman Tuna 1 Piece"
click at [388, 542] on input "0" at bounding box center [448, 553] width 298 height 31
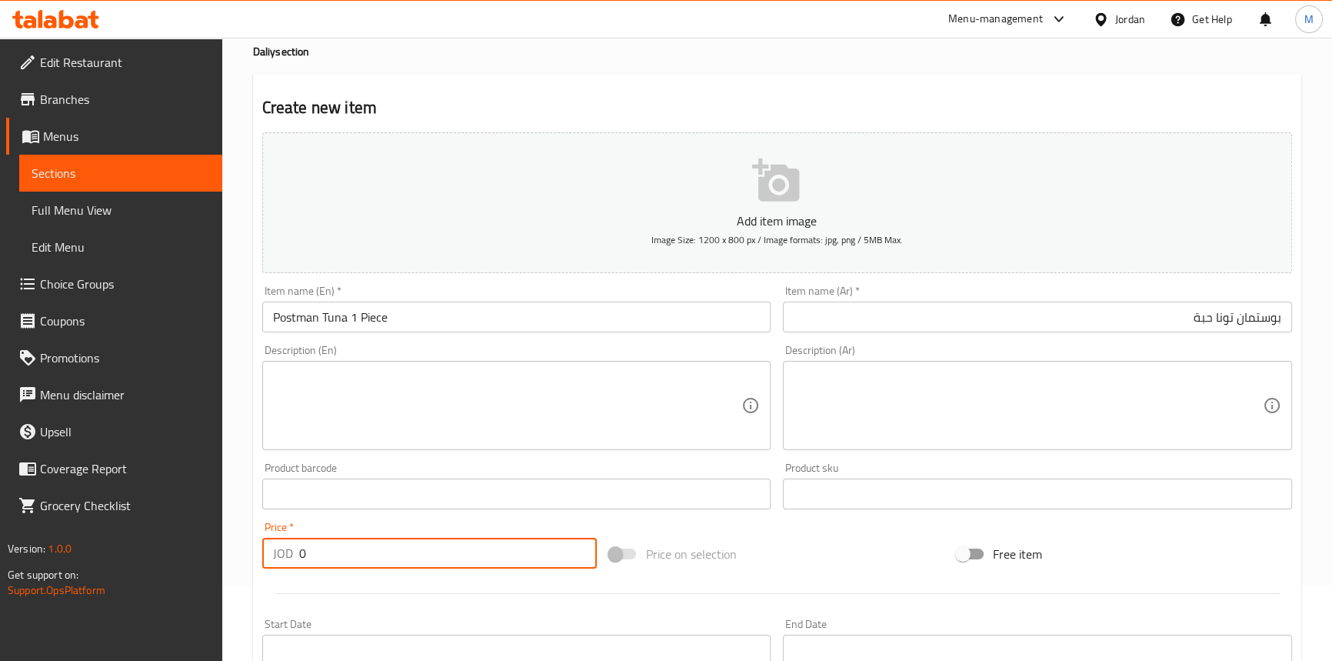
click at [388, 542] on input "0" at bounding box center [448, 553] width 298 height 31
paste input ".83"
type input "0.83"
click at [385, 522] on div "Price   * JOD 0.83 Price *" at bounding box center [429, 545] width 335 height 47
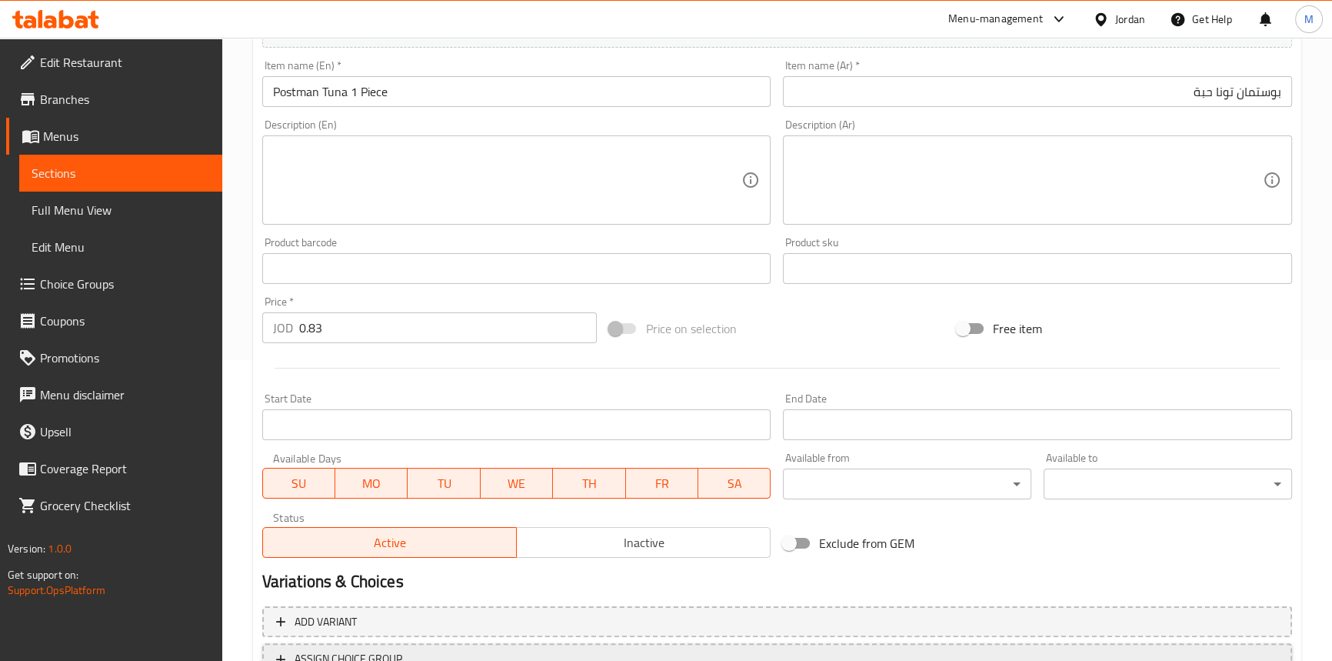
scroll to position [425, 0]
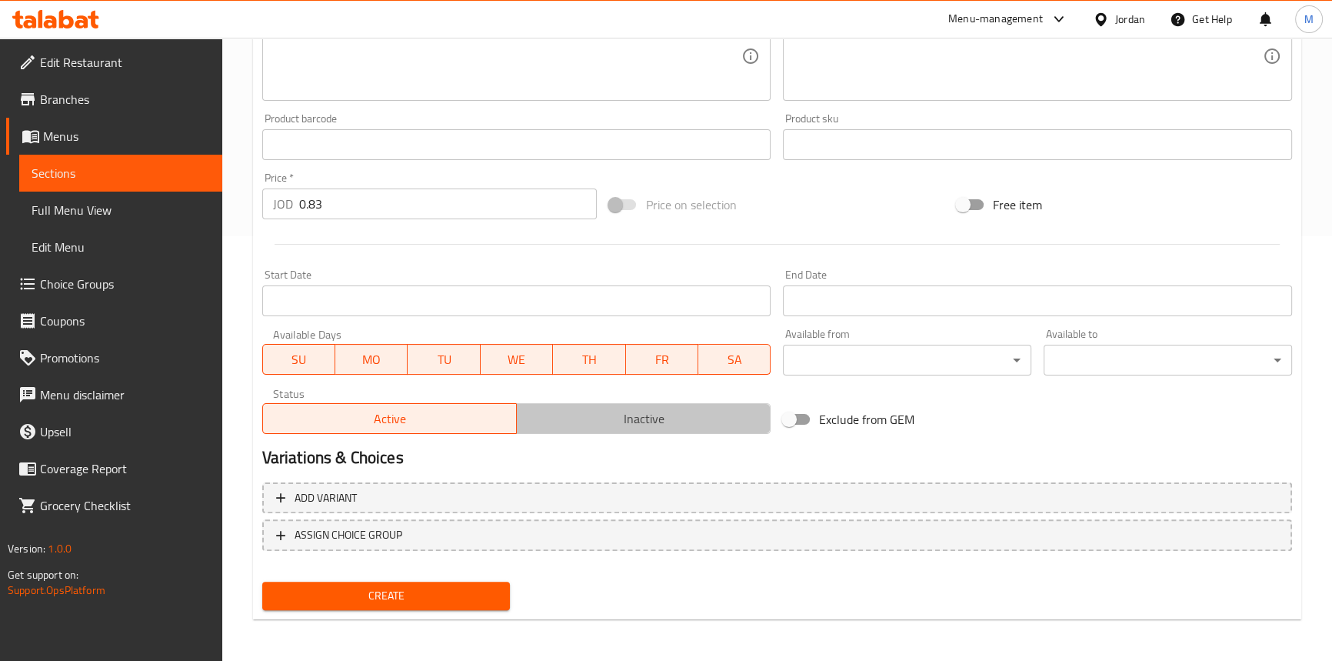
click at [611, 420] on span "Inactive" at bounding box center [644, 419] width 242 height 22
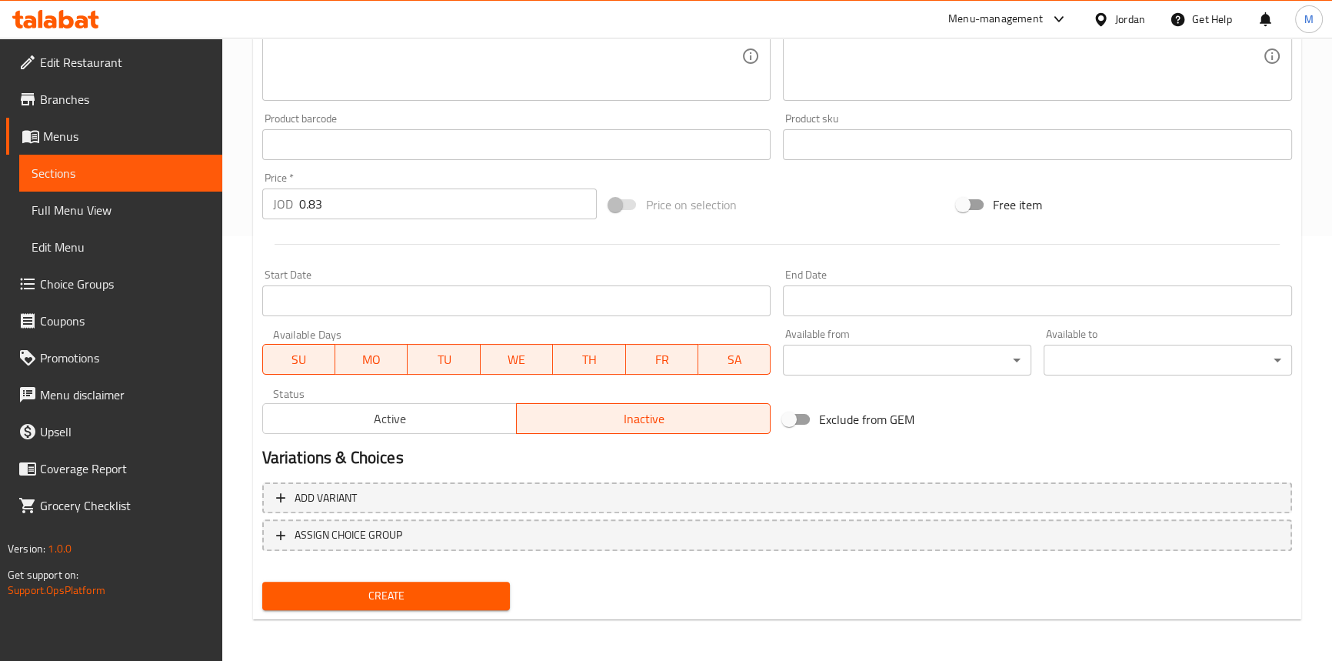
click at [451, 602] on span "Create" at bounding box center [387, 595] width 224 height 19
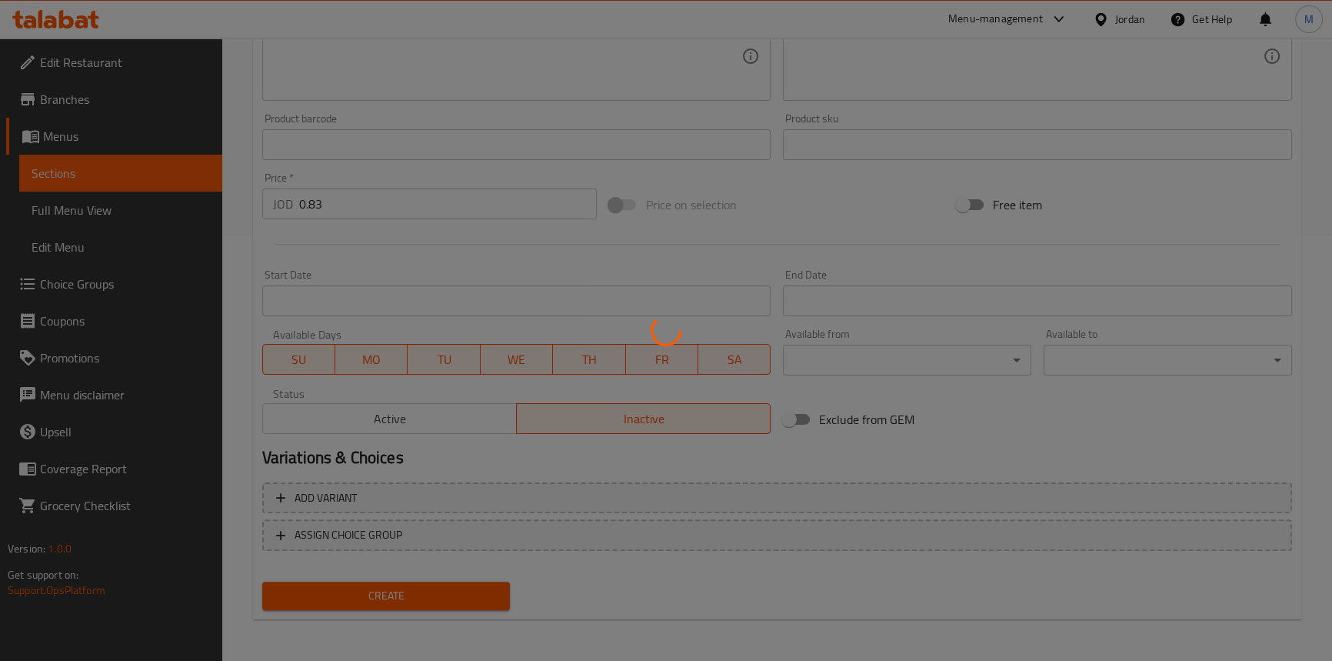
type input "0"
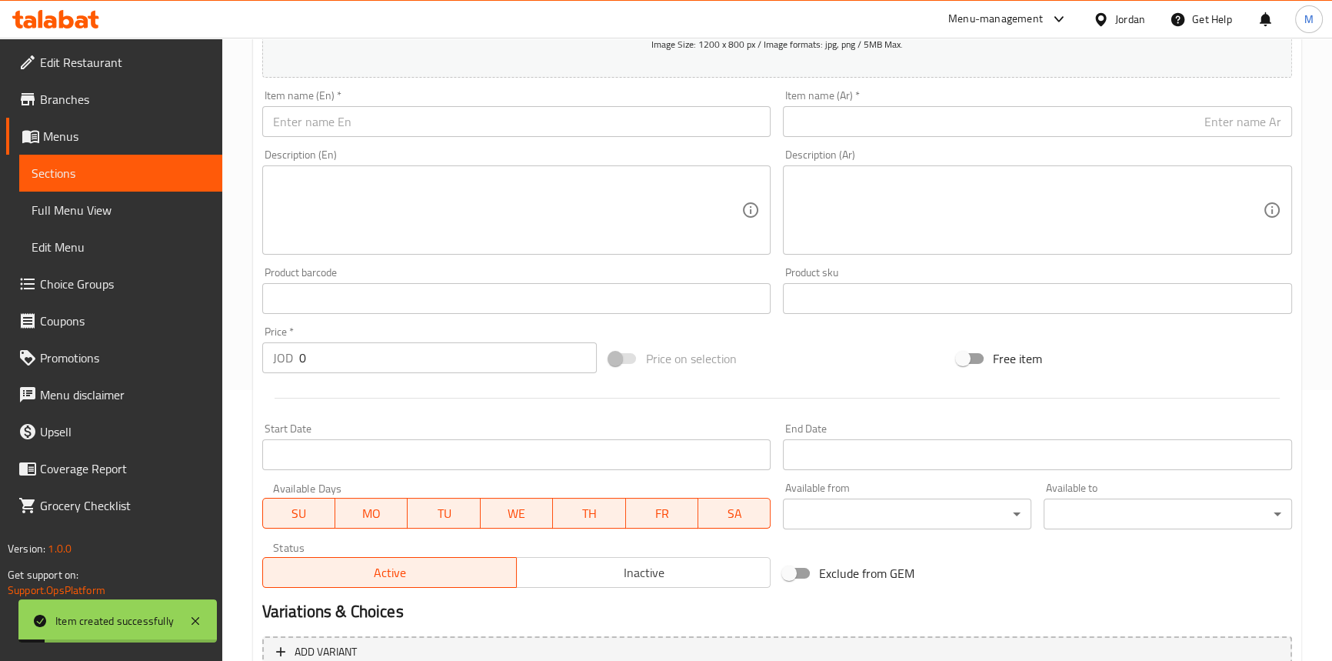
scroll to position [145, 0]
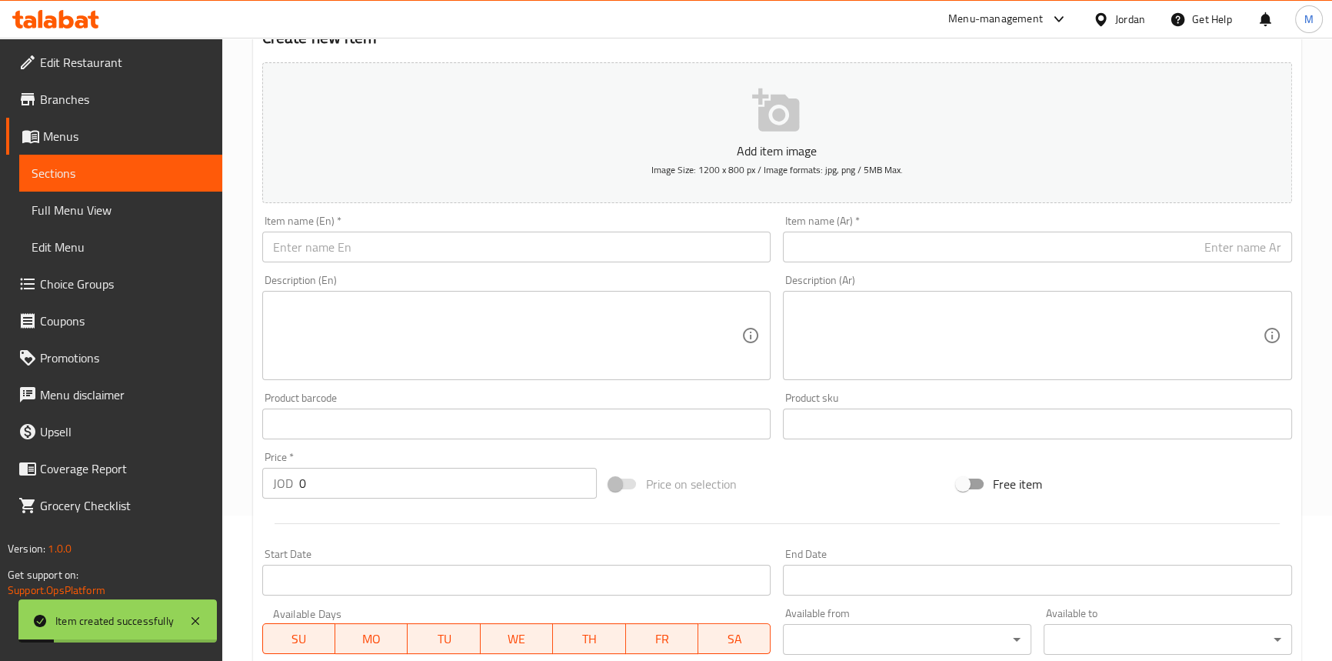
click at [1195, 238] on input "text" at bounding box center [1037, 247] width 509 height 31
paste input "بوستمان ذرة"
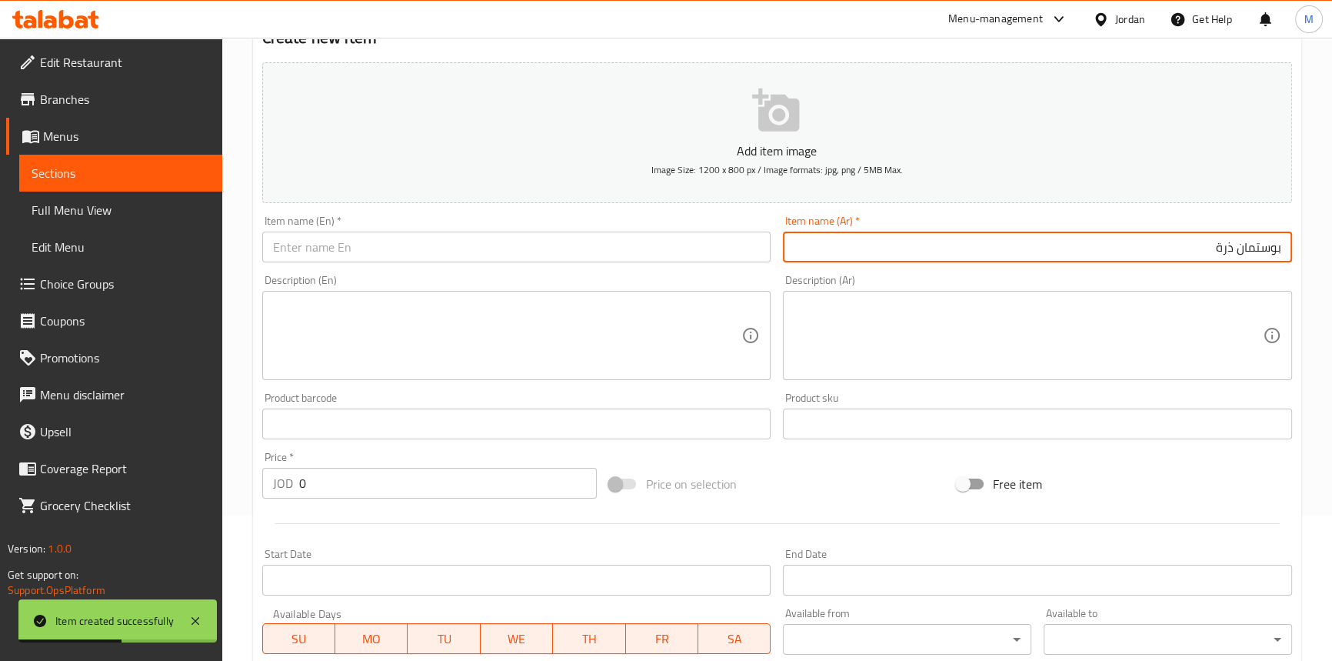
paste input "حبة"
click at [1236, 252] on input "بوستمان ذرة حبة" at bounding box center [1037, 247] width 509 height 31
type input "بوستمان ذرة حبة"
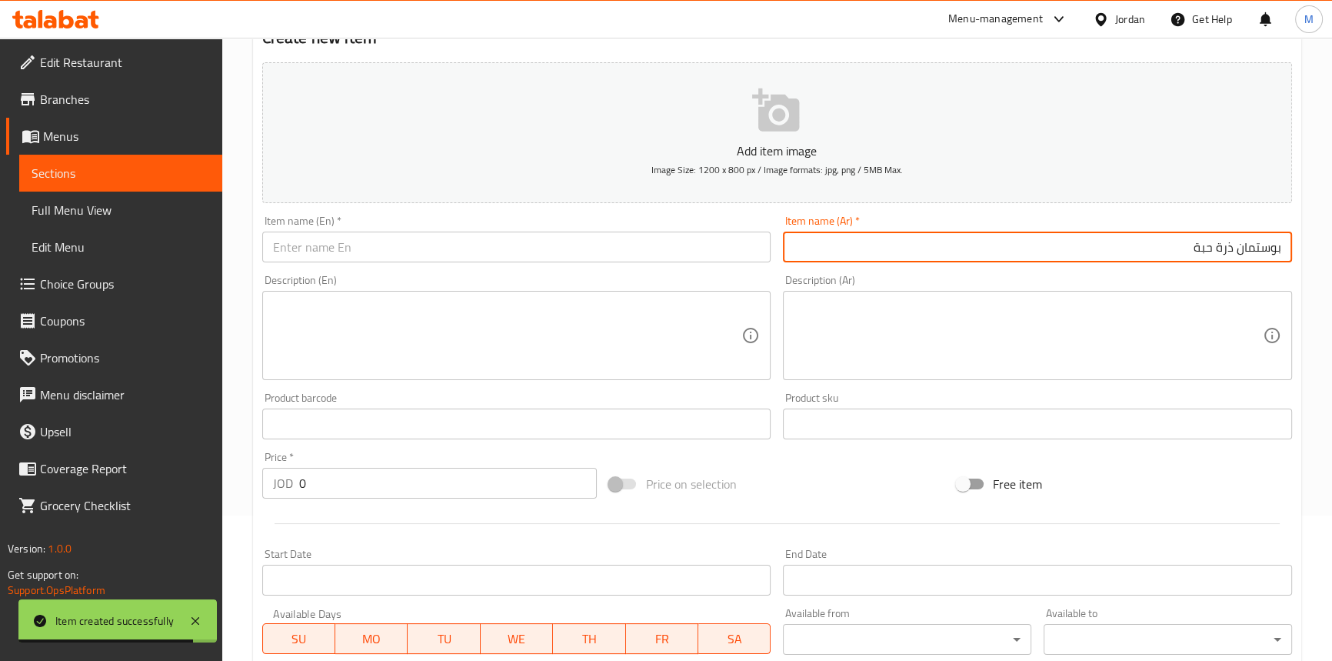
drag, startPoint x: 522, startPoint y: 238, endPoint x: 495, endPoint y: 246, distance: 28.0
click at [522, 238] on input "text" at bounding box center [516, 247] width 509 height 31
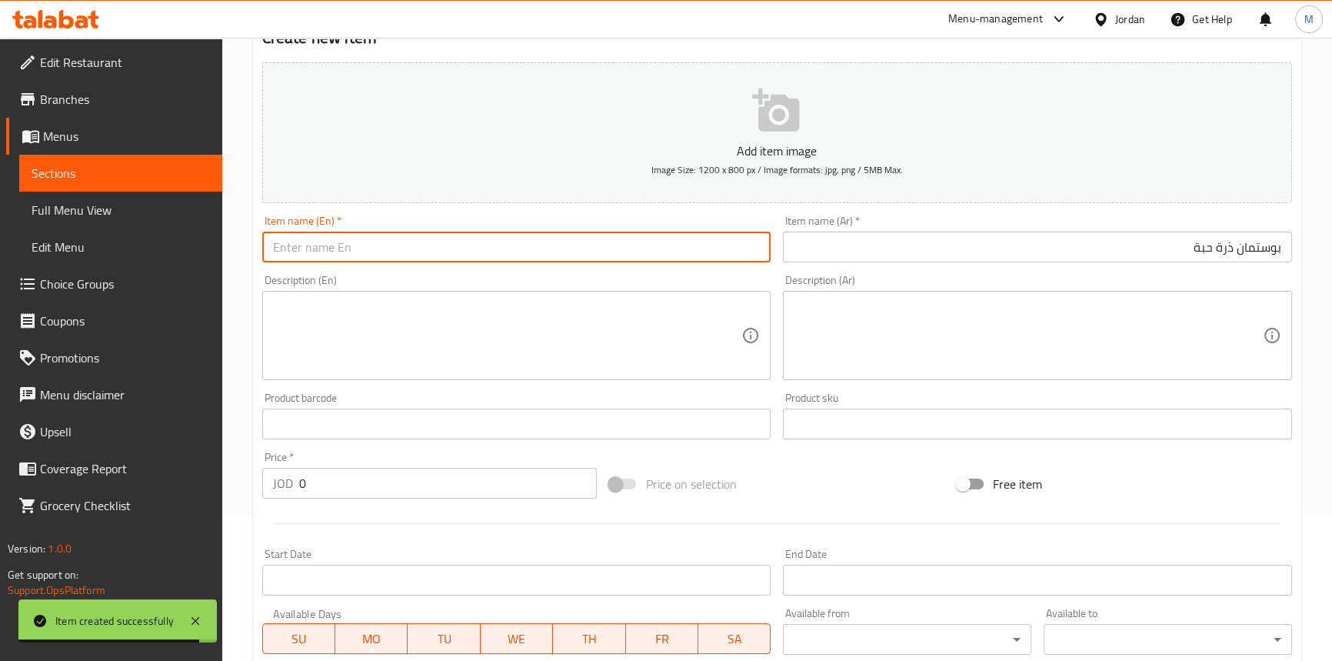
paste input "Postman Corn Grain"
click at [363, 252] on input "Postman Corn Grain" at bounding box center [516, 247] width 509 height 31
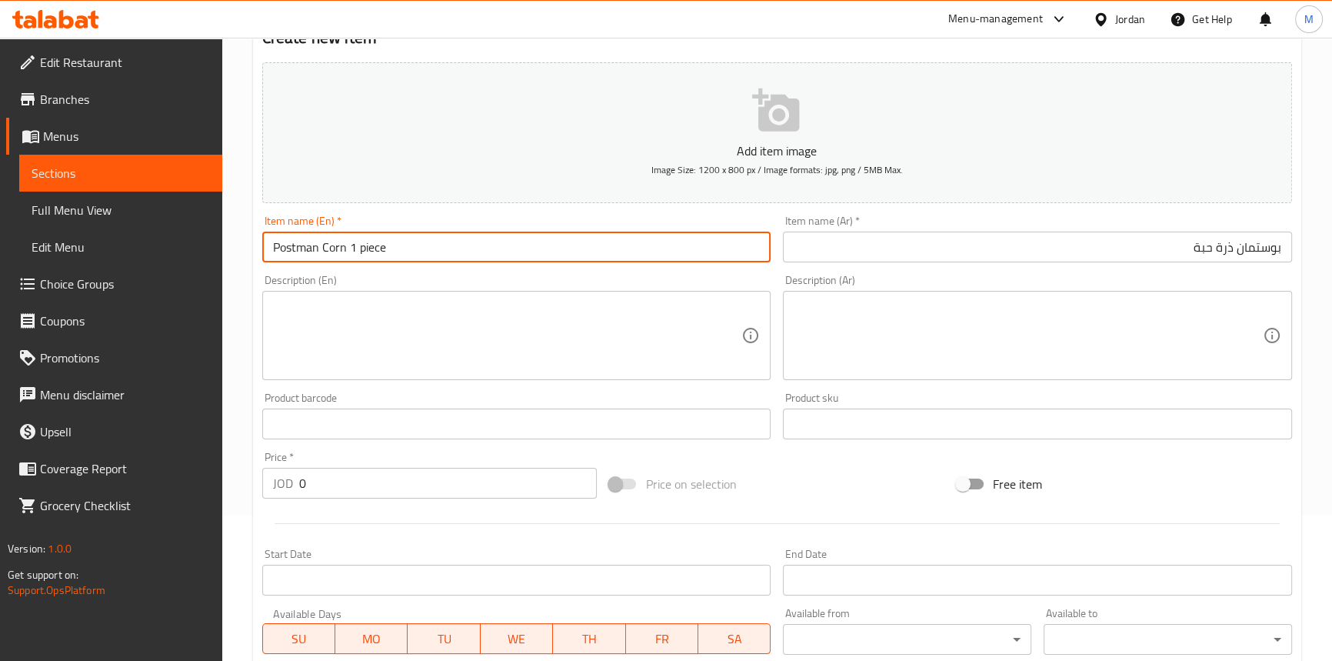
click at [362, 251] on input "Postman Corn 1 piece" at bounding box center [516, 247] width 509 height 31
type input "Postman Corn 1 Piece"
click at [443, 486] on input "0" at bounding box center [448, 483] width 298 height 31
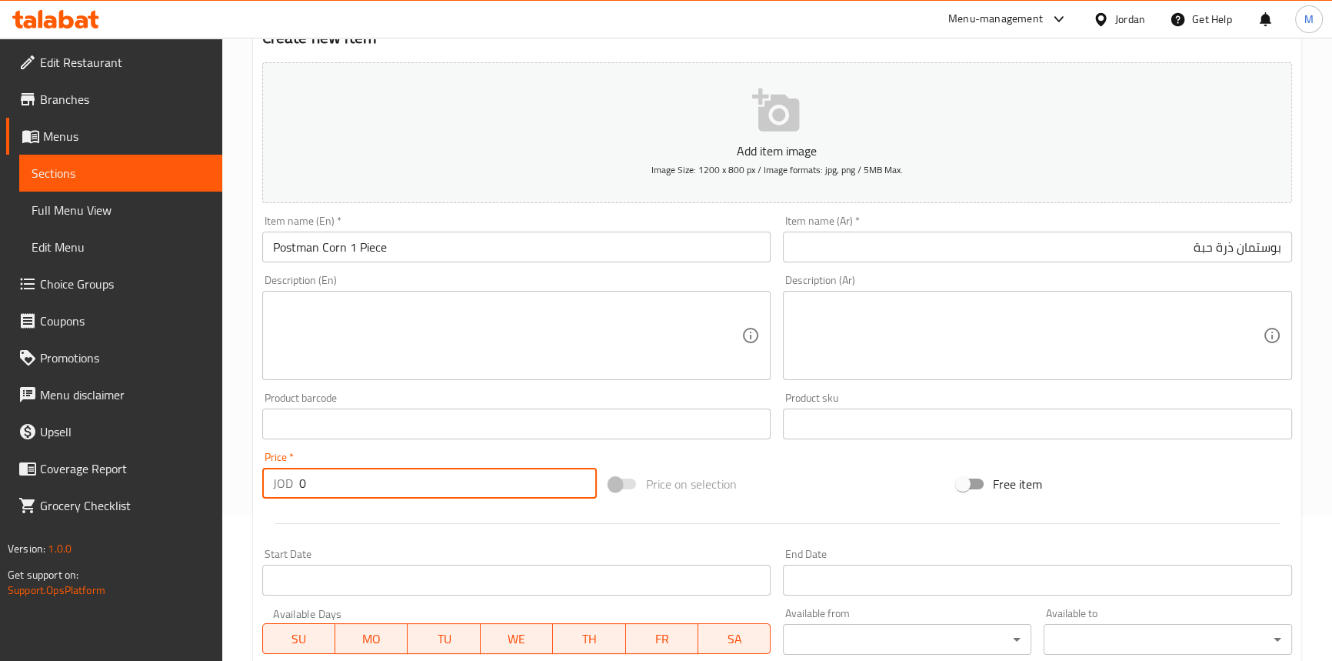
click at [443, 486] on input "0" at bounding box center [448, 483] width 298 height 31
paste input ".83"
type input "0.83"
click at [428, 441] on div "Product barcode Product barcode" at bounding box center [517, 415] width 522 height 59
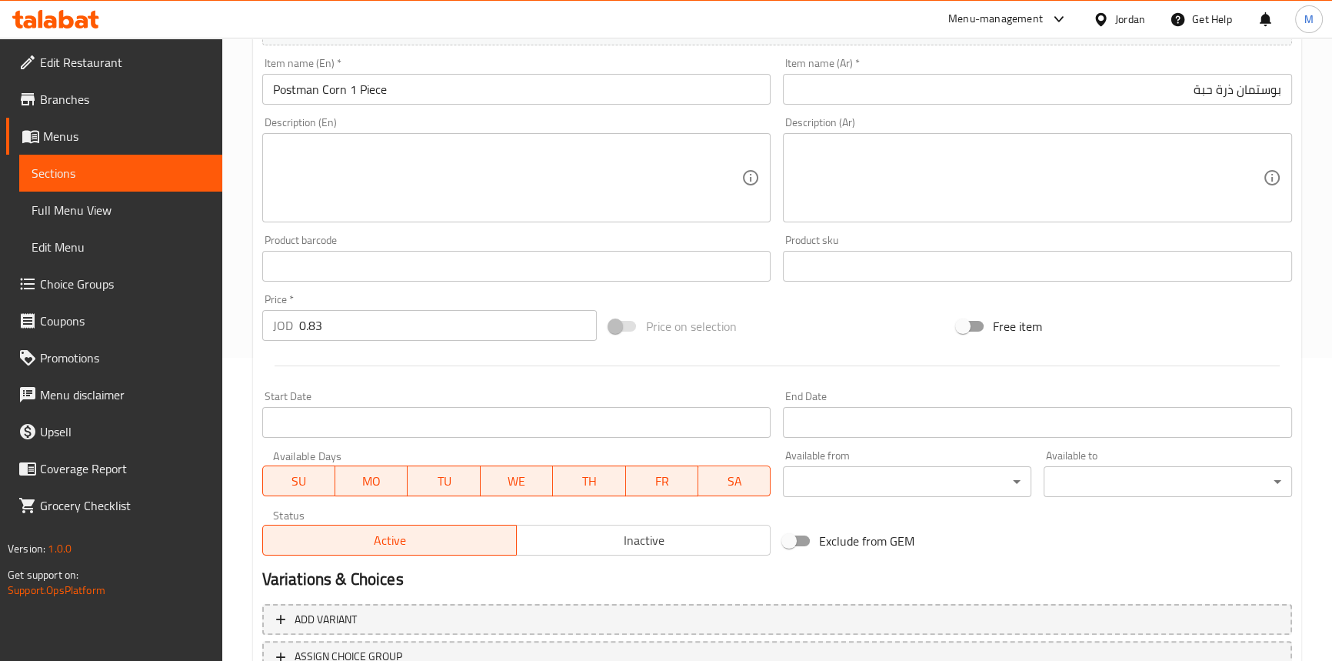
scroll to position [425, 0]
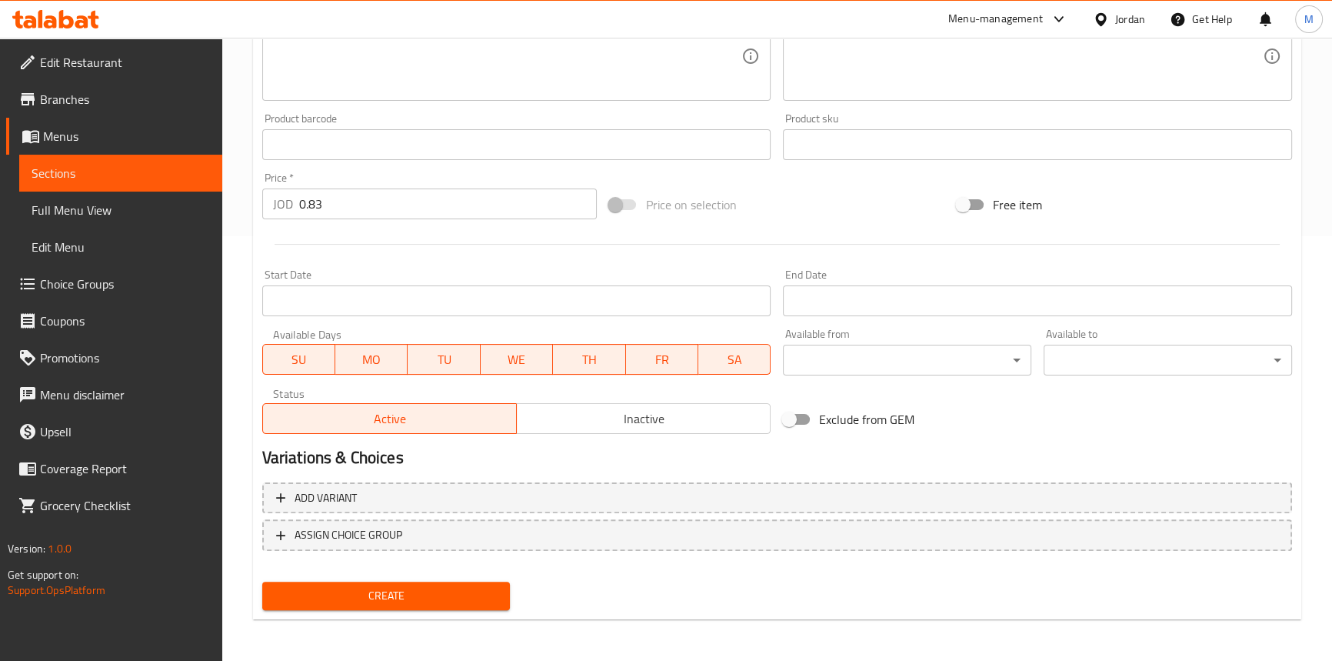
click at [628, 426] on span "Inactive" at bounding box center [644, 419] width 242 height 22
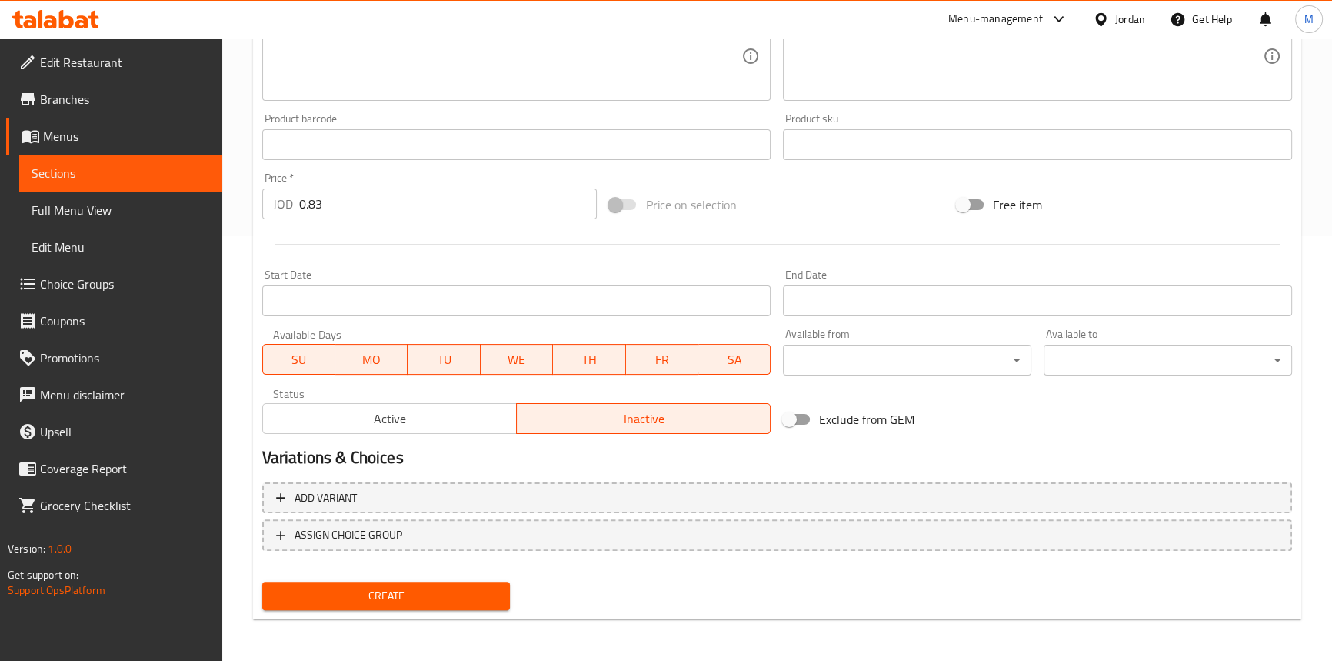
click at [486, 582] on button "Create" at bounding box center [386, 596] width 248 height 28
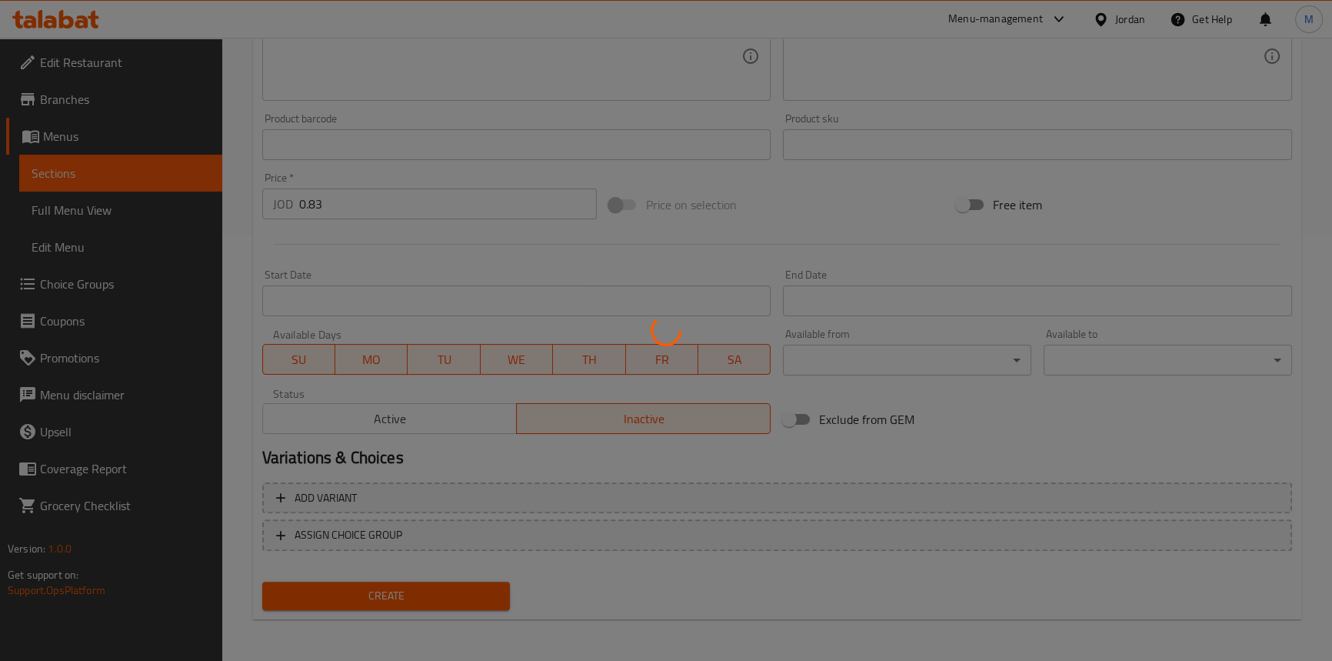
type input "0"
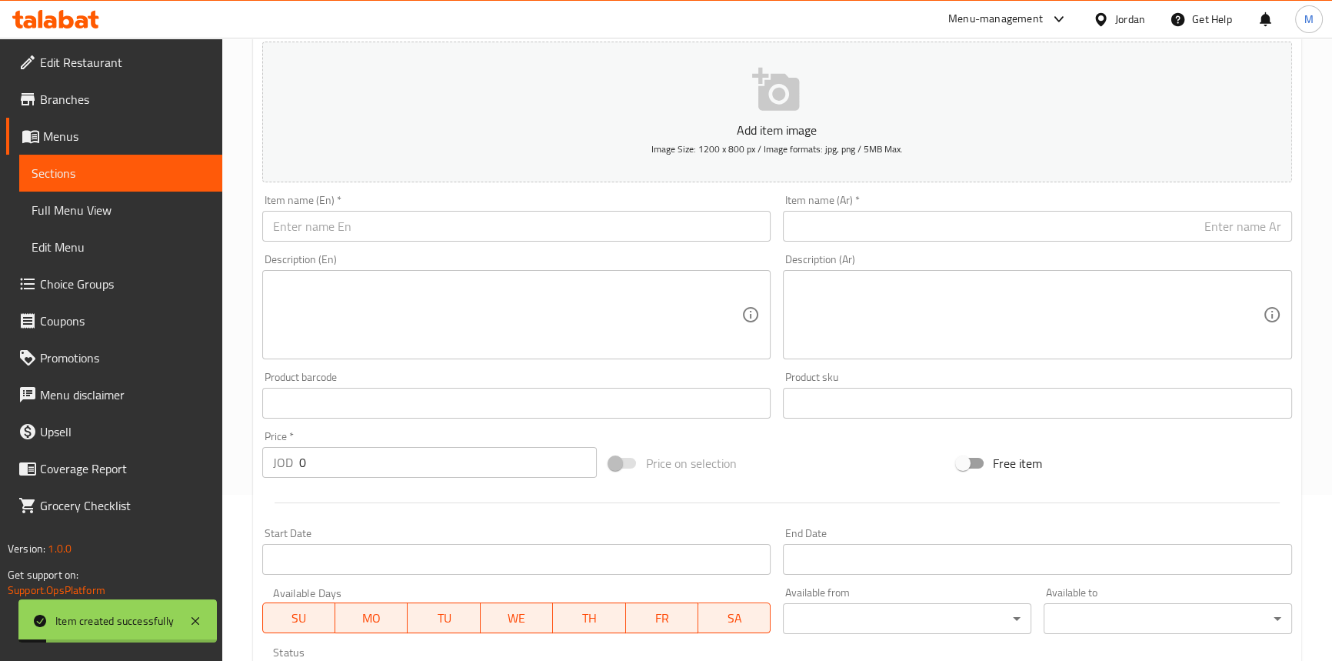
scroll to position [75, 0]
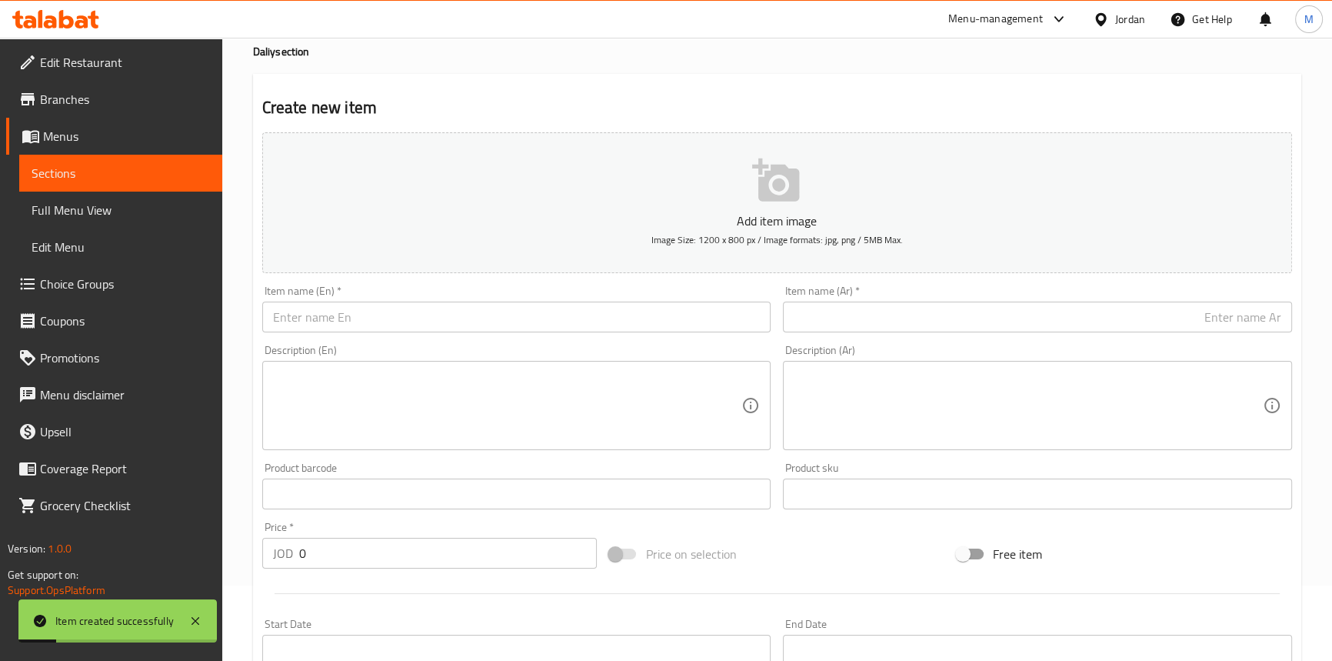
click at [1094, 323] on input "text" at bounding box center [1037, 317] width 509 height 31
paste input "بوك زبادي نكهات"
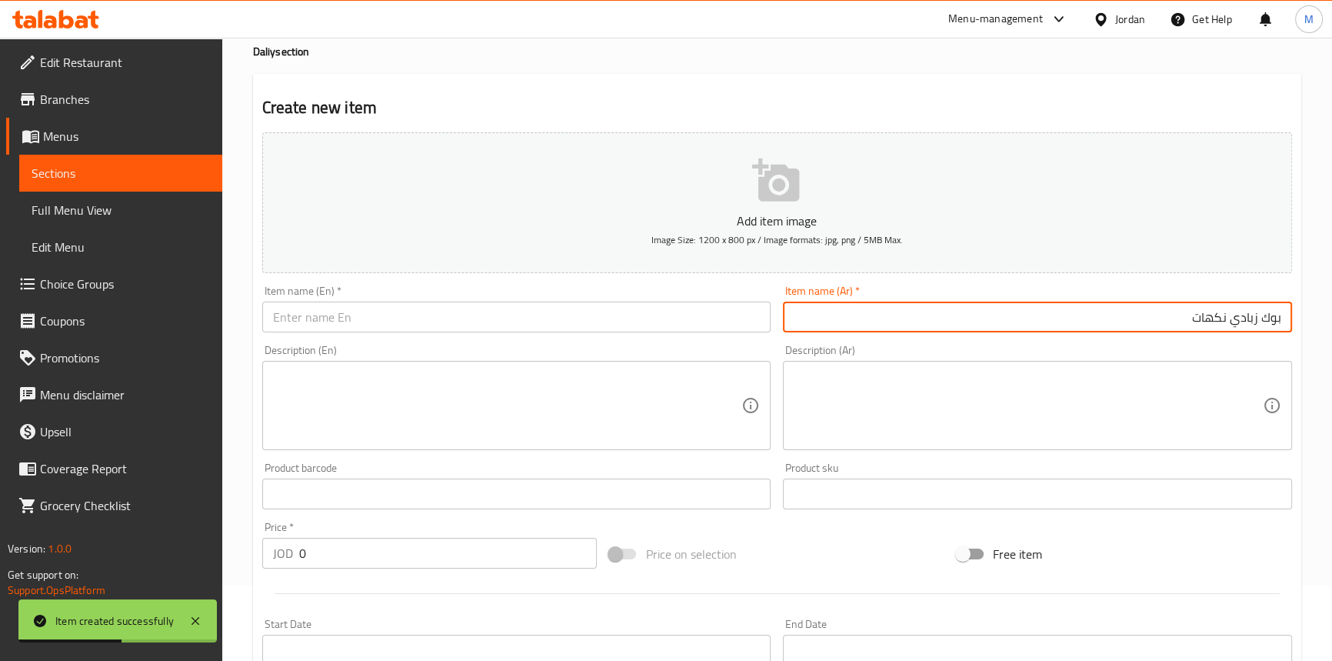
paste input "حبة"
click at [1165, 319] on input "بوك زبادي نكهات حبة" at bounding box center [1037, 317] width 509 height 31
click at [1223, 308] on input "بوك زبادي نكهات حبة" at bounding box center [1037, 317] width 509 height 31
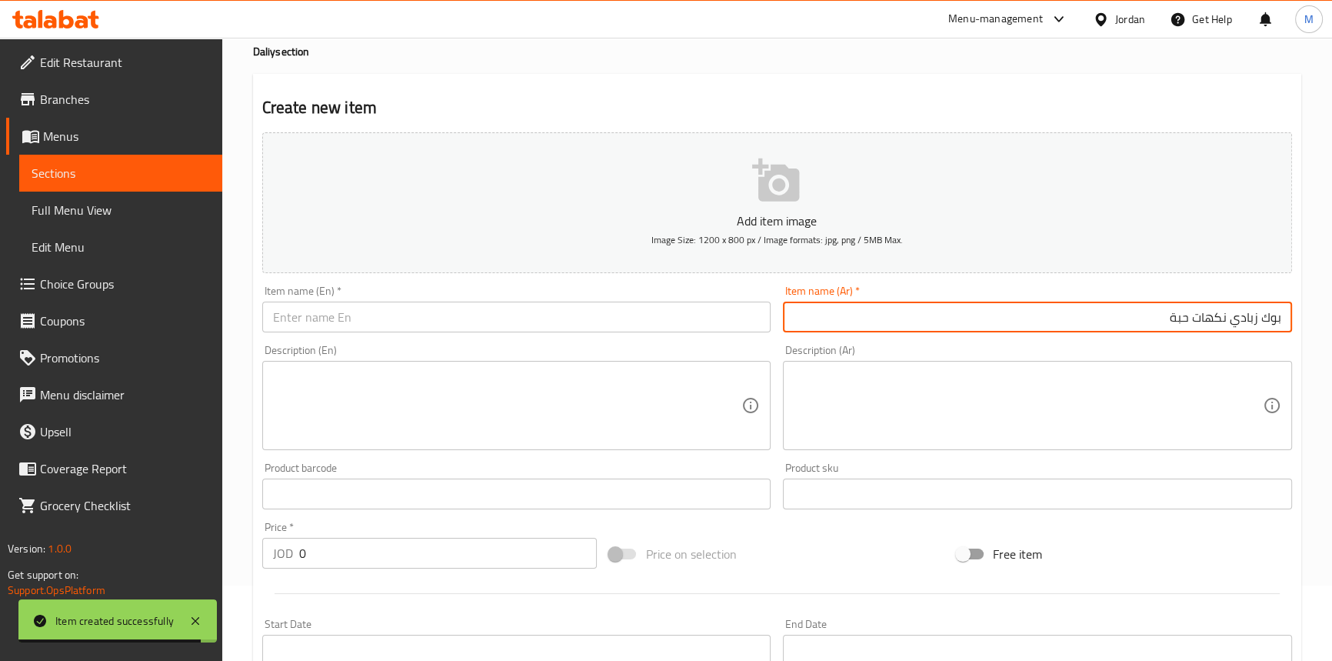
drag, startPoint x: 1223, startPoint y: 308, endPoint x: 1235, endPoint y: 235, distance: 73.2
click at [1271, 305] on input "بوك زبادي نكهات حبة" at bounding box center [1037, 317] width 509 height 31
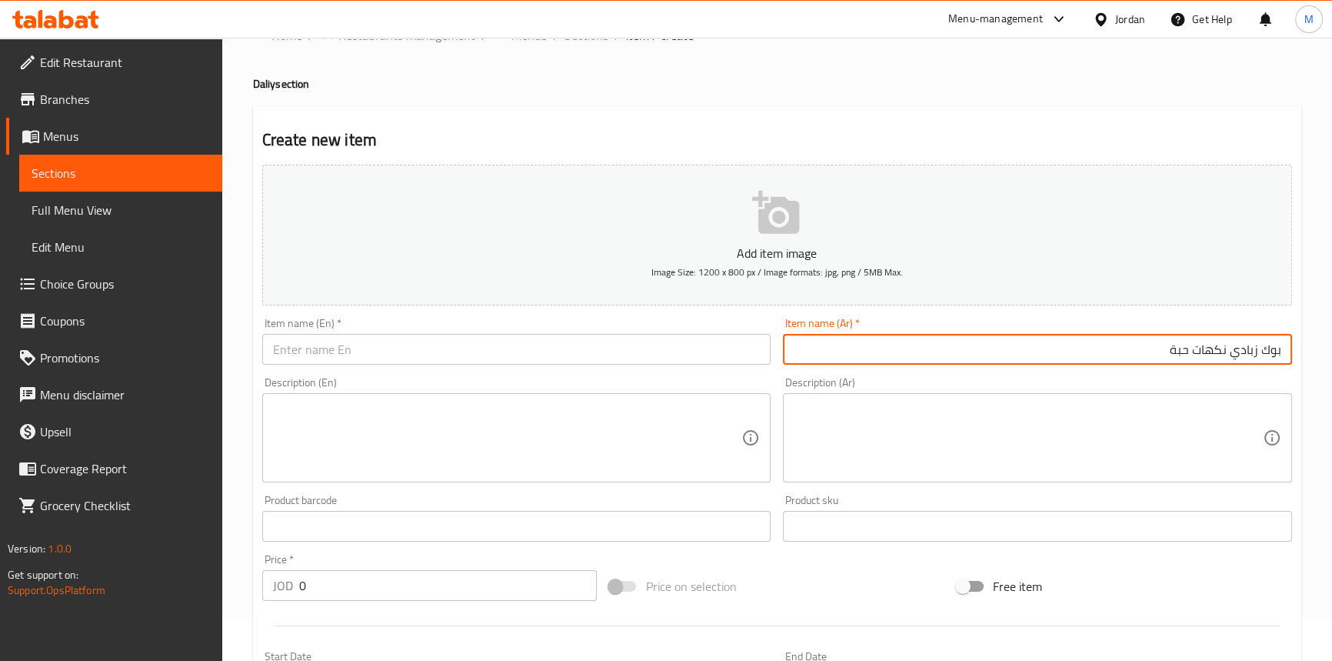
scroll to position [0, 0]
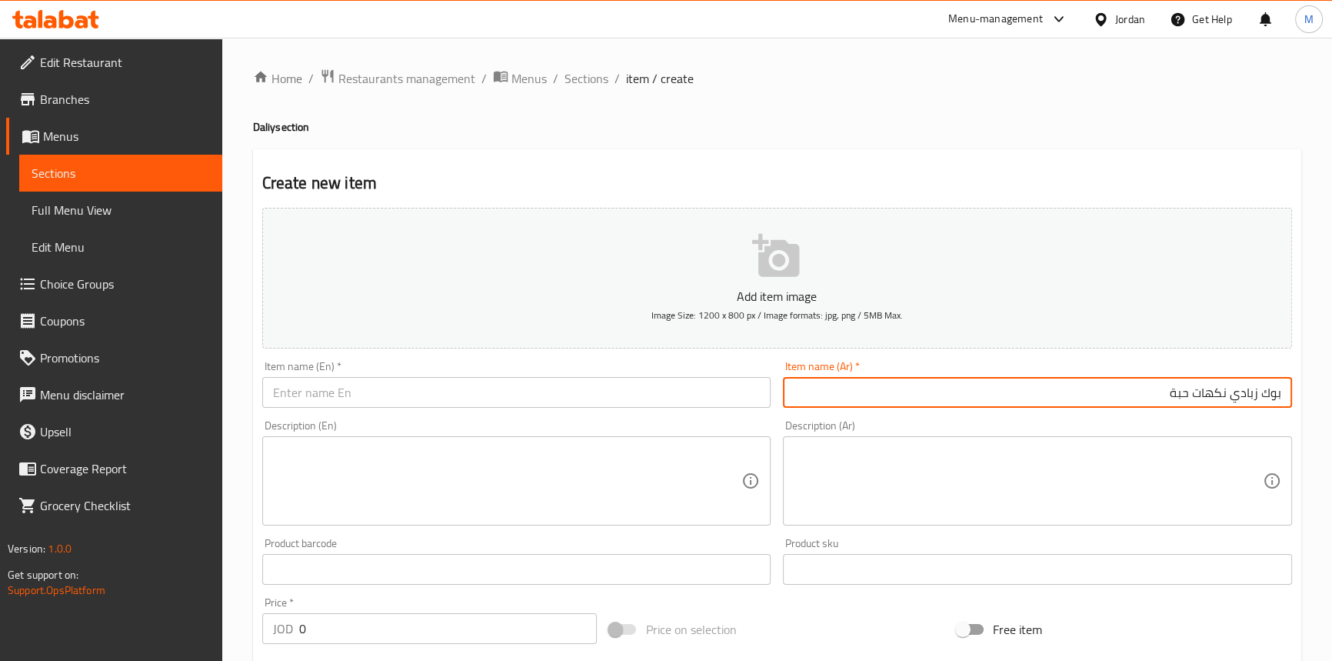
click at [1182, 392] on input "بوك زبادي نكهات حبة" at bounding box center [1037, 392] width 509 height 31
paste input "قشط"
paste input "160غ"
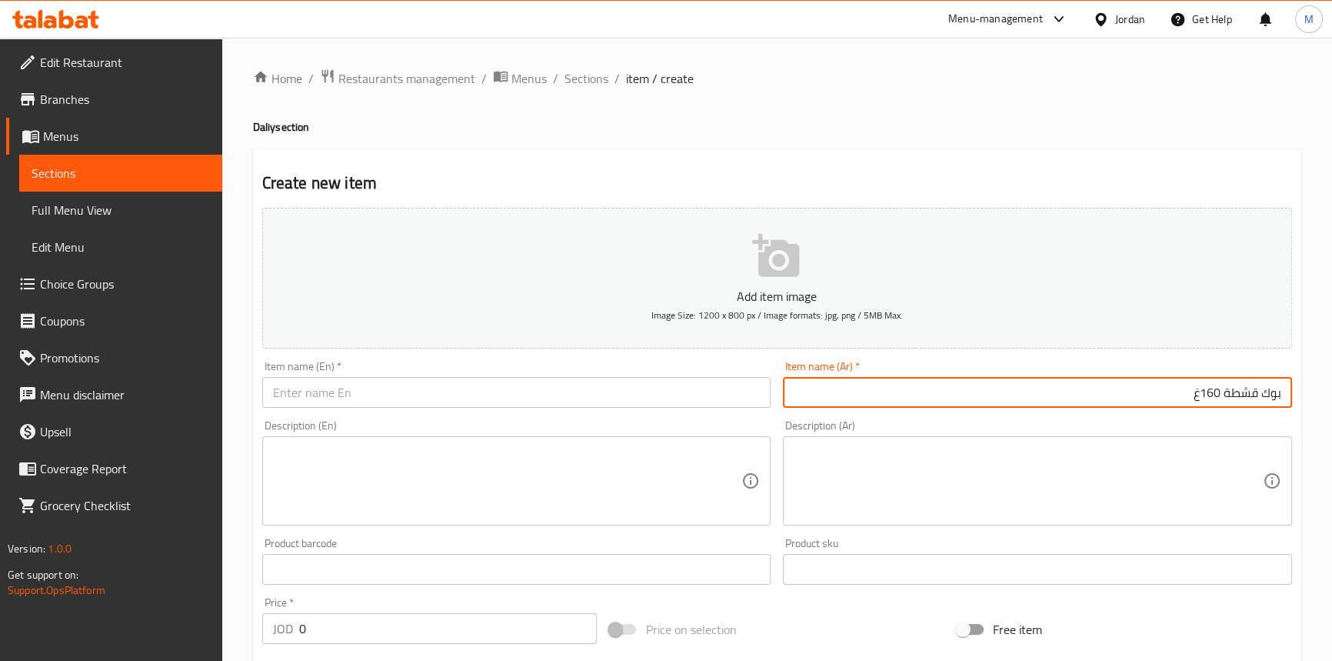
click at [1220, 396] on input "بوك قشطة 160غ" at bounding box center [1037, 392] width 509 height 31
type input "بوك قشطة 160غ"
click at [1255, 382] on input "بوك قشطة 160غ" at bounding box center [1037, 392] width 509 height 31
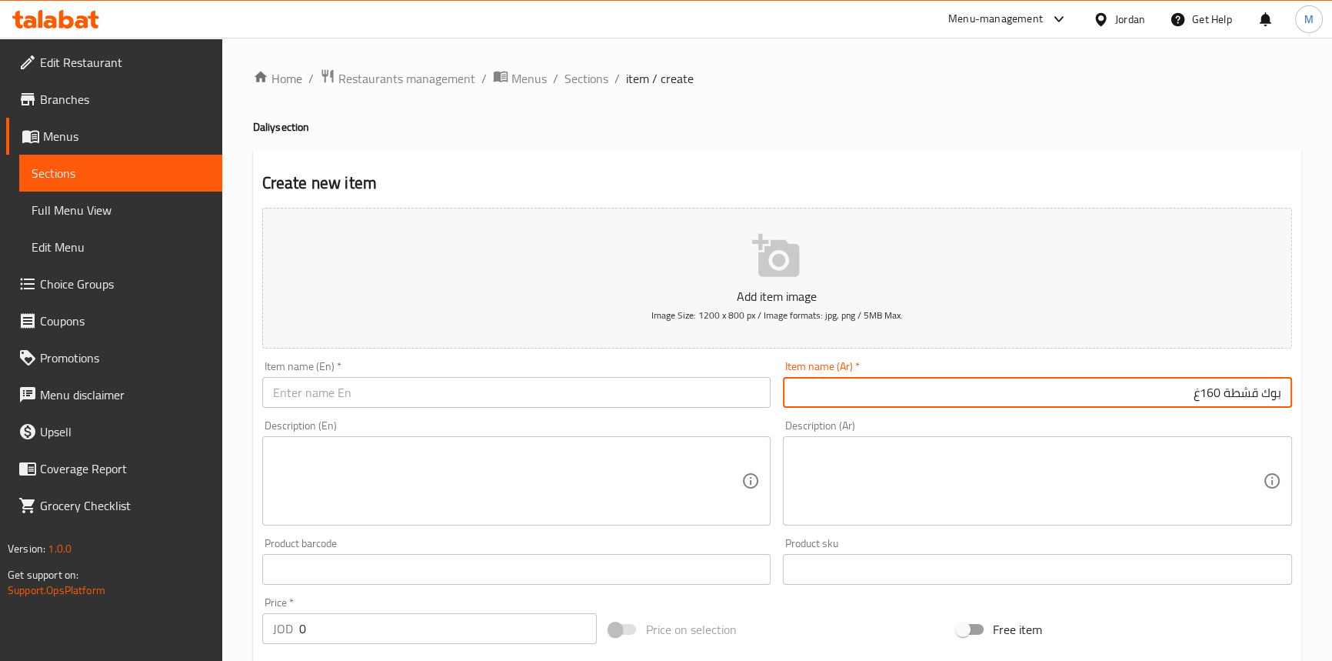
click at [1255, 382] on input "بوك قشطة 160غ" at bounding box center [1037, 392] width 509 height 31
click at [454, 393] on input "text" at bounding box center [516, 392] width 509 height 31
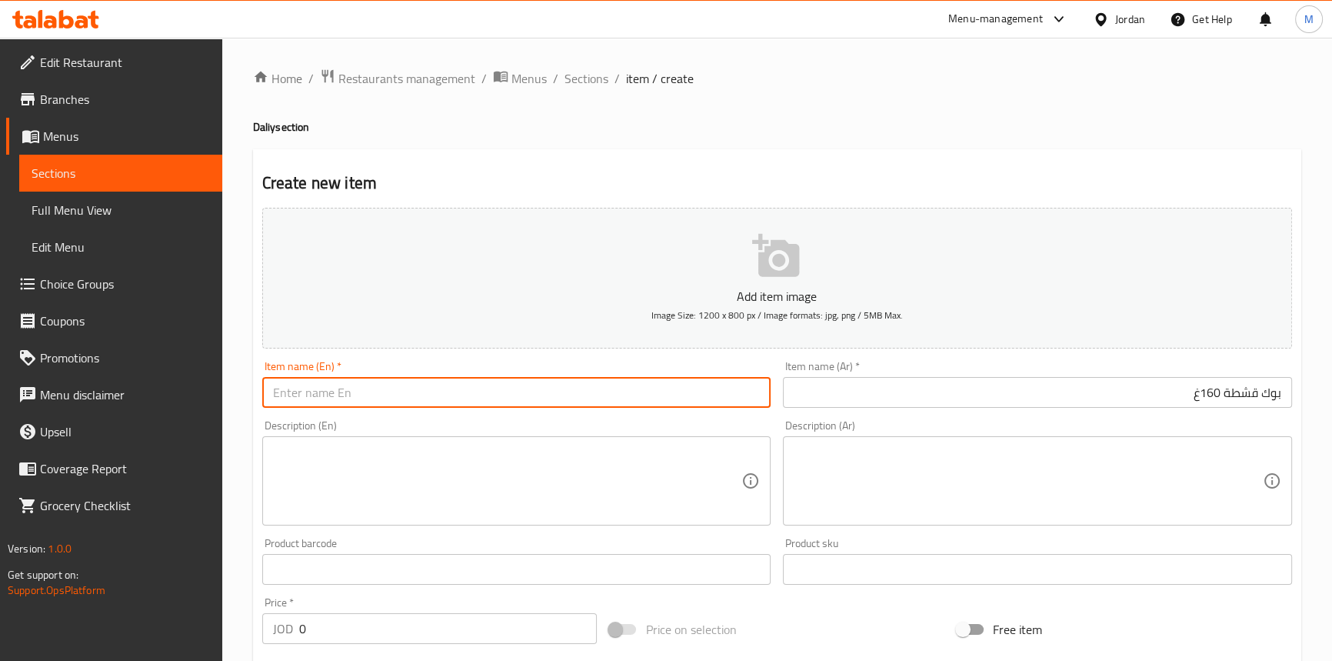
paste input "Puck Cream 160g"
type input "Puck Cream 160g"
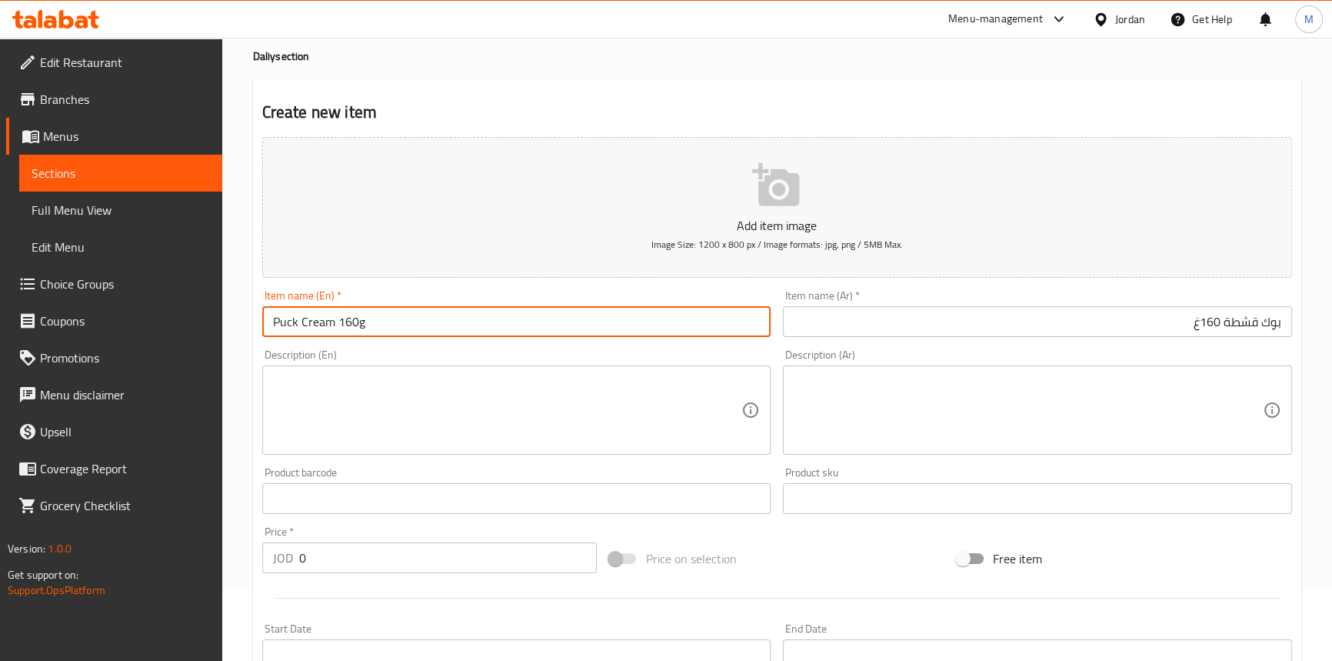
scroll to position [139, 0]
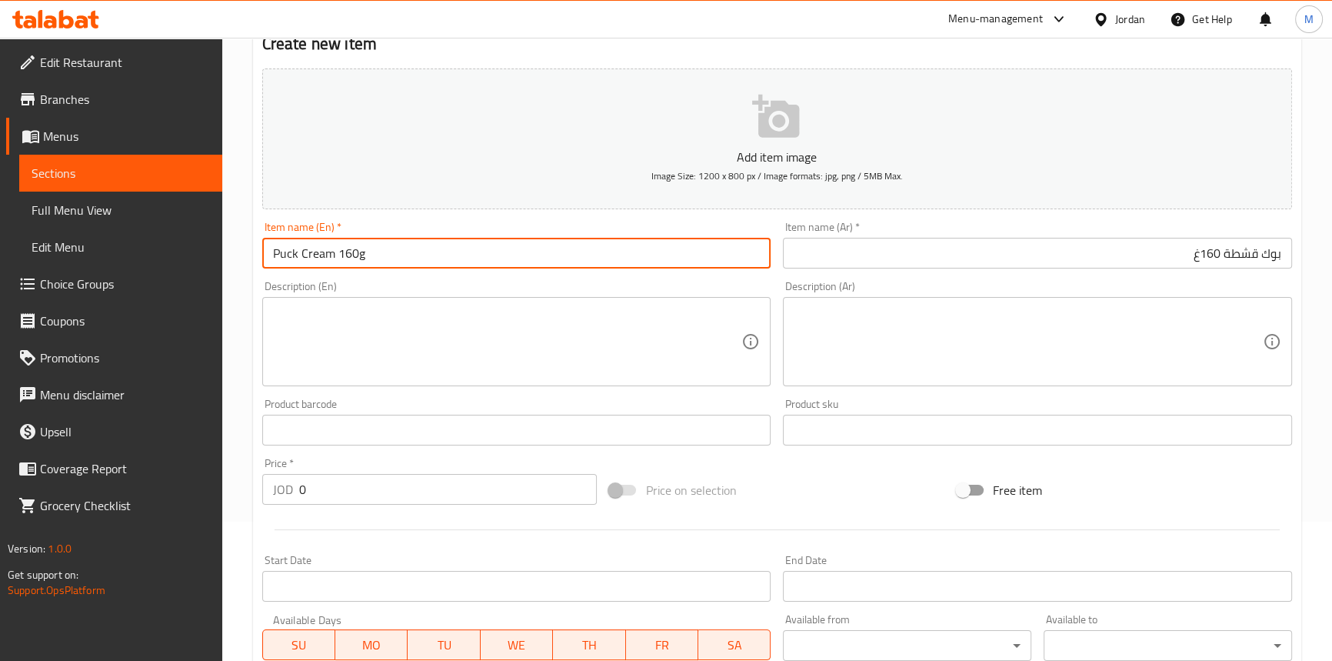
click at [395, 485] on input "0" at bounding box center [448, 489] width 298 height 31
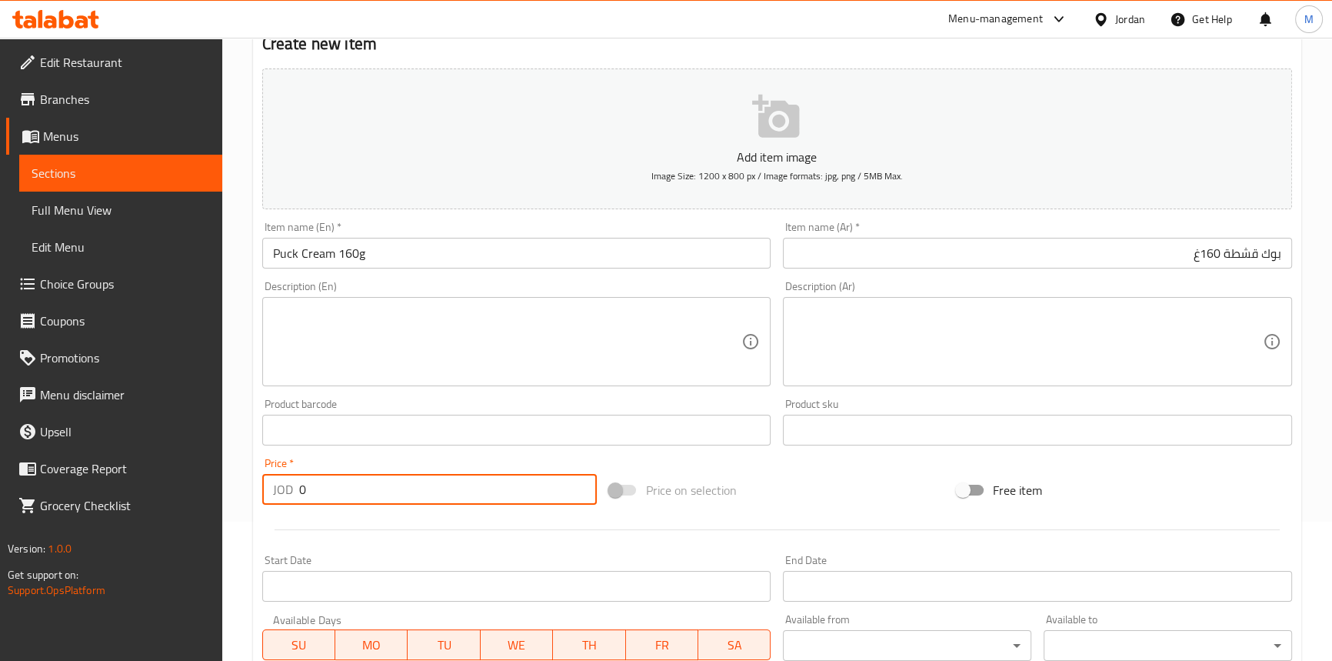
click at [395, 485] on input "0" at bounding box center [448, 489] width 298 height 31
paste input ".65"
type input "0.65"
click at [392, 458] on div "Price   * JOD 0.65 Price *" at bounding box center [429, 481] width 335 height 47
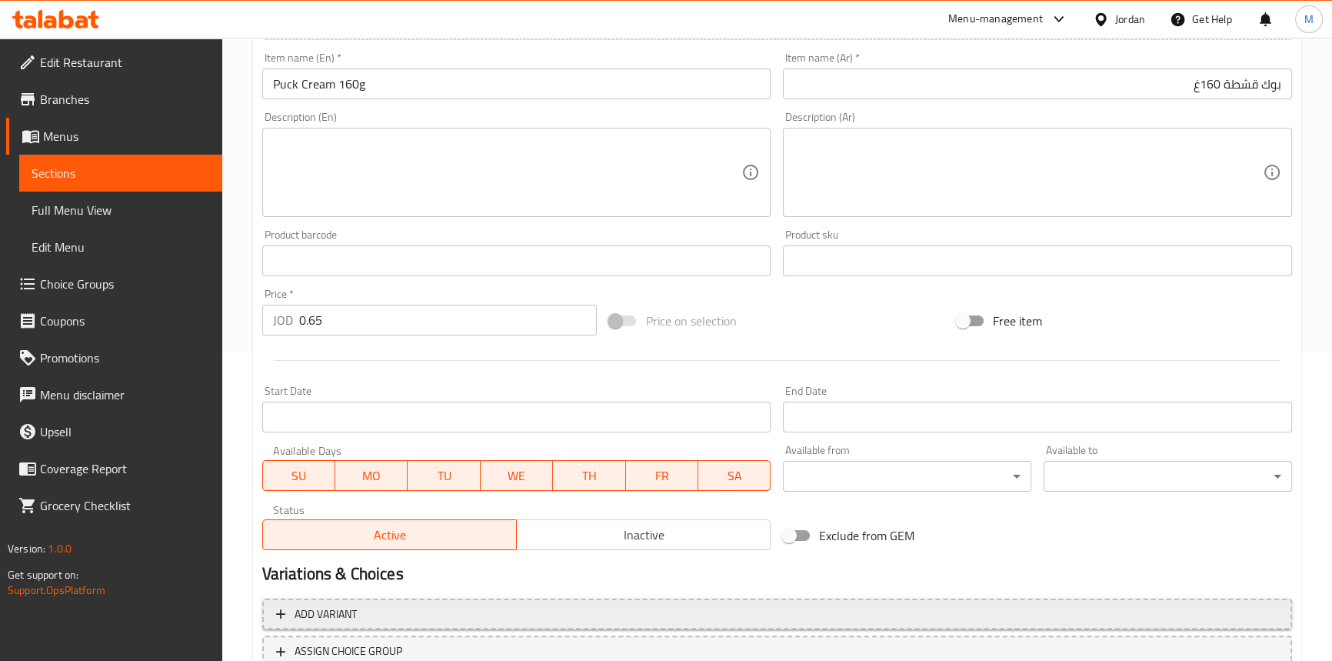
scroll to position [425, 0]
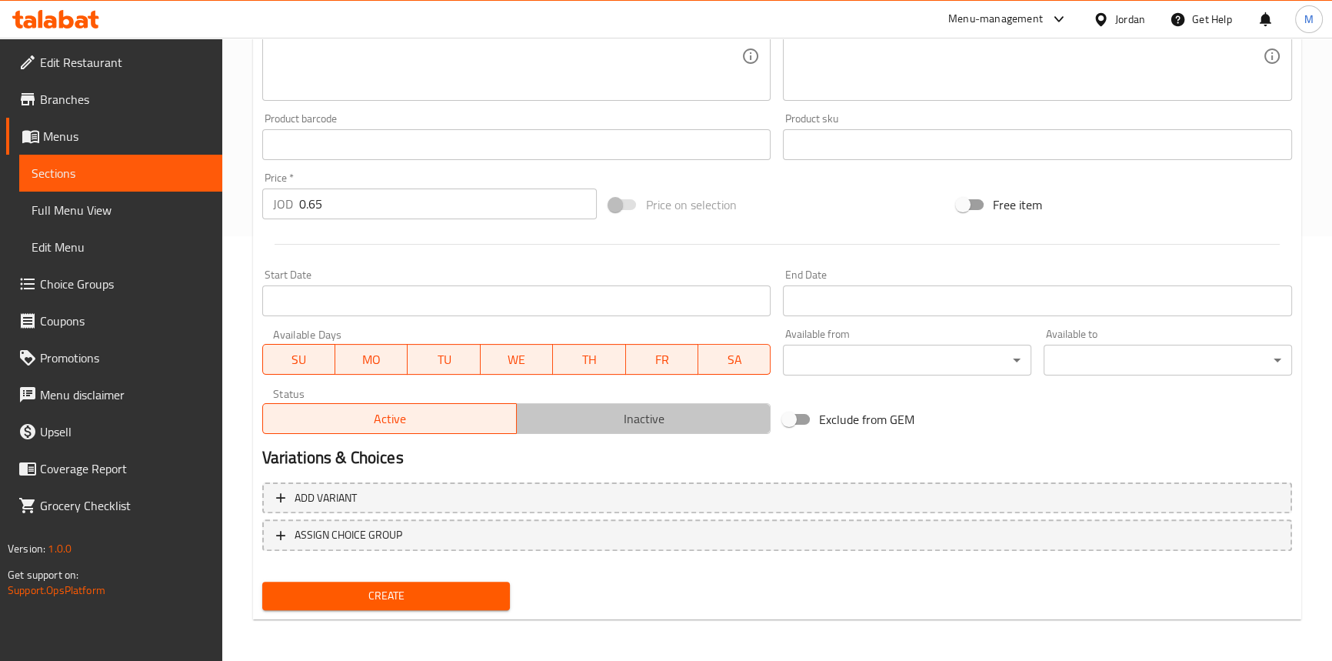
drag, startPoint x: 601, startPoint y: 423, endPoint x: 537, endPoint y: 521, distance: 116.7
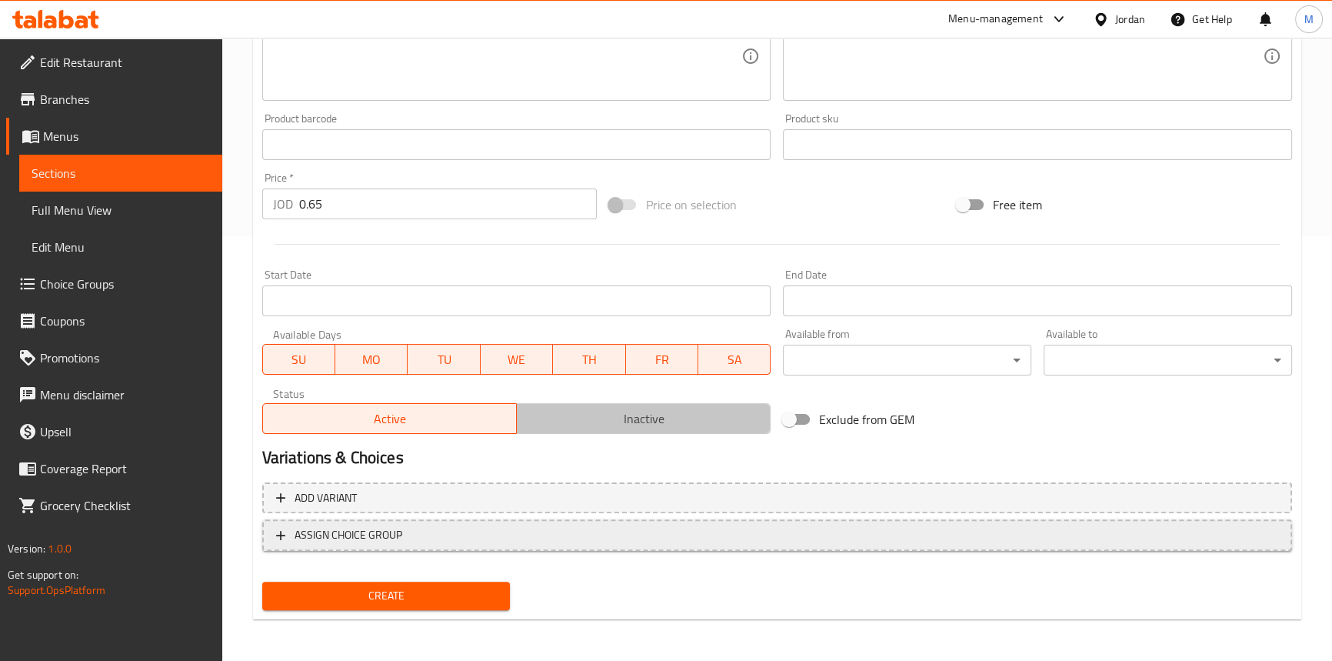
click at [601, 423] on span "Inactive" at bounding box center [644, 419] width 242 height 22
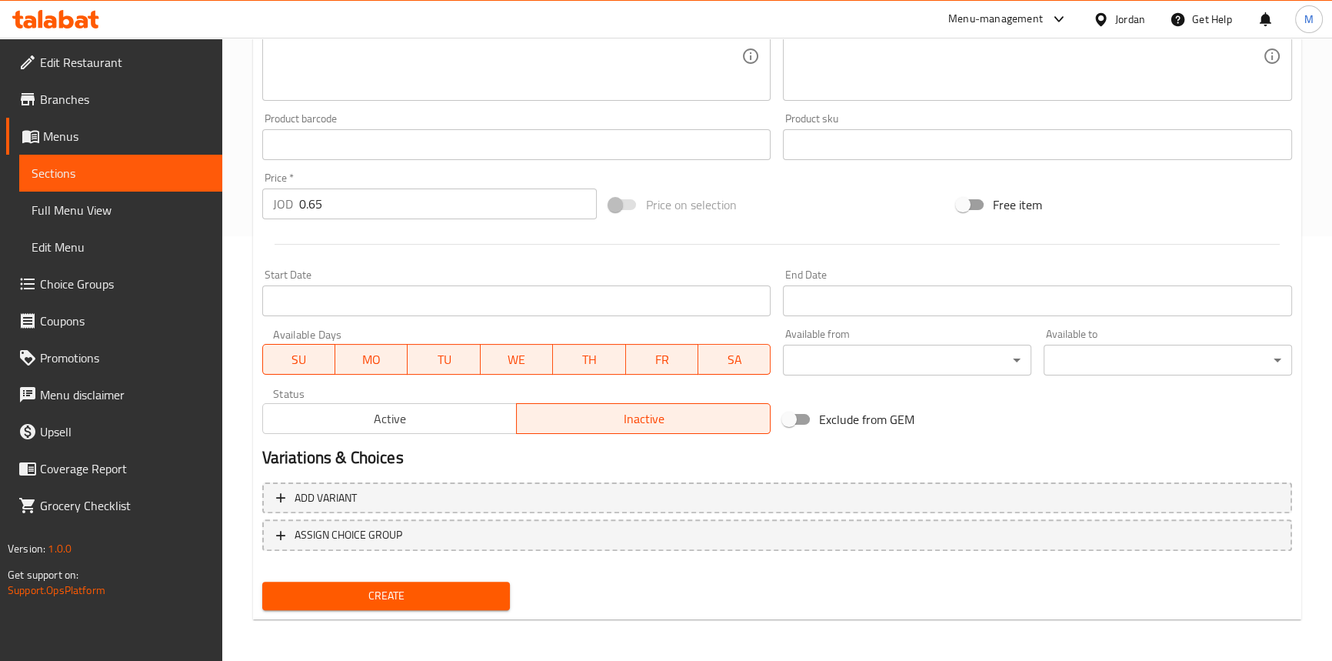
click at [489, 585] on button "Create" at bounding box center [386, 596] width 248 height 28
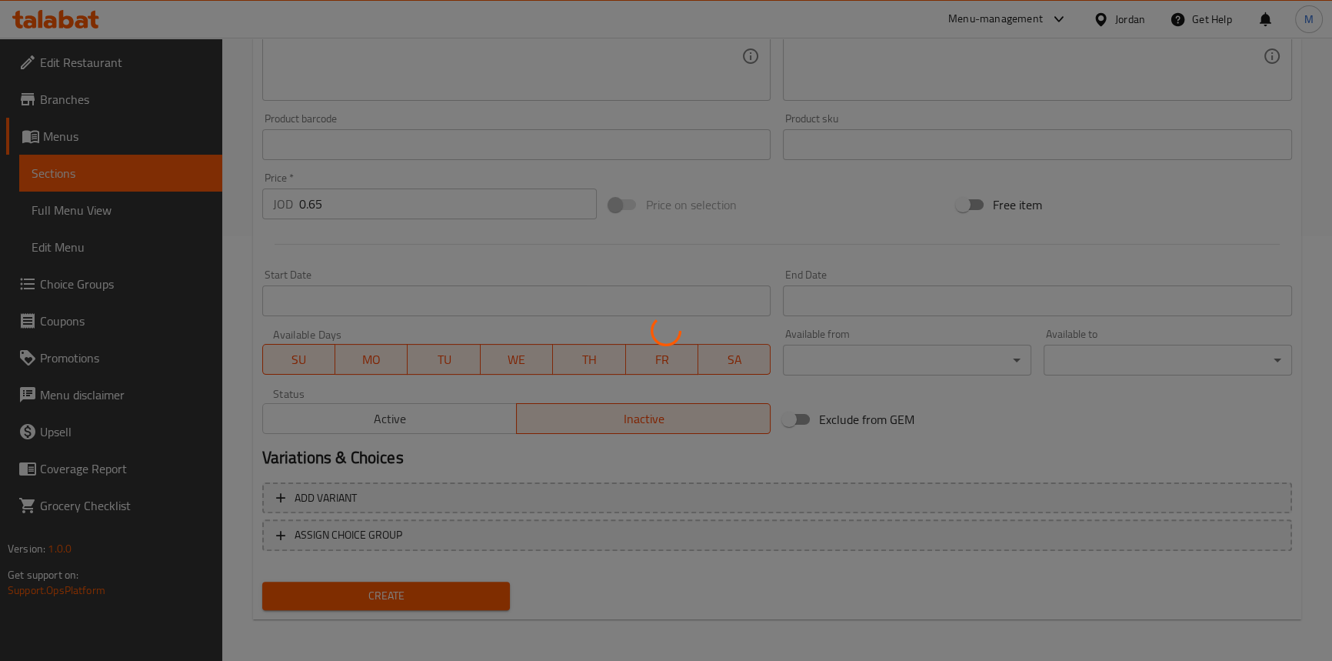
type input "0"
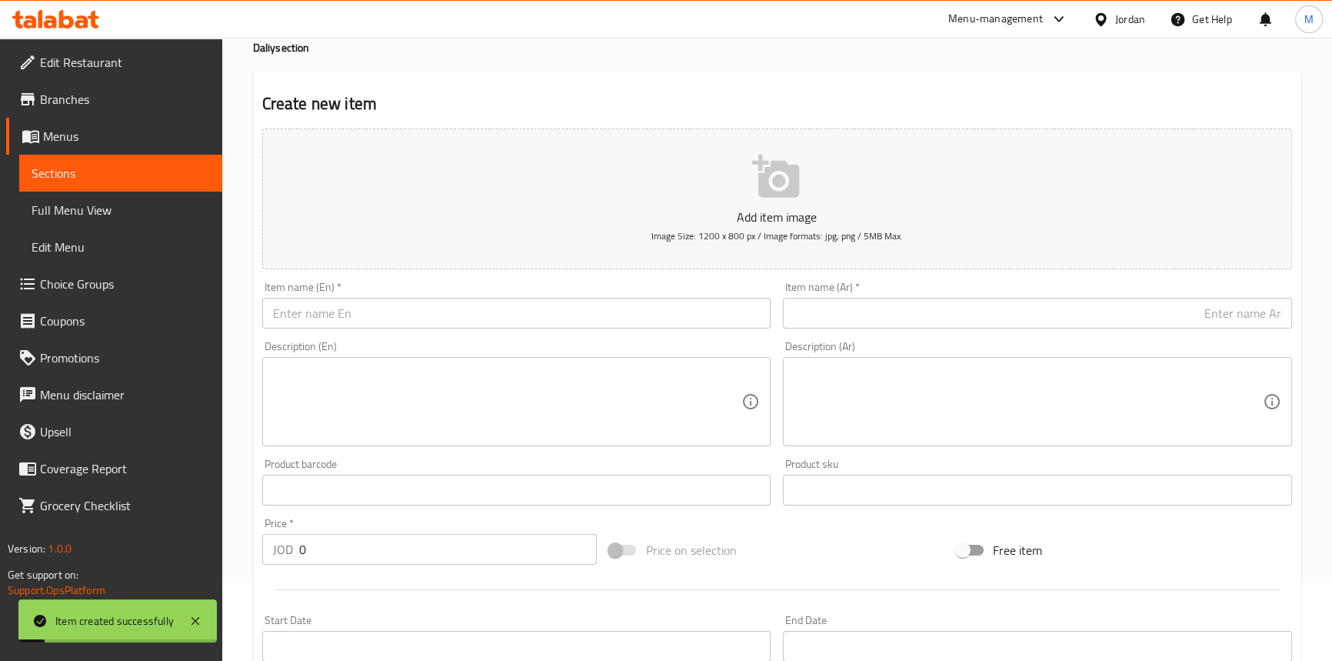
scroll to position [75, 0]
click at [1133, 323] on input "text" at bounding box center [1037, 317] width 509 height 31
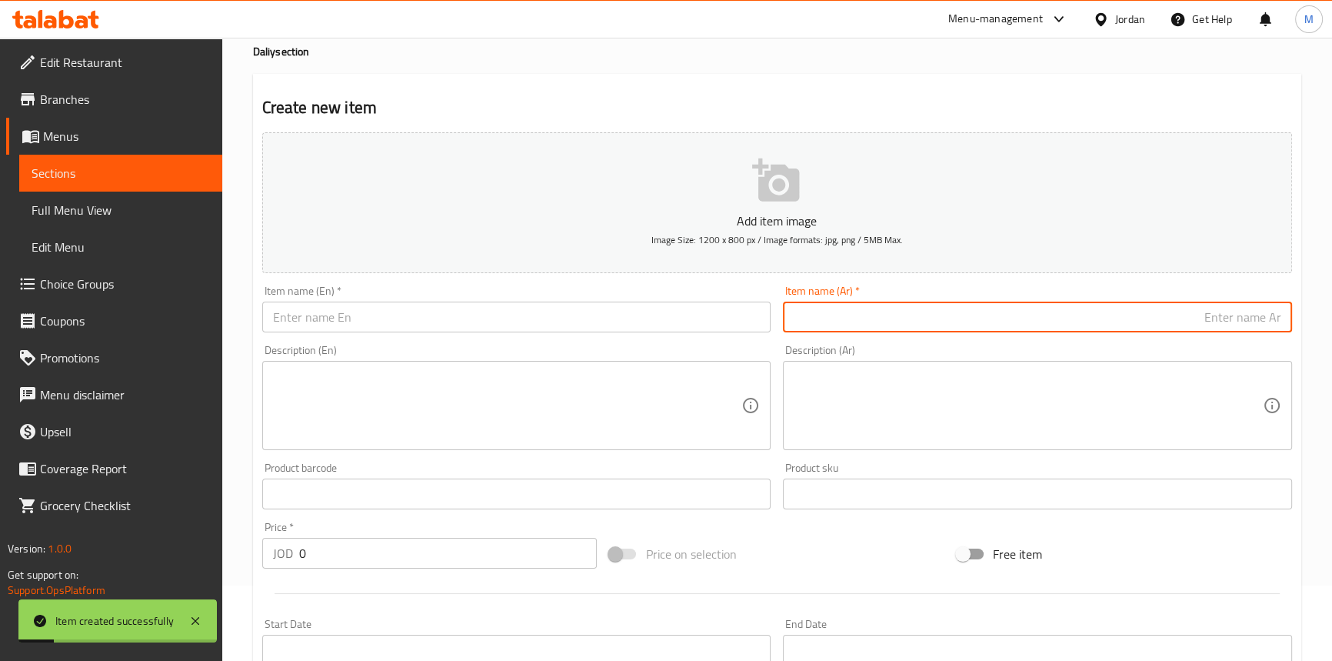
paste input "بوك قشطة"
paste input "3باكيت"
click at [1218, 316] on input "بوك قشطة 3باكيت" at bounding box center [1037, 317] width 509 height 31
click at [1216, 316] on input "بوك قشطة 3باكيت" at bounding box center [1037, 317] width 509 height 31
click at [1227, 315] on input "بوك قشطة 3 باكيت" at bounding box center [1037, 317] width 509 height 31
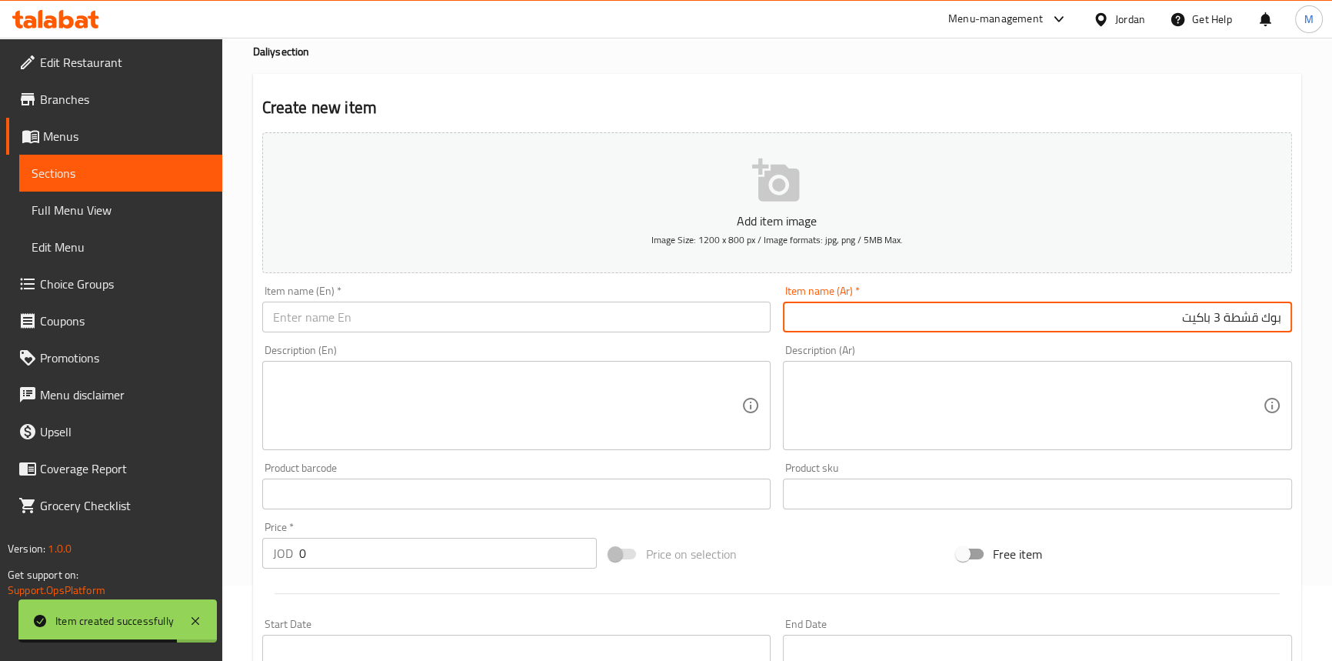
click at [1227, 315] on input "بوك قشطة 3 باكيت" at bounding box center [1037, 317] width 509 height 31
type input "بوك قشطة 3 باكيت"
click at [417, 313] on input "text" at bounding box center [516, 317] width 509 height 31
paste input "3 packs of cream"
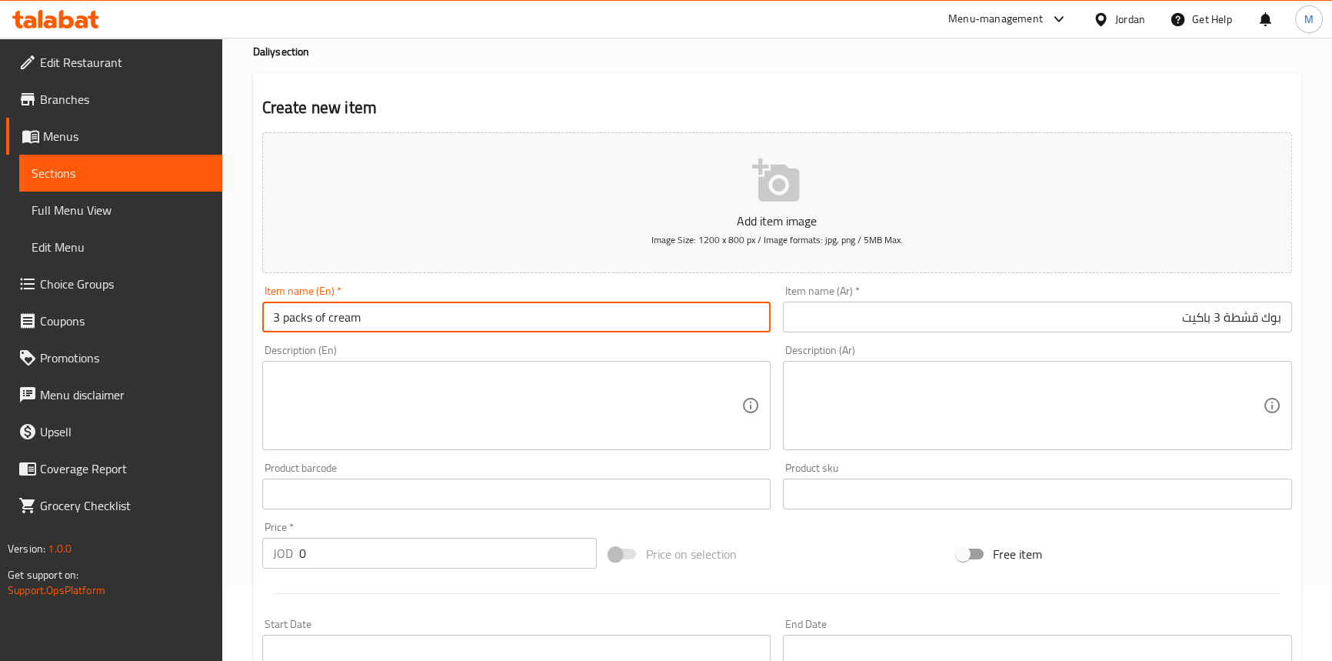
drag, startPoint x: 324, startPoint y: 315, endPoint x: 282, endPoint y: 327, distance: 43.1
click at [282, 327] on input "3 packs of cream" at bounding box center [516, 317] width 509 height 31
drag, startPoint x: 269, startPoint y: 316, endPoint x: 312, endPoint y: 312, distance: 42.5
click at [312, 312] on input "3 packs of cream" at bounding box center [516, 317] width 509 height 31
click at [285, 314] on input "of cream" at bounding box center [516, 317] width 509 height 31
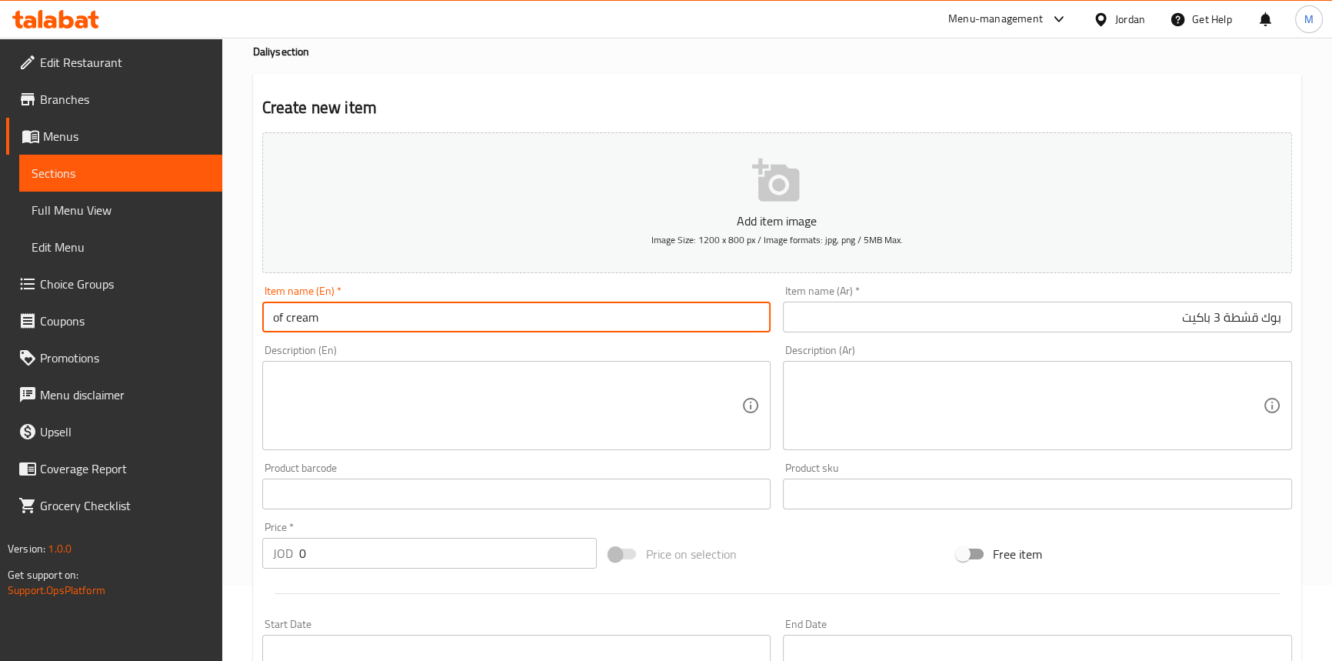
click at [289, 321] on input "of cream" at bounding box center [516, 317] width 509 height 31
paste input "3 packs"
click at [367, 318] on input "cream 3 packs" at bounding box center [516, 317] width 509 height 31
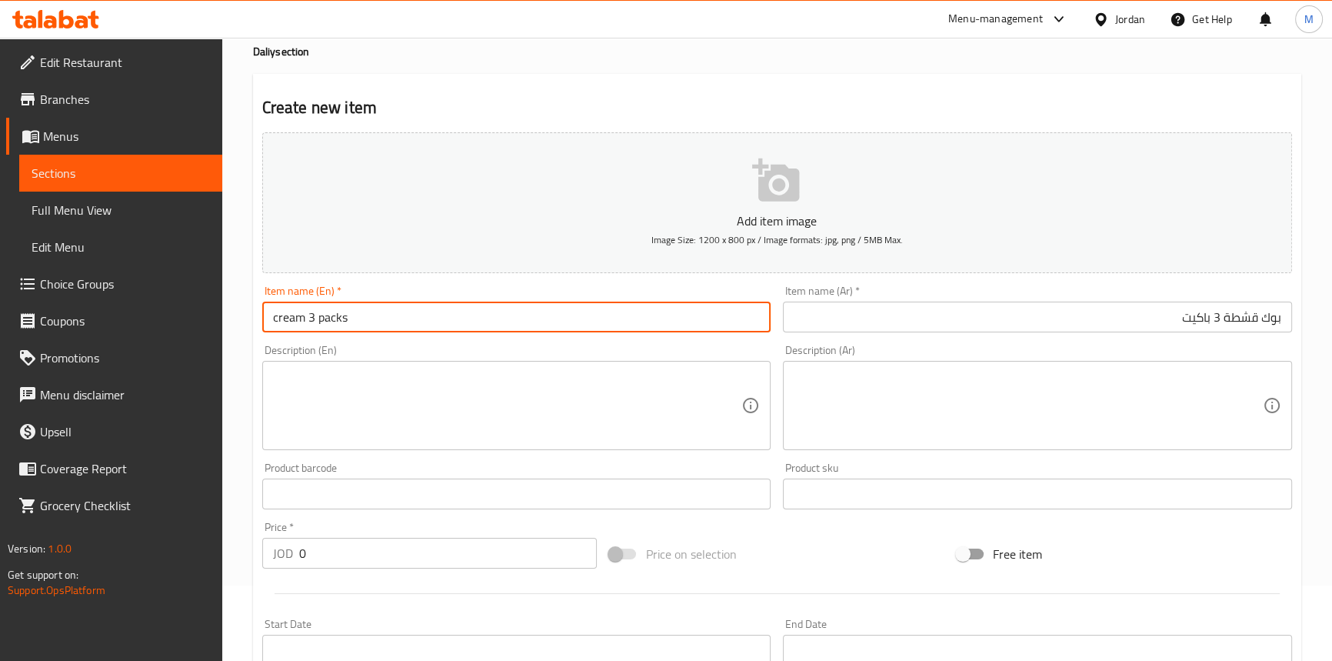
click at [277, 321] on input "cream 3 packs" at bounding box center [516, 317] width 509 height 31
click at [271, 321] on input "cream 3 packs" at bounding box center [516, 317] width 509 height 31
click at [281, 319] on input "cream 3 packs" at bounding box center [516, 317] width 509 height 31
paste input "Puck Cream"
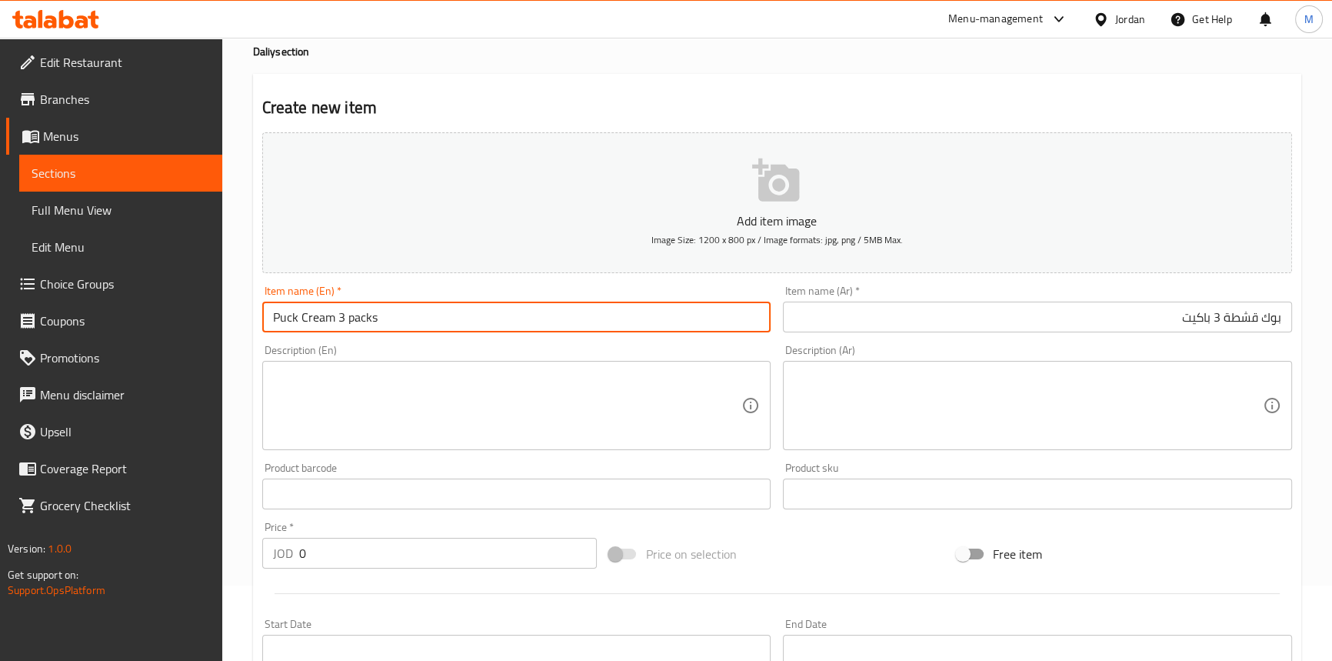
click at [375, 315] on input "Puck Cream 3 packs" at bounding box center [516, 317] width 509 height 31
click at [384, 315] on input "Puck Cream 3 Packs" at bounding box center [516, 317] width 509 height 31
type input "Puck Cream 3 Packs"
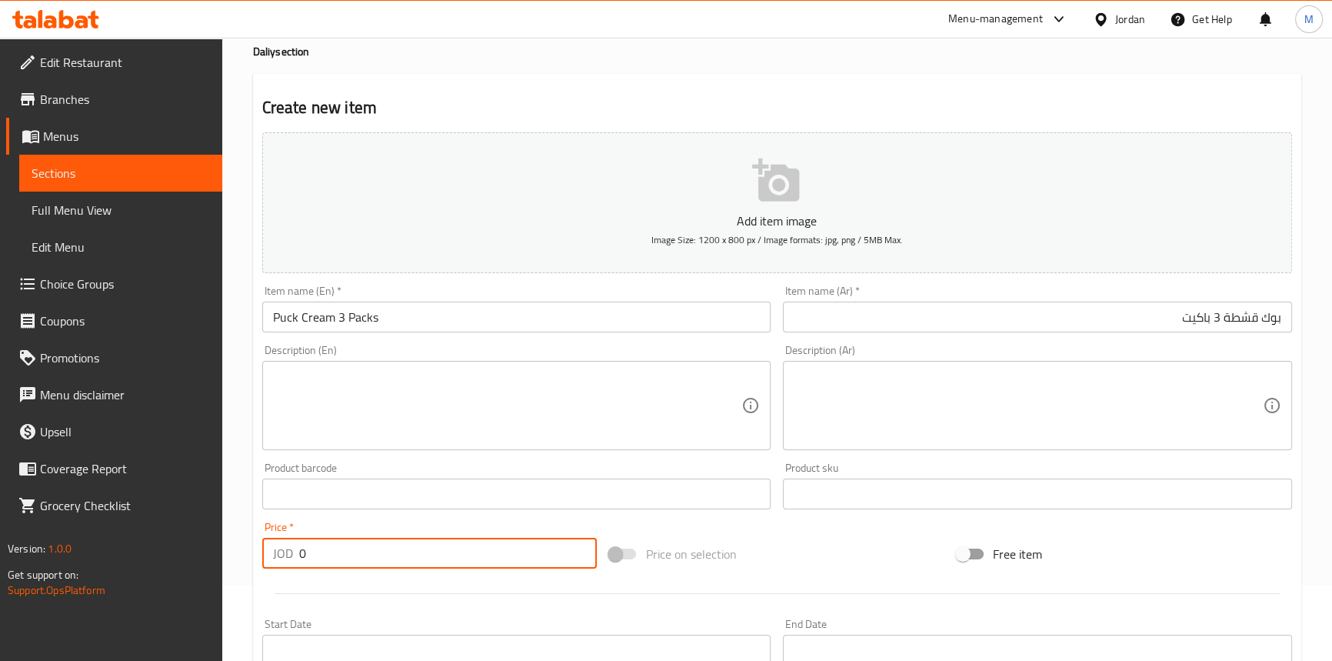
click at [391, 558] on input "0" at bounding box center [448, 553] width 298 height 31
paste input "1.5"
type input "1.5"
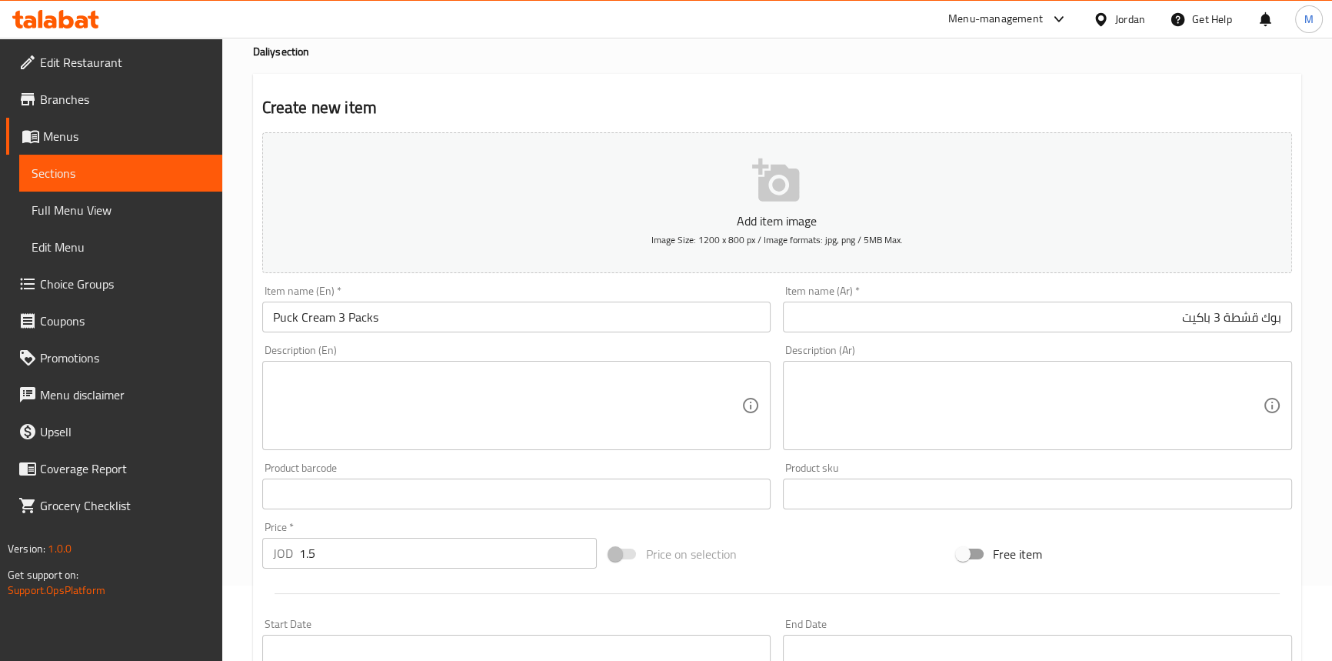
click at [382, 515] on div "Price   * JOD 1.5 Price *" at bounding box center [430, 544] width 348 height 59
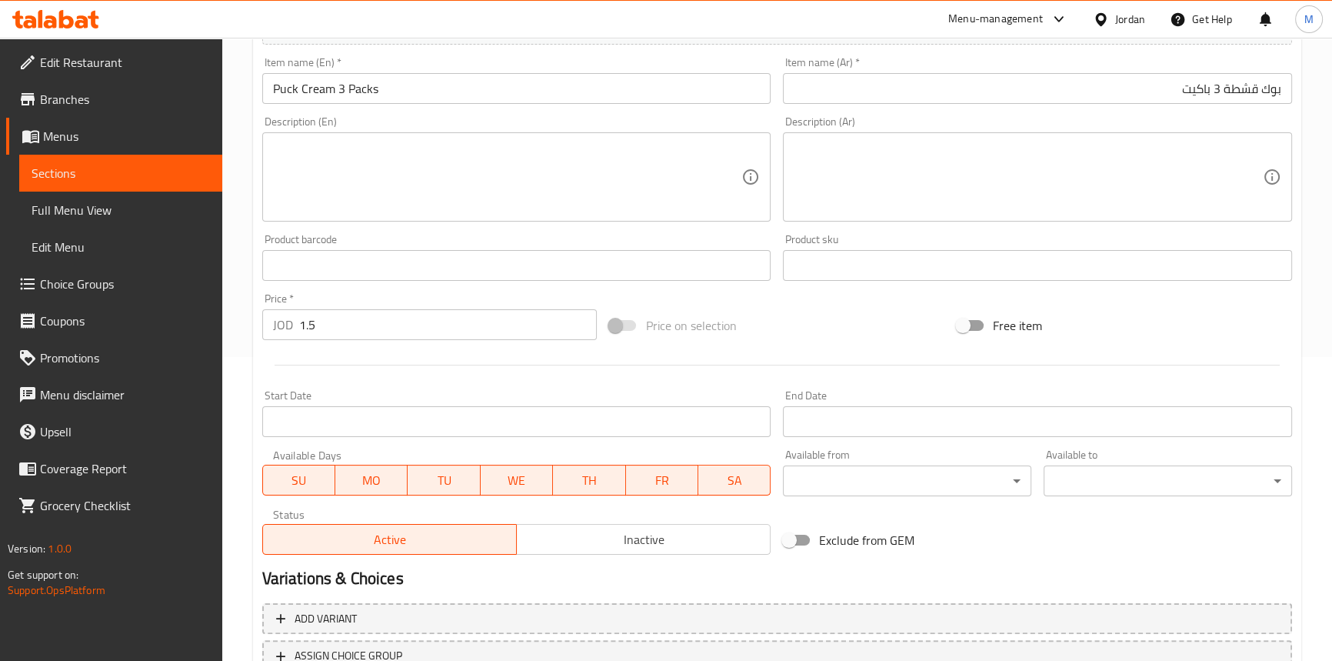
scroll to position [425, 0]
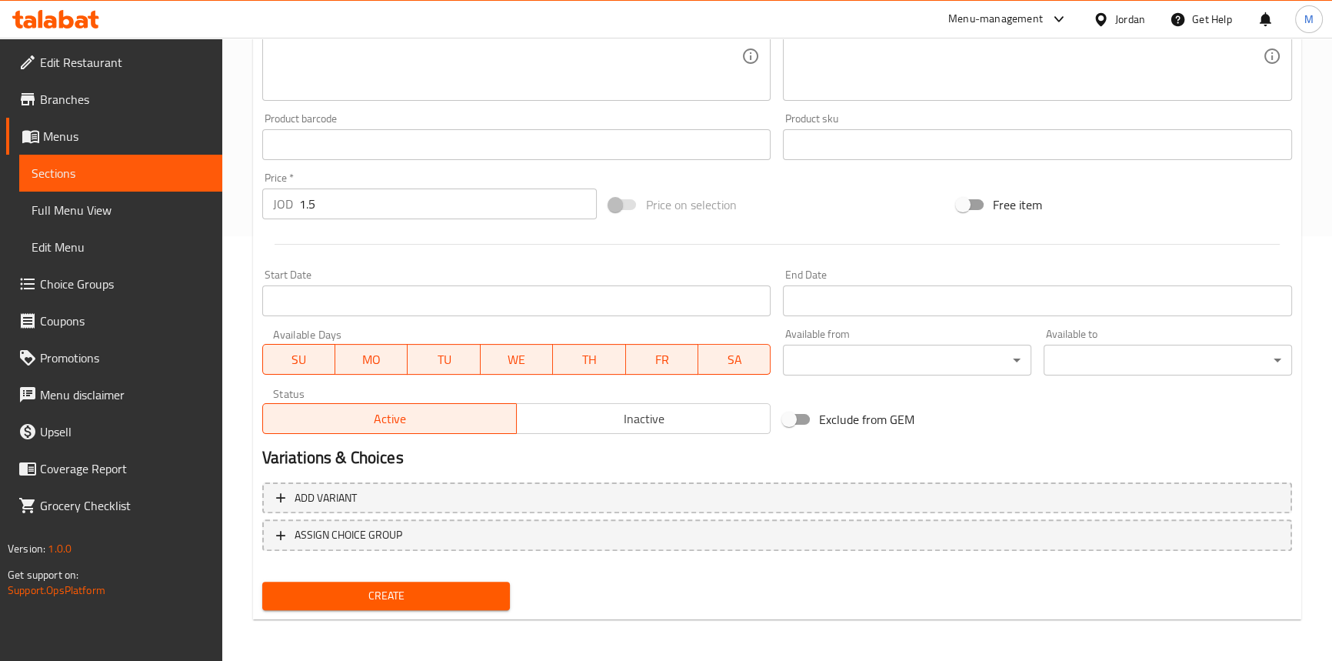
click at [615, 423] on span "Inactive" at bounding box center [644, 419] width 242 height 22
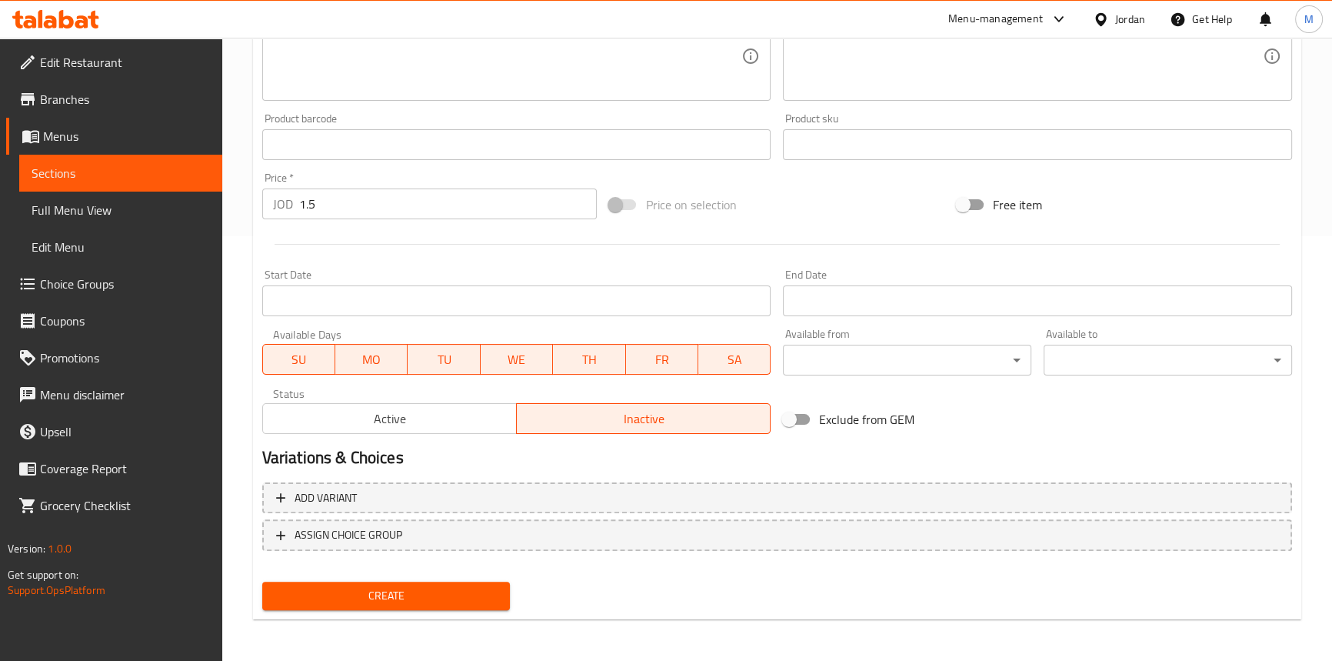
click at [441, 592] on span "Create" at bounding box center [387, 595] width 224 height 19
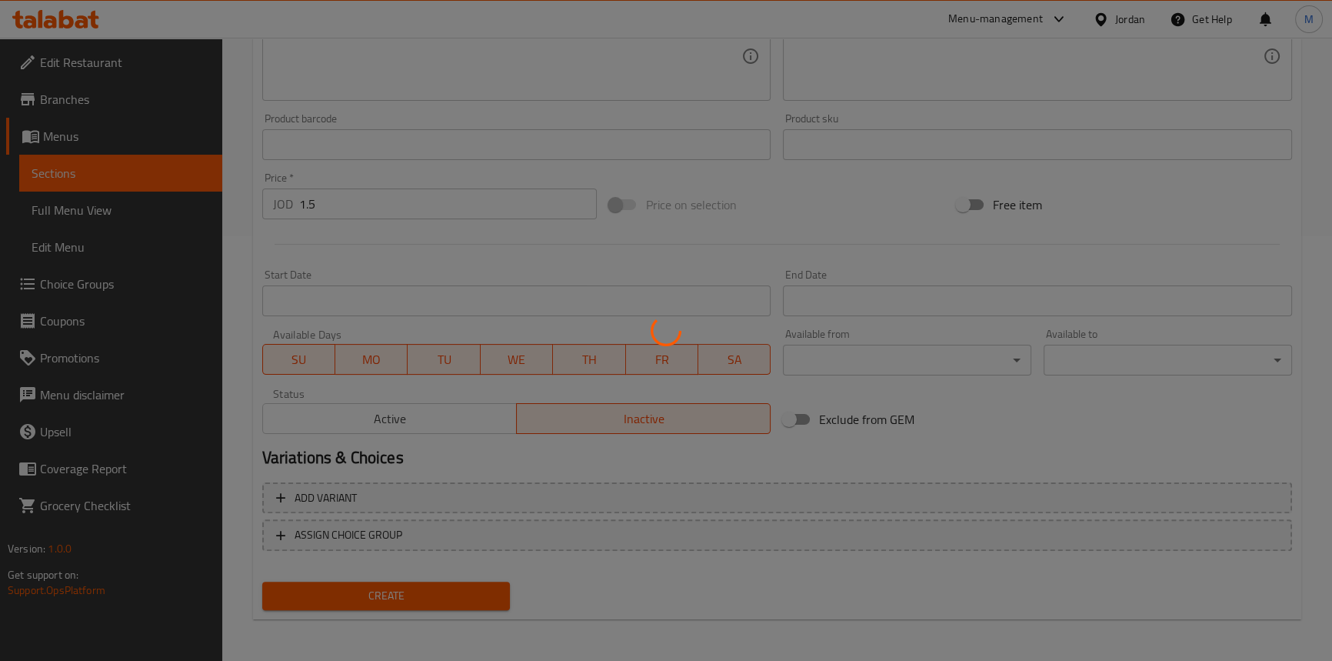
type input "0"
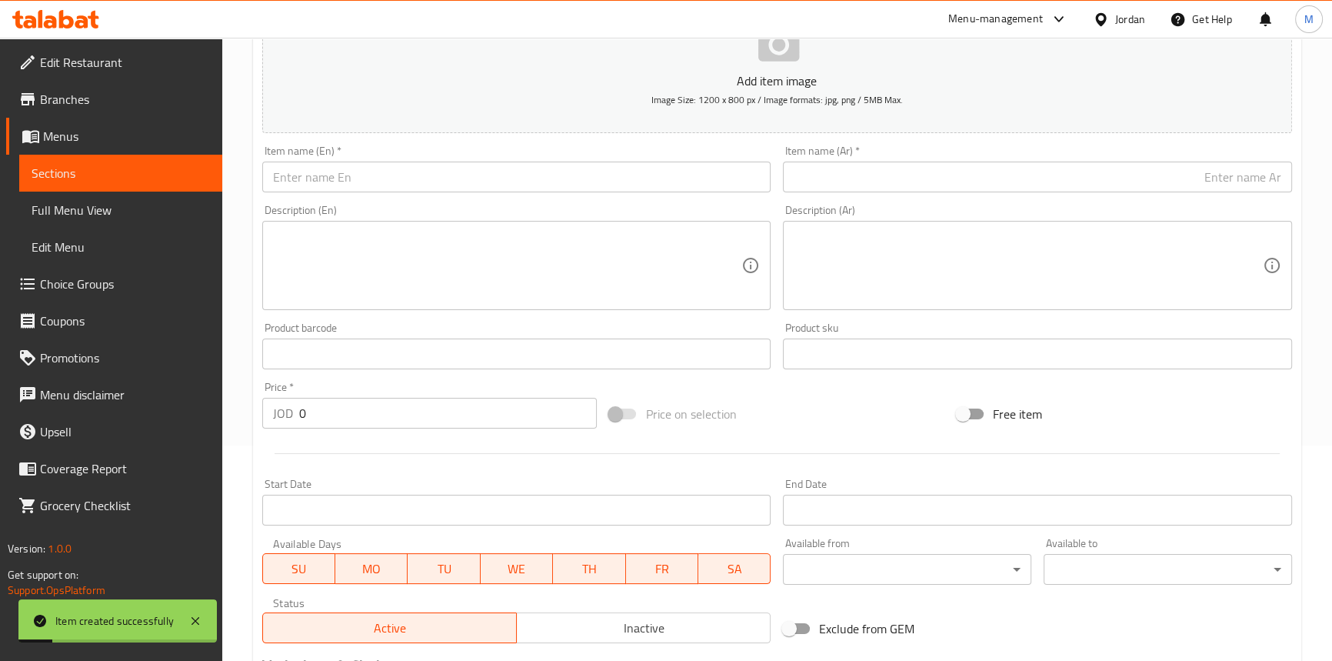
scroll to position [215, 0]
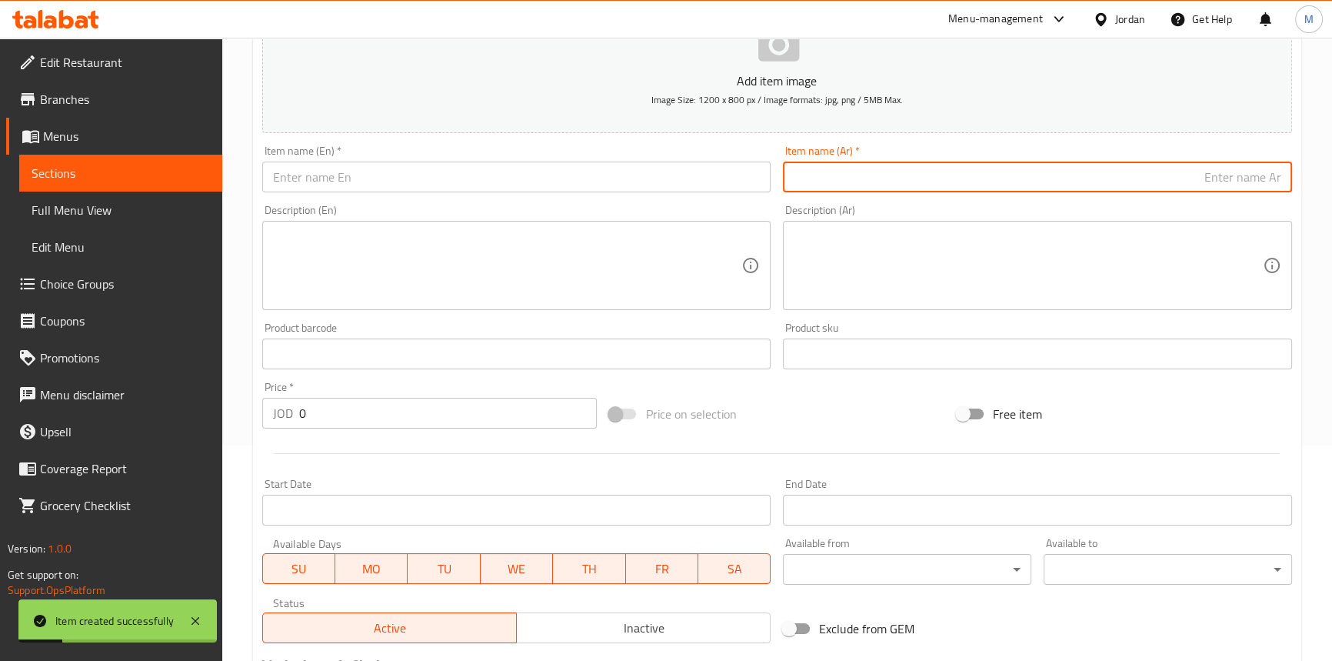
click at [1102, 167] on input "text" at bounding box center [1037, 177] width 509 height 31
paste input "بيتار جبنة دهن 240غ"
type input "بيتار جبنة دهن 240غ"
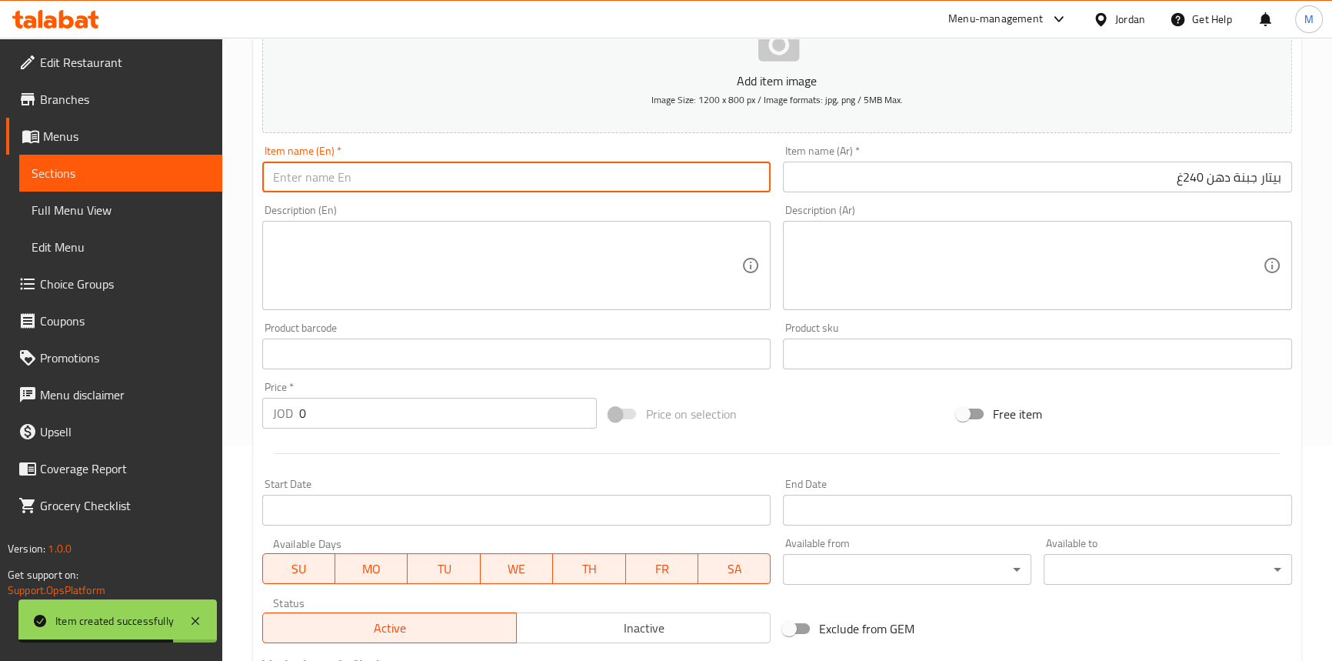
click at [632, 183] on input "text" at bounding box center [516, 177] width 509 height 31
paste input "Beitar Cheese Spread 240g"
type input "Beitar Cheese Spread 240g"
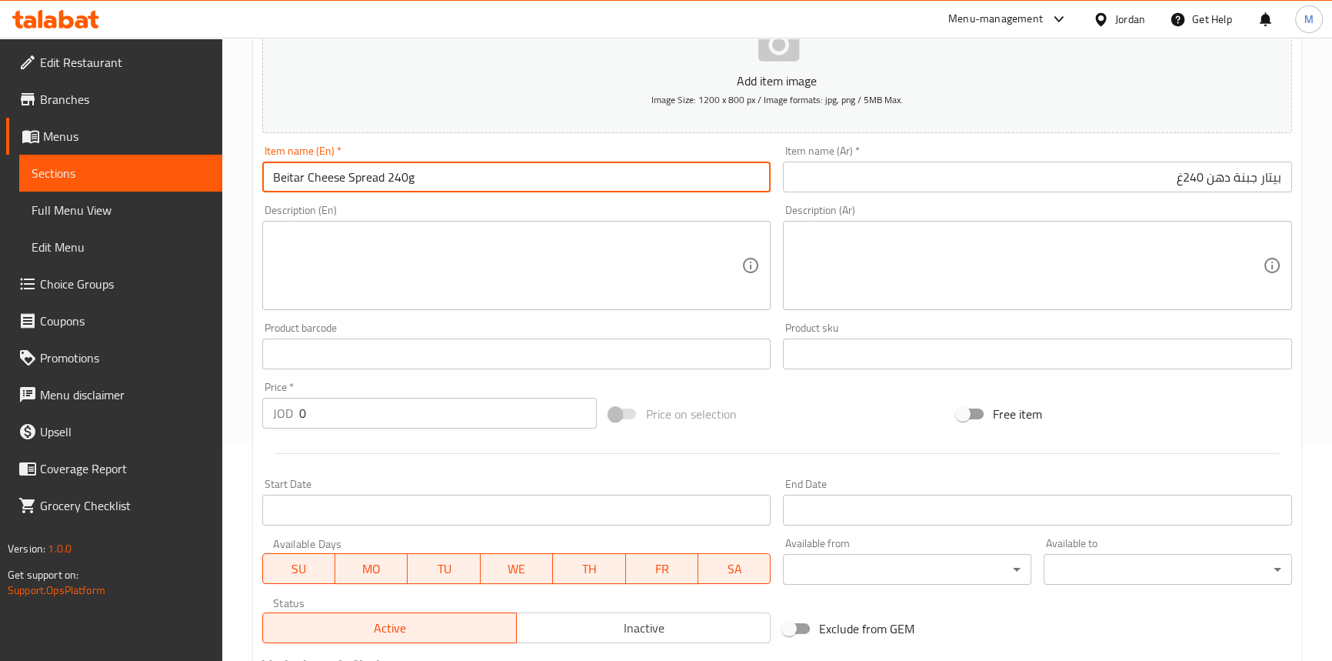
click at [345, 419] on input "0" at bounding box center [448, 413] width 298 height 31
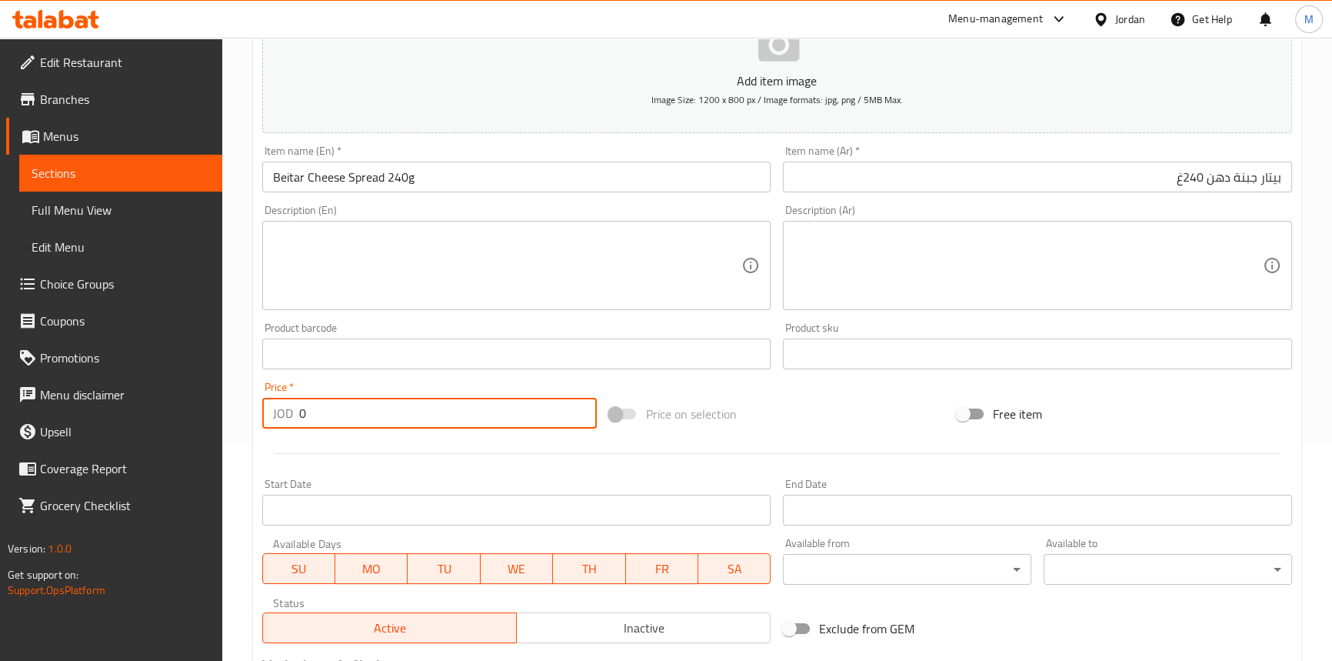
click at [345, 418] on input "0" at bounding box center [448, 413] width 298 height 31
paste input "1.65"
type input "1.65"
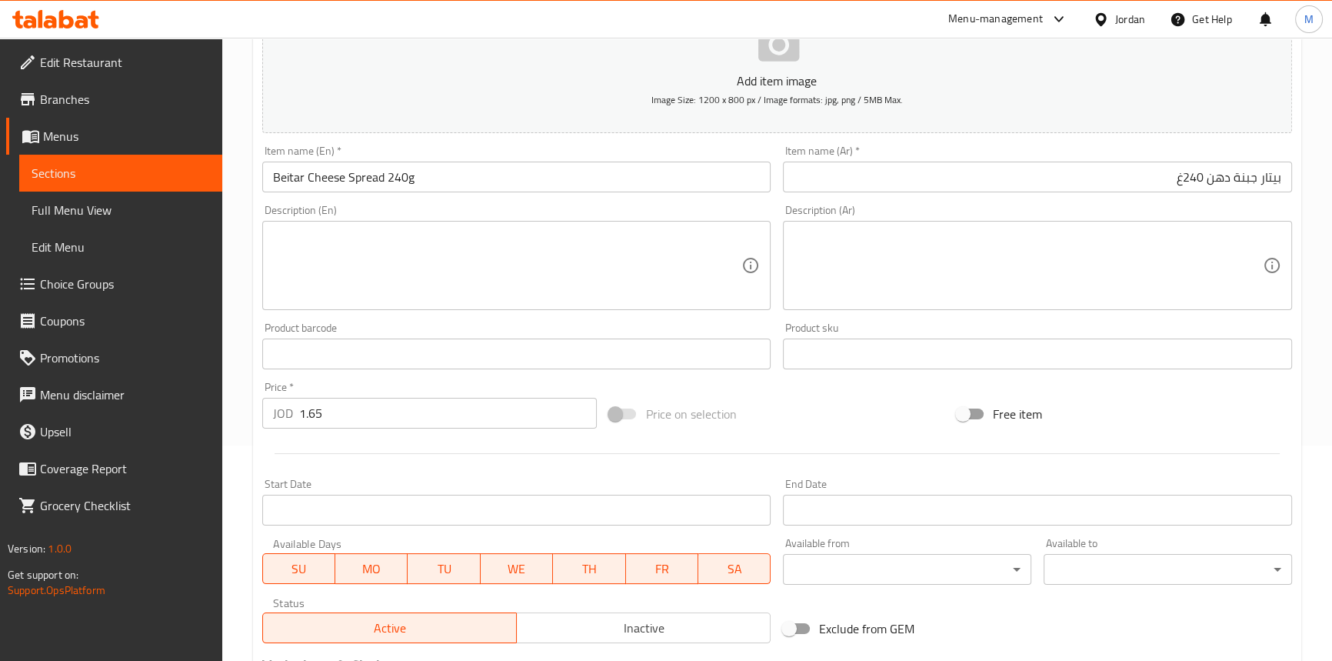
click at [368, 440] on div at bounding box center [777, 454] width 1042 height 38
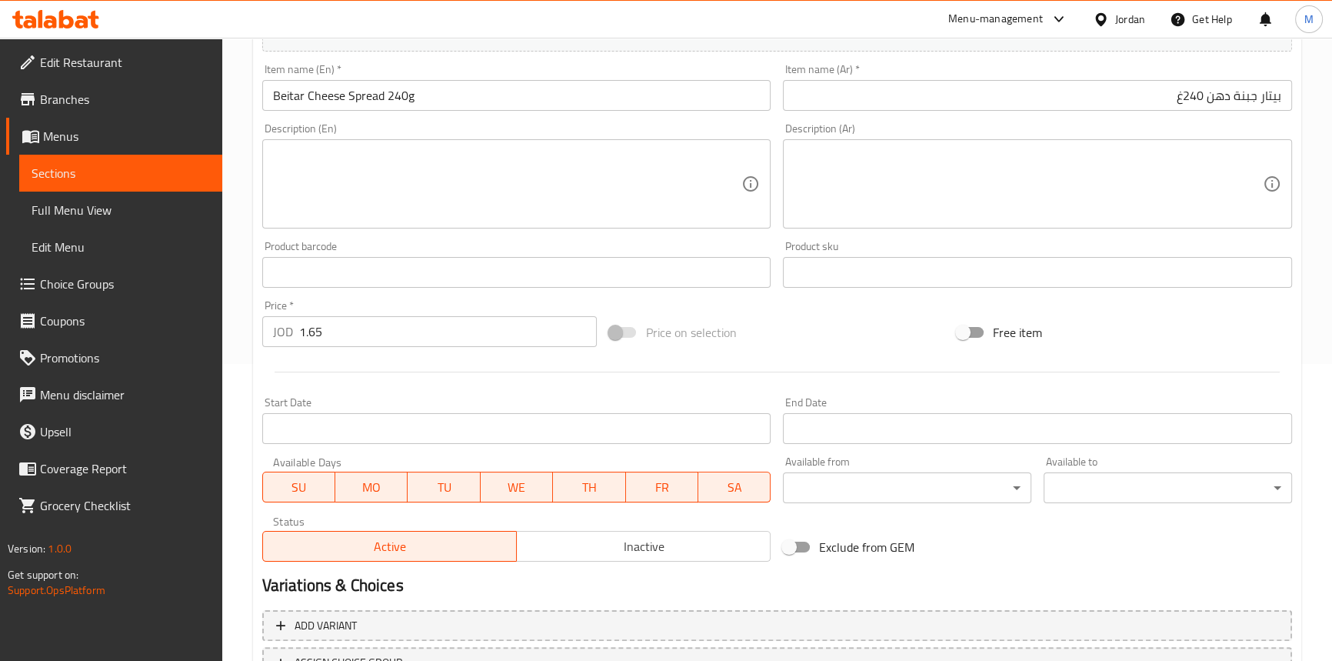
scroll to position [425, 0]
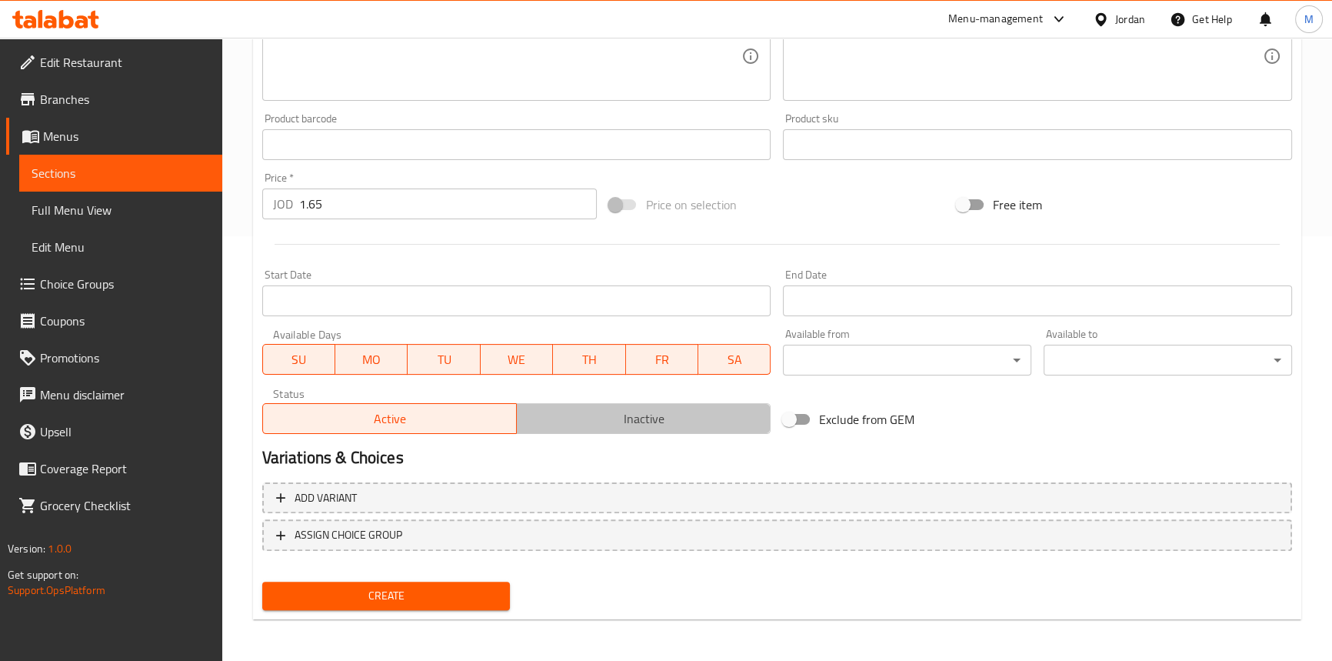
click at [651, 422] on span "Inactive" at bounding box center [644, 419] width 242 height 22
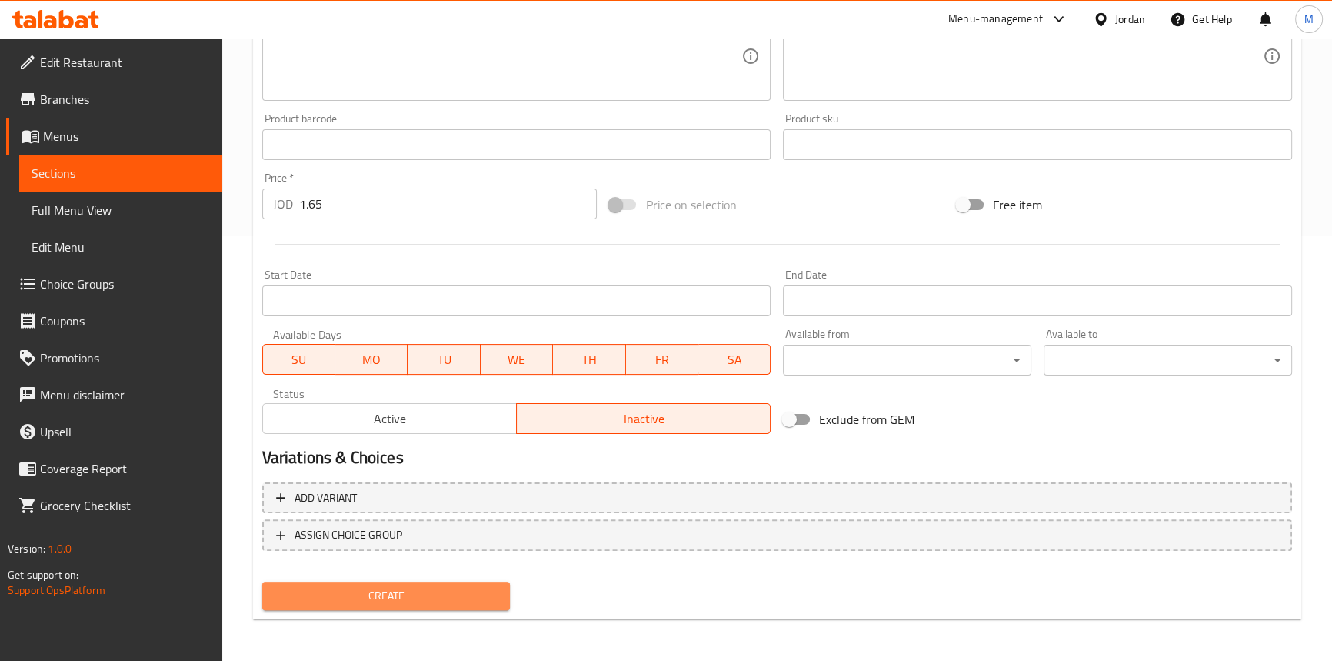
click at [485, 586] on span "Create" at bounding box center [387, 595] width 224 height 19
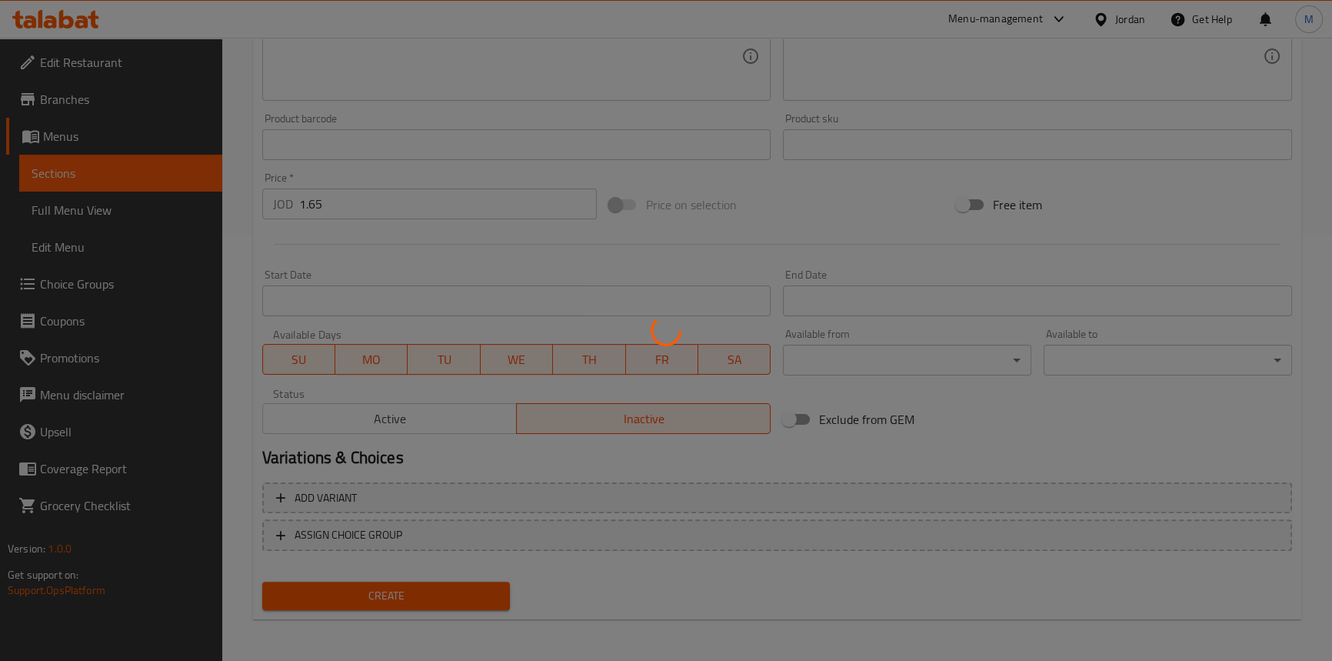
type input "0"
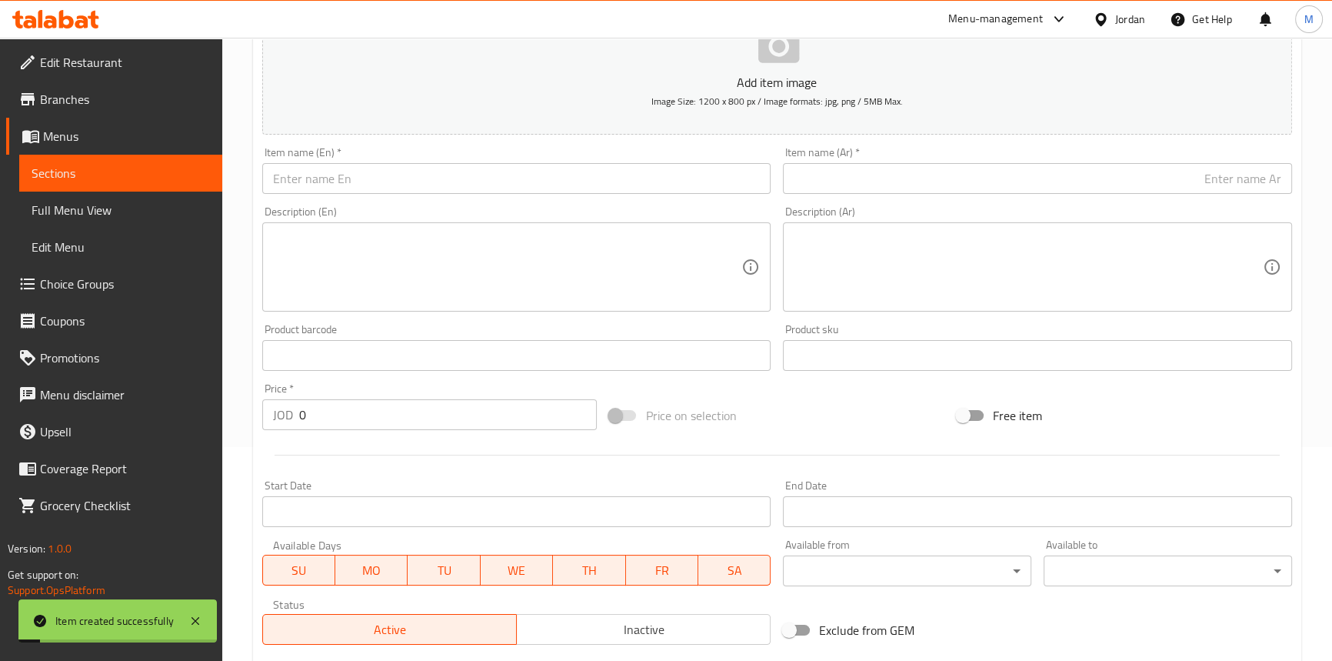
scroll to position [145, 0]
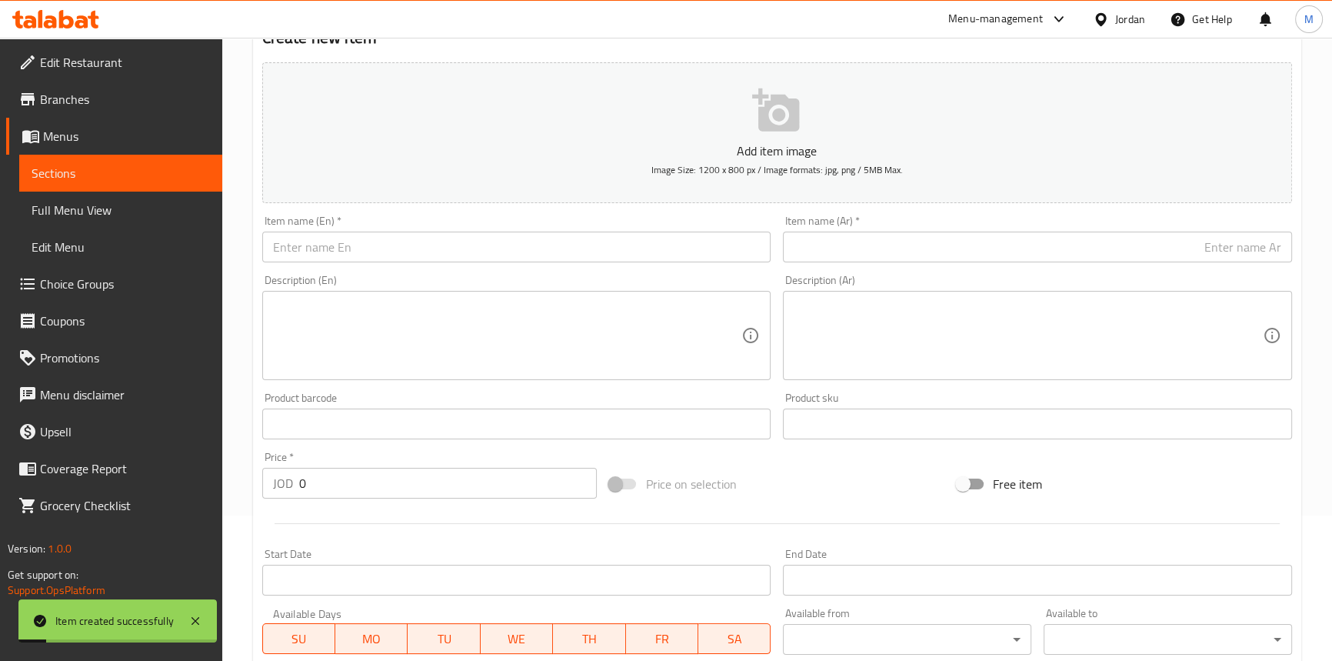
click at [1108, 252] on input "text" at bounding box center [1037, 247] width 509 height 31
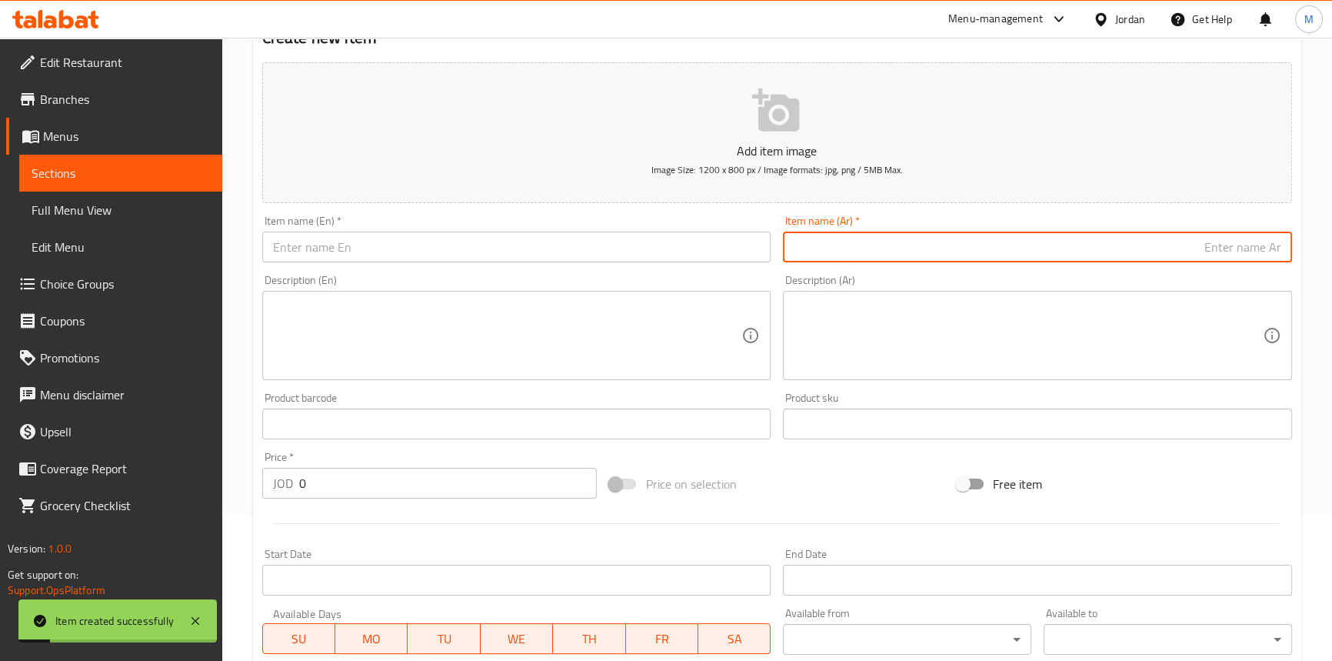
paste input "بيتار جبنة دهن شيدر 240غ"
type input "بيتار جبنة دهن شيدر 240غ"
click at [434, 248] on input "text" at bounding box center [516, 247] width 509 height 31
paste input "Beitar Cheddar Cheese Spread 240g"
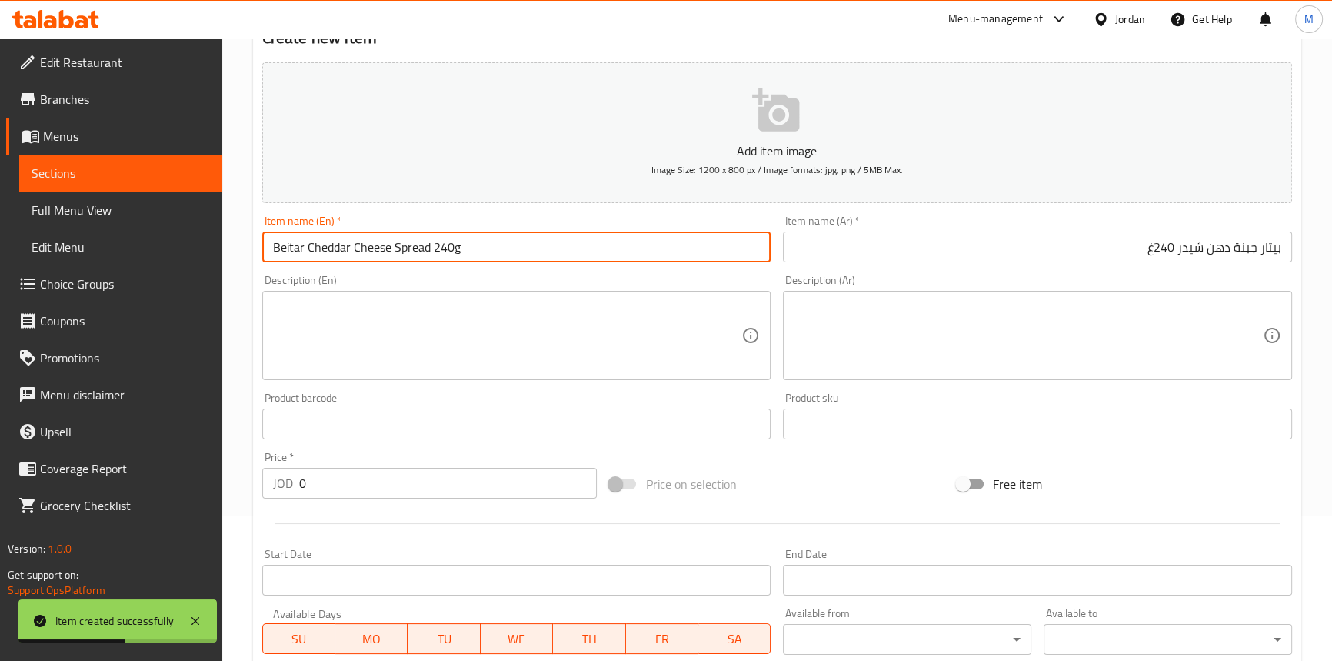
type input "Beitar Cheddar Cheese Spread 240g"
click at [376, 488] on input "0" at bounding box center [448, 483] width 298 height 31
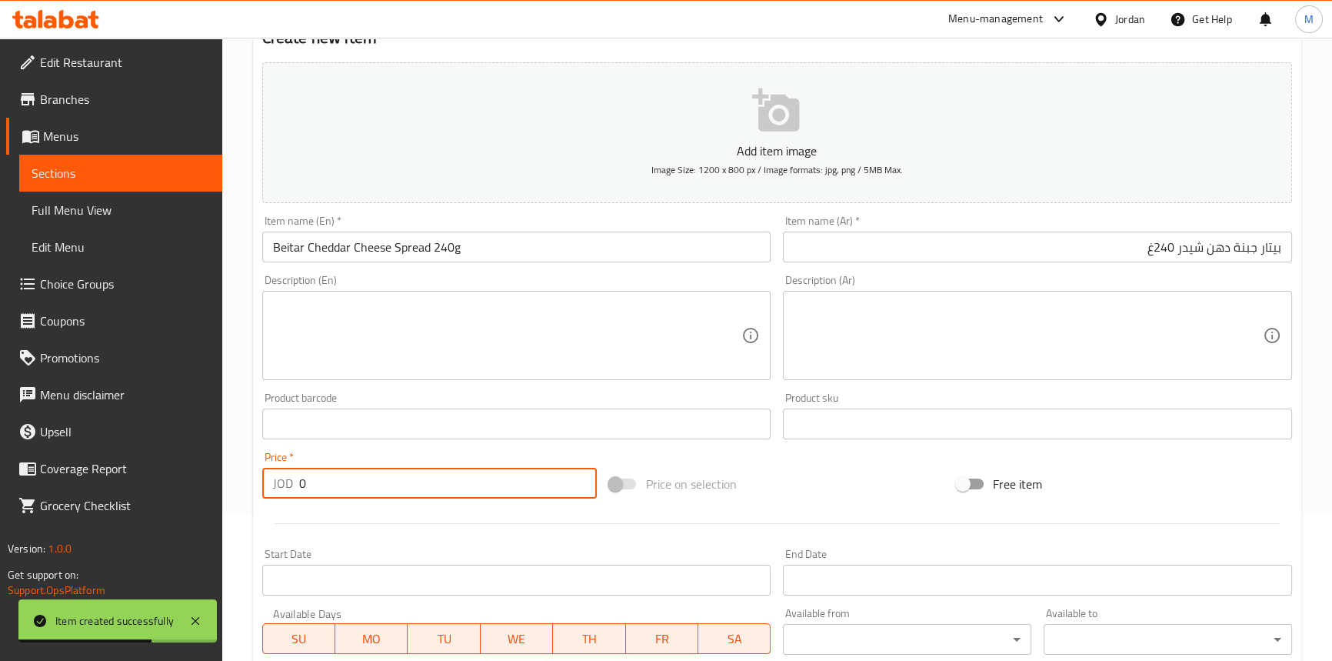
click at [376, 488] on input "0" at bounding box center [448, 483] width 298 height 31
click at [377, 485] on input "0" at bounding box center [448, 483] width 298 height 31
paste input "1.7"
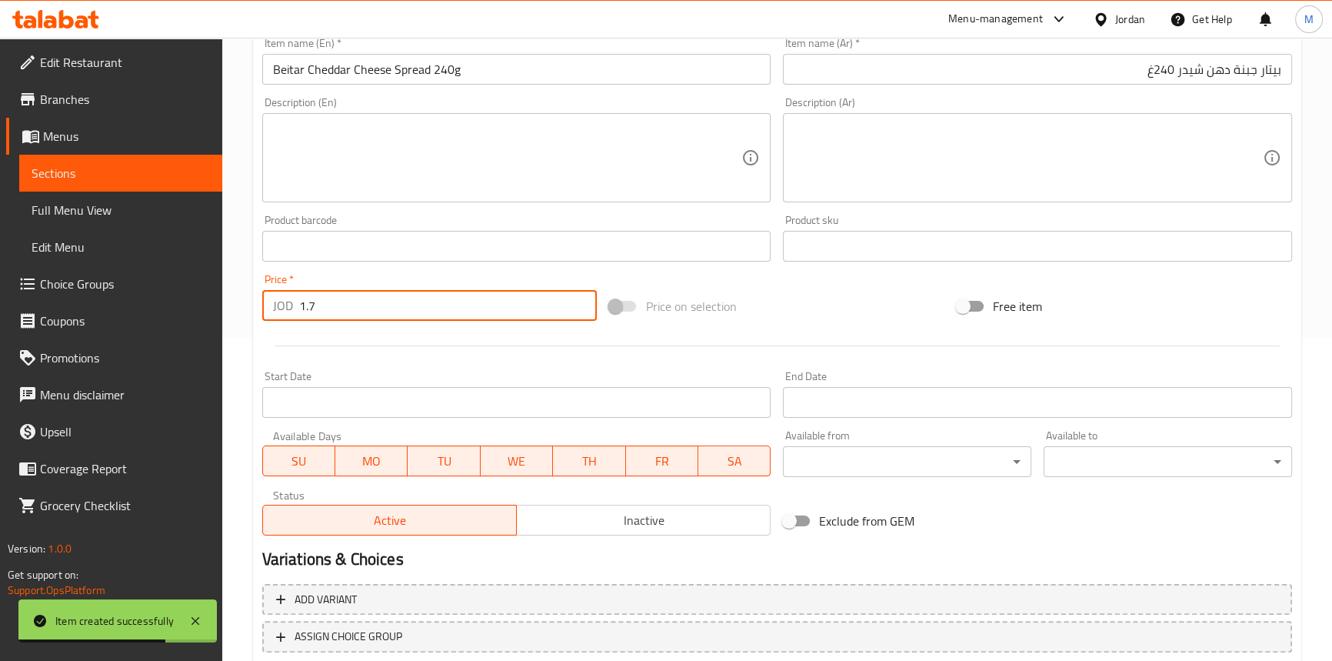
scroll to position [425, 0]
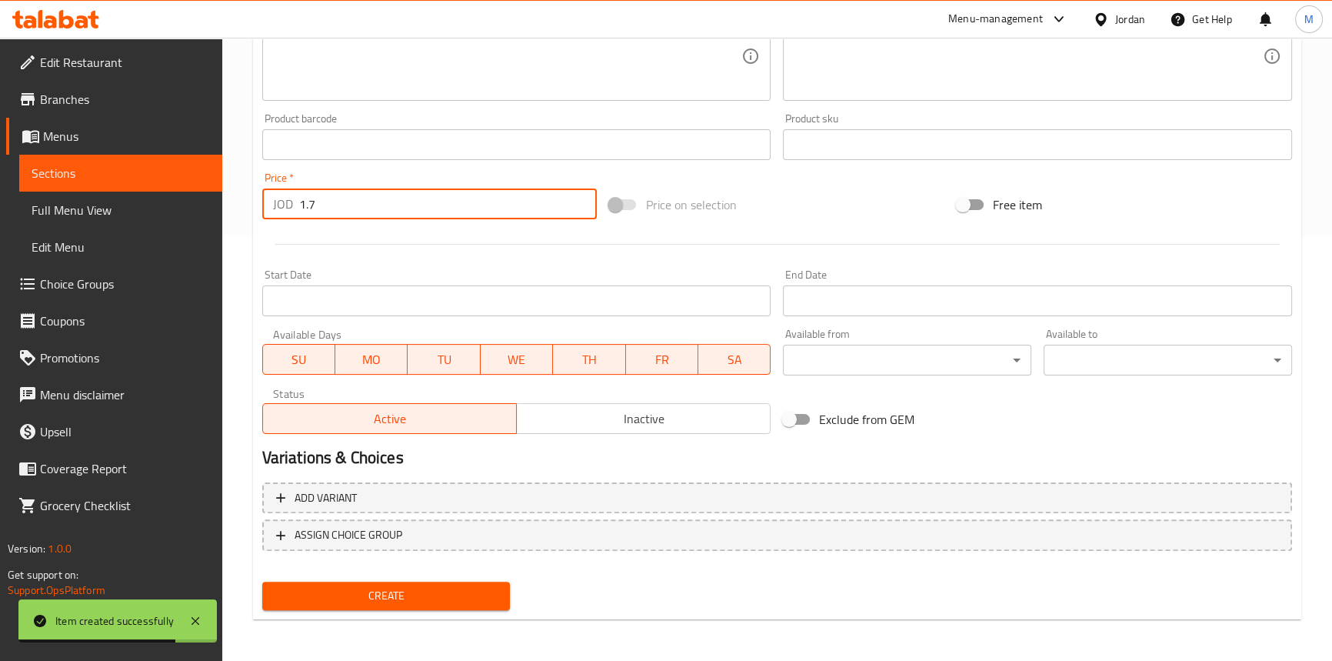
type input "1.7"
click at [642, 418] on span "Inactive" at bounding box center [644, 419] width 242 height 22
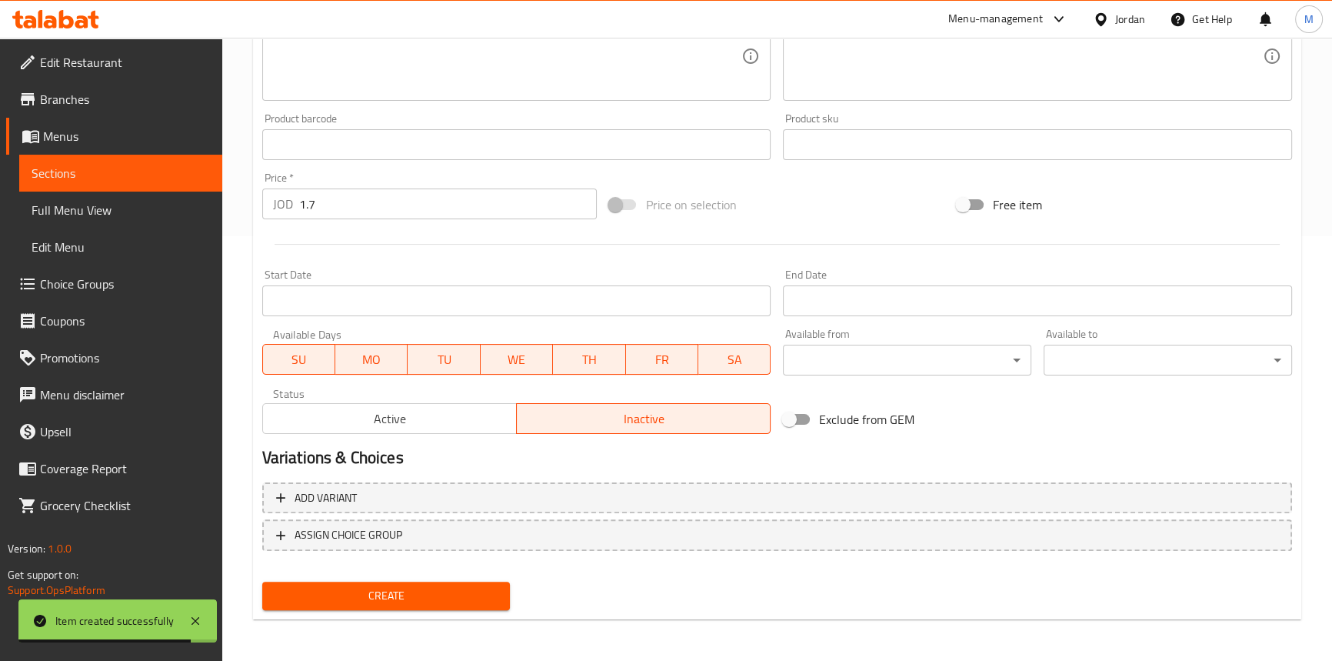
click at [392, 600] on span "Create" at bounding box center [387, 595] width 224 height 19
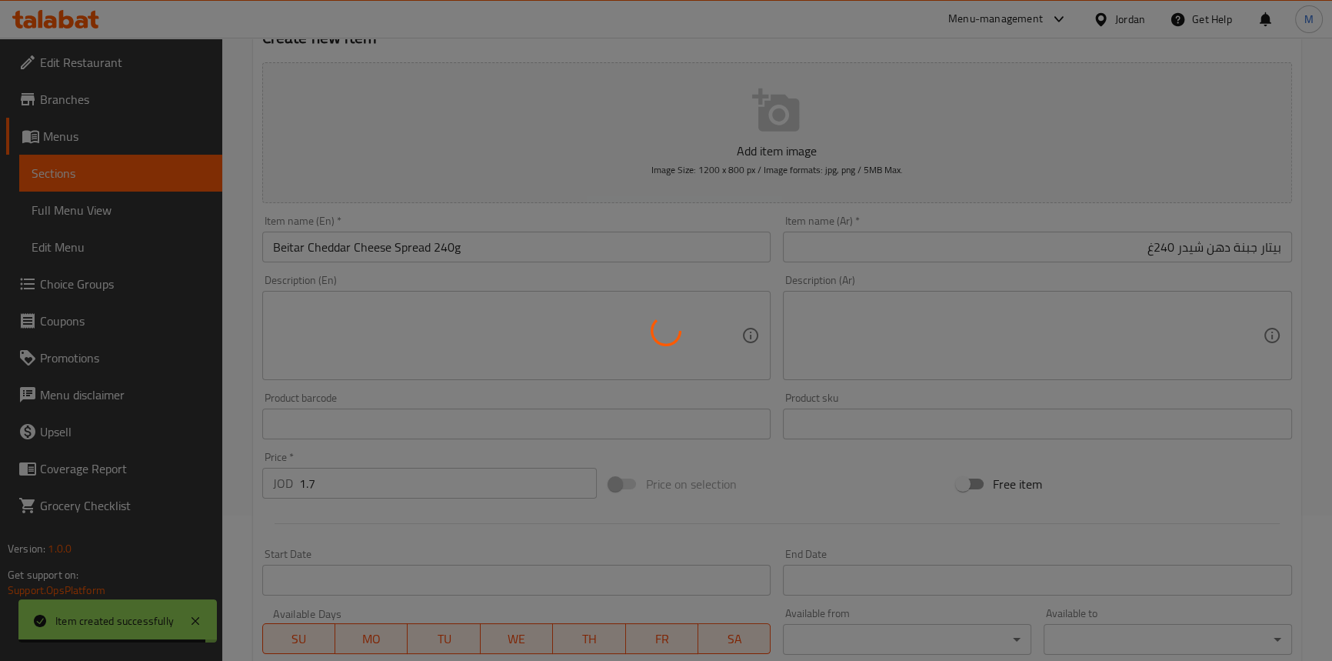
type input "0"
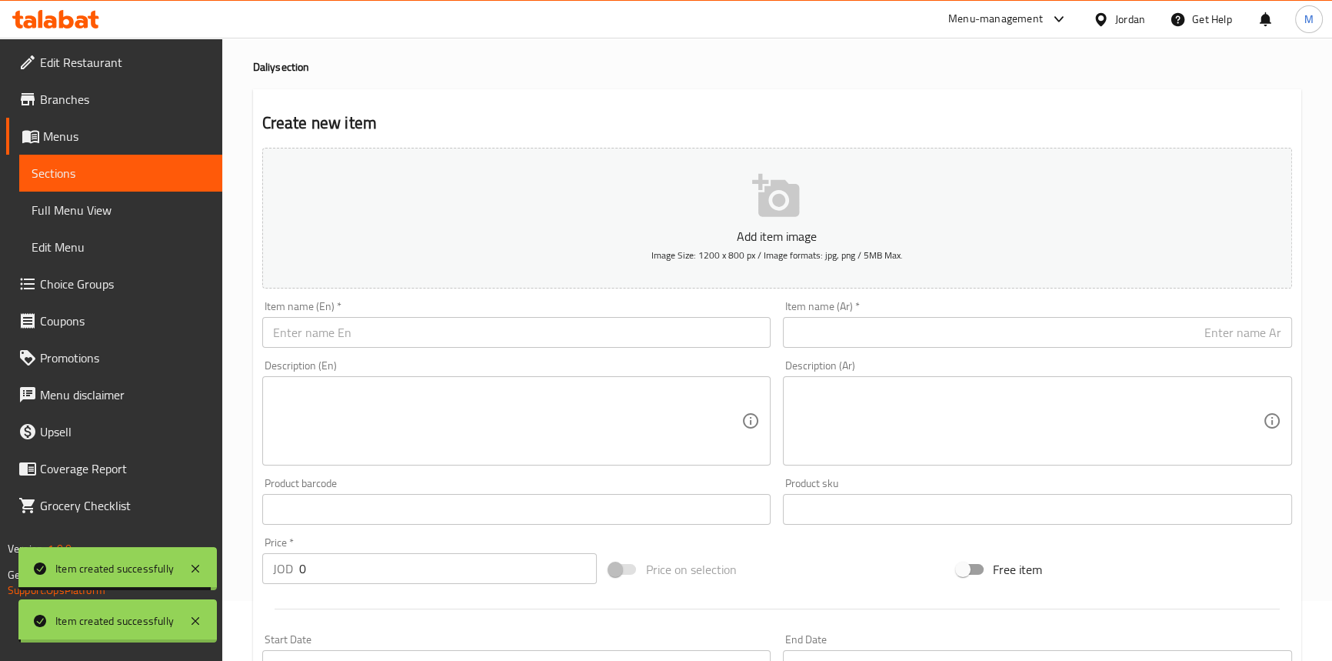
scroll to position [0, 0]
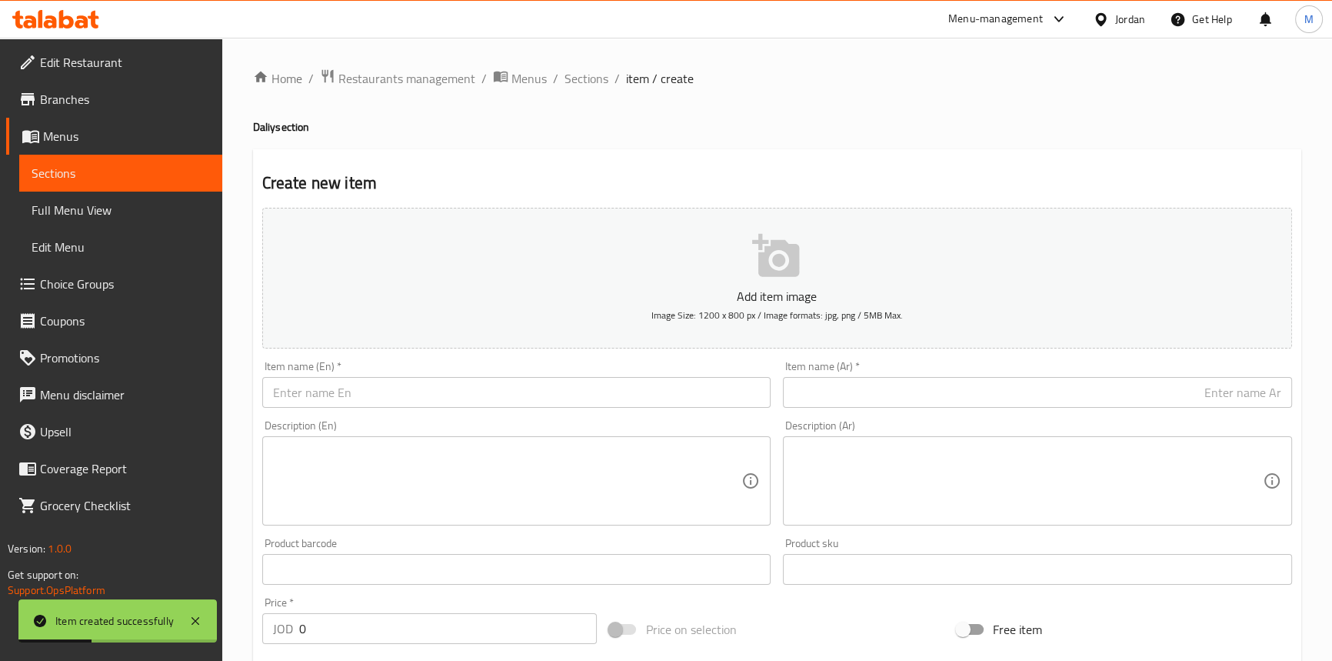
click at [1179, 392] on input "text" at bounding box center [1037, 392] width 509 height 31
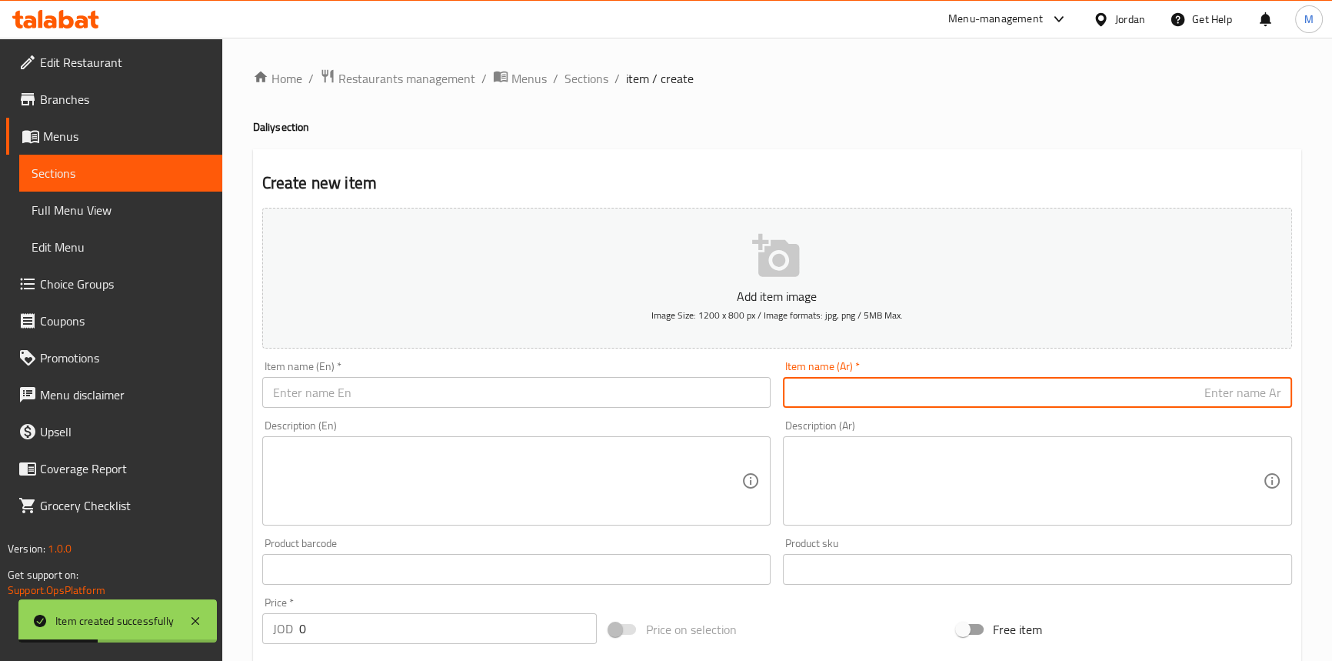
paste input "بيسكويت اماني"
paste input "3حبات"
click at [1194, 391] on input "بيسكويت اماني 3حبات" at bounding box center [1037, 392] width 509 height 31
click at [1198, 397] on input "بيسكويت اماني 3 حبات" at bounding box center [1037, 392] width 509 height 31
click at [1199, 397] on input "بيسكويت اماني 3 حبات" at bounding box center [1037, 392] width 509 height 31
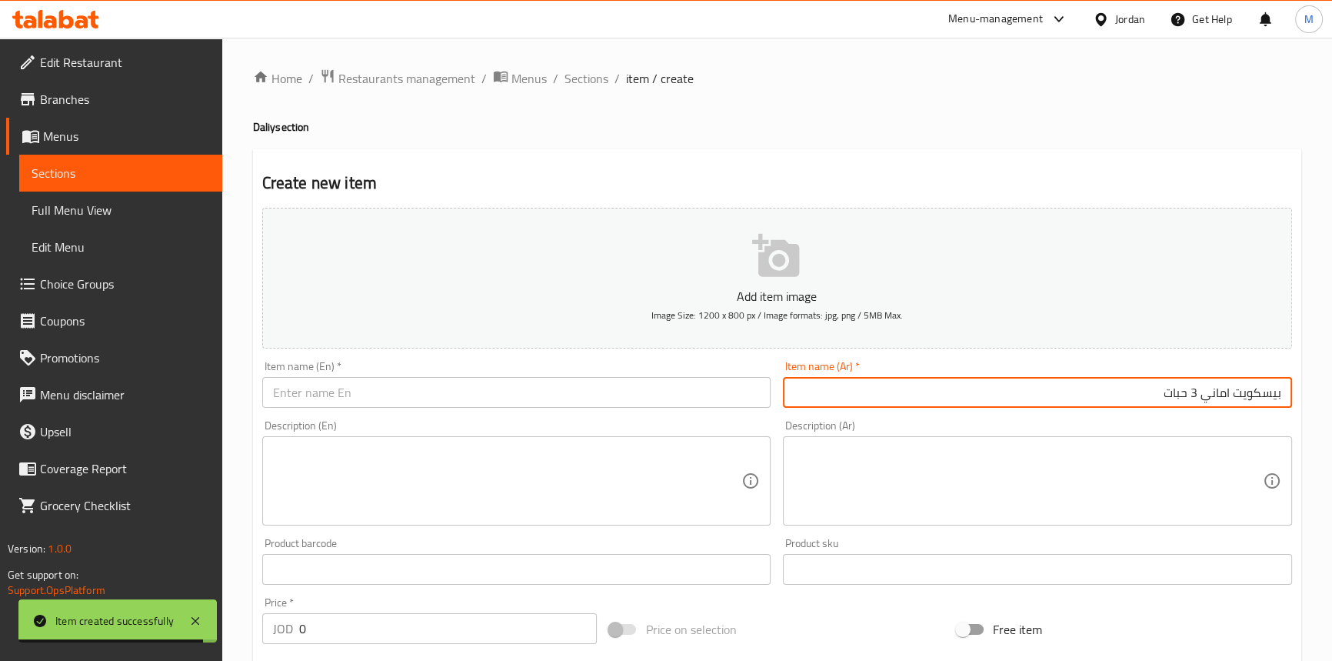
click at [1199, 397] on input "بيسكويت اماني 3 حبات" at bounding box center [1037, 392] width 509 height 31
drag, startPoint x: 1199, startPoint y: 397, endPoint x: 1206, endPoint y: 233, distance: 164.0
click at [1199, 395] on input "بيسكويت اماني 3 حبات" at bounding box center [1037, 392] width 509 height 31
type input "بيسكويت اماني 3 حبات"
click at [559, 401] on input "text" at bounding box center [516, 392] width 509 height 31
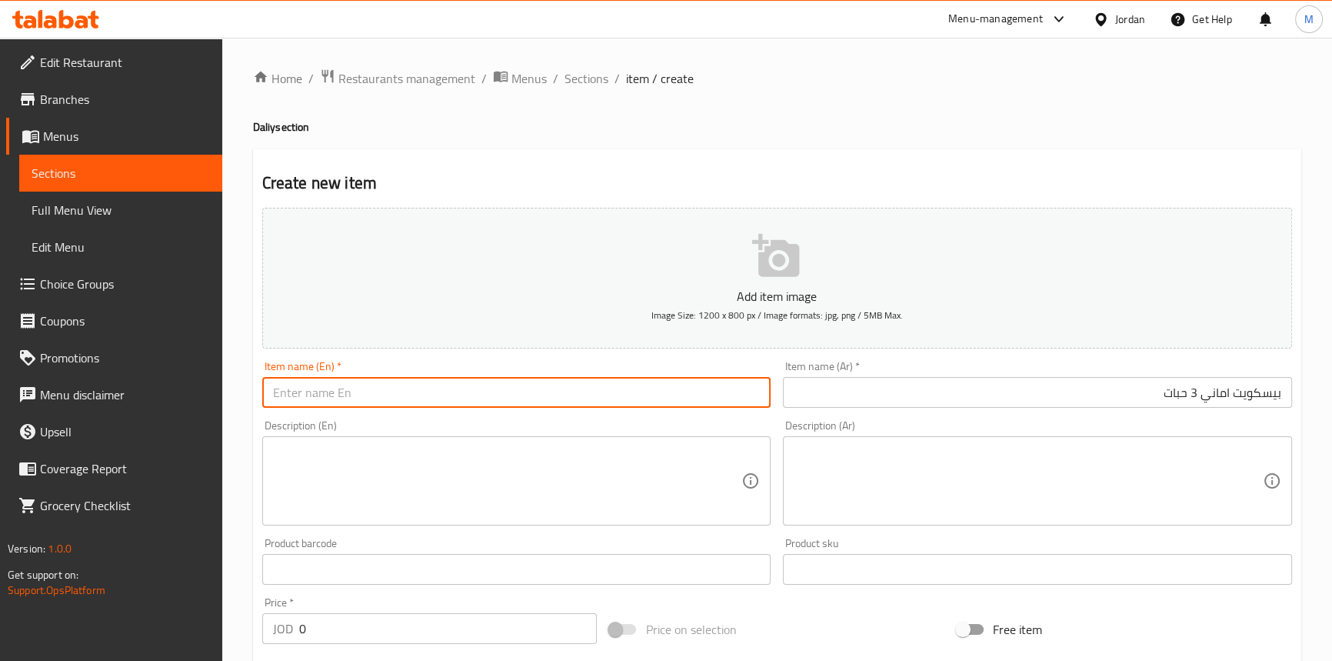
paste input "3 Amani biscuits"
drag, startPoint x: 275, startPoint y: 391, endPoint x: 285, endPoint y: 385, distance: 11.1
click at [285, 385] on input "3 Amani biscuits" at bounding box center [516, 392] width 509 height 31
click at [351, 389] on input "Amani biscuits" at bounding box center [516, 392] width 509 height 31
paste input "3"
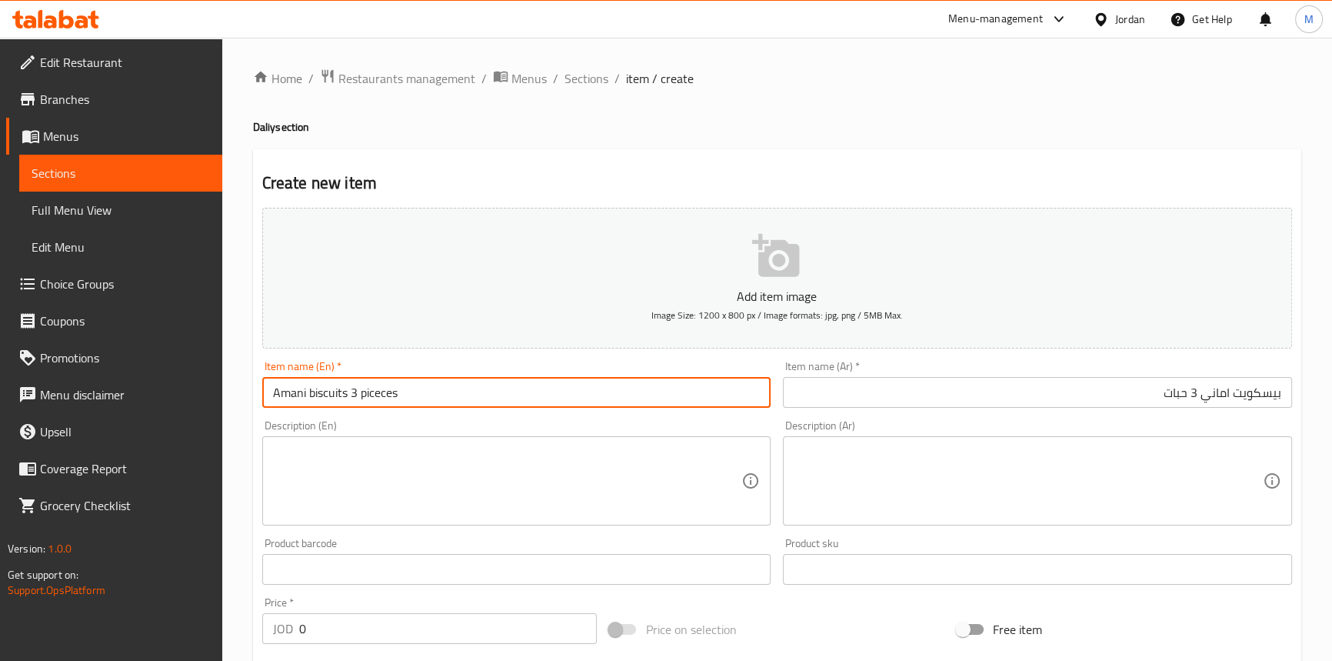
click at [386, 389] on input "Amani biscuits 3 piceces" at bounding box center [516, 392] width 509 height 31
click at [432, 382] on input "Amani biscuits 3 pieces" at bounding box center [516, 392] width 509 height 31
click at [438, 382] on input "Amani Biscuits 3 Pieces" at bounding box center [516, 392] width 509 height 31
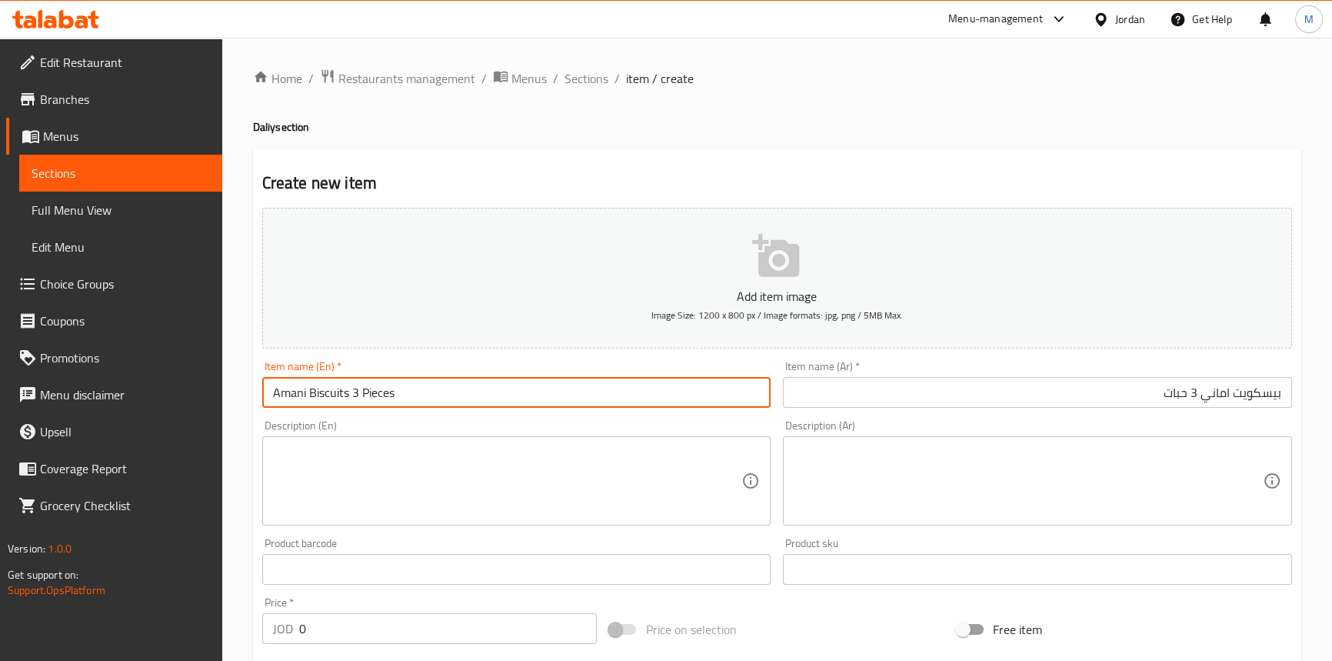
type input "Amani Biscuits 3 Pieces"
click at [426, 623] on input "0" at bounding box center [448, 628] width 298 height 31
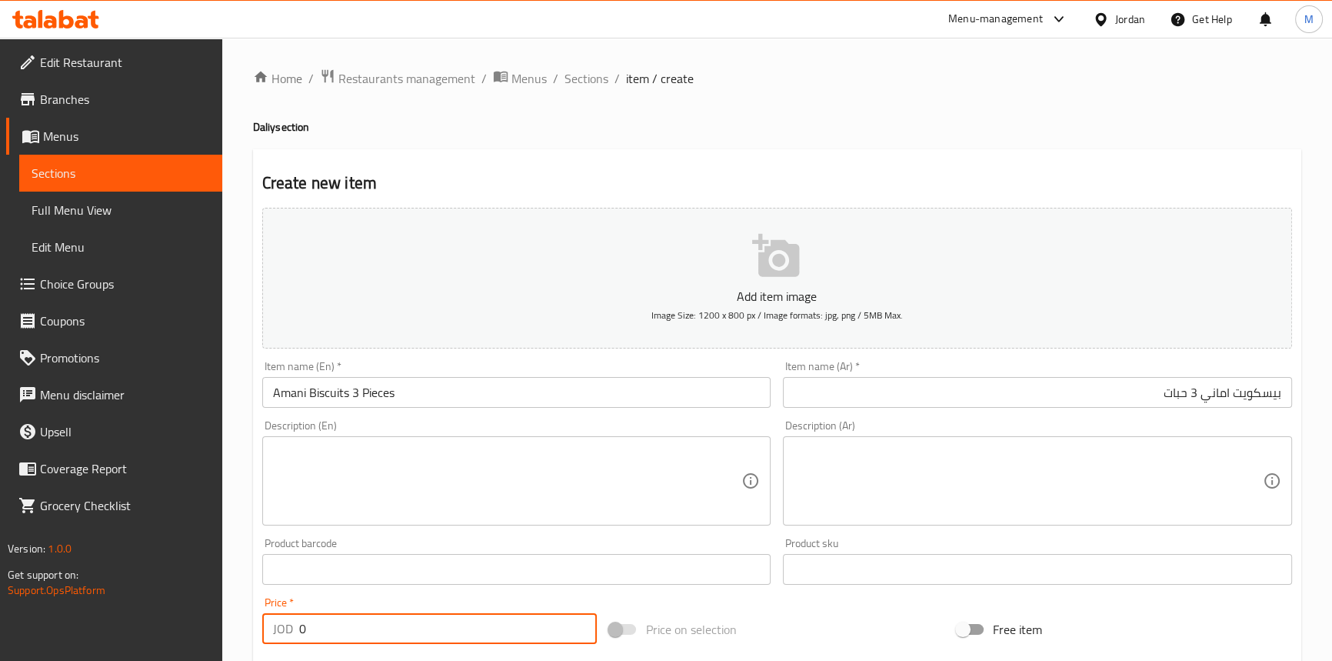
click at [426, 623] on input "0" at bounding box center [448, 628] width 298 height 31
paste input "1.1"
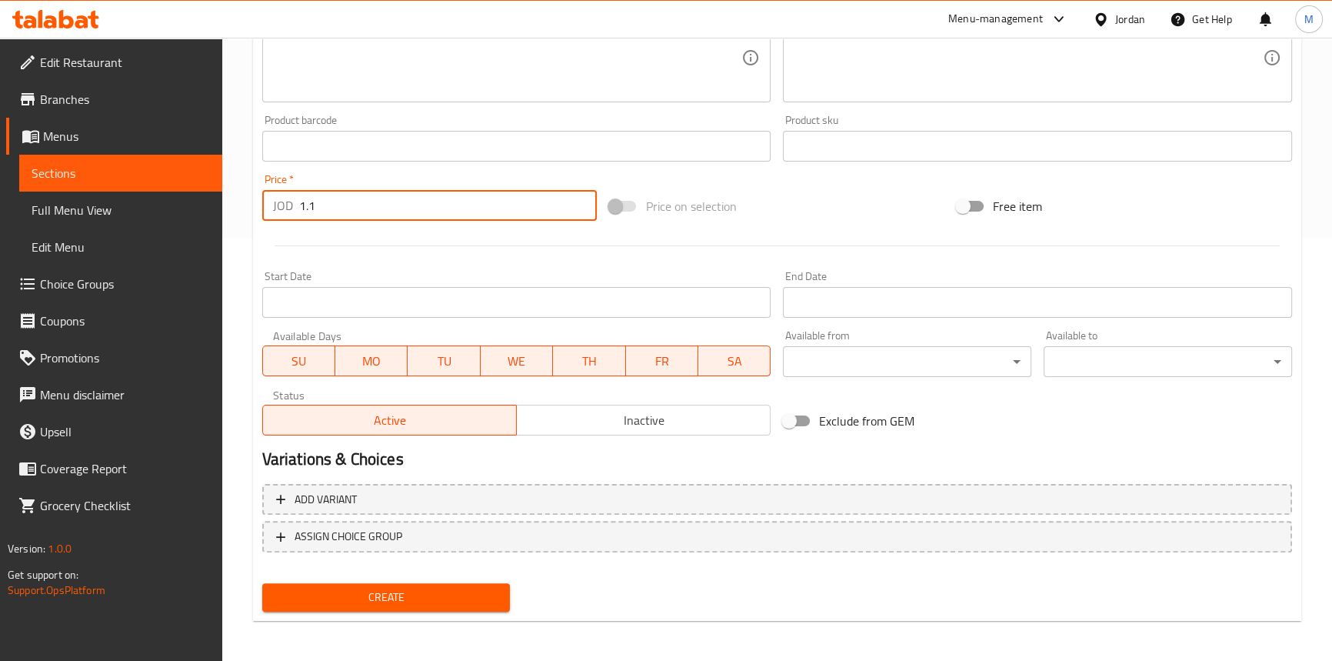
scroll to position [425, 0]
type input "1.1"
click at [580, 432] on button "Inactive" at bounding box center [643, 418] width 255 height 31
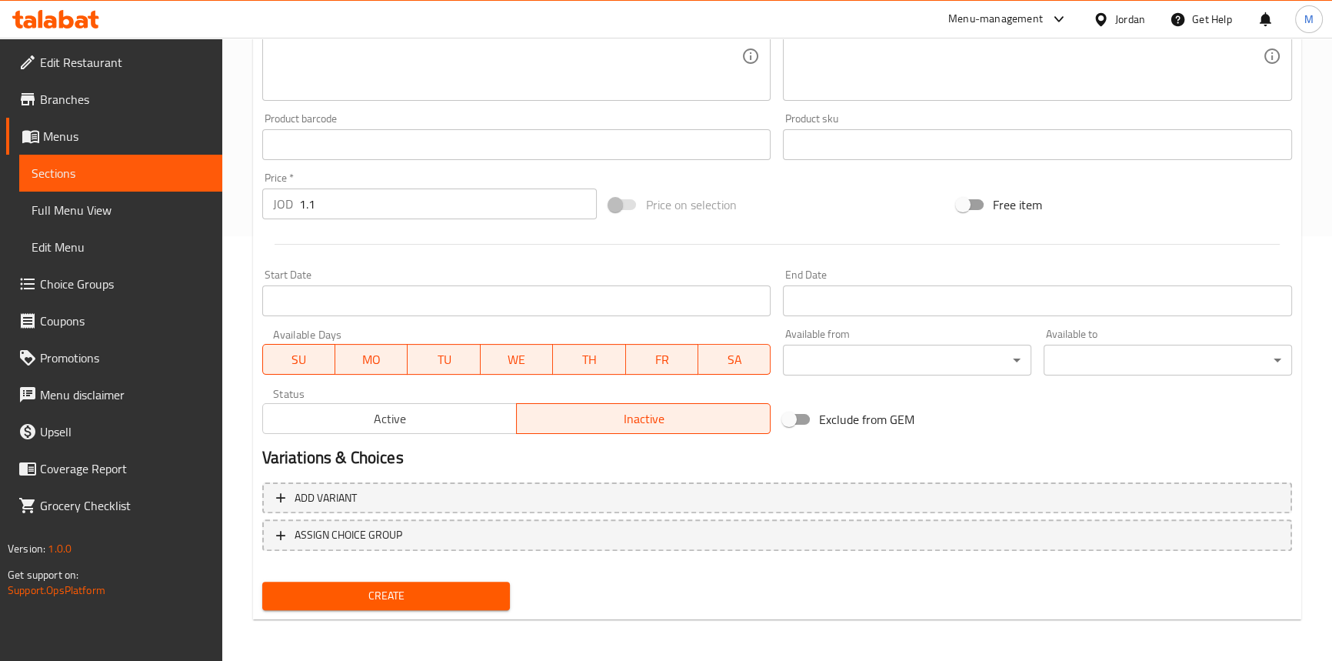
click at [478, 615] on div "Create new item Add item image Image Size: 1200 x 800 px / Image formats: jpg, …" at bounding box center [777, 172] width 1049 height 895
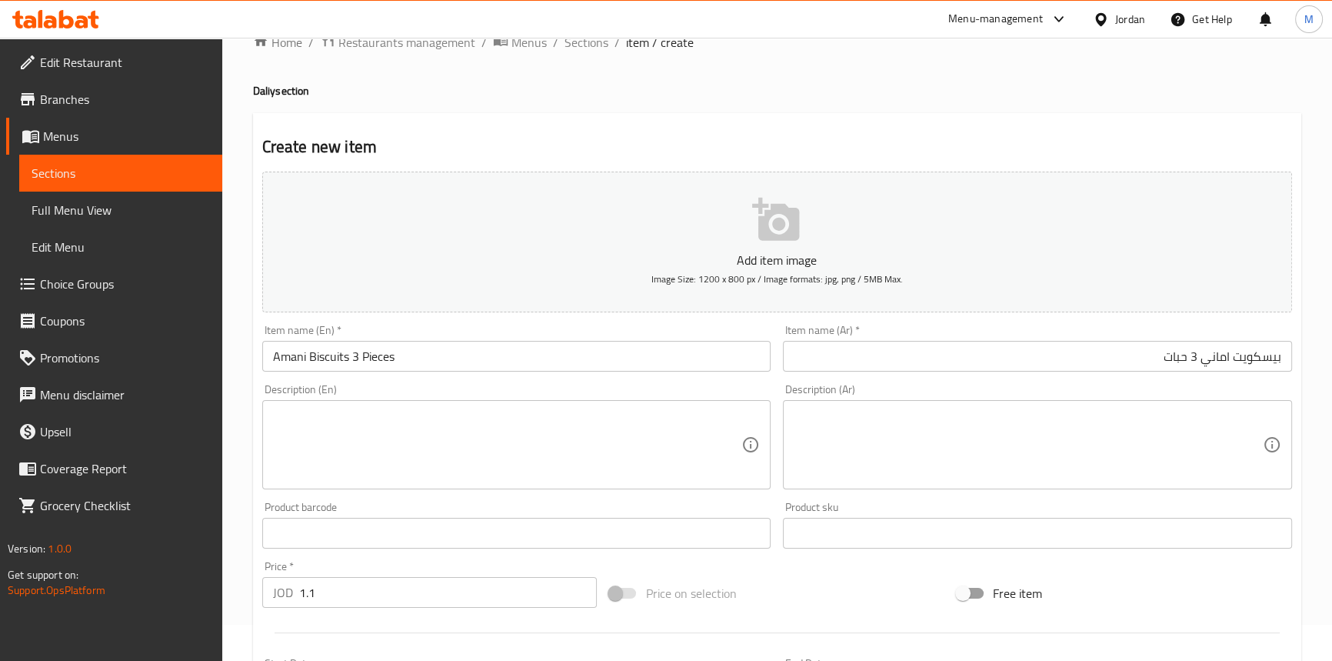
scroll to position [0, 0]
